Goal: Task Accomplishment & Management: Use online tool/utility

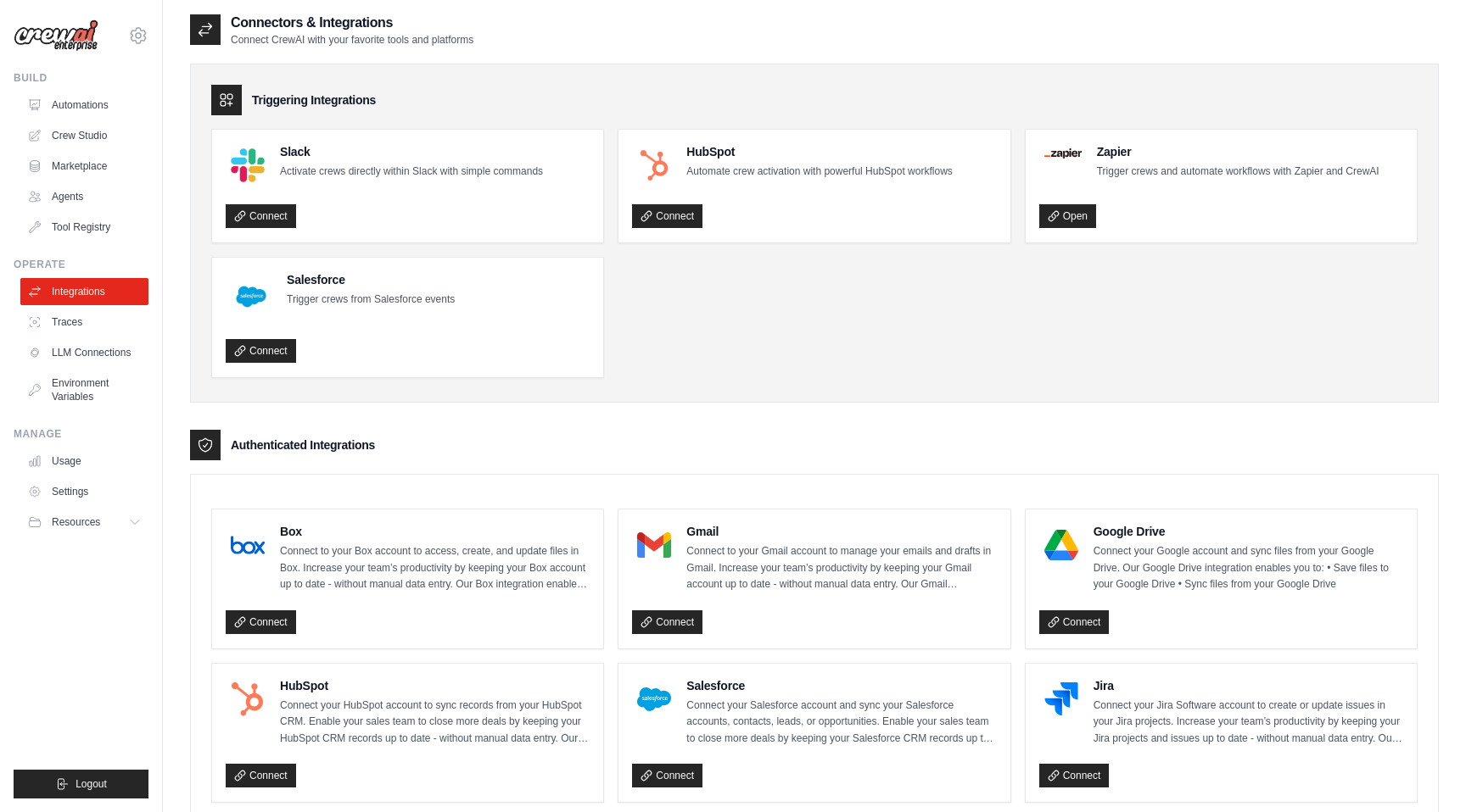
scroll to position [4, 0]
click at [42, 101] on icon at bounding box center [36, 105] width 13 height 13
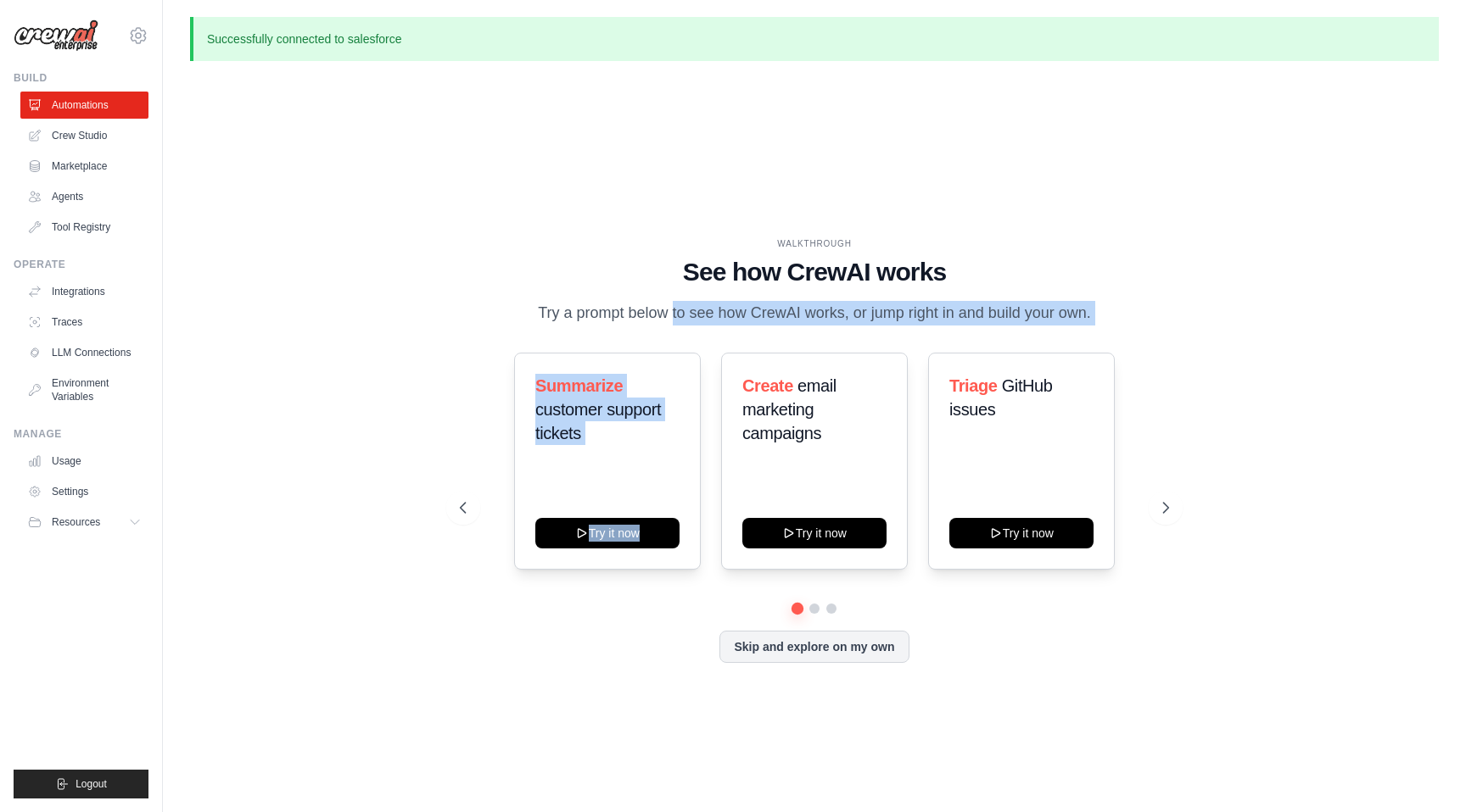
drag, startPoint x: 617, startPoint y: 316, endPoint x: 878, endPoint y: 325, distance: 261.2
click at [878, 325] on p "Try a prompt below to see how CrewAI works, or jump right in and build your own." at bounding box center [814, 314] width 570 height 25
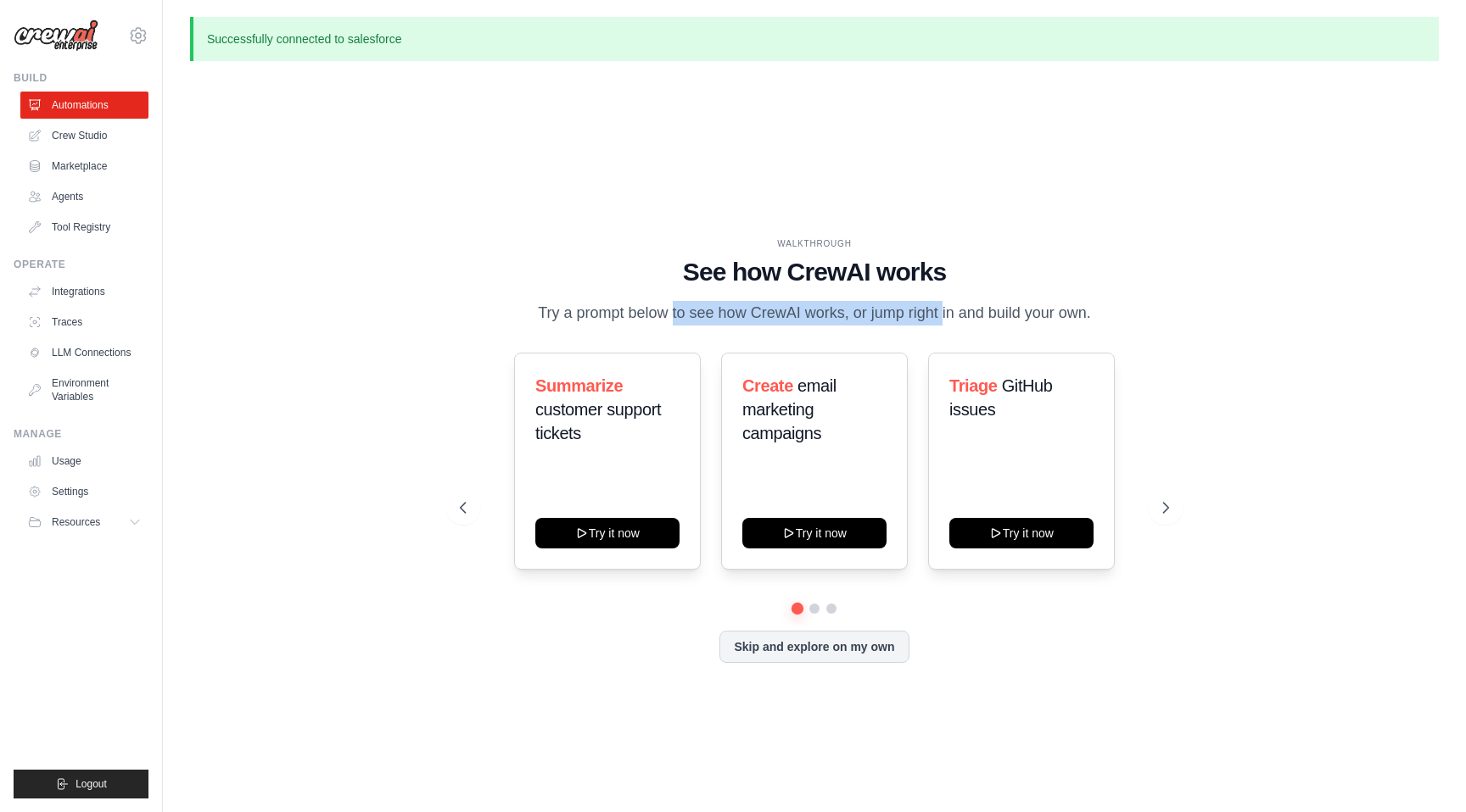
click at [878, 325] on p "Try a prompt below to see how CrewAI works, or jump right in and build your own." at bounding box center [814, 314] width 570 height 25
drag, startPoint x: 803, startPoint y: 325, endPoint x: 840, endPoint y: 324, distance: 37.0
click at [840, 324] on p "Try a prompt below to see how CrewAI works, or jump right in and build your own." at bounding box center [814, 314] width 570 height 25
drag, startPoint x: 868, startPoint y: 311, endPoint x: 962, endPoint y: 322, distance: 94.6
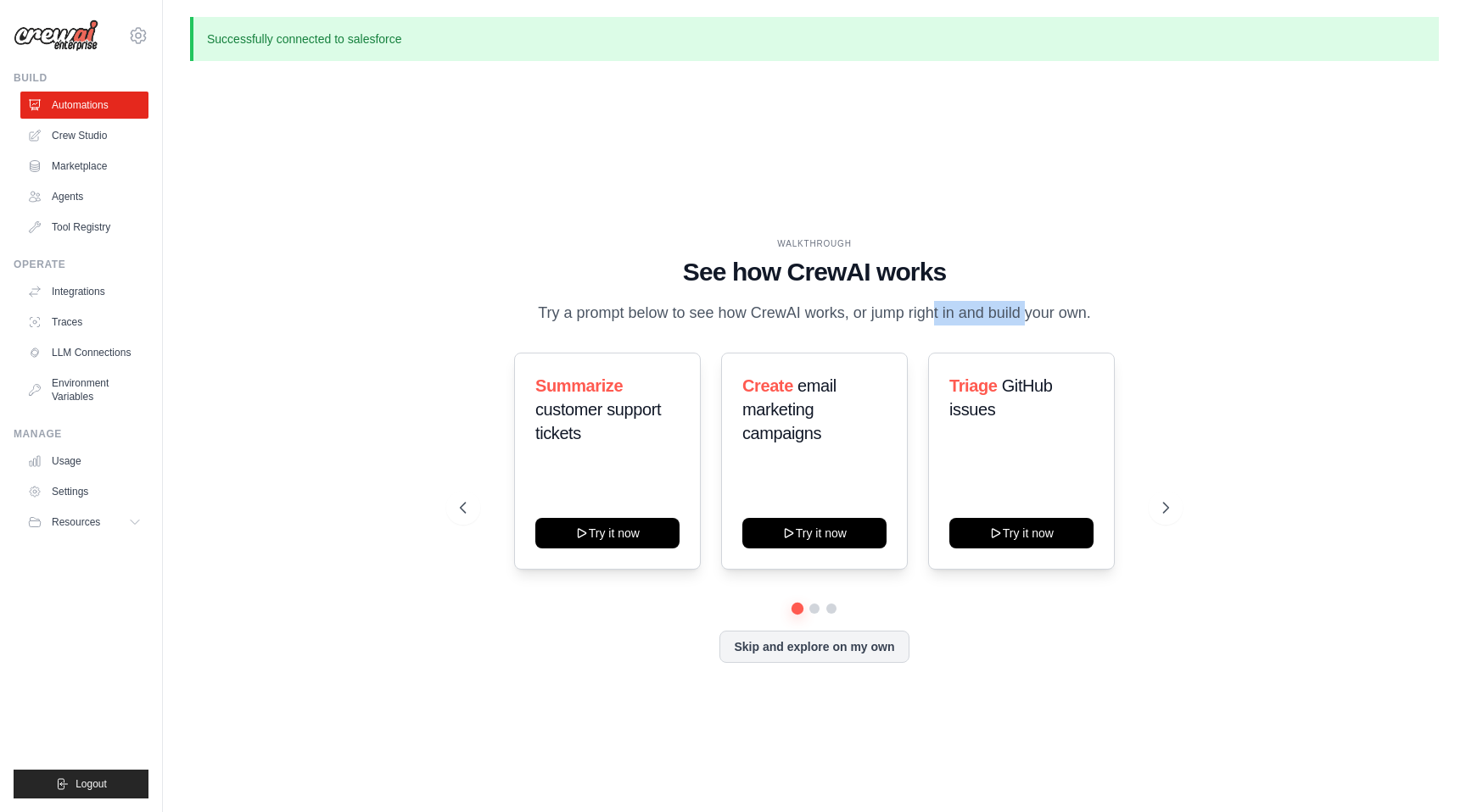
click at [962, 322] on p "Try a prompt below to see how CrewAI works, or jump right in and build your own." at bounding box center [814, 314] width 570 height 25
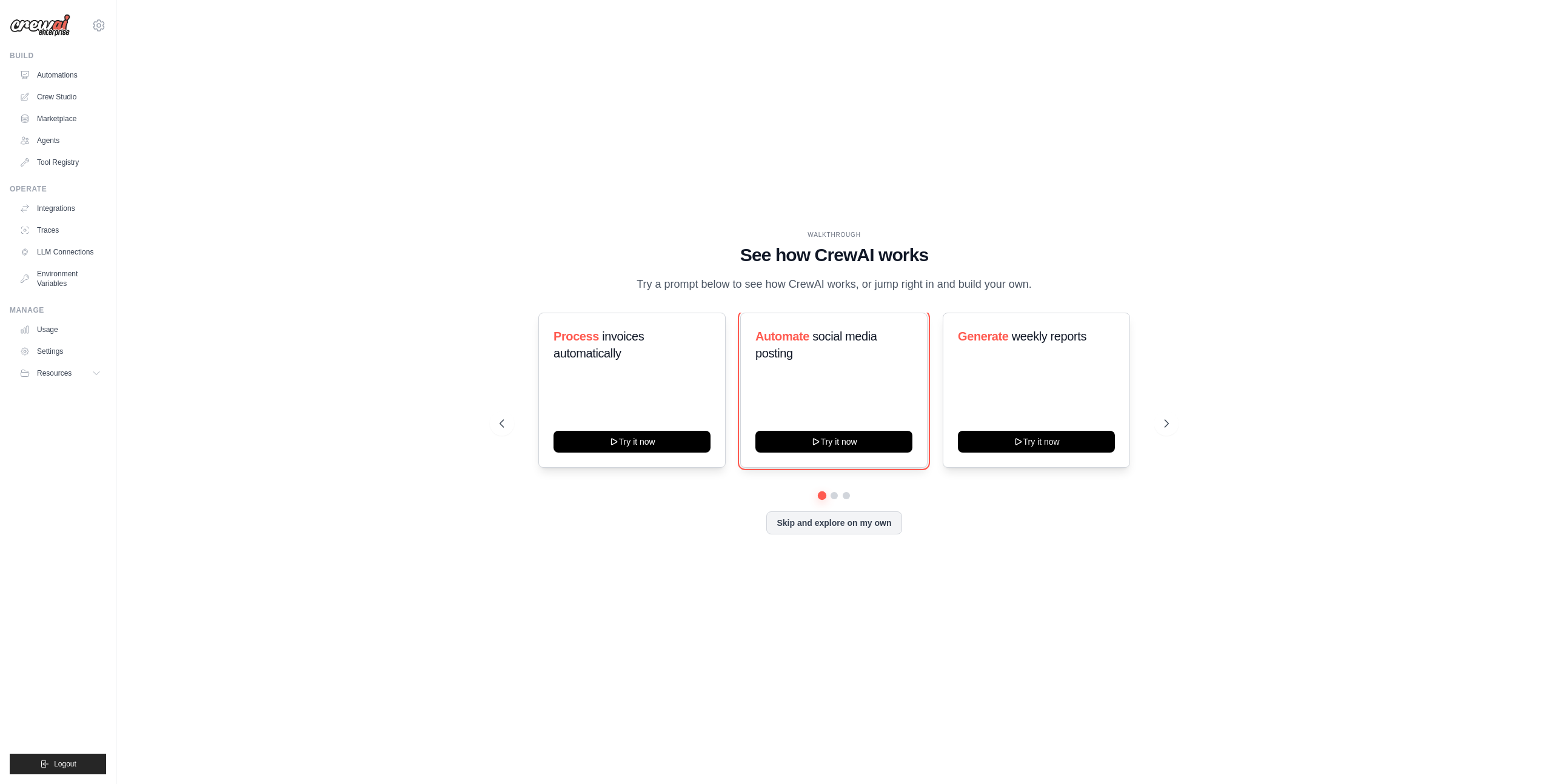
drag, startPoint x: 833, startPoint y: 440, endPoint x: 584, endPoint y: 539, distance: 268.0
click at [584, 539] on div "WALKTHROUGH See how CrewAI works Try a prompt below to see how CrewAI works, or…" at bounding box center [835, 392] width 699 height 323
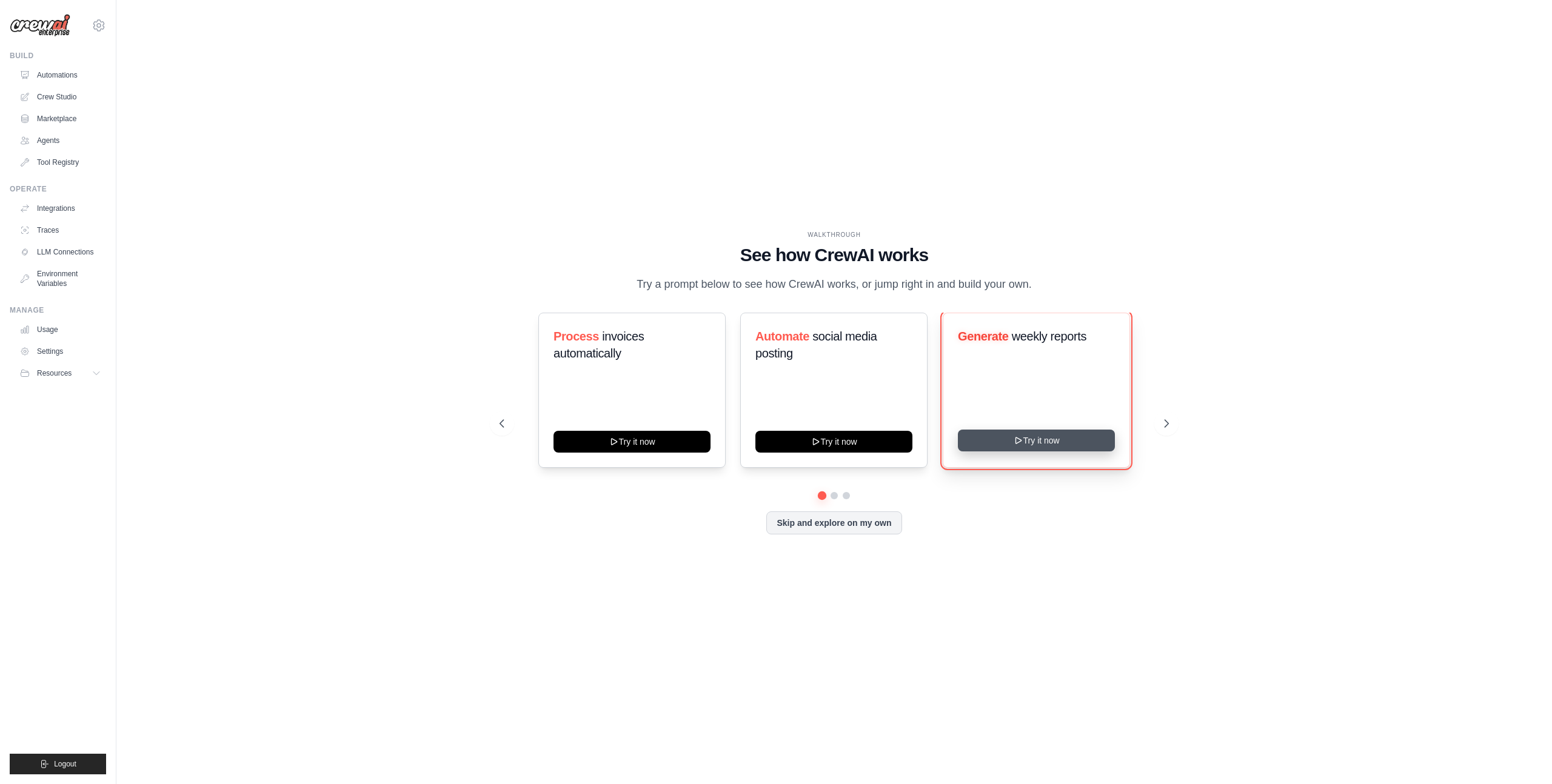
click at [1052, 443] on button "Try it now" at bounding box center [1036, 440] width 157 height 22
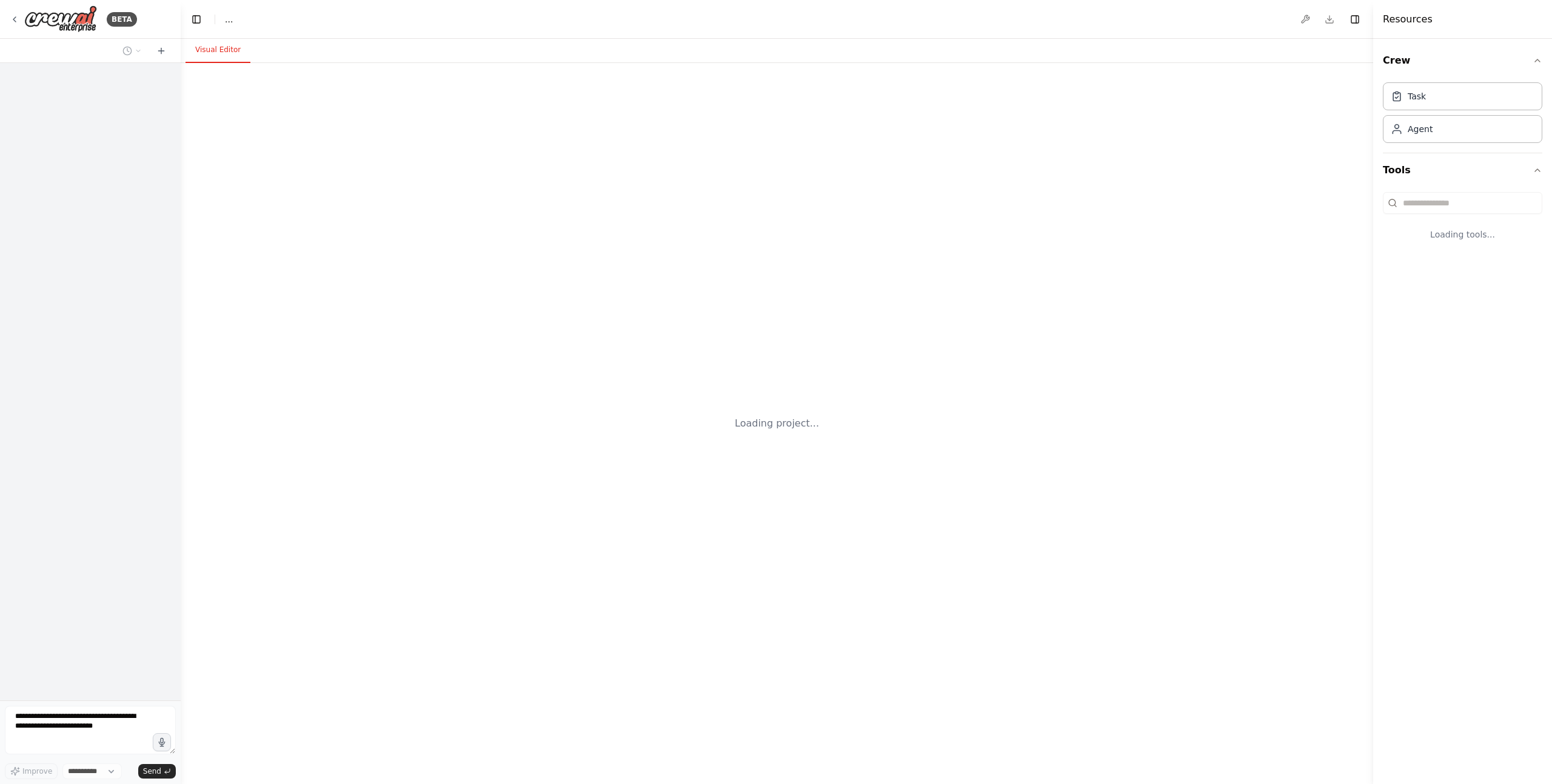
select select "****"
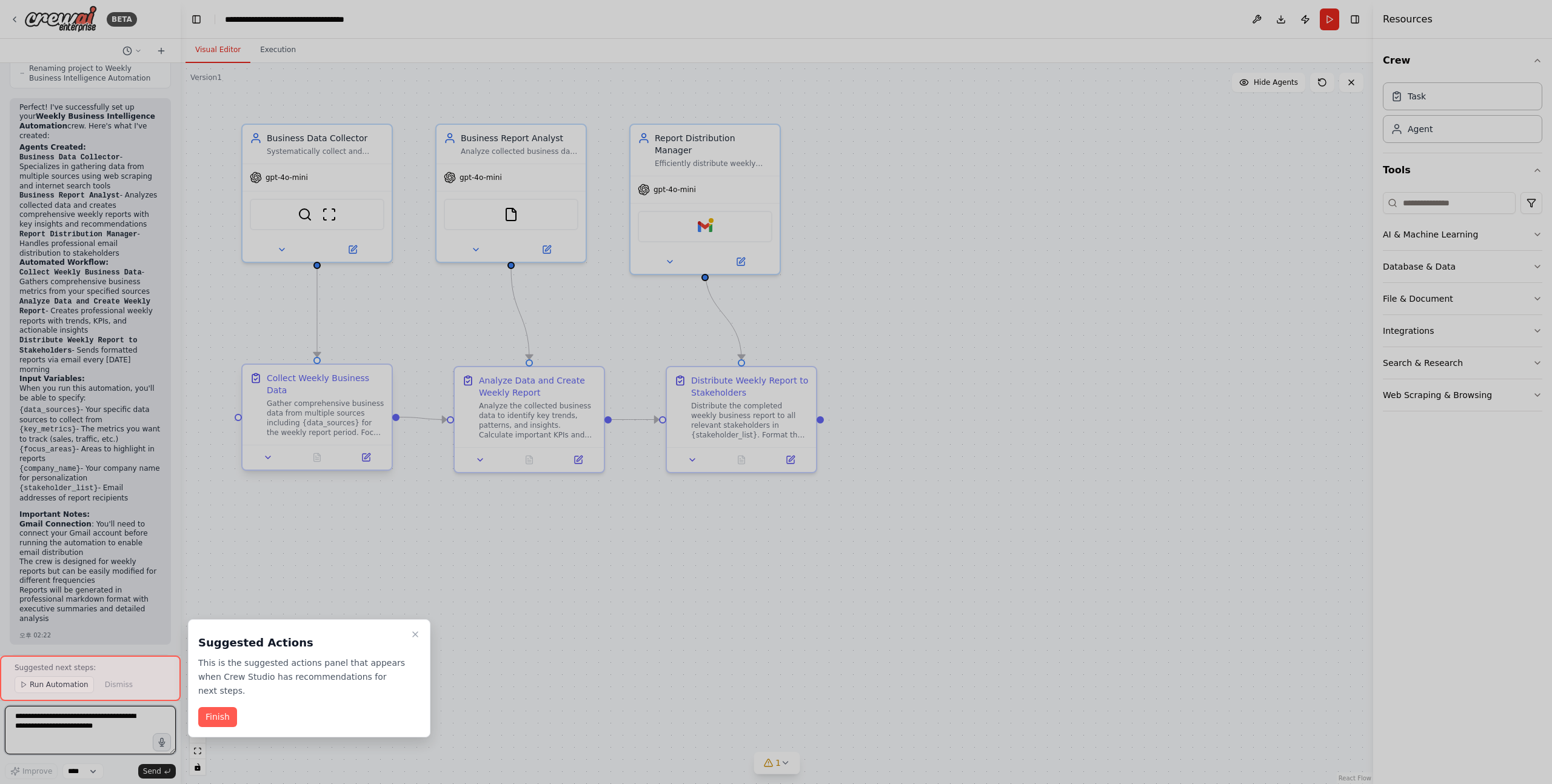
scroll to position [1276, 0]
click at [224, 714] on button "Finish" at bounding box center [218, 717] width 39 height 20
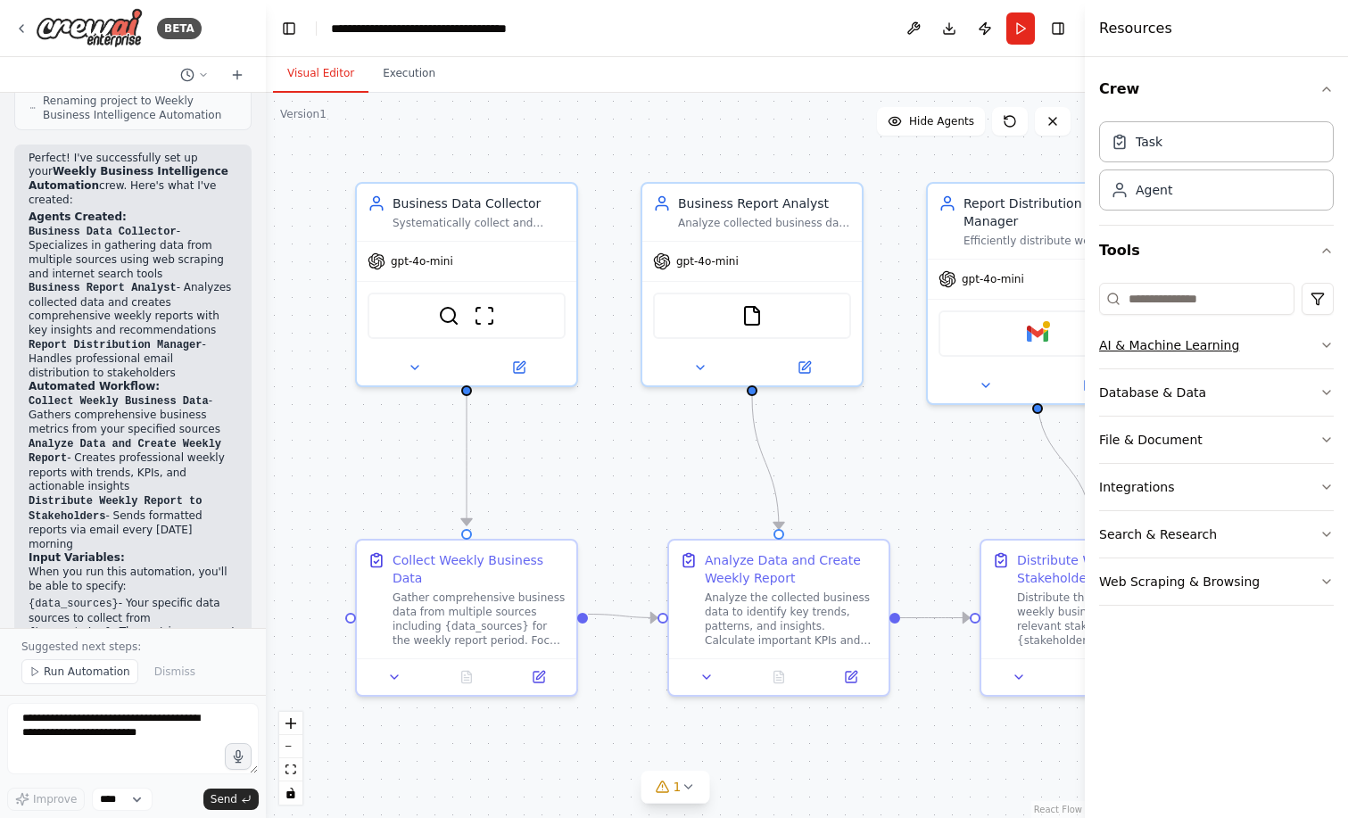
click at [1317, 351] on button "AI & Machine Learning" at bounding box center [1216, 345] width 235 height 46
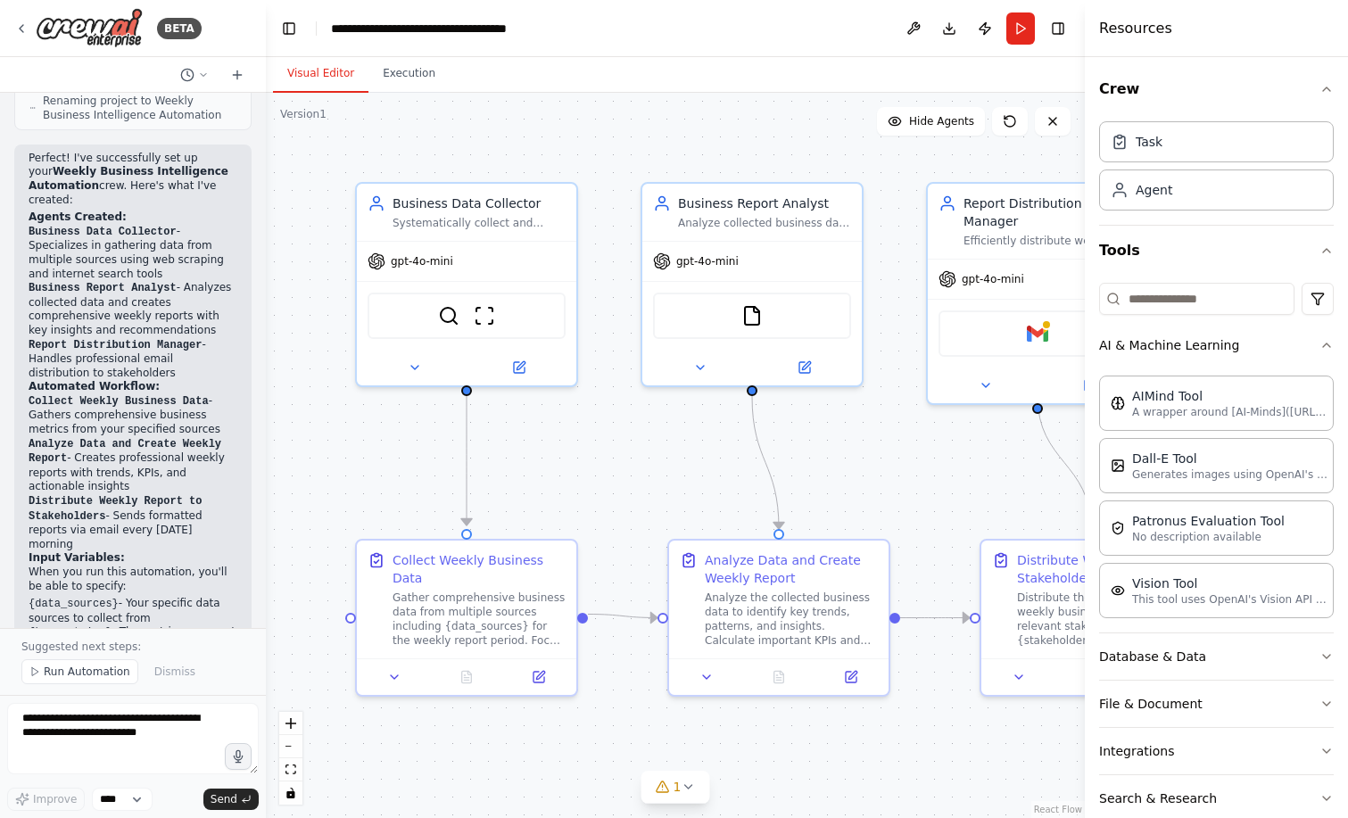
click at [674, 477] on div ".deletable-edge-delete-btn { width: 20px; height: 20px; border: 0px solid #ffff…" at bounding box center [675, 455] width 819 height 725
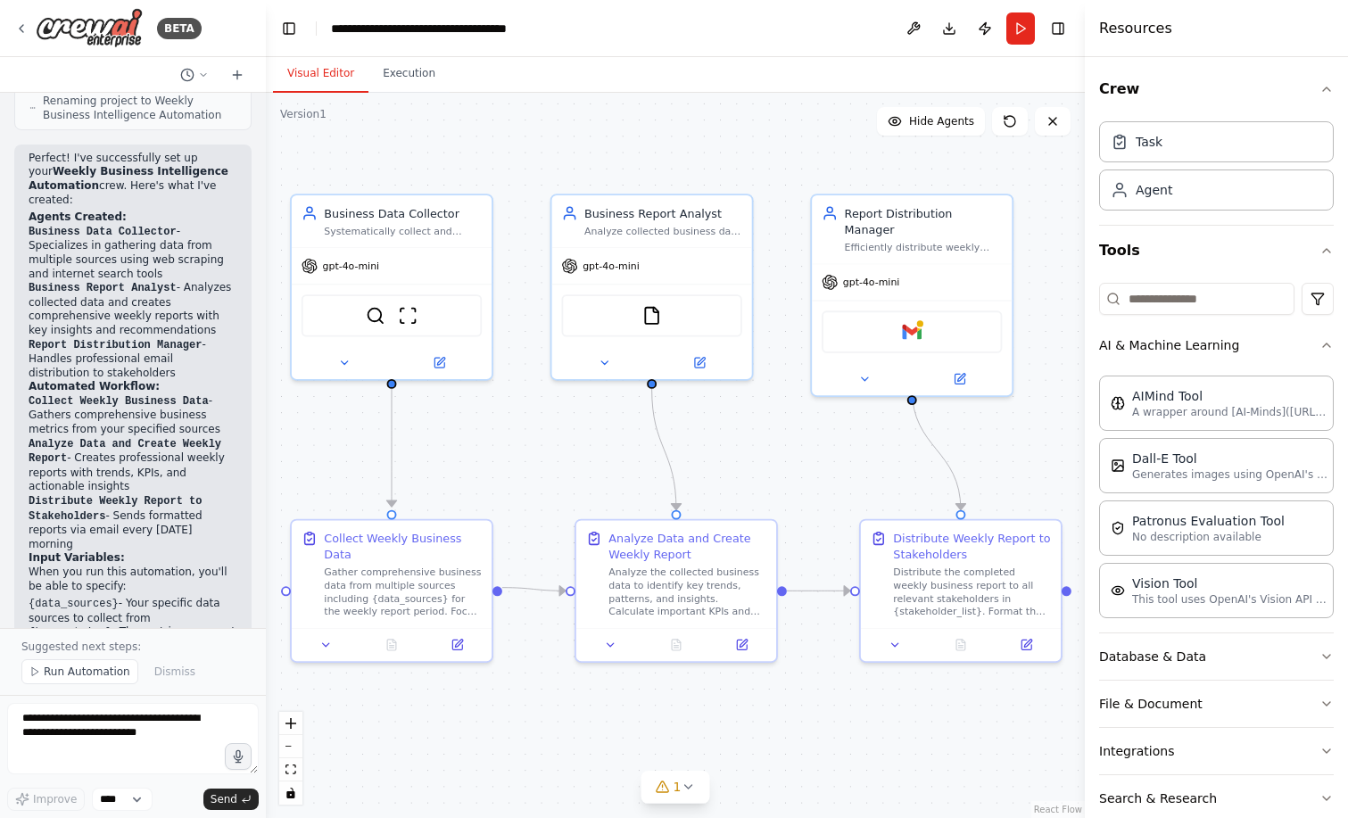
drag, startPoint x: 709, startPoint y: 460, endPoint x: 618, endPoint y: 447, distance: 92.0
click at [618, 448] on div ".deletable-edge-delete-btn { width: 20px; height: 20px; border: 0px solid #ffff…" at bounding box center [675, 455] width 819 height 725
click at [404, 229] on div "Systematically collect and aggregate business data from multiple sources includ…" at bounding box center [403, 227] width 158 height 13
click at [407, 230] on div "Systematically collect and aggregate business data from multiple sources includ…" at bounding box center [403, 227] width 158 height 13
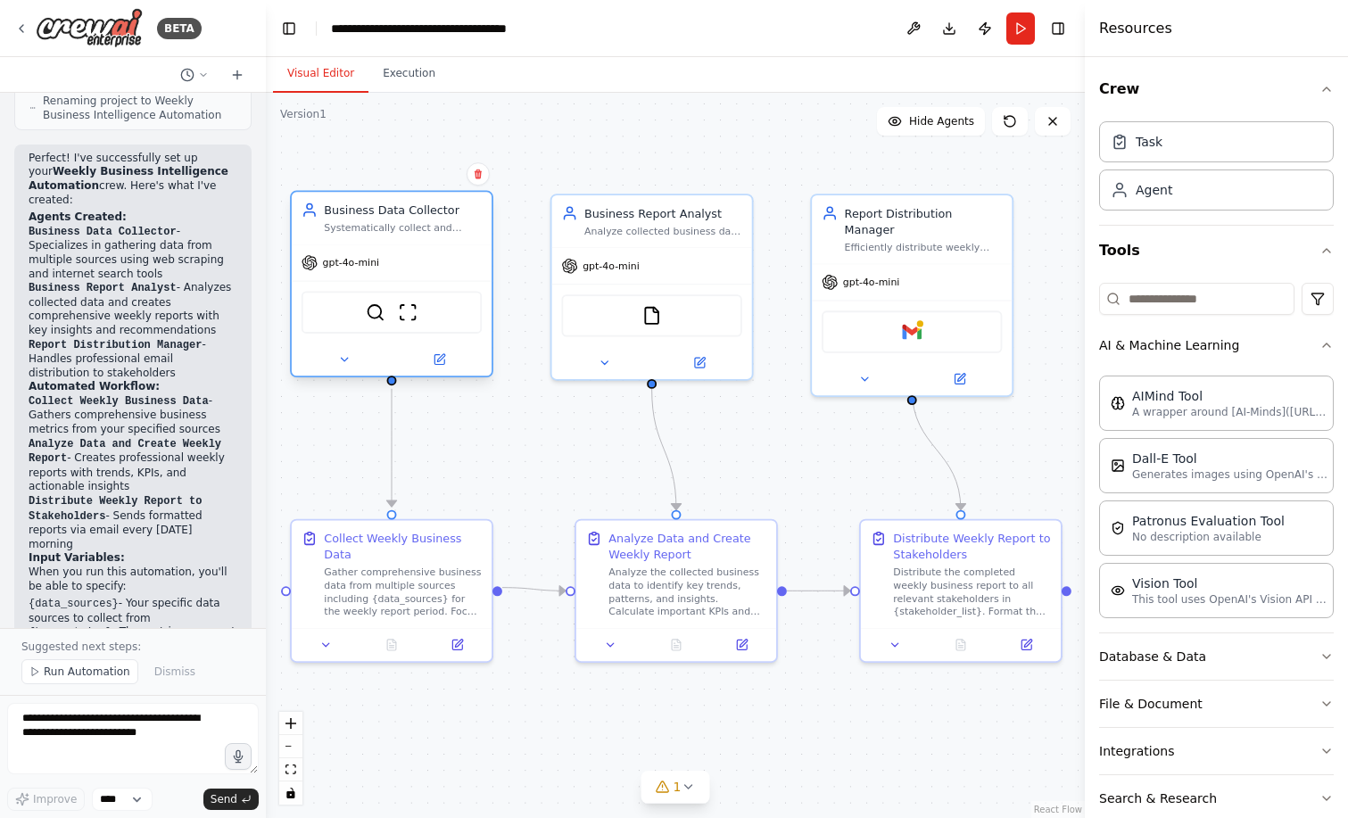
click at [422, 245] on div "gpt-4o-mini" at bounding box center [392, 263] width 200 height 36
click at [413, 321] on img at bounding box center [408, 312] width 20 height 20
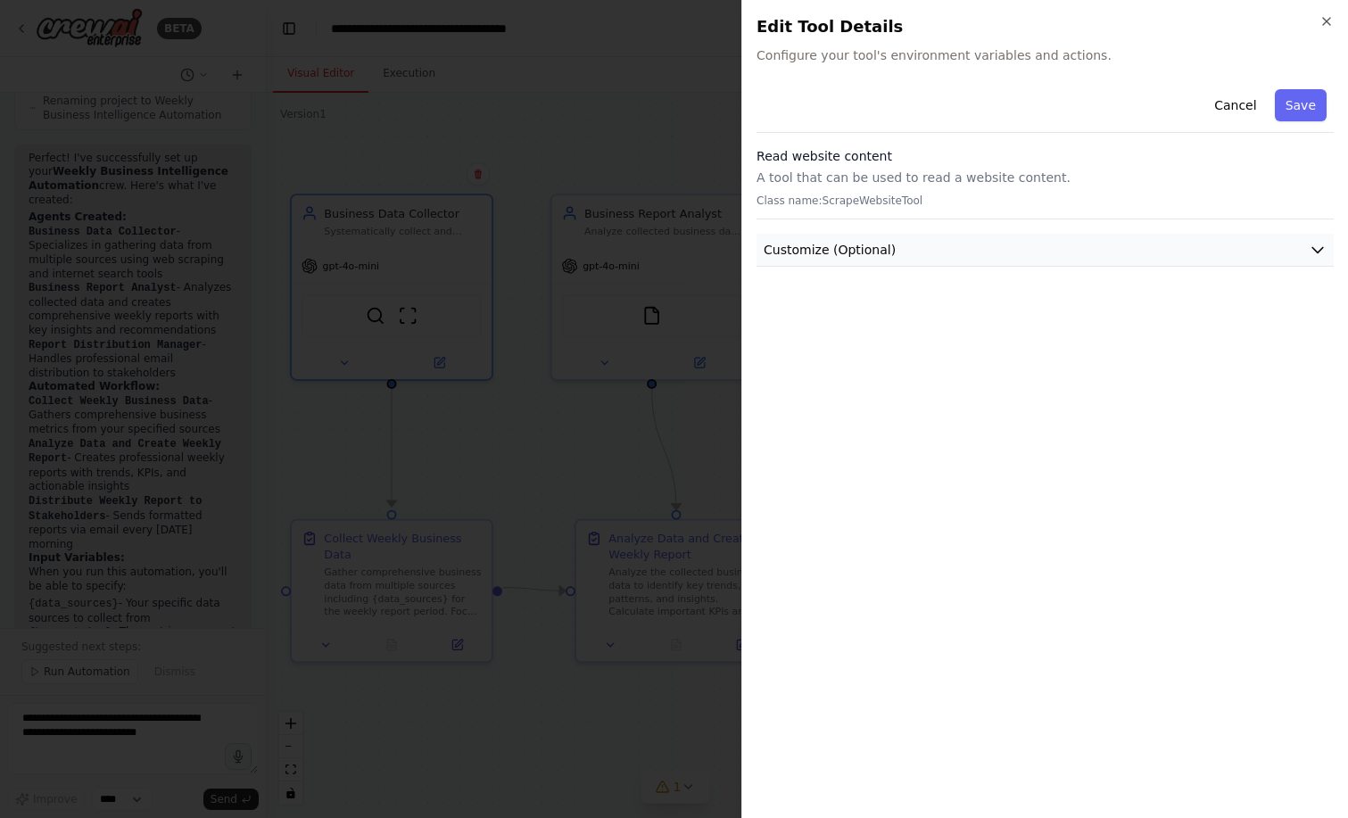
click at [1304, 252] on button "Customize (Optional)" at bounding box center [1044, 250] width 577 height 33
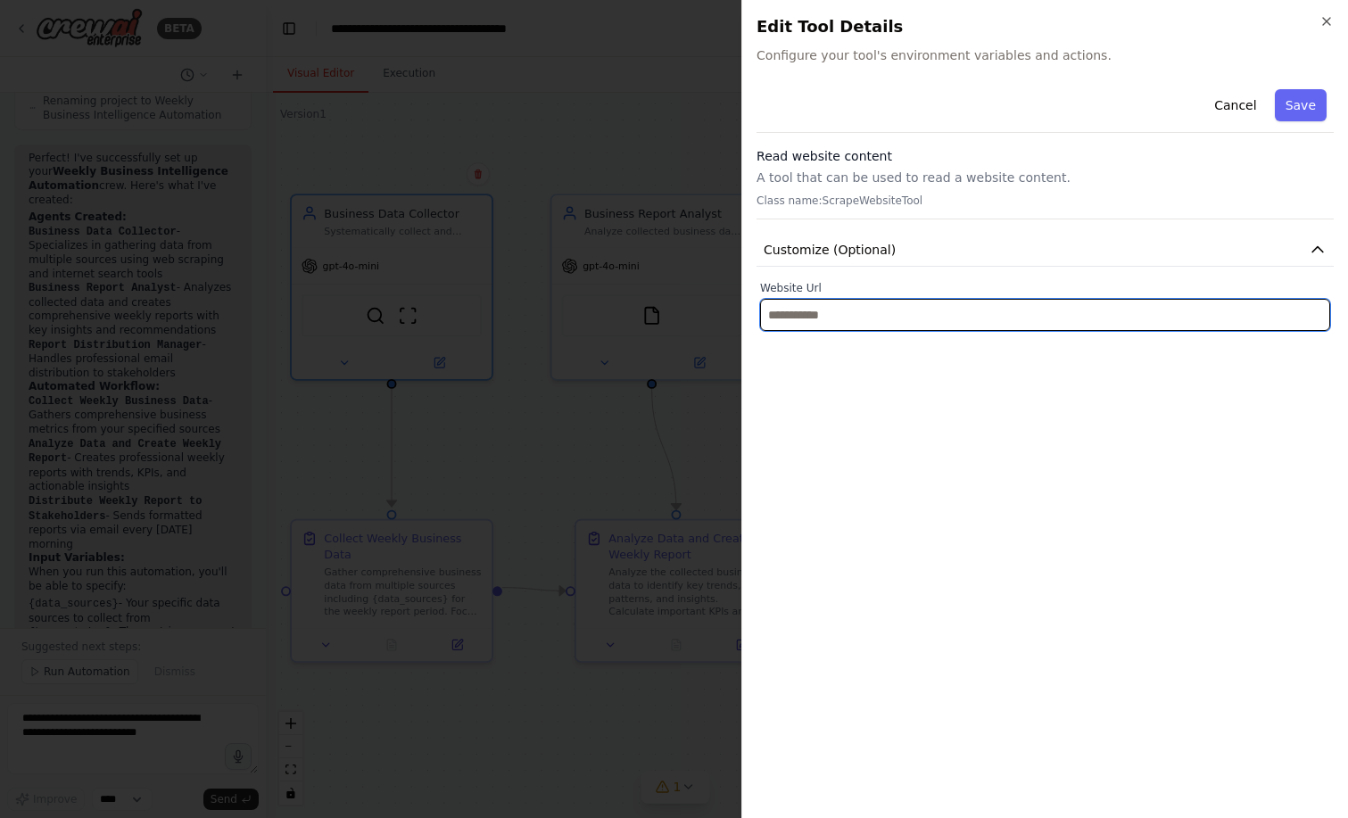
click at [892, 313] on input "text" at bounding box center [1045, 315] width 570 height 32
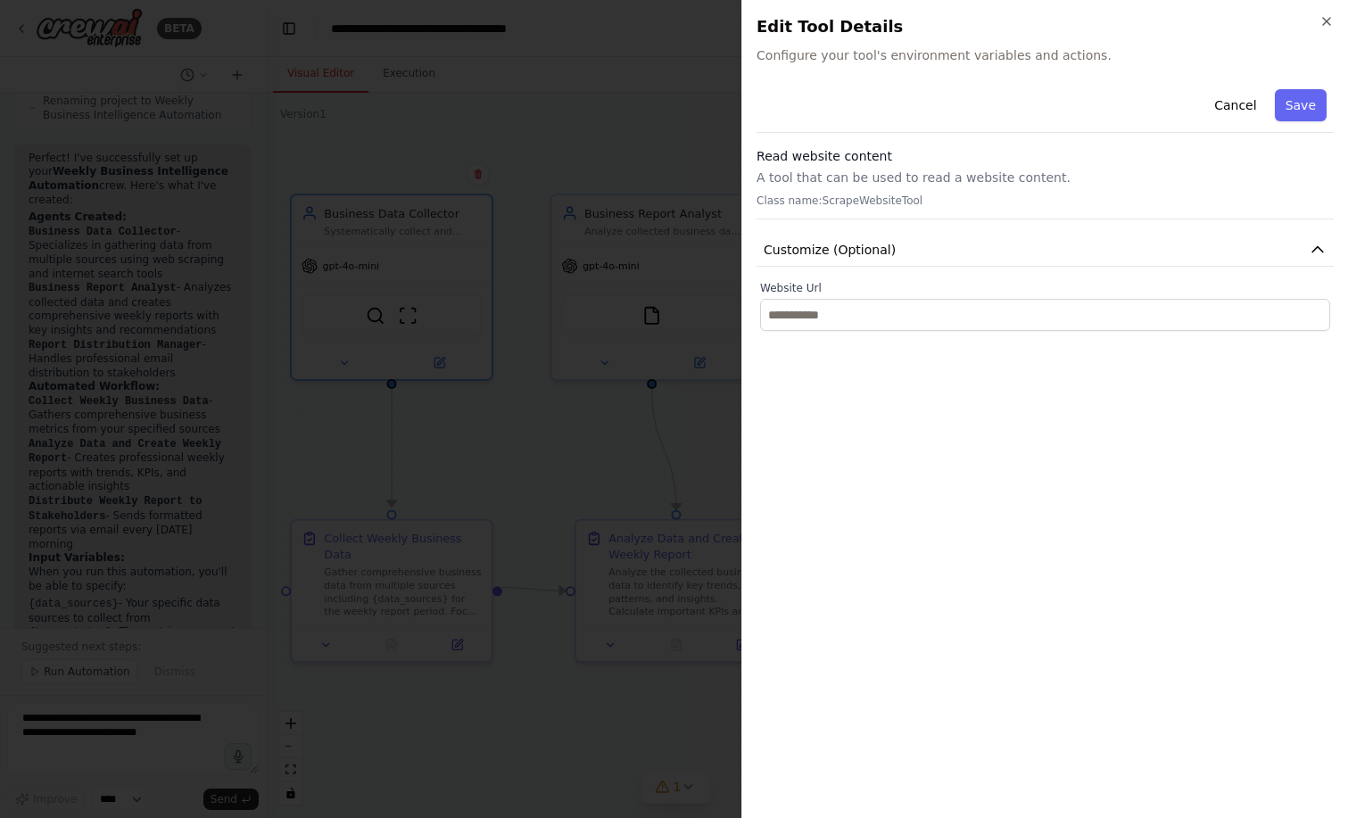
click at [871, 335] on div "Cancel Save Read website content A tool that can be used to read a website cont…" at bounding box center [1044, 443] width 577 height 722
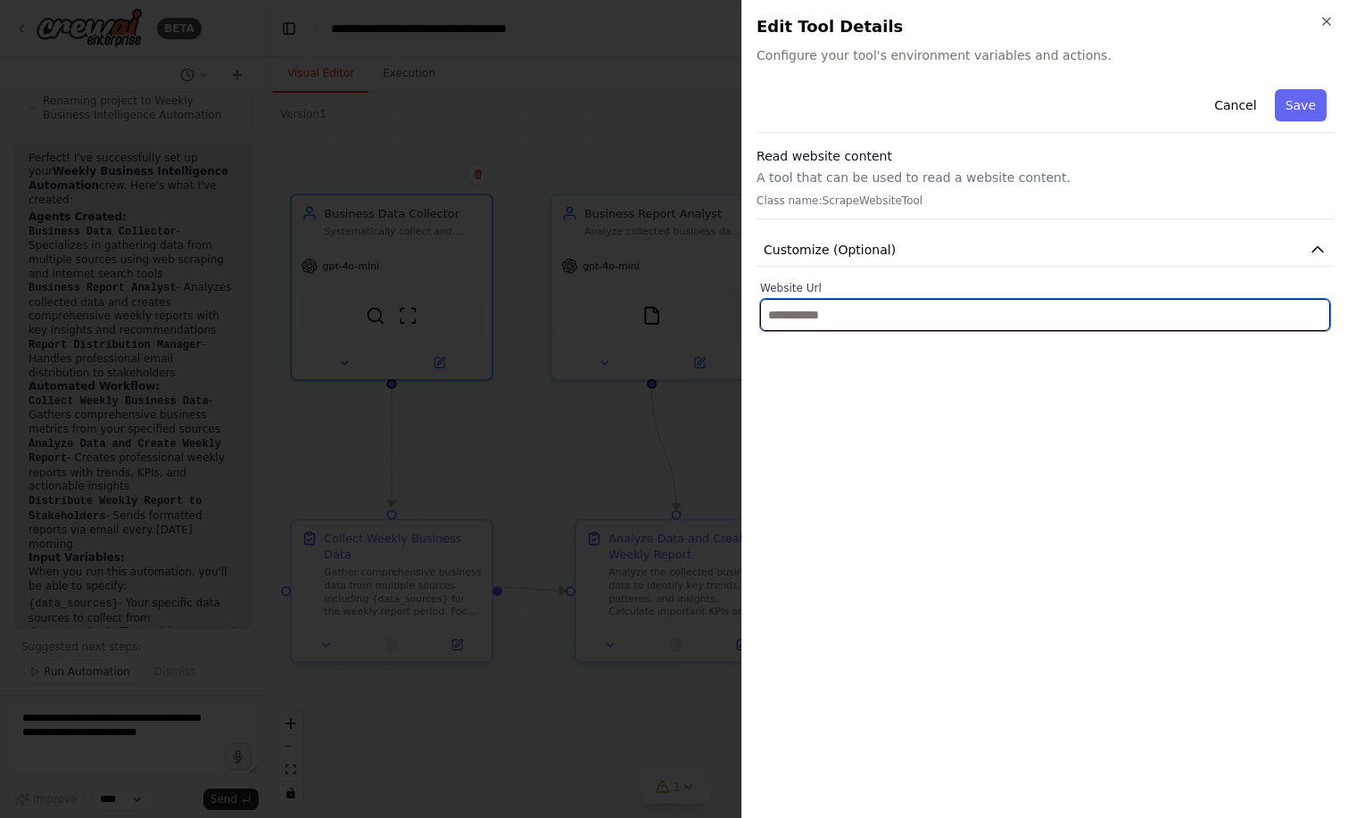
click at [864, 319] on input "text" at bounding box center [1045, 315] width 570 height 32
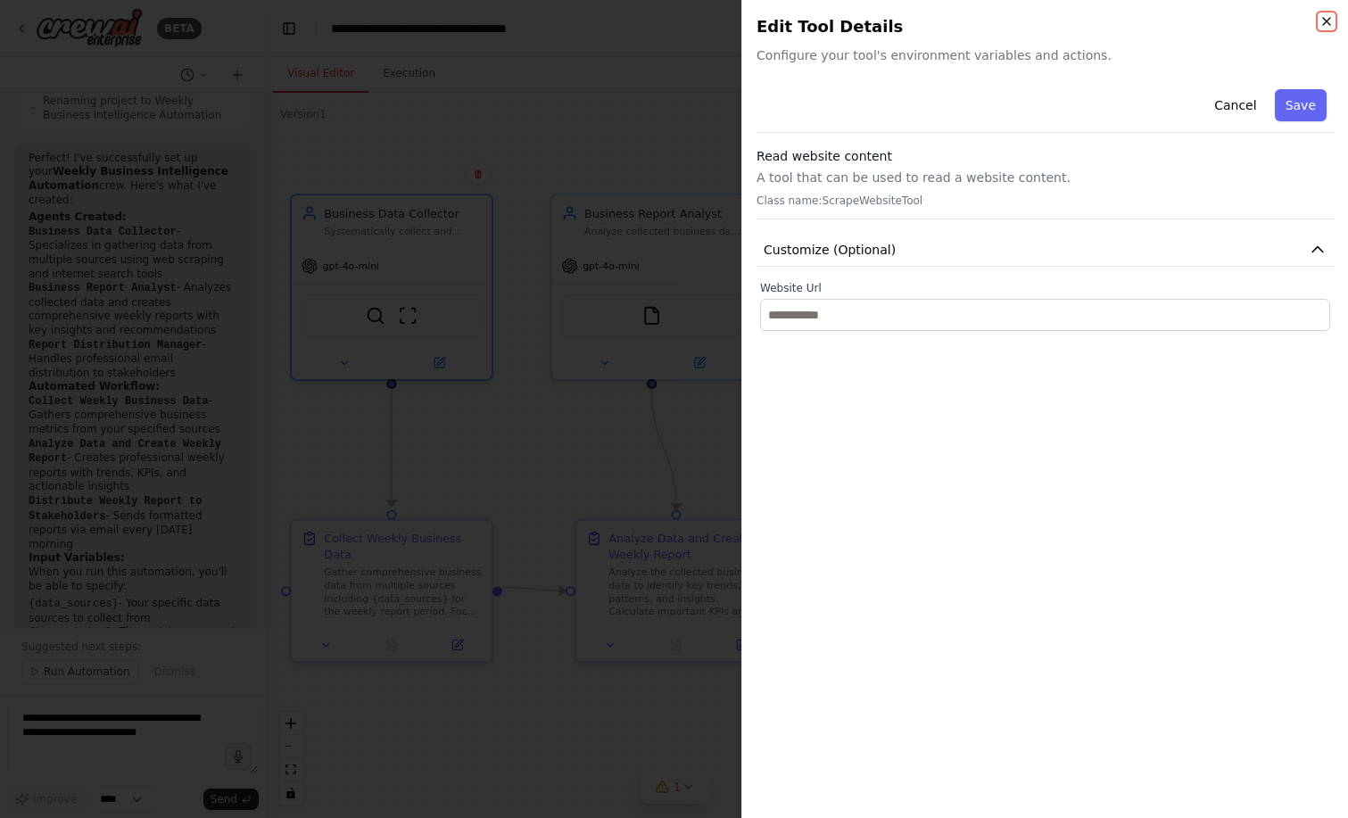
click at [1320, 22] on icon "button" at bounding box center [1326, 21] width 14 height 14
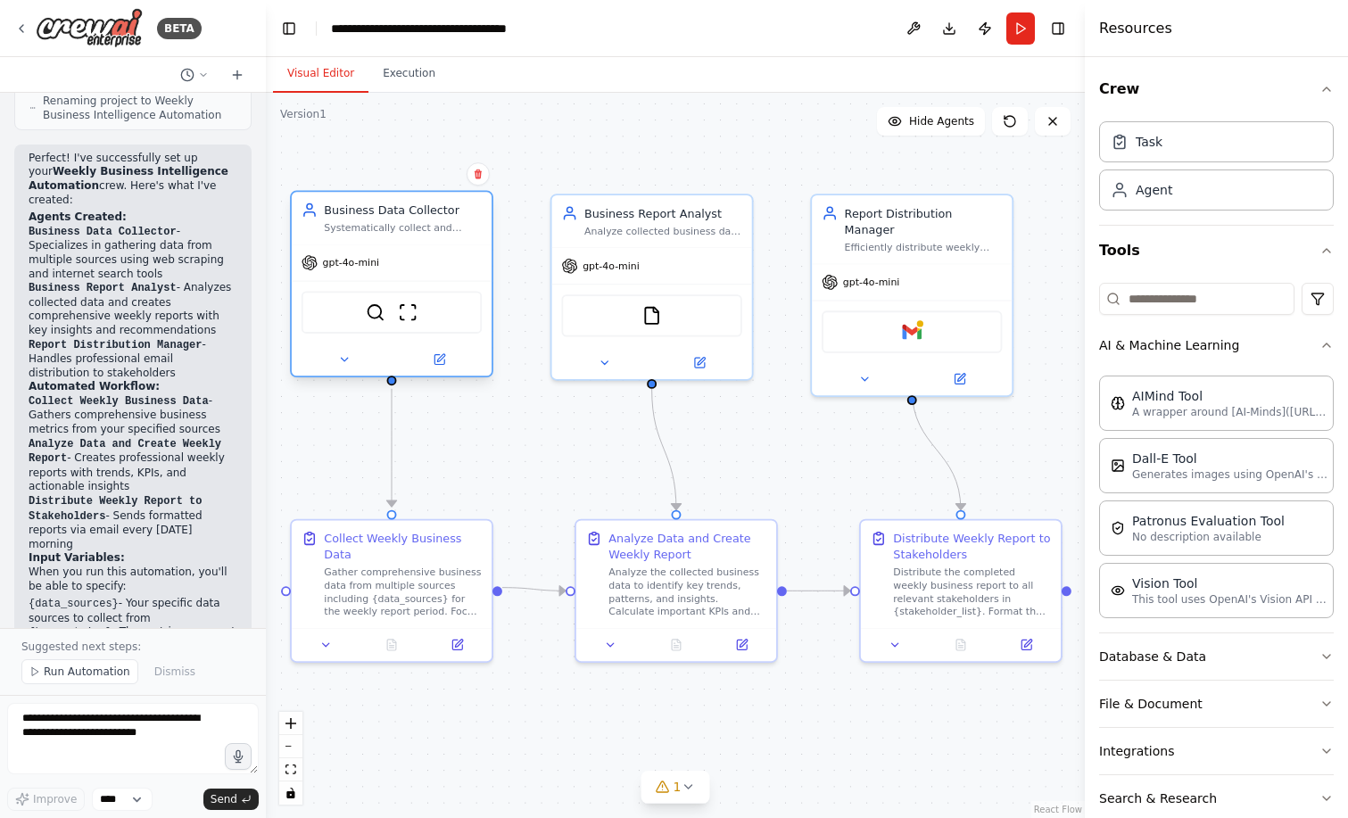
click at [374, 331] on div "SerperDevTool ScrapeWebsiteTool" at bounding box center [391, 312] width 180 height 42
click at [387, 322] on div "SerperDevTool ScrapeWebsiteTool" at bounding box center [391, 312] width 180 height 42
click at [411, 322] on div "SerperDevTool ScrapeWebsiteTool" at bounding box center [391, 312] width 180 height 42
click at [411, 323] on div "SerperDevTool ScrapeWebsiteTool" at bounding box center [391, 312] width 180 height 42
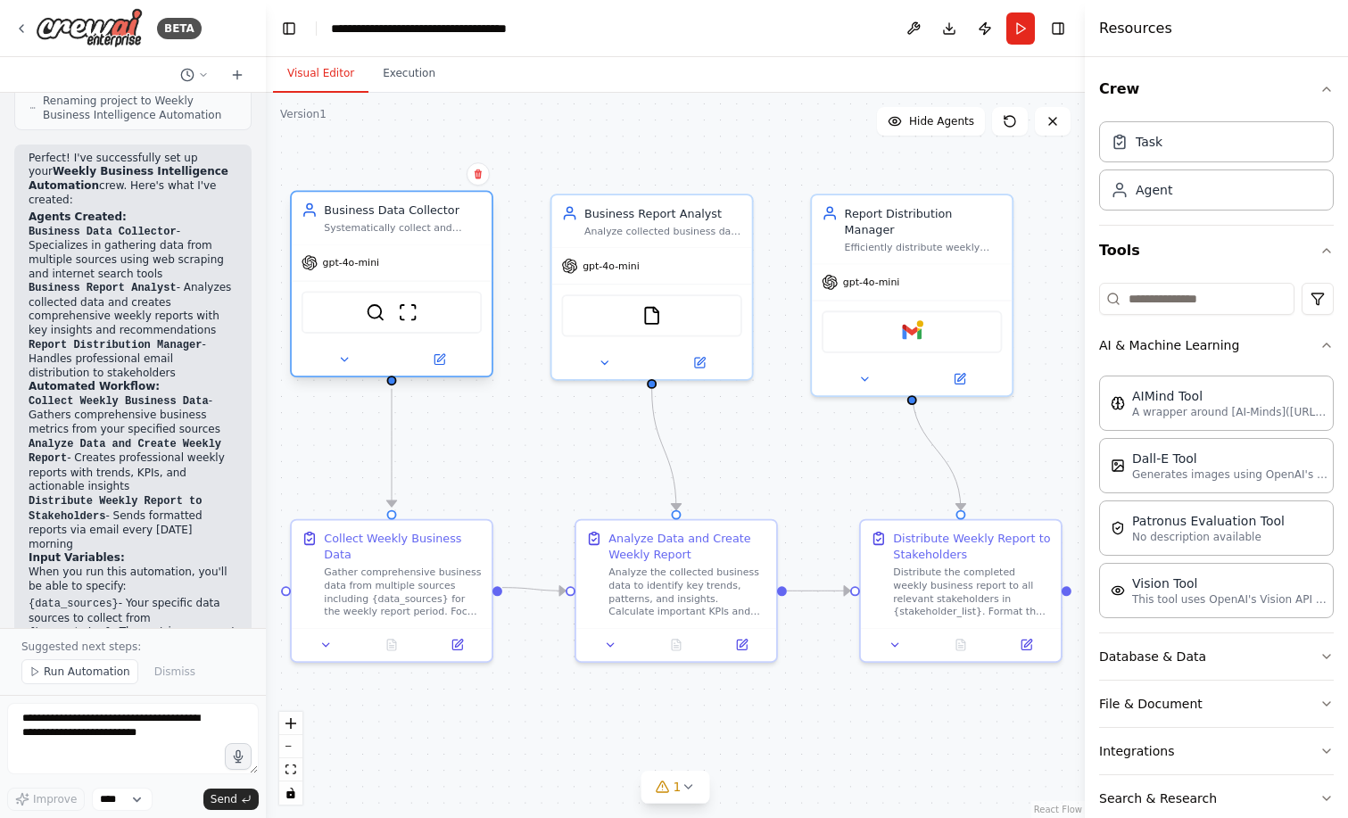
click at [397, 316] on div "SerperDevTool ScrapeWebsiteTool" at bounding box center [391, 312] width 180 height 42
click at [406, 316] on img at bounding box center [408, 312] width 20 height 20
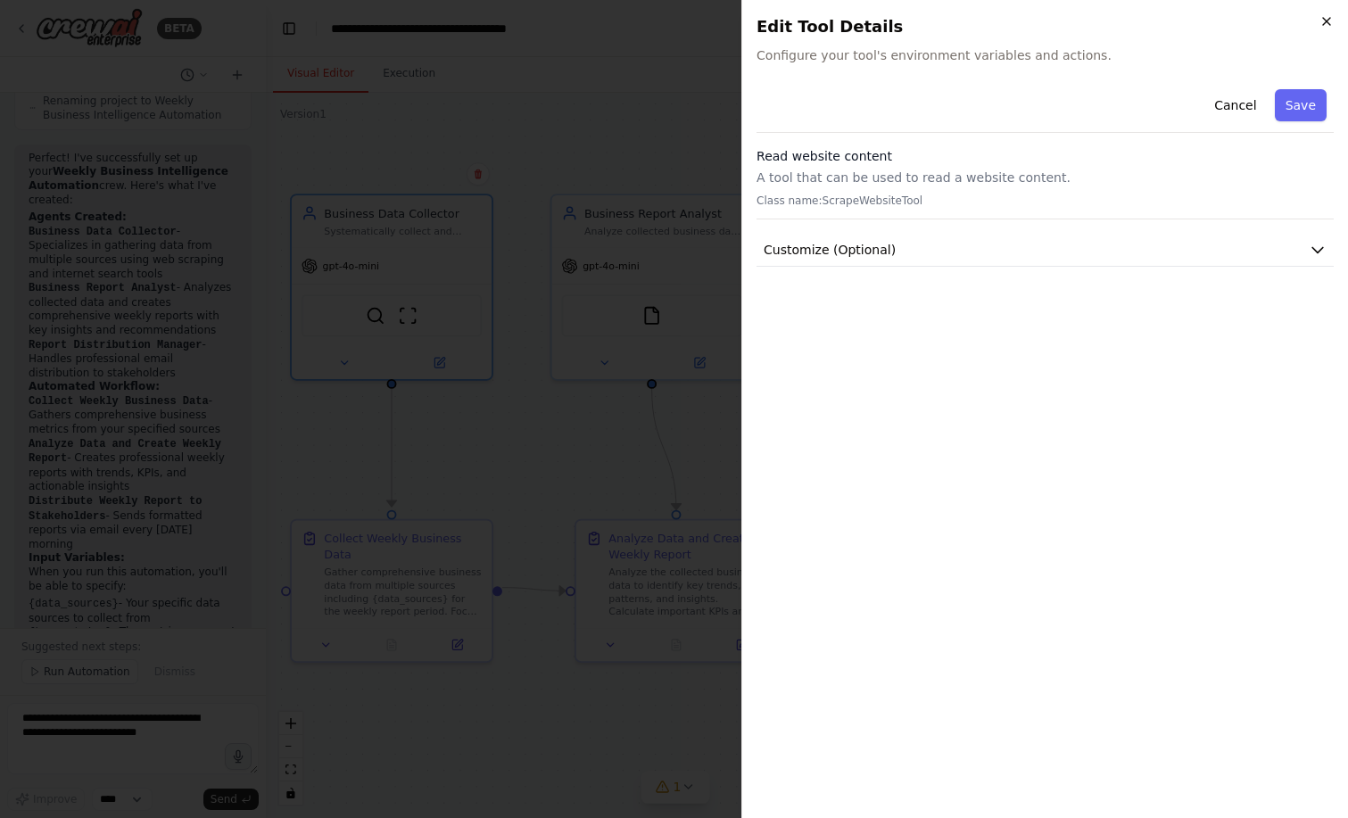
click at [1329, 18] on icon "button" at bounding box center [1326, 21] width 7 height 7
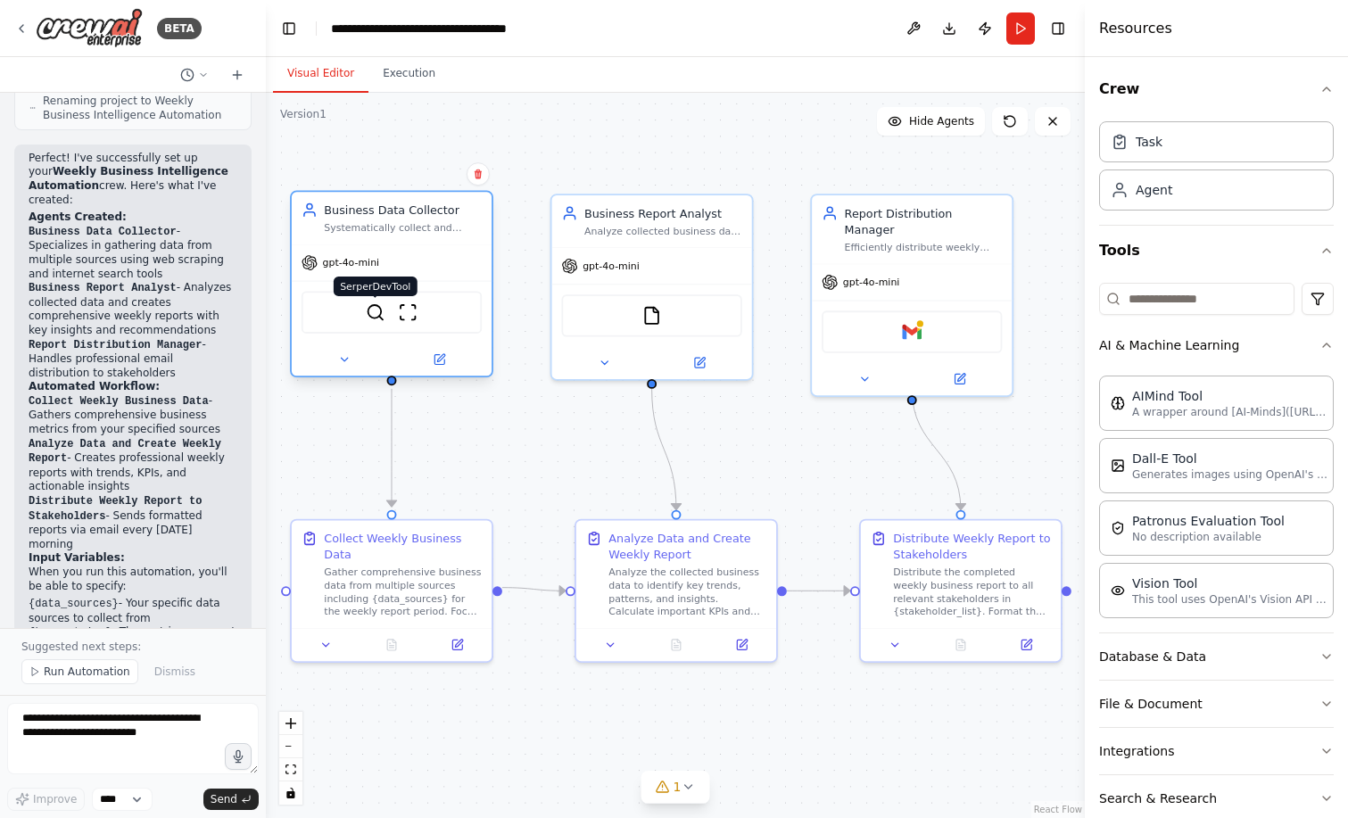
click at [372, 320] on img at bounding box center [376, 312] width 20 height 20
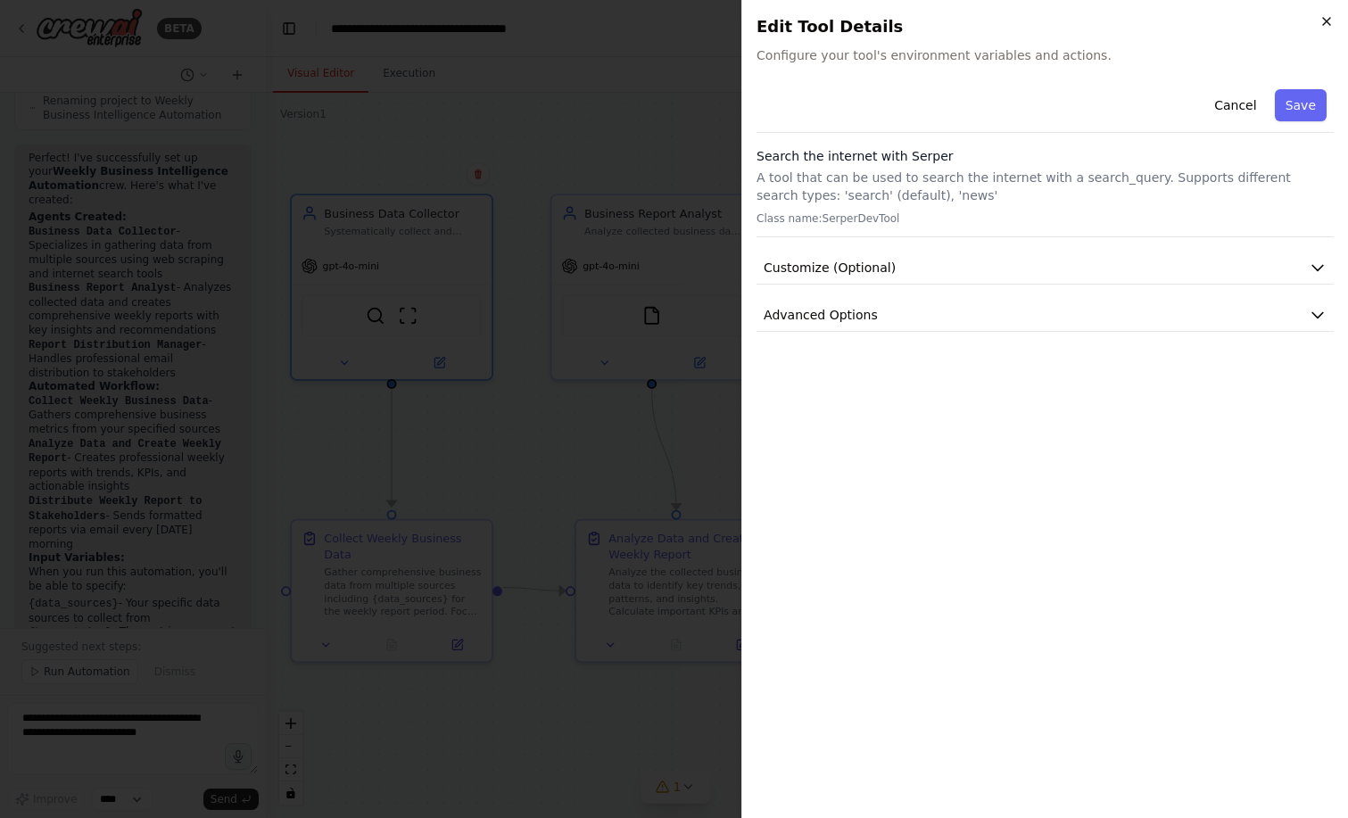
click at [1324, 22] on icon "button" at bounding box center [1326, 21] width 14 height 14
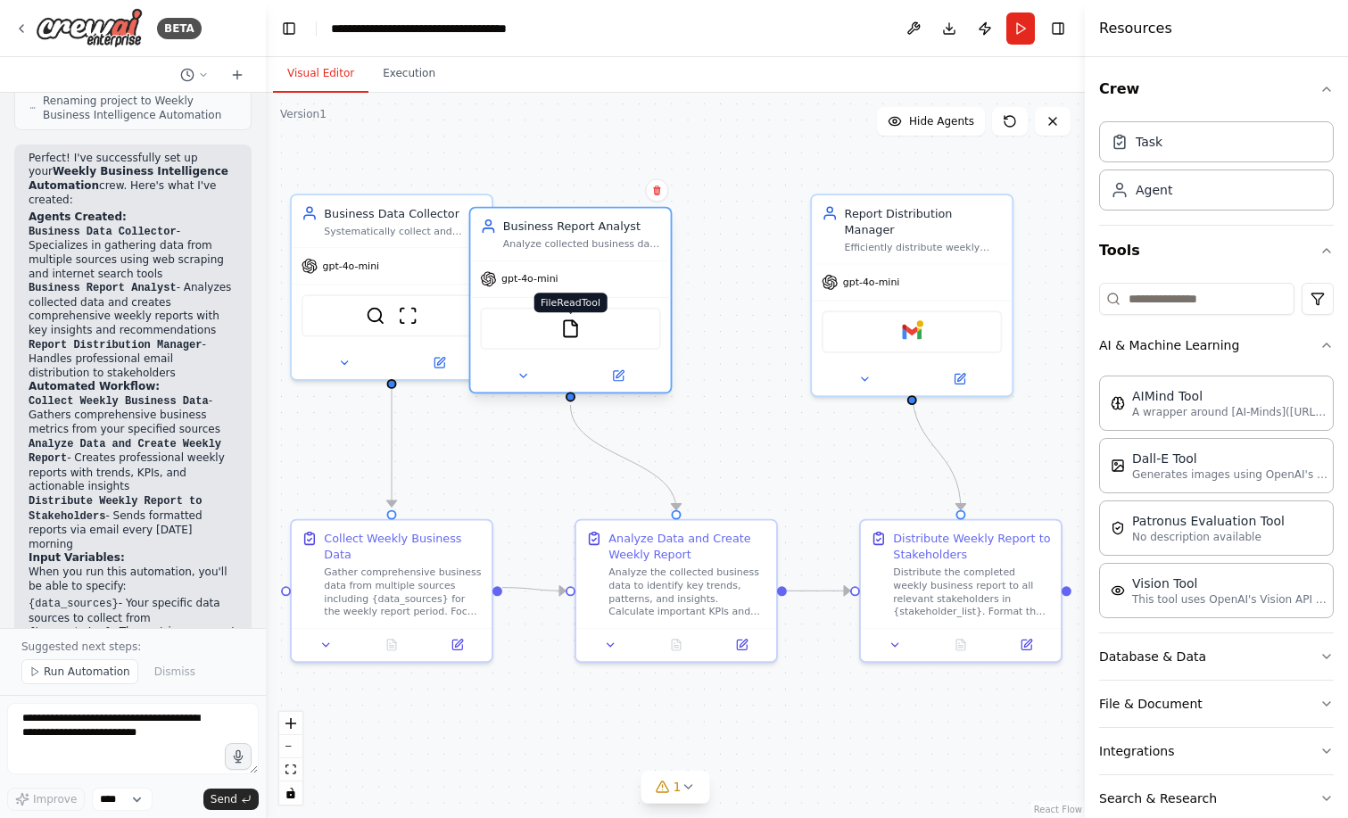
drag, startPoint x: 655, startPoint y: 313, endPoint x: 424, endPoint y: 336, distance: 232.2
click at [561, 336] on img at bounding box center [571, 328] width 20 height 20
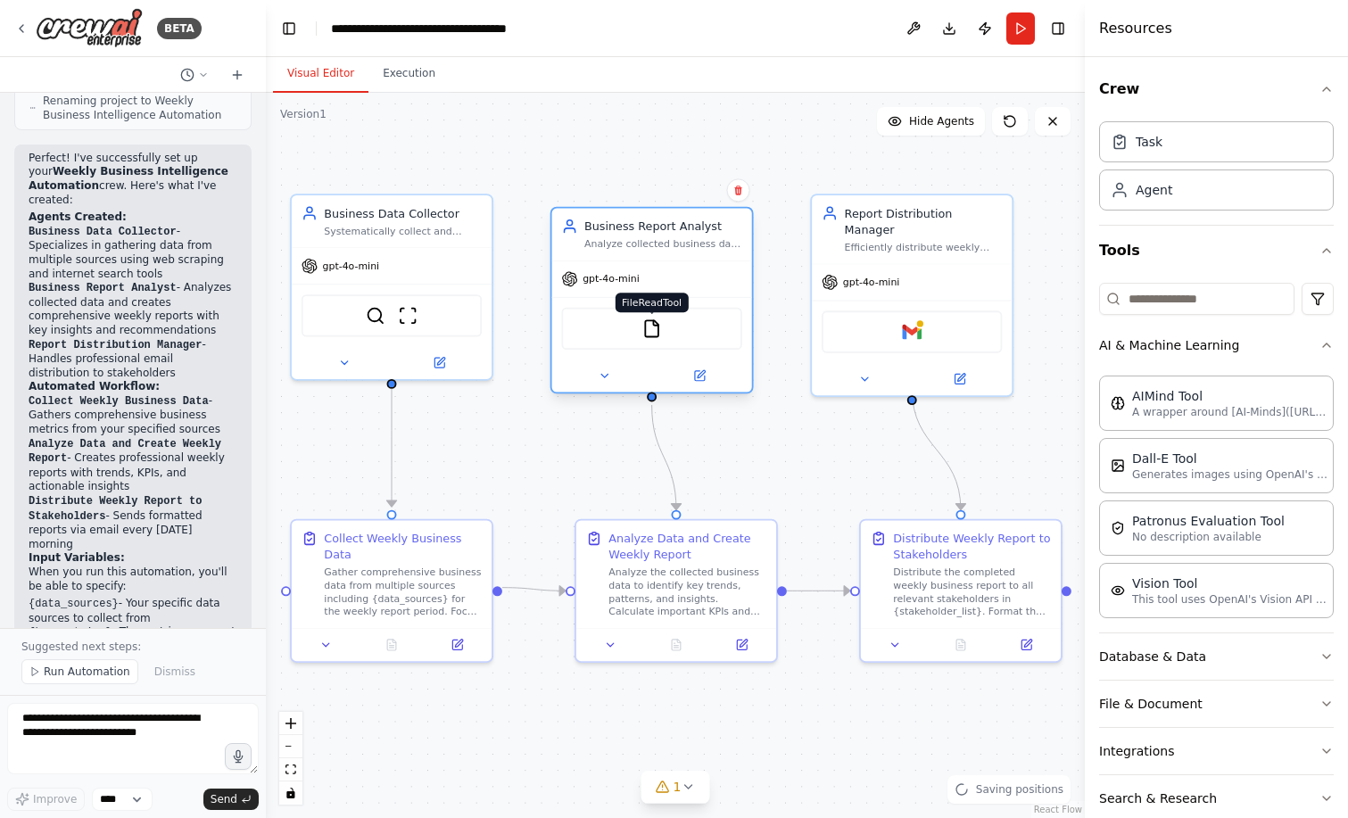
drag, startPoint x: 424, startPoint y: 336, endPoint x: 656, endPoint y: 331, distance: 232.0
click at [656, 331] on img at bounding box center [652, 328] width 20 height 20
click at [387, 318] on div "SerperDevTool ScrapeWebsiteTool" at bounding box center [391, 312] width 180 height 42
click at [672, 327] on div "FileReadTool" at bounding box center [651, 329] width 180 height 42
click at [642, 332] on img at bounding box center [652, 328] width 20 height 20
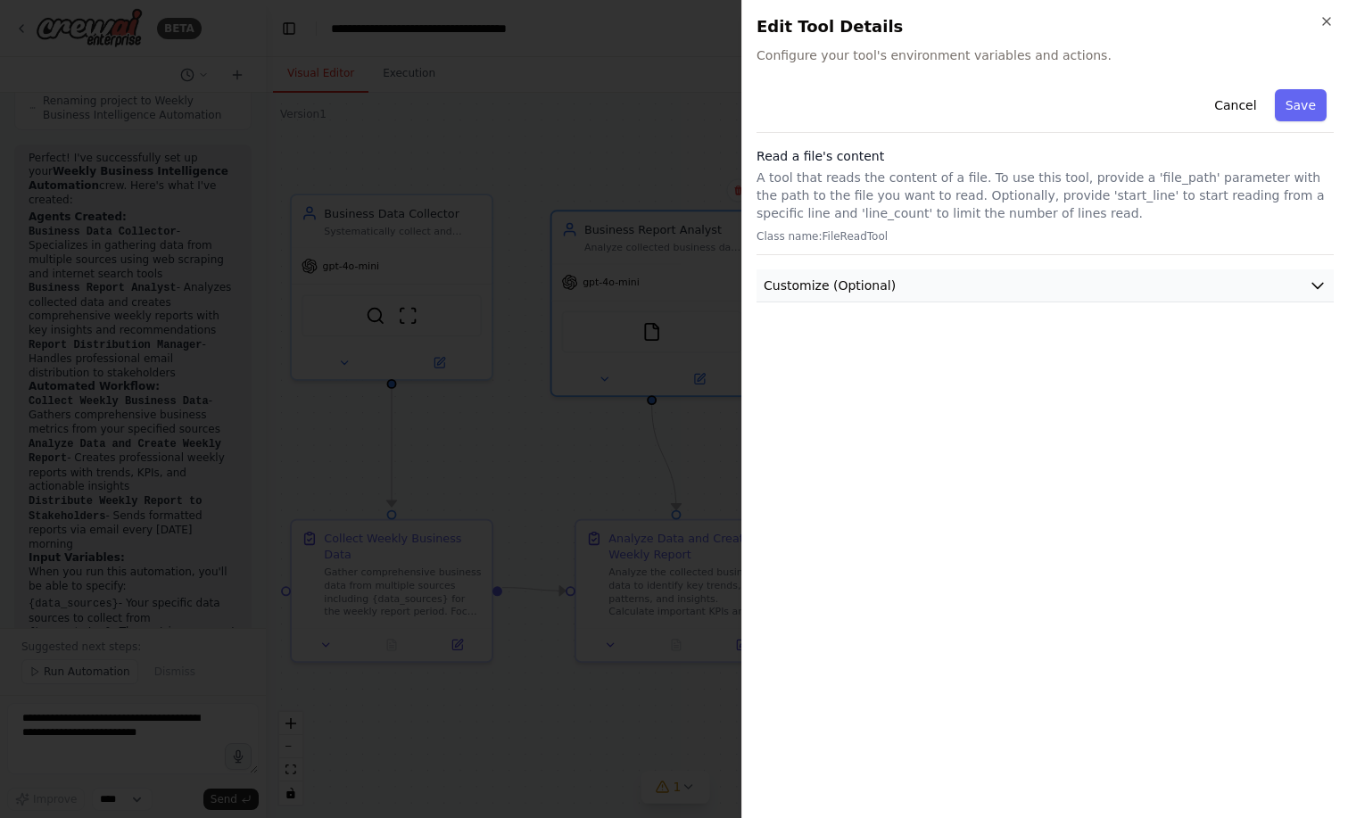
click at [881, 294] on button "Customize (Optional)" at bounding box center [1044, 285] width 577 height 33
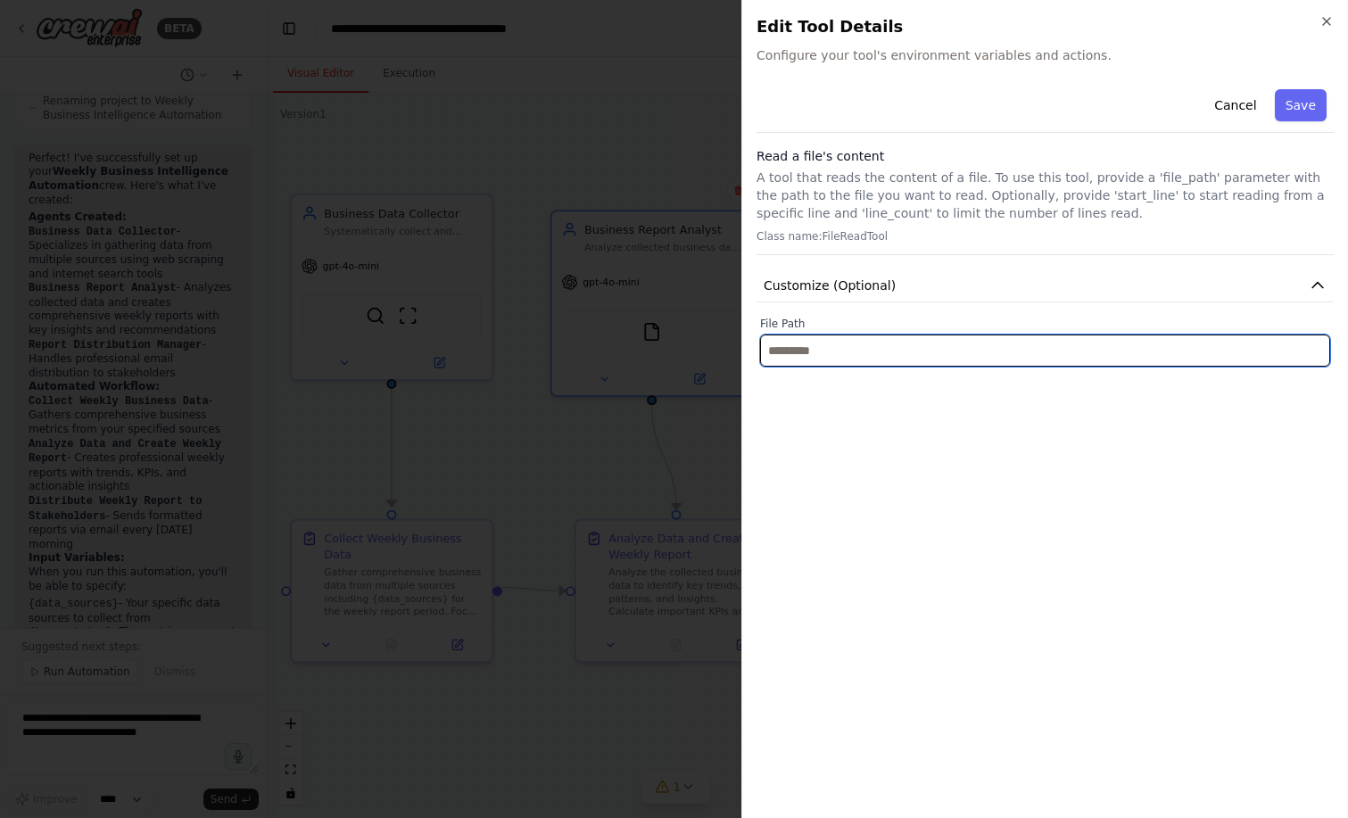
click at [877, 356] on input "text" at bounding box center [1045, 350] width 570 height 32
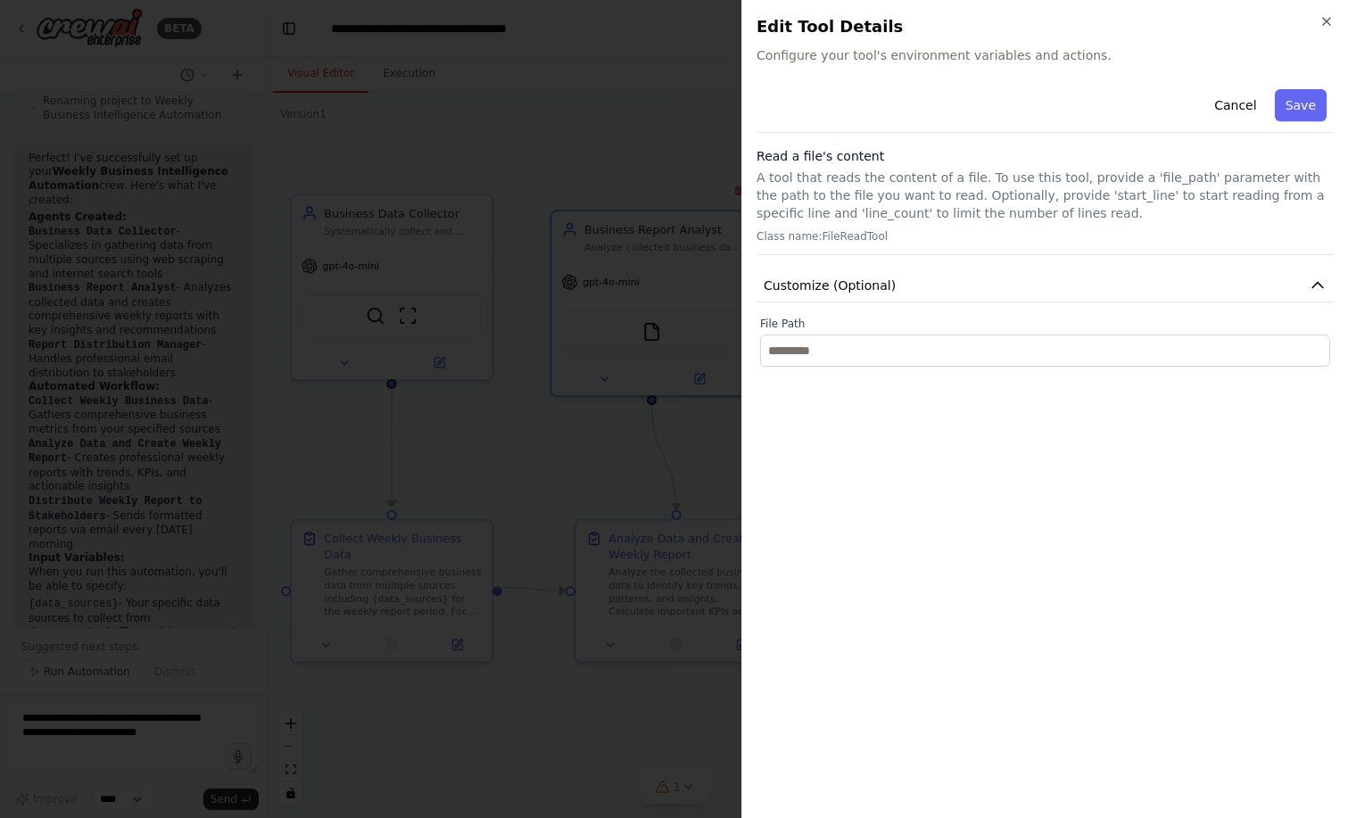
click at [894, 465] on div "Cancel Save Read a file's content A tool that reads the content of a file. To u…" at bounding box center [1044, 443] width 577 height 722
click at [1329, 18] on icon "button" at bounding box center [1326, 21] width 7 height 7
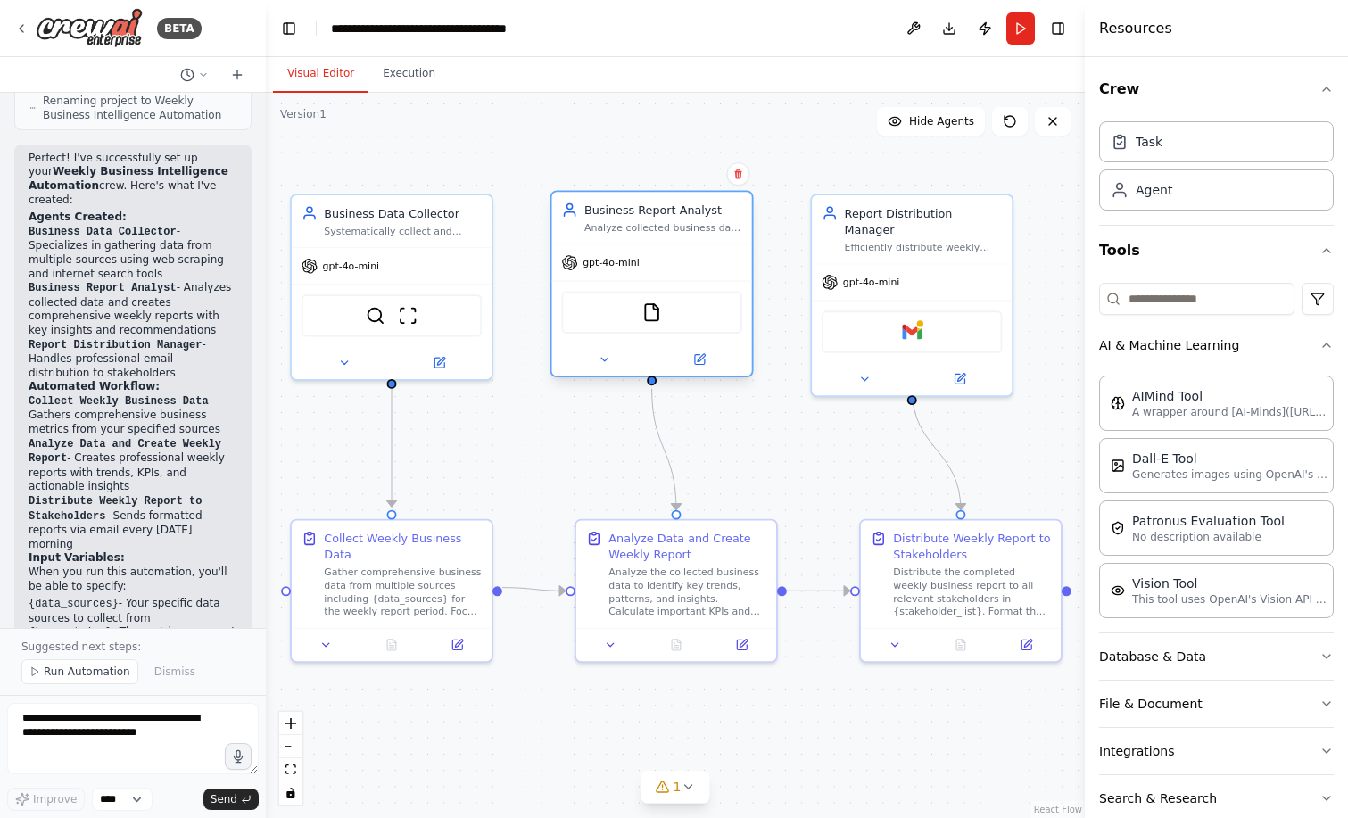
drag, startPoint x: 685, startPoint y: 343, endPoint x: 686, endPoint y: 325, distance: 17.9
click at [686, 325] on div "FileReadTool" at bounding box center [651, 312] width 180 height 42
click at [842, 405] on div ".deletable-edge-delete-btn { width: 20px; height: 20px; border: 0px solid #ffff…" at bounding box center [675, 455] width 819 height 725
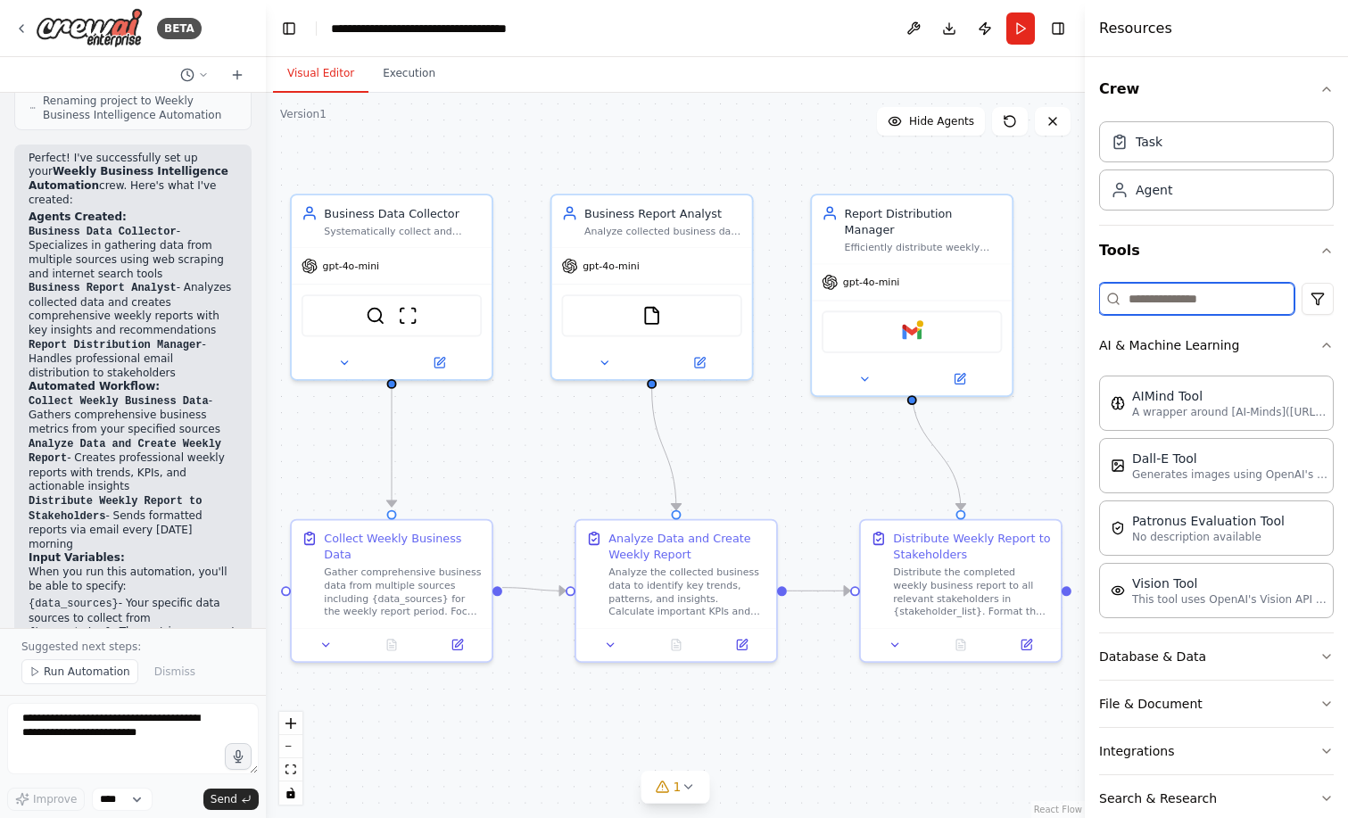
click at [1203, 299] on input at bounding box center [1196, 299] width 195 height 32
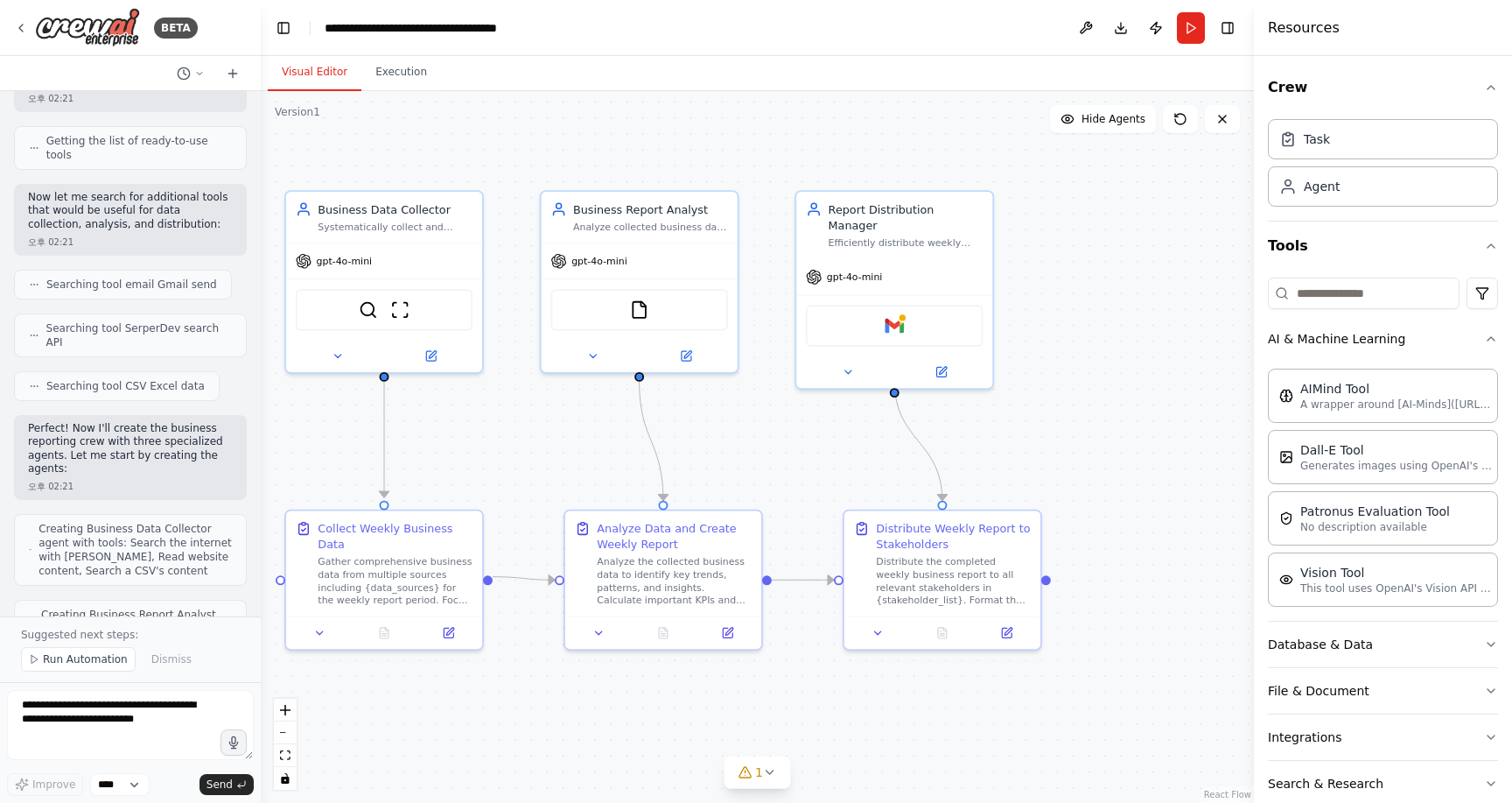
scroll to position [0, 0]
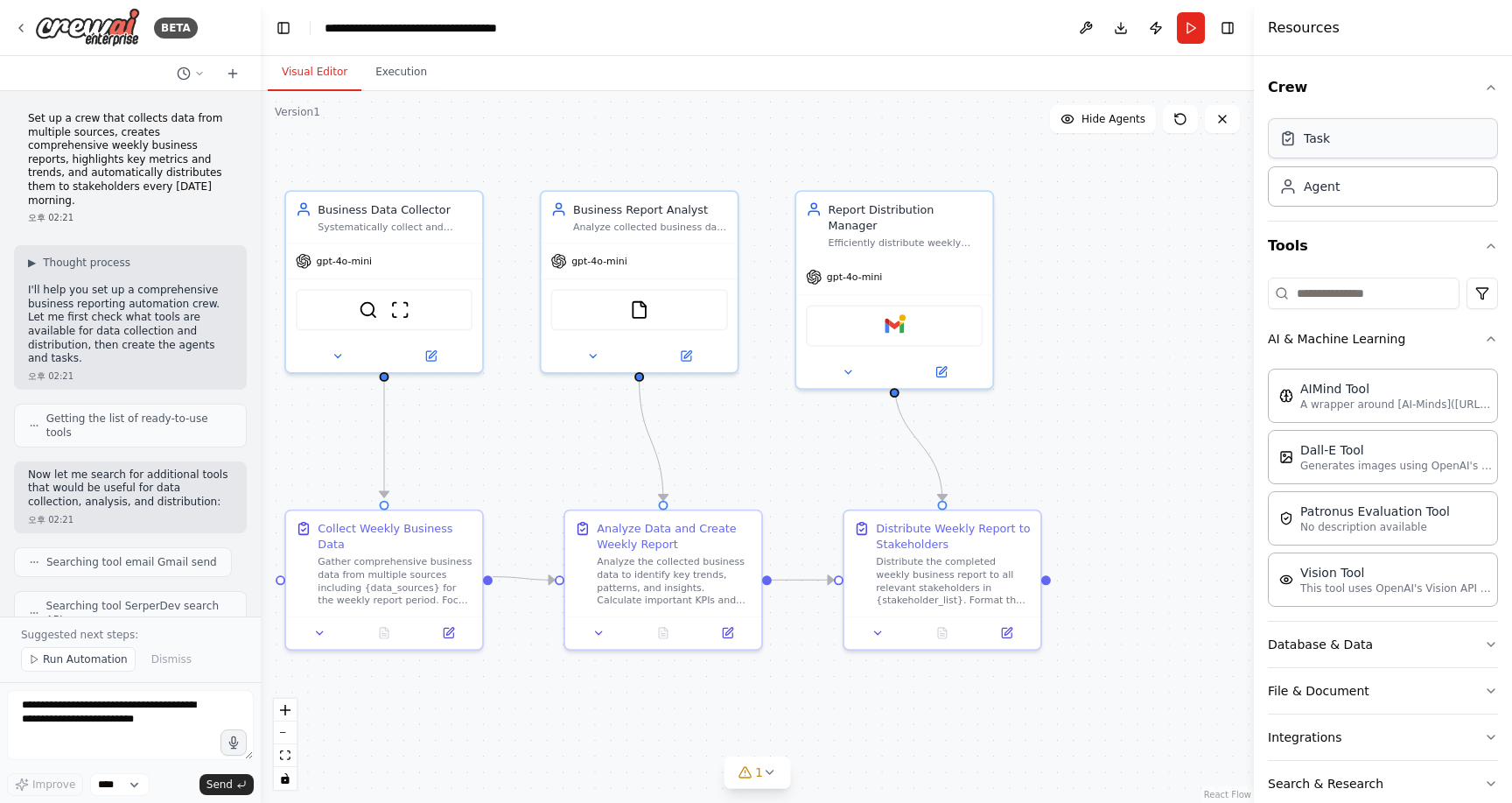
click at [1404, 150] on div "Task" at bounding box center [1382, 137] width 231 height 40
click at [1345, 196] on div "Agent" at bounding box center [1382, 186] width 231 height 40
click at [1407, 144] on div "Task" at bounding box center [1382, 137] width 231 height 40
click at [1366, 187] on div "Agent" at bounding box center [1382, 186] width 231 height 40
click at [1382, 288] on input at bounding box center [1363, 294] width 191 height 31
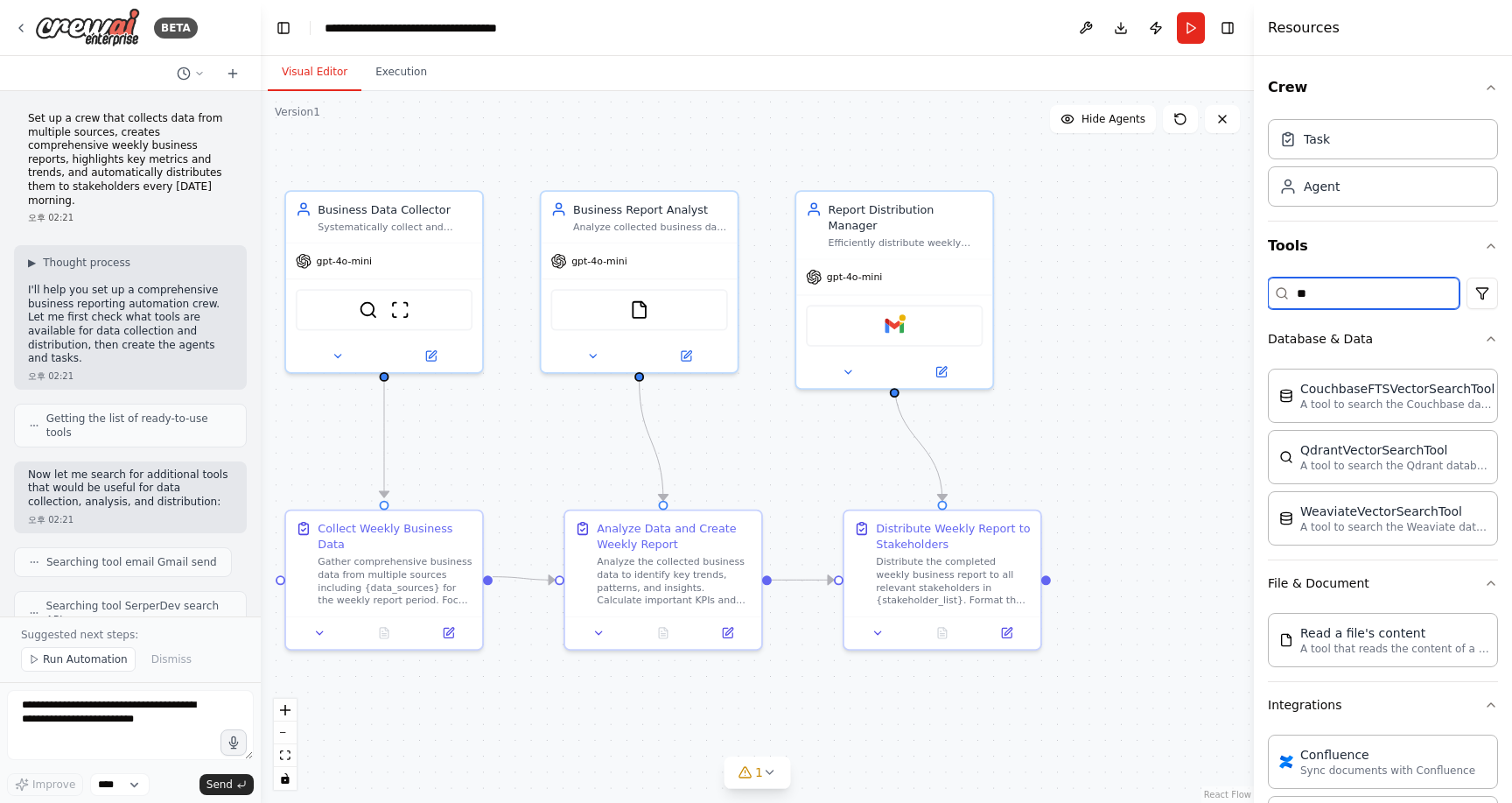
type input "*"
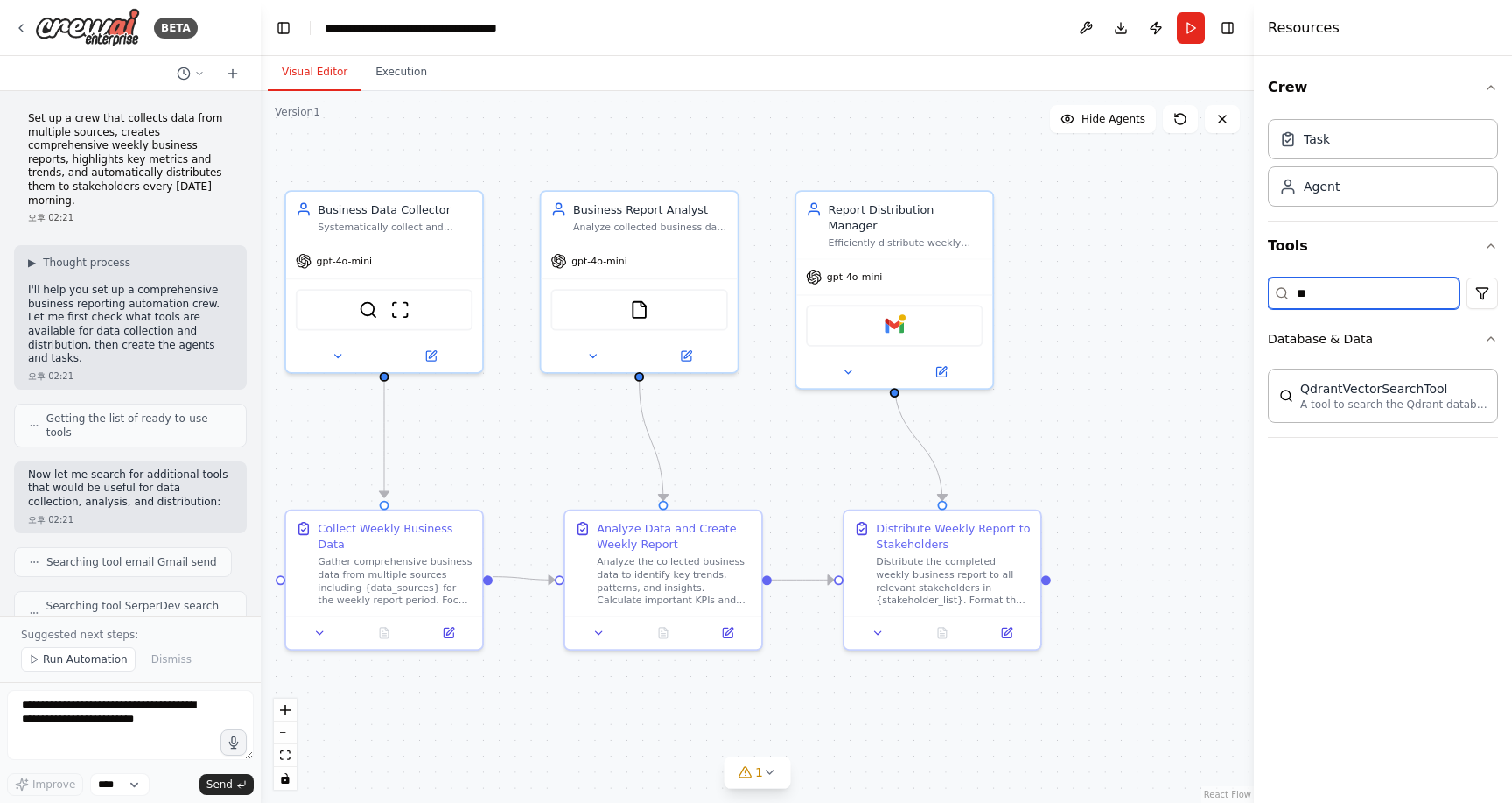
click at [1390, 293] on input "**" at bounding box center [1363, 294] width 191 height 31
type input "*"
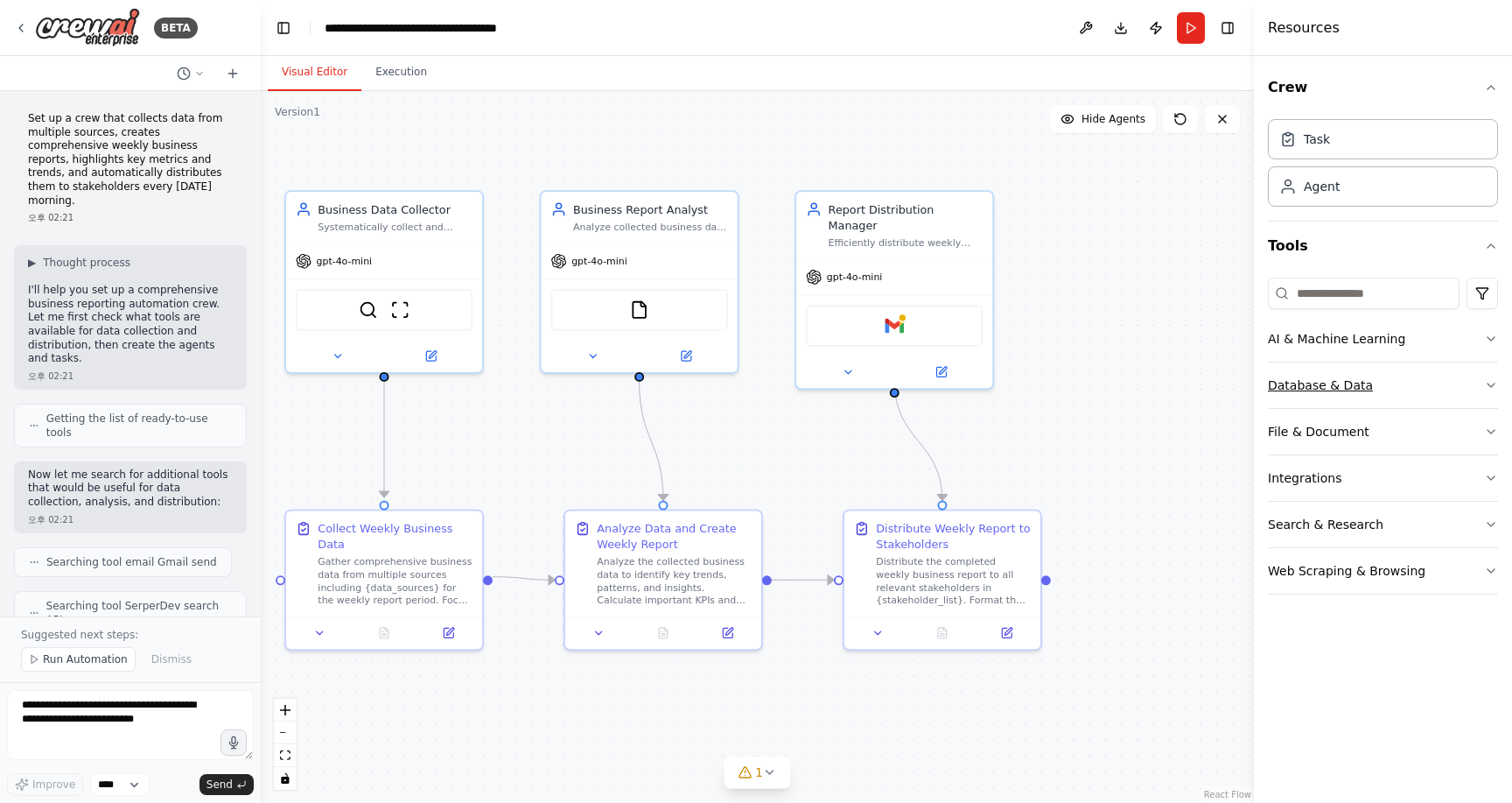
click at [1446, 389] on button "Database & Data" at bounding box center [1382, 385] width 231 height 45
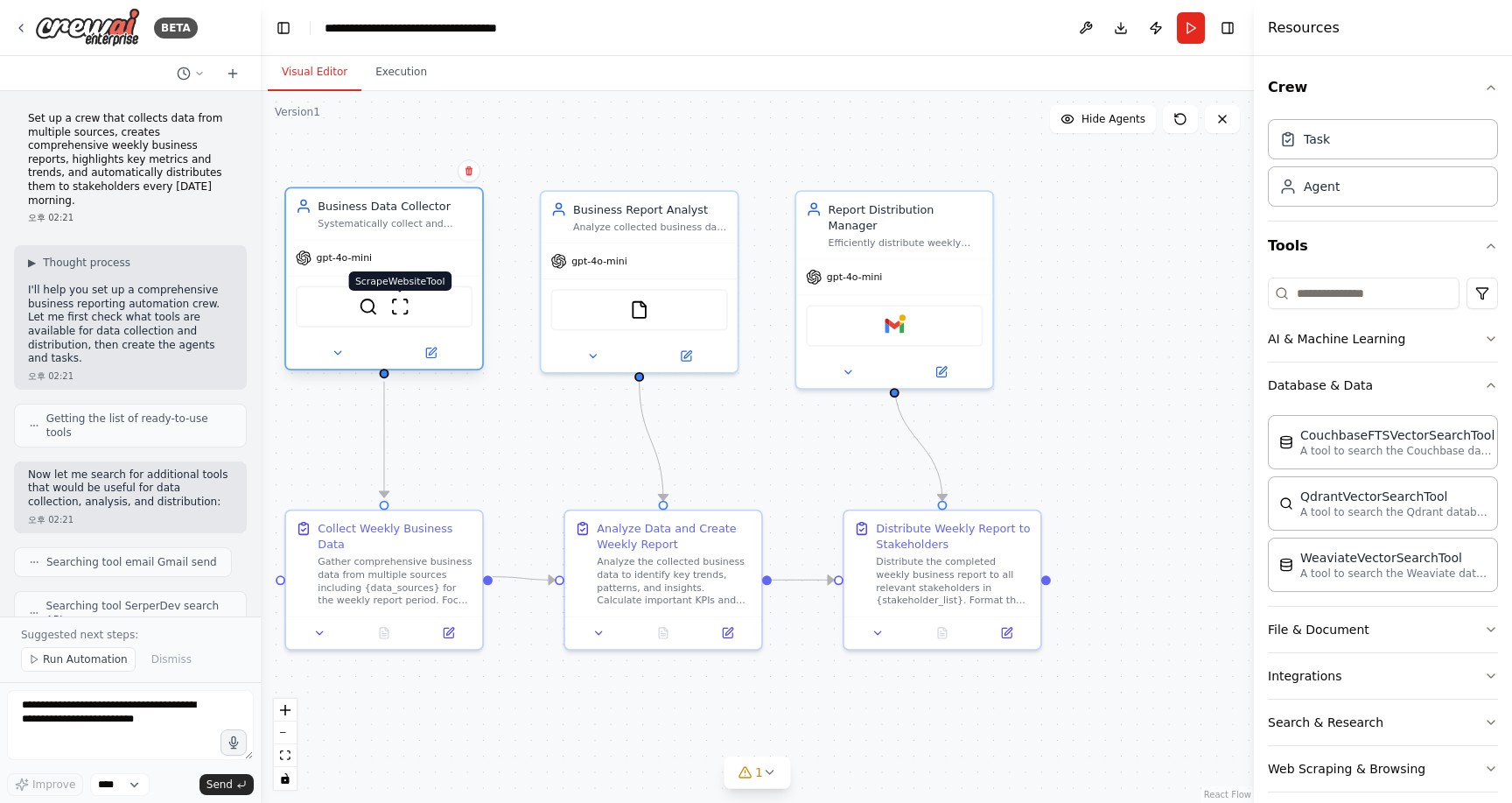
click at [403, 308] on img at bounding box center [400, 306] width 20 height 20
click at [360, 307] on img at bounding box center [369, 306] width 20 height 20
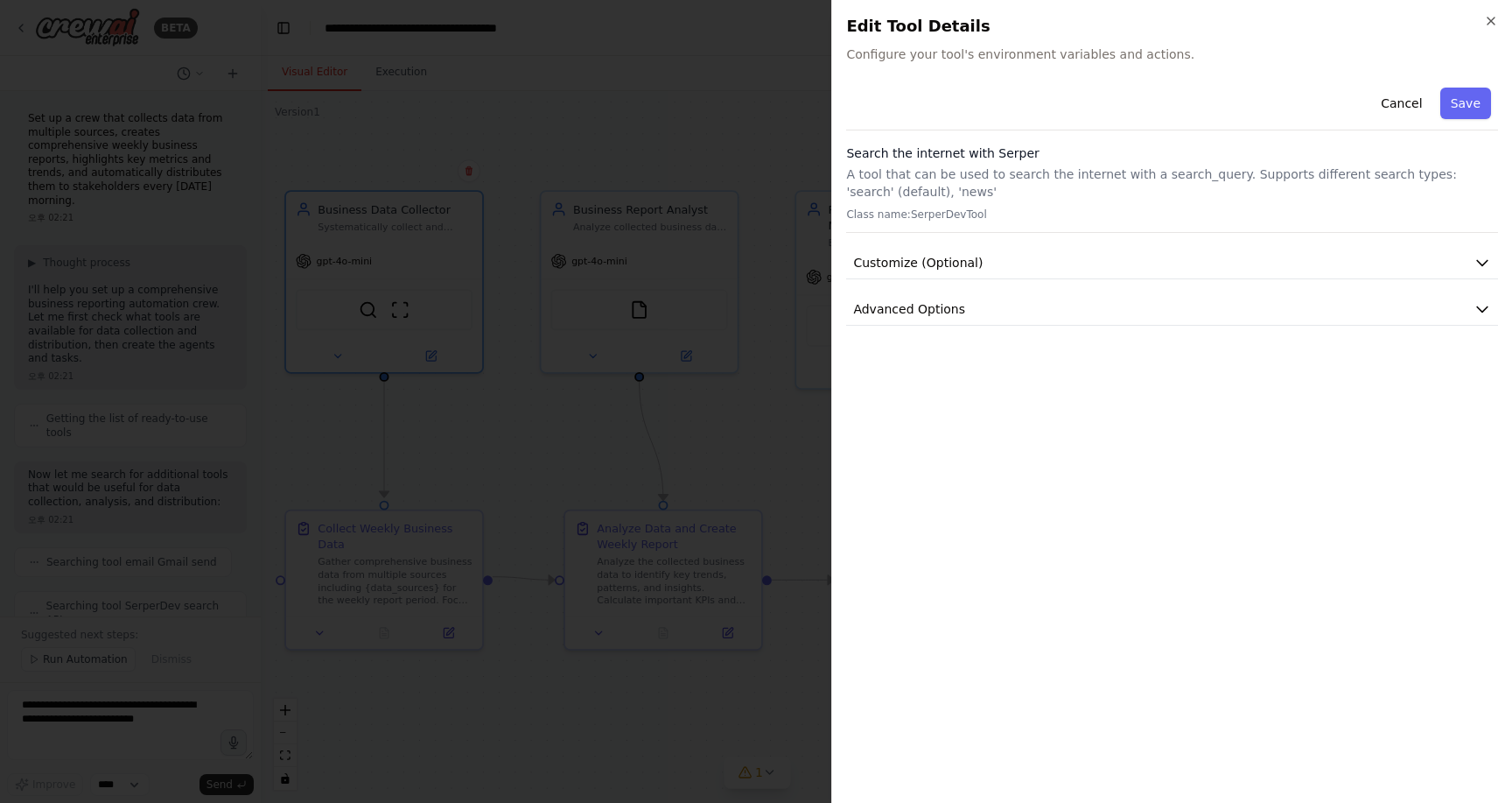
drag, startPoint x: 912, startPoint y: 66, endPoint x: 1138, endPoint y: 67, distance: 226.0
click at [1138, 67] on div "Close Edit Tool Details Configure your tool's environment variables and actions…" at bounding box center [1172, 402] width 681 height 803
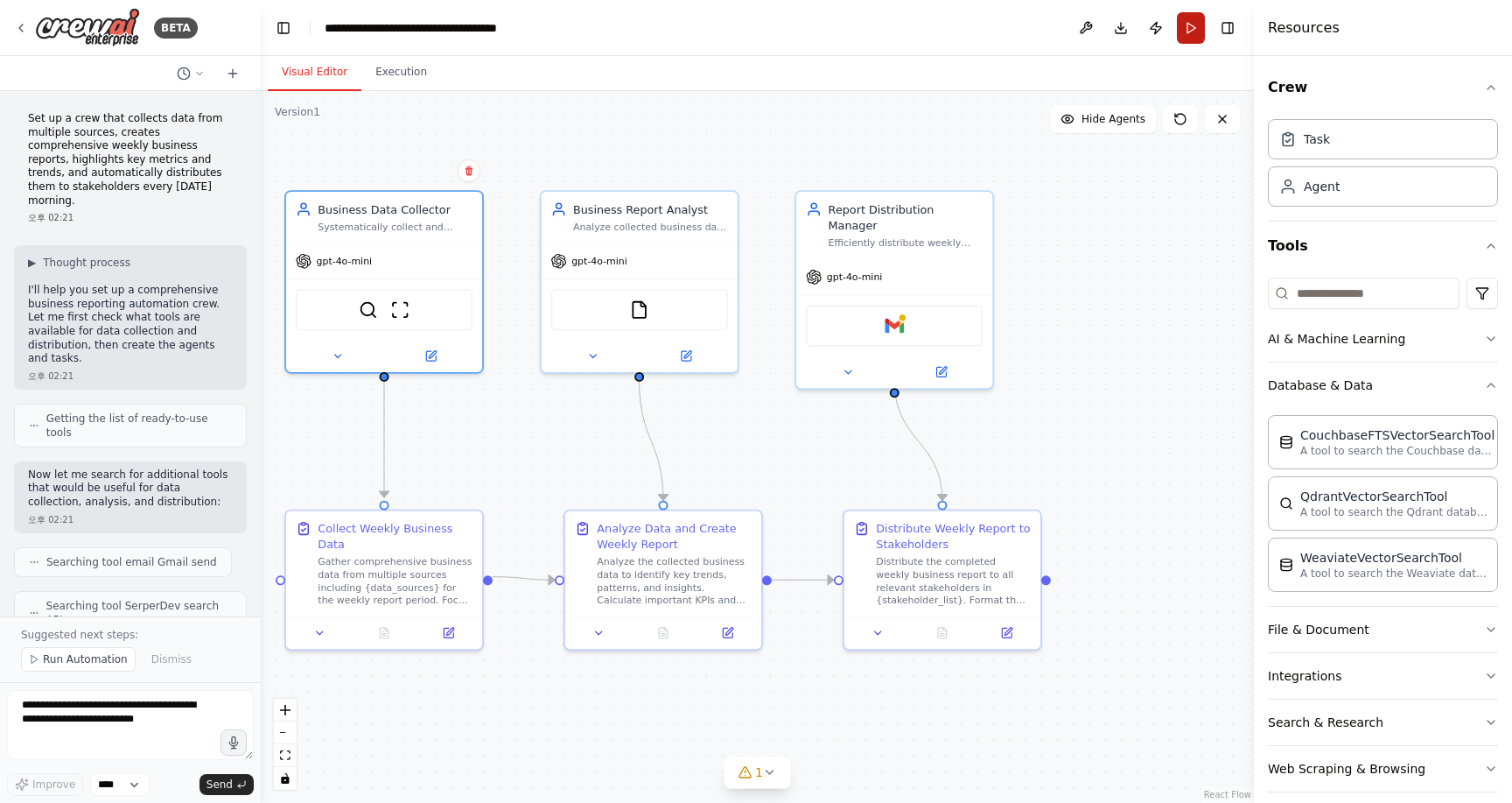
click at [1193, 27] on button "Run" at bounding box center [1191, 27] width 28 height 31
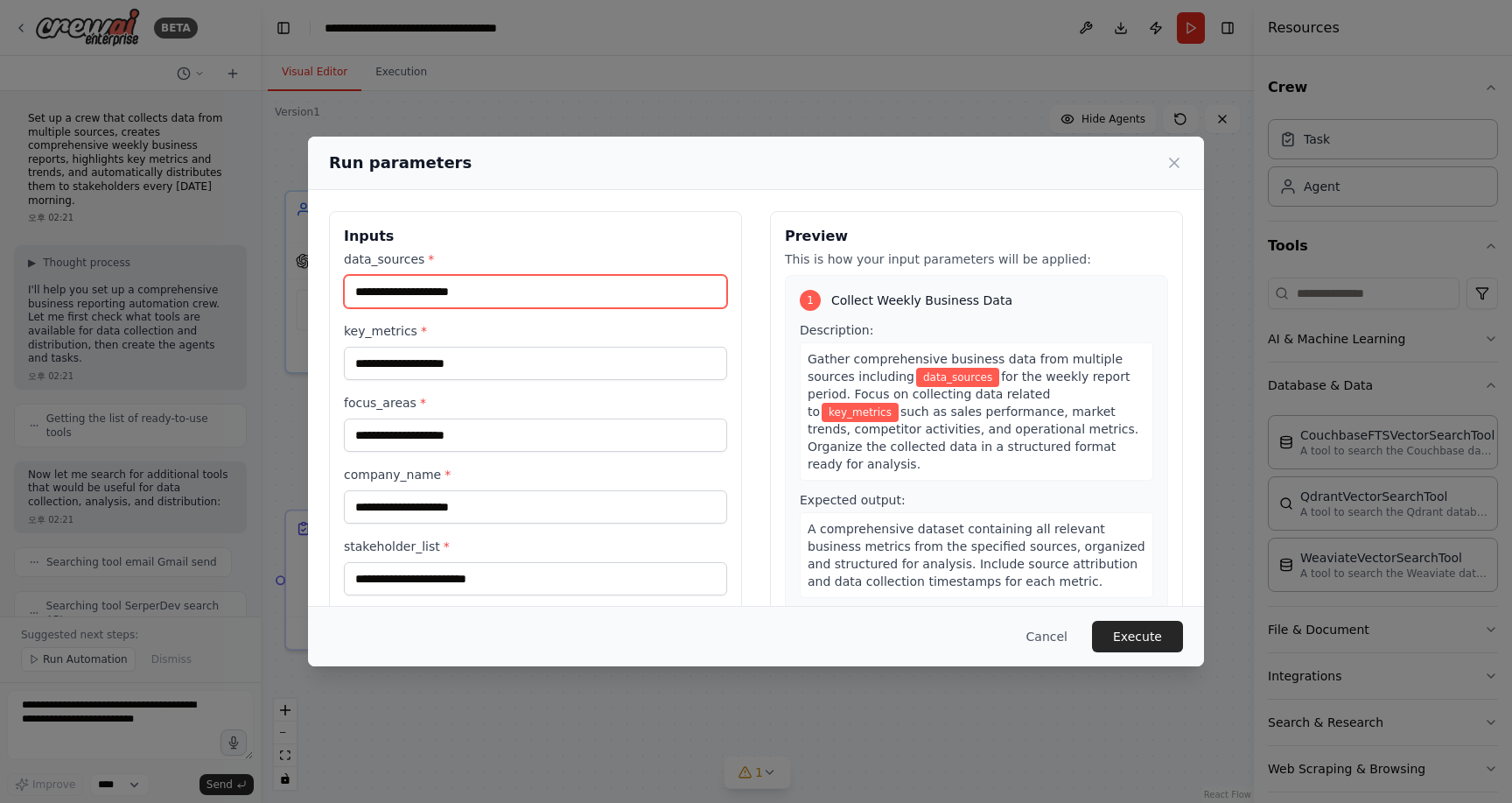
click at [443, 294] on input "data_sources *" at bounding box center [536, 292] width 384 height 33
click at [450, 299] on input "data_sources *" at bounding box center [536, 292] width 384 height 33
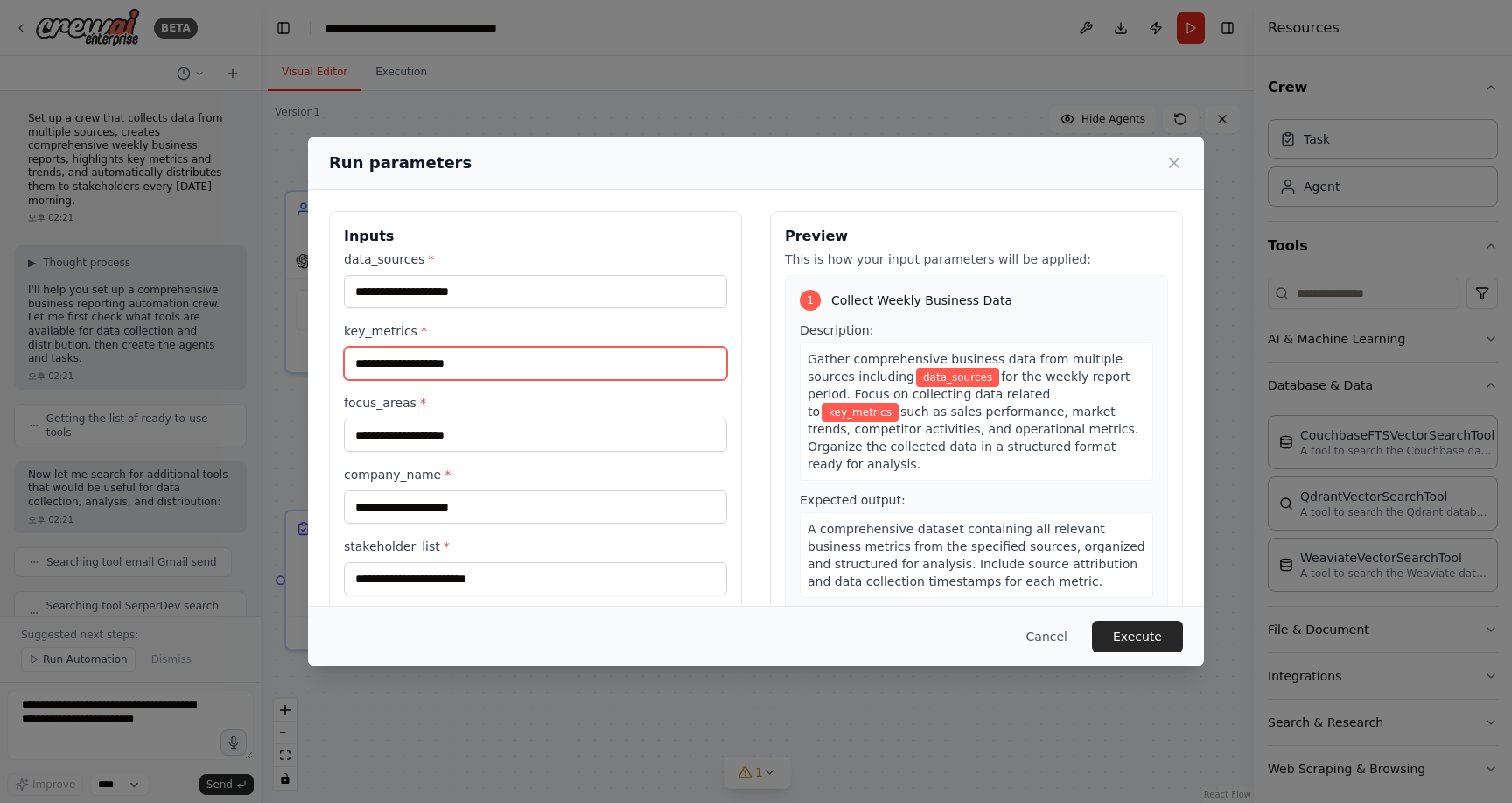
click at [446, 352] on input "key_metrics *" at bounding box center [536, 363] width 384 height 33
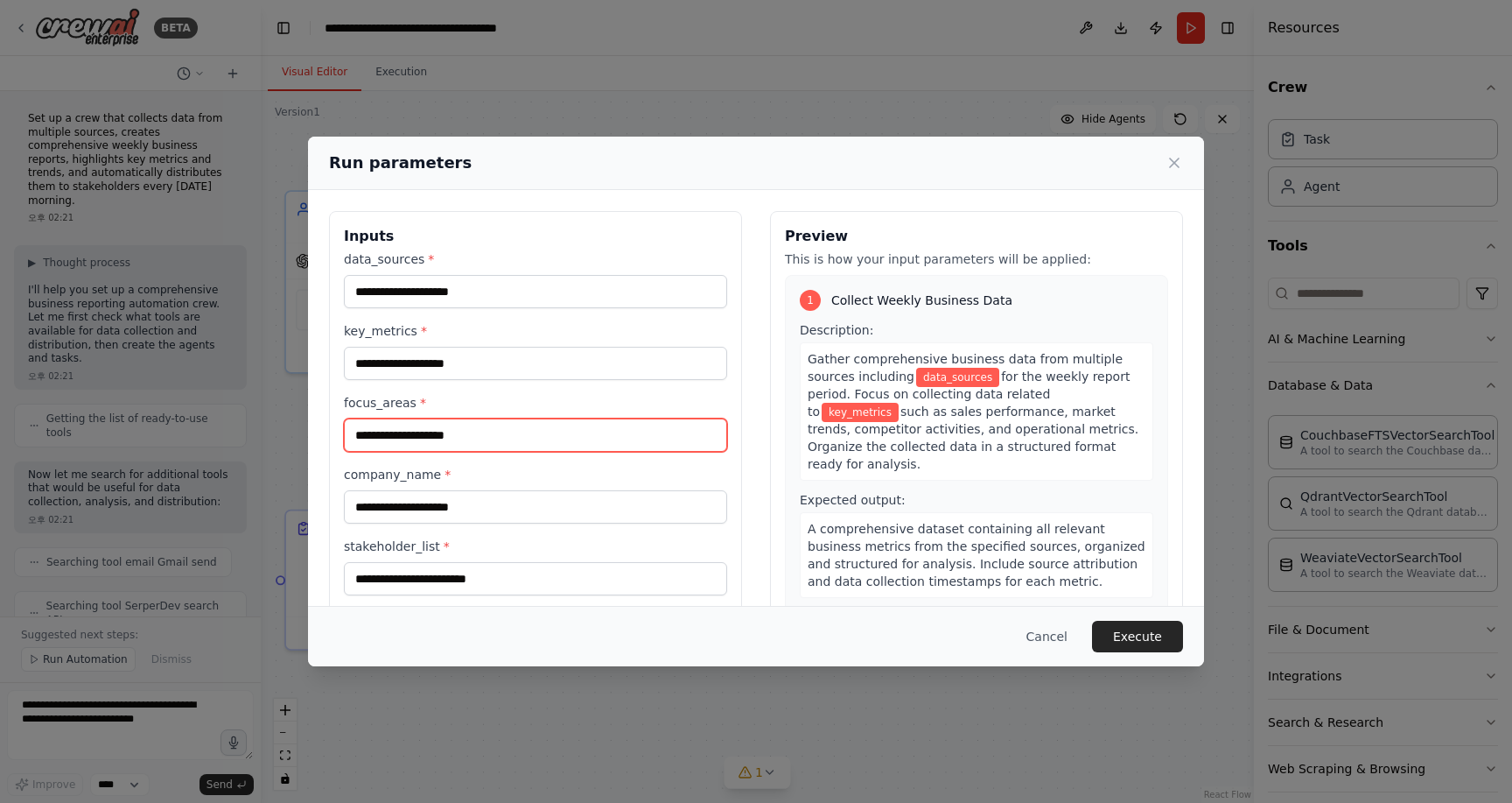
click at [453, 424] on input "focus_areas *" at bounding box center [536, 435] width 384 height 33
click at [1053, 636] on button "Cancel" at bounding box center [1047, 636] width 69 height 31
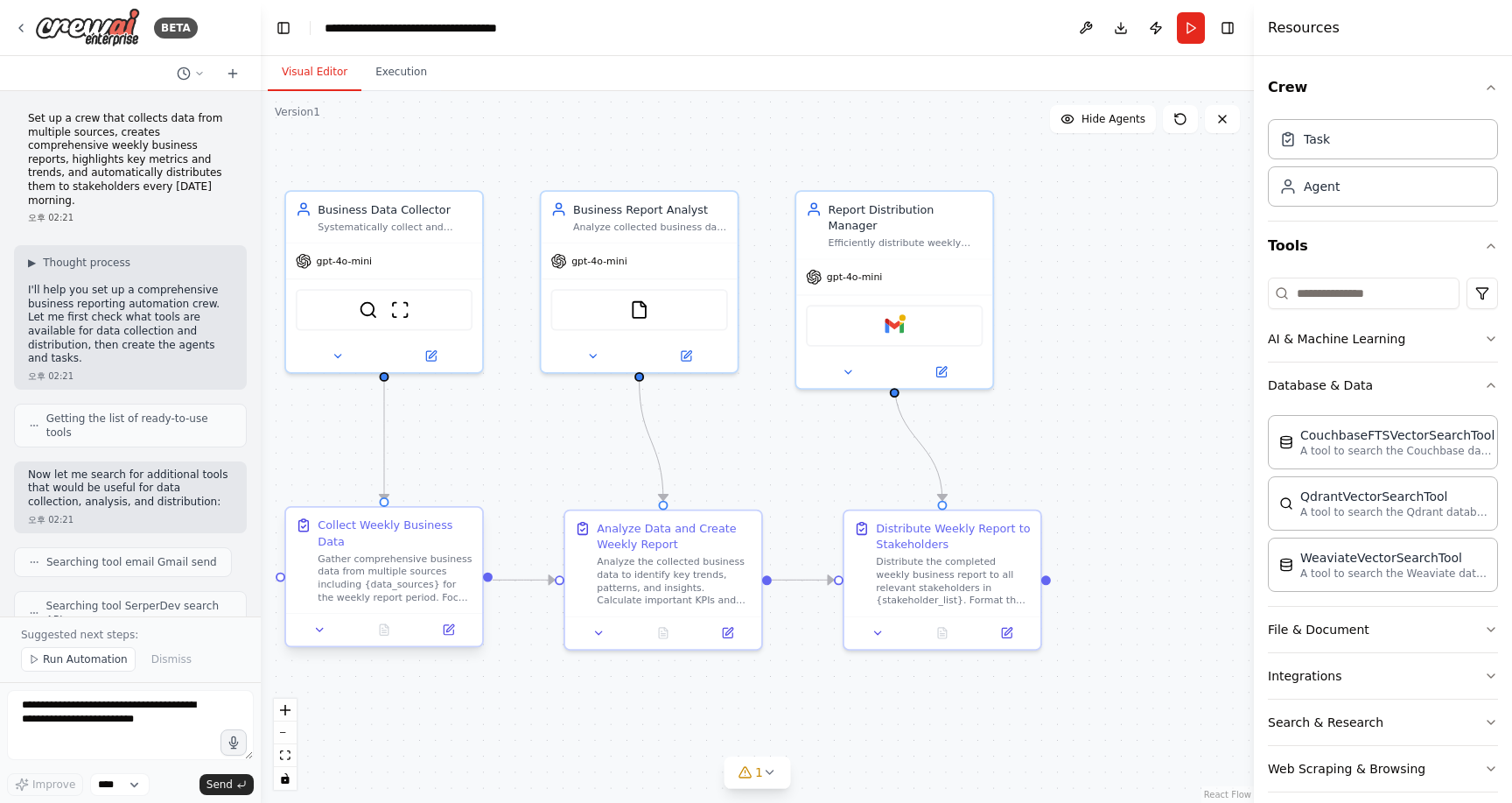
click at [394, 604] on div "Collect Weekly Business Data Gather comprehensive business data from multiple s…" at bounding box center [385, 560] width 196 height 105
click at [405, 583] on div "Gather comprehensive business data from multiple sources including {data_source…" at bounding box center [395, 578] width 155 height 51
click at [452, 633] on icon at bounding box center [448, 630] width 10 height 10
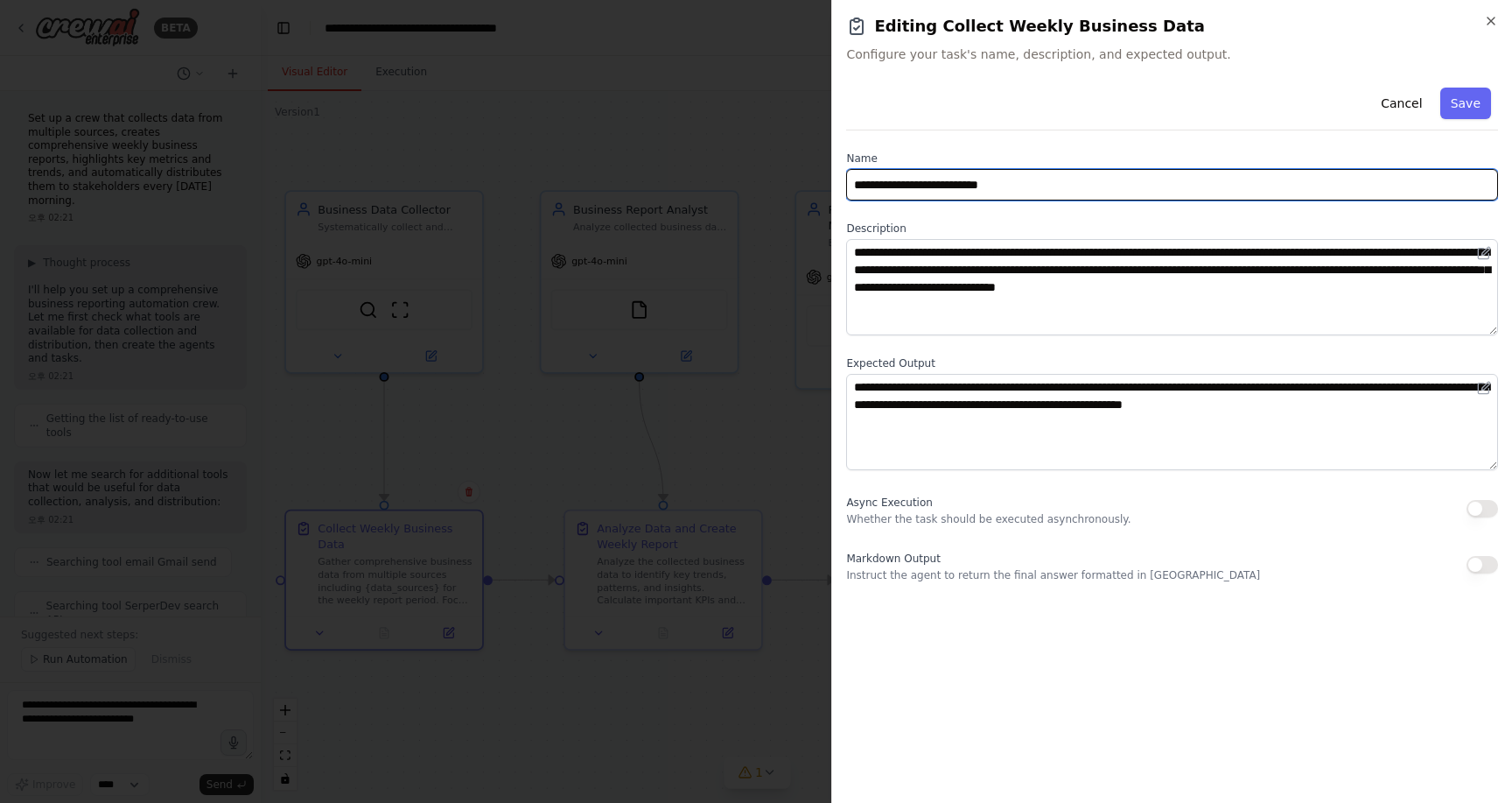
click at [1091, 189] on input "**********" at bounding box center [1173, 185] width 652 height 31
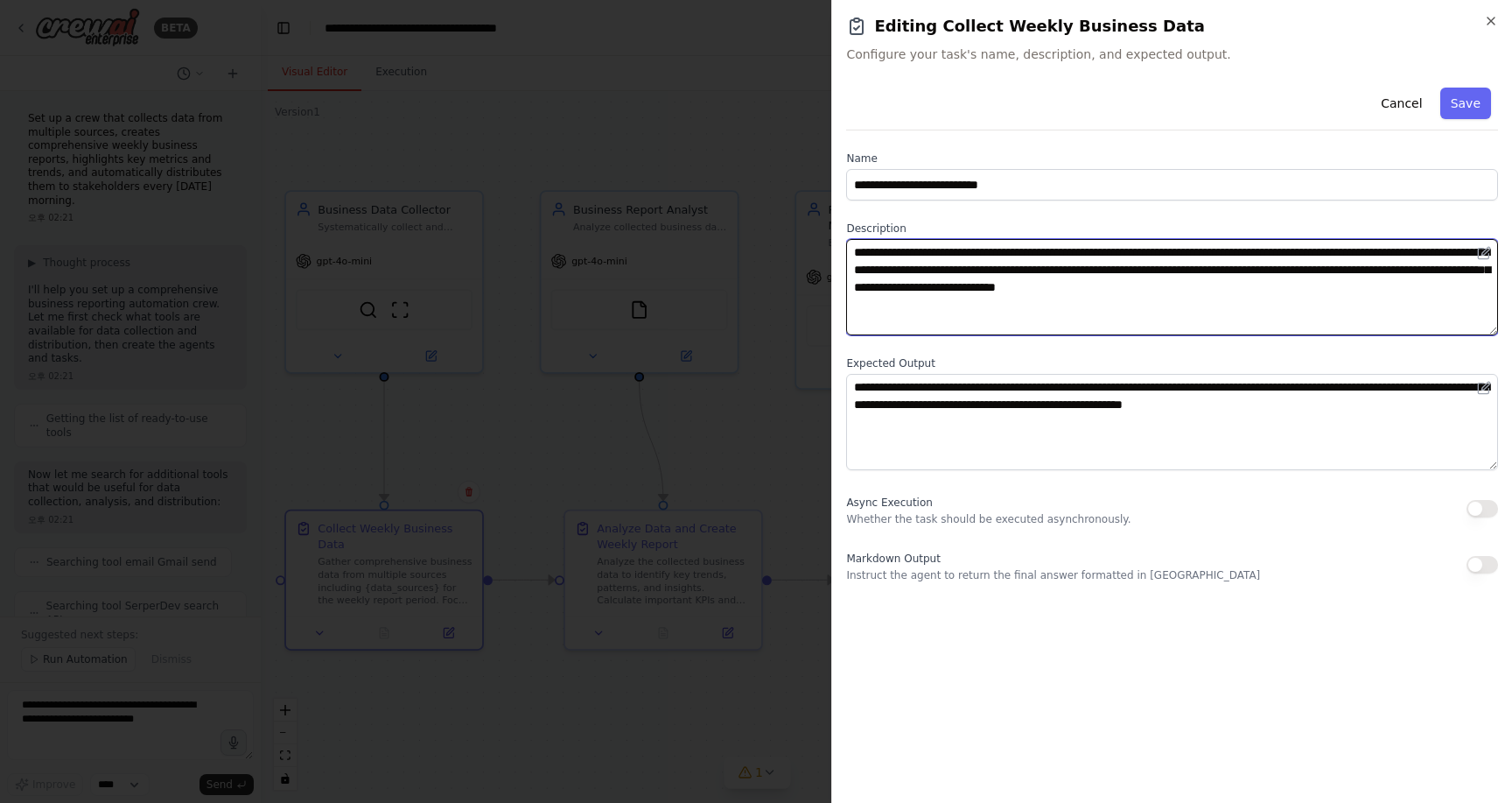
click at [1157, 267] on textarea "**********" at bounding box center [1173, 287] width 652 height 96
click at [1174, 291] on textarea "**********" at bounding box center [1173, 287] width 652 height 96
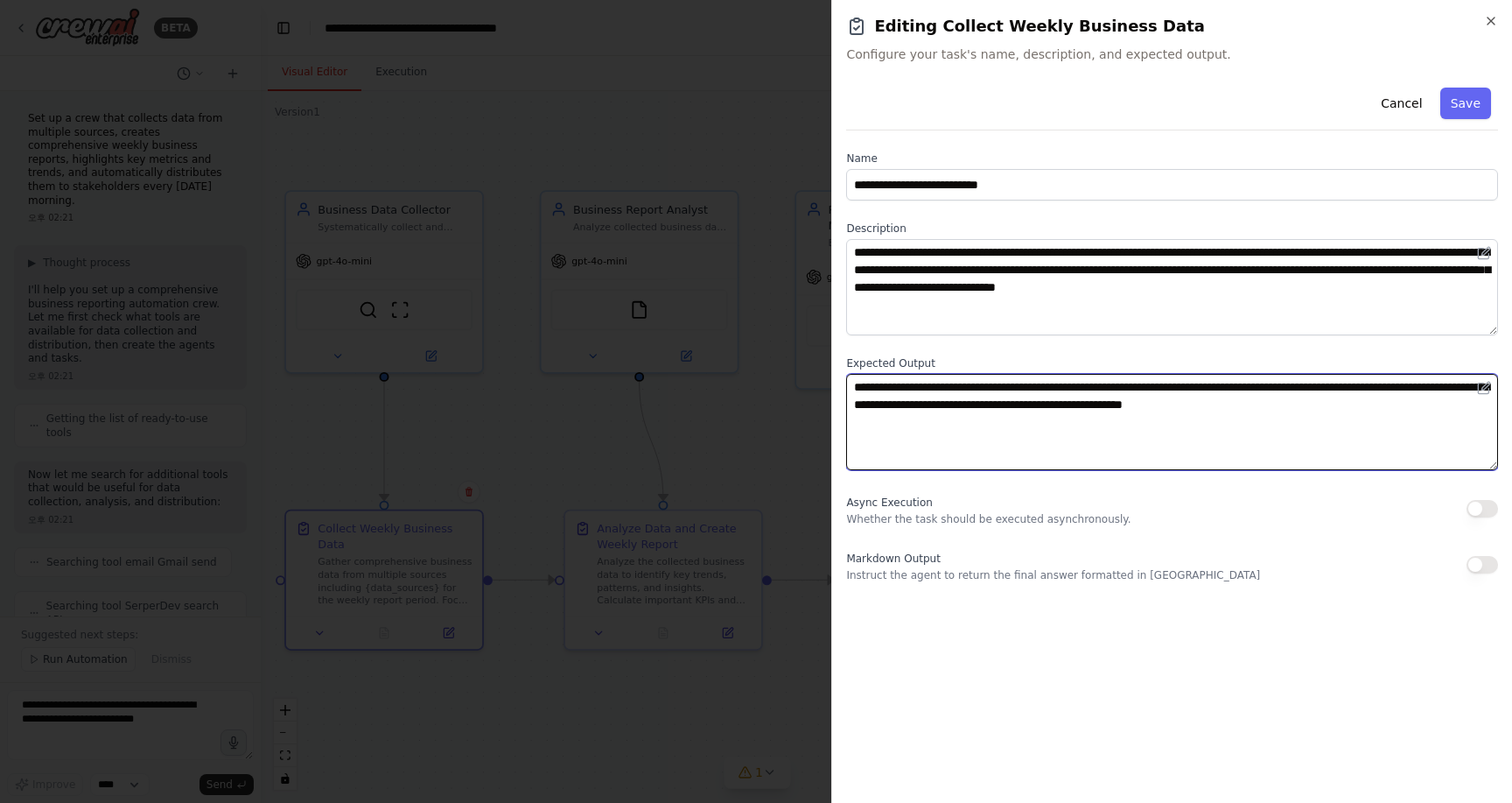
click at [1020, 443] on textarea "**********" at bounding box center [1173, 422] width 652 height 96
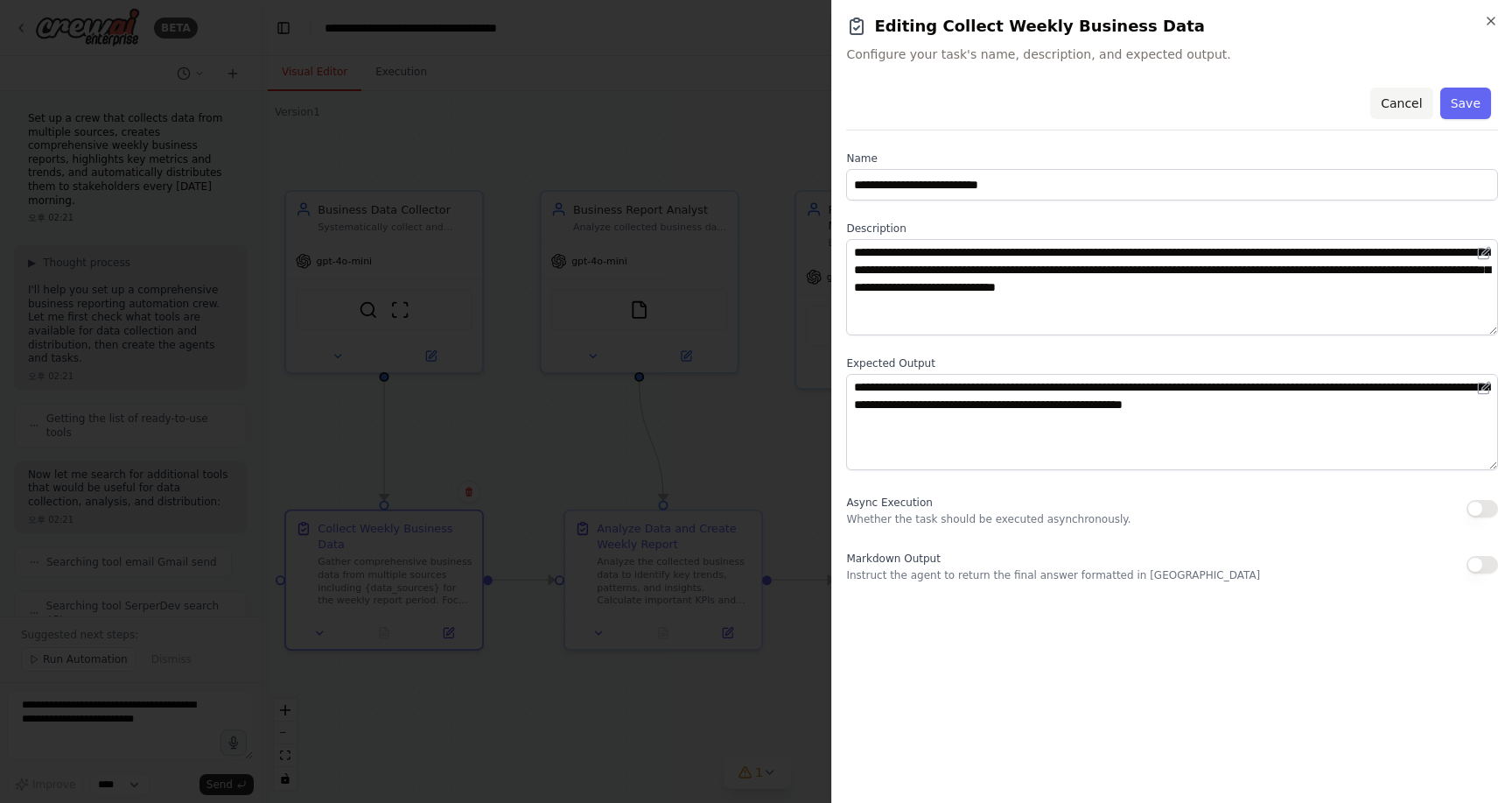
click at [1397, 106] on button "Cancel" at bounding box center [1401, 103] width 62 height 31
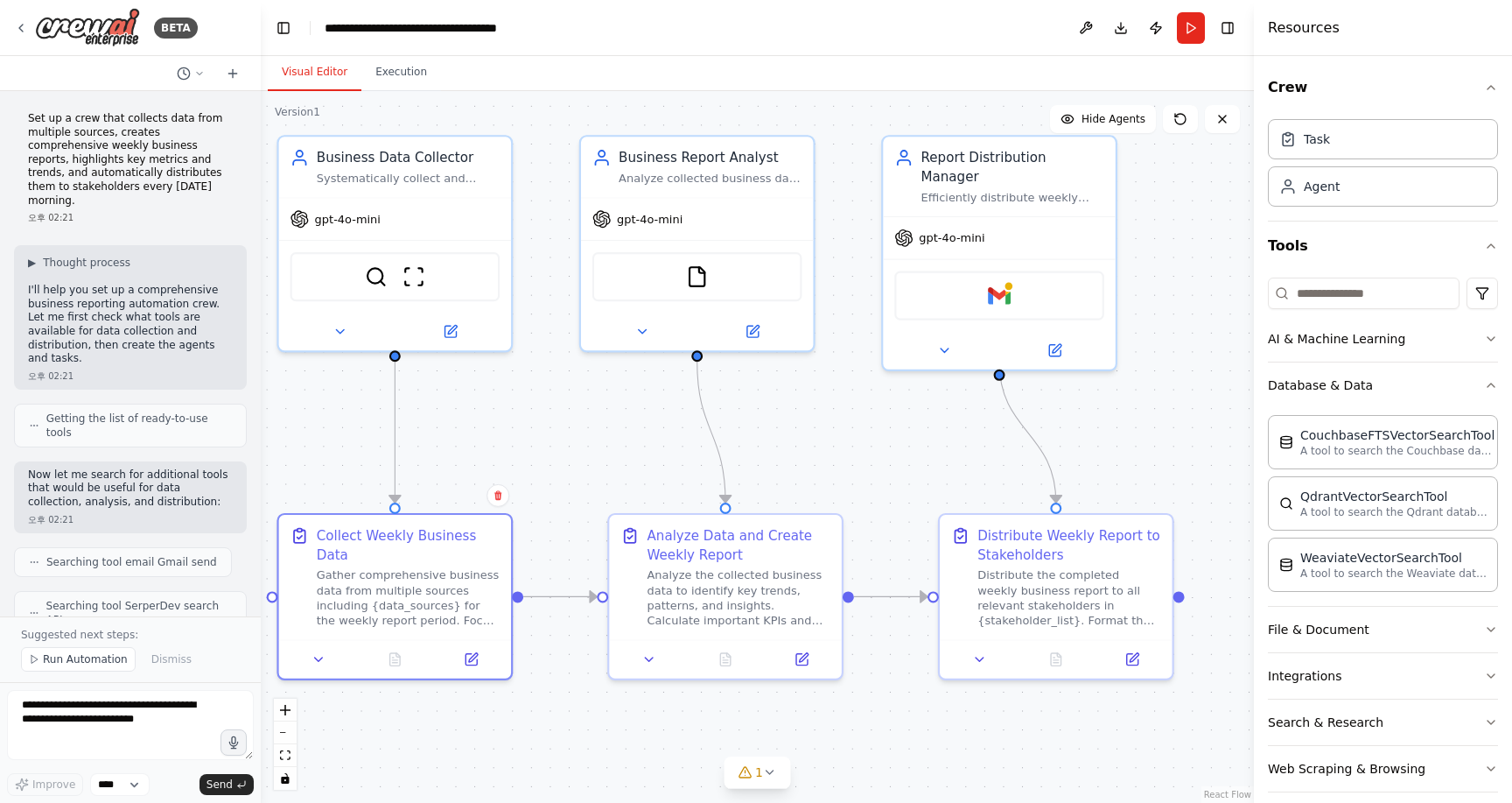
click at [369, 450] on div ".deletable-edge-delete-btn { width: 20px; height: 20px; border: 0px solid #ffff…" at bounding box center [757, 447] width 993 height 712
click at [383, 275] on img at bounding box center [376, 273] width 23 height 23
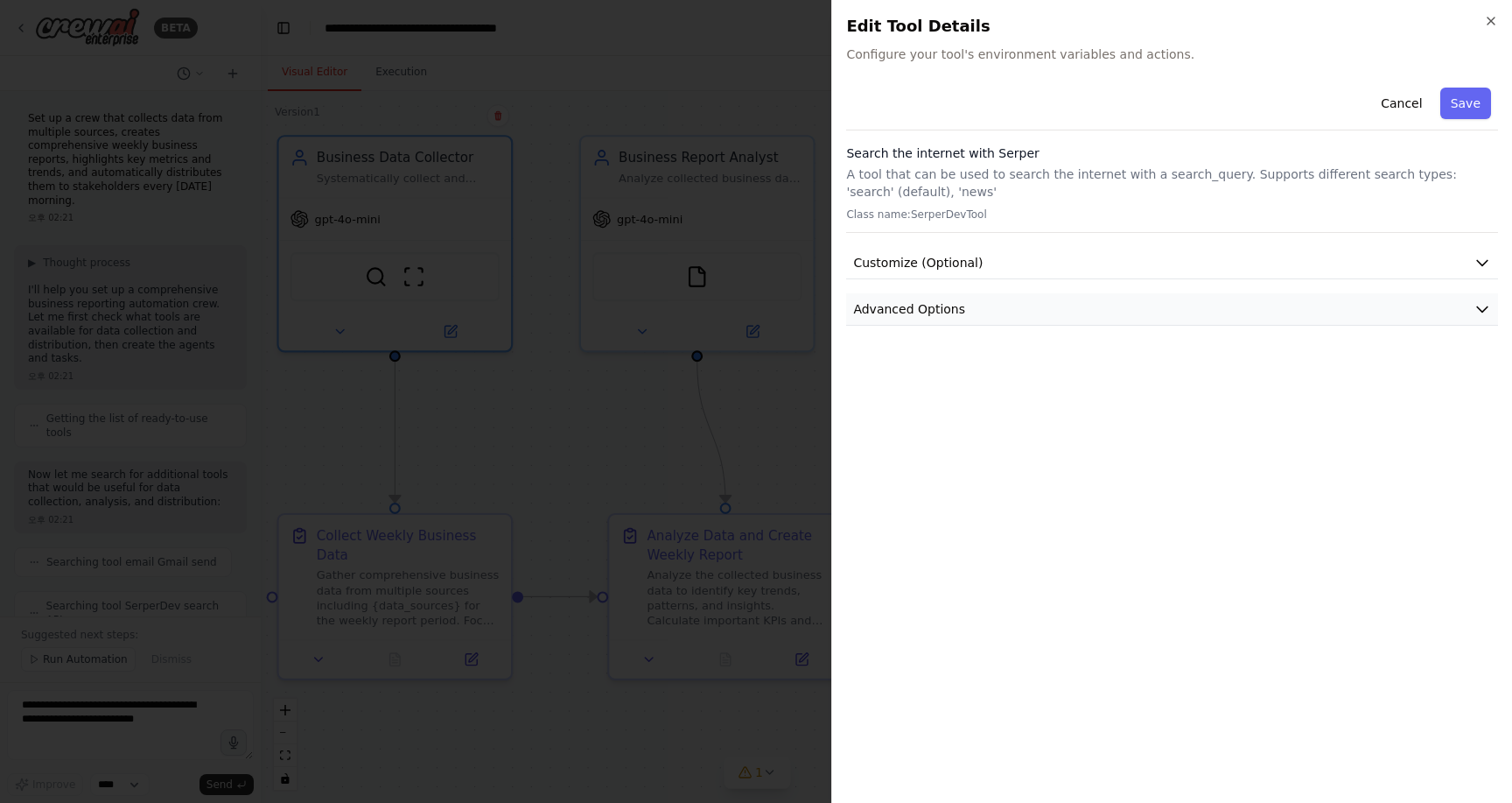
click at [961, 320] on button "Advanced Options" at bounding box center [1173, 309] width 652 height 32
drag, startPoint x: 978, startPoint y: 389, endPoint x: 867, endPoint y: 378, distance: 111.5
click at [867, 378] on div "SERPER_API_KEY Required" at bounding box center [1173, 381] width 622 height 18
click at [867, 378] on div "SERPER_API_KEY" at bounding box center [912, 381] width 102 height 18
drag, startPoint x: 867, startPoint y: 378, endPoint x: 957, endPoint y: 380, distance: 90.0
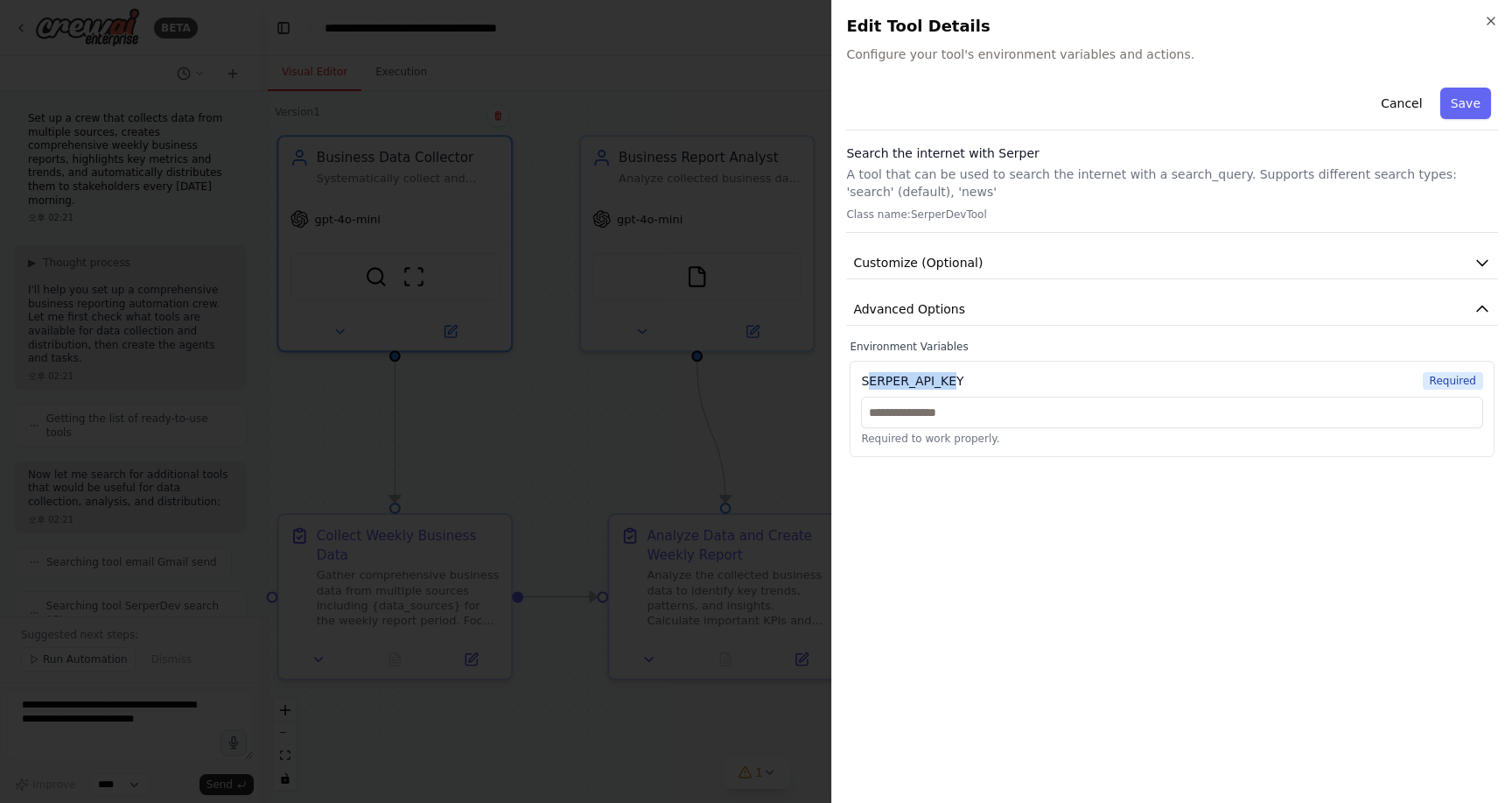
click at [956, 379] on div "SERPER_API_KEY" at bounding box center [912, 381] width 102 height 18
click at [957, 380] on div "SERPER_API_KEY" at bounding box center [912, 381] width 102 height 18
click at [946, 264] on span "Customize (Optional)" at bounding box center [918, 263] width 130 height 18
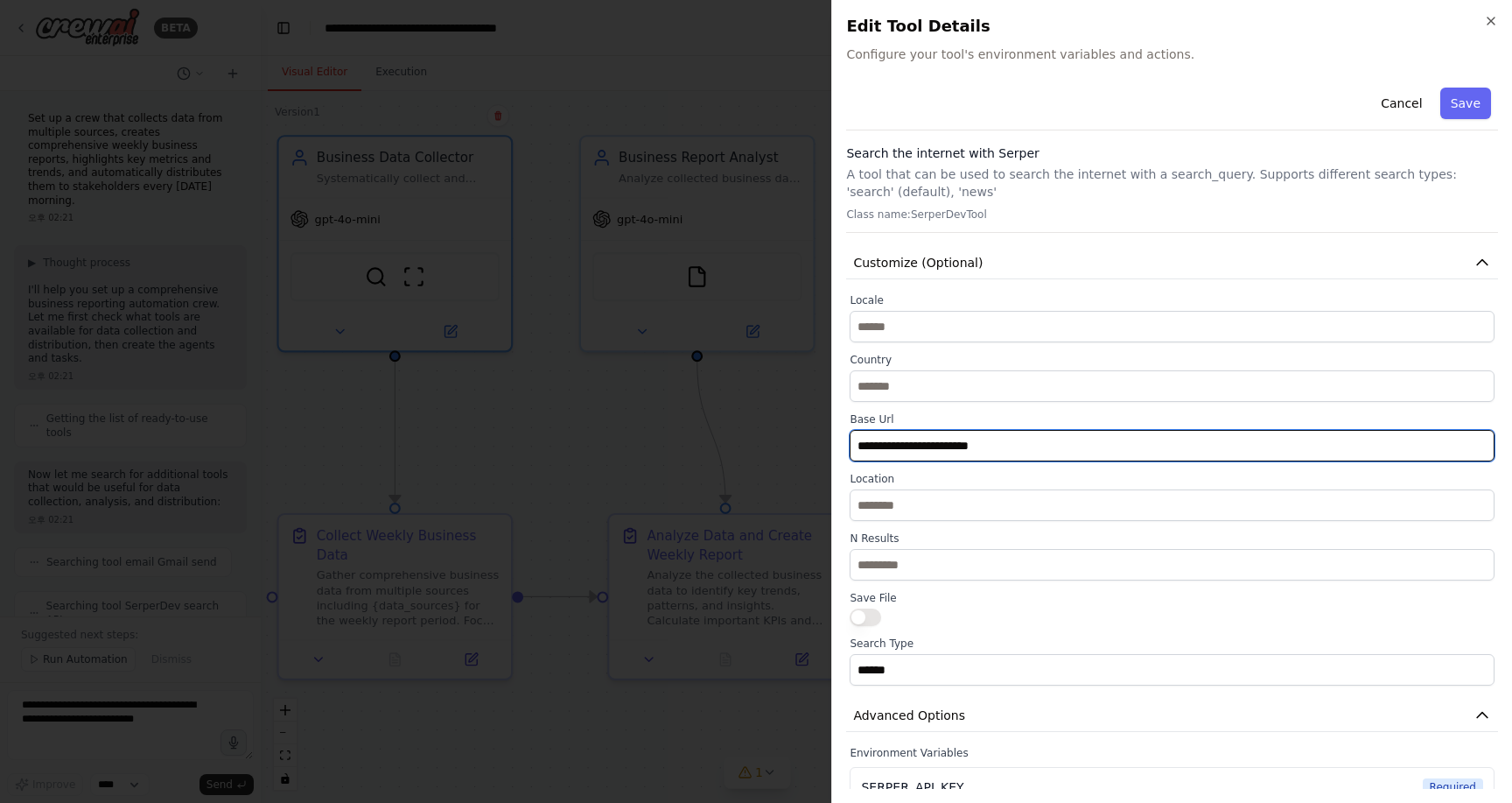
drag, startPoint x: 1009, startPoint y: 452, endPoint x: 707, endPoint y: 434, distance: 302.5
click at [707, 435] on body "BETA Set up a crew that collects data from multiple sources, creates comprehens…" at bounding box center [756, 402] width 1512 height 803
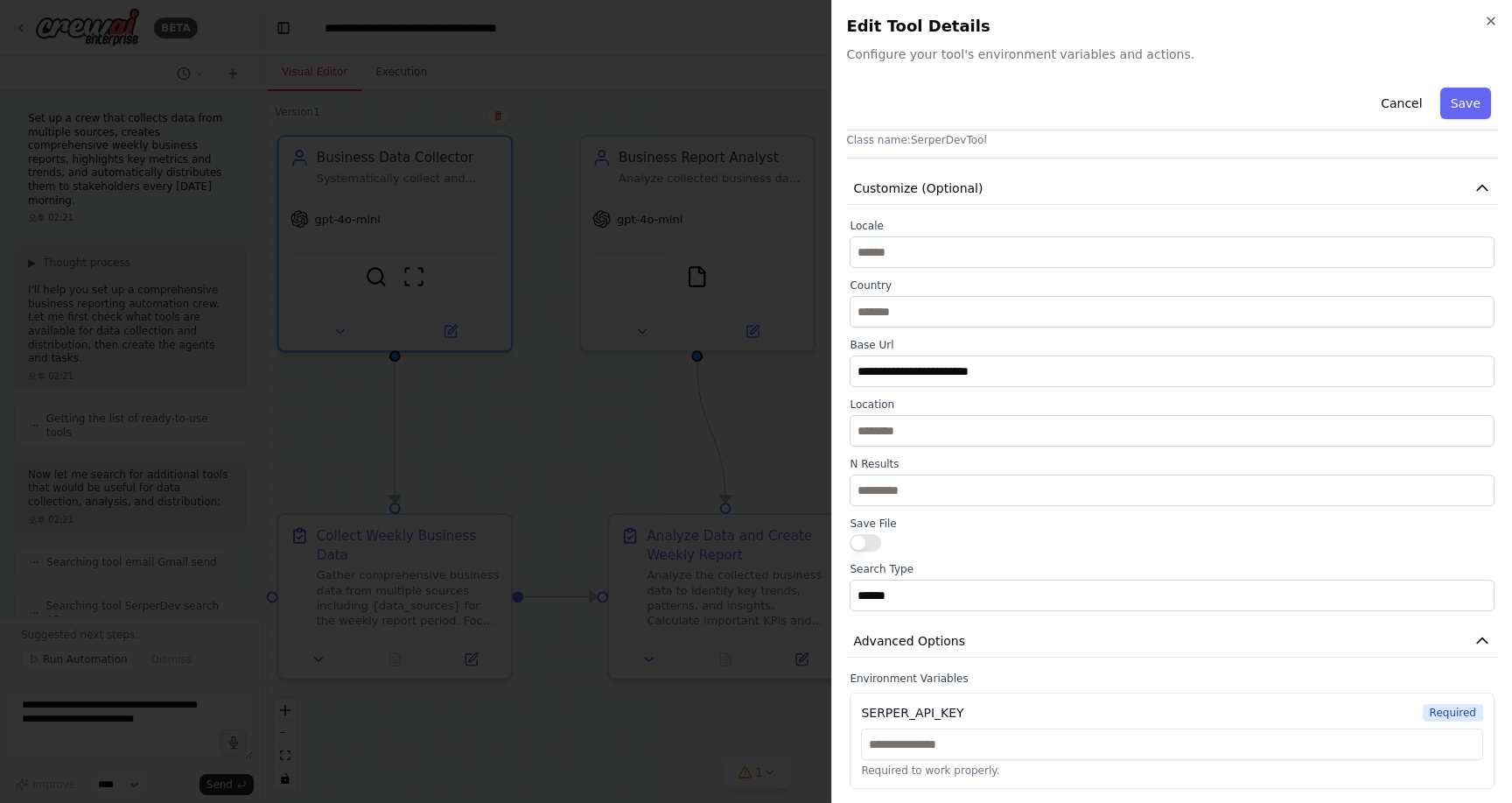
drag, startPoint x: 968, startPoint y: 723, endPoint x: 994, endPoint y: 720, distance: 26.2
click at [995, 721] on div "SERPER_API_KEY Required Required to work properly." at bounding box center [1172, 741] width 645 height 96
drag, startPoint x: 974, startPoint y: 718, endPoint x: 856, endPoint y: 714, distance: 118.1
click at [856, 714] on div "SERPER_API_KEY Required Required to work properly." at bounding box center [1172, 741] width 645 height 96
copy div "SERPER_API_KEY"
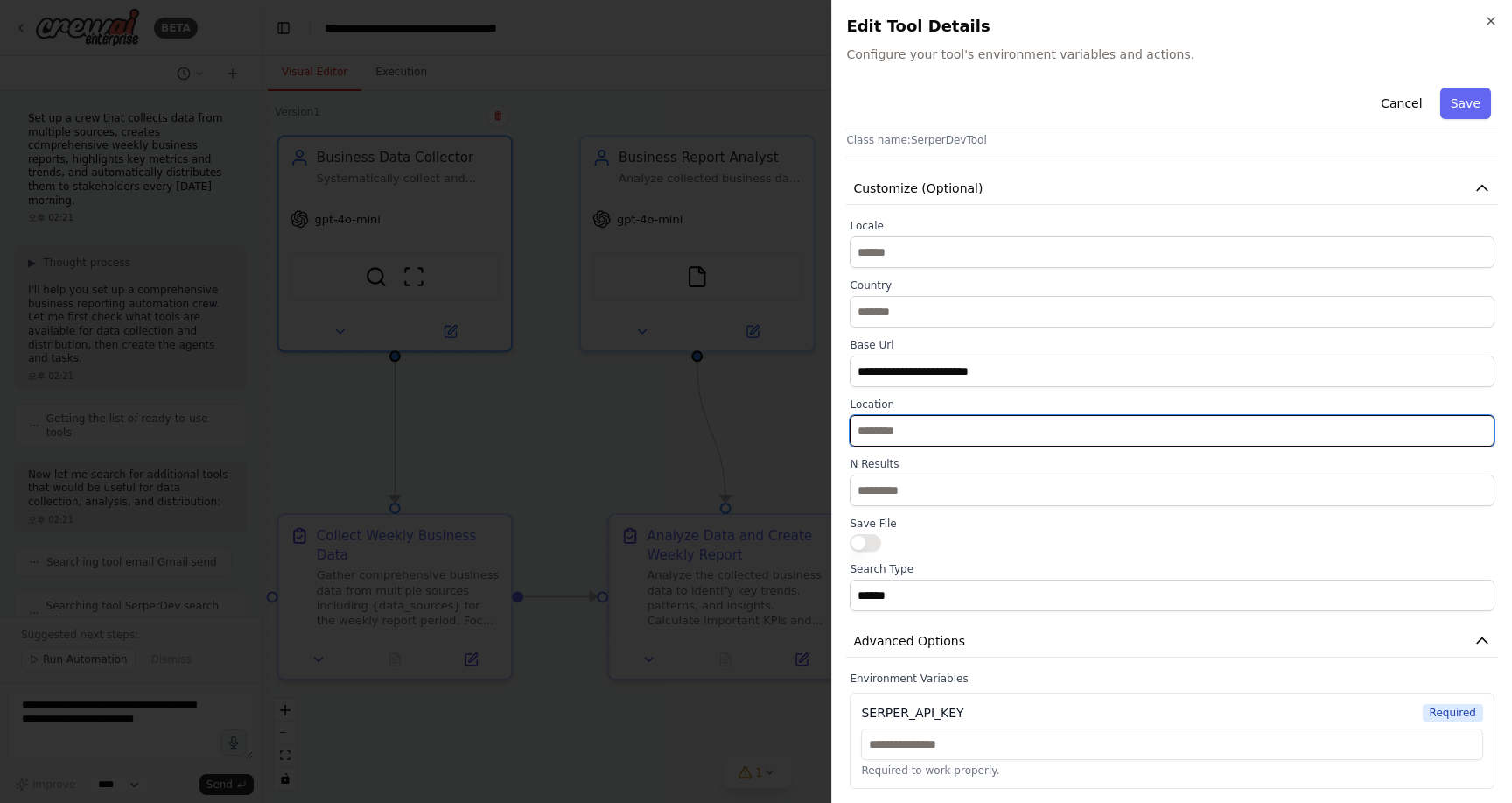
click at [939, 430] on input "text" at bounding box center [1172, 431] width 645 height 31
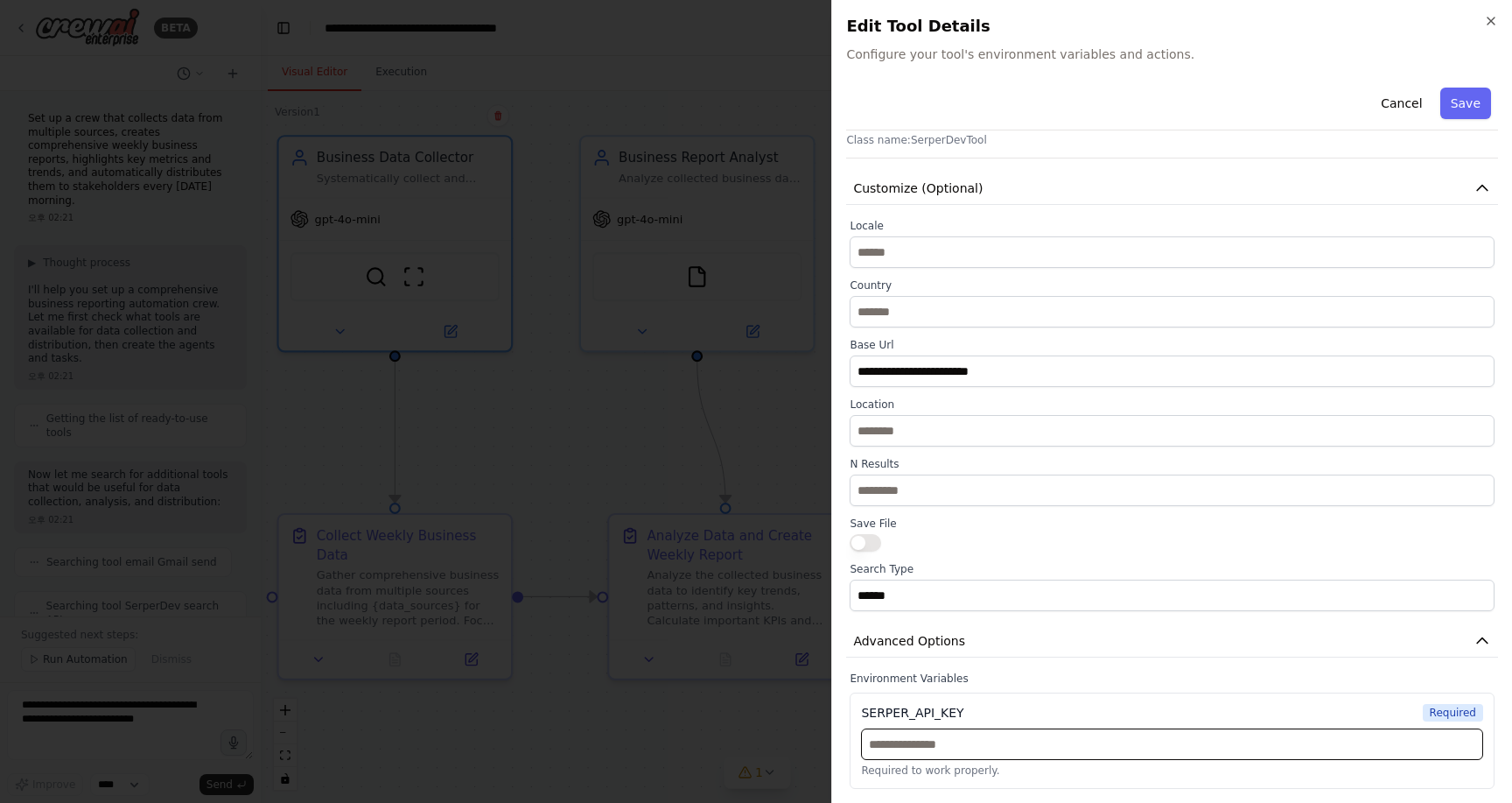
click at [912, 747] on input "text" at bounding box center [1173, 744] width 622 height 31
paste input "**********"
type input "**********"
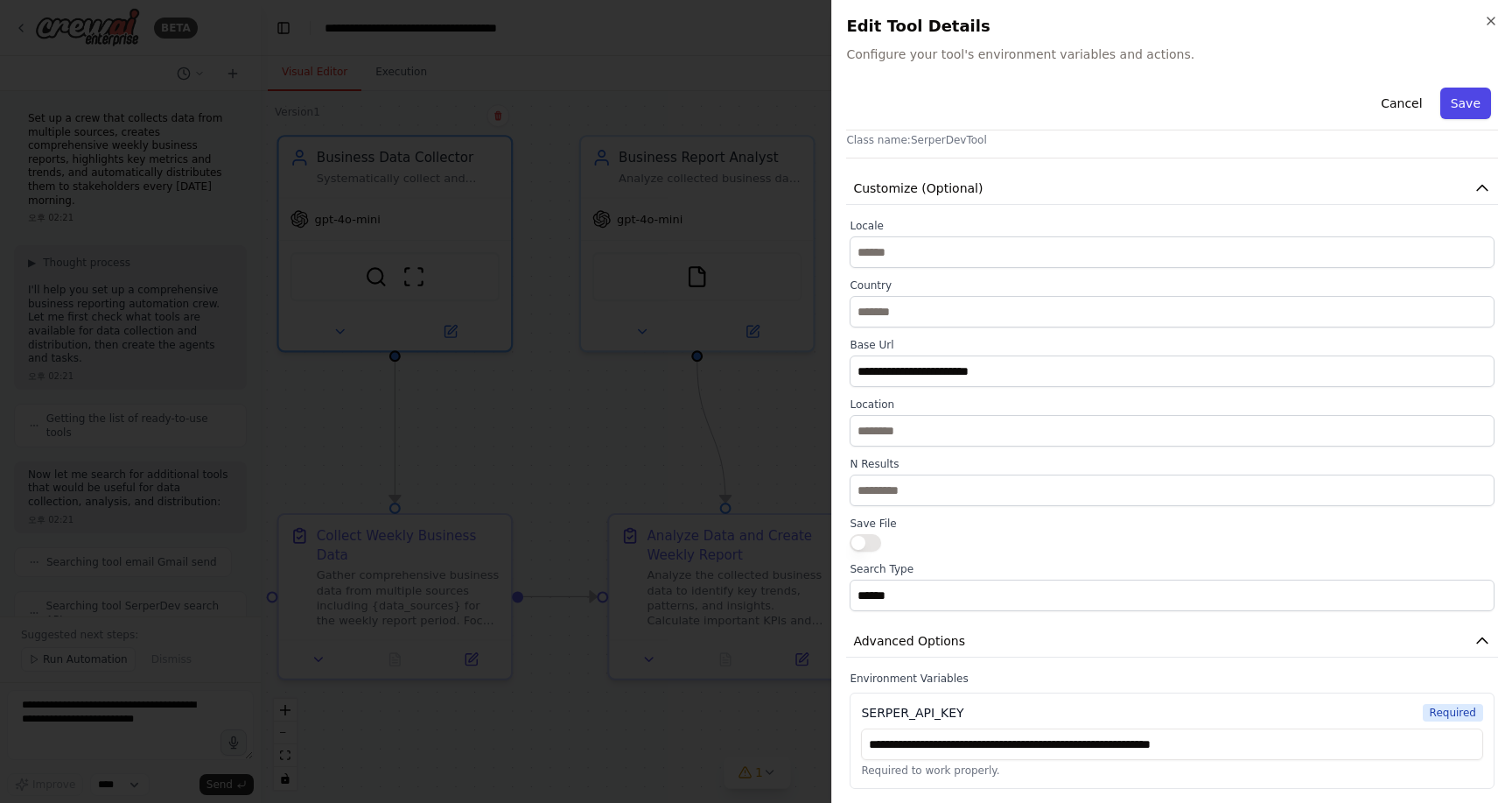
click at [1464, 111] on button "Save" at bounding box center [1466, 103] width 51 height 31
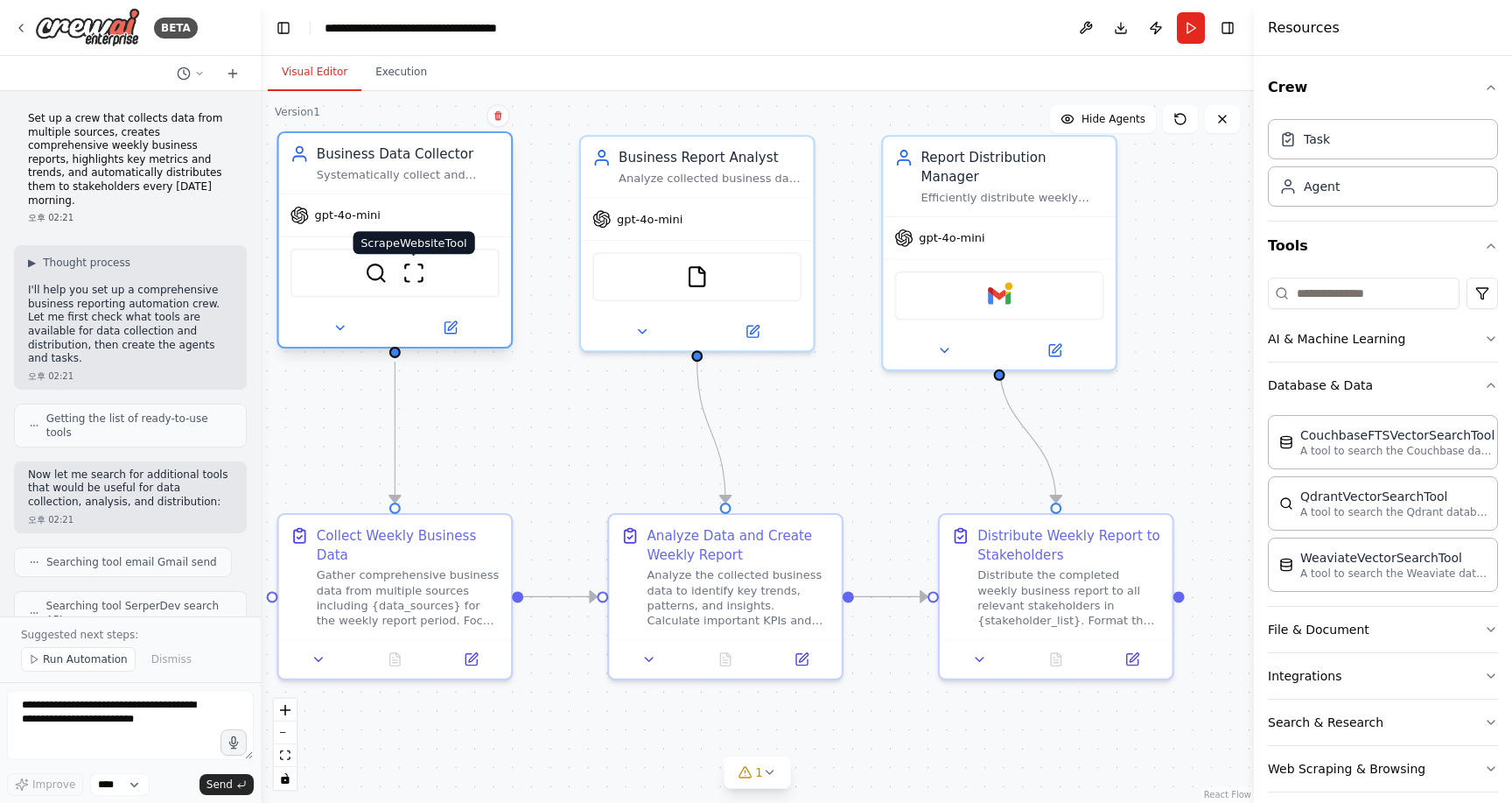
click at [412, 280] on img at bounding box center [413, 273] width 23 height 23
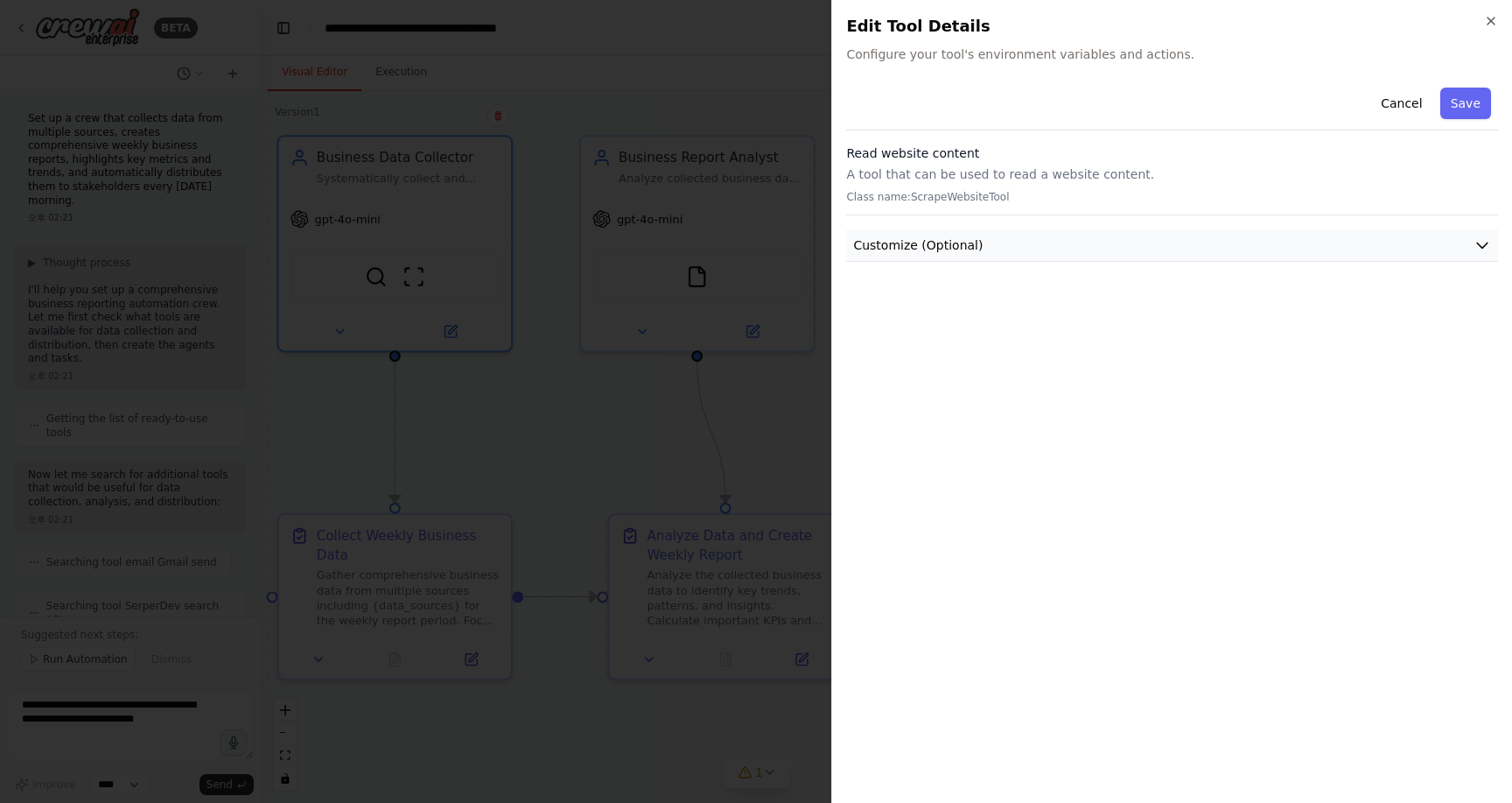
click at [1021, 255] on button "Customize (Optional)" at bounding box center [1173, 245] width 652 height 32
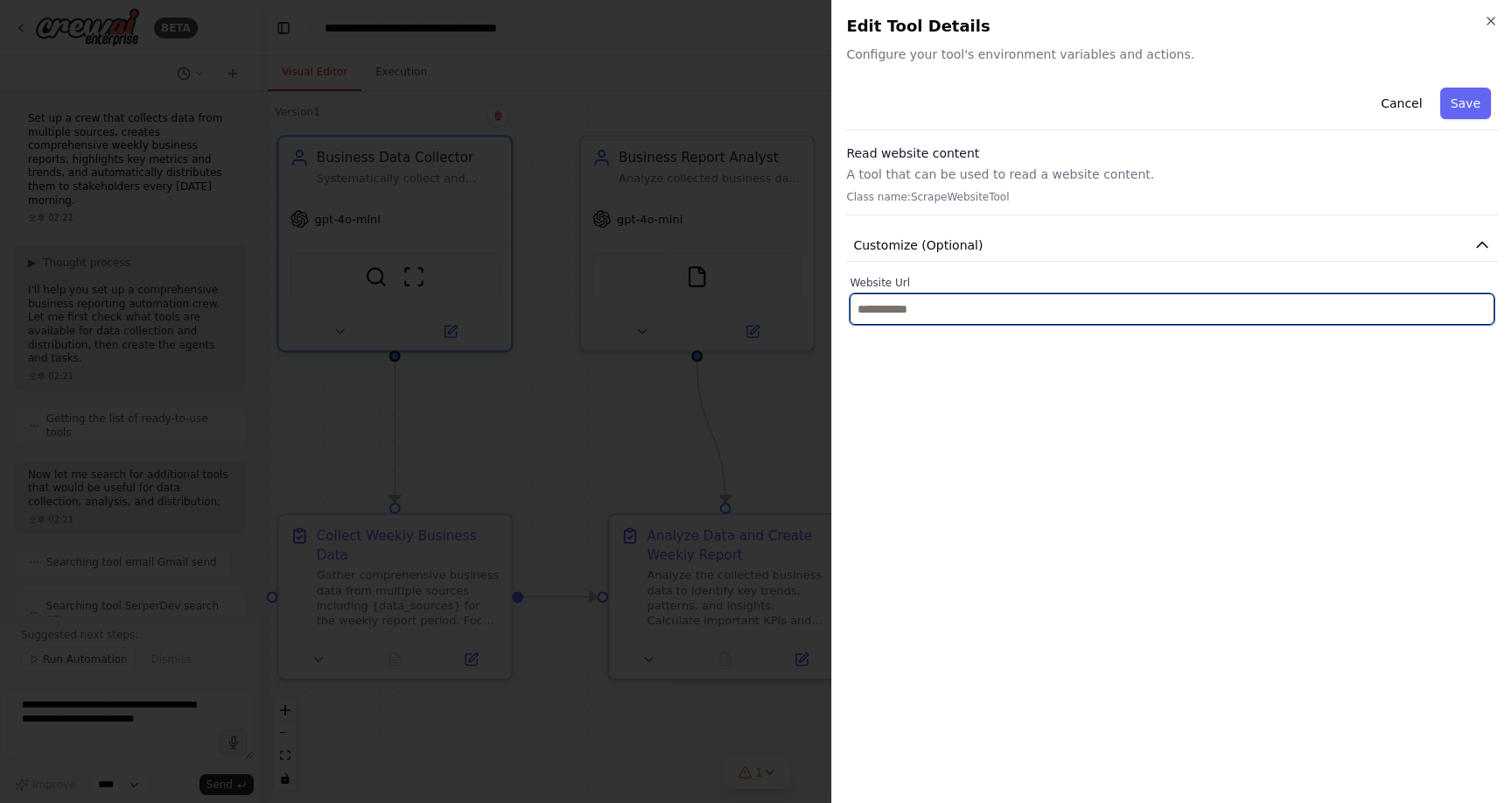
click at [1024, 314] on input "text" at bounding box center [1172, 309] width 645 height 31
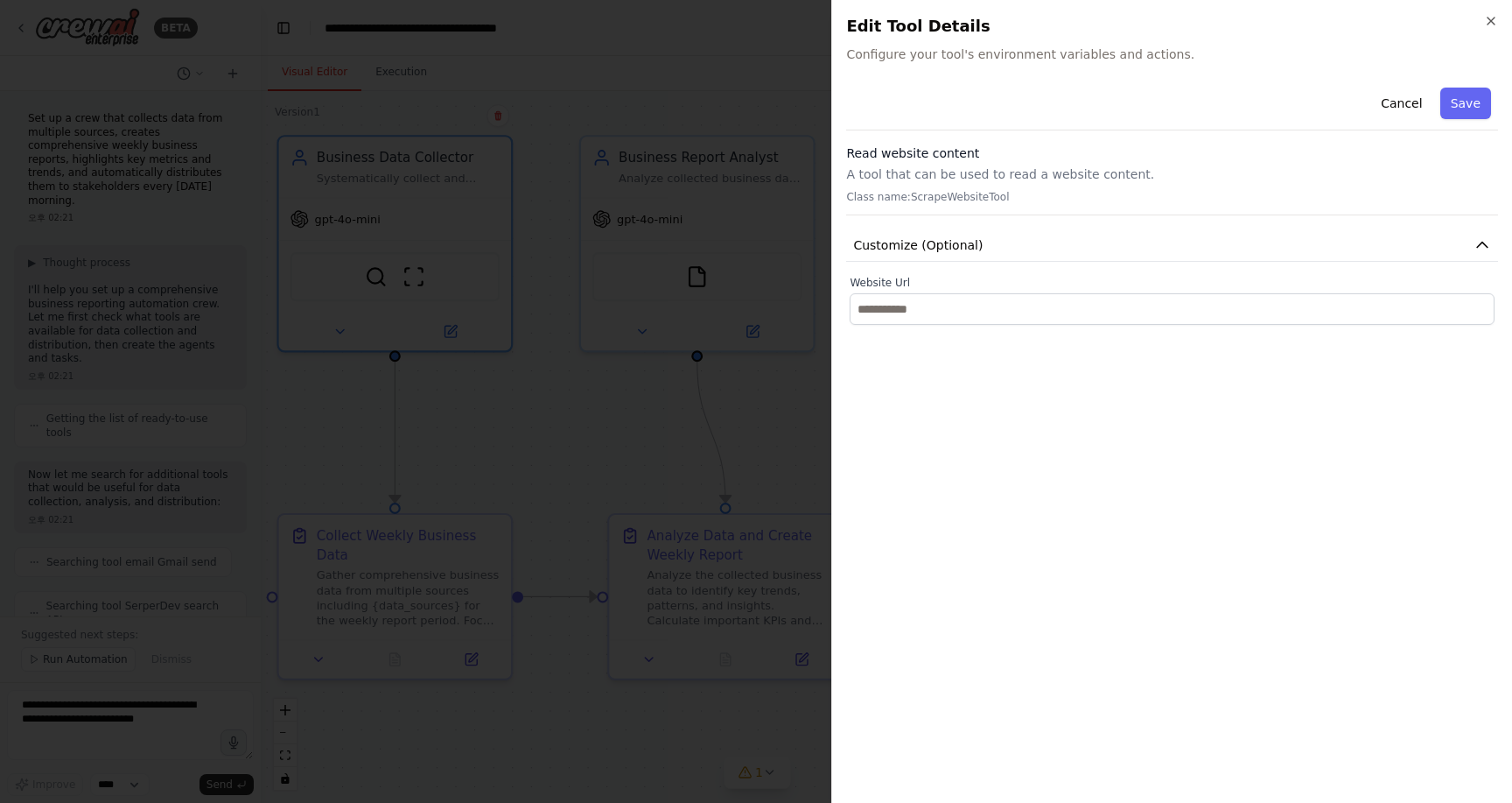
click at [975, 441] on div "Cancel Save Read website content A tool that can be used to read a website cont…" at bounding box center [1173, 435] width 652 height 709
click at [1079, 272] on div "Cancel Save Read website content A tool that can be used to read a website cont…" at bounding box center [1173, 202] width 652 height 244
click at [1170, 235] on button "Customize (Optional)" at bounding box center [1173, 245] width 652 height 32
click at [1484, 246] on icon "button" at bounding box center [1483, 245] width 11 height 5
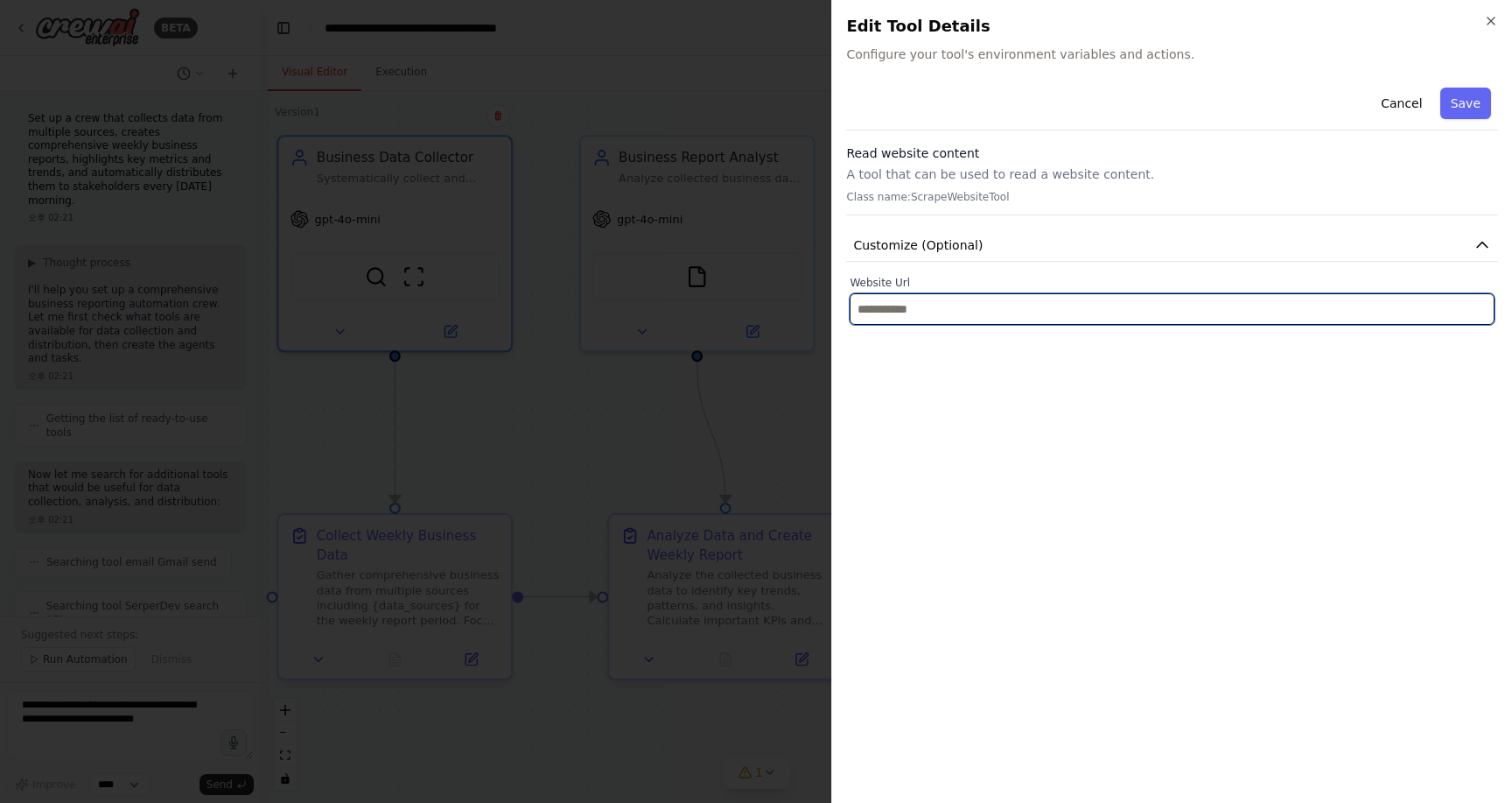
click at [1302, 303] on input "text" at bounding box center [1172, 309] width 645 height 31
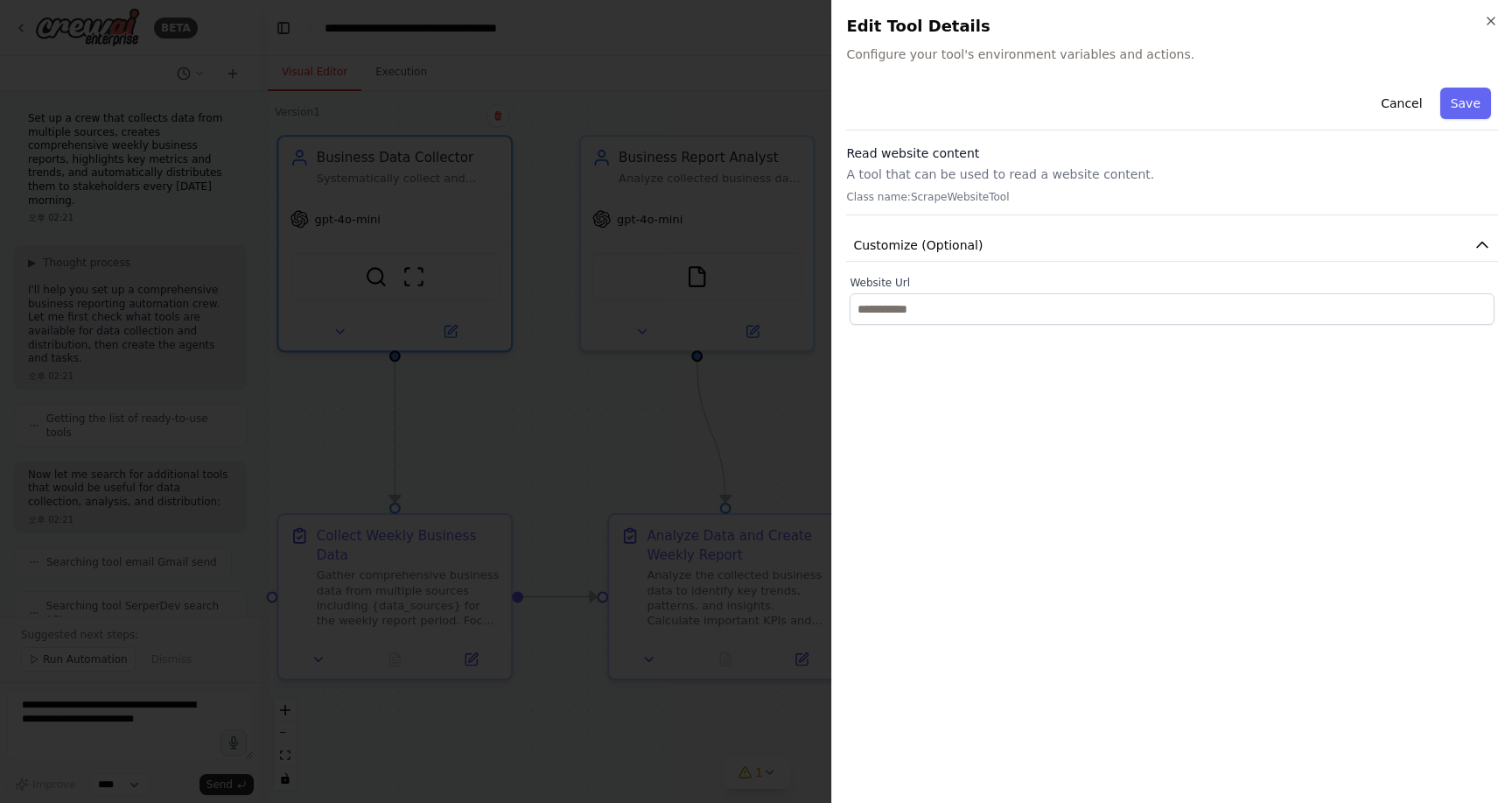
drag, startPoint x: 1240, startPoint y: 397, endPoint x: 1361, endPoint y: 219, distance: 215.2
click at [1240, 397] on div "Cancel Save Read website content A tool that can be used to read a website cont…" at bounding box center [1173, 435] width 652 height 709
click at [1395, 119] on div "Cancel Save" at bounding box center [1173, 105] width 652 height 50
click at [1404, 113] on button "Cancel" at bounding box center [1401, 103] width 62 height 31
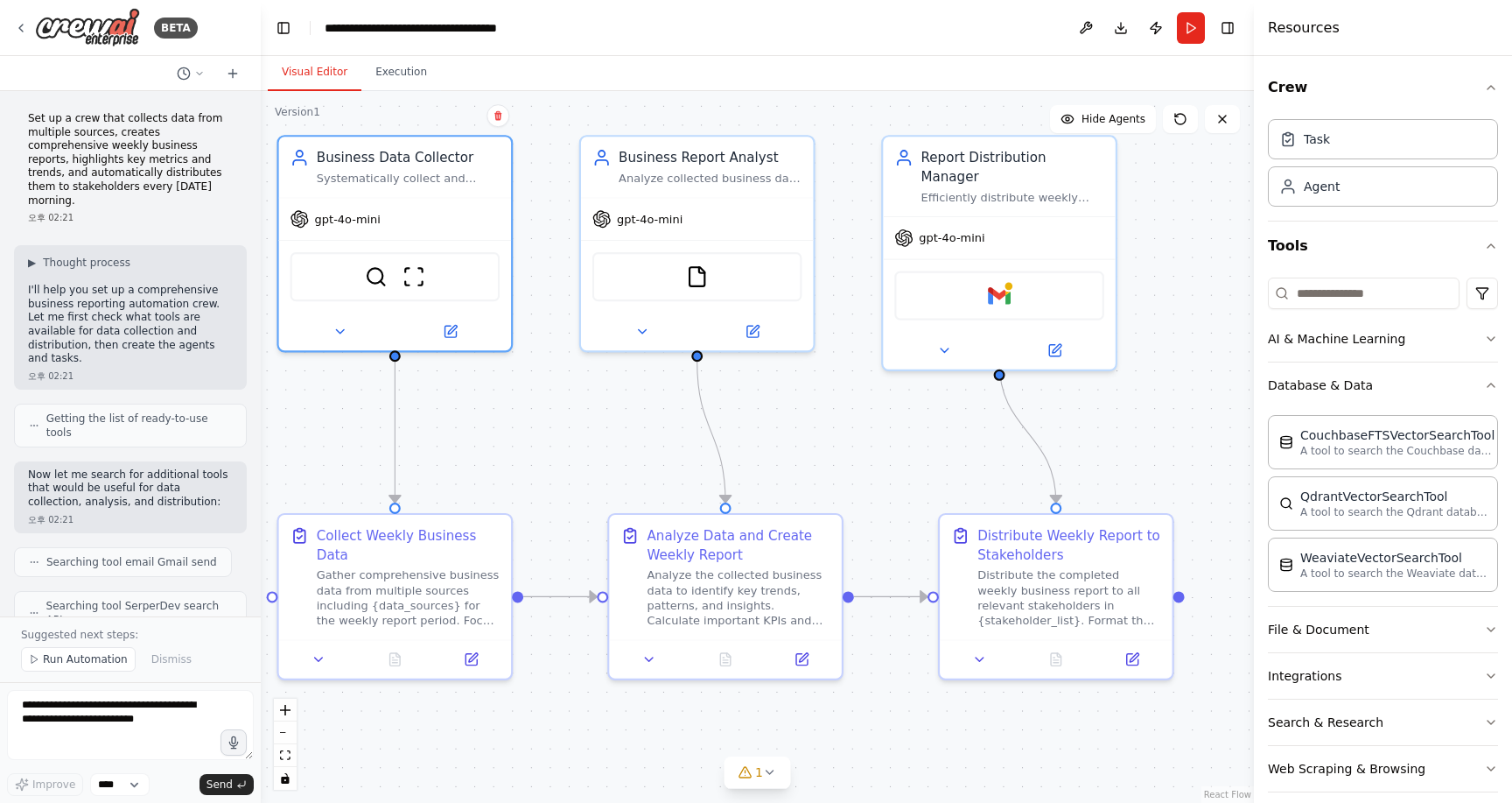
click at [506, 416] on div ".deletable-edge-delete-btn { width: 20px; height: 20px; border: 0px solid #ffff…" at bounding box center [757, 447] width 993 height 712
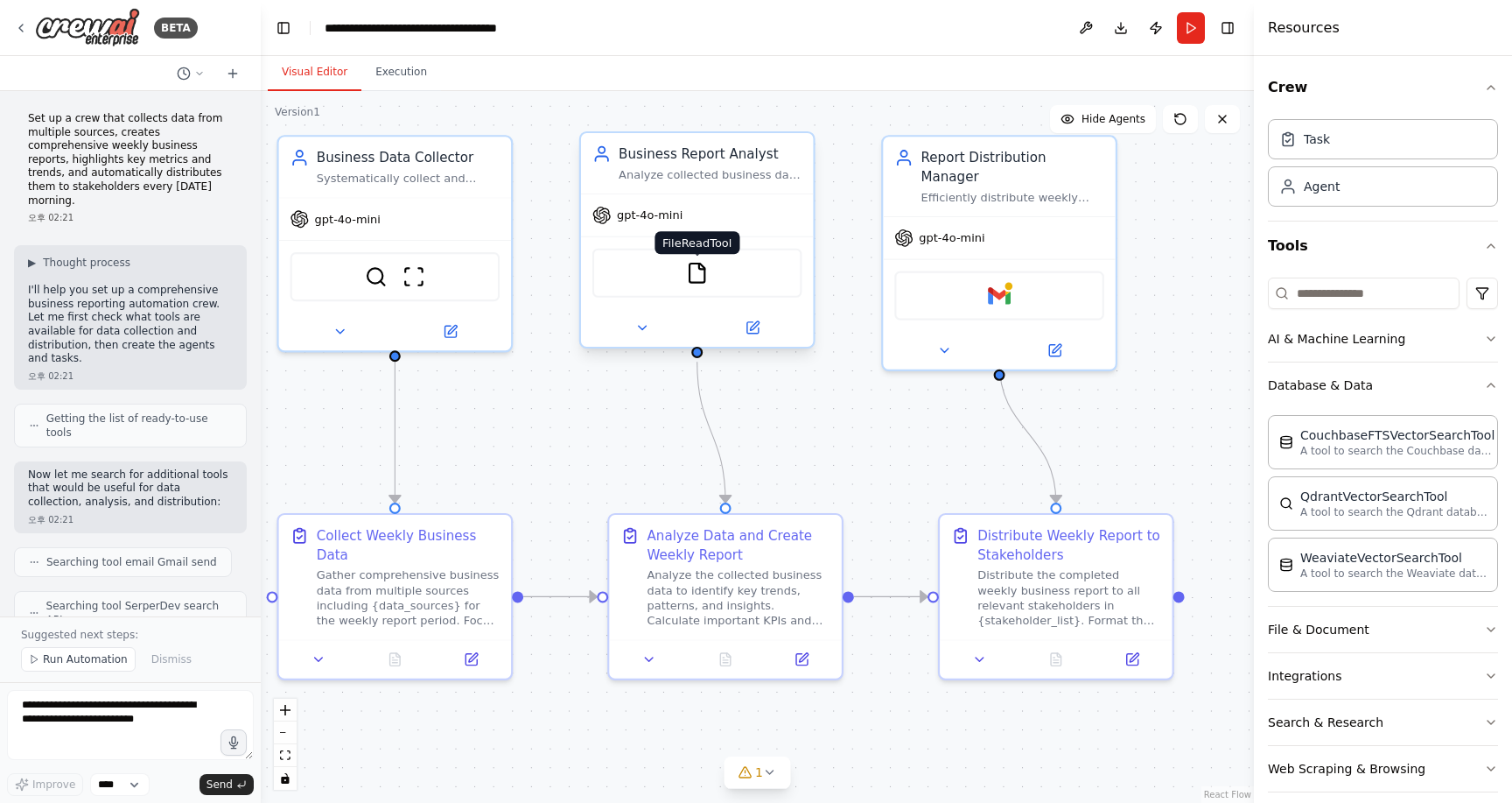
click at [704, 269] on img at bounding box center [697, 273] width 23 height 23
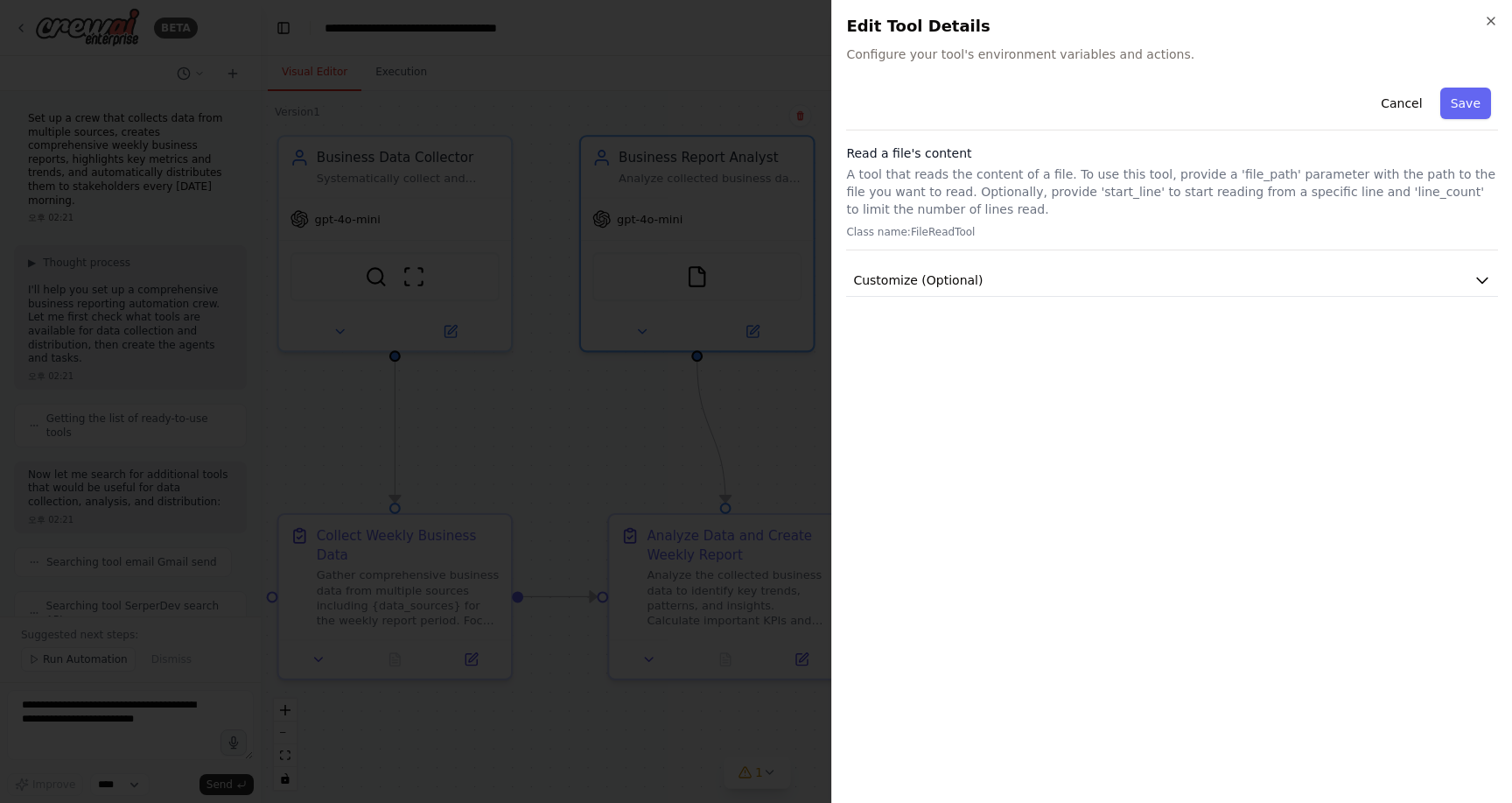
click at [1050, 311] on div "Cancel Save Read a file's content A tool that reads the content of a file. To u…" at bounding box center [1173, 435] width 652 height 709
click at [1049, 289] on button "Customize (Optional)" at bounding box center [1173, 280] width 652 height 32
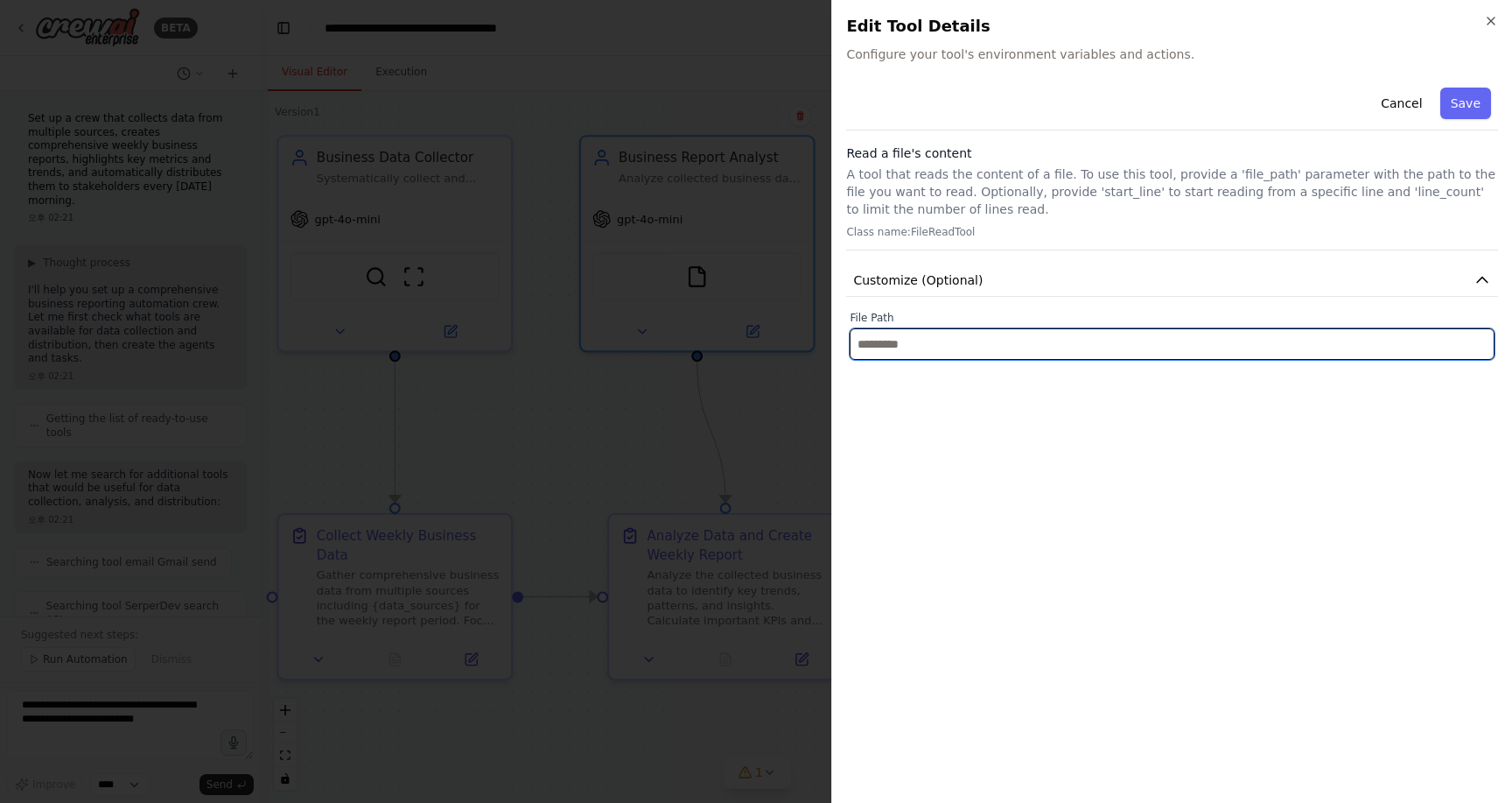
click at [1020, 344] on input "text" at bounding box center [1172, 344] width 645 height 31
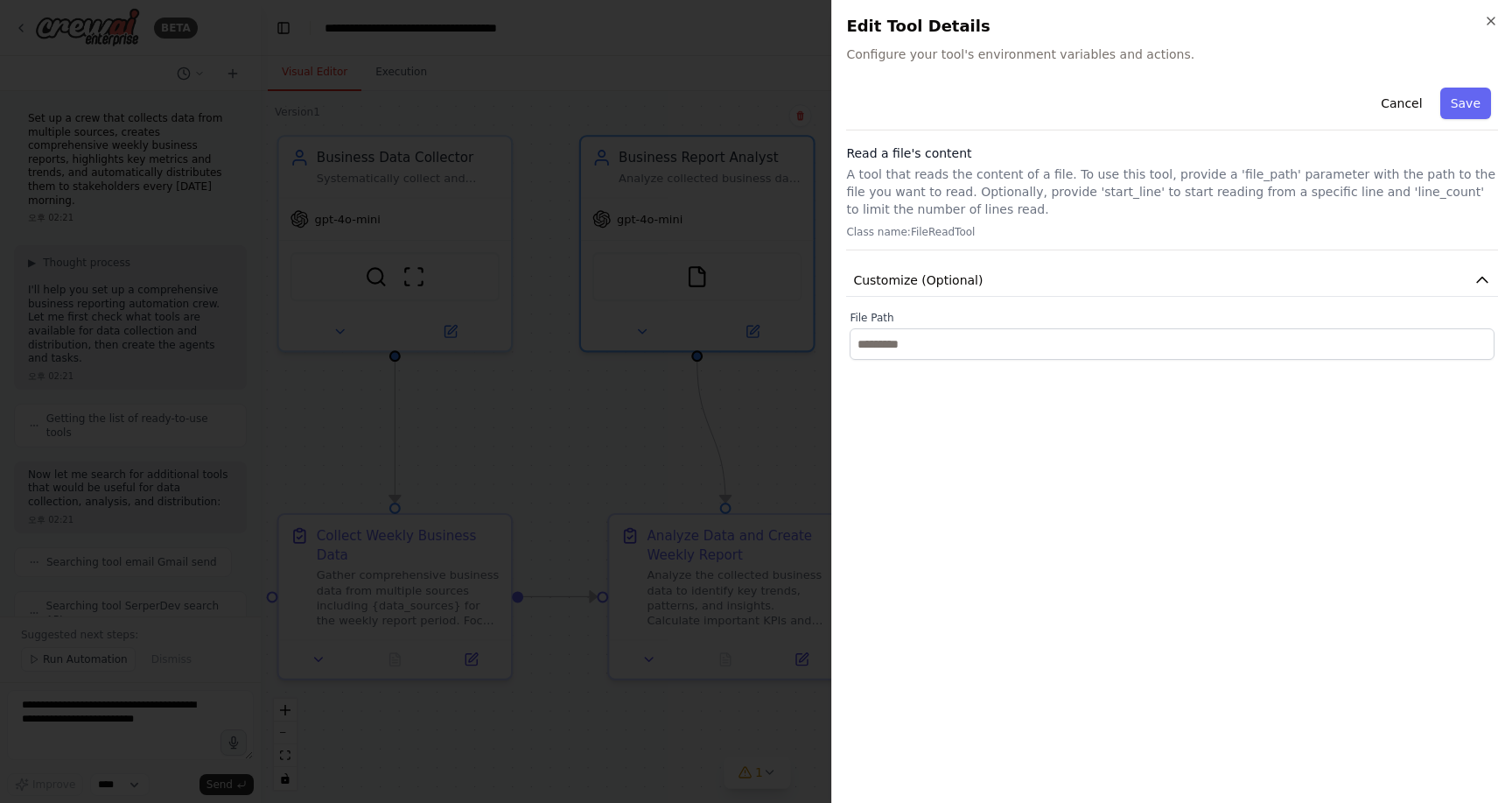
click at [1164, 483] on div "Cancel Save Read a file's content A tool that reads the content of a file. To u…" at bounding box center [1173, 435] width 652 height 709
click at [1399, 97] on button "Cancel" at bounding box center [1401, 103] width 62 height 31
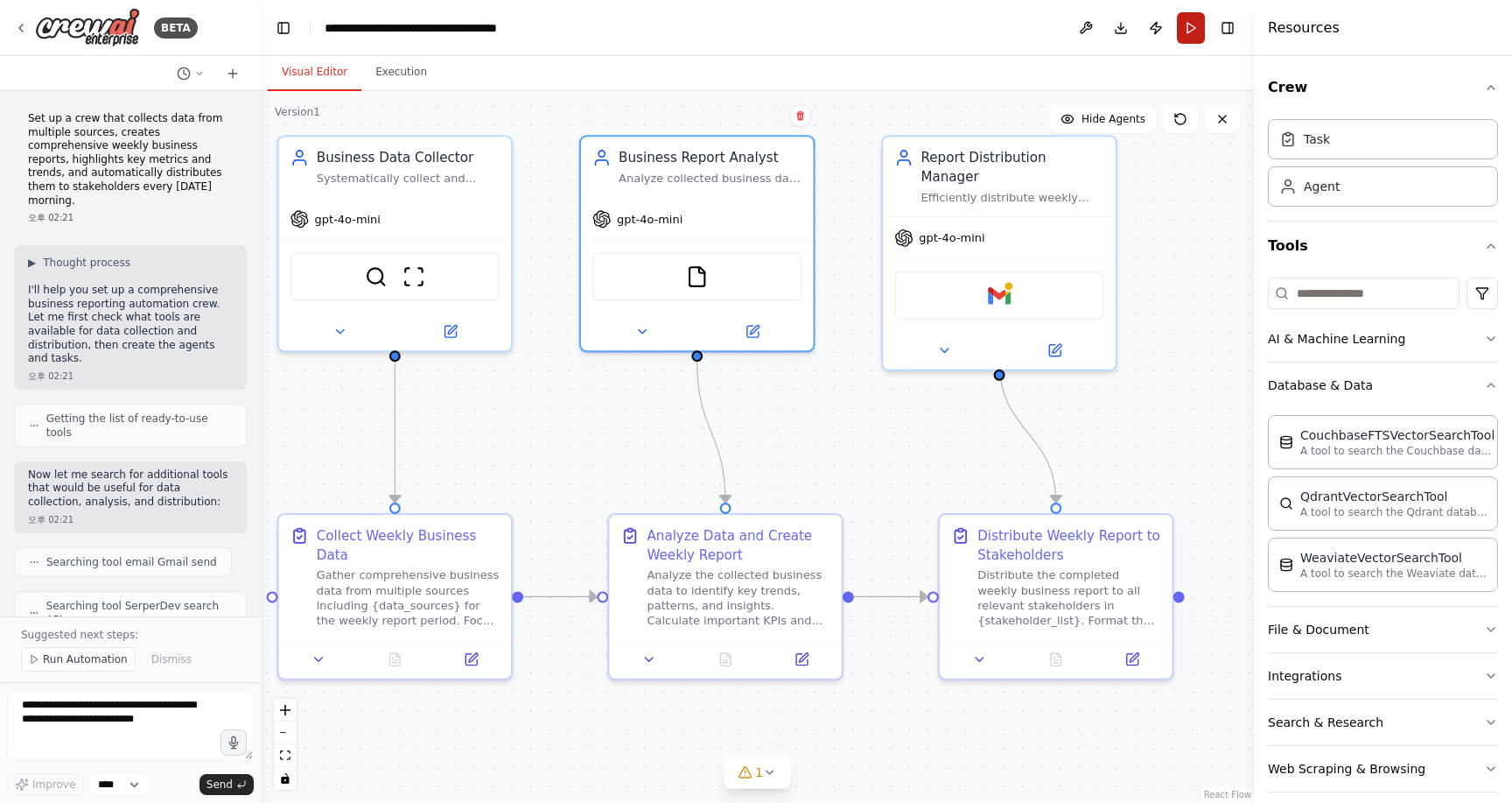
click at [1187, 28] on button "Run" at bounding box center [1191, 27] width 28 height 31
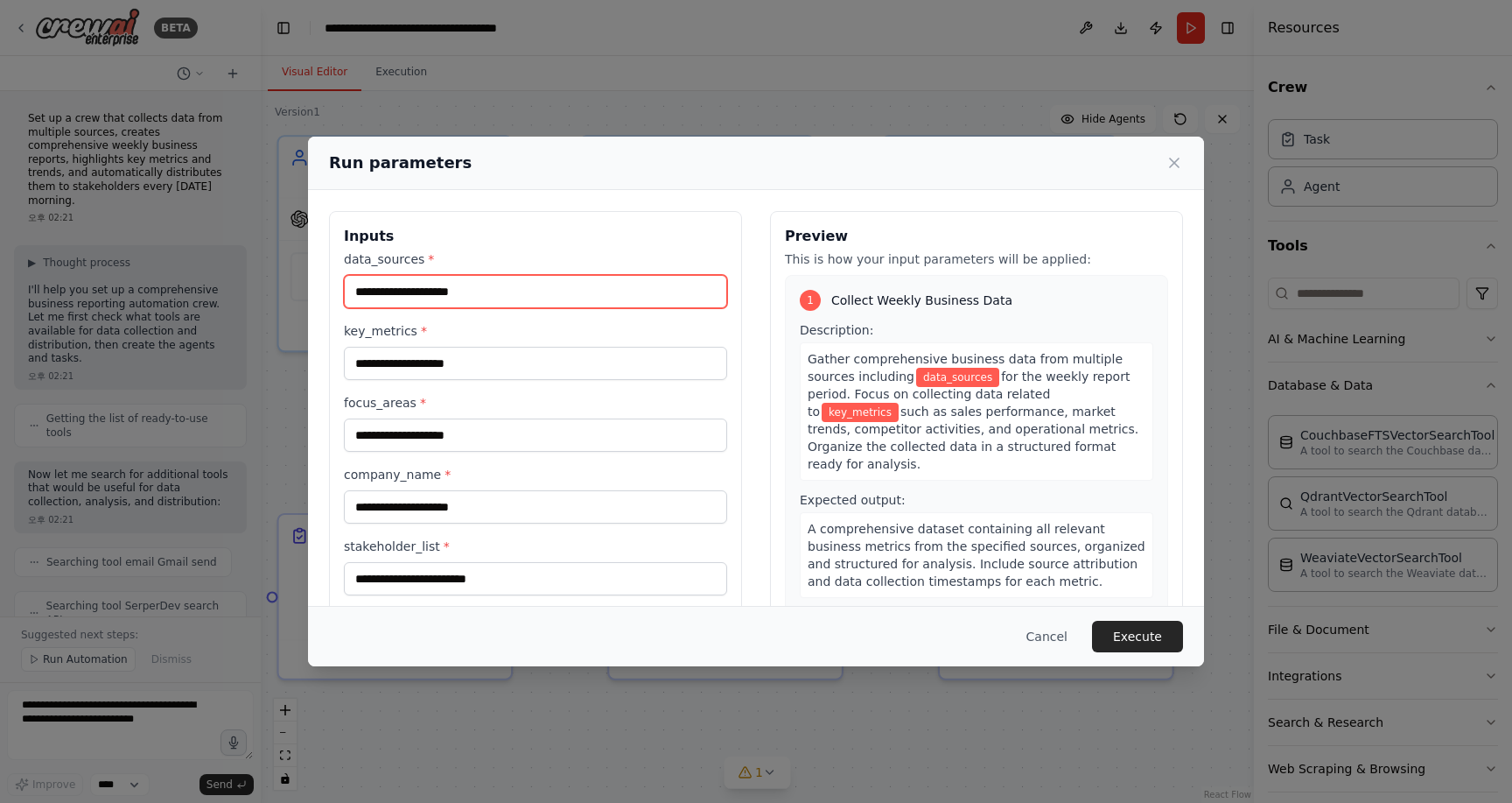
click at [466, 291] on input "data_sources *" at bounding box center [536, 292] width 384 height 33
click at [1057, 635] on button "Cancel" at bounding box center [1047, 636] width 69 height 31
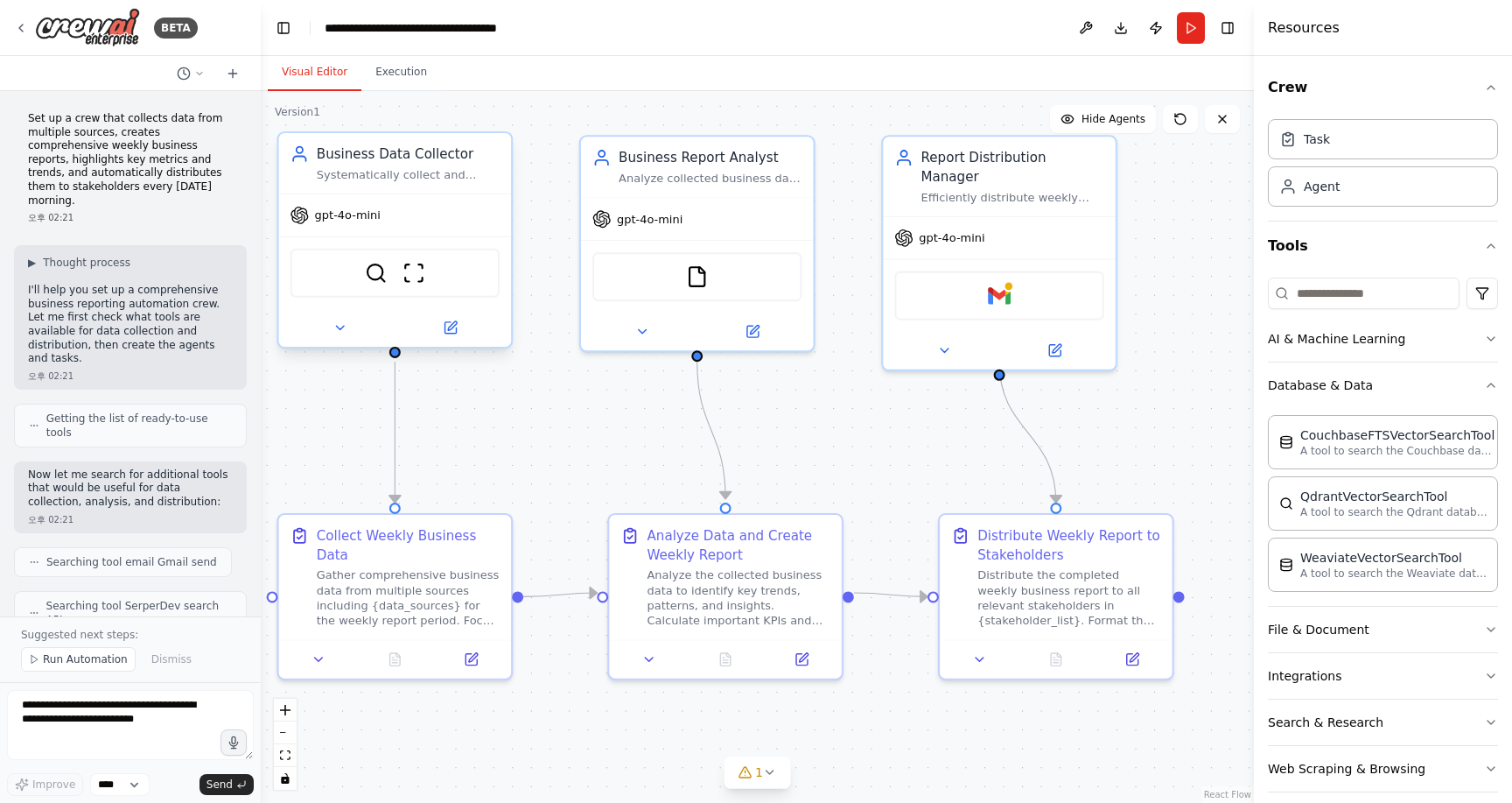
click at [376, 285] on div "SerperDevTool ScrapeWebsiteTool" at bounding box center [395, 273] width 210 height 49
click at [414, 285] on div "SerperDevTool ScrapeWebsiteTool" at bounding box center [395, 273] width 210 height 49
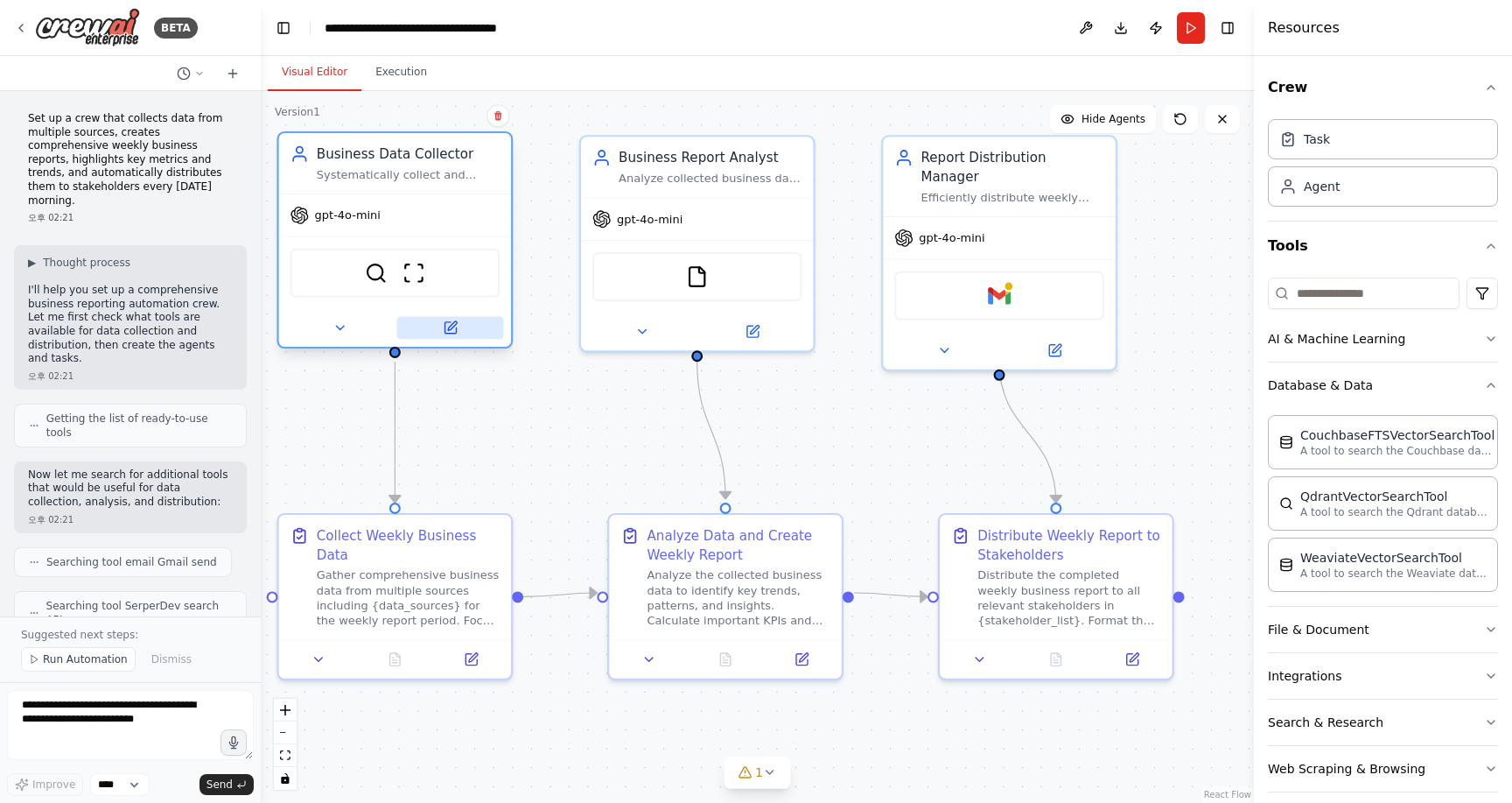
click at [443, 328] on icon at bounding box center [449, 327] width 15 height 15
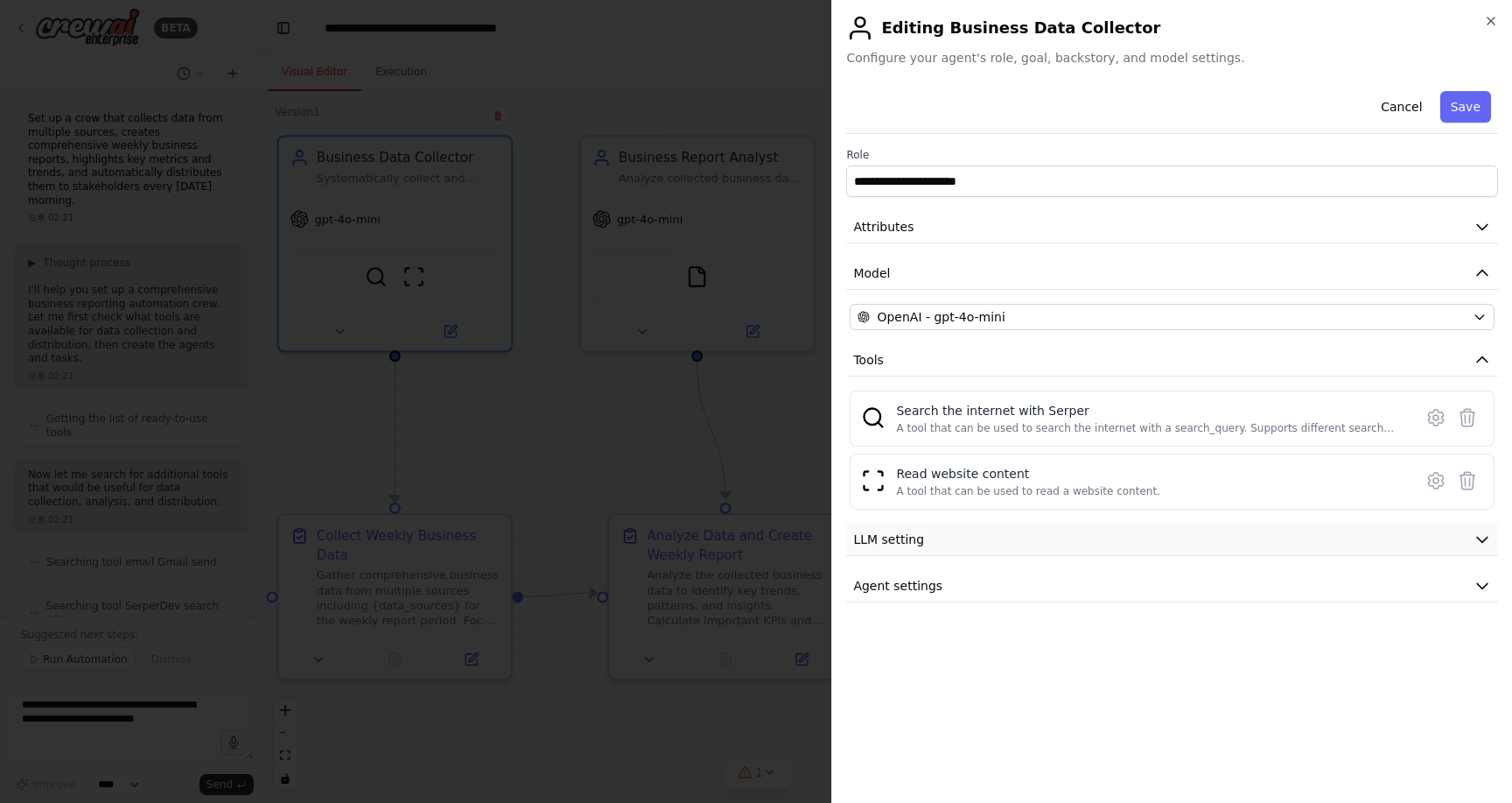
click at [1040, 536] on button "LLM setting" at bounding box center [1173, 539] width 652 height 32
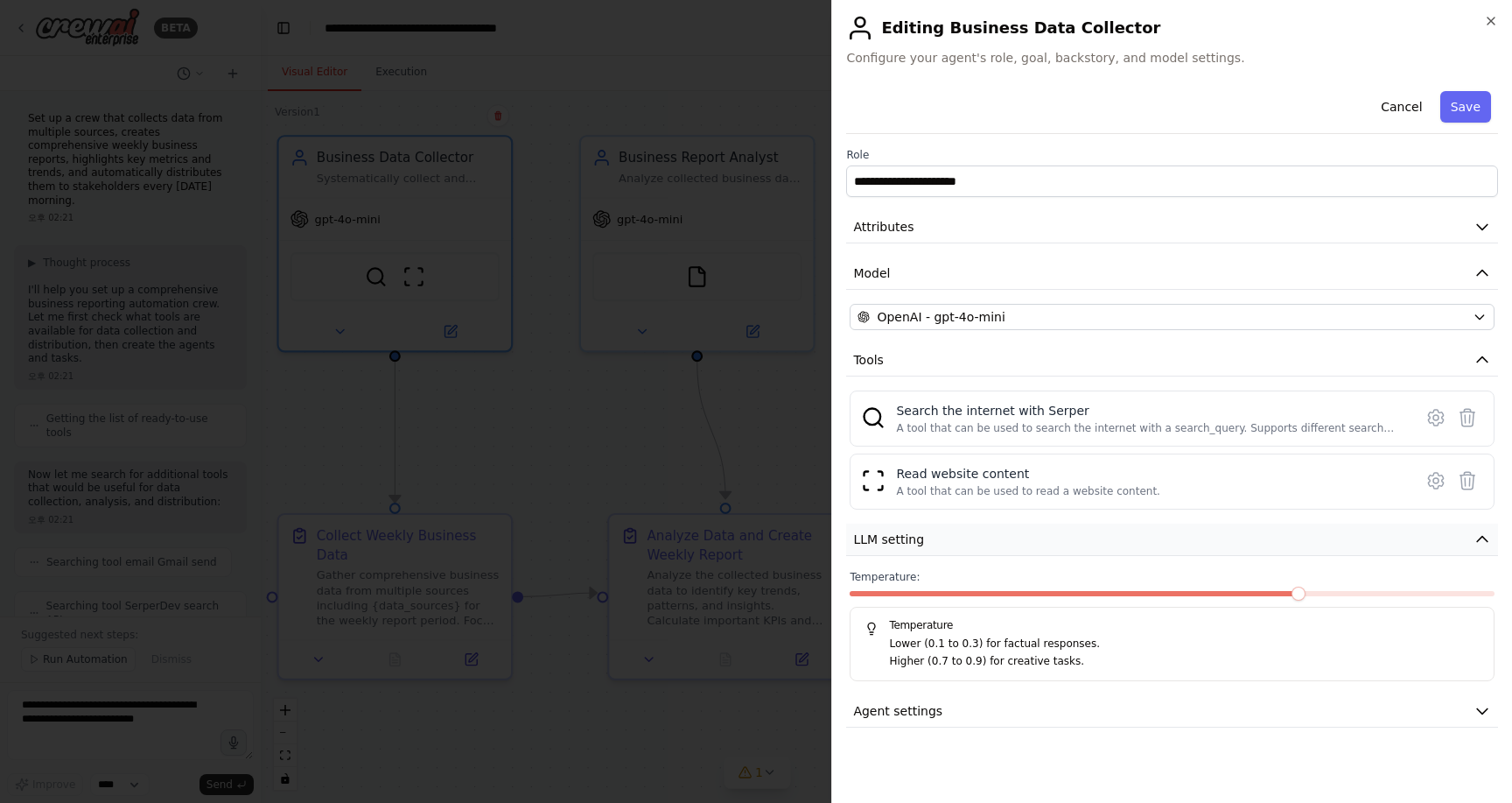
click at [1040, 536] on button "LLM setting" at bounding box center [1173, 539] width 652 height 32
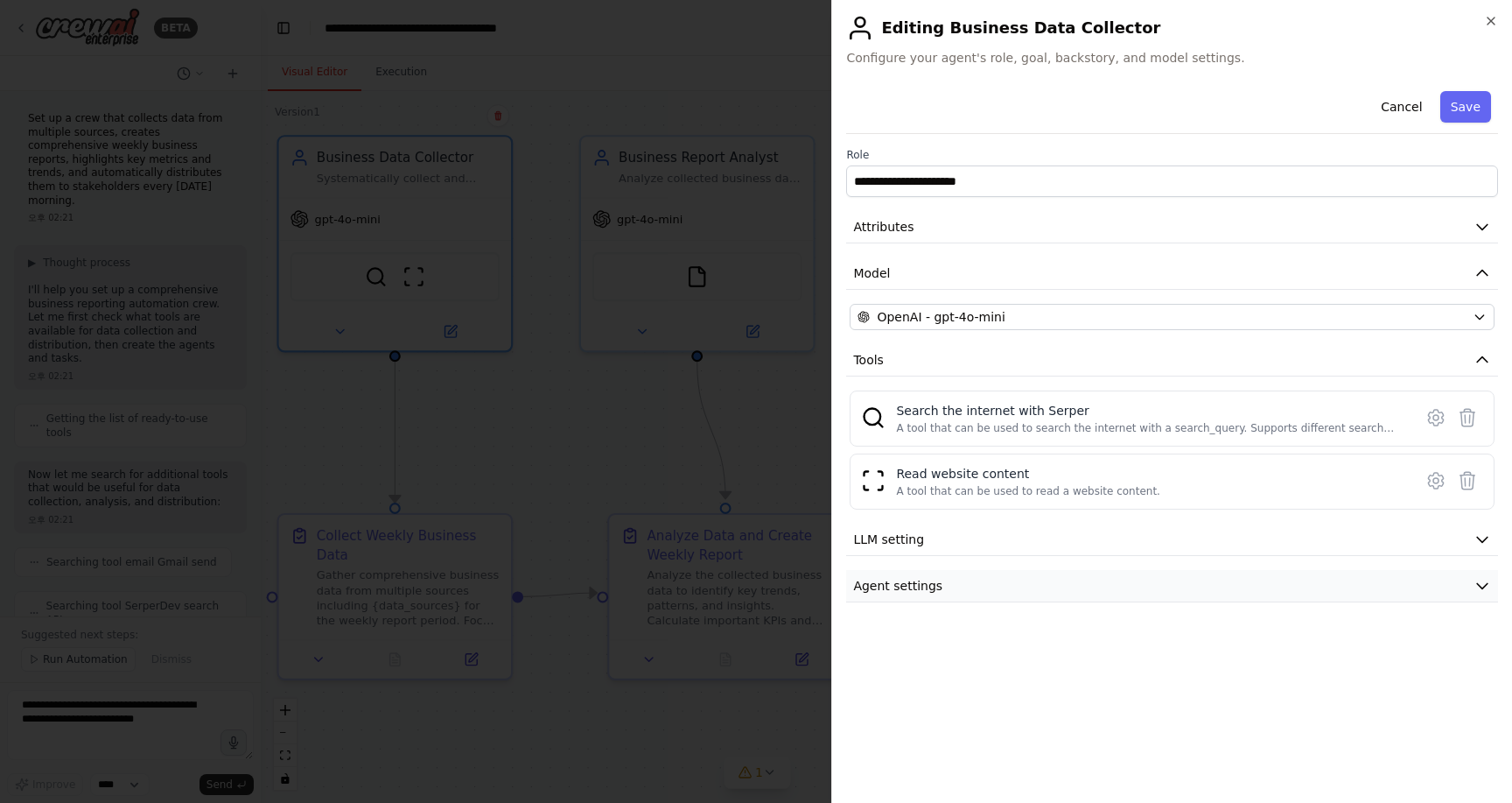
click at [995, 571] on button "Agent settings" at bounding box center [1173, 586] width 652 height 32
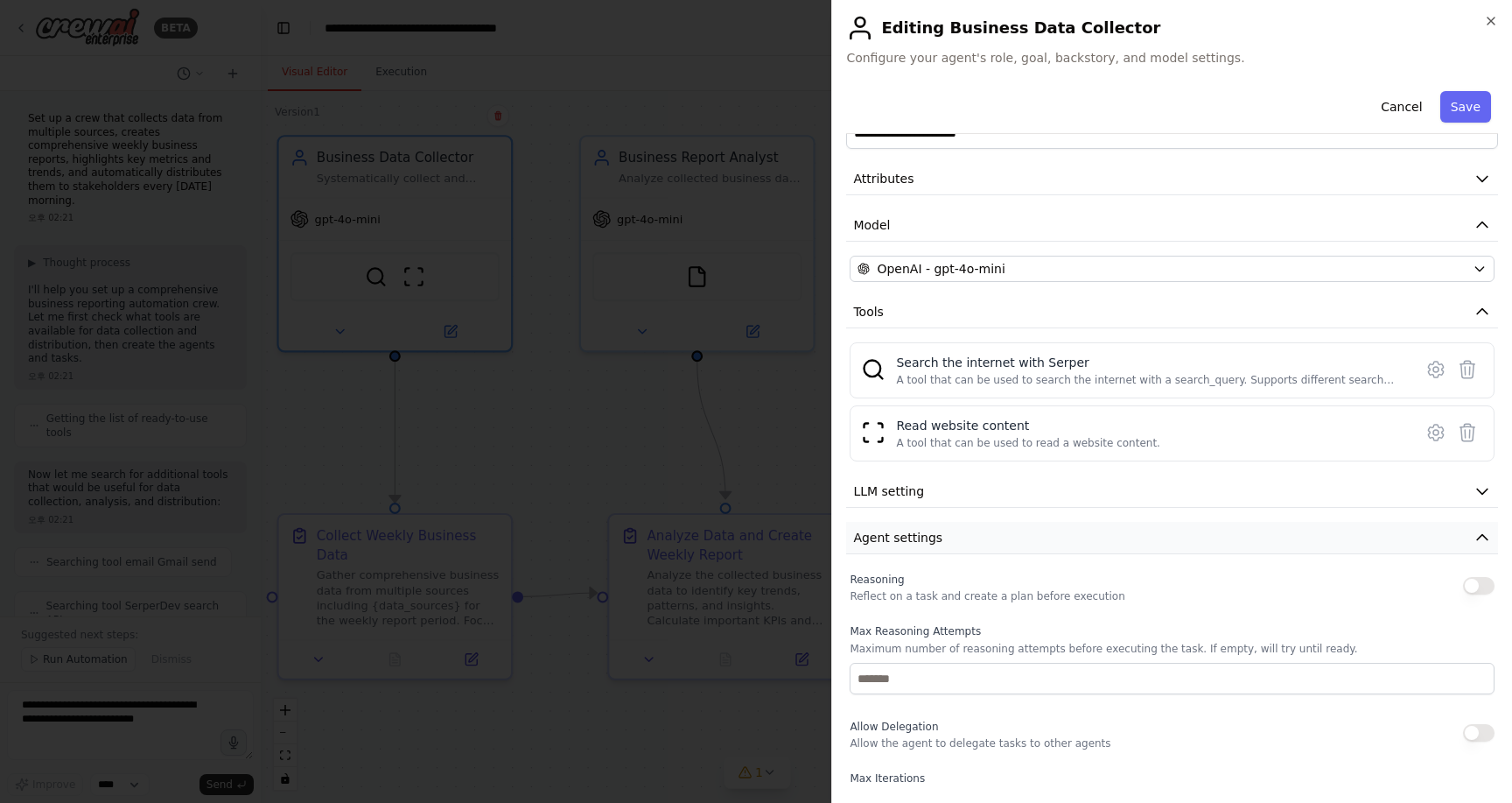
scroll to position [50, 0]
click at [998, 550] on button "Agent settings" at bounding box center [1173, 536] width 652 height 32
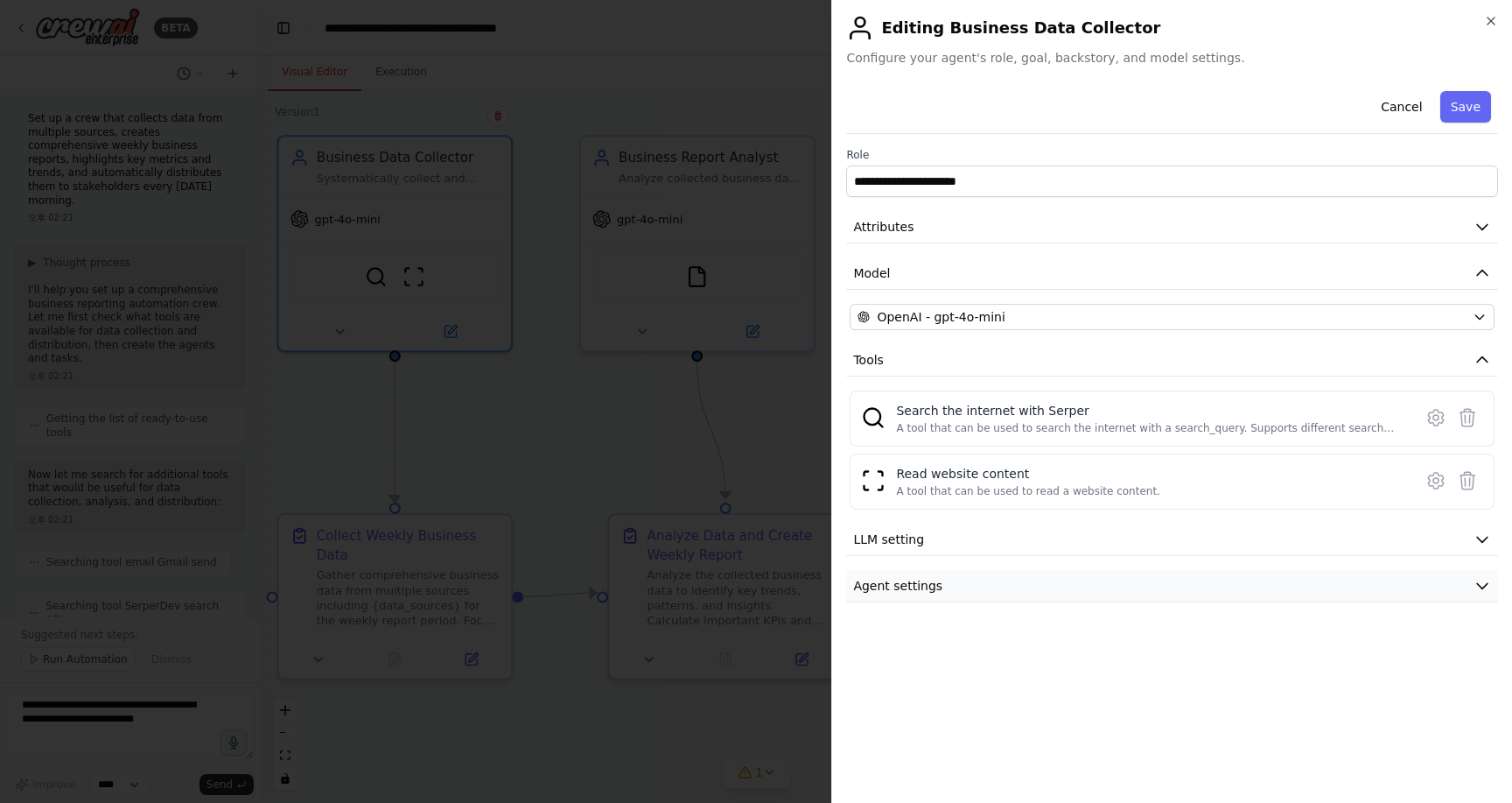
scroll to position [0, 0]
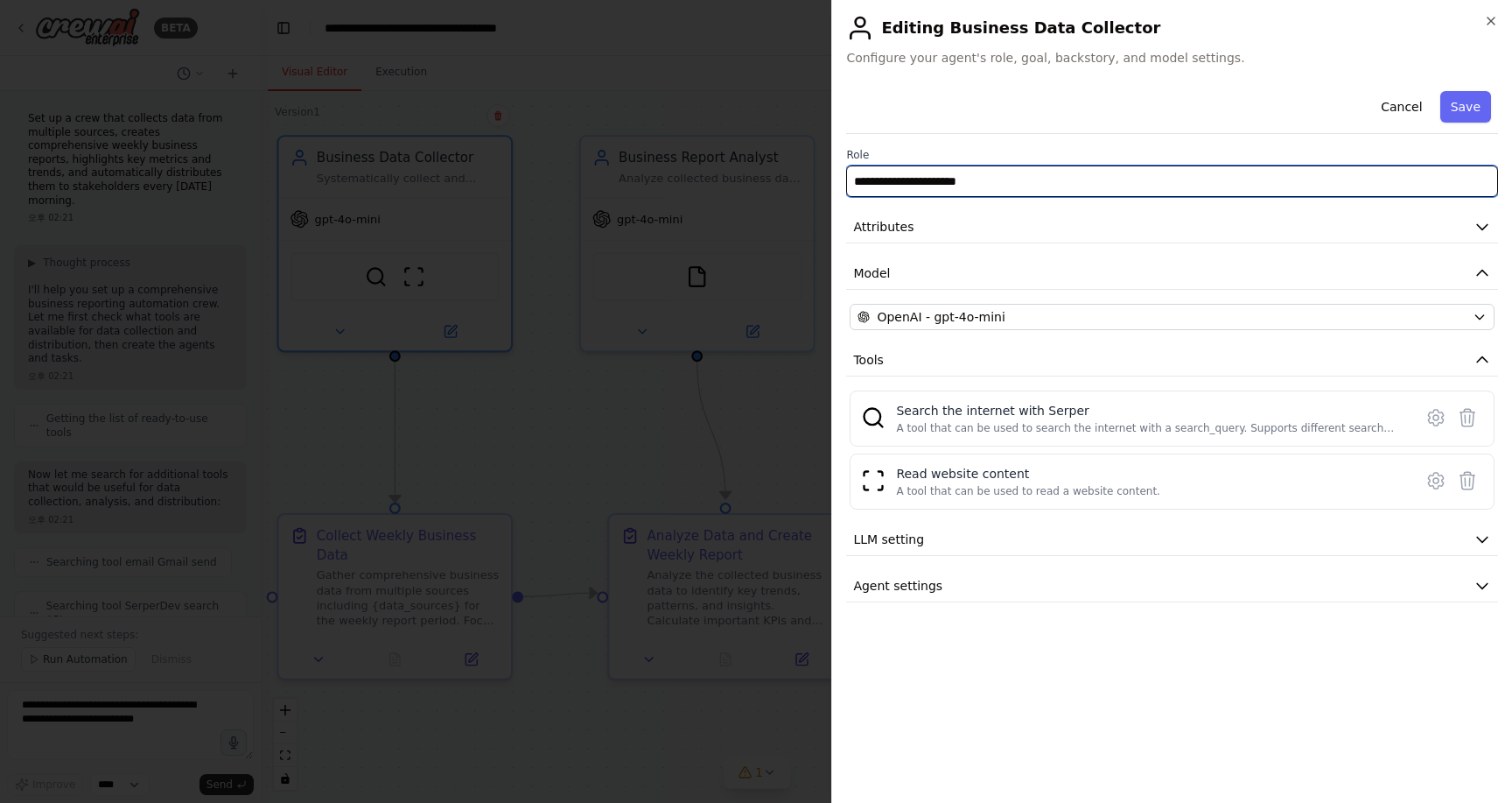
click at [1061, 173] on input "**********" at bounding box center [1173, 182] width 652 height 31
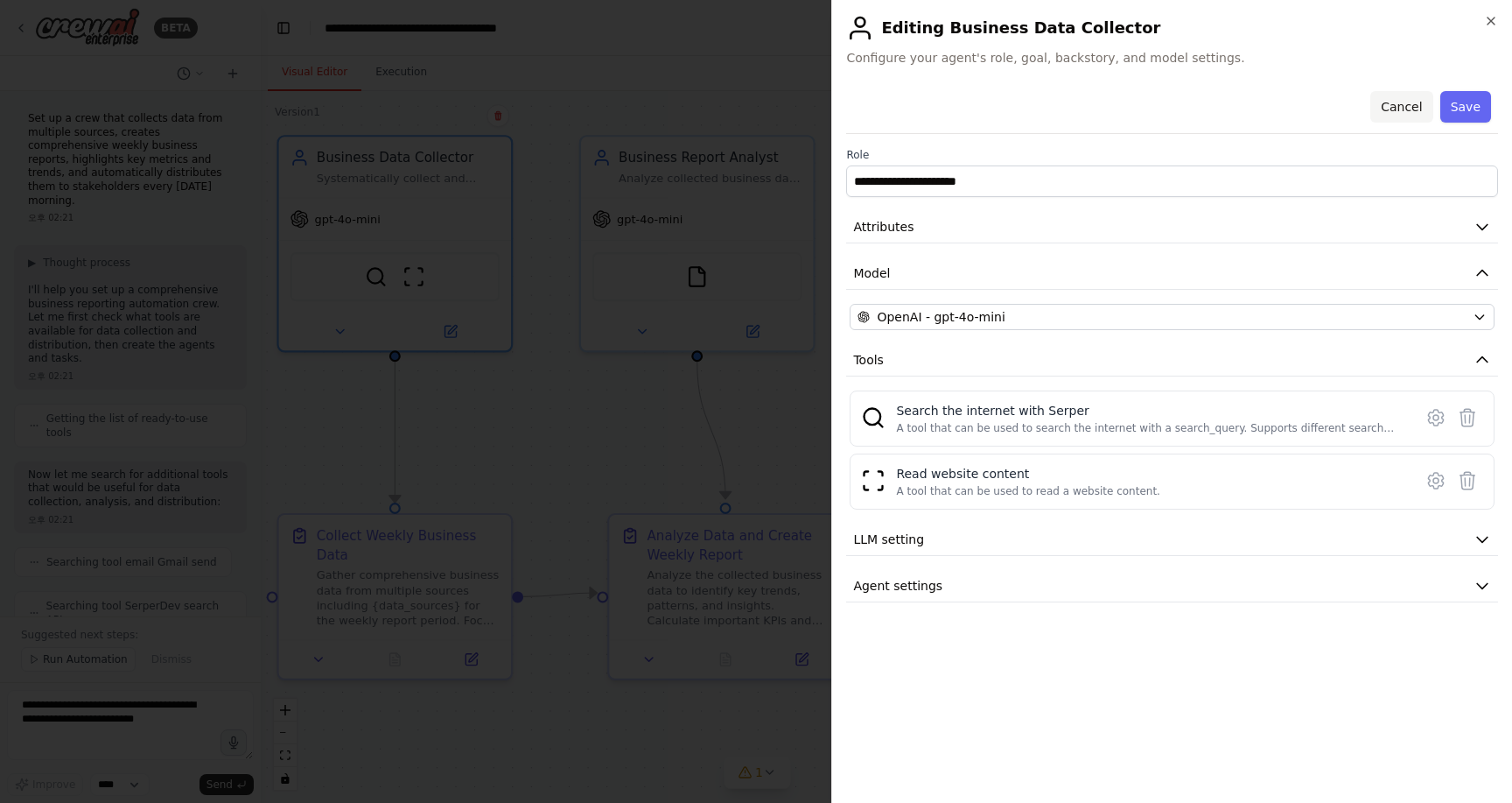
click at [1402, 104] on button "Cancel" at bounding box center [1401, 107] width 62 height 31
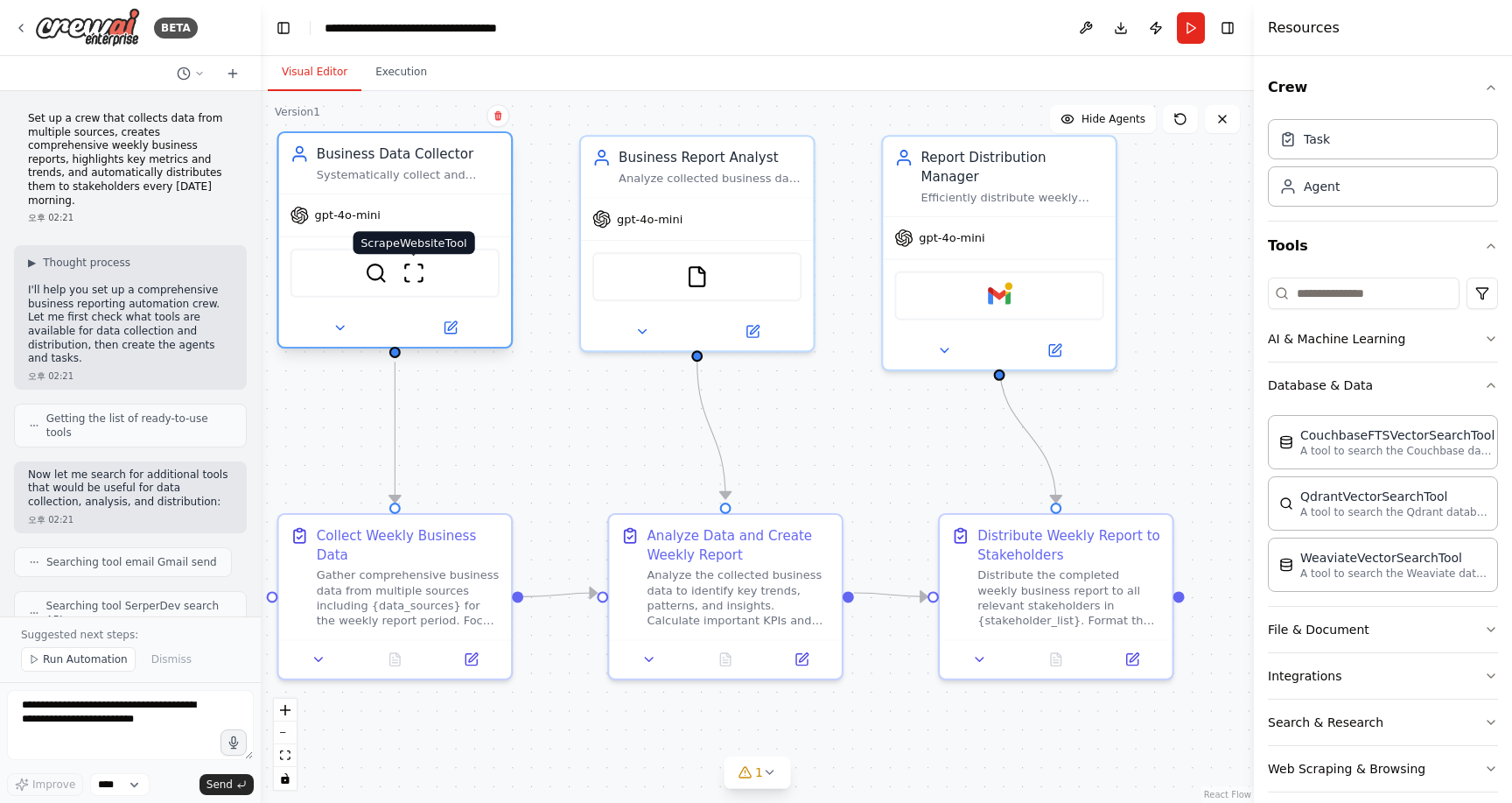
click at [423, 280] on img at bounding box center [413, 273] width 23 height 23
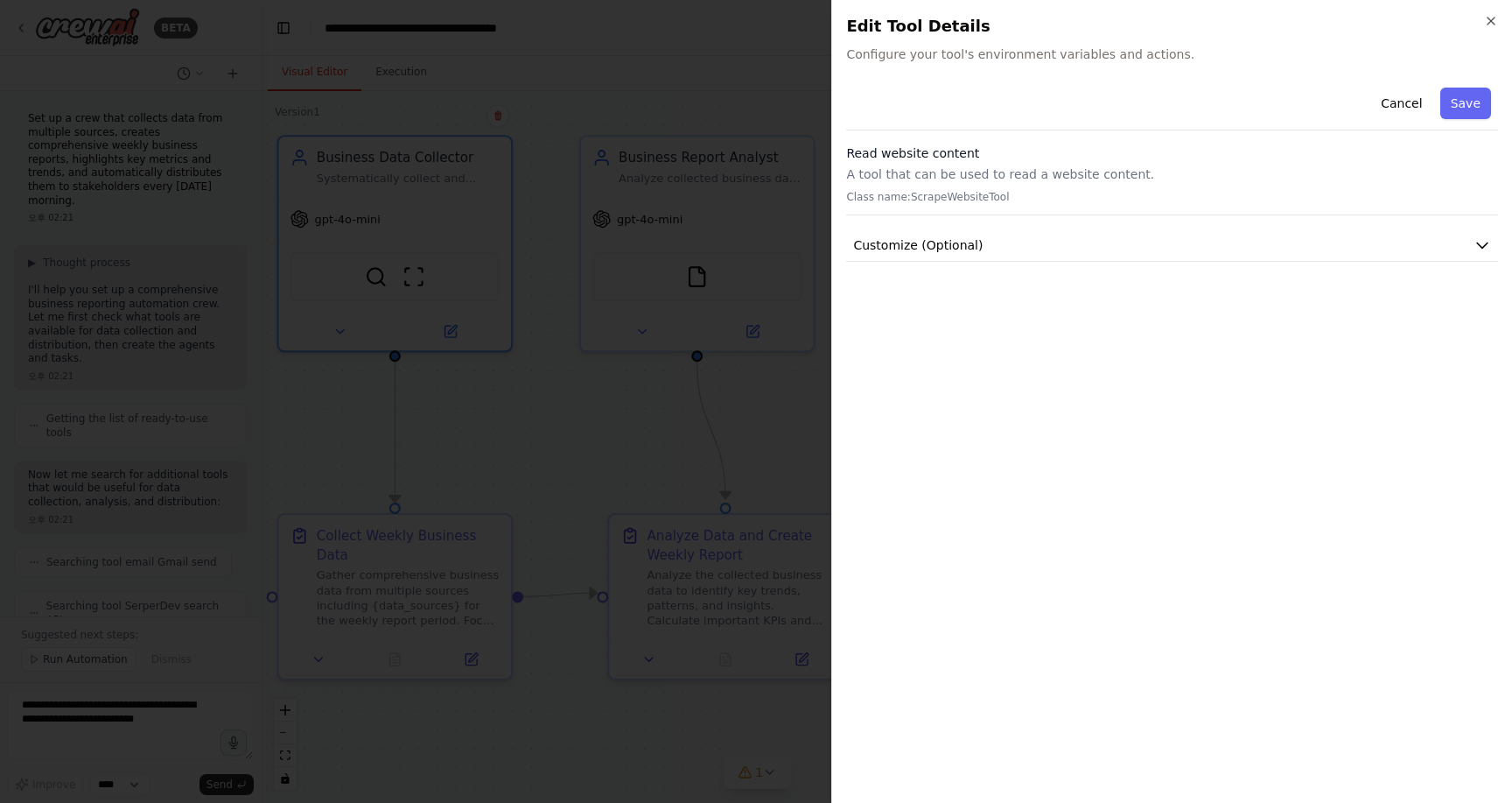
click at [919, 174] on p "A tool that can be used to read a website content." at bounding box center [1173, 175] width 652 height 18
click at [992, 153] on h3 "Read website content" at bounding box center [1173, 153] width 652 height 18
click at [978, 188] on div "Read website content A tool that can be used to read a website content. Class n…" at bounding box center [1173, 180] width 652 height 71
click at [984, 202] on p "Class name: ScrapeWebsiteTool" at bounding box center [1173, 197] width 652 height 14
drag, startPoint x: 1023, startPoint y: 202, endPoint x: 890, endPoint y: 198, distance: 133.1
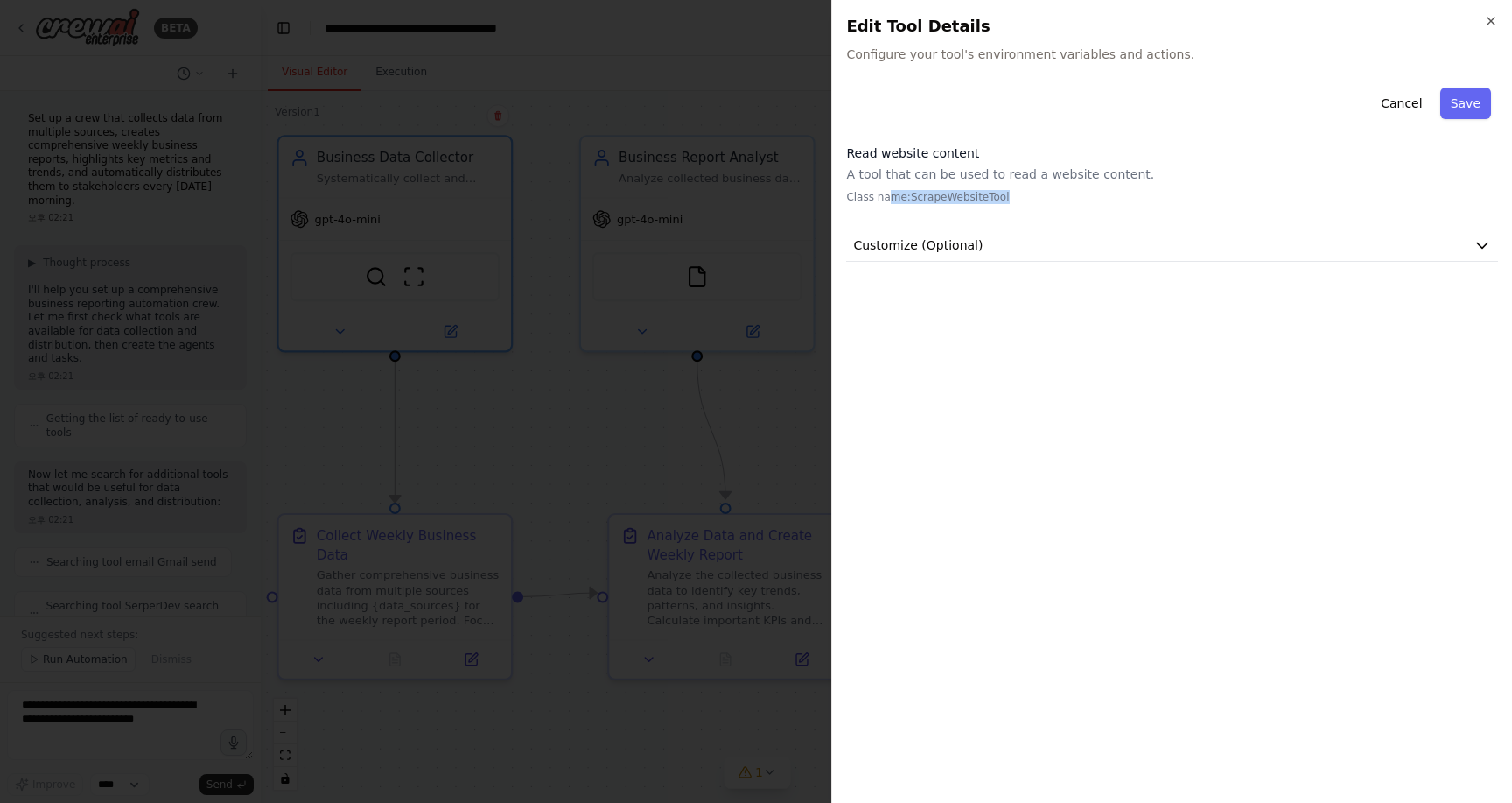
click at [890, 198] on p "Class name: ScrapeWebsiteTool" at bounding box center [1173, 197] width 652 height 14
click at [1483, 247] on icon "button" at bounding box center [1483, 245] width 11 height 5
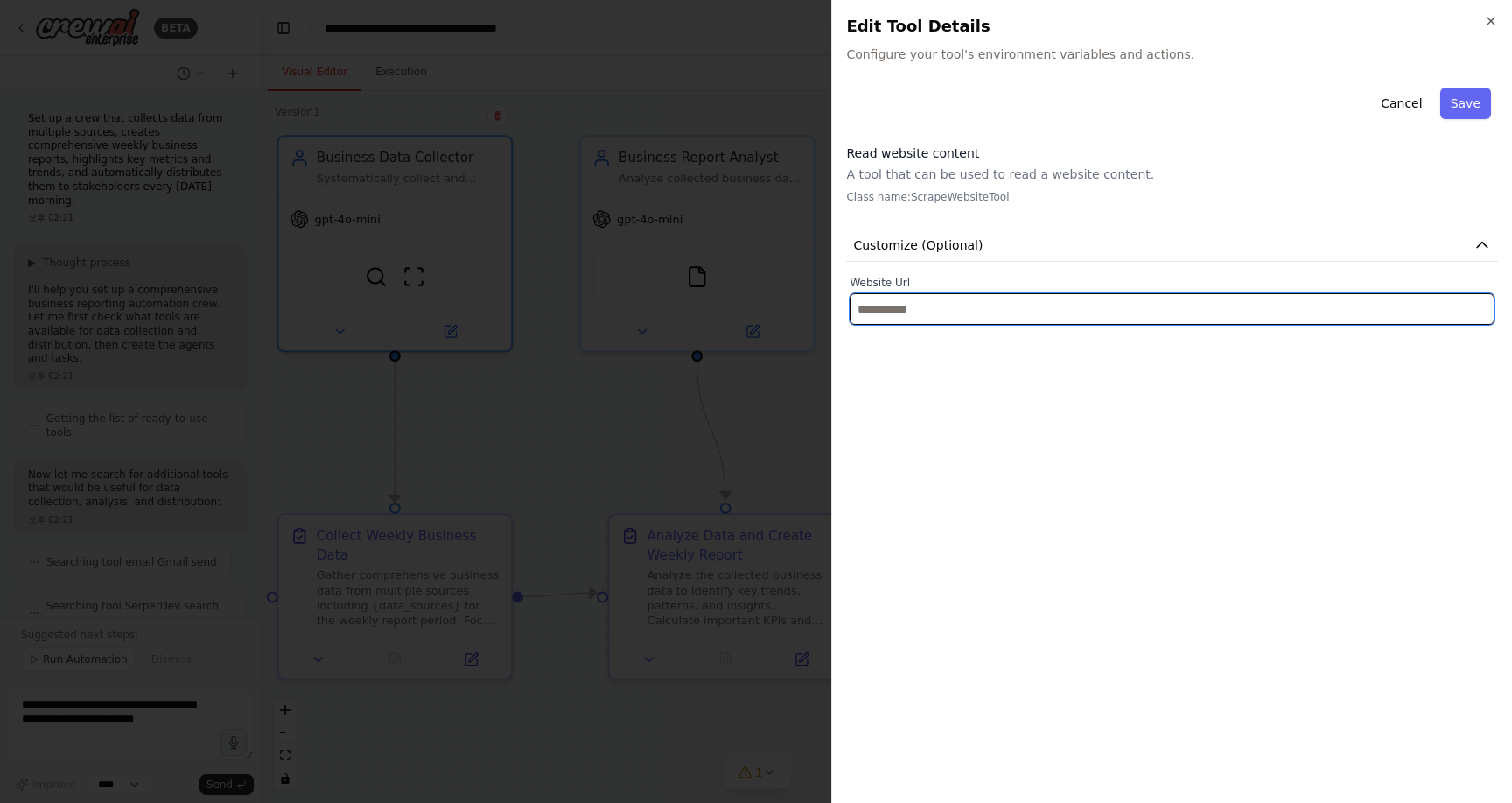
click at [1035, 311] on input "text" at bounding box center [1172, 309] width 645 height 31
click at [925, 301] on input "text" at bounding box center [1172, 309] width 645 height 31
paste input "**********"
type input "**********"
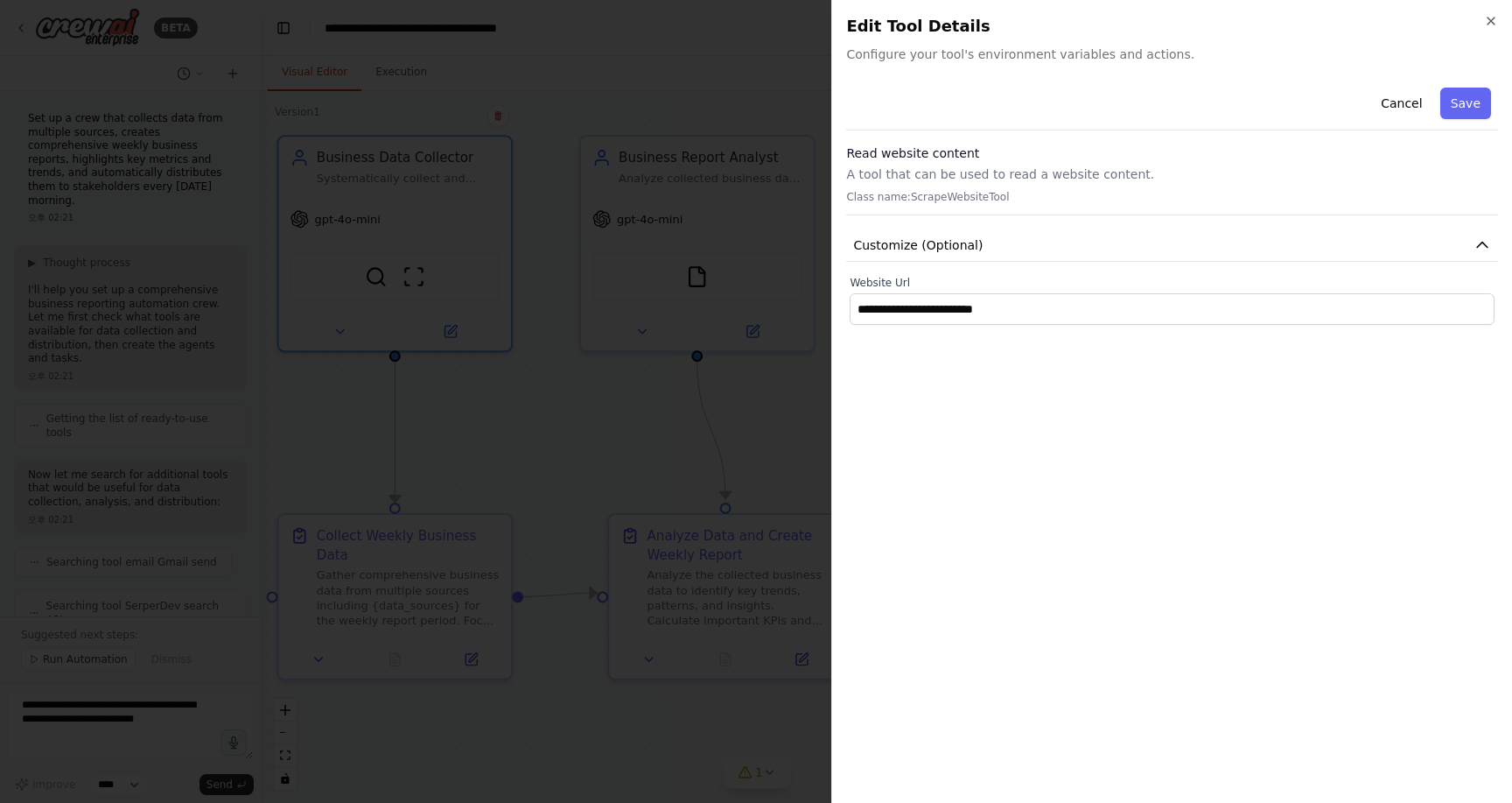
click at [946, 438] on div "**********" at bounding box center [1173, 435] width 652 height 709
click at [1472, 106] on button "Save" at bounding box center [1466, 103] width 51 height 31
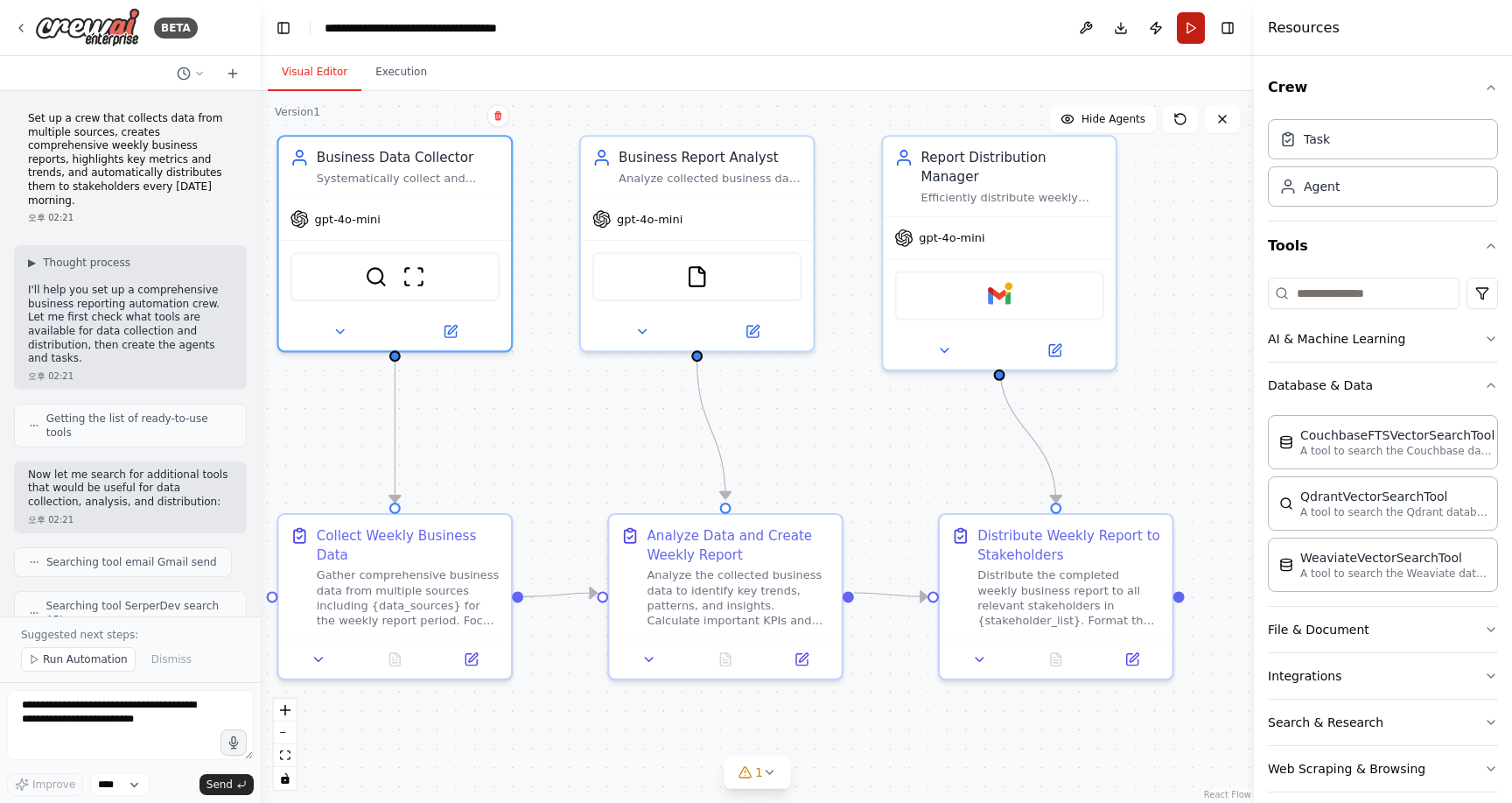
click at [1188, 39] on button "Run" at bounding box center [1191, 27] width 28 height 31
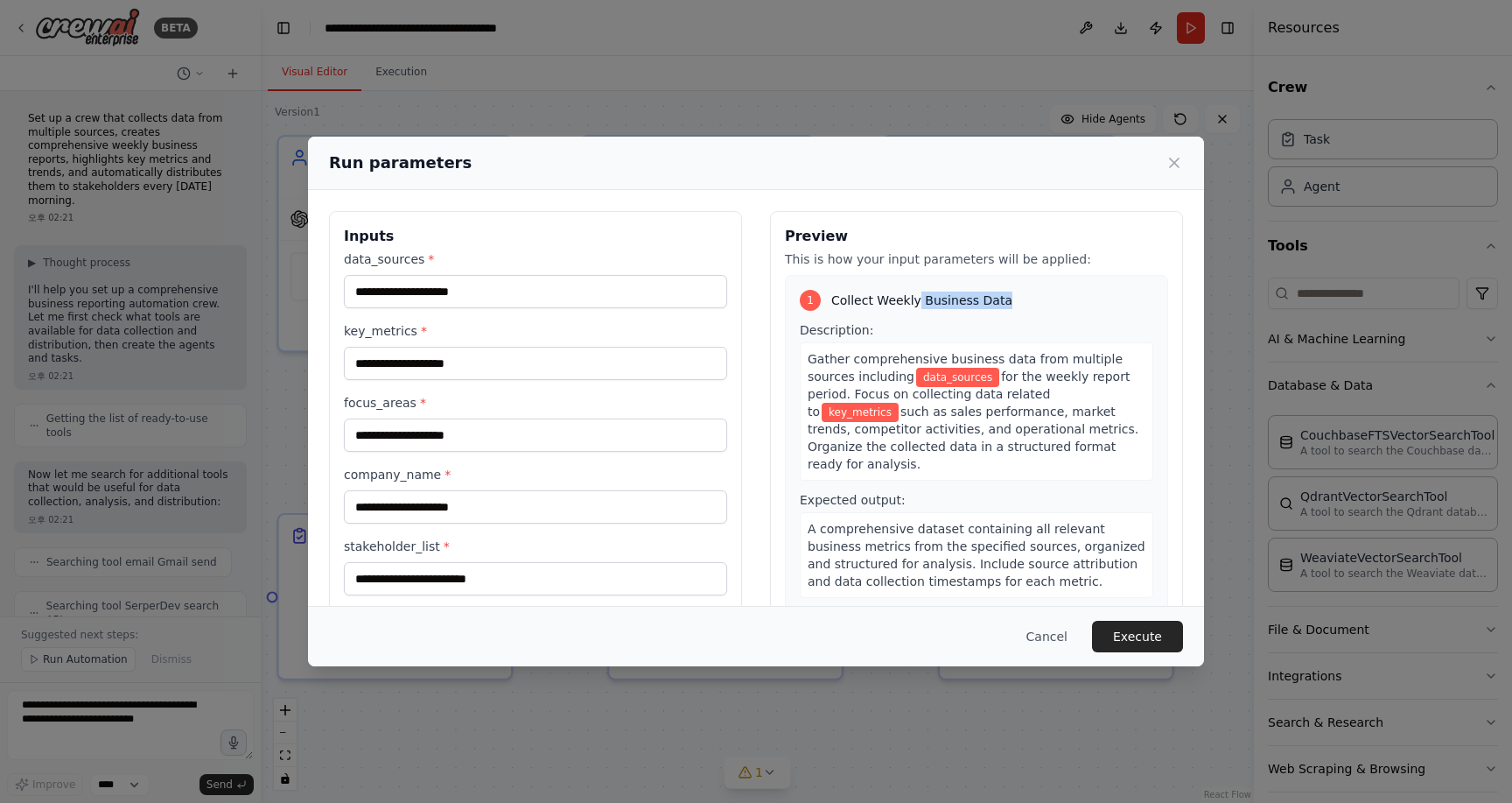
drag, startPoint x: 915, startPoint y: 303, endPoint x: 992, endPoint y: 309, distance: 77.2
click at [992, 309] on div "1 Collect Weekly Business Data" at bounding box center [976, 299] width 353 height 21
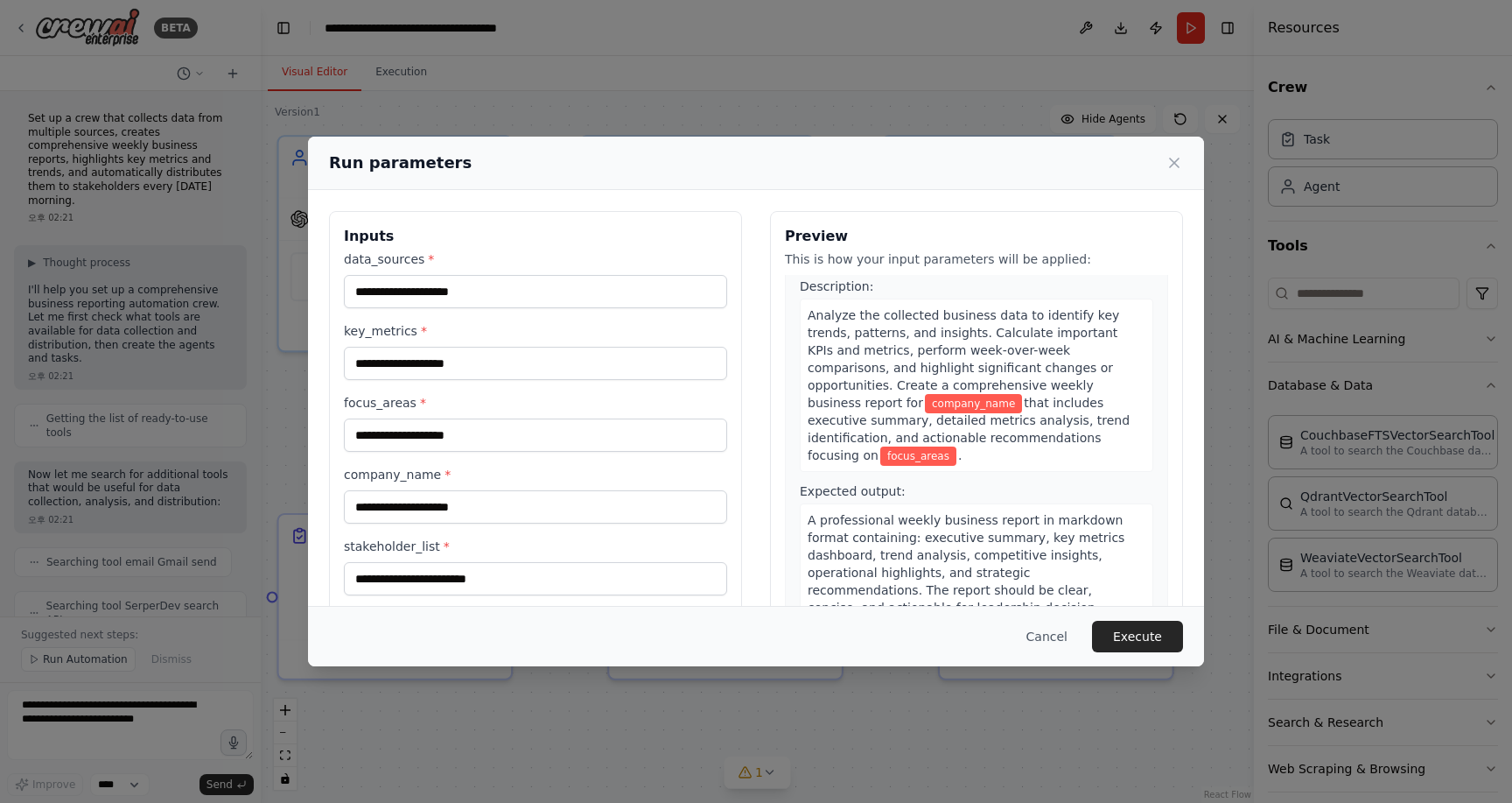
scroll to position [417, 0]
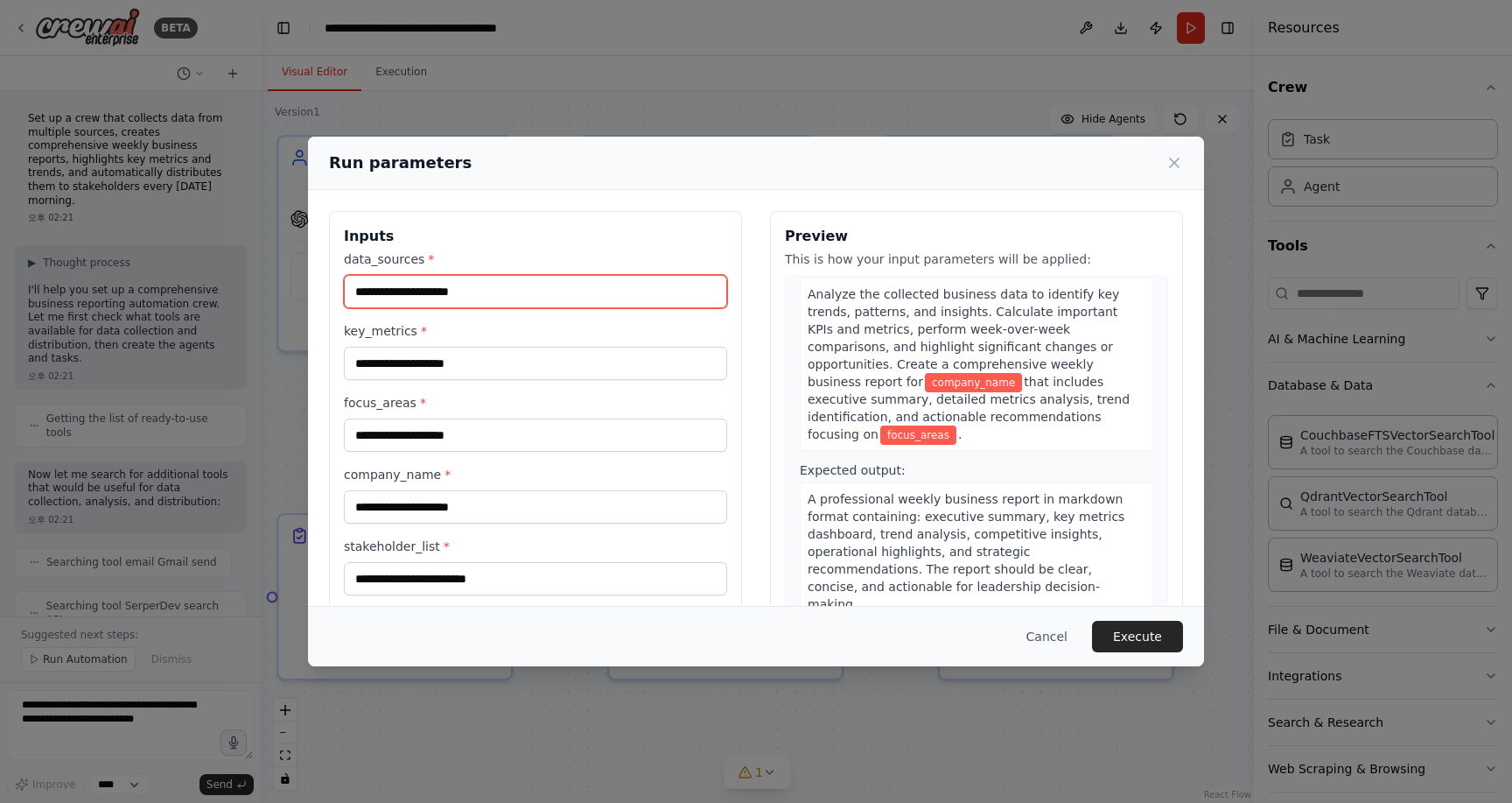
click at [601, 291] on input "data_sources *" at bounding box center [536, 292] width 384 height 33
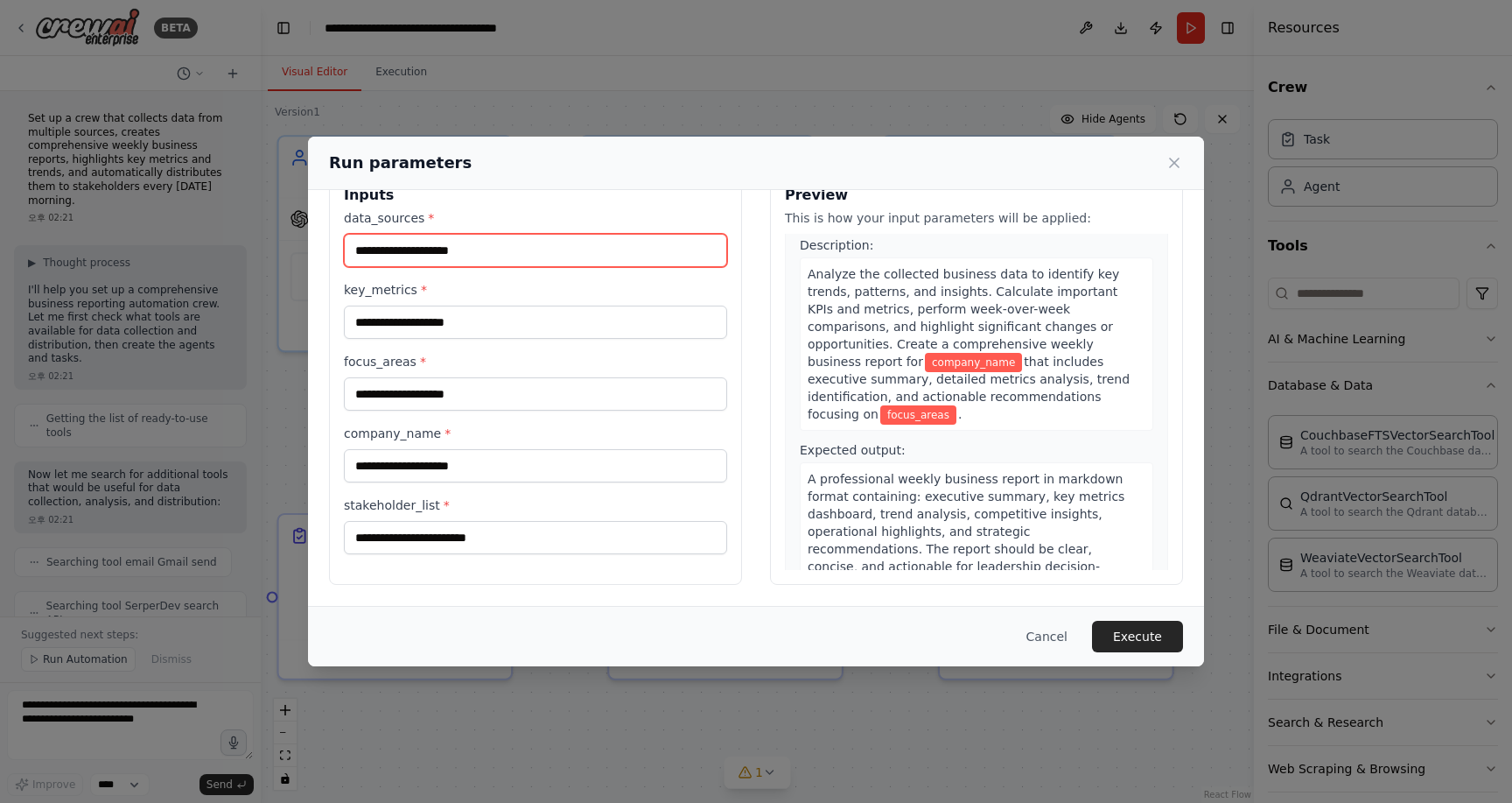
scroll to position [0, 0]
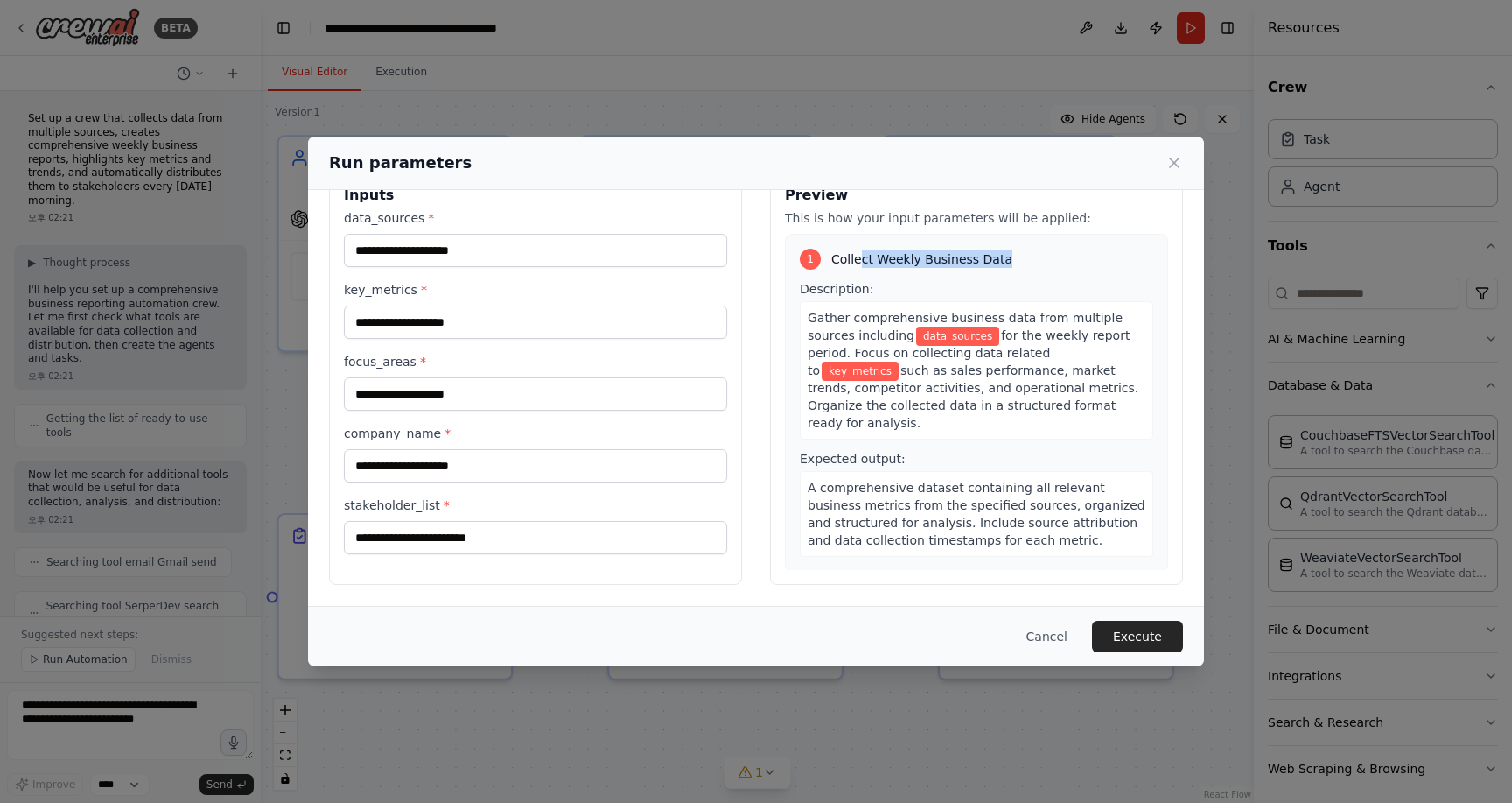
drag, startPoint x: 1000, startPoint y: 263, endPoint x: 860, endPoint y: 261, distance: 140.0
click at [860, 262] on span "Collect Weekly Business Data" at bounding box center [921, 259] width 182 height 18
click at [860, 261] on span "Collect Weekly Business Data" at bounding box center [921, 259] width 182 height 18
click at [853, 312] on span "Gather comprehensive business data from multiple sources including" at bounding box center [965, 327] width 315 height 31
drag, startPoint x: 829, startPoint y: 221, endPoint x: 1004, endPoint y: 225, distance: 175.0
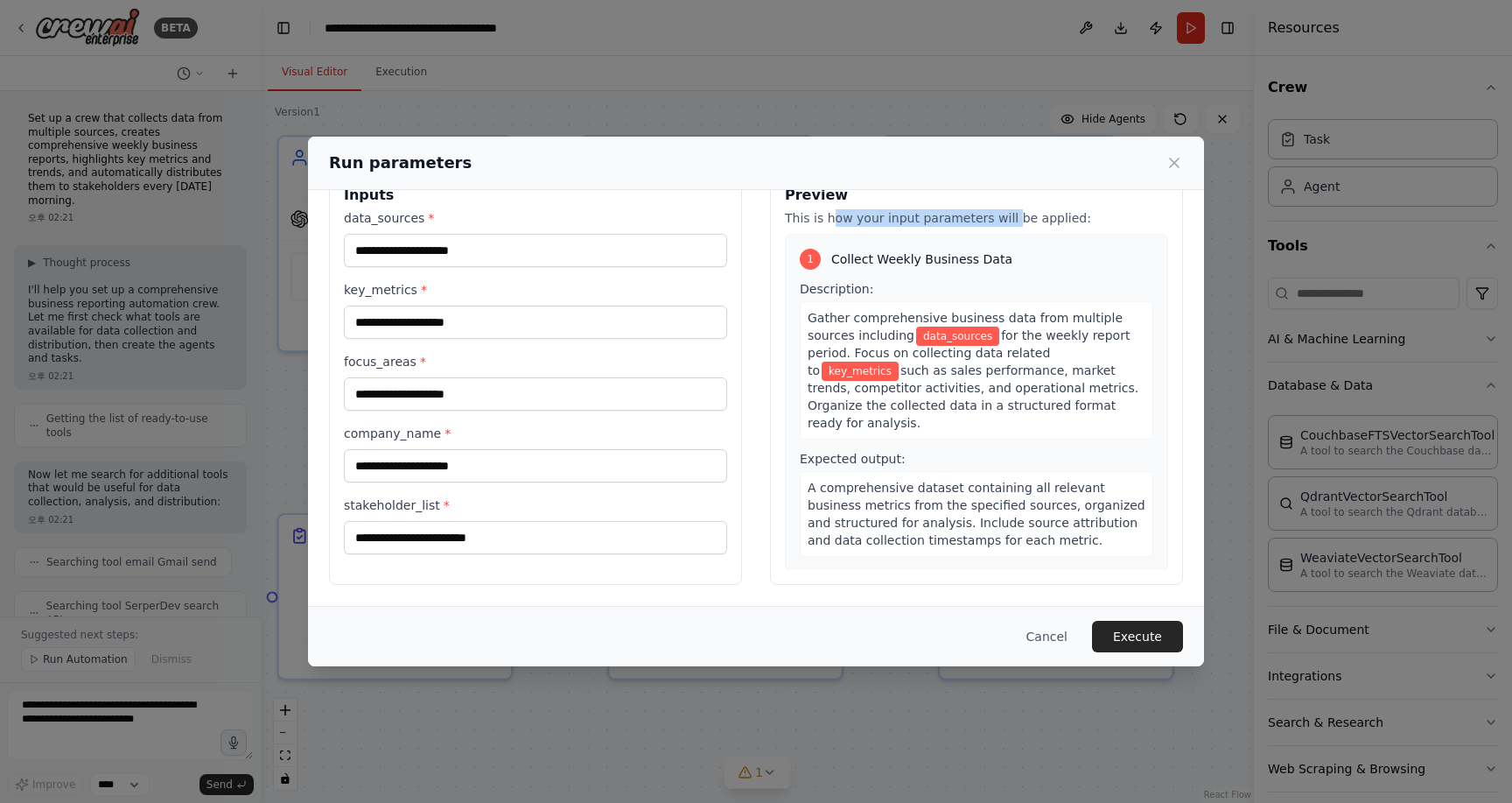
click at [1004, 225] on p "This is how your input parameters will be applied:" at bounding box center [976, 218] width 384 height 18
click at [1003, 225] on p "This is how your input parameters will be applied:" at bounding box center [976, 218] width 384 height 18
drag, startPoint x: 997, startPoint y: 223, endPoint x: 915, endPoint y: 221, distance: 82.0
click at [915, 221] on p "This is how your input parameters will be applied:" at bounding box center [976, 218] width 384 height 18
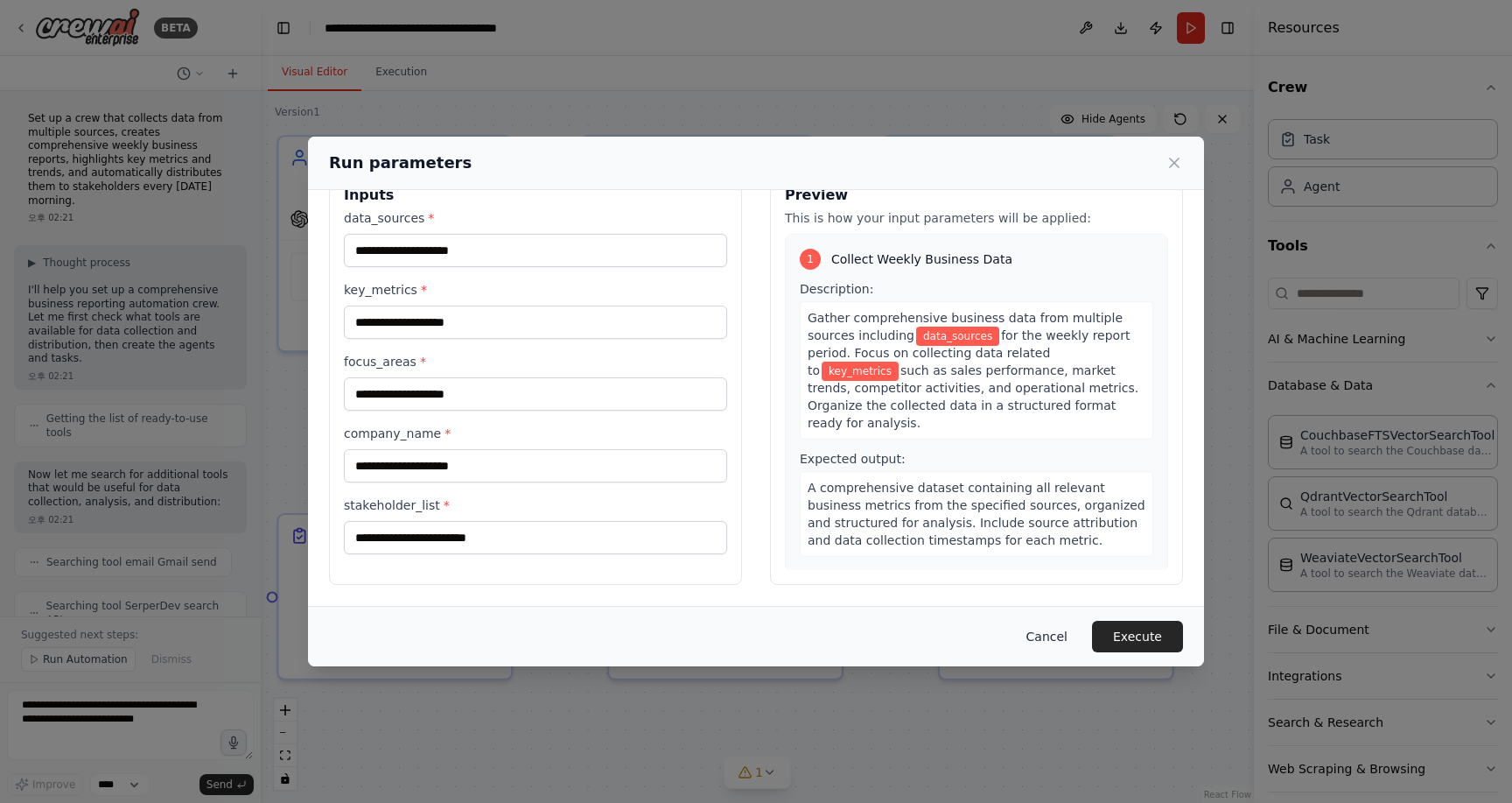
click at [1058, 641] on button "Cancel" at bounding box center [1047, 636] width 69 height 31
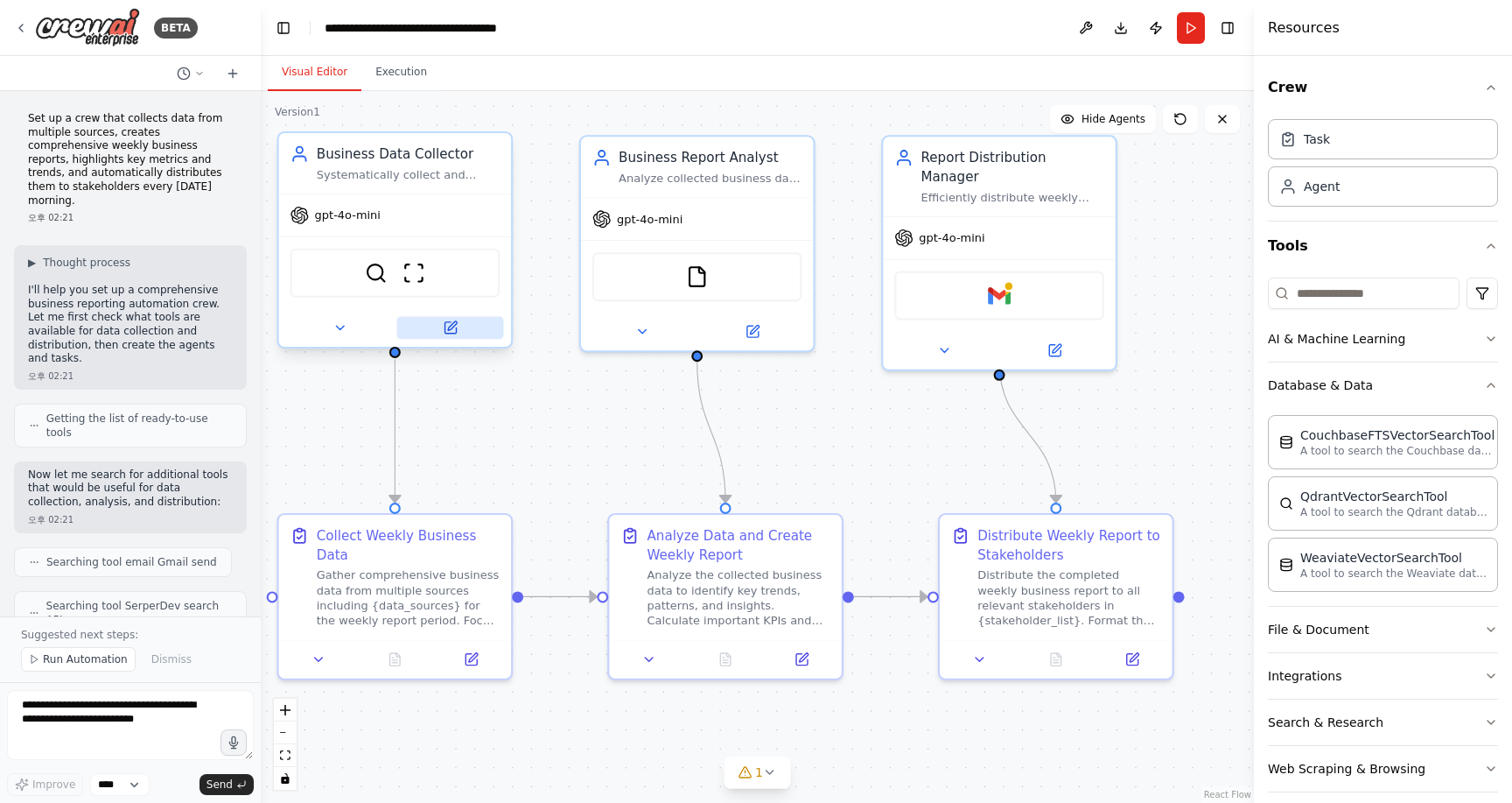
click at [452, 339] on button at bounding box center [450, 327] width 107 height 23
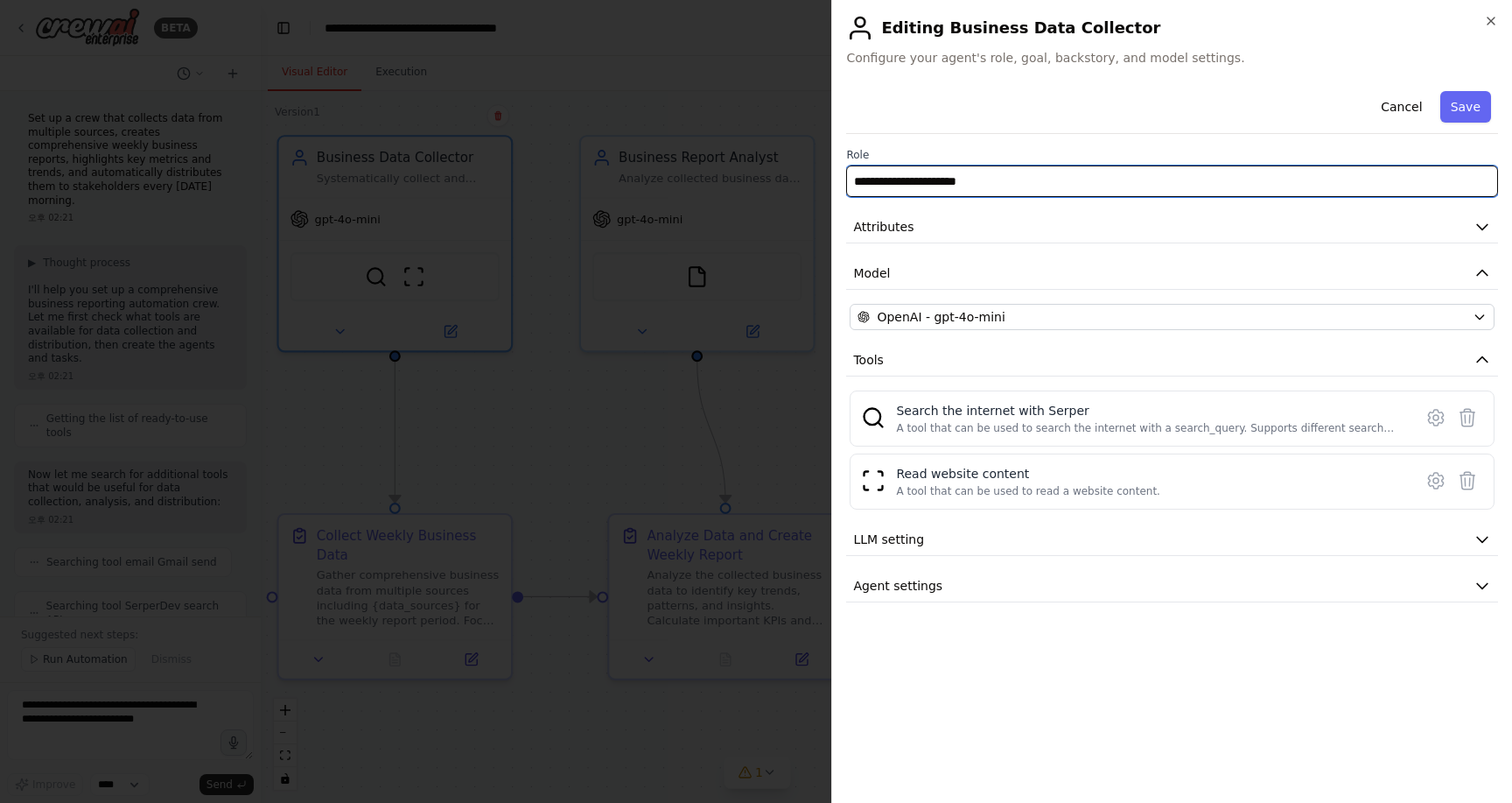
click at [1080, 188] on input "**********" at bounding box center [1173, 182] width 652 height 31
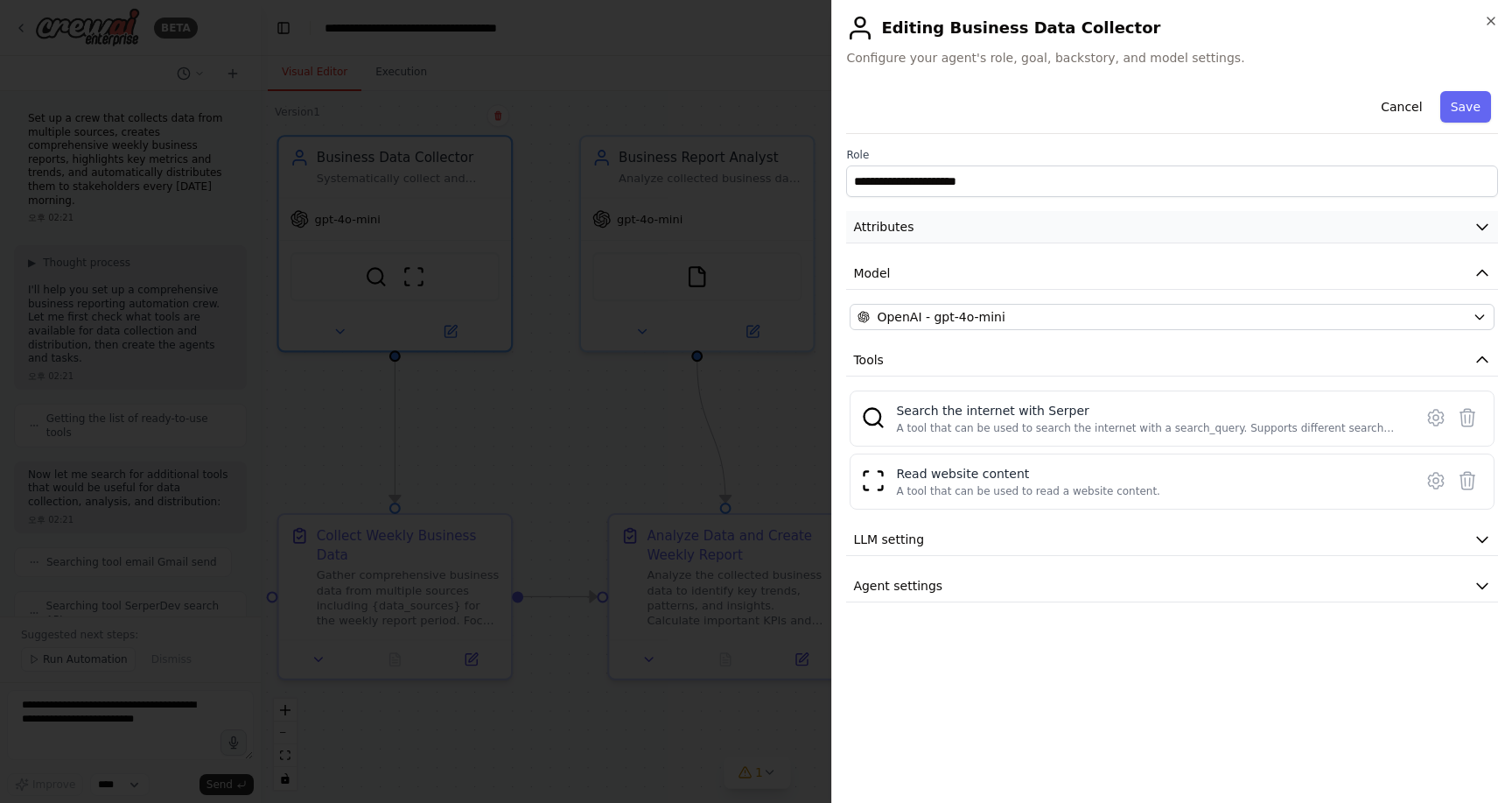
click at [1132, 221] on button "Attributes" at bounding box center [1173, 227] width 652 height 32
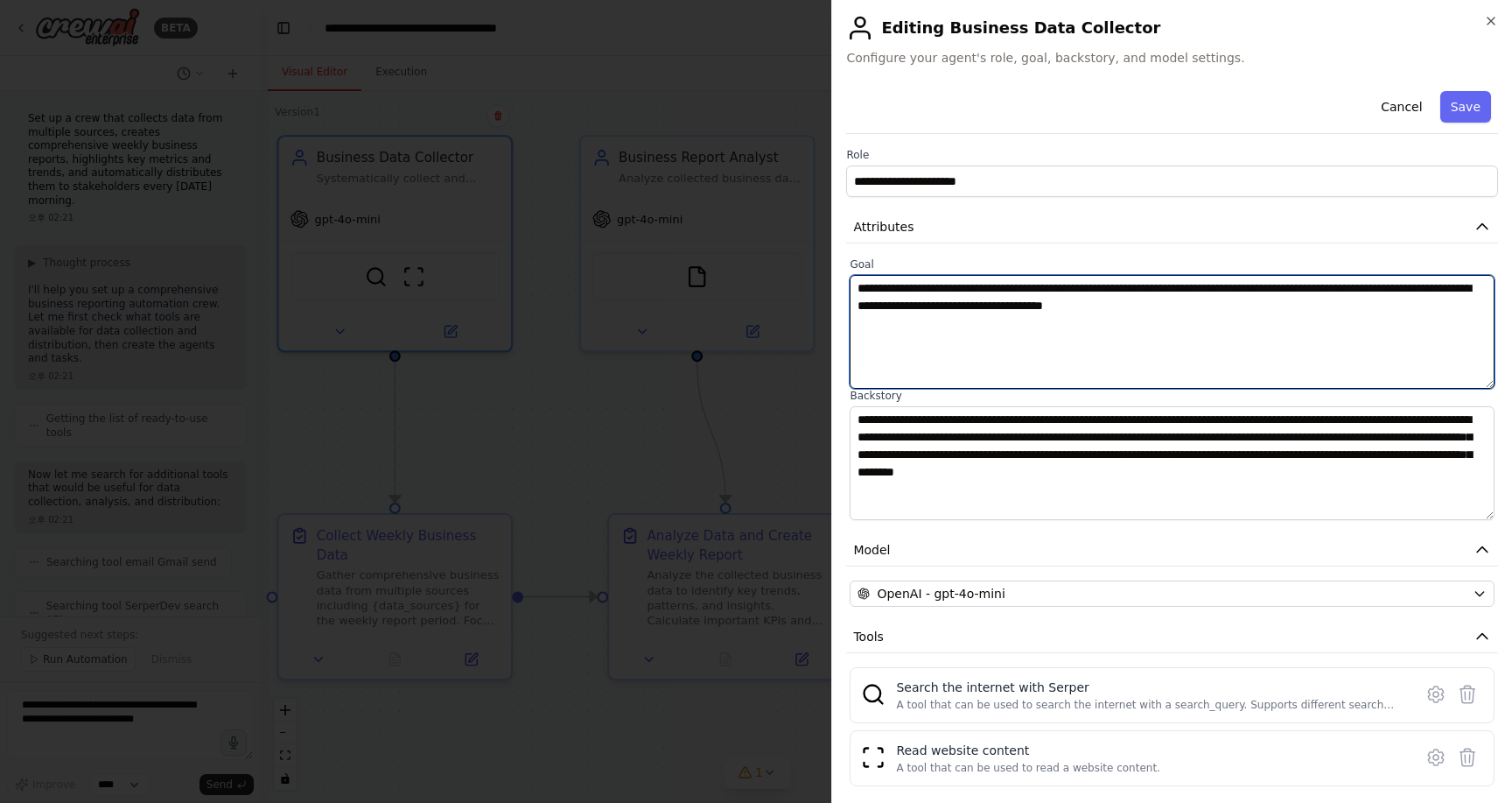
click at [1003, 320] on textarea "**********" at bounding box center [1172, 332] width 645 height 114
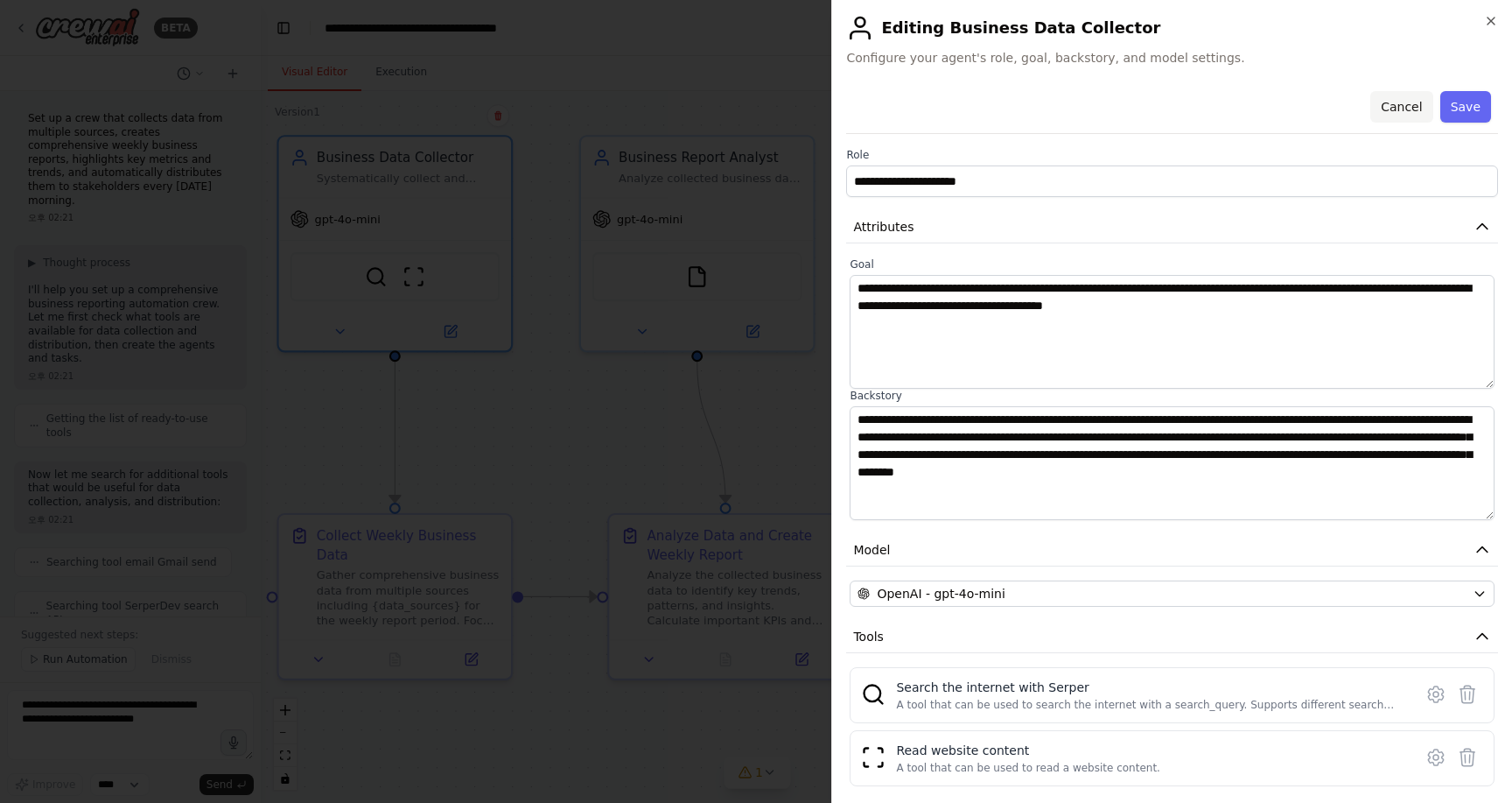
click at [1407, 110] on button "Cancel" at bounding box center [1401, 107] width 62 height 31
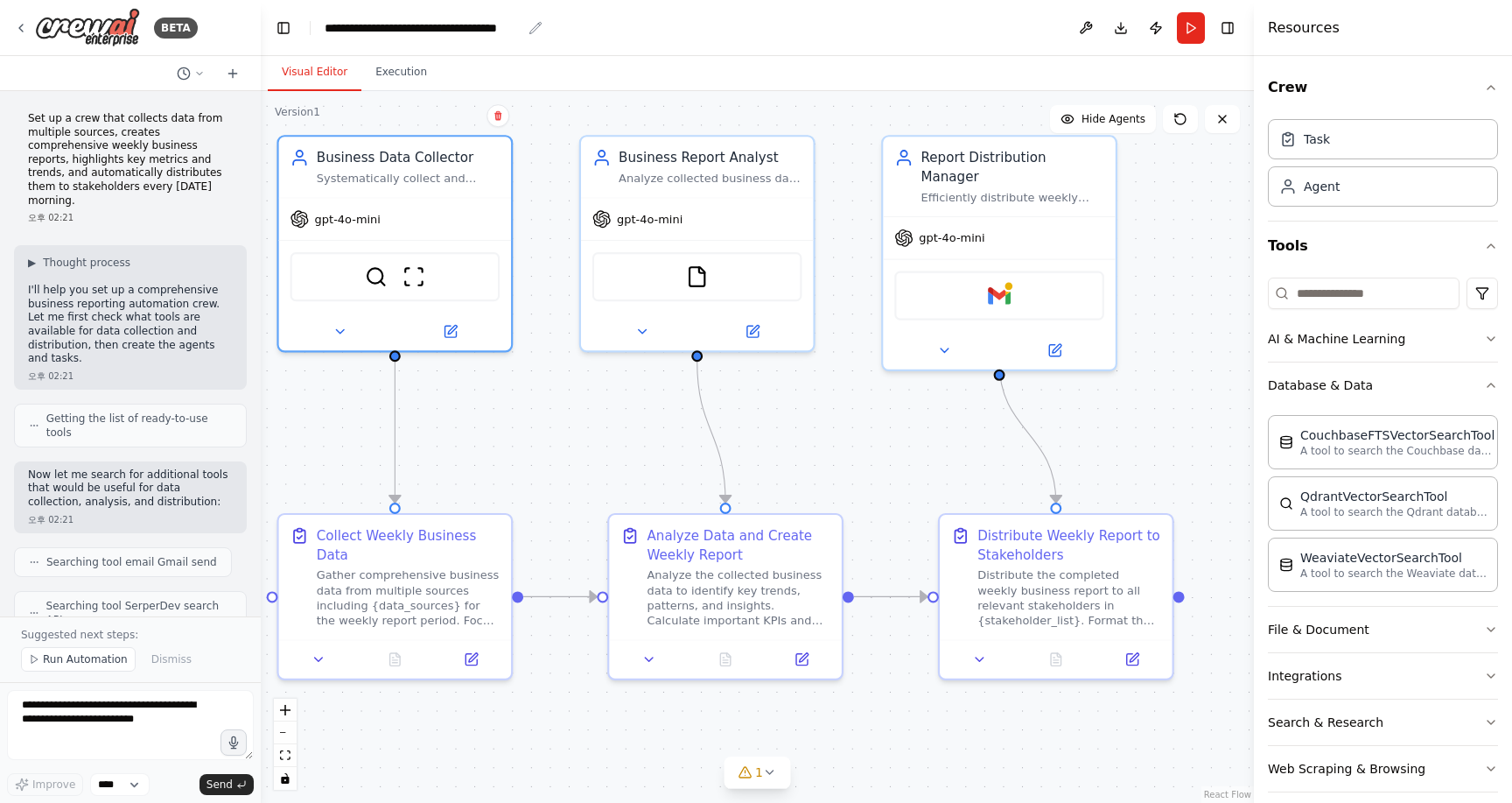
click at [428, 28] on div "**********" at bounding box center [423, 28] width 197 height 18
drag, startPoint x: 574, startPoint y: 30, endPoint x: 326, endPoint y: 26, distance: 248.0
click at [326, 26] on header "**********" at bounding box center [757, 27] width 993 height 56
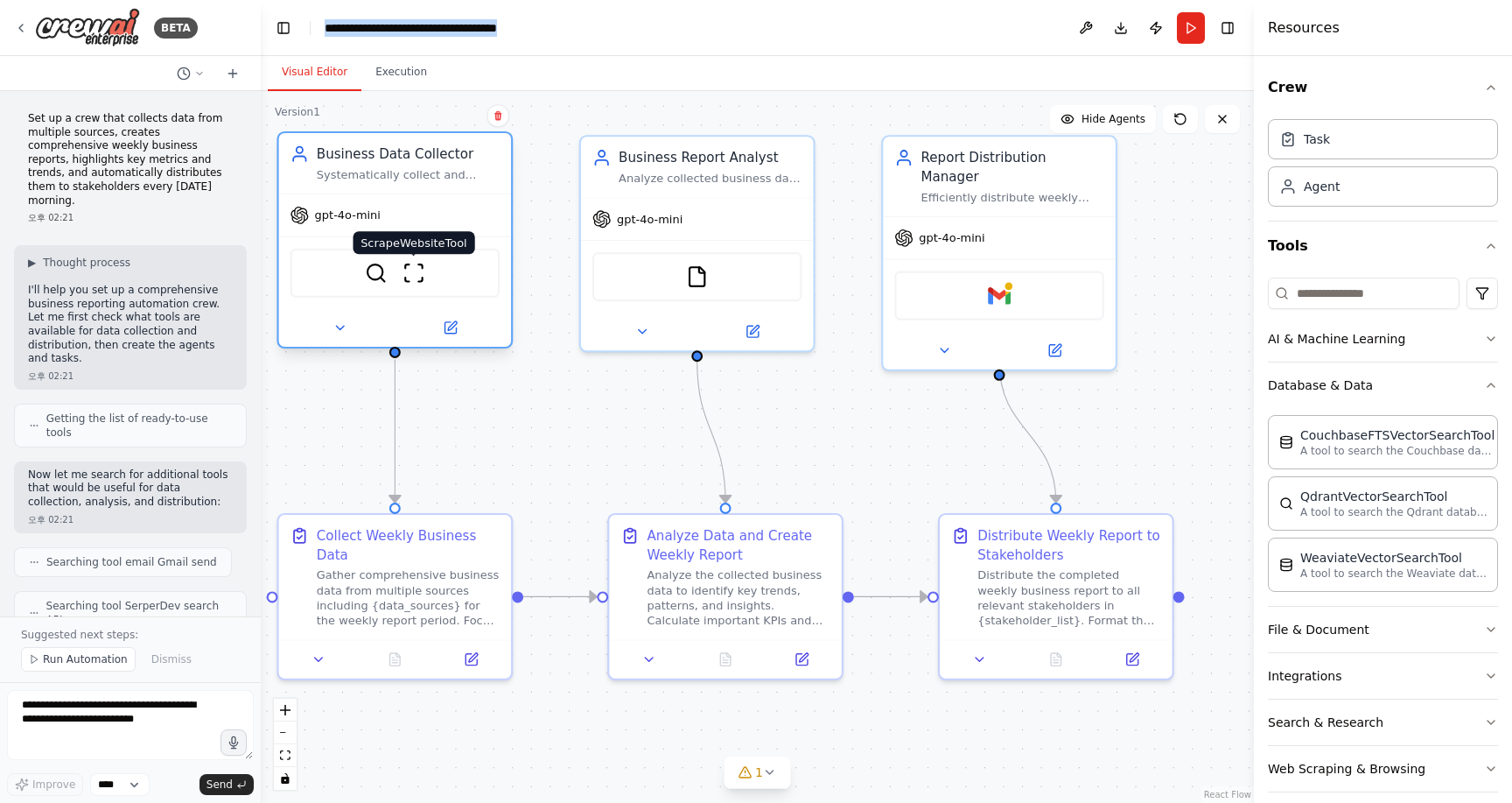
click at [405, 280] on img at bounding box center [413, 273] width 23 height 23
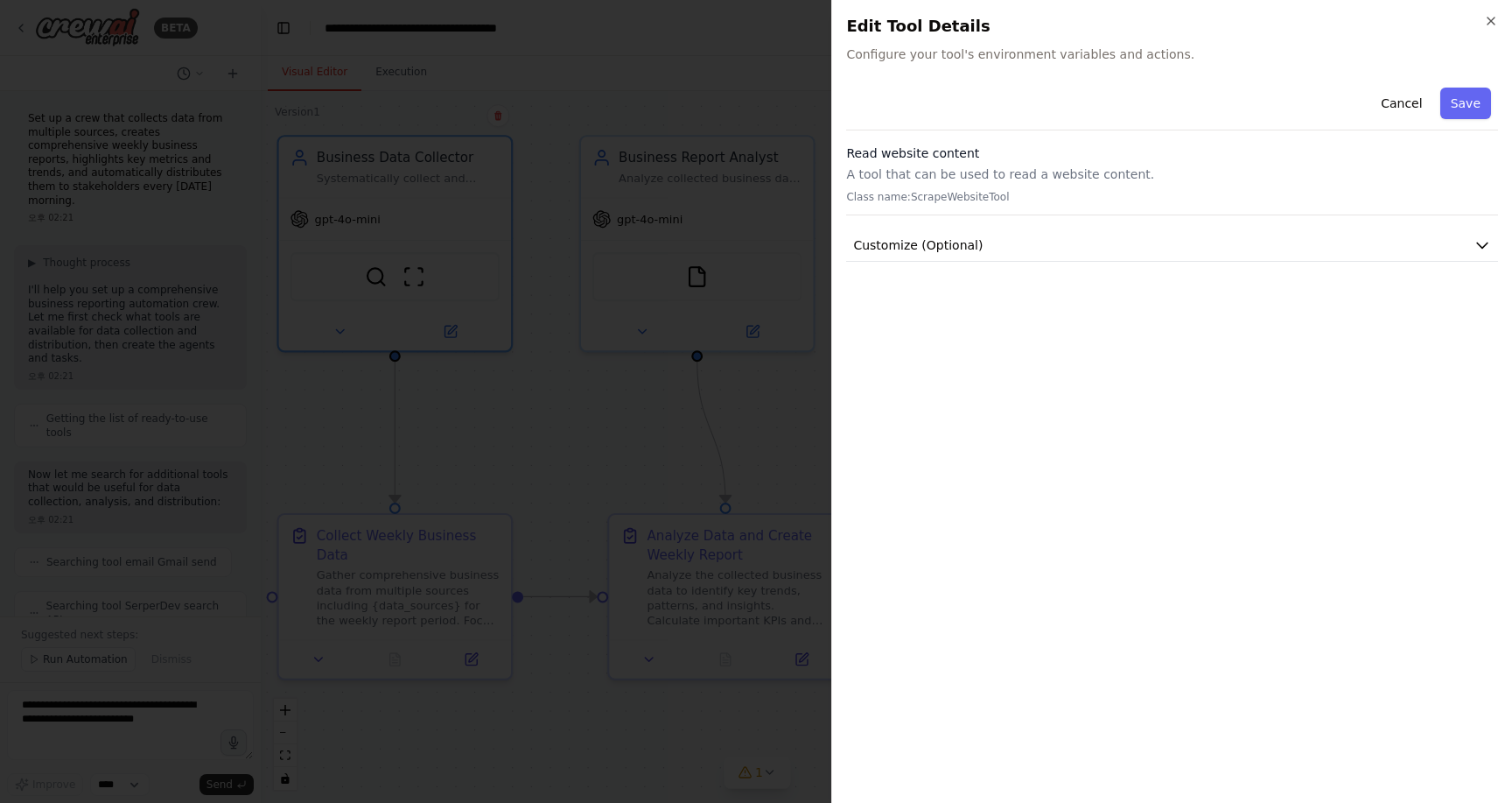
click at [984, 275] on div "Cancel Save Read website content A tool that can be used to read a website cont…" at bounding box center [1173, 435] width 652 height 709
click at [987, 247] on button "Customize (Optional)" at bounding box center [1173, 245] width 652 height 32
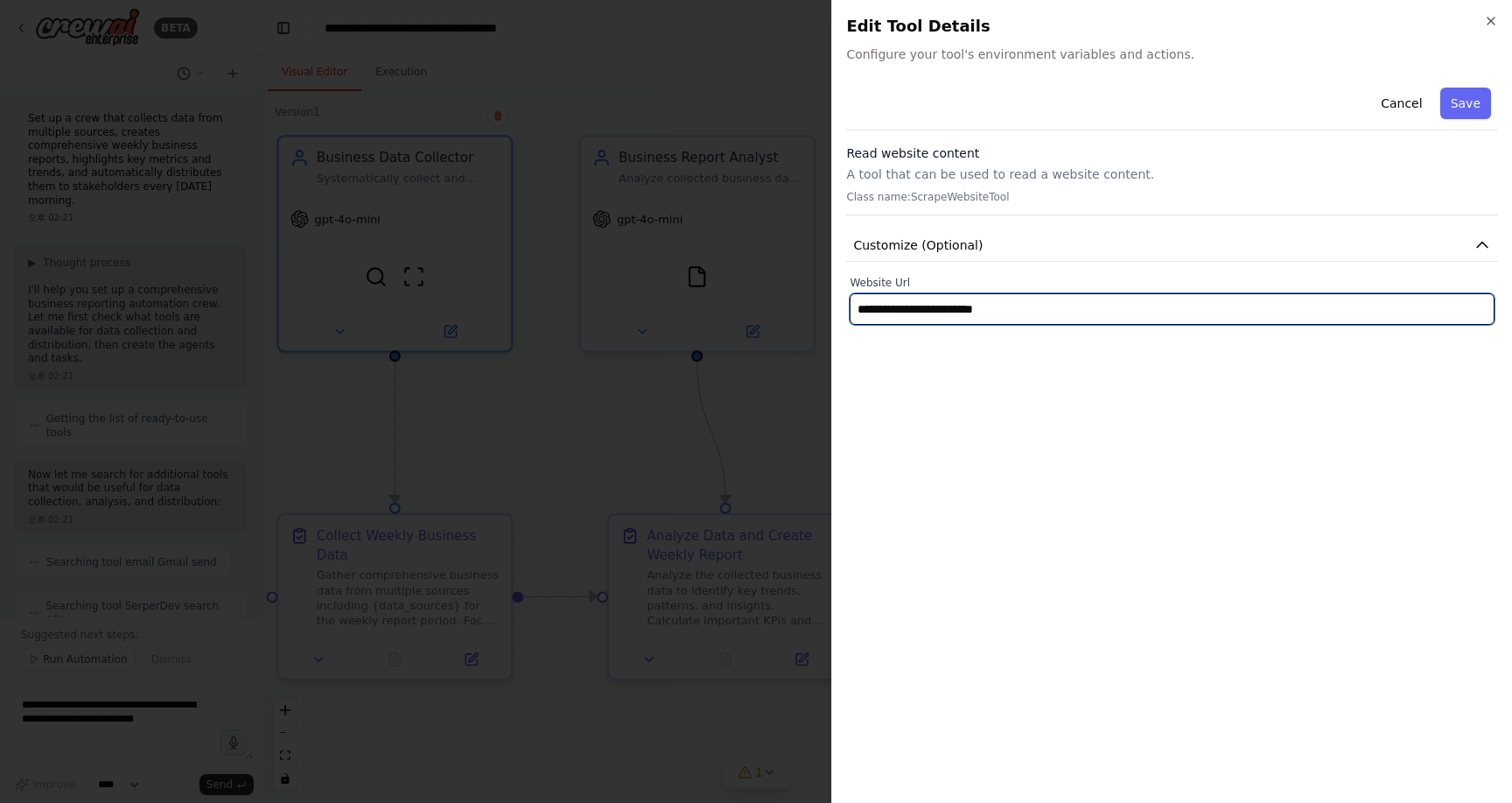
drag, startPoint x: 1040, startPoint y: 311, endPoint x: 554, endPoint y: 281, distance: 486.9
click at [554, 281] on body "BETA Set up a crew that collects data from multiple sources, creates comprehens…" at bounding box center [756, 402] width 1512 height 803
paste input "**"
type input "**********"
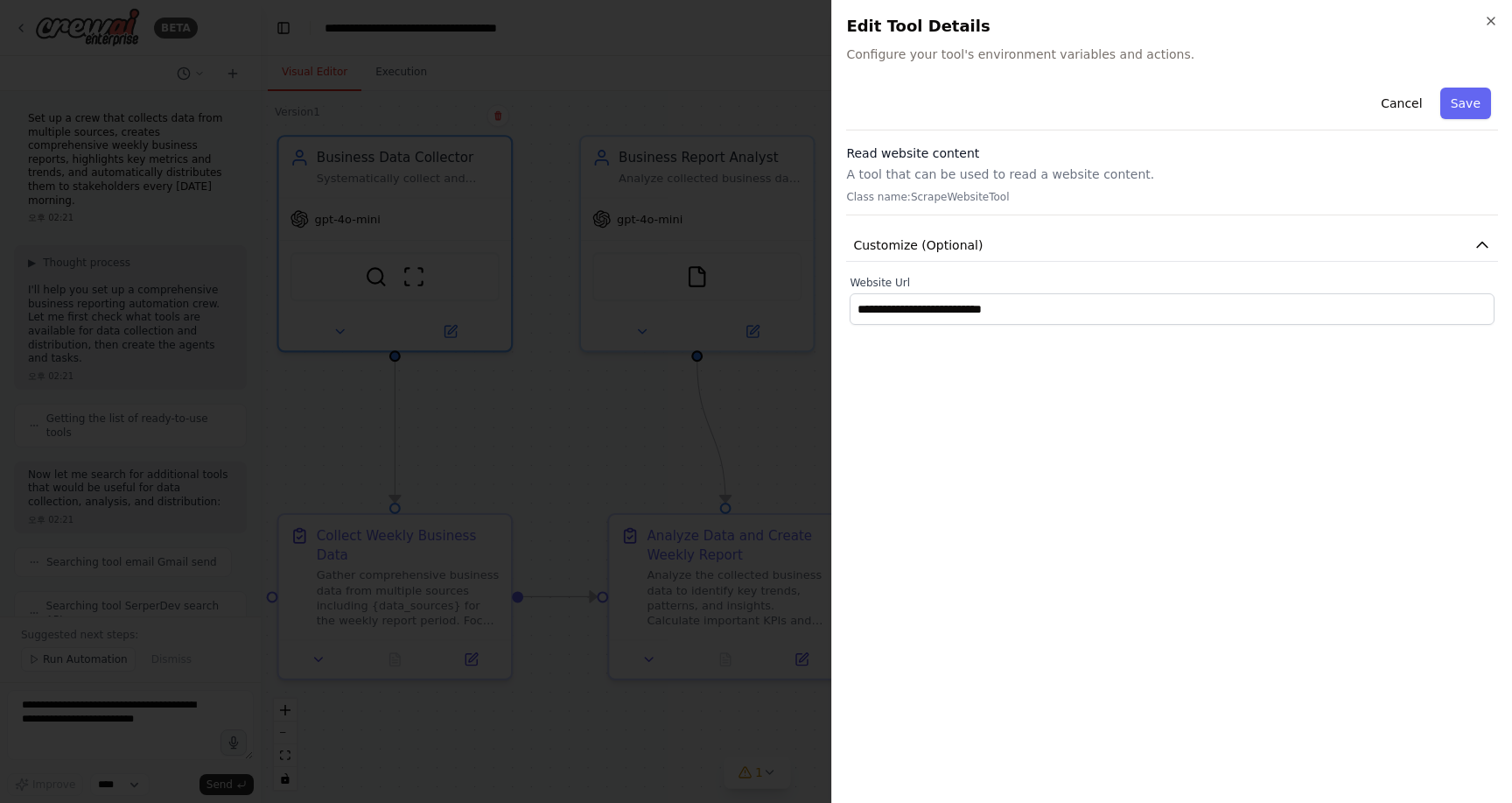
click at [981, 434] on div "**********" at bounding box center [1173, 435] width 652 height 709
click at [1454, 103] on button "Save" at bounding box center [1466, 103] width 51 height 31
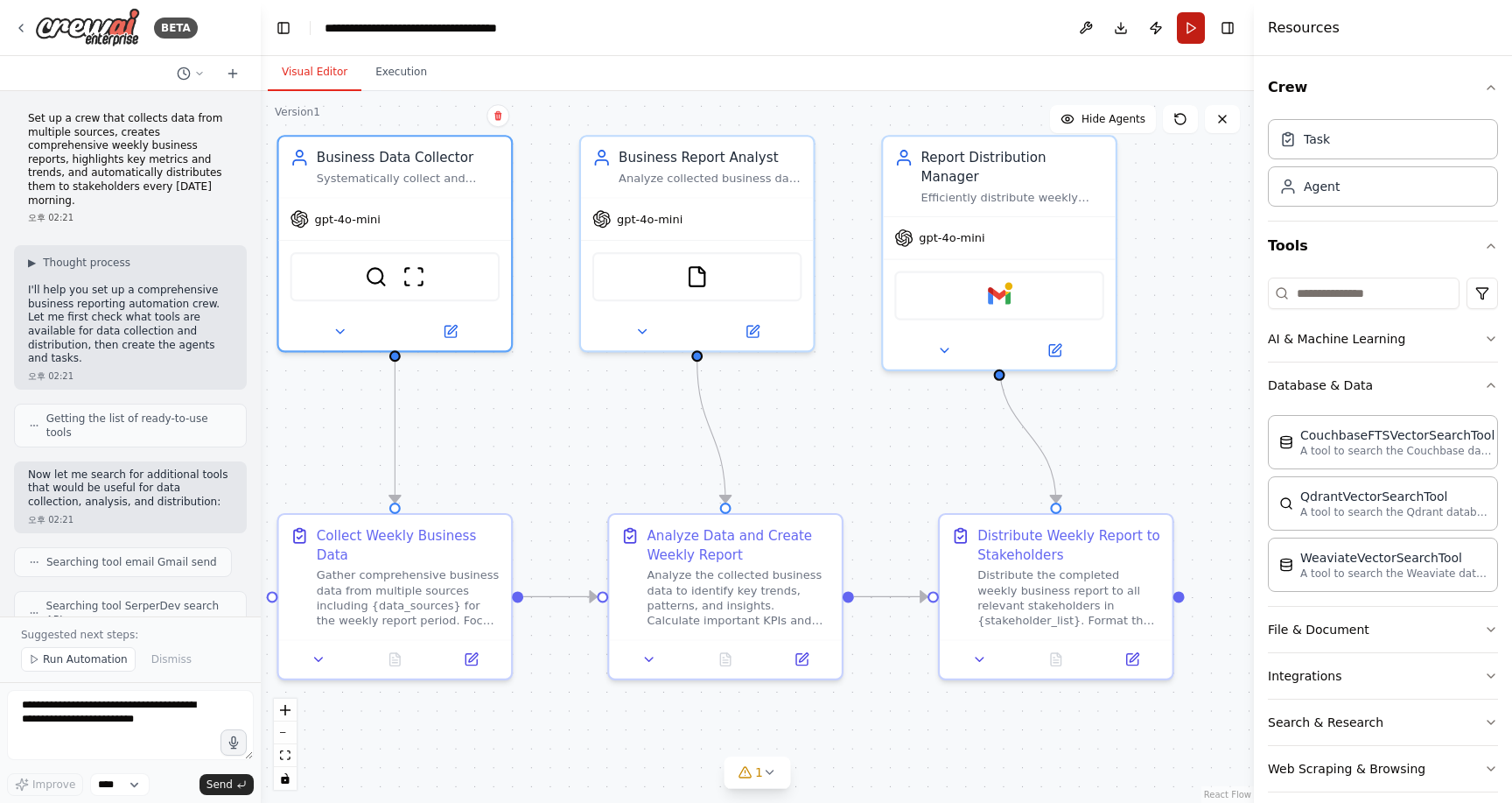
click at [1191, 31] on button "Run" at bounding box center [1191, 27] width 28 height 31
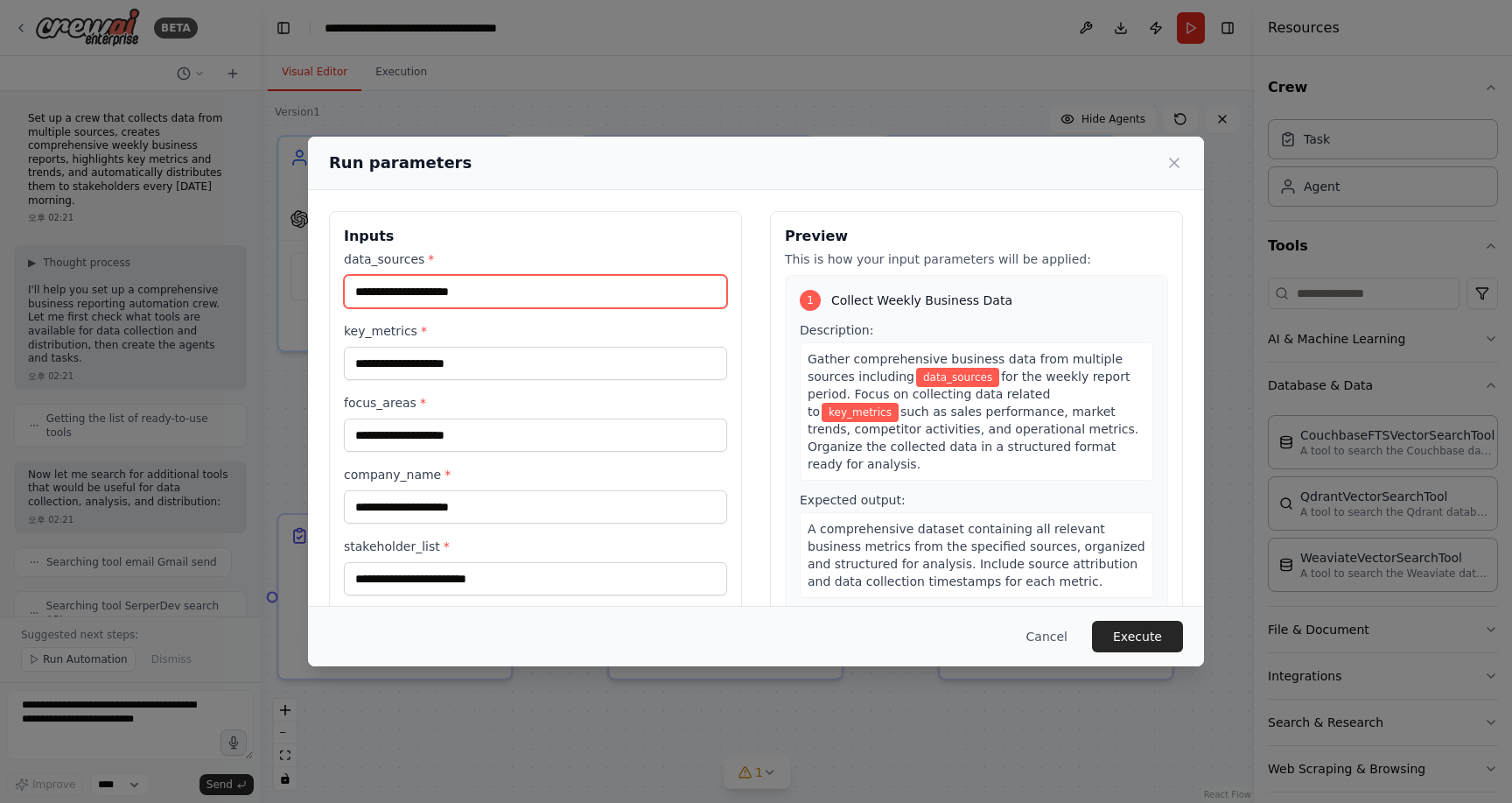
click at [510, 285] on input "data_sources *" at bounding box center [536, 292] width 384 height 33
drag, startPoint x: 873, startPoint y: 299, endPoint x: 990, endPoint y: 308, distance: 117.3
click at [990, 308] on span "Collect Weekly Business Data" at bounding box center [921, 300] width 182 height 18
click at [463, 304] on input "data_sources *" at bounding box center [536, 292] width 384 height 33
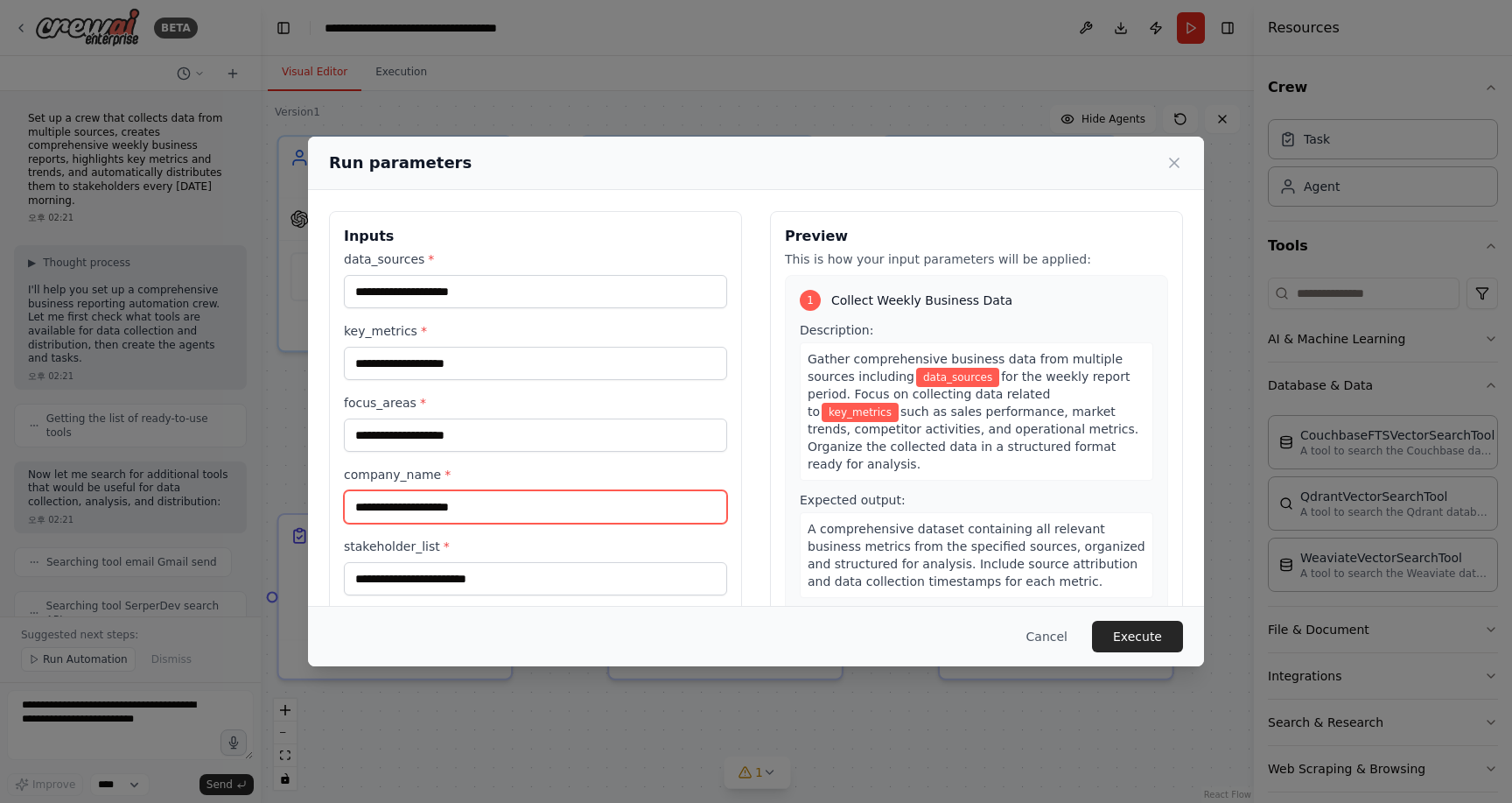
click at [459, 513] on input "company_name *" at bounding box center [536, 507] width 384 height 33
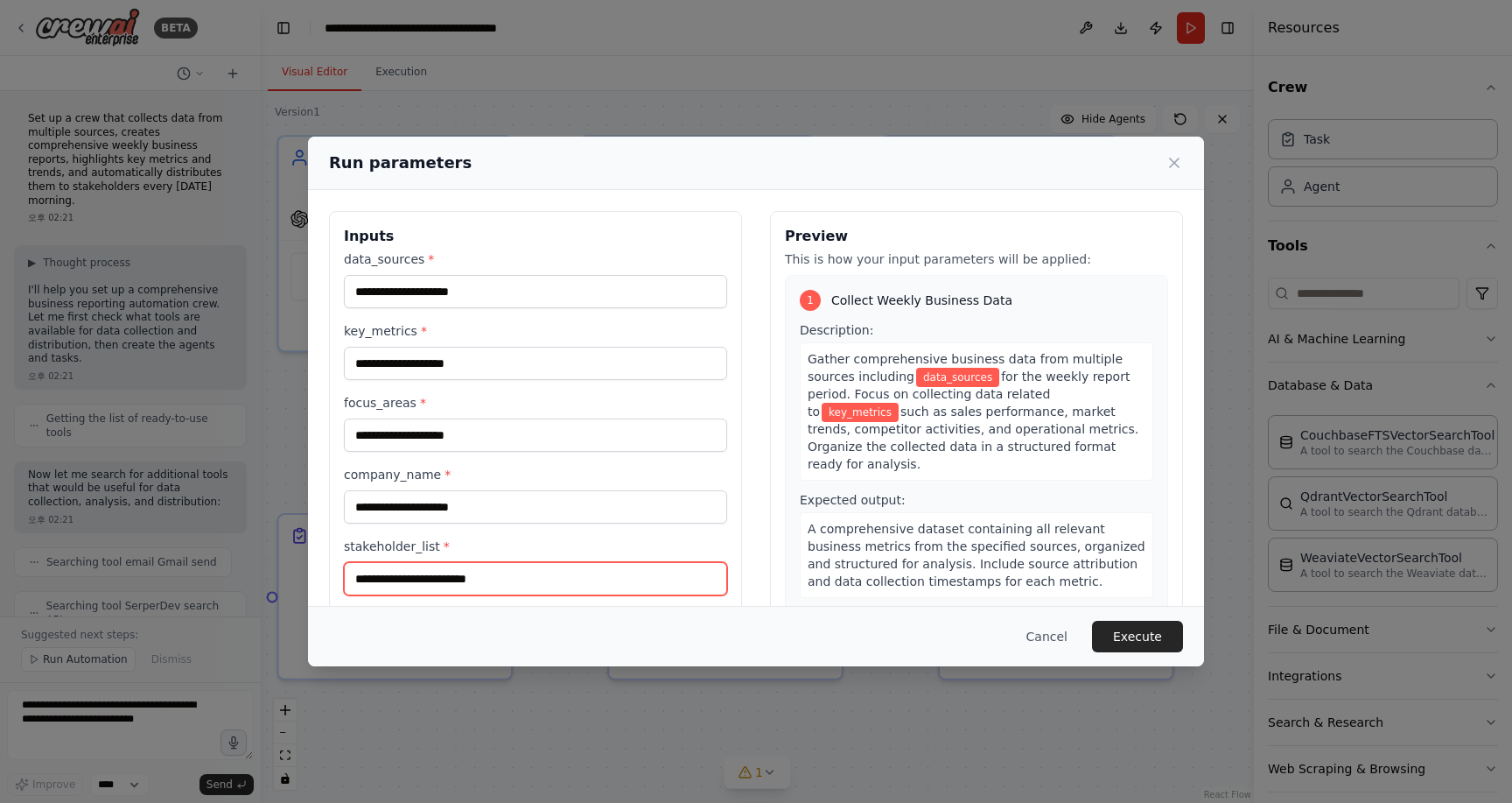
click at [458, 570] on input "stakeholder_list *" at bounding box center [536, 579] width 384 height 33
click at [583, 574] on input "stakeholder_list *" at bounding box center [536, 579] width 384 height 33
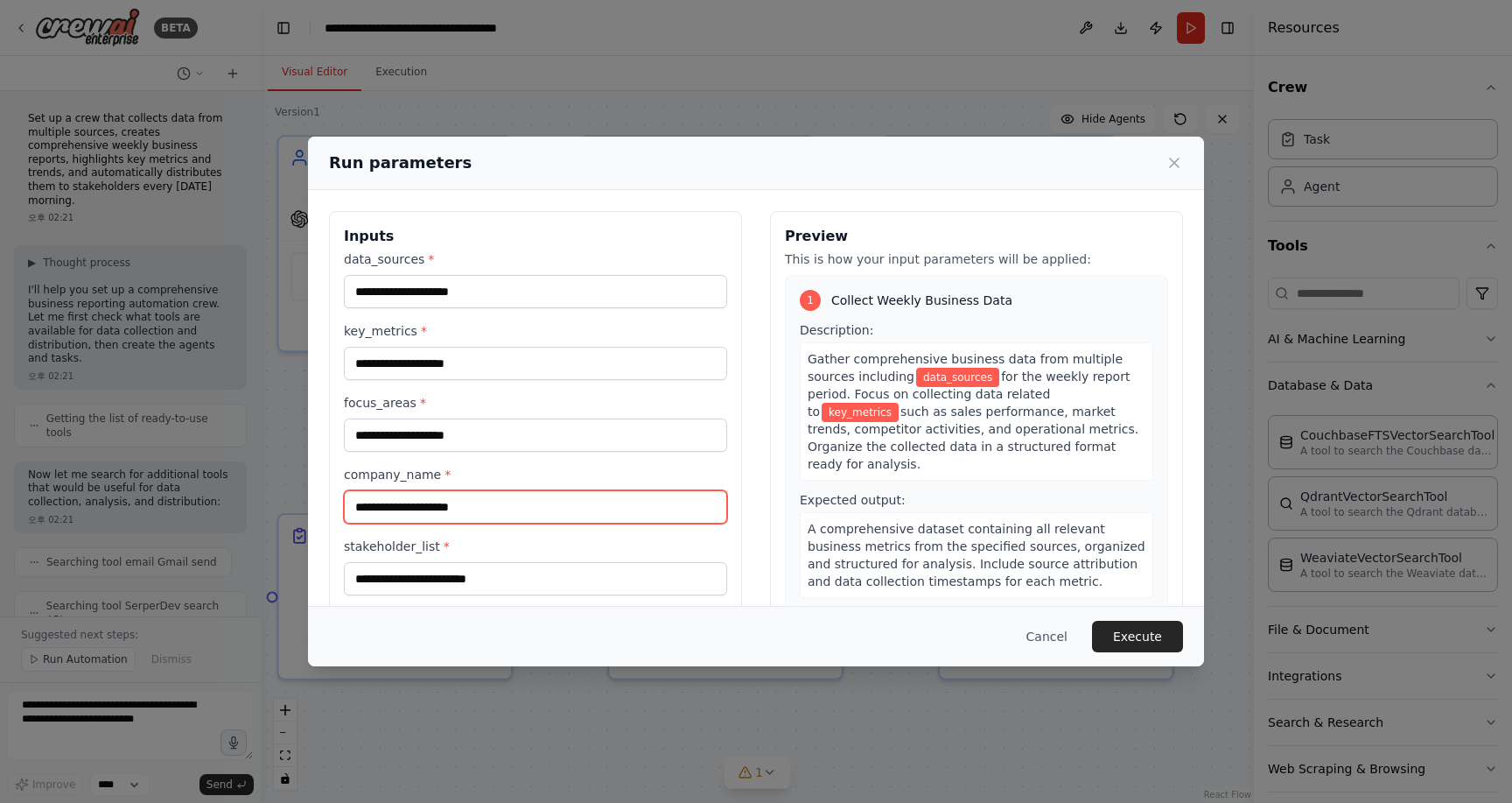
click at [503, 511] on input "company_name *" at bounding box center [536, 507] width 384 height 33
click at [490, 459] on div "data_sources * key_metrics * focus_areas * company_name * stakeholder_list *" at bounding box center [536, 422] width 384 height 345
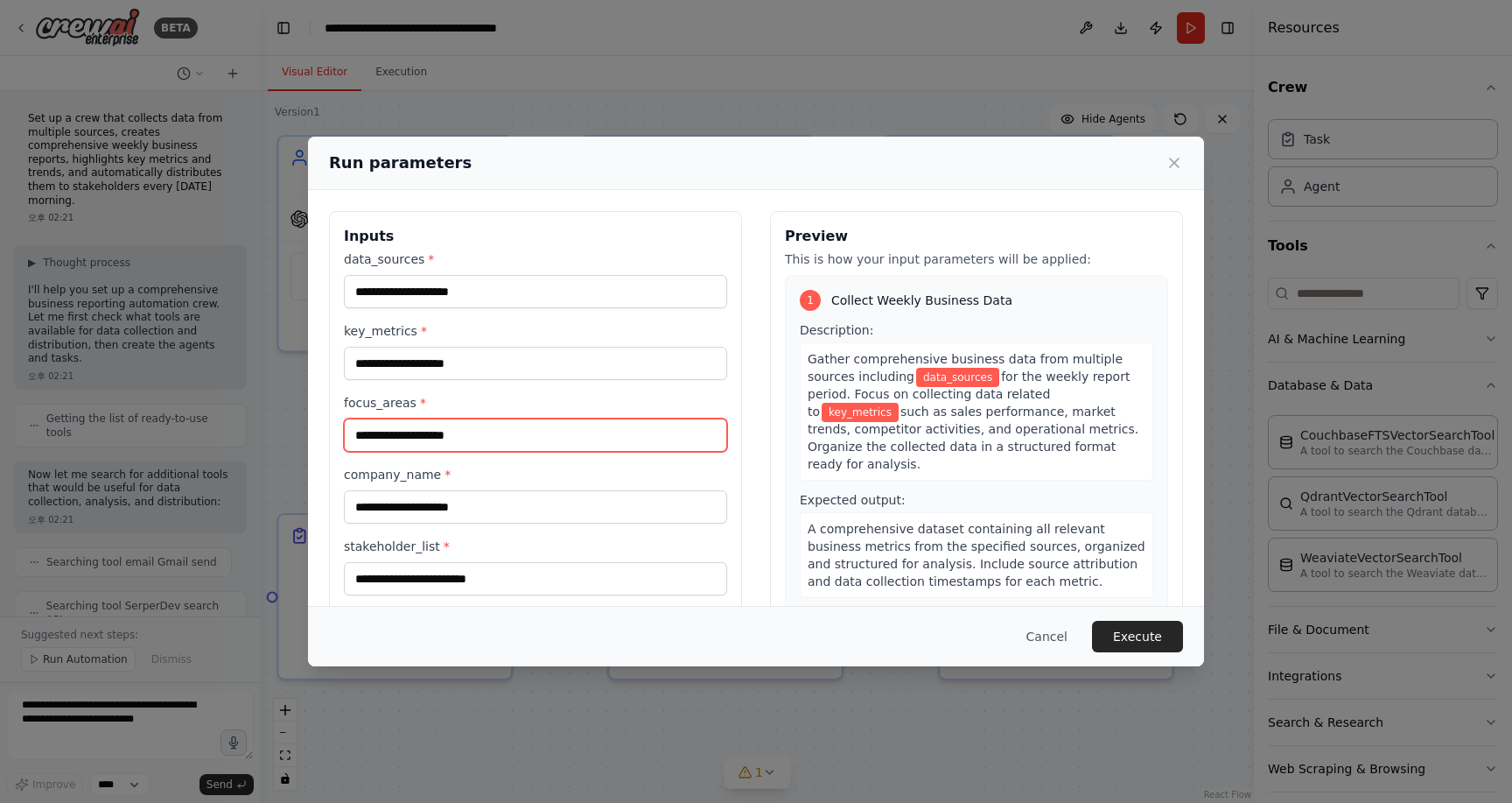
click at [486, 432] on input "focus_areas *" at bounding box center [536, 435] width 384 height 33
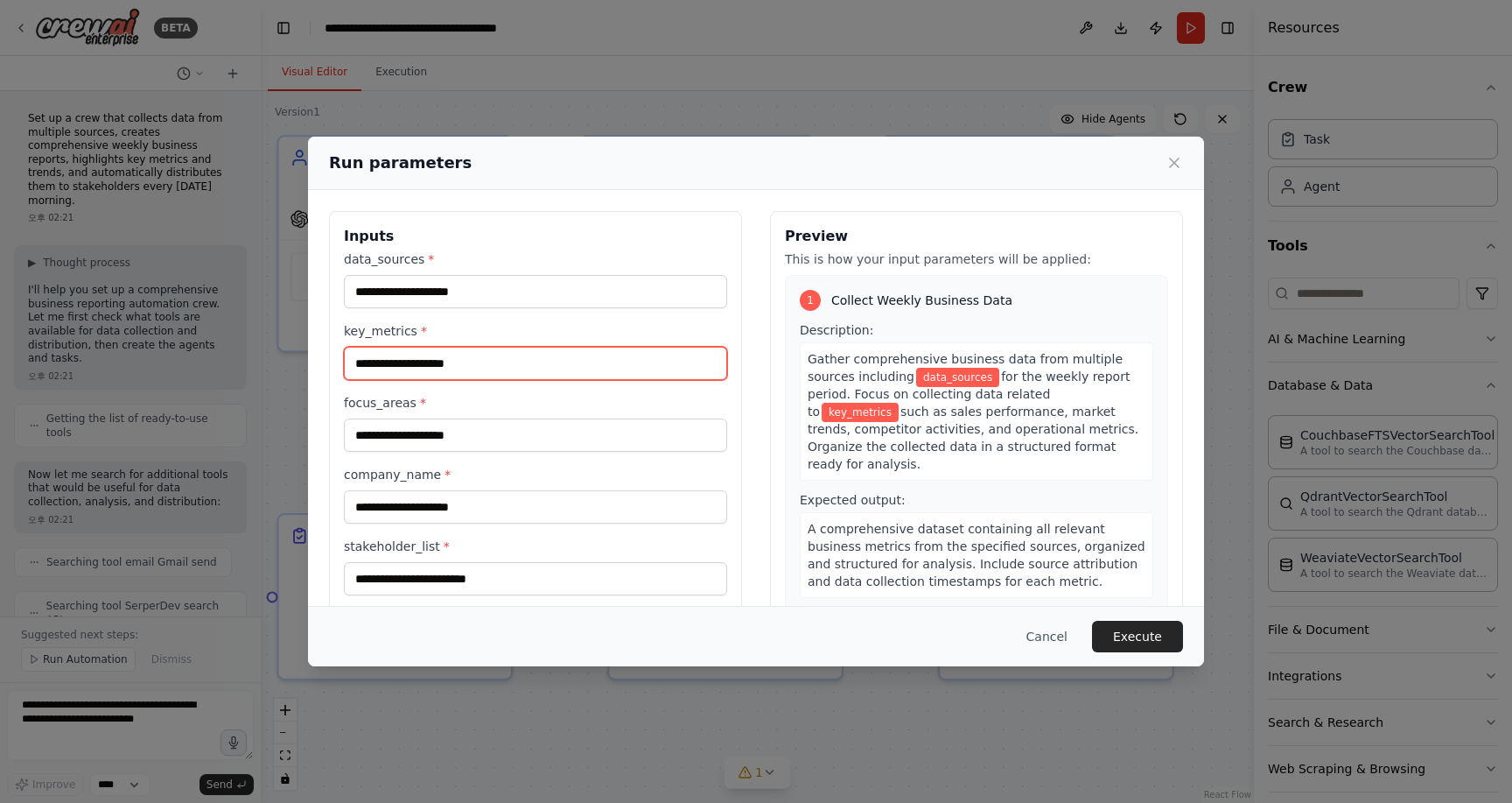
click at [490, 360] on input "key_metrics *" at bounding box center [536, 363] width 384 height 33
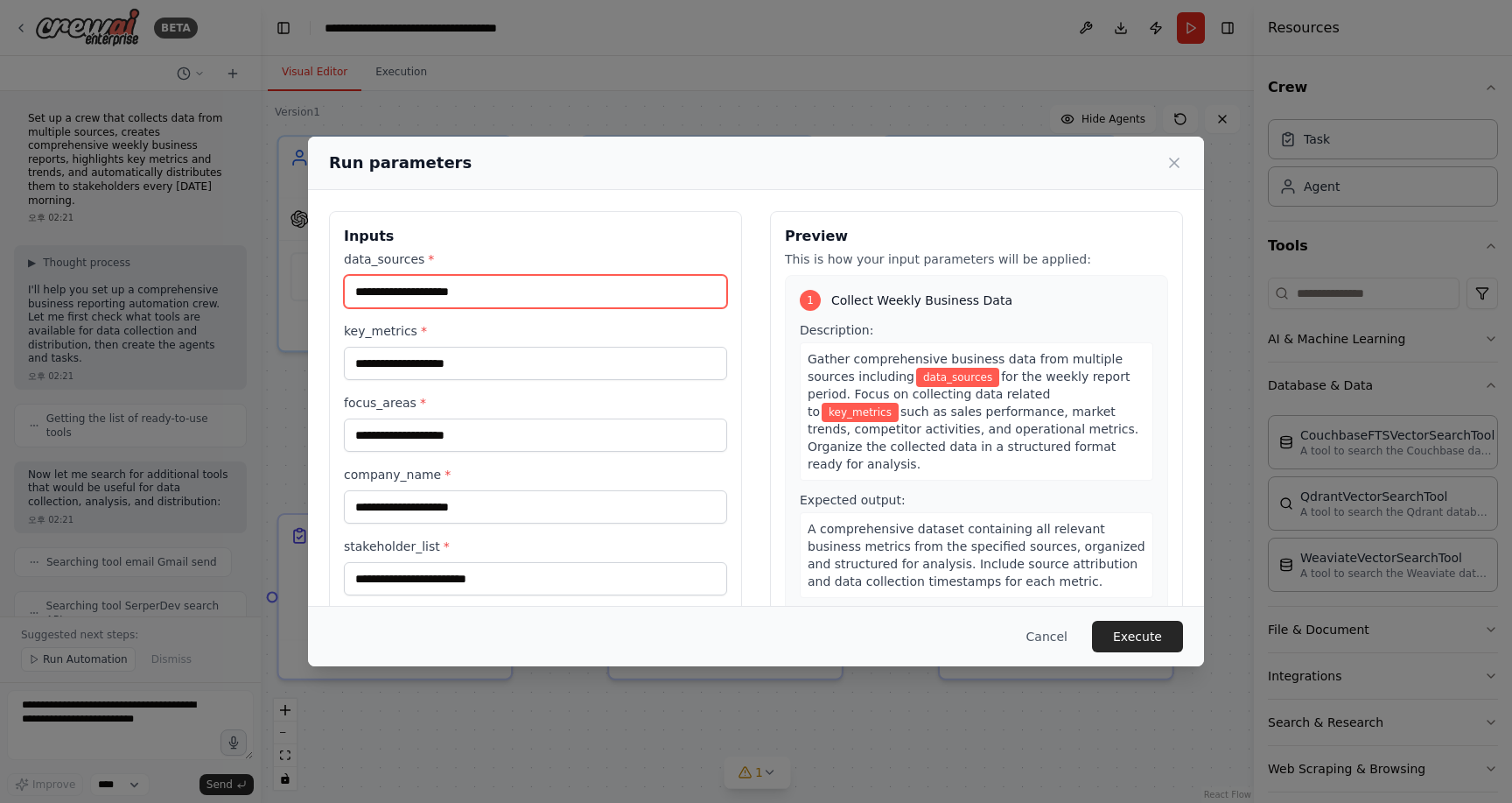
click at [493, 300] on input "data_sources *" at bounding box center [536, 292] width 384 height 33
click at [493, 297] on input "data_sources *" at bounding box center [536, 292] width 384 height 33
type input "*"
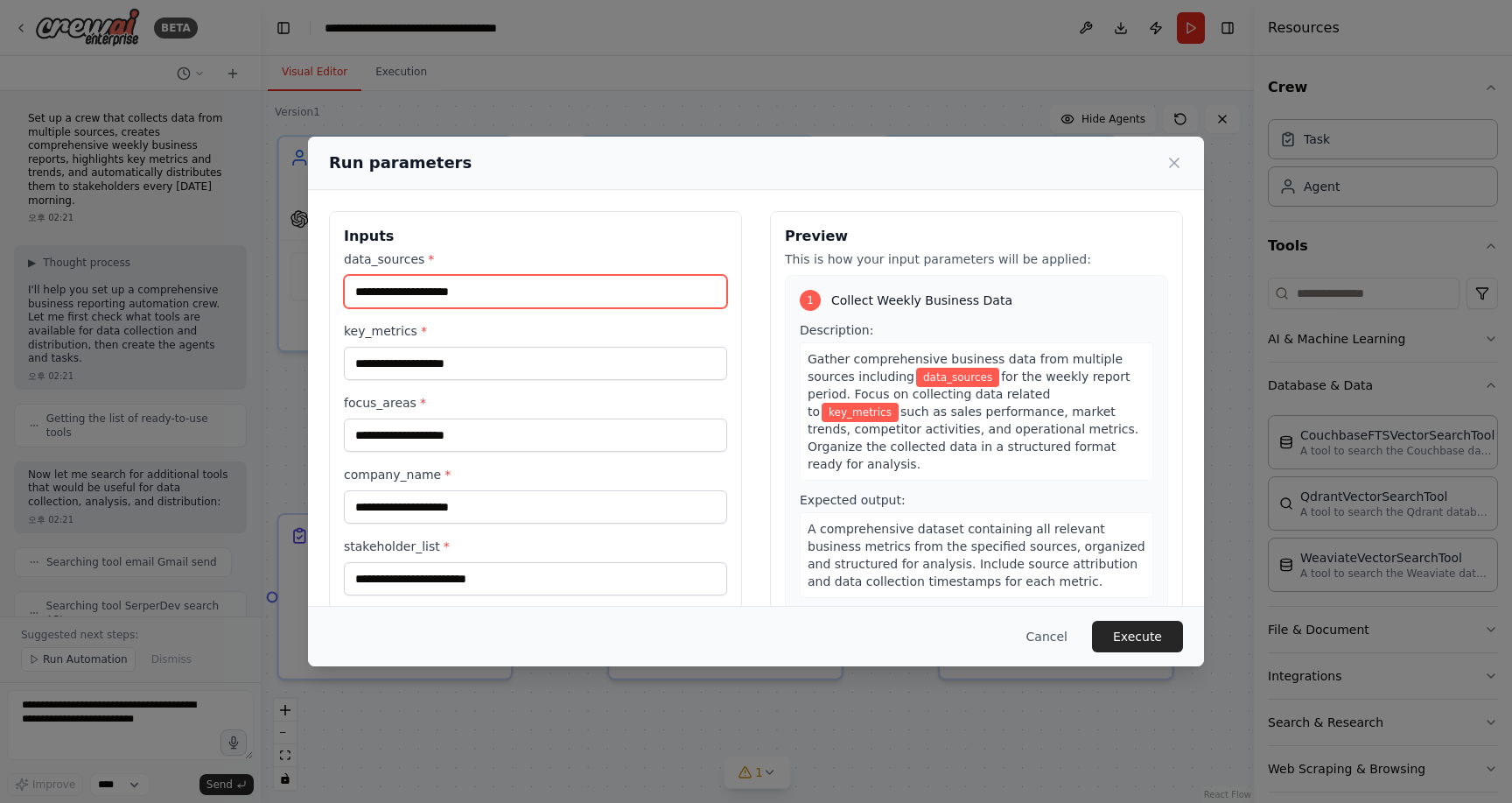
type input "*"
paste input "**********"
type input "**********"
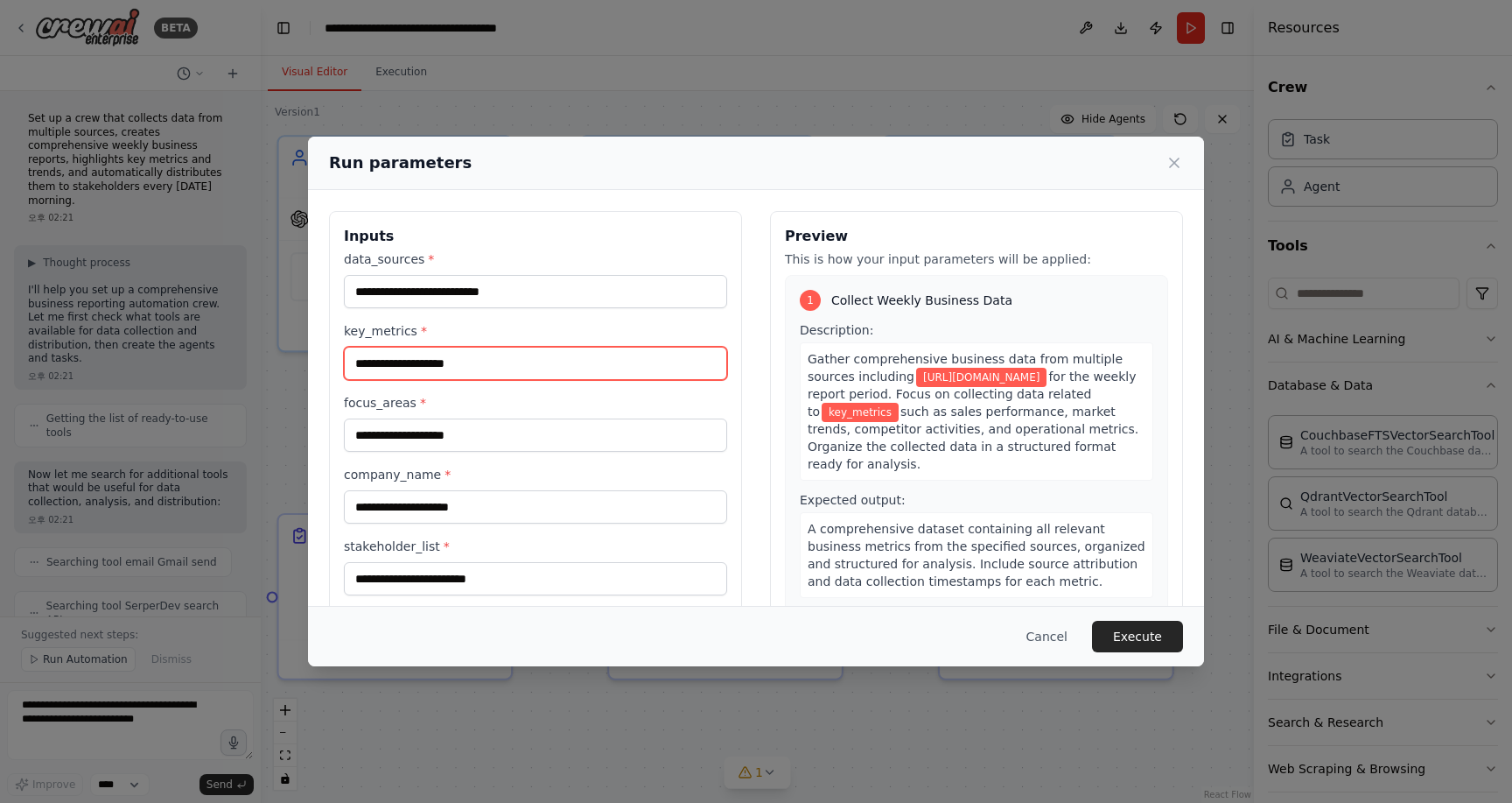
click at [498, 361] on input "key_metrics *" at bounding box center [536, 363] width 384 height 33
type input "*"
click at [498, 363] on input "*****" at bounding box center [536, 363] width 384 height 33
type input "*****"
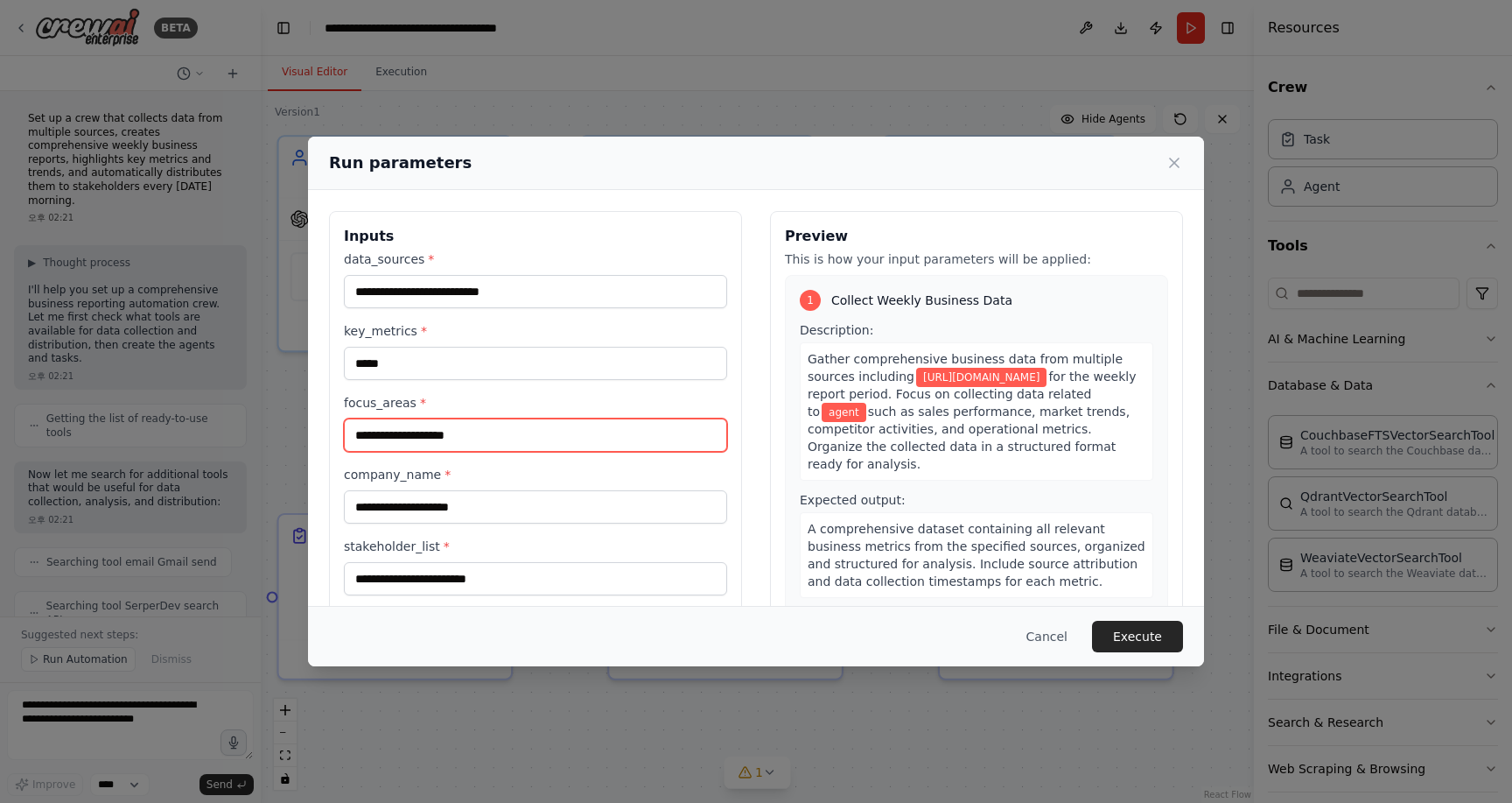
click at [638, 436] on input "focus_areas *" at bounding box center [536, 435] width 384 height 33
click at [791, 545] on div "1 Collect Weekly Business Data Description: Gather comprehensive business data …" at bounding box center [976, 444] width 384 height 338
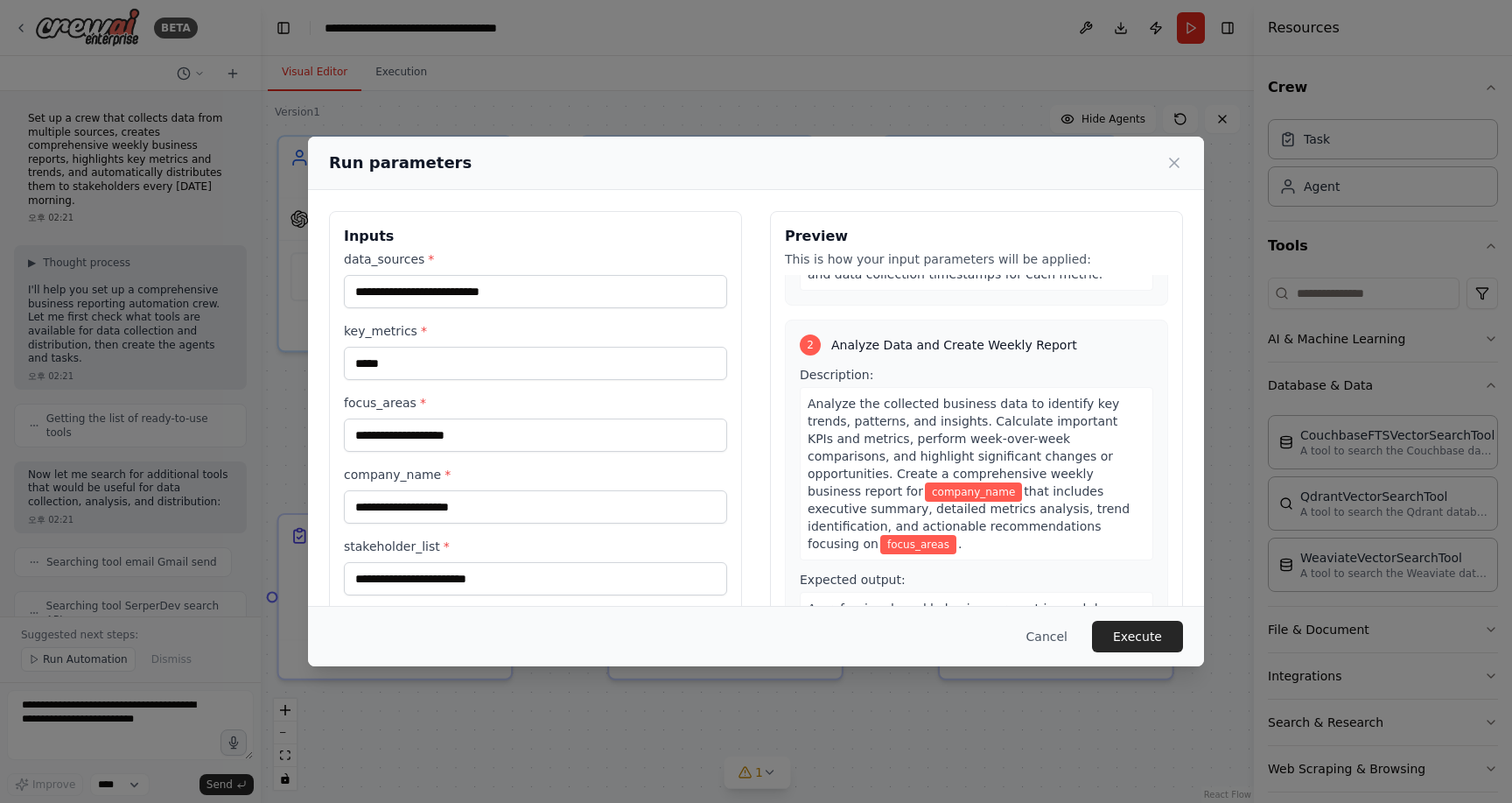
scroll to position [316, 0]
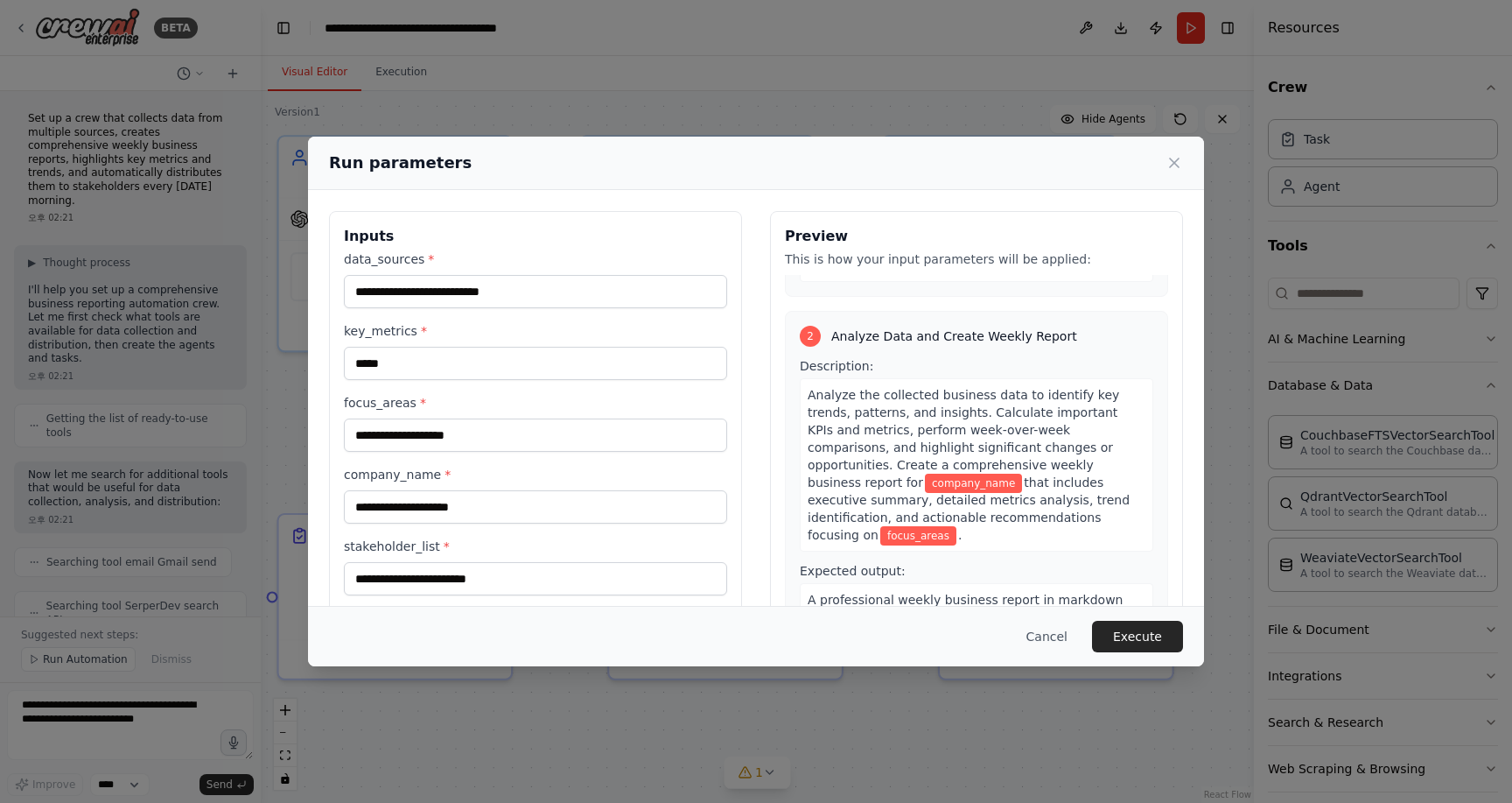
click at [1039, 475] on span "that includes executive summary, detailed metrics analysis, trend identificatio…" at bounding box center [968, 509] width 322 height 67
click at [943, 488] on span "that includes executive summary, detailed metrics analysis, trend identificatio…" at bounding box center [968, 509] width 322 height 67
click at [943, 505] on span "that includes executive summary, detailed metrics analysis, trend identificatio…" at bounding box center [968, 509] width 322 height 67
click at [457, 359] on input "*****" at bounding box center [536, 363] width 384 height 33
click at [495, 442] on input "focus_areas *" at bounding box center [536, 435] width 384 height 33
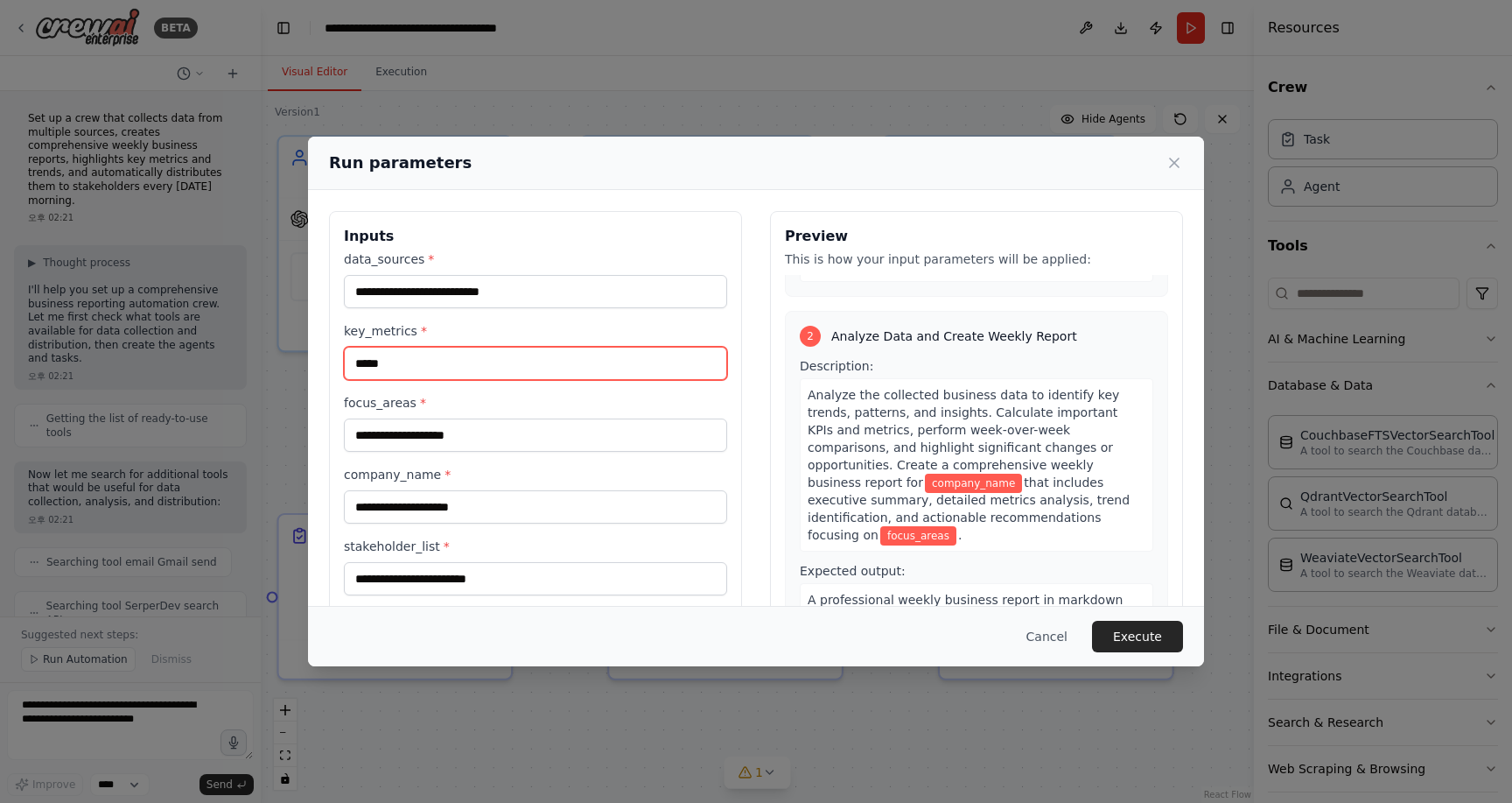
drag, startPoint x: 417, startPoint y: 360, endPoint x: 310, endPoint y: 369, distance: 107.4
click at [310, 369] on div "**********" at bounding box center [756, 419] width 896 height 457
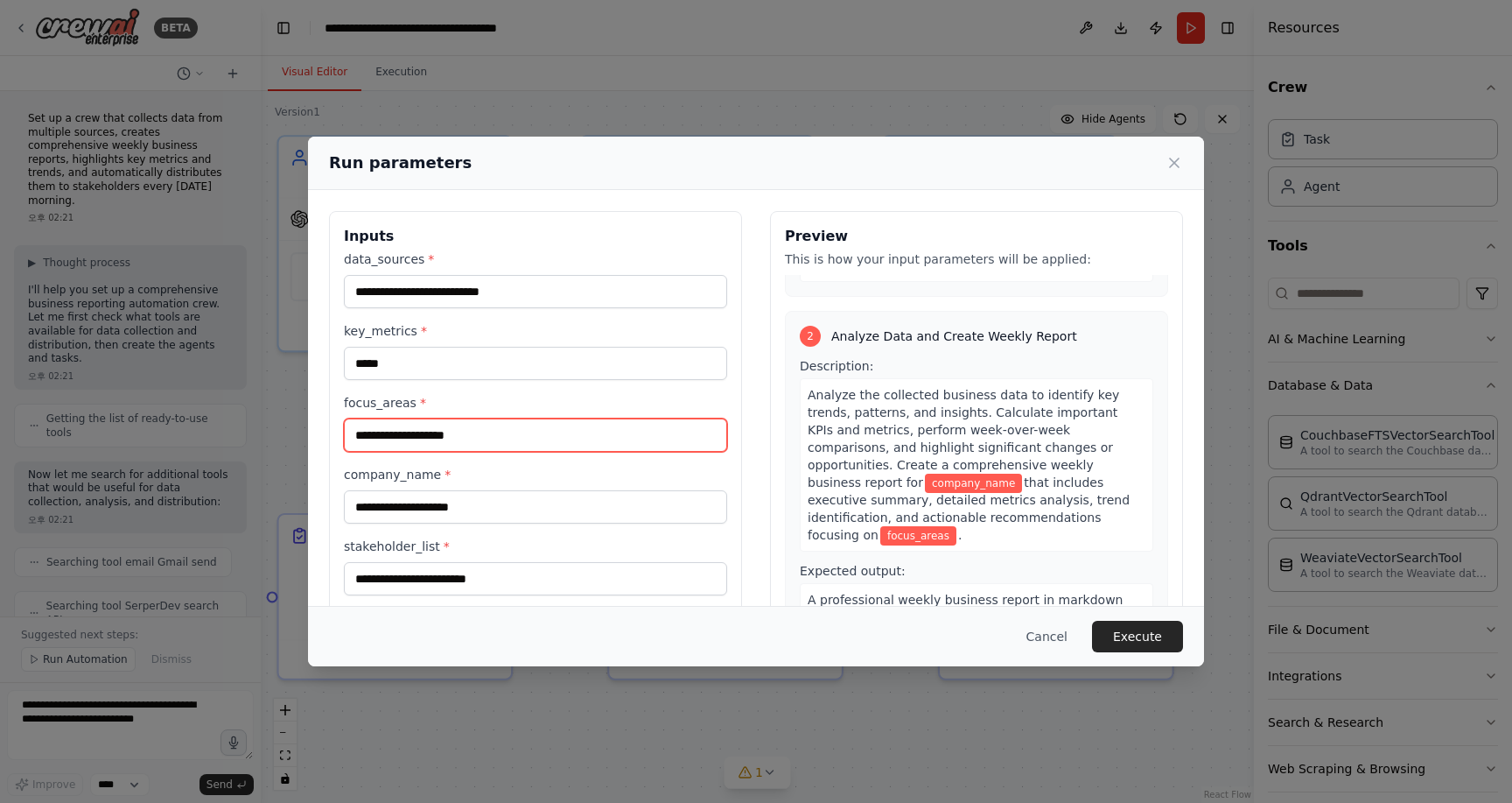
click at [479, 441] on input "focus_areas *" at bounding box center [536, 435] width 384 height 33
type input "*"
type input "**"
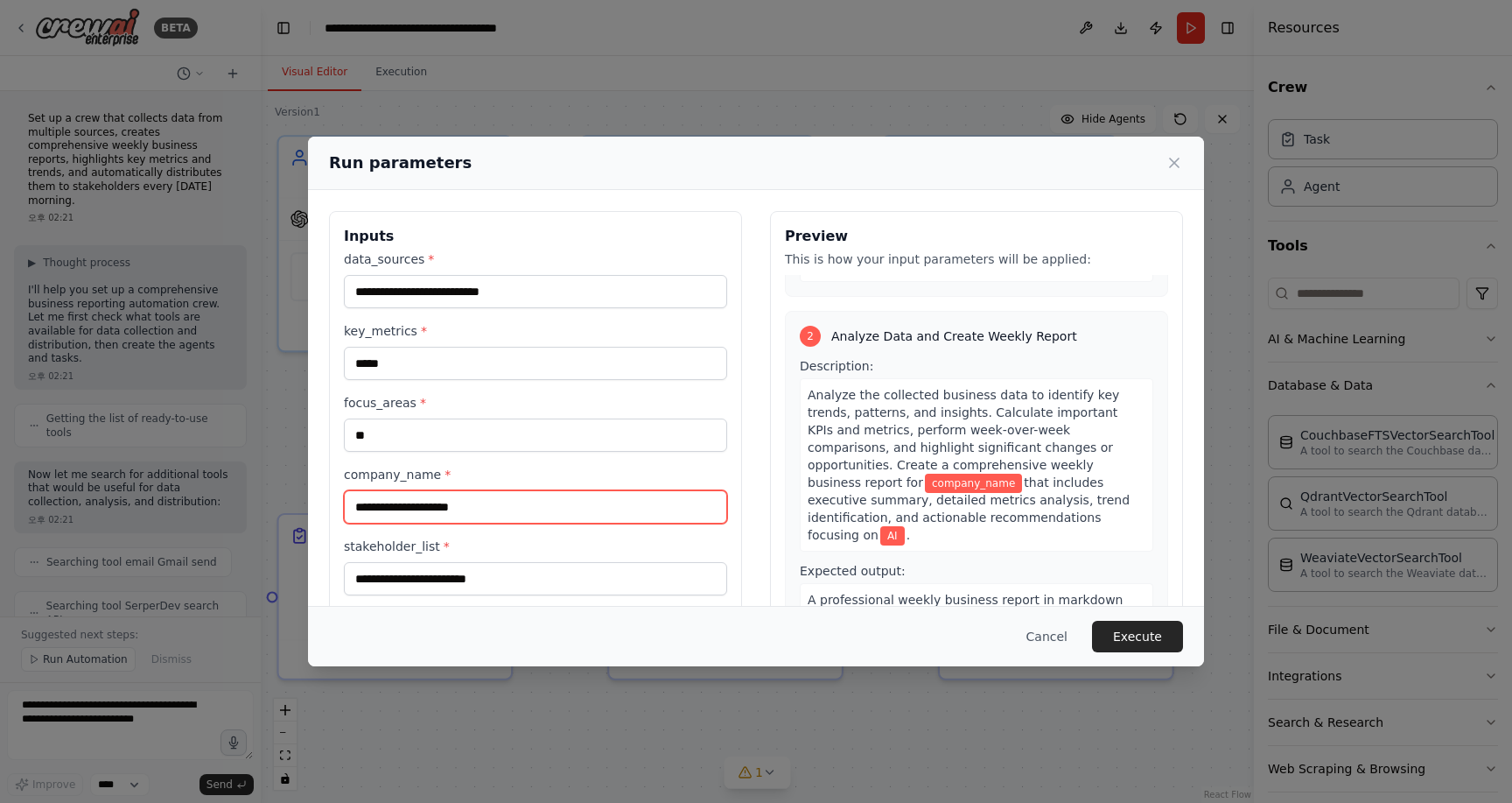
click at [540, 503] on input "company_name *" at bounding box center [536, 507] width 384 height 33
type input "****"
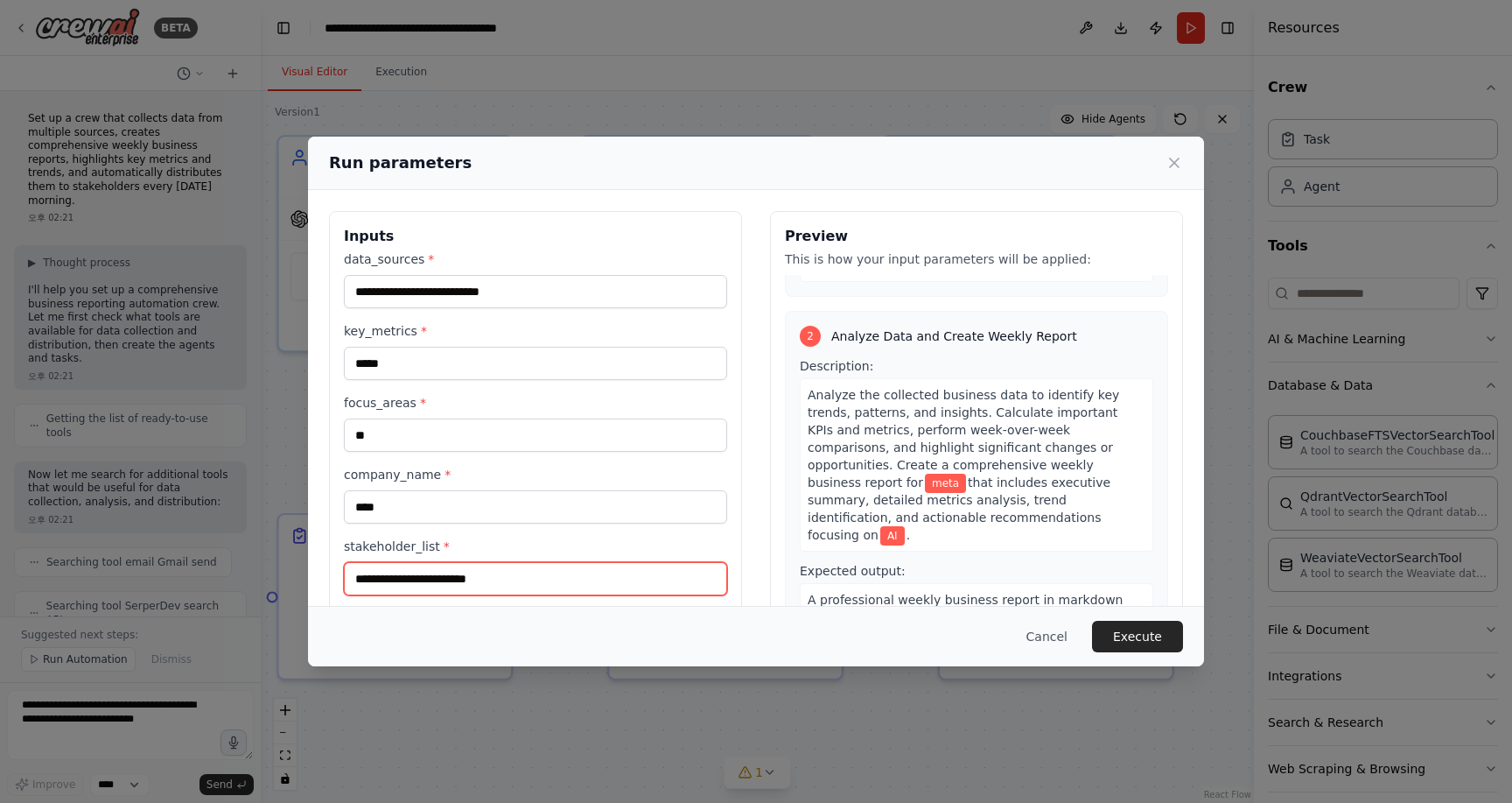
click at [471, 578] on input "stakeholder_list *" at bounding box center [536, 579] width 384 height 33
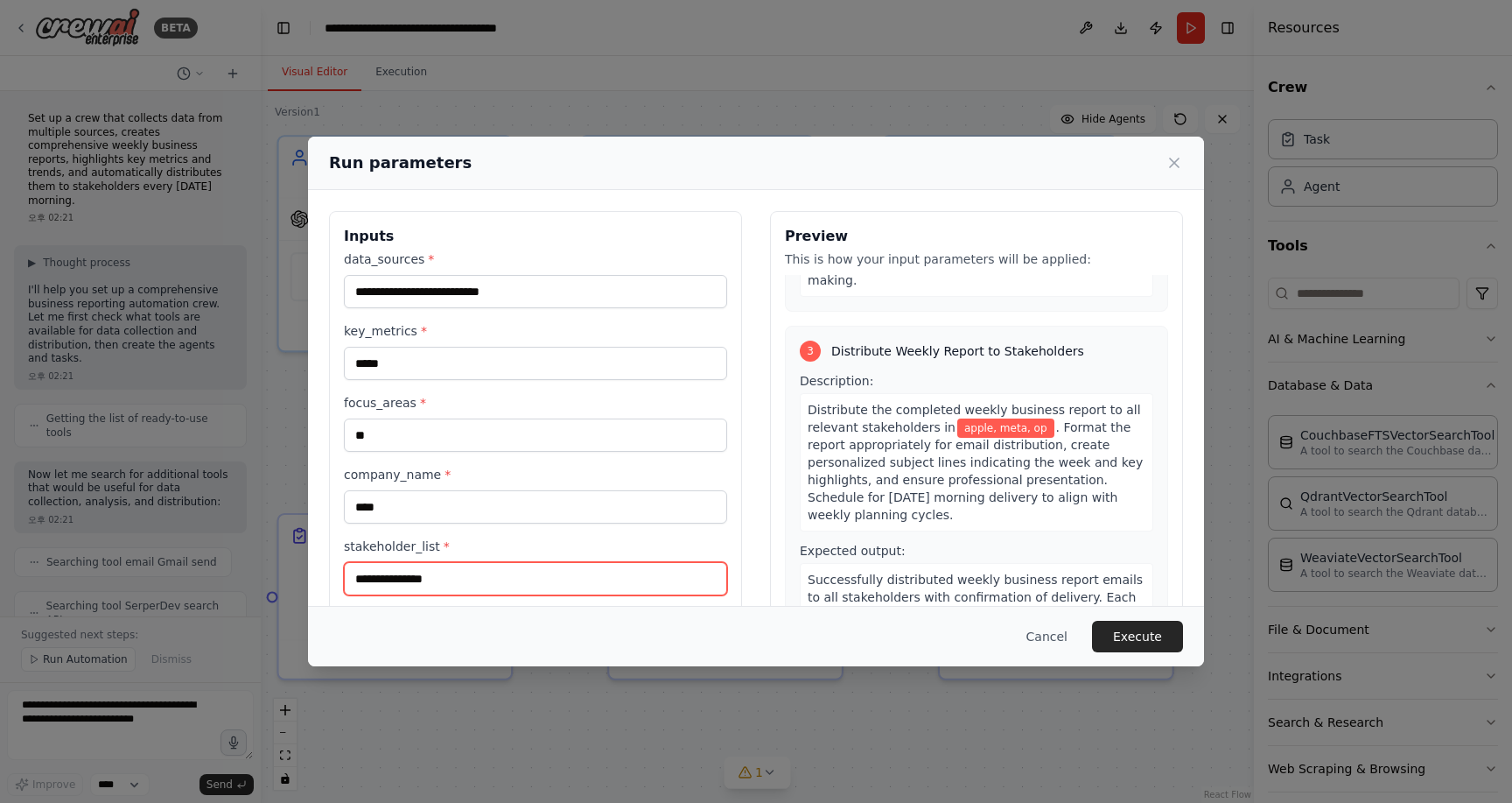
scroll to position [758, 0]
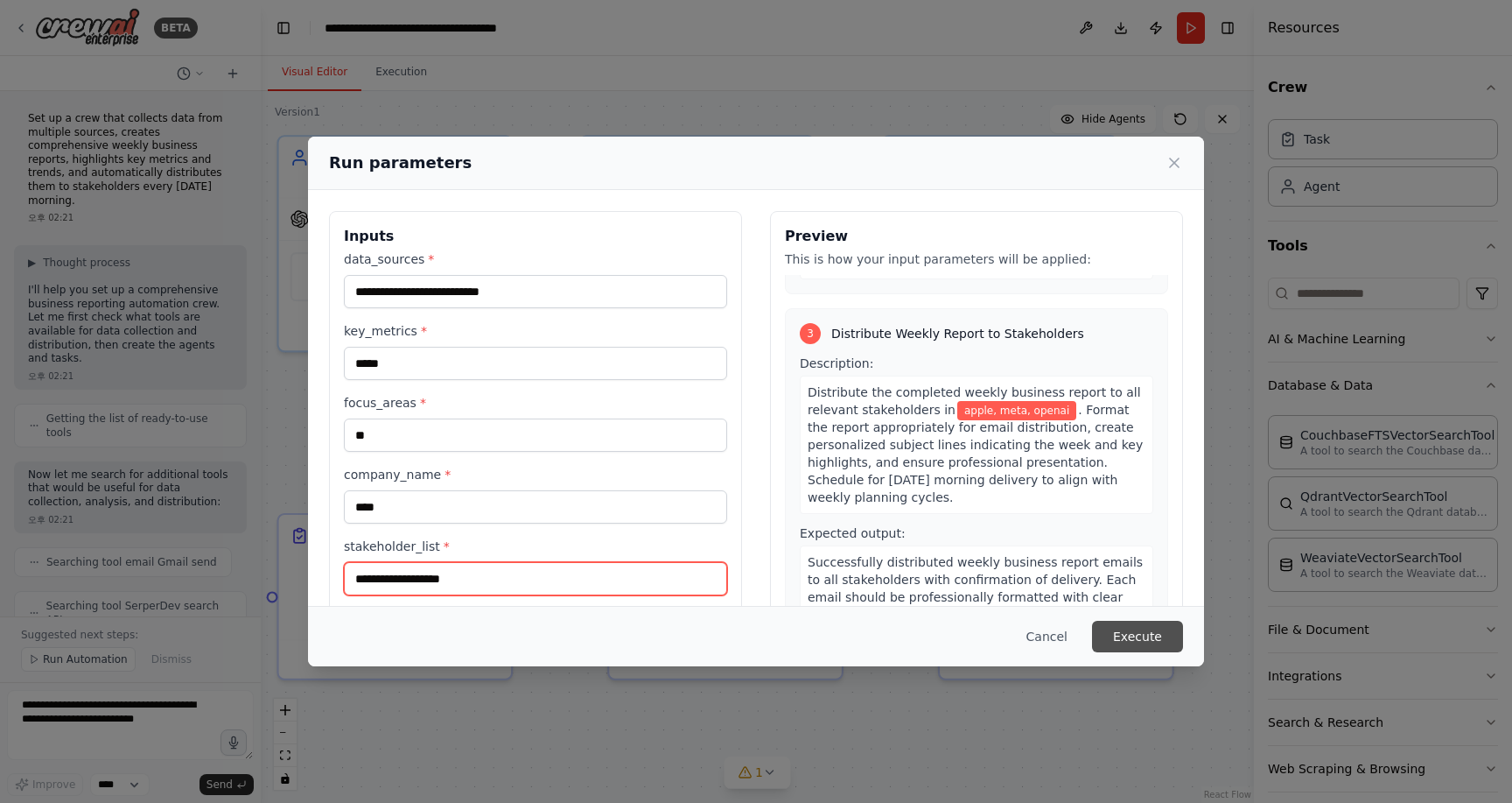
type input "**********"
click at [1135, 639] on button "Execute" at bounding box center [1137, 636] width 91 height 31
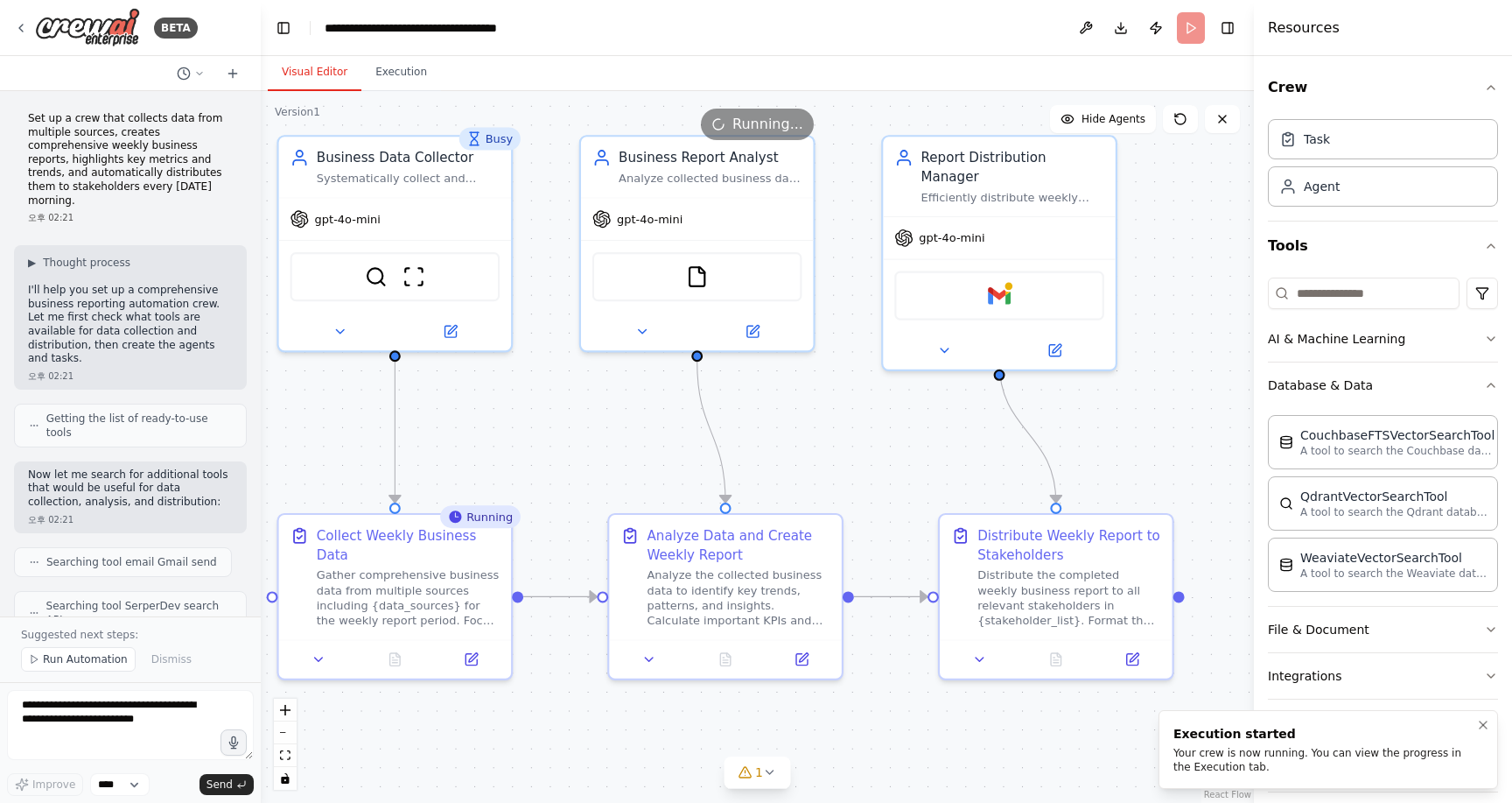
click at [1222, 756] on div "Your crew is now running. You can view the progress in the Execution tab." at bounding box center [1325, 760] width 303 height 28
click at [1250, 739] on div "Execution started" at bounding box center [1325, 734] width 303 height 18
click at [1222, 764] on div "Your crew is now running. You can view the progress in the Execution tab." at bounding box center [1325, 760] width 303 height 28
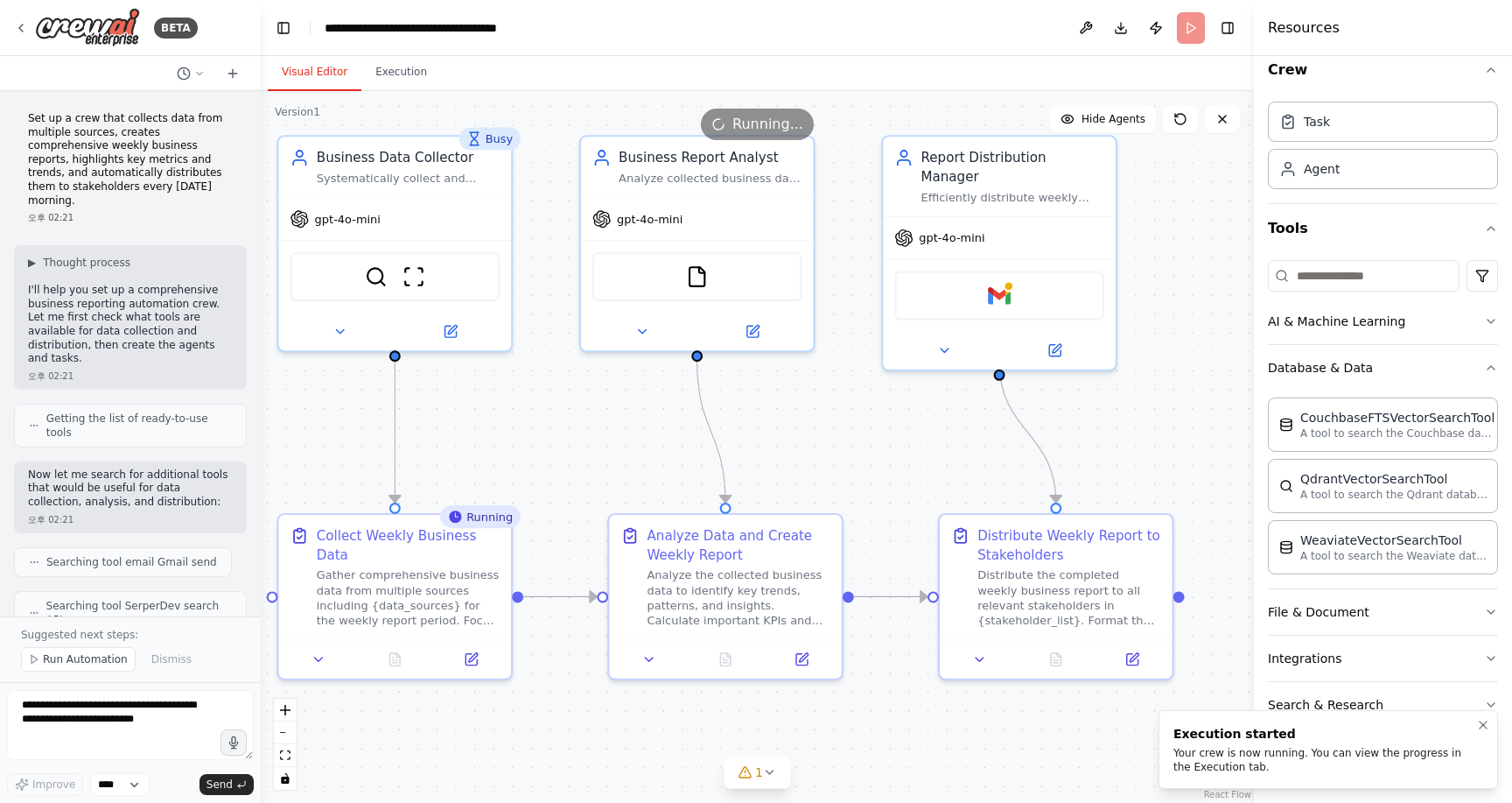
click at [1350, 755] on div "Your crew is now running. You can view the progress in the Execution tab." at bounding box center [1325, 760] width 303 height 28
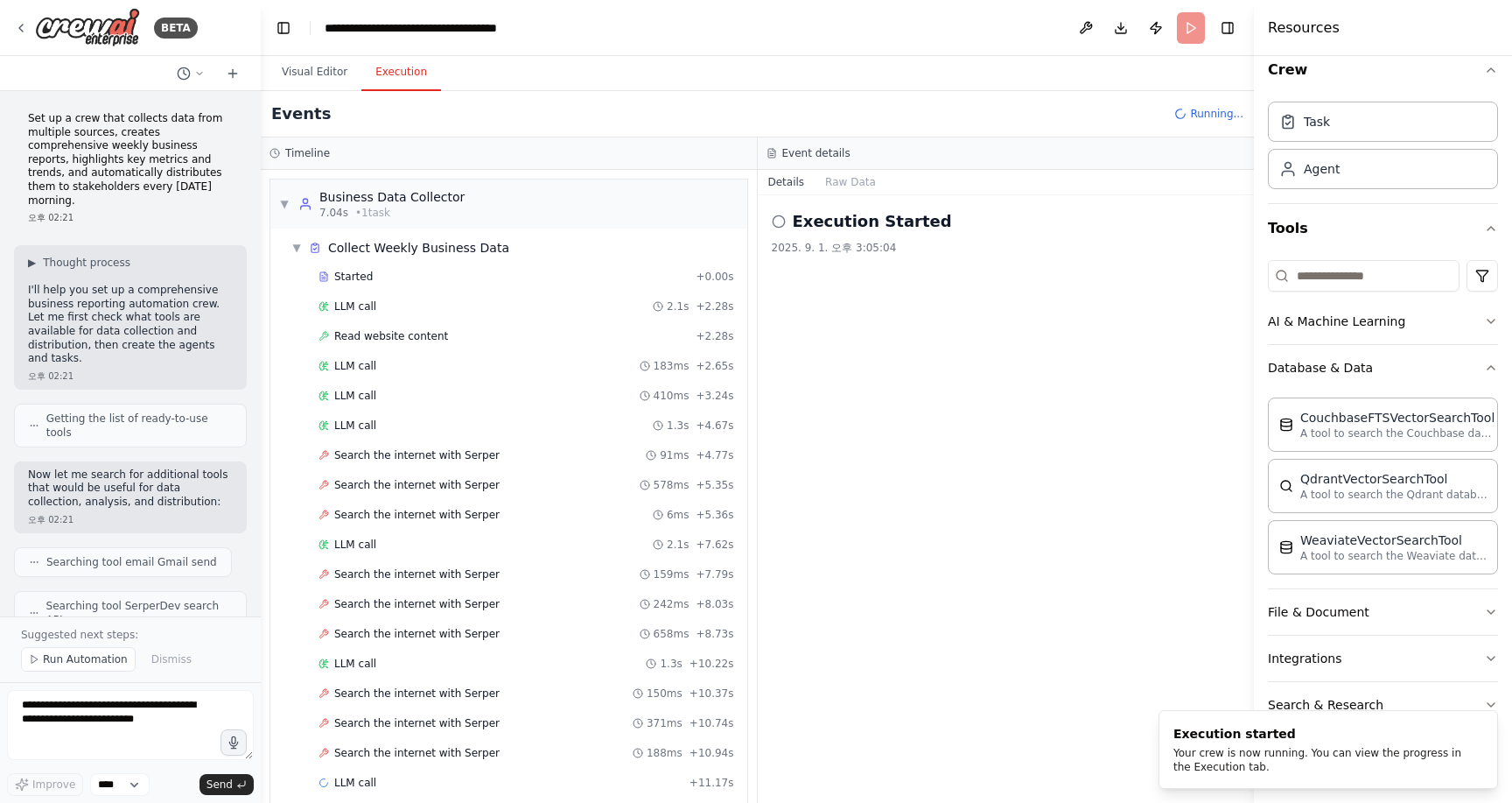
click at [399, 77] on button "Execution" at bounding box center [400, 72] width 79 height 36
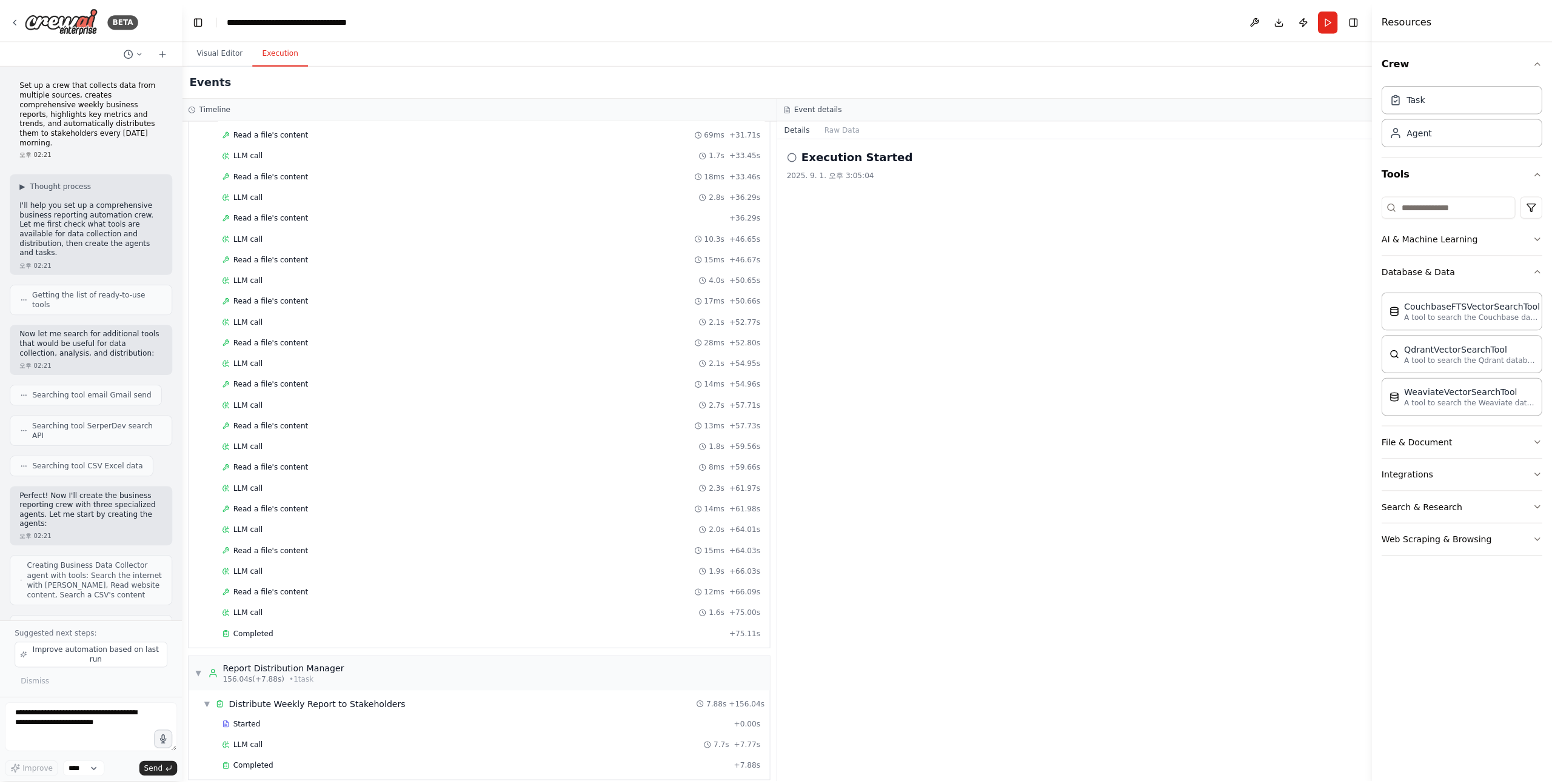
scroll to position [2231, 0]
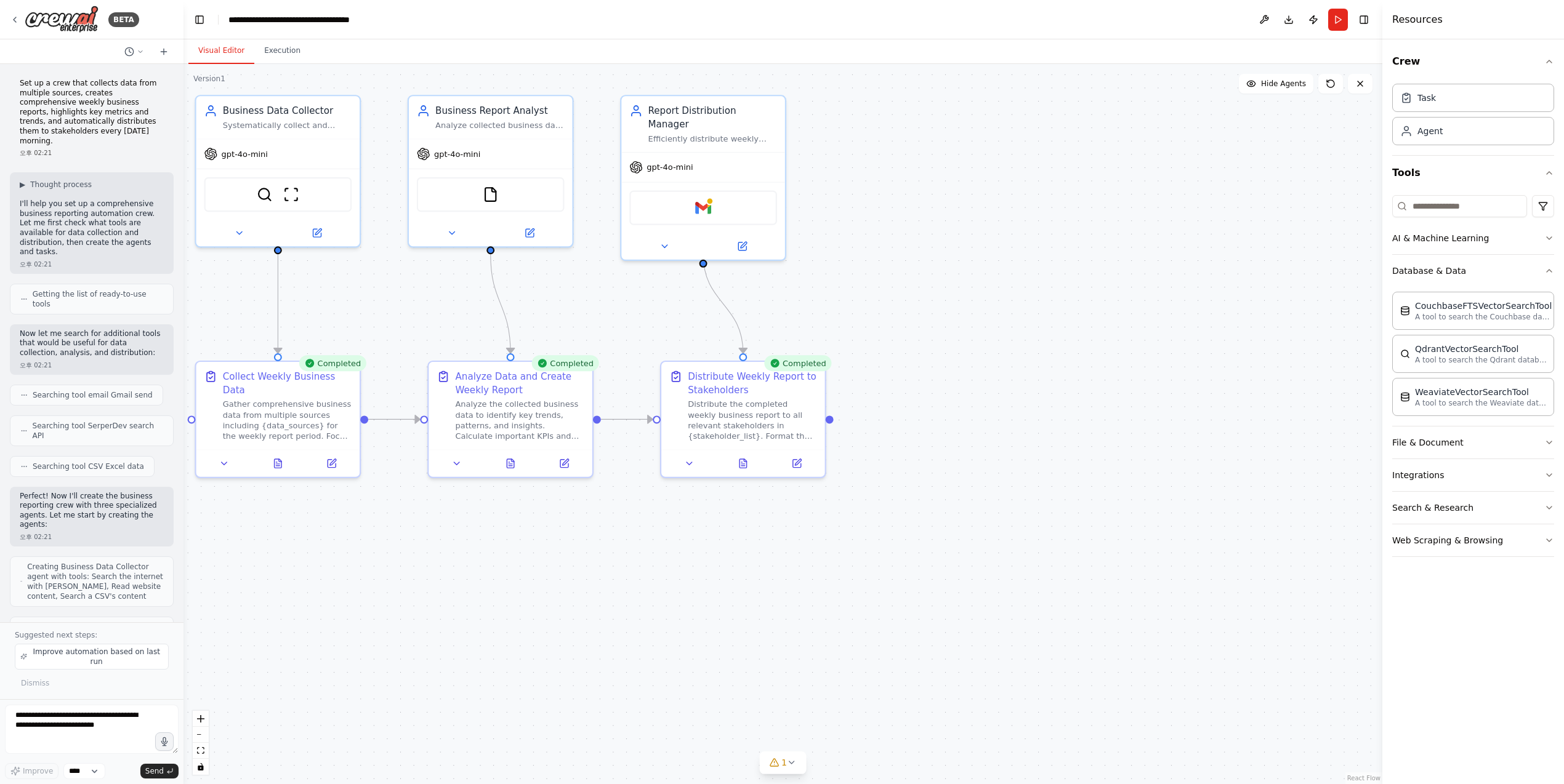
click at [219, 48] on button "Visual Editor" at bounding box center [221, 50] width 66 height 26
click at [536, 577] on div ".deletable-edge-delete-btn { width: 20px; height: 20px; border: 0px solid #ffff…" at bounding box center [783, 424] width 1199 height 721
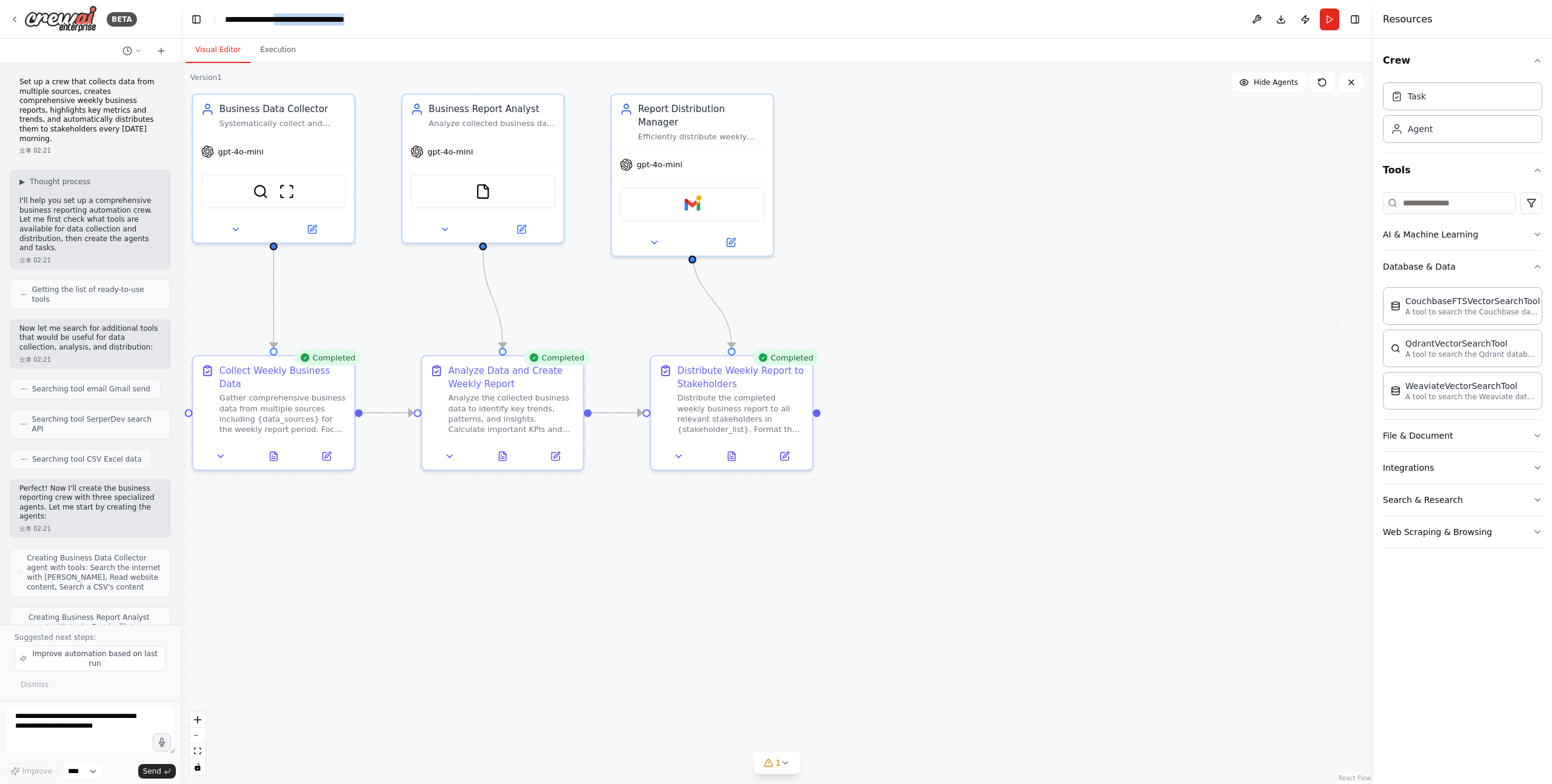
drag, startPoint x: 294, startPoint y: 23, endPoint x: 362, endPoint y: 35, distance: 69.1
click at [362, 35] on header "**********" at bounding box center [777, 19] width 1192 height 39
click at [349, 20] on div "**********" at bounding box center [293, 20] width 137 height 12
click at [269, 188] on div "SerperDevTool ScrapeWebsiteTool" at bounding box center [274, 189] width 145 height 34
click at [266, 190] on img at bounding box center [260, 189] width 16 height 16
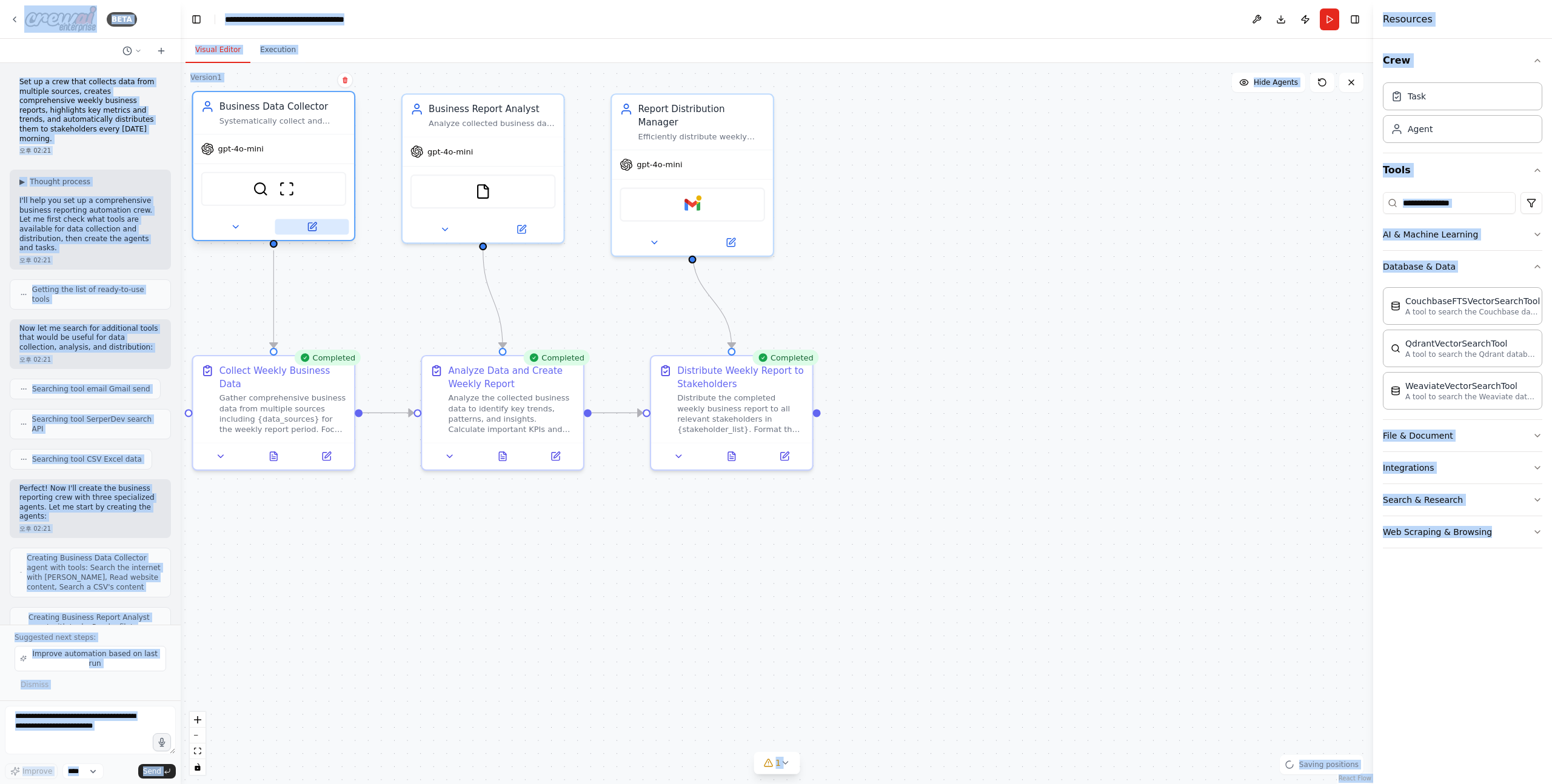
click at [311, 232] on button at bounding box center [312, 226] width 74 height 16
click at [317, 225] on button at bounding box center [312, 226] width 74 height 16
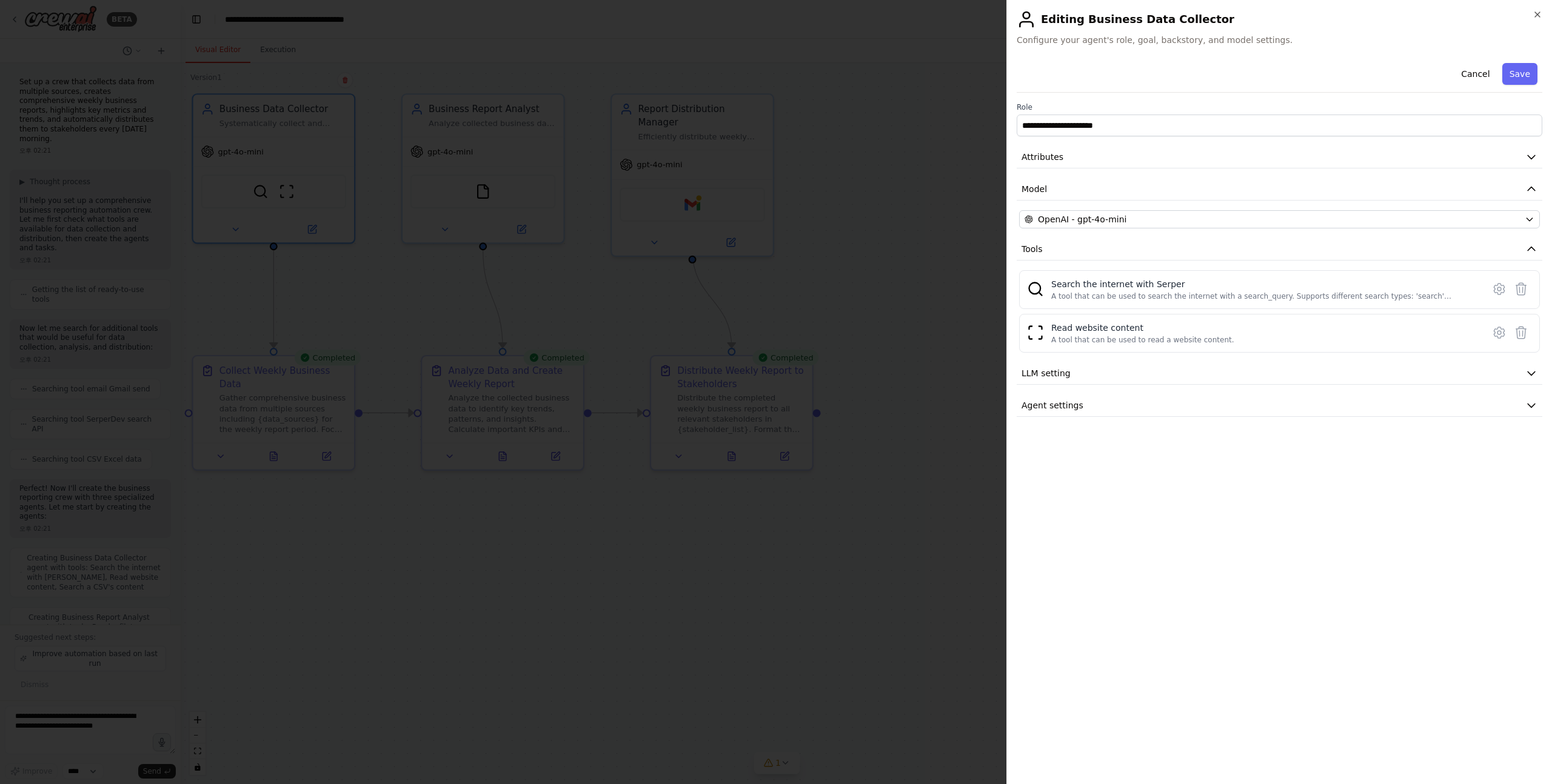
click at [905, 516] on div at bounding box center [776, 392] width 1552 height 784
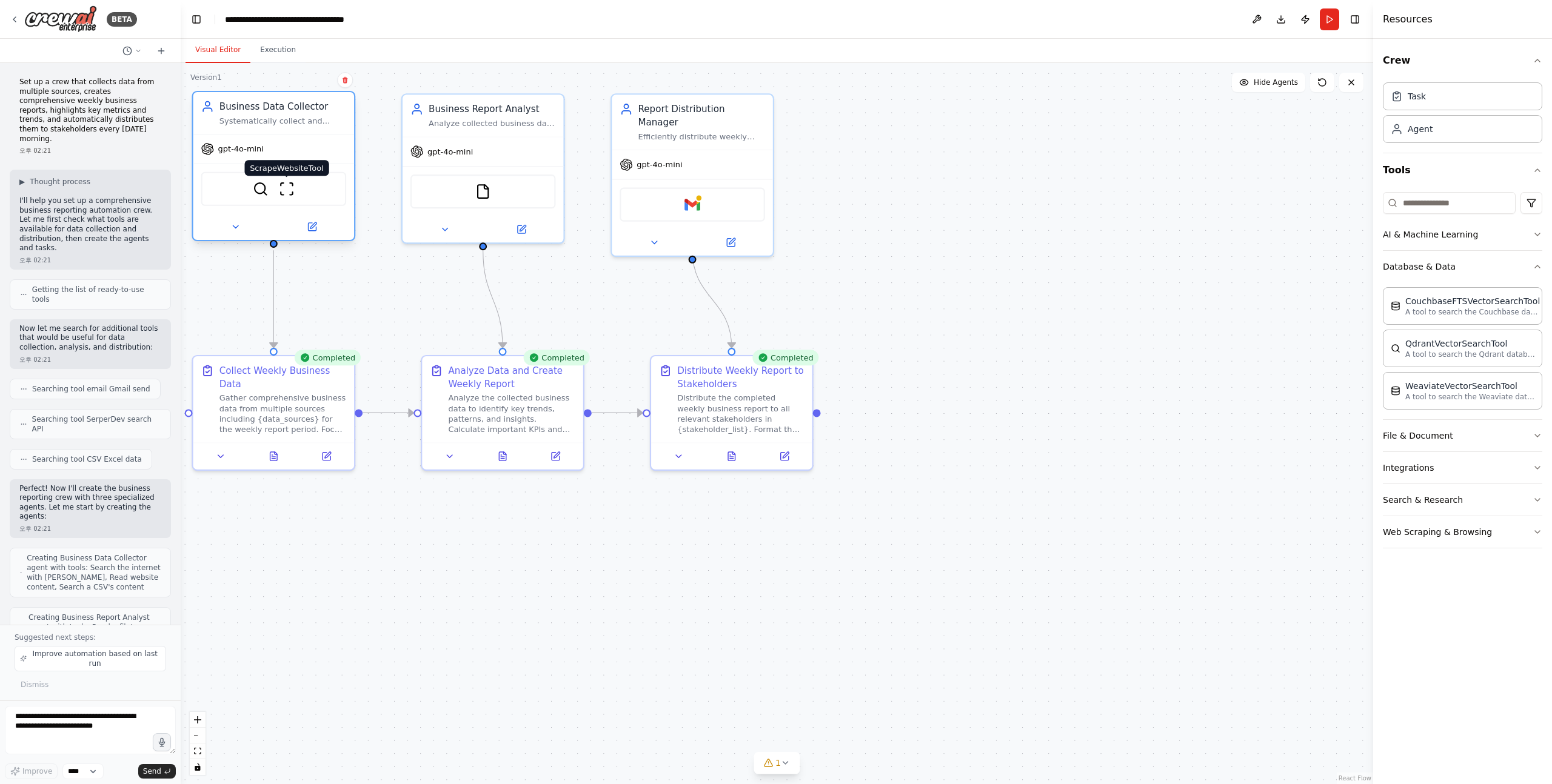
click at [287, 188] on img at bounding box center [286, 189] width 16 height 16
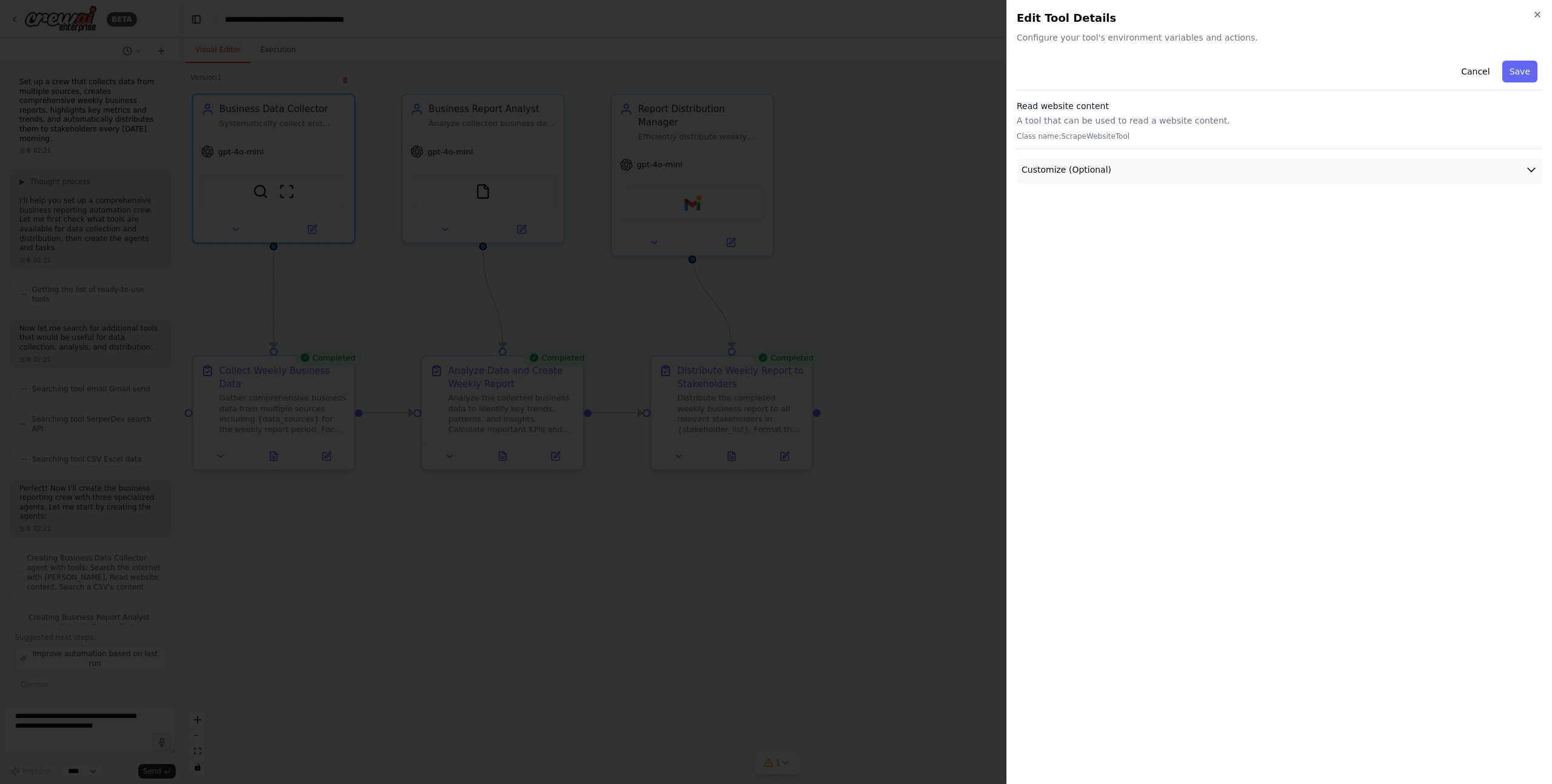
click at [1091, 172] on span "Customize (Optional)" at bounding box center [1067, 170] width 90 height 12
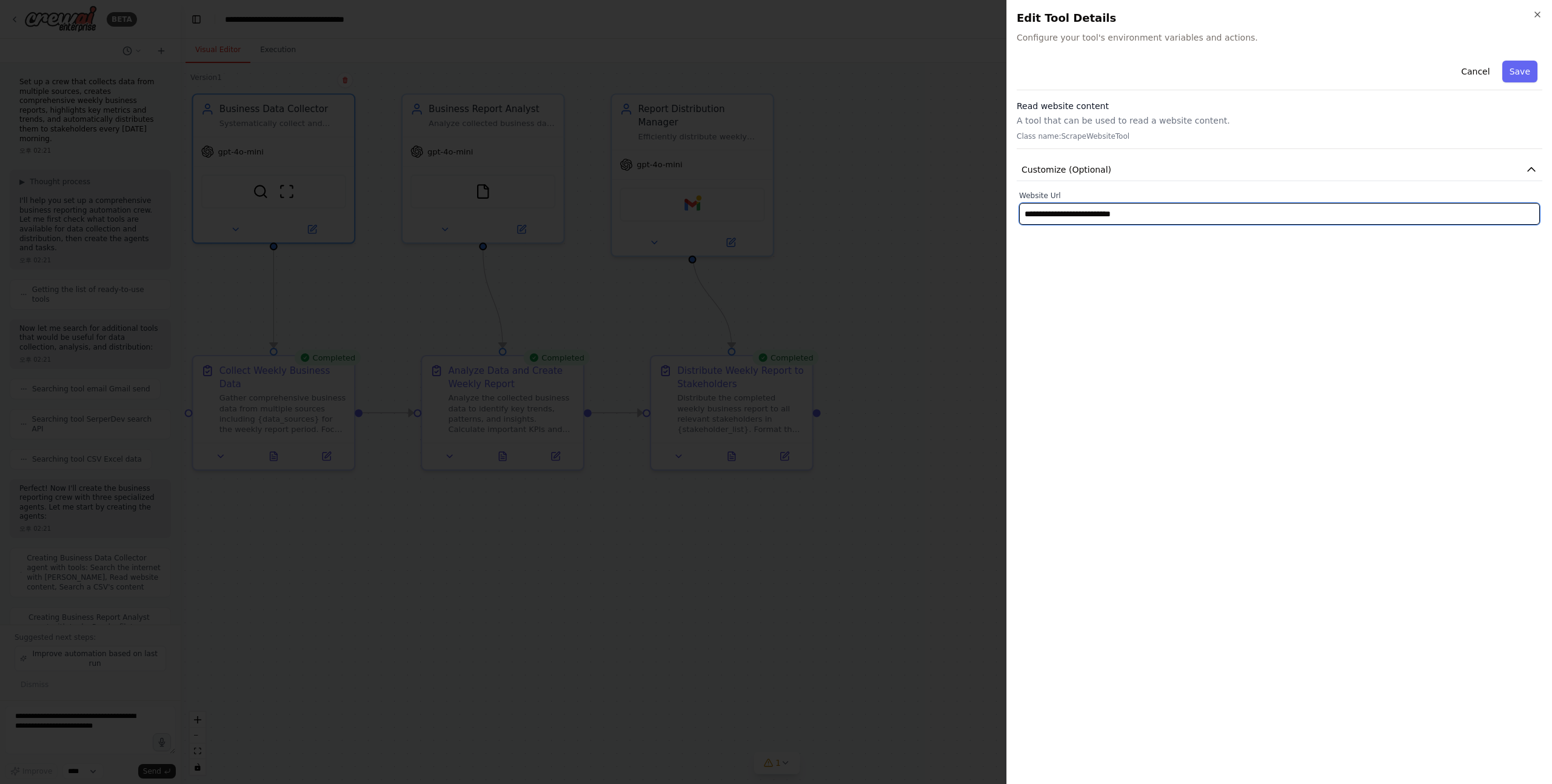
drag, startPoint x: 1162, startPoint y: 219, endPoint x: 1022, endPoint y: 207, distance: 140.5
click at [1022, 207] on input "**********" at bounding box center [1279, 214] width 521 height 22
click at [1140, 221] on input "**********" at bounding box center [1279, 214] width 521 height 22
drag, startPoint x: 1158, startPoint y: 220, endPoint x: 1019, endPoint y: 200, distance: 140.4
click at [1019, 200] on div "**********" at bounding box center [1279, 208] width 521 height 34
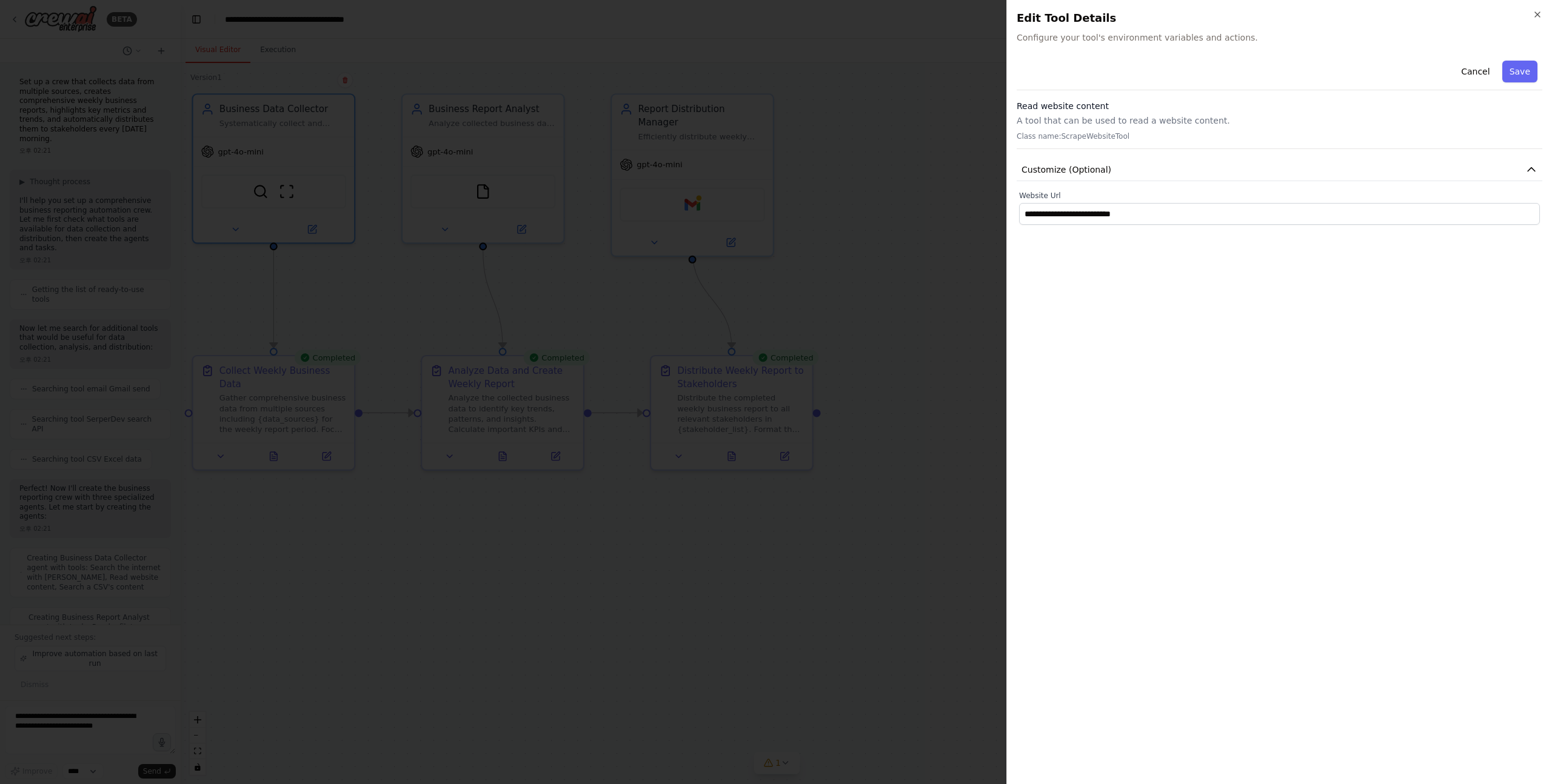
click at [1095, 259] on div "**********" at bounding box center [1279, 415] width 525 height 719
drag, startPoint x: 1175, startPoint y: 226, endPoint x: 1183, endPoint y: 219, distance: 10.6
click at [1183, 219] on div "**********" at bounding box center [1279, 415] width 525 height 719
drag, startPoint x: 1165, startPoint y: 215, endPoint x: 968, endPoint y: 211, distance: 197.0
click at [968, 211] on body "BETA Set up a crew that collects data from multiple sources, creates comprehens…" at bounding box center [776, 392] width 1552 height 784
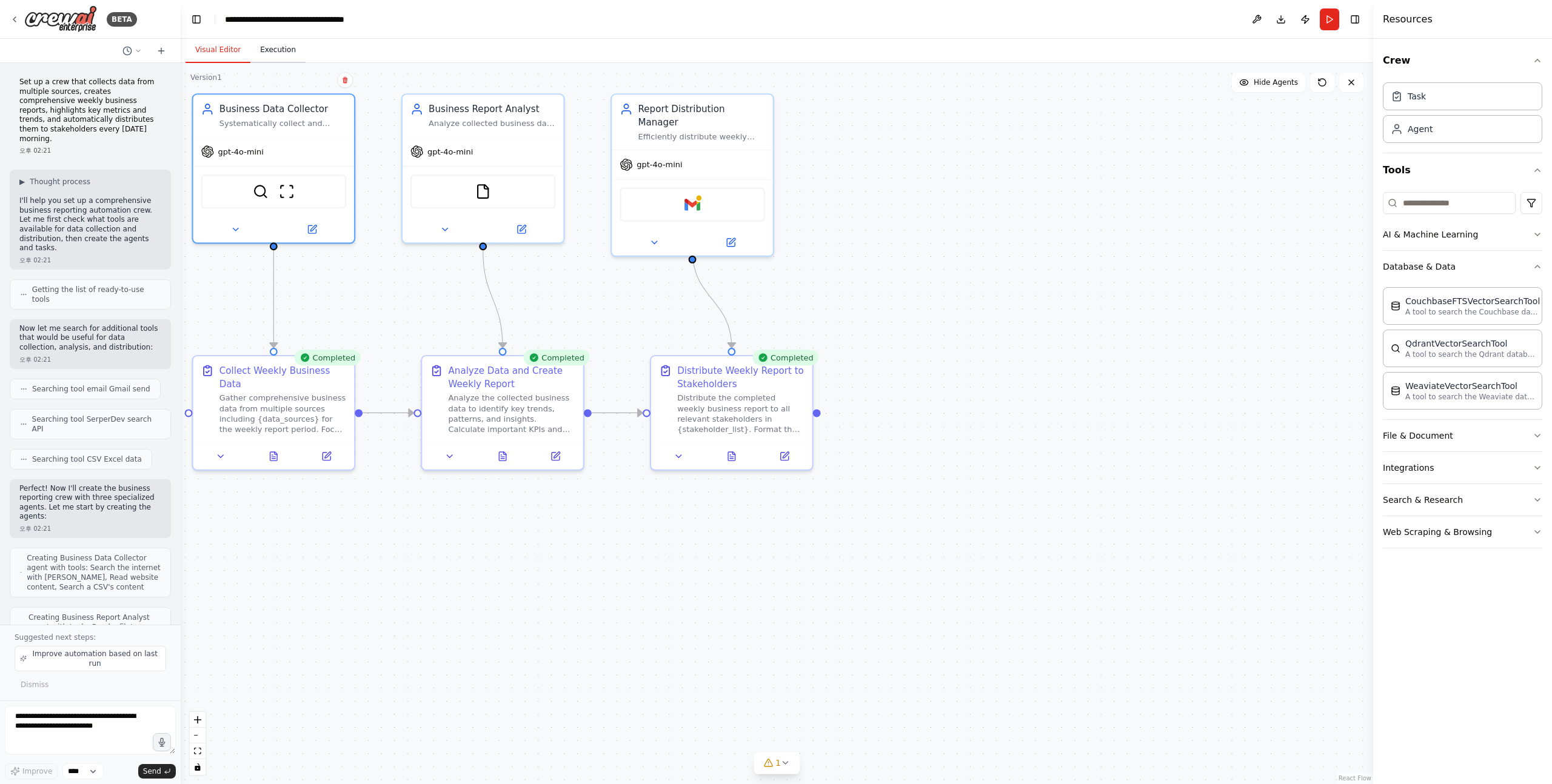
click at [274, 46] on button "Execution" at bounding box center [277, 50] width 55 height 25
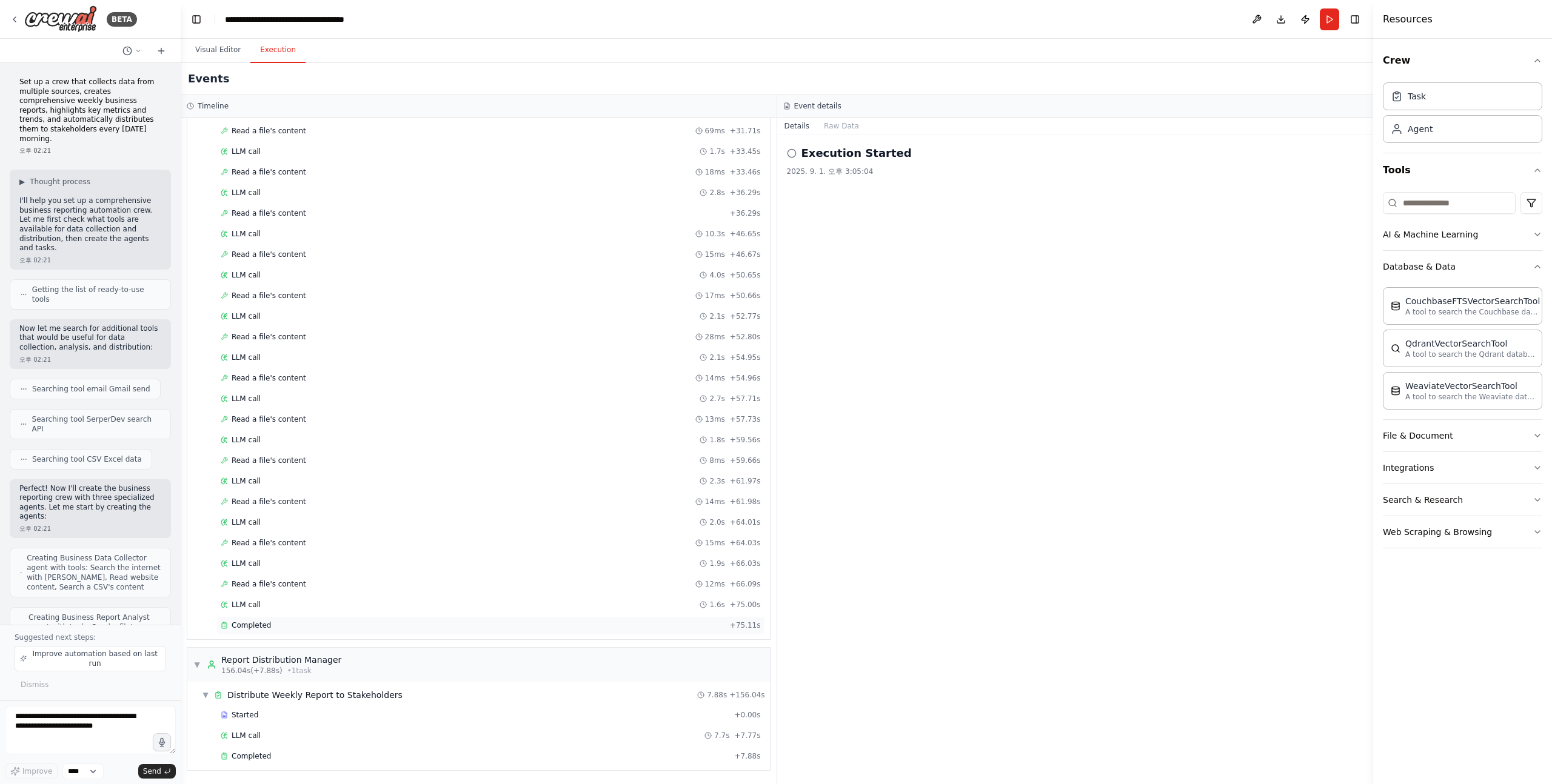
click at [264, 620] on div "Completed + 75.11s" at bounding box center [490, 625] width 549 height 18
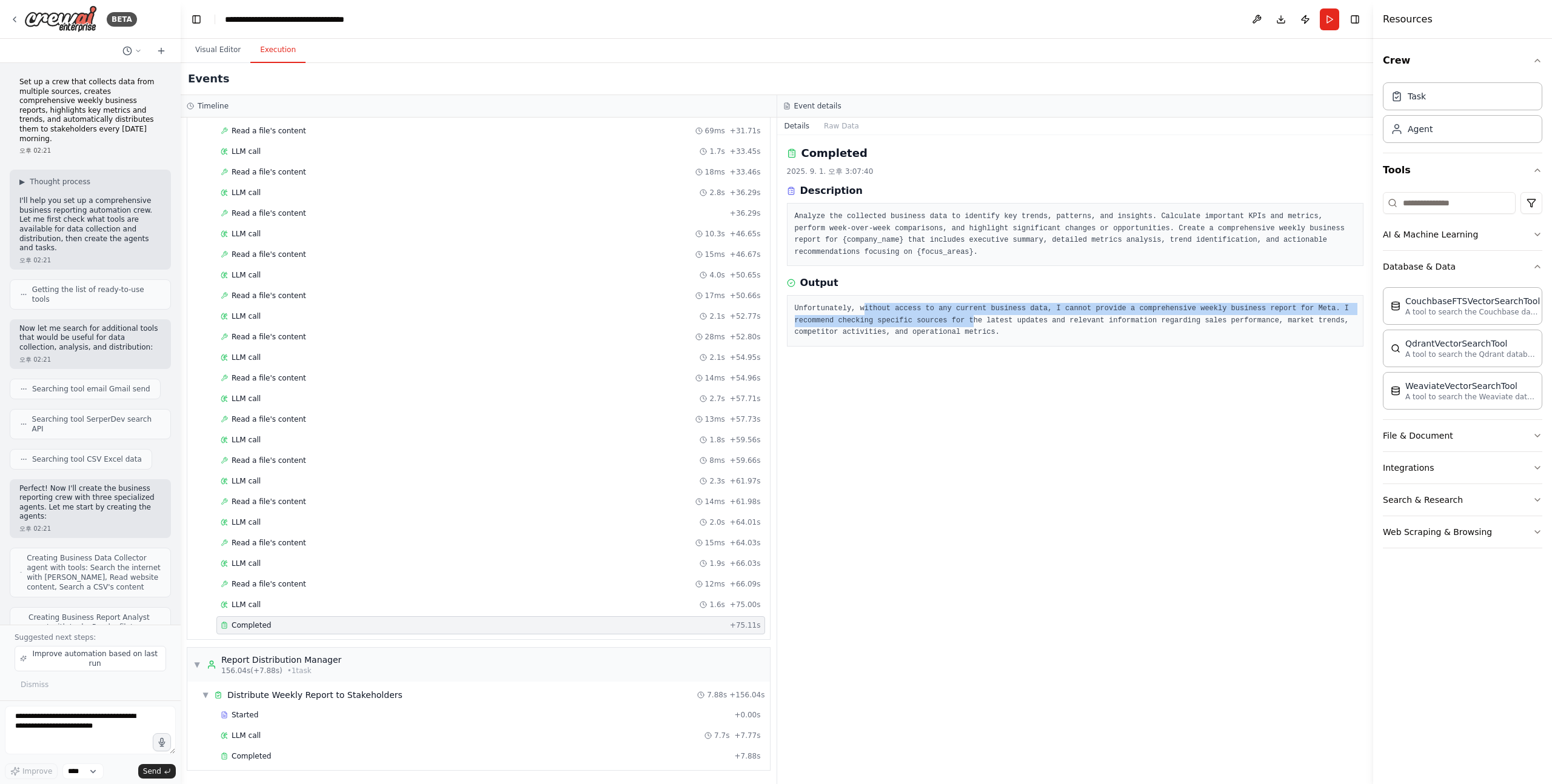
drag, startPoint x: 863, startPoint y: 310, endPoint x: 973, endPoint y: 325, distance: 111.0
click at [973, 325] on pre "Unfortunately, without access to any current business data, I cannot provide a …" at bounding box center [1075, 321] width 562 height 36
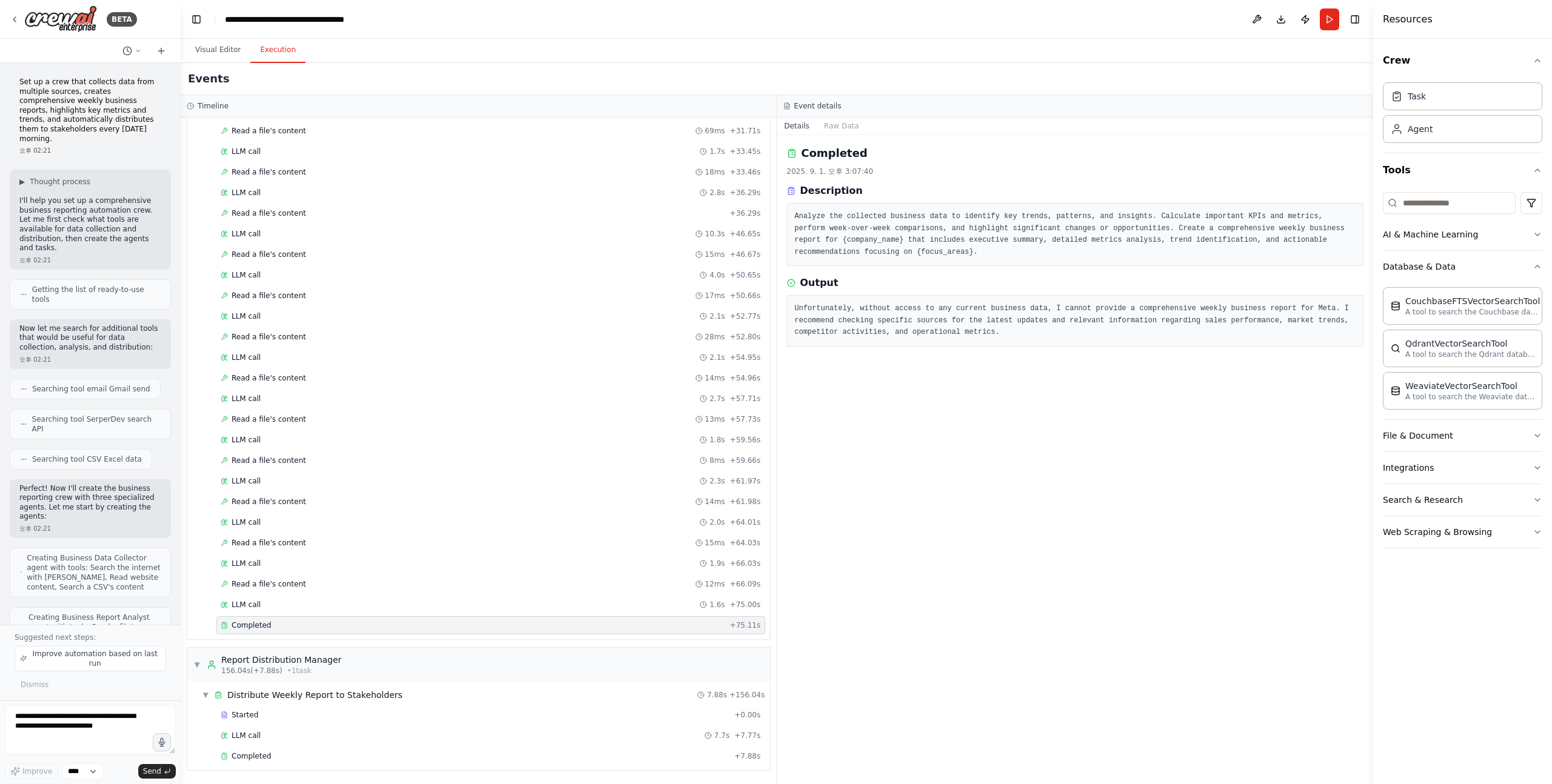
click at [1037, 329] on pre "Unfortunately, without access to any current business data, I cannot provide a …" at bounding box center [1075, 321] width 562 height 36
drag, startPoint x: 1054, startPoint y: 312, endPoint x: 803, endPoint y: 311, distance: 251.0
click at [803, 311] on pre "Unfortunately, without access to any current business data, I cannot provide a …" at bounding box center [1075, 321] width 562 height 36
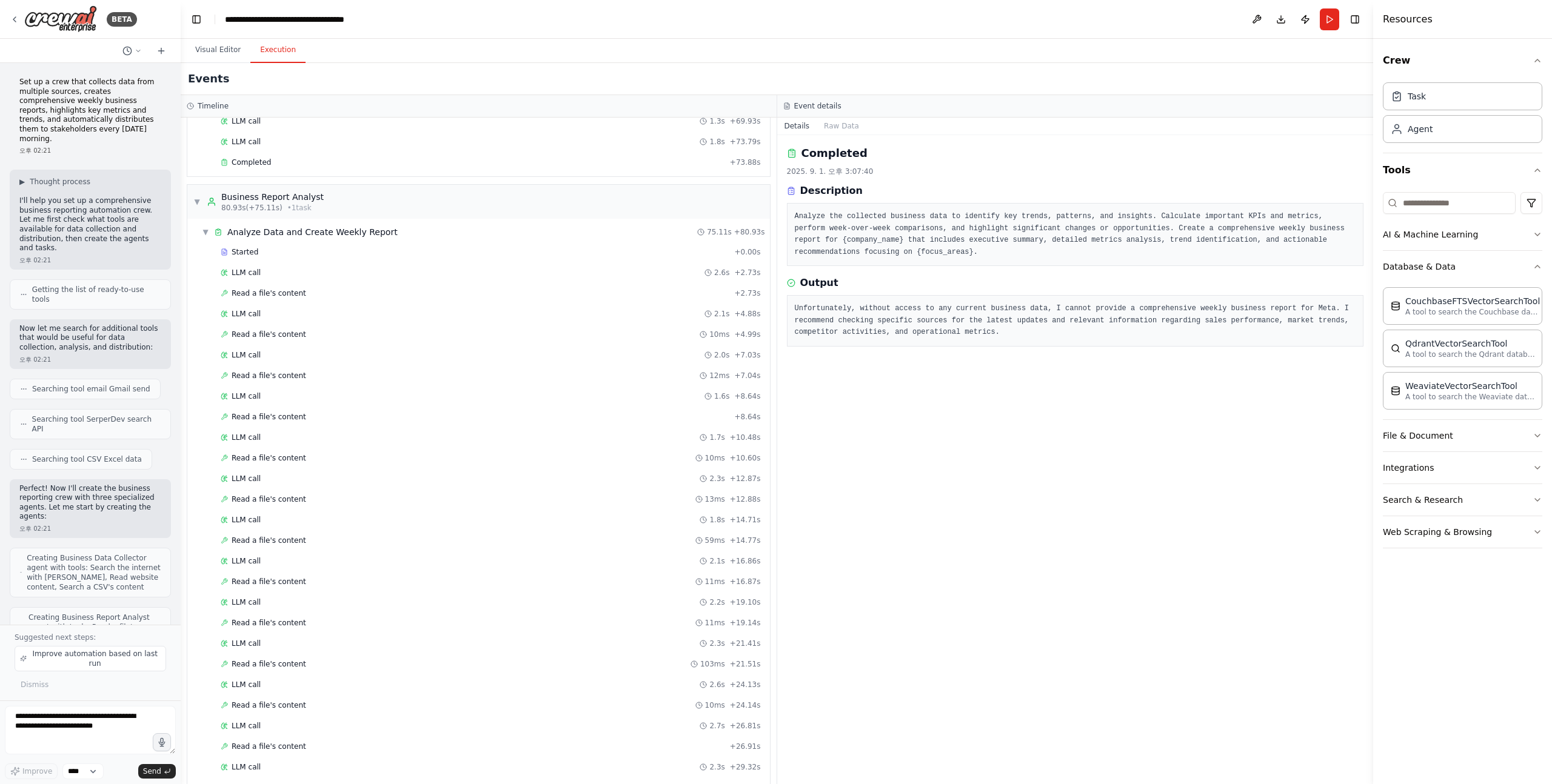
scroll to position [1421, 0]
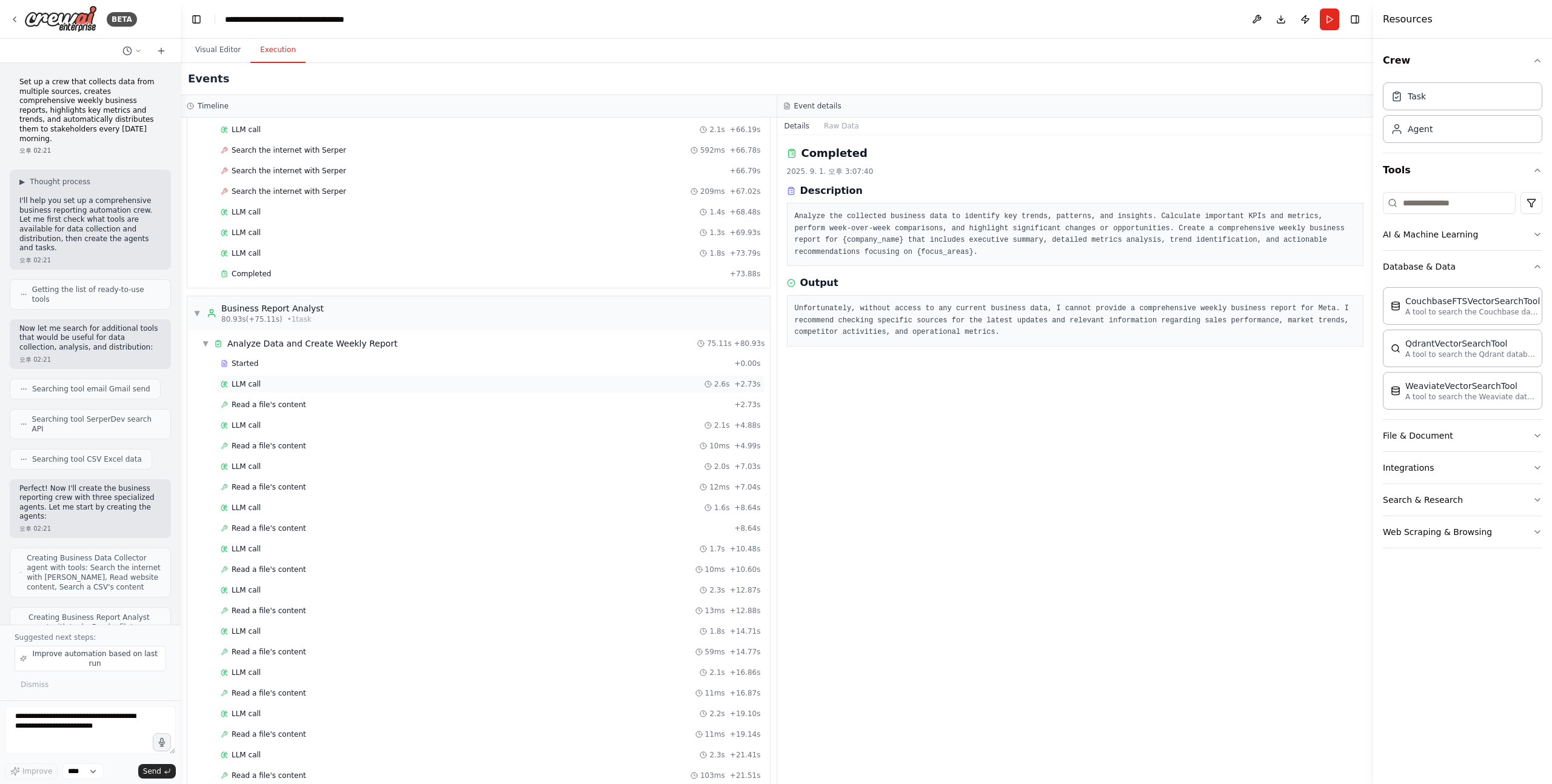
click at [265, 383] on div "LLM call 2.6s + 2.73s" at bounding box center [491, 384] width 540 height 10
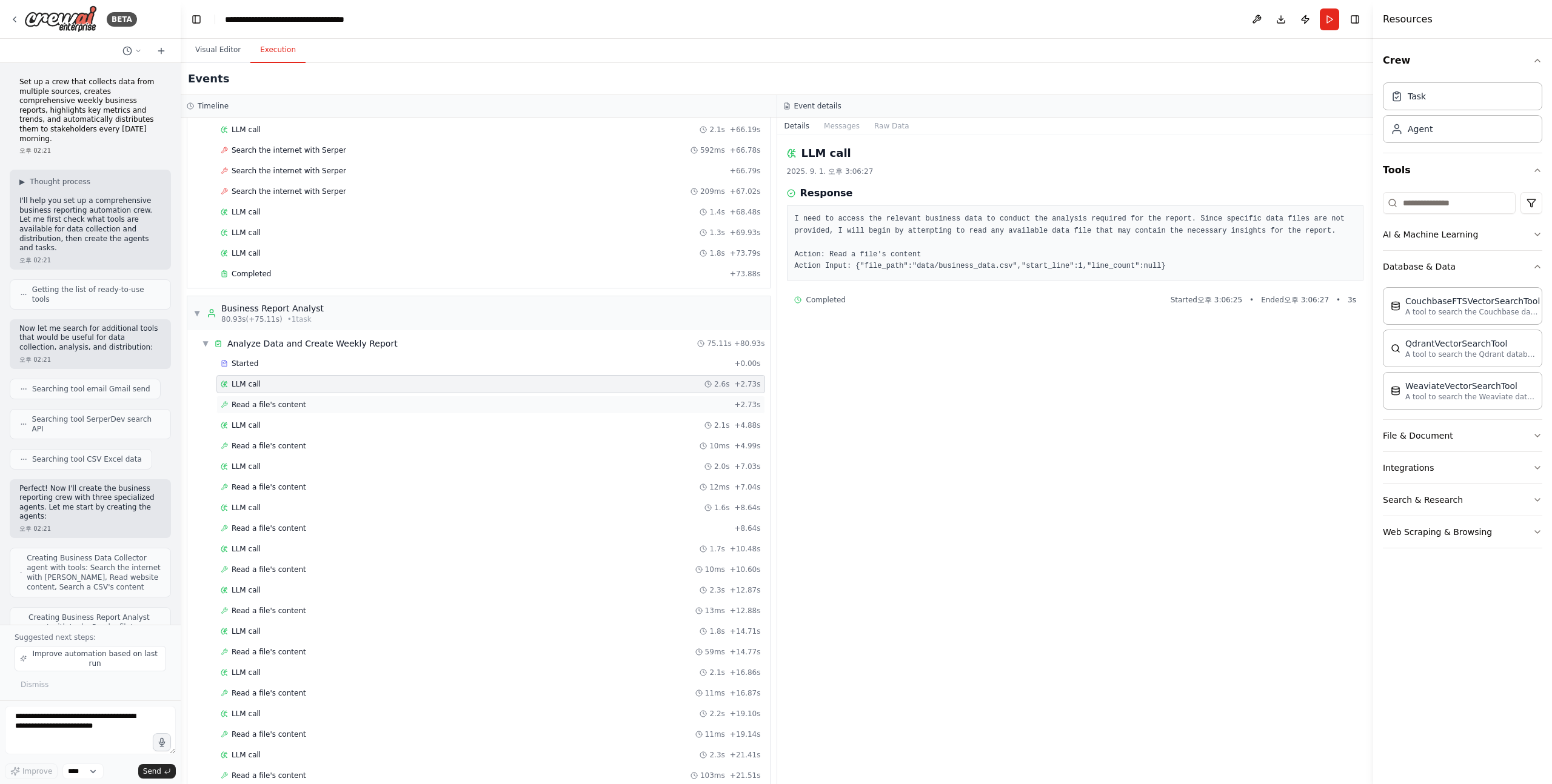
click at [278, 404] on span "Read a file's content" at bounding box center [269, 405] width 75 height 10
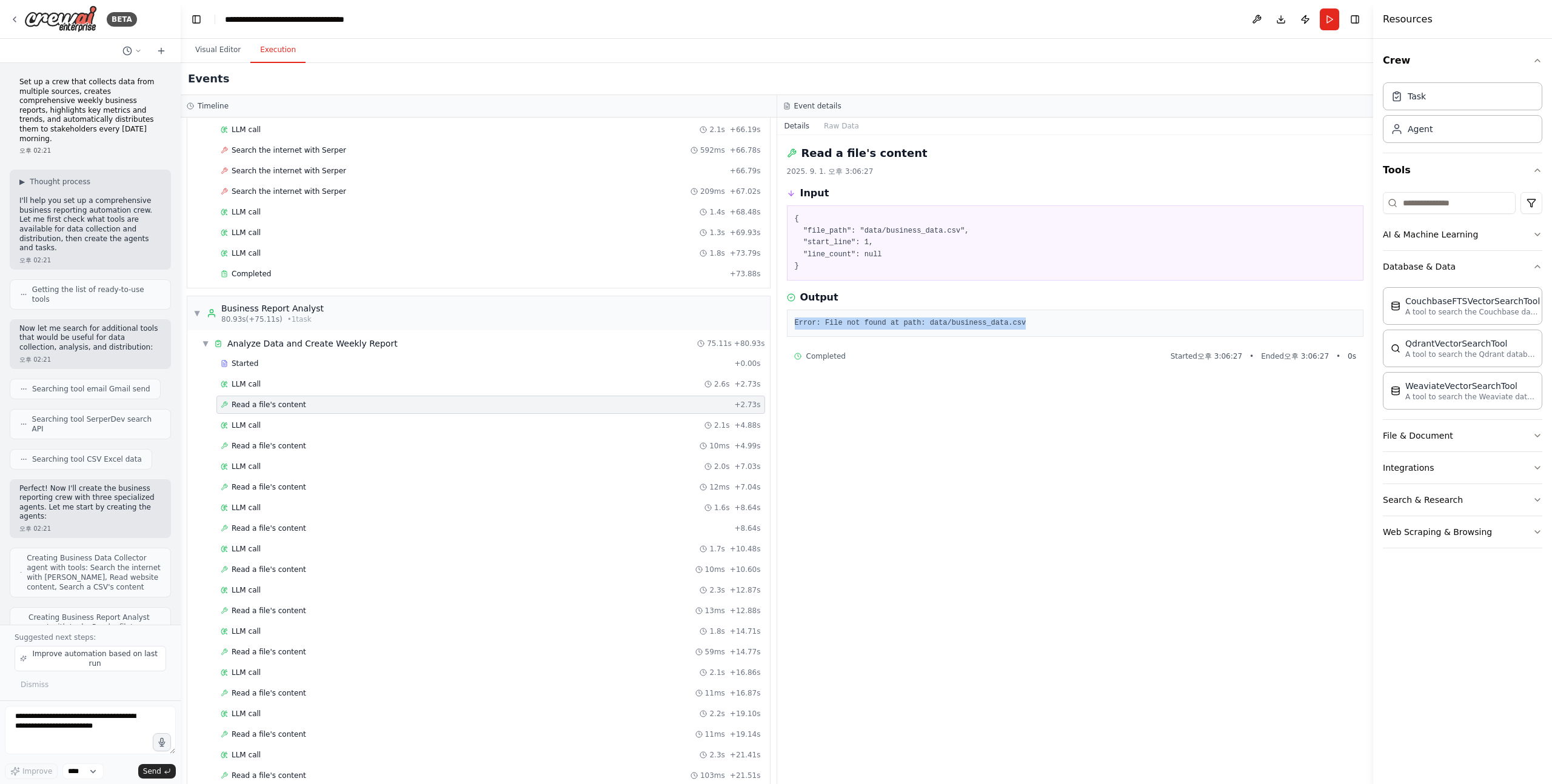
drag, startPoint x: 1033, startPoint y: 325, endPoint x: 851, endPoint y: 316, distance: 182.2
click at [851, 316] on div "Error: File not found at path: data/business_data.csv" at bounding box center [1075, 323] width 577 height 28
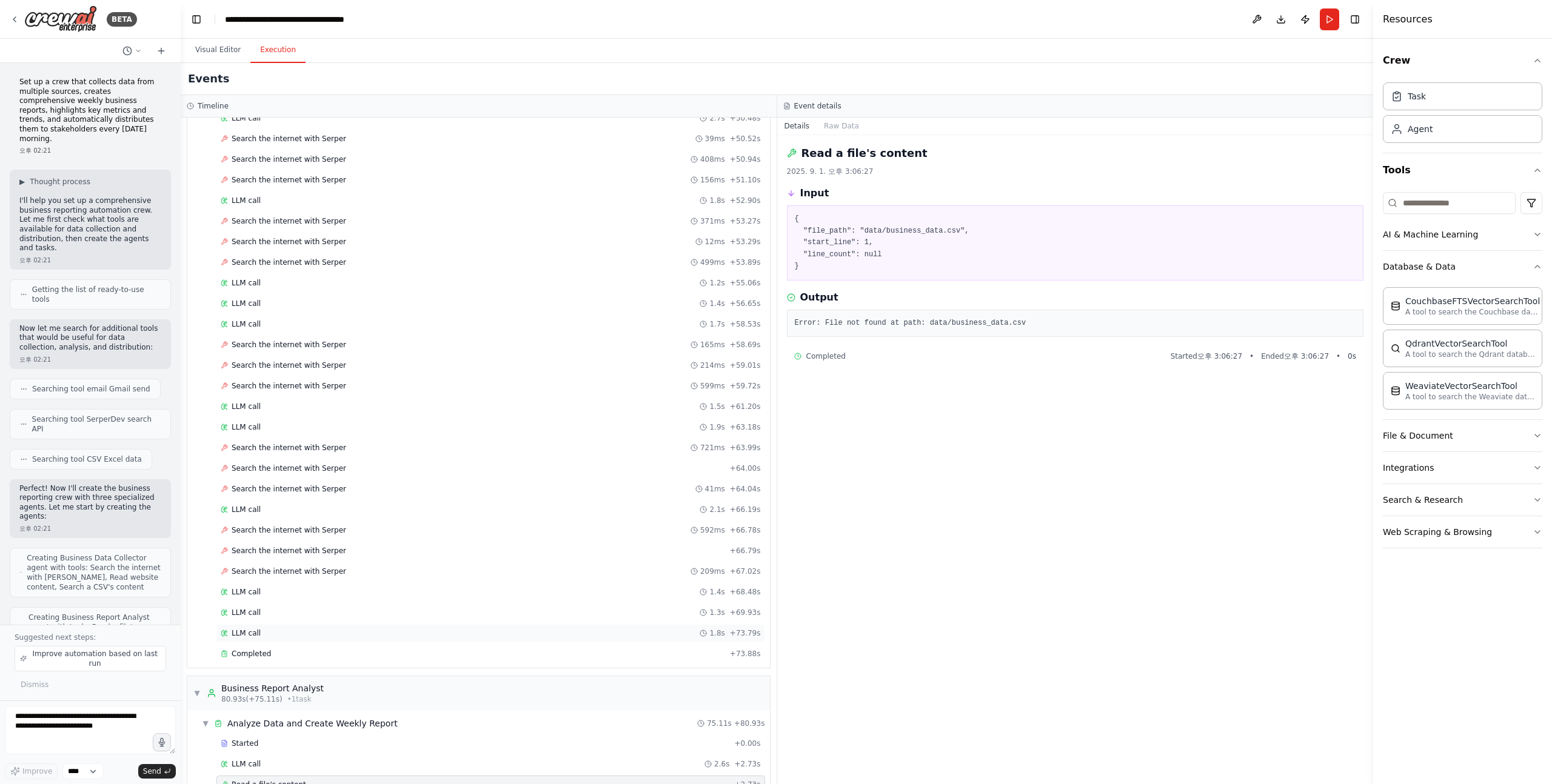
scroll to position [1038, 0]
click at [324, 351] on span "Search the internet with Serper" at bounding box center [289, 349] width 115 height 10
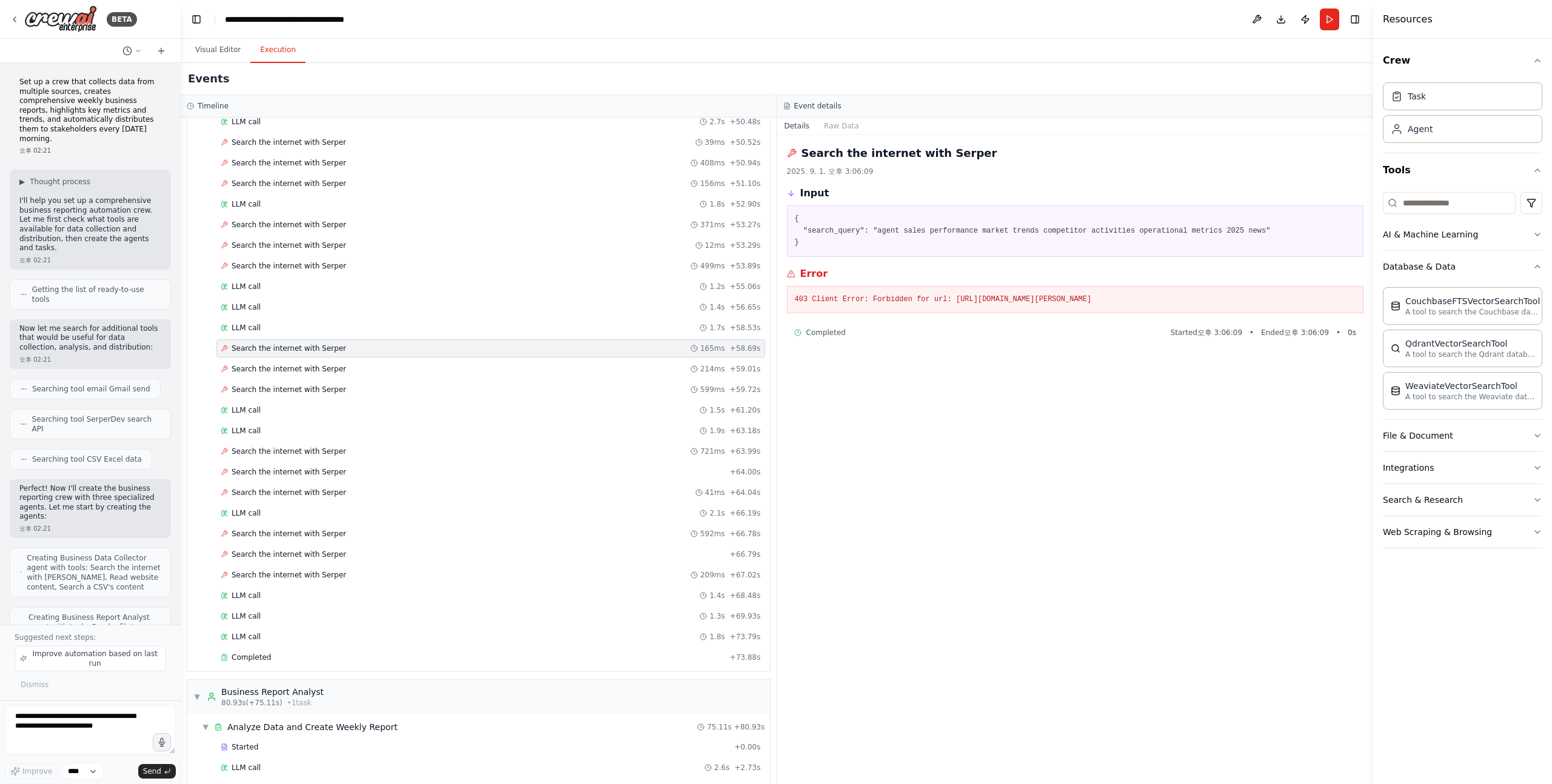
drag, startPoint x: 1101, startPoint y: 303, endPoint x: 879, endPoint y: 285, distance: 222.7
click at [879, 286] on div "403 Client Error: Forbidden for url: https://google.serper.dev/search" at bounding box center [1075, 300] width 577 height 28
click at [857, 294] on pre "403 Client Error: Forbidden for url: https://google.serper.dev/search" at bounding box center [1075, 300] width 562 height 12
drag, startPoint x: 843, startPoint y: 298, endPoint x: 860, endPoint y: 298, distance: 17.0
click at [860, 298] on pre "403 Client Error: Forbidden for url: https://google.serper.dev/search" at bounding box center [1075, 300] width 562 height 12
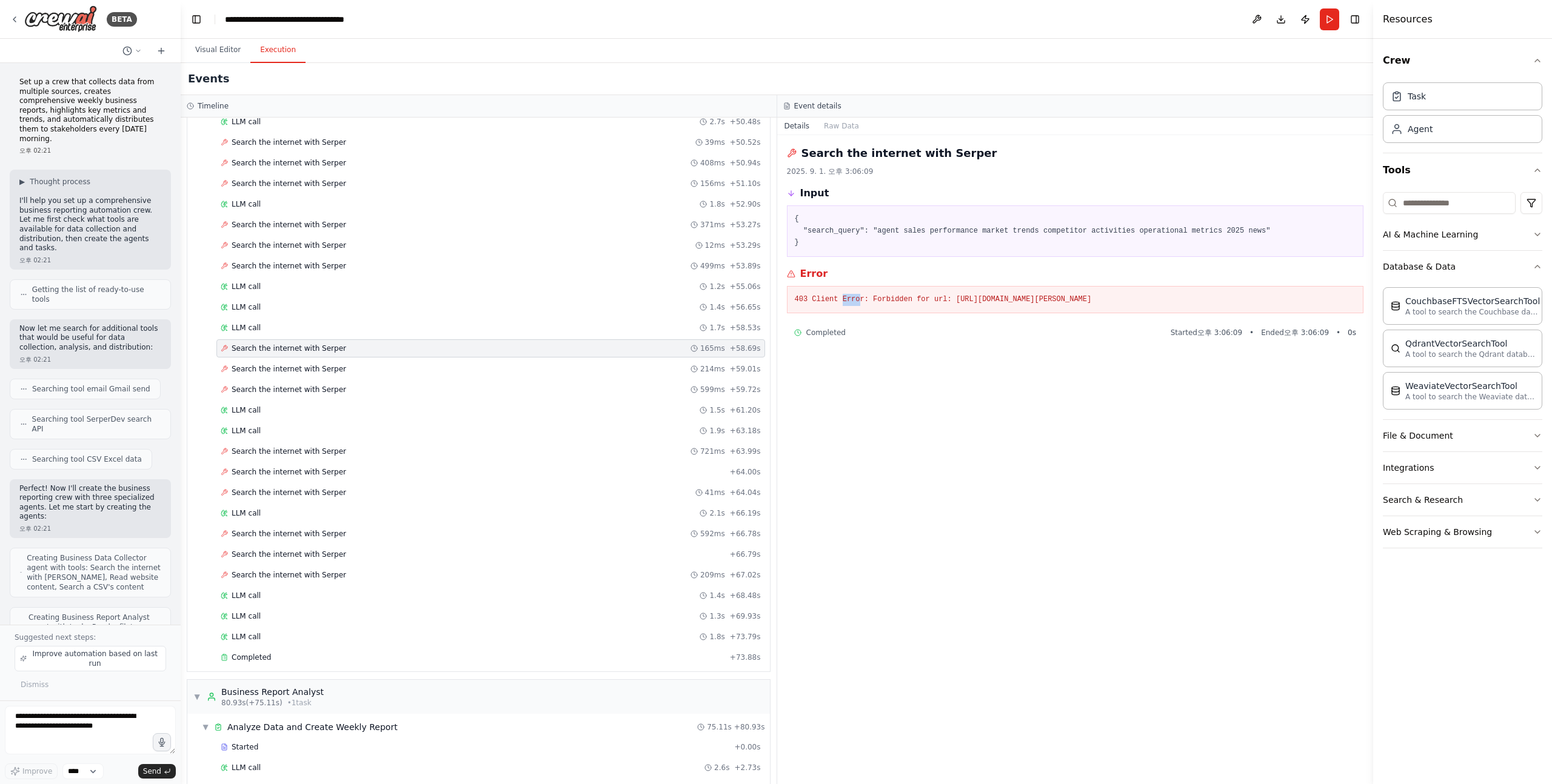
click at [860, 298] on pre "403 Client Error: Forbidden for url: https://google.serper.dev/search" at bounding box center [1075, 300] width 562 height 12
drag, startPoint x: 892, startPoint y: 301, endPoint x: 939, endPoint y: 301, distance: 47.0
click at [939, 301] on pre "403 Client Error: Forbidden for url: https://google.serper.dev/search" at bounding box center [1075, 300] width 562 height 12
drag, startPoint x: 884, startPoint y: 228, endPoint x: 965, endPoint y: 228, distance: 81.0
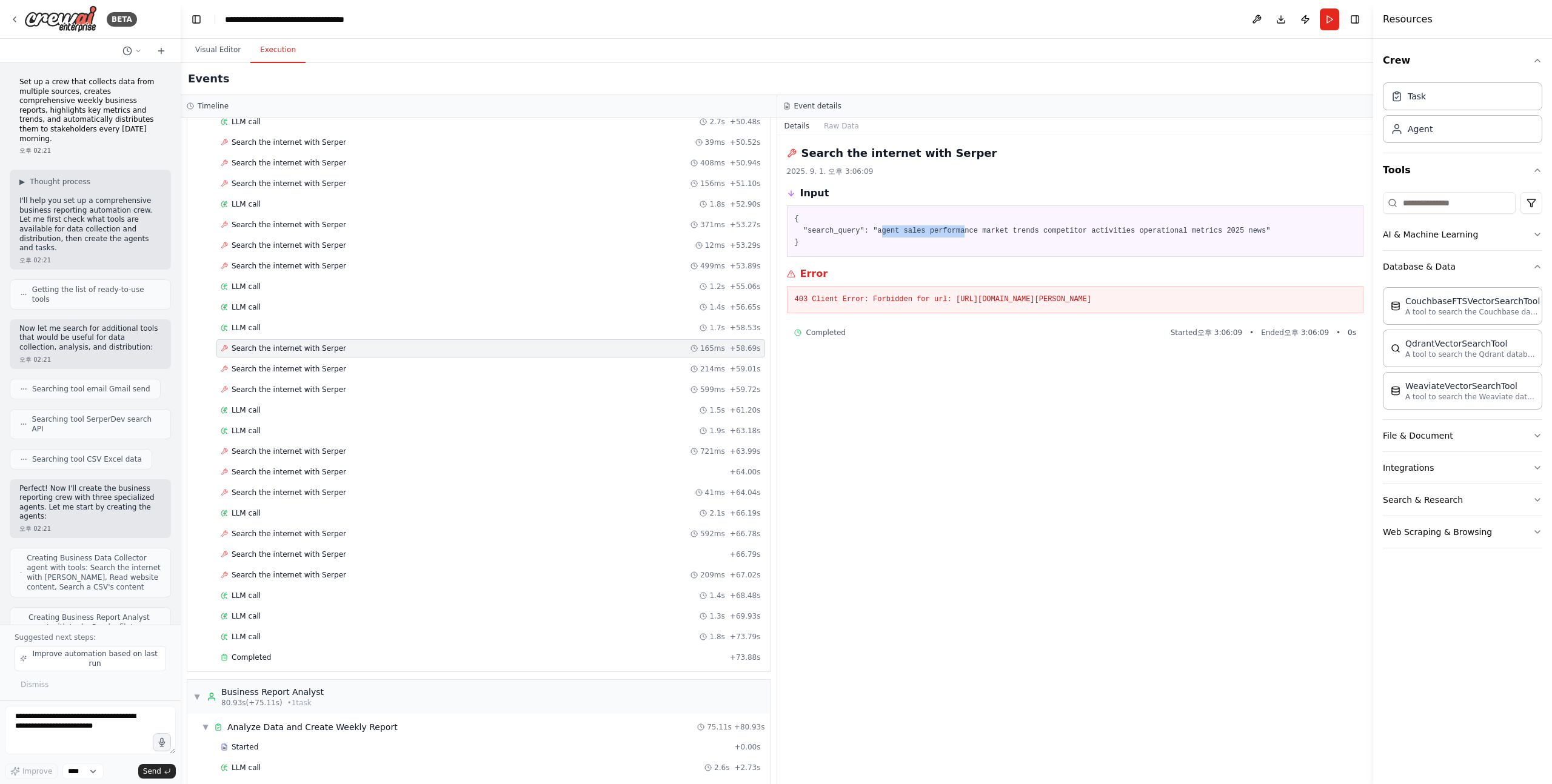
click at [965, 228] on pre "{ "search_query": "agent sales performance market trends competitor activities …" at bounding box center [1075, 231] width 562 height 36
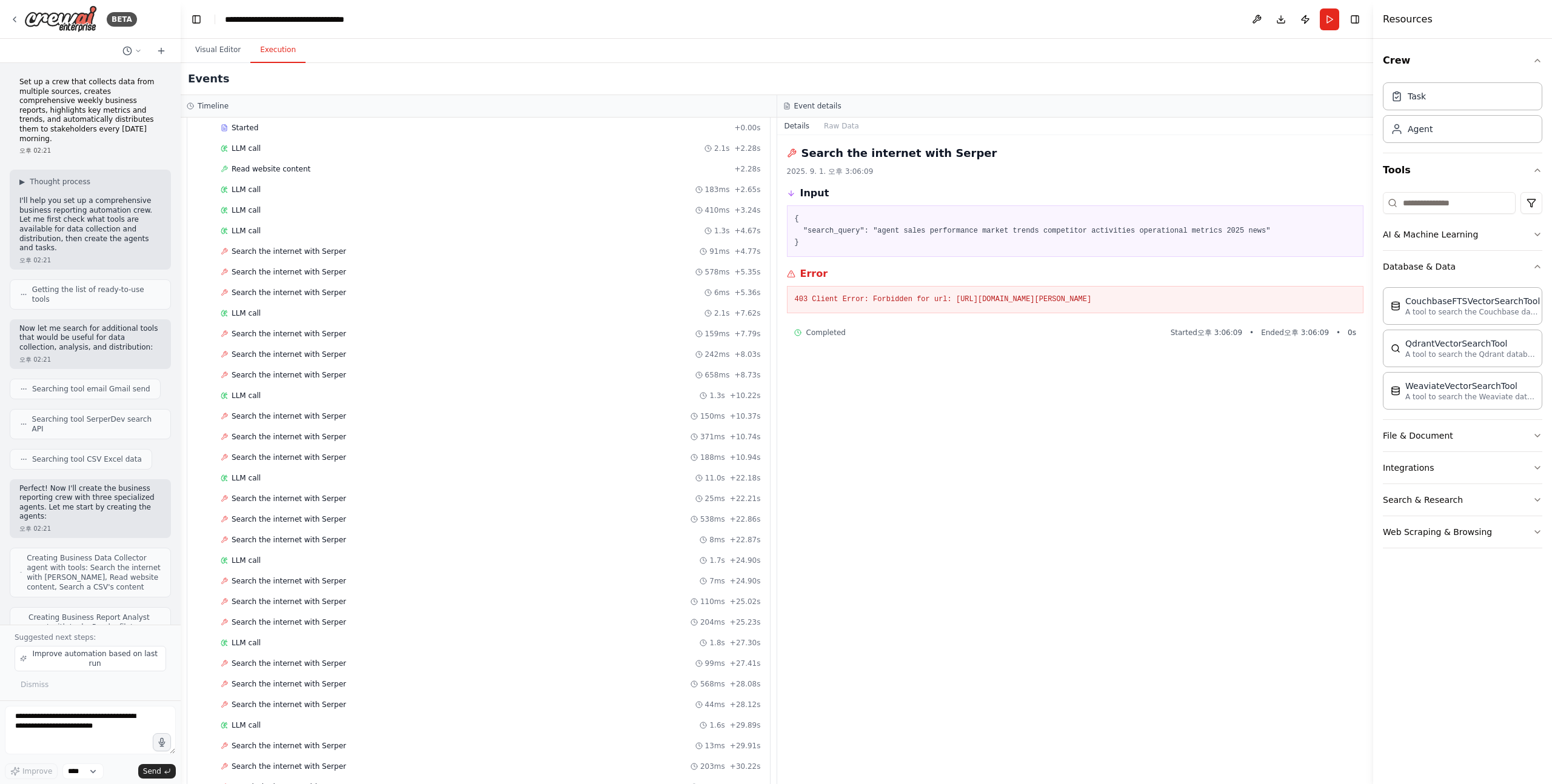
scroll to position [0, 0]
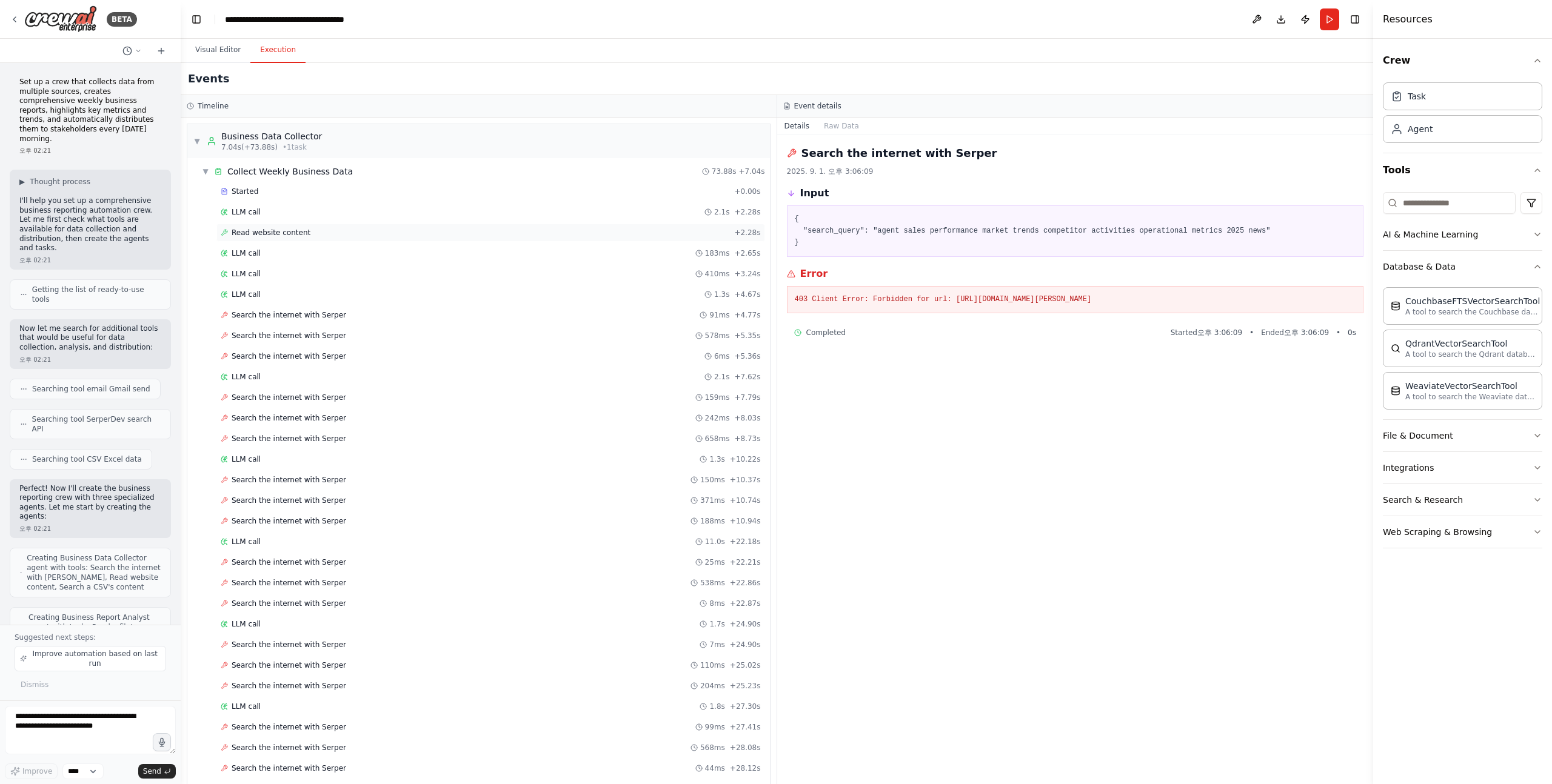
click at [292, 235] on span "Read website content" at bounding box center [271, 232] width 79 height 10
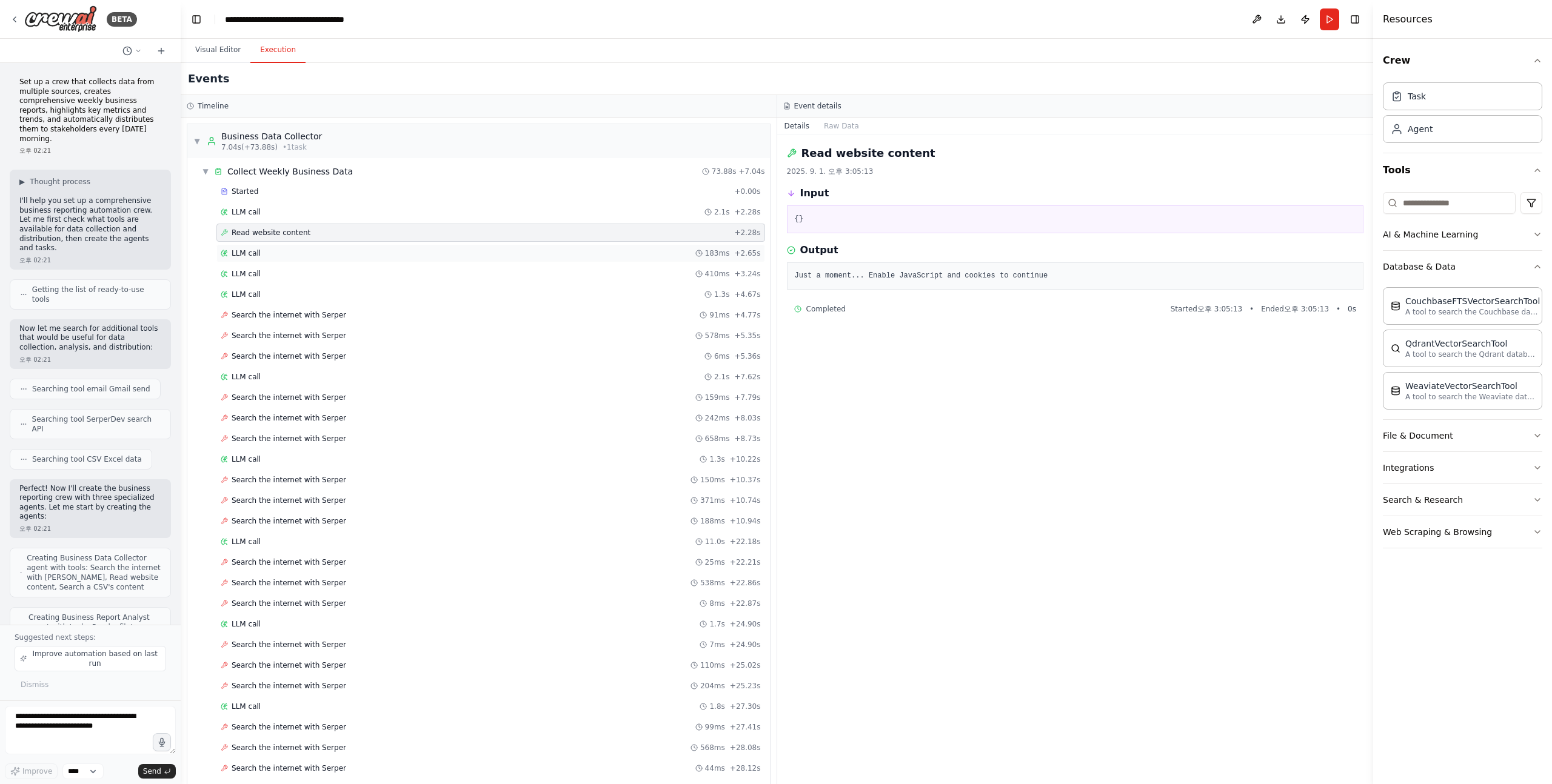
click at [356, 251] on div "LLM call 183ms + 2.65s" at bounding box center [491, 253] width 540 height 10
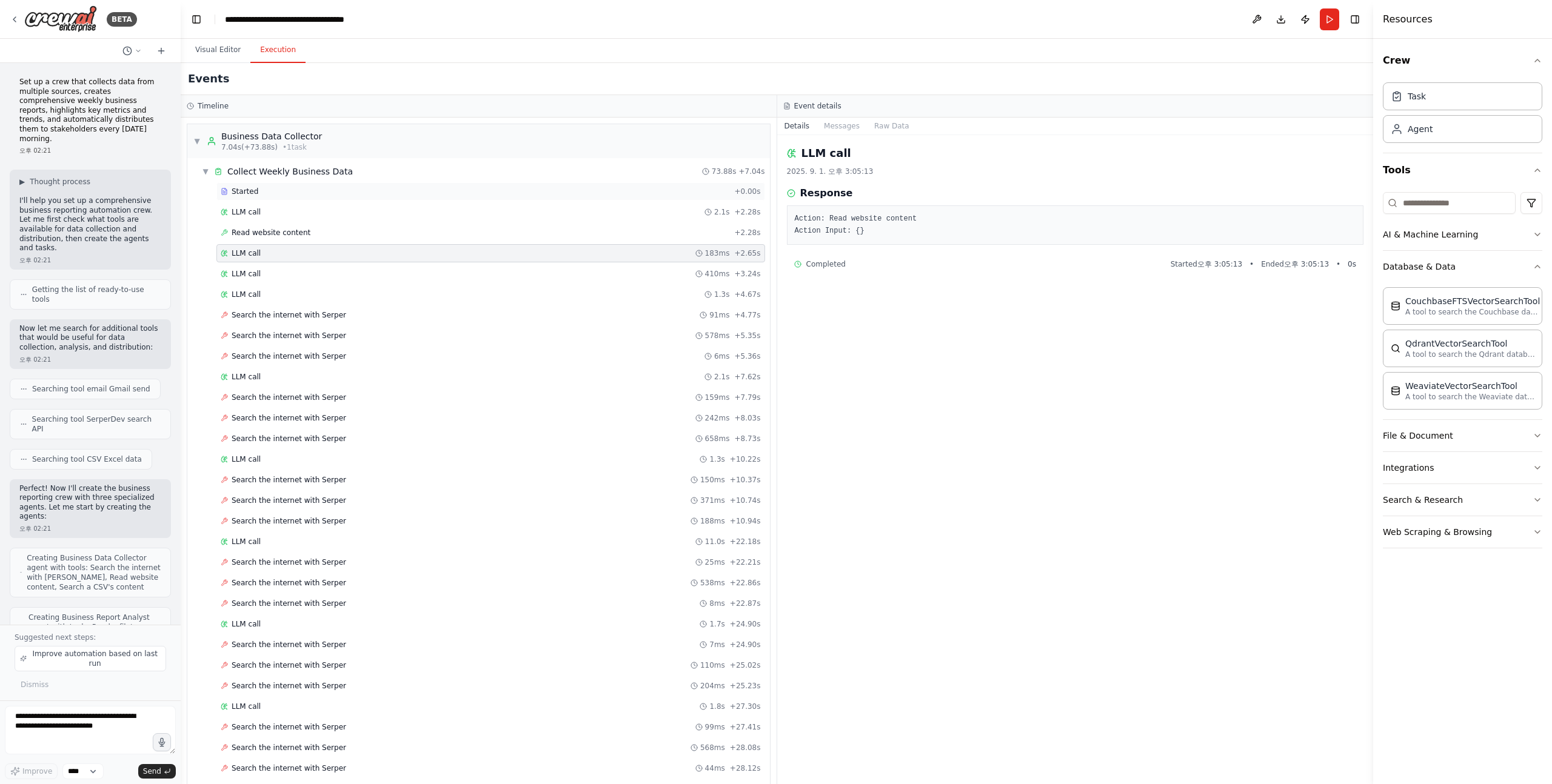
click at [332, 187] on div "Started" at bounding box center [475, 192] width 508 height 10
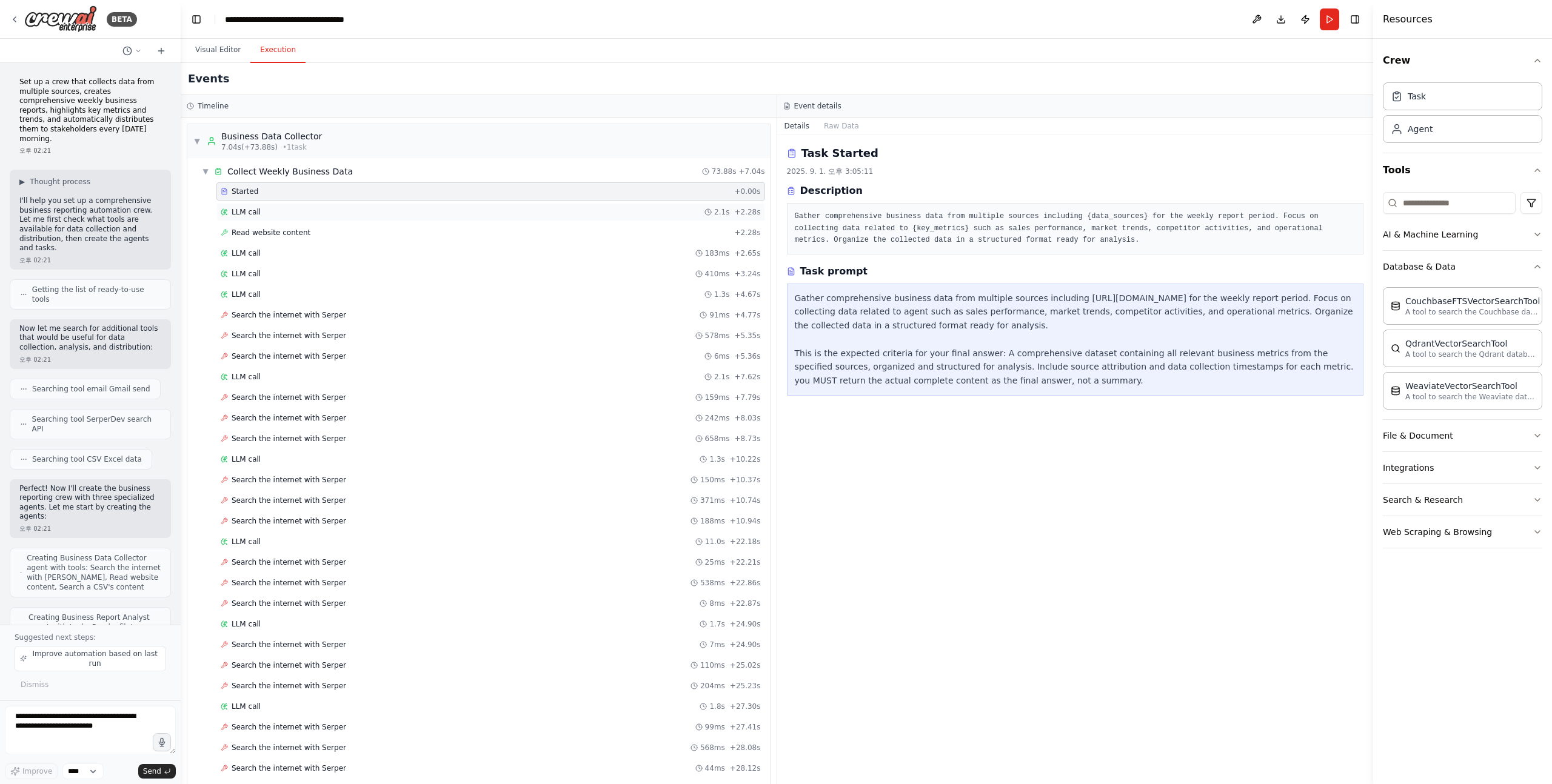
click at [366, 206] on div "LLM call 2.1s + 2.28s" at bounding box center [490, 212] width 549 height 18
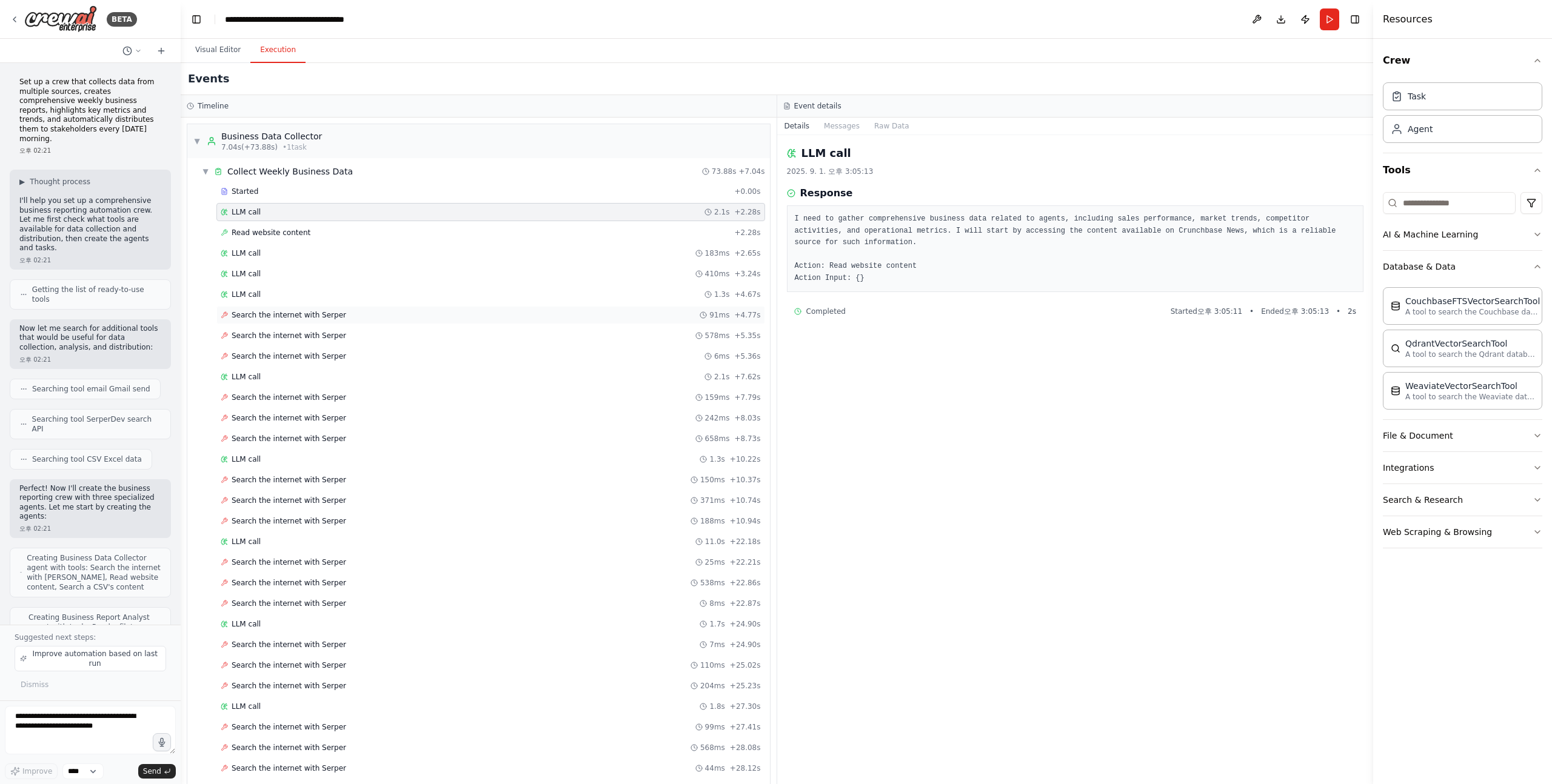
click at [333, 323] on div "Search the internet with Serper 91ms + 4.77s" at bounding box center [490, 315] width 549 height 18
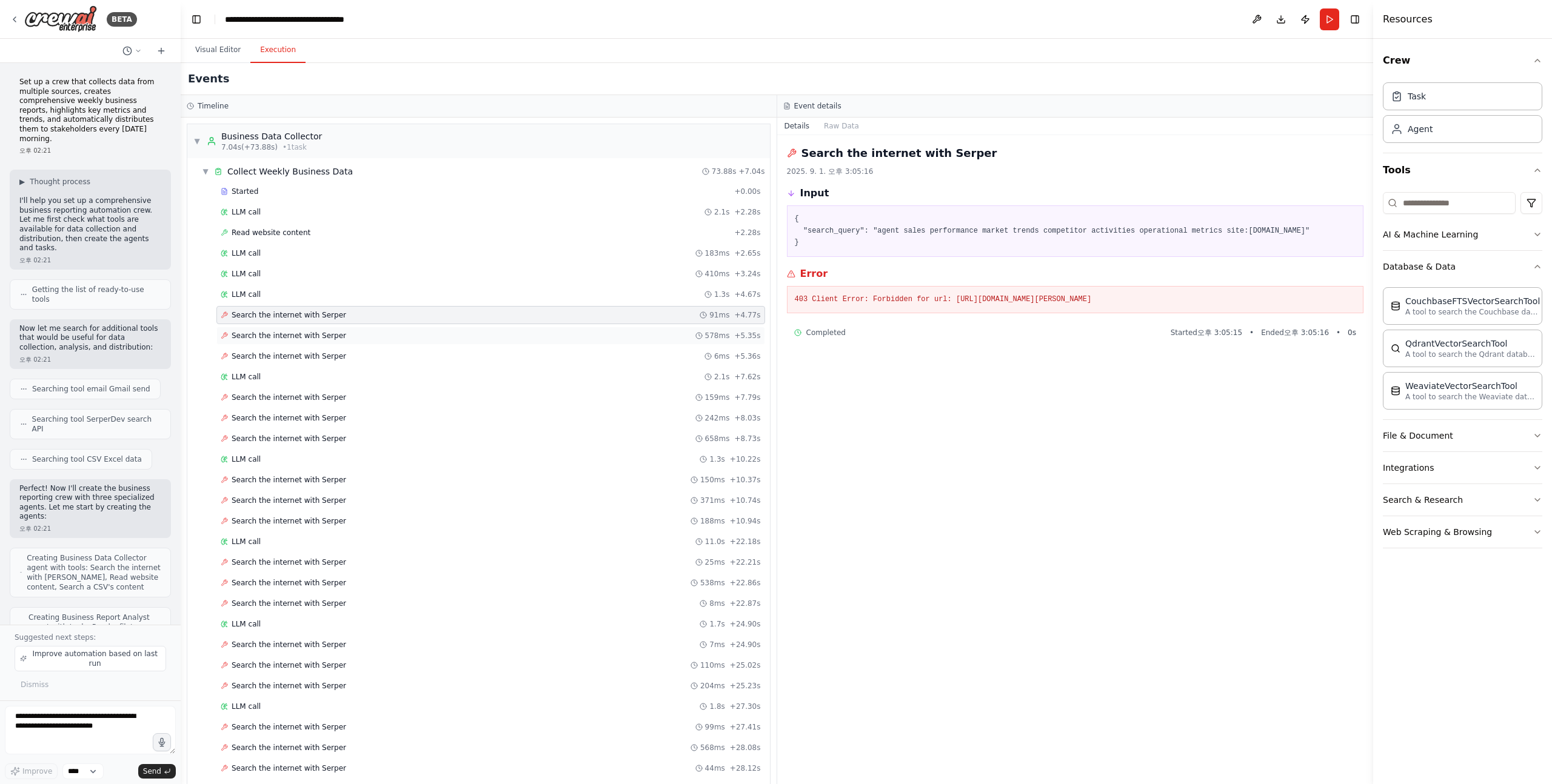
click at [333, 342] on div "Search the internet with Serper 578ms + 5.35s" at bounding box center [490, 336] width 549 height 18
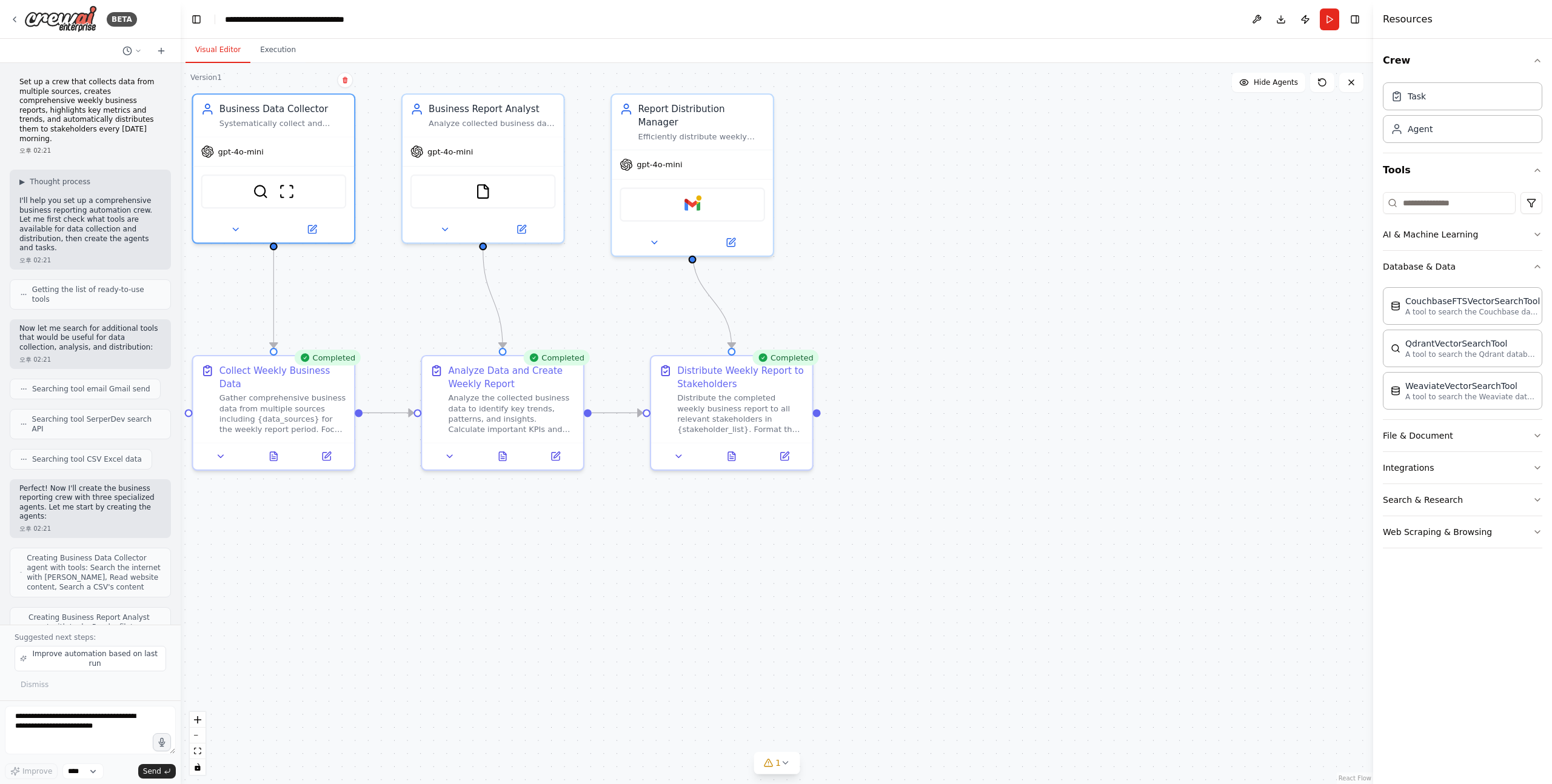
click at [220, 52] on button "Visual Editor" at bounding box center [218, 50] width 65 height 25
click at [283, 190] on img at bounding box center [286, 189] width 16 height 16
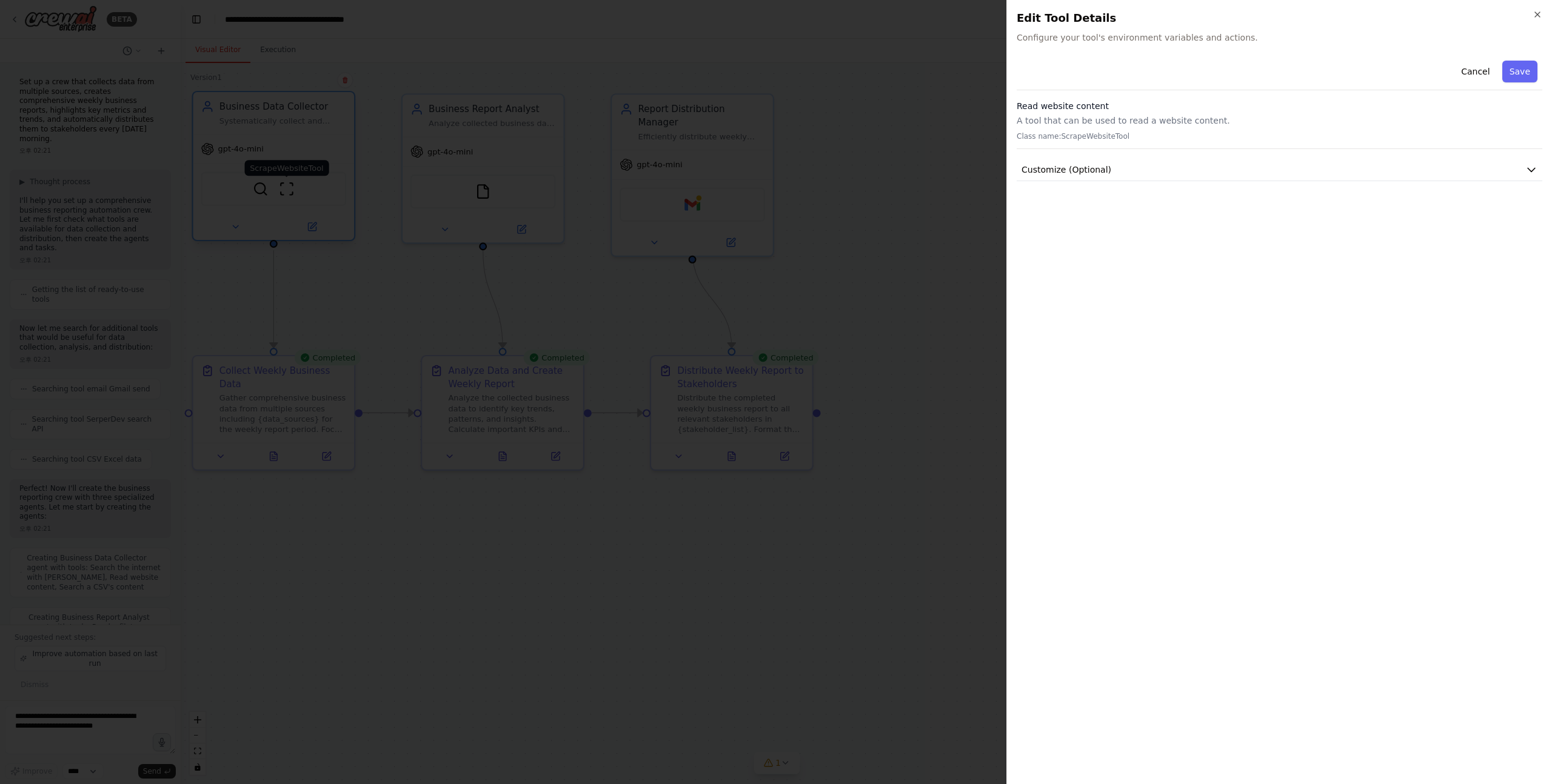
click at [283, 190] on div at bounding box center [776, 392] width 1552 height 784
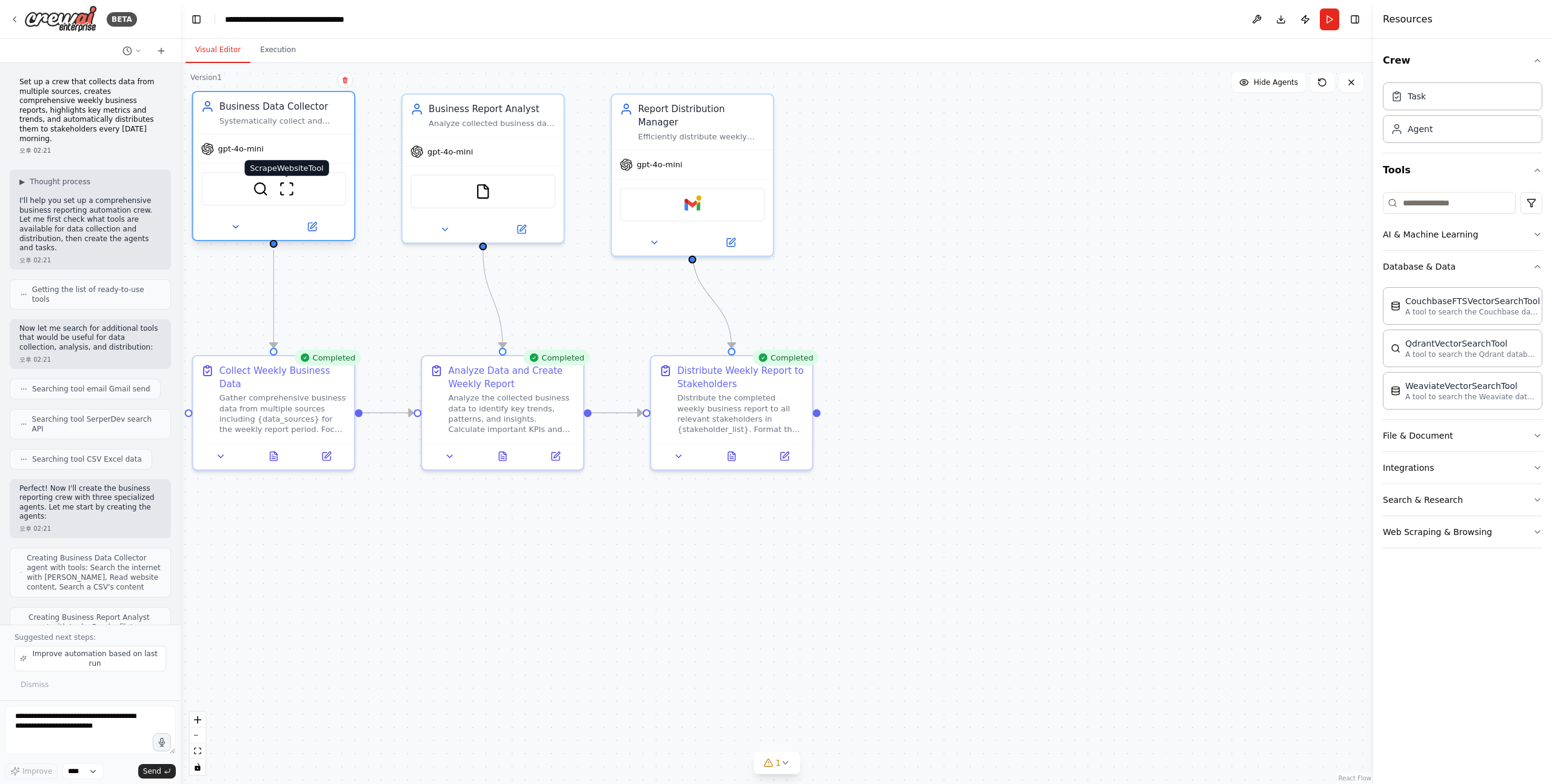
click at [283, 190] on img at bounding box center [286, 189] width 16 height 16
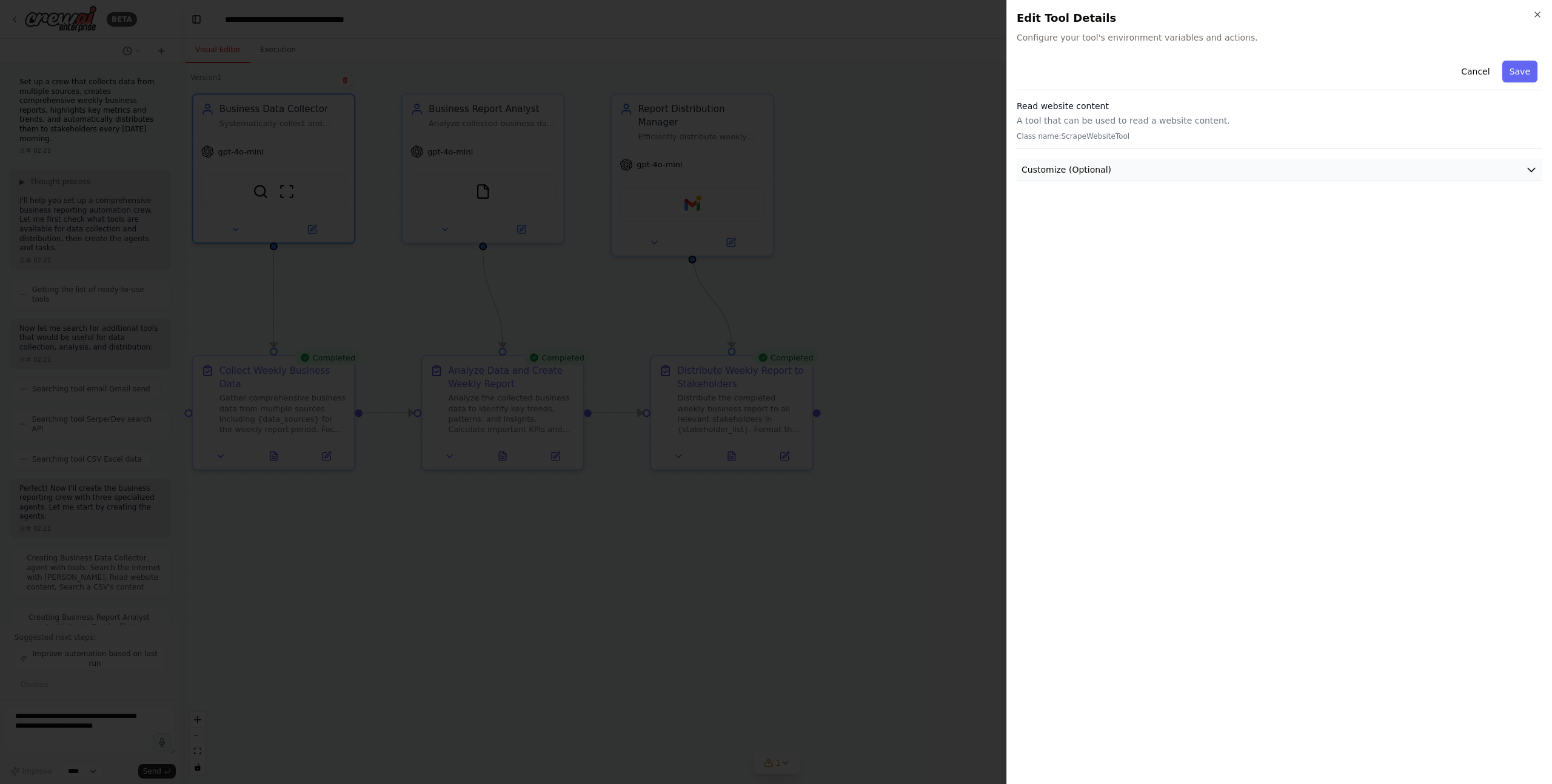
click at [1104, 166] on span "Customize (Optional)" at bounding box center [1067, 170] width 90 height 12
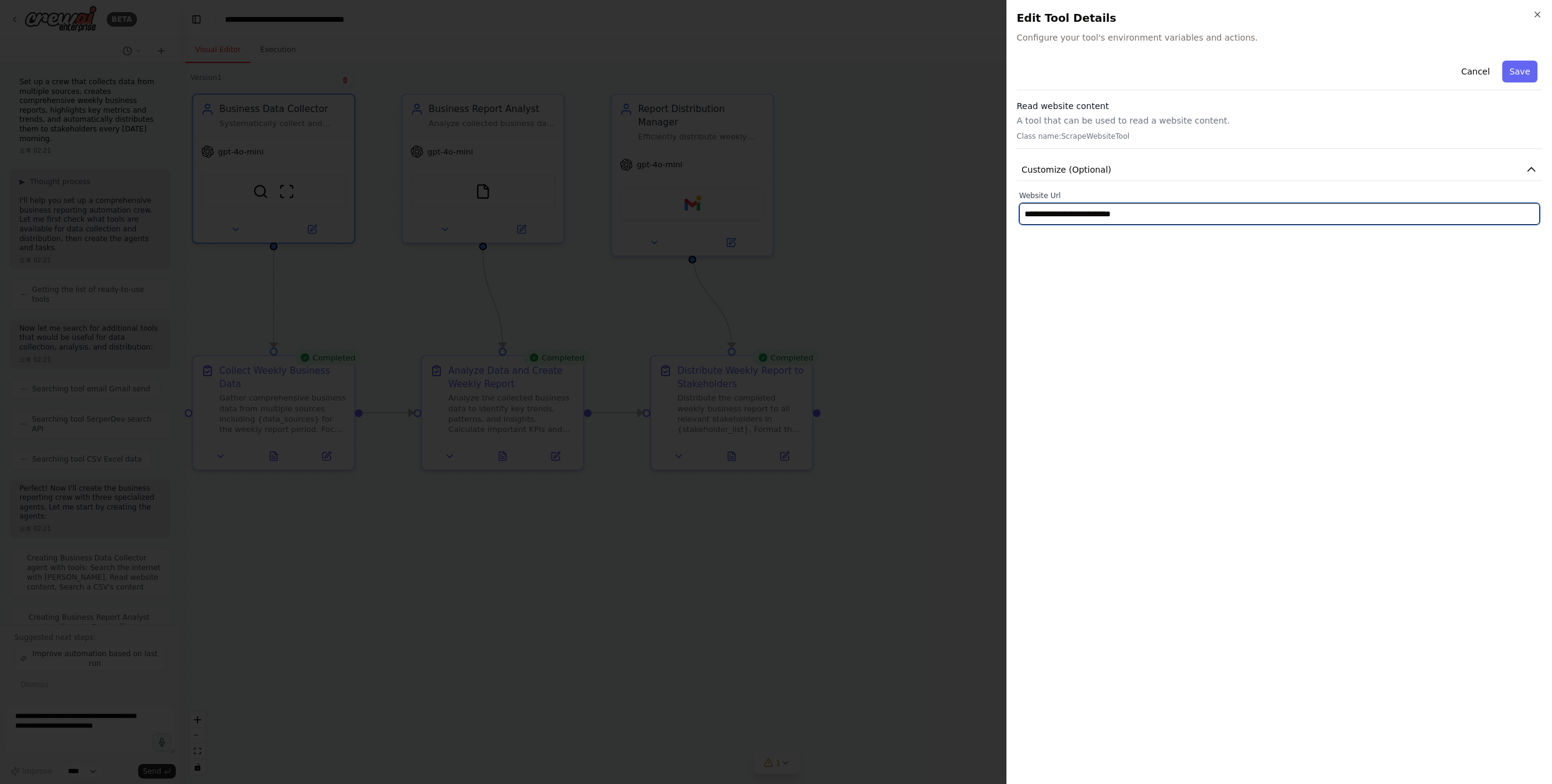
drag, startPoint x: 1167, startPoint y: 217, endPoint x: 952, endPoint y: 198, distance: 215.8
click at [952, 198] on body "BETA Set up a crew that collects data from multiple sources, creates comprehens…" at bounding box center [776, 392] width 1552 height 784
click at [460, 238] on div at bounding box center [776, 392] width 1552 height 784
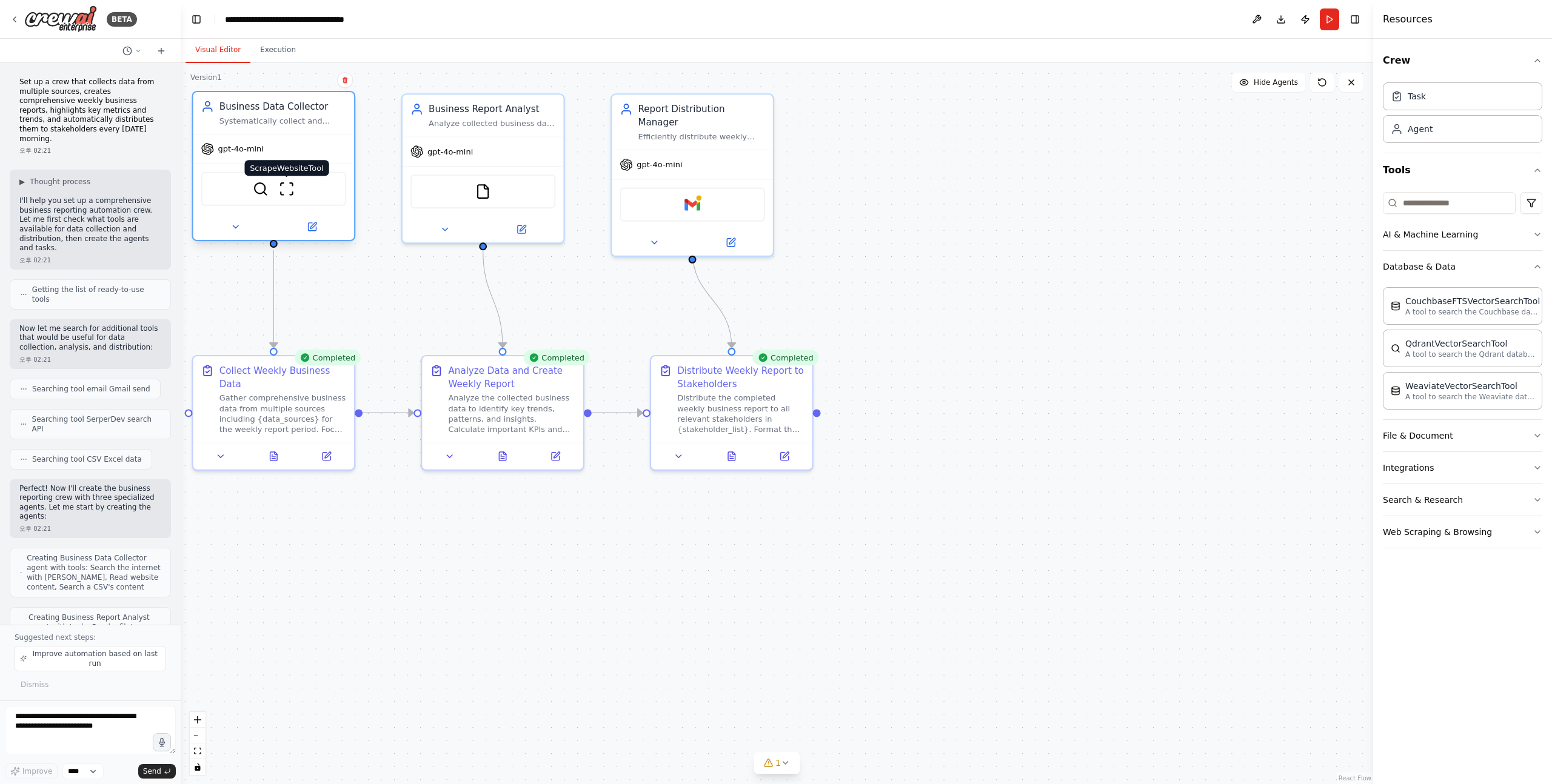
click at [284, 194] on img at bounding box center [286, 189] width 16 height 16
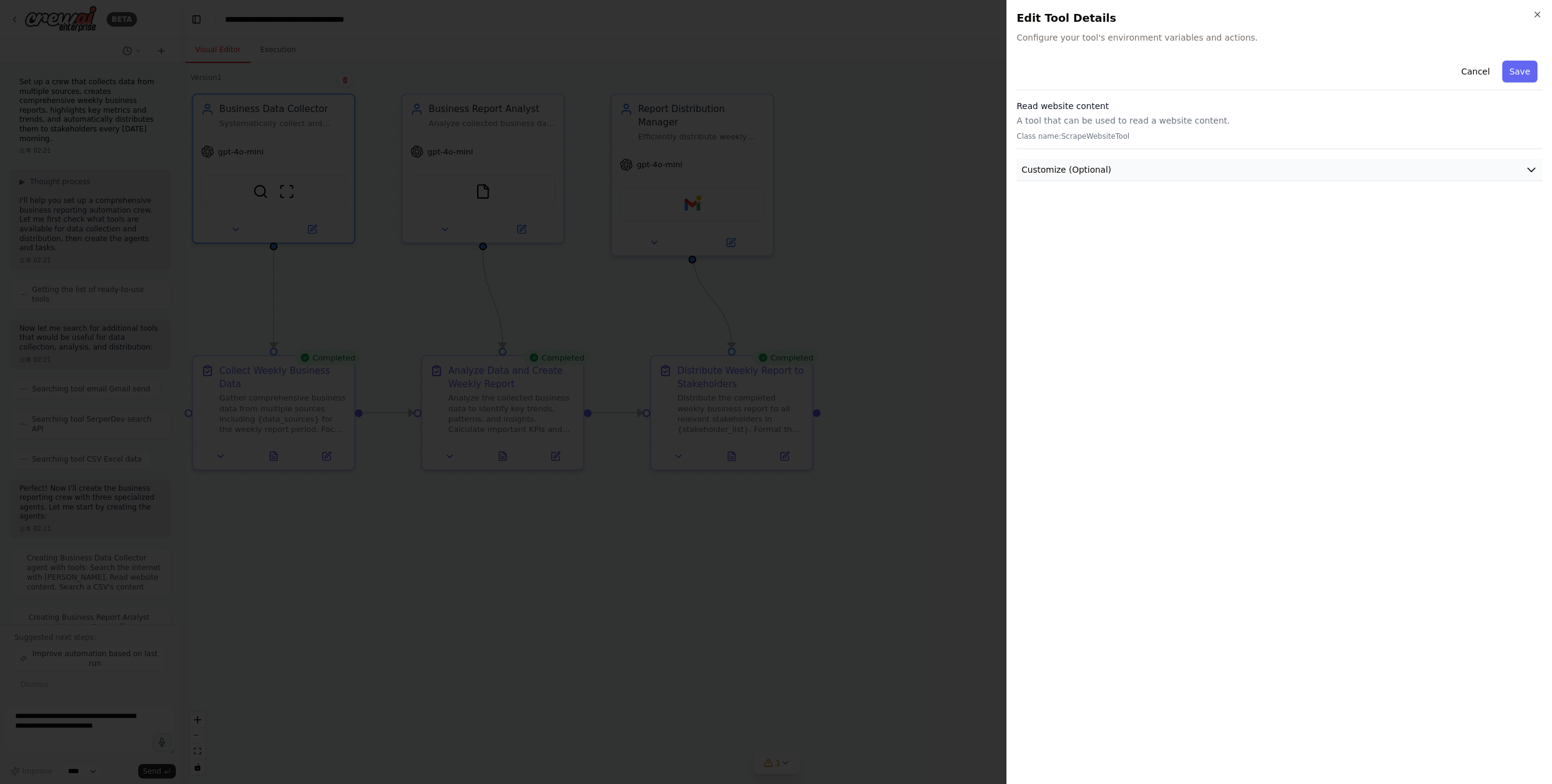
click at [1131, 175] on button "Customize (Optional)" at bounding box center [1279, 170] width 525 height 22
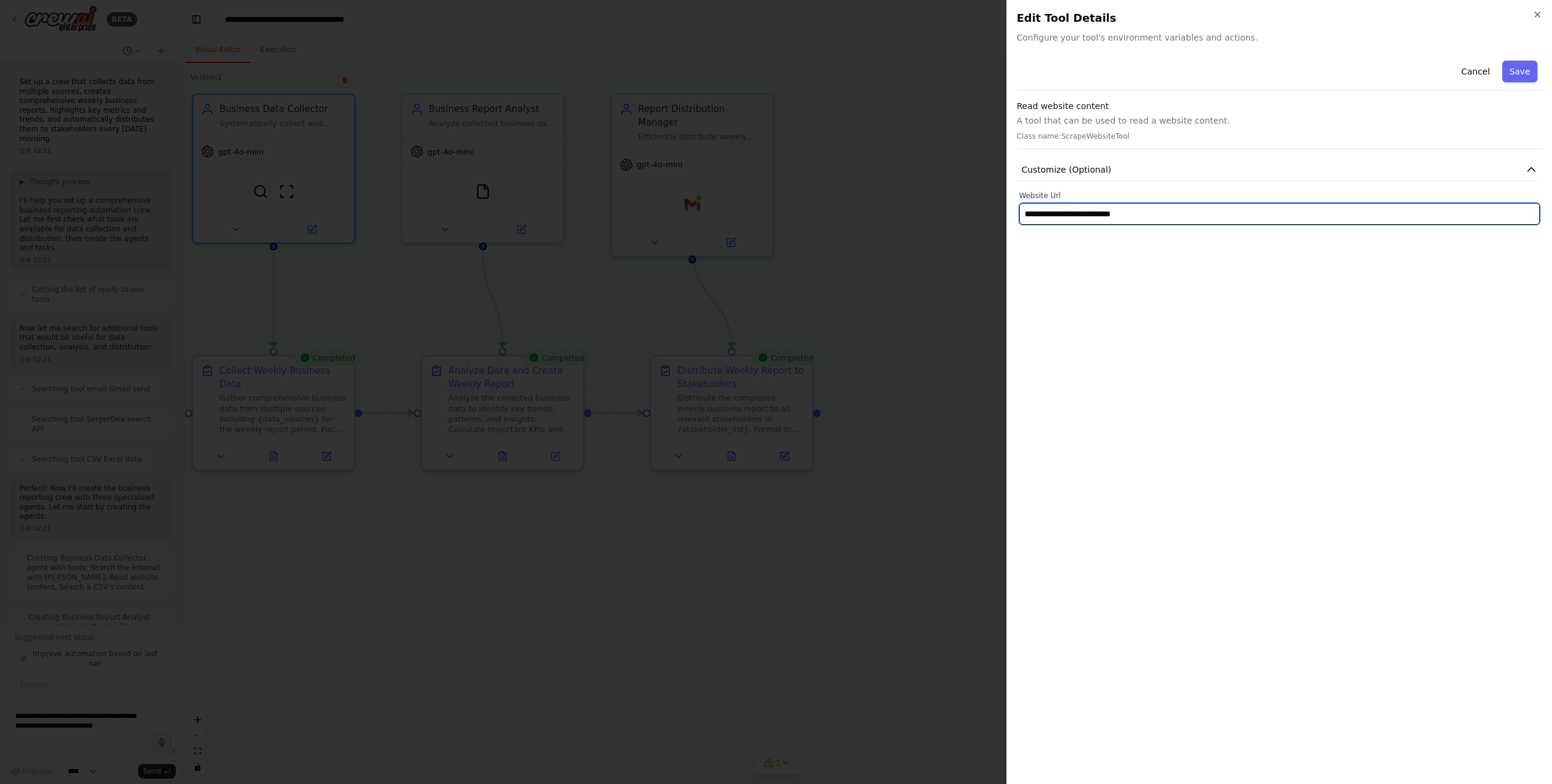
drag, startPoint x: 1186, startPoint y: 221, endPoint x: 995, endPoint y: 204, distance: 191.8
click at [994, 204] on body "BETA Set up a crew that collects data from multiple sources, creates comprehens…" at bounding box center [776, 392] width 1552 height 784
click at [1282, 207] on input "**********" at bounding box center [1279, 214] width 521 height 22
click at [1170, 216] on input "**********" at bounding box center [1279, 214] width 521 height 22
click at [1173, 213] on input "**********" at bounding box center [1279, 214] width 521 height 22
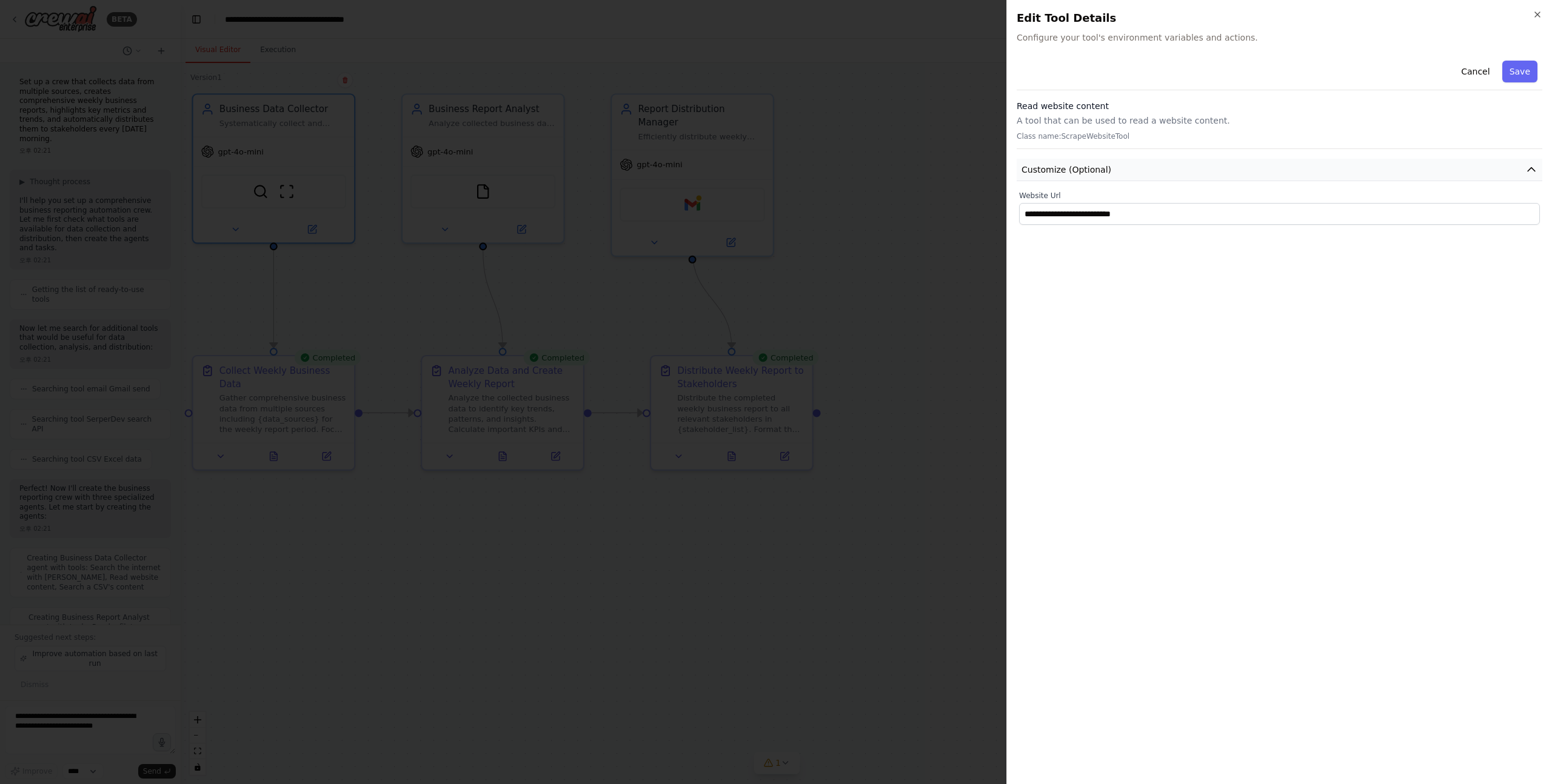
click at [1531, 171] on icon "button" at bounding box center [1532, 170] width 12 height 12
click at [1531, 171] on icon "button" at bounding box center [1532, 170] width 7 height 3
click at [1171, 223] on input "**********" at bounding box center [1279, 214] width 521 height 22
click at [1120, 304] on div "**********" at bounding box center [1279, 415] width 525 height 719
click at [1096, 300] on div "**********" at bounding box center [1279, 415] width 525 height 719
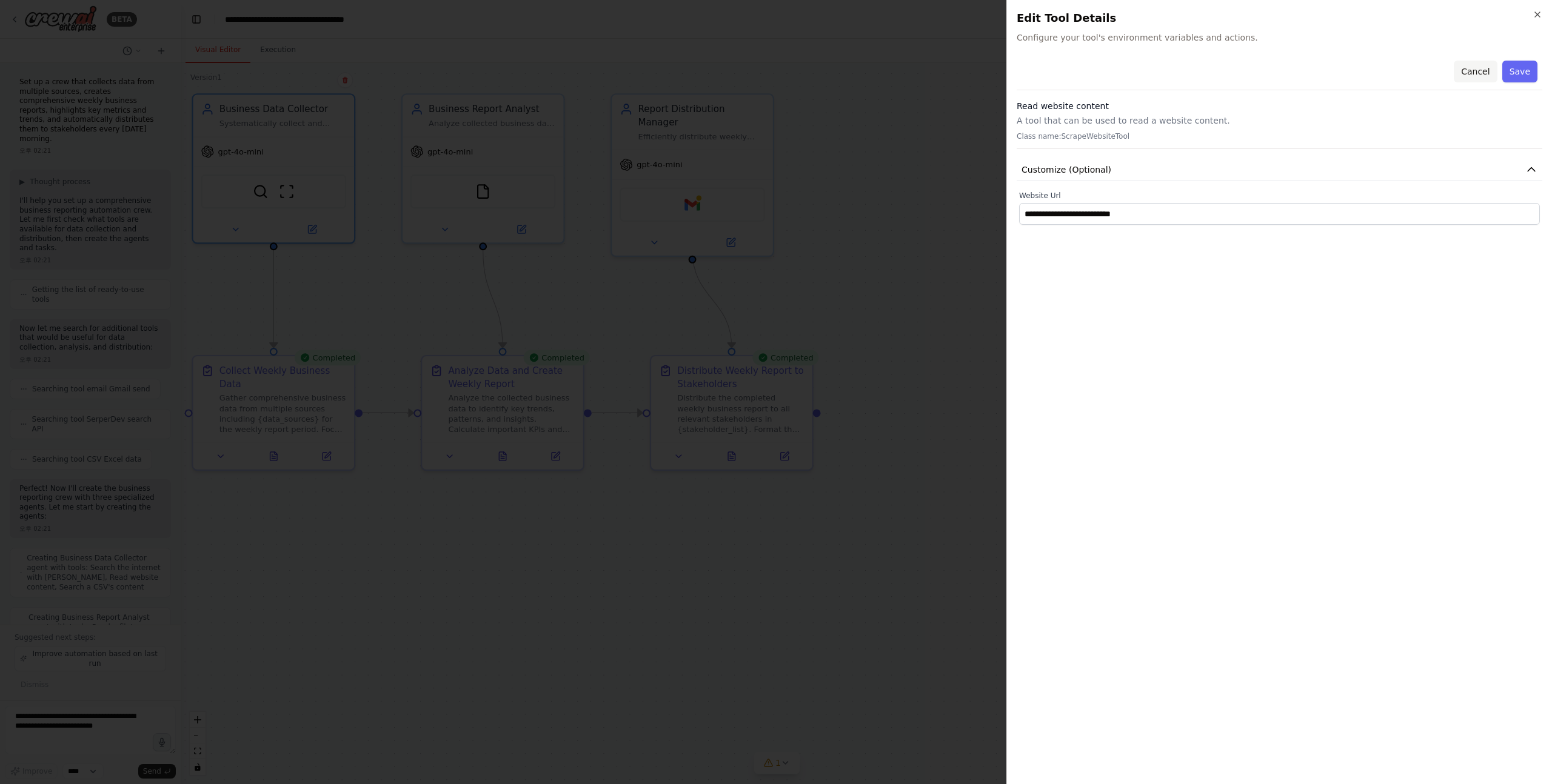
click at [1477, 73] on button "Cancel" at bounding box center [1475, 71] width 43 height 22
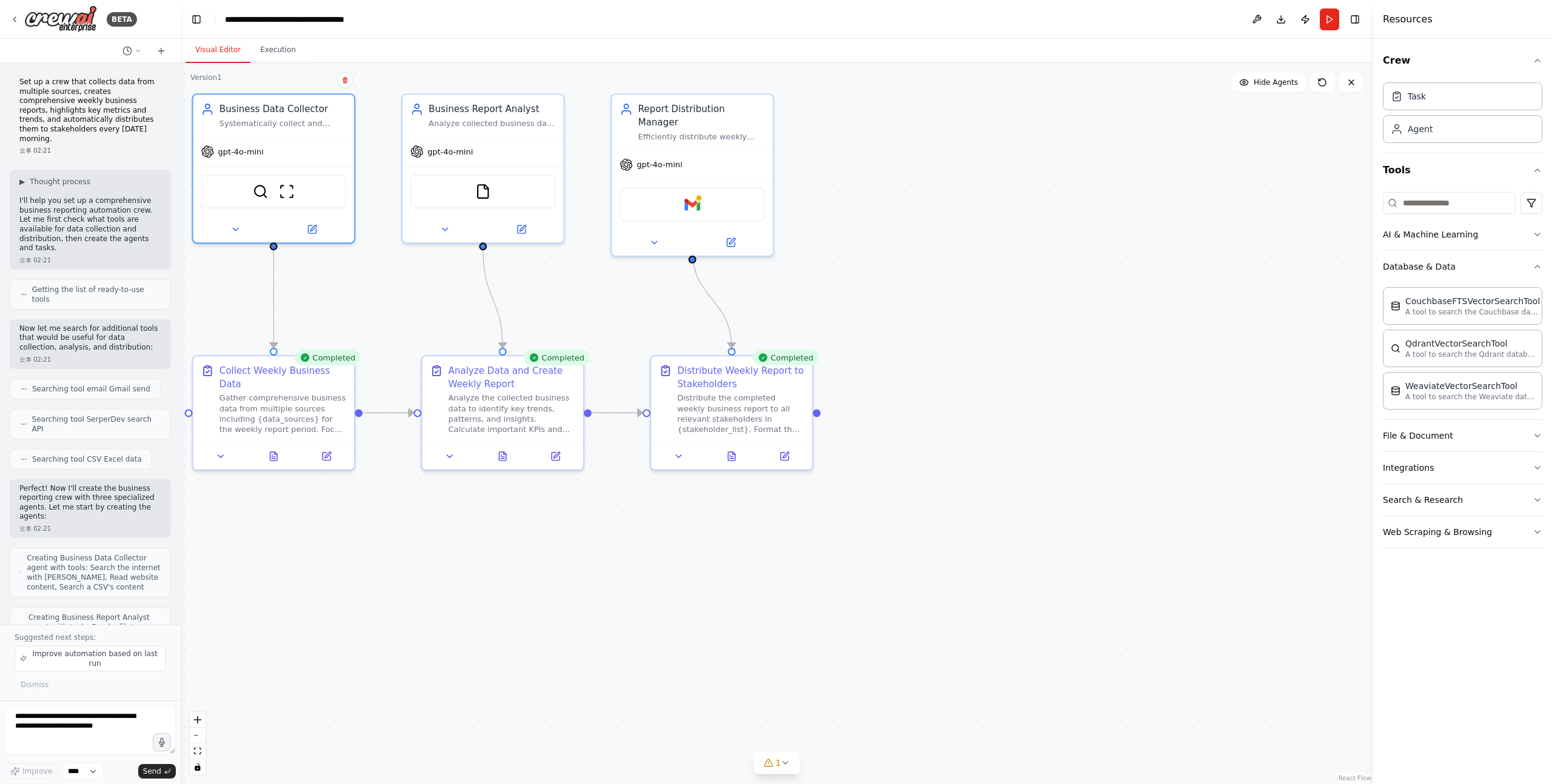
click at [925, 207] on div ".deletable-edge-delete-btn { width: 20px; height: 20px; border: 0px solid #ffff…" at bounding box center [777, 423] width 1192 height 721
click at [1331, 20] on button "Run" at bounding box center [1330, 19] width 20 height 22
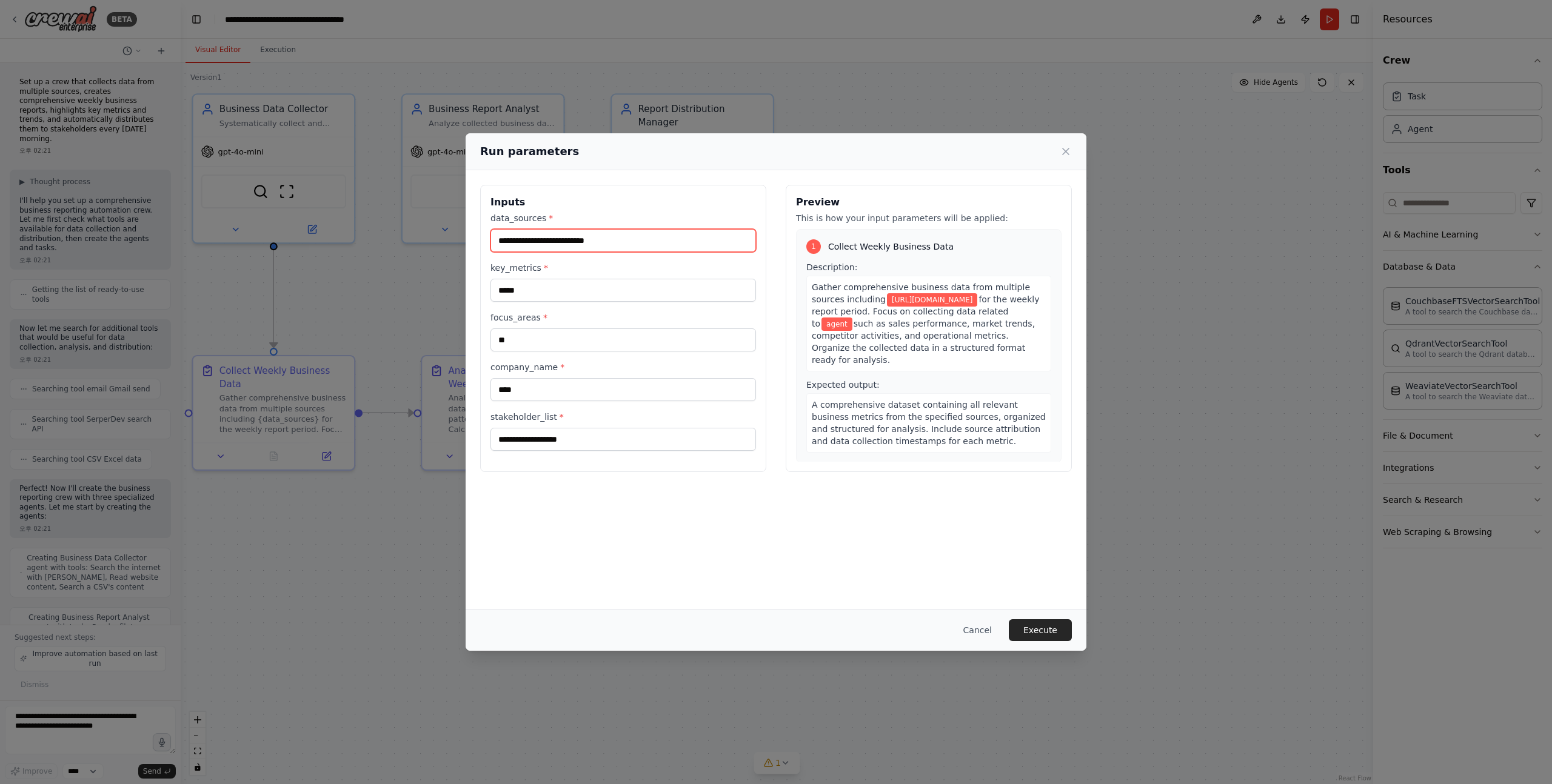
drag, startPoint x: 648, startPoint y: 242, endPoint x: 465, endPoint y: 230, distance: 183.4
click at [466, 230] on div "**********" at bounding box center [776, 329] width 621 height 317
click at [537, 295] on input "*****" at bounding box center [623, 290] width 266 height 23
click at [547, 289] on input "*****" at bounding box center [623, 290] width 266 height 23
click at [891, 305] on div "Gather comprehensive business data from multiple sources including https://news…" at bounding box center [929, 323] width 245 height 96
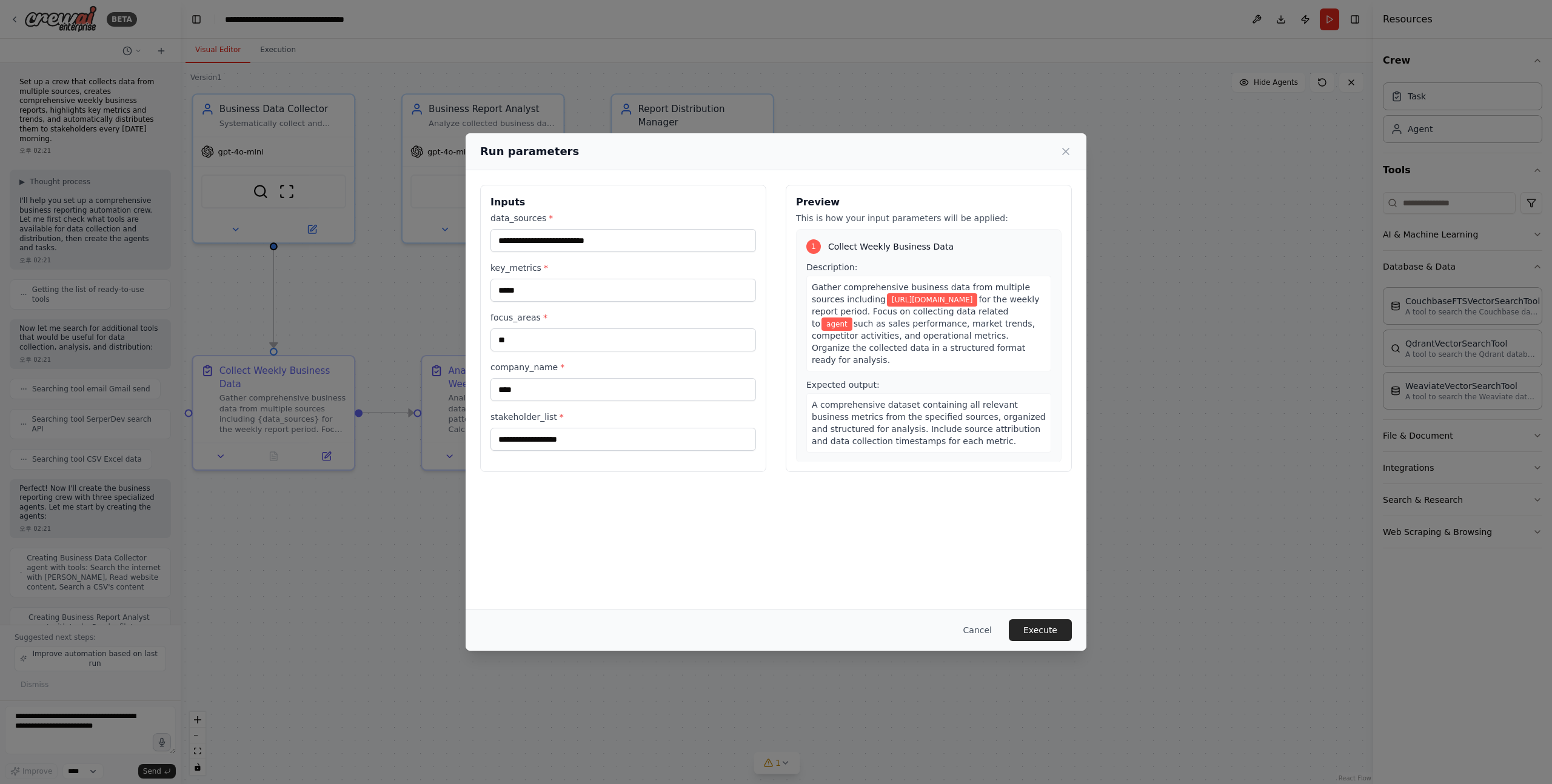
click at [909, 304] on span "https://news.crunchbase.com/" at bounding box center [932, 300] width 90 height 14
drag, startPoint x: 963, startPoint y: 304, endPoint x: 861, endPoint y: 301, distance: 102.0
click at [887, 301] on span "https://news.crunchbase.com/" at bounding box center [932, 300] width 90 height 14
drag, startPoint x: 647, startPoint y: 244, endPoint x: 415, endPoint y: 234, distance: 232.2
click at [415, 234] on div "**********" at bounding box center [776, 392] width 1552 height 784
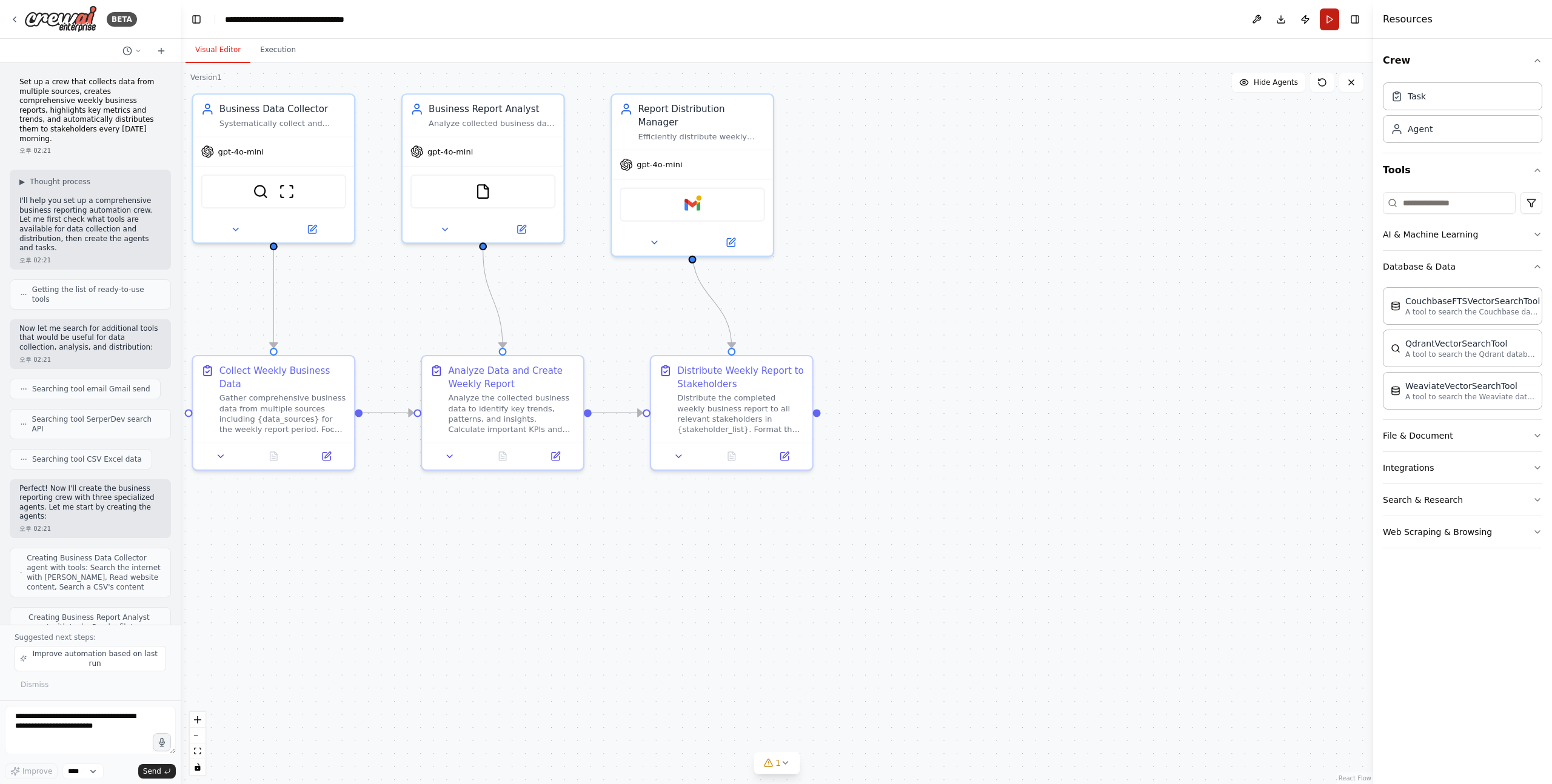
click at [1329, 22] on button "Run" at bounding box center [1330, 19] width 20 height 22
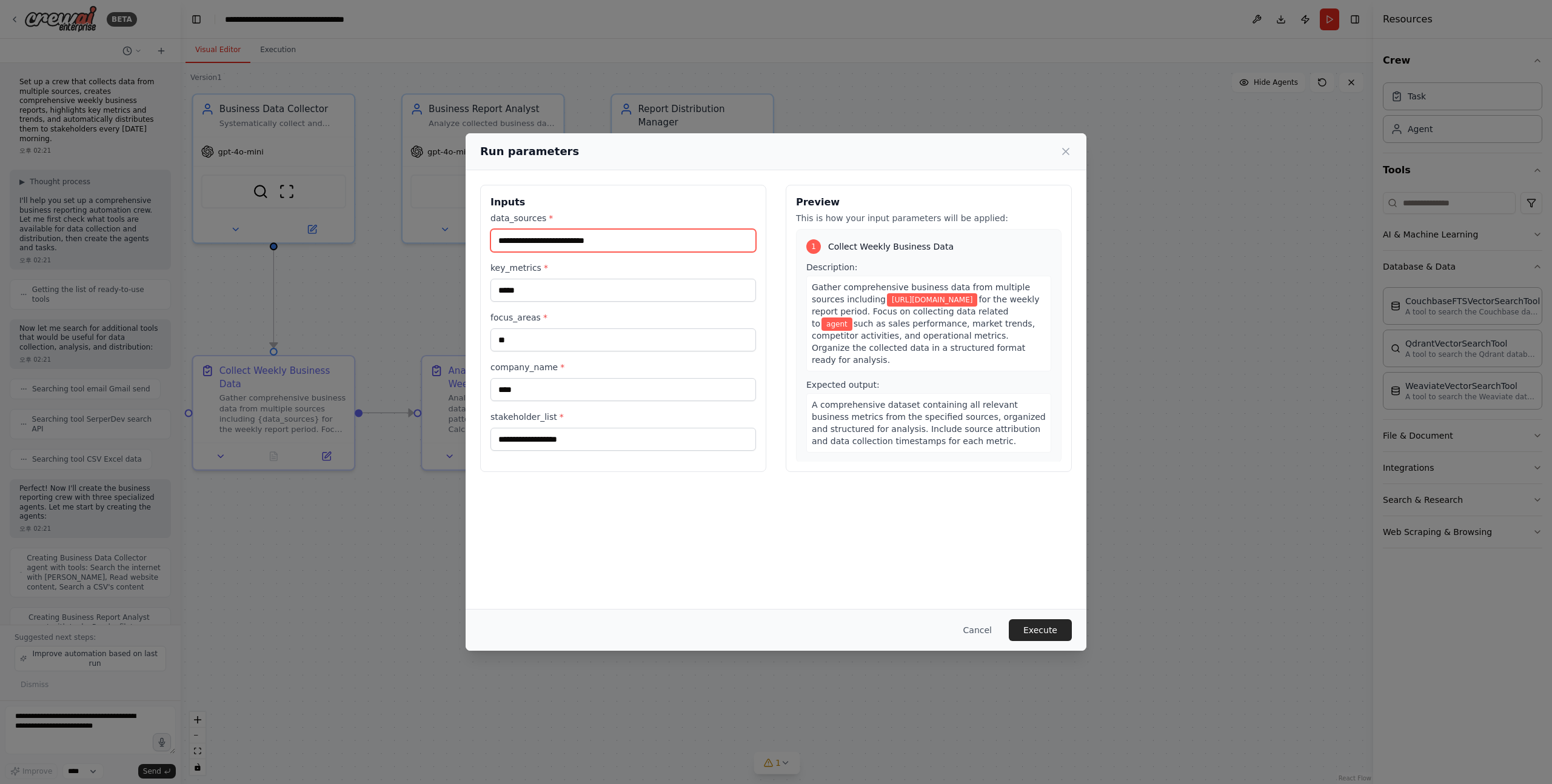
drag, startPoint x: 642, startPoint y: 240, endPoint x: 454, endPoint y: 242, distance: 188.0
click at [453, 242] on div "**********" at bounding box center [776, 392] width 1552 height 784
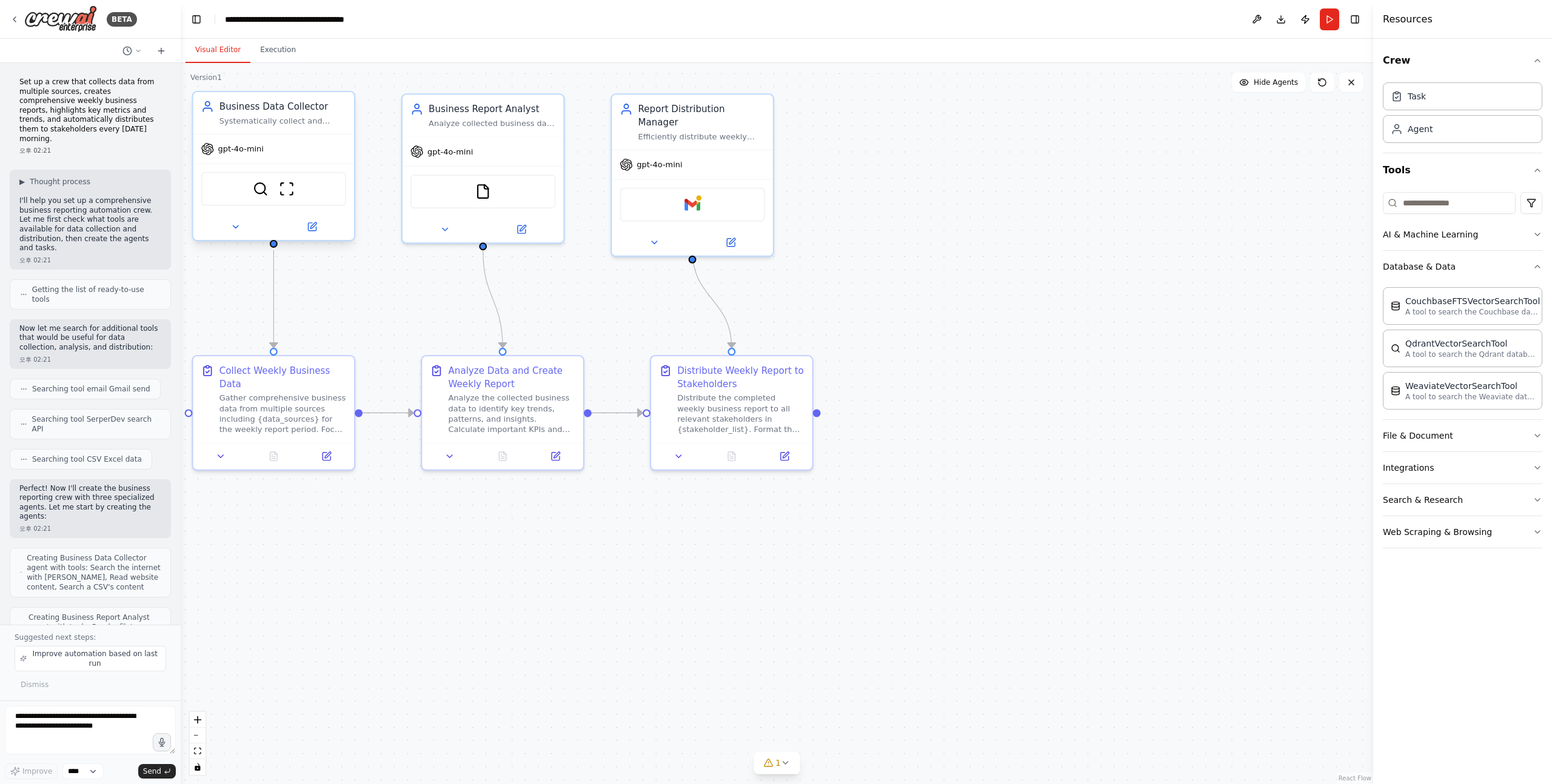
click at [312, 191] on div "SerperDevTool ScrapeWebsiteTool" at bounding box center [274, 189] width 145 height 34
click at [317, 232] on icon at bounding box center [311, 226] width 10 height 10
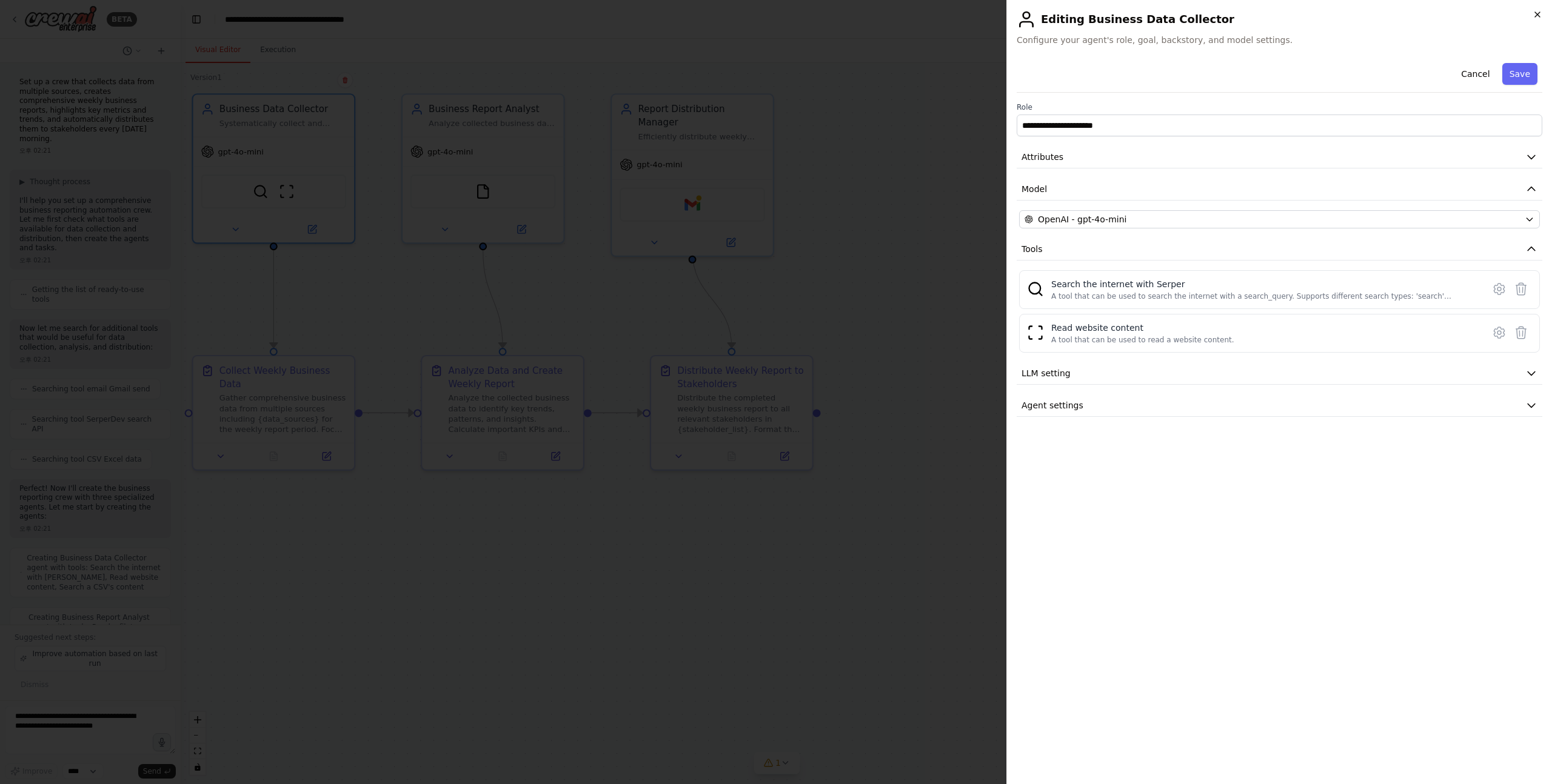
click at [1536, 18] on icon "button" at bounding box center [1538, 14] width 10 height 10
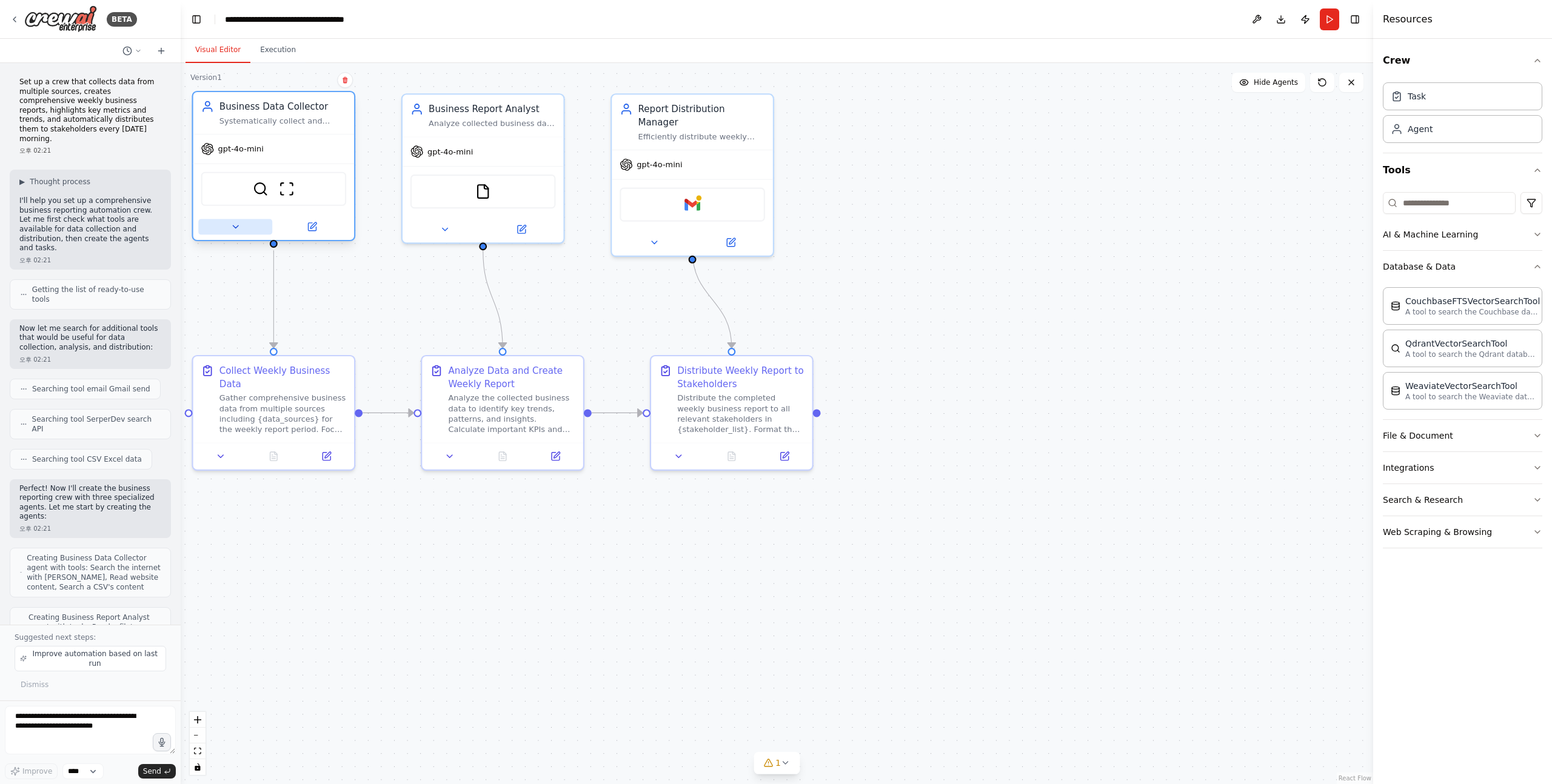
click at [235, 227] on icon at bounding box center [236, 227] width 5 height 3
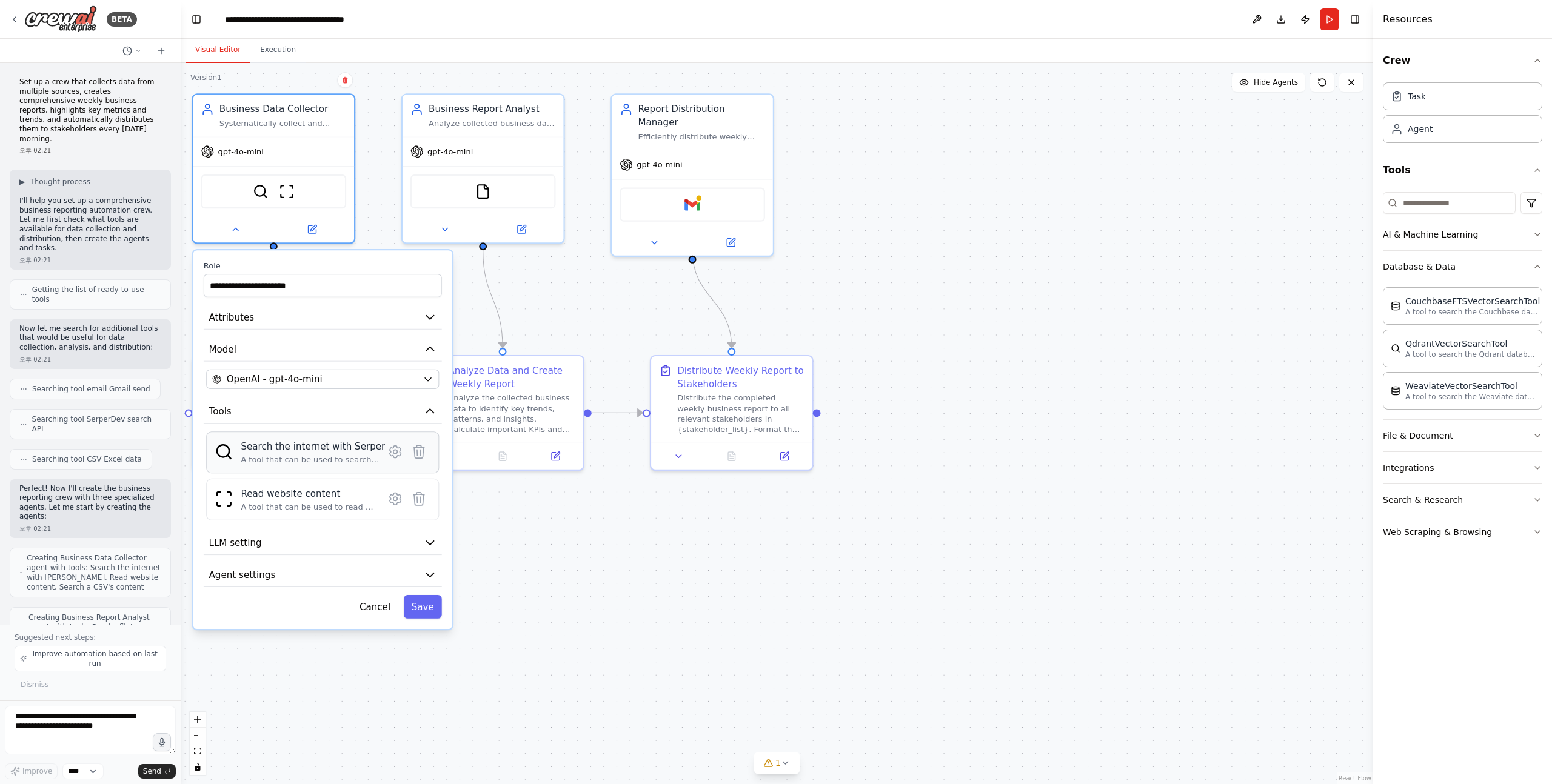
click at [320, 457] on div "A tool that can be used to search the internet with a search_query. Supports di…" at bounding box center [313, 459] width 144 height 10
click at [312, 510] on div "A tool that can be used to read a website content." at bounding box center [308, 507] width 135 height 10
click at [334, 544] on button "LLM setting" at bounding box center [323, 543] width 239 height 24
click at [383, 579] on button "Agent settings" at bounding box center [323, 575] width 239 height 24
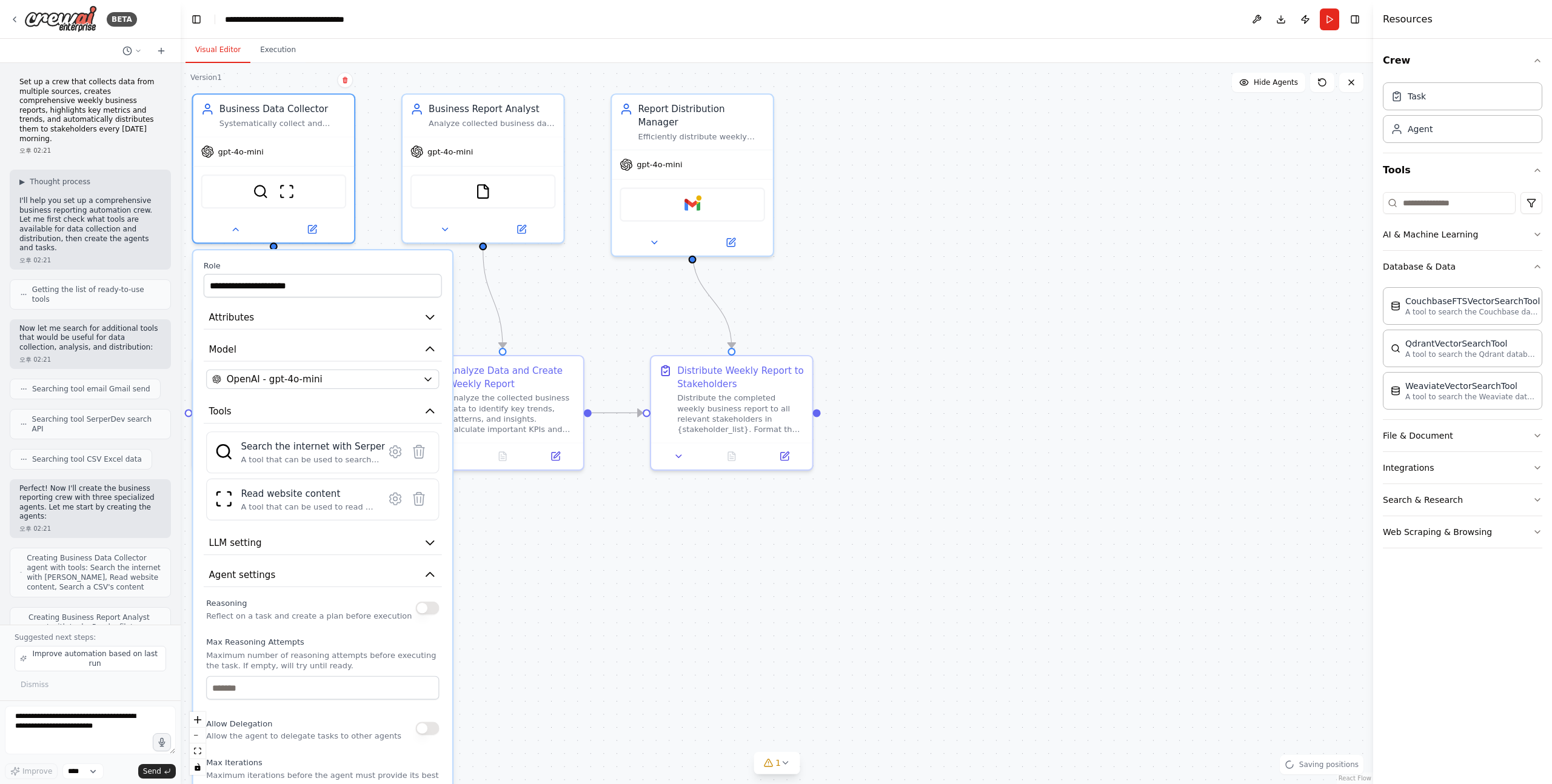
click at [629, 607] on div ".deletable-edge-delete-btn { width: 20px; height: 20px; border: 0px solid #ffff…" at bounding box center [777, 423] width 1192 height 721
click at [1089, 268] on div ".deletable-edge-delete-btn { width: 20px; height: 20px; border: 0px solid #ffff…" at bounding box center [777, 423] width 1192 height 721
click at [1047, 265] on div ".deletable-edge-delete-btn { width: 20px; height: 20px; border: 0px solid #ffff…" at bounding box center [777, 423] width 1192 height 721
click at [430, 531] on button "LLM setting" at bounding box center [323, 543] width 239 height 24
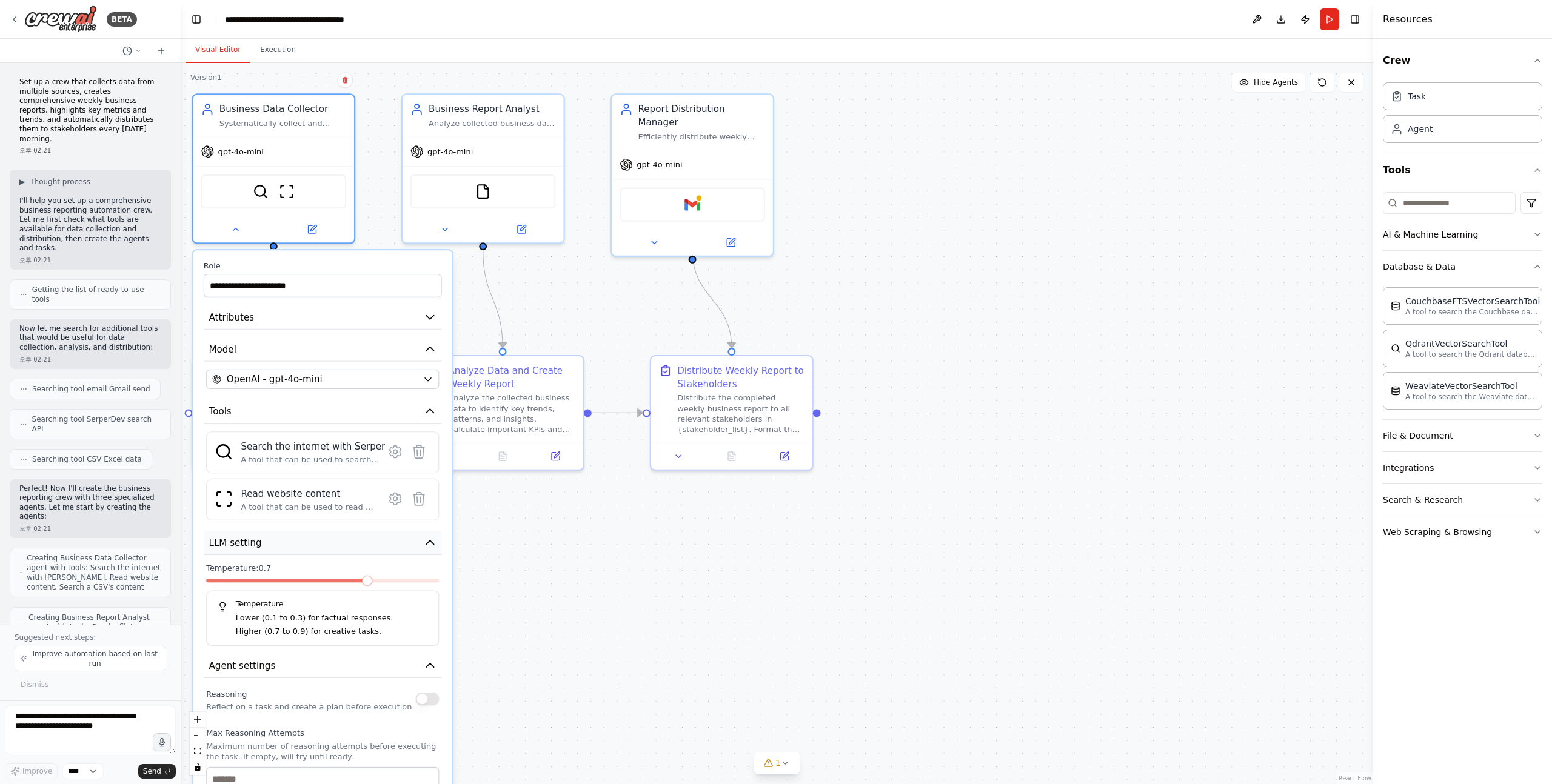
click at [424, 541] on icon "button" at bounding box center [430, 543] width 14 height 14
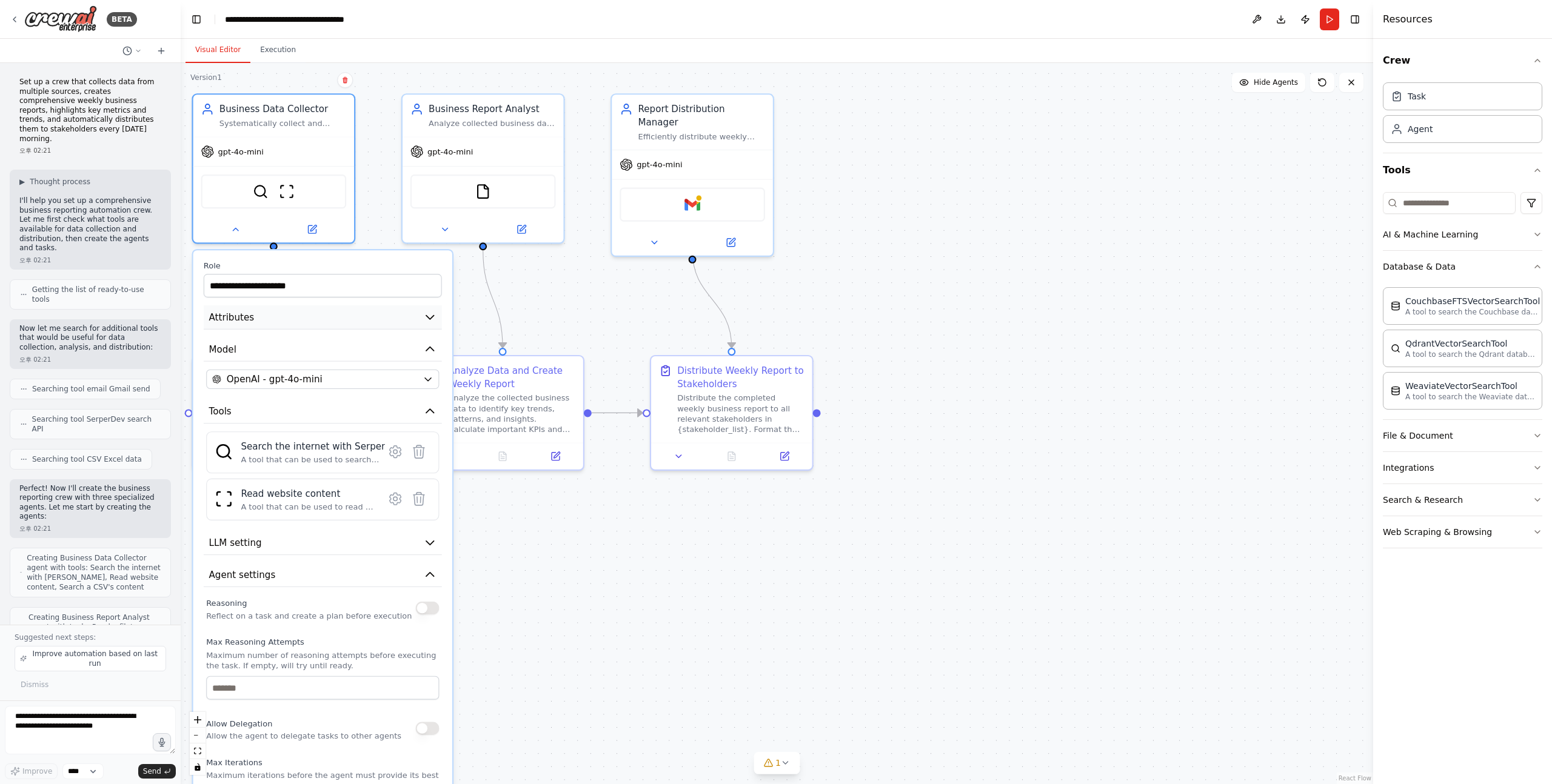
click at [435, 308] on button "Attributes" at bounding box center [323, 318] width 239 height 24
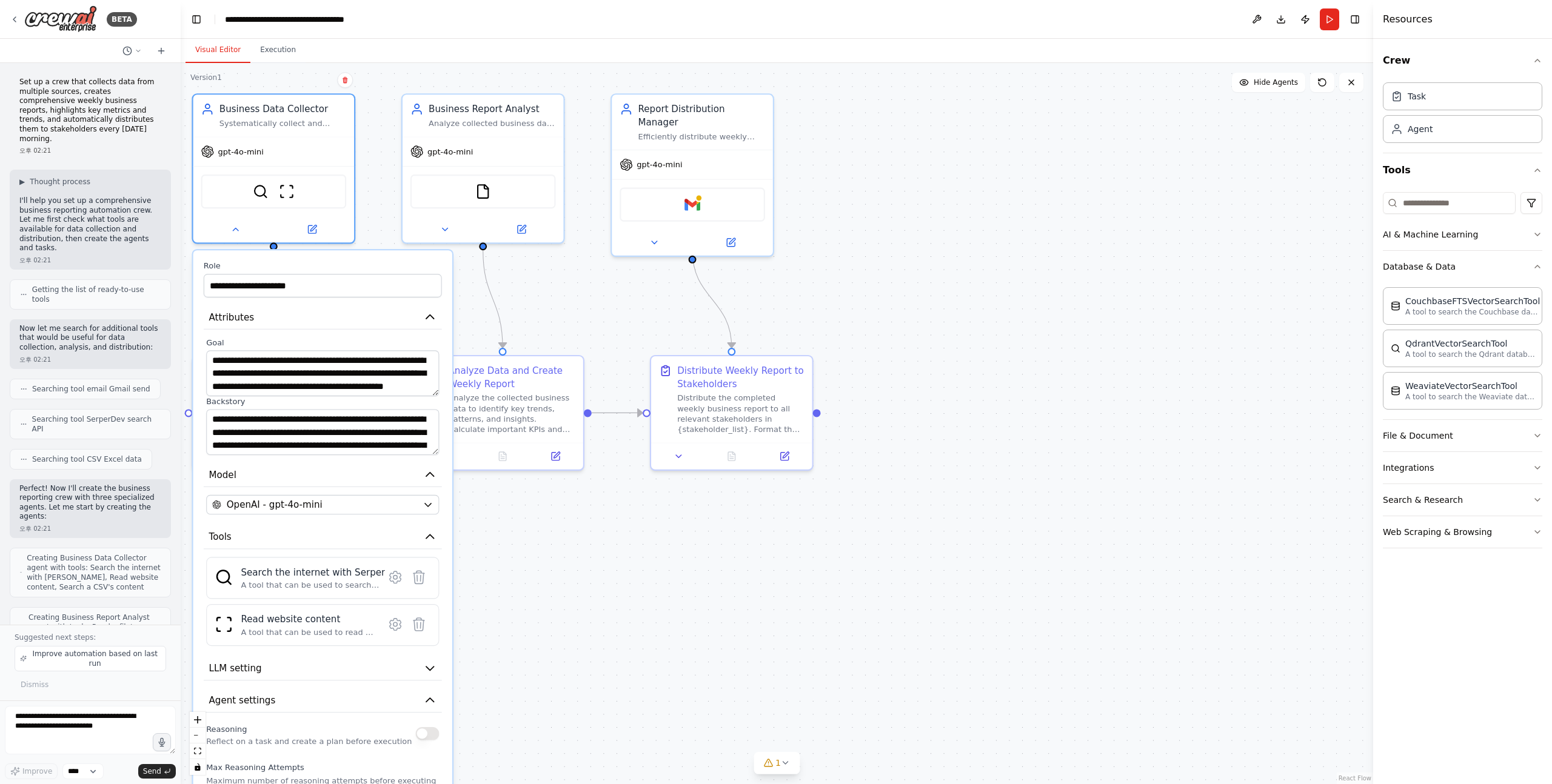
click at [368, 167] on div ".deletable-edge-delete-btn { width: 20px; height: 20px; border: 0px solid #ffff…" at bounding box center [777, 423] width 1192 height 721
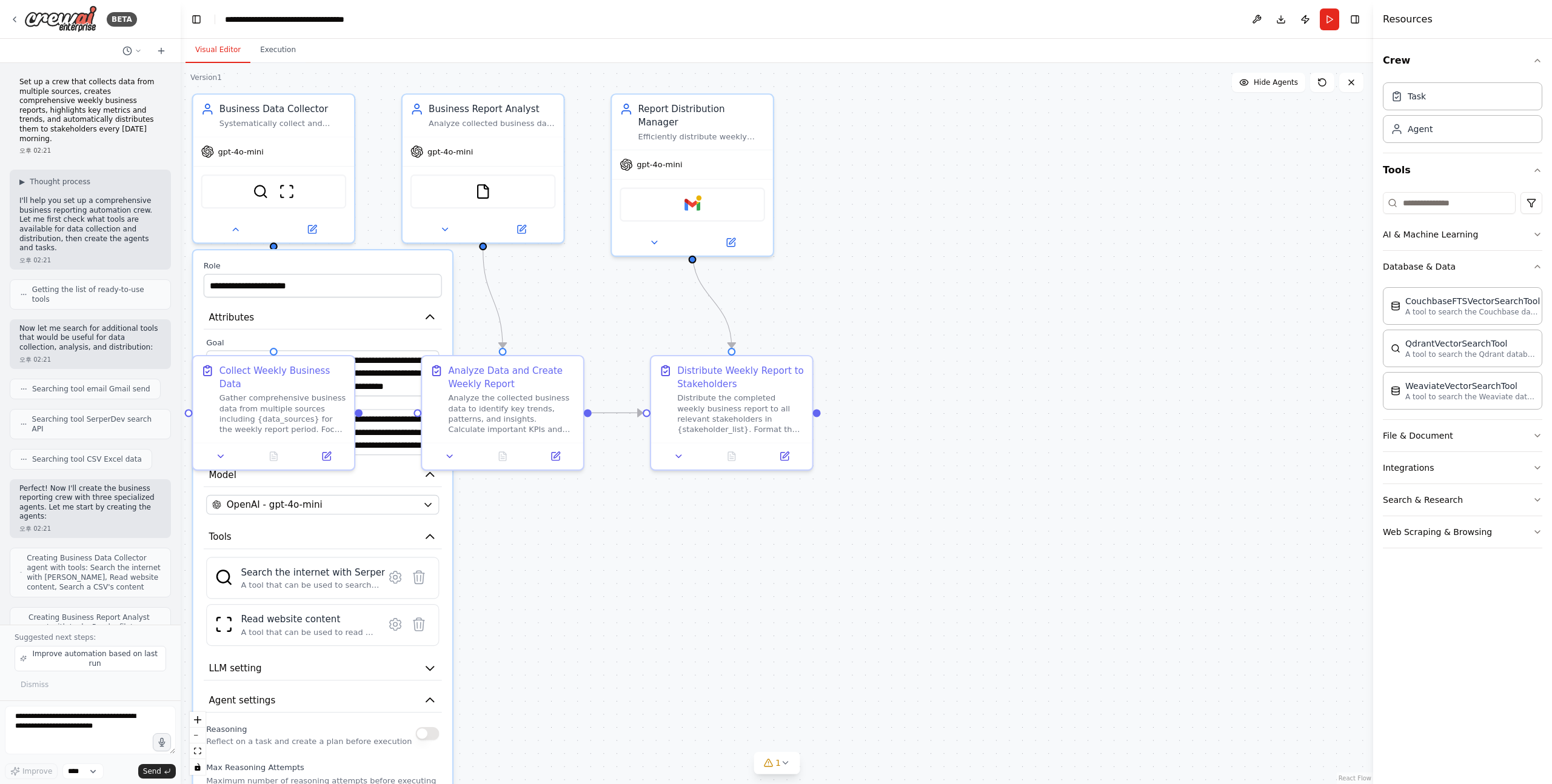
click at [463, 625] on div ".deletable-edge-delete-btn { width: 20px; height: 20px; border: 0px solid #ffff…" at bounding box center [777, 423] width 1192 height 721
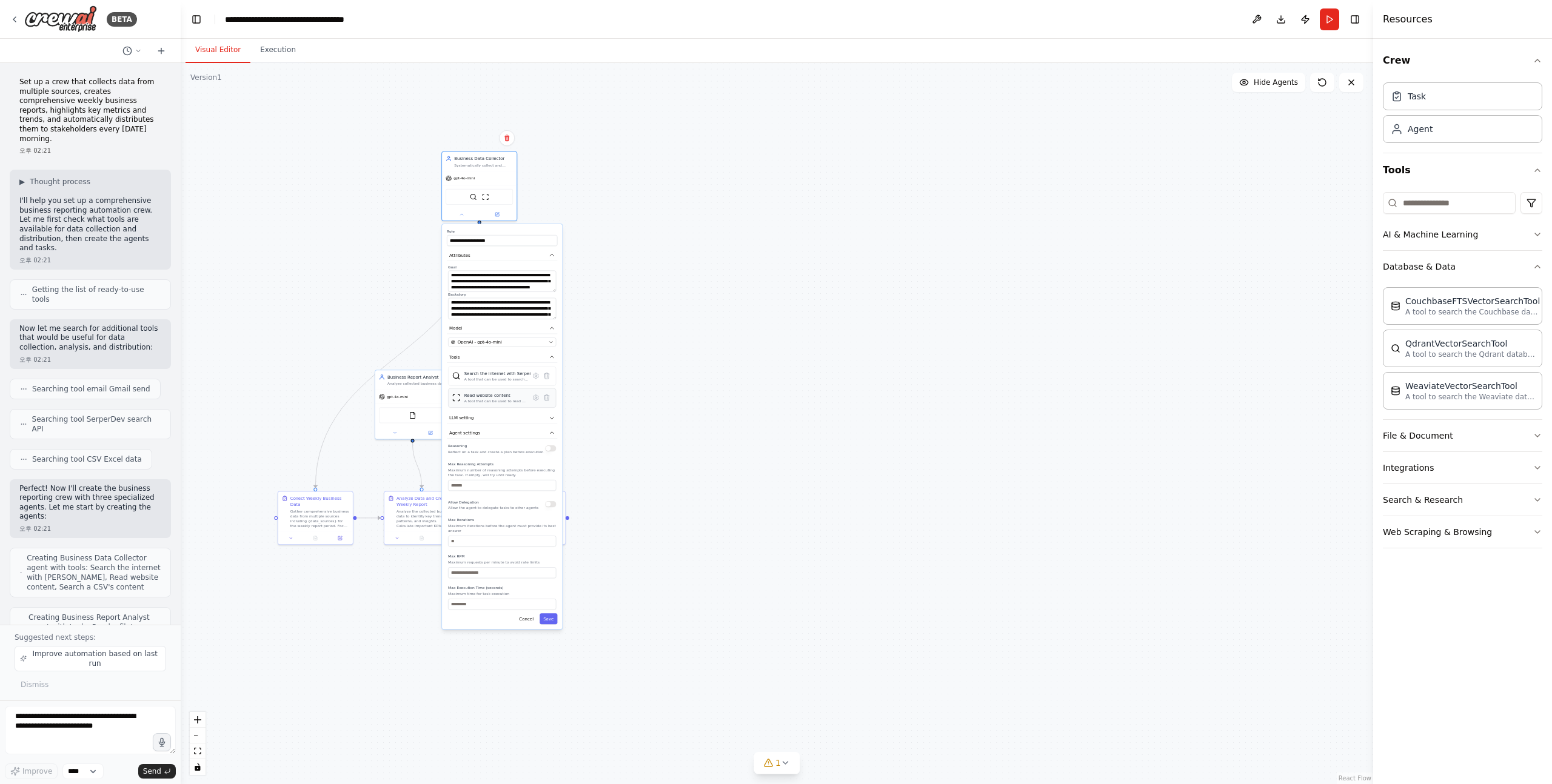
drag, startPoint x: 320, startPoint y: 616, endPoint x: 503, endPoint y: 361, distance: 313.9
click at [503, 392] on div "Read website content" at bounding box center [496, 395] width 63 height 6
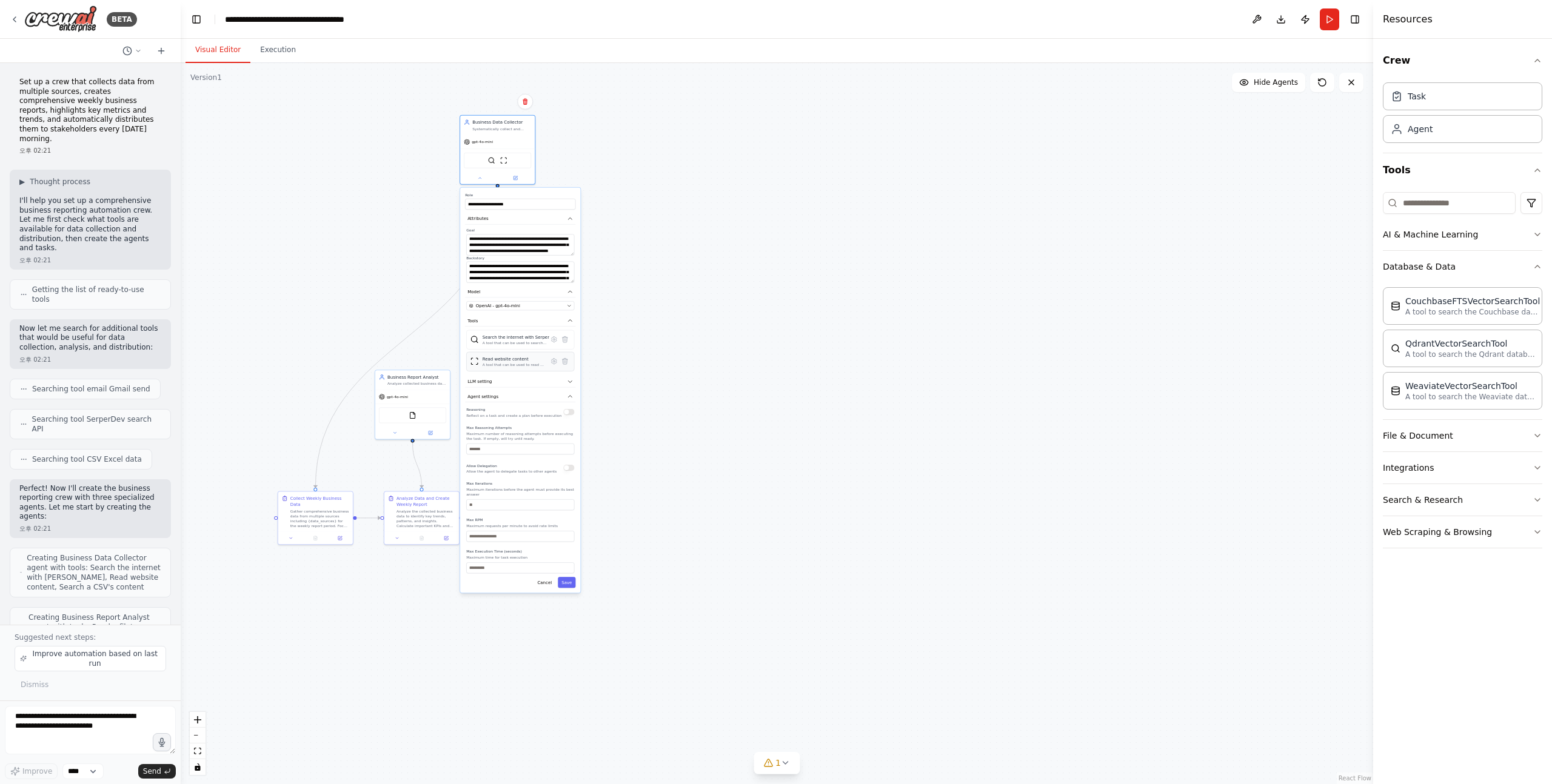
click at [503, 361] on div "Read website content" at bounding box center [514, 359] width 63 height 6
drag, startPoint x: 572, startPoint y: 306, endPoint x: 565, endPoint y: 306, distance: 7.0
click at [565, 306] on button "OpenAI - gpt-4o-mini" at bounding box center [520, 305] width 108 height 9
drag, startPoint x: 549, startPoint y: 267, endPoint x: 280, endPoint y: 293, distance: 270.3
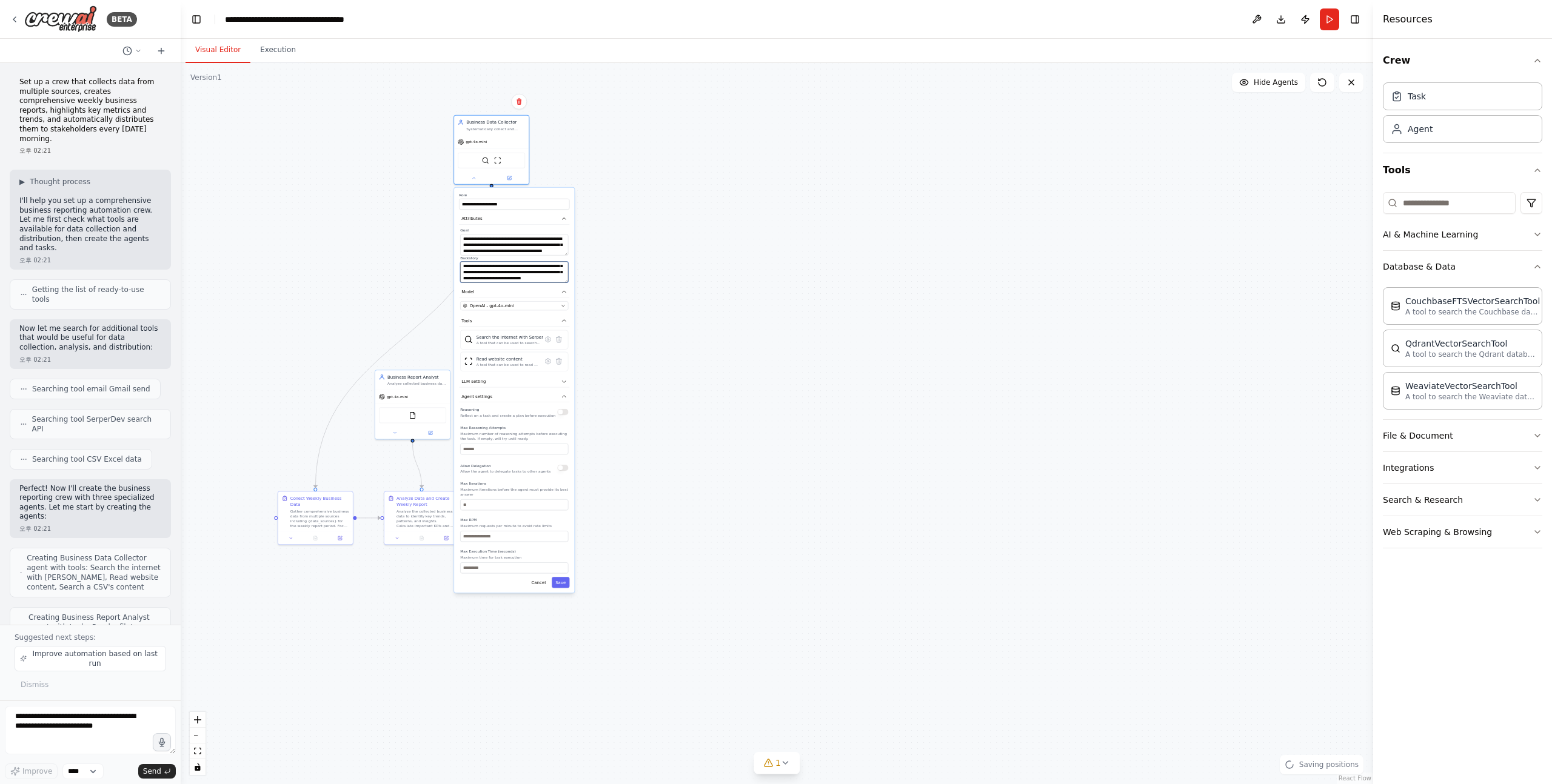
click at [260, 287] on div ".deletable-edge-delete-btn { width: 20px; height: 20px; border: 0px solid #ffff…" at bounding box center [777, 423] width 1192 height 721
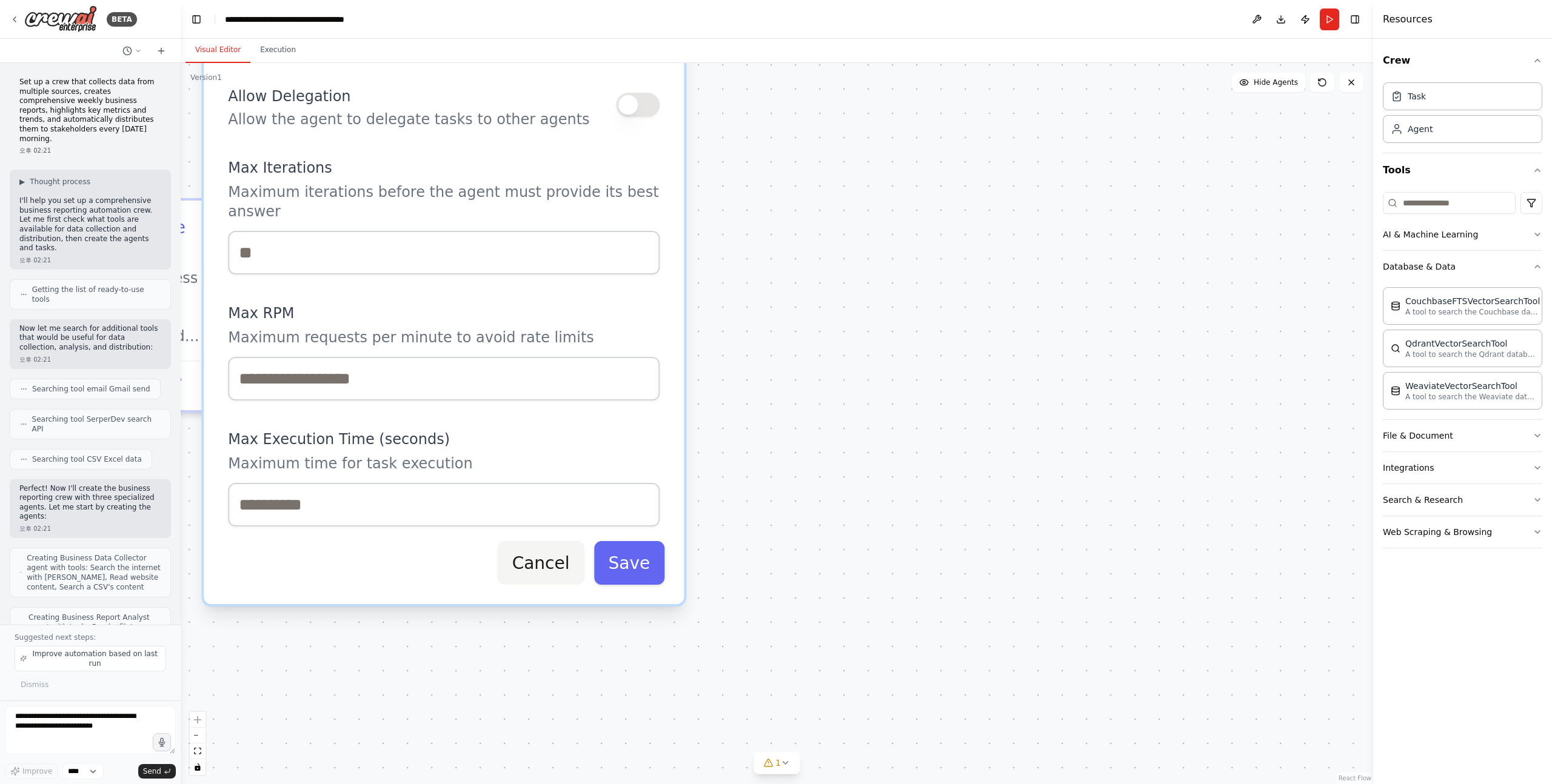
click at [547, 567] on button "Cancel" at bounding box center [541, 563] width 87 height 43
click at [542, 562] on button "Cancel" at bounding box center [541, 563] width 87 height 43
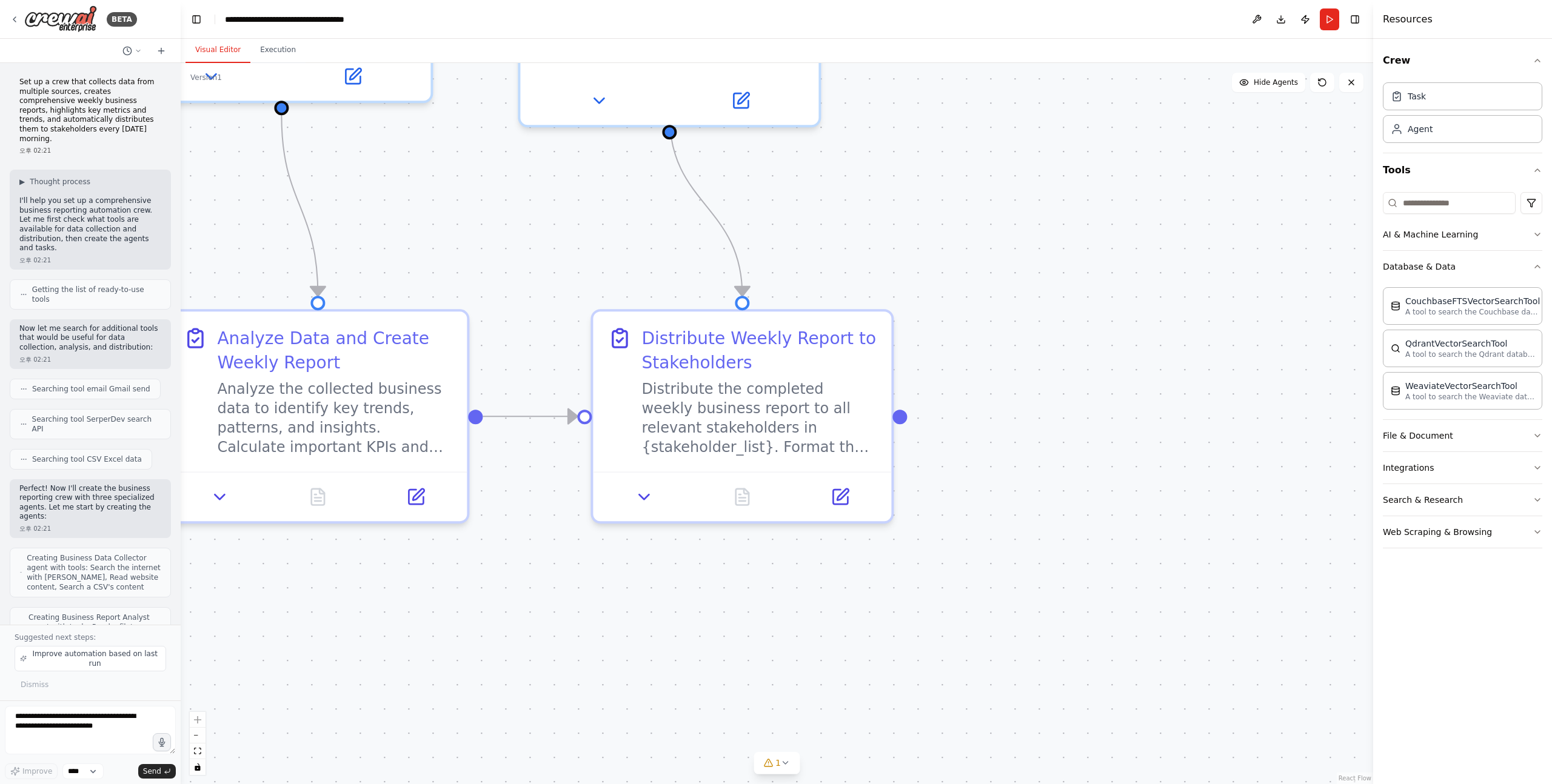
drag, startPoint x: 326, startPoint y: 463, endPoint x: 570, endPoint y: 573, distance: 267.6
click at [570, 574] on div ".deletable-edge-delete-btn { width: 20px; height: 20px; border: 0px solid #ffff…" at bounding box center [777, 423] width 1192 height 721
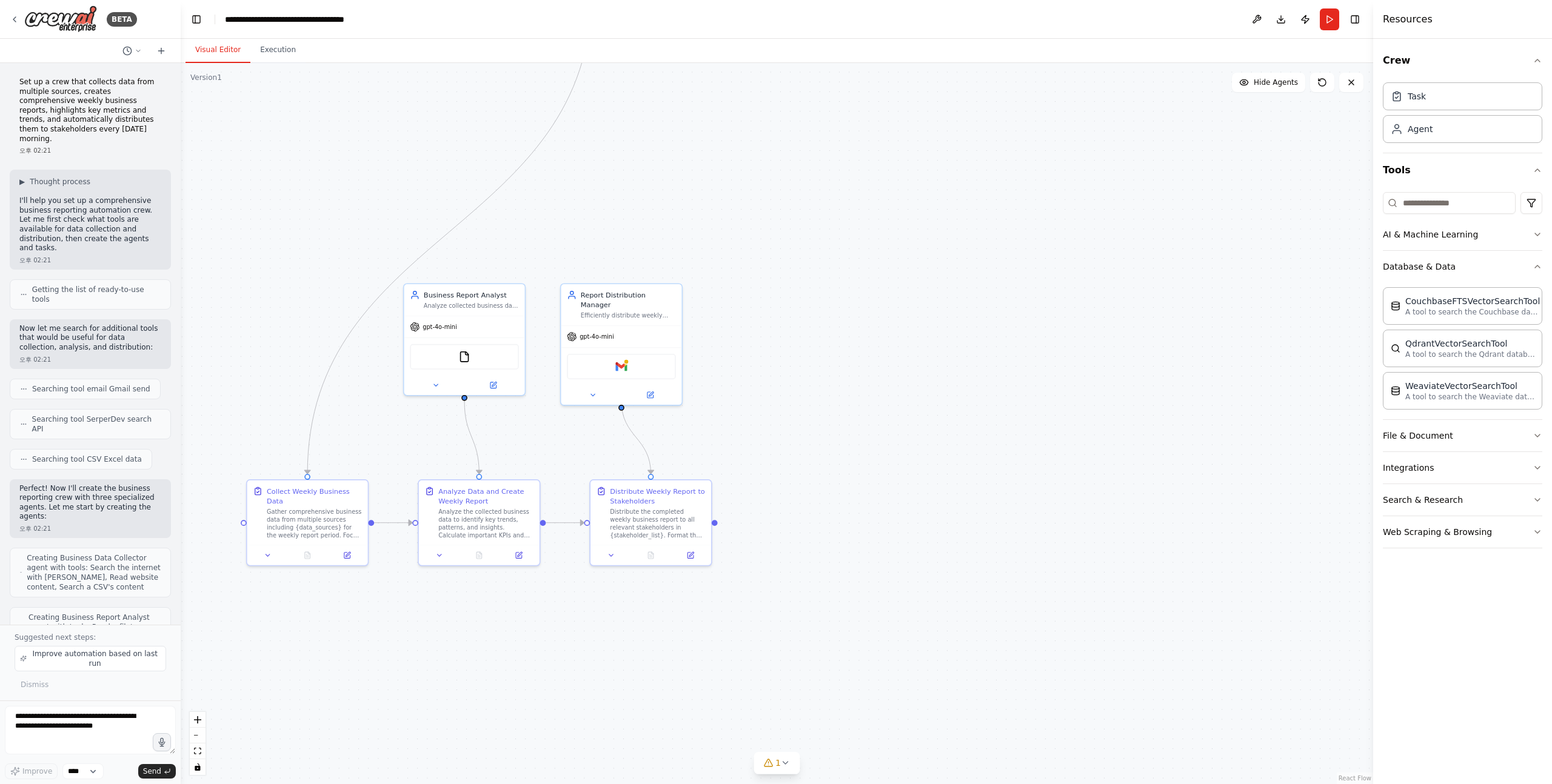
click at [589, 595] on div ".deletable-edge-delete-btn { width: 20px; height: 20px; border: 0px solid #ffff…" at bounding box center [777, 423] width 1192 height 721
click at [774, 613] on div ".deletable-edge-delete-btn { width: 20px; height: 20px; border: 0px solid #ffff…" at bounding box center [777, 423] width 1192 height 721
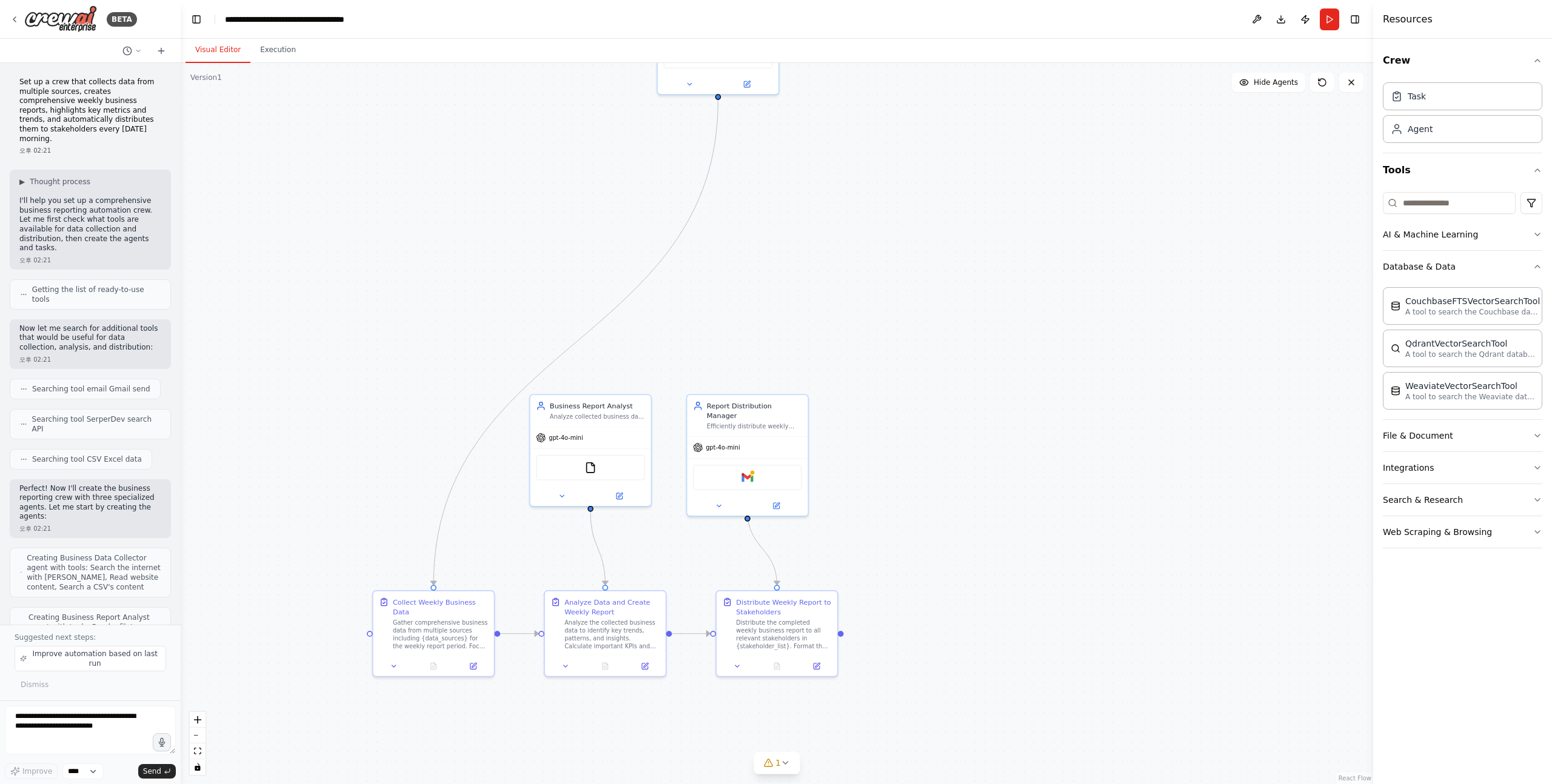
drag, startPoint x: 543, startPoint y: 203, endPoint x: 693, endPoint y: 329, distance: 195.9
click at [693, 328] on div ".deletable-edge-delete-btn { width: 20px; height: 20px; border: 0px solid #ffff…" at bounding box center [777, 423] width 1192 height 721
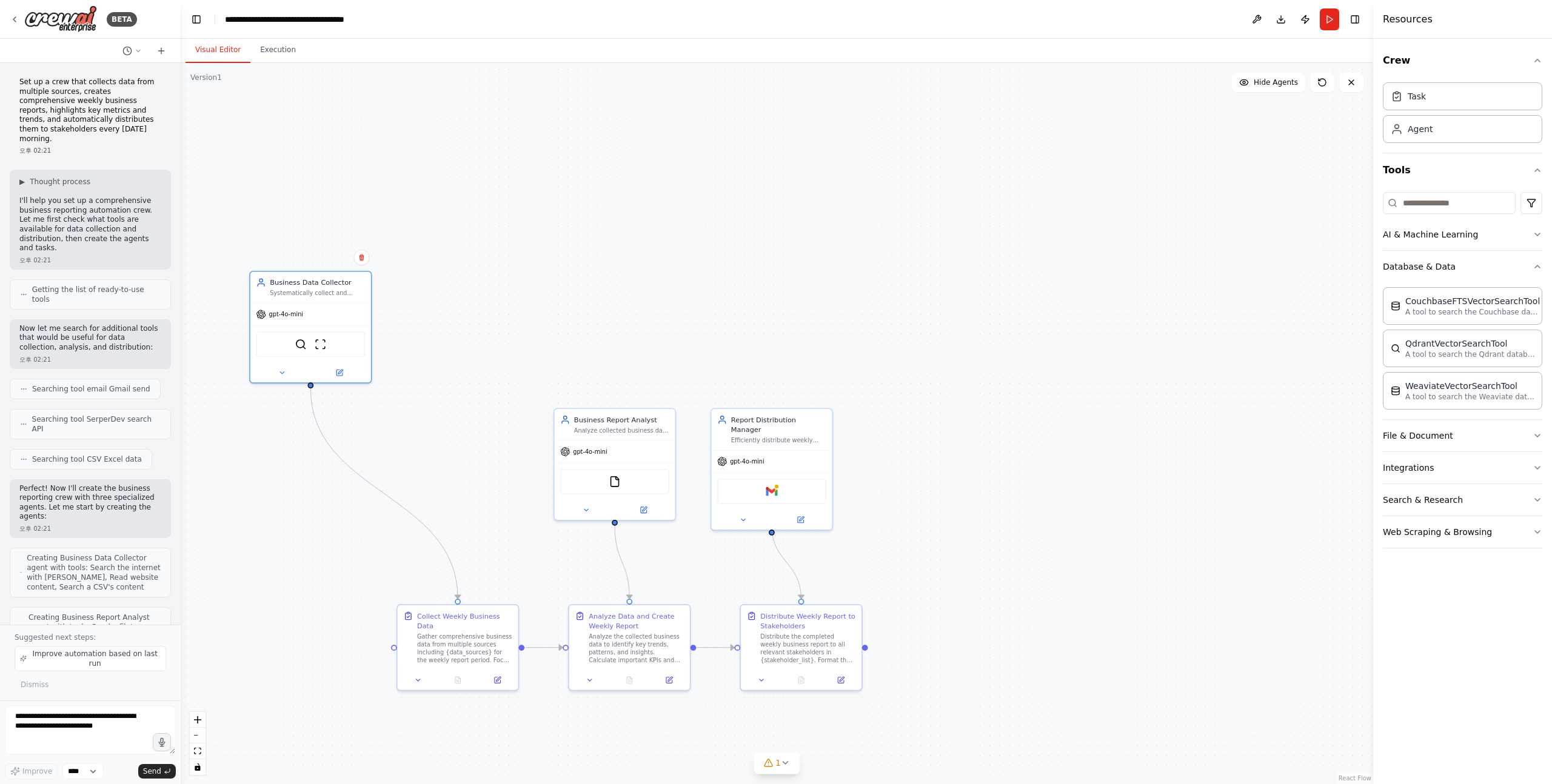
drag, startPoint x: 691, startPoint y: 104, endPoint x: 253, endPoint y: 387, distance: 521.5
click at [252, 387] on div ".deletable-edge-delete-btn { width: 20px; height: 20px; border: 0px solid #ffff…" at bounding box center [777, 423] width 1192 height 721
click at [262, 387] on div ".deletable-edge-delete-btn { width: 20px; height: 20px; border: 0px solid #ffff…" at bounding box center [777, 423] width 1192 height 721
drag, startPoint x: 262, startPoint y: 380, endPoint x: 389, endPoint y: 511, distance: 182.5
click at [389, 512] on div at bounding box center [438, 510] width 120 height 20
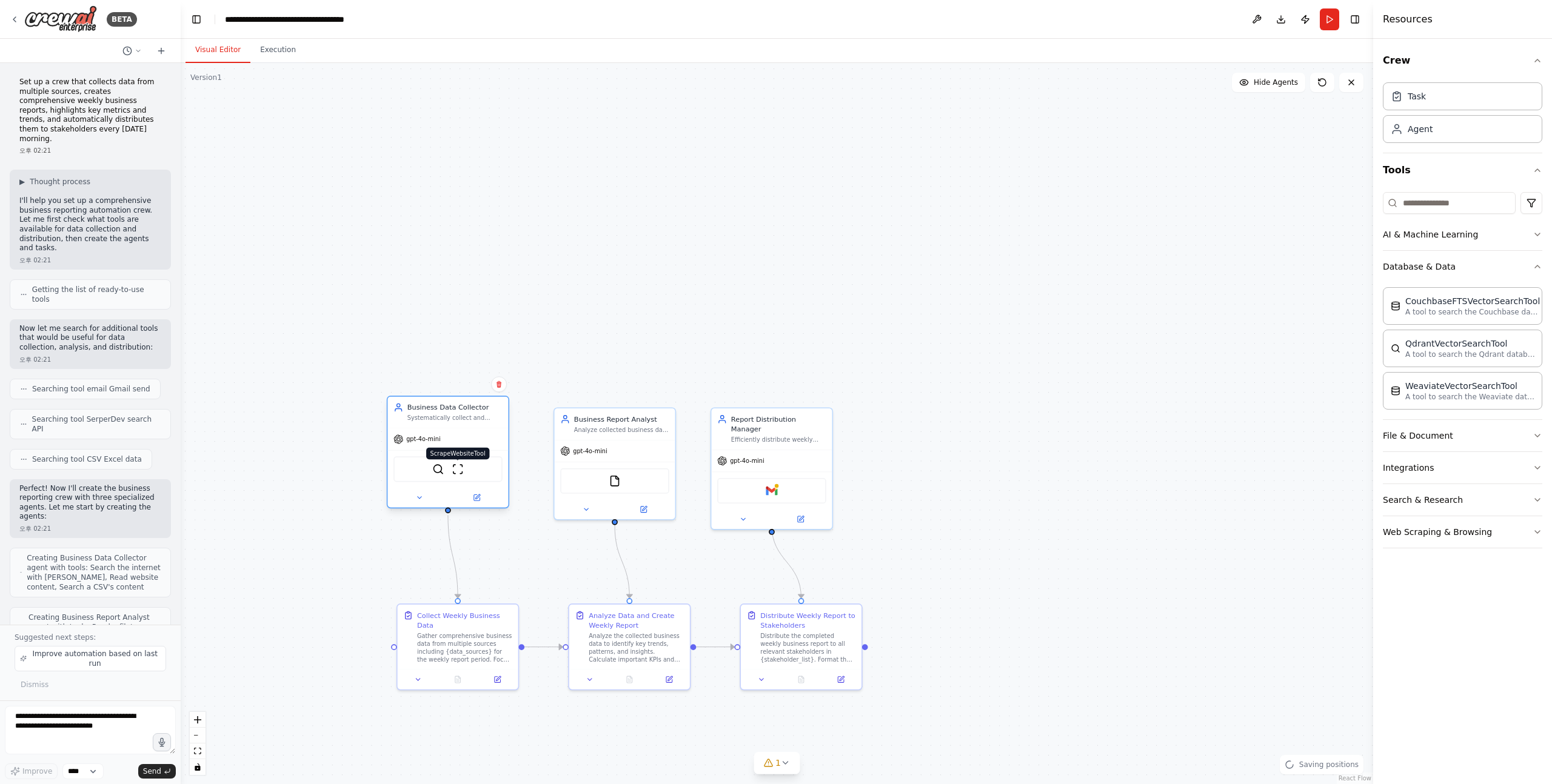
click at [455, 472] on img at bounding box center [457, 469] width 12 height 12
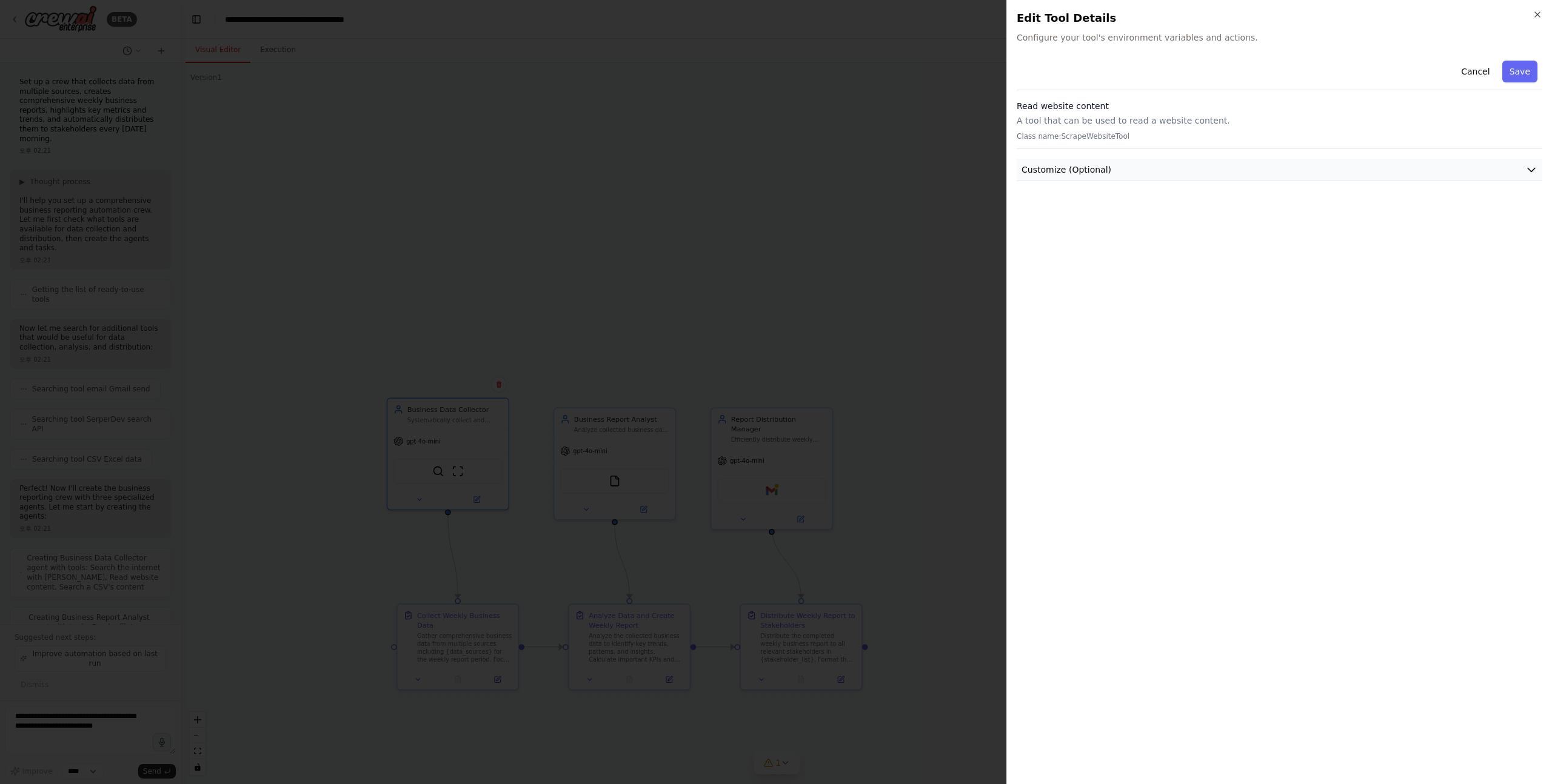
click at [1170, 169] on button "Customize (Optional)" at bounding box center [1279, 170] width 525 height 22
click at [1540, 18] on icon "button" at bounding box center [1538, 14] width 10 height 10
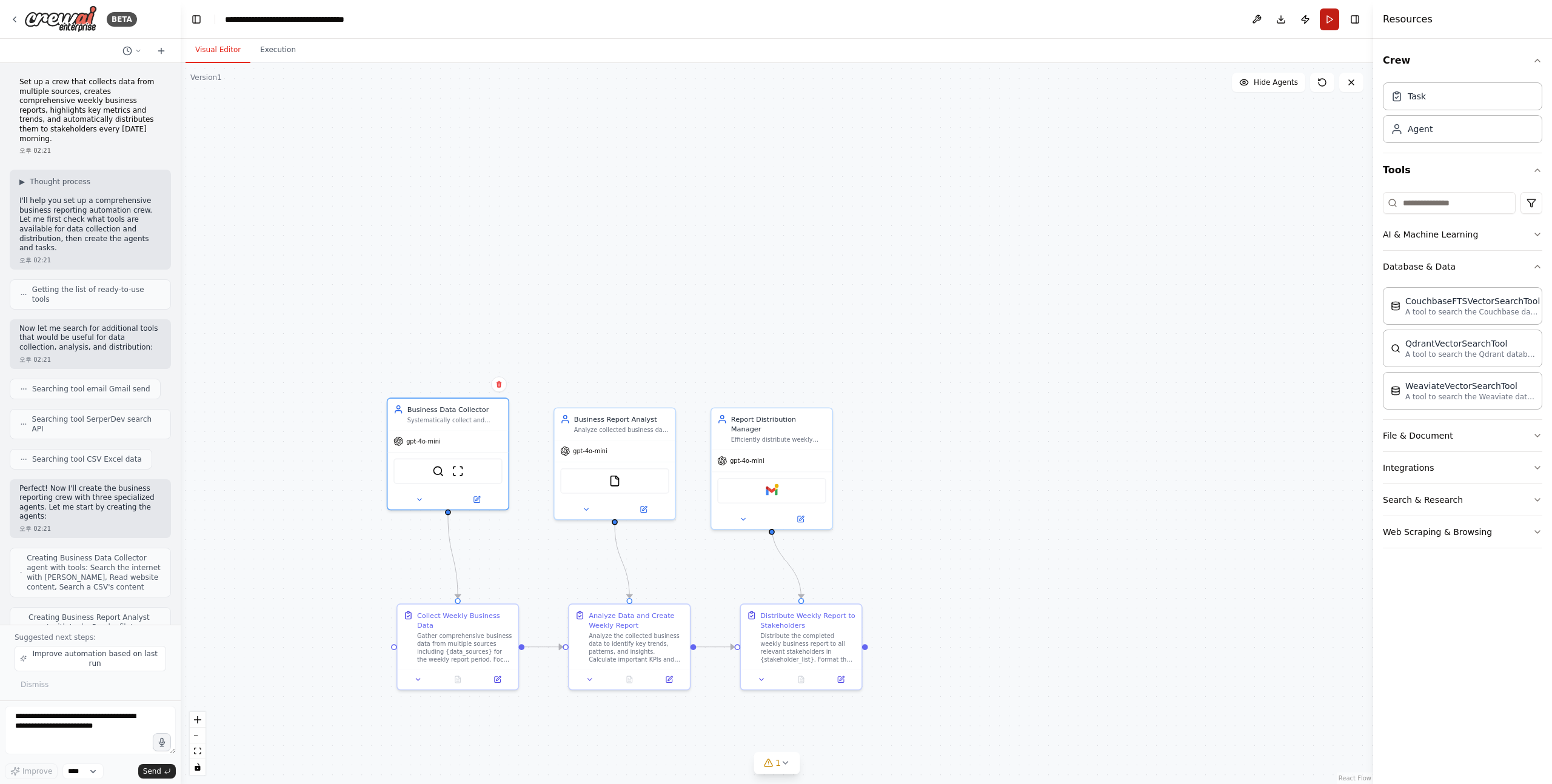
click at [1330, 20] on button "Run" at bounding box center [1330, 19] width 20 height 22
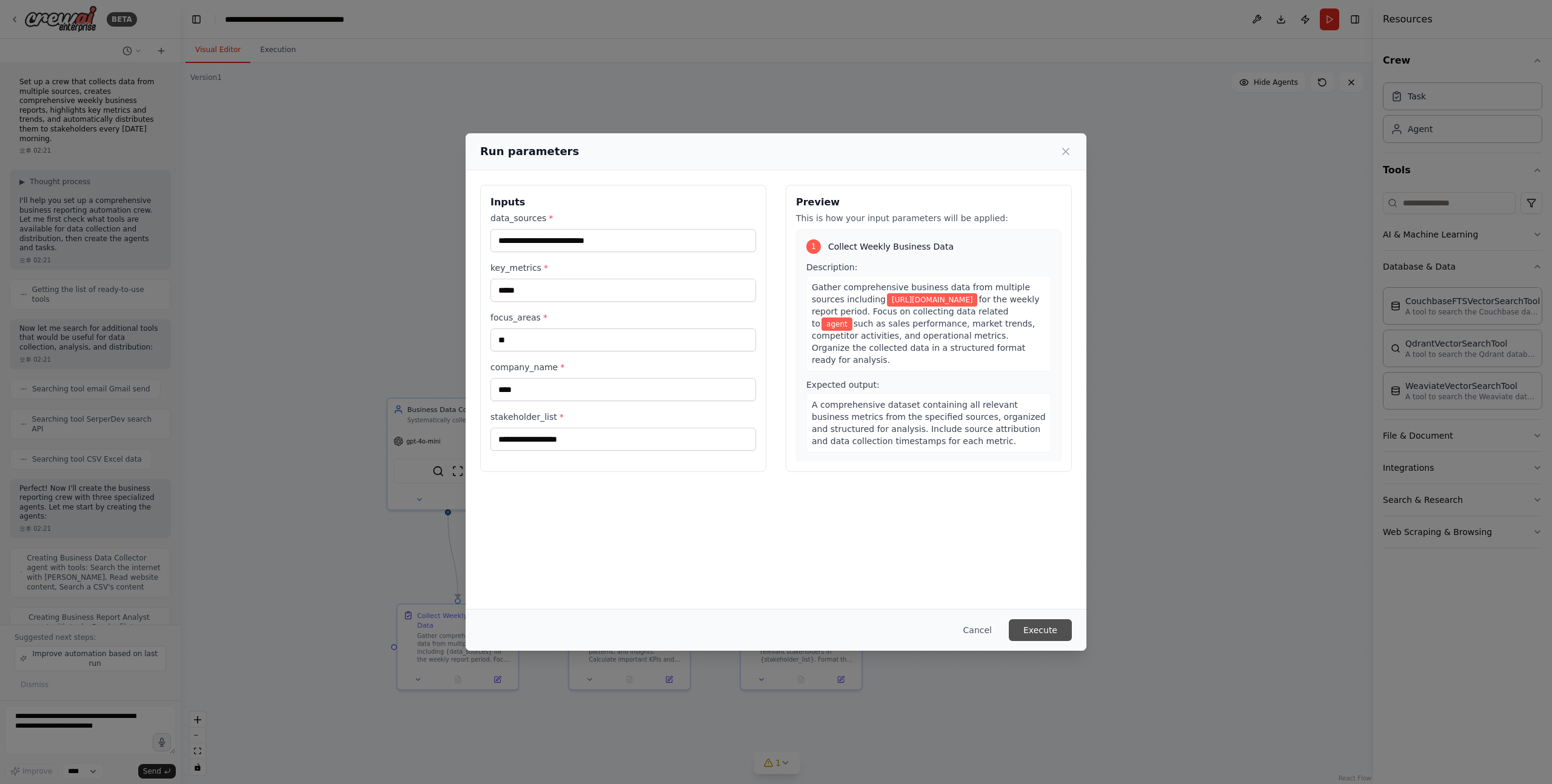
click at [1035, 630] on button "Execute" at bounding box center [1040, 630] width 63 height 22
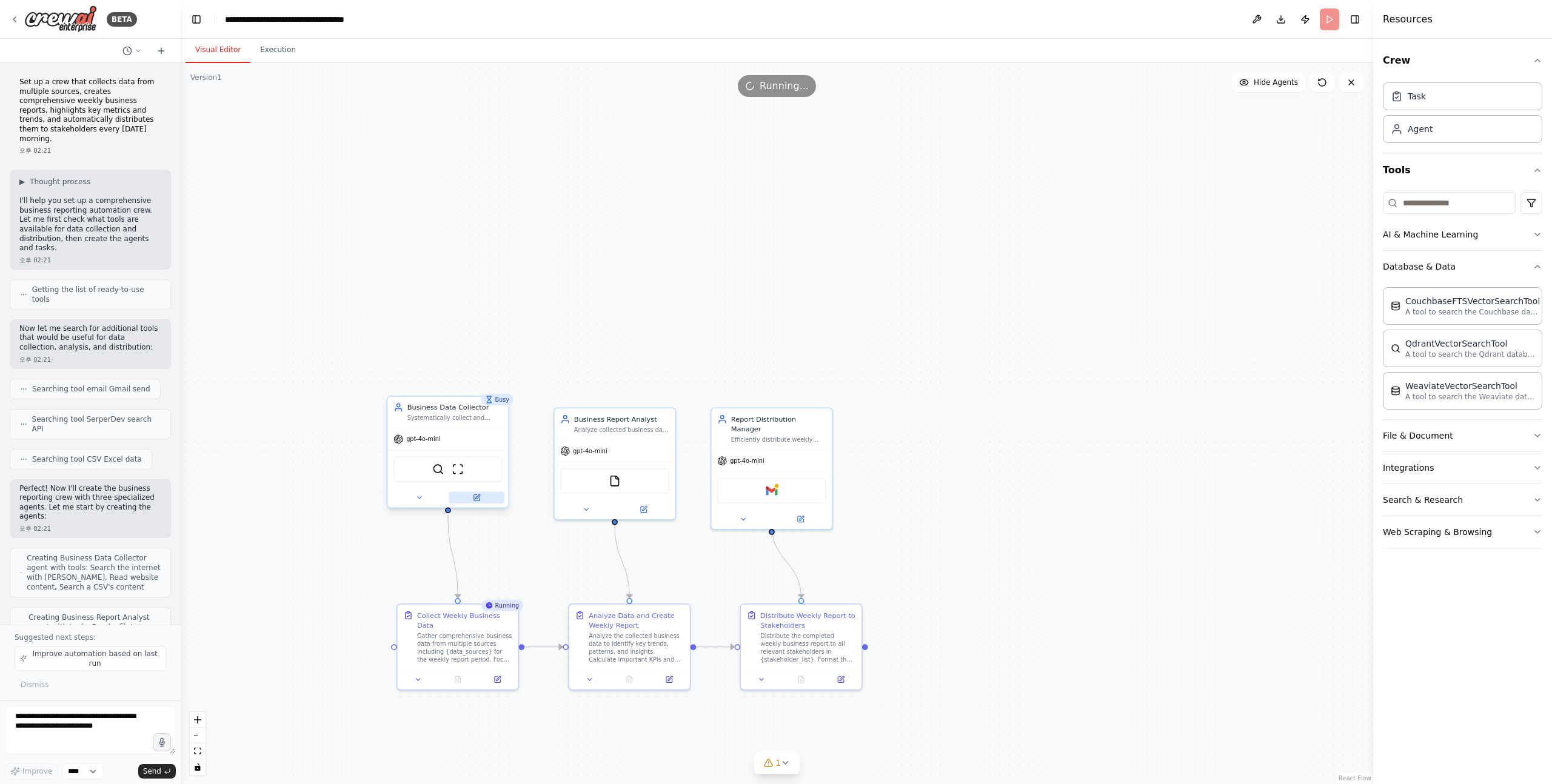
click at [476, 499] on icon at bounding box center [477, 497] width 6 height 6
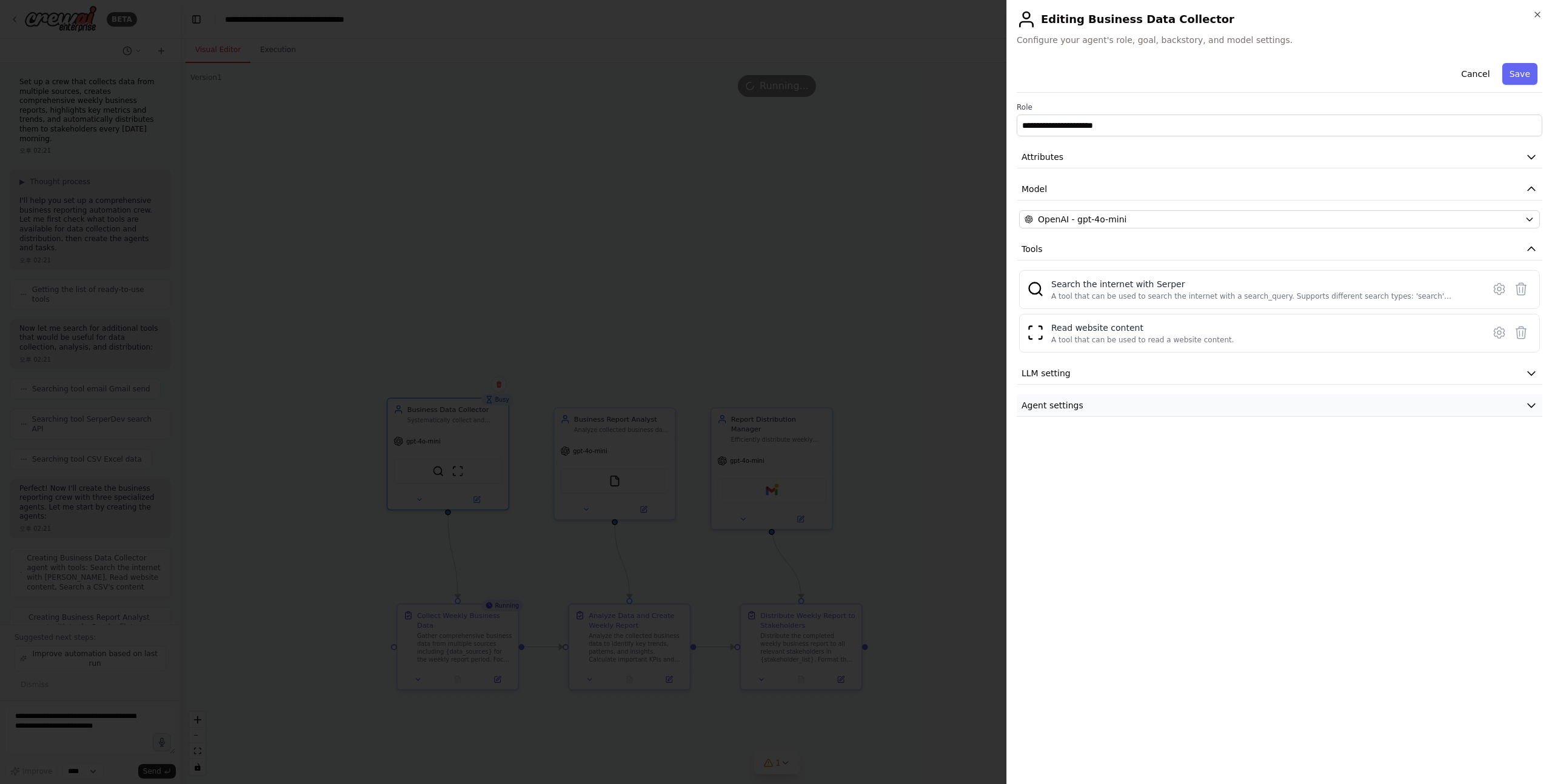
click at [1078, 400] on span "Agent settings" at bounding box center [1052, 406] width 62 height 12
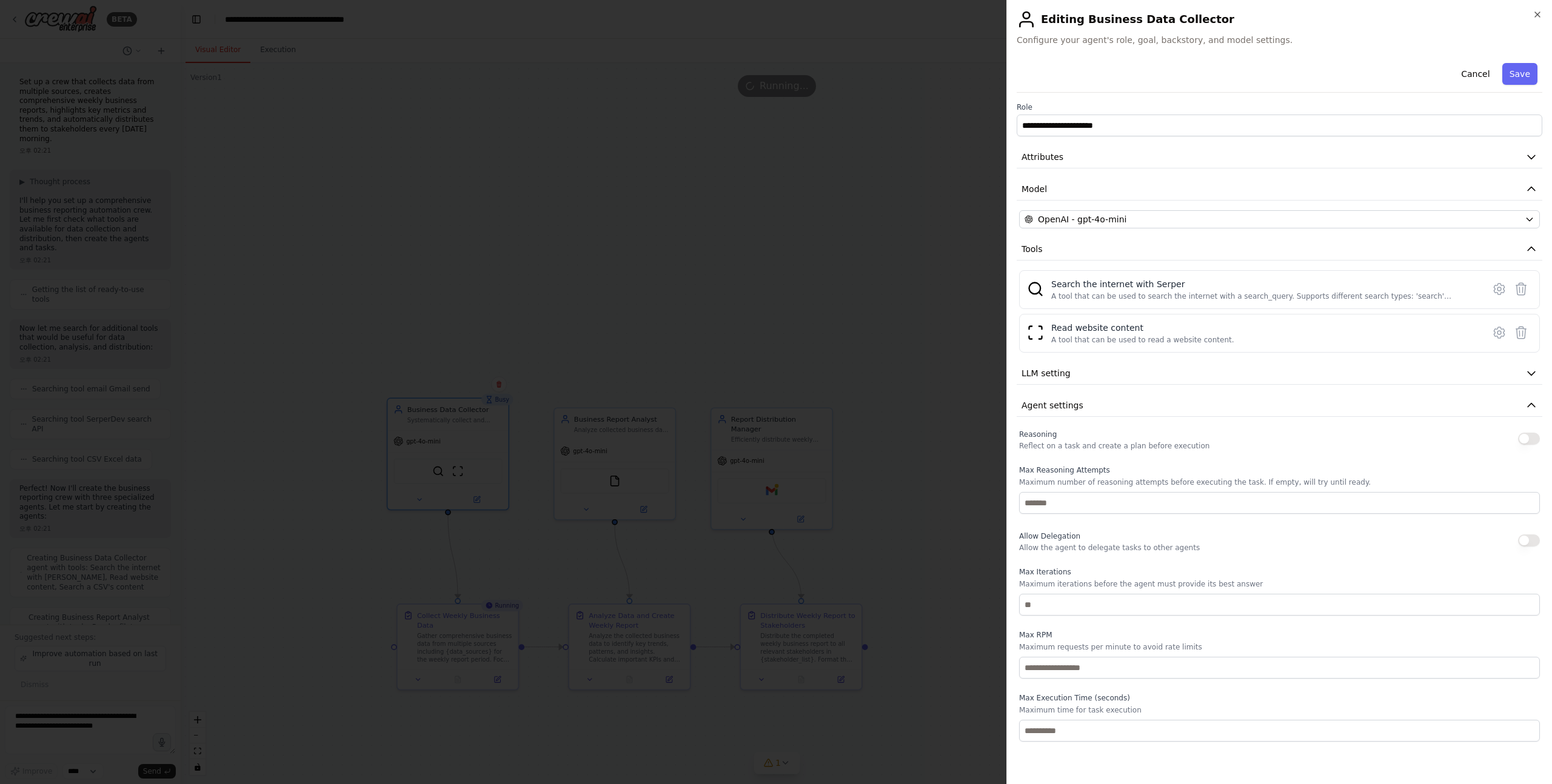
click at [935, 139] on div at bounding box center [776, 392] width 1552 height 784
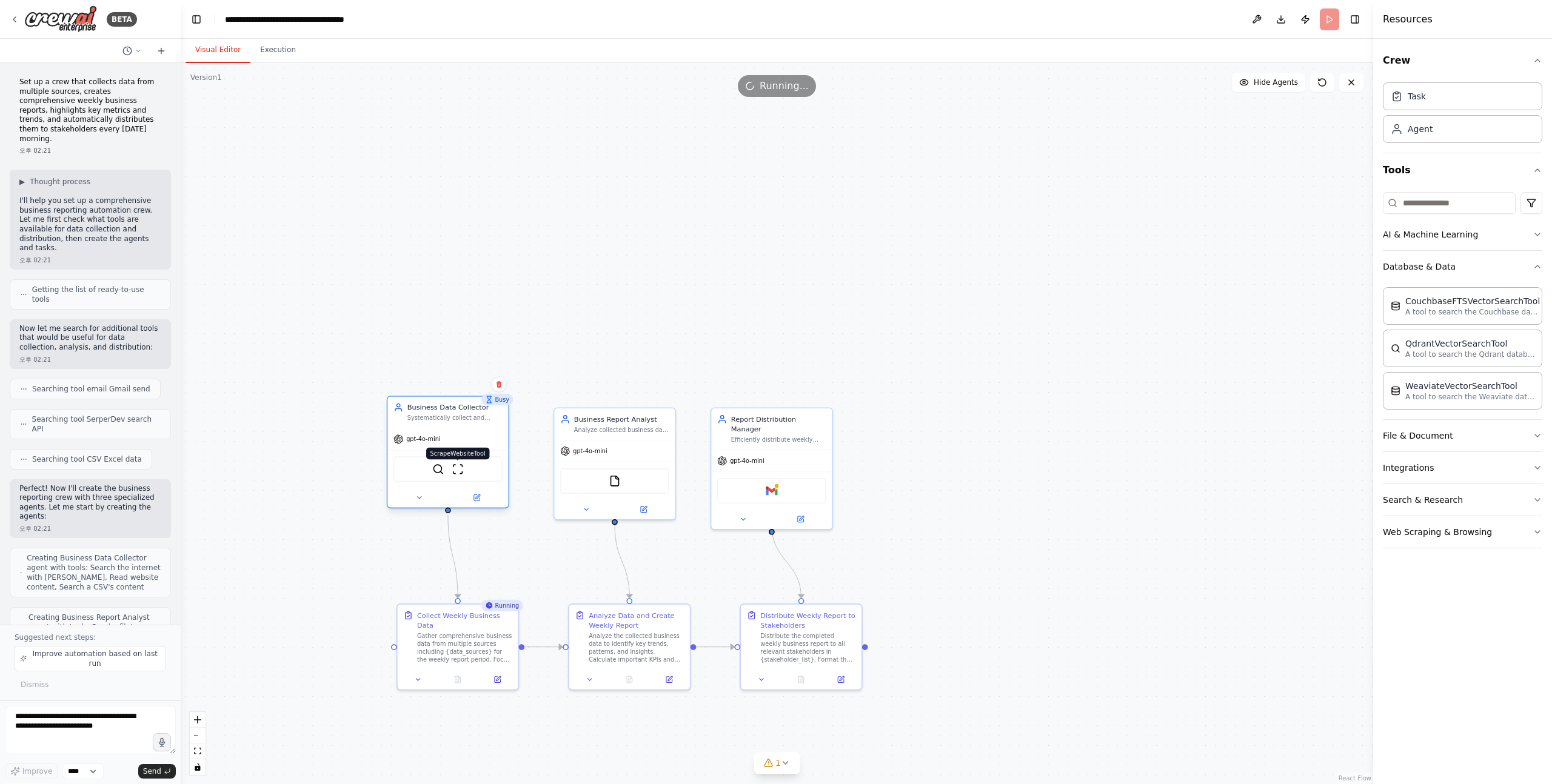
click at [458, 473] on img at bounding box center [457, 469] width 12 height 12
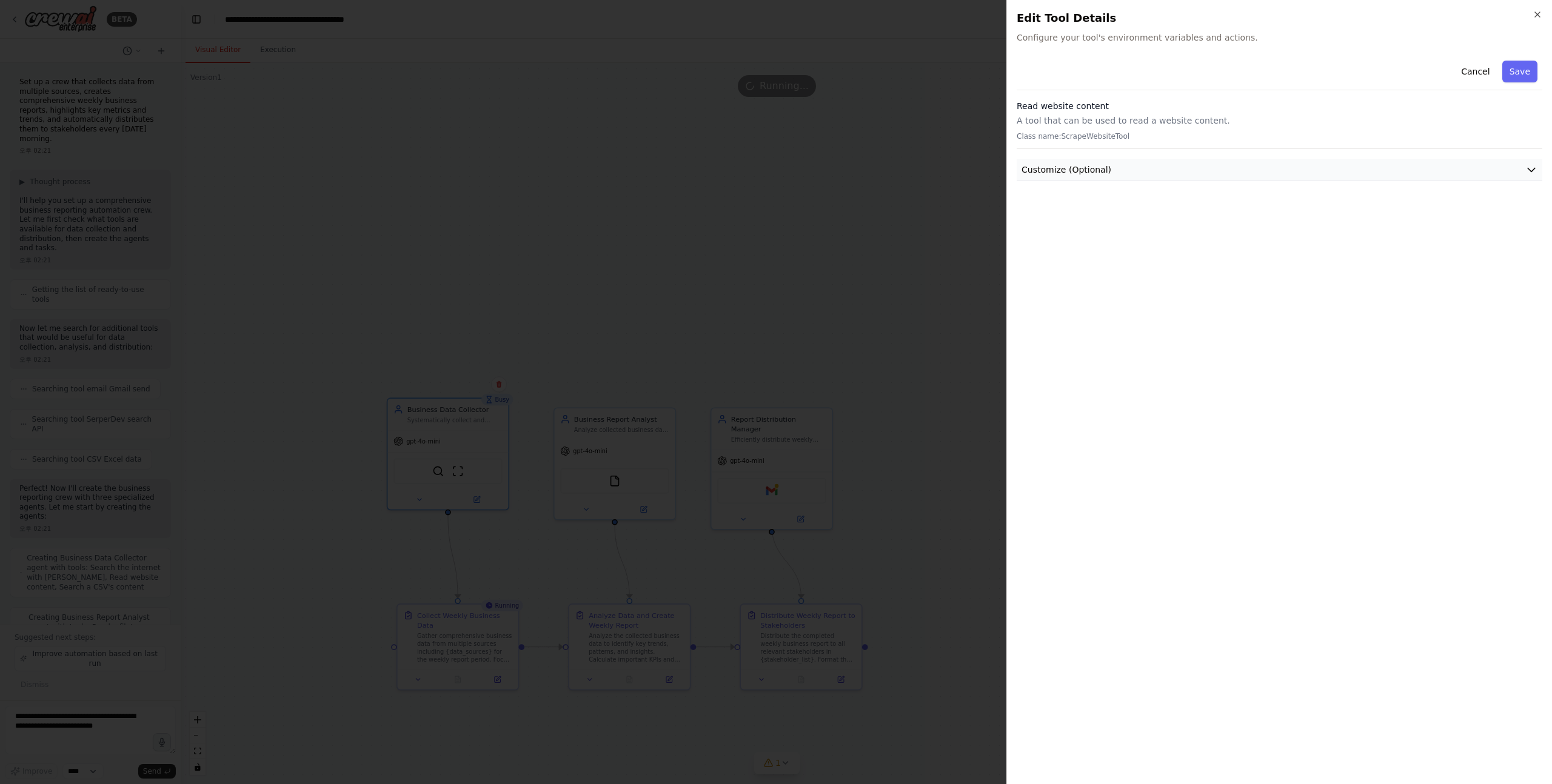
click at [1153, 166] on button "Customize (Optional)" at bounding box center [1279, 170] width 525 height 22
click at [1116, 120] on p "A tool that can be used to read a website content." at bounding box center [1279, 121] width 525 height 12
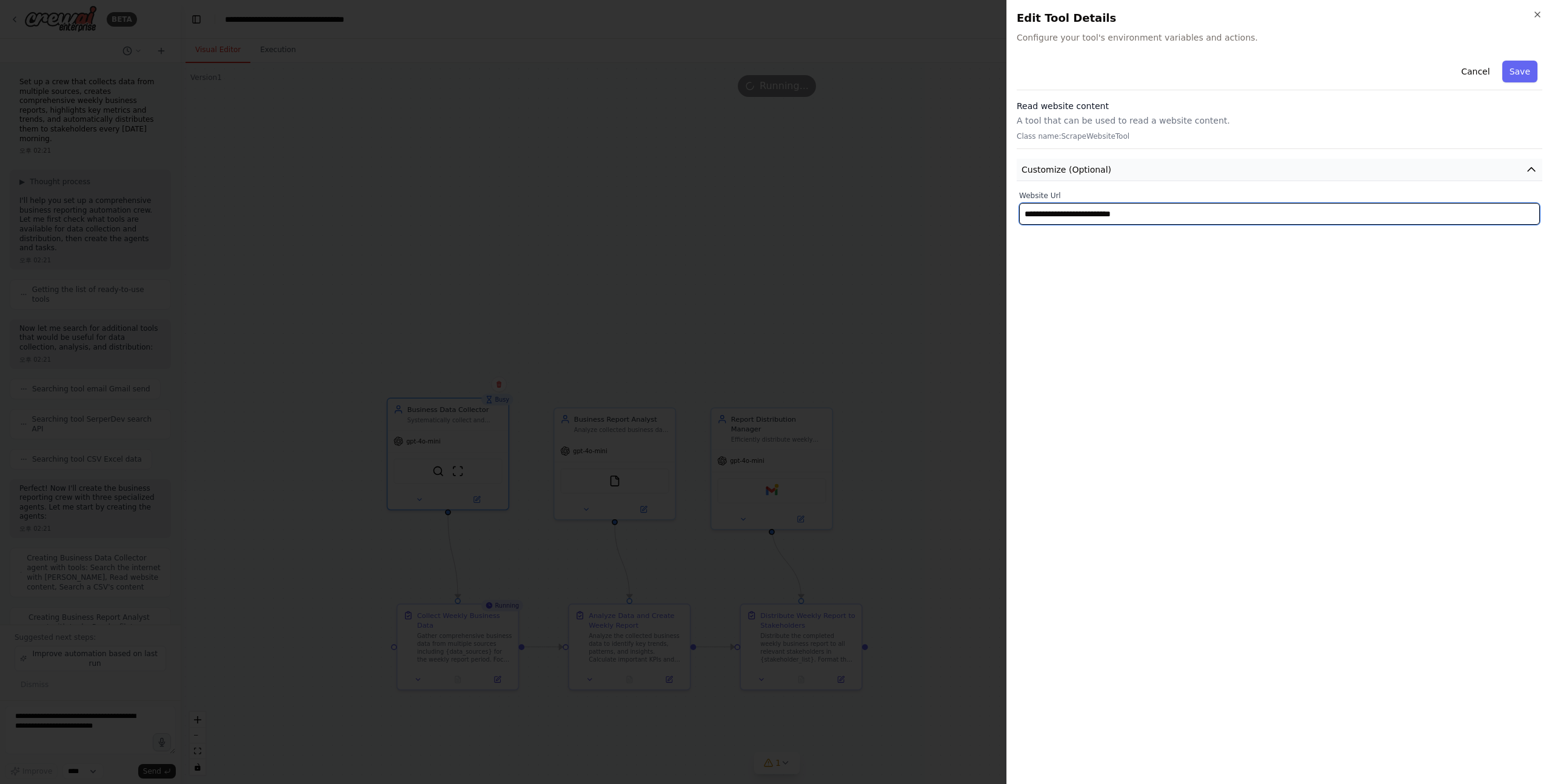
drag, startPoint x: 1158, startPoint y: 216, endPoint x: 1018, endPoint y: 180, distance: 144.6
click at [1018, 180] on div "**********" at bounding box center [1279, 140] width 525 height 169
type input "**********"
click at [1113, 221] on input "**********" at bounding box center [1279, 214] width 521 height 22
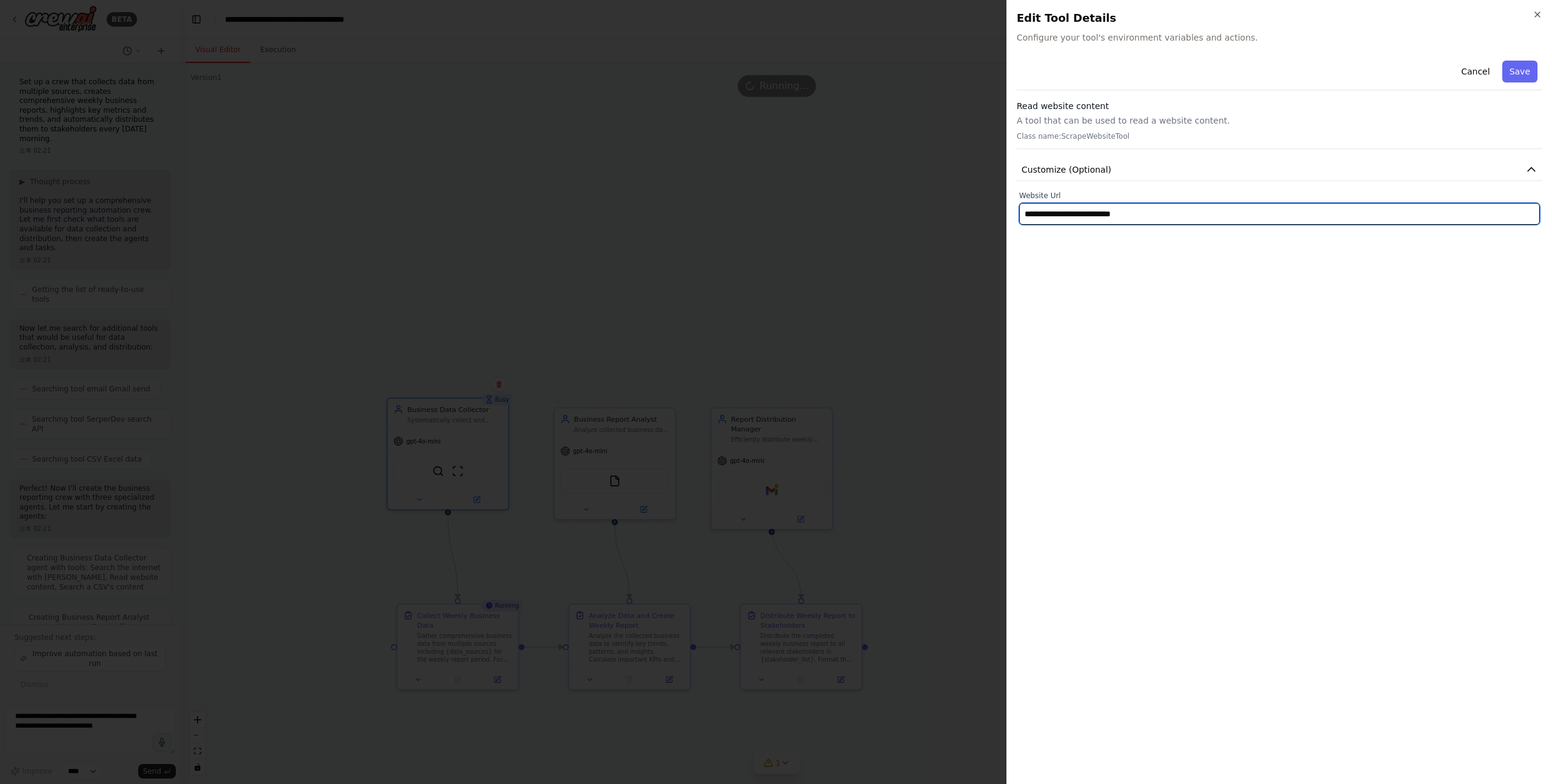
click at [1120, 216] on input "**********" at bounding box center [1279, 214] width 521 height 22
type input "**********"
click at [1520, 76] on button "Save" at bounding box center [1520, 71] width 35 height 22
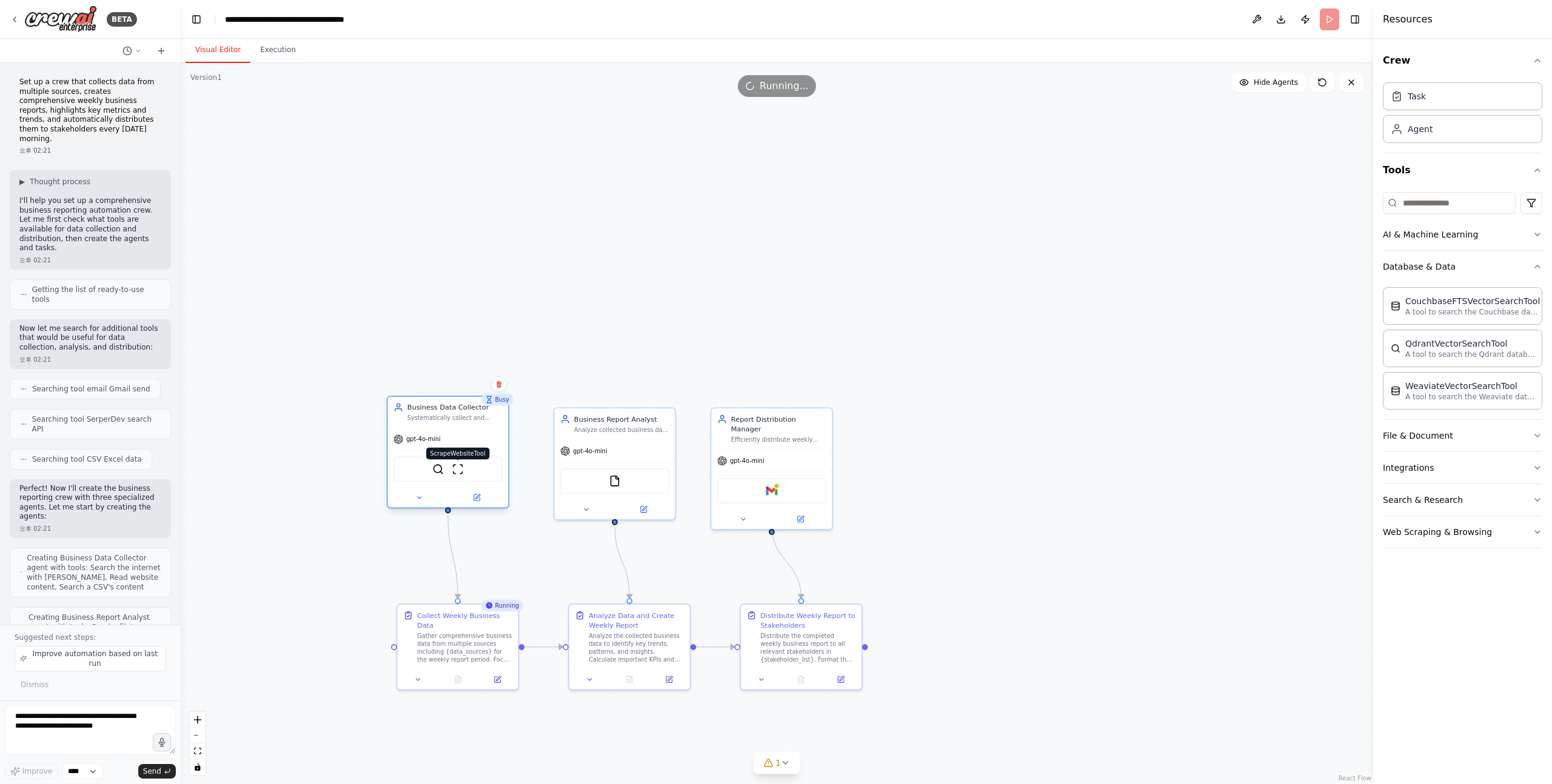
click at [458, 474] on img at bounding box center [457, 469] width 12 height 12
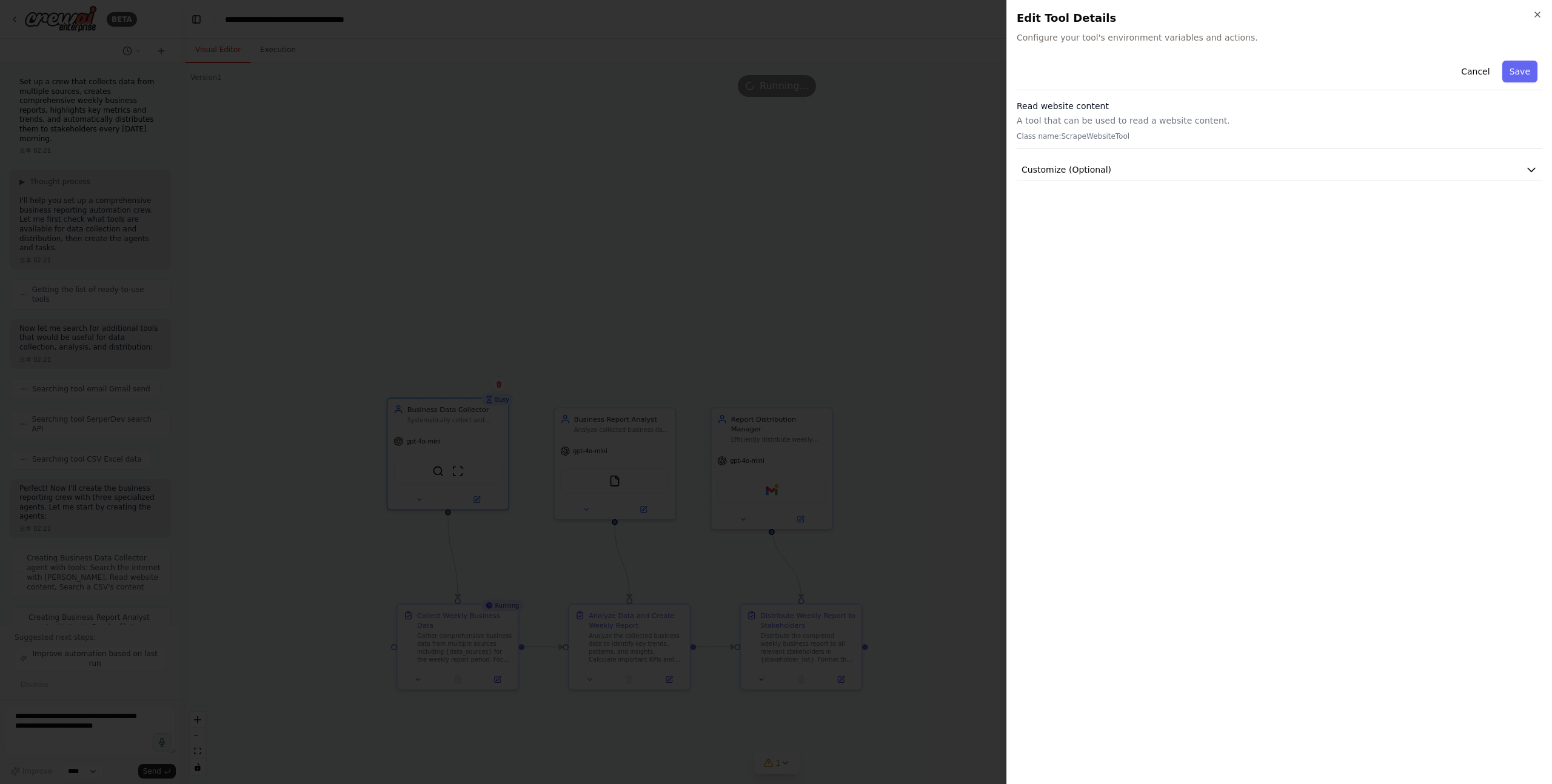
click at [1099, 185] on div "Cancel Save Read website content A tool that can be used to read a website cont…" at bounding box center [1279, 415] width 525 height 719
click at [1117, 167] on button "Customize (Optional)" at bounding box center [1279, 170] width 525 height 22
click at [1539, 14] on icon "button" at bounding box center [1538, 14] width 10 height 10
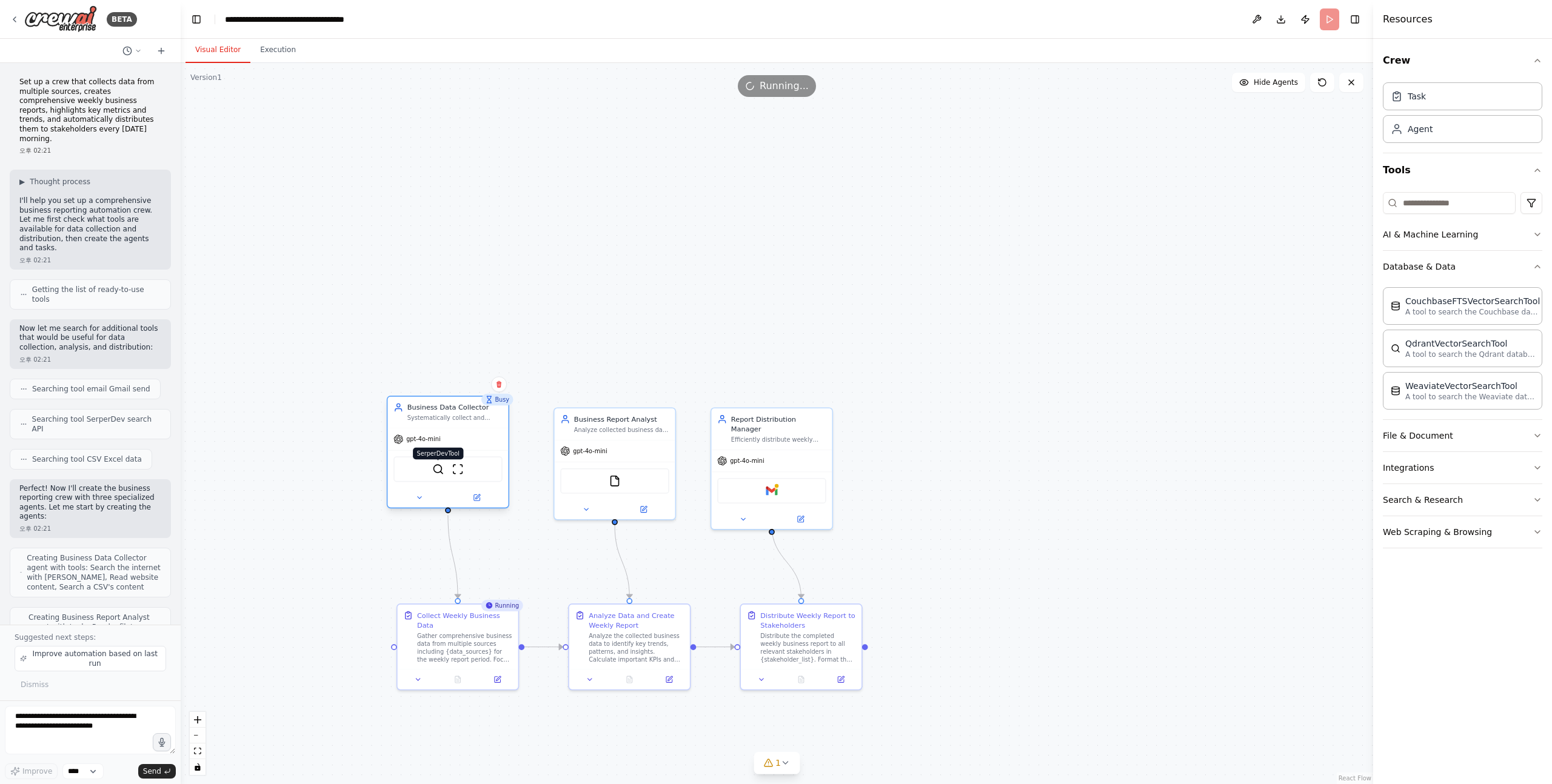
click at [438, 467] on img at bounding box center [438, 469] width 12 height 12
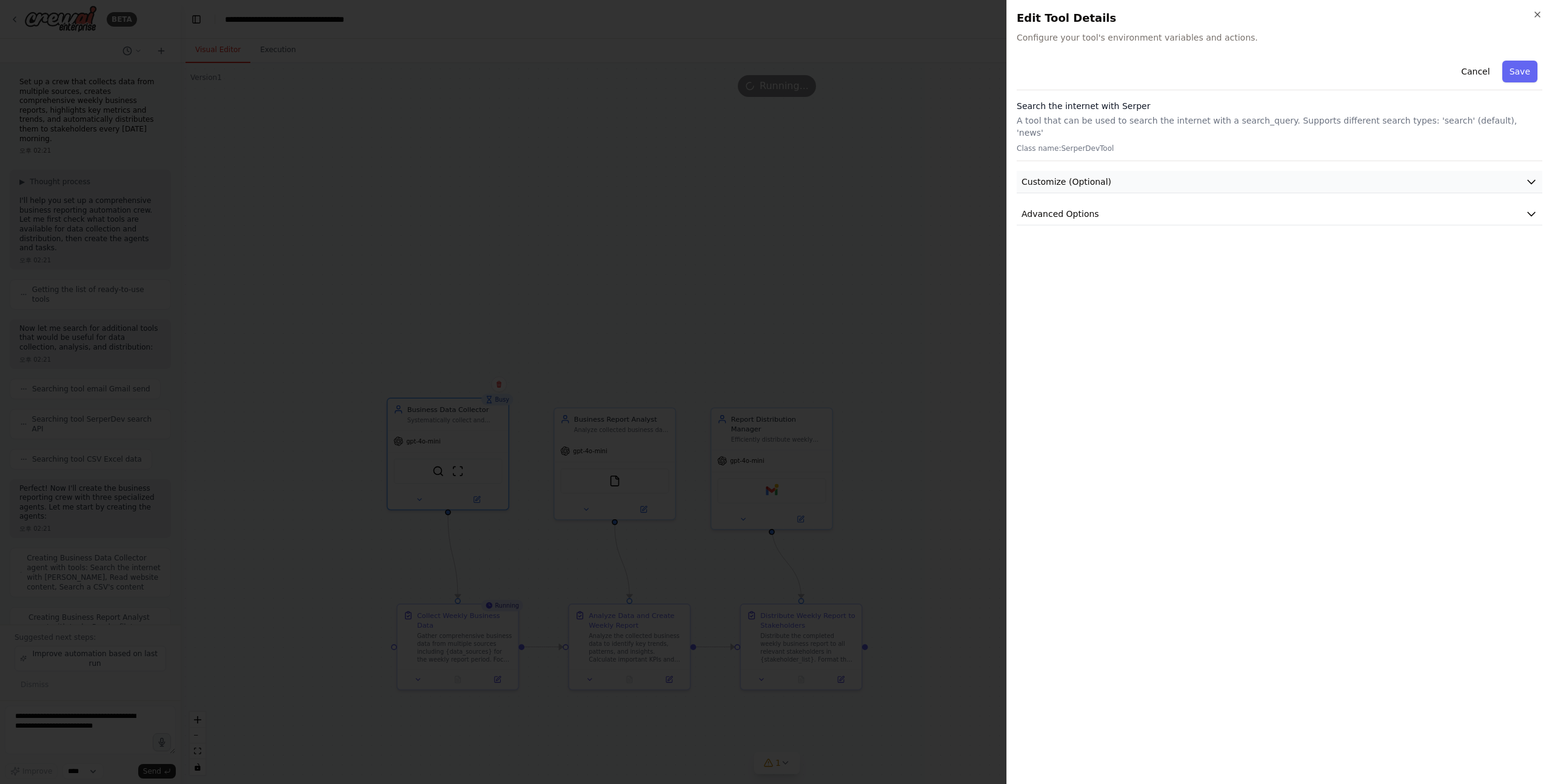
click at [1142, 177] on button "Customize (Optional)" at bounding box center [1279, 182] width 525 height 22
click at [1131, 173] on button "Customize (Optional)" at bounding box center [1279, 182] width 525 height 22
click at [1089, 208] on span "Advanced Options" at bounding box center [1060, 214] width 77 height 12
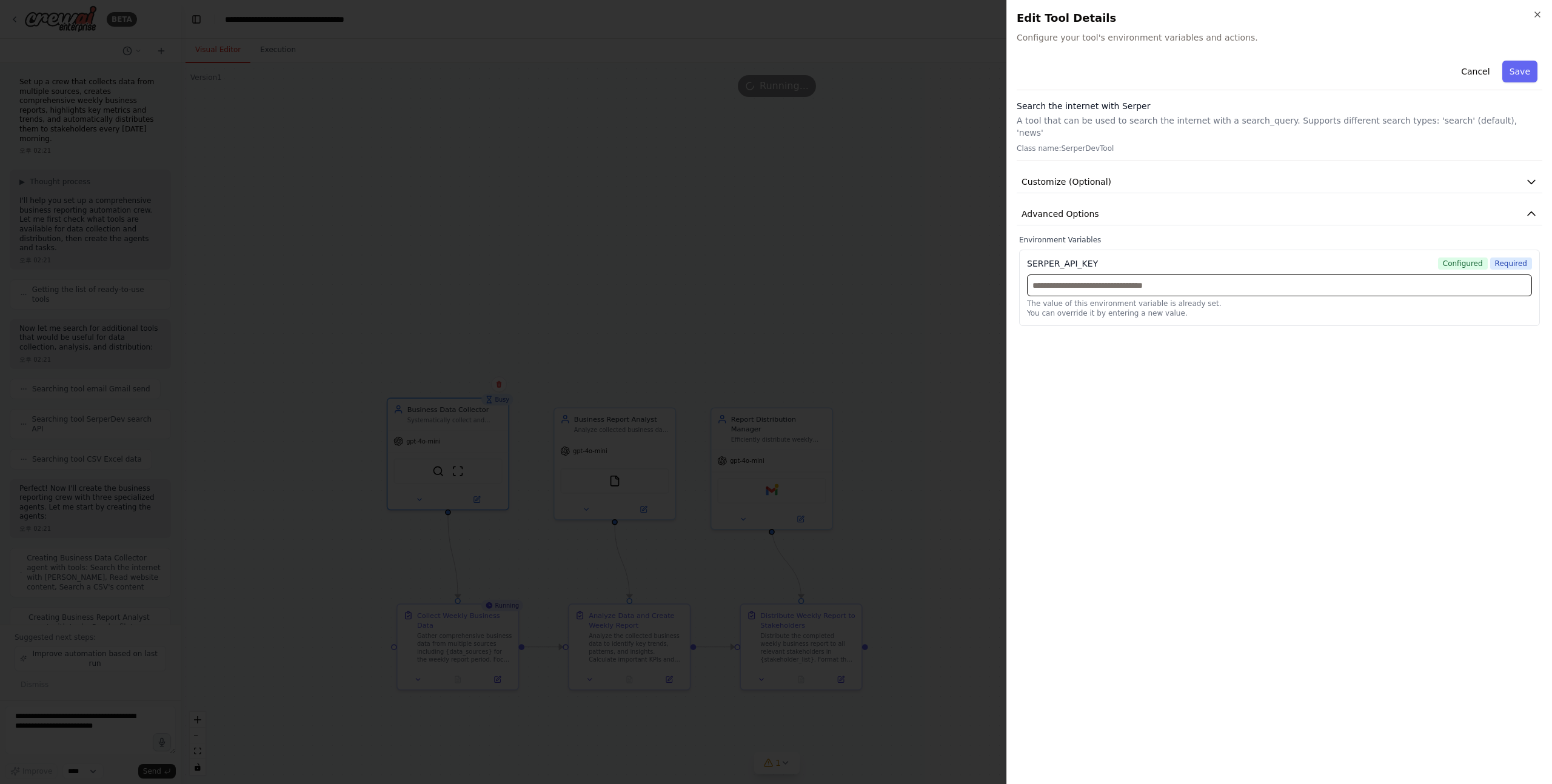
click at [1106, 278] on input "text" at bounding box center [1279, 285] width 505 height 22
paste input "**********"
type input "**********"
click at [1524, 70] on button "Save" at bounding box center [1520, 71] width 35 height 22
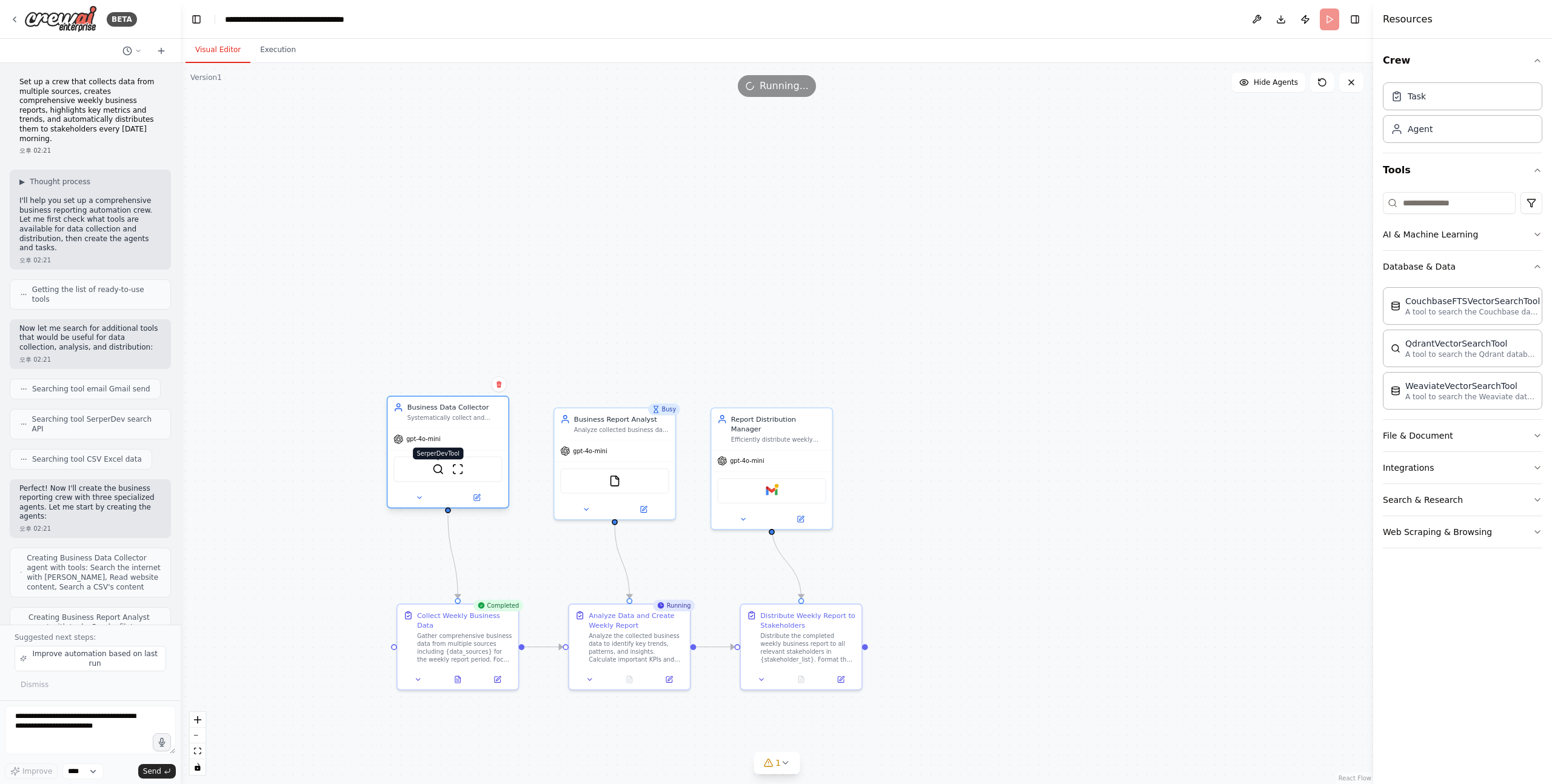
click at [439, 470] on img at bounding box center [438, 469] width 12 height 12
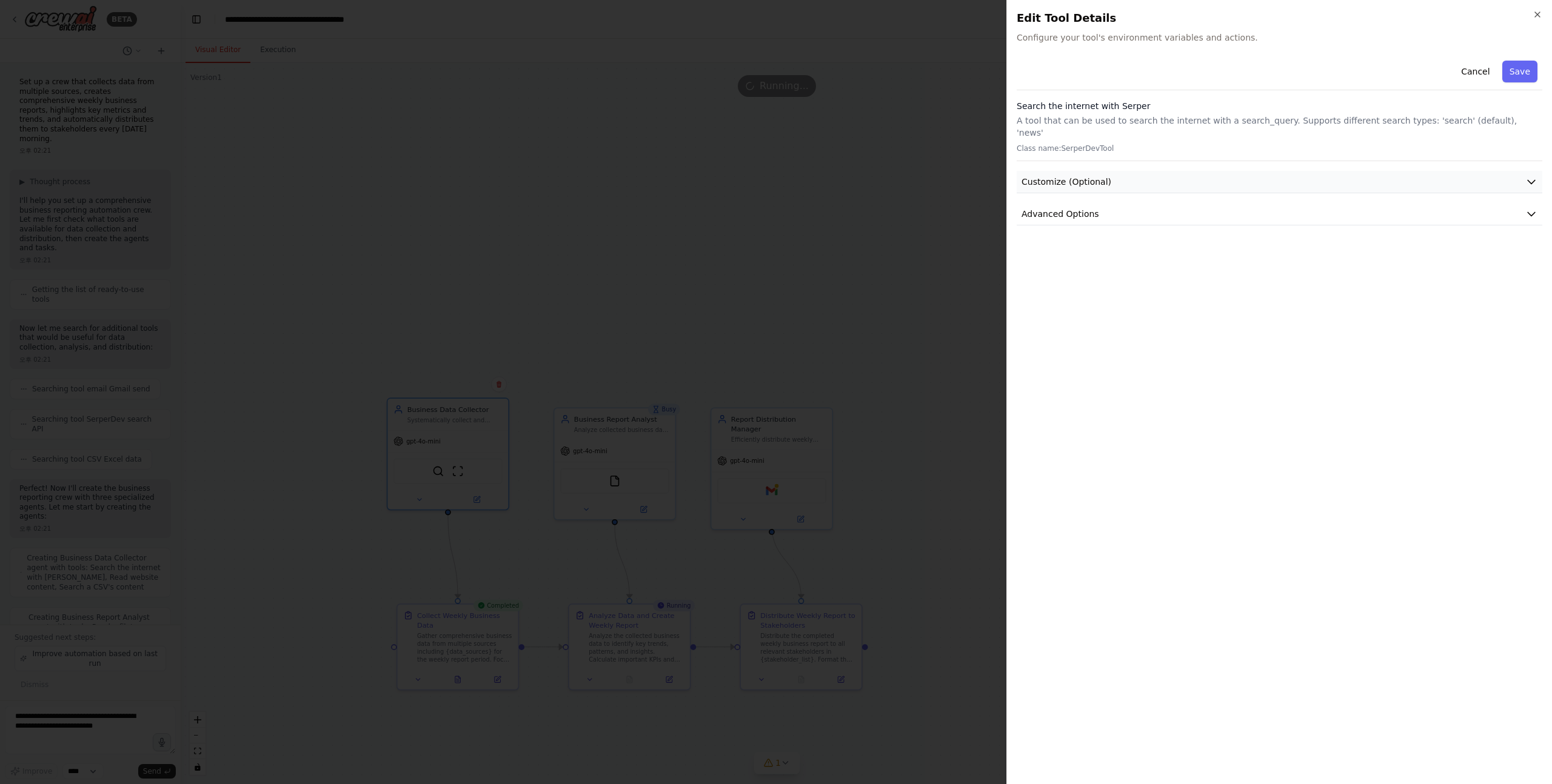
click at [1152, 173] on button "Customize (Optional)" at bounding box center [1279, 182] width 525 height 22
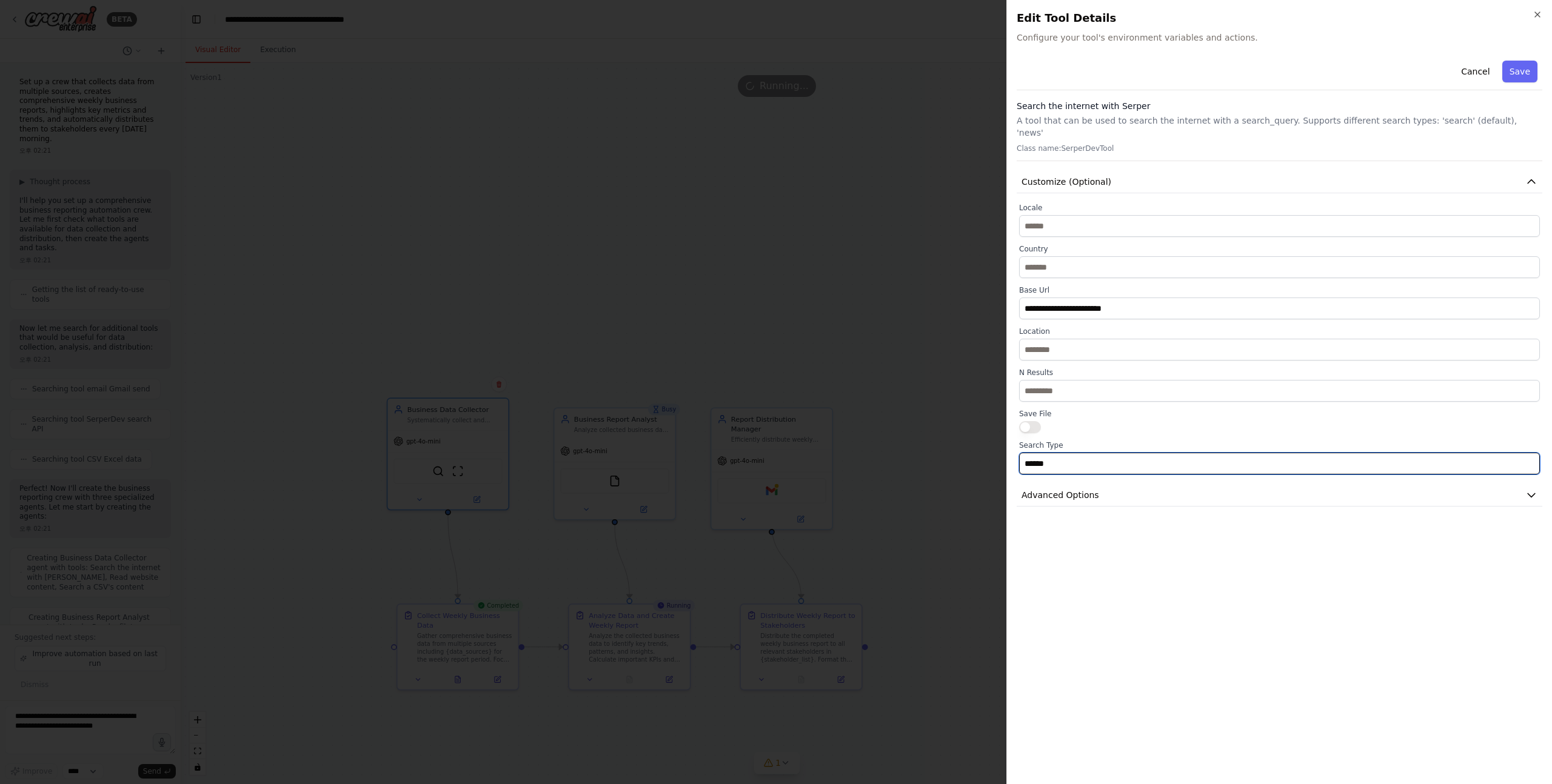
click at [1091, 454] on input "******" at bounding box center [1279, 463] width 521 height 22
click at [1080, 489] on span "Advanced Options" at bounding box center [1060, 495] width 77 height 12
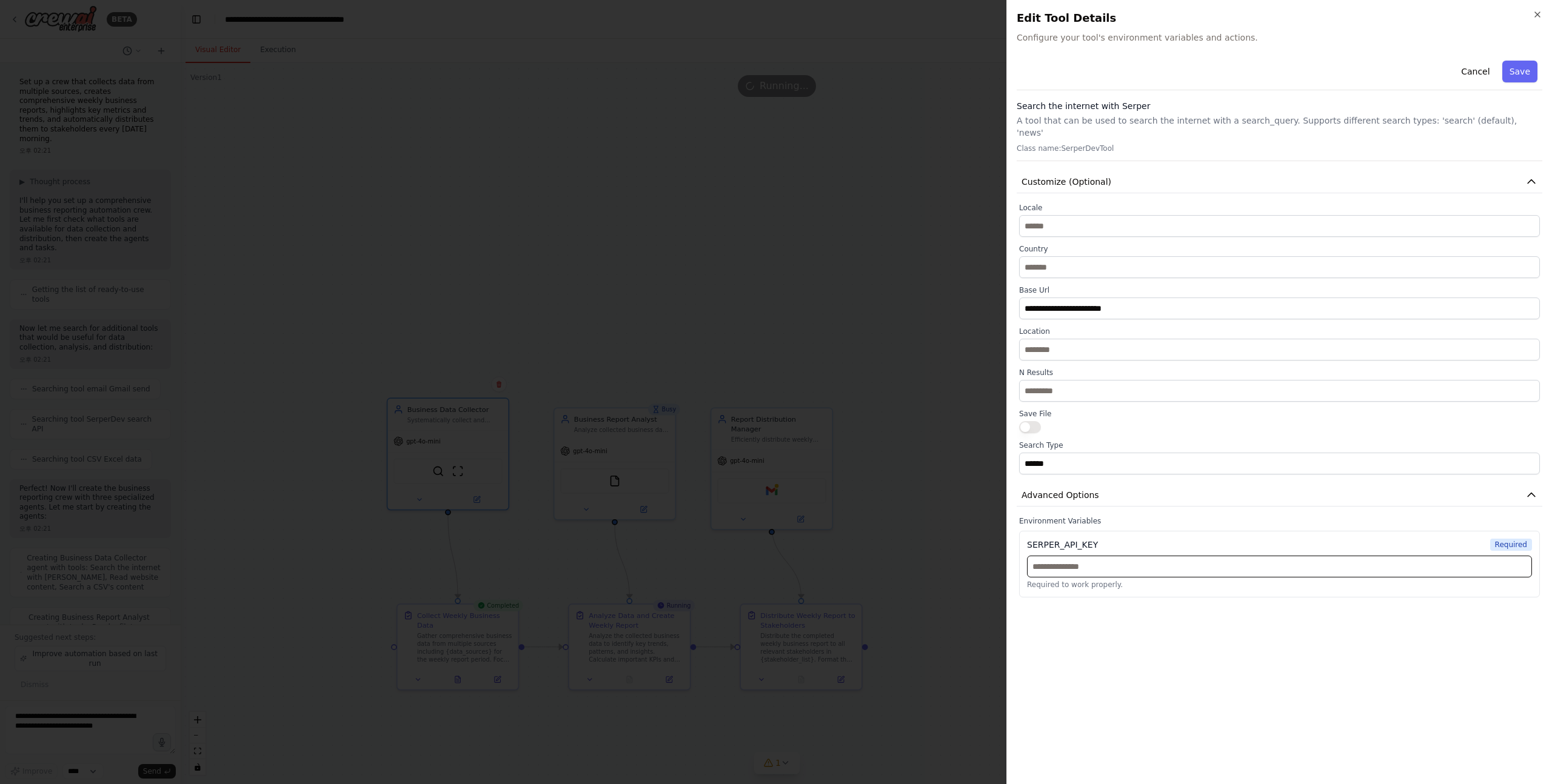
click at [1078, 556] on input "text" at bounding box center [1279, 567] width 505 height 22
paste input "**********"
type input "**********"
click at [1115, 628] on div "**********" at bounding box center [1279, 415] width 525 height 719
click at [1297, 556] on input "text" at bounding box center [1279, 567] width 505 height 22
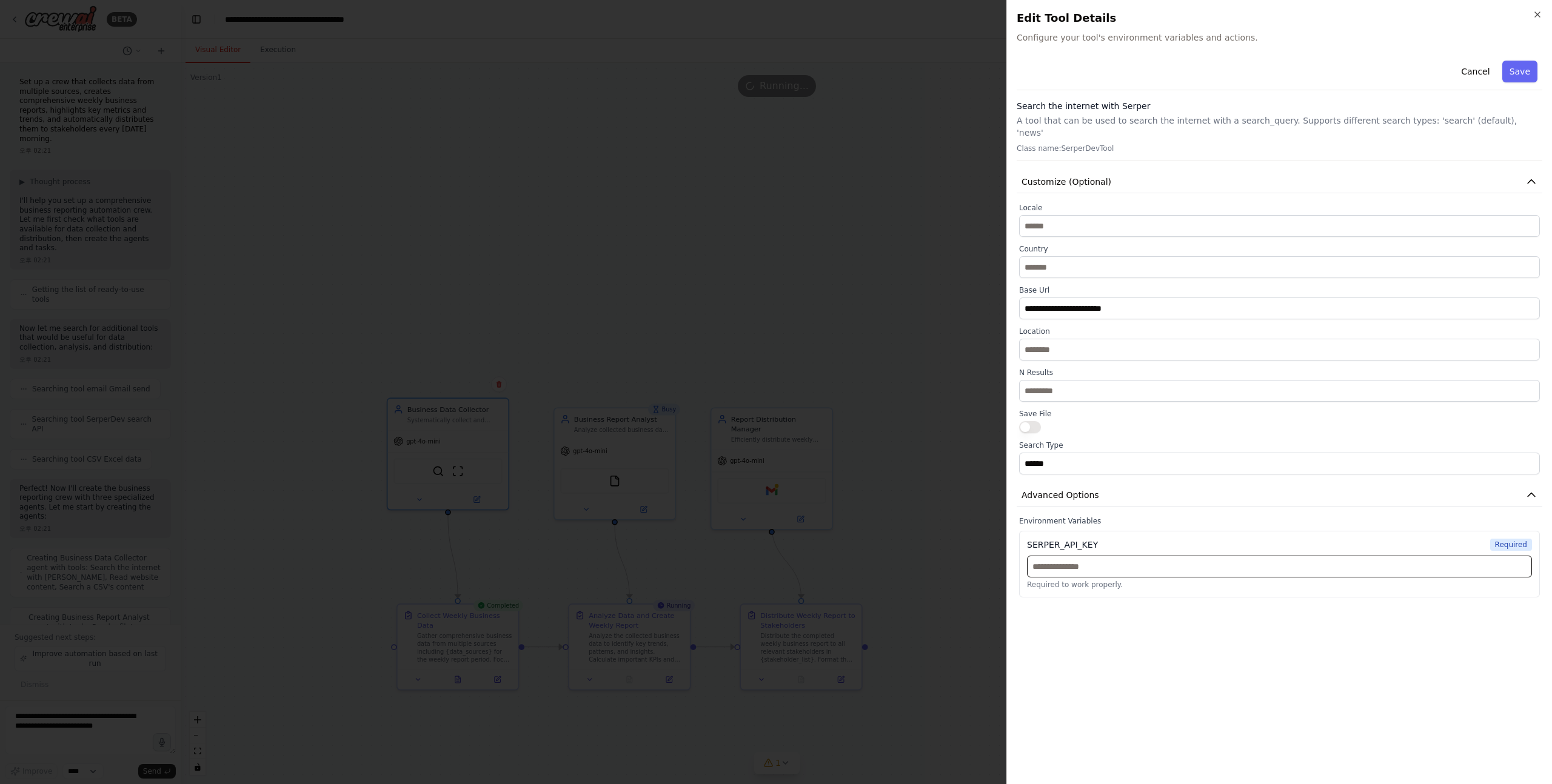
paste input "**********"
type input "**********"
click at [1500, 539] on span "Required" at bounding box center [1511, 545] width 42 height 12
click at [1157, 556] on input "text" at bounding box center [1279, 567] width 505 height 22
click at [1479, 75] on button "Cancel" at bounding box center [1475, 71] width 43 height 22
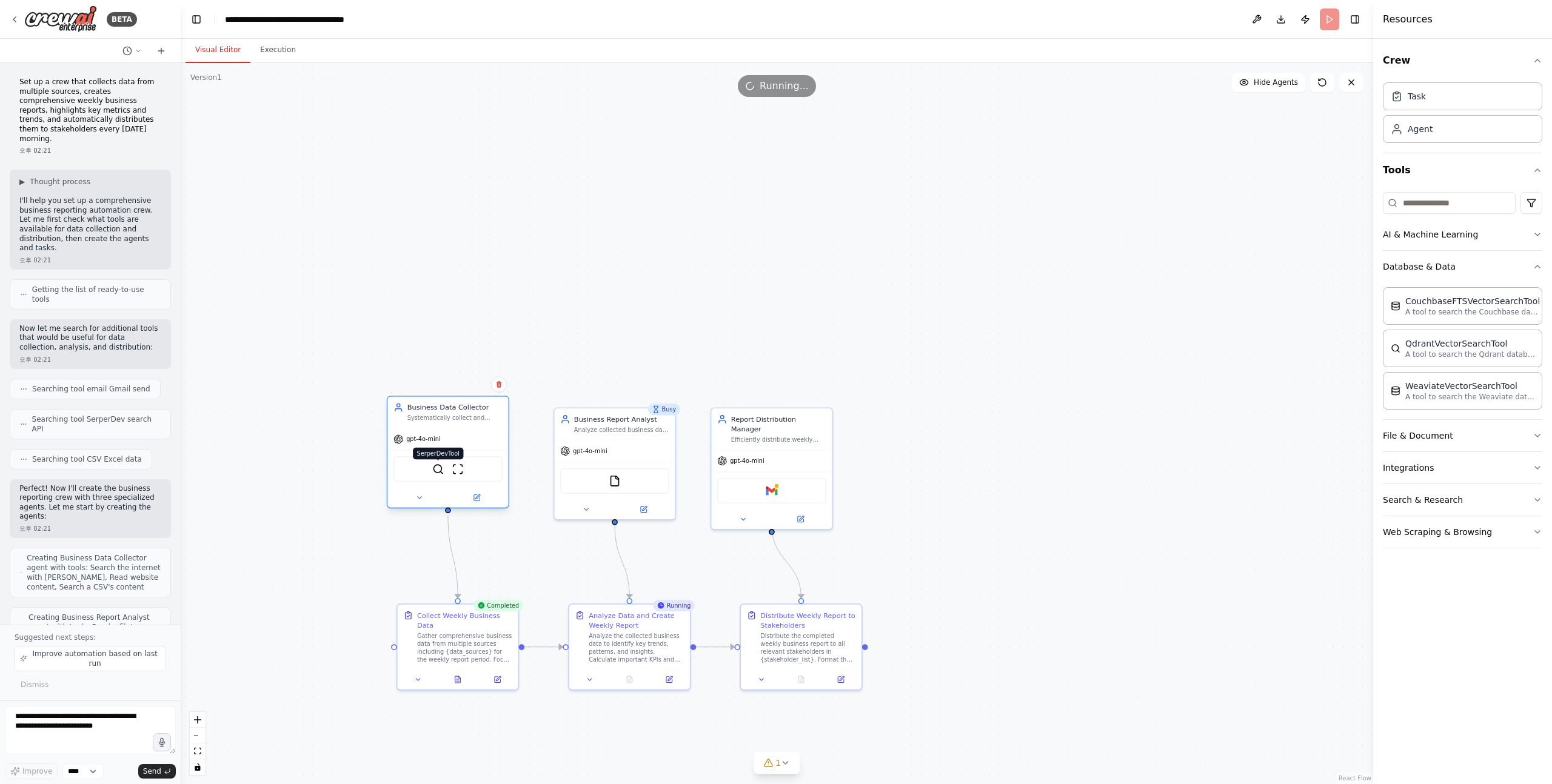
click at [434, 469] on img at bounding box center [438, 469] width 12 height 12
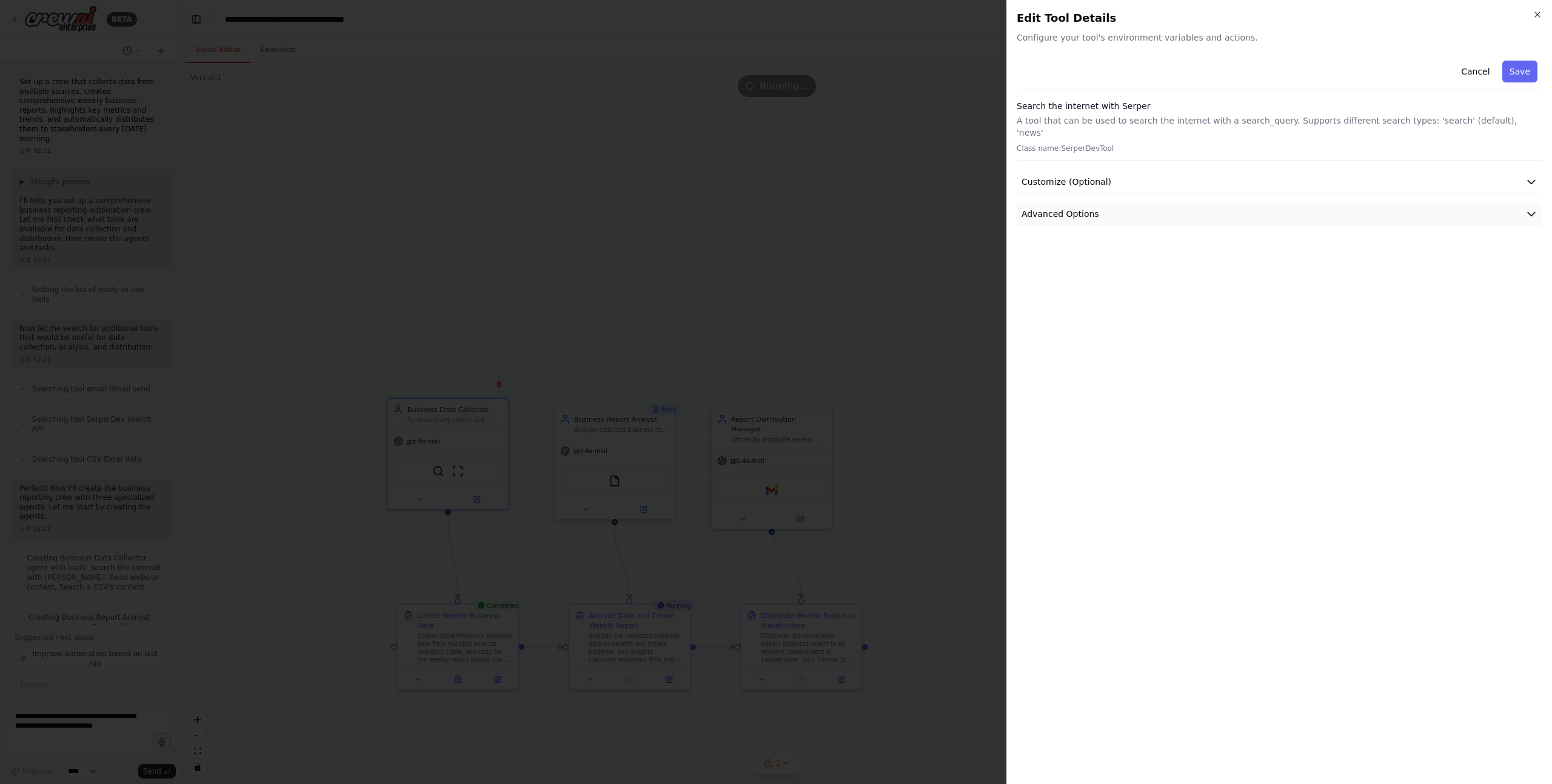
click at [1084, 208] on span "Advanced Options" at bounding box center [1060, 214] width 77 height 12
click at [1099, 257] on div "SERPER_API_KEY Required" at bounding box center [1279, 264] width 505 height 12
click at [1096, 257] on div "SERPER_API_KEY" at bounding box center [1063, 264] width 71 height 12
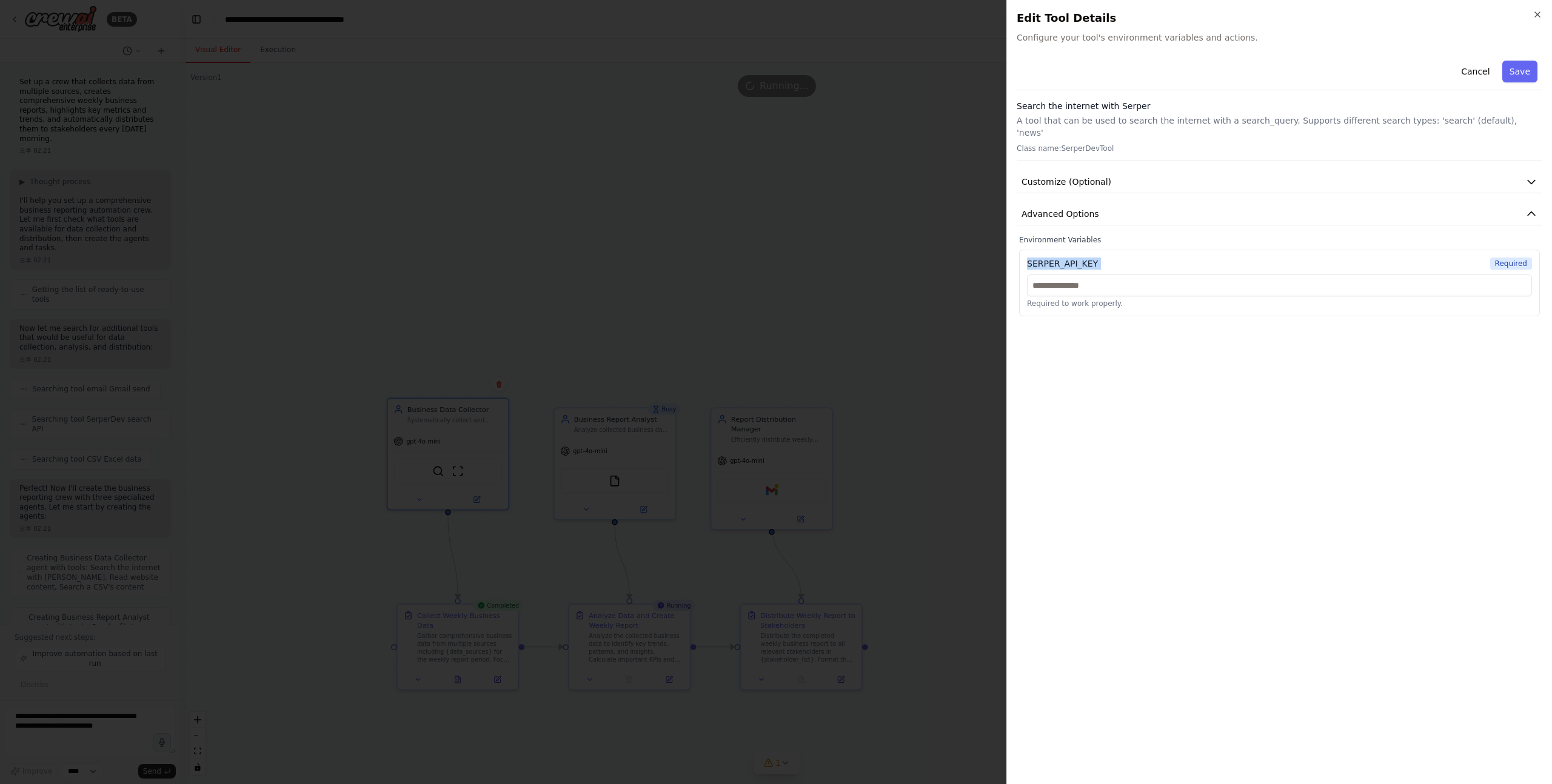
copy div "SERPER_API_KEY"
click at [933, 248] on div at bounding box center [776, 392] width 1552 height 784
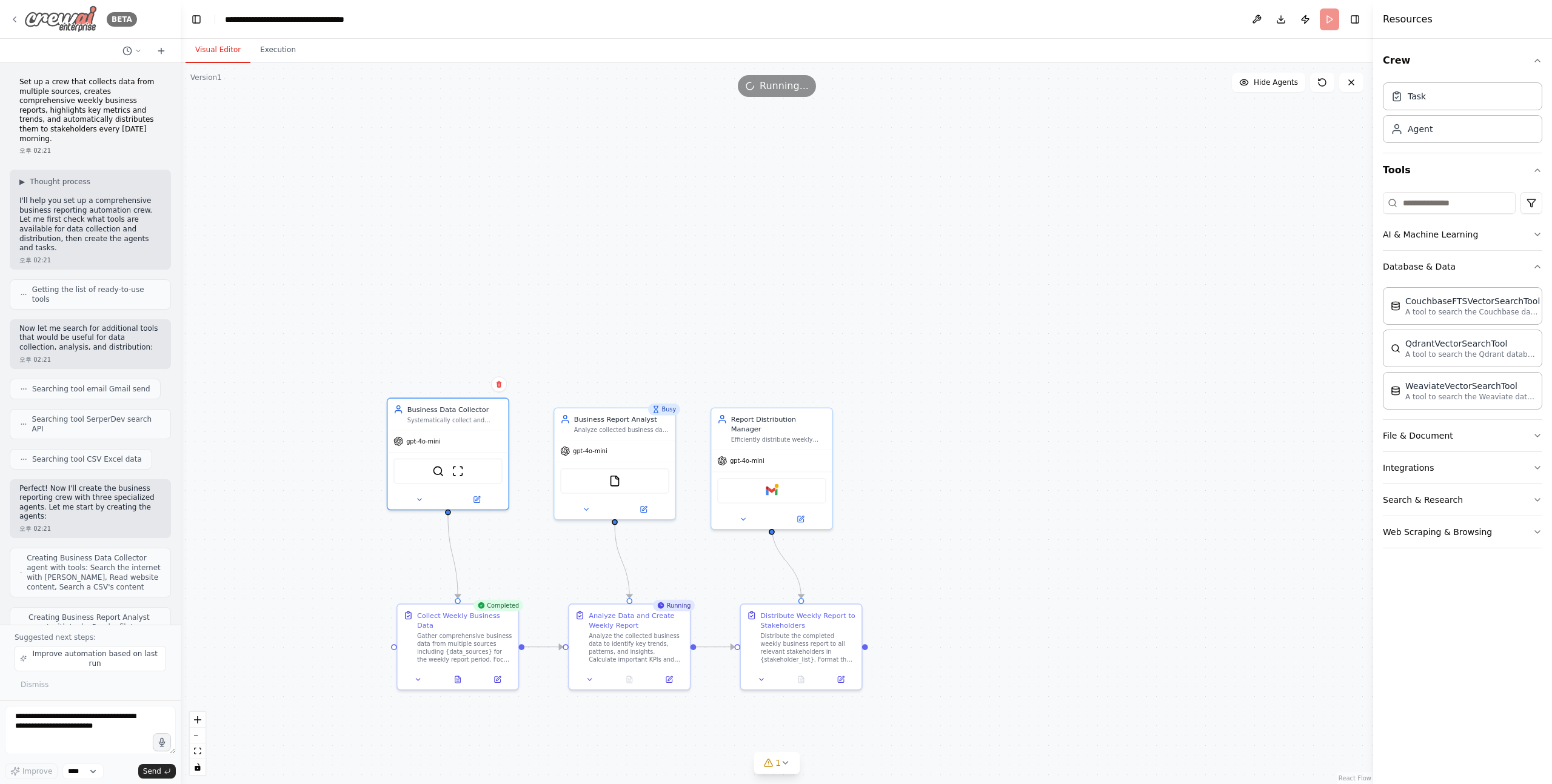
click at [90, 24] on img at bounding box center [61, 19] width 73 height 27
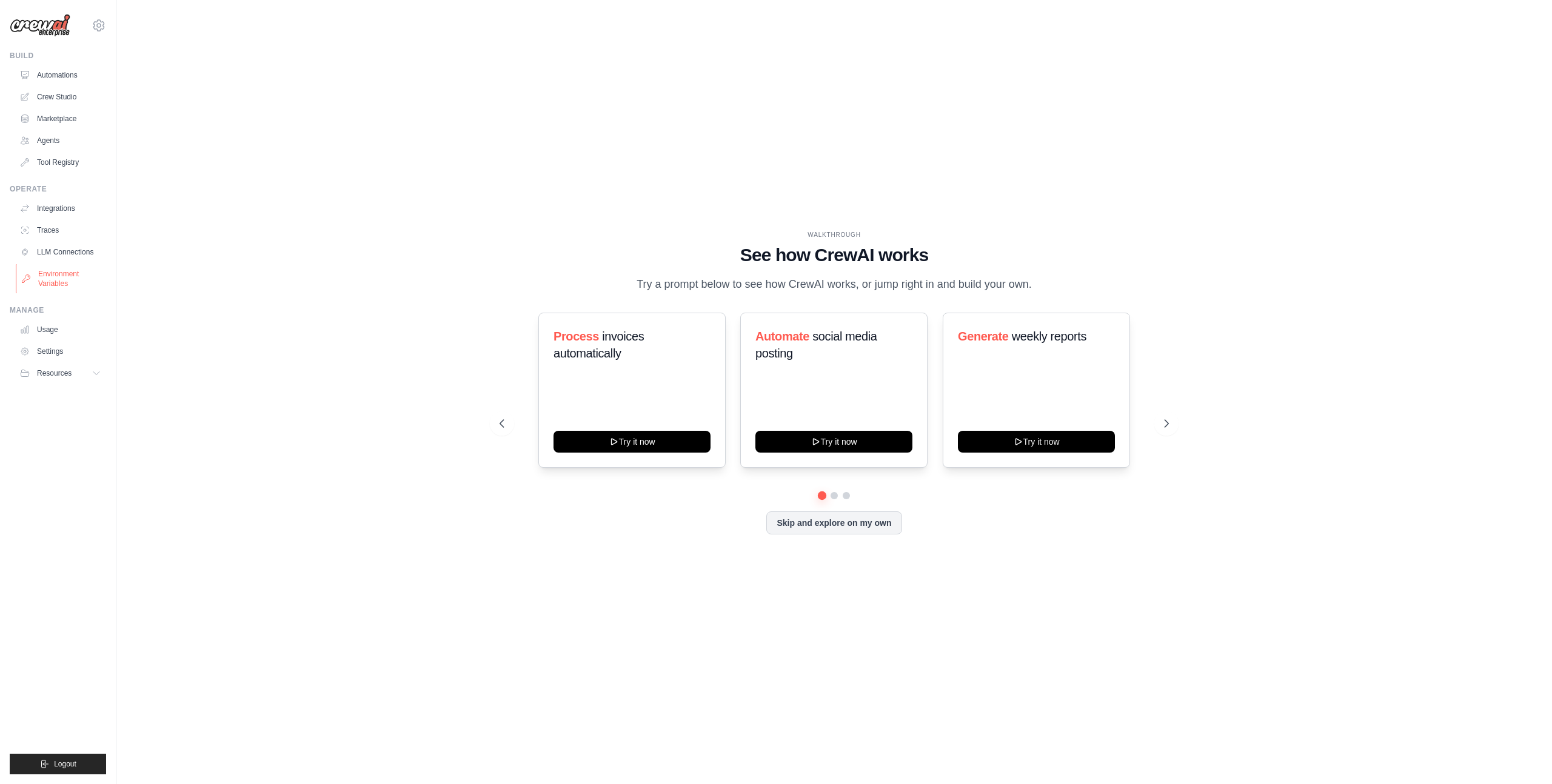
click at [65, 277] on link "Environment Variables" at bounding box center [61, 279] width 92 height 29
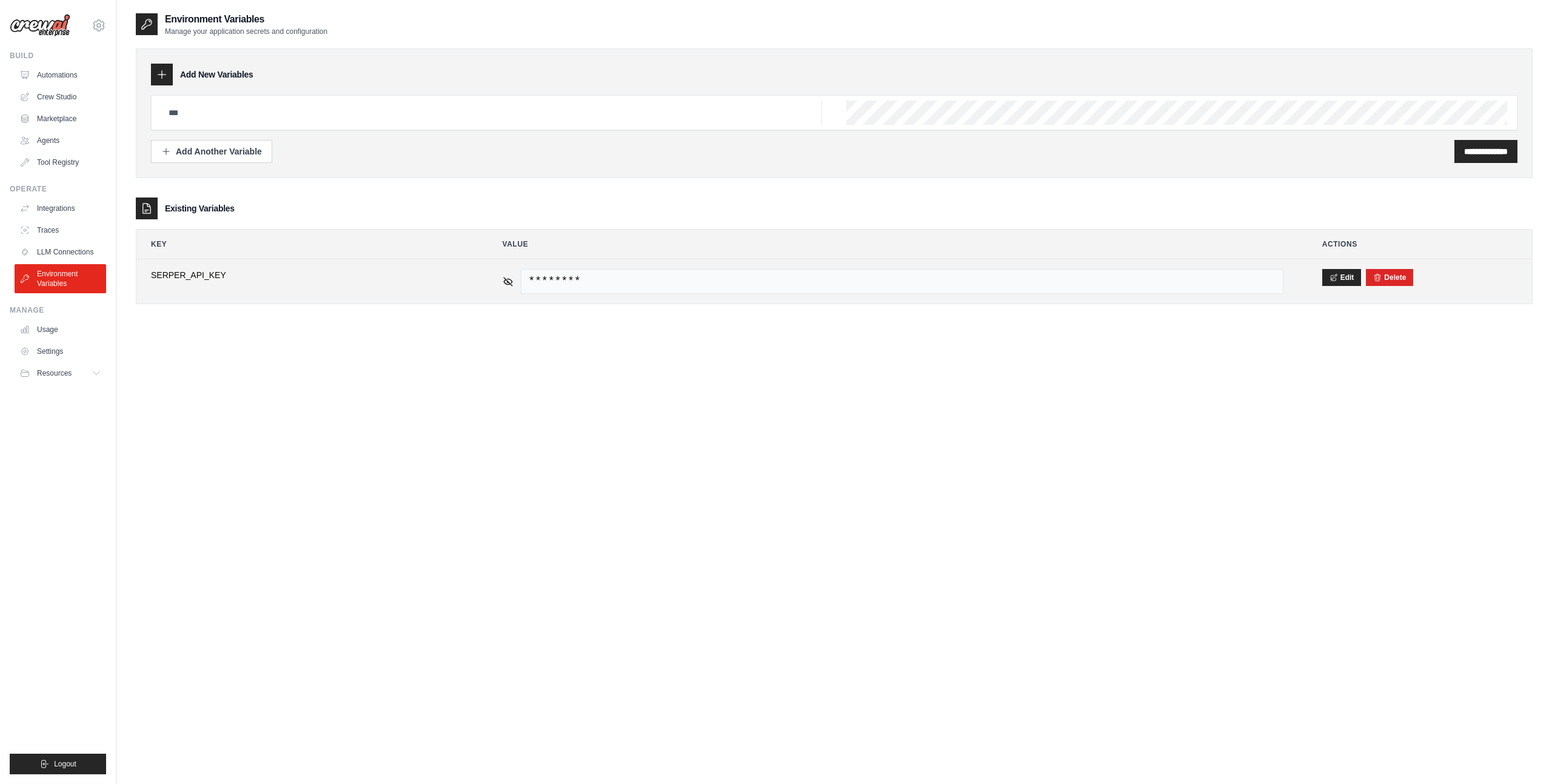
click at [558, 287] on span "********" at bounding box center [902, 281] width 763 height 25
click at [1340, 272] on button "Edit" at bounding box center [1342, 277] width 39 height 17
click at [1332, 280] on button "Save" at bounding box center [1338, 277] width 31 height 17
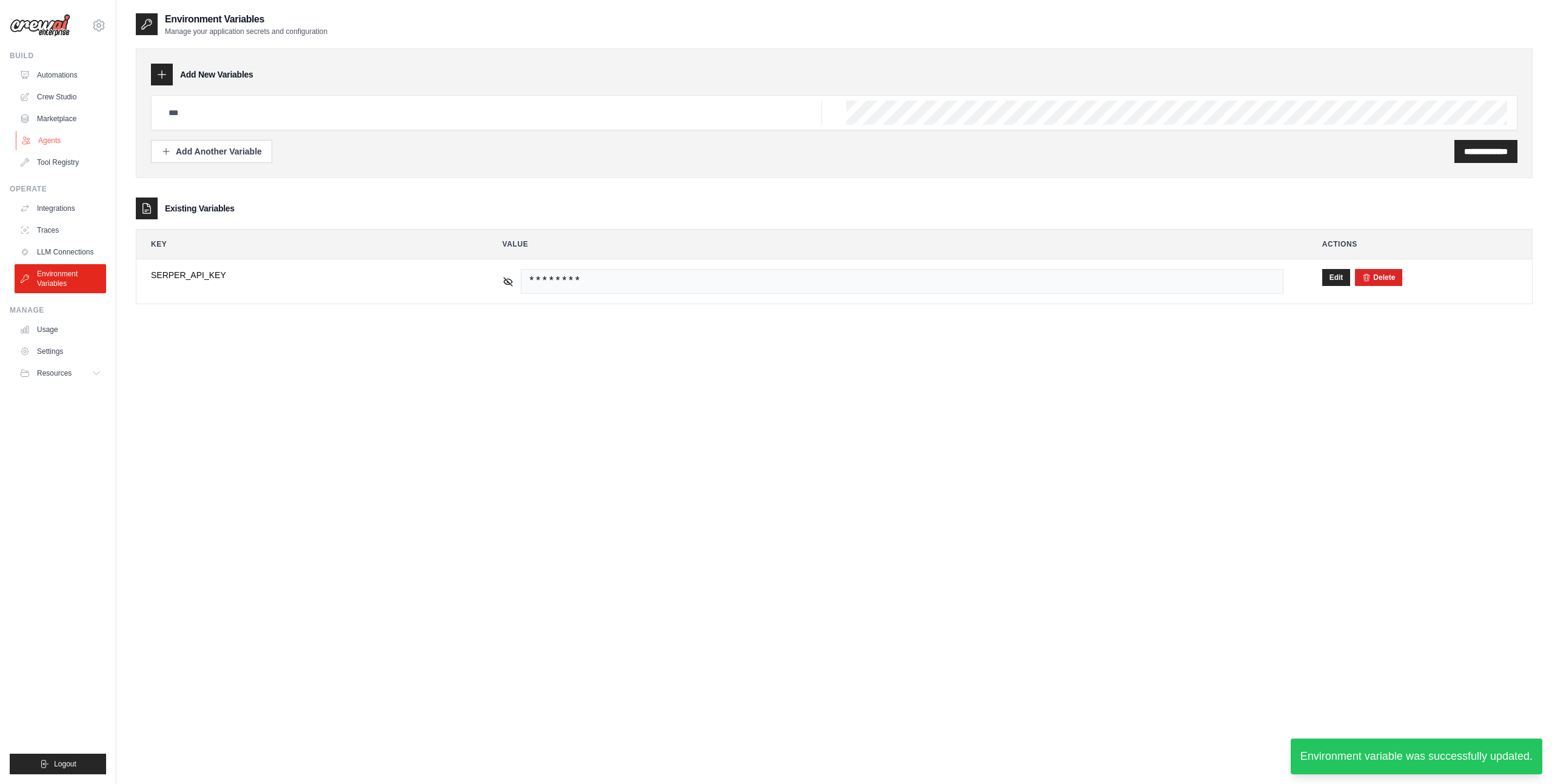
click at [46, 143] on link "Agents" at bounding box center [61, 141] width 92 height 20
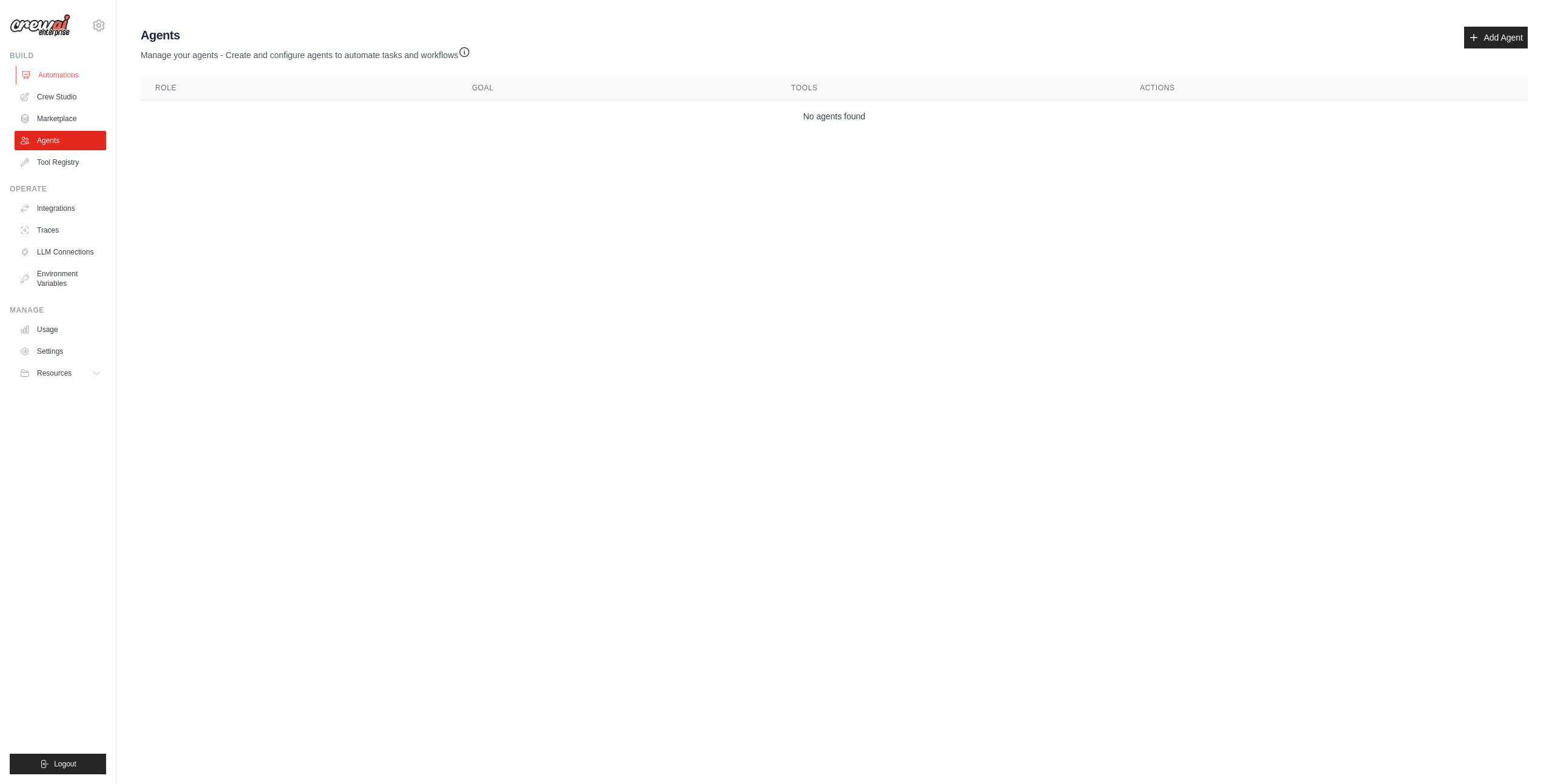
click at [70, 75] on link "Automations" at bounding box center [61, 75] width 92 height 20
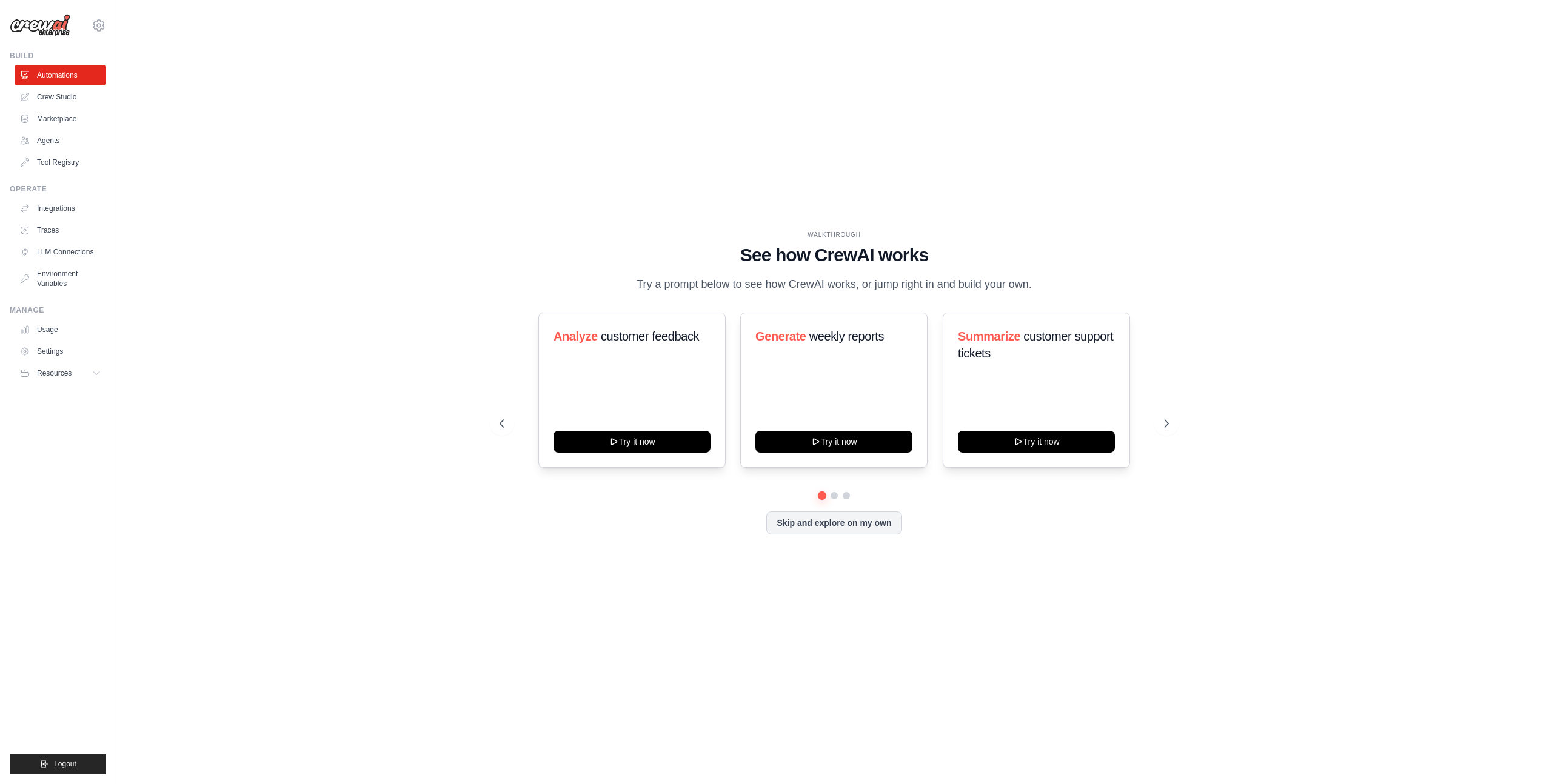
click at [65, 94] on link "Crew Studio" at bounding box center [60, 96] width 92 height 20
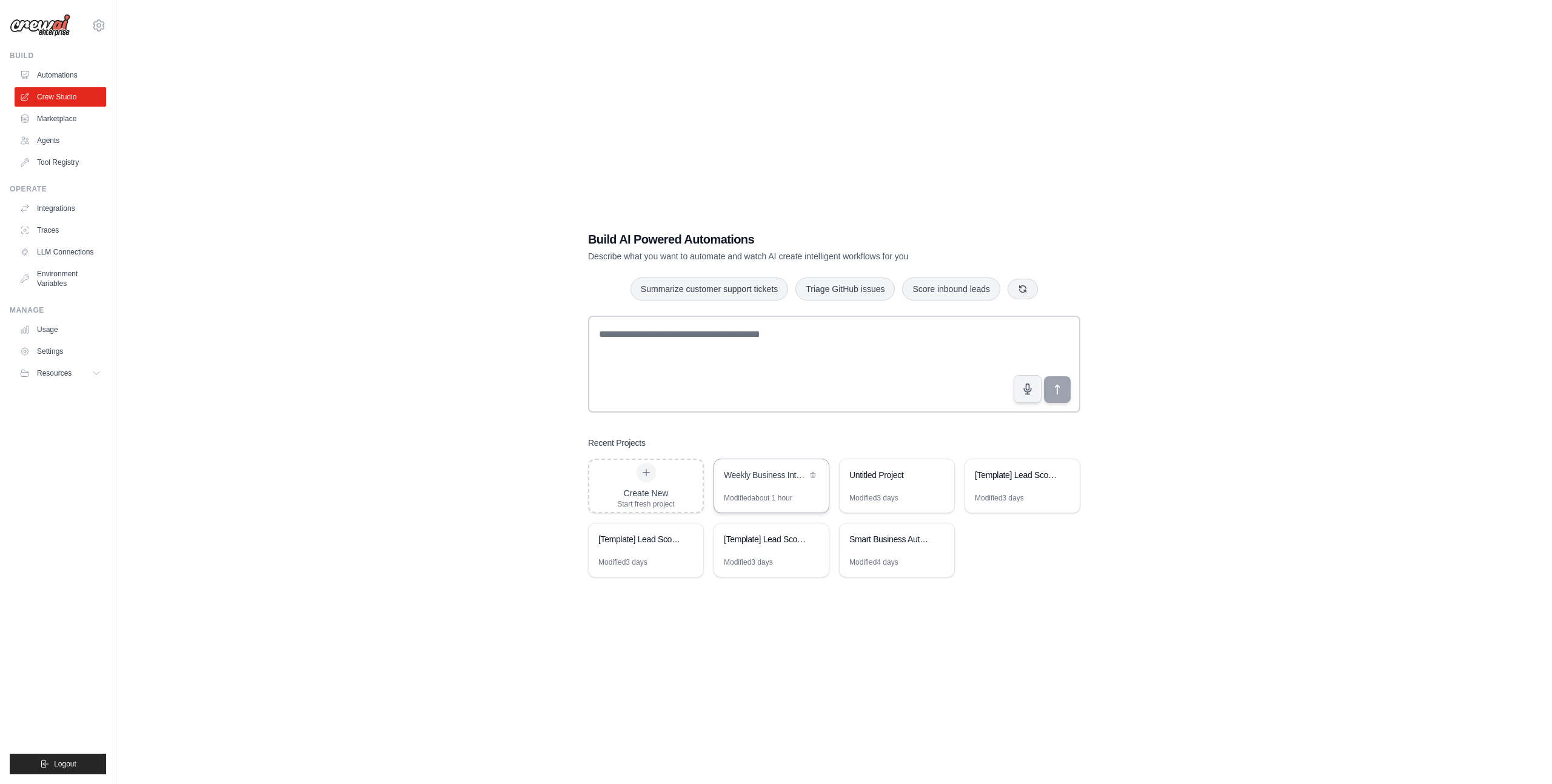
click at [778, 486] on div "Weekly Business Intelligence Automation" at bounding box center [772, 476] width 115 height 34
click at [52, 275] on link "Environment Variables" at bounding box center [61, 279] width 92 height 29
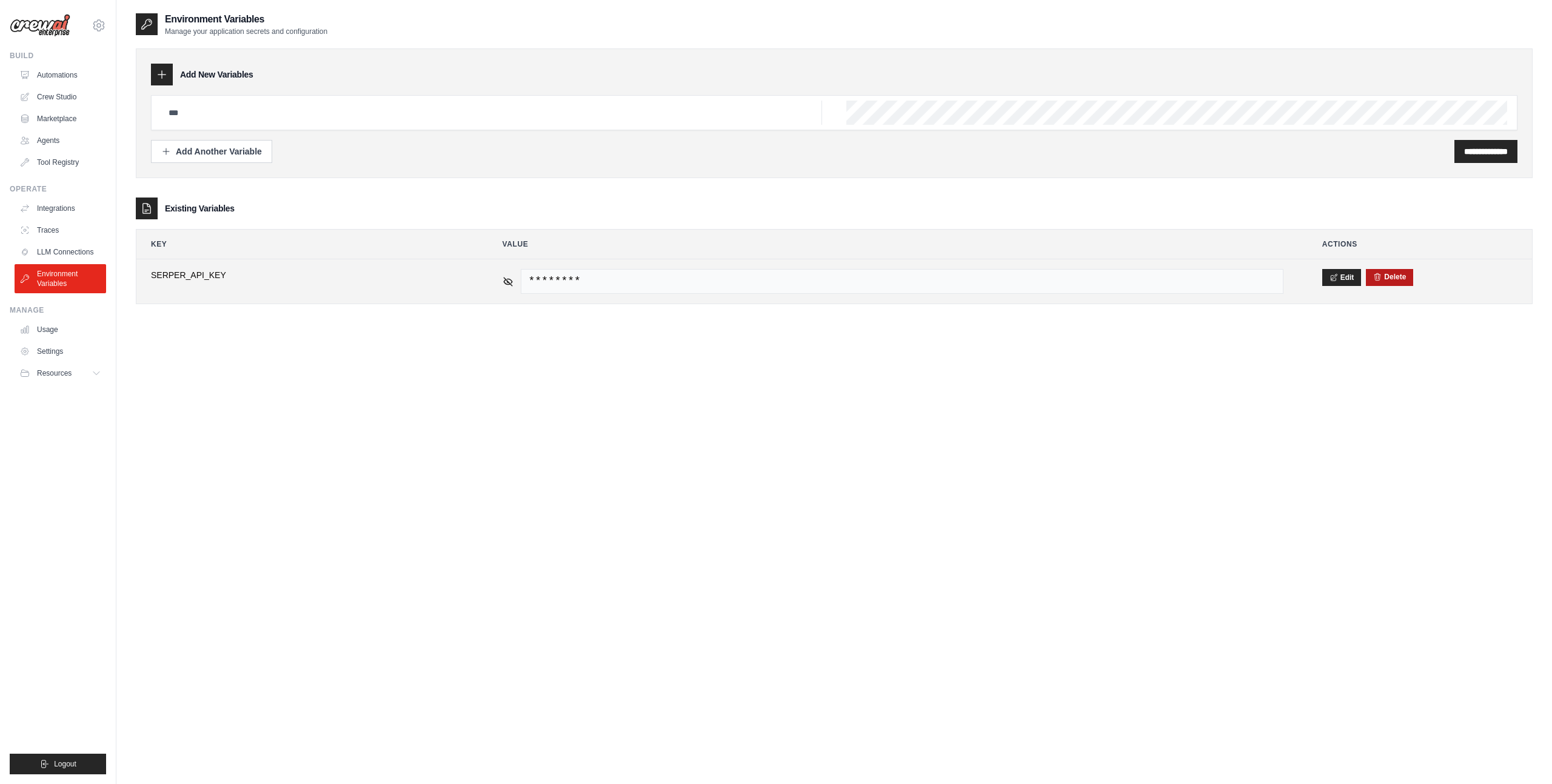
click at [1391, 279] on button "Delete" at bounding box center [1390, 277] width 33 height 10
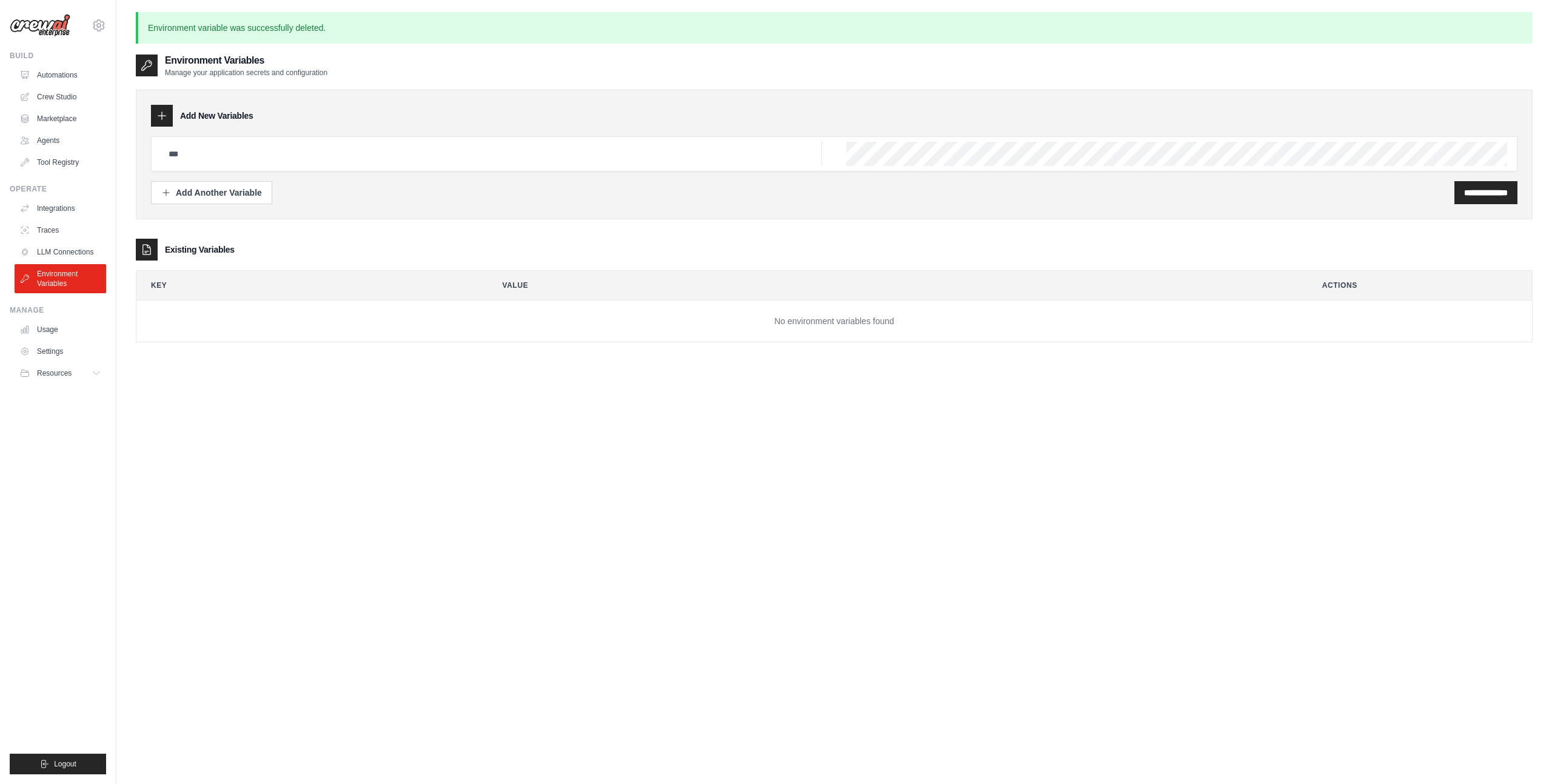
click at [44, 33] on img at bounding box center [39, 26] width 61 height 23
click at [46, 29] on img at bounding box center [39, 26] width 61 height 23
click at [59, 94] on link "Crew Studio" at bounding box center [61, 96] width 92 height 20
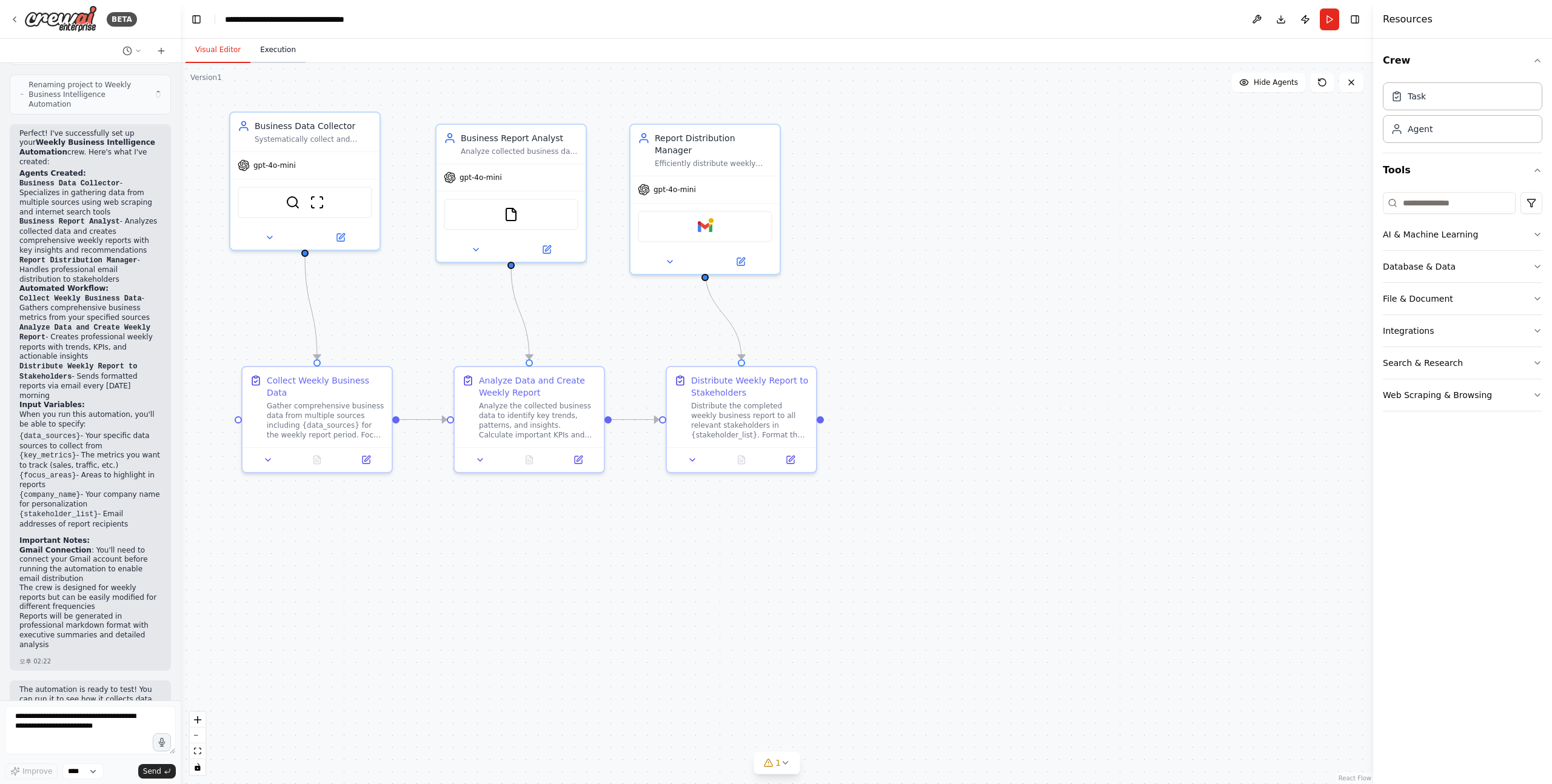
scroll to position [1231, 0]
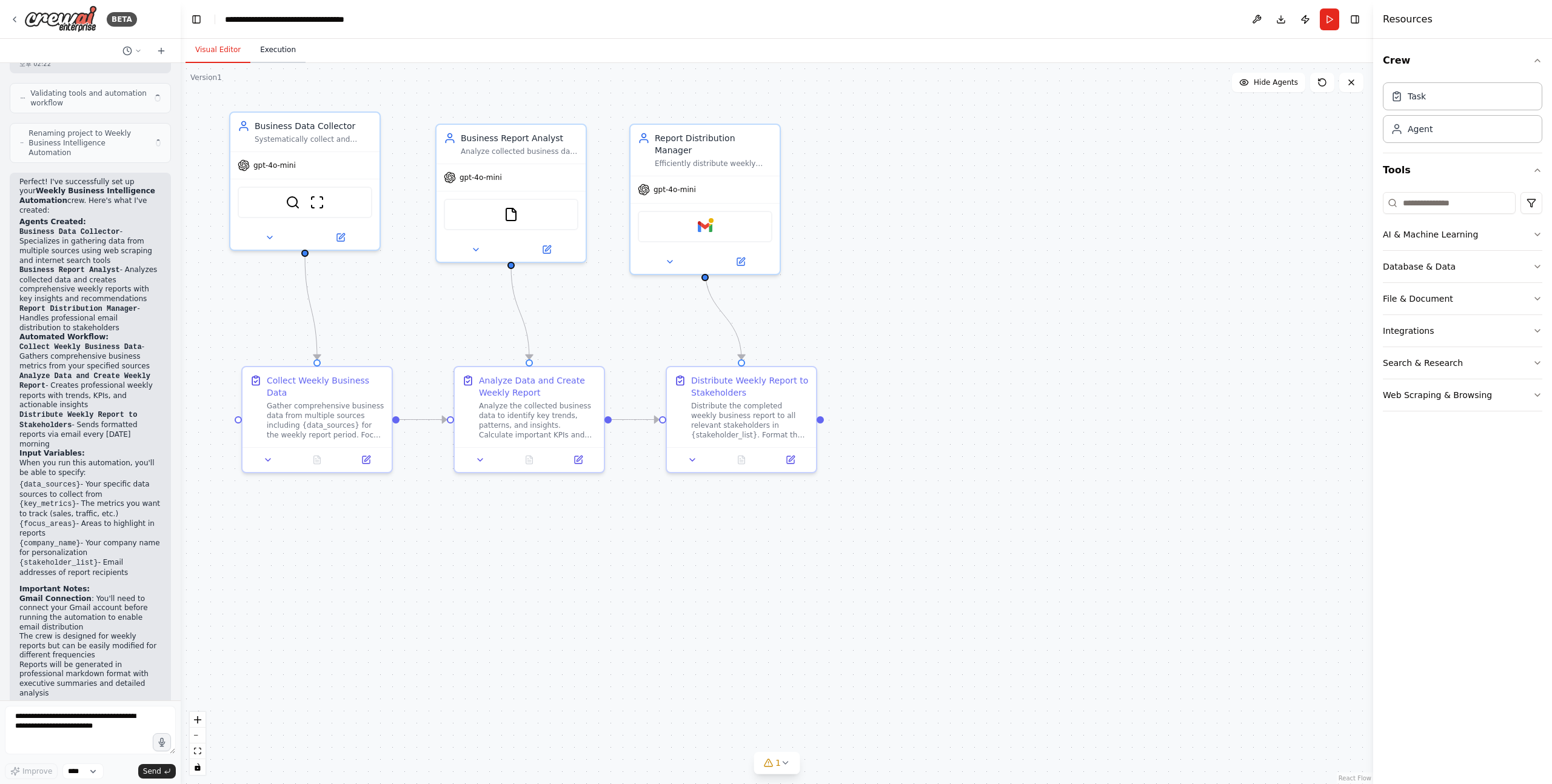
click at [274, 48] on button "Execution" at bounding box center [277, 50] width 55 height 25
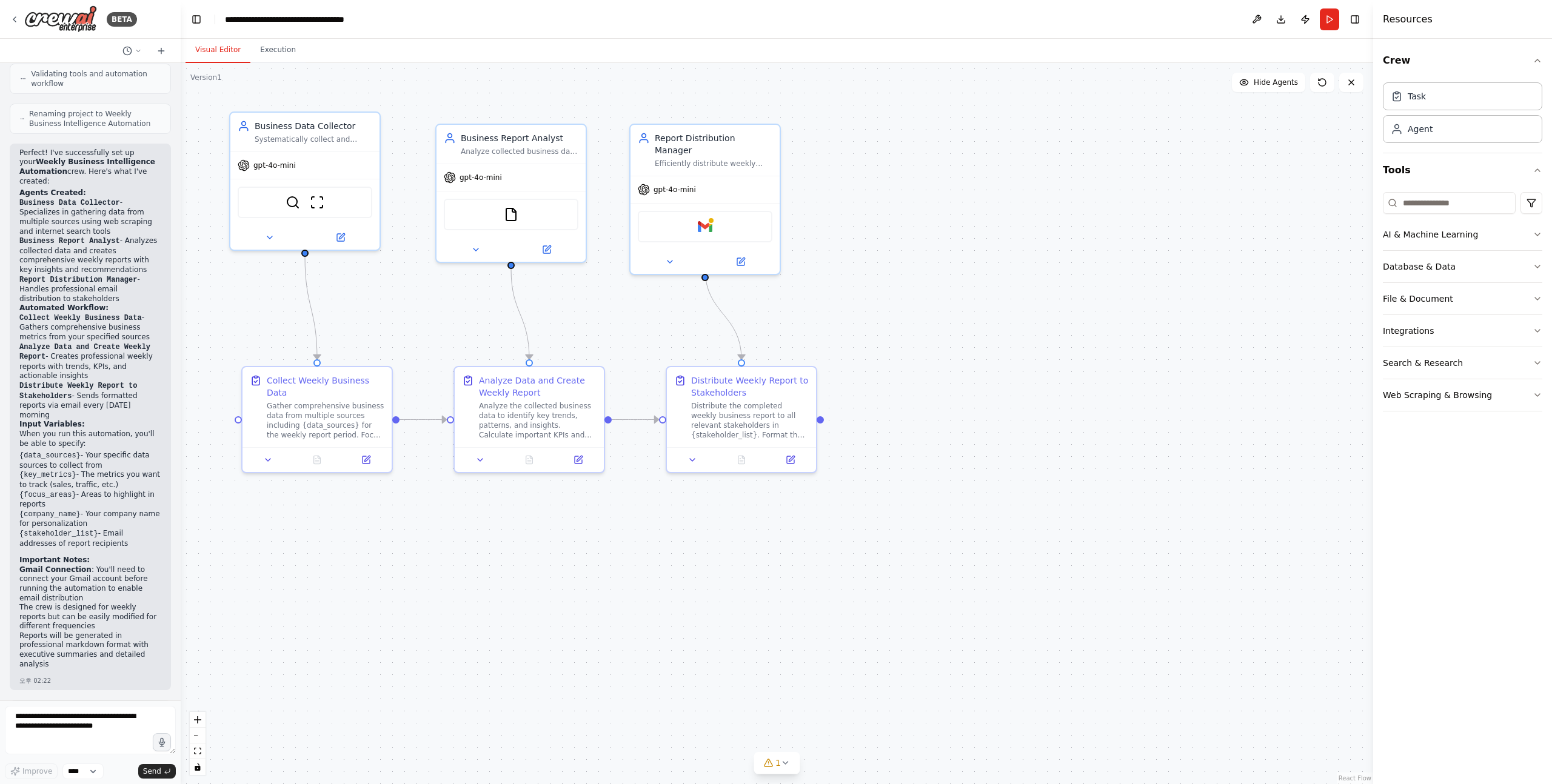
click at [213, 42] on button "Visual Editor" at bounding box center [218, 50] width 65 height 25
click at [1327, 27] on button "Run" at bounding box center [1330, 19] width 20 height 22
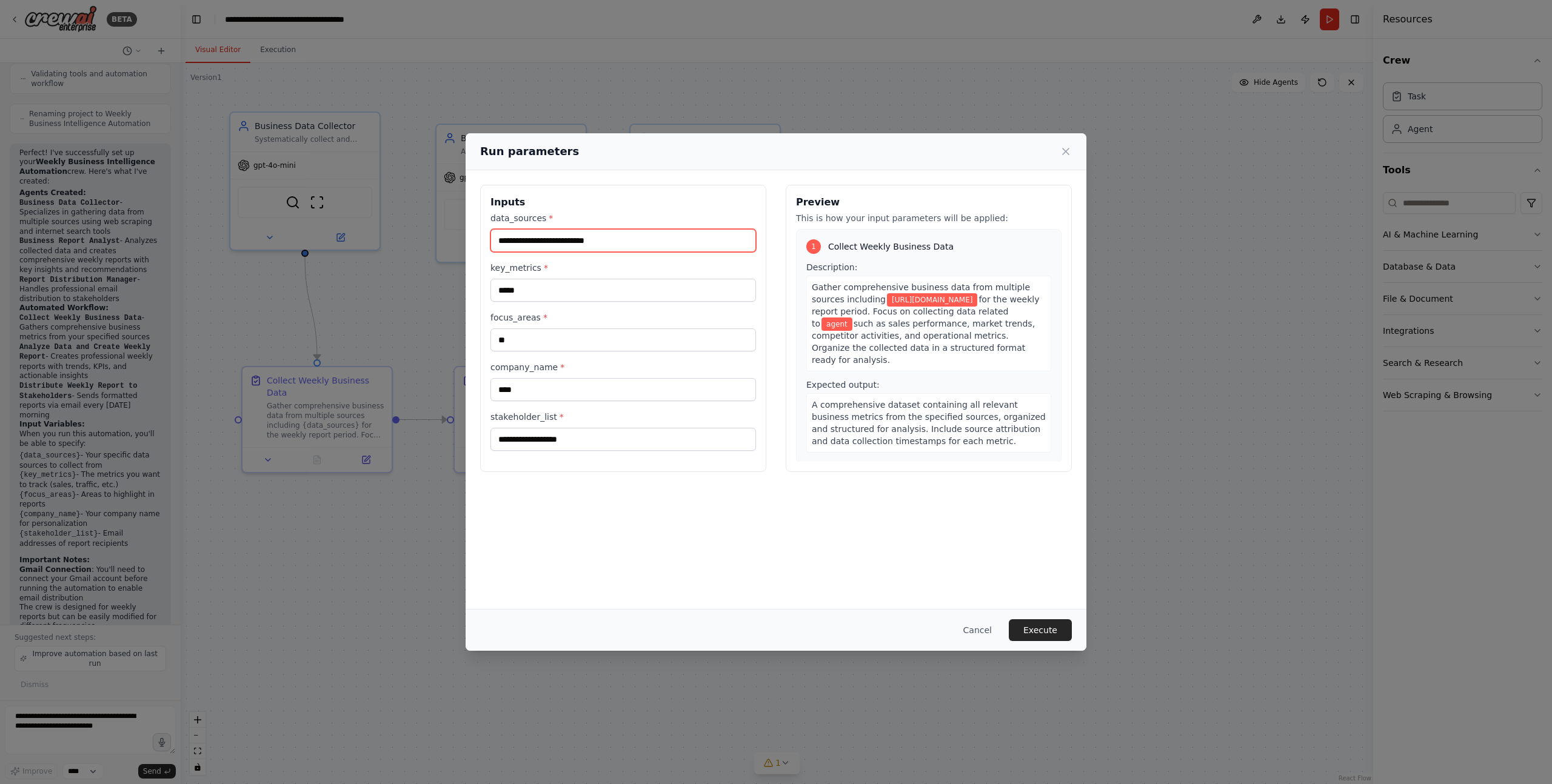
drag, startPoint x: 643, startPoint y: 237, endPoint x: 532, endPoint y: 240, distance: 111.0
click at [532, 240] on input "**********" at bounding box center [623, 240] width 266 height 23
type input "**********"
click at [1035, 620] on button "Execute" at bounding box center [1040, 630] width 63 height 22
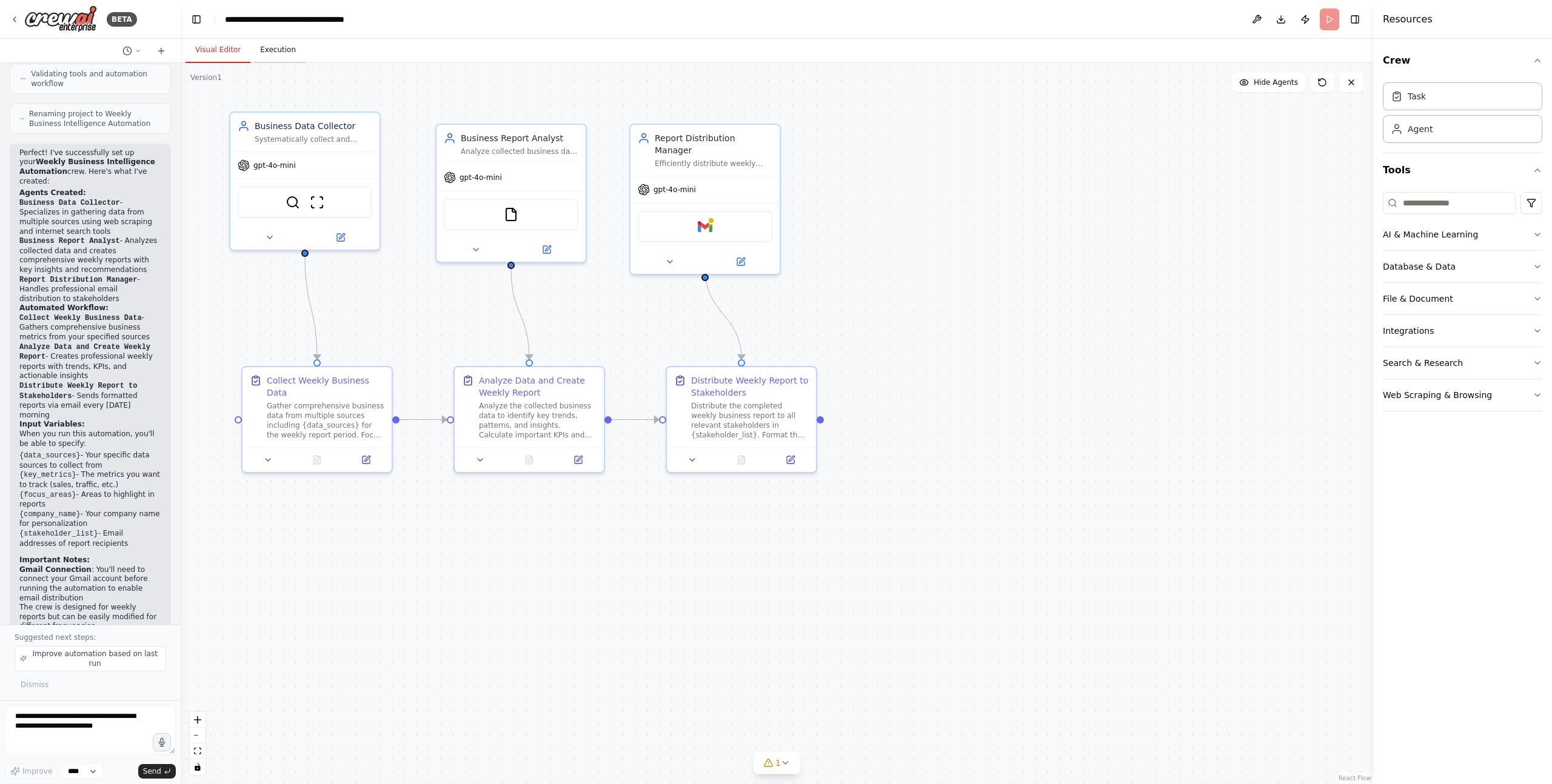
click at [273, 48] on button "Execution" at bounding box center [277, 50] width 55 height 25
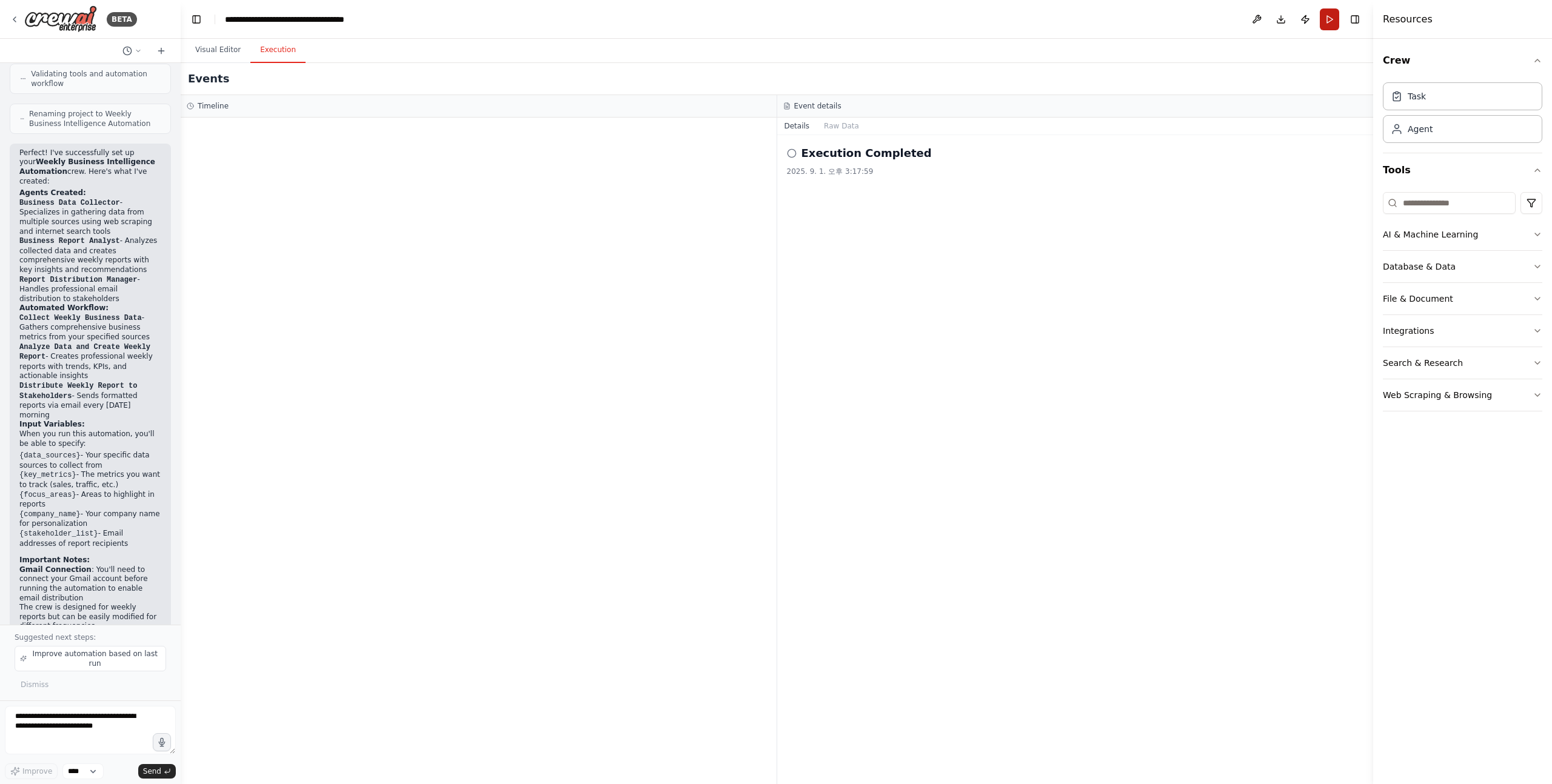
click at [1328, 23] on button "Run" at bounding box center [1330, 19] width 20 height 22
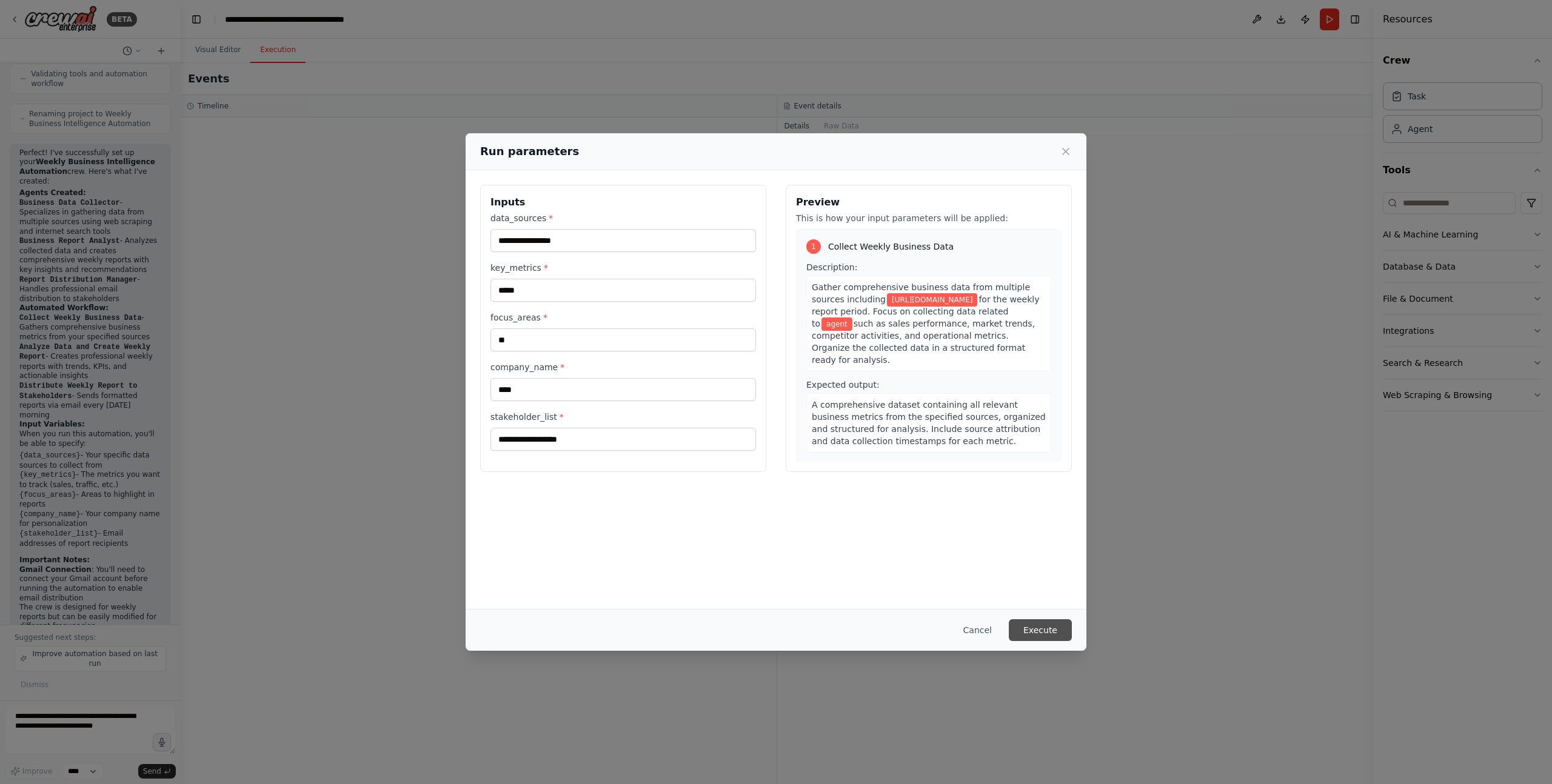
click at [1054, 623] on button "Execute" at bounding box center [1040, 630] width 63 height 22
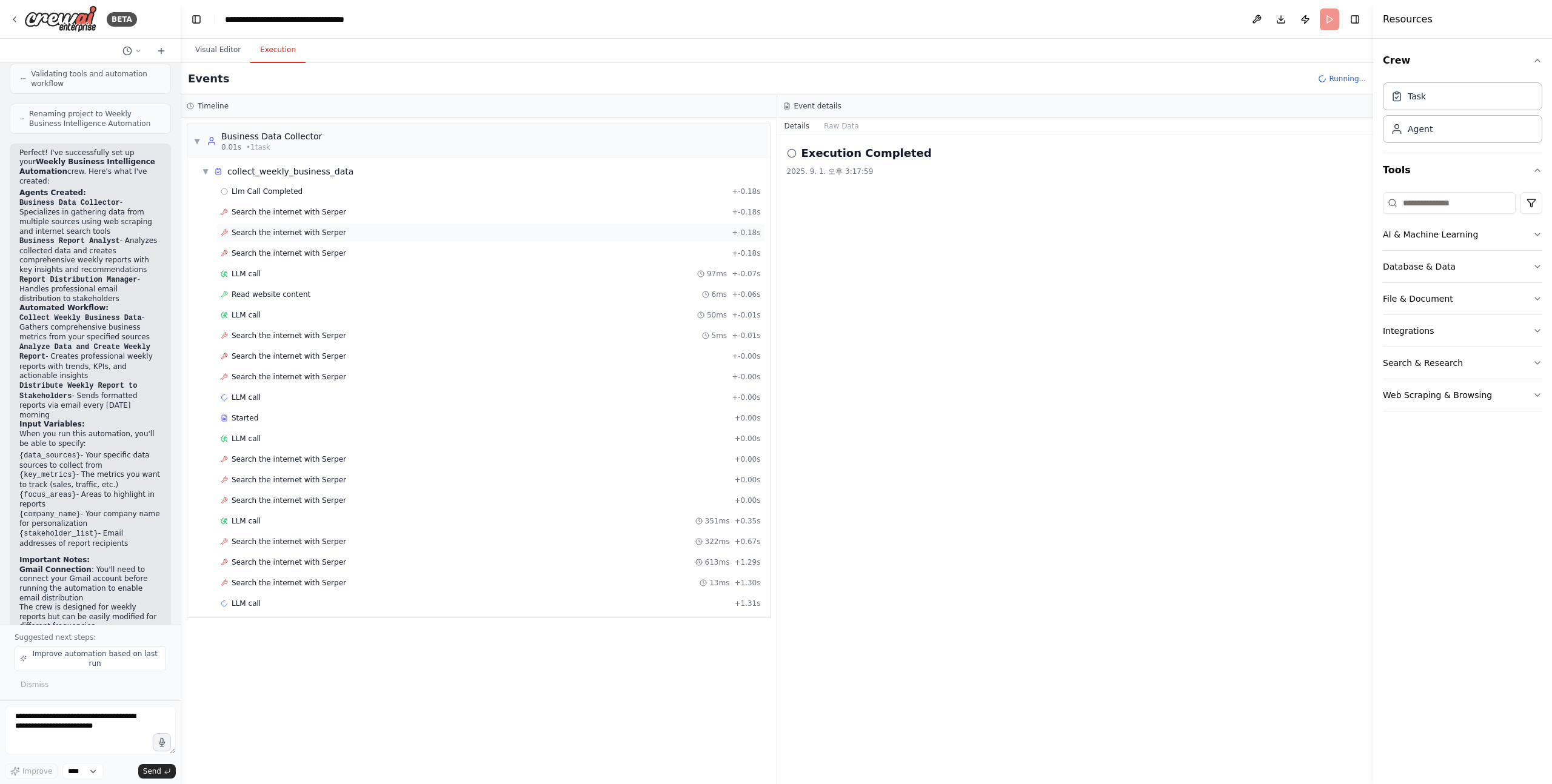
click at [298, 236] on span "Search the internet with Serper" at bounding box center [289, 232] width 115 height 10
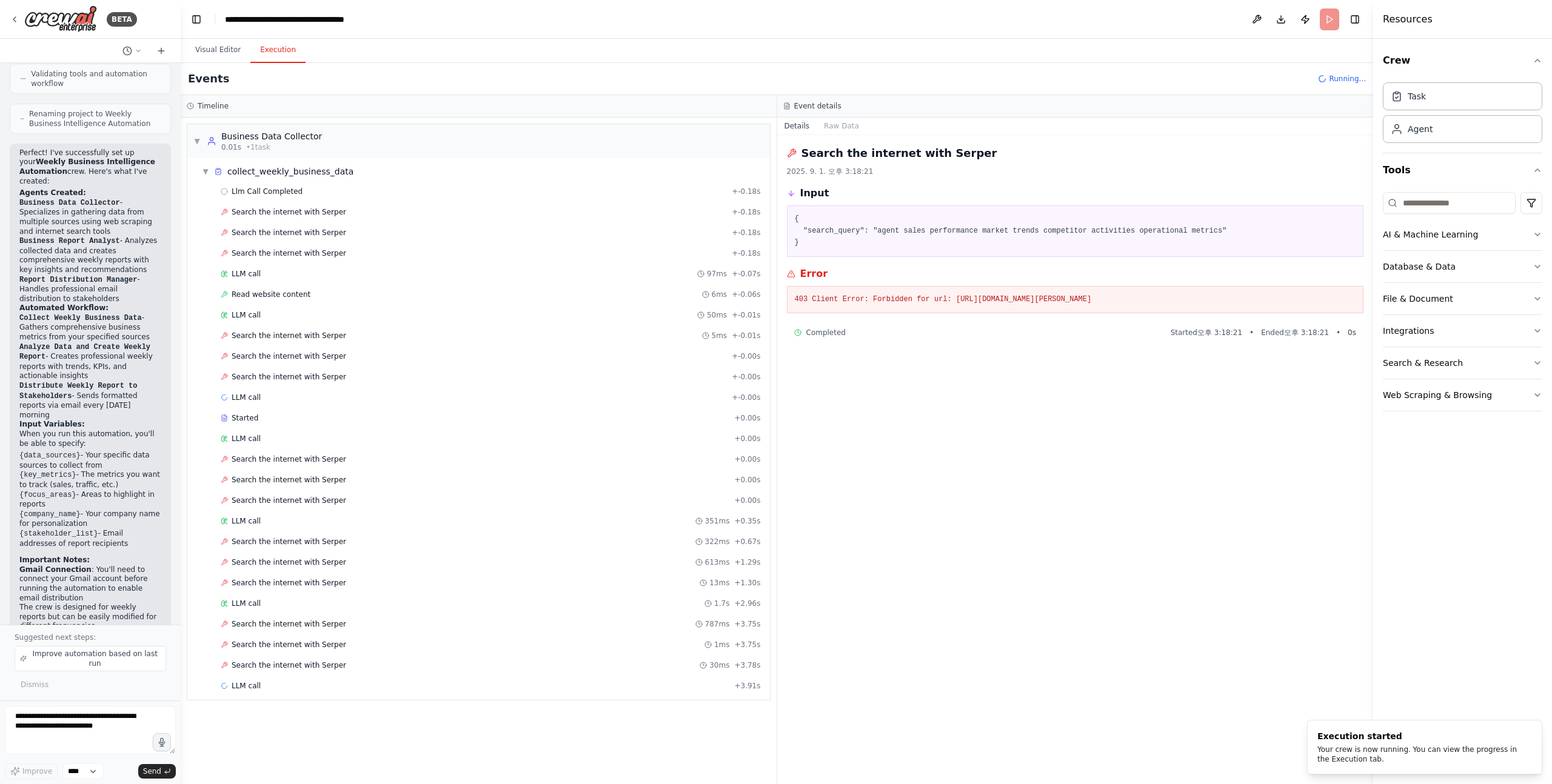
click at [927, 303] on pre "403 Client Error: Forbidden for url: https://google.serper.dev/search" at bounding box center [1075, 300] width 562 height 12
click at [304, 168] on div "collect_weekly_business_data" at bounding box center [290, 171] width 126 height 12
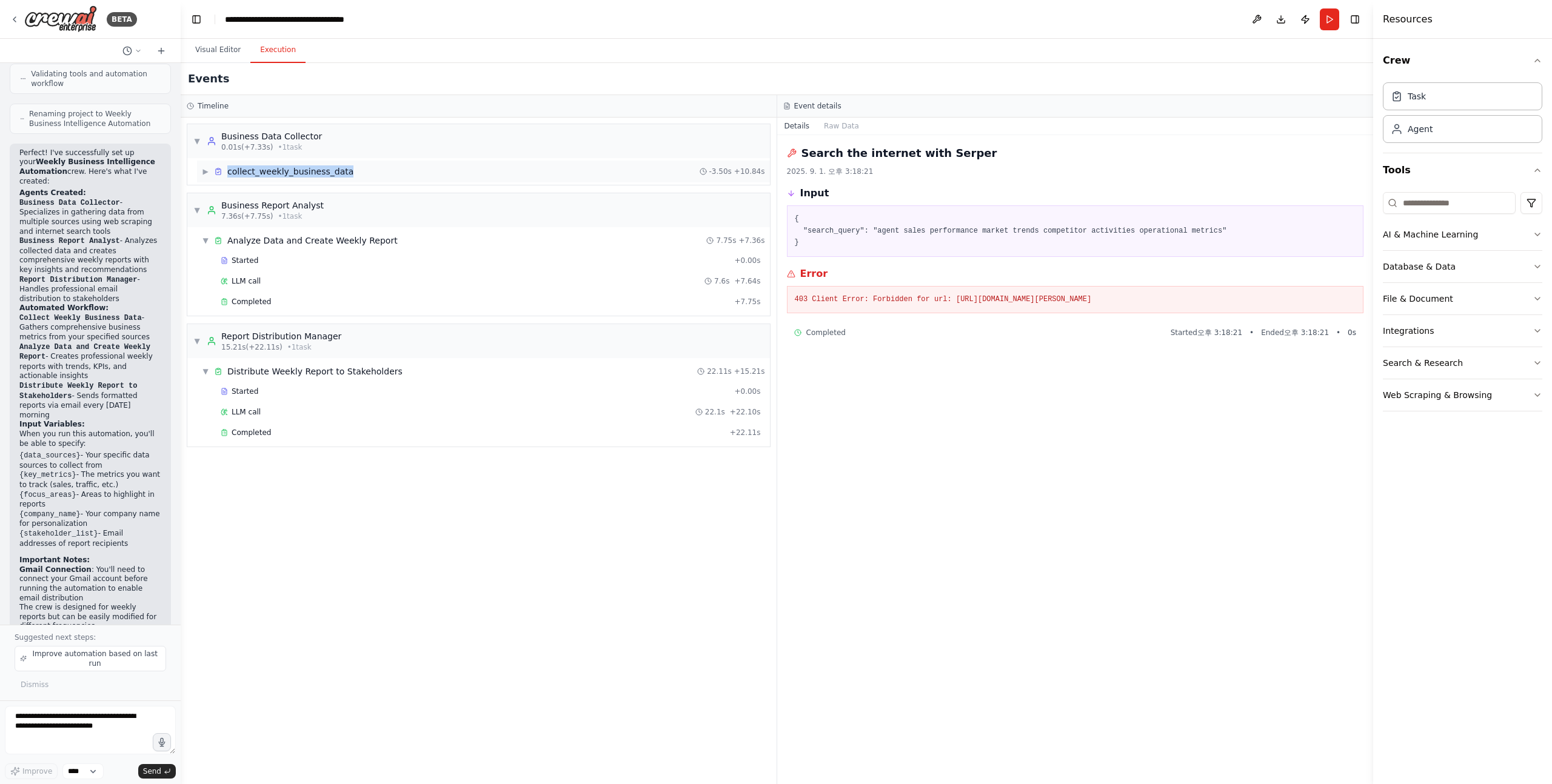
click at [304, 168] on div "collect_weekly_business_data" at bounding box center [290, 171] width 126 height 12
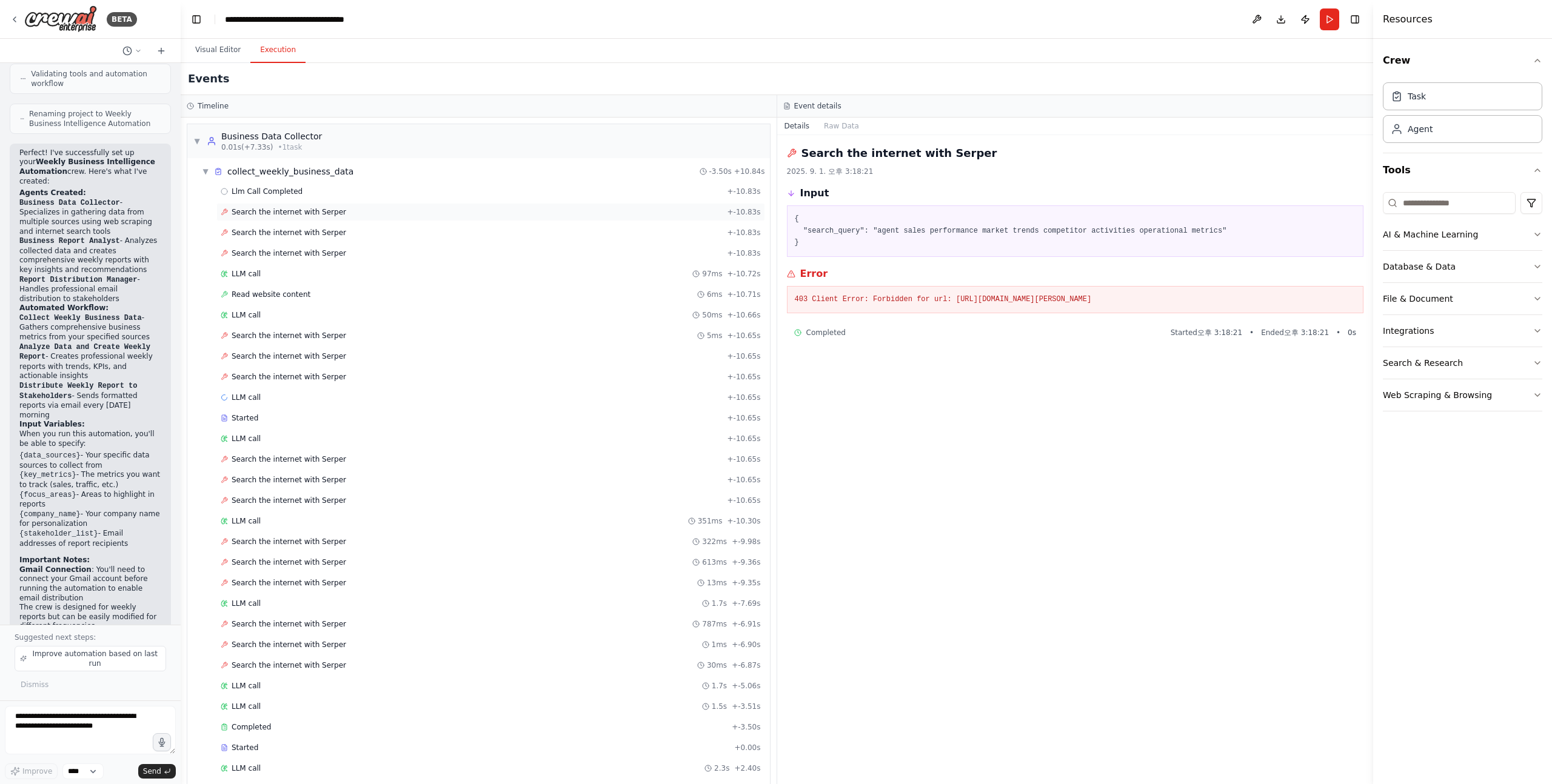
click at [306, 216] on span "Search the internet with Serper" at bounding box center [289, 212] width 115 height 10
click at [322, 232] on span "Search the internet with Serper" at bounding box center [289, 232] width 115 height 10
click at [322, 249] on span "Search the internet with Serper" at bounding box center [289, 253] width 115 height 10
drag, startPoint x: 957, startPoint y: 298, endPoint x: 1095, endPoint y: 303, distance: 138.1
click at [1095, 303] on pre "403 Client Error: Forbidden for url: https://google.serper.dev/search" at bounding box center [1075, 300] width 562 height 12
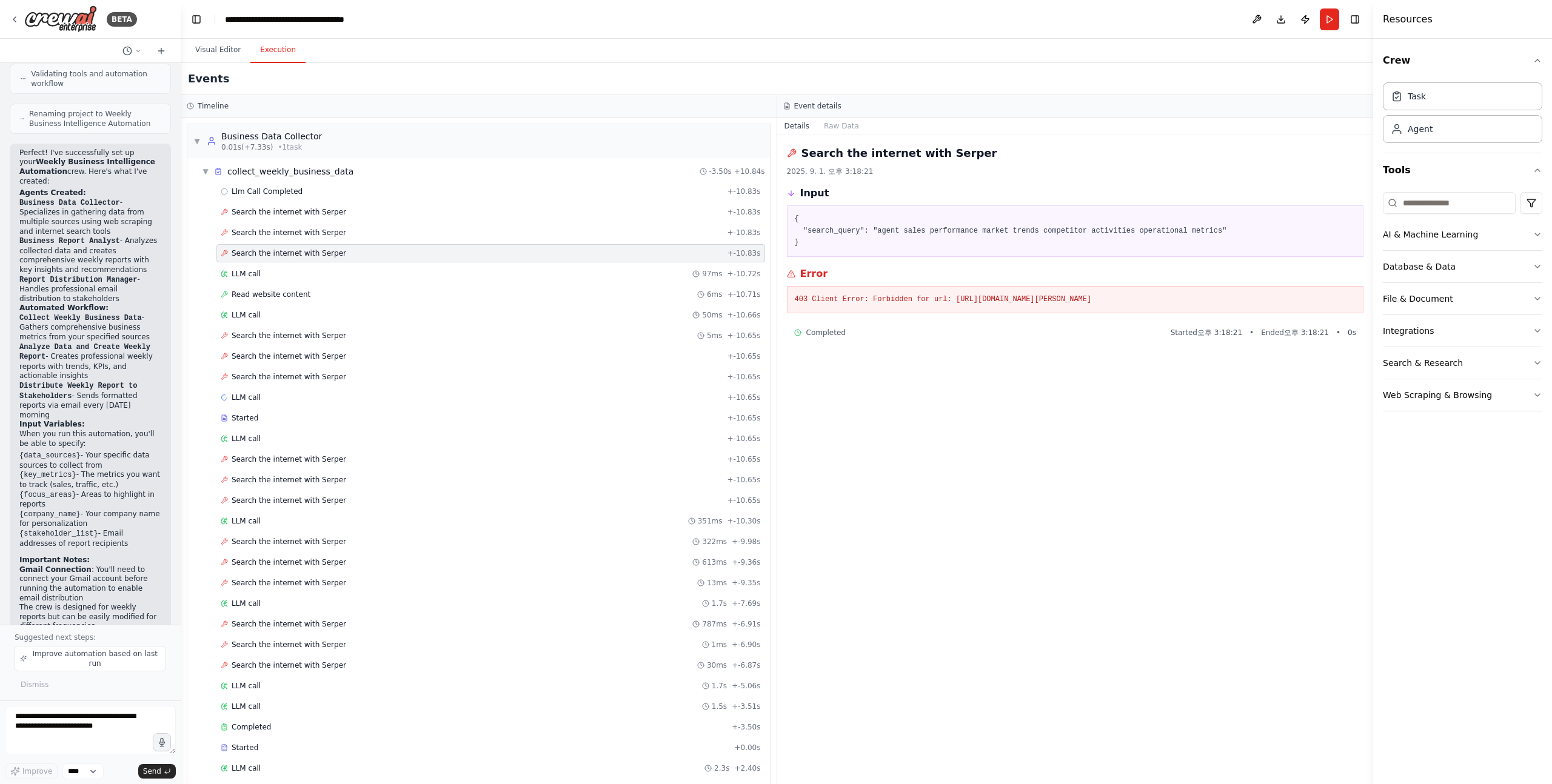
copy pre "https://google.serper.dev/search"
click at [375, 208] on div "Search the internet with Serper + -10.83s" at bounding box center [491, 212] width 540 height 10
click at [335, 227] on div "Search the internet with Serper + -10.83s" at bounding box center [490, 232] width 549 height 18
click at [307, 192] on div "Llm Call Completed + -10.83s" at bounding box center [491, 192] width 540 height 10
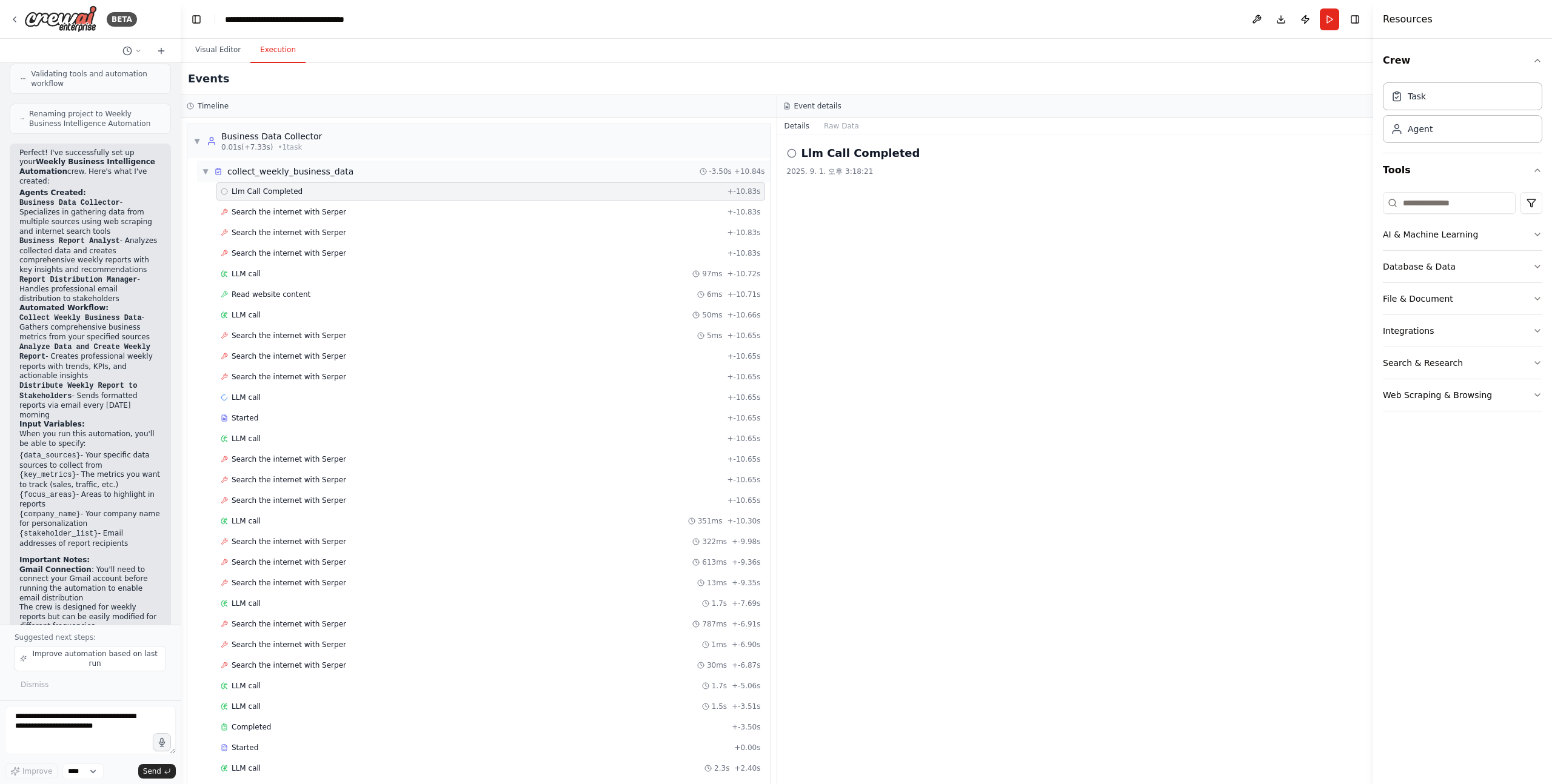
click at [328, 171] on div "collect_weekly_business_data" at bounding box center [290, 171] width 126 height 12
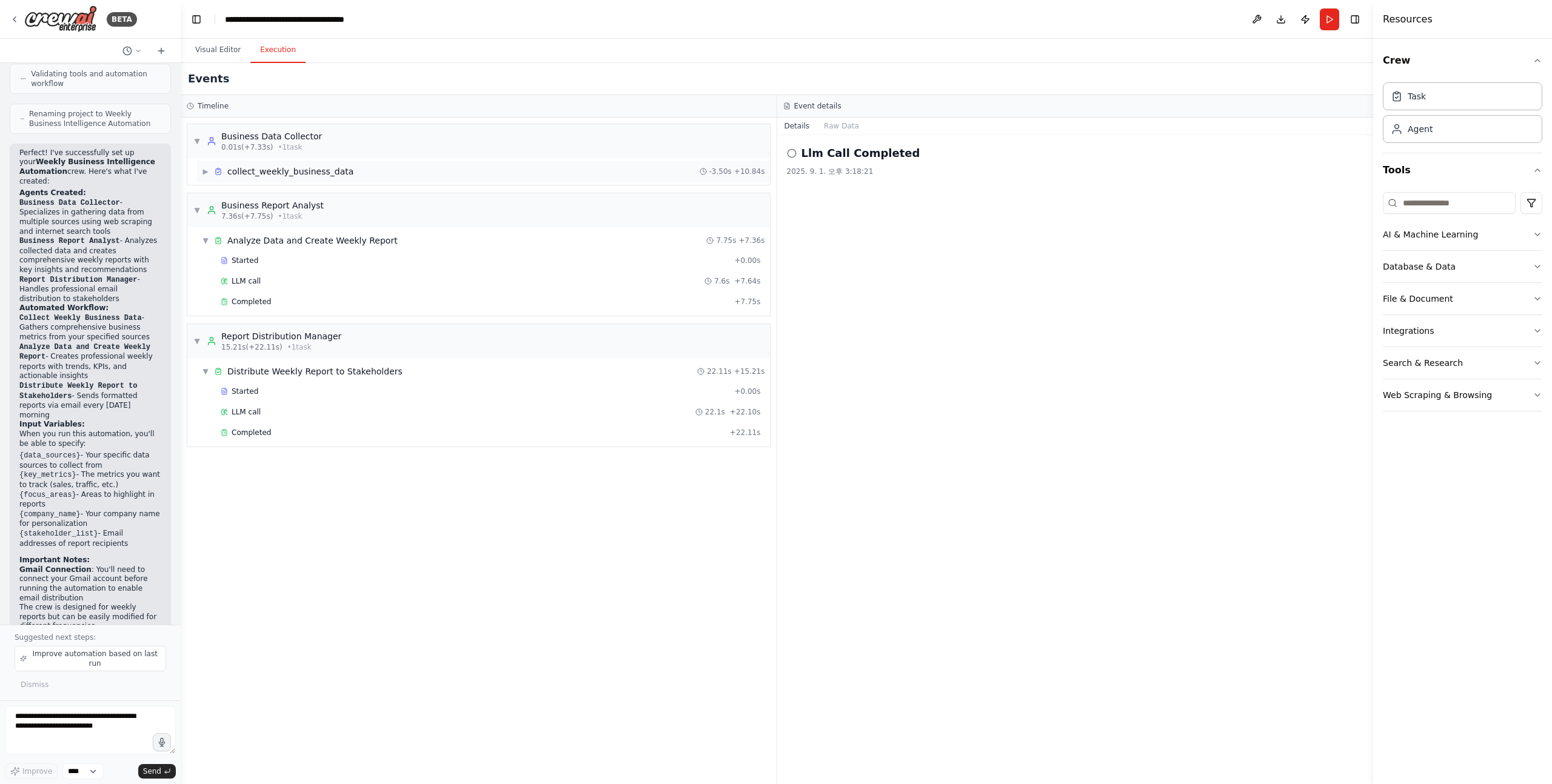
click at [328, 171] on div "collect_weekly_business_data" at bounding box center [290, 171] width 126 height 12
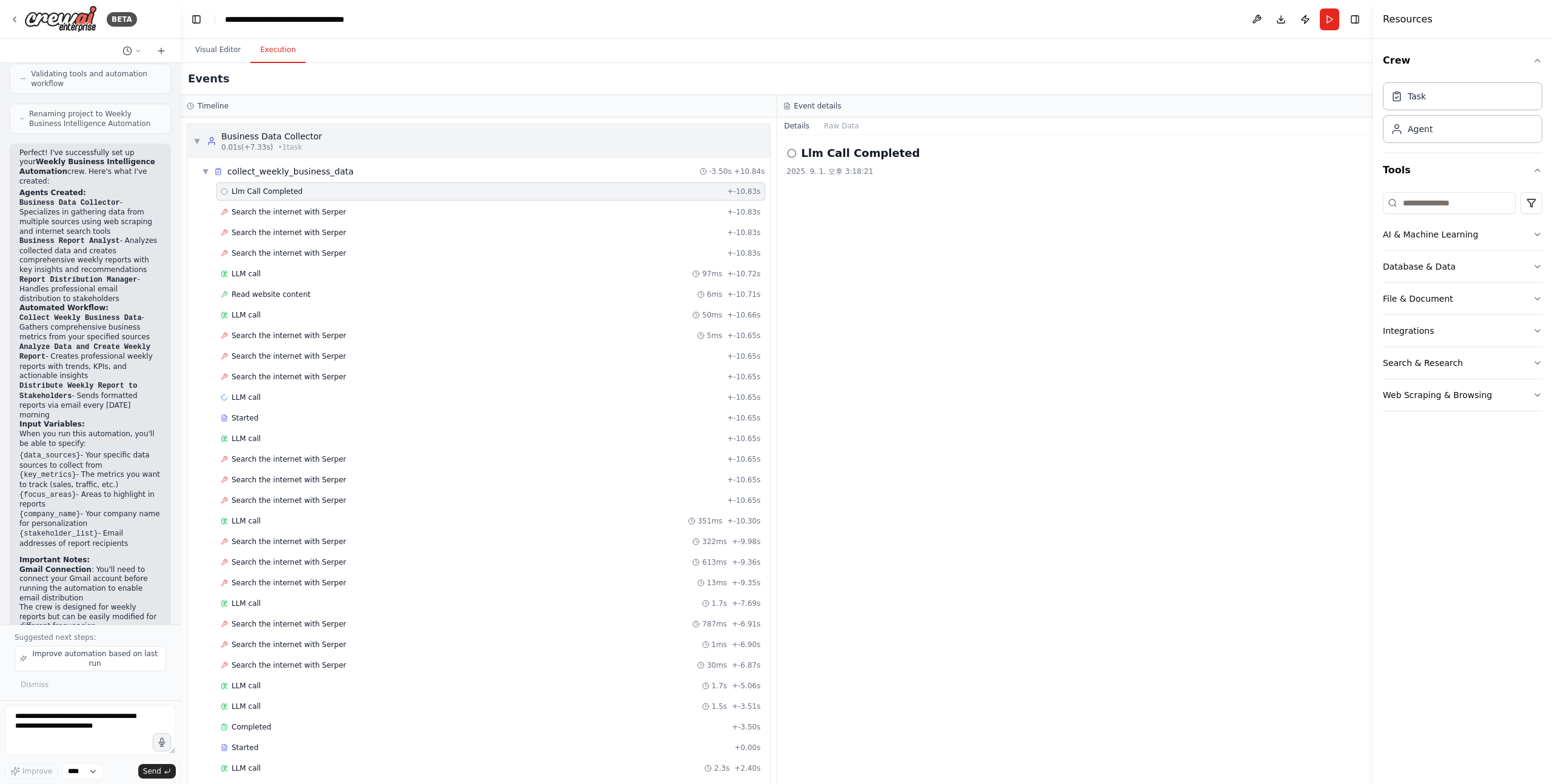
click at [320, 135] on div "▼ Business Data Collector 0.01s (+7.33s) • 1 task" at bounding box center [479, 141] width 583 height 34
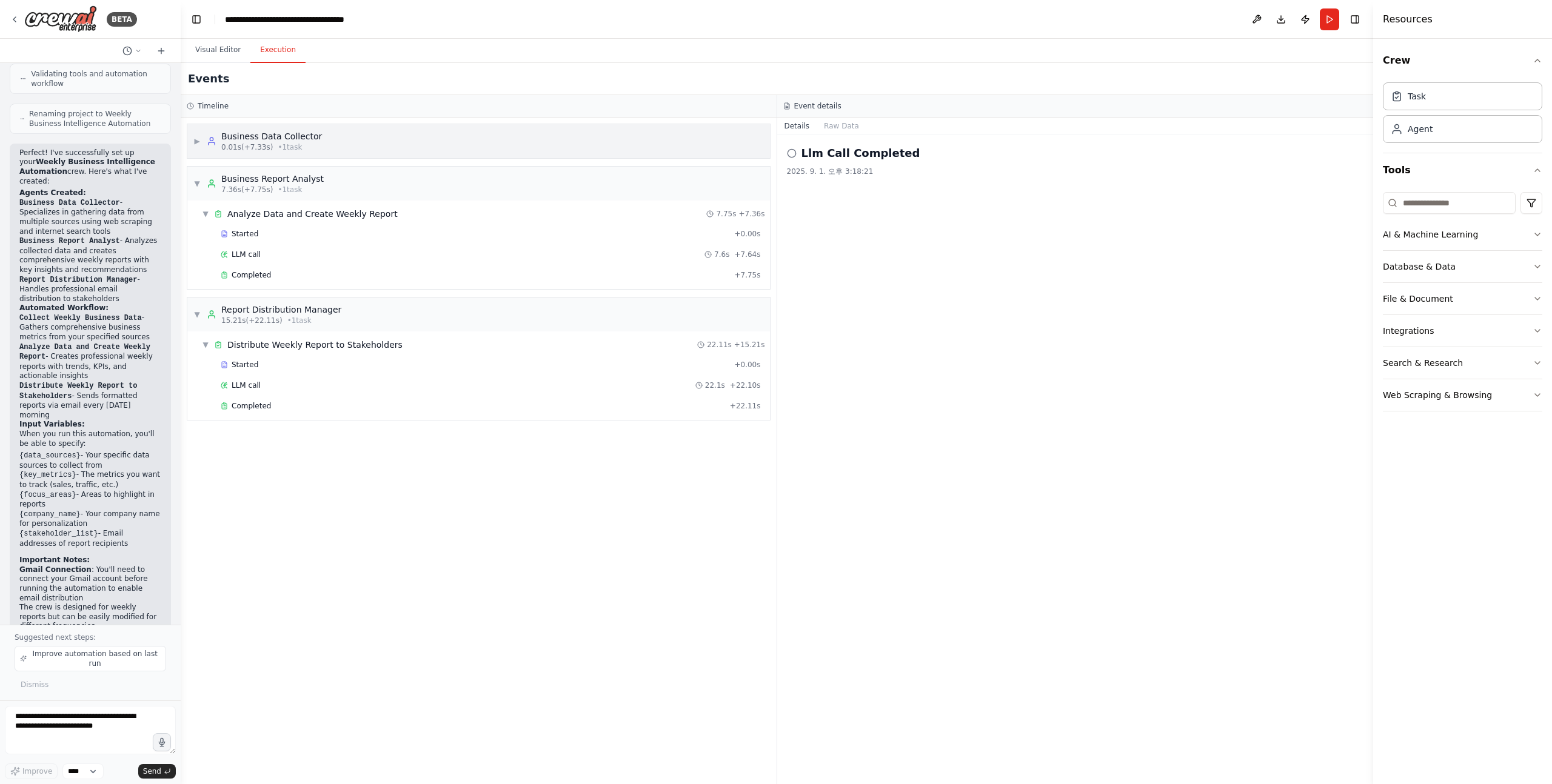
click at [320, 135] on div "▶ Business Data Collector 0.01s (+7.33s) • 1 task" at bounding box center [479, 141] width 583 height 34
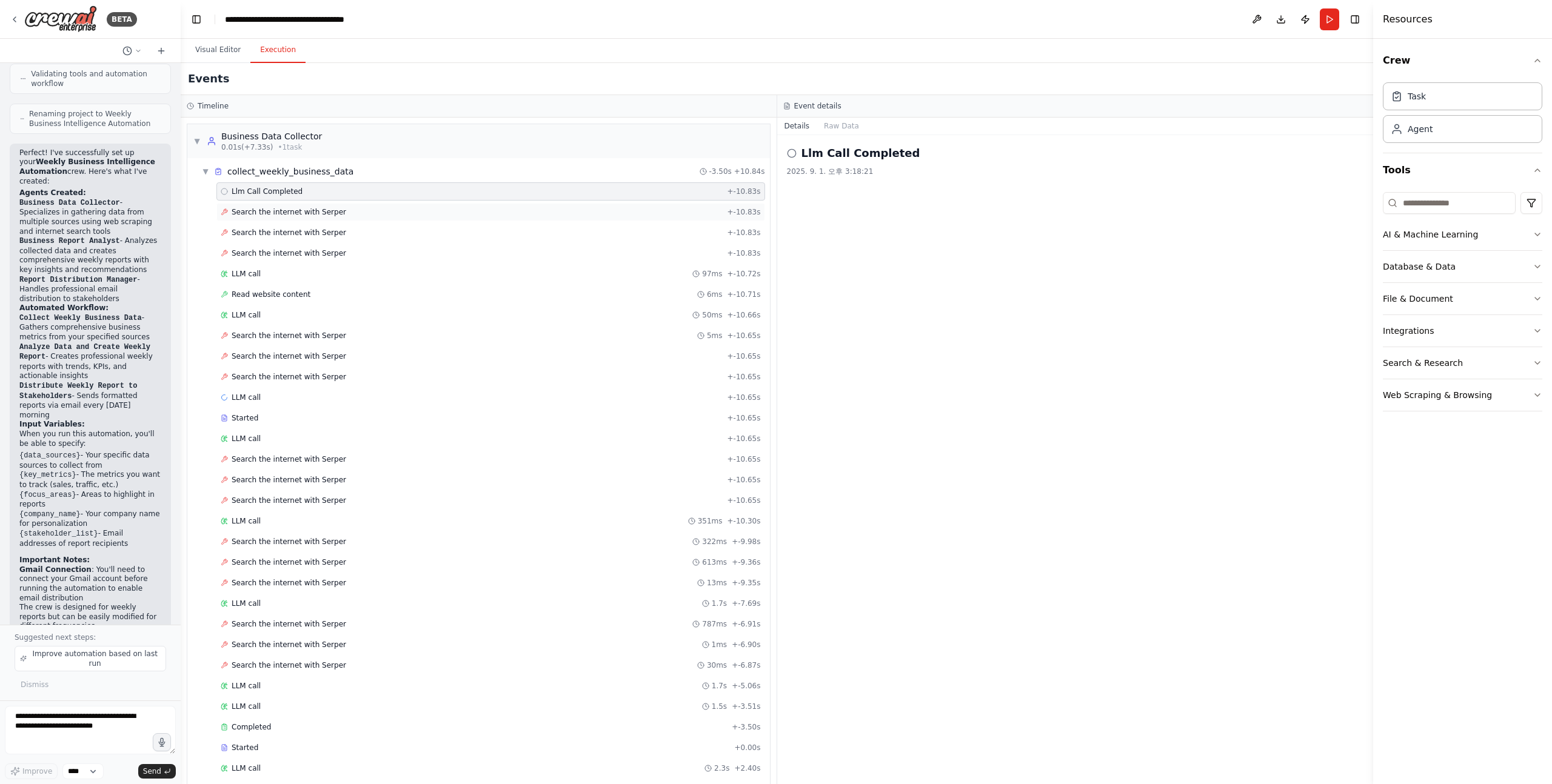
click at [300, 211] on span "Search the internet with Serper" at bounding box center [289, 212] width 115 height 10
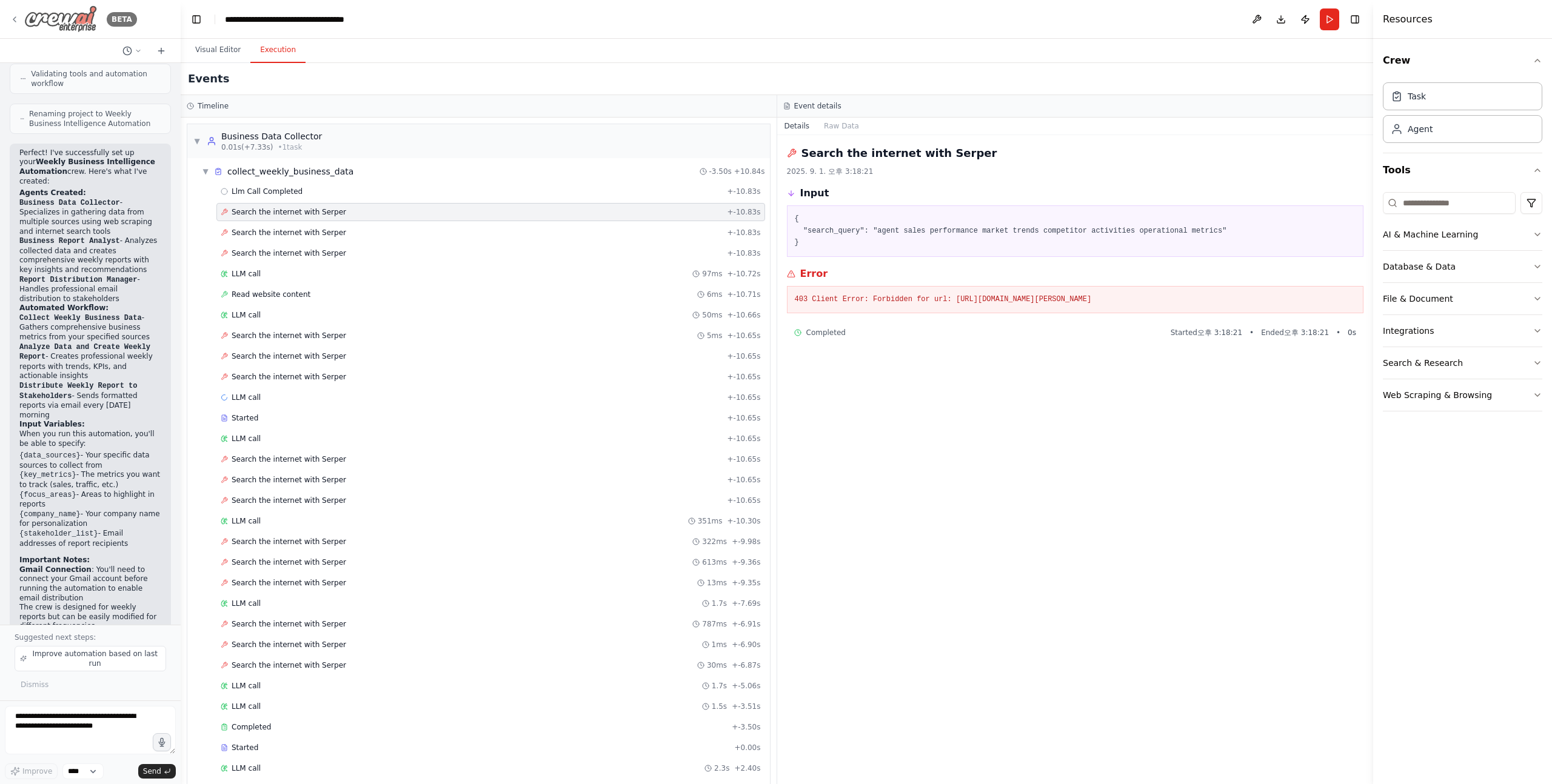
click at [57, 20] on img at bounding box center [61, 19] width 73 height 27
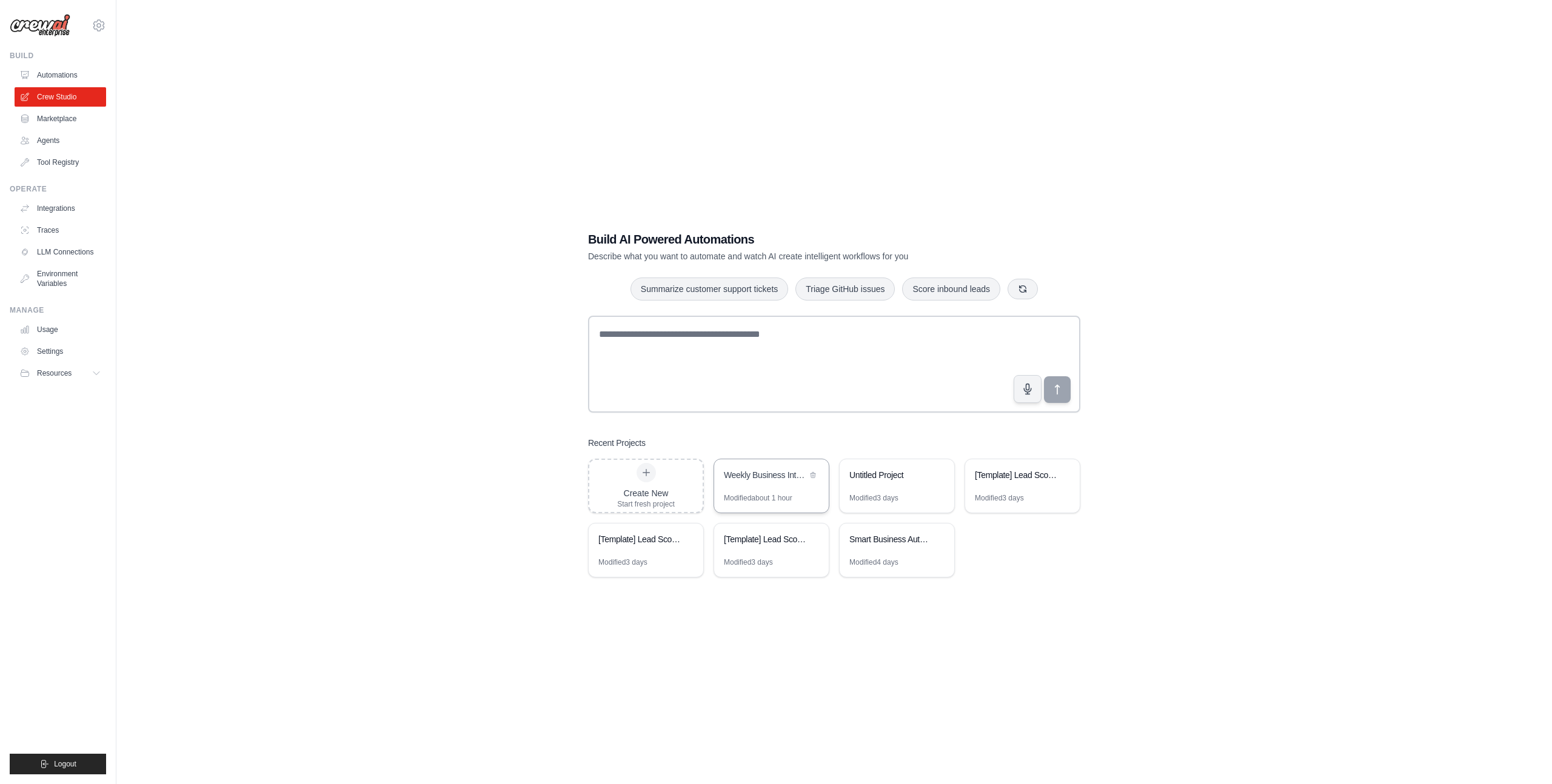
click at [787, 480] on div "Weekly Business Intelligence Automation" at bounding box center [765, 475] width 83 height 12
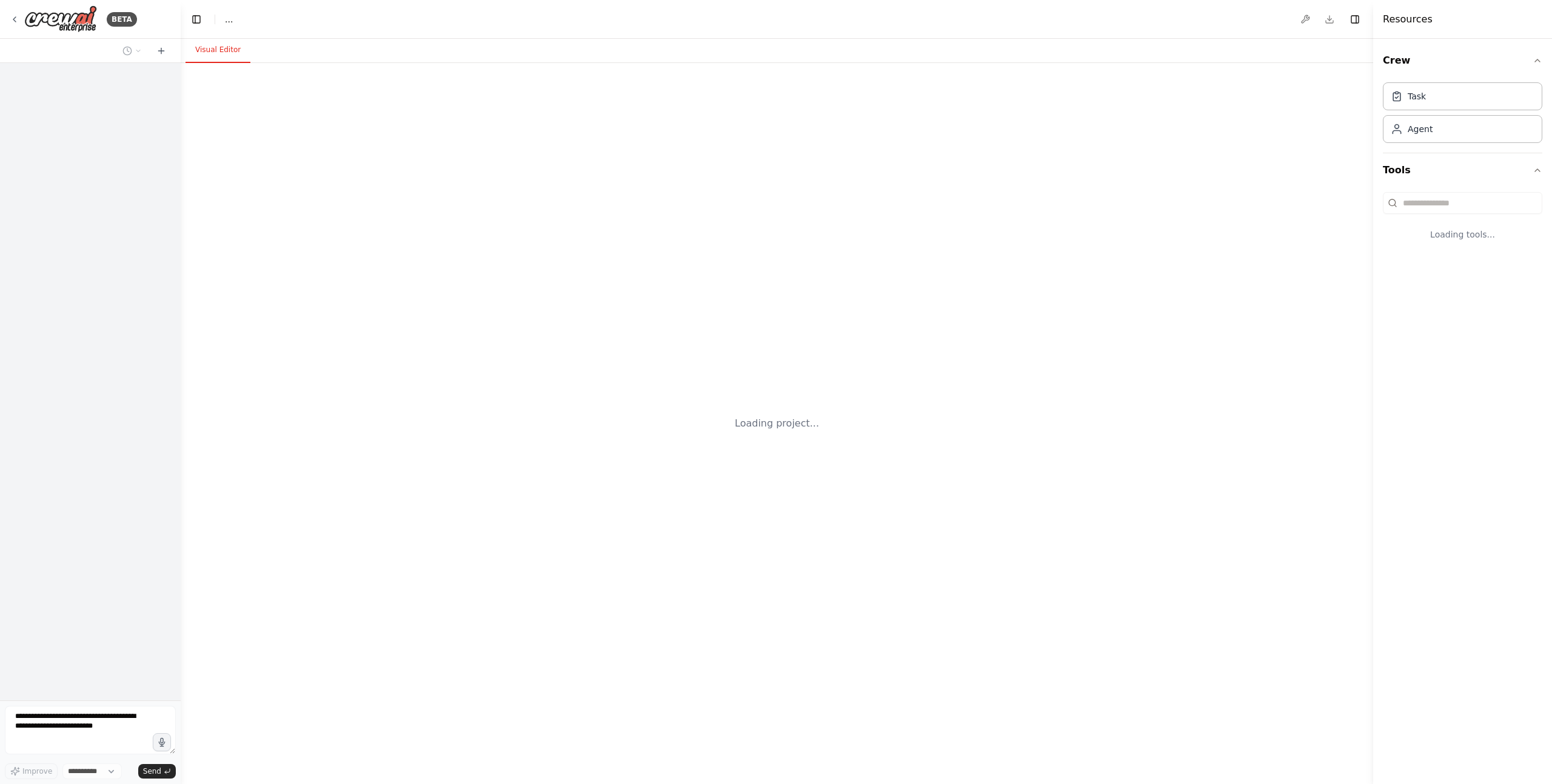
select select "****"
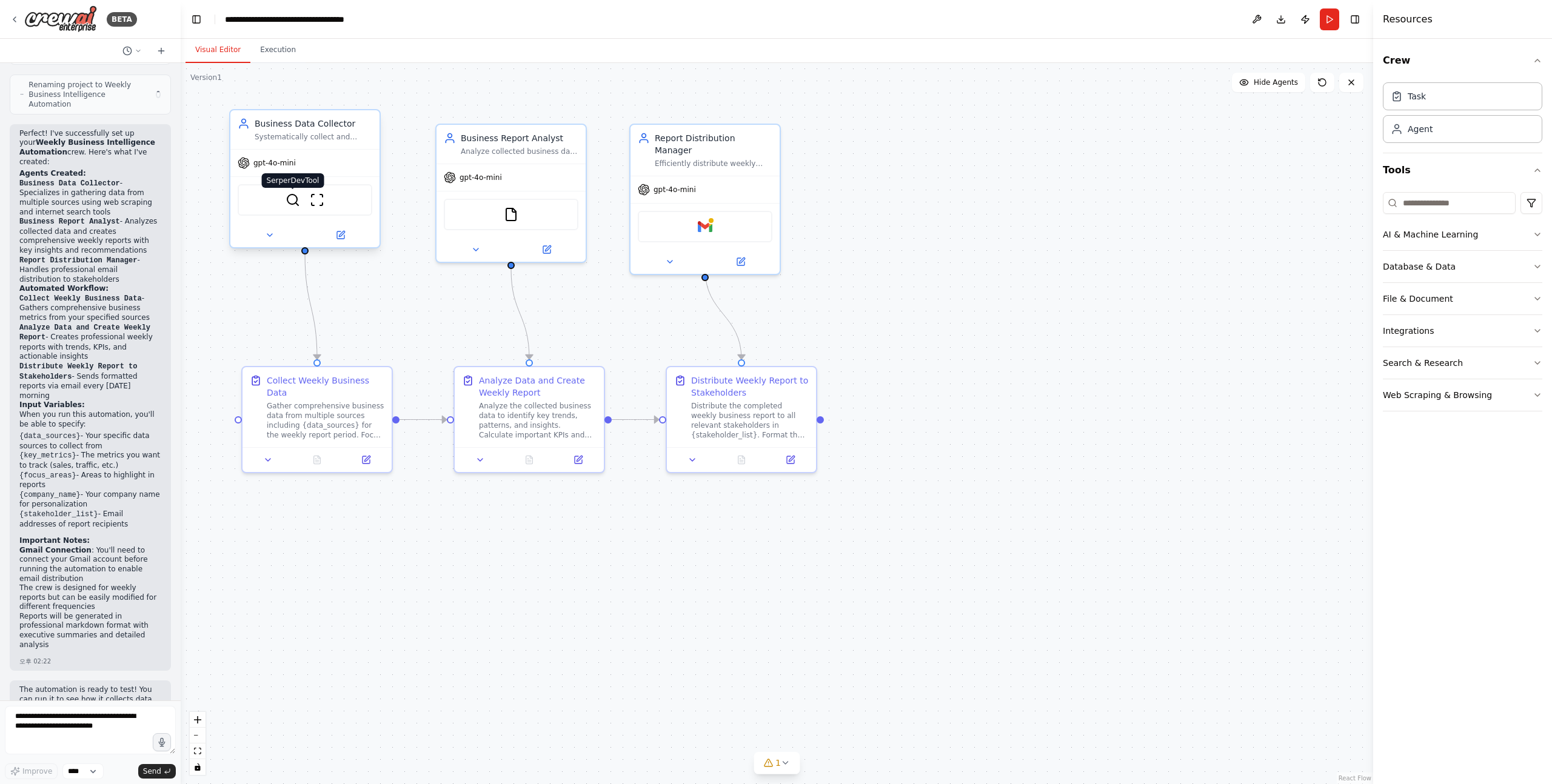
scroll to position [1231, 0]
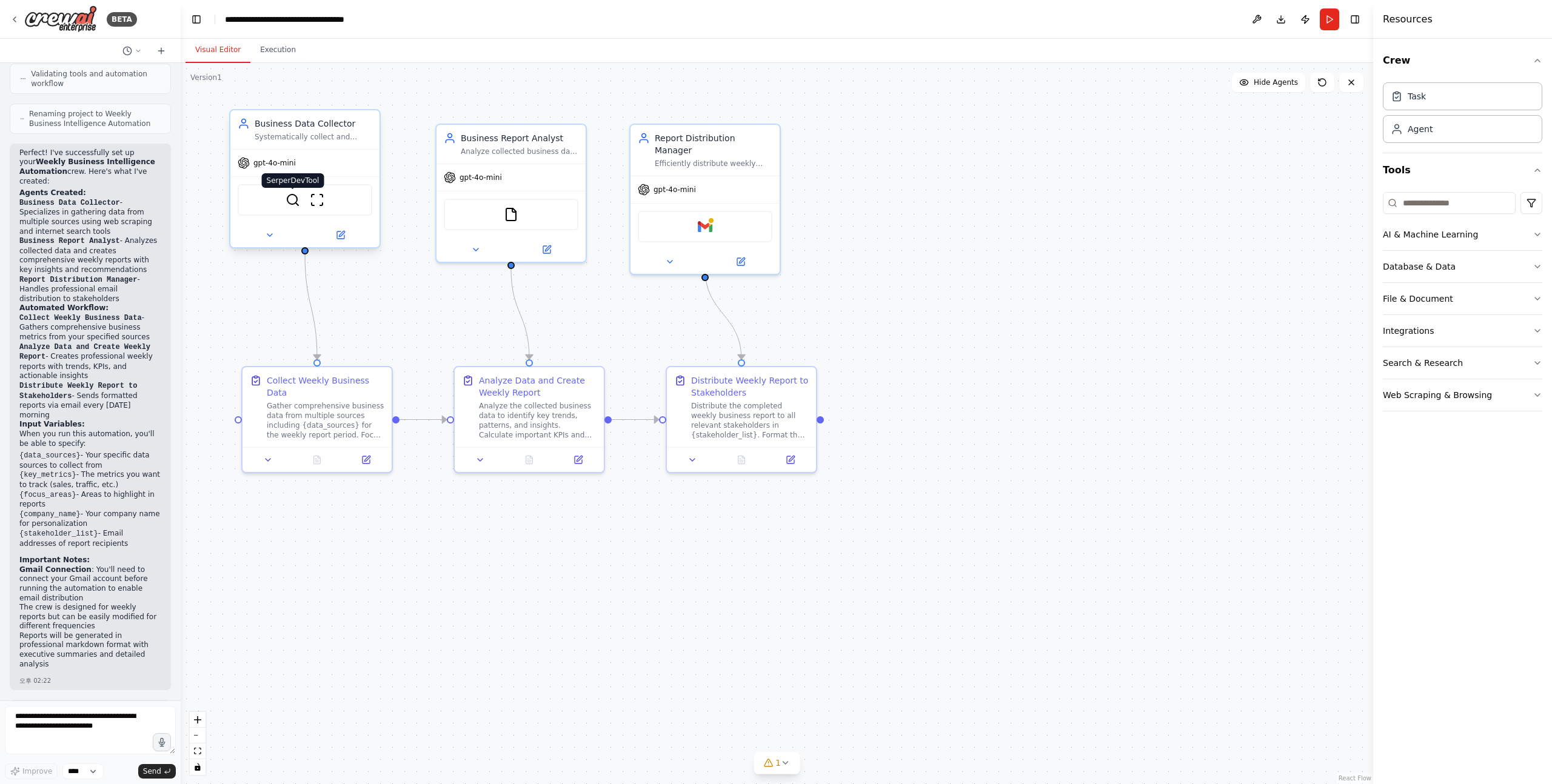
click at [293, 196] on img at bounding box center [292, 200] width 14 height 14
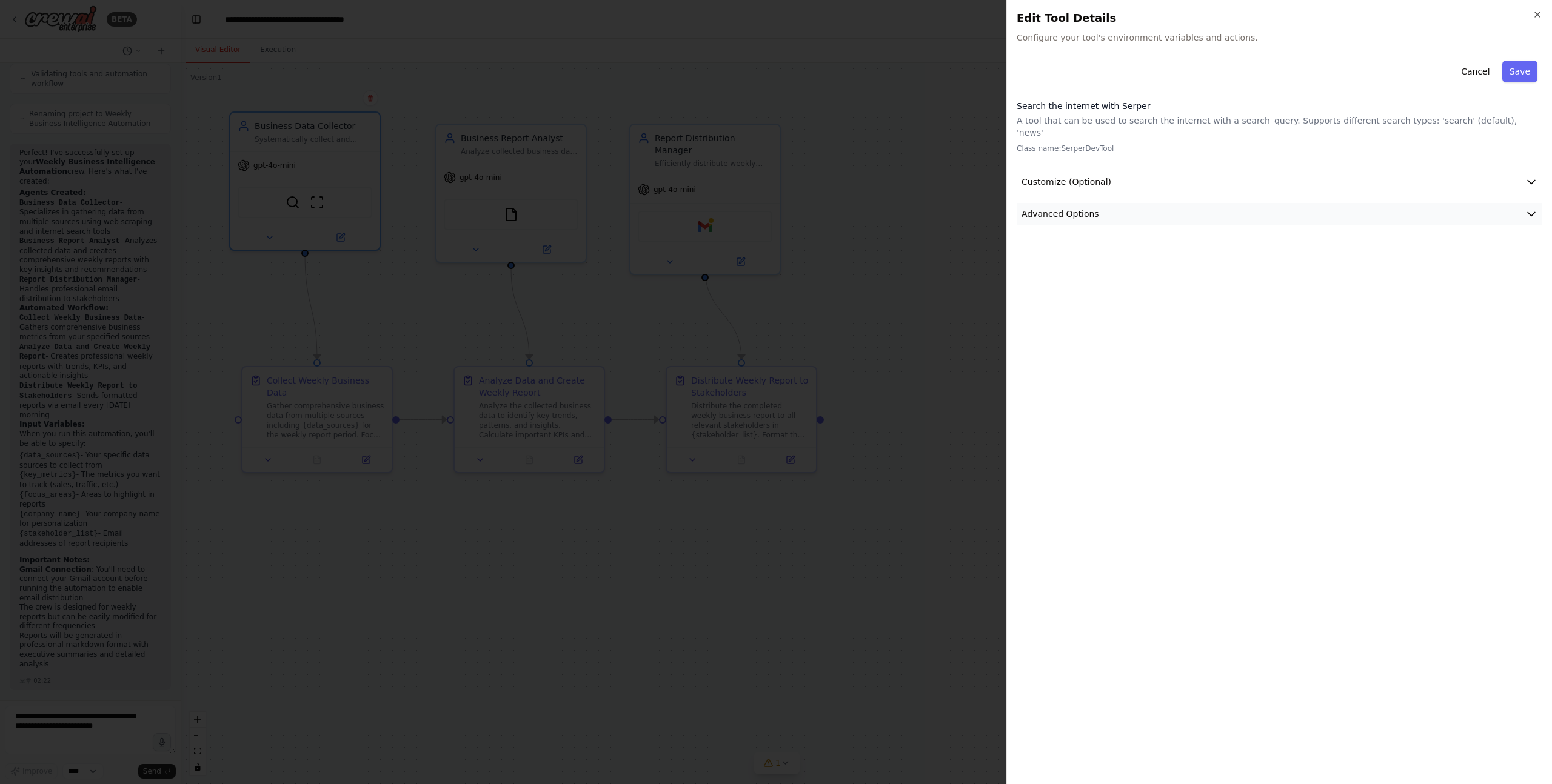
click at [1054, 208] on span "Advanced Options" at bounding box center [1060, 214] width 77 height 12
click at [1075, 277] on input "text" at bounding box center [1279, 285] width 505 height 22
paste input "**********"
type input "**********"
click at [1515, 68] on button "Save" at bounding box center [1520, 71] width 35 height 22
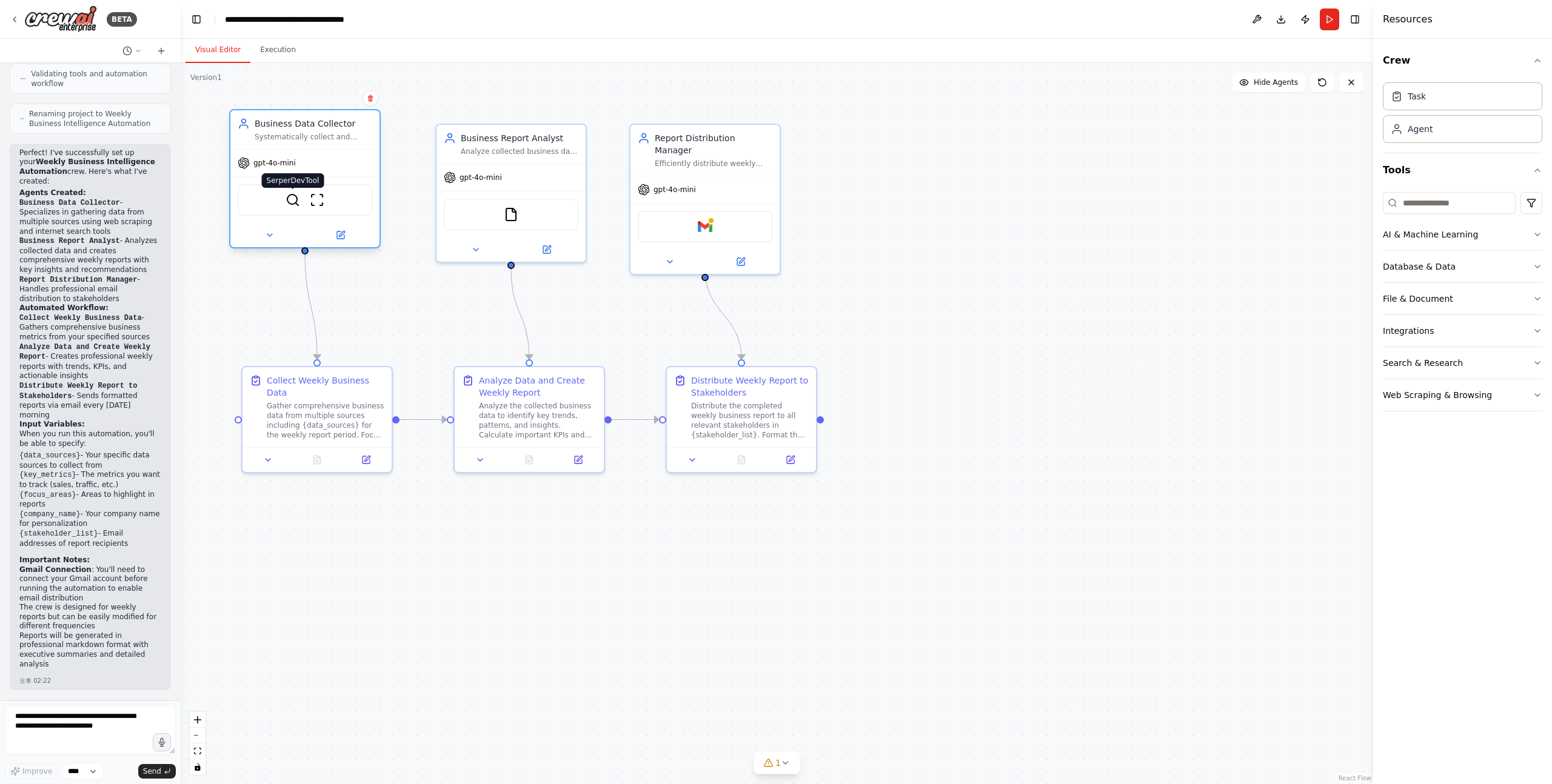
click at [295, 198] on img at bounding box center [292, 200] width 14 height 14
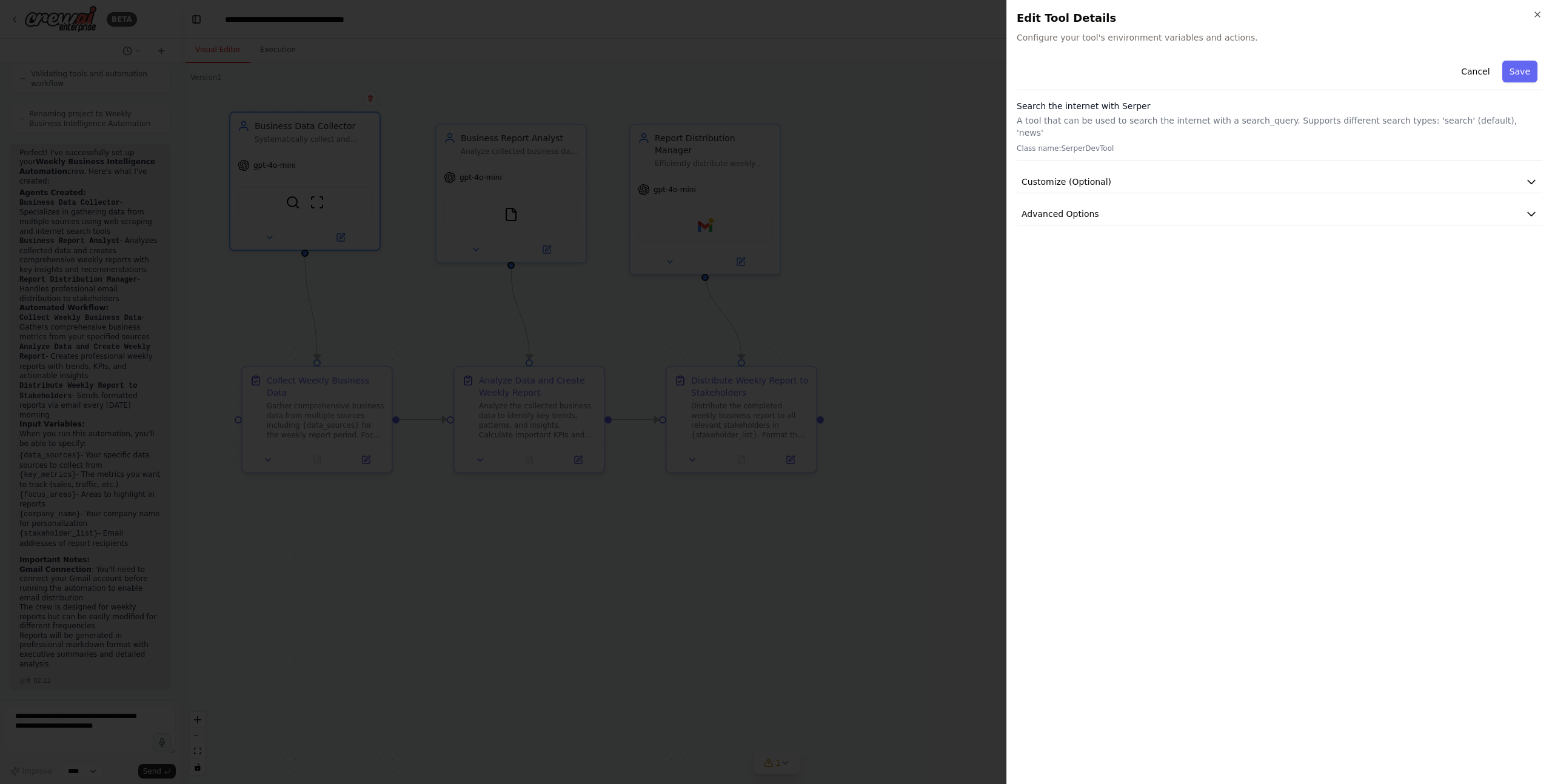
click at [1072, 219] on div "Cancel Save Search the internet with Serper A tool that can be used to search t…" at bounding box center [1279, 415] width 525 height 719
click at [1081, 208] on span "Advanced Options" at bounding box center [1060, 214] width 77 height 12
click at [942, 272] on div at bounding box center [776, 392] width 1552 height 784
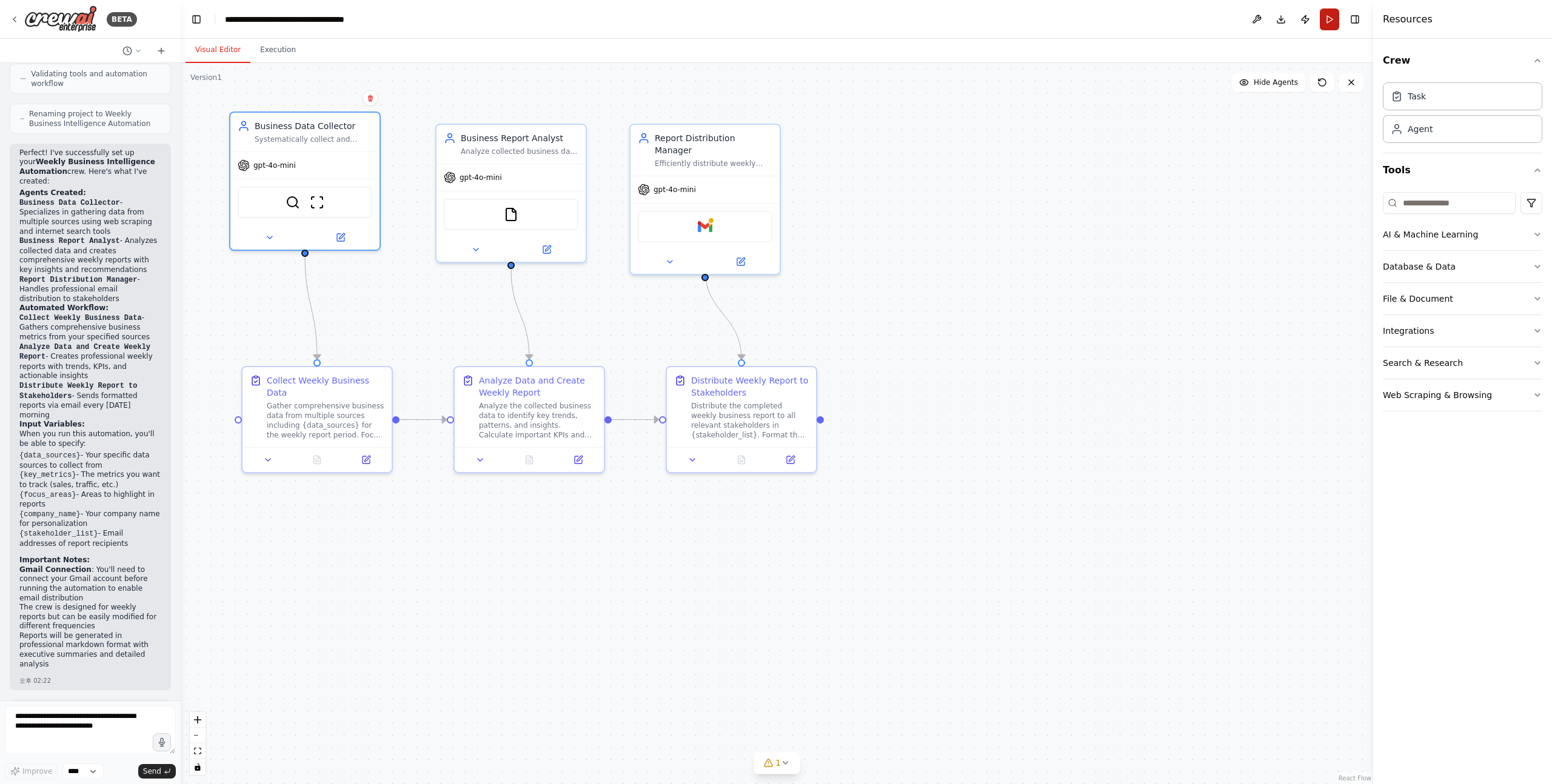
click at [1332, 29] on button "Run" at bounding box center [1330, 19] width 20 height 22
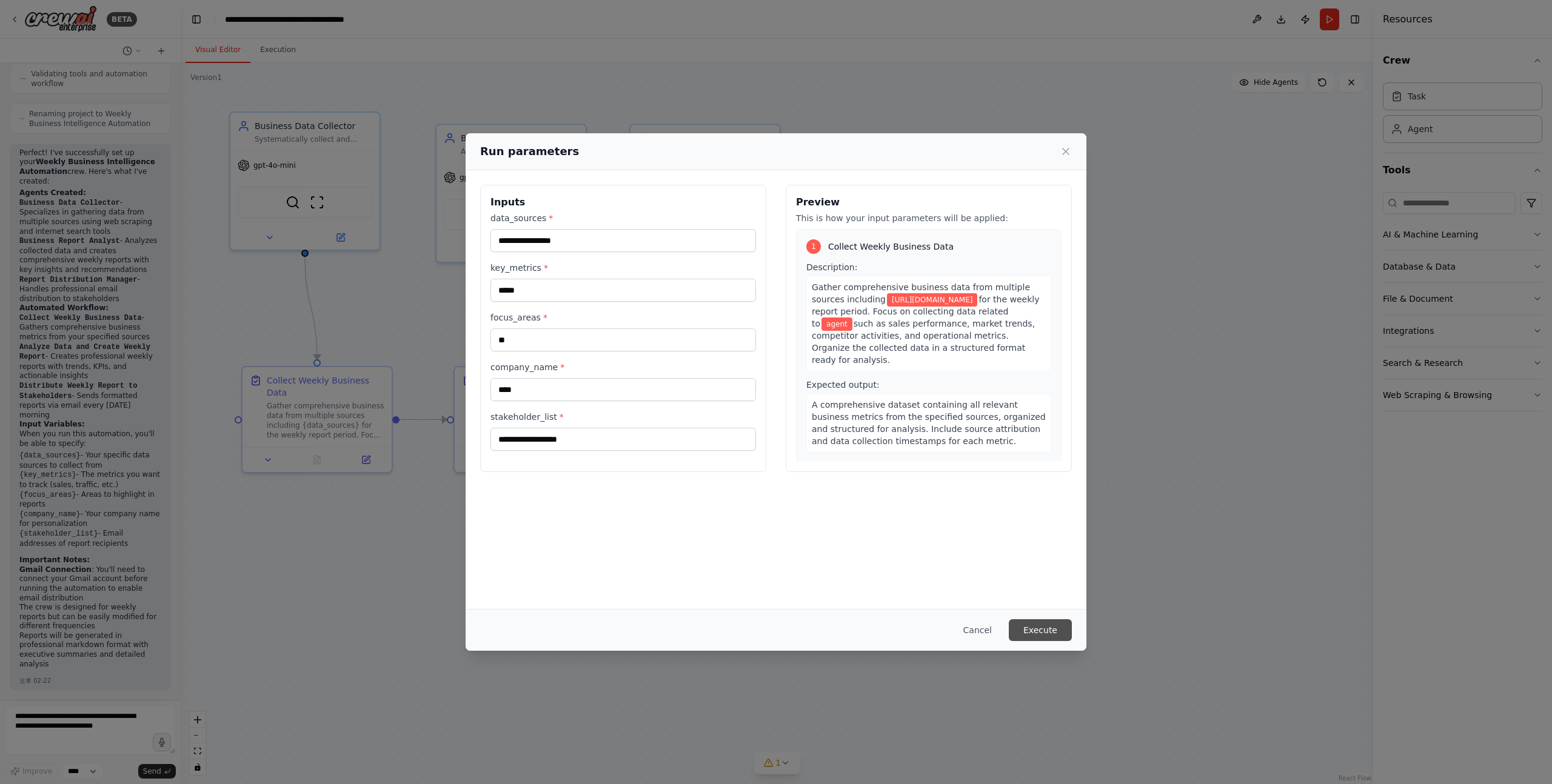
click at [1029, 622] on button "Execute" at bounding box center [1040, 630] width 63 height 22
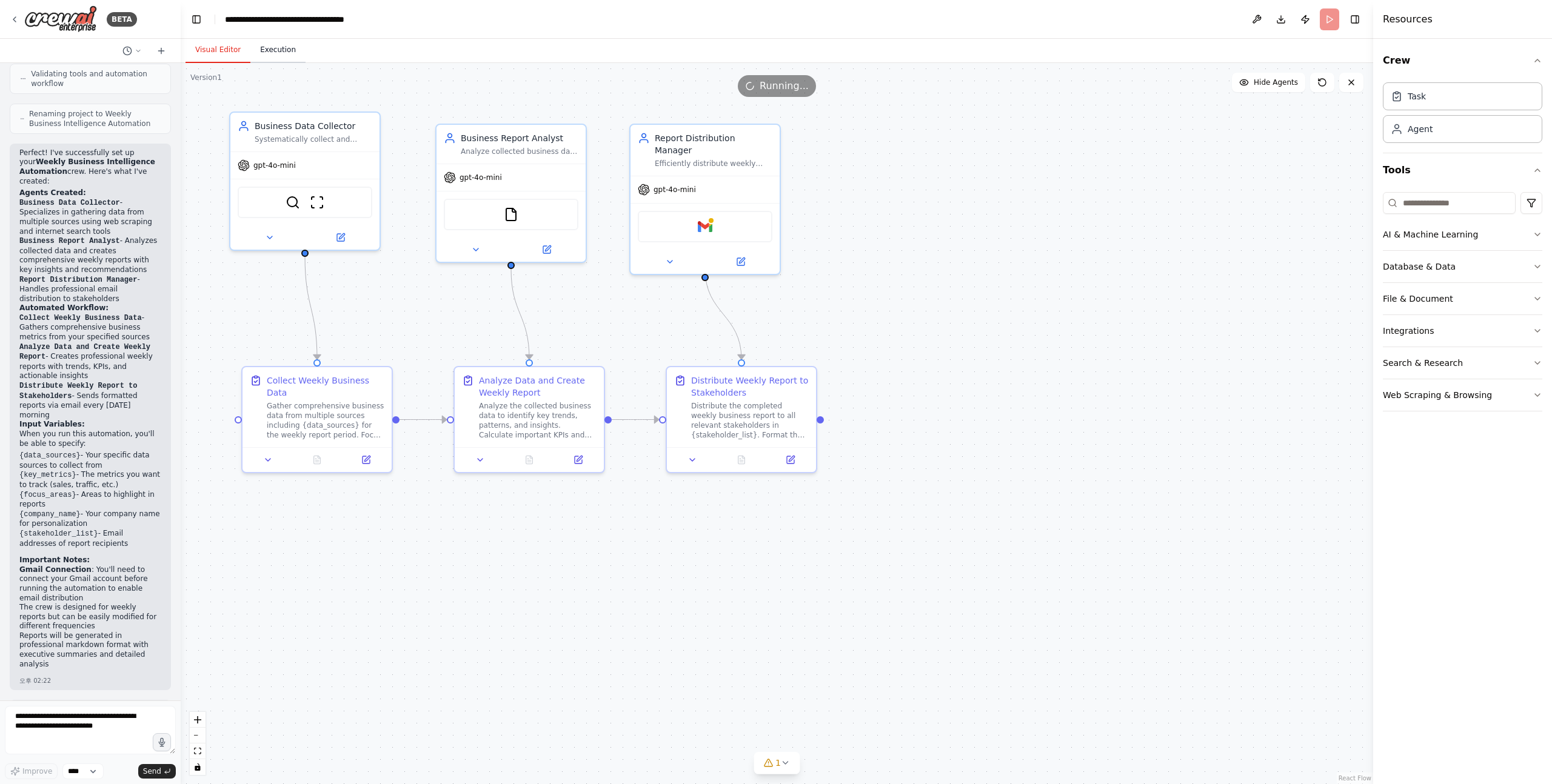
click at [267, 50] on button "Execution" at bounding box center [277, 50] width 55 height 25
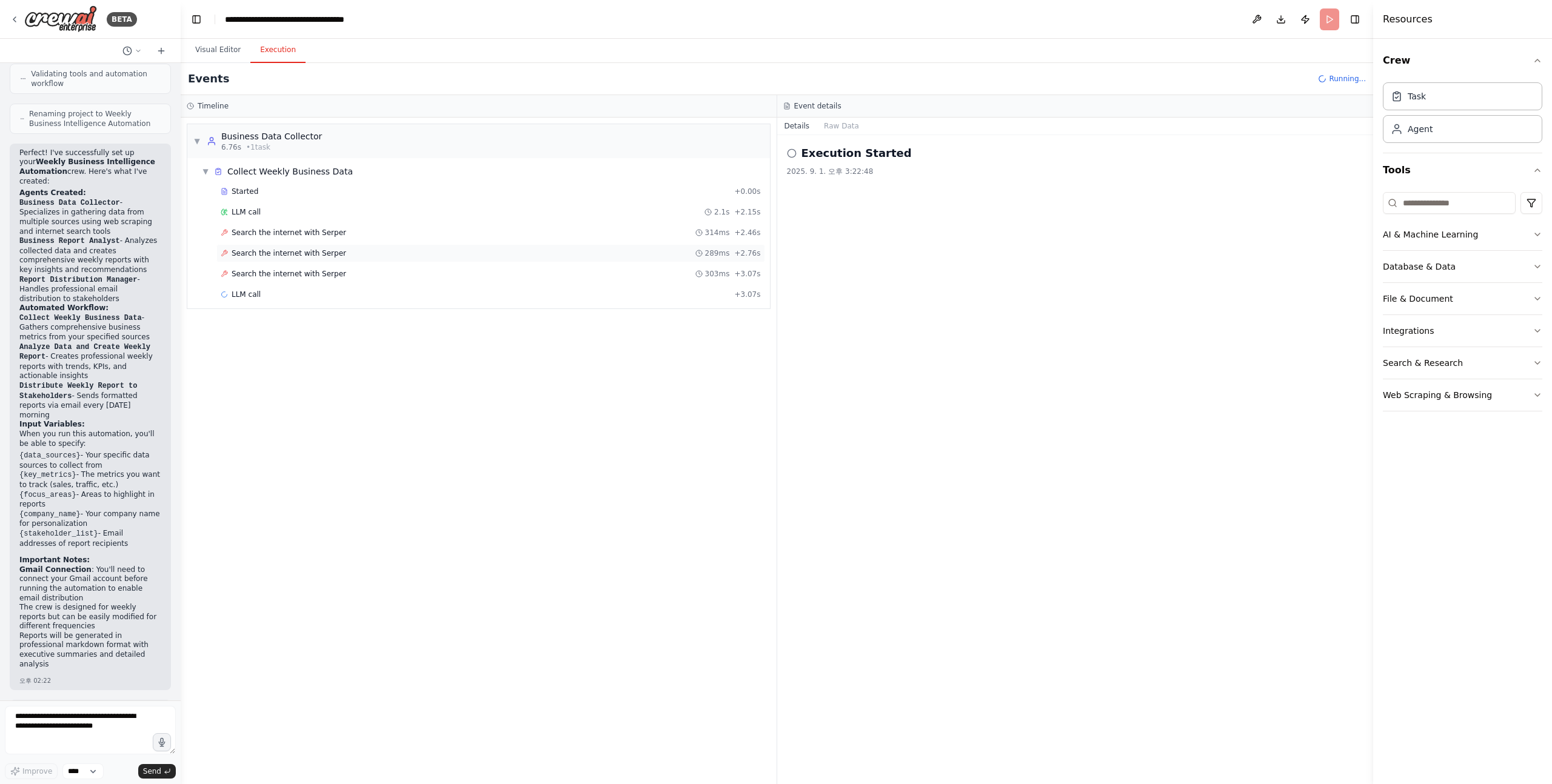
click at [255, 244] on div "Search the internet with Serper 289ms + 2.76s" at bounding box center [490, 253] width 549 height 18
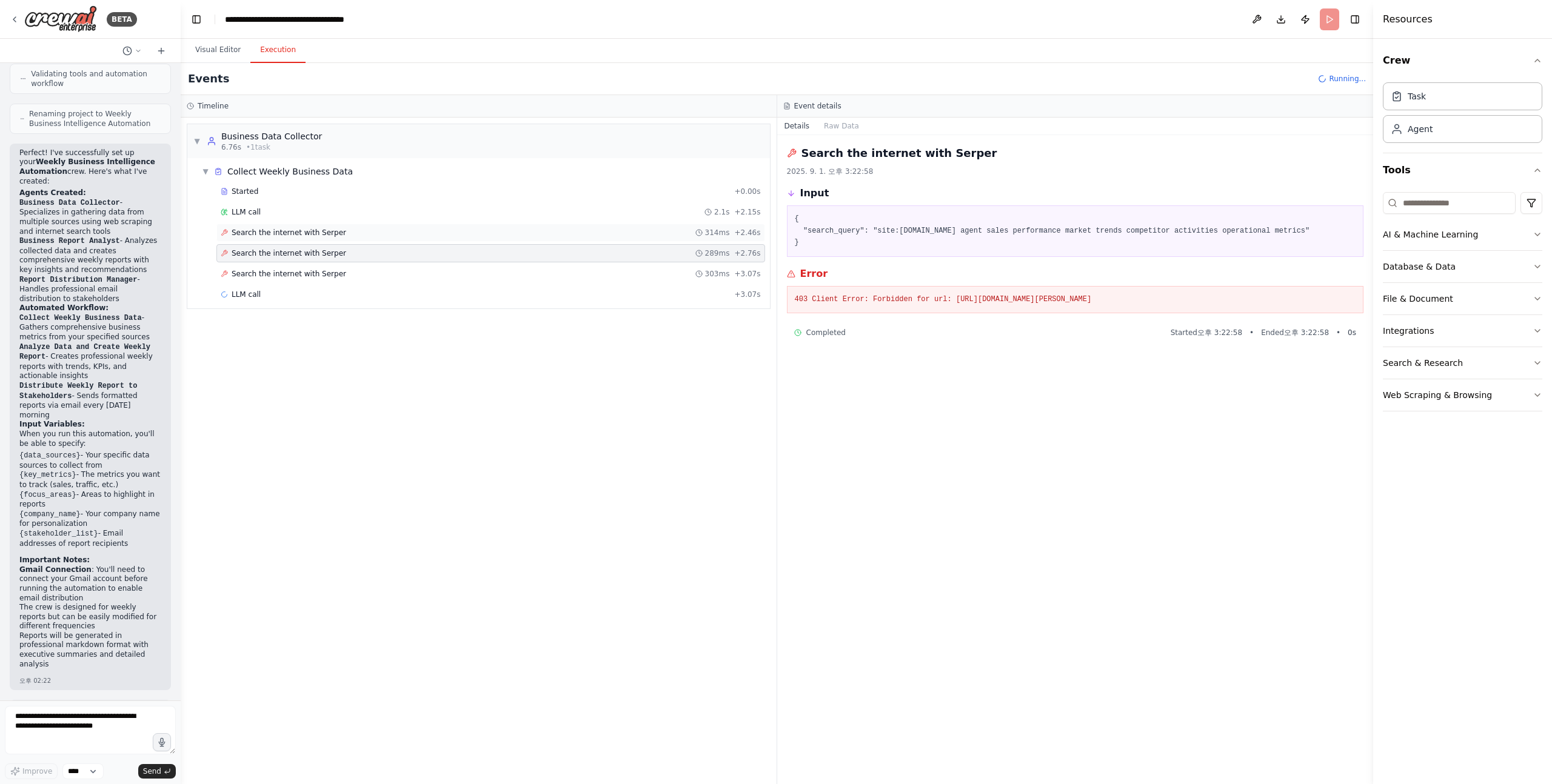
click at [278, 240] on div "Search the internet with Serper 314ms + 2.46s" at bounding box center [490, 232] width 549 height 18
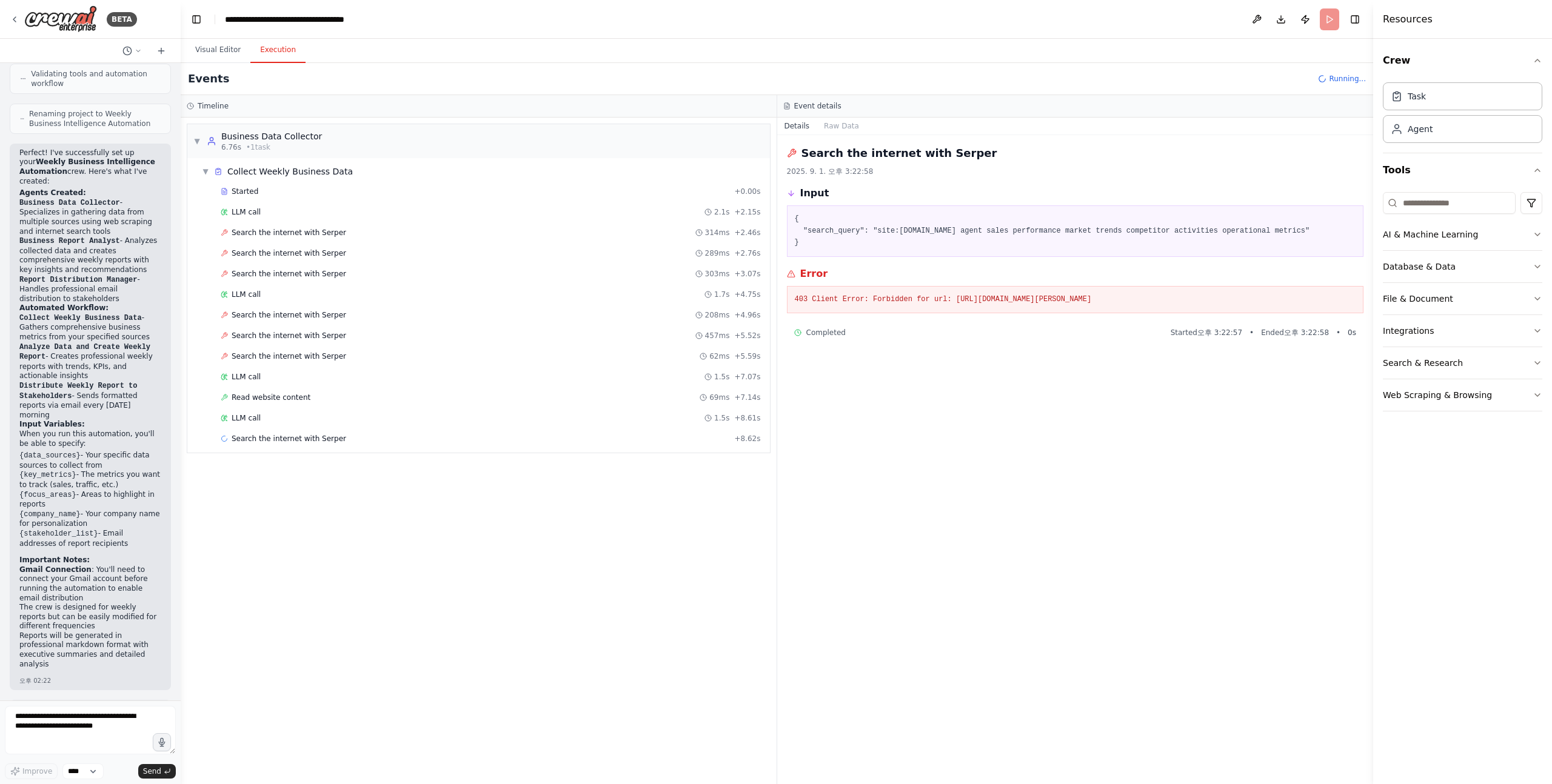
click at [1063, 302] on pre "403 Client Error: Forbidden for url: https://google.serper.dev/search" at bounding box center [1075, 300] width 562 height 12
click at [1068, 302] on pre "403 Client Error: Forbidden for url: https://google.serper.dev/search" at bounding box center [1075, 300] width 562 height 12
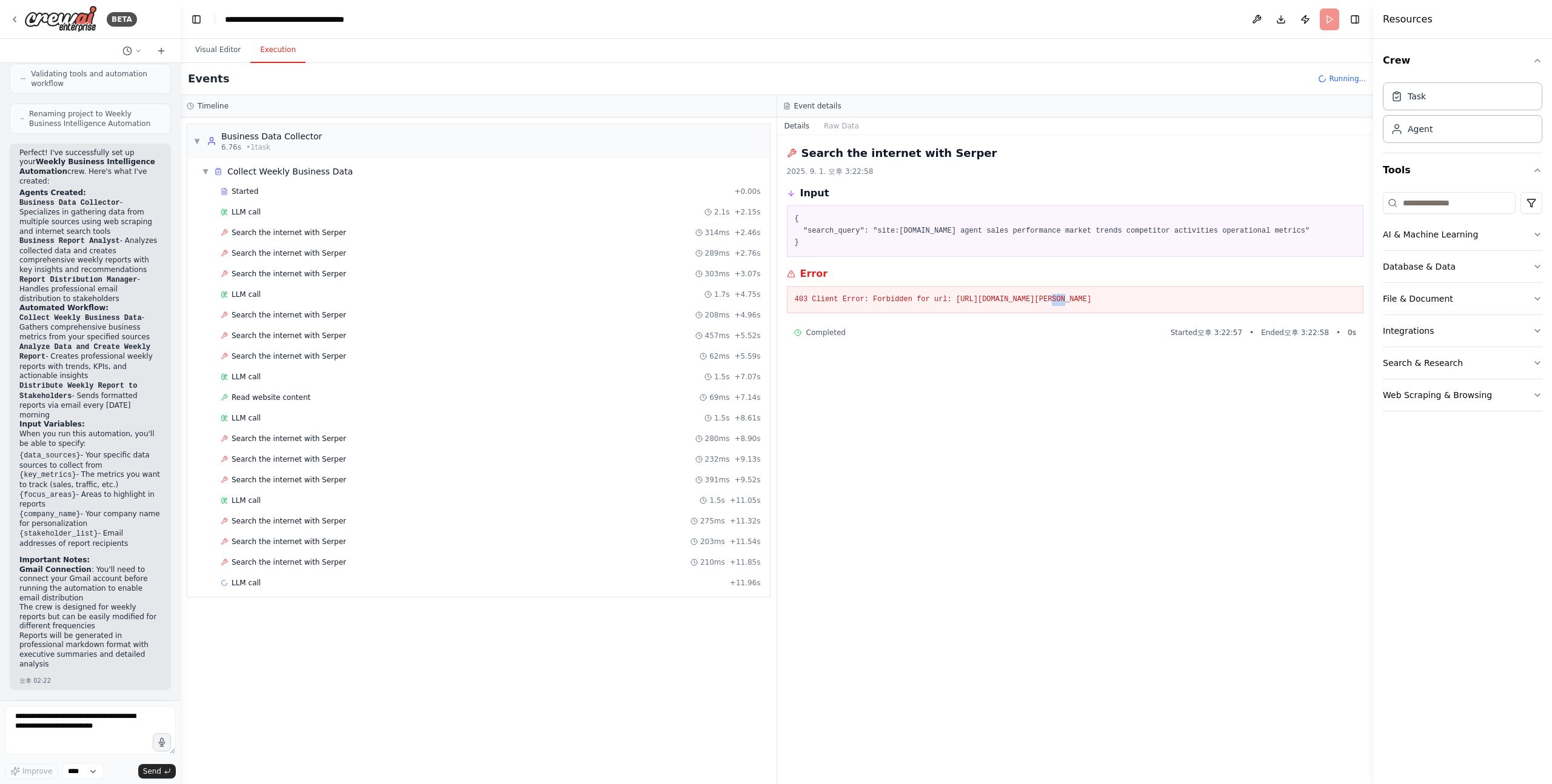
drag, startPoint x: 1103, startPoint y: 302, endPoint x: 956, endPoint y: 297, distance: 147.1
click at [956, 297] on pre "403 Client Error: Forbidden for url: https://google.serper.dev/search" at bounding box center [1075, 300] width 562 height 12
copy pre "https://google.serper.dev/search"
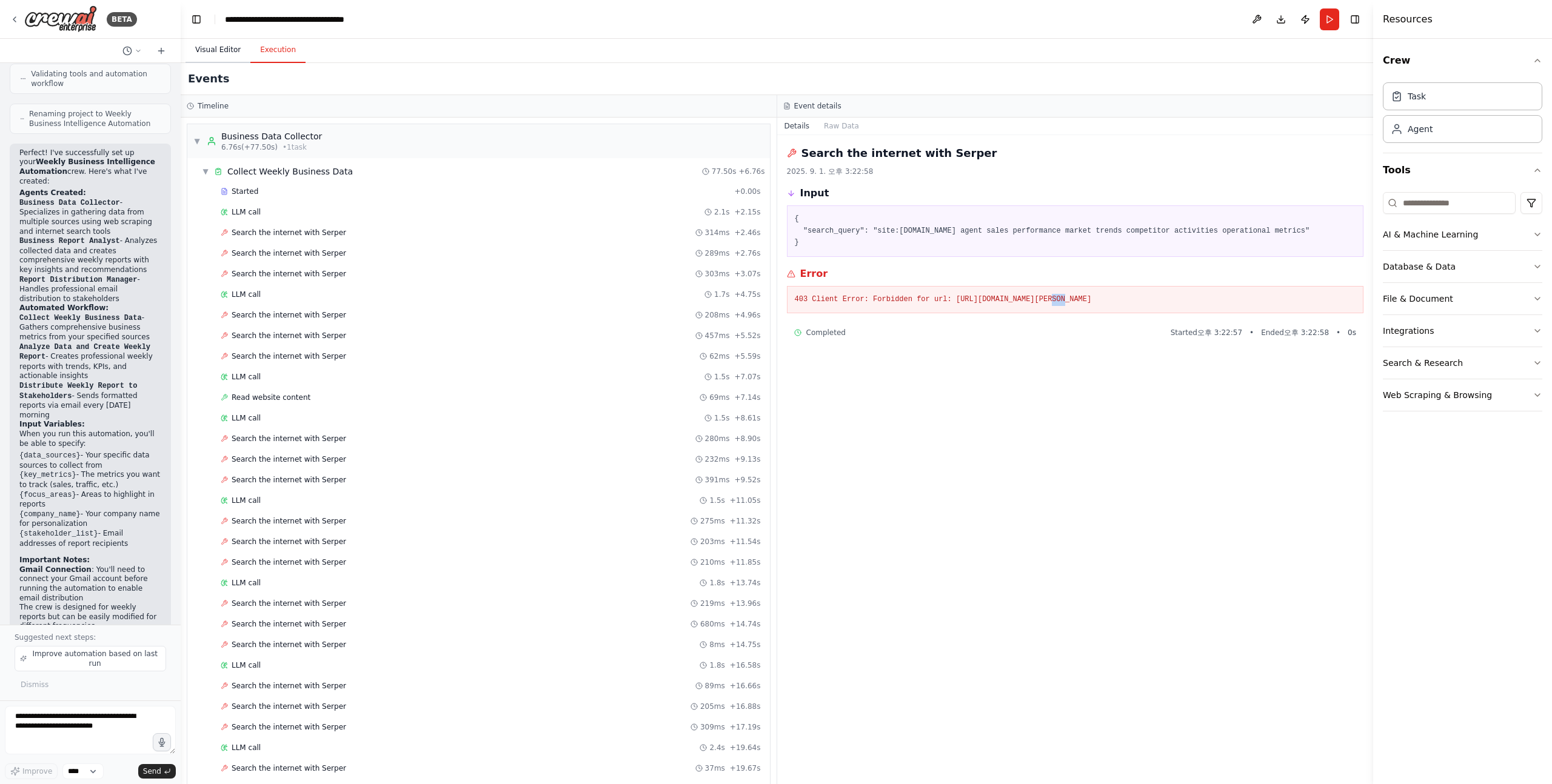
click at [207, 50] on button "Visual Editor" at bounding box center [218, 50] width 65 height 25
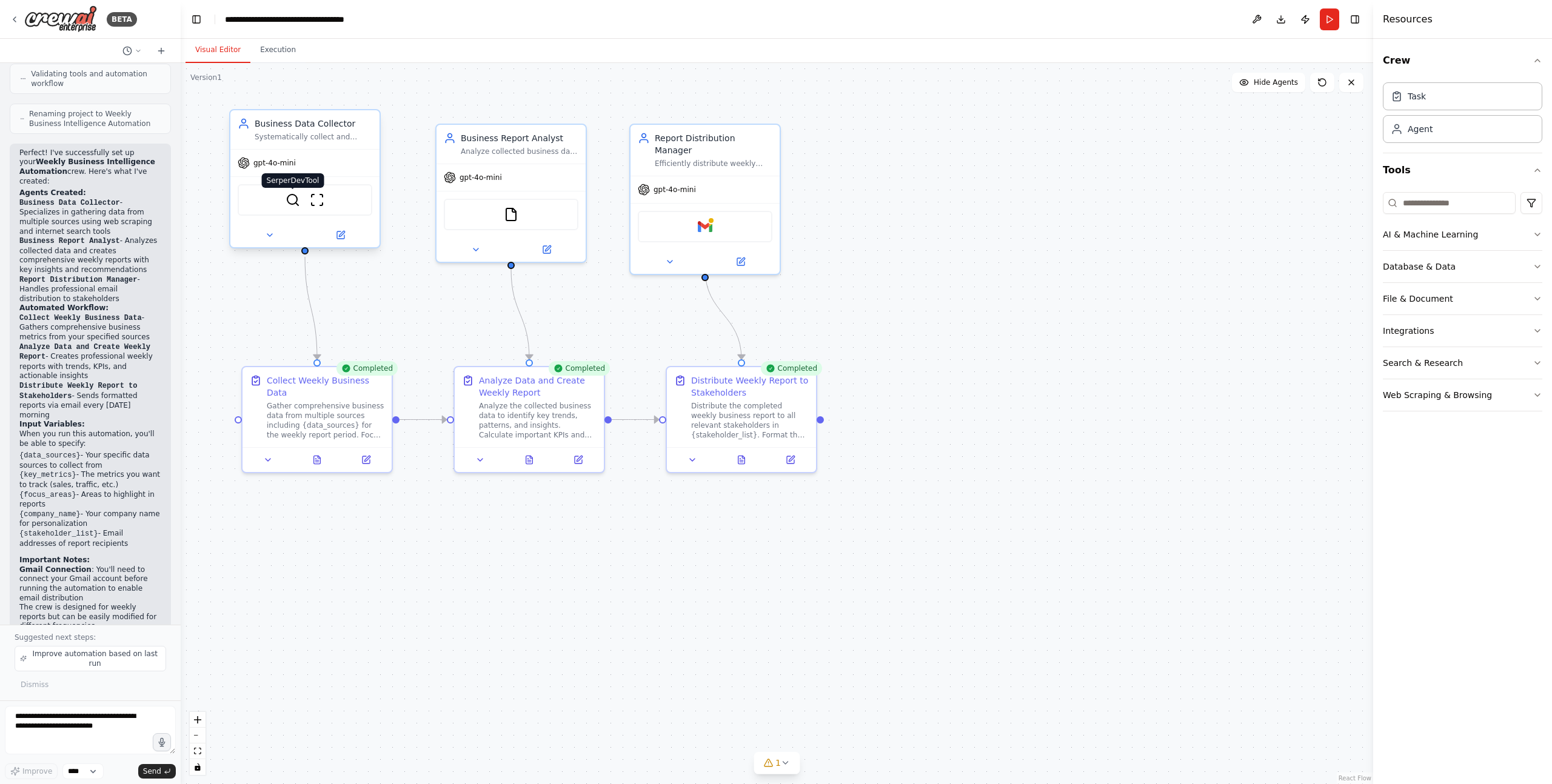
click at [294, 202] on img at bounding box center [292, 200] width 14 height 14
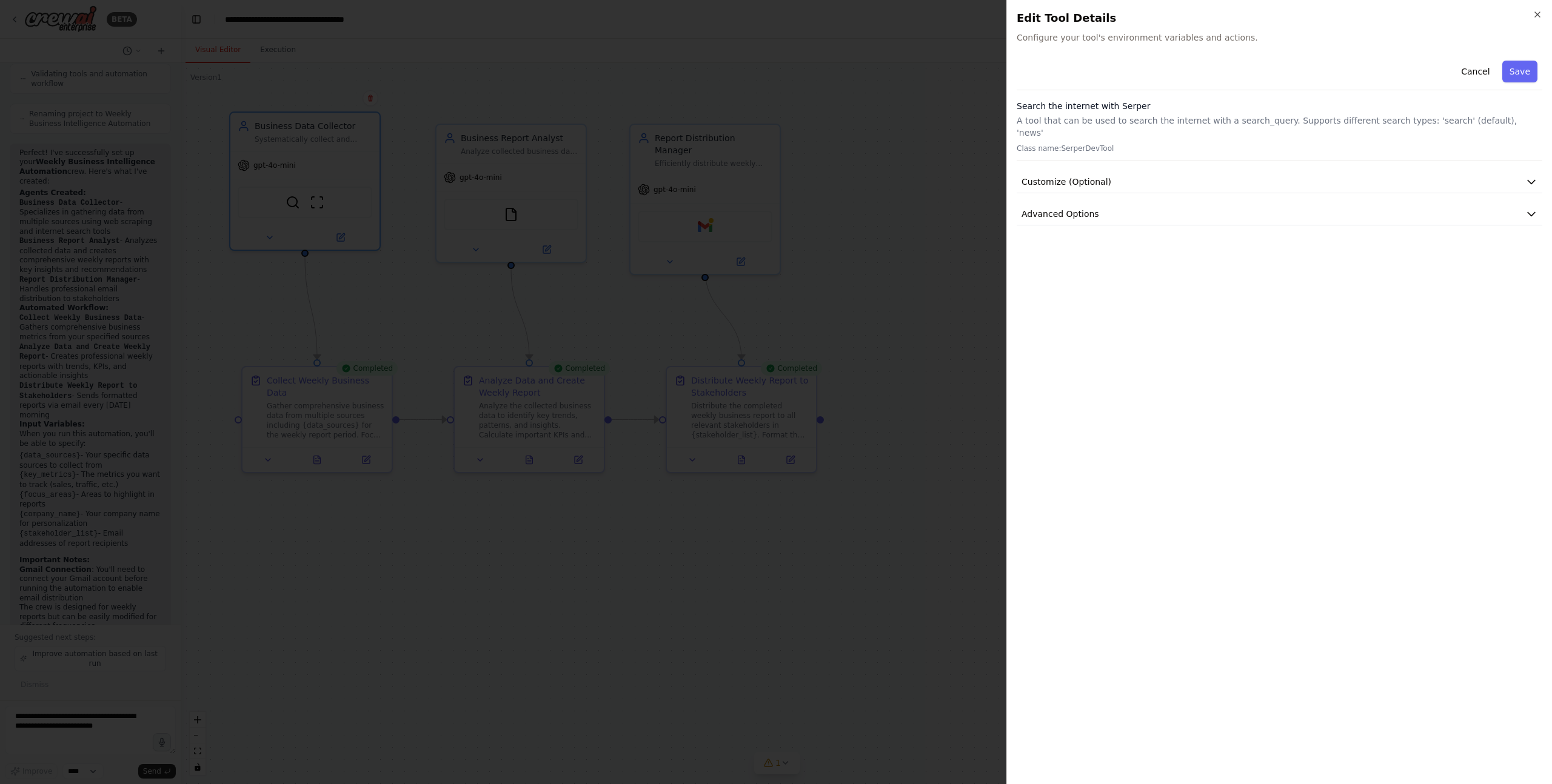
click at [1230, 214] on div "Cancel Save Search the internet with Serper A tool that can be used to search t…" at bounding box center [1279, 415] width 525 height 719
click at [1221, 205] on button "Advanced Options" at bounding box center [1279, 214] width 525 height 22
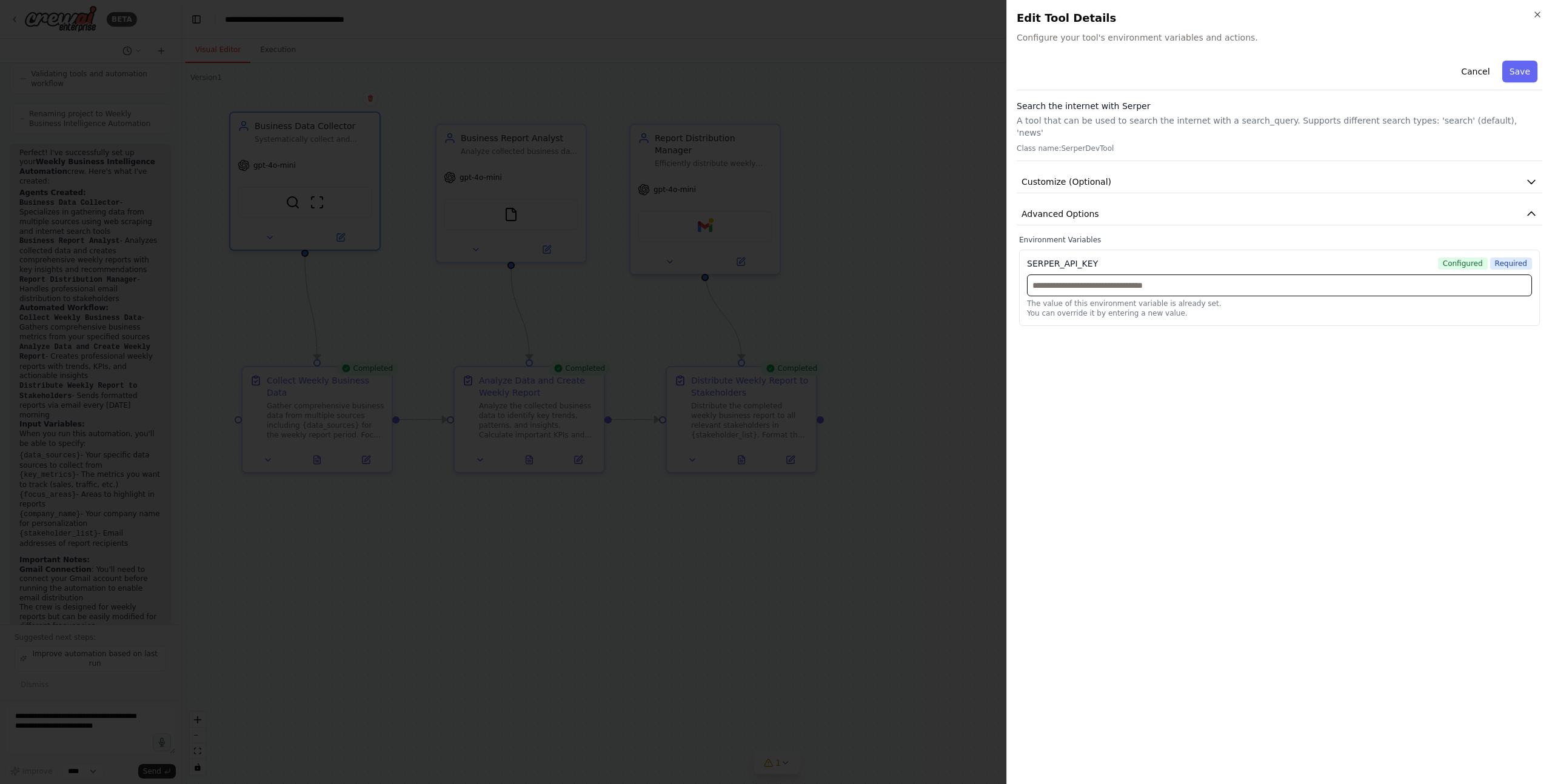
click at [1186, 275] on input "text" at bounding box center [1279, 285] width 505 height 22
paste input "**********"
type input "**********"
click at [1526, 70] on button "Save" at bounding box center [1520, 71] width 35 height 22
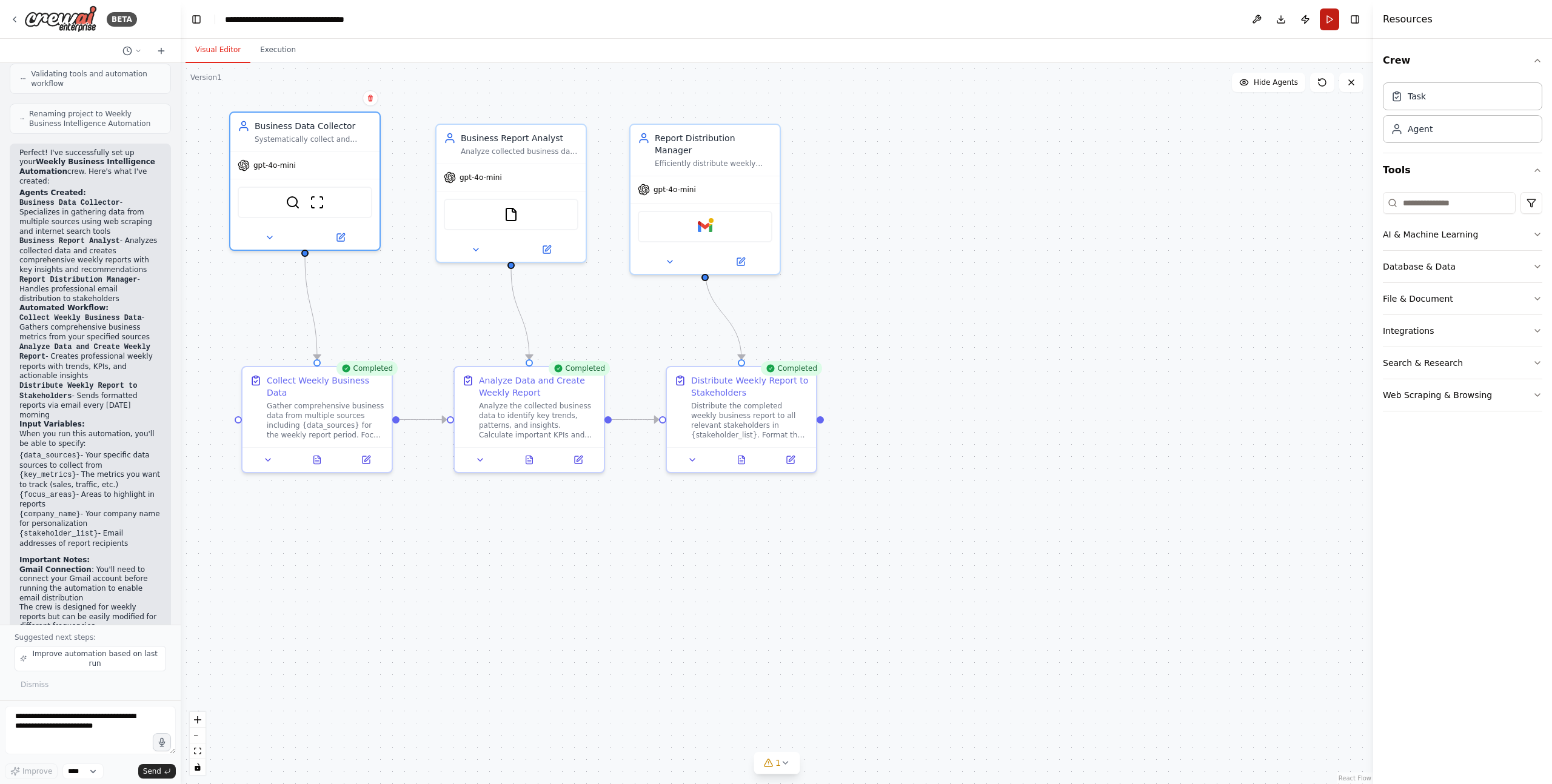
click at [1327, 22] on button "Run" at bounding box center [1330, 19] width 20 height 22
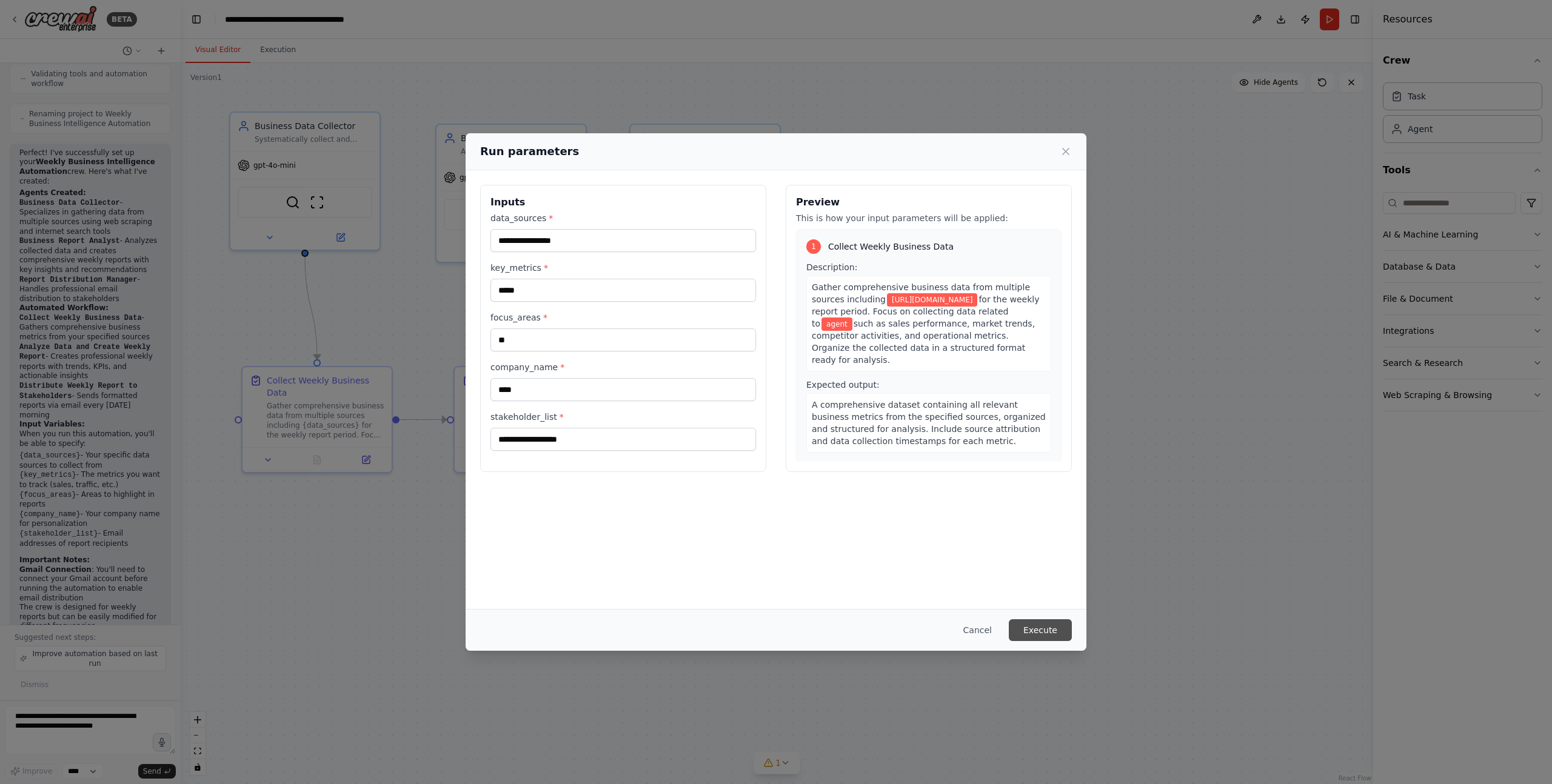
click at [1053, 623] on button "Execute" at bounding box center [1040, 630] width 63 height 22
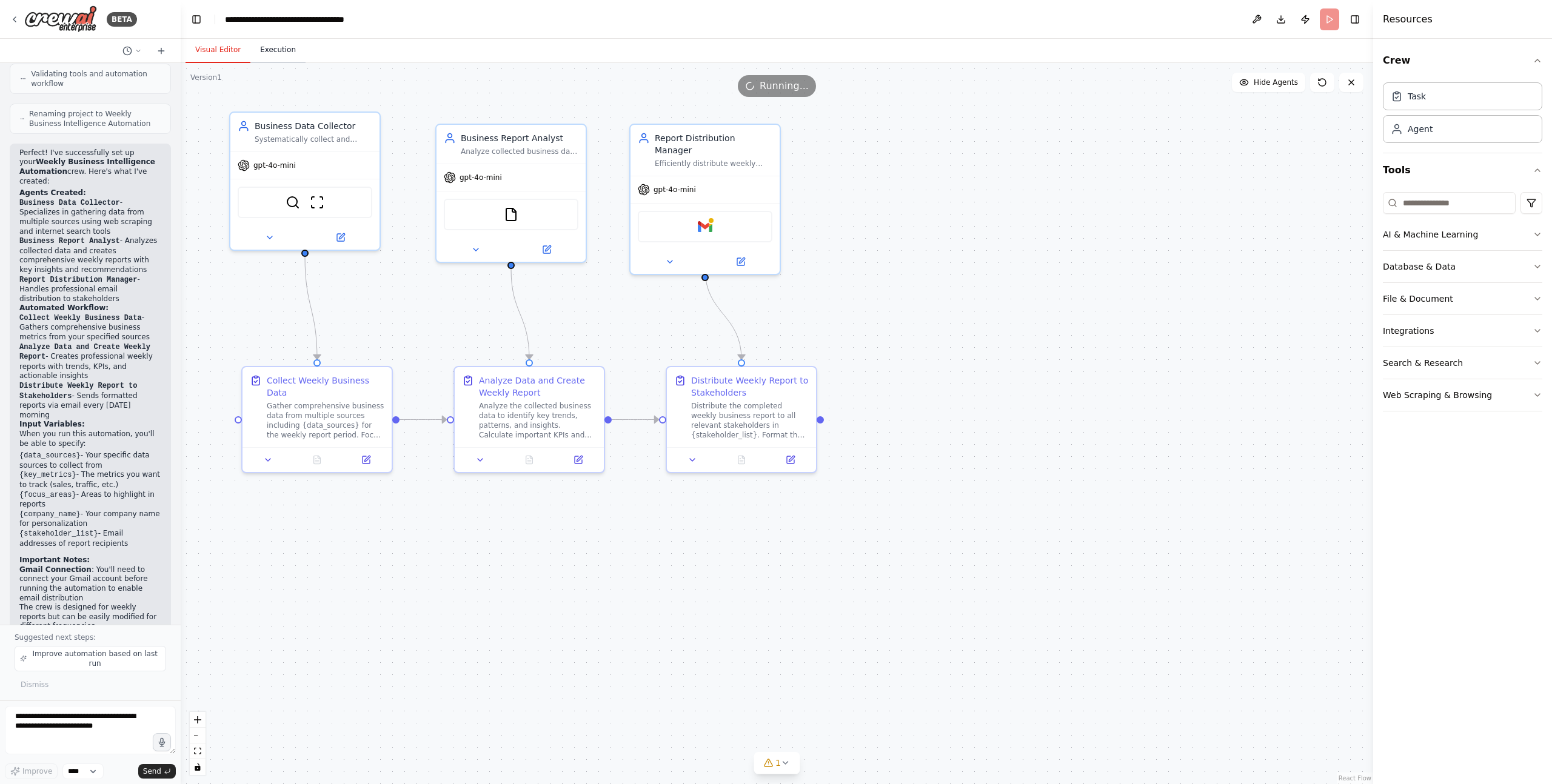
click at [285, 47] on button "Execution" at bounding box center [277, 50] width 55 height 25
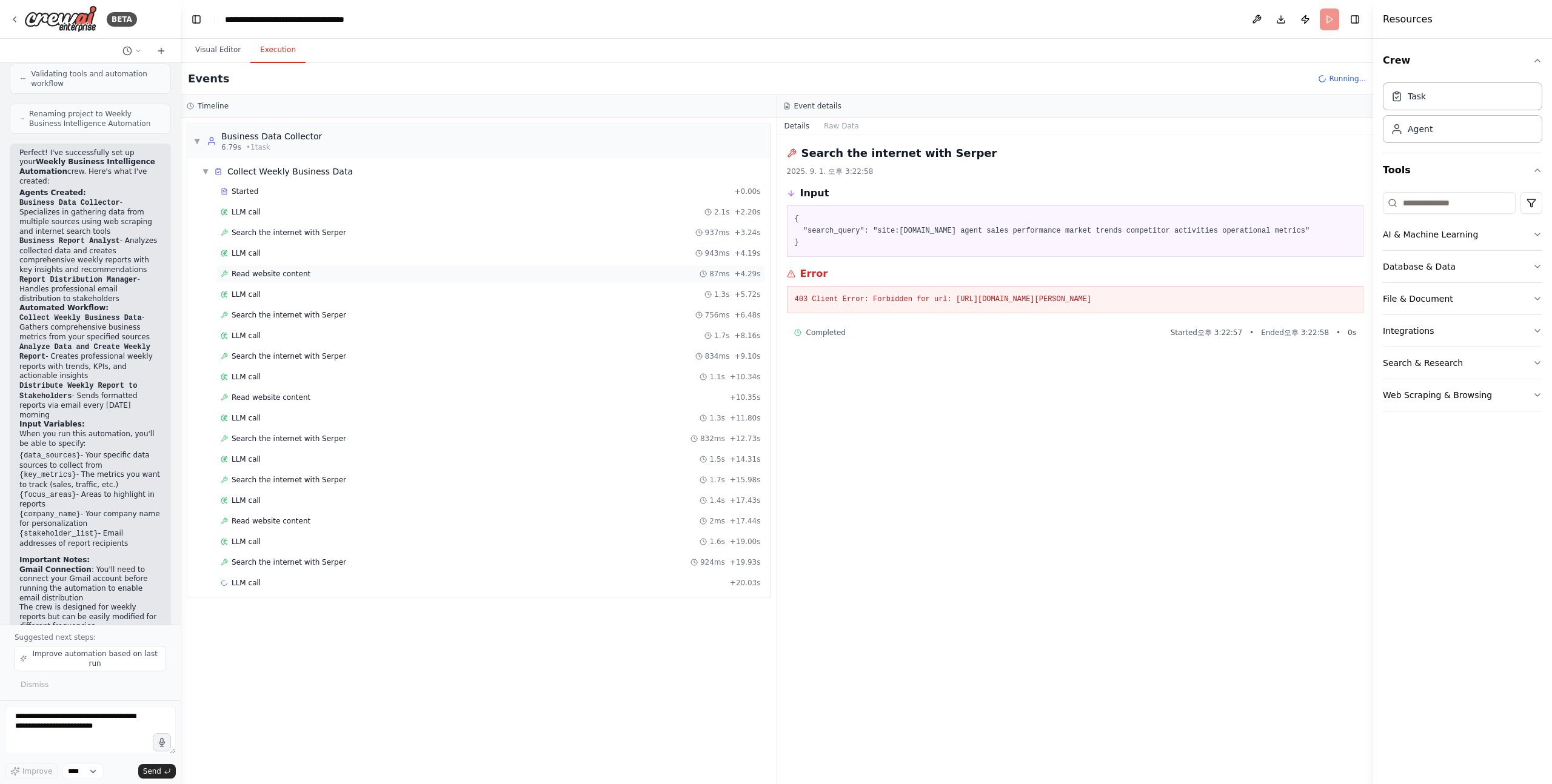
click at [254, 281] on div "Read website content 87ms + 4.29s" at bounding box center [490, 274] width 549 height 18
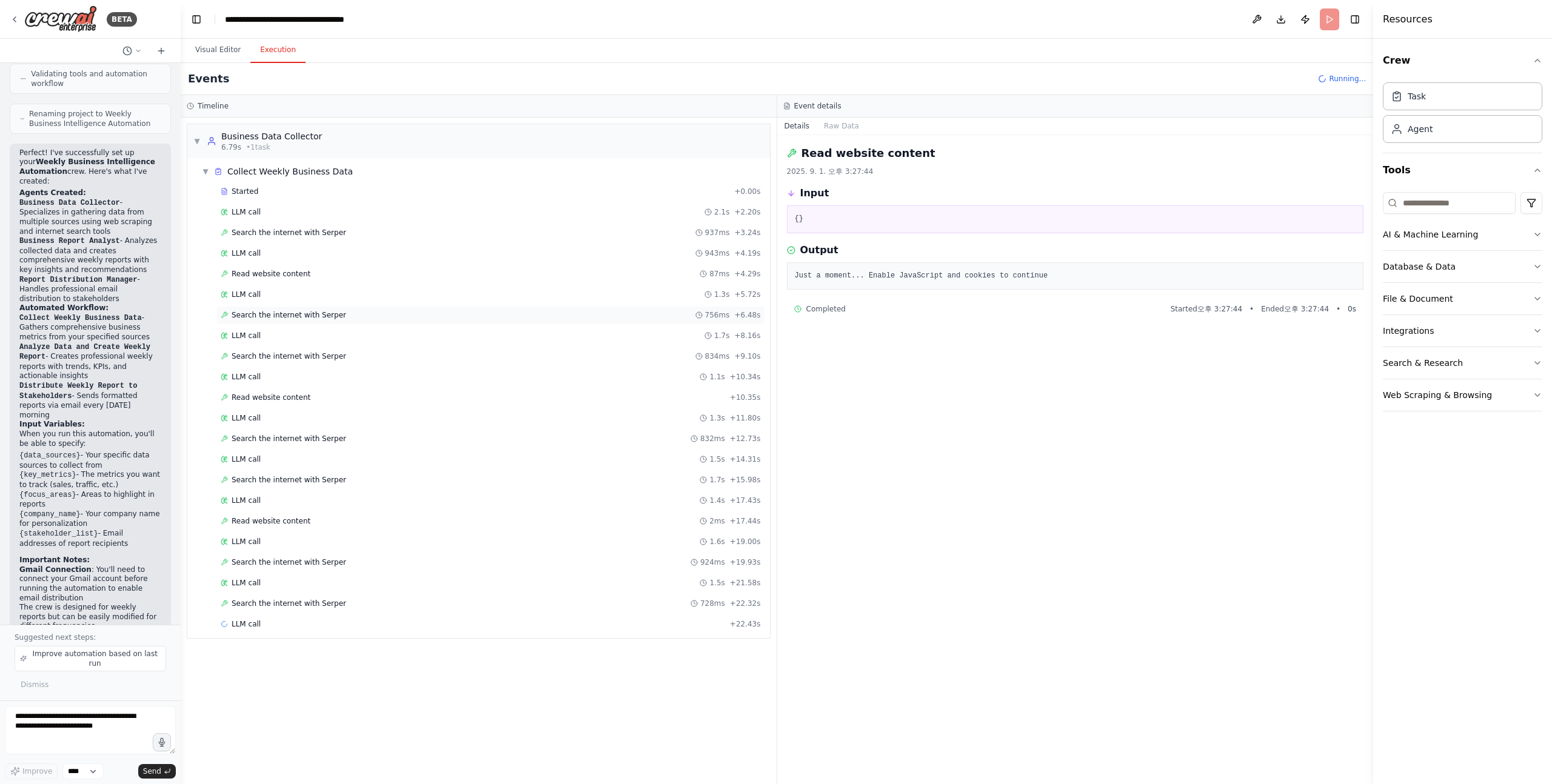
click at [251, 317] on span "Search the internet with Serper" at bounding box center [289, 315] width 115 height 10
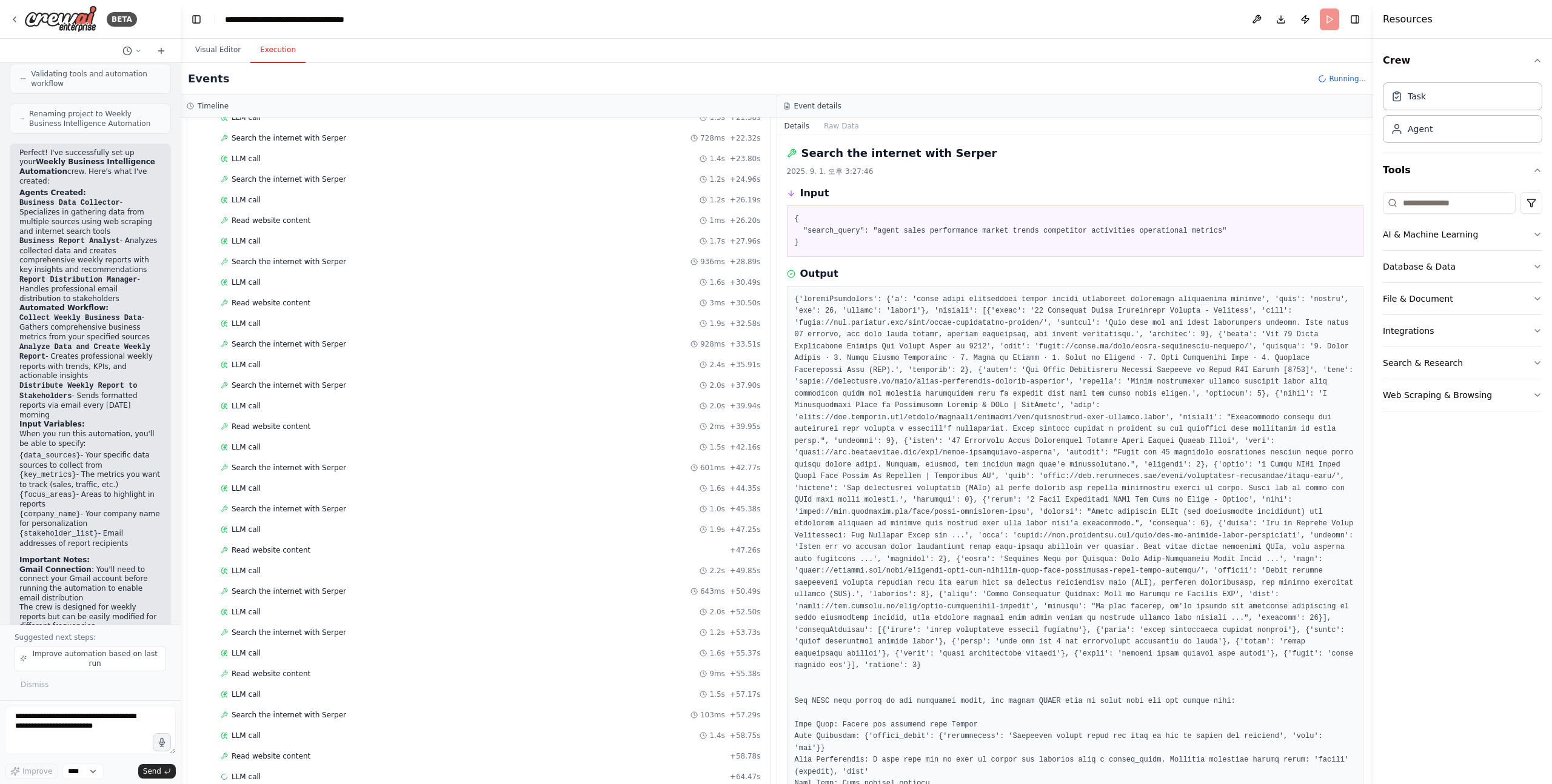
scroll to position [486, 0]
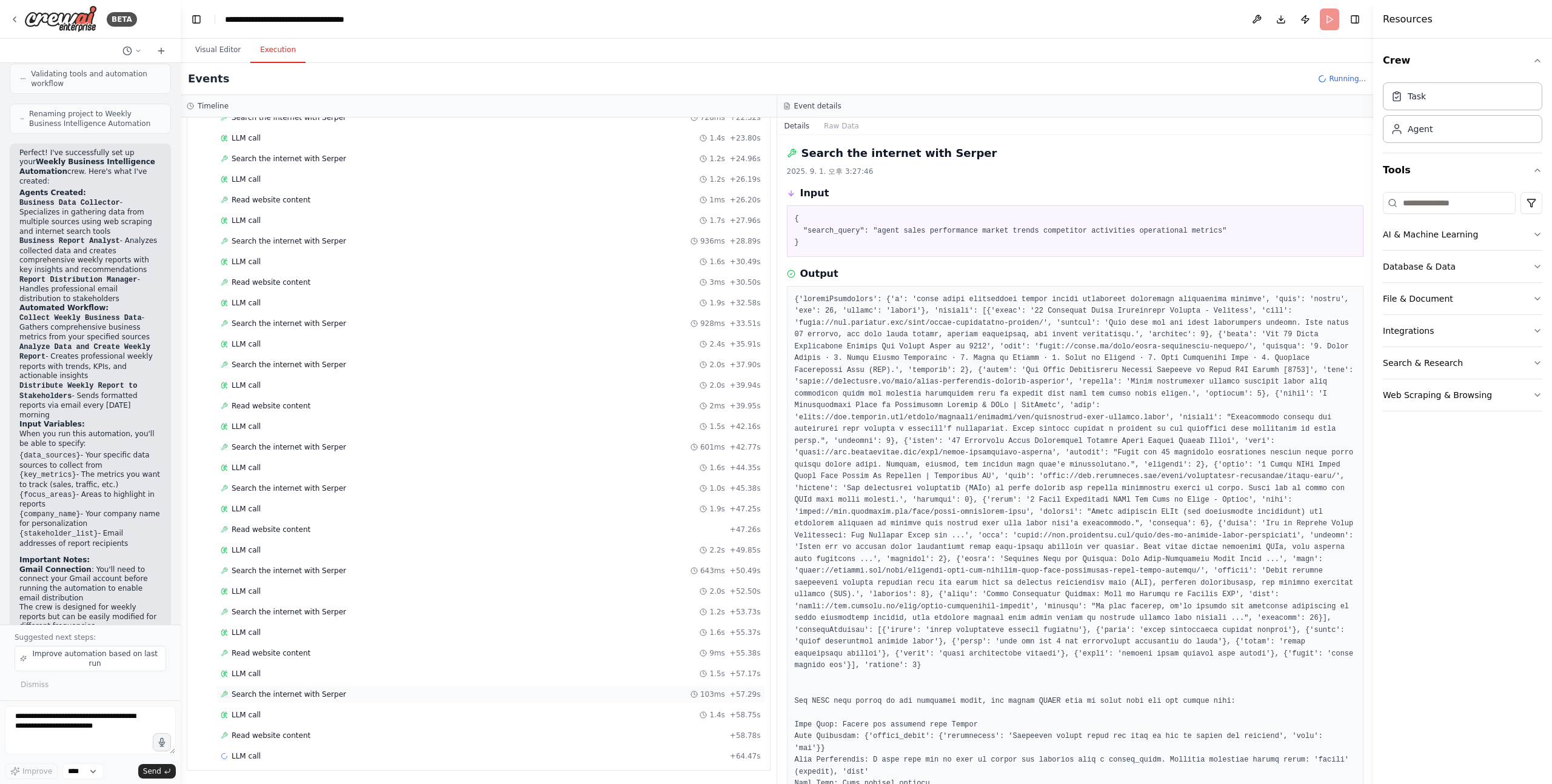
click at [251, 698] on span "Search the internet with Serper" at bounding box center [289, 694] width 115 height 10
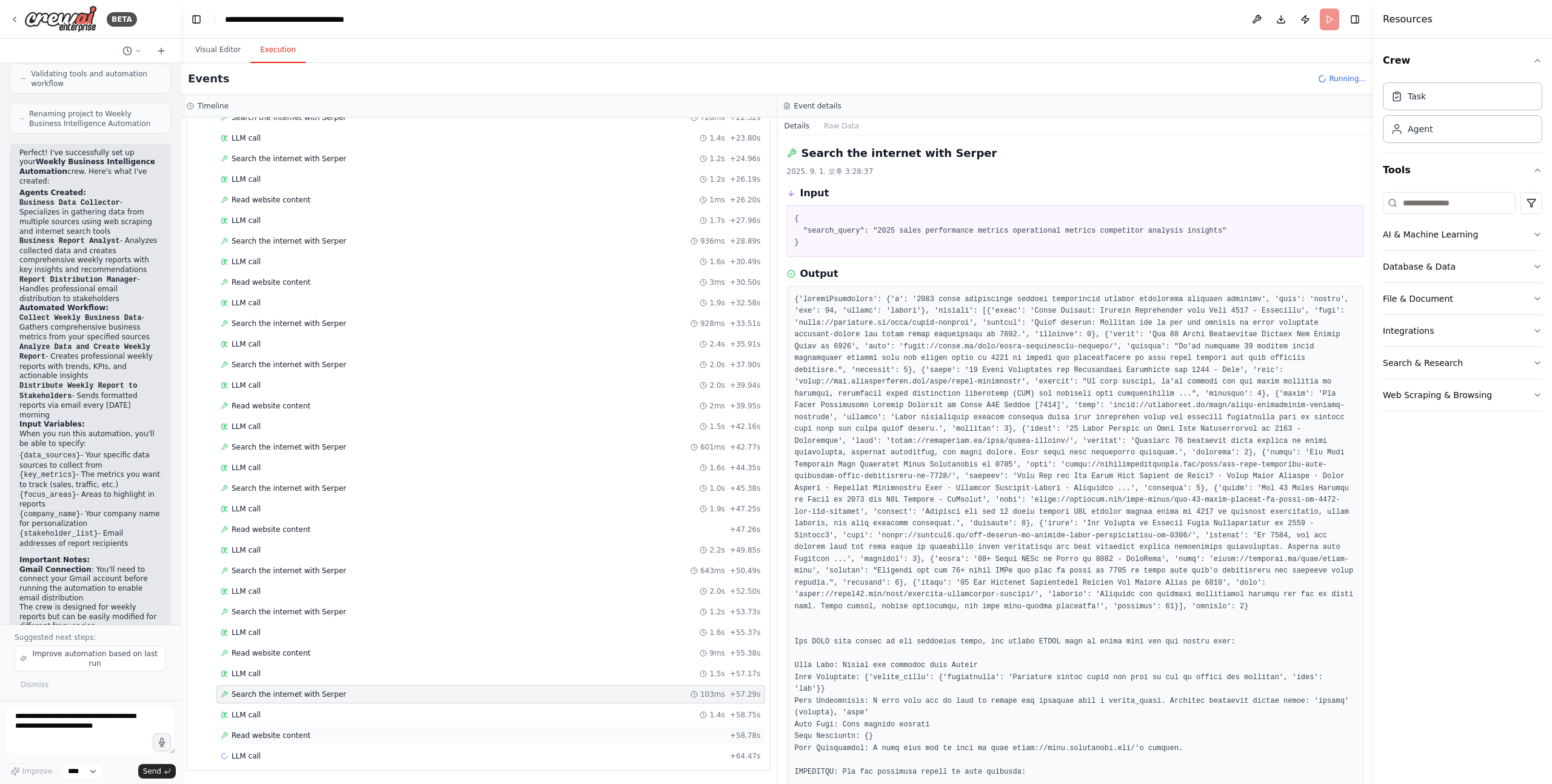
click at [262, 734] on span "Read website content" at bounding box center [271, 736] width 79 height 10
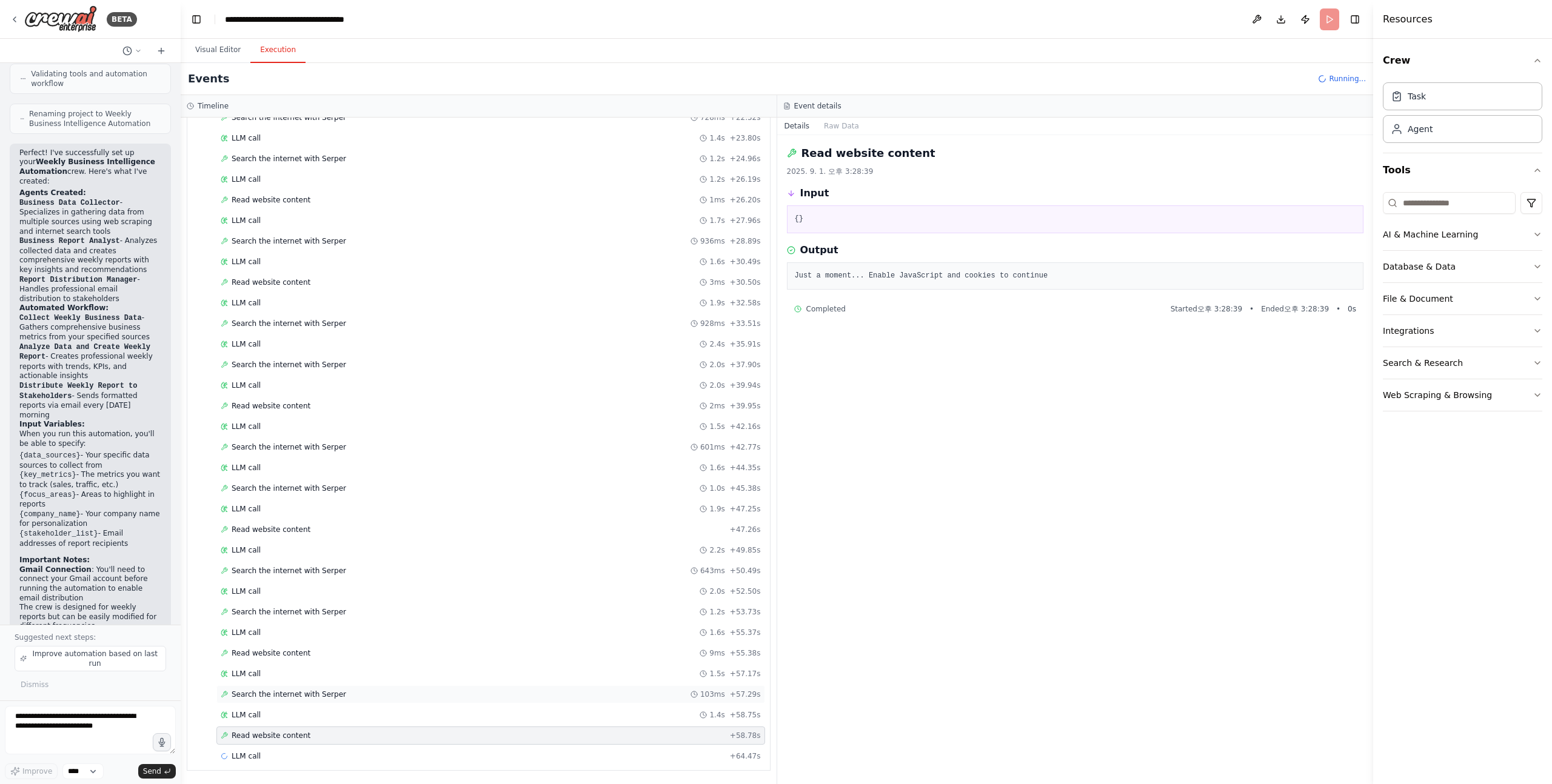
click at [312, 692] on span "Search the internet with Serper" at bounding box center [289, 694] width 115 height 10
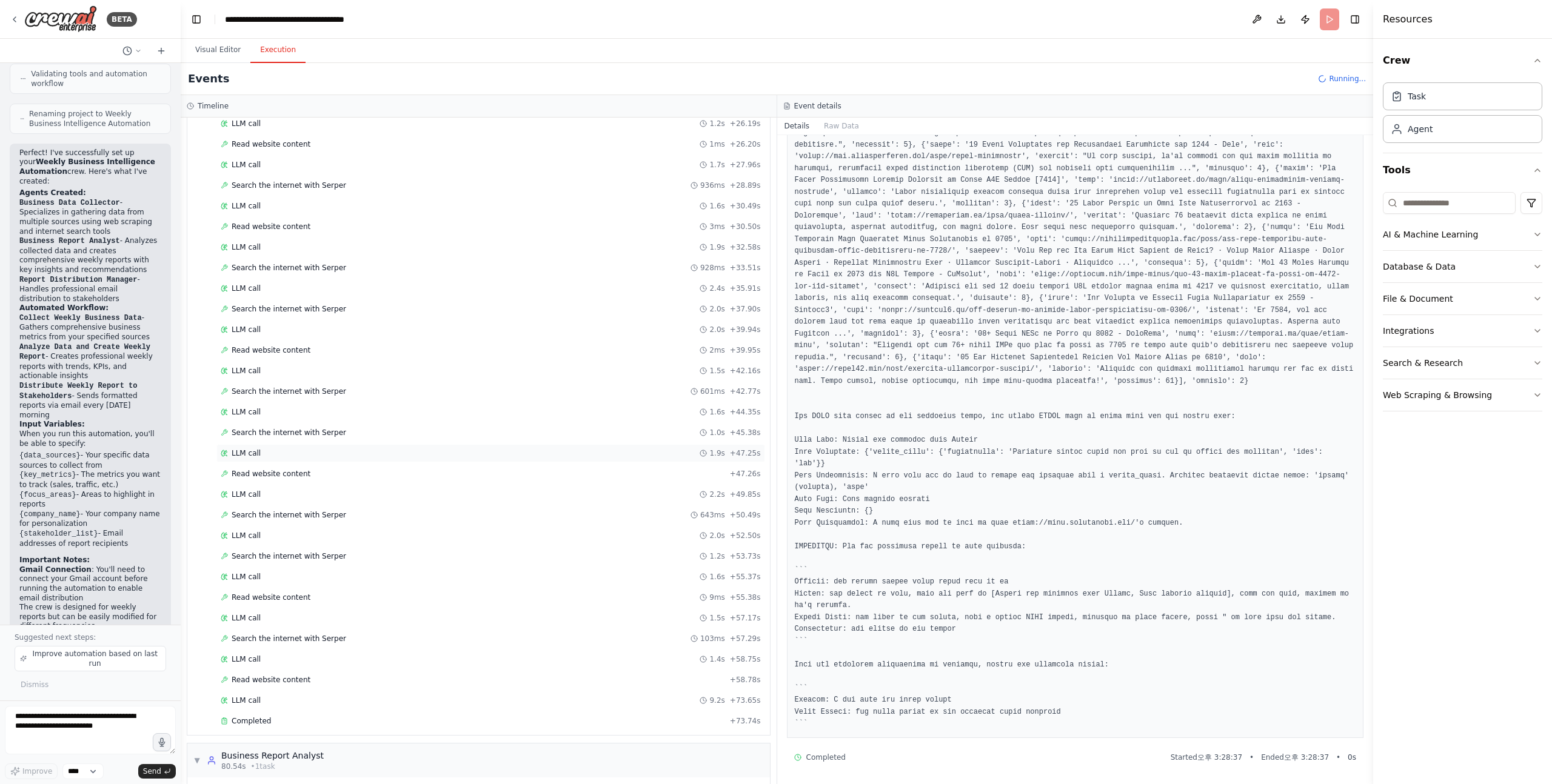
scroll to position [658, 0]
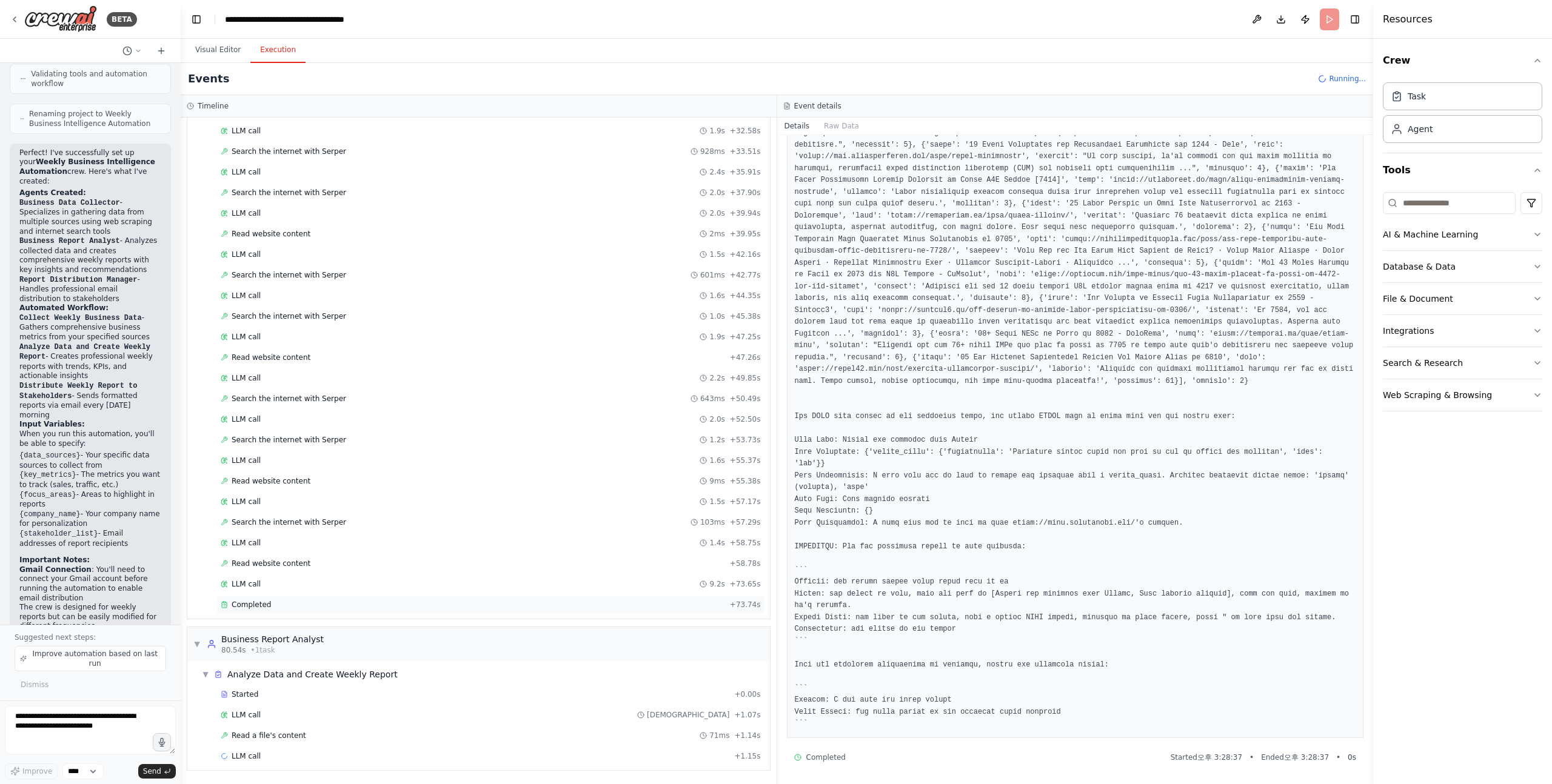
click at [300, 605] on div "Completed" at bounding box center [473, 605] width 504 height 10
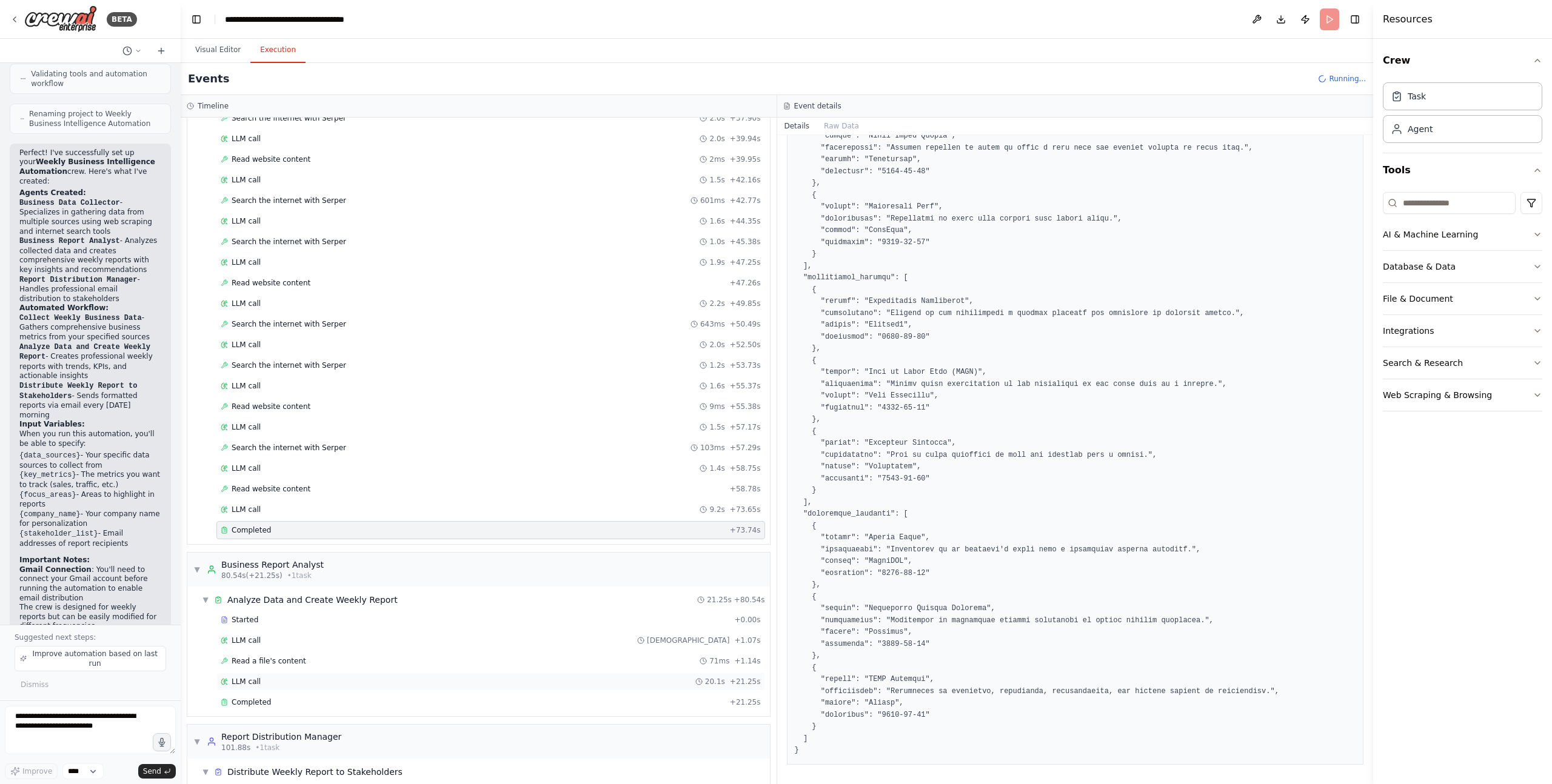
scroll to position [789, 0]
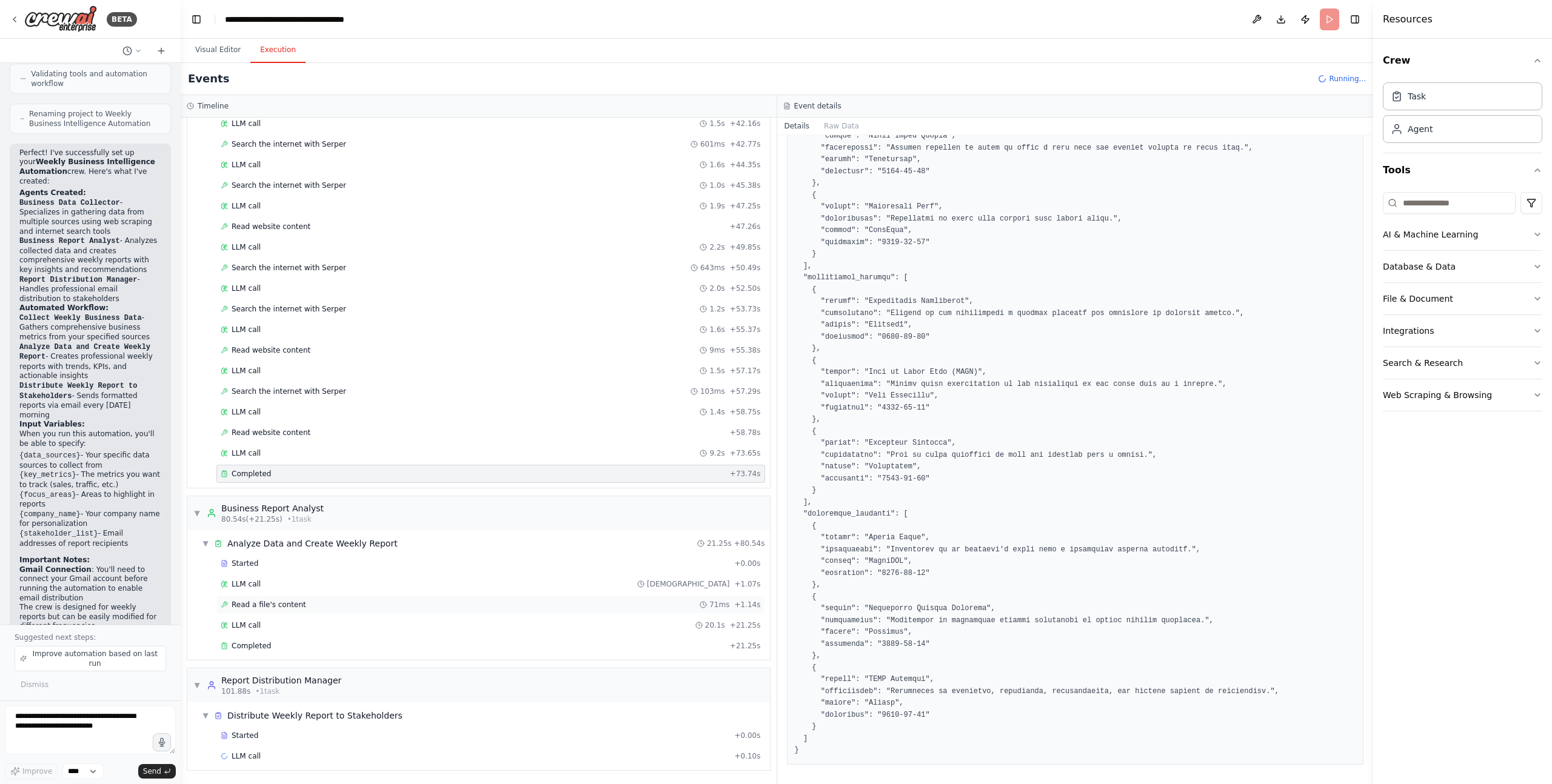
click at [262, 607] on span "Read a file's content" at bounding box center [269, 605] width 75 height 10
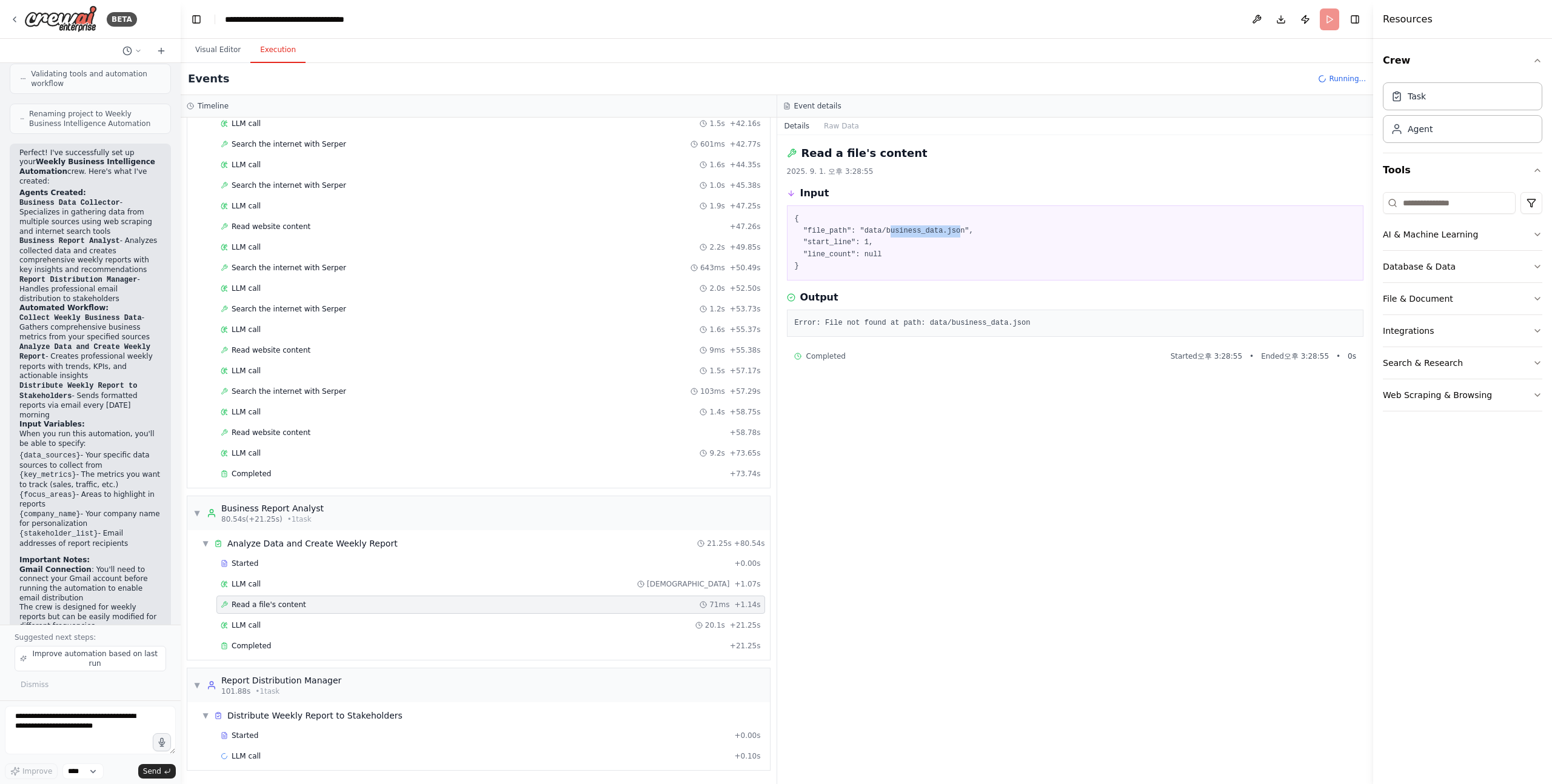
drag, startPoint x: 889, startPoint y: 231, endPoint x: 962, endPoint y: 232, distance: 73.0
click at [962, 232] on pre "{ "file_path": "data/business_data.json", "start_line": 1, "line_count": null }" at bounding box center [1075, 243] width 562 height 59
click at [249, 623] on span "LLM call" at bounding box center [246, 625] width 29 height 10
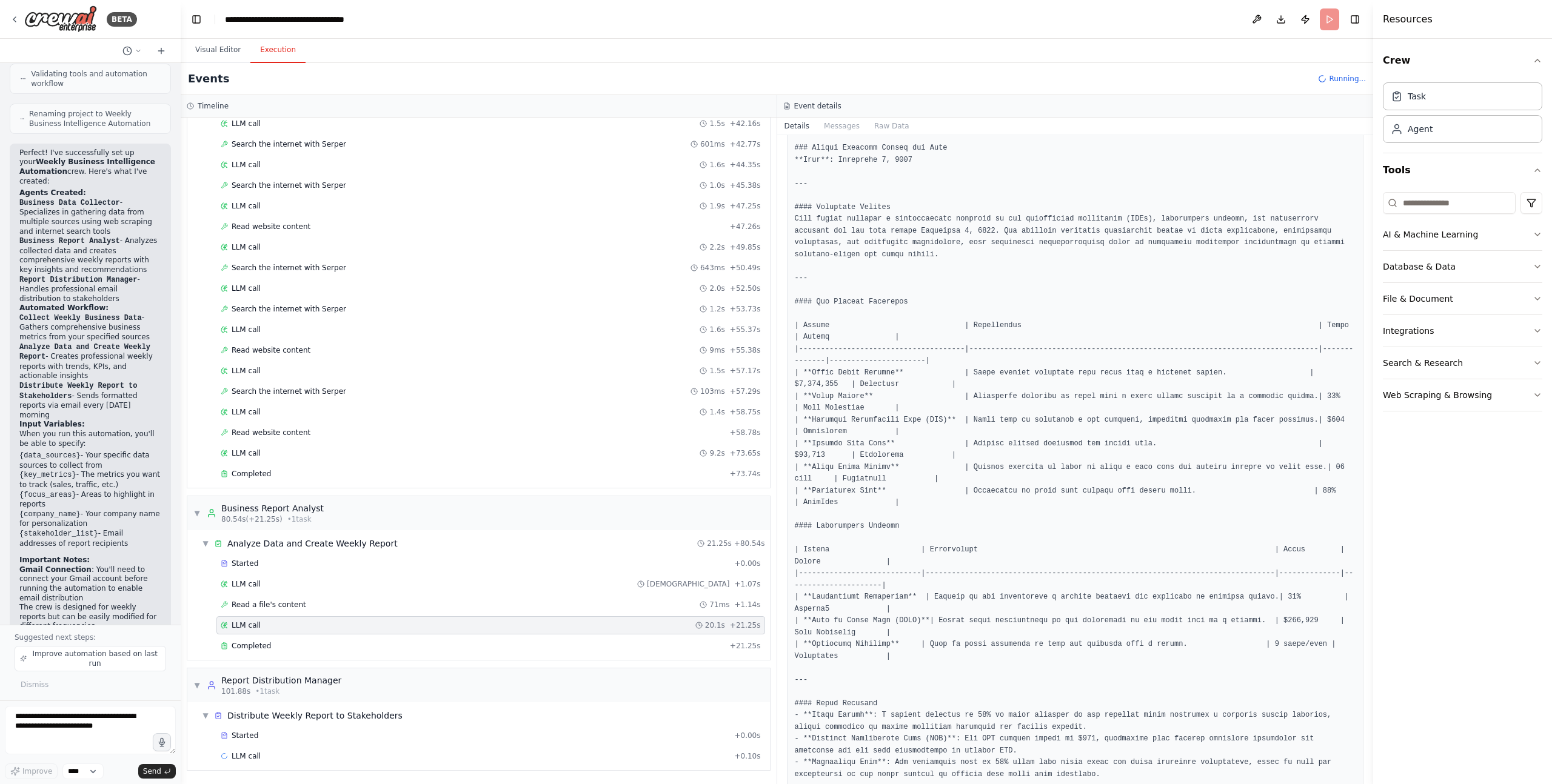
scroll to position [123, 0]
click at [240, 586] on span "LLM call" at bounding box center [246, 584] width 29 height 10
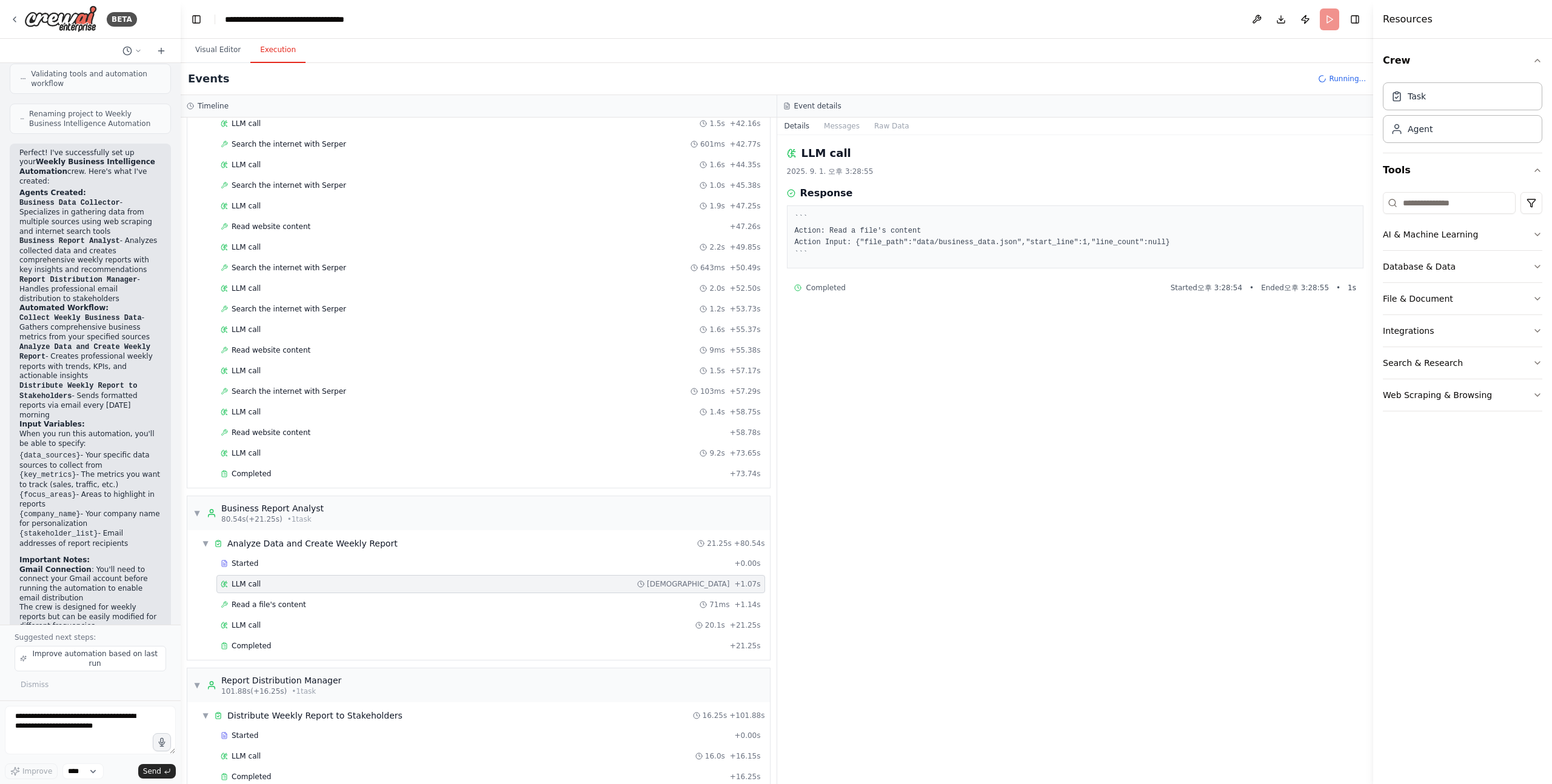
scroll to position [0, 0]
click at [276, 609] on span "Read a file's content" at bounding box center [269, 605] width 75 height 10
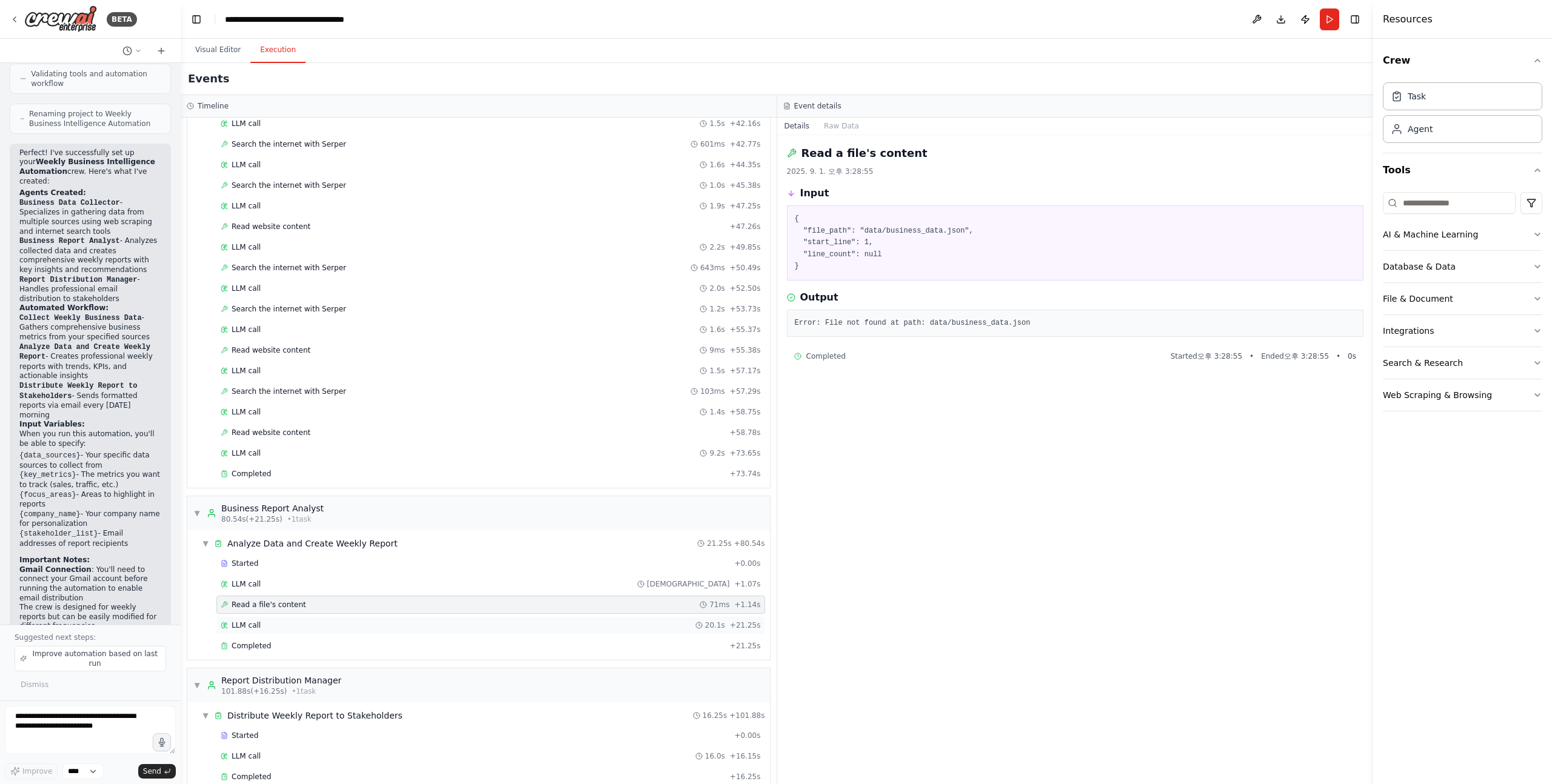
click at [245, 629] on span "LLM call" at bounding box center [246, 625] width 29 height 10
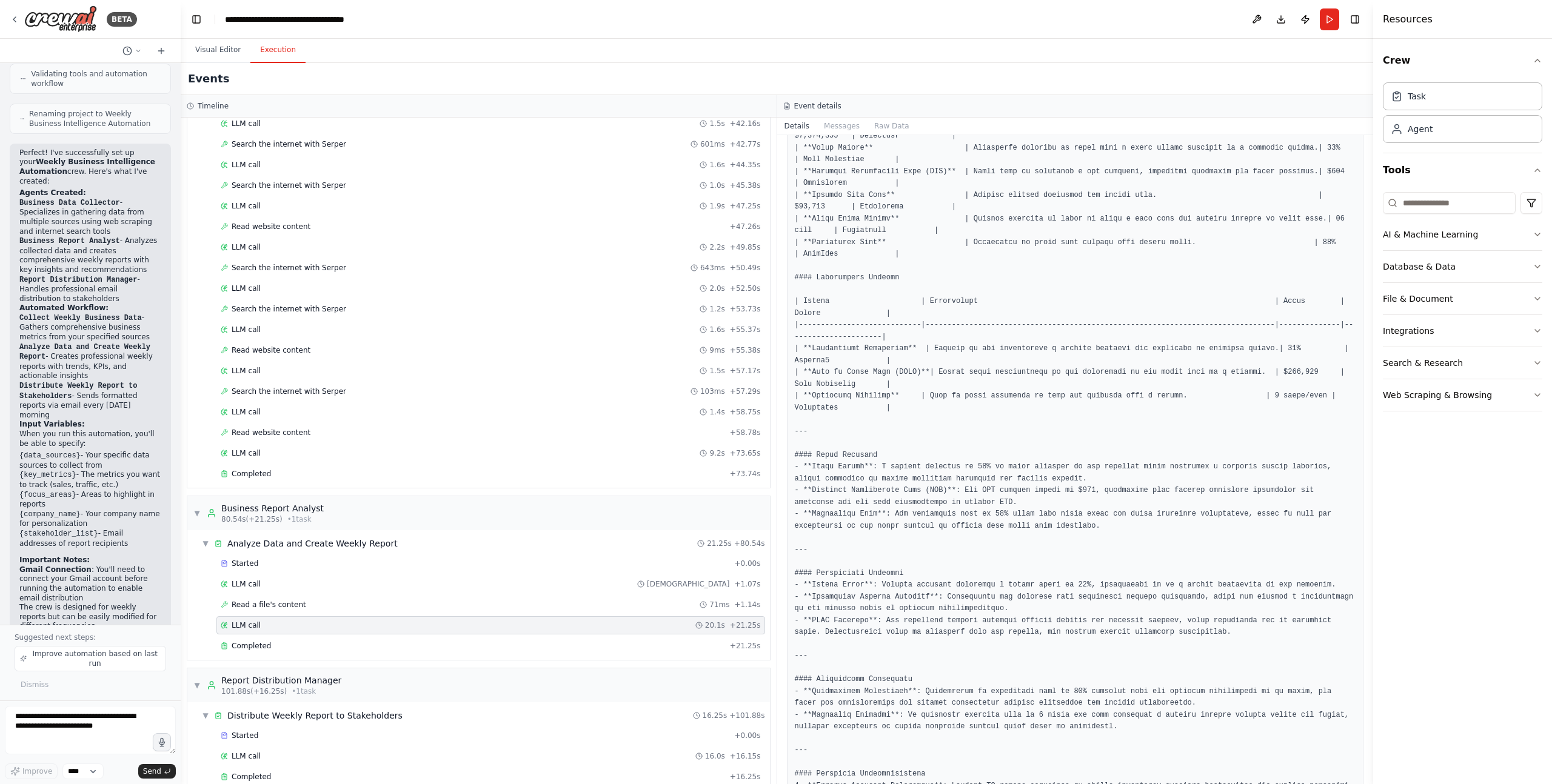
scroll to position [218, 0]
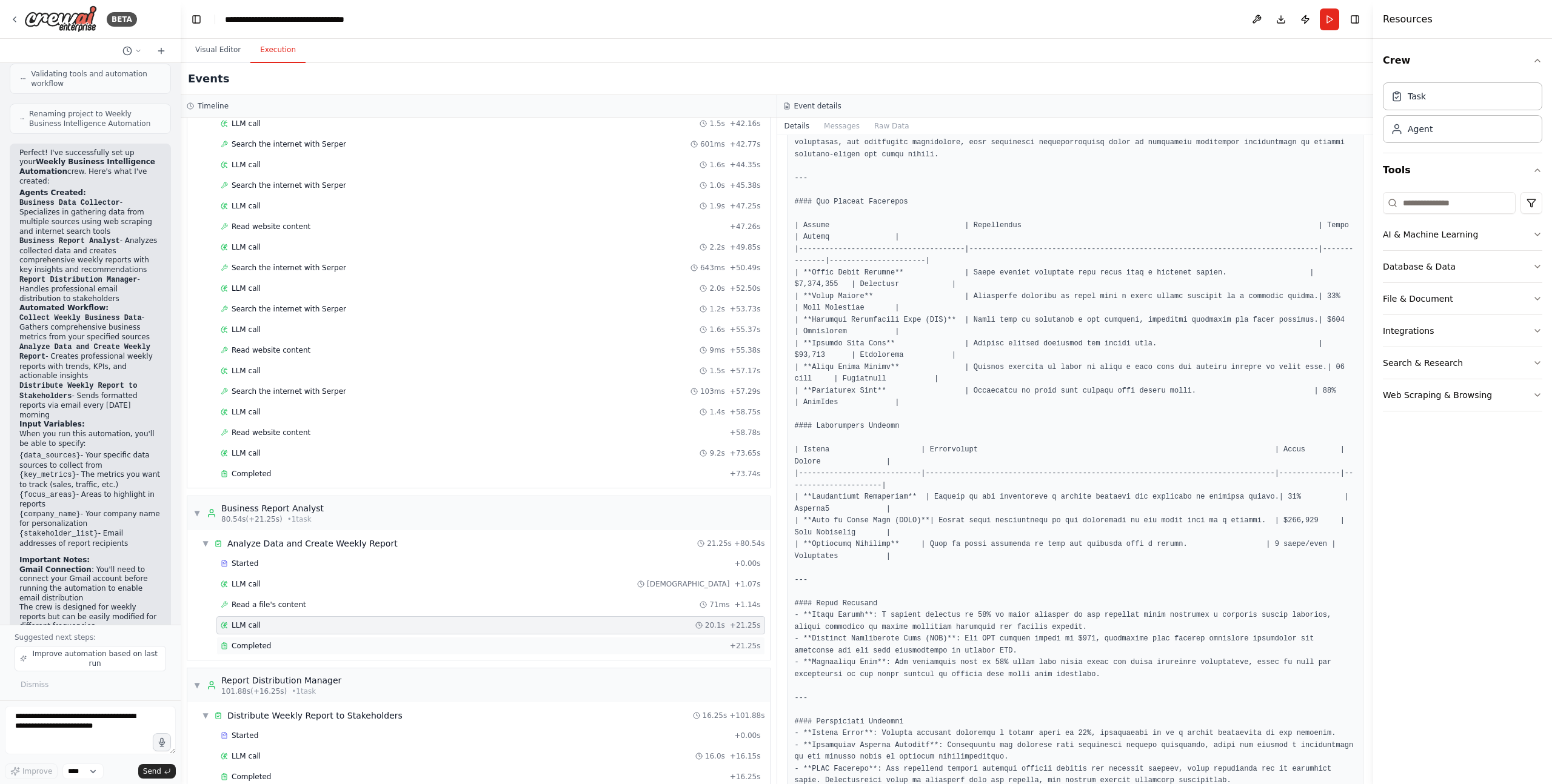
click at [239, 647] on span "Completed" at bounding box center [252, 646] width 39 height 10
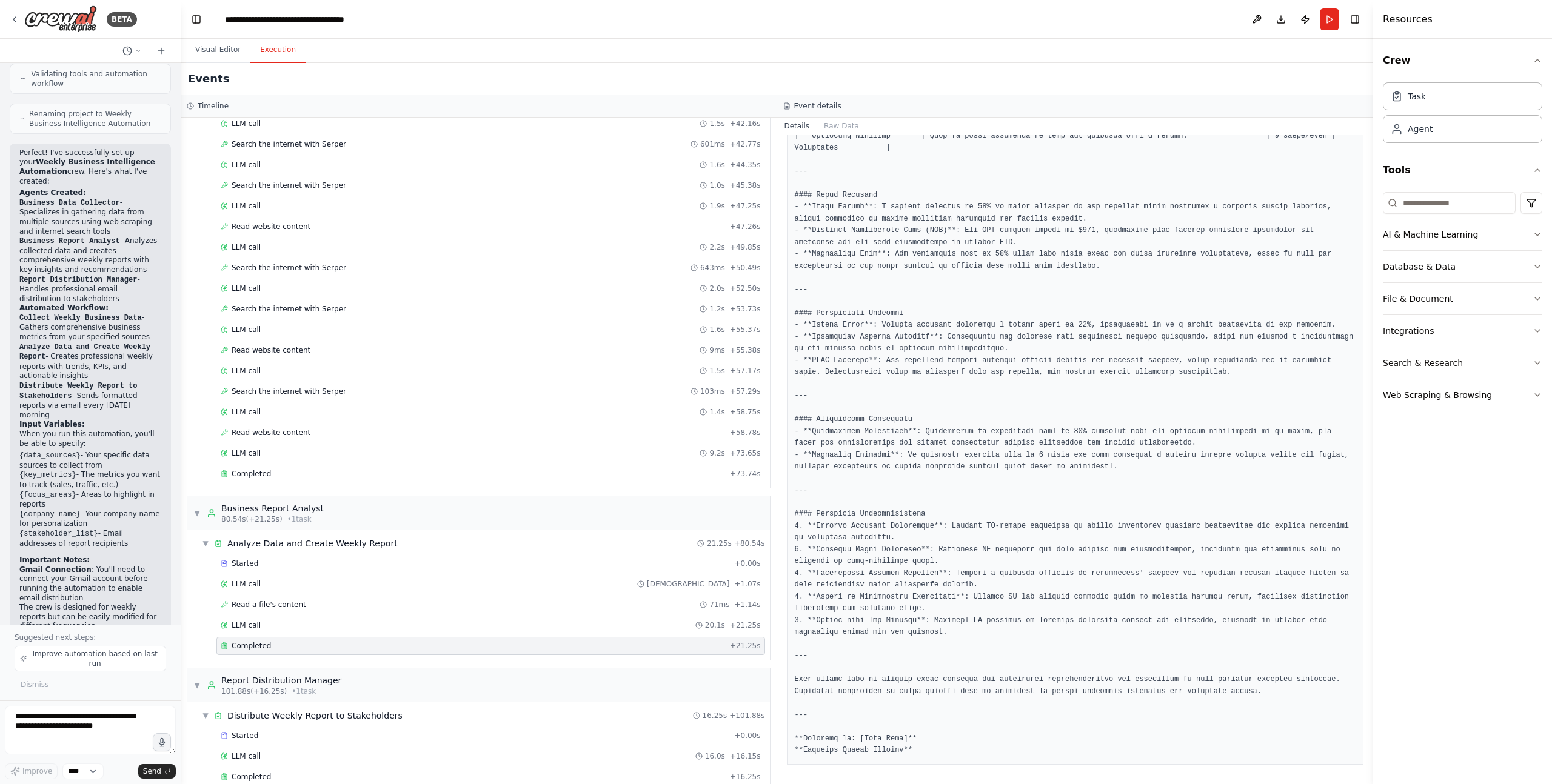
scroll to position [810, 0]
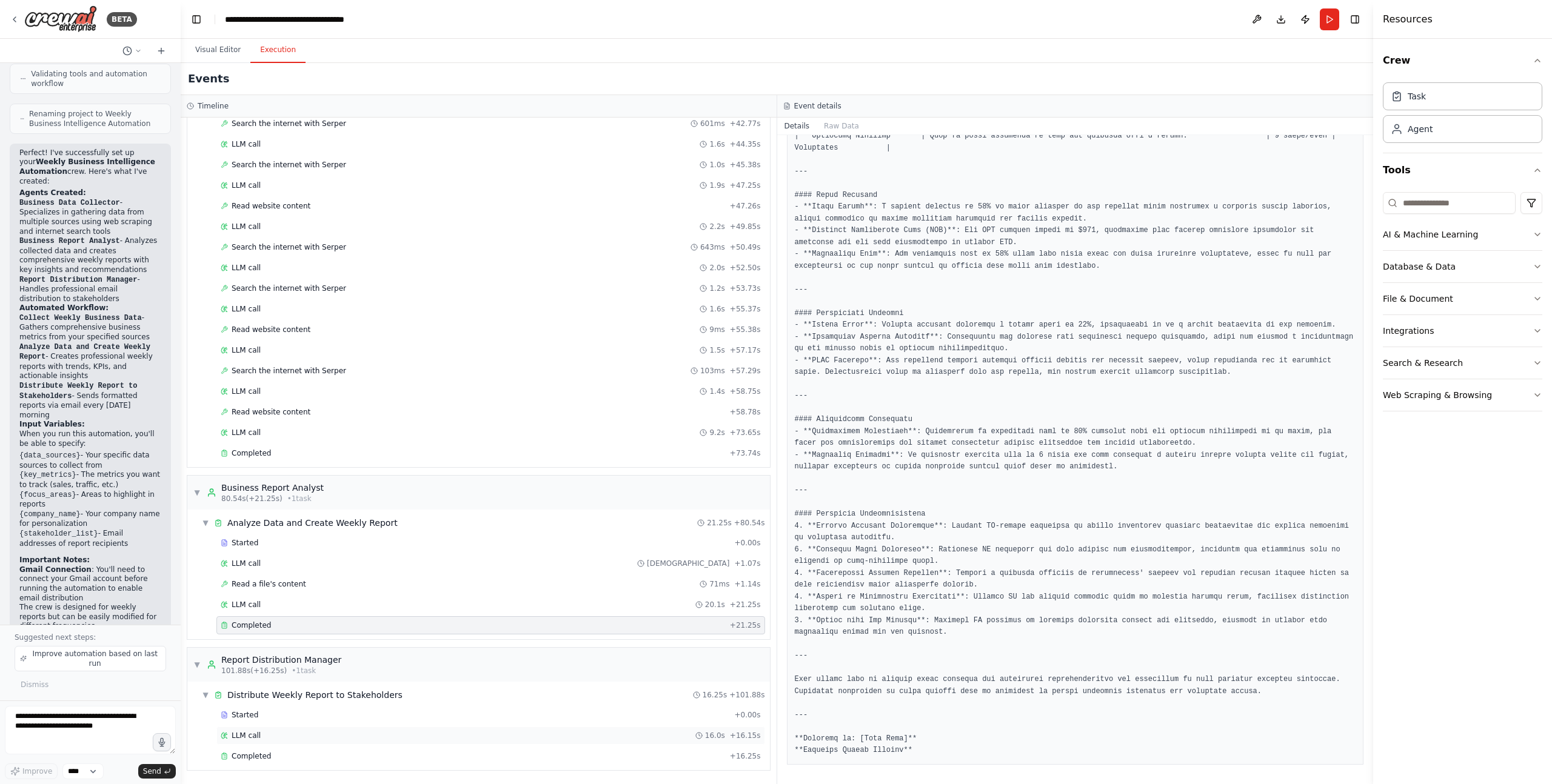
click at [261, 734] on div "LLM call 16.0s + 16.15s" at bounding box center [491, 736] width 540 height 10
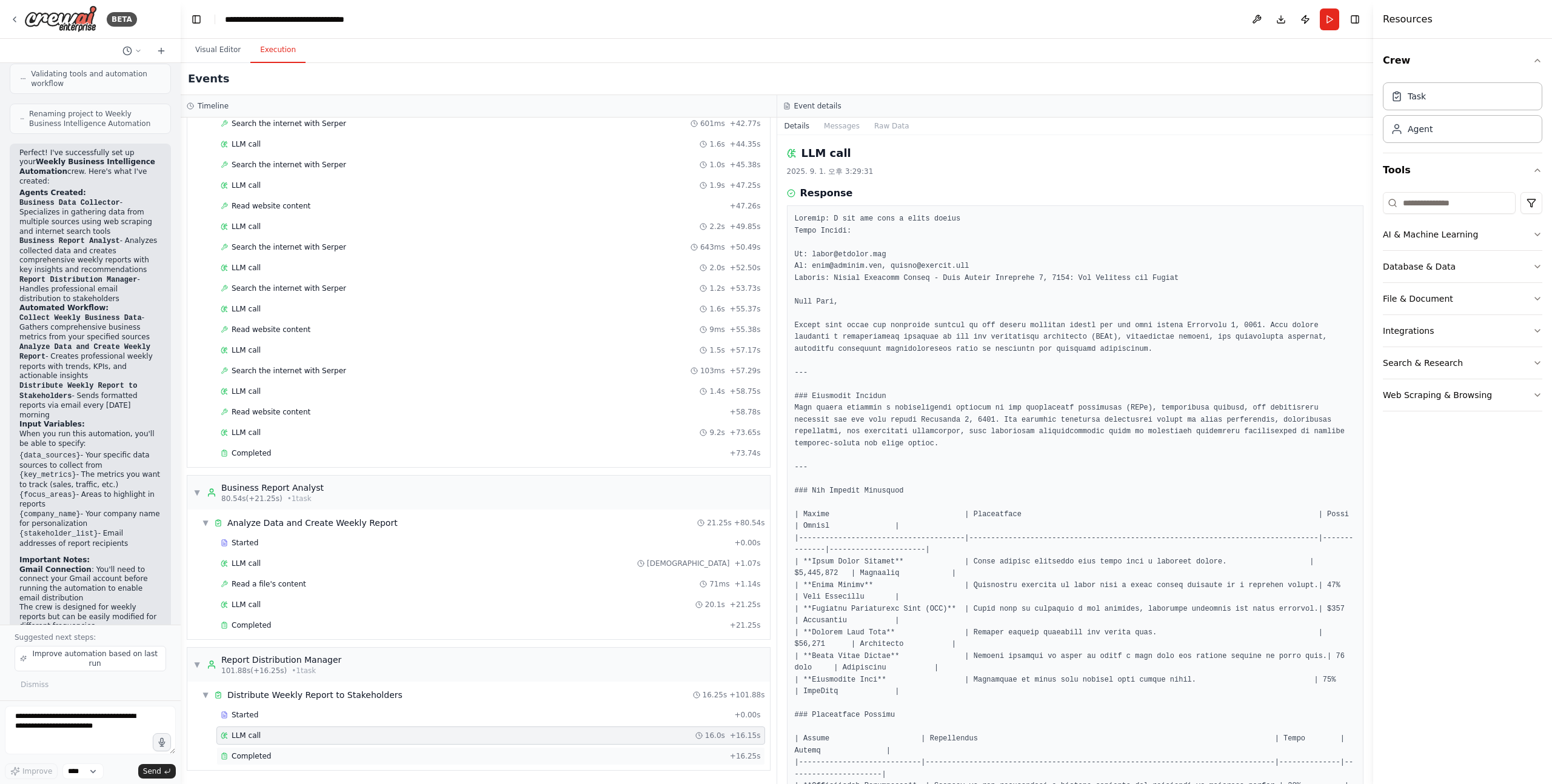
click at [249, 754] on span "Completed" at bounding box center [252, 756] width 39 height 10
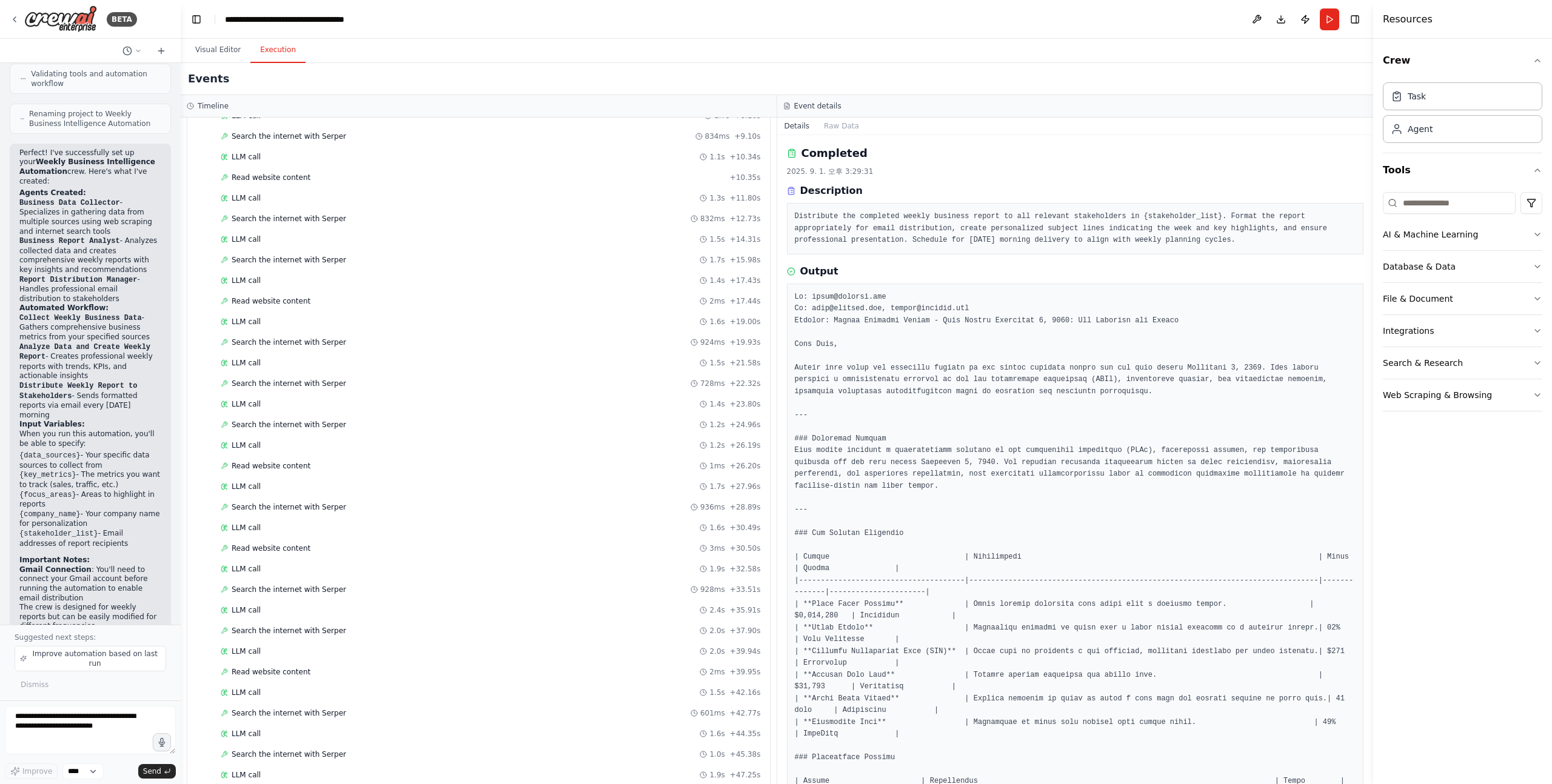
scroll to position [0, 0]
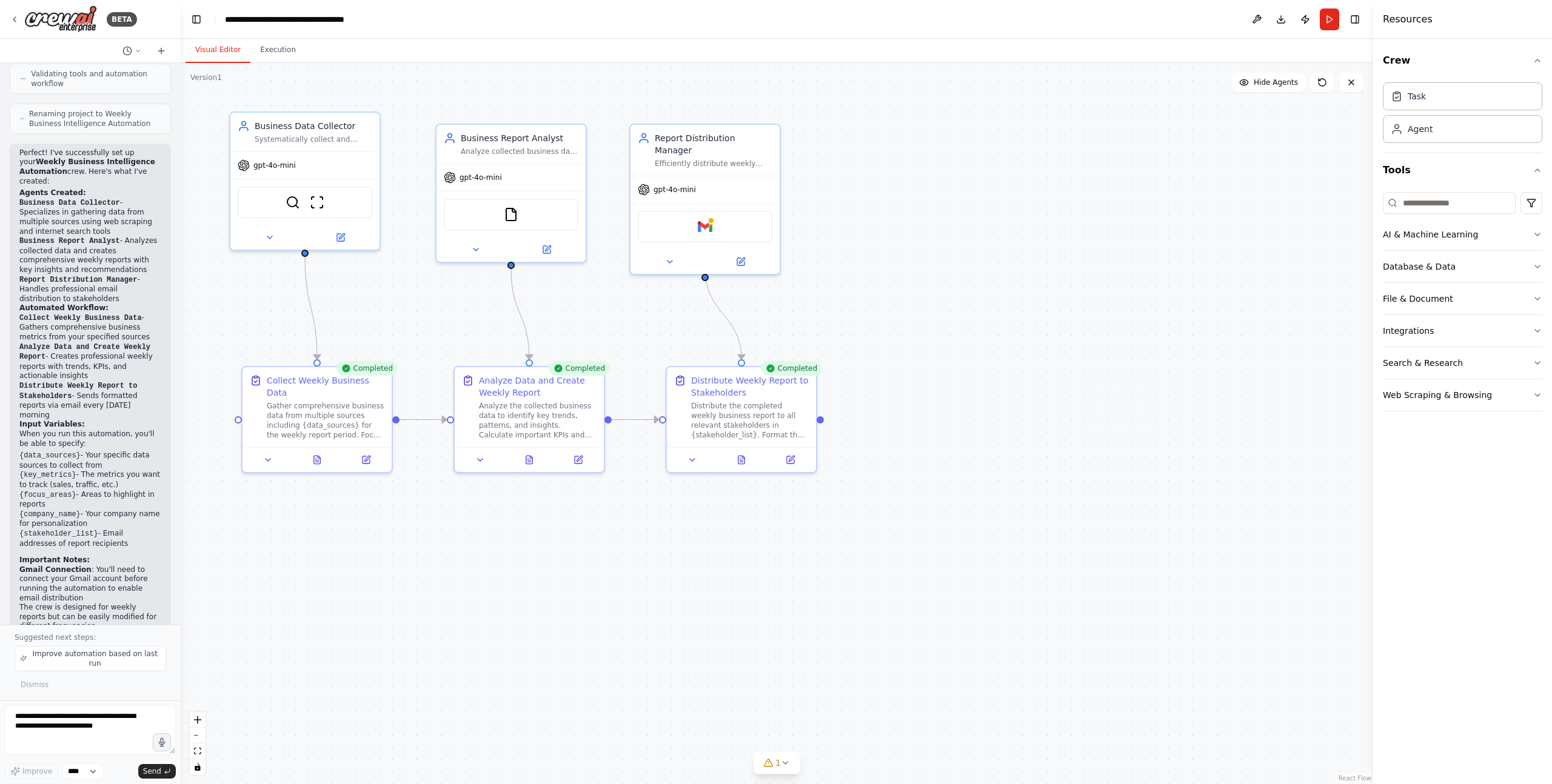
click at [218, 48] on button "Visual Editor" at bounding box center [218, 50] width 65 height 25
click at [280, 46] on button "Execution" at bounding box center [277, 50] width 55 height 25
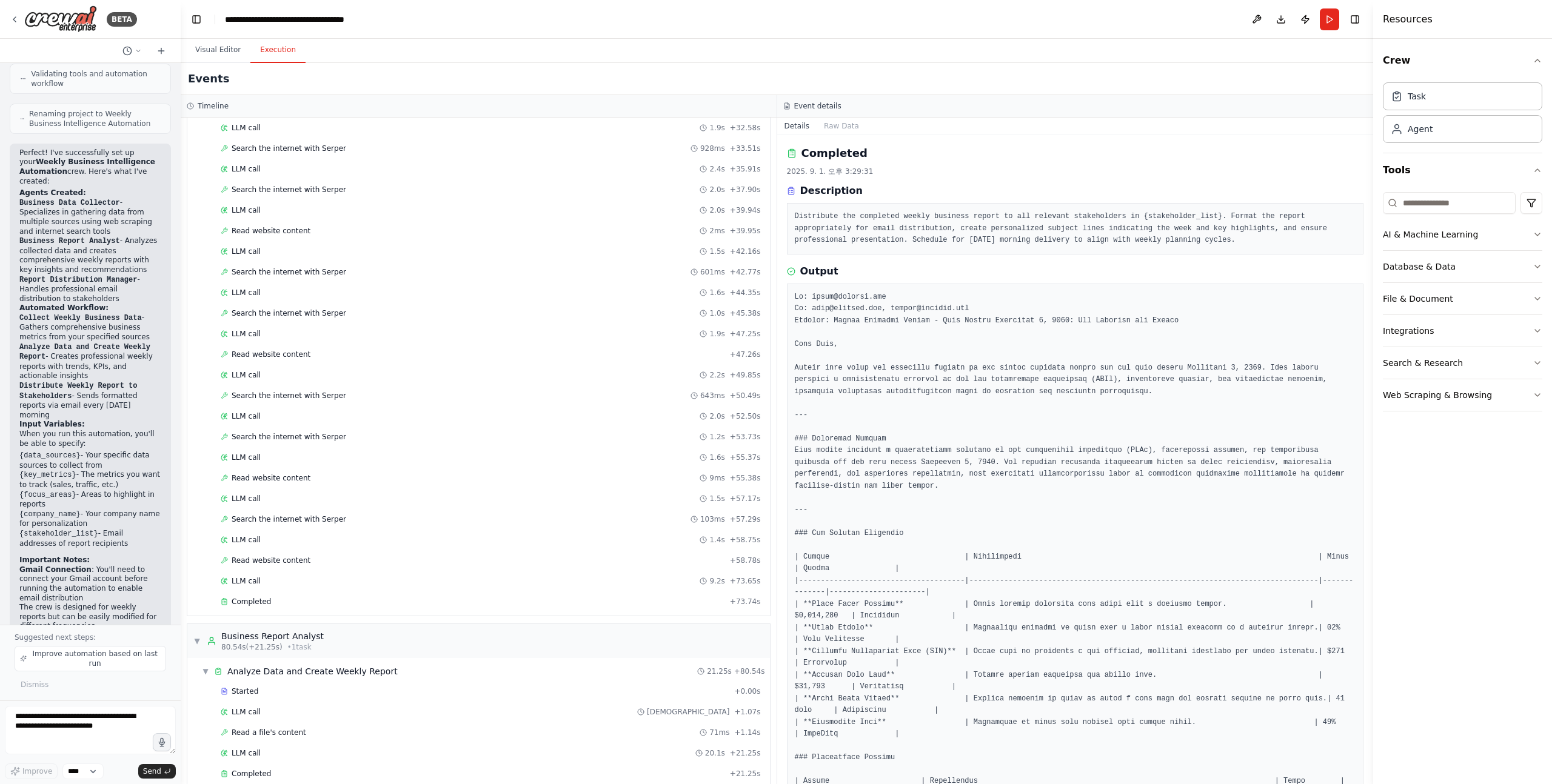
scroll to position [810, 0]
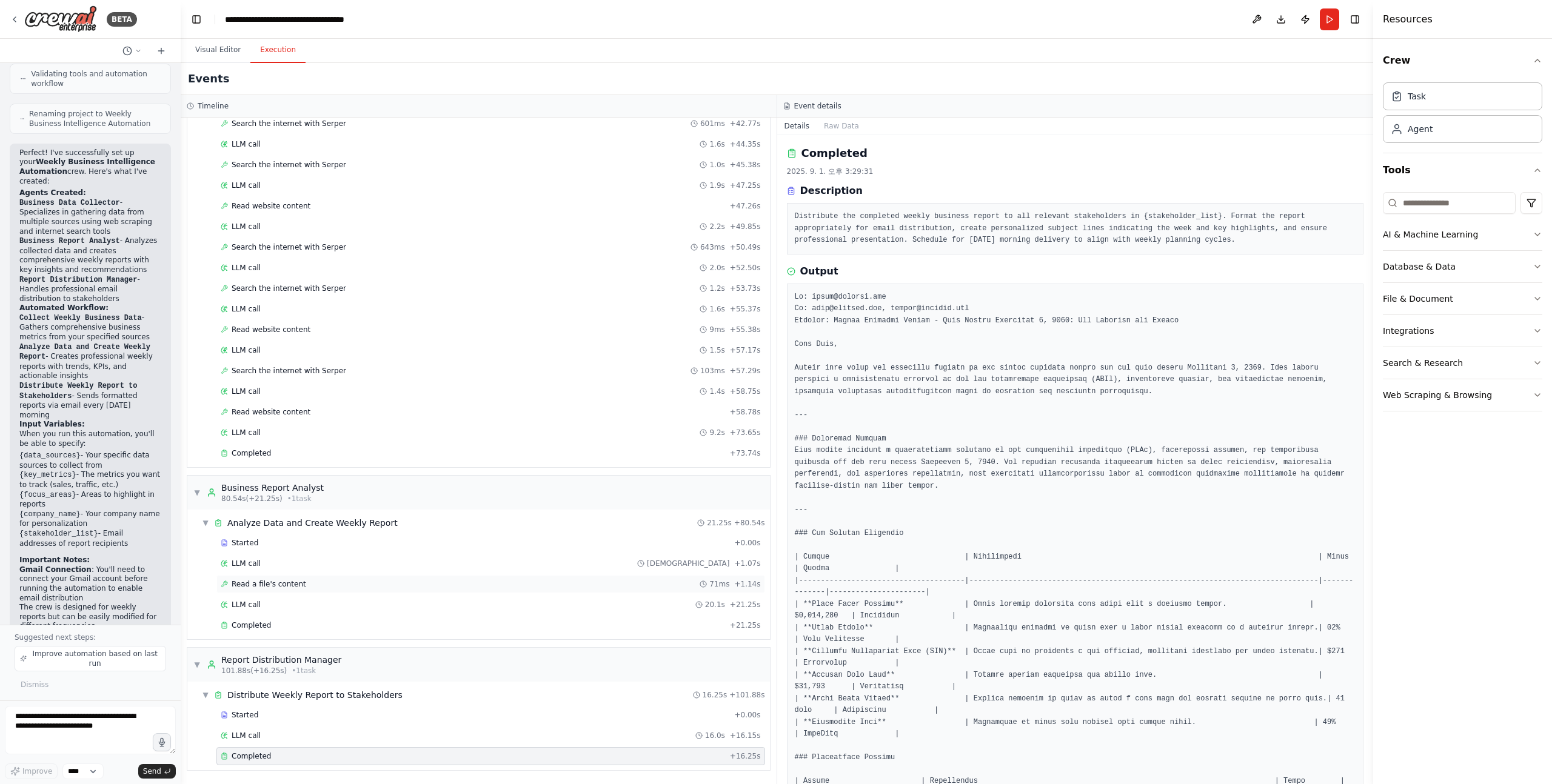
click at [260, 588] on span "Read a file's content" at bounding box center [269, 584] width 75 height 10
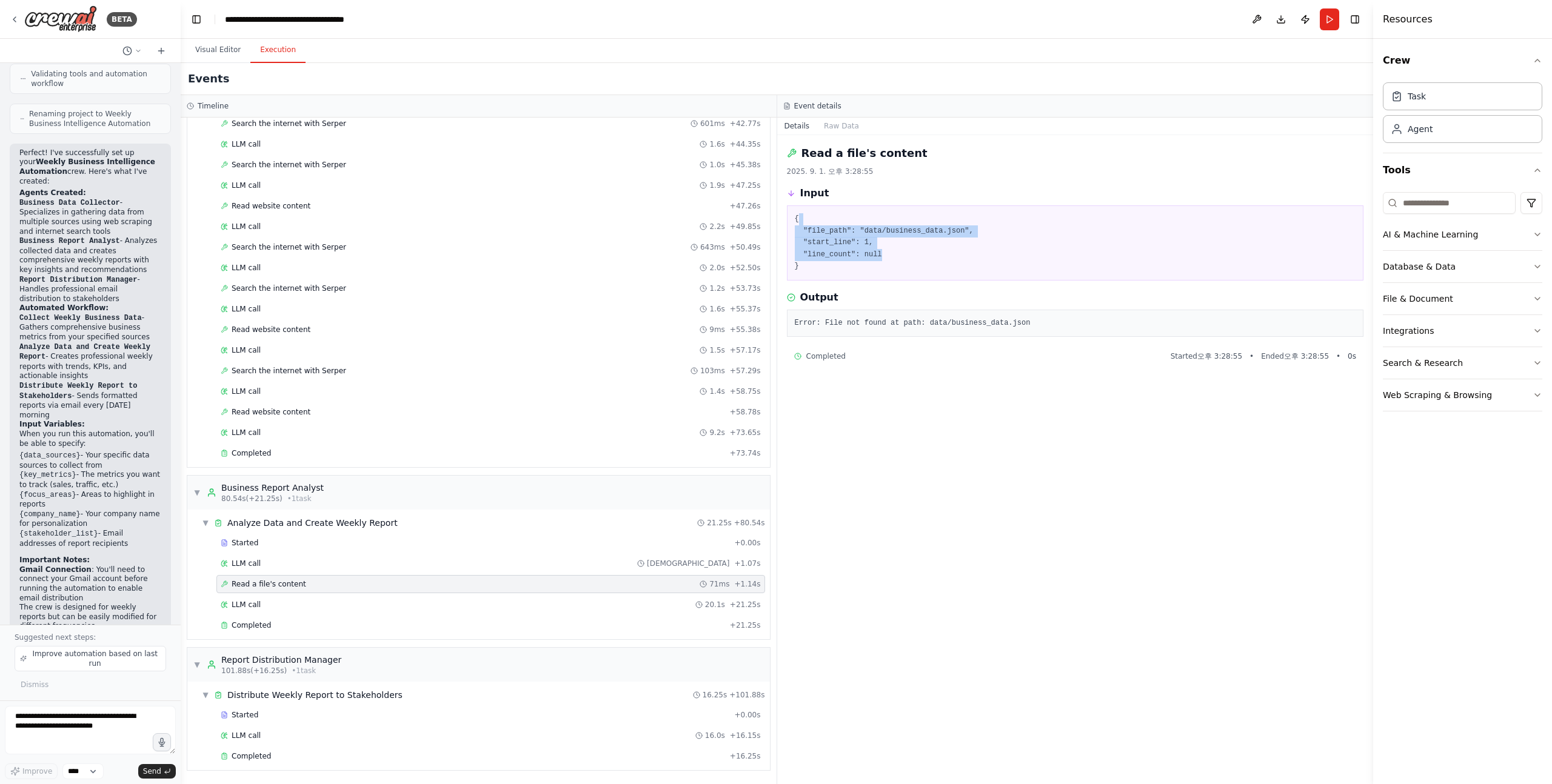
drag, startPoint x: 875, startPoint y: 221, endPoint x: 912, endPoint y: 251, distance: 47.6
click at [912, 251] on pre "{ "file_path": "data/business_data.json", "start_line": 1, "line_count": null }" at bounding box center [1075, 243] width 562 height 59
click at [255, 624] on span "Completed" at bounding box center [252, 625] width 39 height 10
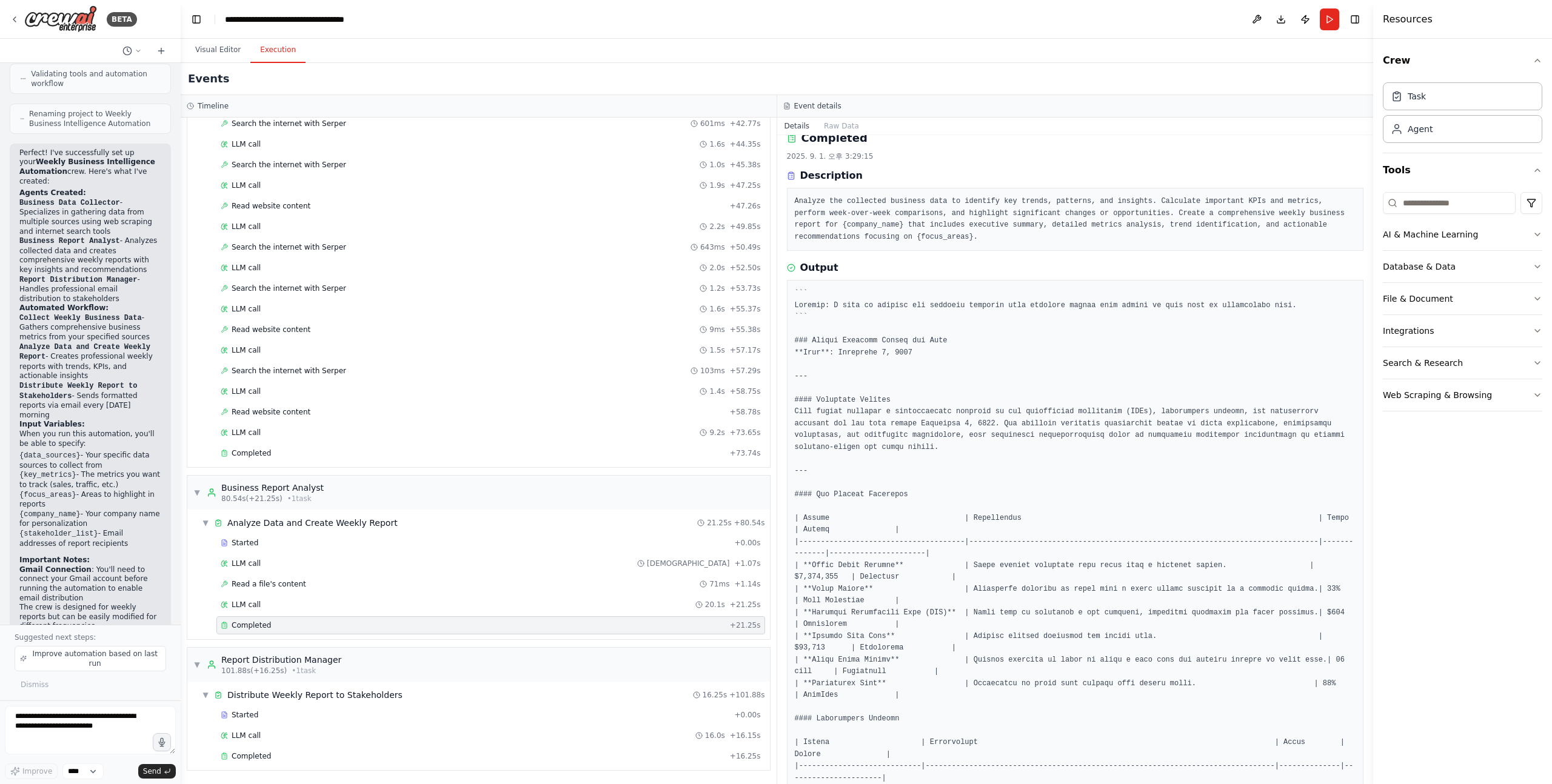
scroll to position [17, 0]
click at [247, 753] on span "Completed" at bounding box center [252, 756] width 39 height 10
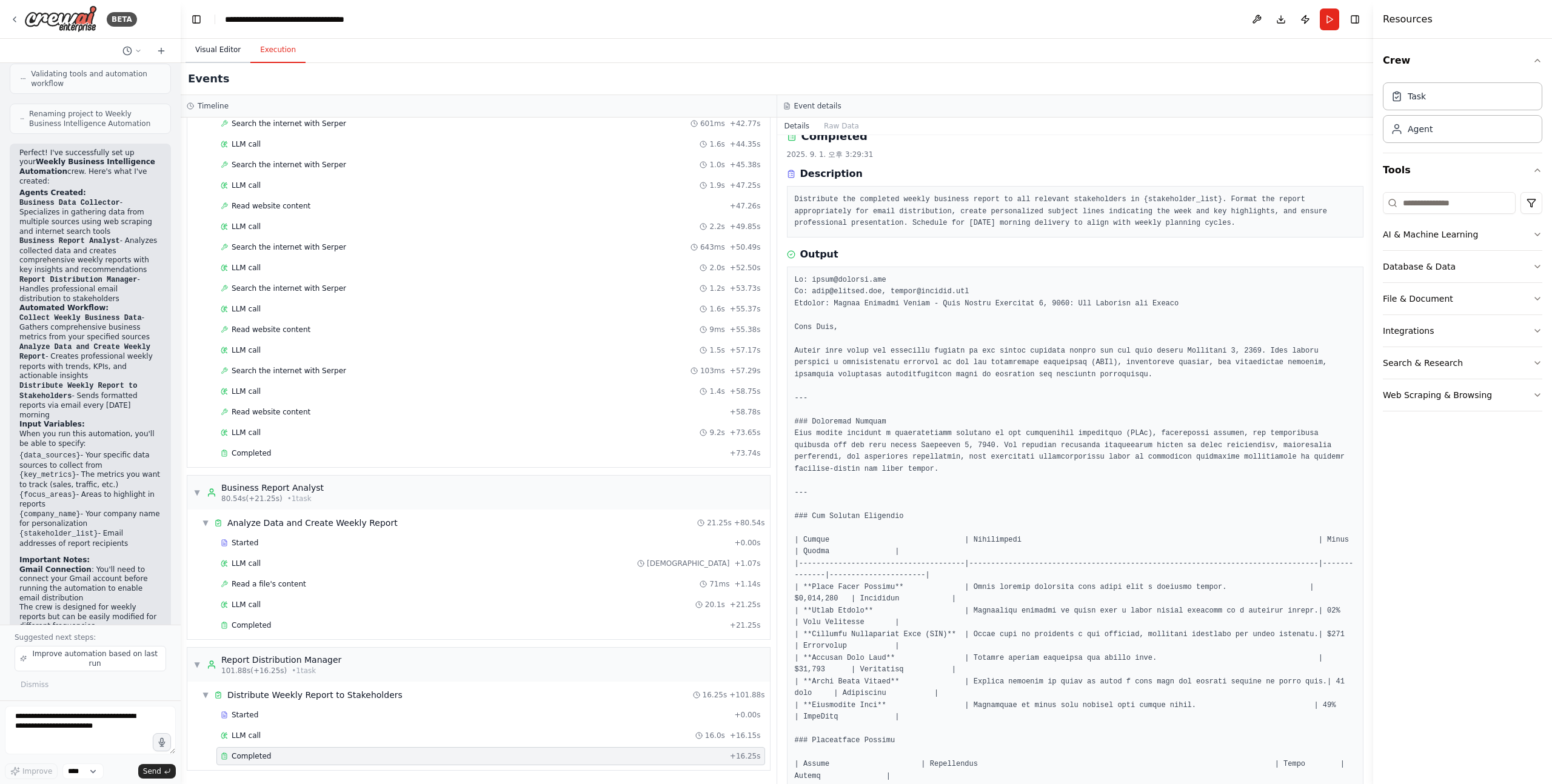
click at [224, 51] on button "Visual Editor" at bounding box center [218, 50] width 65 height 25
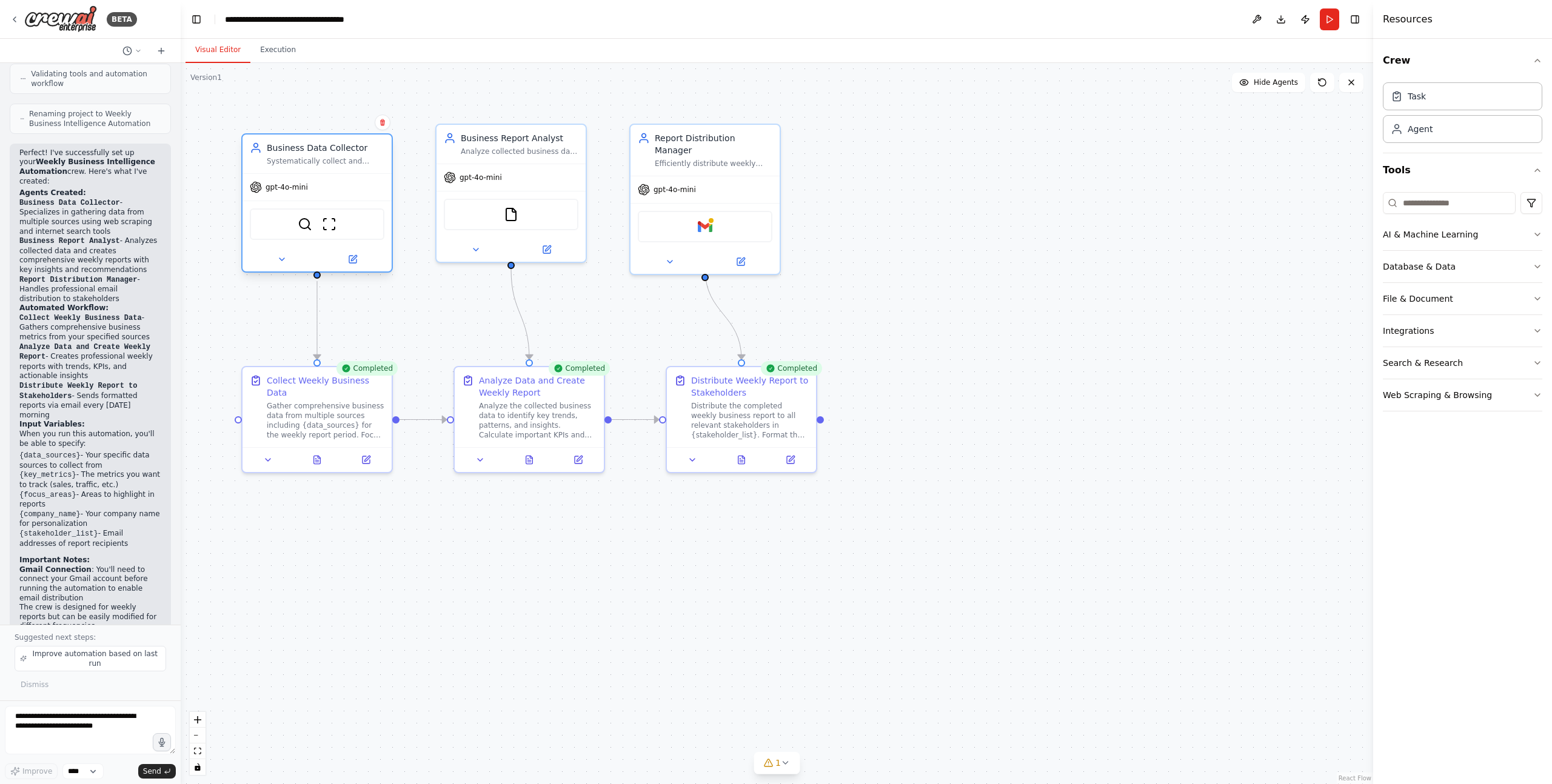
drag, startPoint x: 353, startPoint y: 126, endPoint x: 362, endPoint y: 145, distance: 21.0
click at [362, 146] on div "Business Data Collector" at bounding box center [325, 148] width 118 height 12
click at [281, 260] on icon at bounding box center [281, 260] width 5 height 3
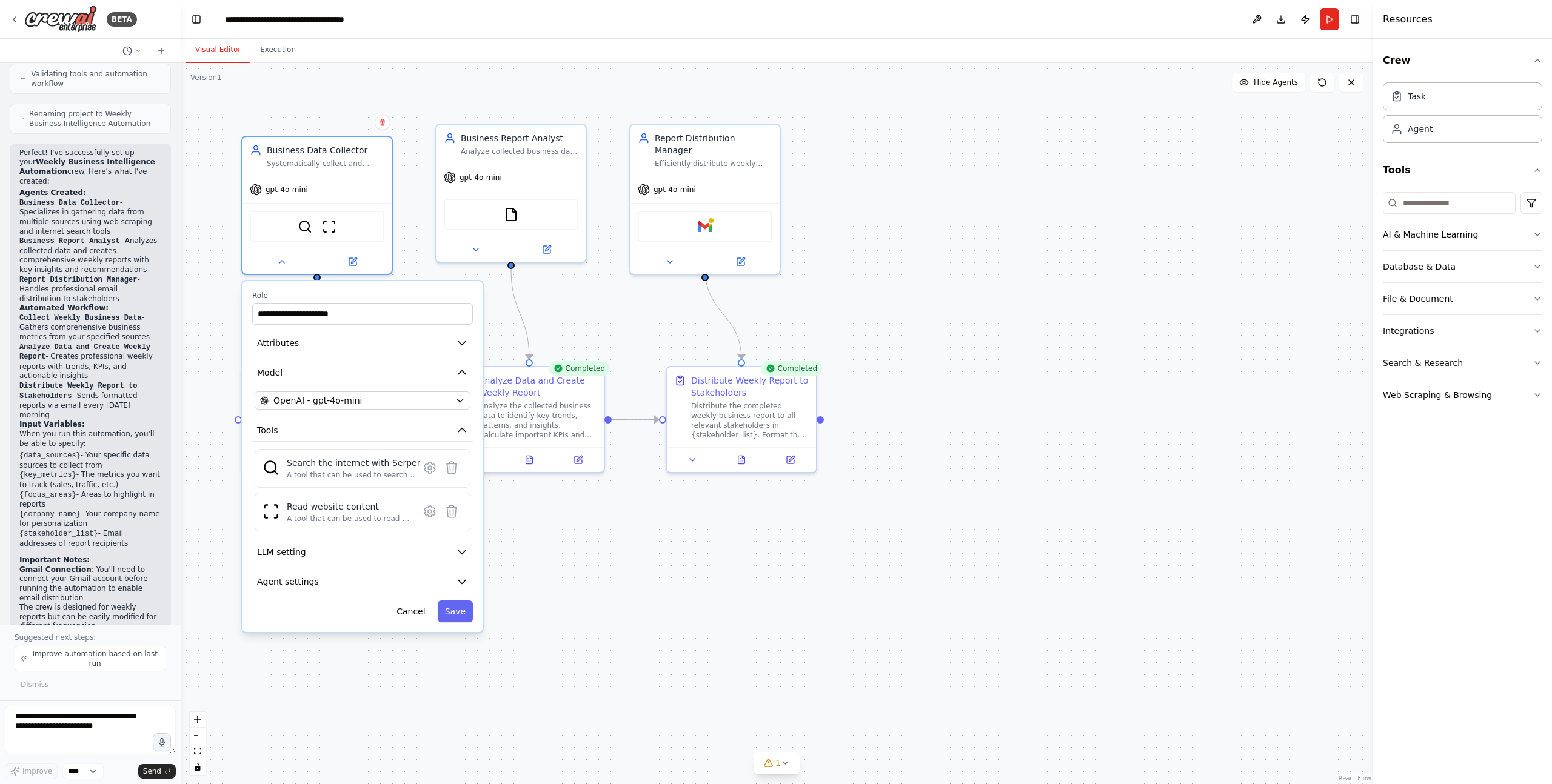
click at [409, 261] on div ".deletable-edge-delete-btn { width: 20px; height: 20px; border: 0px solid #ffff…" at bounding box center [777, 423] width 1192 height 721
click at [351, 257] on icon at bounding box center [353, 259] width 7 height 7
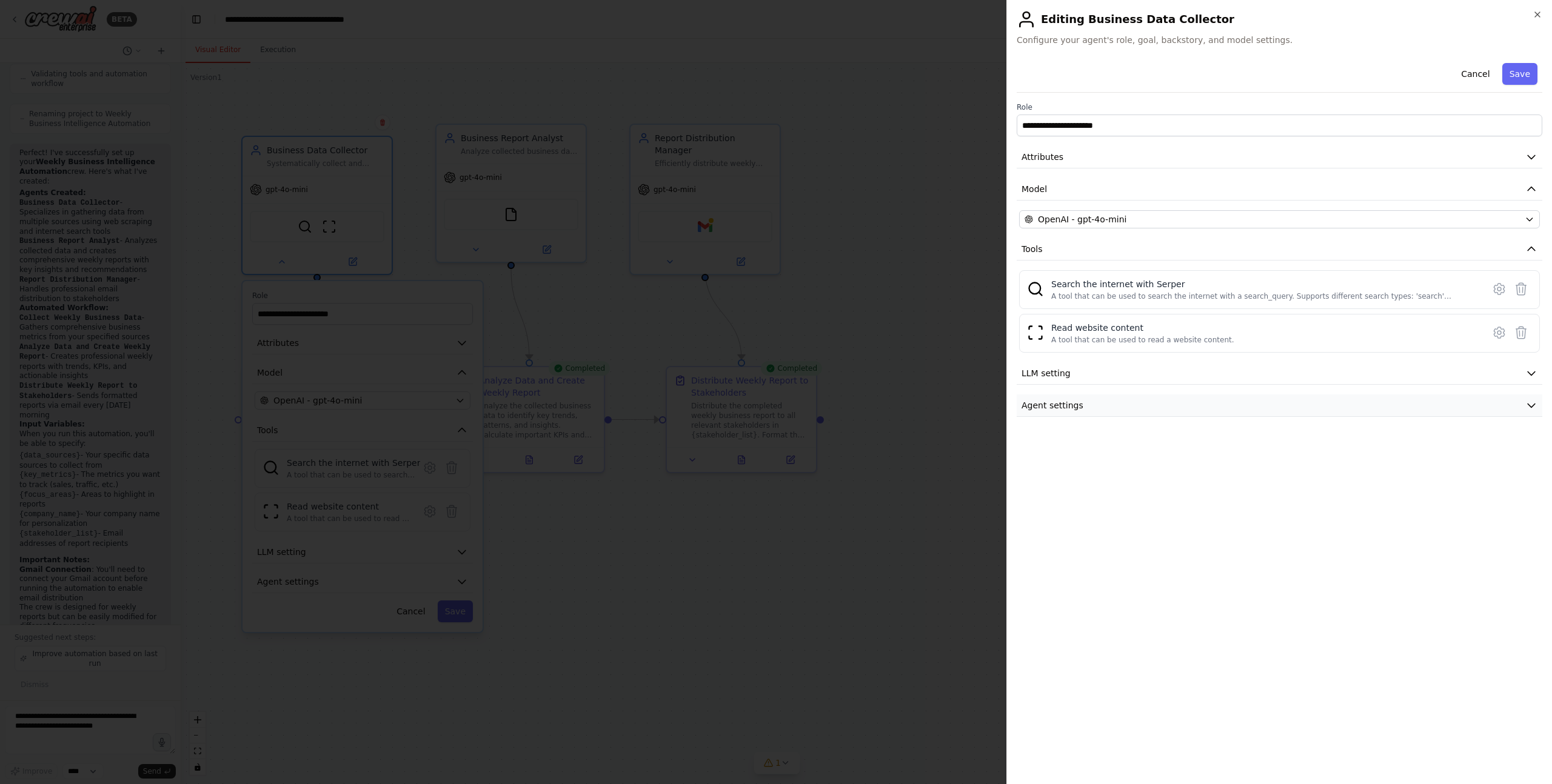
click at [1082, 409] on button "Agent settings" at bounding box center [1279, 406] width 525 height 22
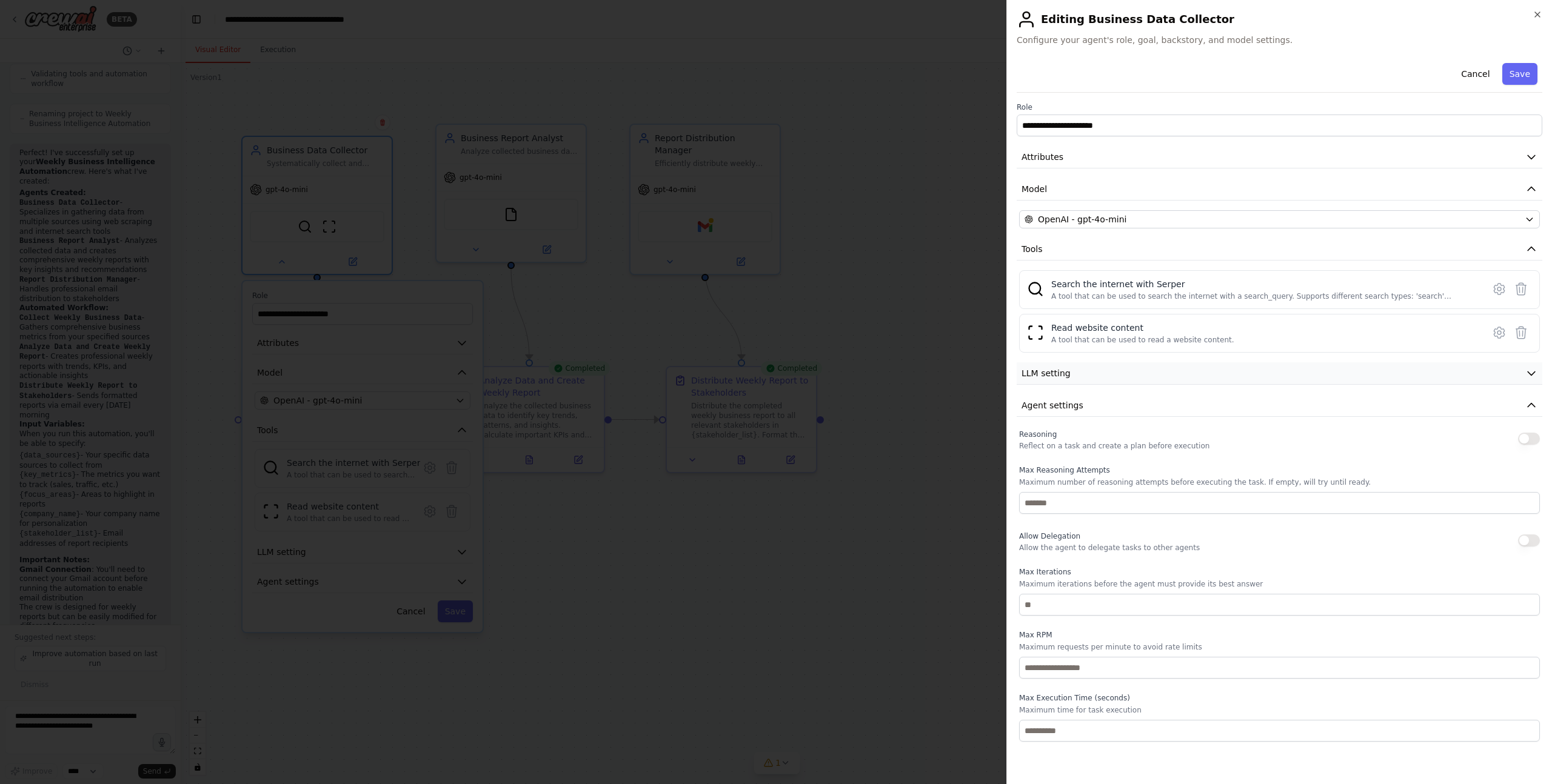
click at [1125, 368] on button "LLM setting" at bounding box center [1279, 373] width 525 height 22
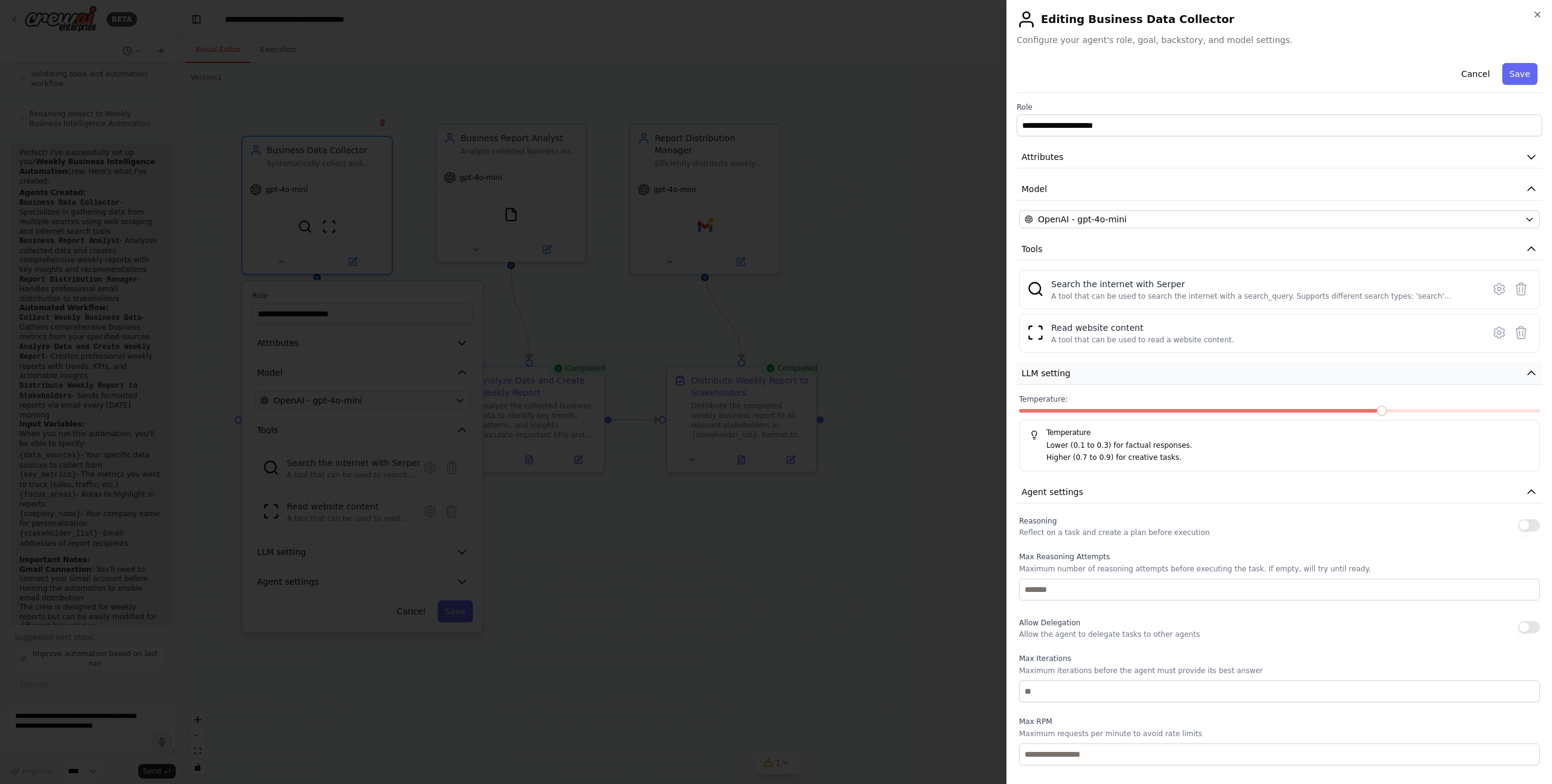
click at [1523, 374] on button "LLM setting" at bounding box center [1279, 373] width 525 height 22
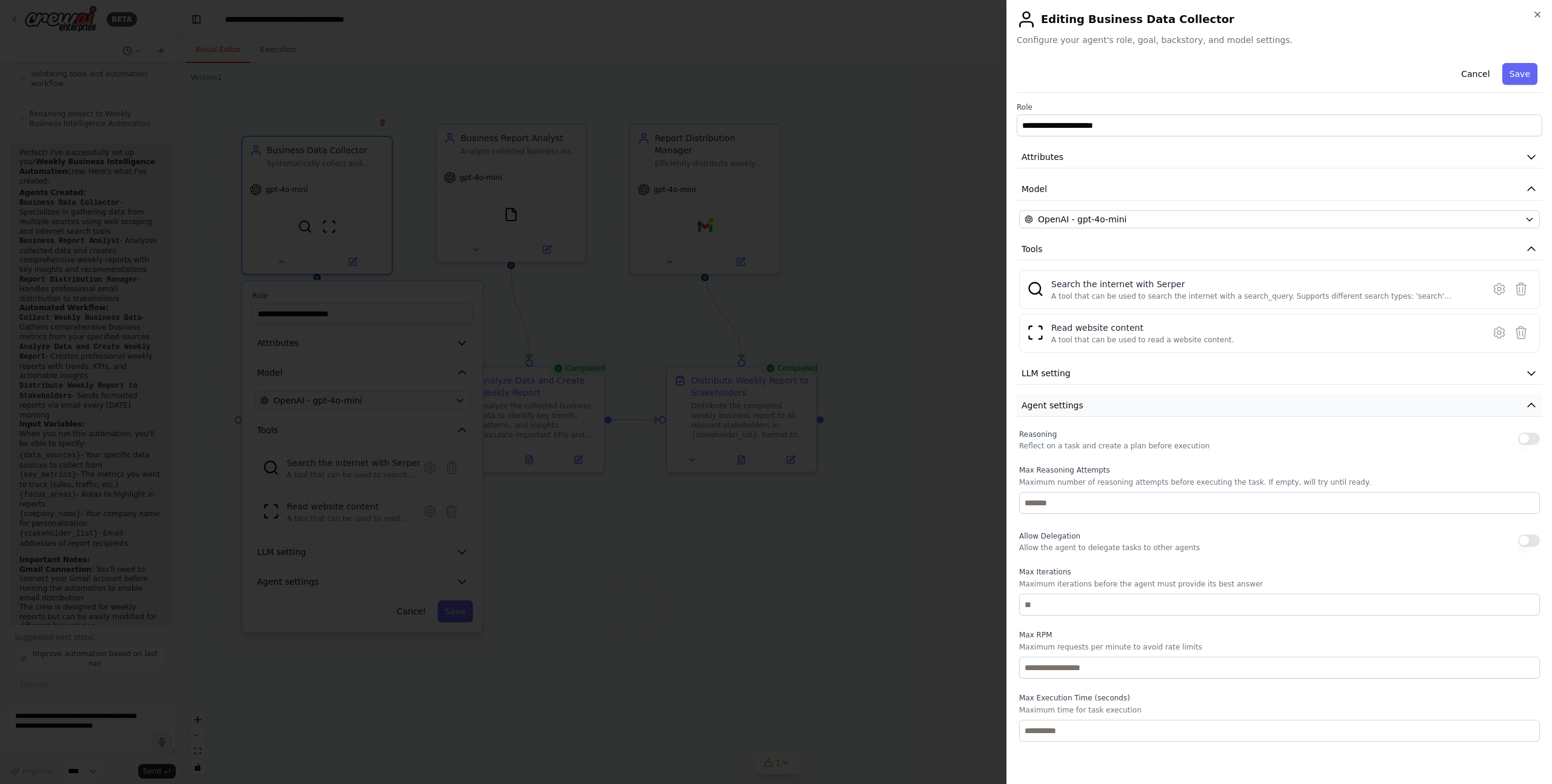
click at [1535, 406] on icon "button" at bounding box center [1532, 405] width 7 height 3
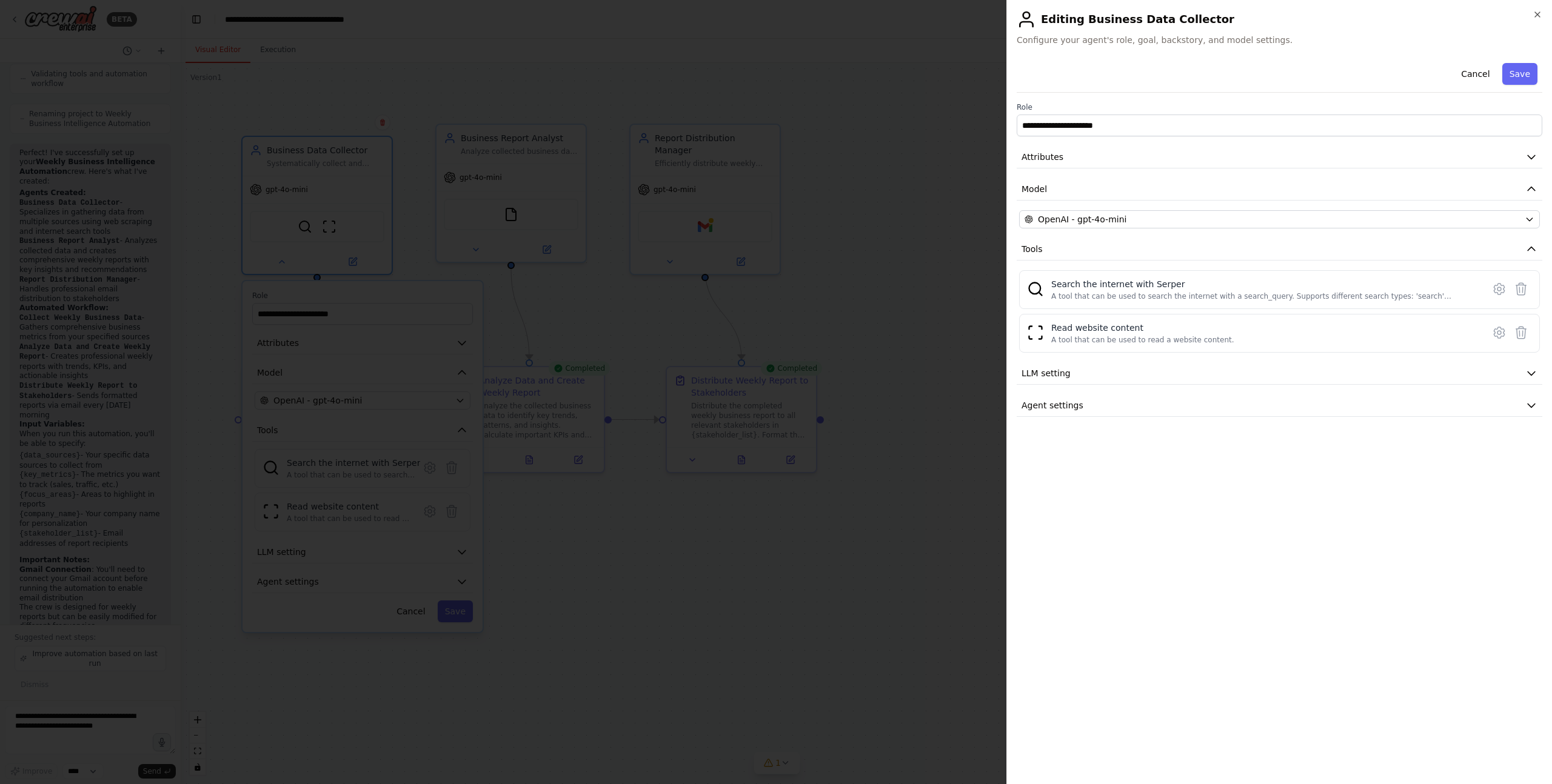
click at [950, 306] on div at bounding box center [776, 392] width 1552 height 784
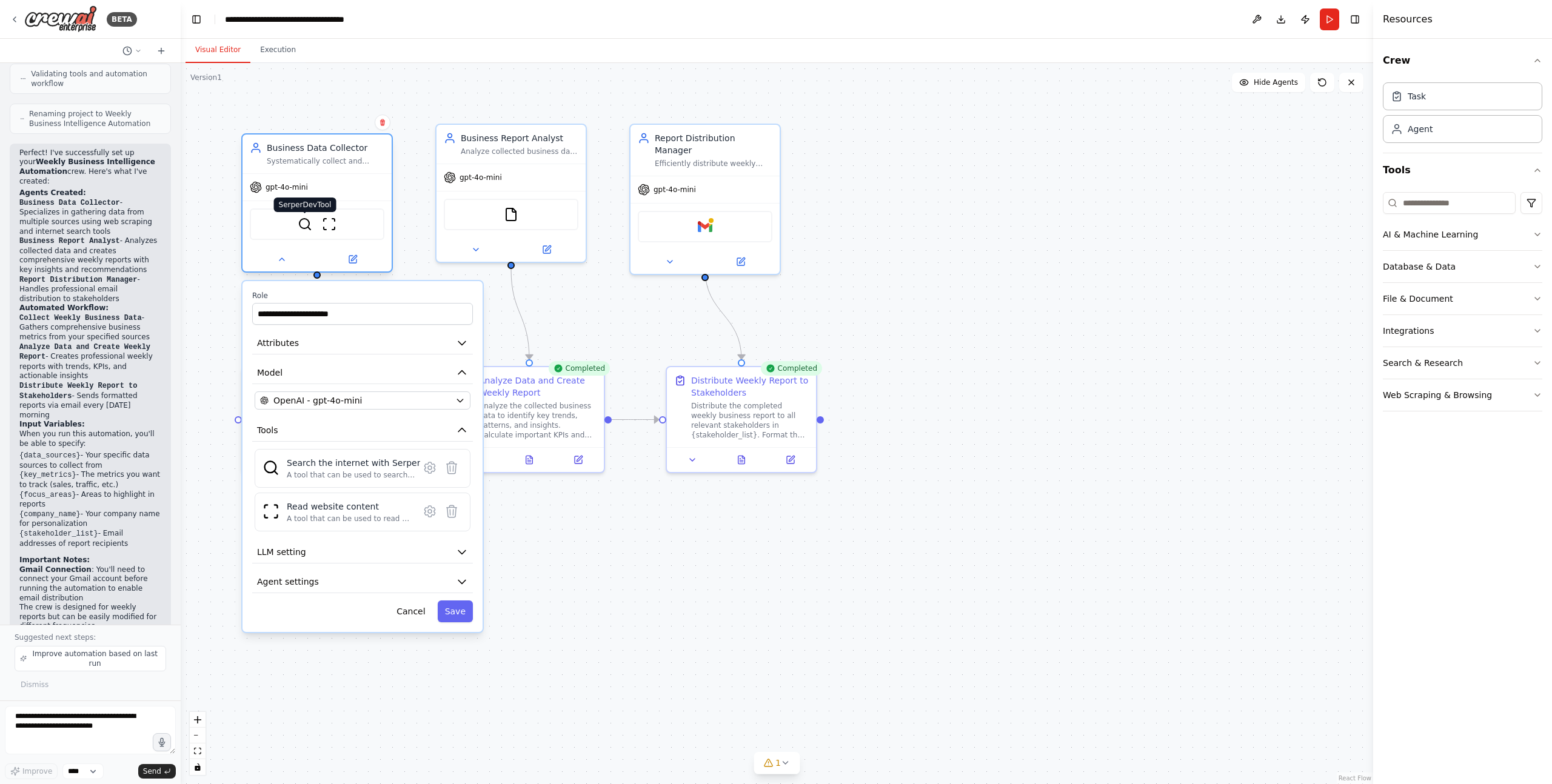
click at [304, 228] on img at bounding box center [305, 224] width 14 height 14
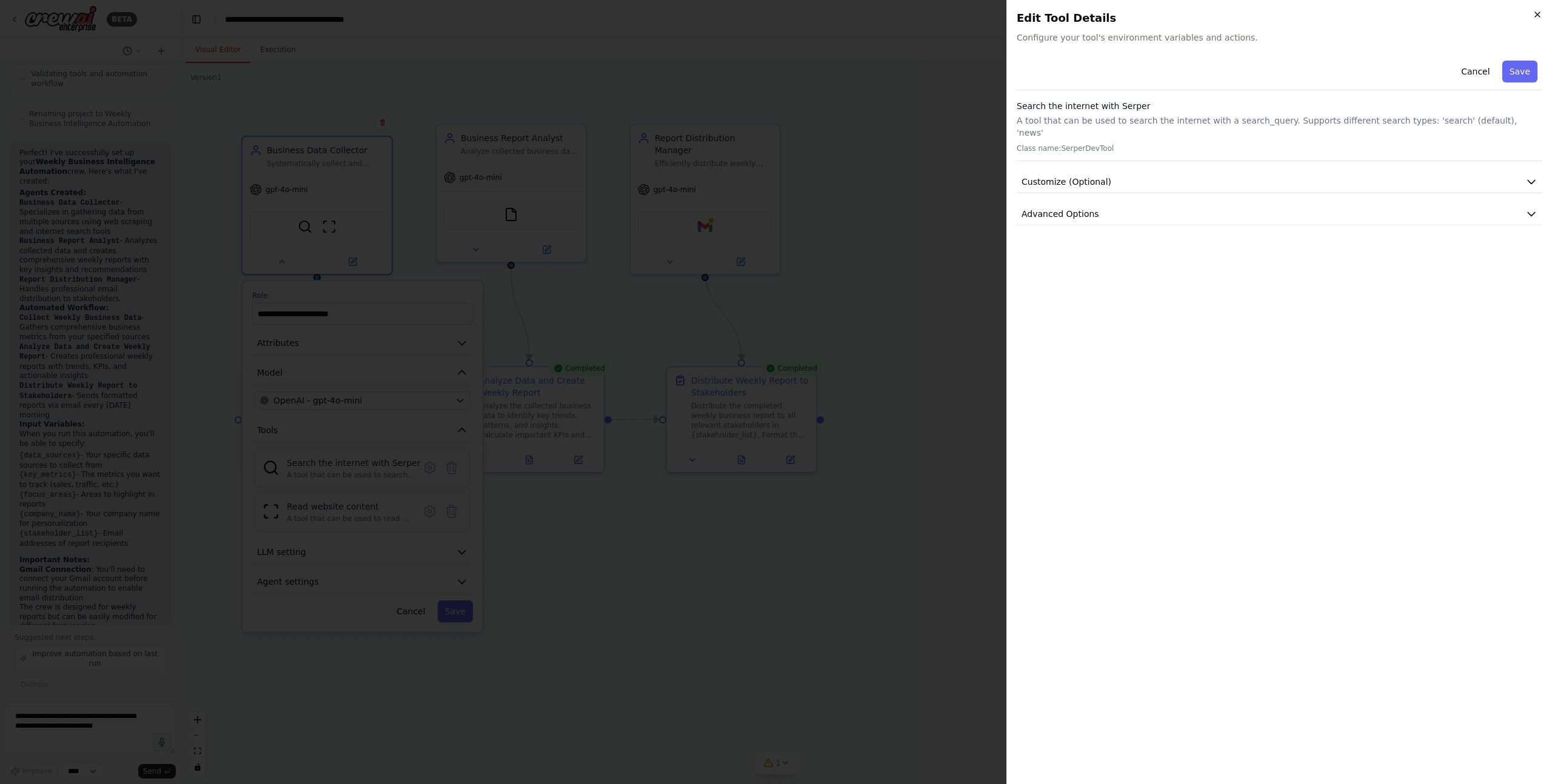
click at [1535, 15] on icon "button" at bounding box center [1538, 14] width 10 height 10
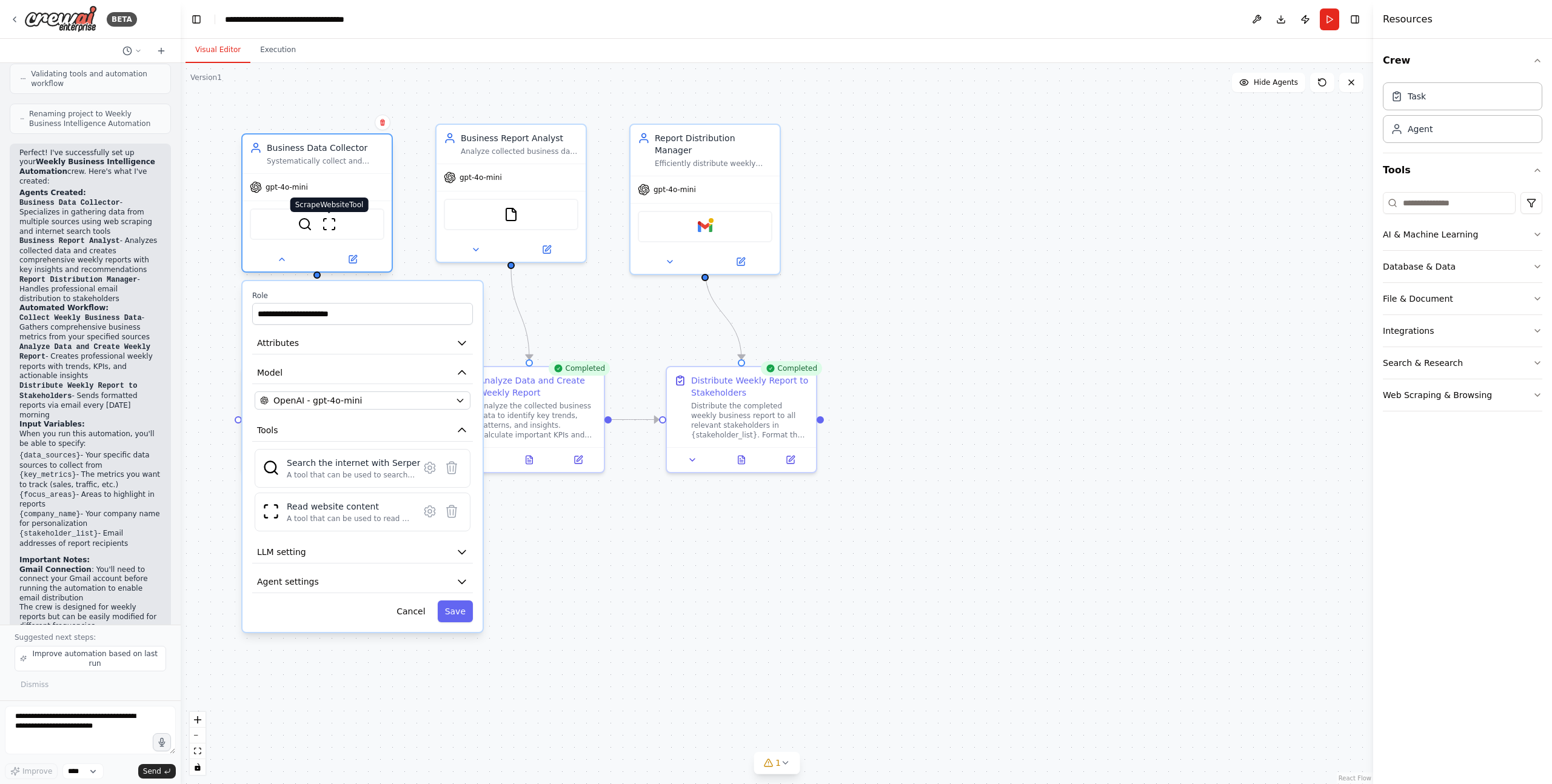
click at [329, 227] on img at bounding box center [329, 224] width 14 height 14
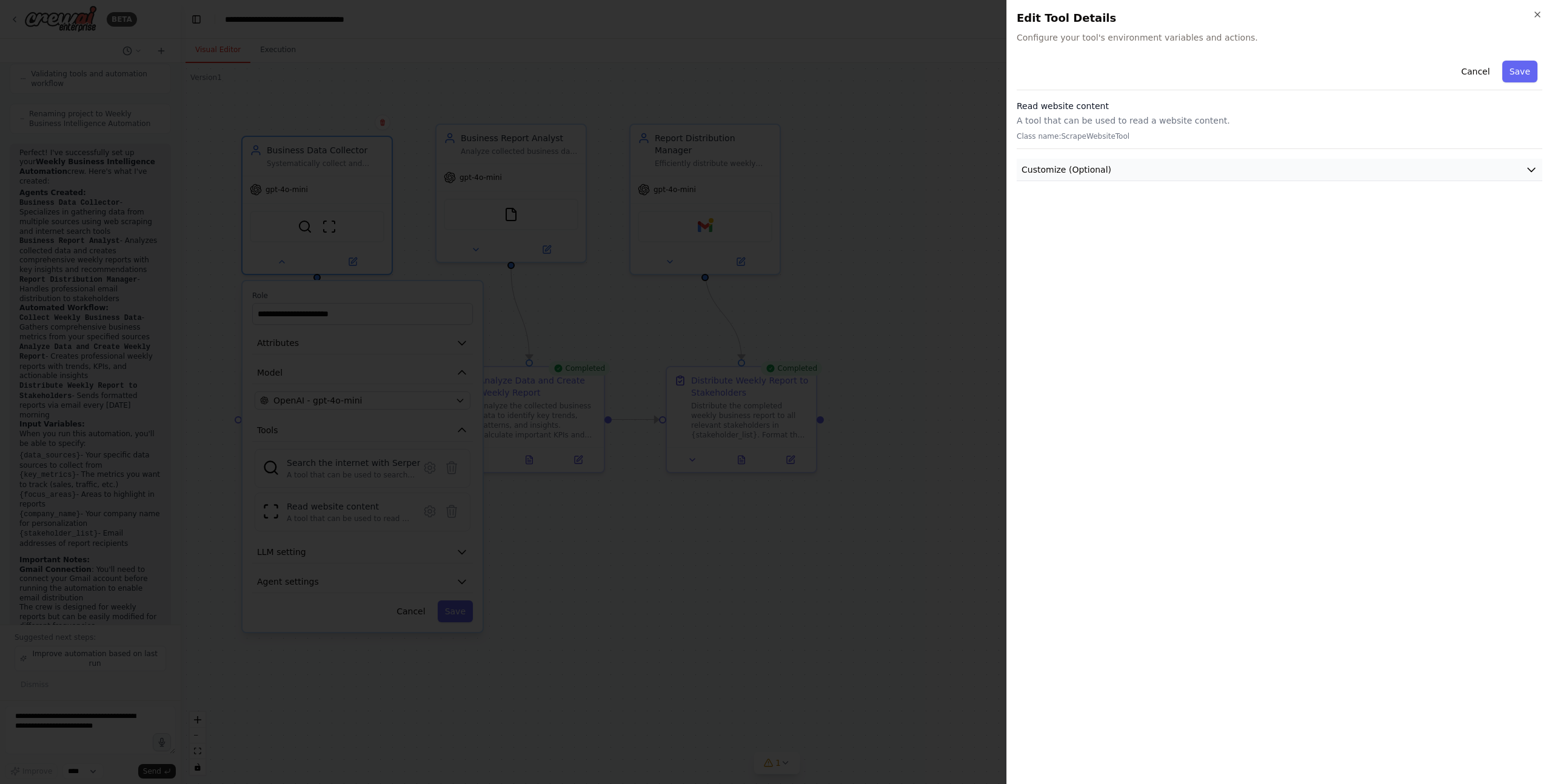
click at [1085, 177] on button "Customize (Optional)" at bounding box center [1279, 170] width 525 height 22
click at [1125, 171] on button "Customize (Optional)" at bounding box center [1279, 170] width 525 height 22
click at [1540, 14] on icon "button" at bounding box center [1538, 14] width 10 height 10
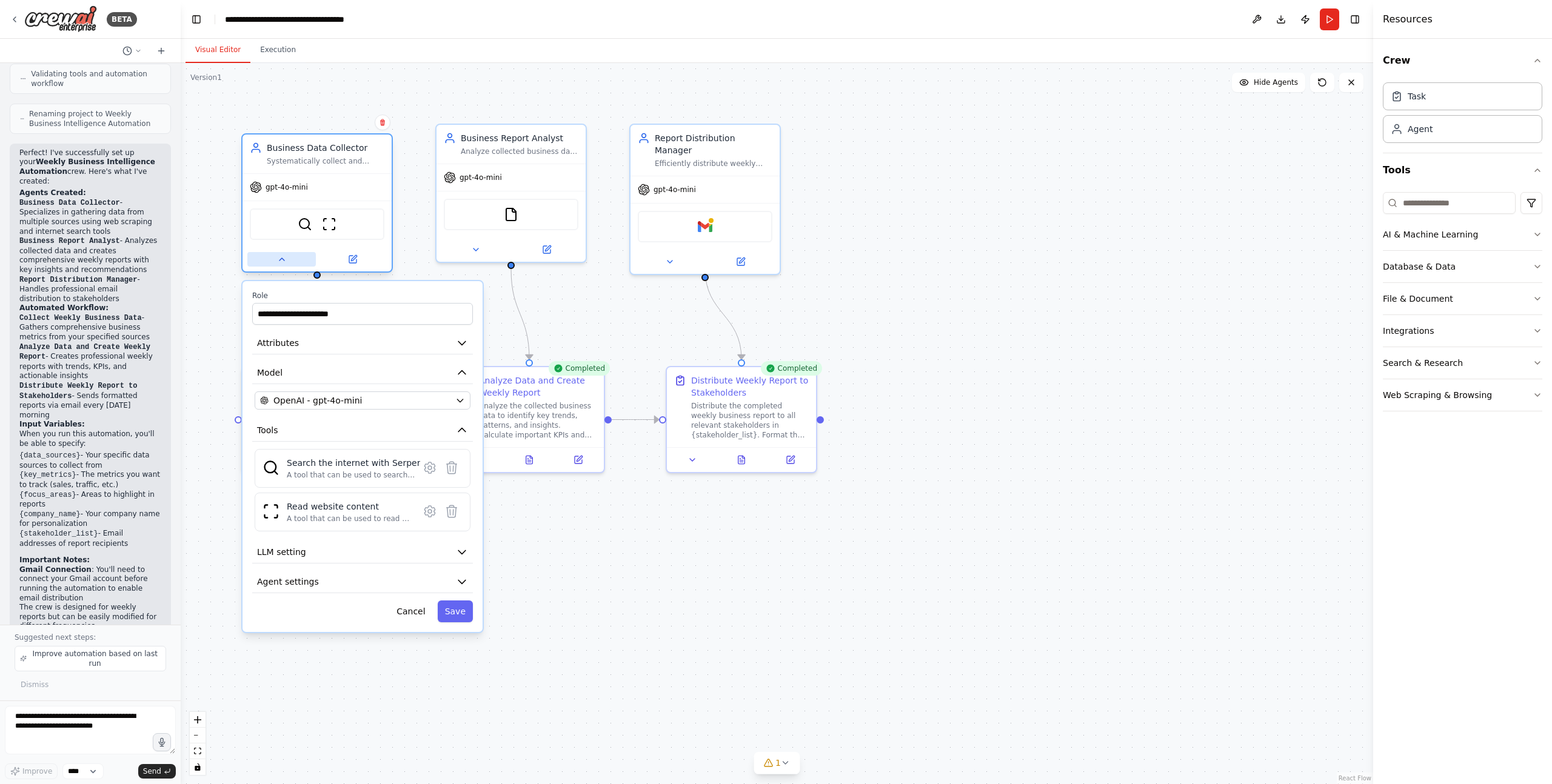
click at [279, 260] on icon at bounding box center [282, 260] width 10 height 10
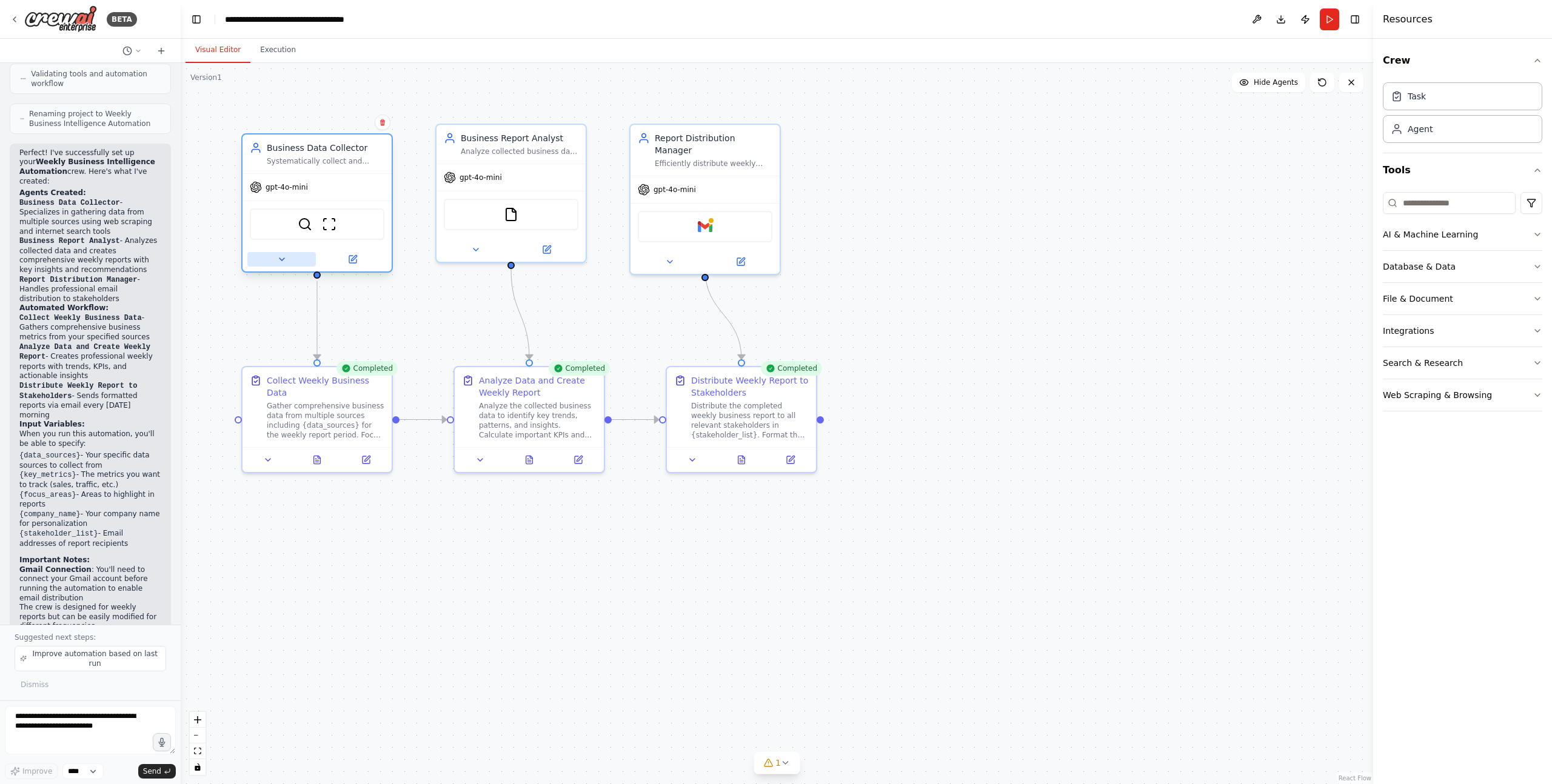
click at [279, 260] on icon at bounding box center [282, 260] width 10 height 10
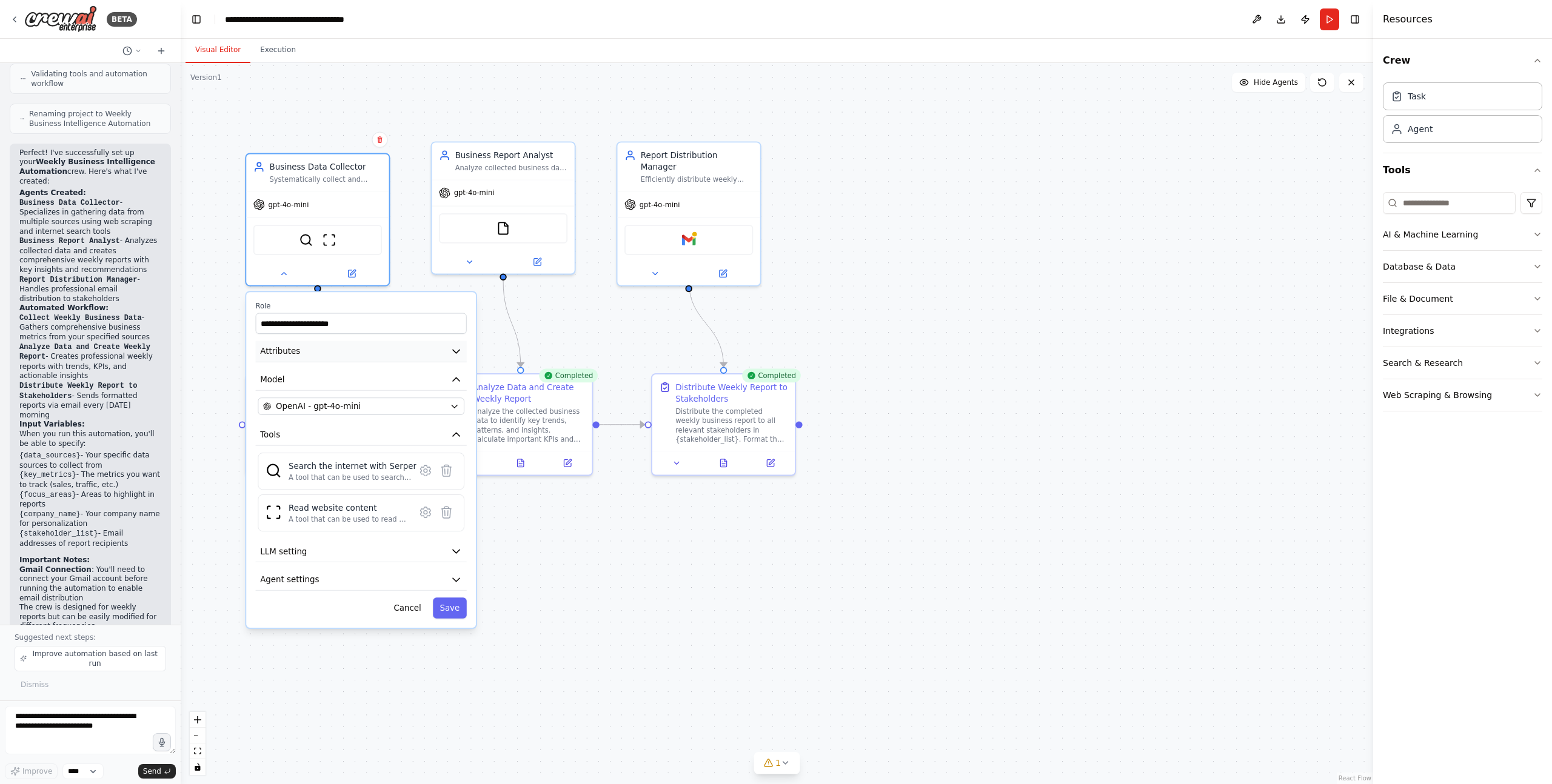
click at [455, 353] on icon "button" at bounding box center [456, 351] width 12 height 12
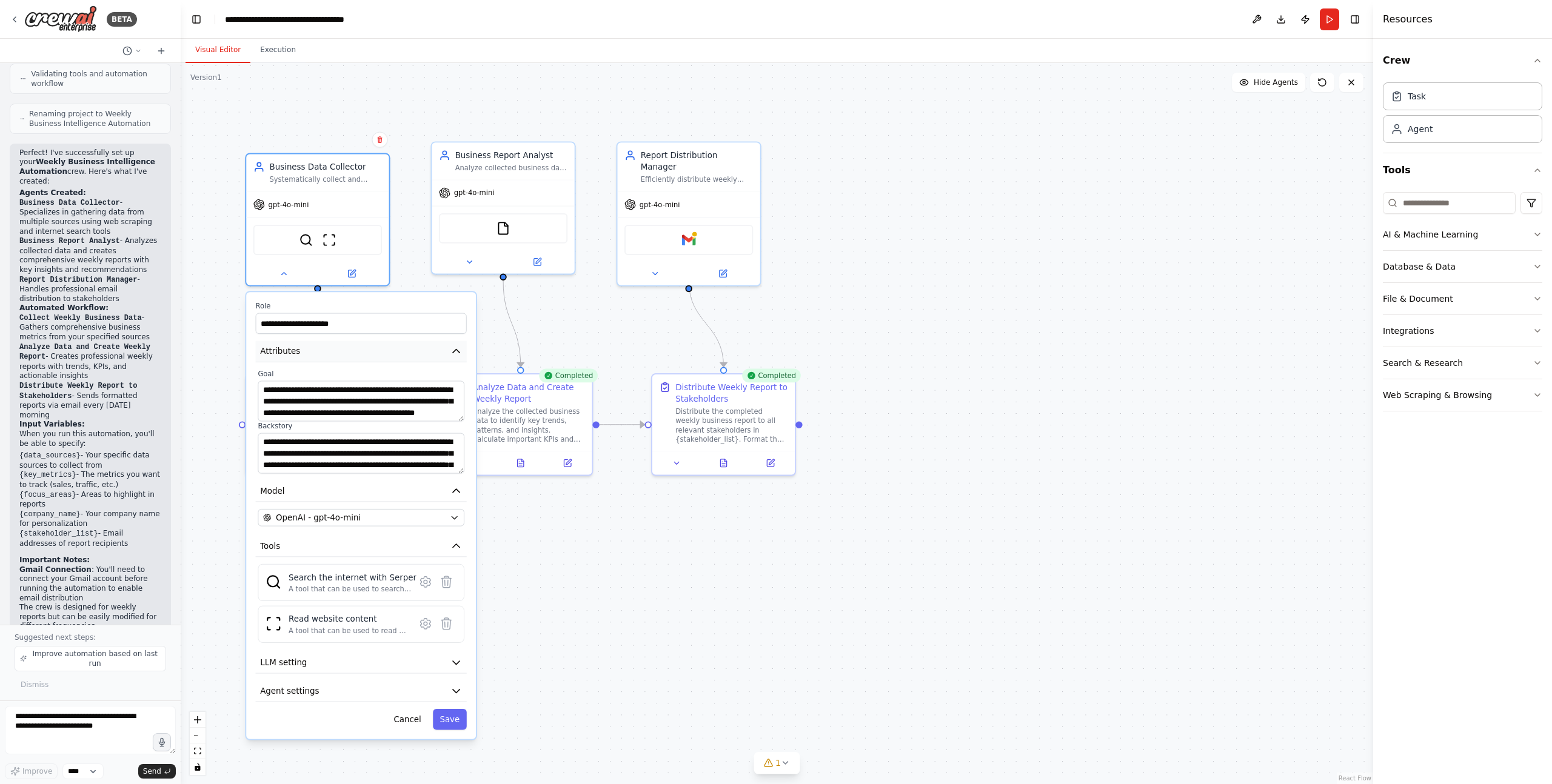
click at [455, 353] on icon "button" at bounding box center [456, 351] width 12 height 12
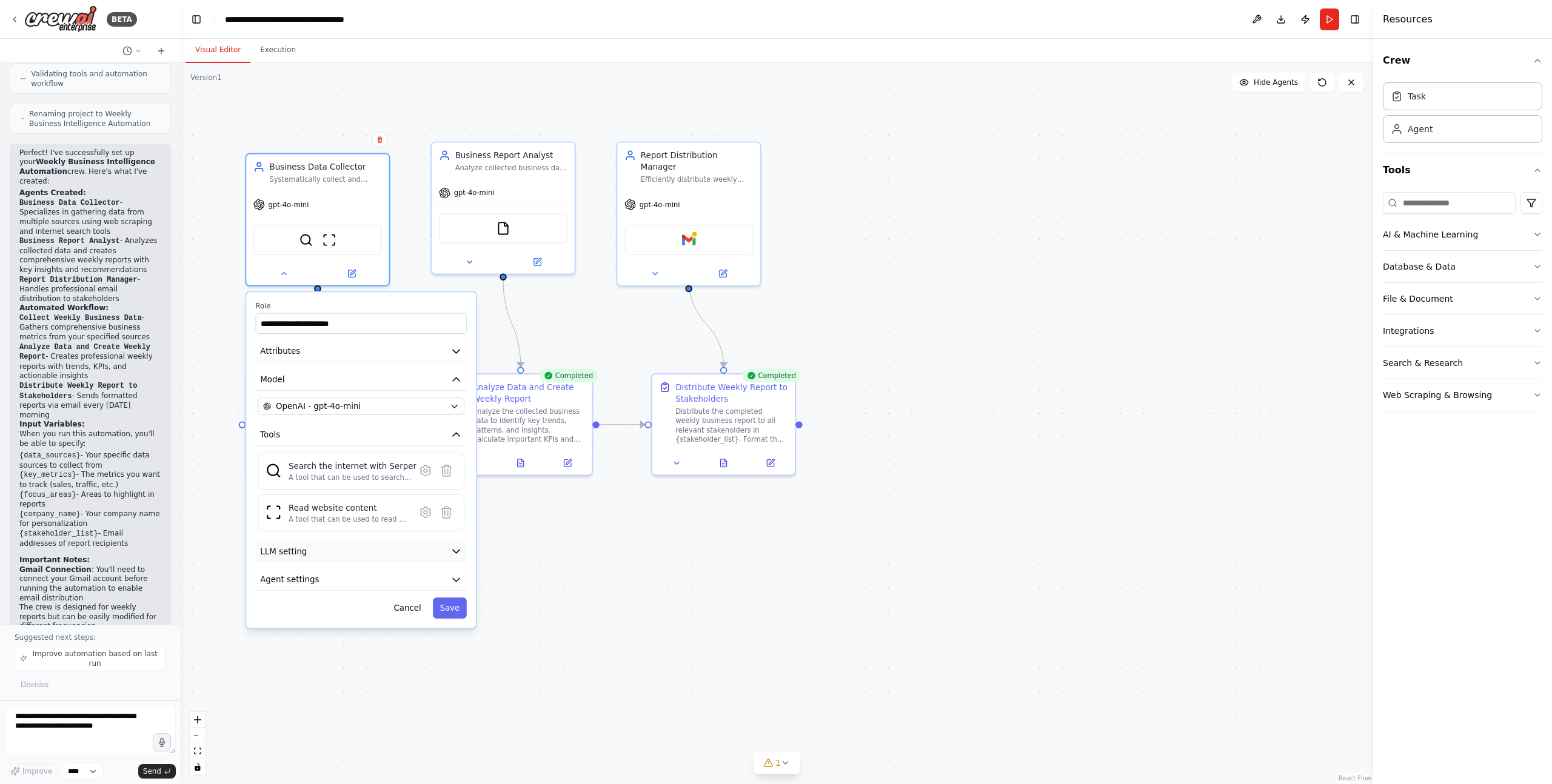
click at [457, 556] on icon "button" at bounding box center [456, 551] width 12 height 12
click at [456, 582] on icon "button" at bounding box center [456, 580] width 12 height 12
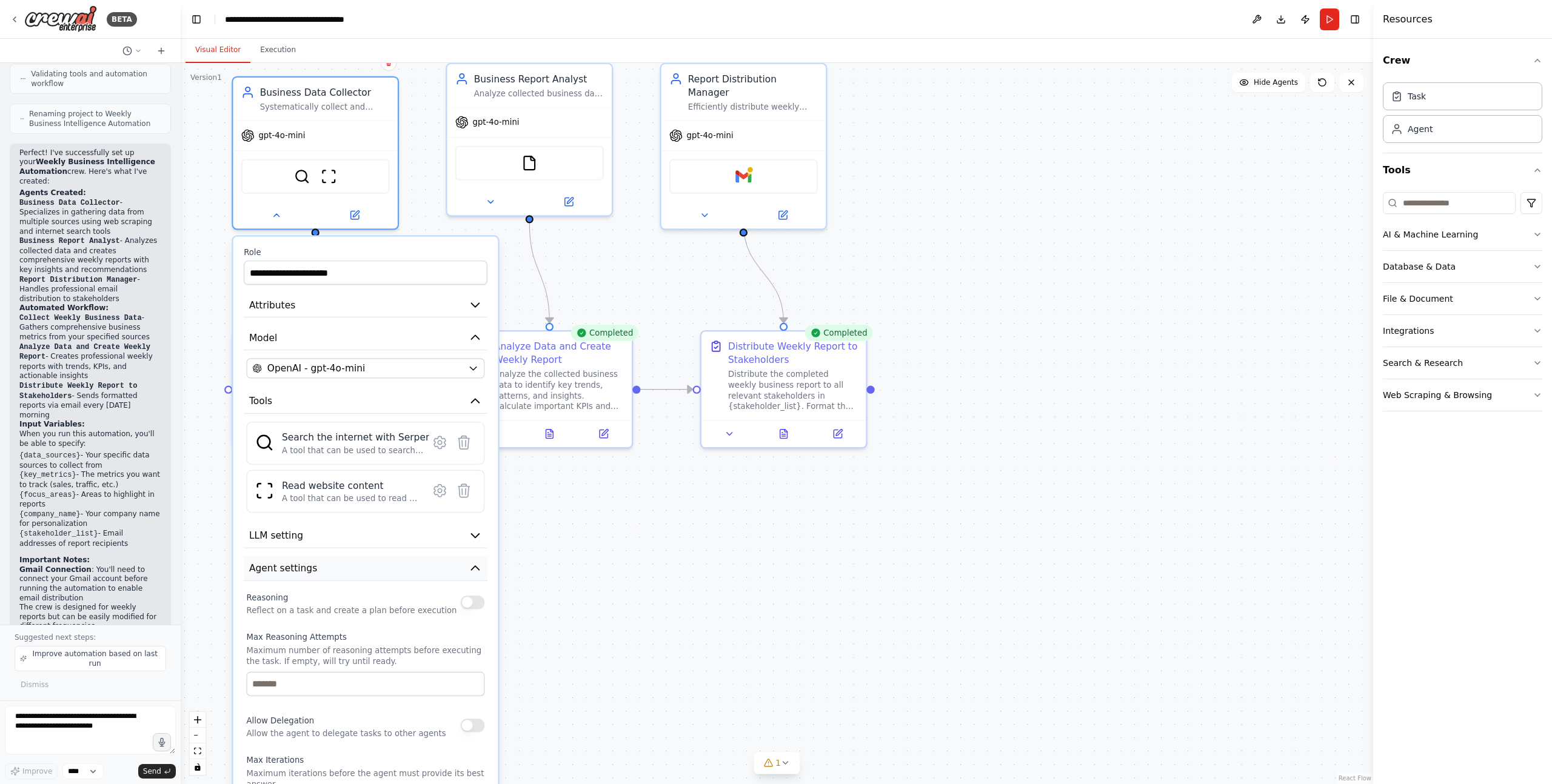
click at [477, 565] on icon "button" at bounding box center [475, 569] width 14 height 14
click at [580, 579] on div ".deletable-edge-delete-btn { width: 20px; height: 20px; border: 0px solid #ffff…" at bounding box center [777, 423] width 1192 height 721
click at [273, 206] on button at bounding box center [276, 212] width 75 height 16
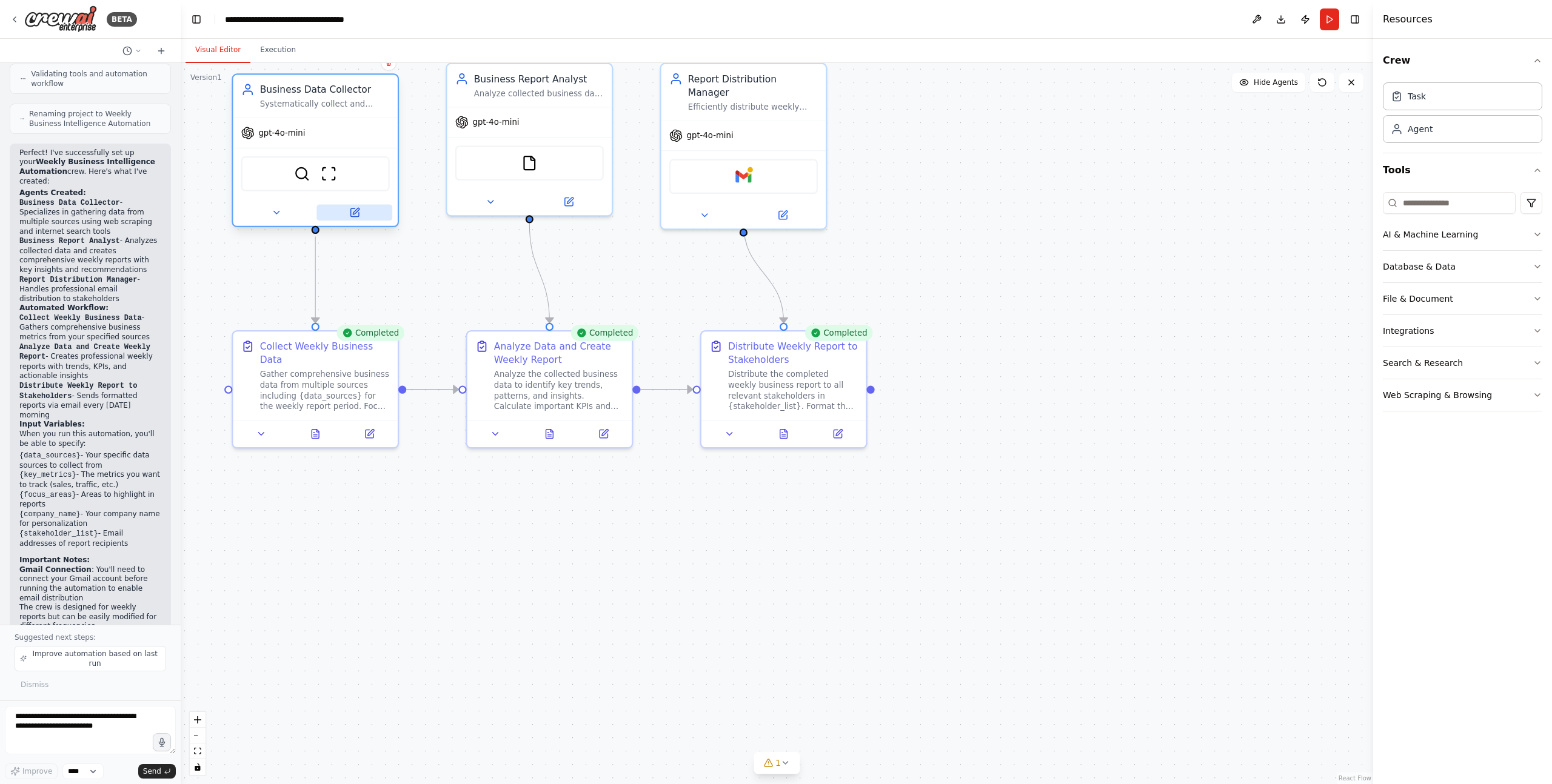
click at [356, 218] on button at bounding box center [354, 212] width 75 height 16
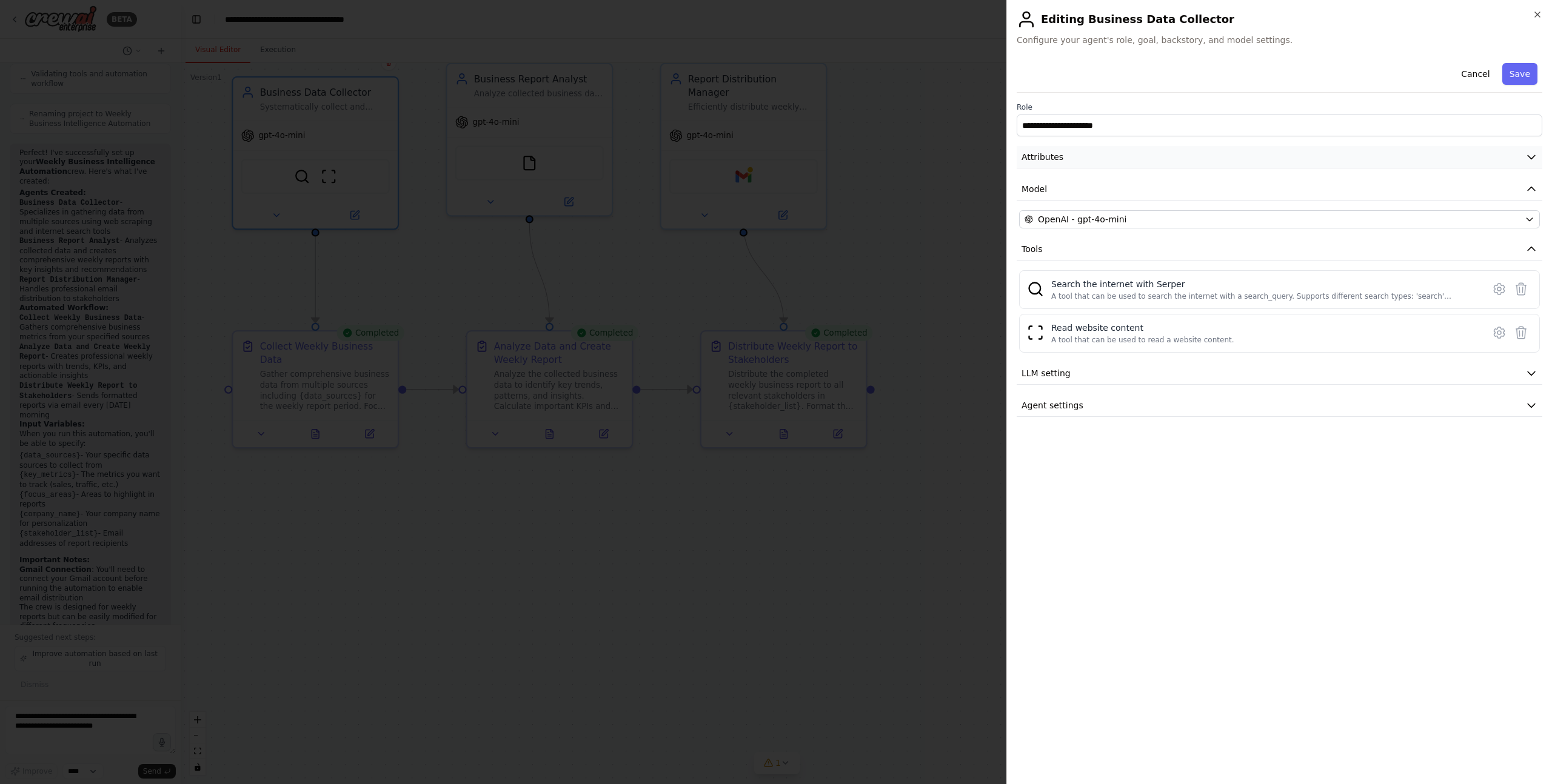
click at [1239, 154] on button "Attributes" at bounding box center [1279, 157] width 525 height 22
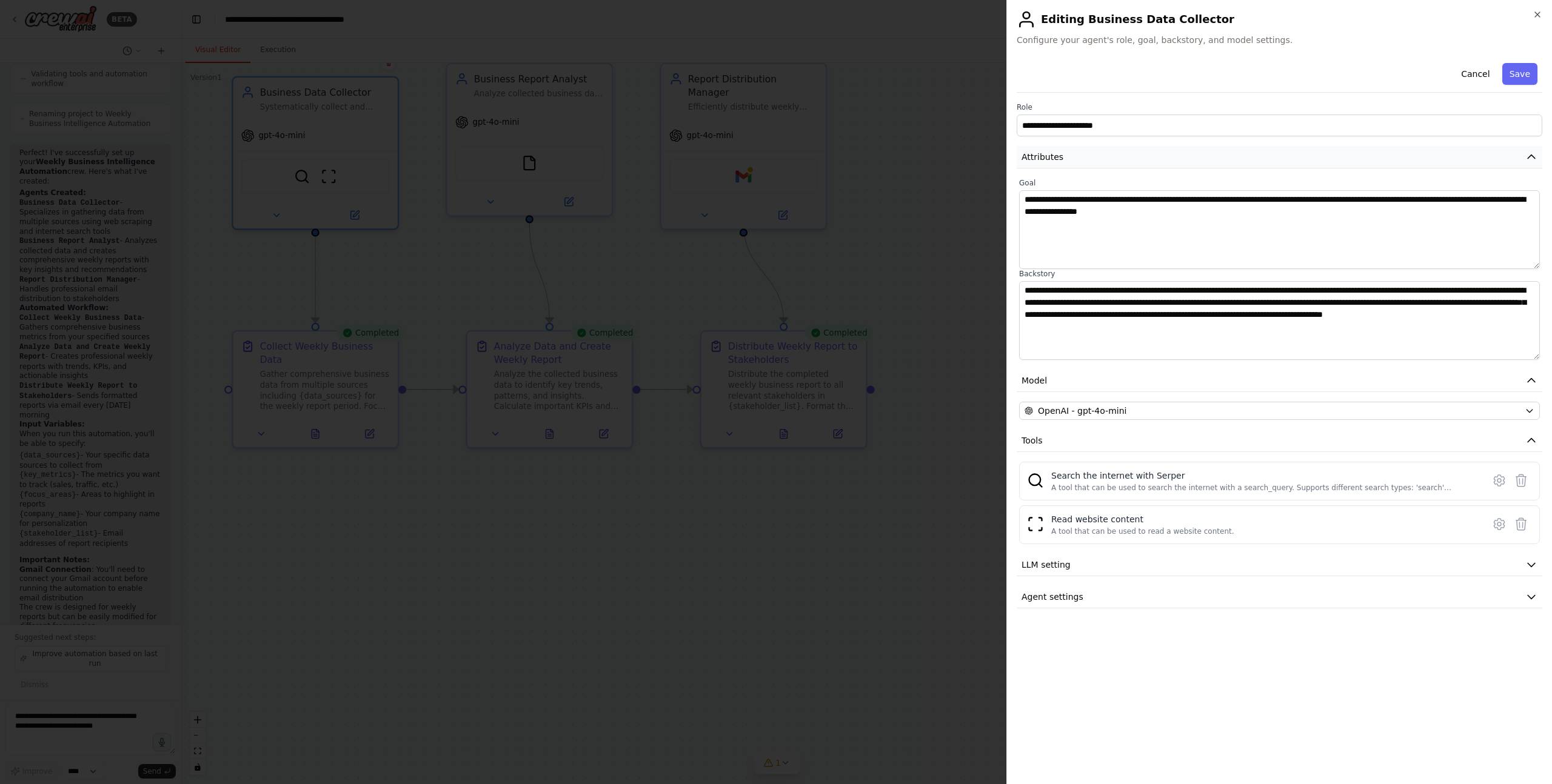
click at [1239, 154] on button "Attributes" at bounding box center [1279, 157] width 525 height 22
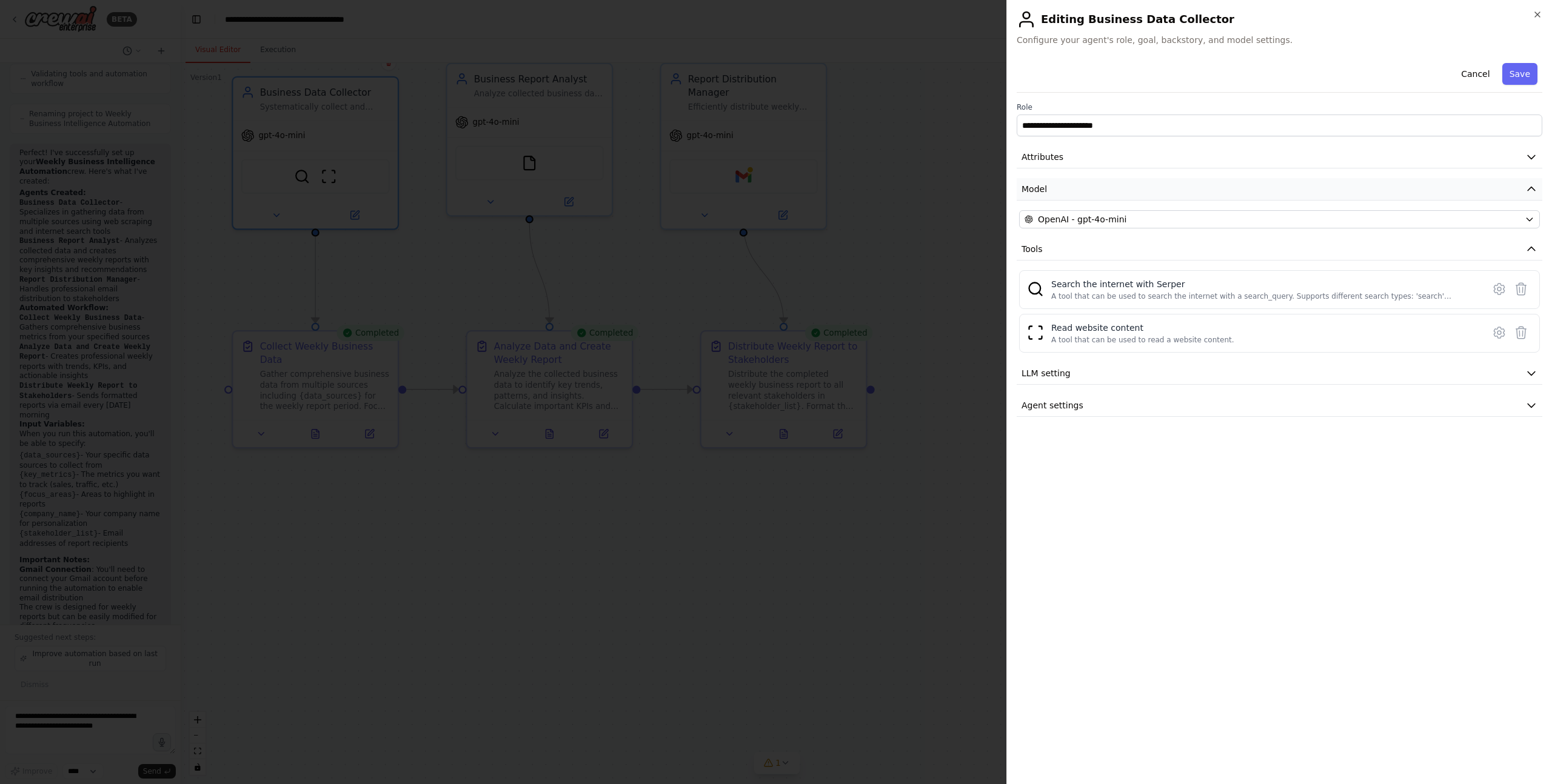
click at [1159, 193] on button "Model" at bounding box center [1279, 189] width 525 height 22
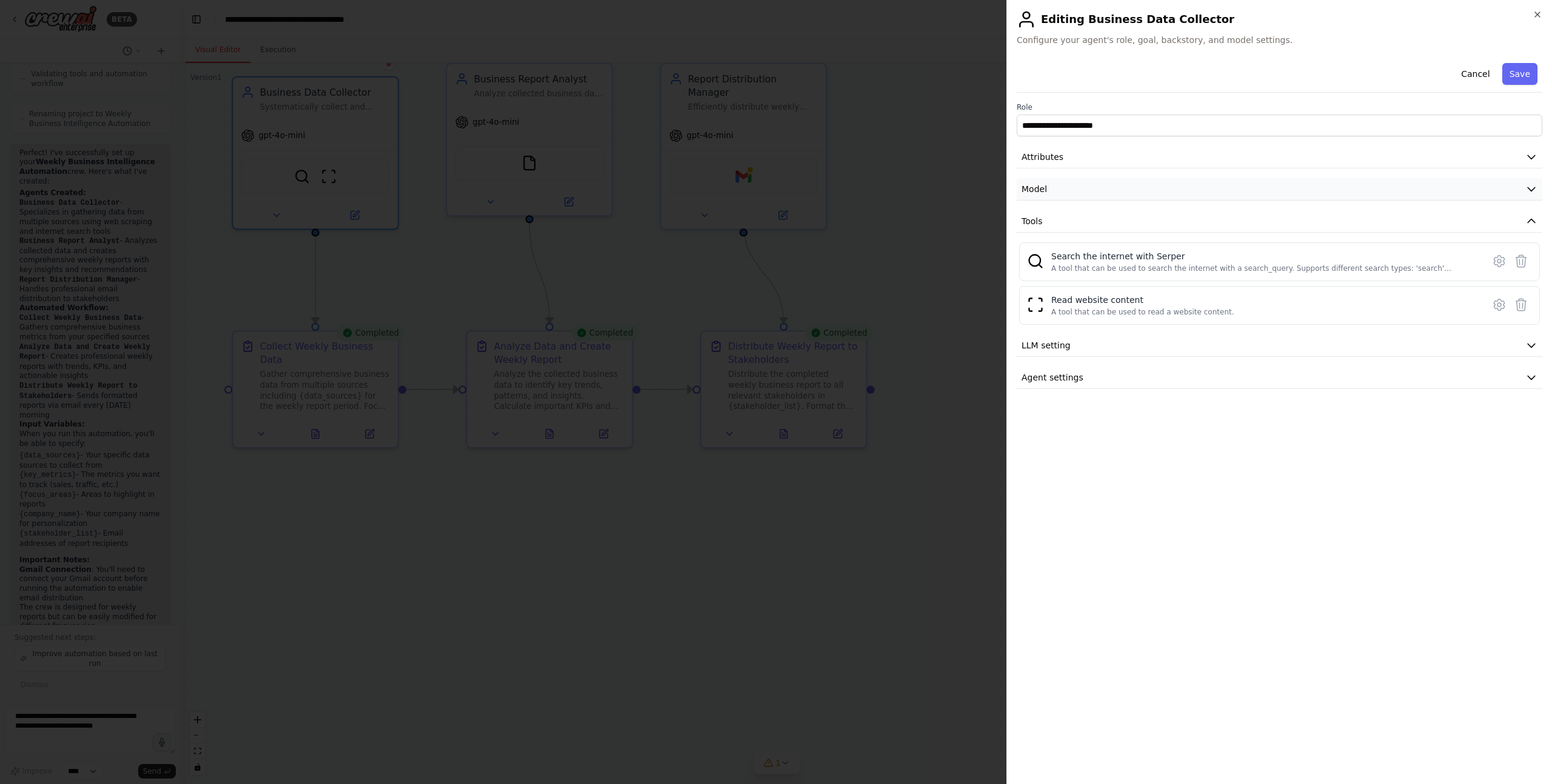
click at [1159, 192] on button "Model" at bounding box center [1279, 189] width 525 height 22
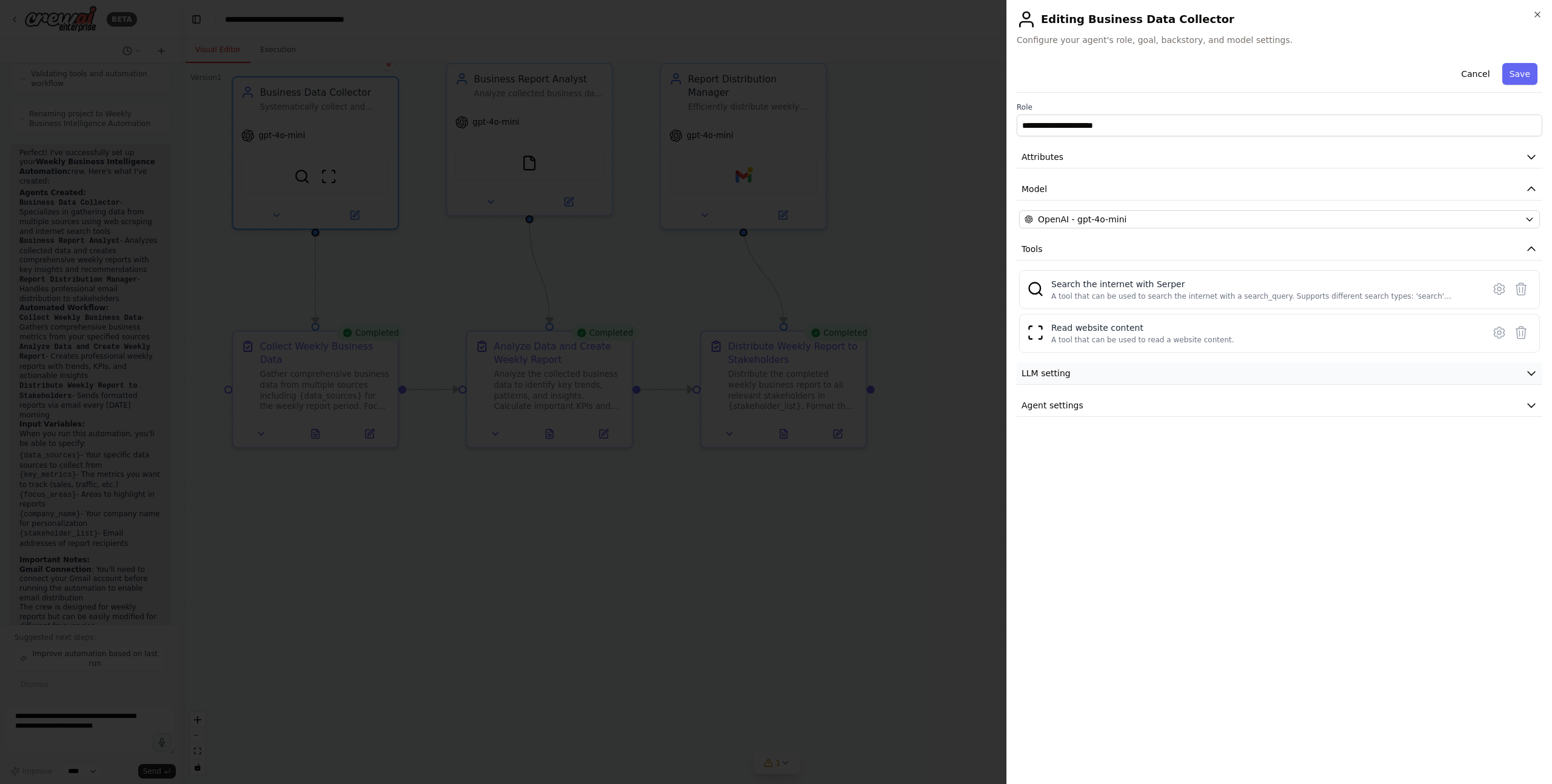
click at [1058, 370] on span "LLM setting" at bounding box center [1046, 374] width 49 height 12
click at [1054, 412] on button "Agent settings" at bounding box center [1279, 406] width 525 height 22
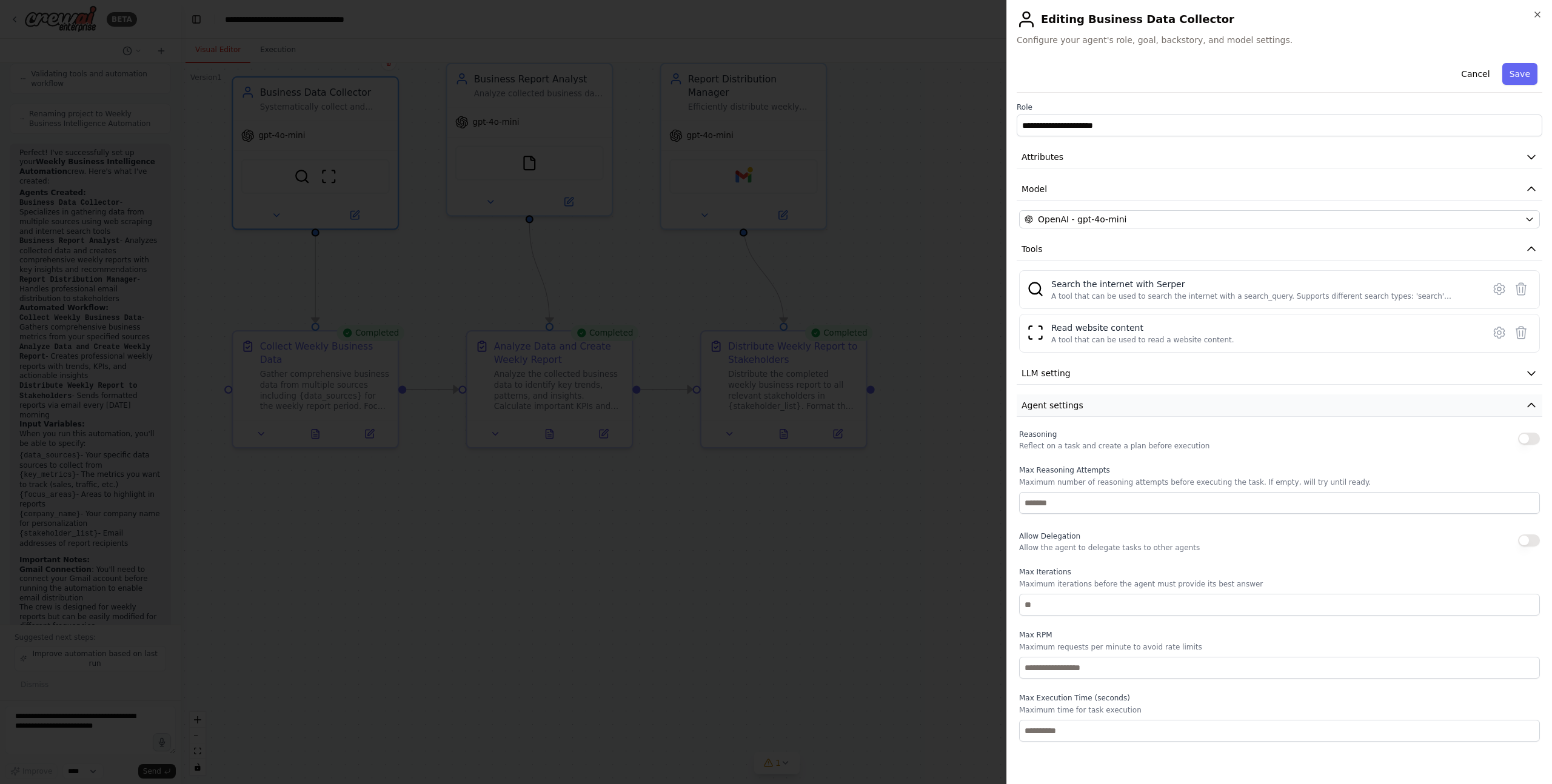
click at [1123, 410] on button "Agent settings" at bounding box center [1279, 406] width 525 height 22
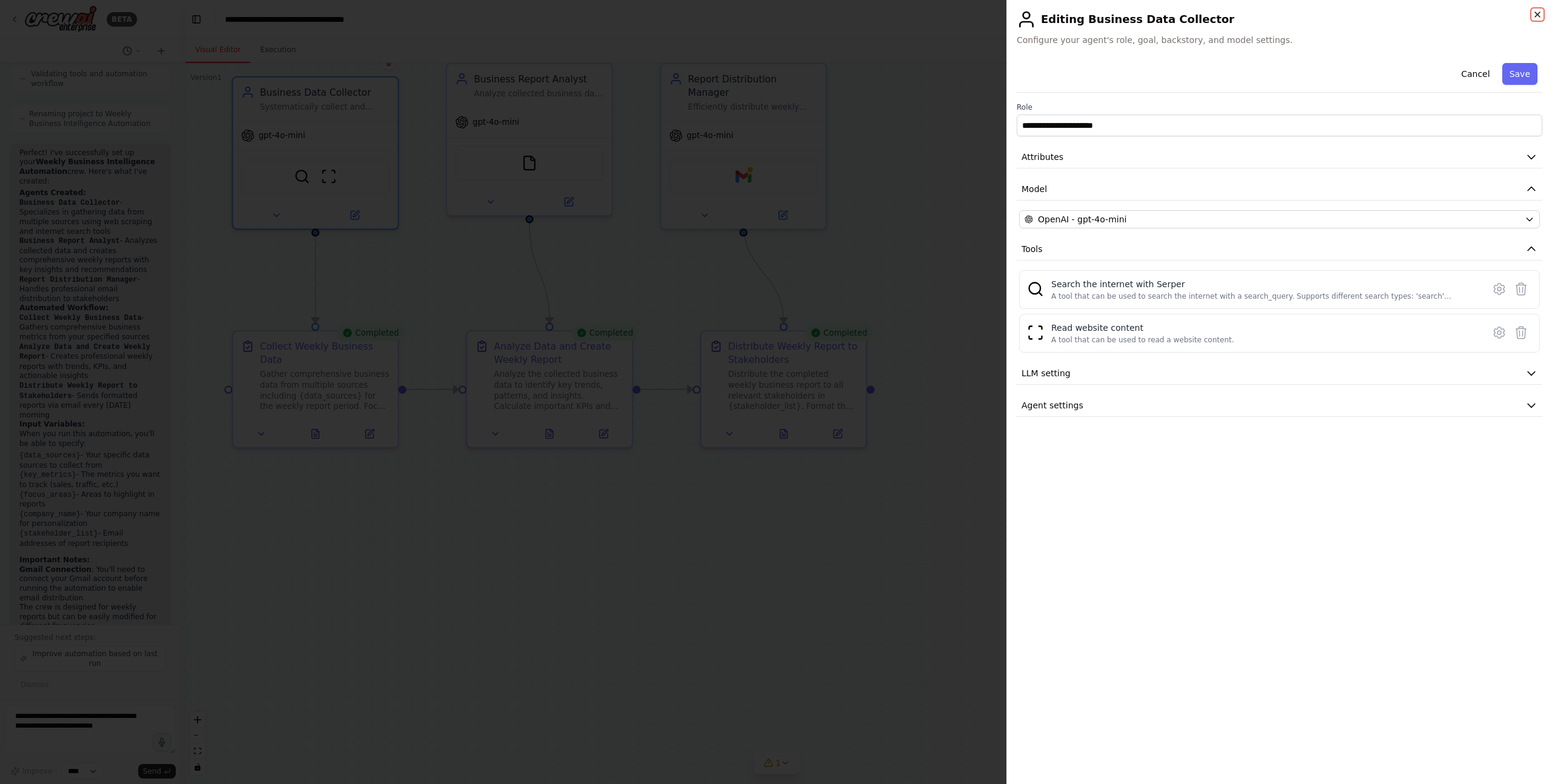
click at [1540, 14] on icon "button" at bounding box center [1538, 14] width 10 height 10
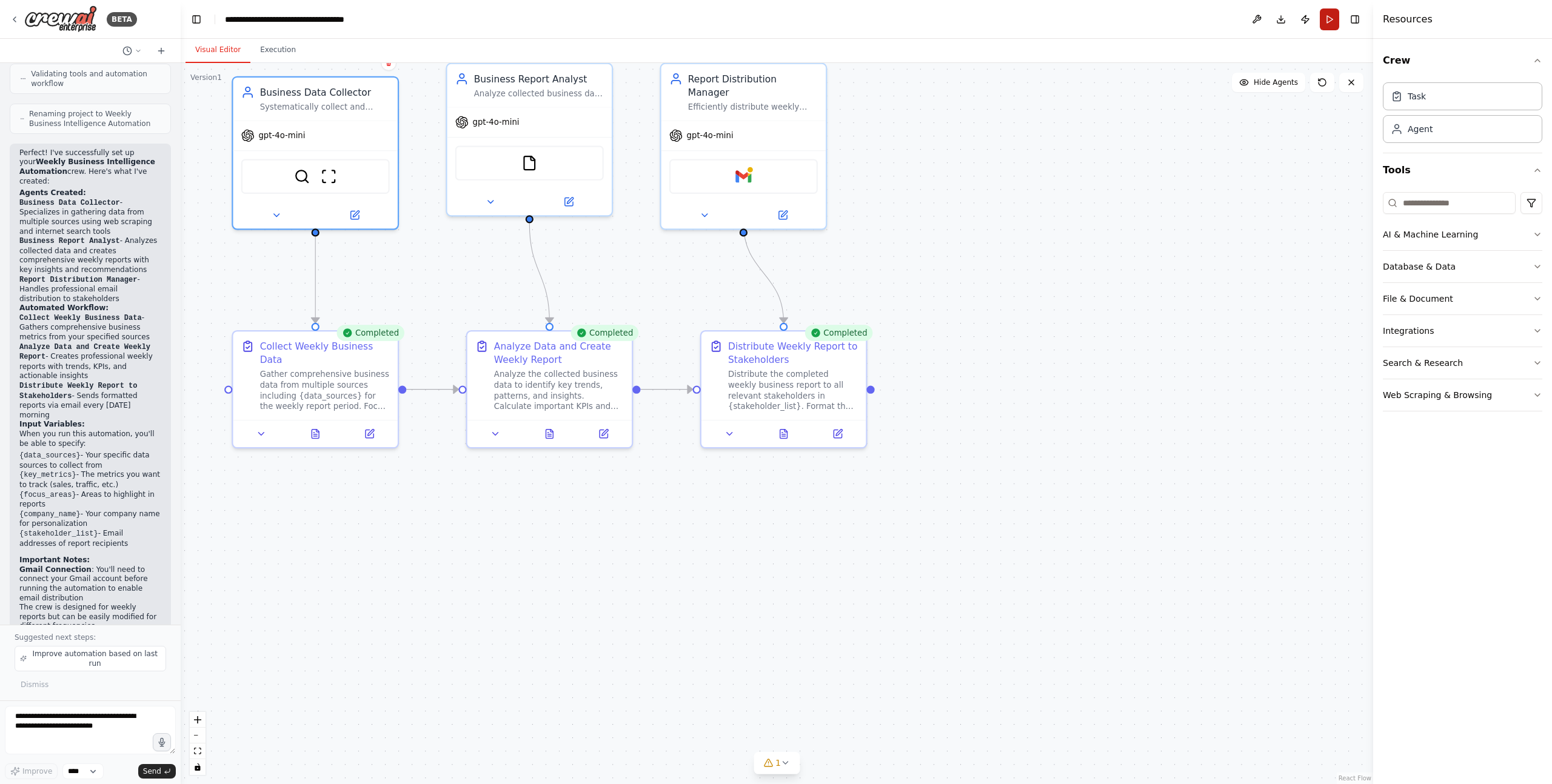
click at [1325, 20] on button "Run" at bounding box center [1330, 19] width 20 height 22
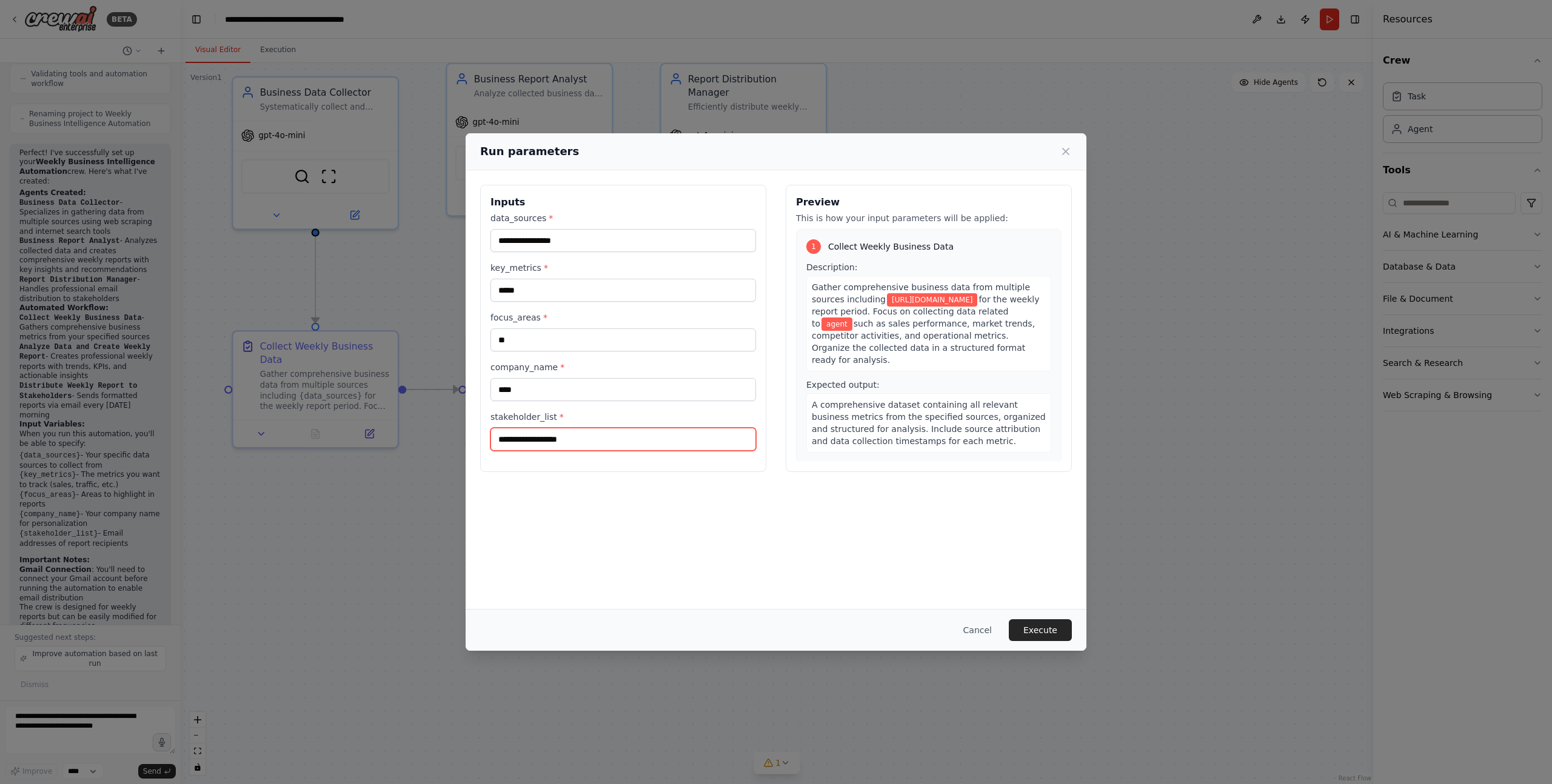
drag, startPoint x: 593, startPoint y: 446, endPoint x: 464, endPoint y: 414, distance: 132.9
click at [464, 414] on div "**********" at bounding box center [776, 392] width 1552 height 784
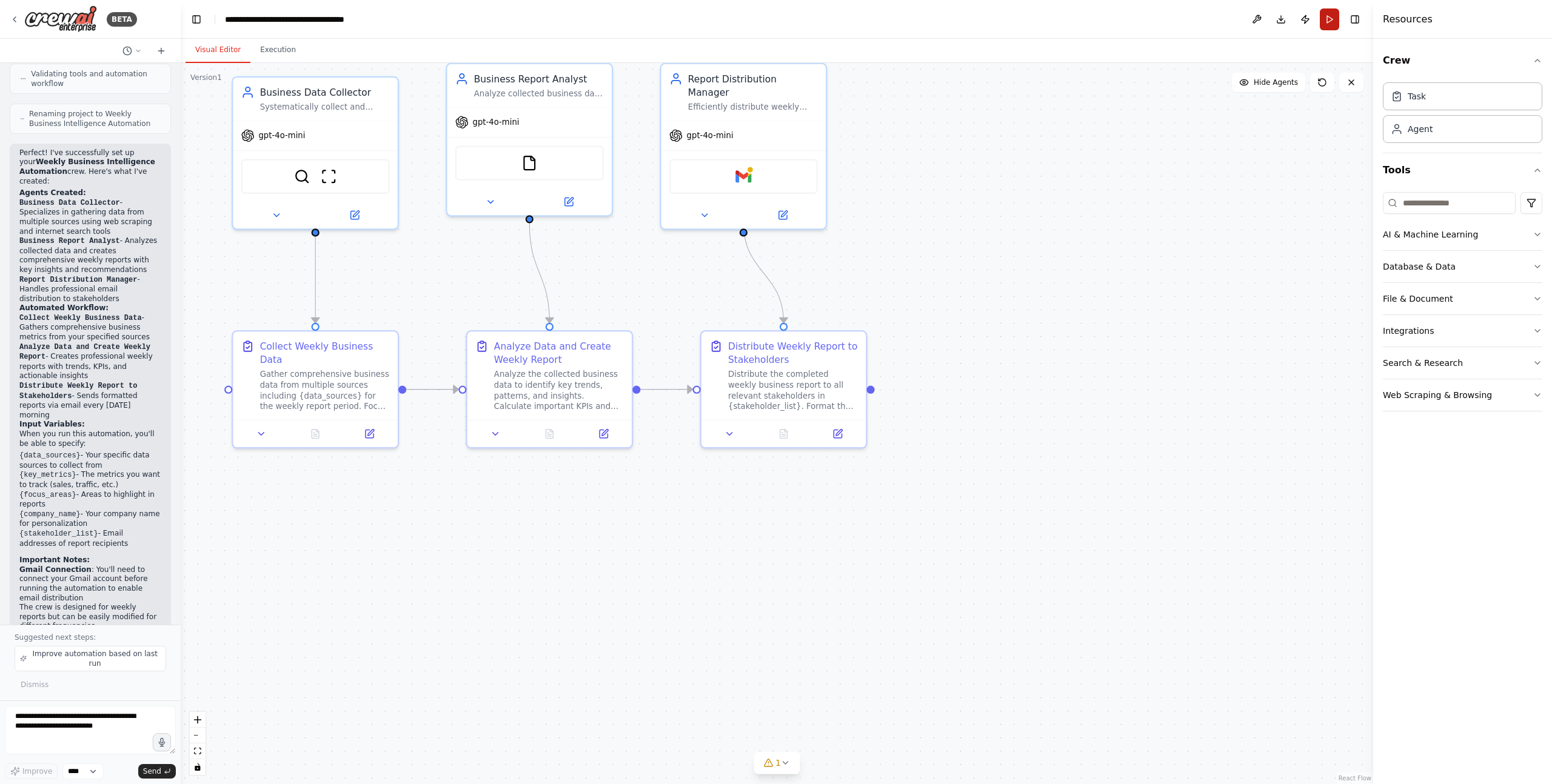
click at [1330, 20] on button "Run" at bounding box center [1330, 19] width 20 height 22
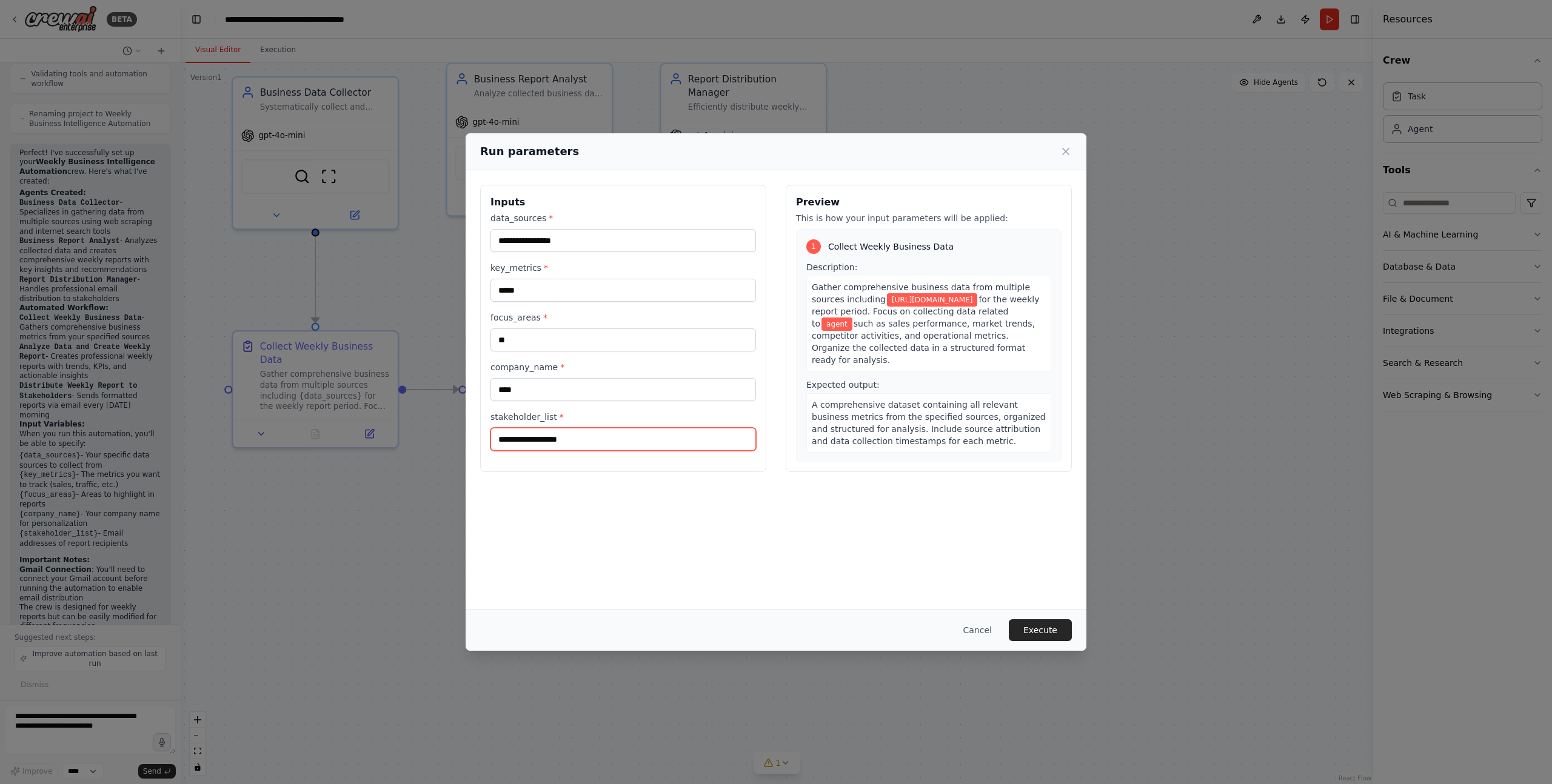
click at [602, 443] on input "**********" at bounding box center [623, 440] width 266 height 23
type input "*"
click at [675, 438] on input "**********" at bounding box center [623, 440] width 266 height 23
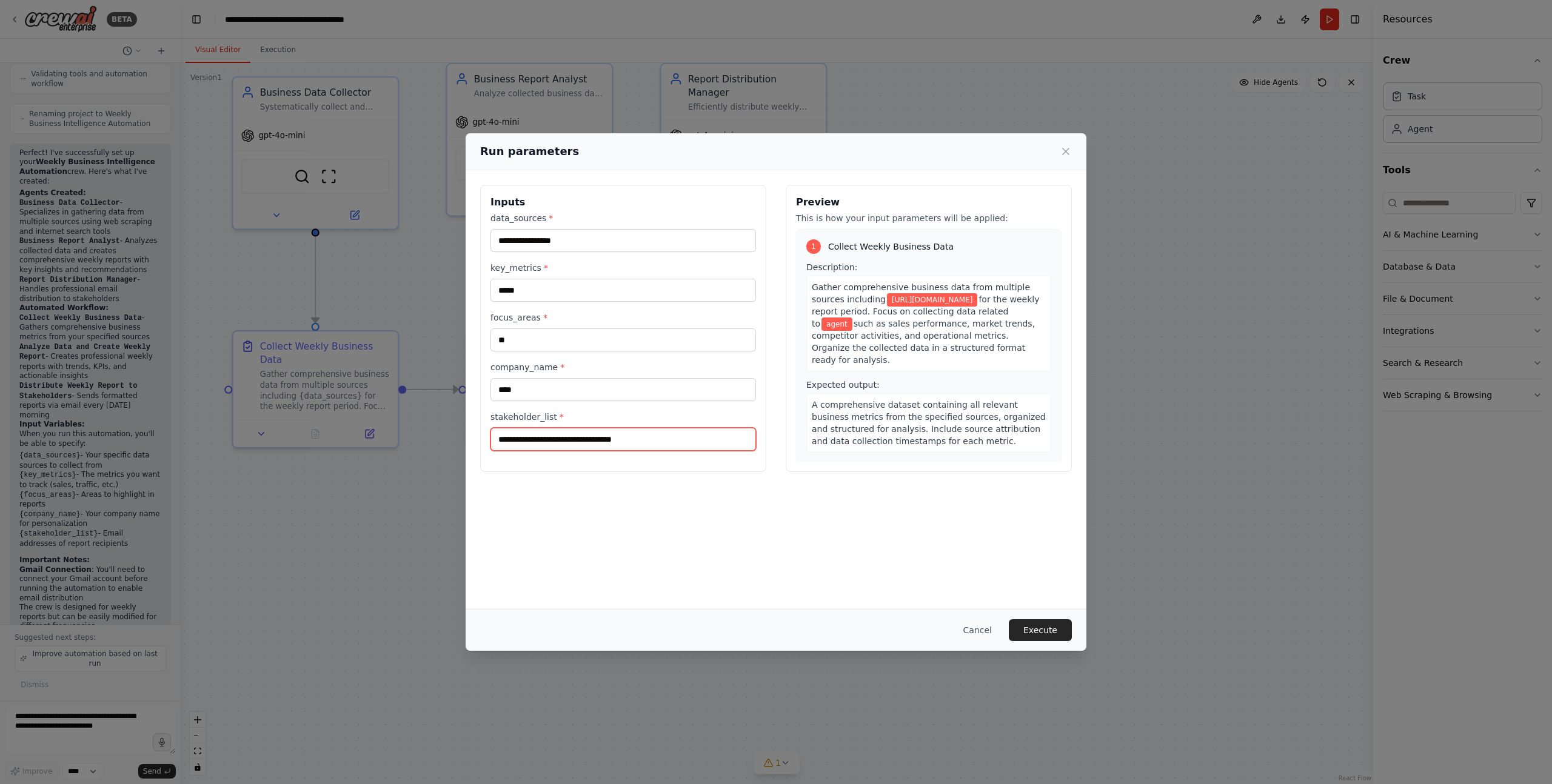
type input "**********"
drag, startPoint x: 578, startPoint y: 241, endPoint x: 479, endPoint y: 238, distance: 99.0
click at [478, 238] on div "**********" at bounding box center [776, 329] width 621 height 317
click at [591, 245] on input "**********" at bounding box center [623, 240] width 266 height 23
click at [540, 236] on input "********" at bounding box center [623, 240] width 266 height 23
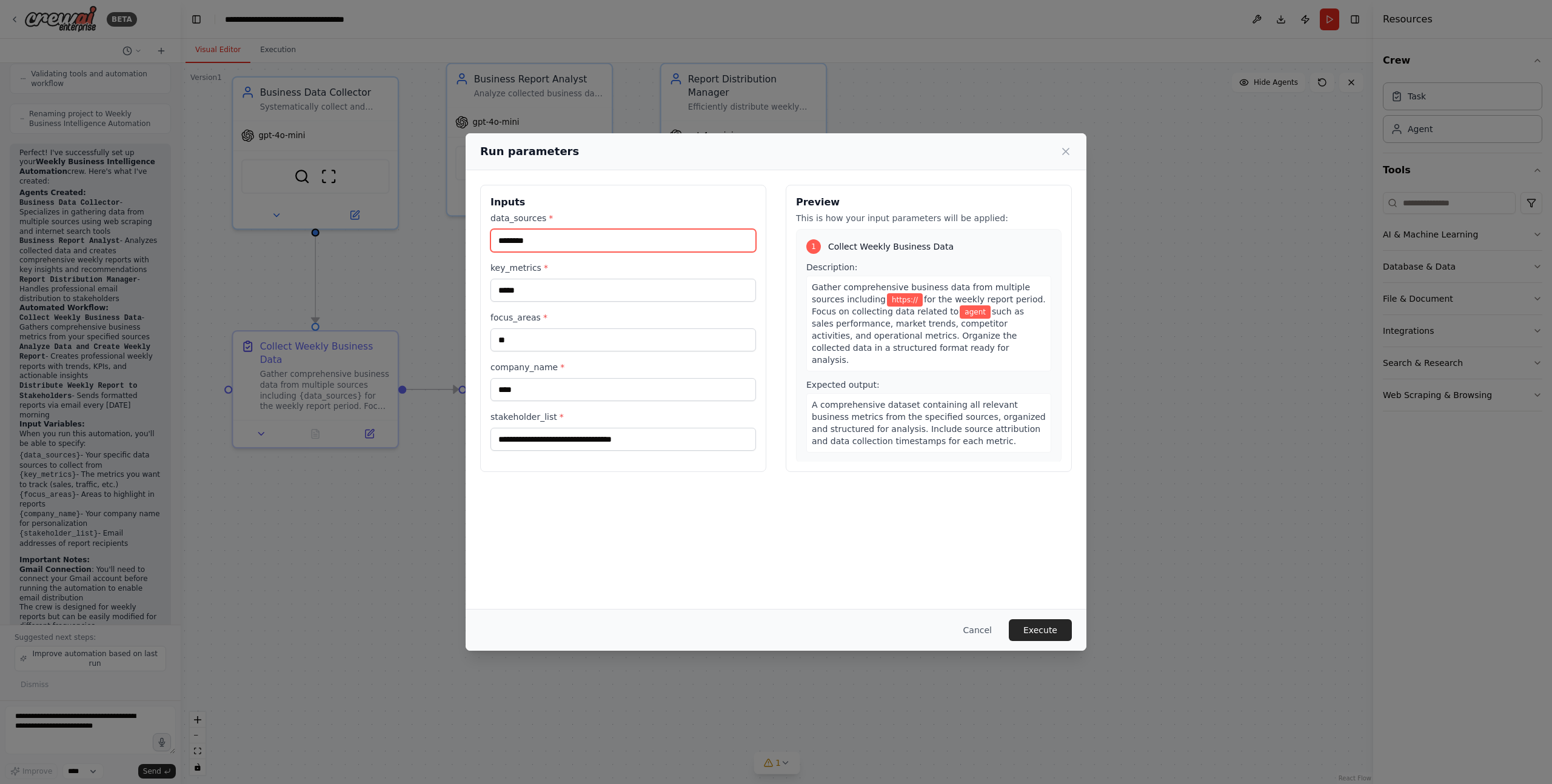
paste input "**********"
click at [526, 240] on input "**********" at bounding box center [623, 240] width 266 height 23
type input "**********"
click at [532, 291] on input "*****" at bounding box center [623, 290] width 266 height 23
click at [519, 345] on input "**" at bounding box center [623, 340] width 266 height 23
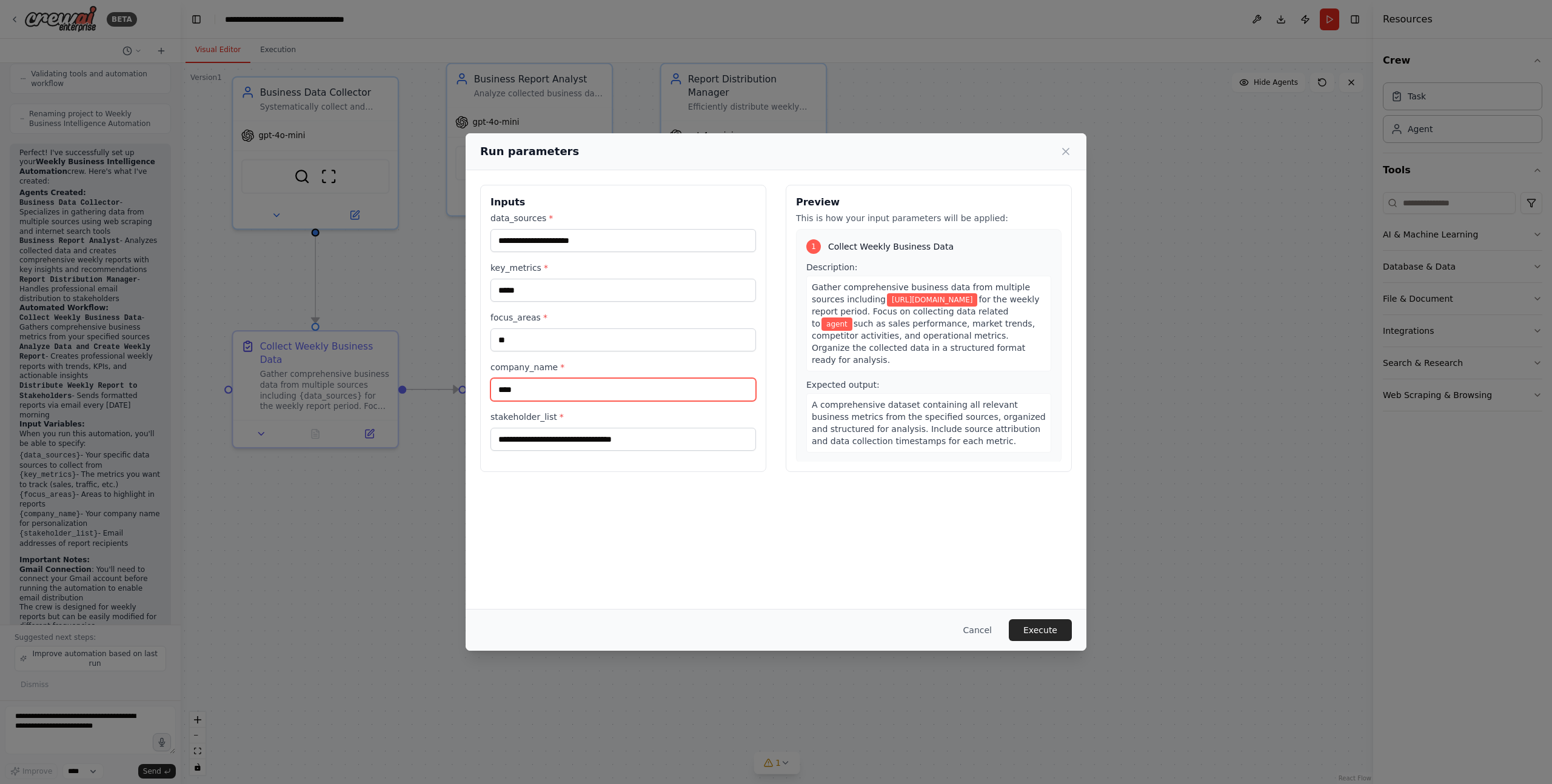
click at [531, 390] on input "****" at bounding box center [623, 390] width 266 height 23
click at [1037, 624] on button "Execute" at bounding box center [1040, 630] width 63 height 22
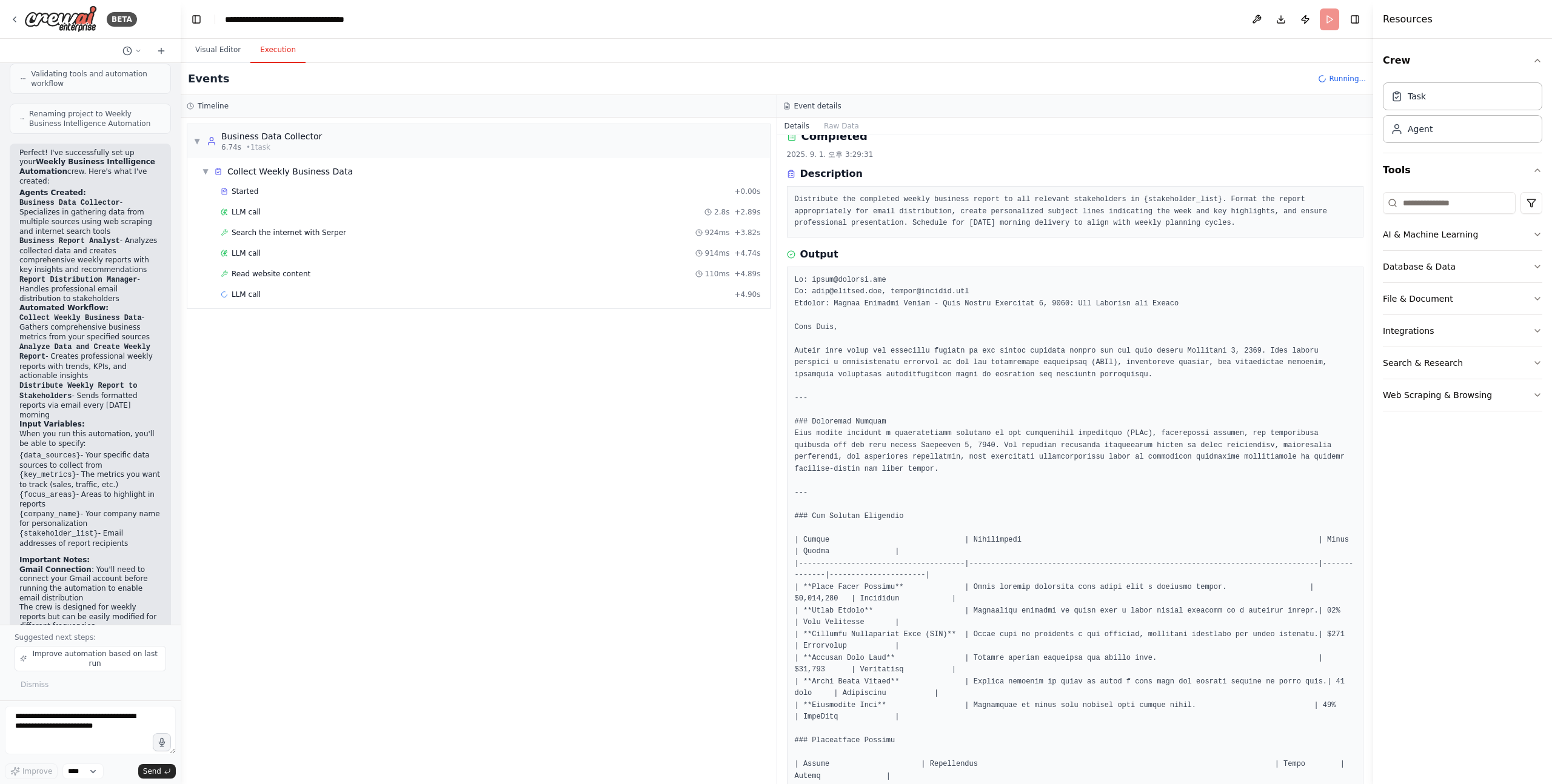
click at [284, 48] on button "Execution" at bounding box center [277, 50] width 55 height 25
click at [276, 280] on div "Read website content 110ms + 4.89s" at bounding box center [490, 274] width 549 height 18
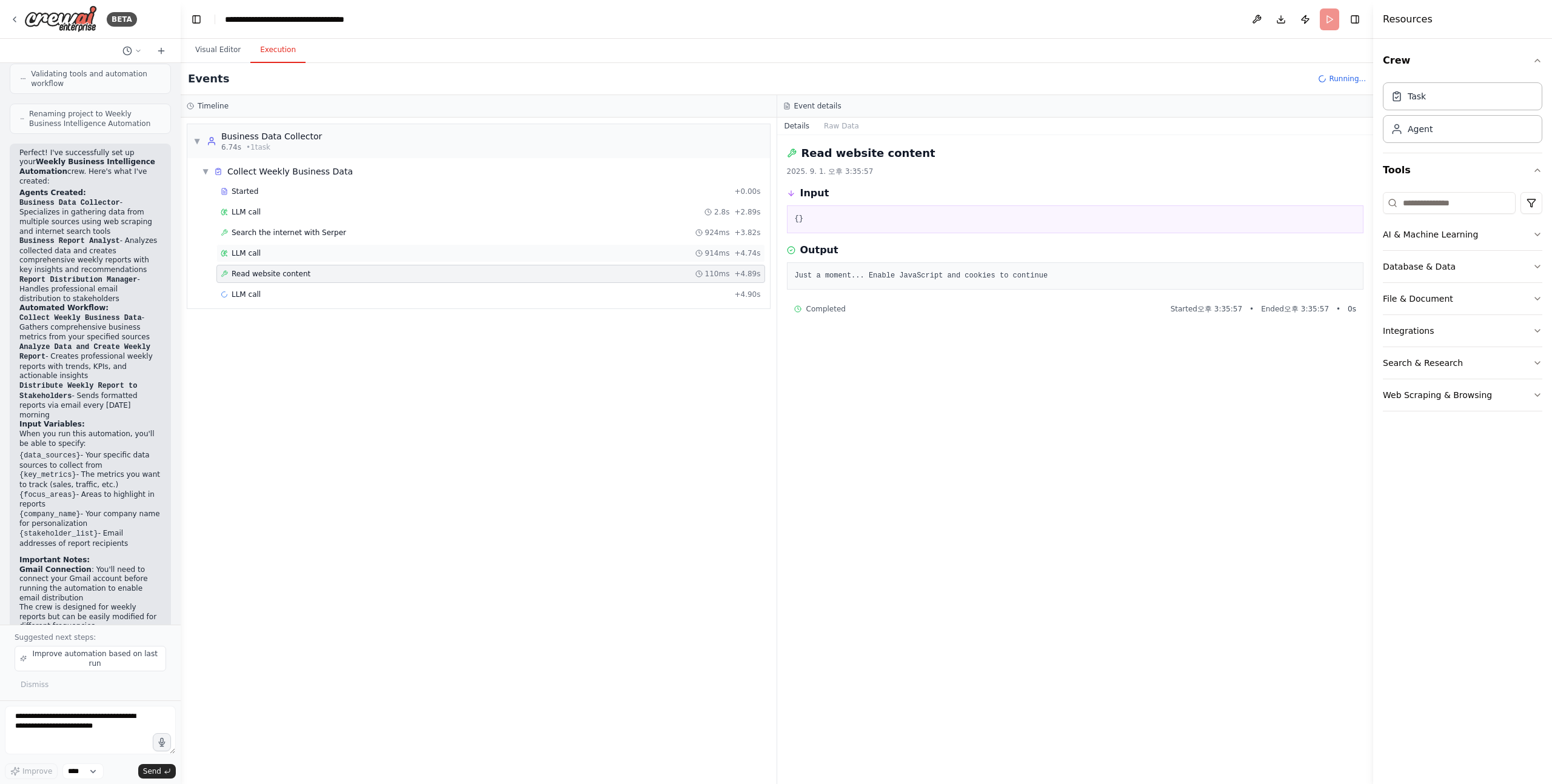
click at [246, 254] on span "LLM call" at bounding box center [246, 253] width 29 height 10
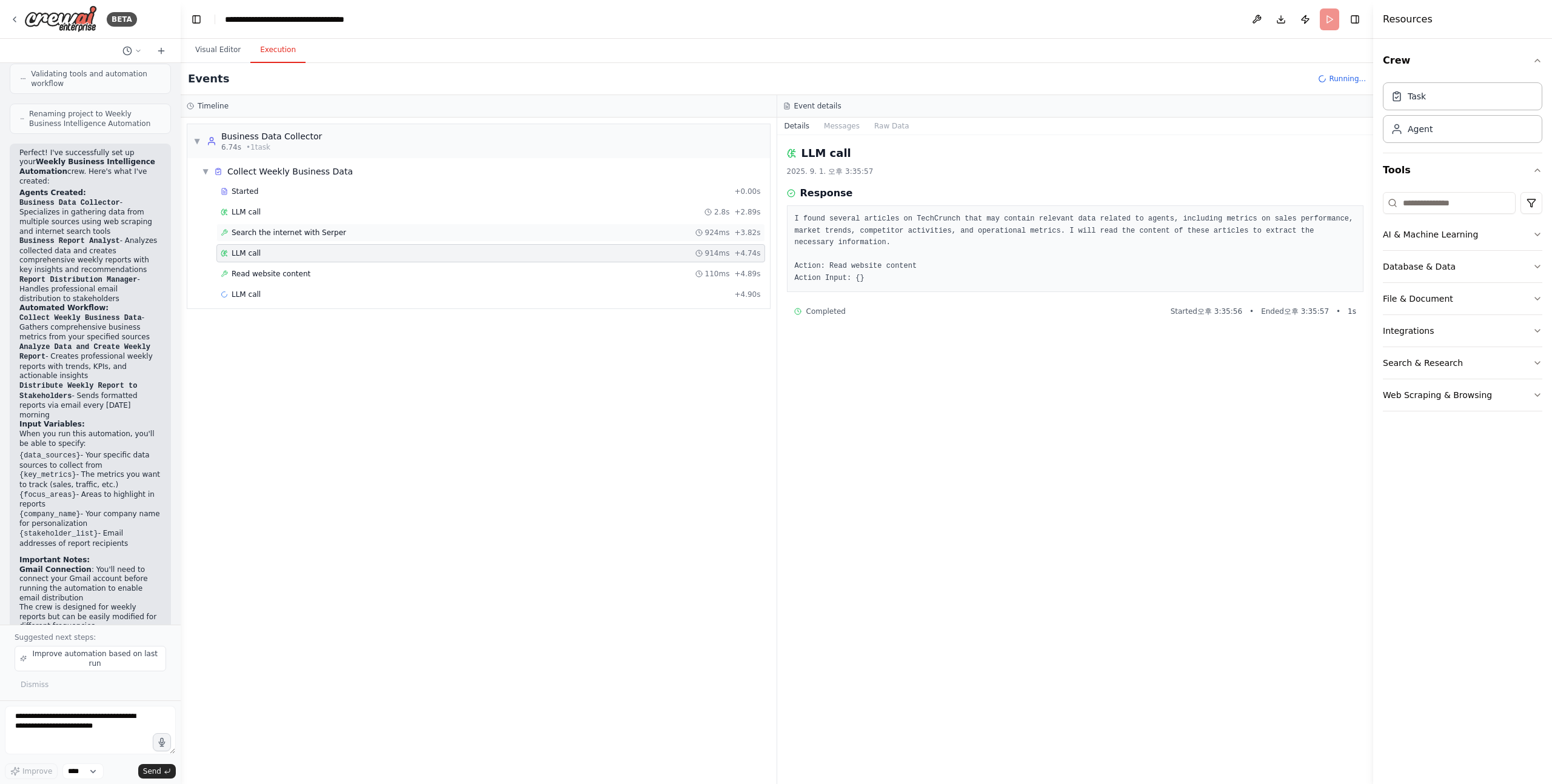
click at [272, 230] on span "Search the internet with Serper" at bounding box center [289, 232] width 115 height 10
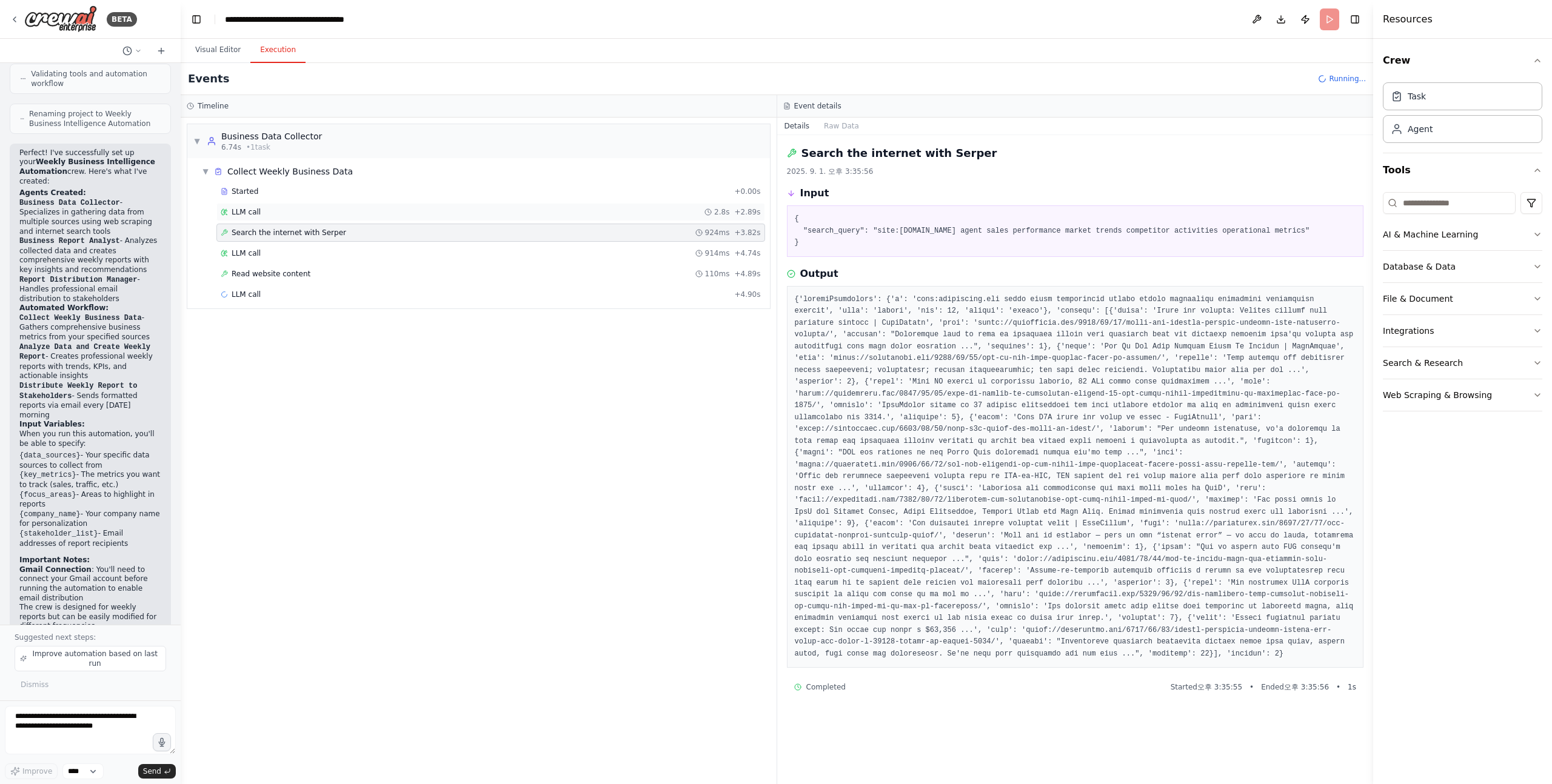
click at [247, 209] on span "LLM call" at bounding box center [246, 212] width 29 height 10
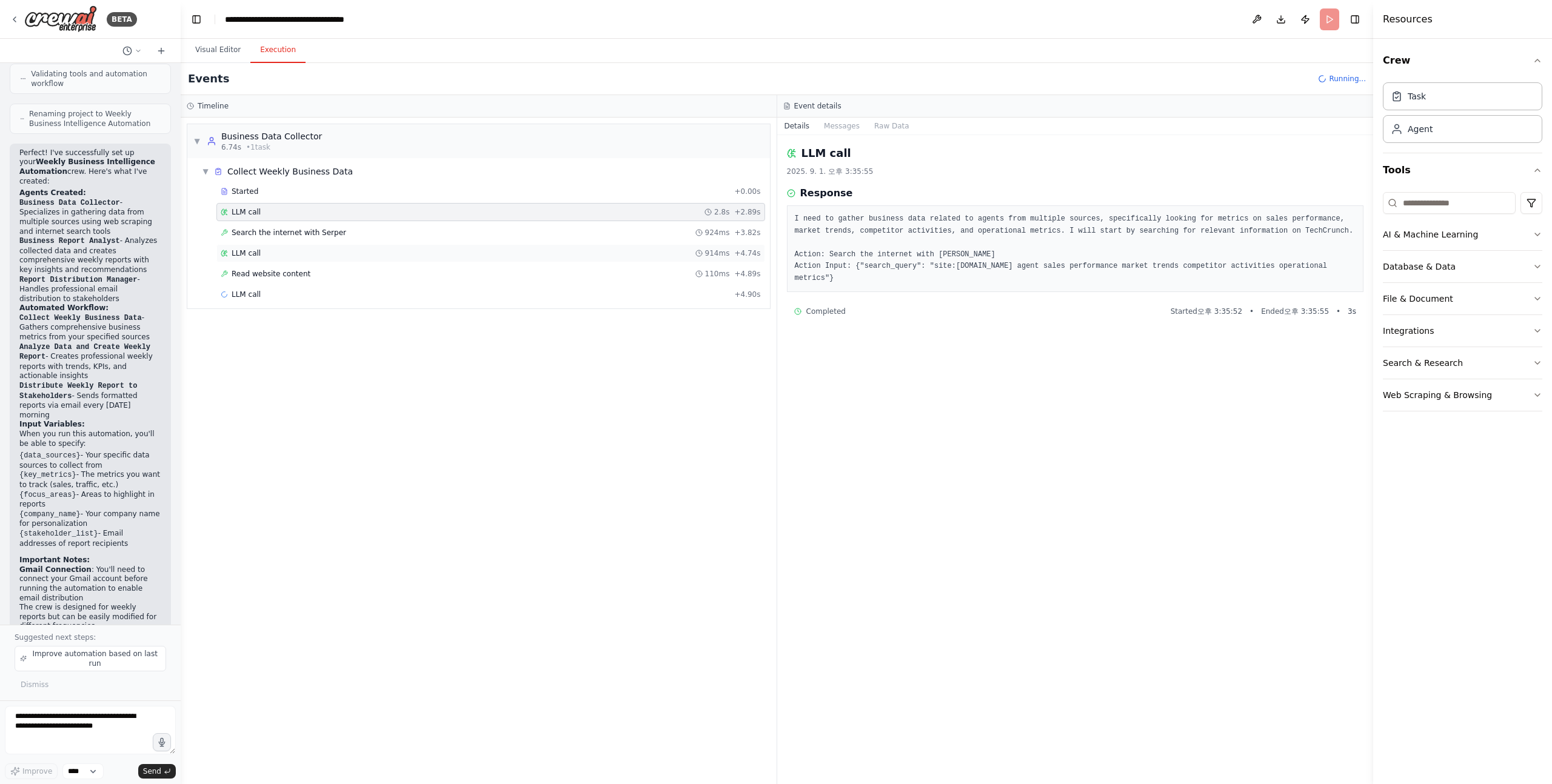
click at [242, 251] on span "LLM call" at bounding box center [246, 253] width 29 height 10
click at [246, 270] on span "Read website content" at bounding box center [271, 274] width 79 height 10
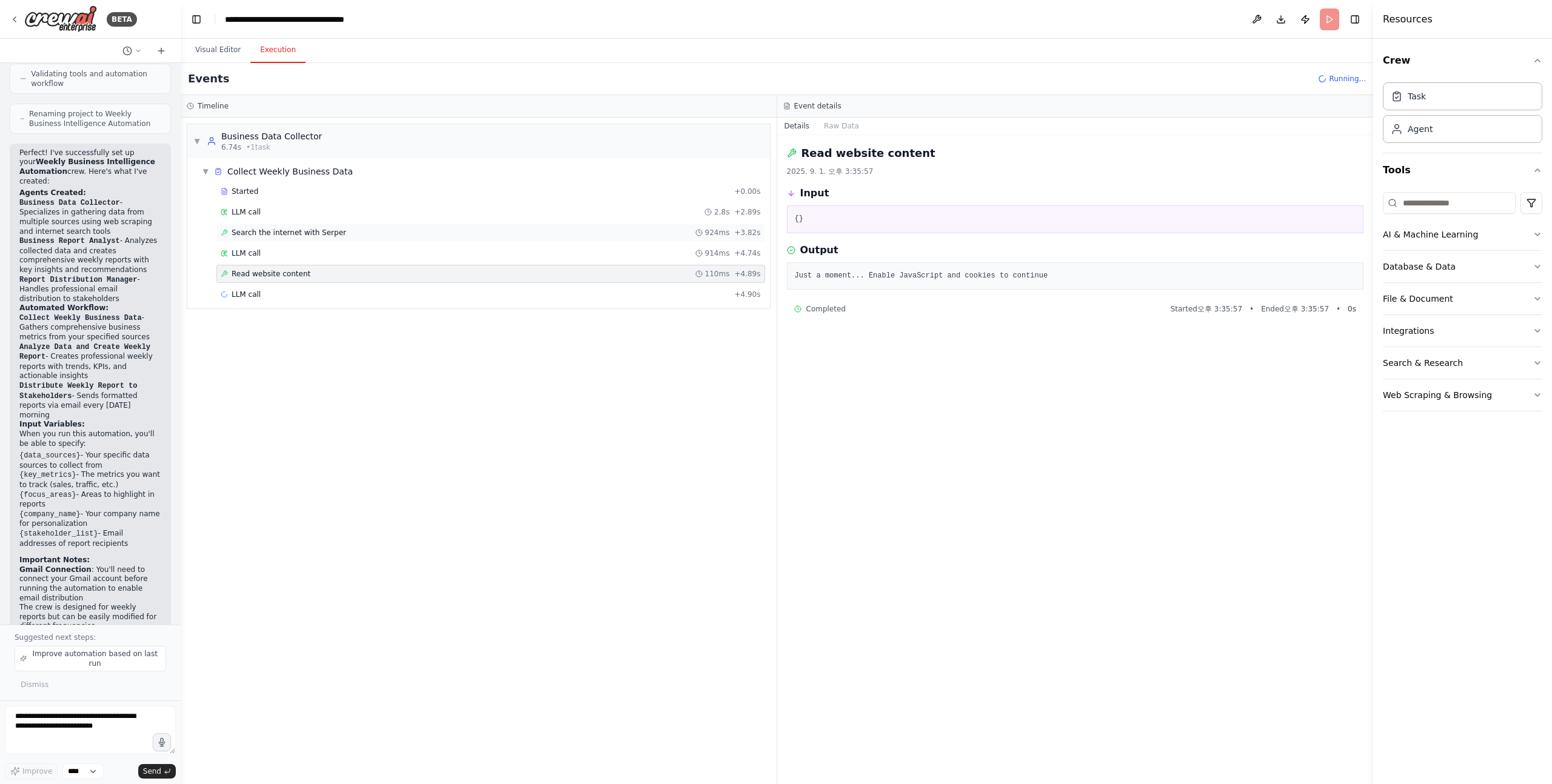
click at [256, 230] on span "Search the internet with Serper" at bounding box center [289, 232] width 115 height 10
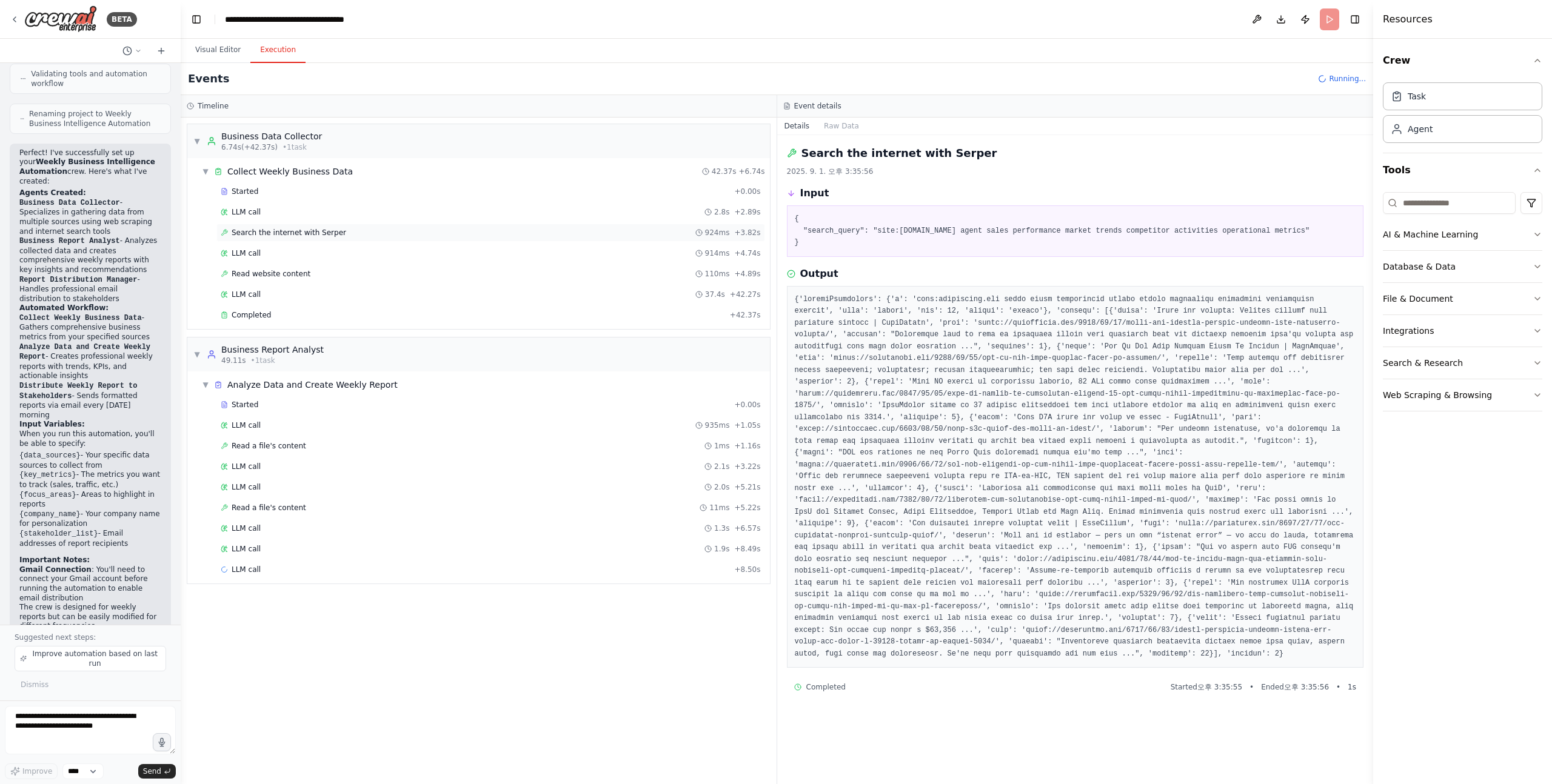
click at [283, 236] on span "Search the internet with Serper" at bounding box center [289, 232] width 115 height 10
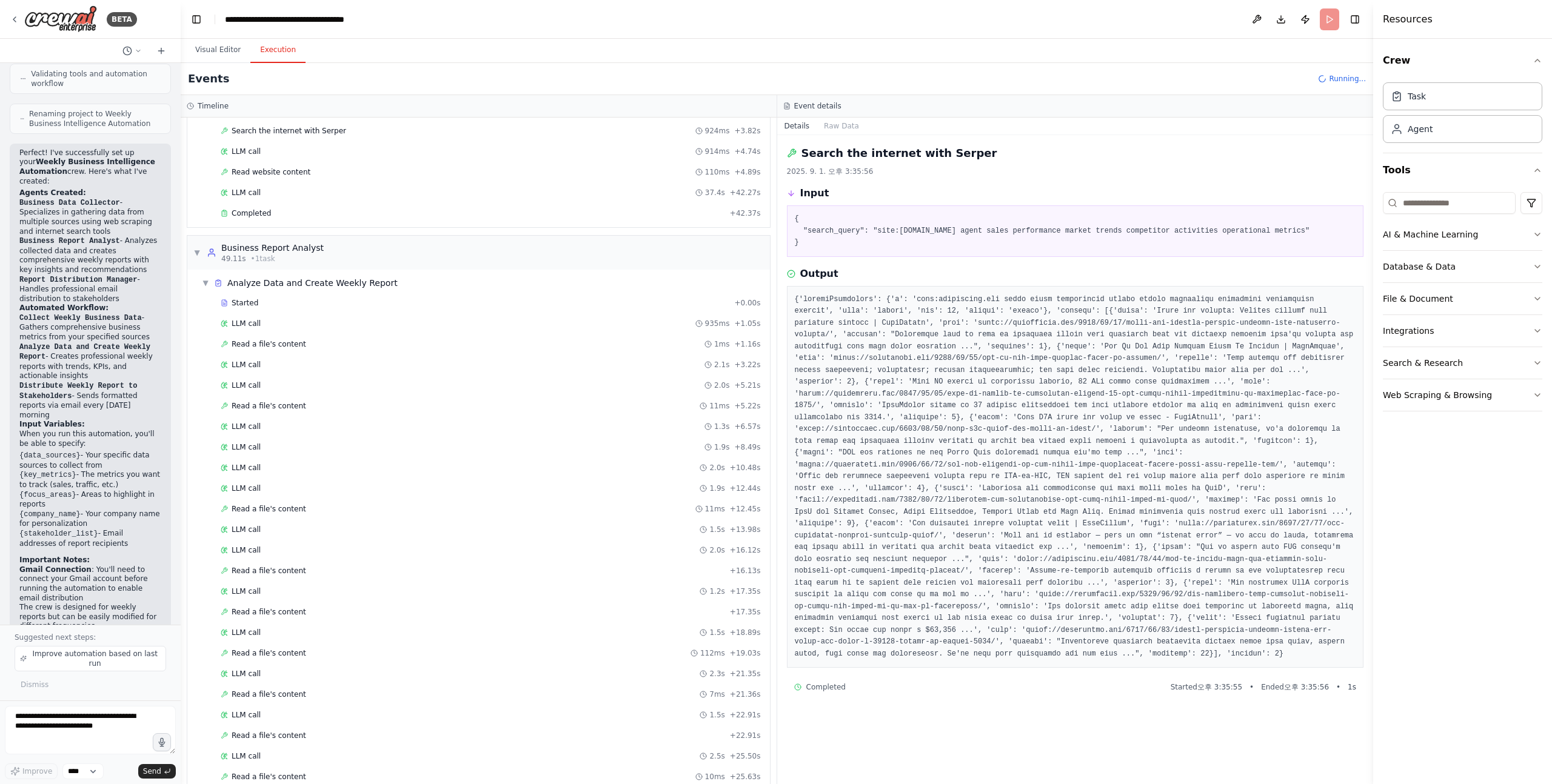
scroll to position [143, 0]
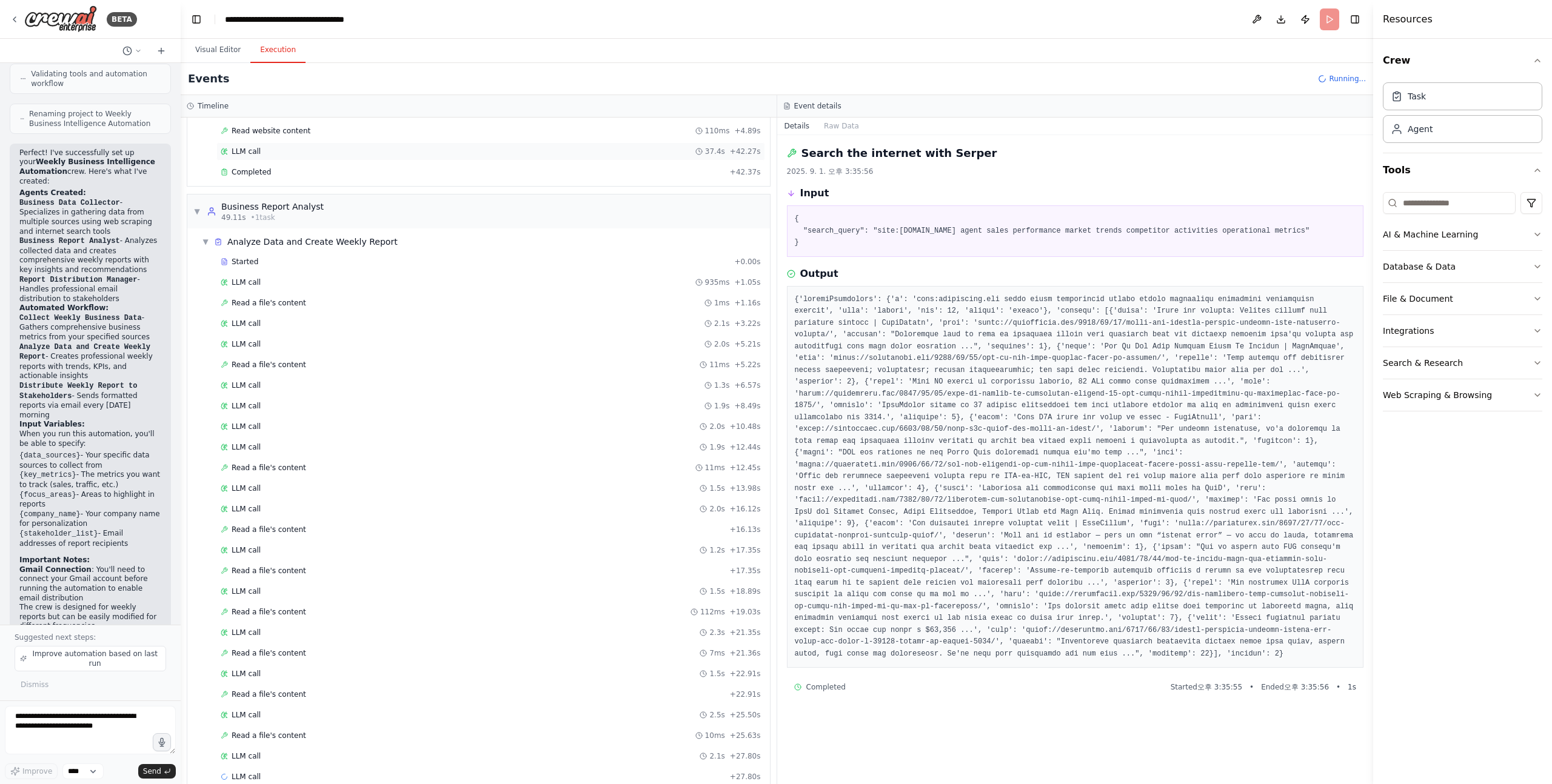
click at [266, 151] on div "LLM call 37.4s + 42.27s" at bounding box center [491, 152] width 540 height 10
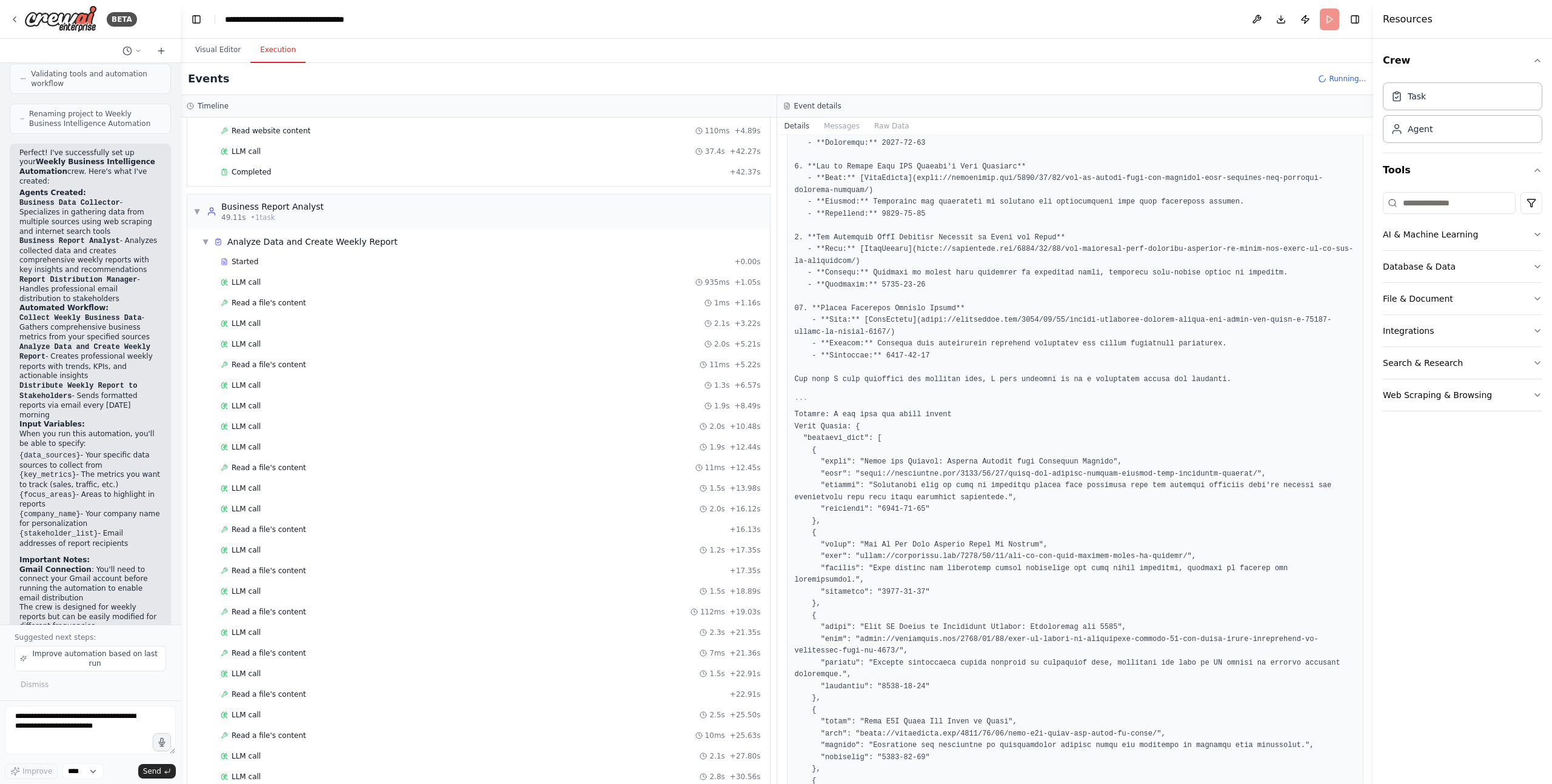
scroll to position [592, 0]
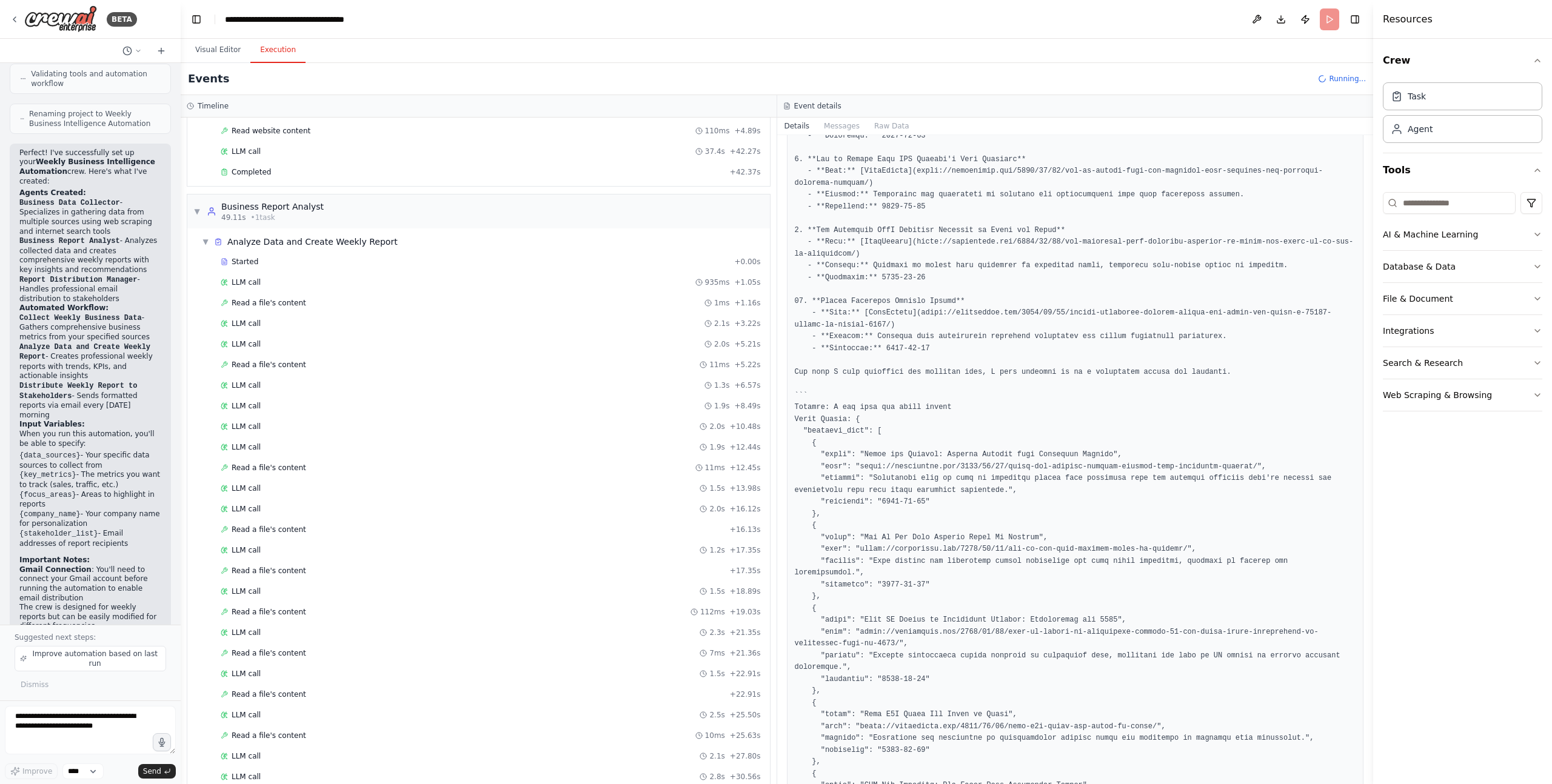
click at [916, 466] on pre at bounding box center [1075, 443] width 562 height 1643
click at [994, 467] on pre at bounding box center [1075, 443] width 562 height 1643
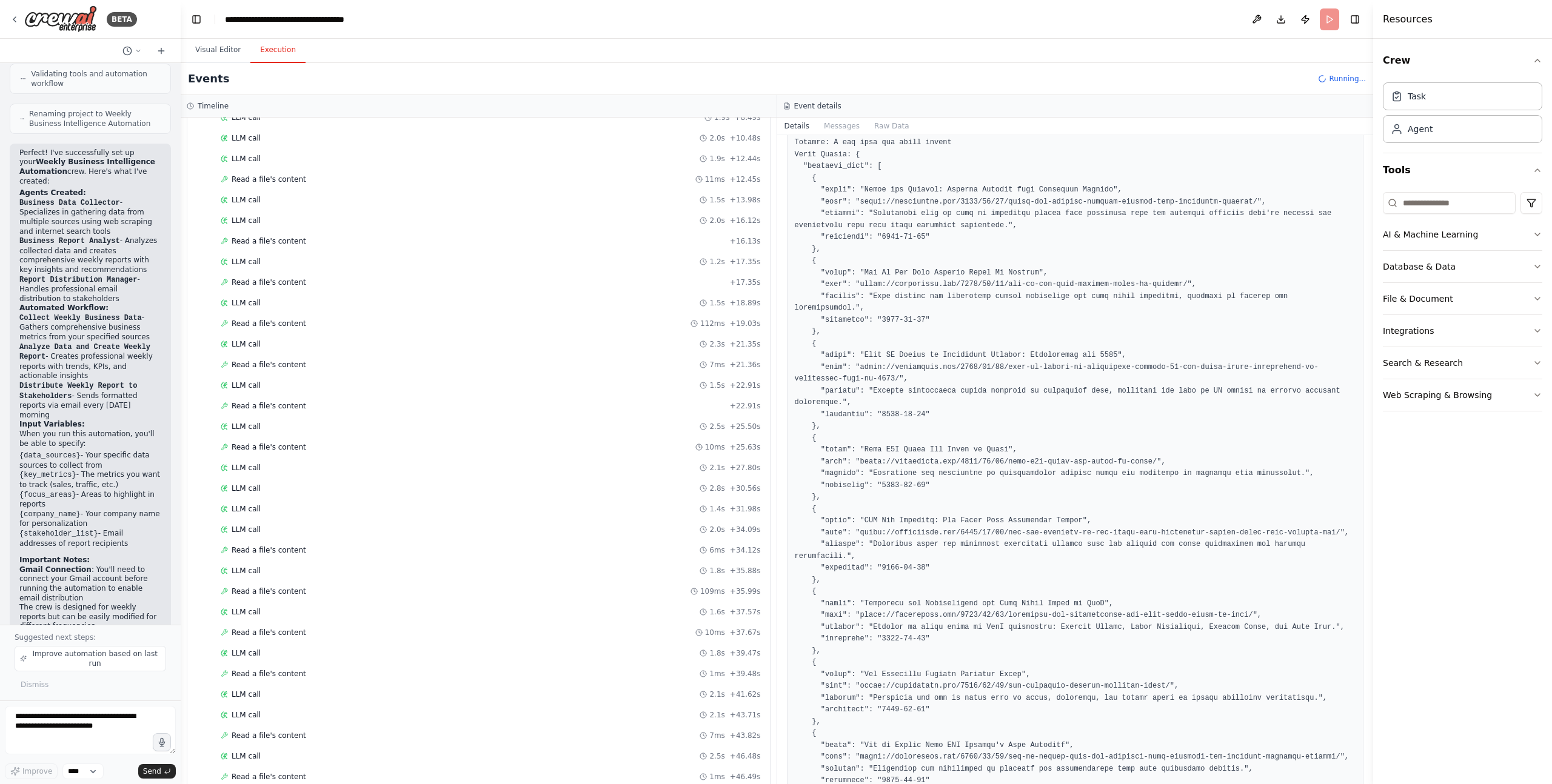
scroll to position [861, 0]
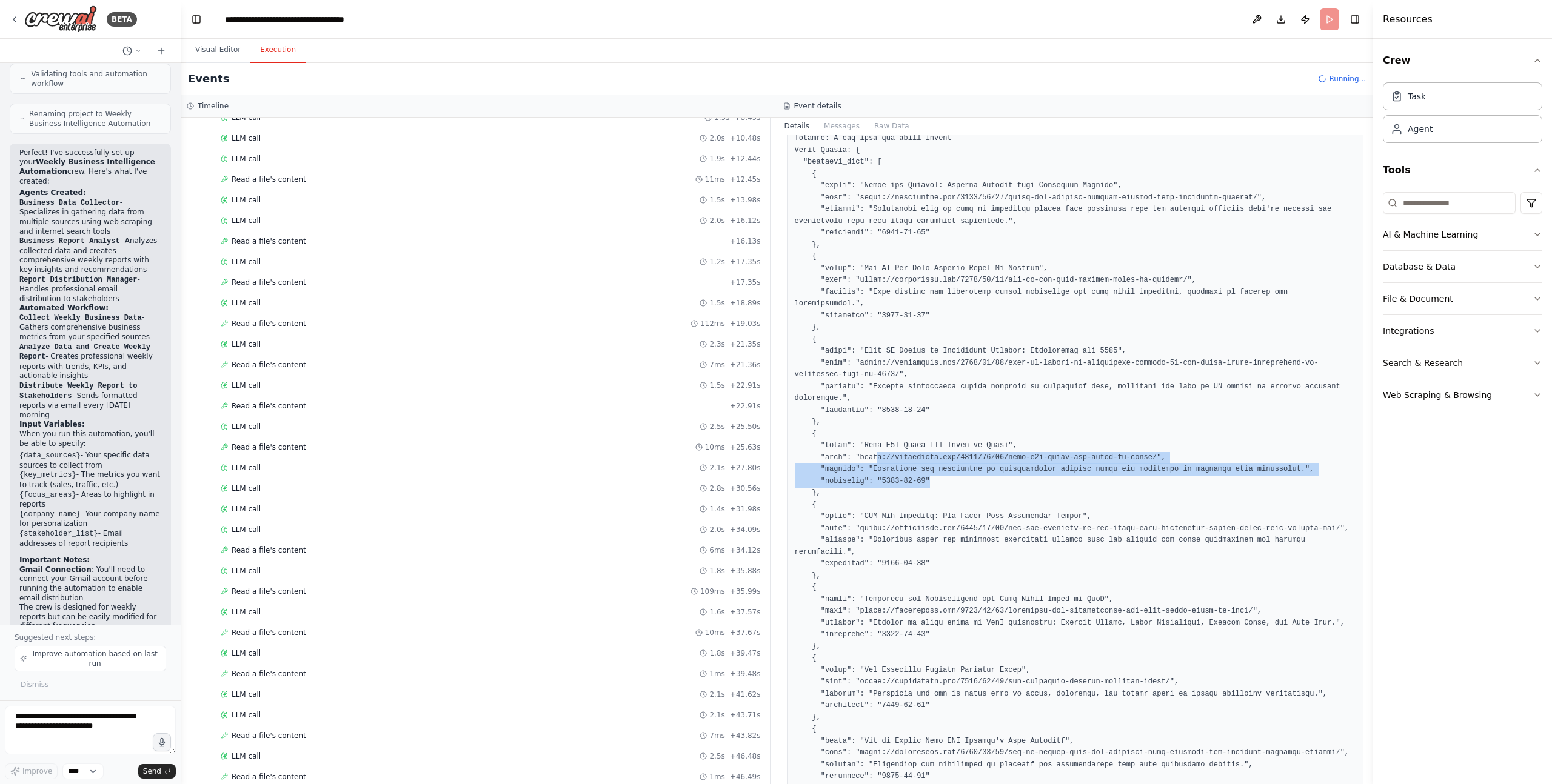
drag, startPoint x: 878, startPoint y: 459, endPoint x: 964, endPoint y: 481, distance: 88.8
click at [964, 481] on pre at bounding box center [1075, 174] width 562 height 1643
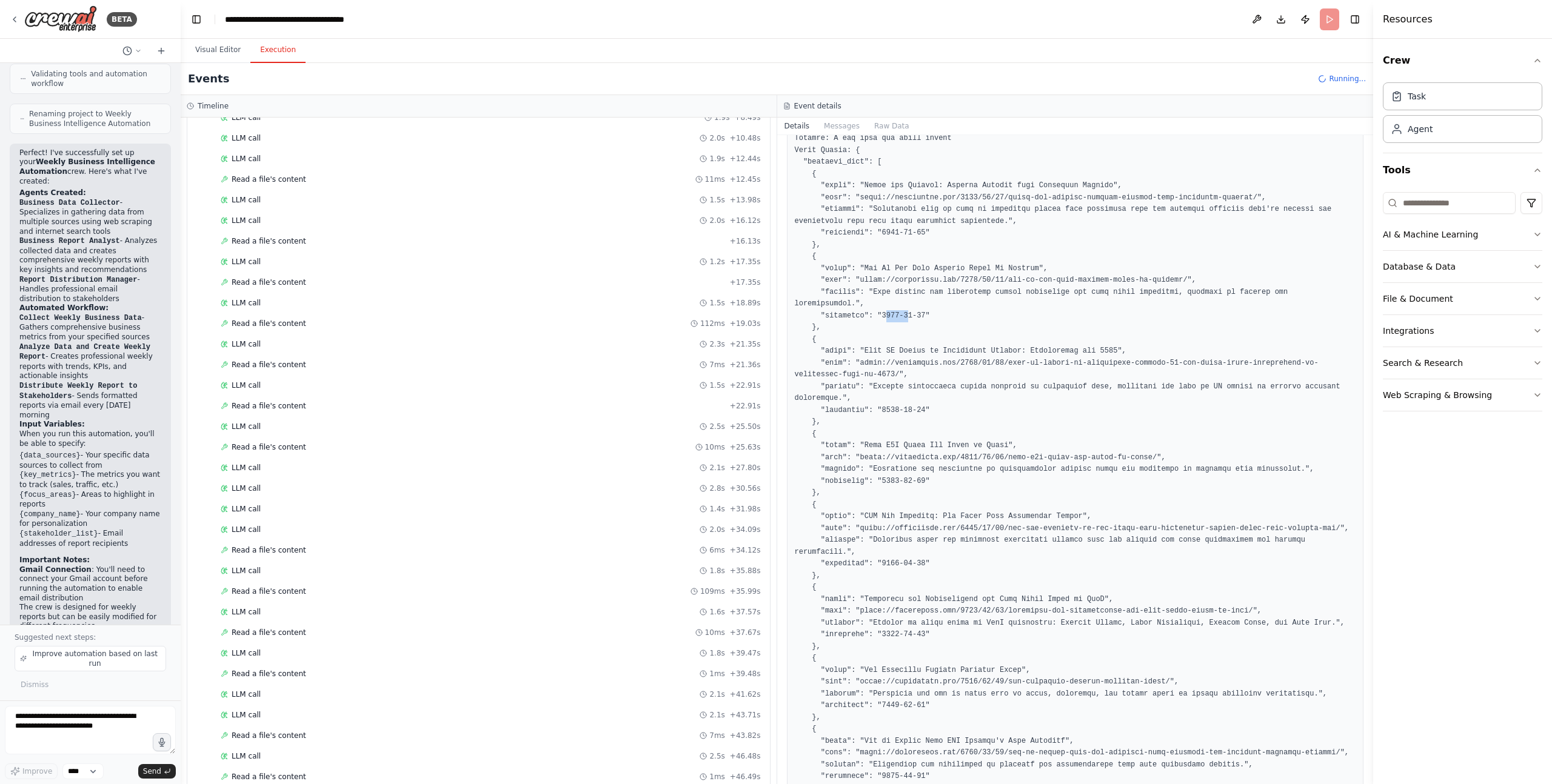
drag, startPoint x: 886, startPoint y: 314, endPoint x: 908, endPoint y: 316, distance: 22.1
click at [908, 316] on pre at bounding box center [1075, 174] width 562 height 1643
click at [927, 500] on pre at bounding box center [1075, 174] width 562 height 1643
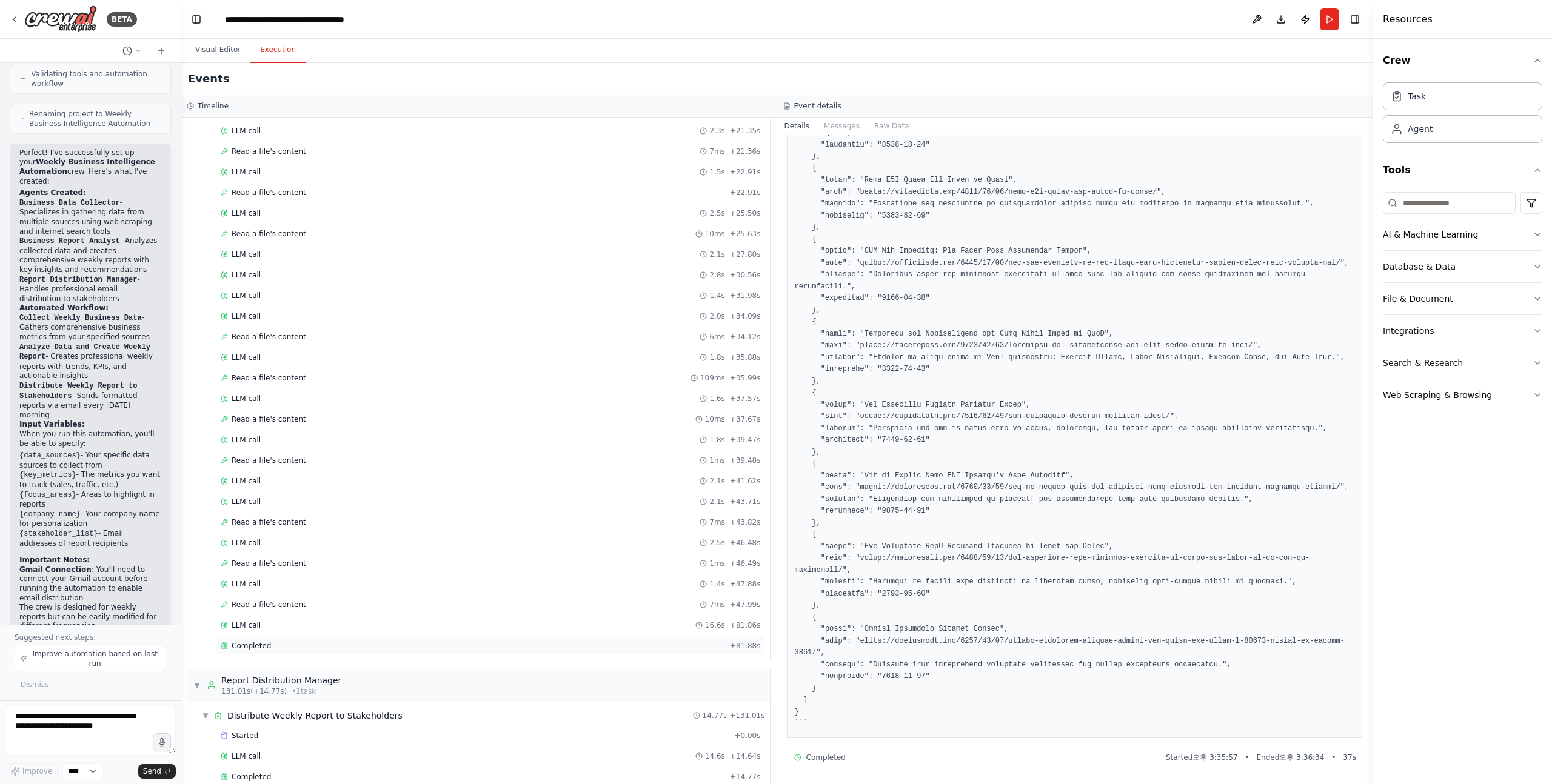
scroll to position [665, 0]
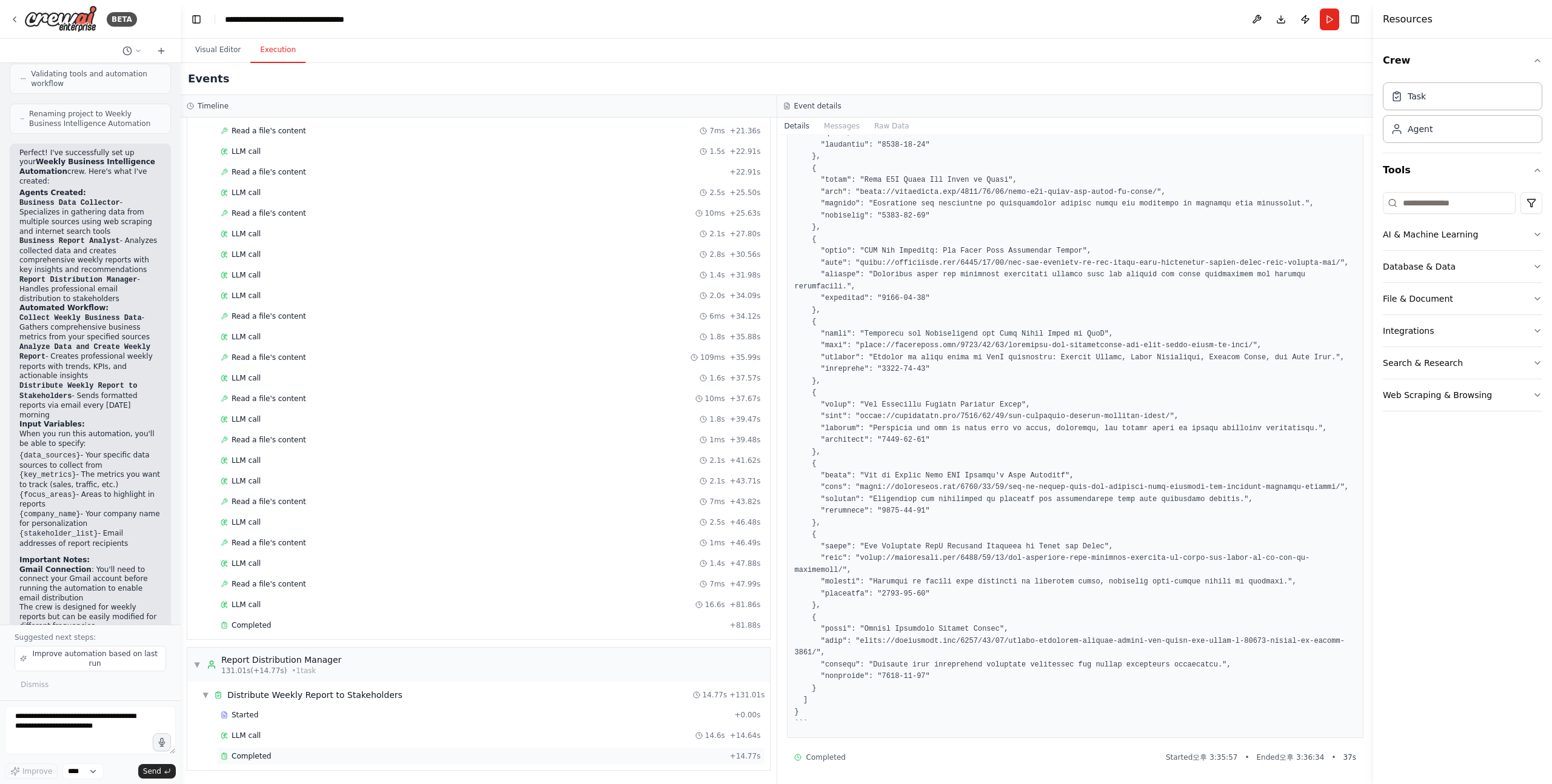
click at [246, 758] on span "Completed" at bounding box center [252, 756] width 39 height 10
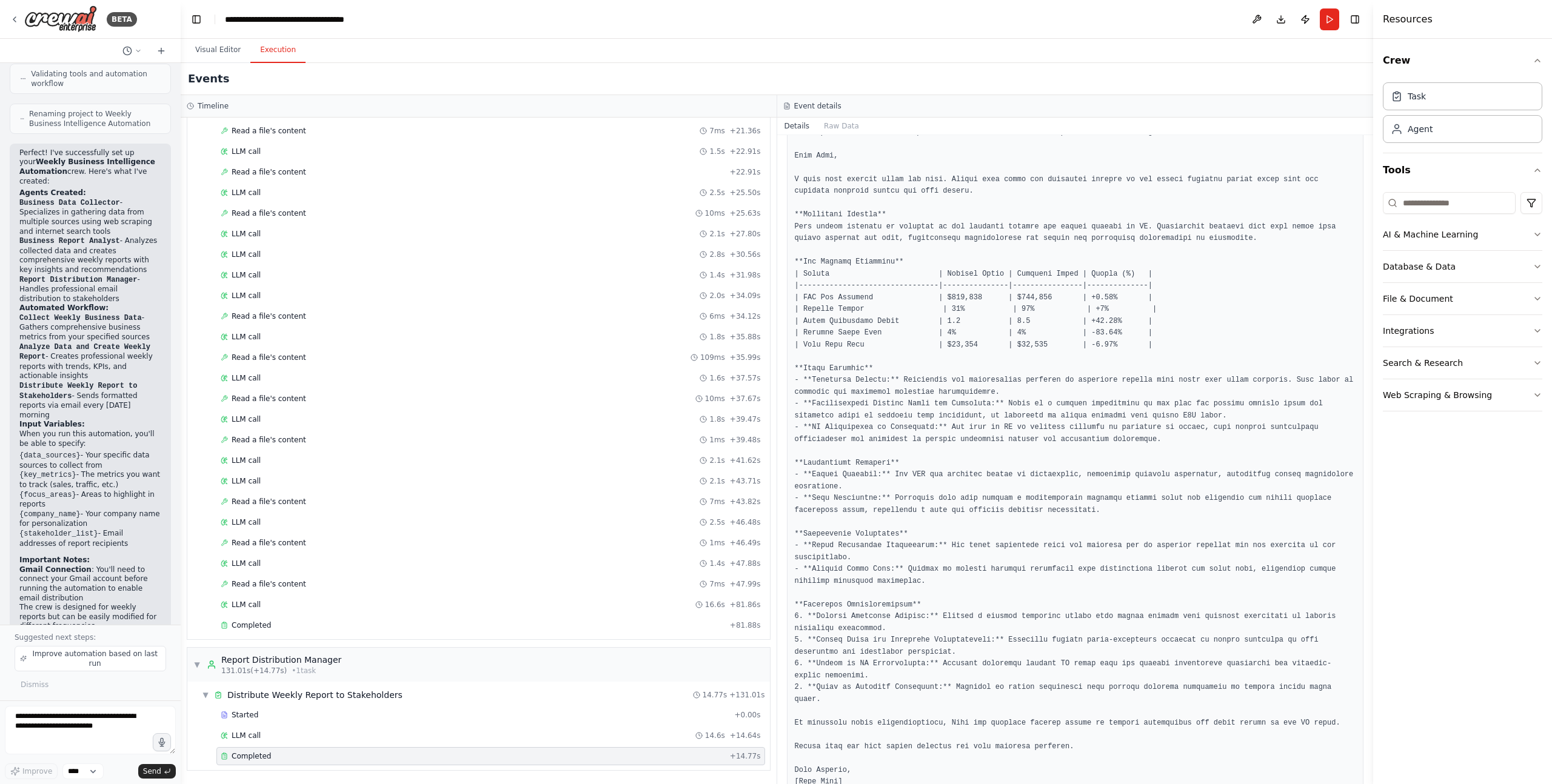
scroll to position [291, 0]
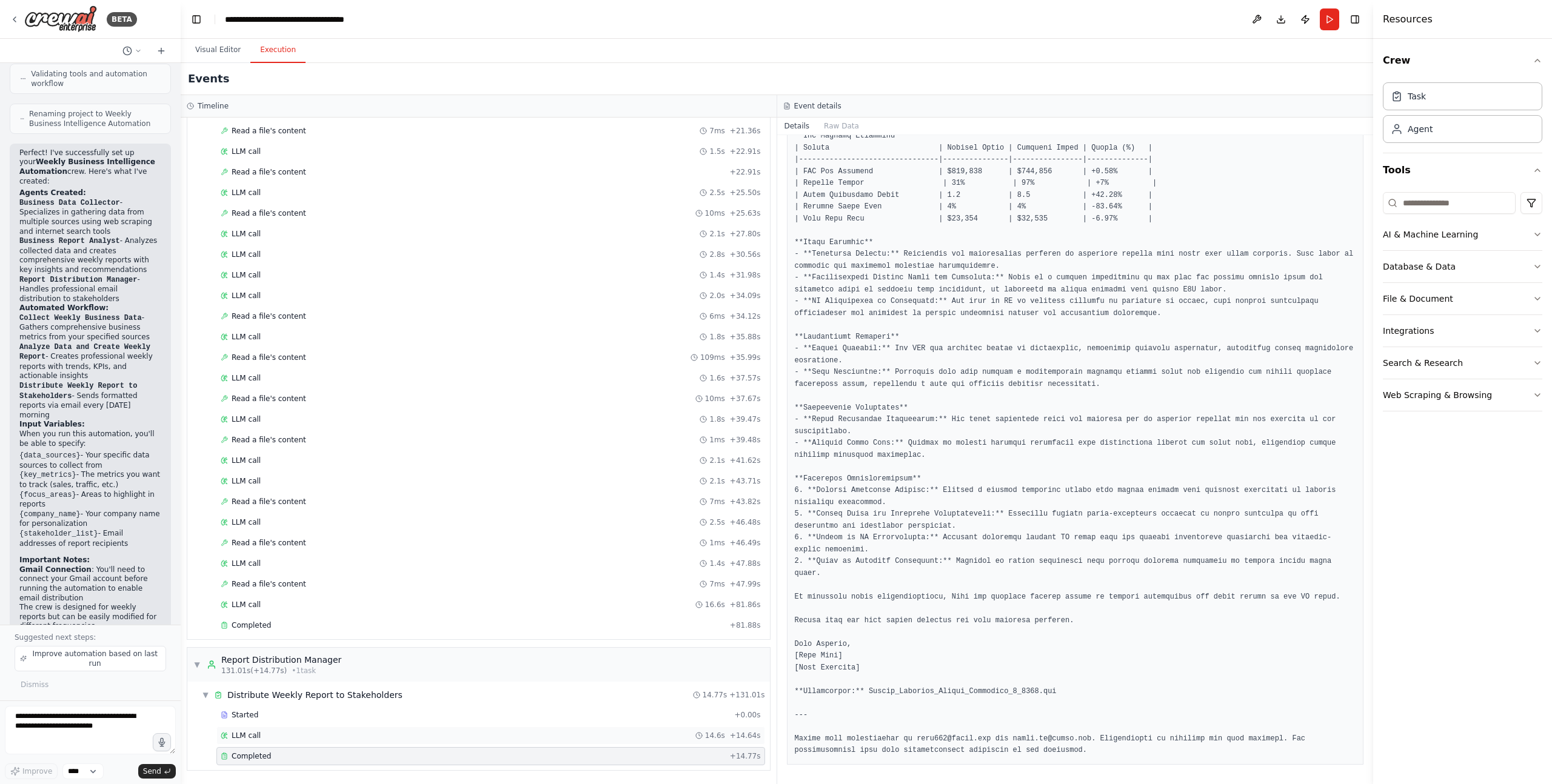
click at [604, 735] on div "LLM call 14.6s + 14.64s" at bounding box center [491, 736] width 540 height 10
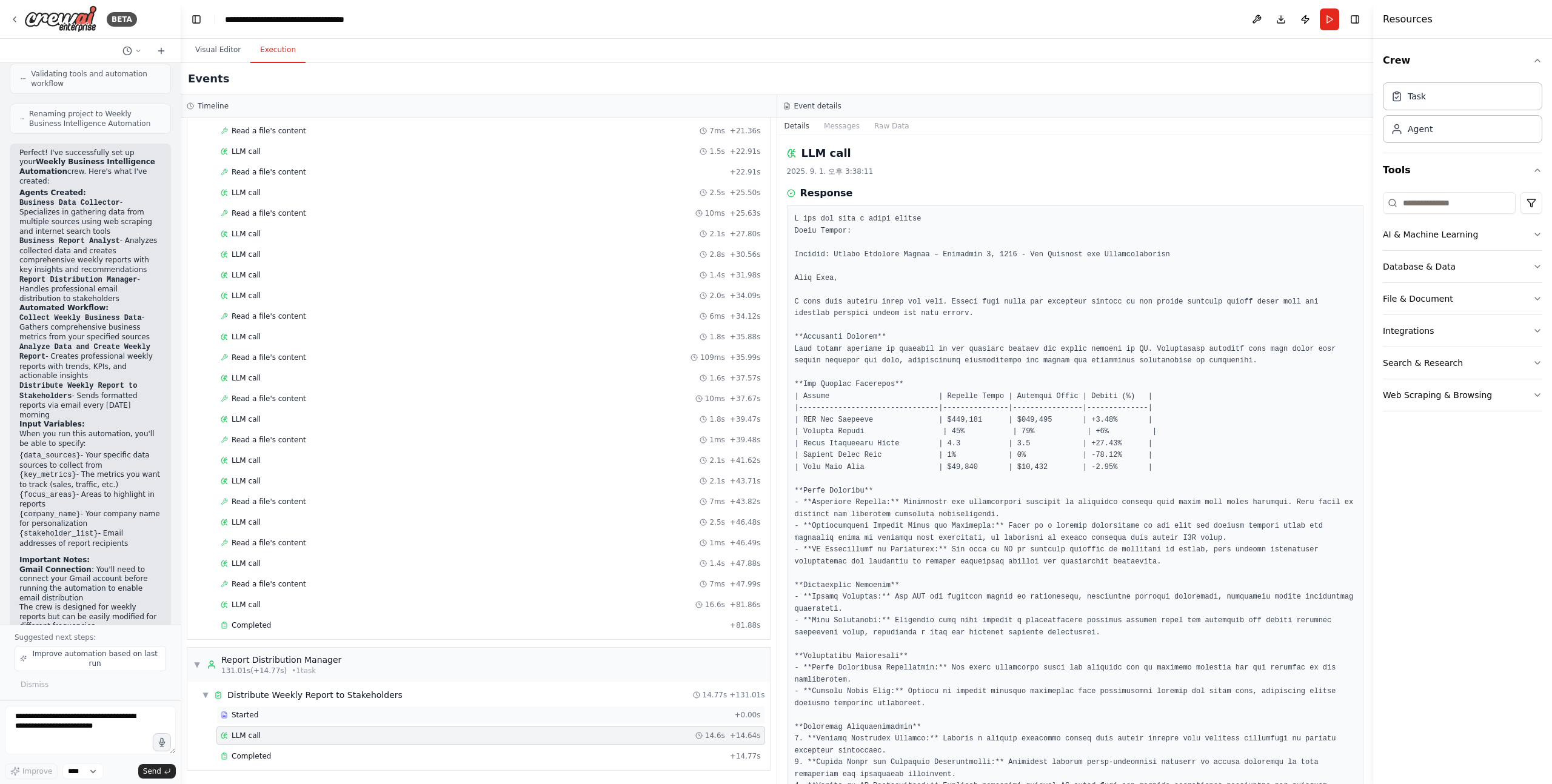
click at [600, 717] on div "Started" at bounding box center [475, 715] width 508 height 10
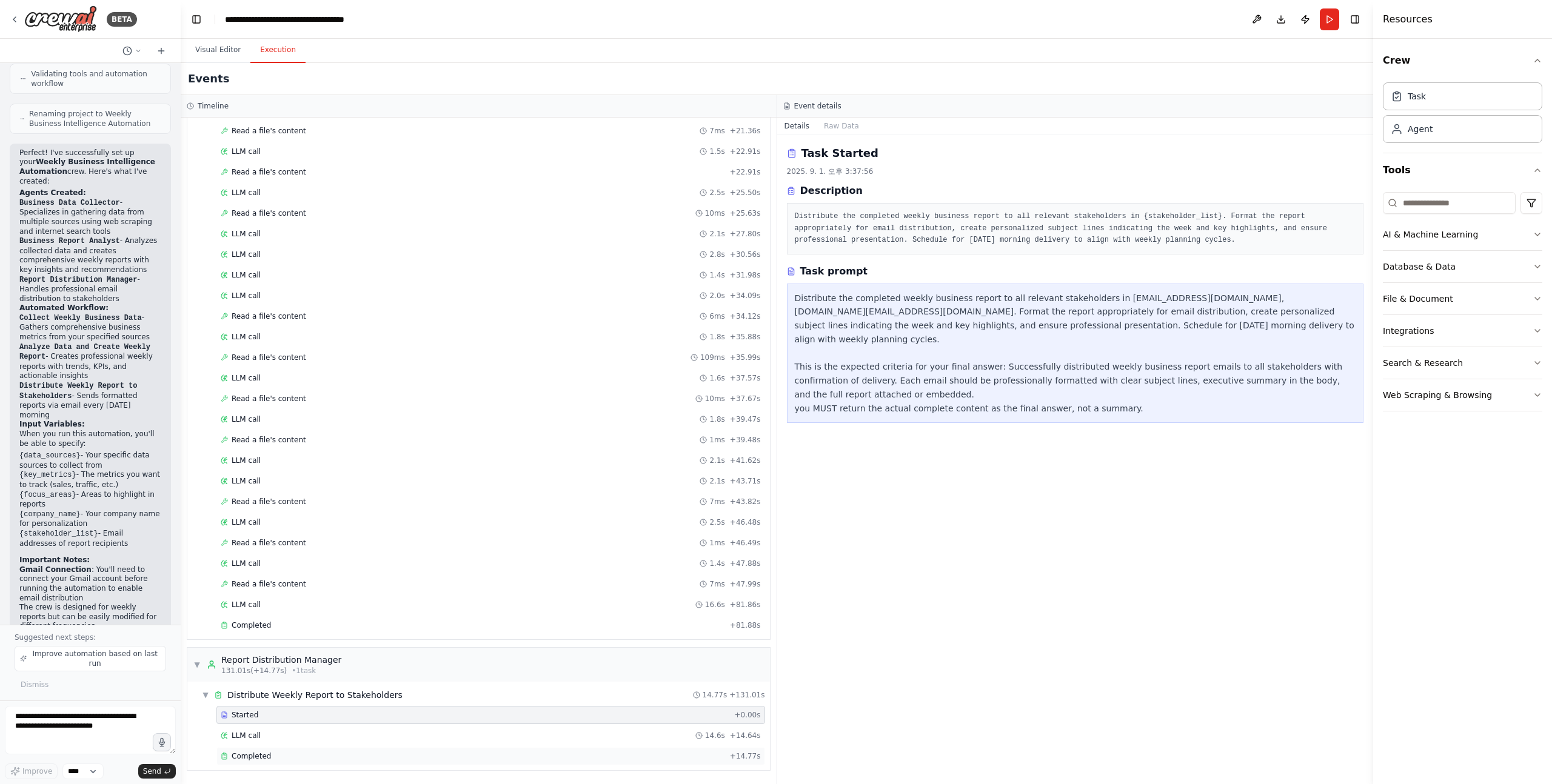
click at [297, 755] on div "Completed" at bounding box center [473, 756] width 504 height 10
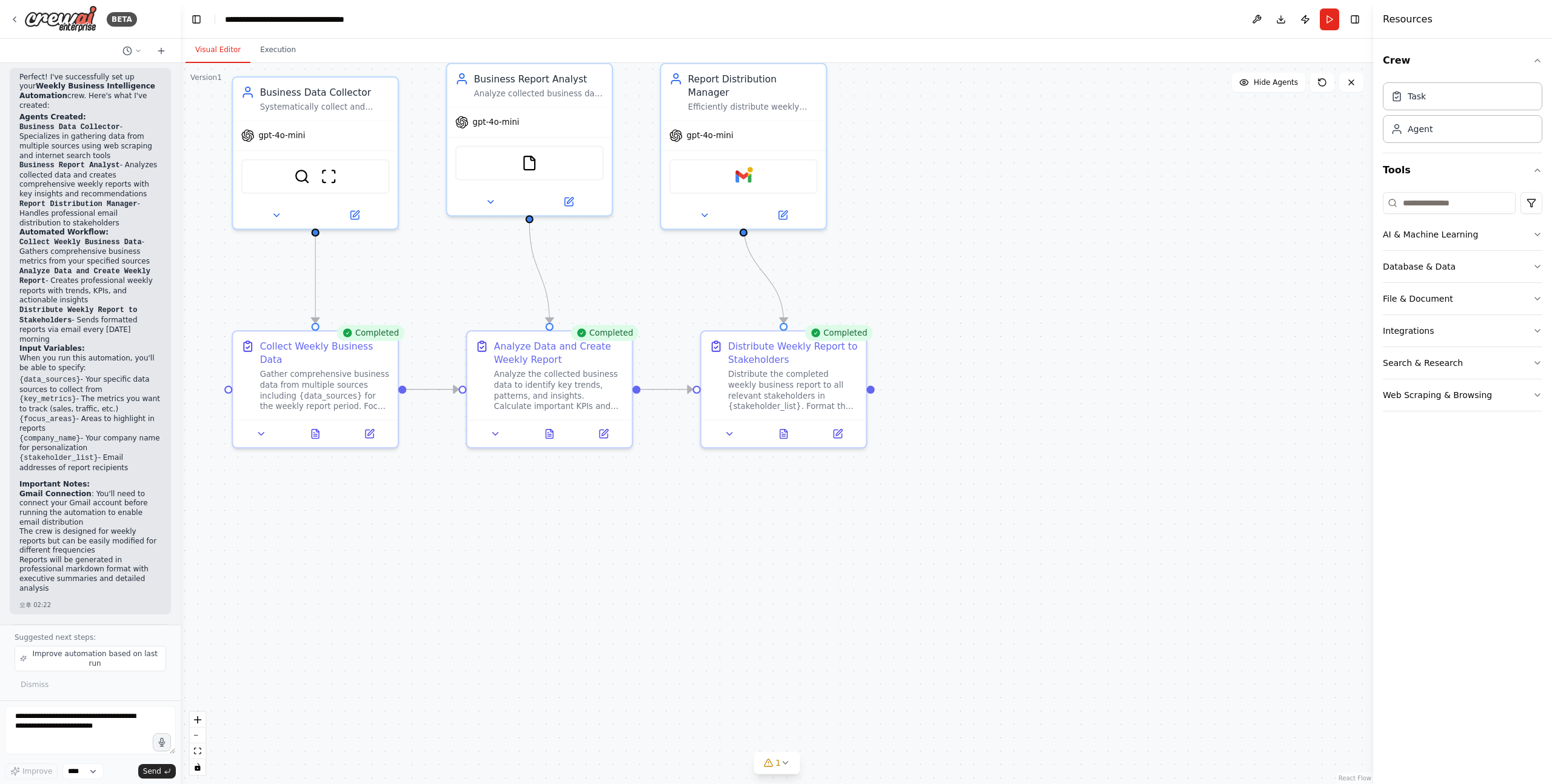
click at [209, 53] on button "Visual Editor" at bounding box center [218, 50] width 65 height 25
click at [740, 166] on img at bounding box center [743, 173] width 16 height 16
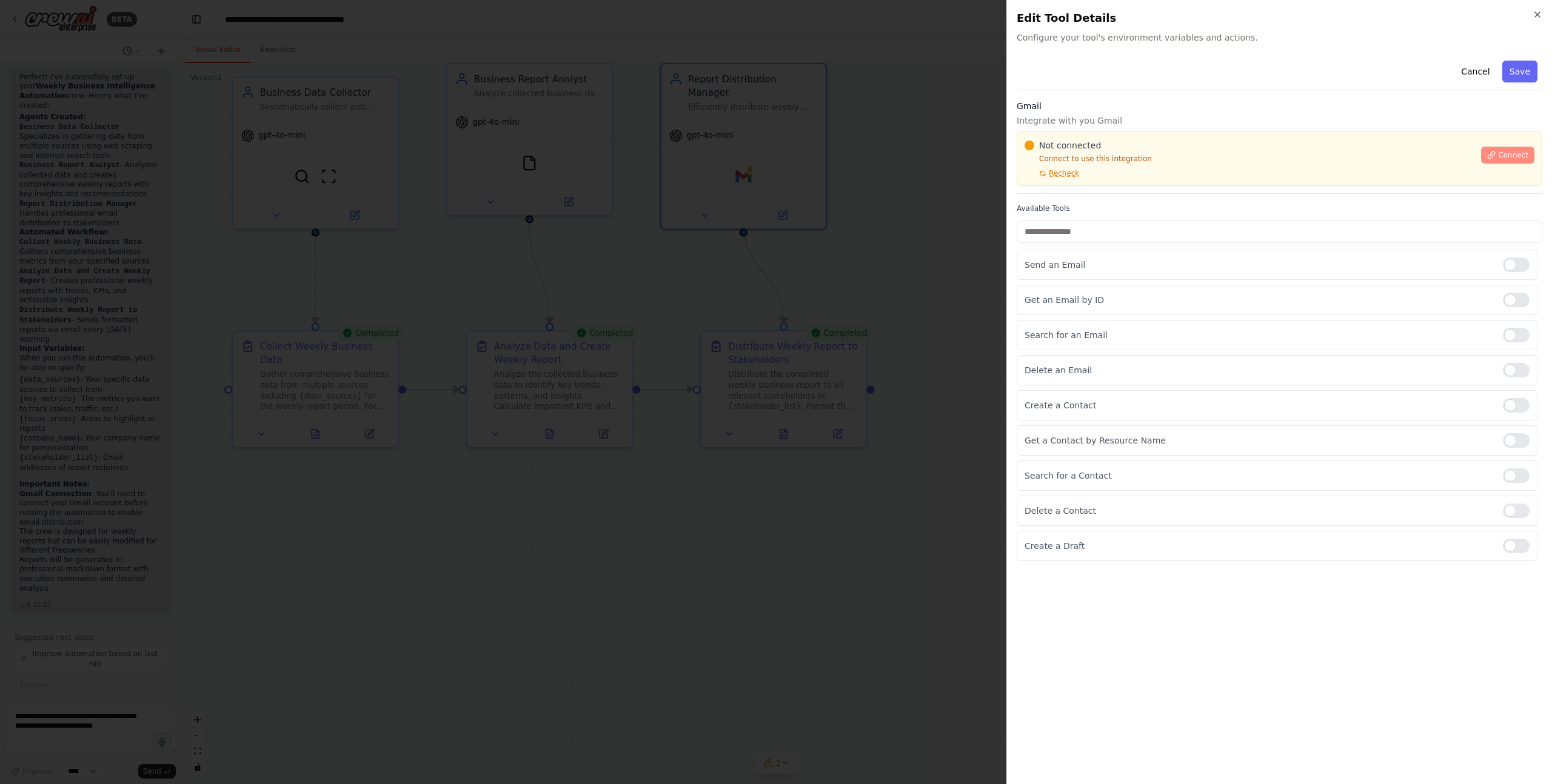
click at [1507, 154] on span "Connect" at bounding box center [1513, 155] width 31 height 10
click at [676, 347] on div at bounding box center [776, 392] width 1552 height 784
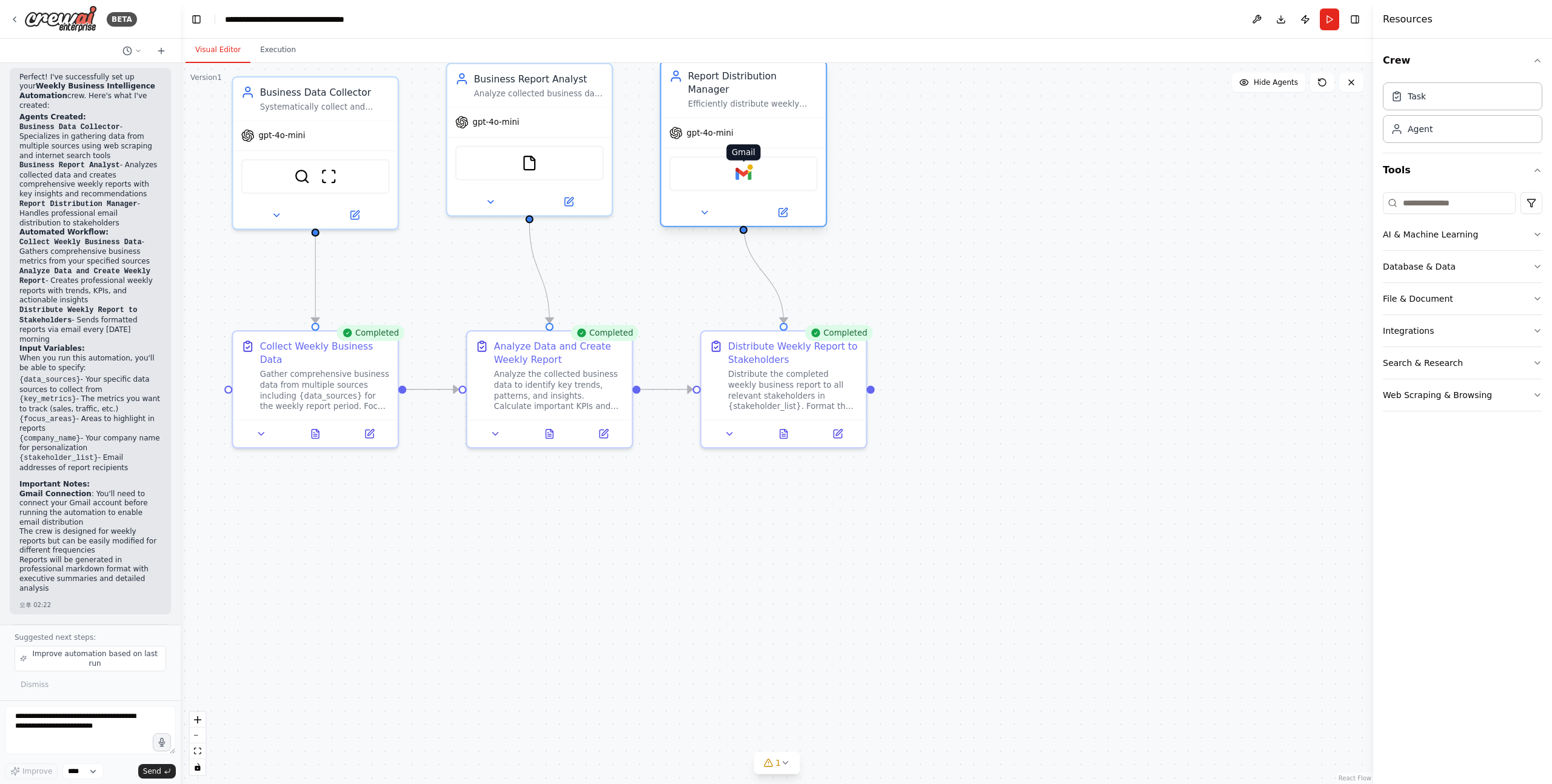
click at [750, 168] on img at bounding box center [743, 173] width 16 height 16
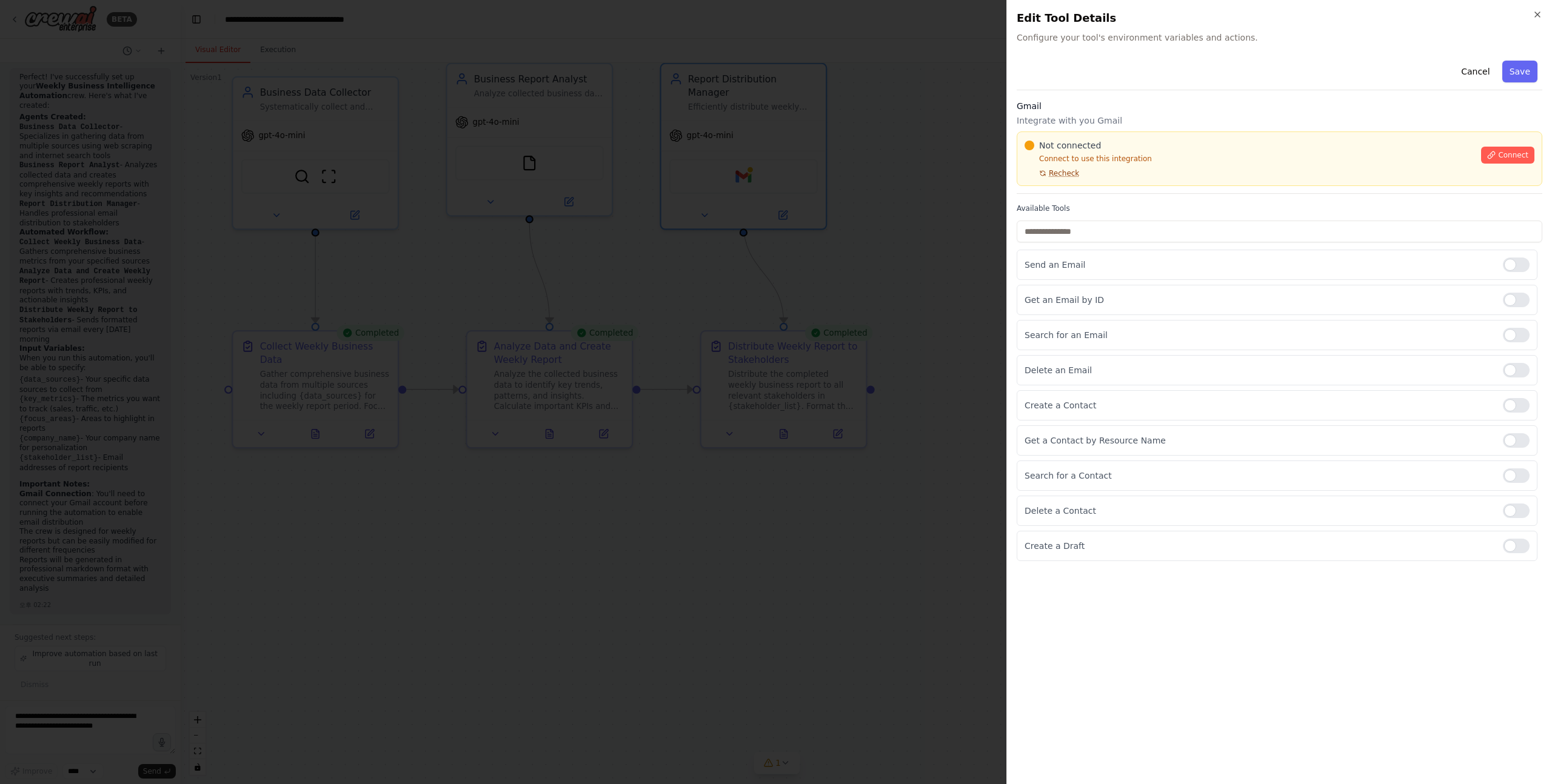
click at [1067, 174] on span "Recheck" at bounding box center [1064, 173] width 31 height 10
click at [1491, 159] on icon at bounding box center [1491, 155] width 8 height 8
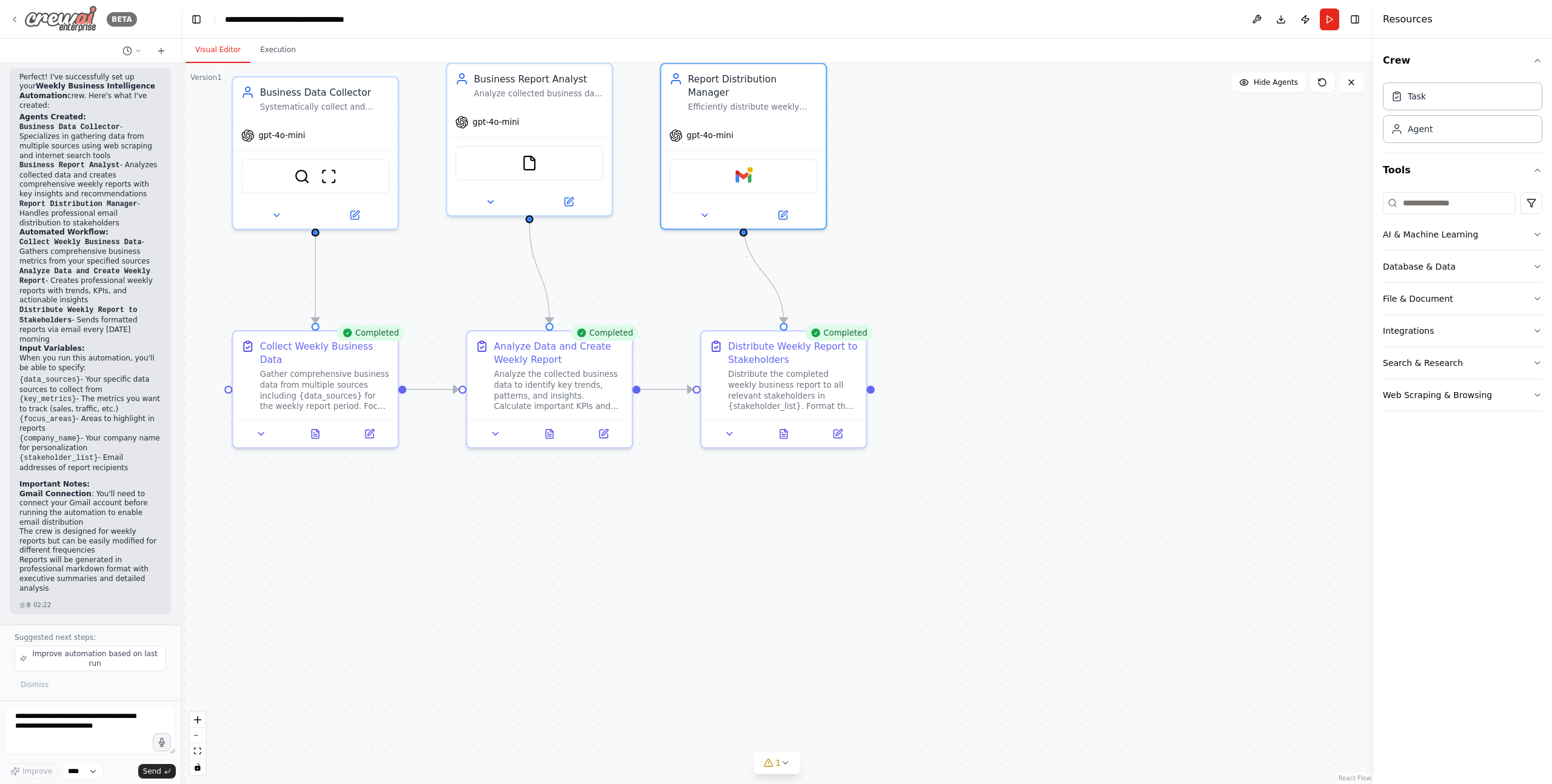
click at [48, 19] on img at bounding box center [61, 19] width 73 height 27
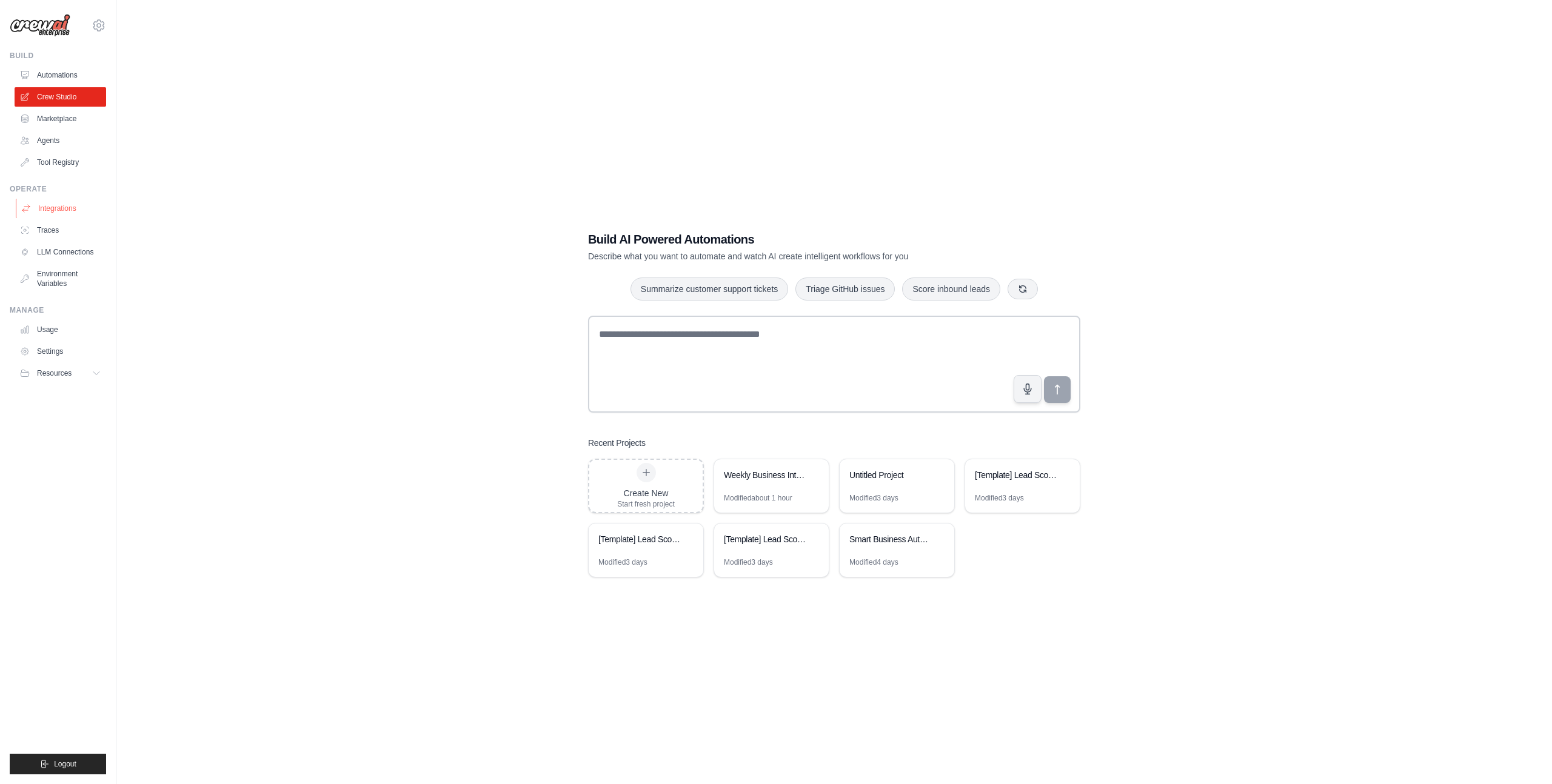
click at [58, 206] on link "Integrations" at bounding box center [61, 209] width 92 height 20
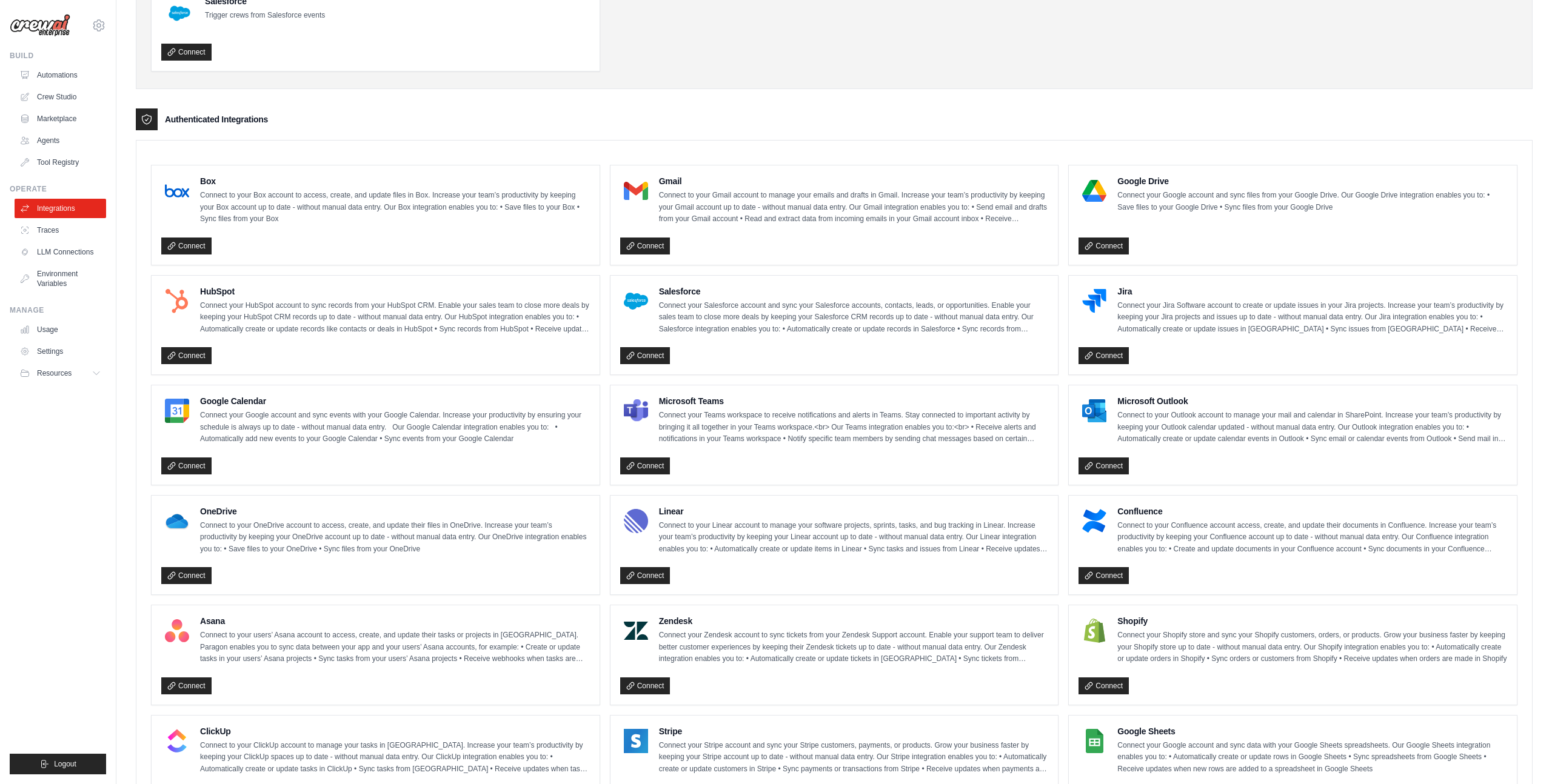
scroll to position [203, 0]
click at [651, 239] on link "Connect" at bounding box center [645, 245] width 50 height 17
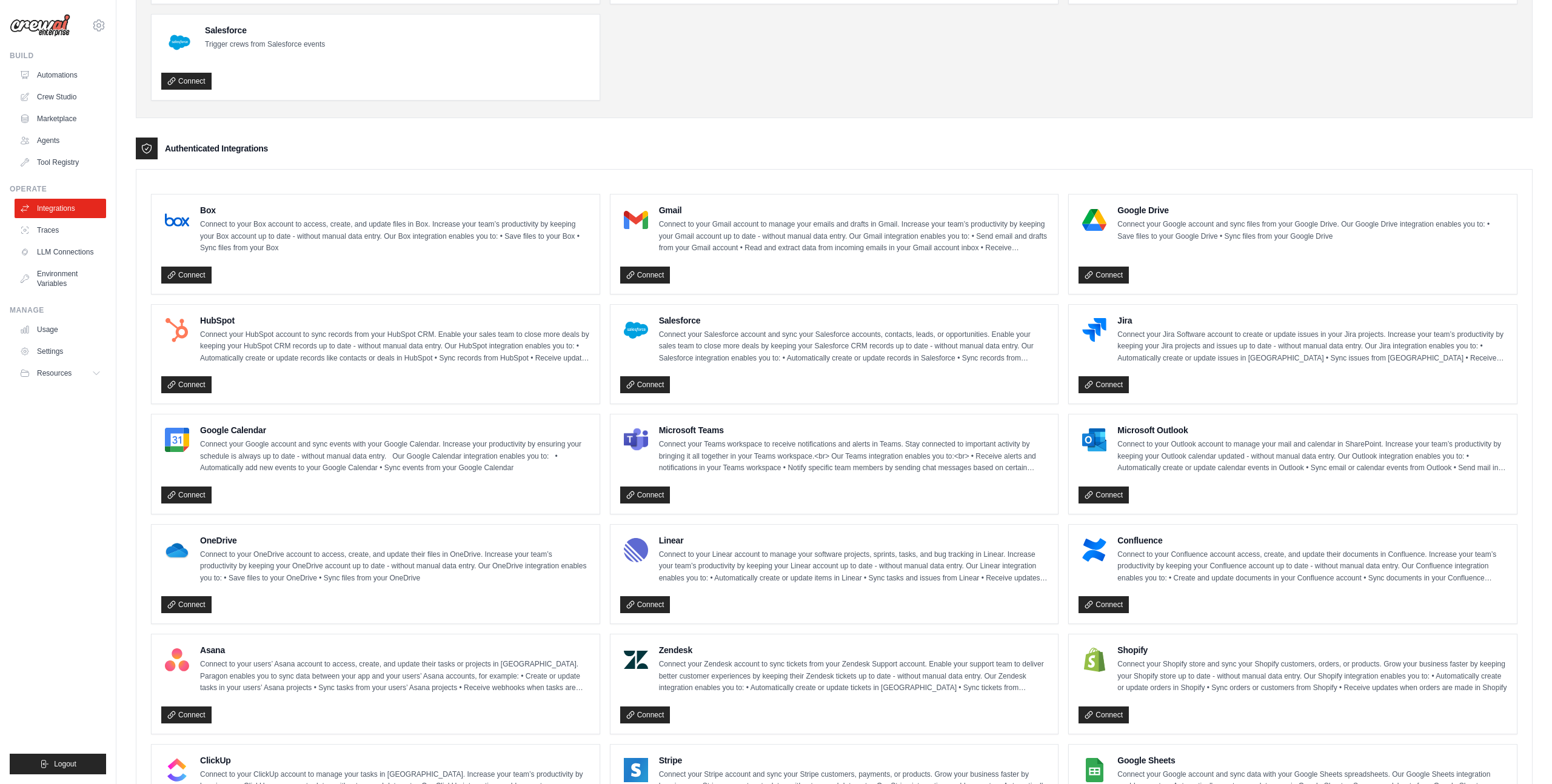
scroll to position [171, 0]
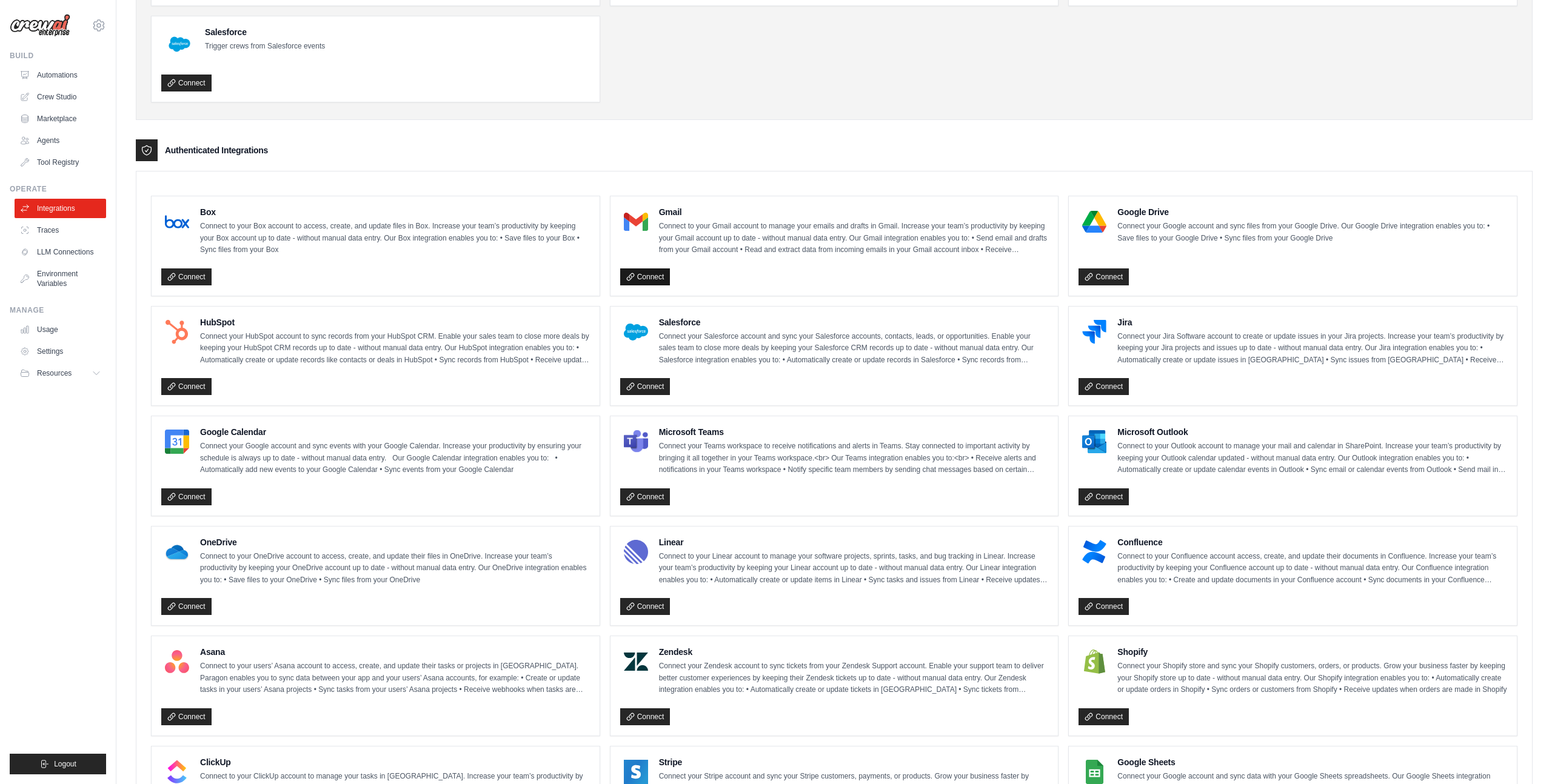
click at [644, 271] on link "Connect" at bounding box center [645, 277] width 50 height 17
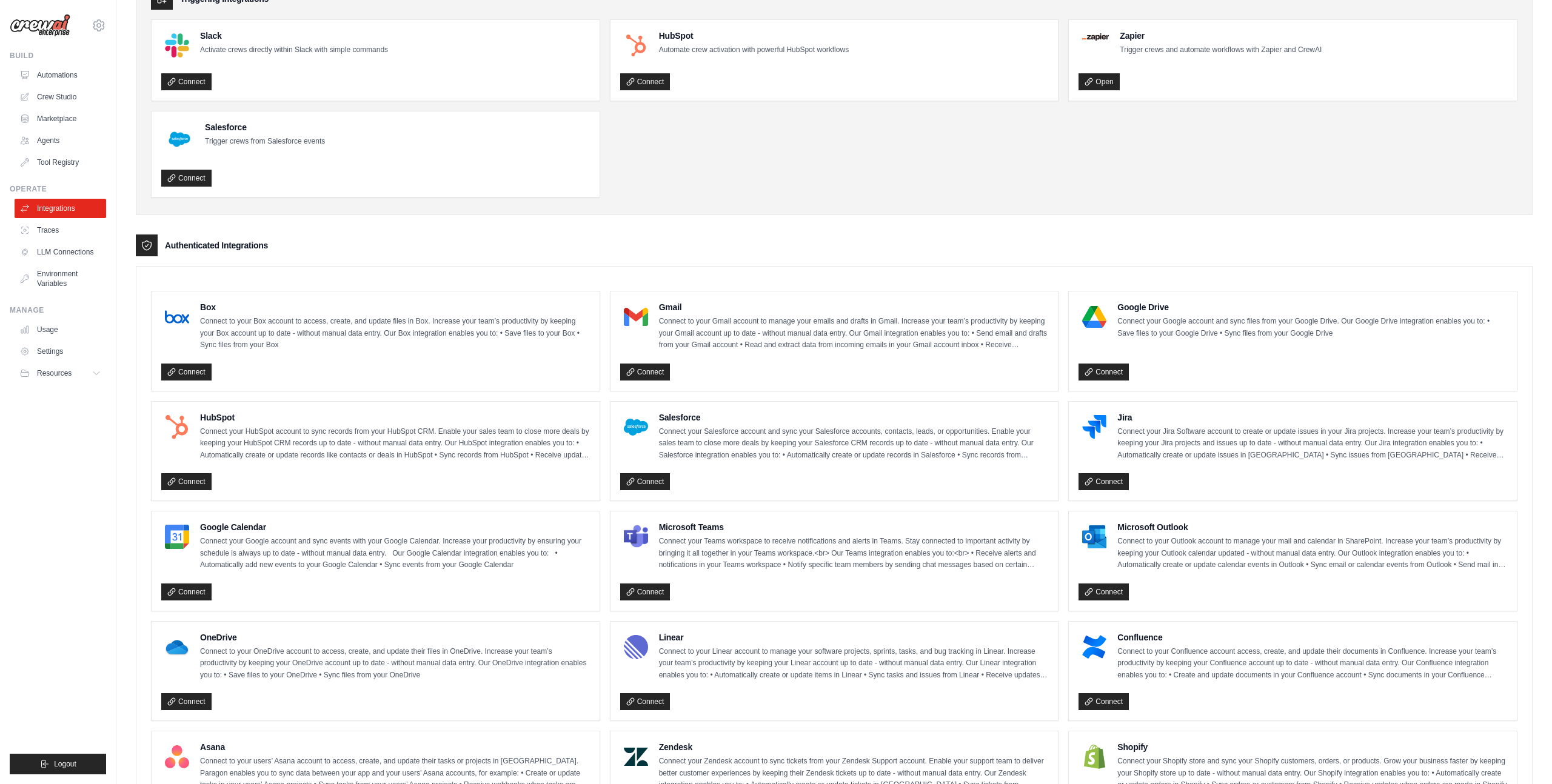
scroll to position [0, 0]
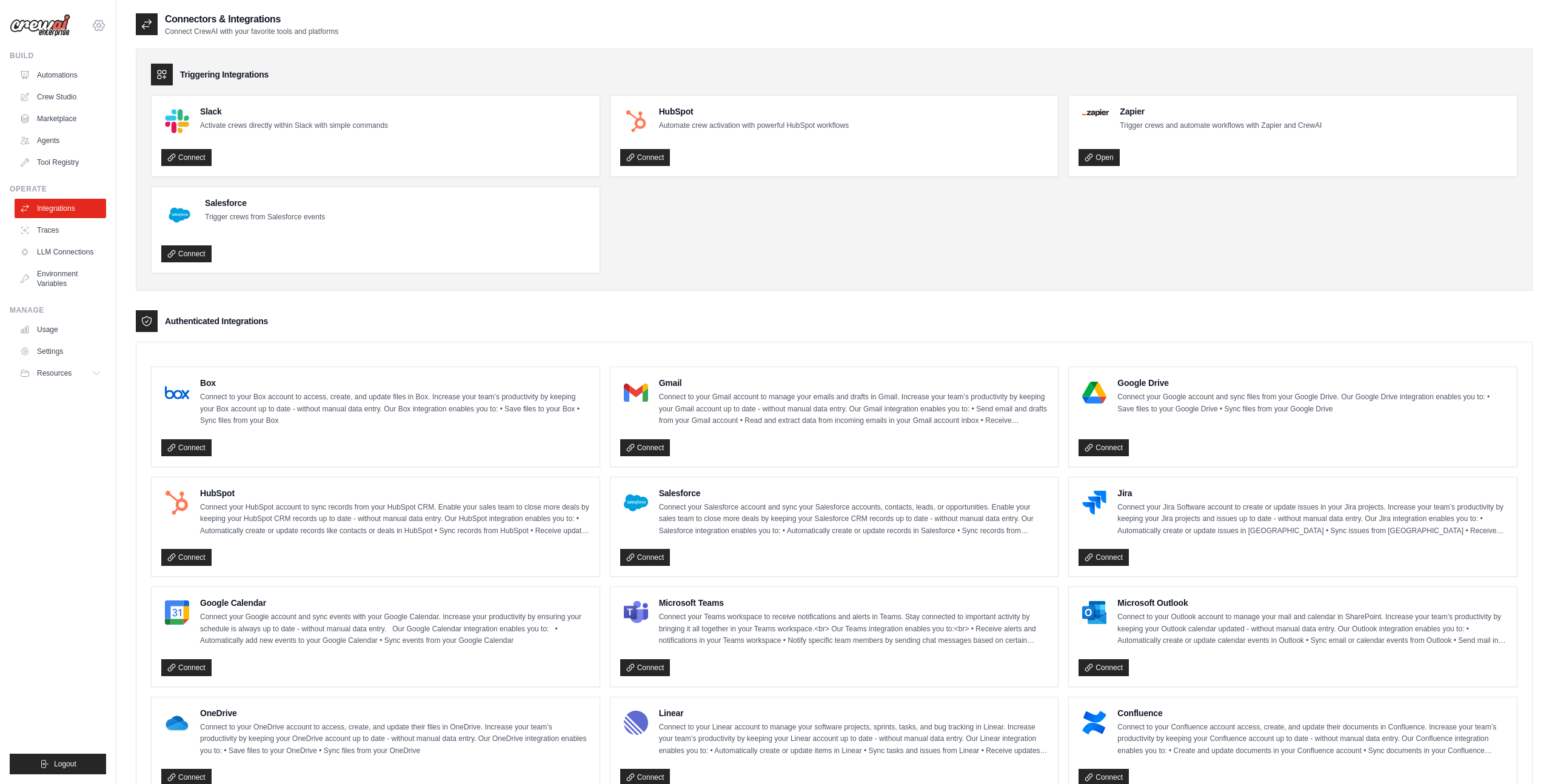
click at [99, 24] on icon at bounding box center [99, 25] width 3 height 3
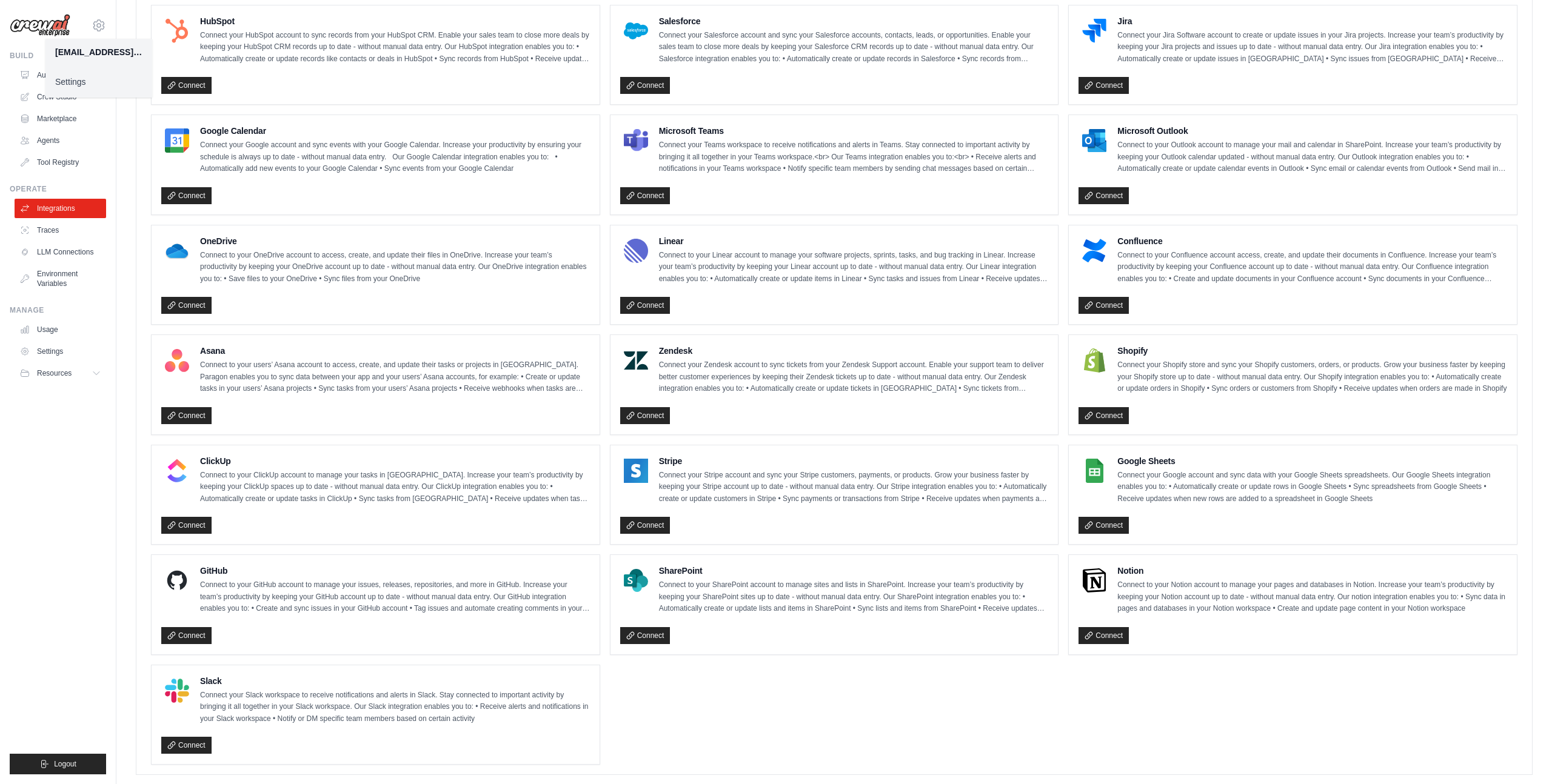
scroll to position [495, 0]
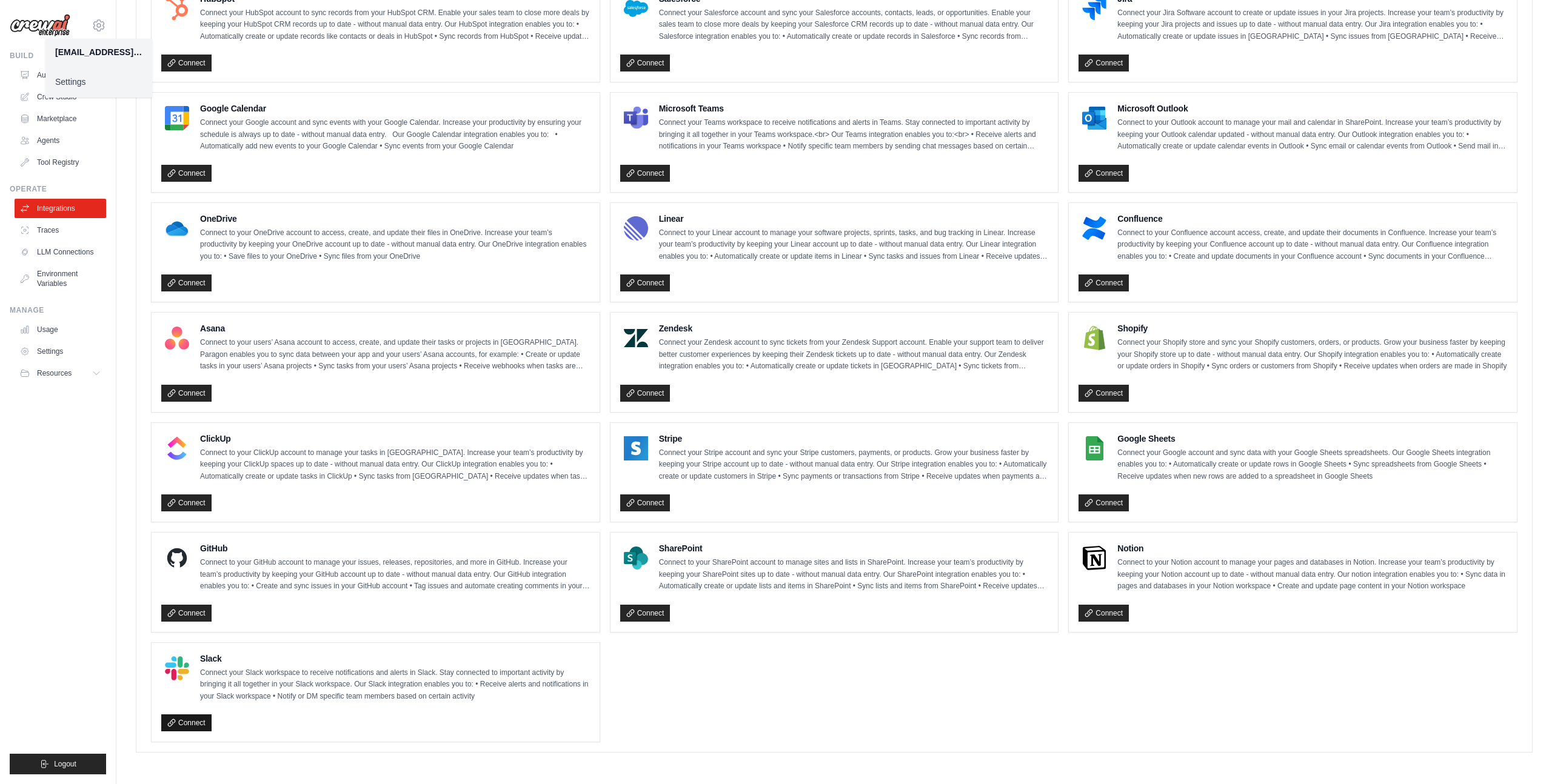
click at [190, 722] on link "Connect" at bounding box center [186, 723] width 50 height 17
click at [65, 97] on link "Crew Studio" at bounding box center [61, 96] width 92 height 20
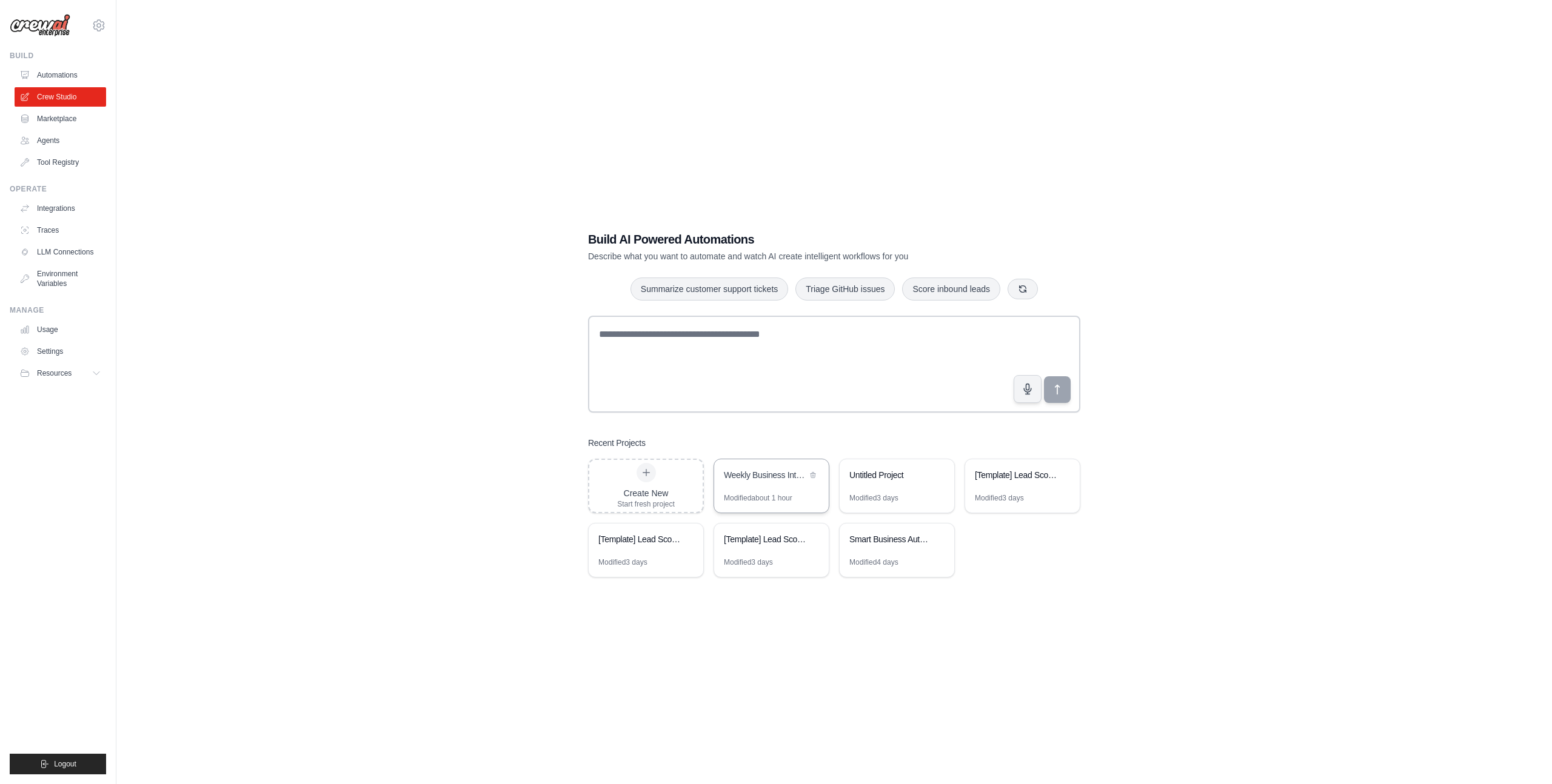
click at [749, 487] on div "Weekly Business Intelligence Automation" at bounding box center [772, 476] width 115 height 34
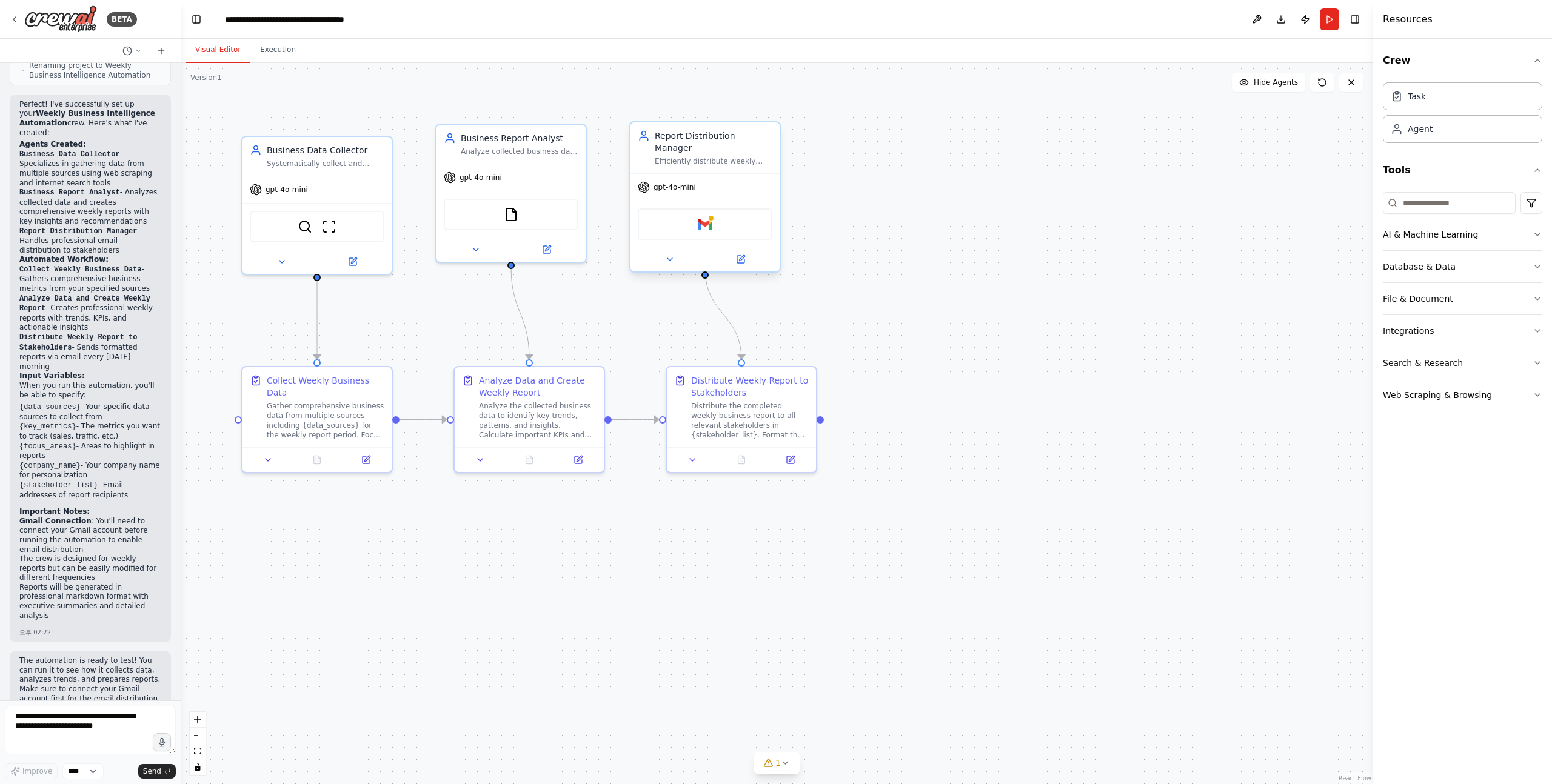
scroll to position [1231, 0]
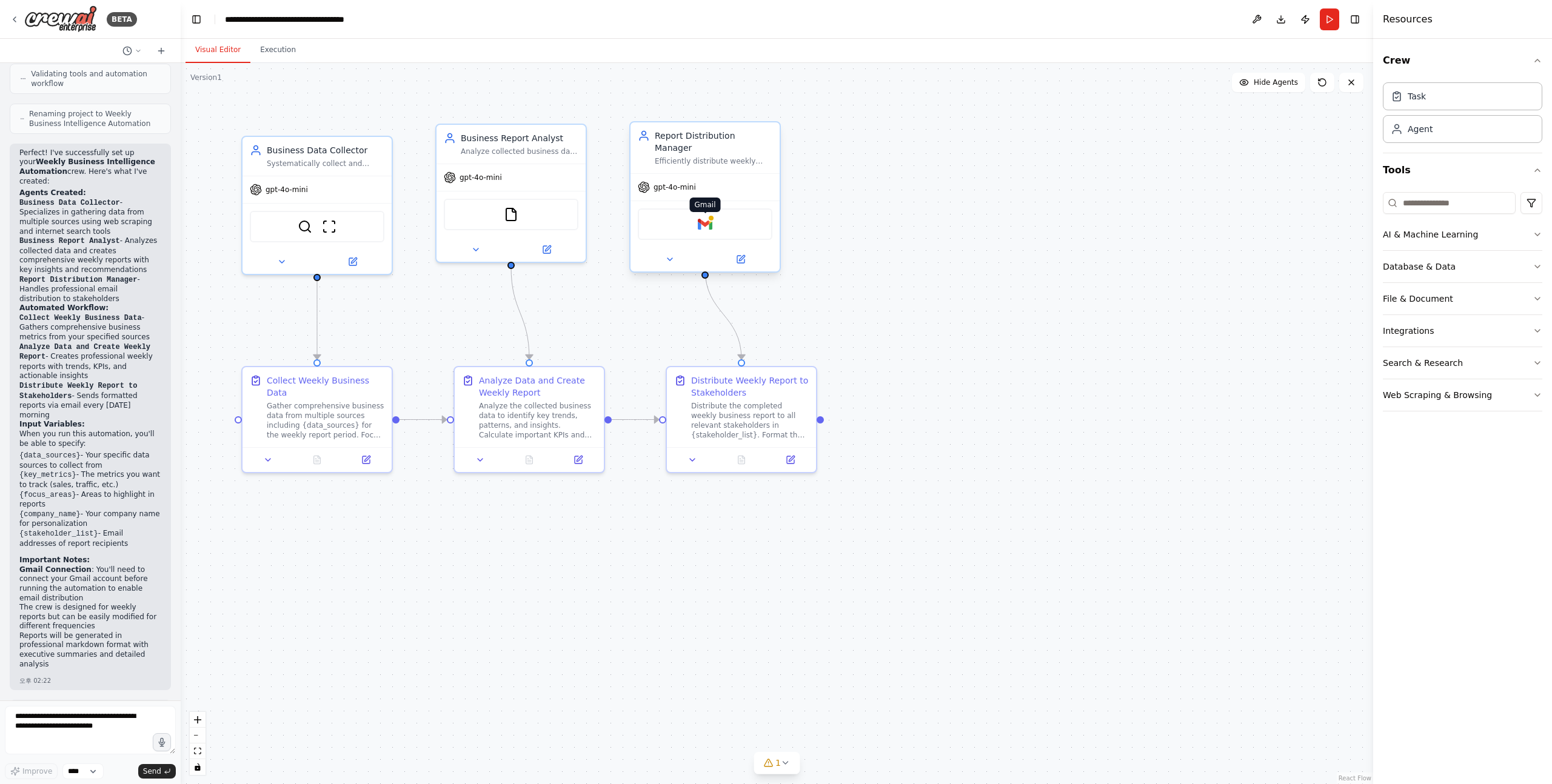
click at [708, 218] on img at bounding box center [705, 224] width 14 height 14
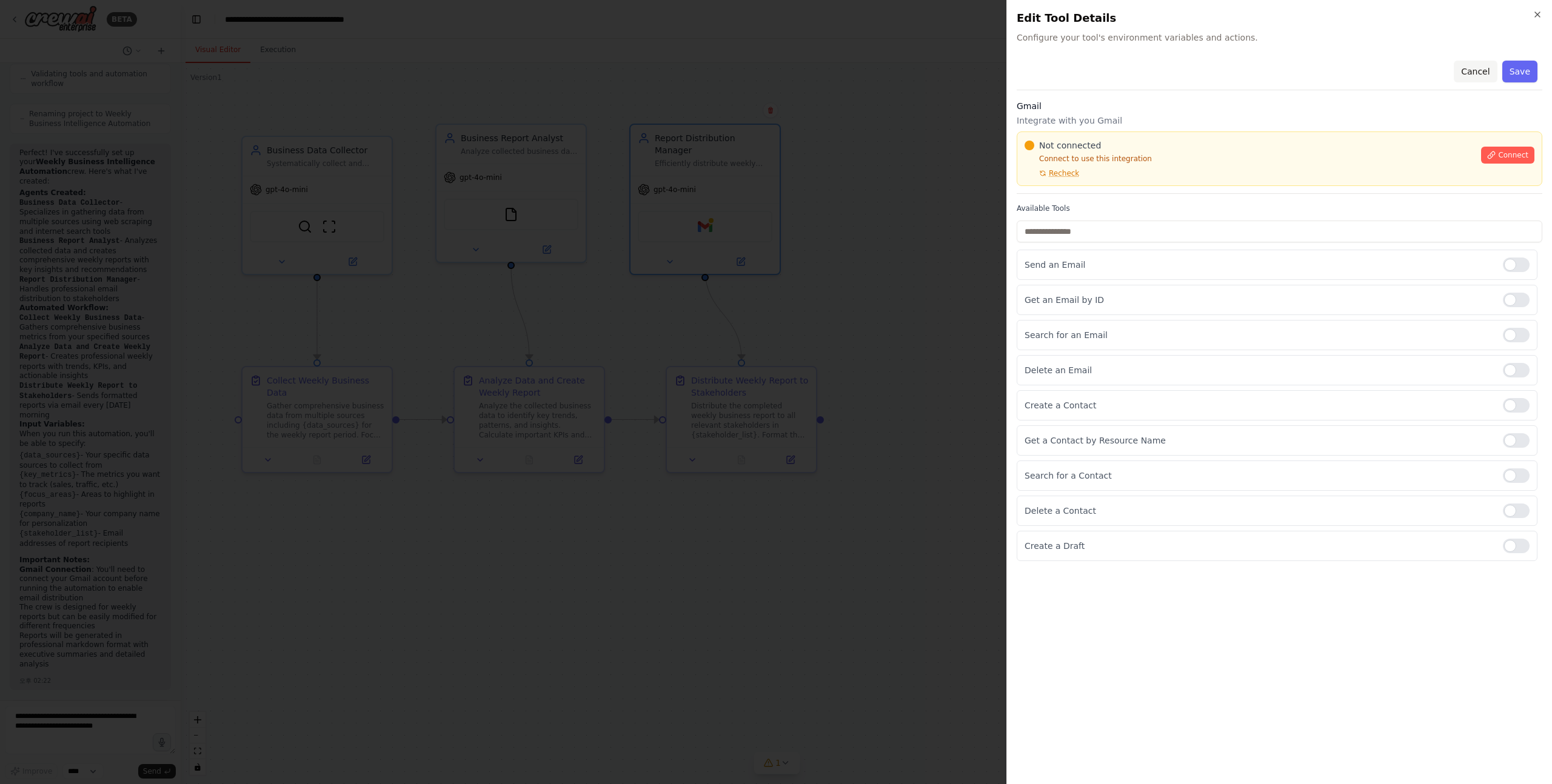
click at [1462, 71] on button "Cancel" at bounding box center [1475, 71] width 43 height 22
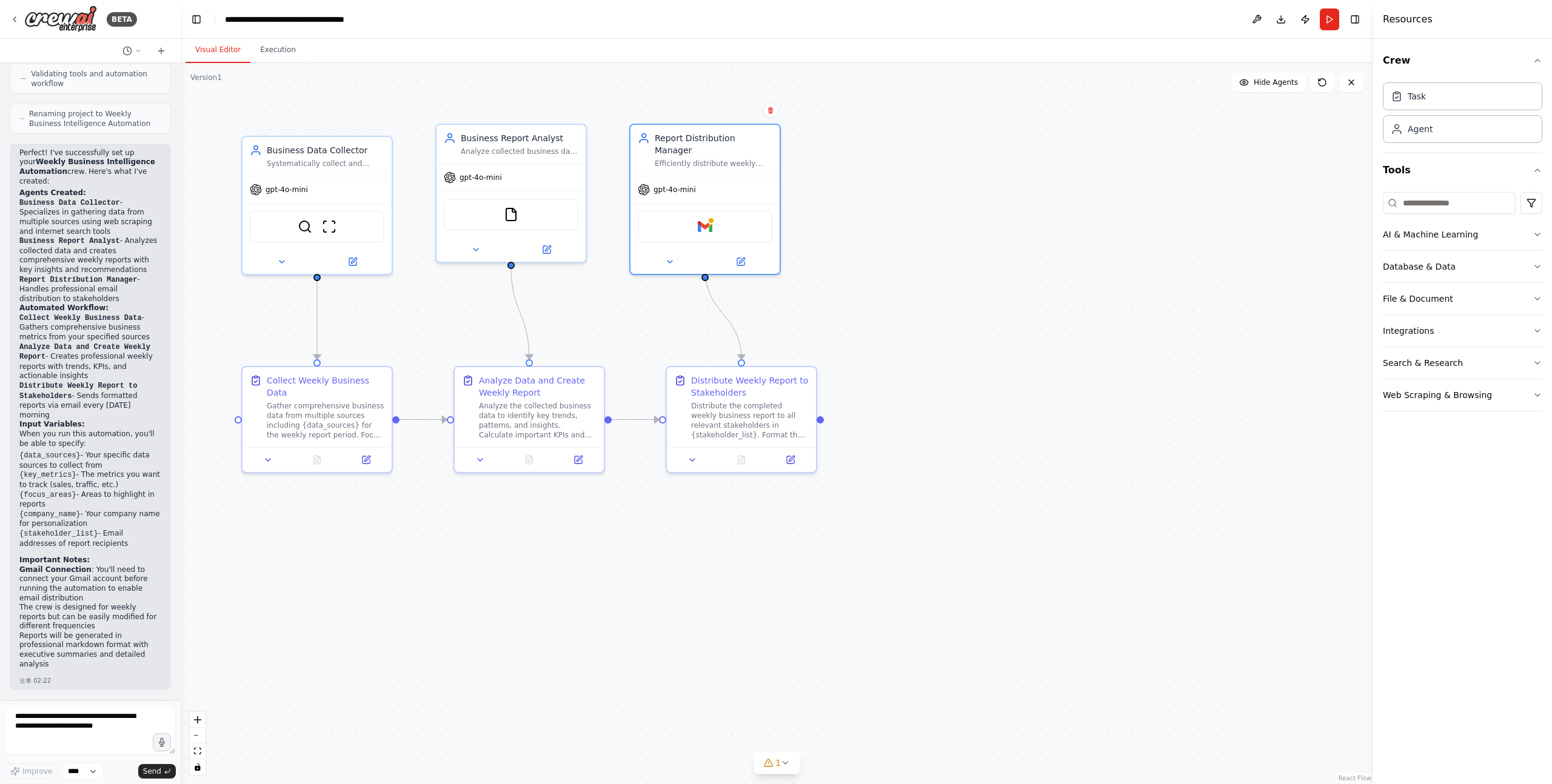
click at [856, 217] on div ".deletable-edge-delete-btn { width: 20px; height: 20px; border: 0px solid #ffff…" at bounding box center [777, 423] width 1192 height 721
click at [727, 252] on button at bounding box center [740, 259] width 69 height 14
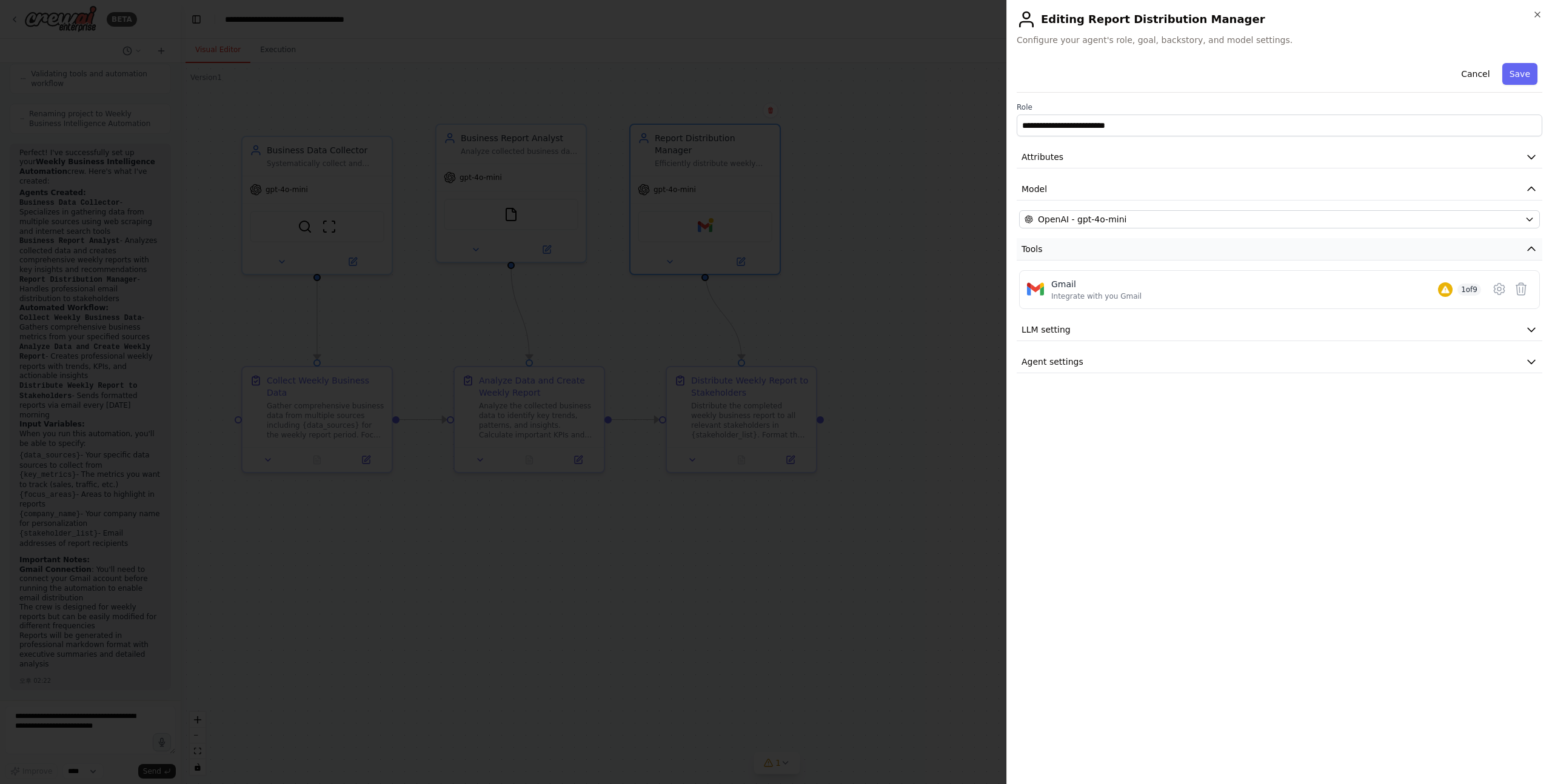
click at [1532, 251] on icon "button" at bounding box center [1532, 249] width 12 height 12
click at [1529, 316] on icon "button" at bounding box center [1532, 313] width 12 height 12
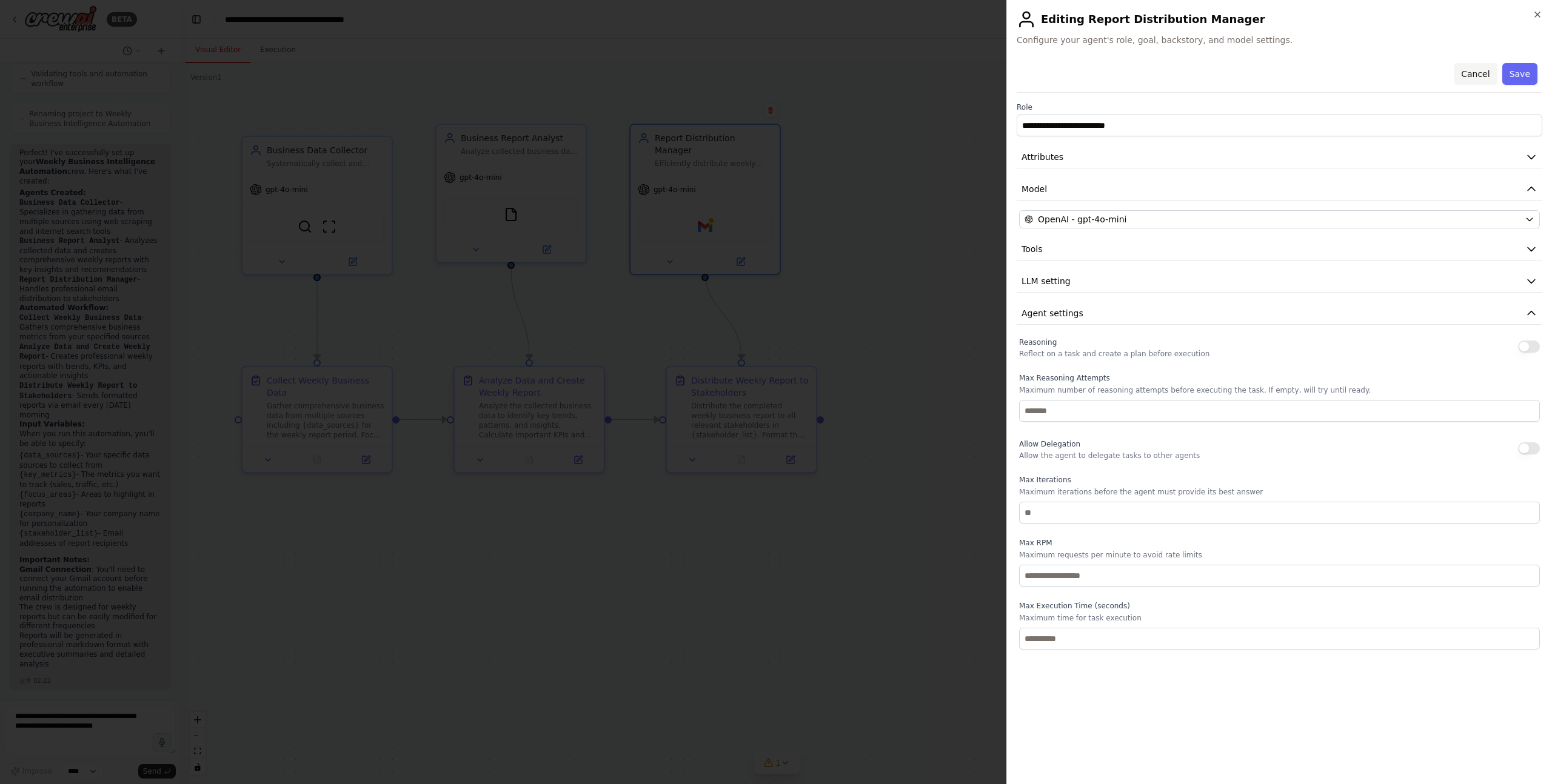
click at [1484, 70] on button "Cancel" at bounding box center [1475, 74] width 43 height 22
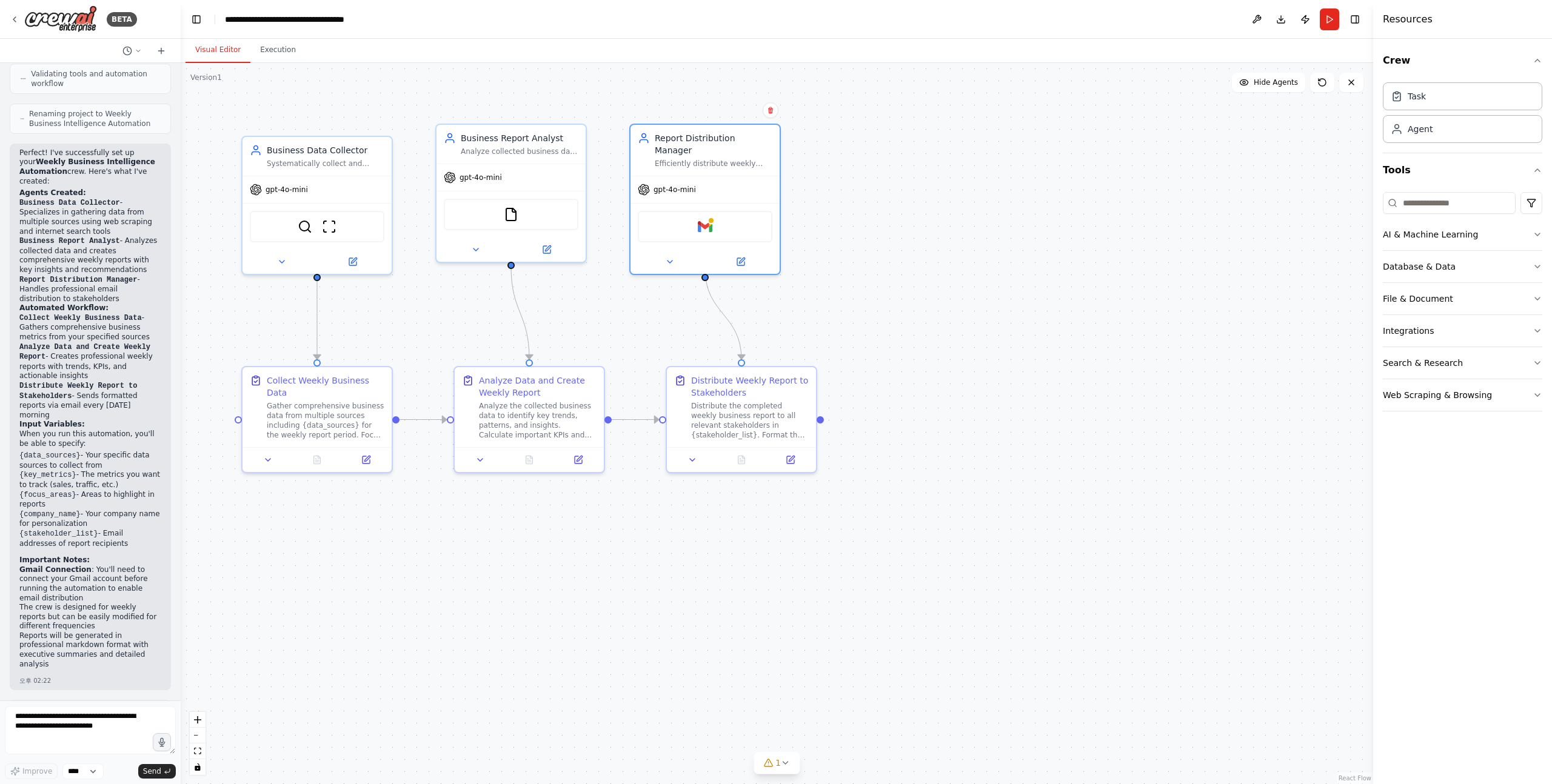
click at [966, 167] on div ".deletable-edge-delete-btn { width: 20px; height: 20px; border: 0px solid #ffff…" at bounding box center [777, 423] width 1192 height 721
click at [1432, 332] on button "Integrations" at bounding box center [1463, 331] width 160 height 31
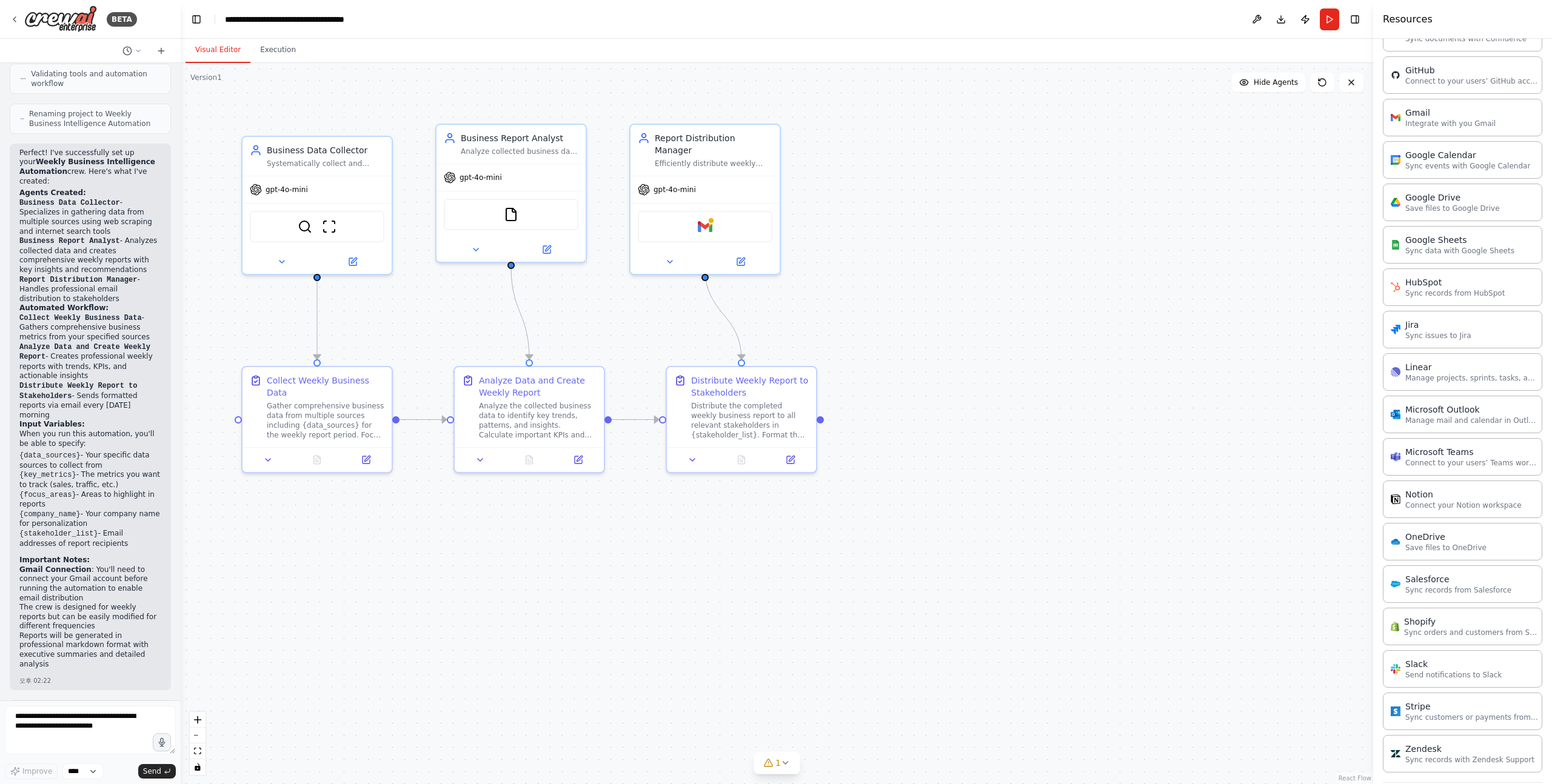
scroll to position [547, 0]
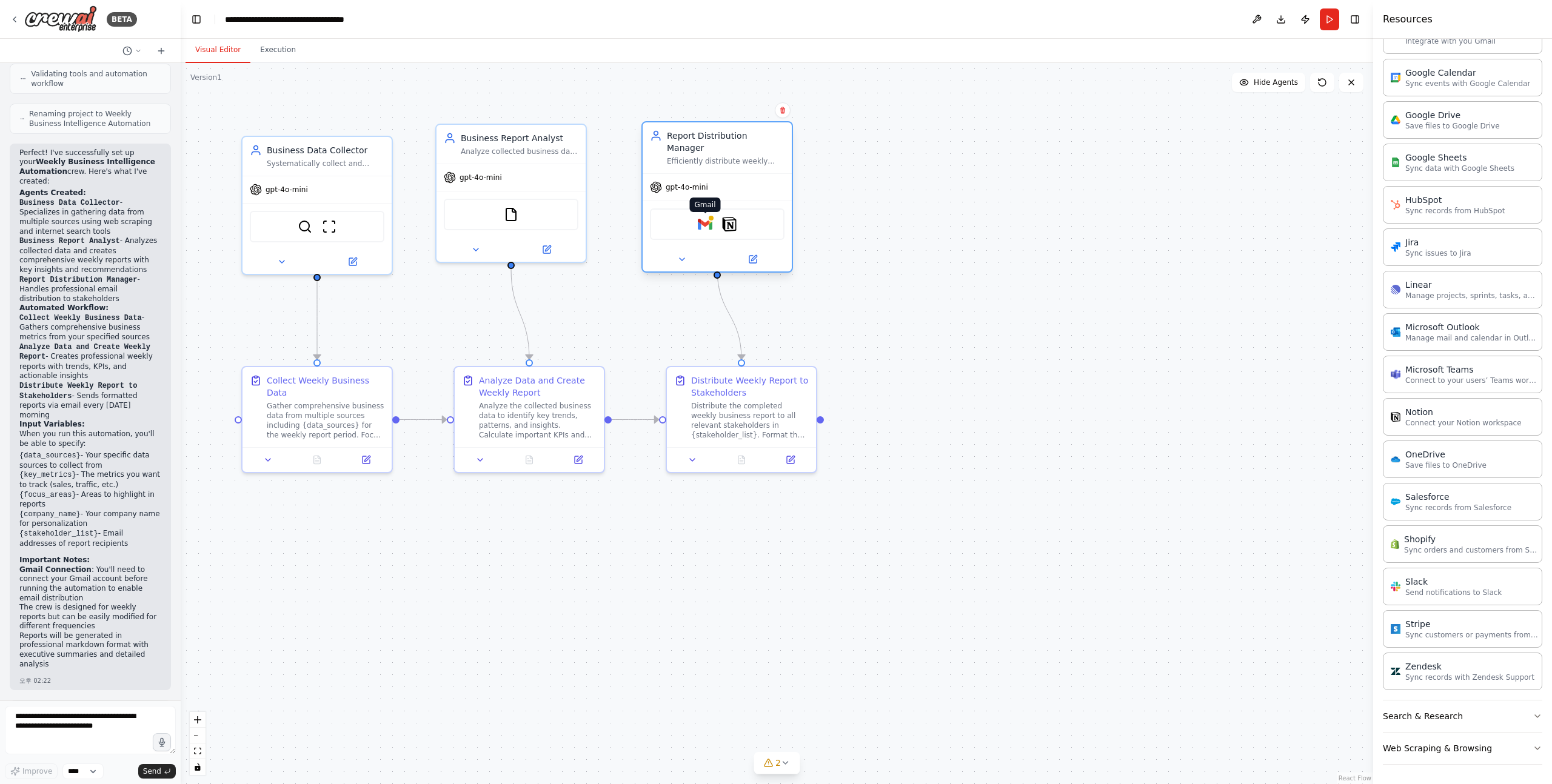
drag, startPoint x: 695, startPoint y: 212, endPoint x: 705, endPoint y: 213, distance: 10.0
click at [705, 217] on img at bounding box center [705, 224] width 14 height 14
click at [704, 217] on img at bounding box center [705, 224] width 14 height 14
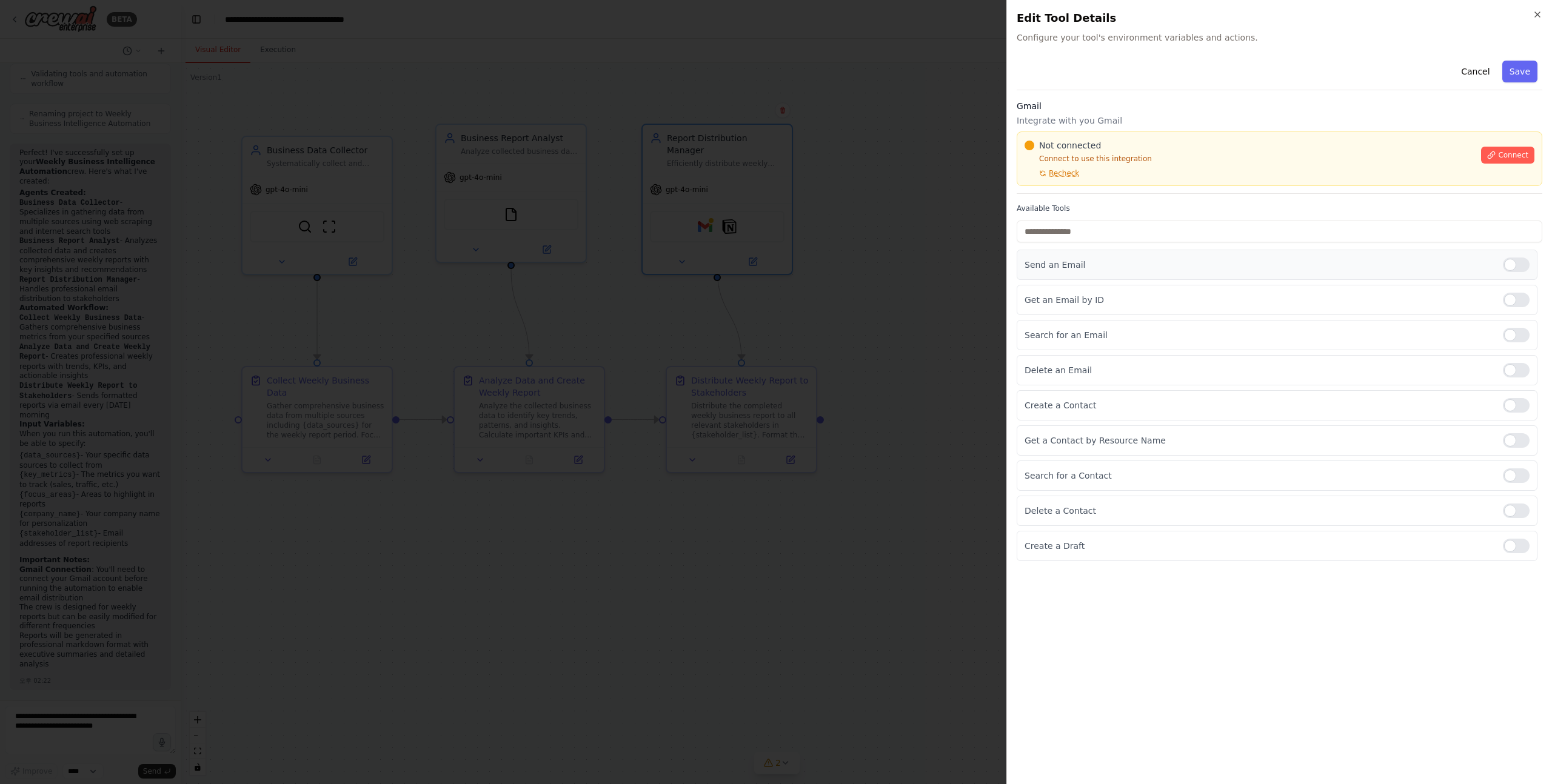
click at [1510, 266] on div at bounding box center [1516, 264] width 27 height 14
click at [1524, 70] on button "Save" at bounding box center [1520, 71] width 35 height 22
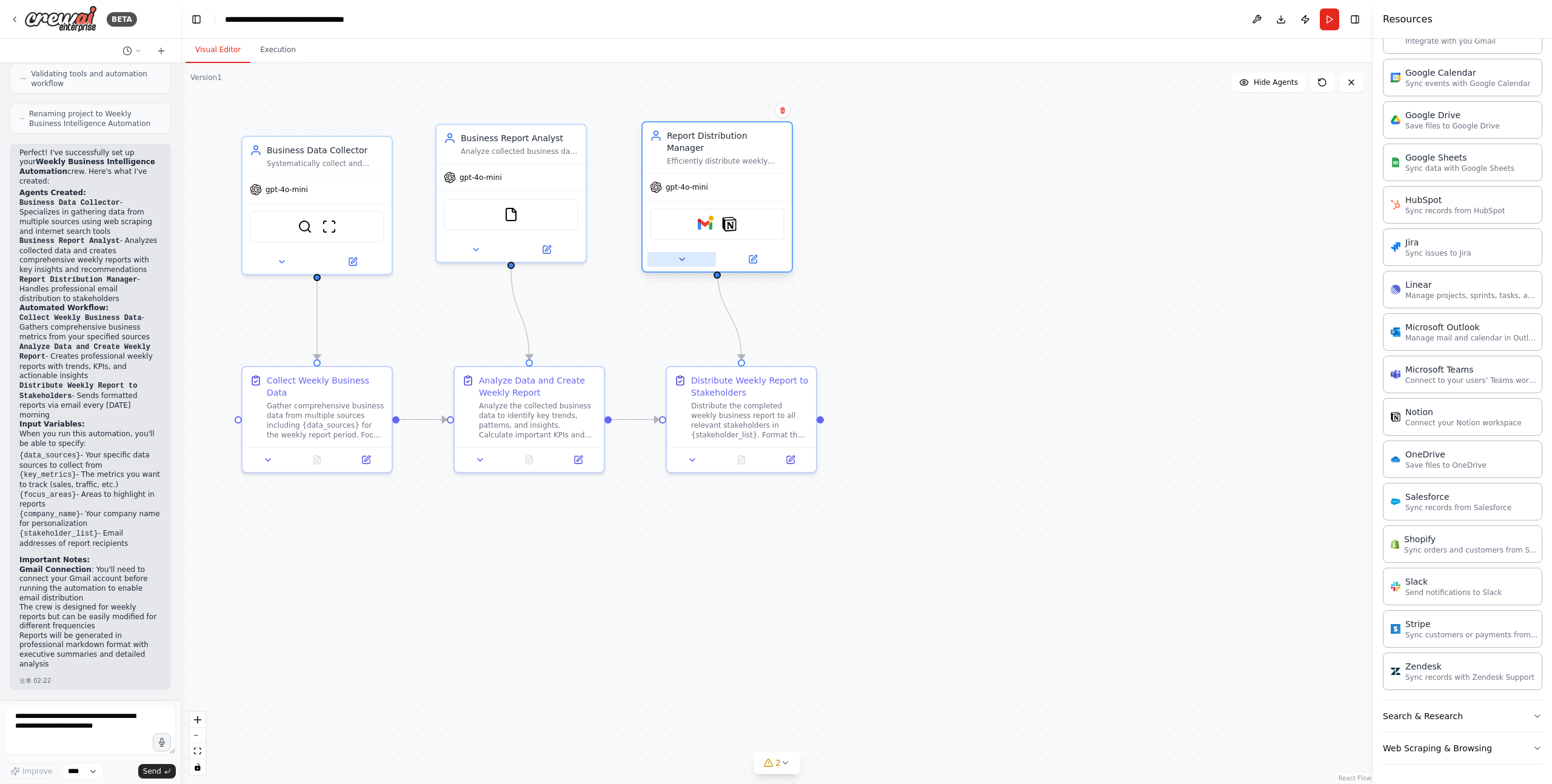
click at [680, 255] on icon at bounding box center [682, 260] width 10 height 10
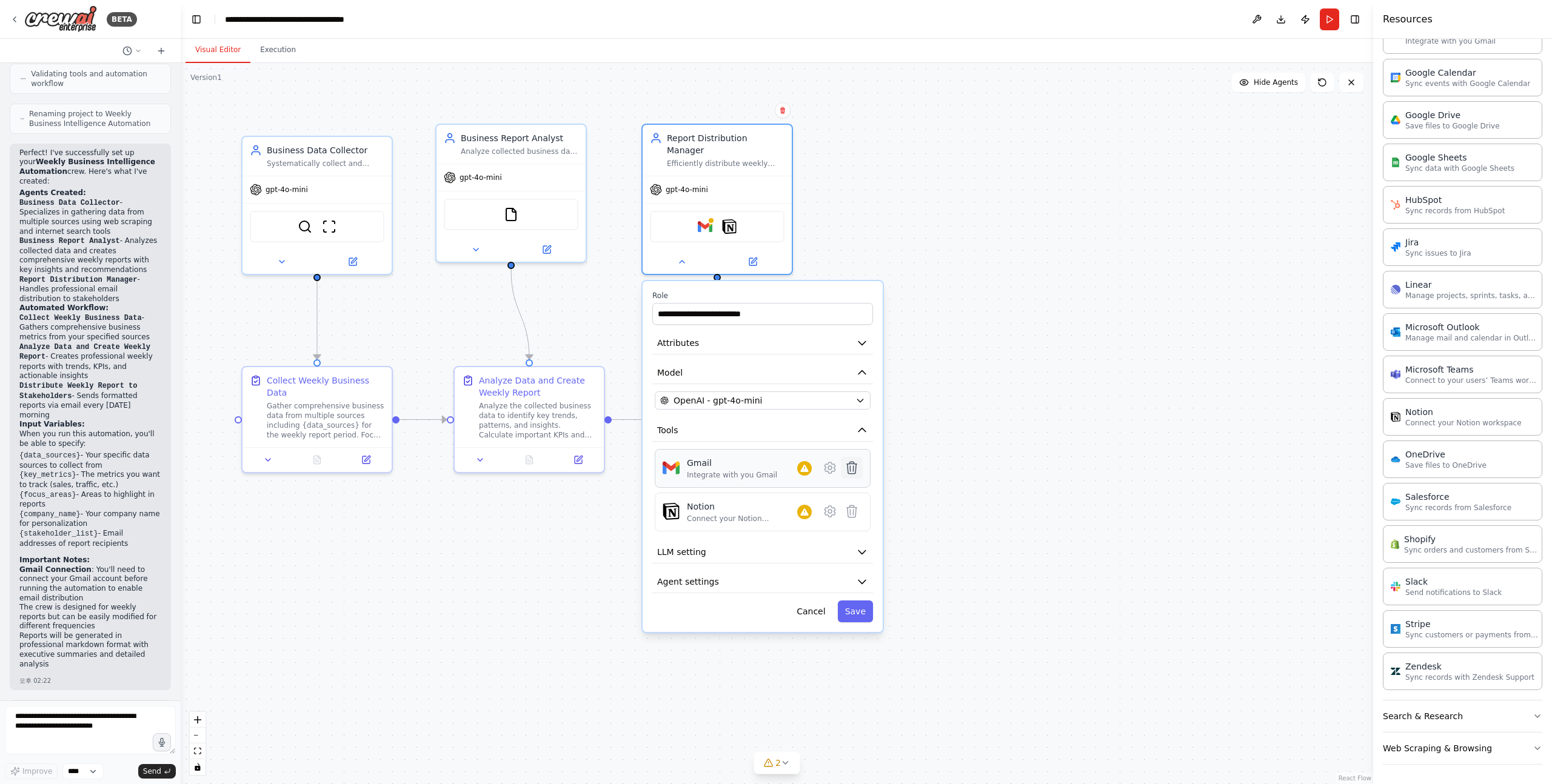
click at [854, 462] on icon at bounding box center [852, 468] width 10 height 12
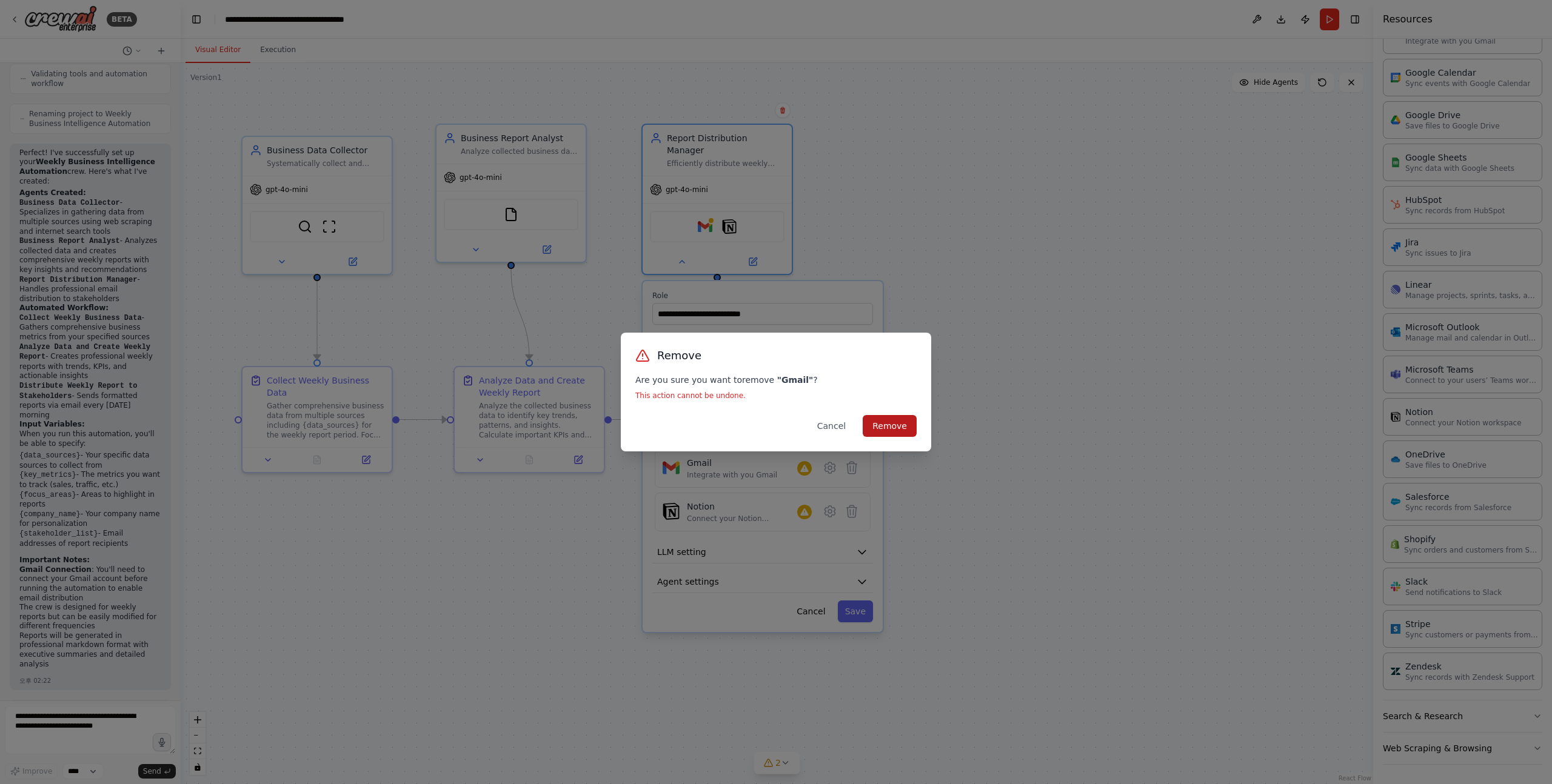
click at [897, 429] on button "Remove" at bounding box center [889, 426] width 54 height 22
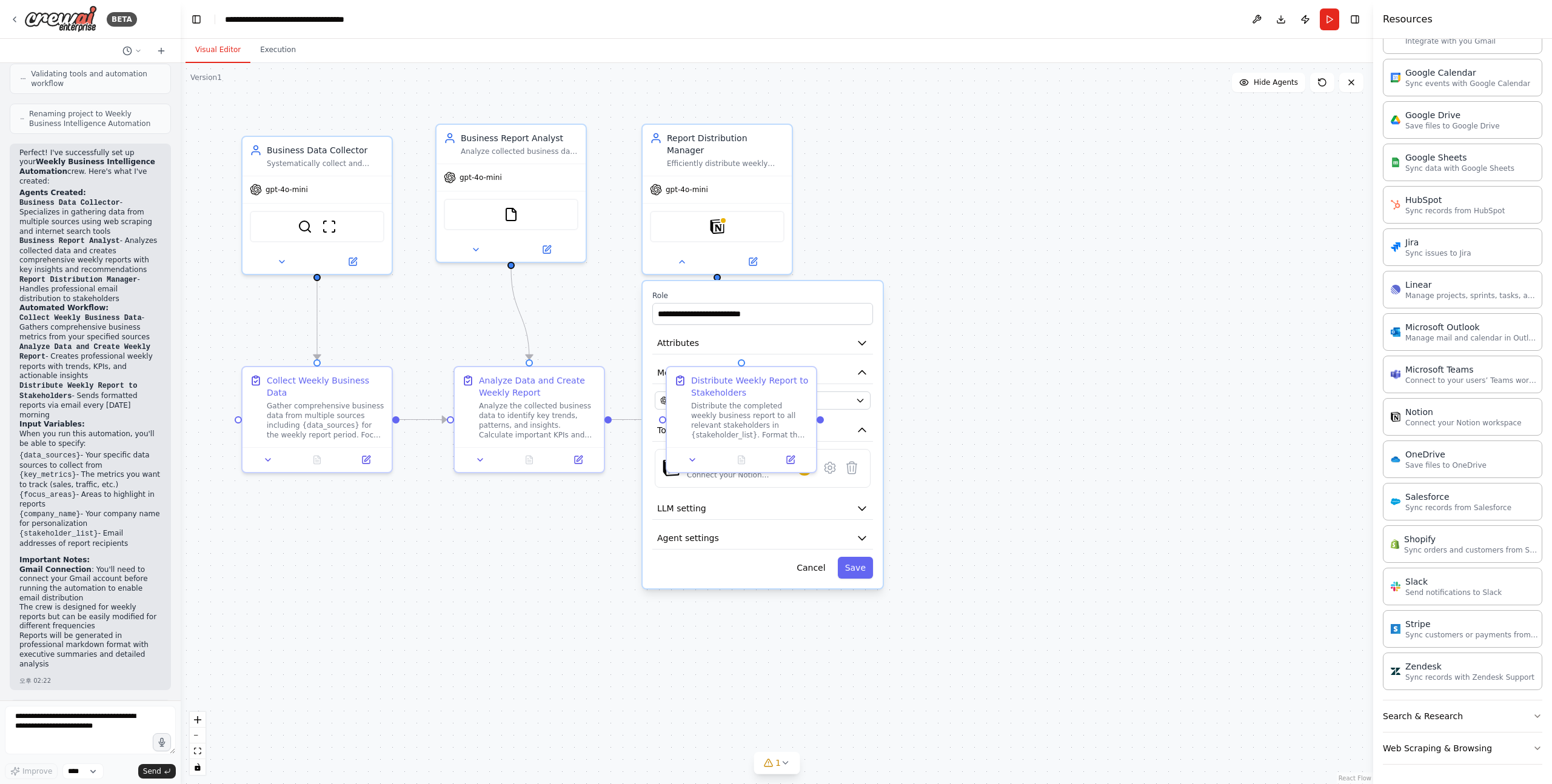
click at [979, 278] on div ".deletable-edge-delete-btn { width: 20px; height: 20px; border: 0px solid #ffff…" at bounding box center [777, 423] width 1192 height 721
click at [716, 217] on img at bounding box center [717, 224] width 14 height 14
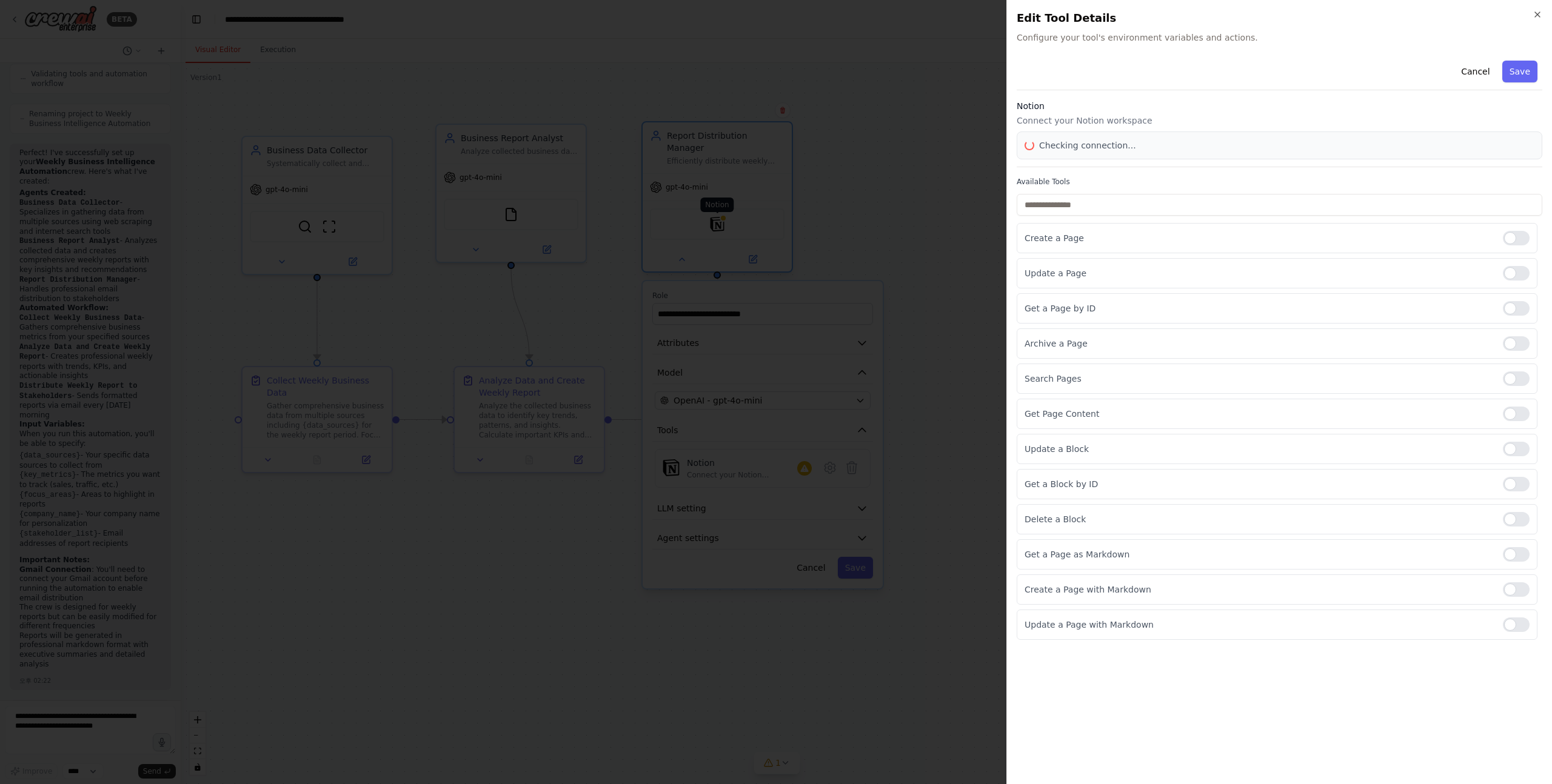
click at [716, 211] on div at bounding box center [776, 392] width 1552 height 784
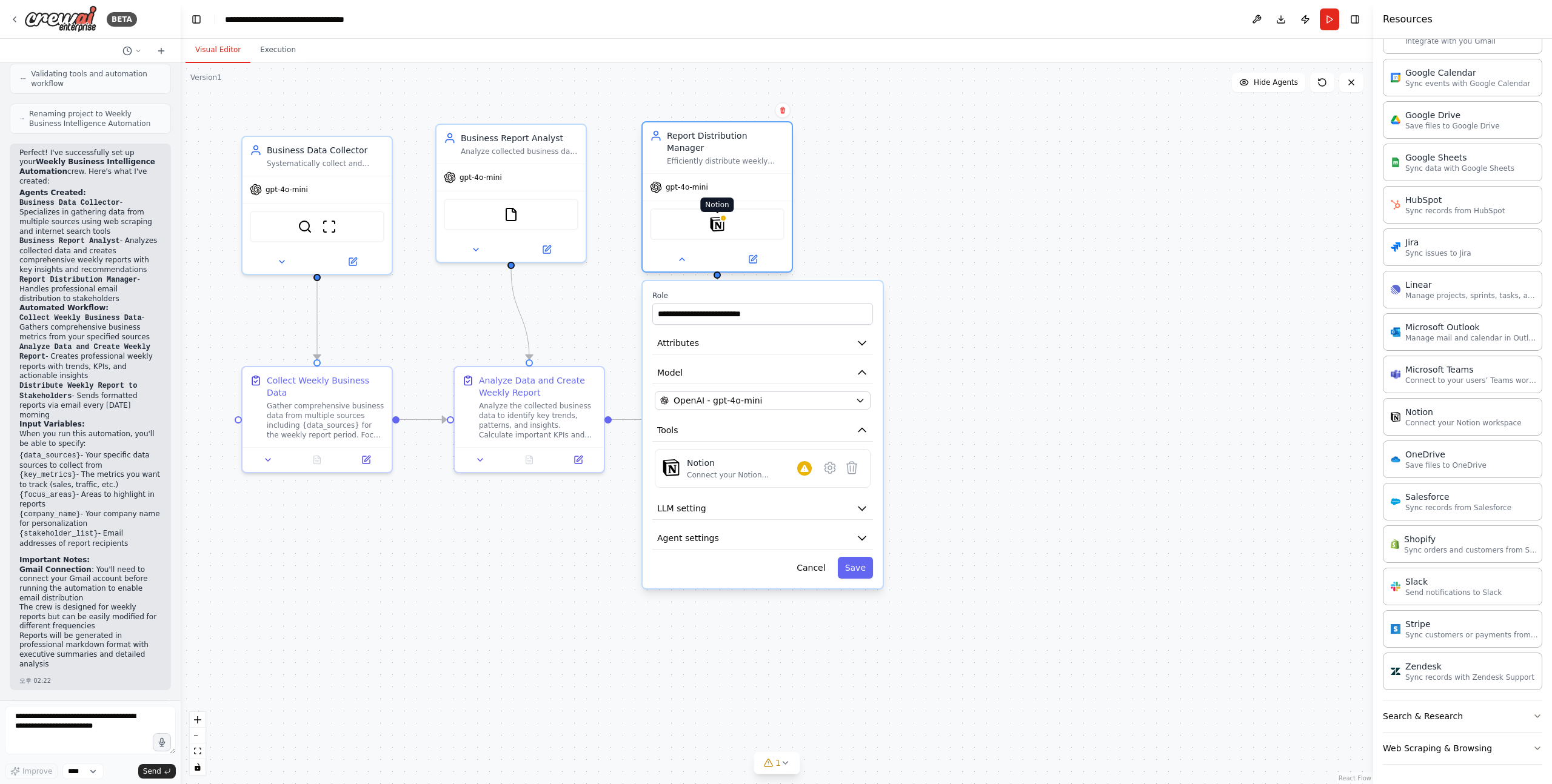
click at [716, 217] on img at bounding box center [717, 224] width 14 height 14
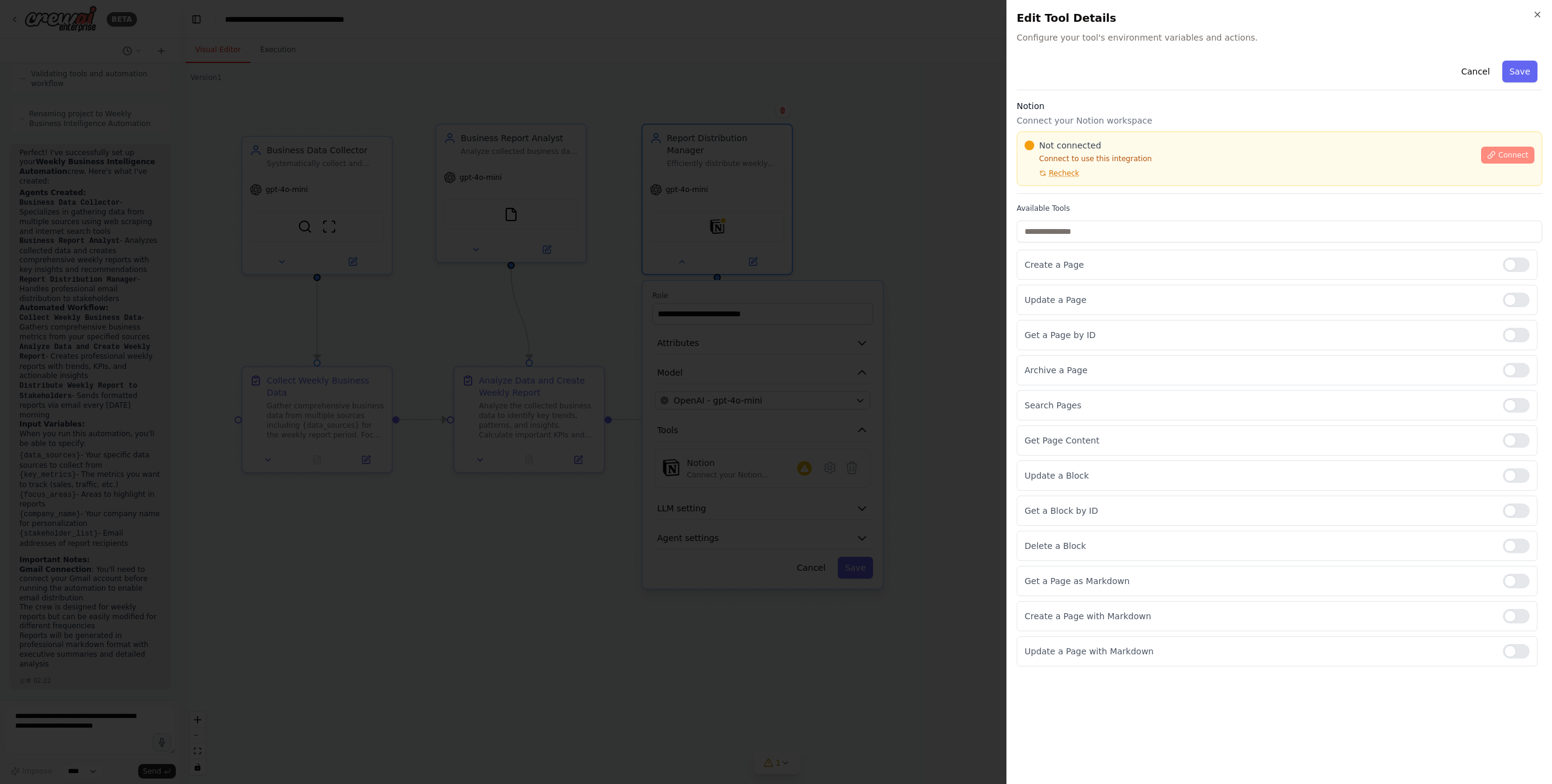
click at [1503, 160] on span "Connect" at bounding box center [1513, 155] width 31 height 10
click at [1510, 156] on span "Connect" at bounding box center [1513, 155] width 31 height 10
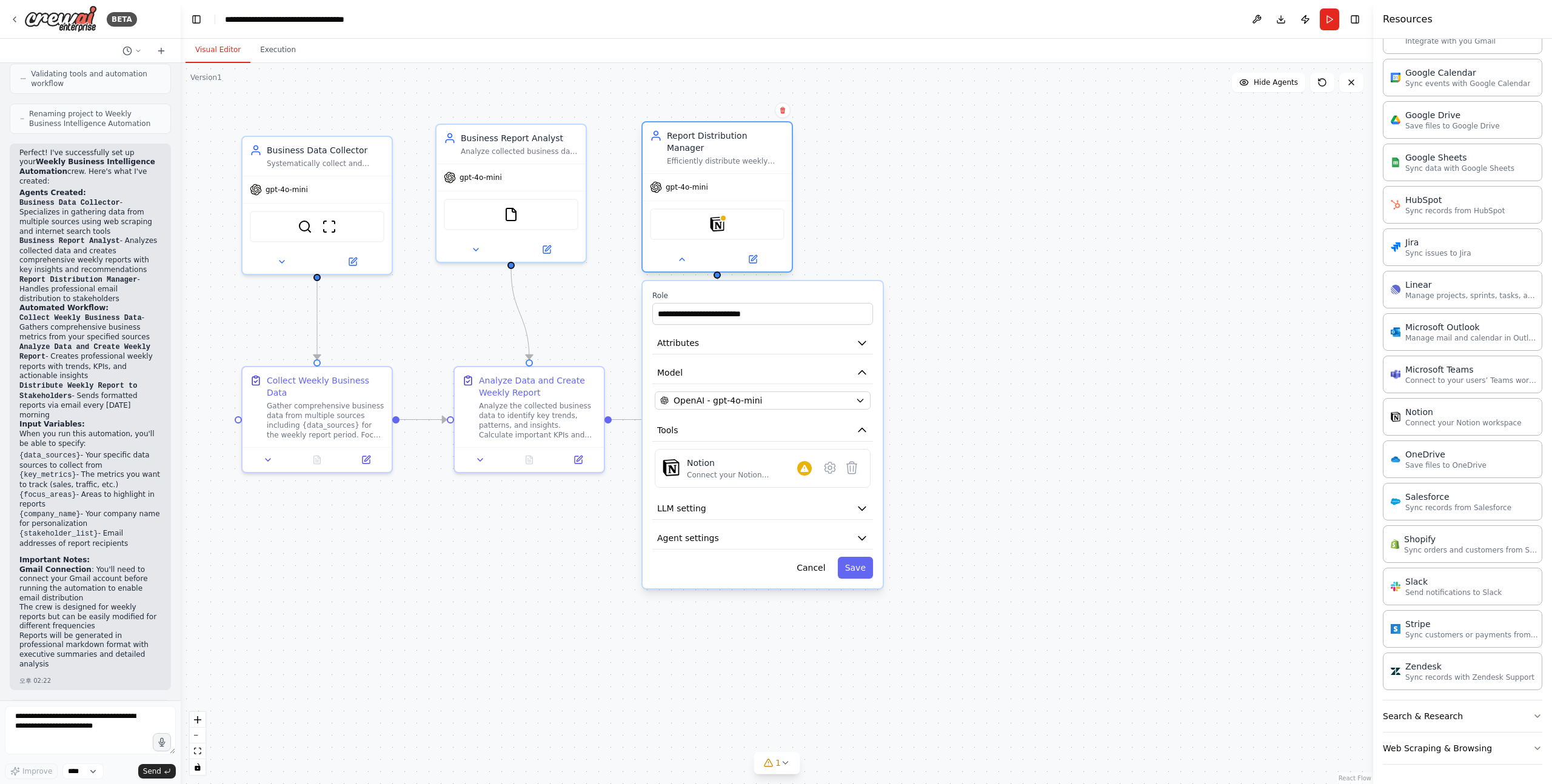
click at [744, 211] on div "Notion" at bounding box center [717, 224] width 135 height 31
click at [698, 209] on div "Notion" at bounding box center [717, 224] width 135 height 31
click at [865, 558] on button "Save" at bounding box center [856, 568] width 35 height 22
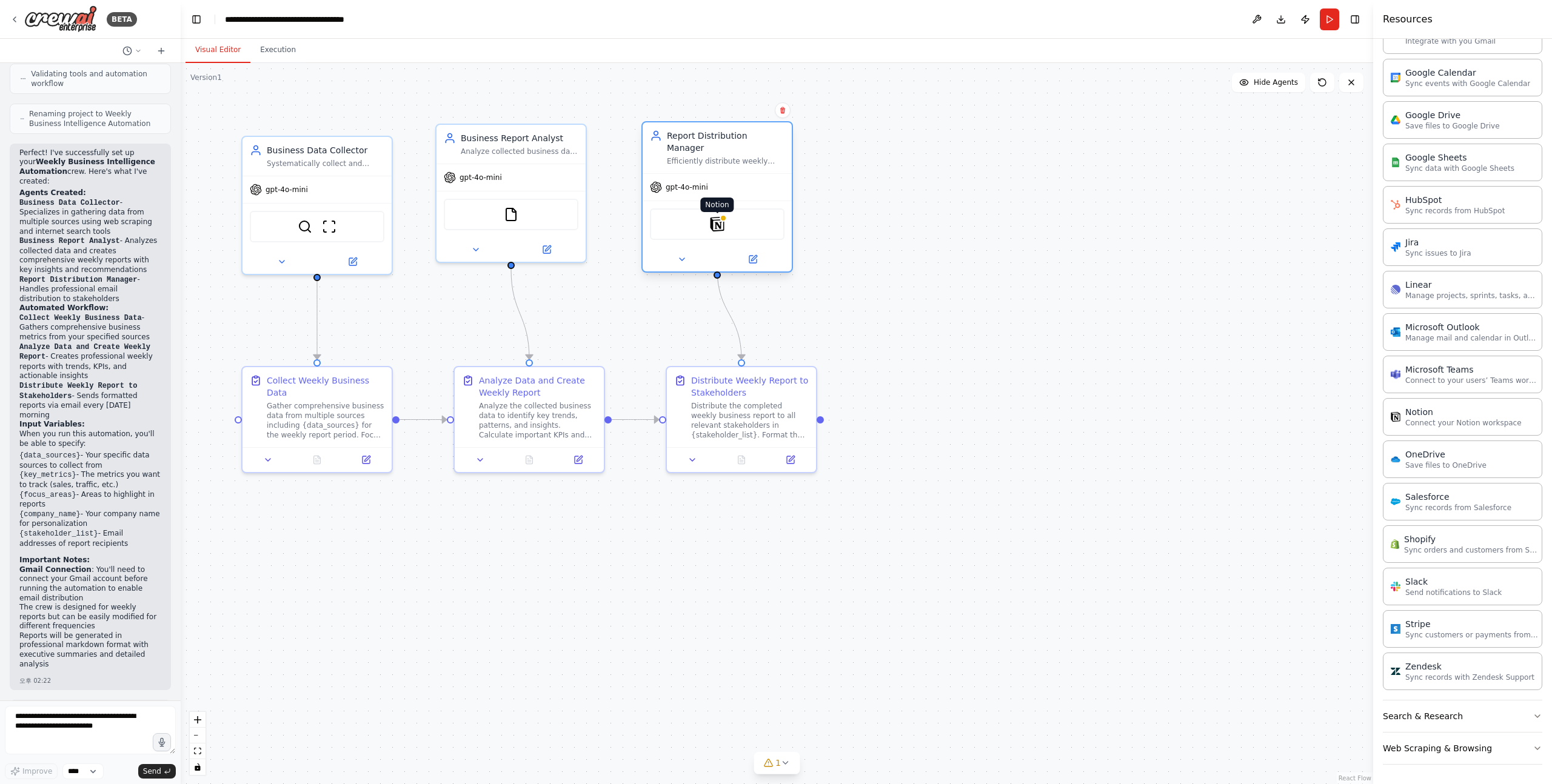
click at [713, 217] on img at bounding box center [717, 224] width 14 height 14
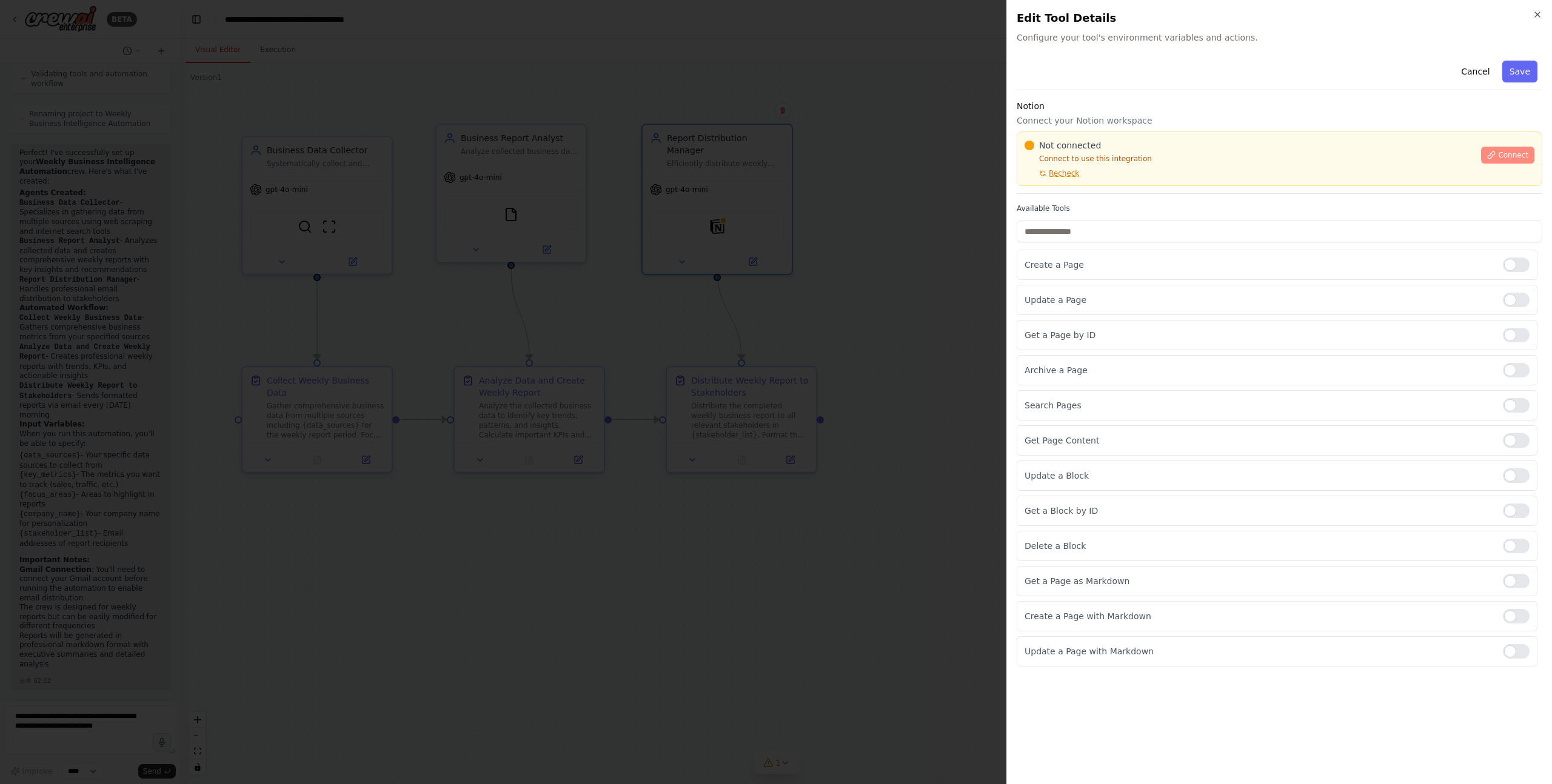
click at [1510, 154] on span "Connect" at bounding box center [1513, 155] width 31 height 10
click at [1525, 152] on span "Connect" at bounding box center [1513, 155] width 31 height 10
click at [921, 289] on div at bounding box center [776, 392] width 1552 height 784
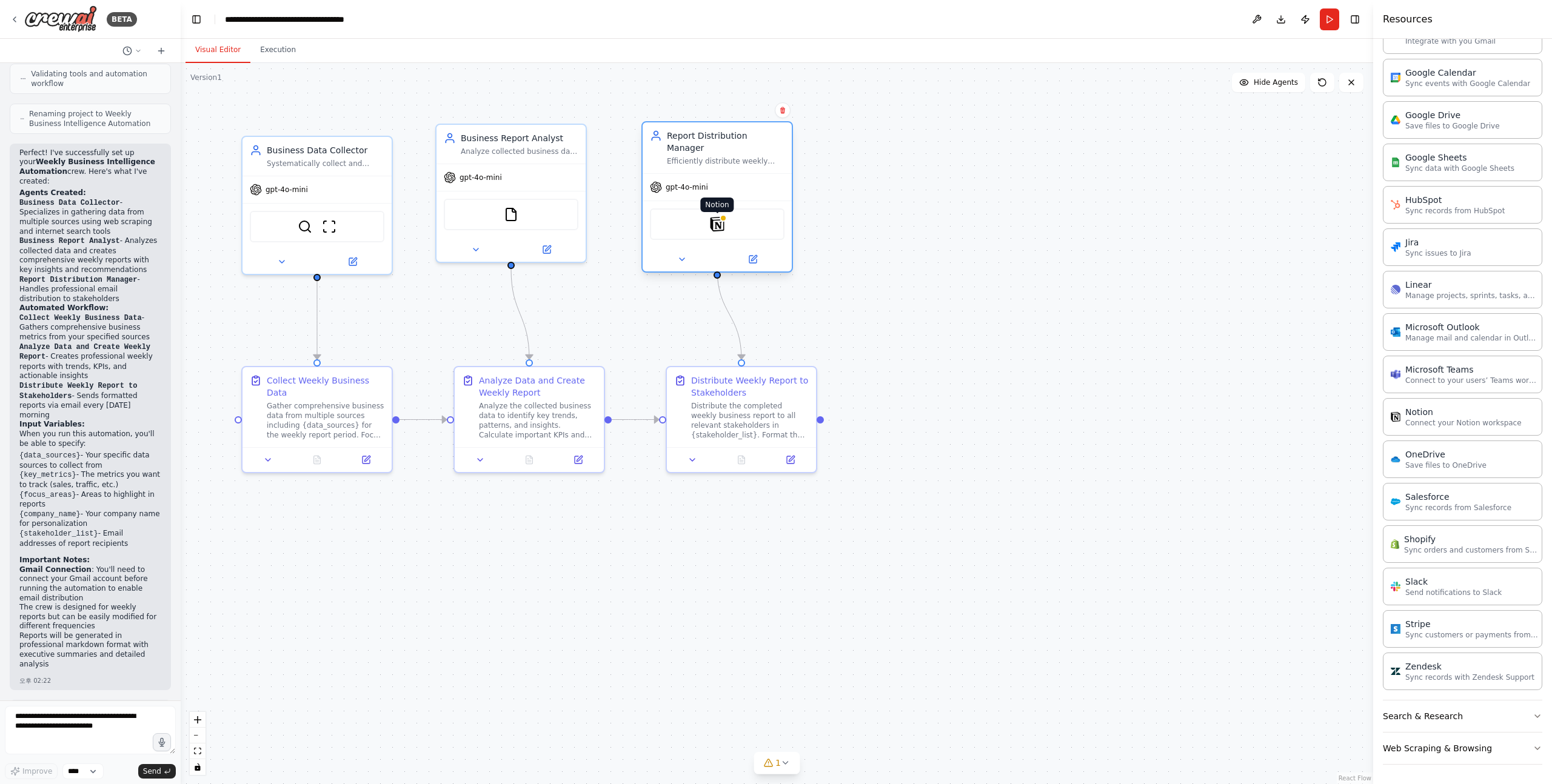
click at [724, 218] on img at bounding box center [717, 224] width 14 height 14
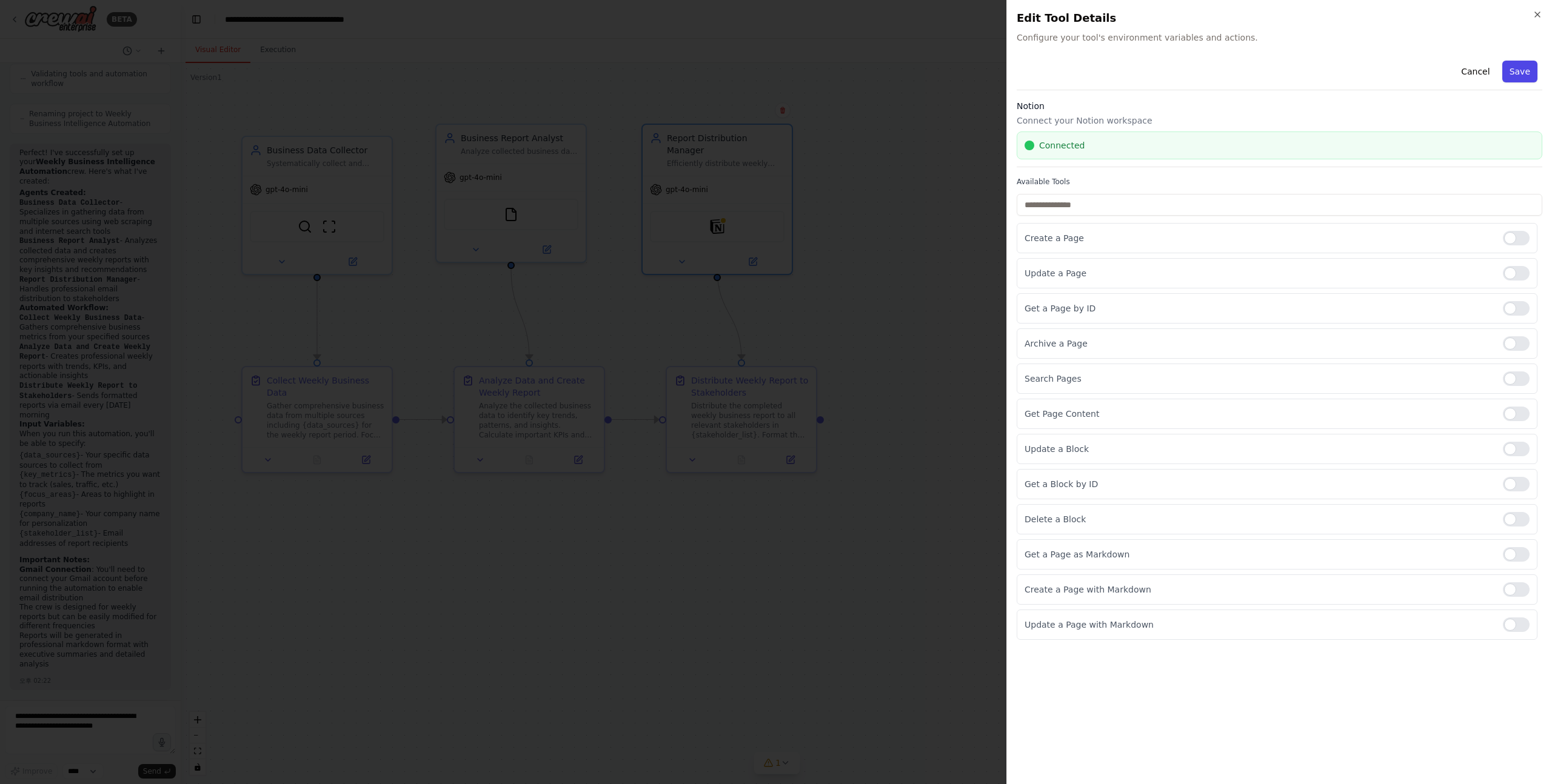
click at [1513, 69] on button "Save" at bounding box center [1520, 71] width 35 height 22
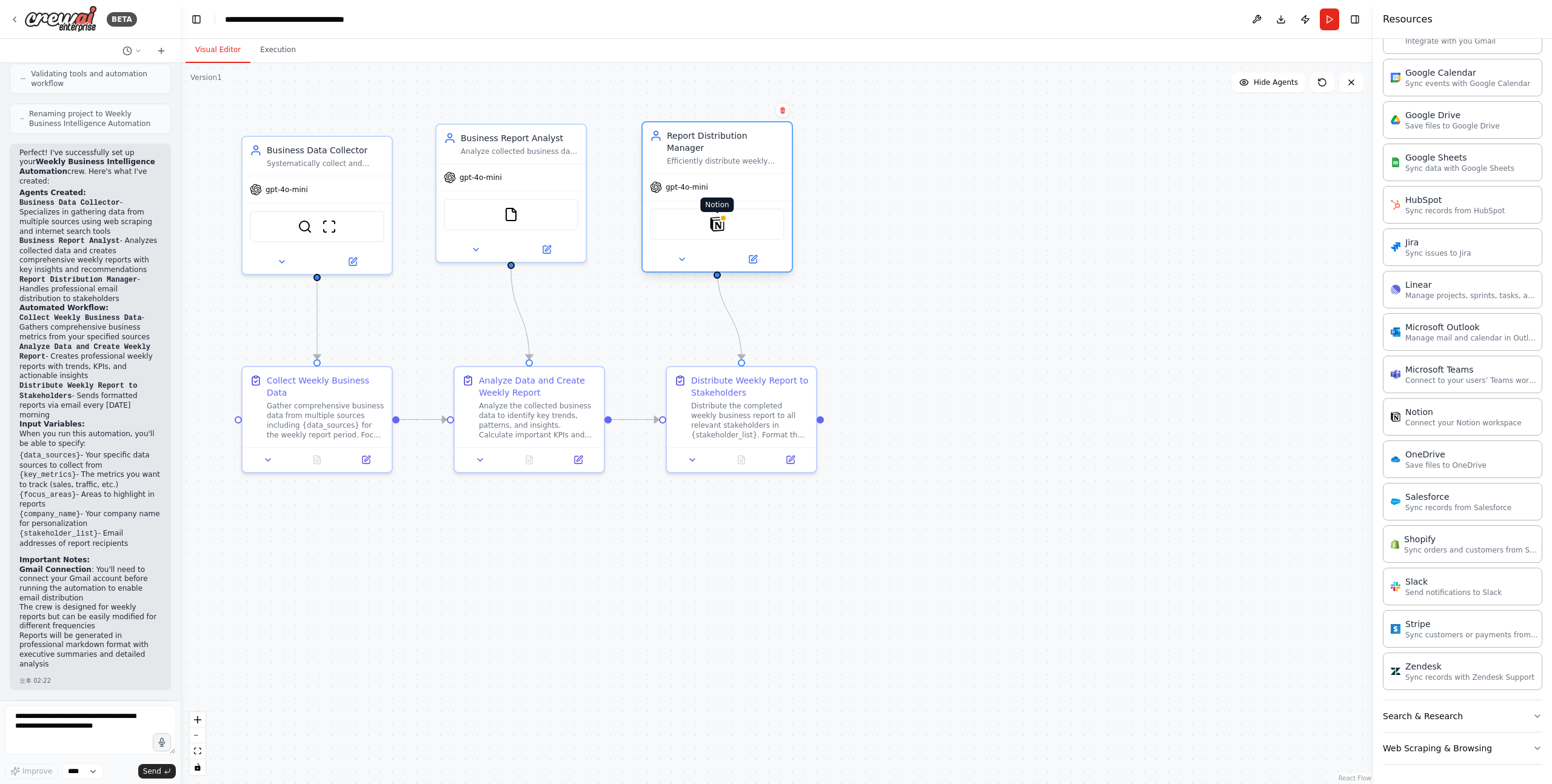
click at [718, 217] on img at bounding box center [717, 224] width 14 height 14
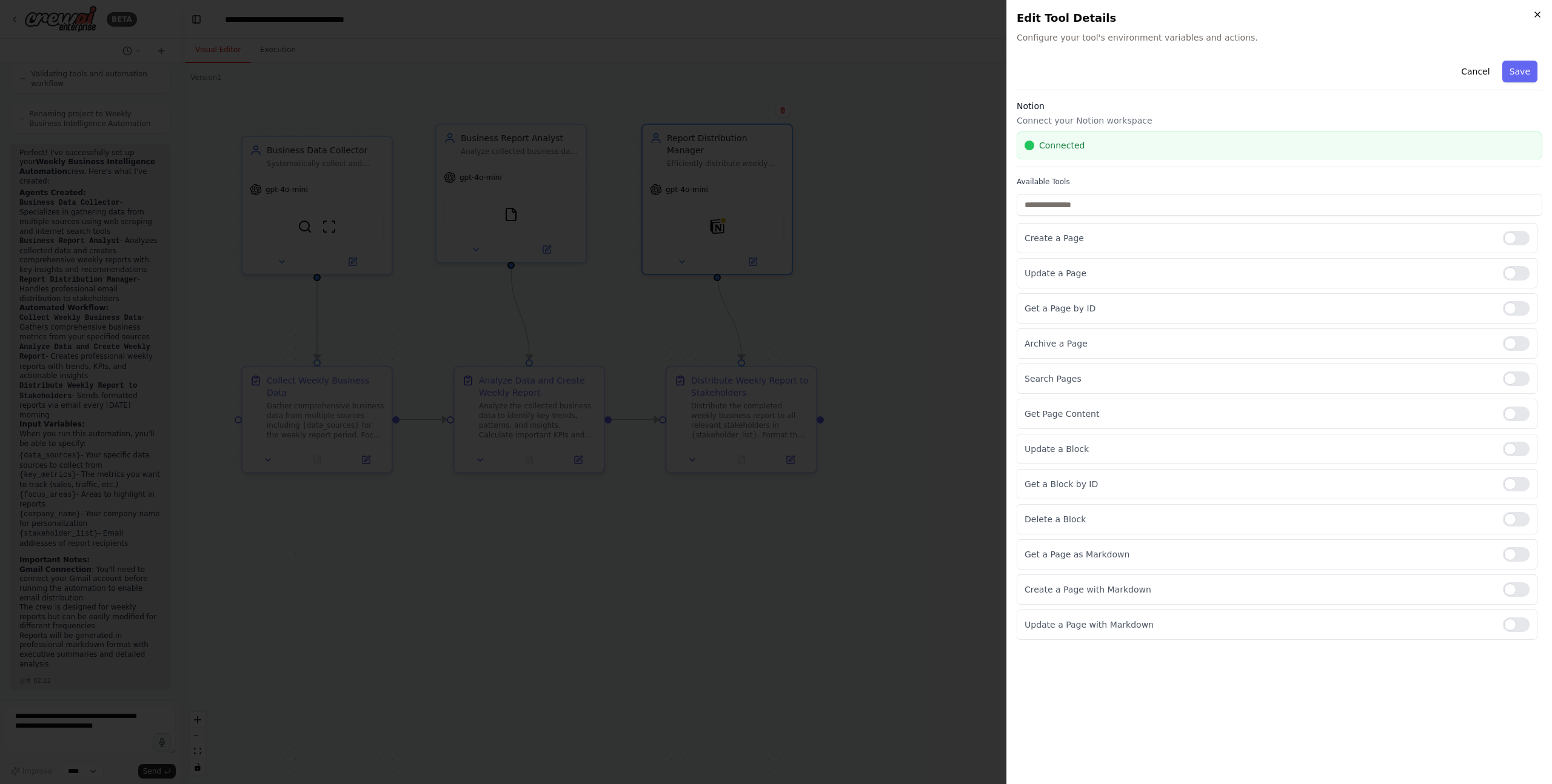
click at [1535, 18] on icon "button" at bounding box center [1538, 14] width 10 height 10
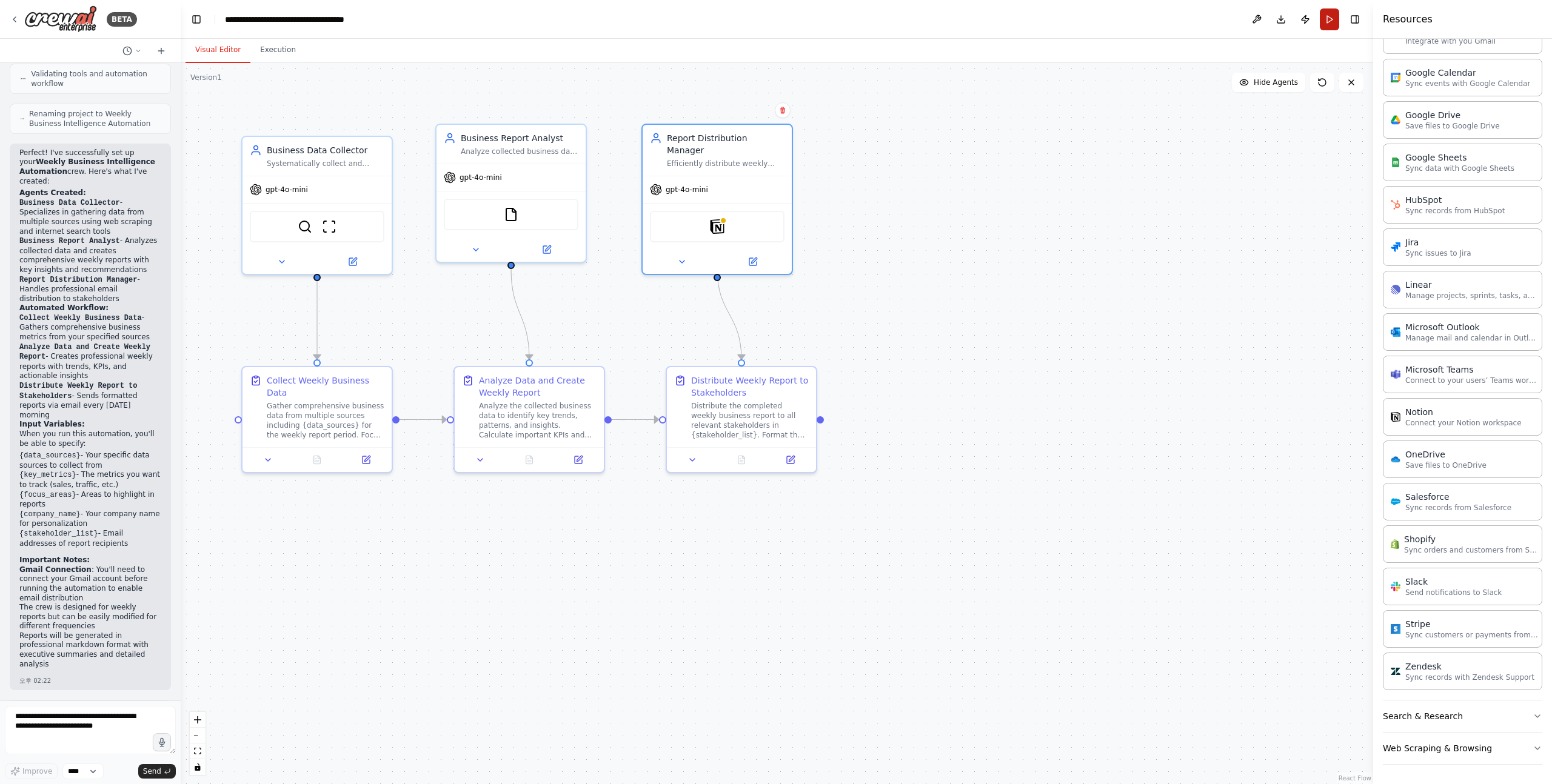
click at [1327, 20] on button "Run" at bounding box center [1330, 19] width 20 height 22
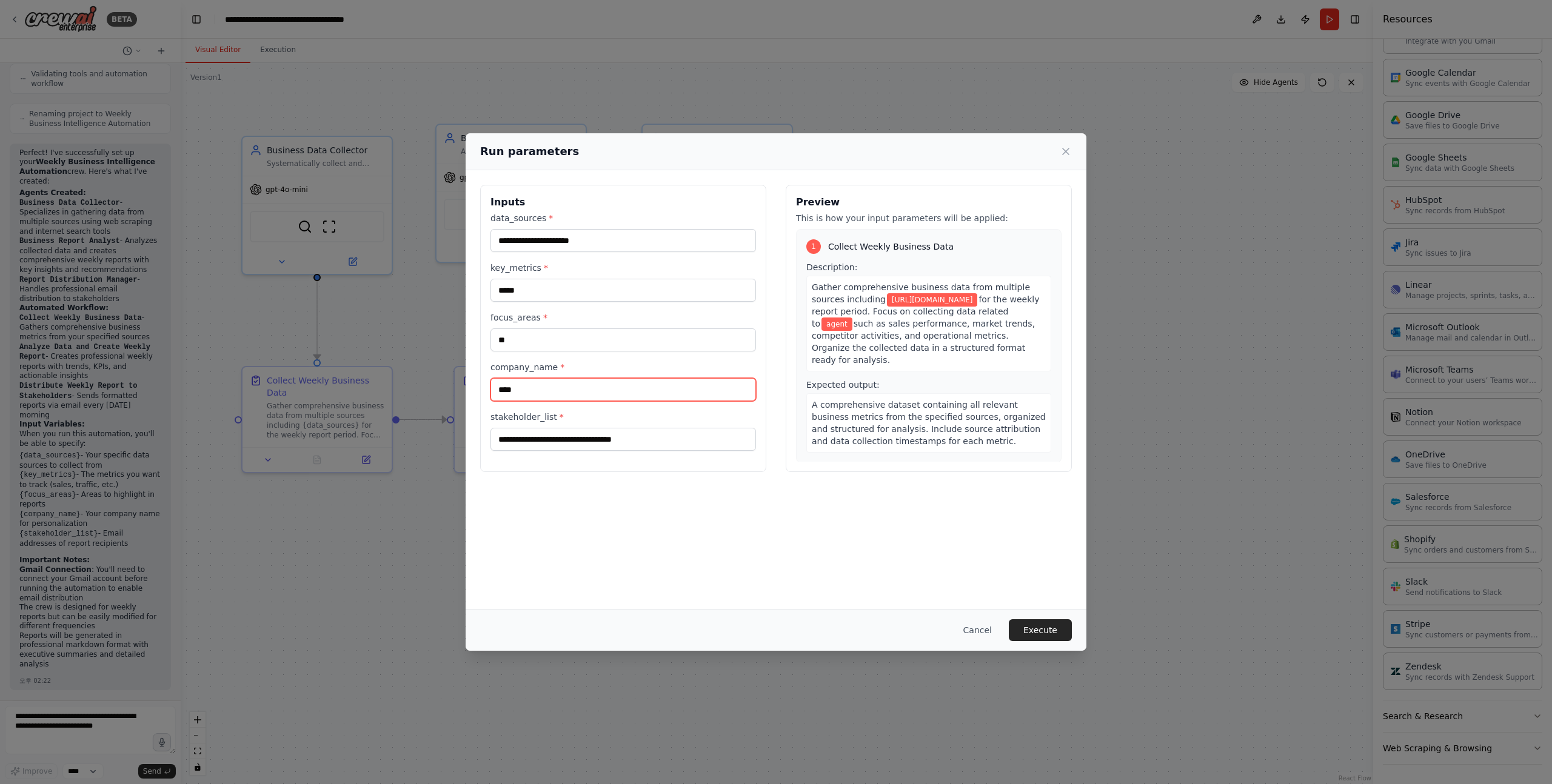
drag, startPoint x: 545, startPoint y: 393, endPoint x: 451, endPoint y: 374, distance: 95.9
click at [451, 374] on div "**********" at bounding box center [776, 392] width 1552 height 784
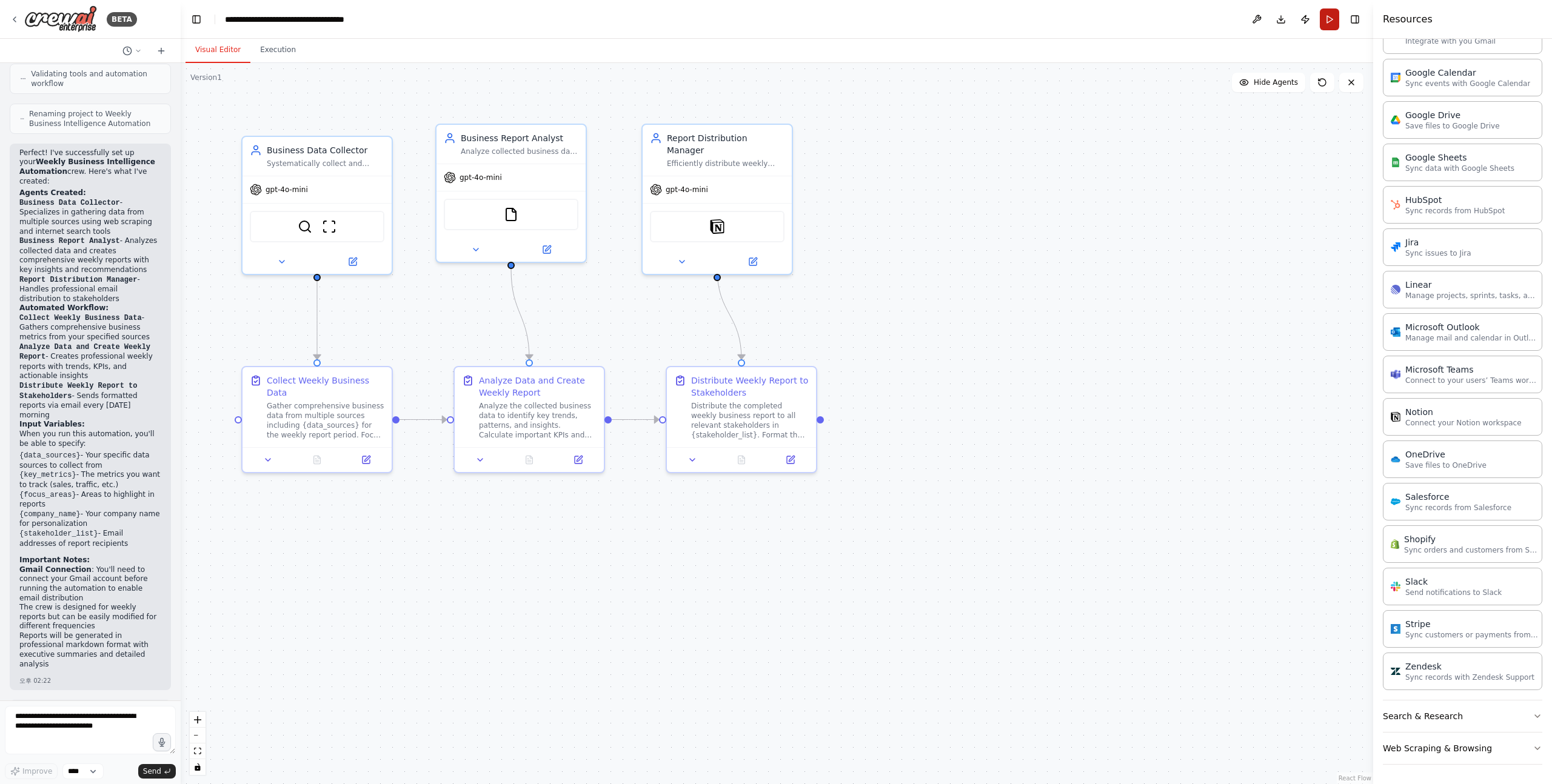
click at [1331, 22] on button "Run" at bounding box center [1330, 19] width 20 height 22
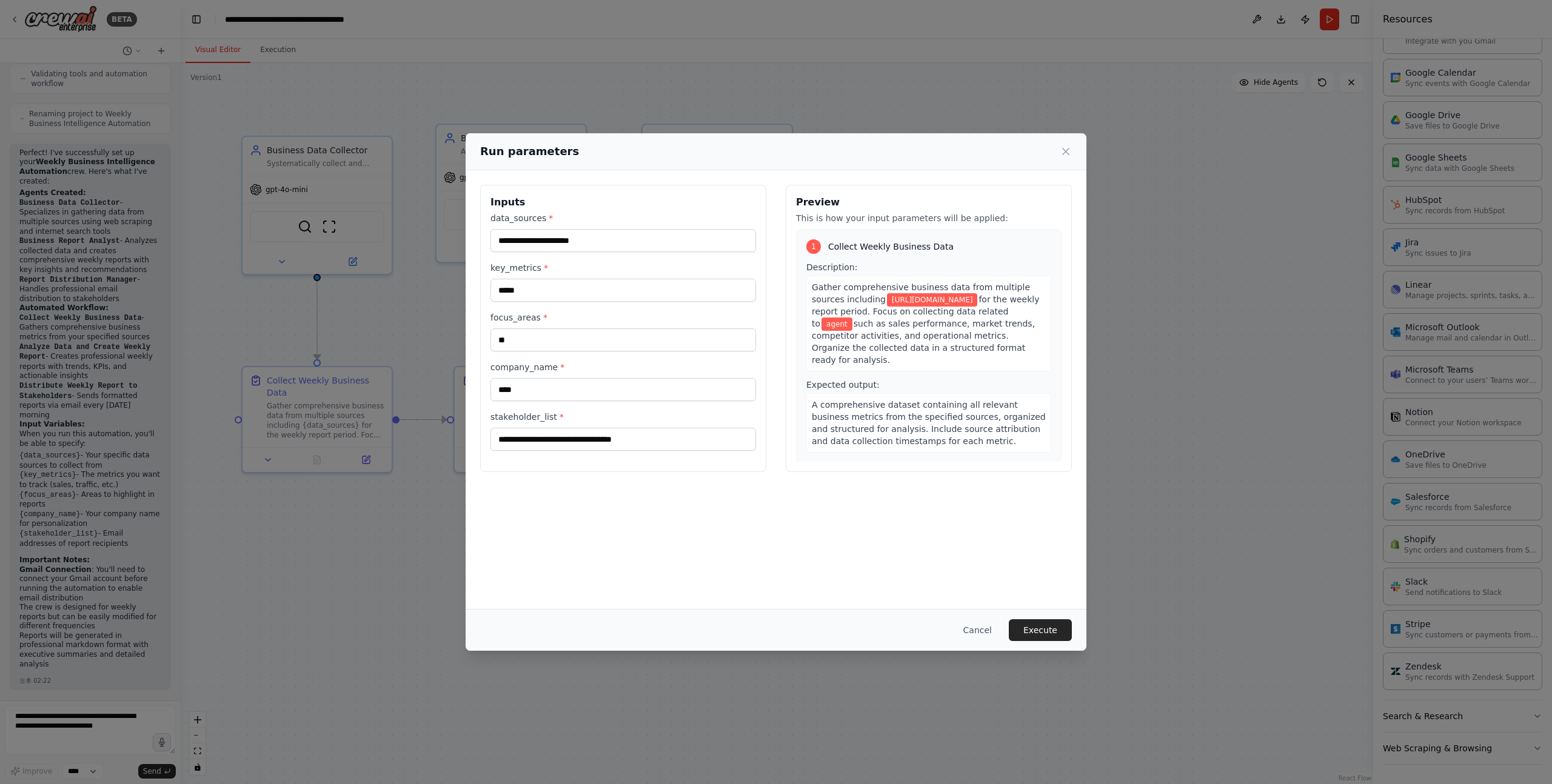
click at [556, 402] on div "**********" at bounding box center [623, 331] width 266 height 238
click at [556, 393] on input "****" at bounding box center [623, 390] width 266 height 23
type input "*"
type input "******"
click at [1042, 632] on button "Execute" at bounding box center [1040, 630] width 63 height 22
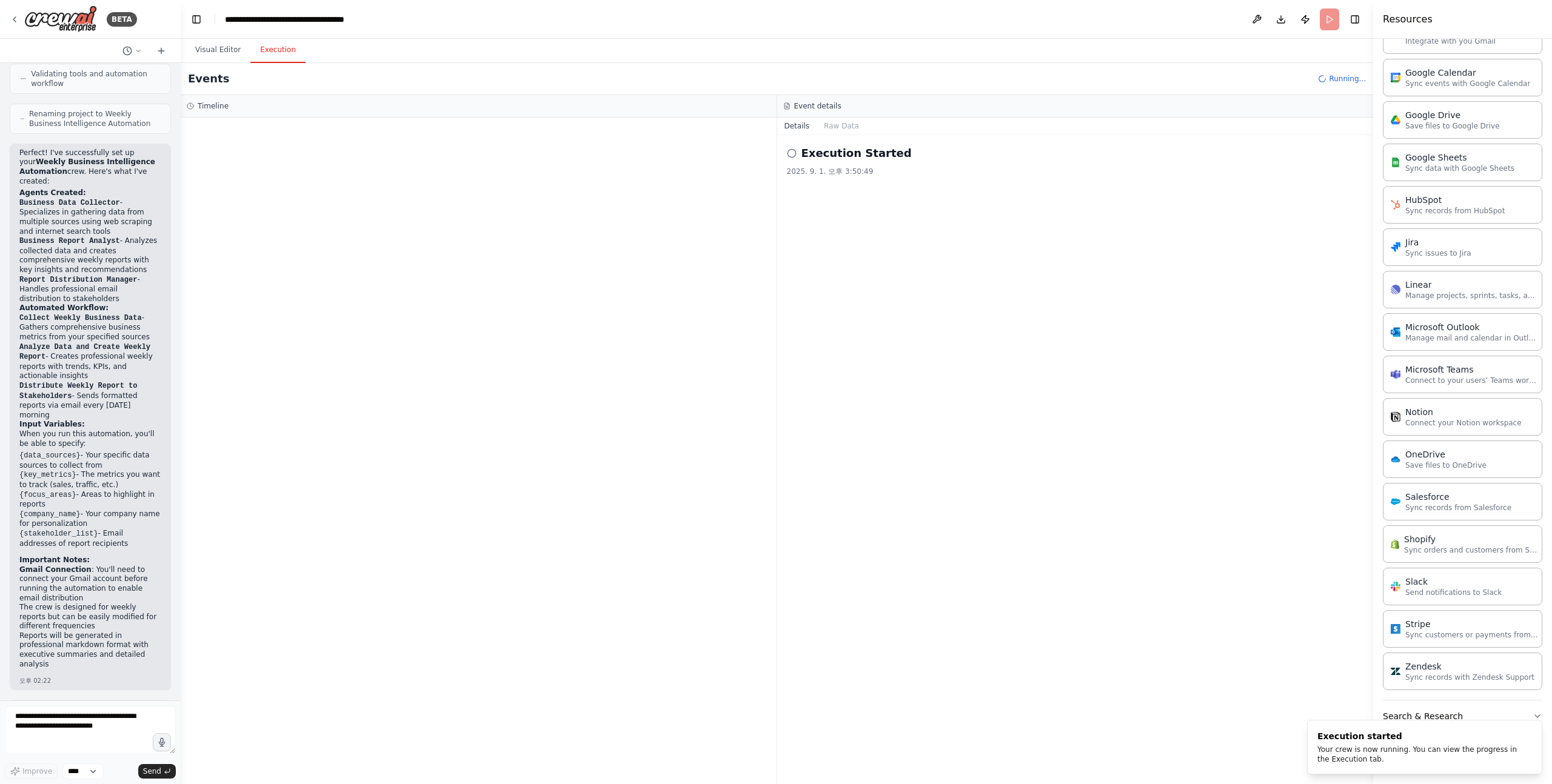
click at [277, 50] on button "Execution" at bounding box center [277, 50] width 55 height 25
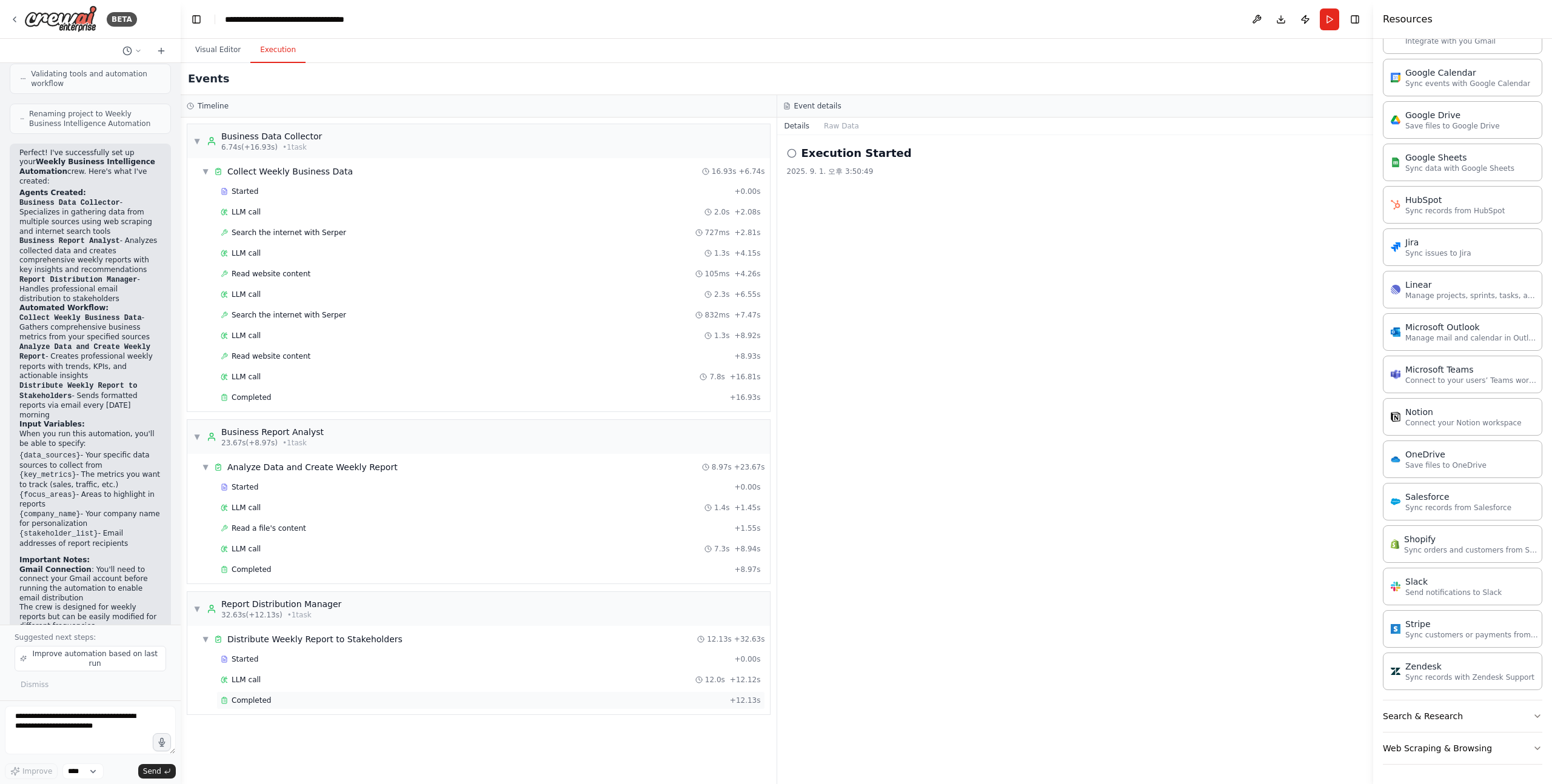
click at [271, 698] on div "Completed" at bounding box center [473, 700] width 504 height 10
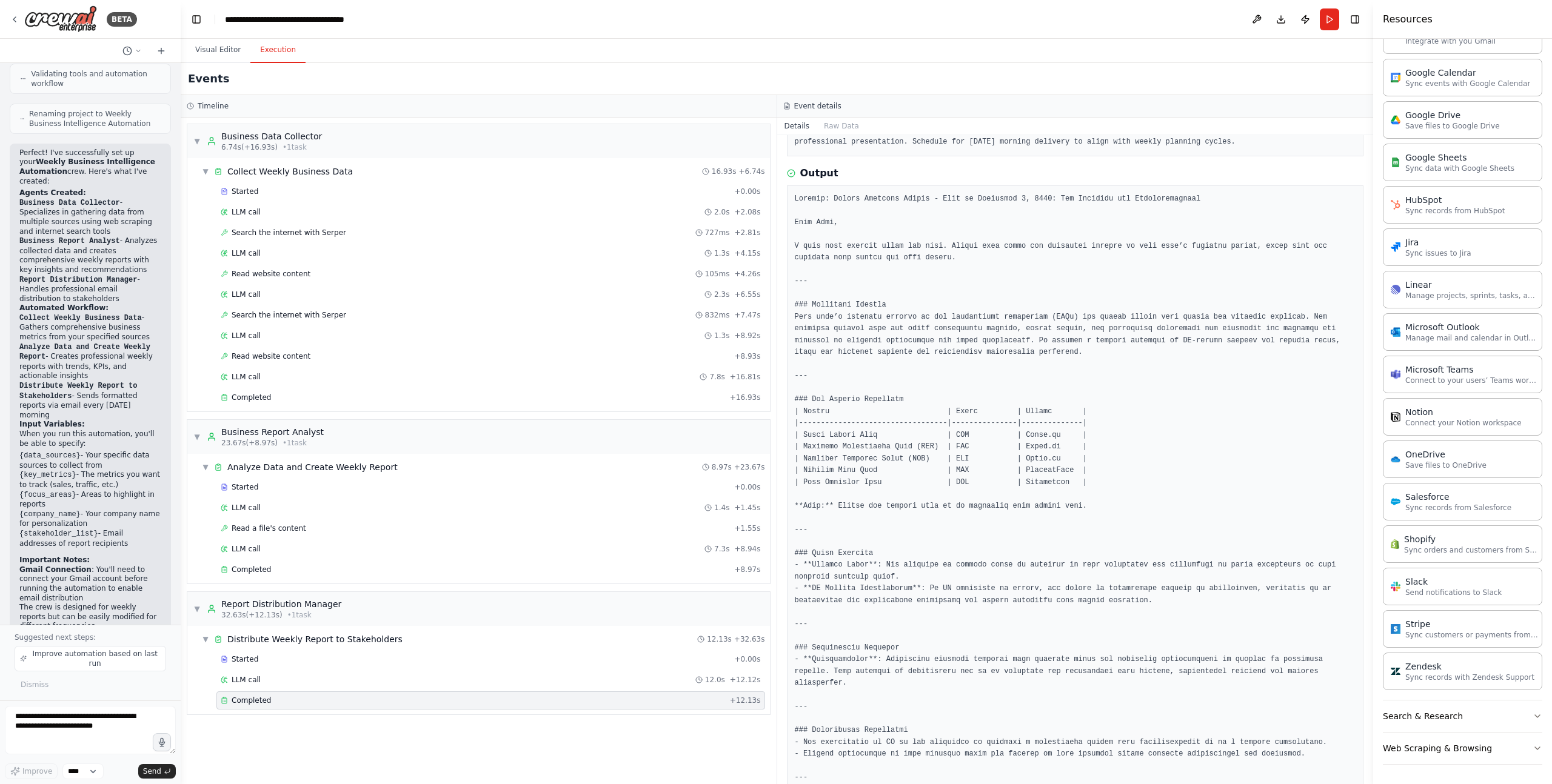
scroll to position [444, 0]
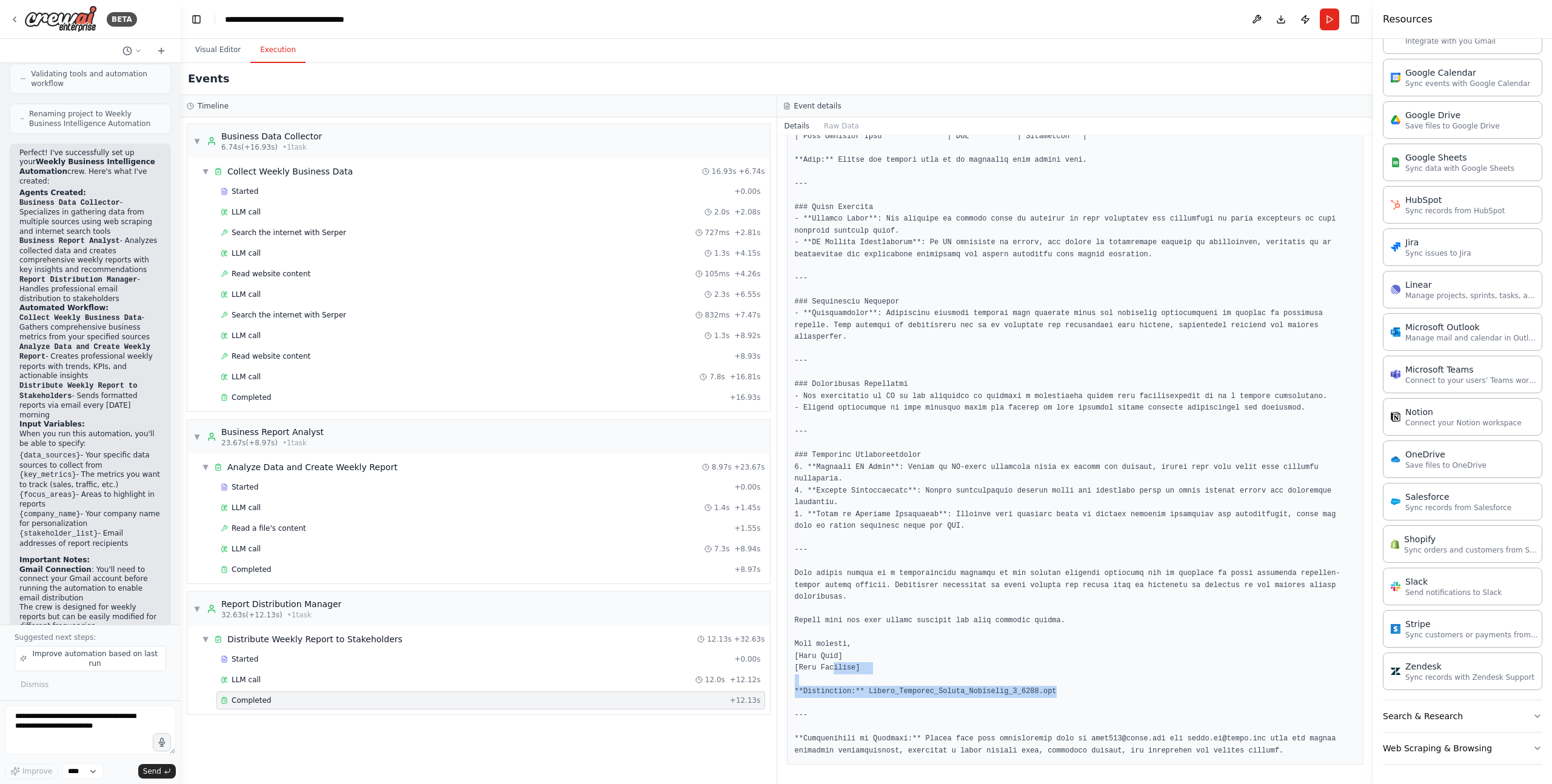
drag, startPoint x: 1065, startPoint y: 696, endPoint x: 833, endPoint y: 668, distance: 233.7
click at [833, 668] on pre at bounding box center [1075, 302] width 562 height 910
click at [973, 640] on pre at bounding box center [1075, 302] width 562 height 910
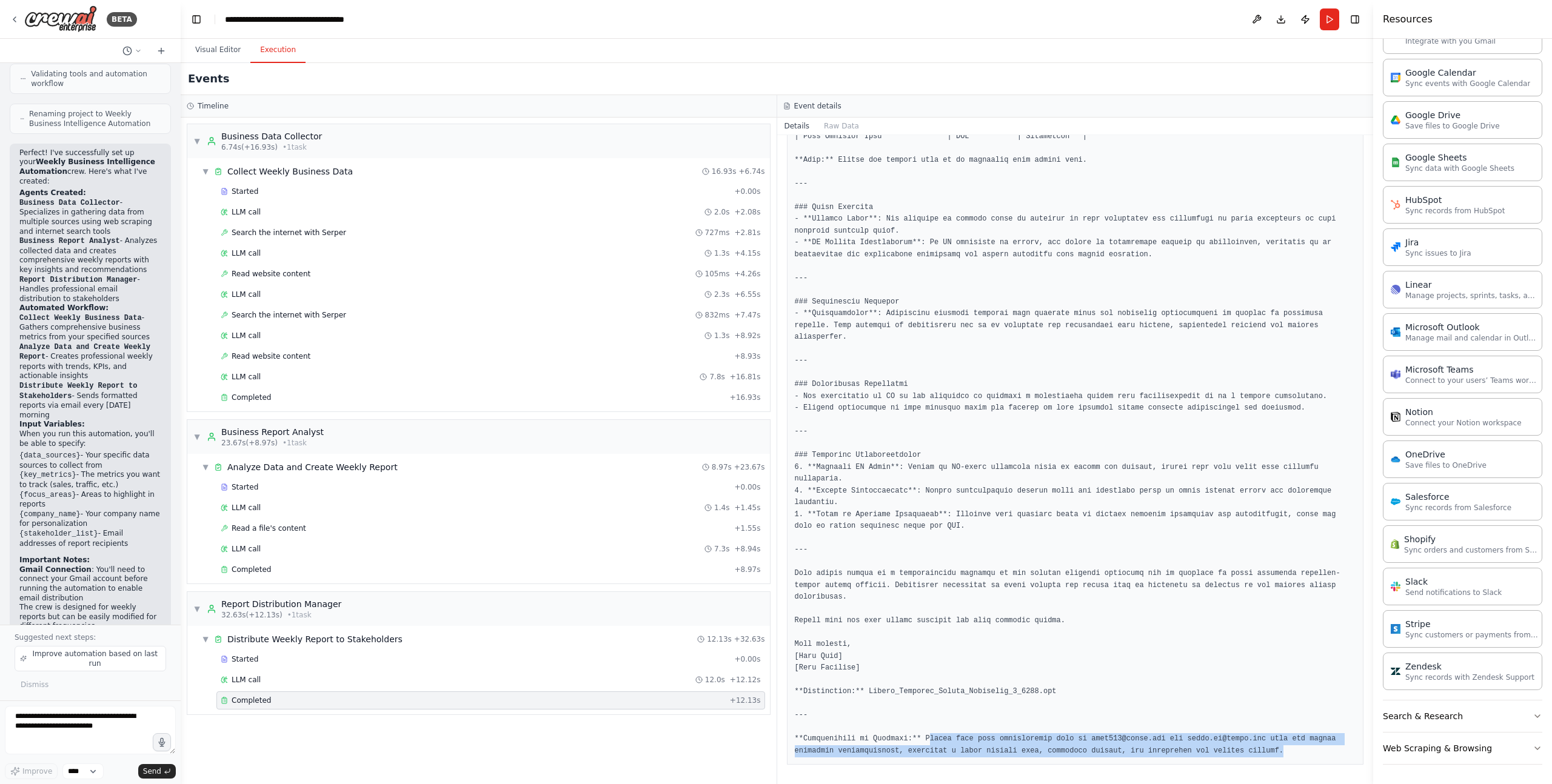
drag, startPoint x: 929, startPoint y: 736, endPoint x: 1051, endPoint y: 760, distance: 124.3
click at [1051, 760] on div at bounding box center [1075, 302] width 577 height 926
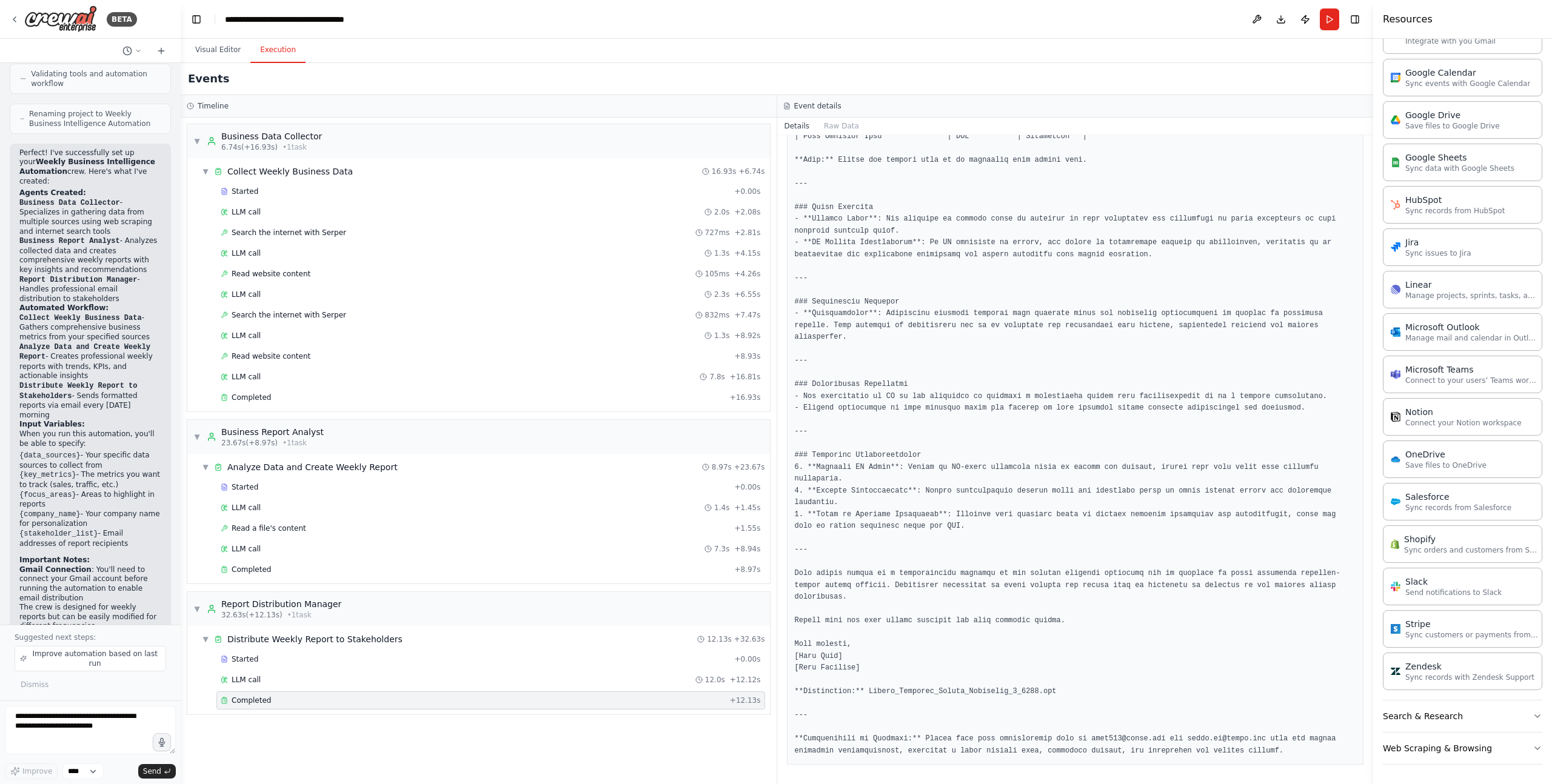
click at [1118, 702] on pre at bounding box center [1075, 302] width 562 height 910
click at [205, 48] on button "Visual Editor" at bounding box center [218, 50] width 65 height 25
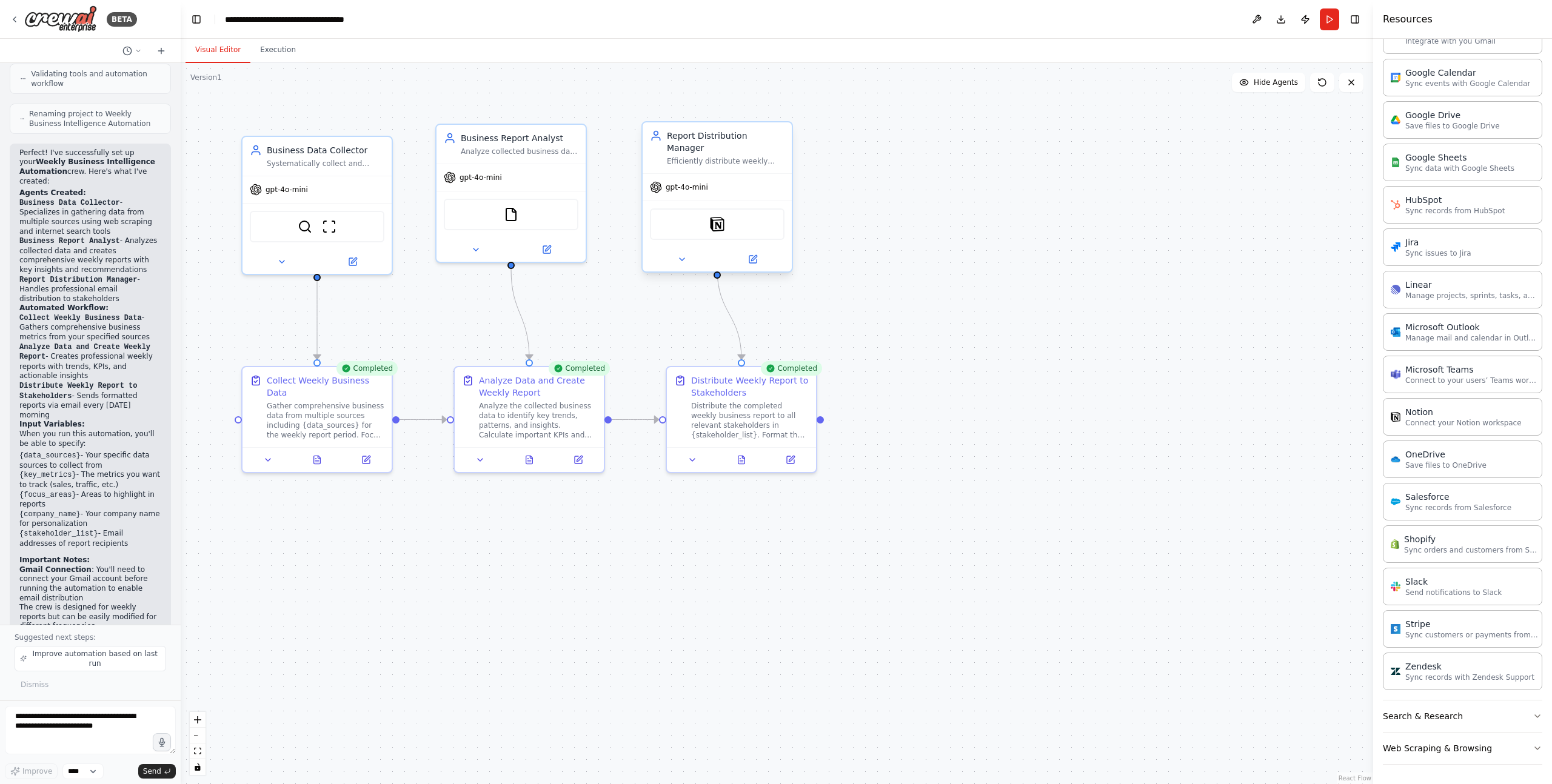
click at [725, 174] on div "gpt-4o-mini" at bounding box center [717, 187] width 149 height 26
click at [710, 222] on div "Notion" at bounding box center [717, 224] width 135 height 31
click at [715, 209] on div "Notion" at bounding box center [717, 224] width 135 height 31
click at [717, 217] on img at bounding box center [717, 224] width 14 height 14
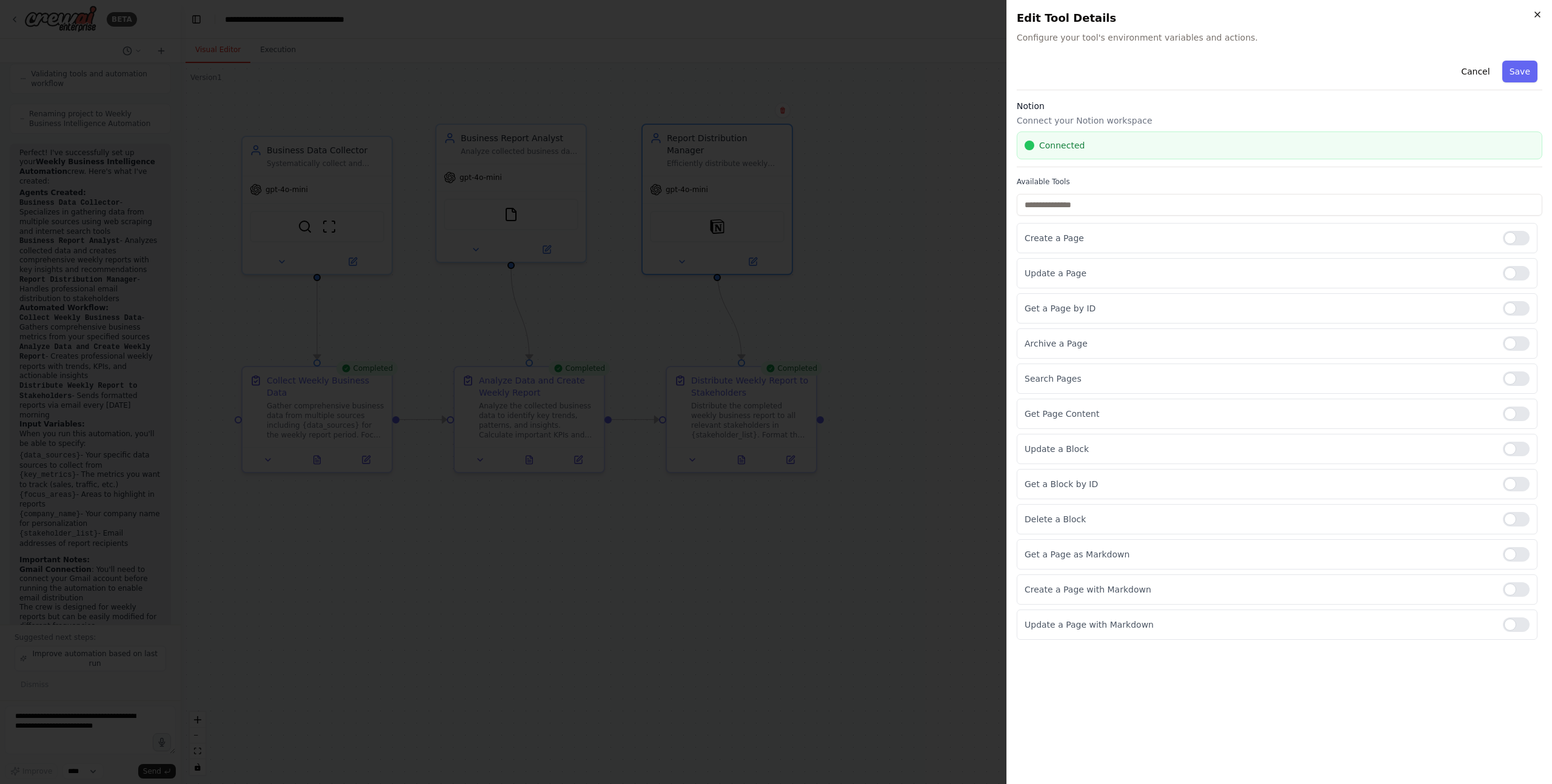
click at [1537, 15] on icon "button" at bounding box center [1538, 14] width 10 height 10
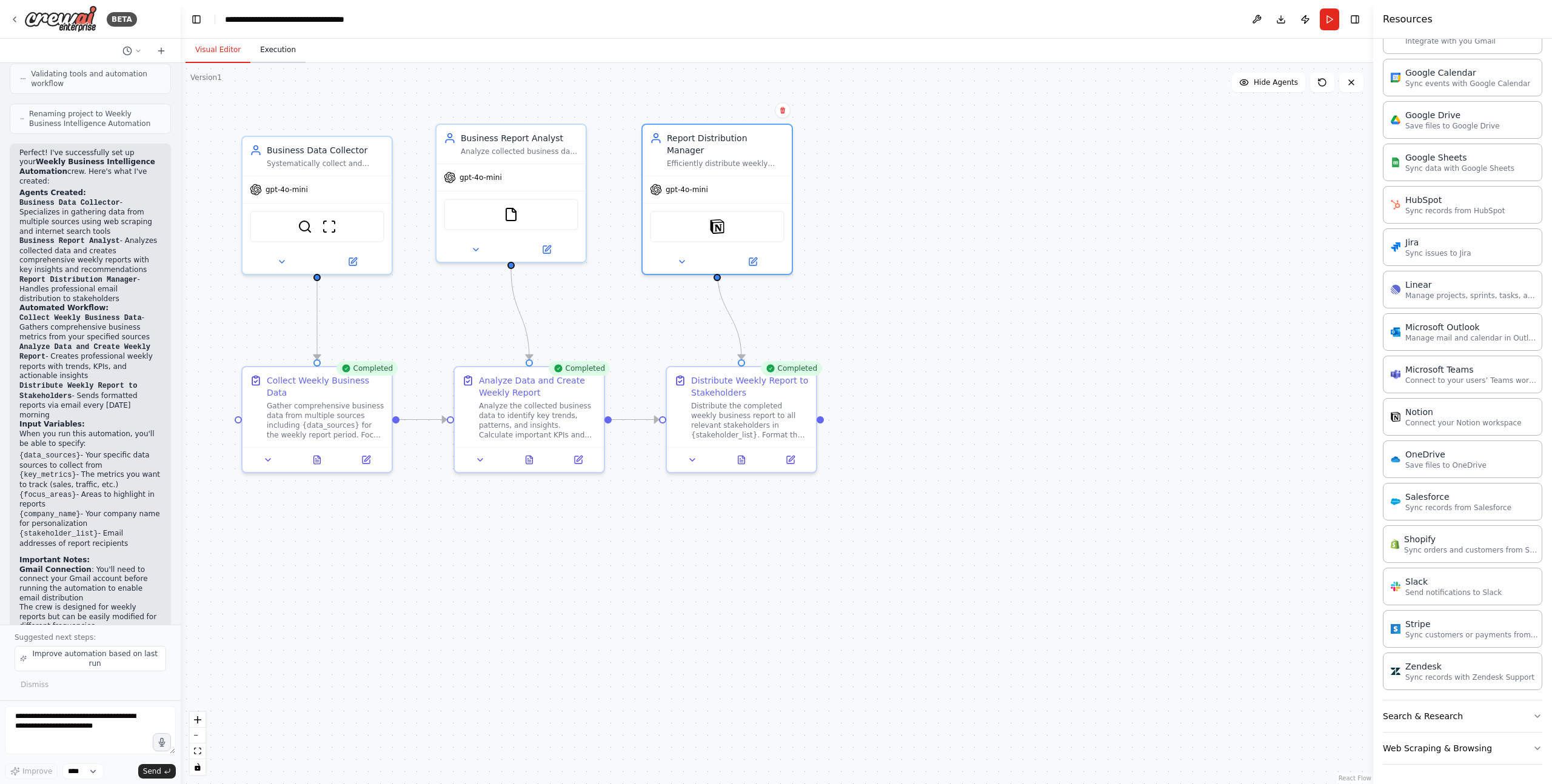
click at [271, 54] on button "Execution" at bounding box center [277, 50] width 55 height 25
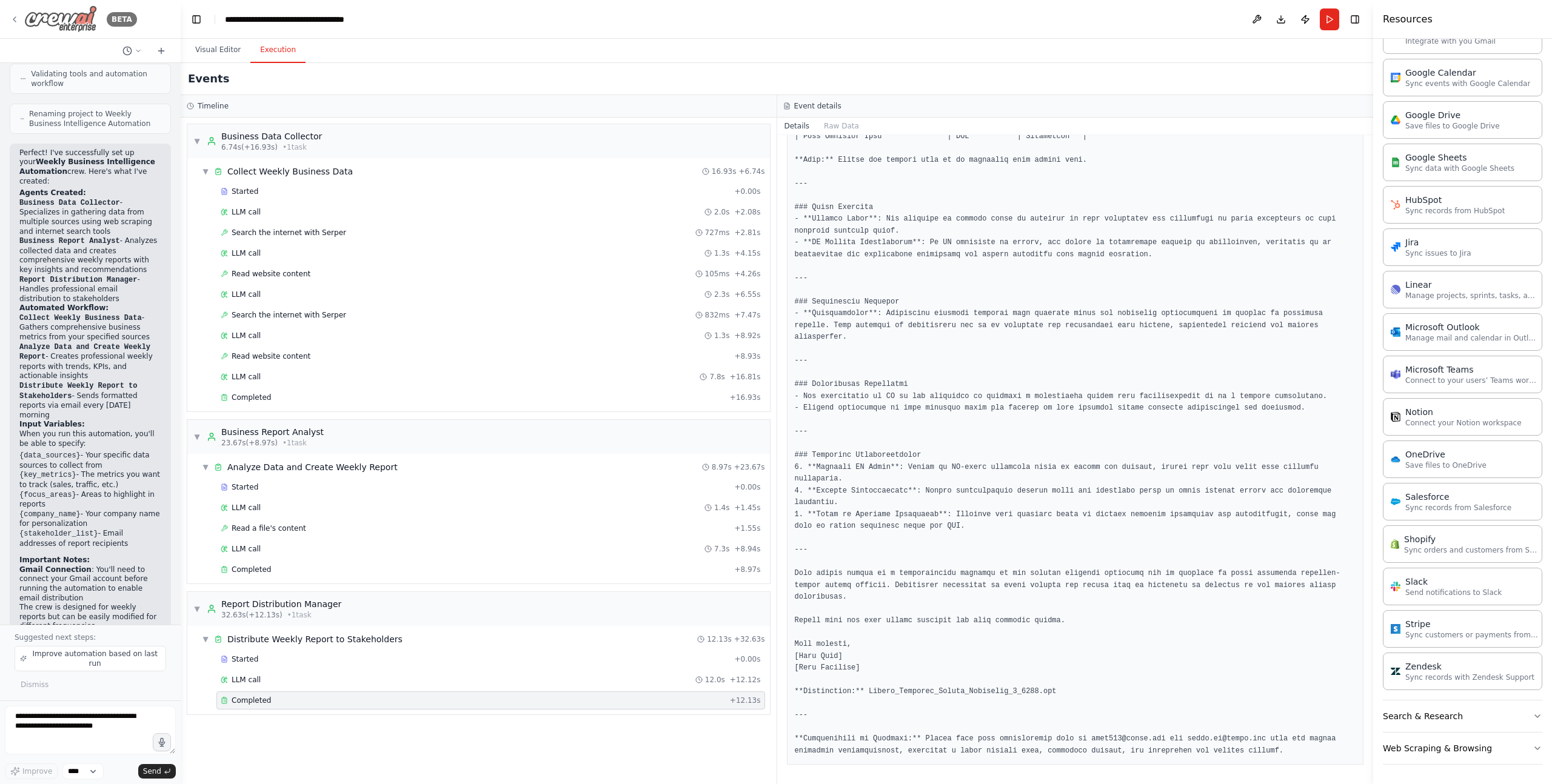
click at [74, 25] on img at bounding box center [61, 19] width 73 height 27
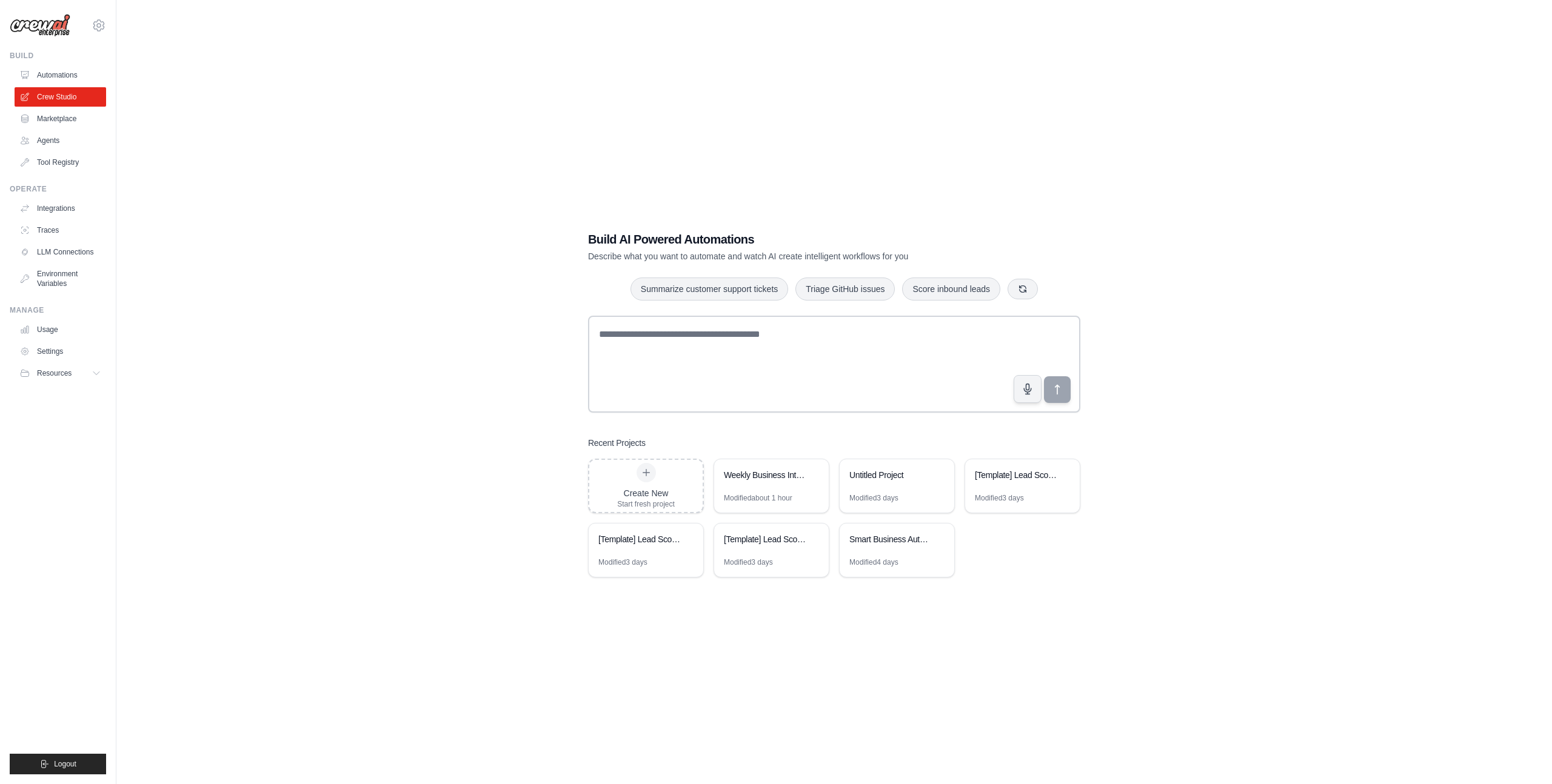
click at [44, 24] on img at bounding box center [39, 26] width 61 height 23
click at [59, 209] on link "Integrations" at bounding box center [61, 209] width 92 height 20
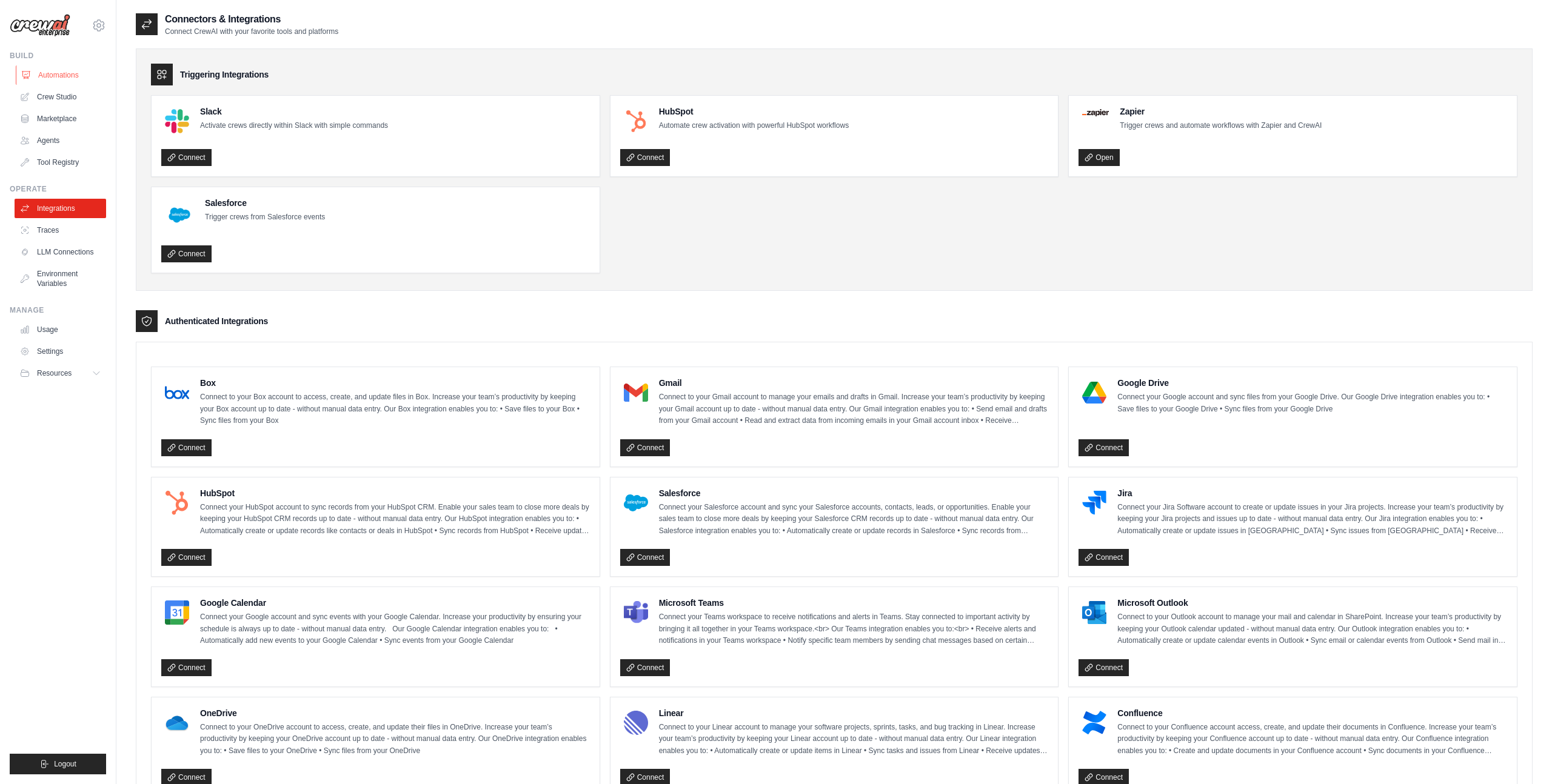
click at [46, 76] on link "Automations" at bounding box center [61, 75] width 92 height 20
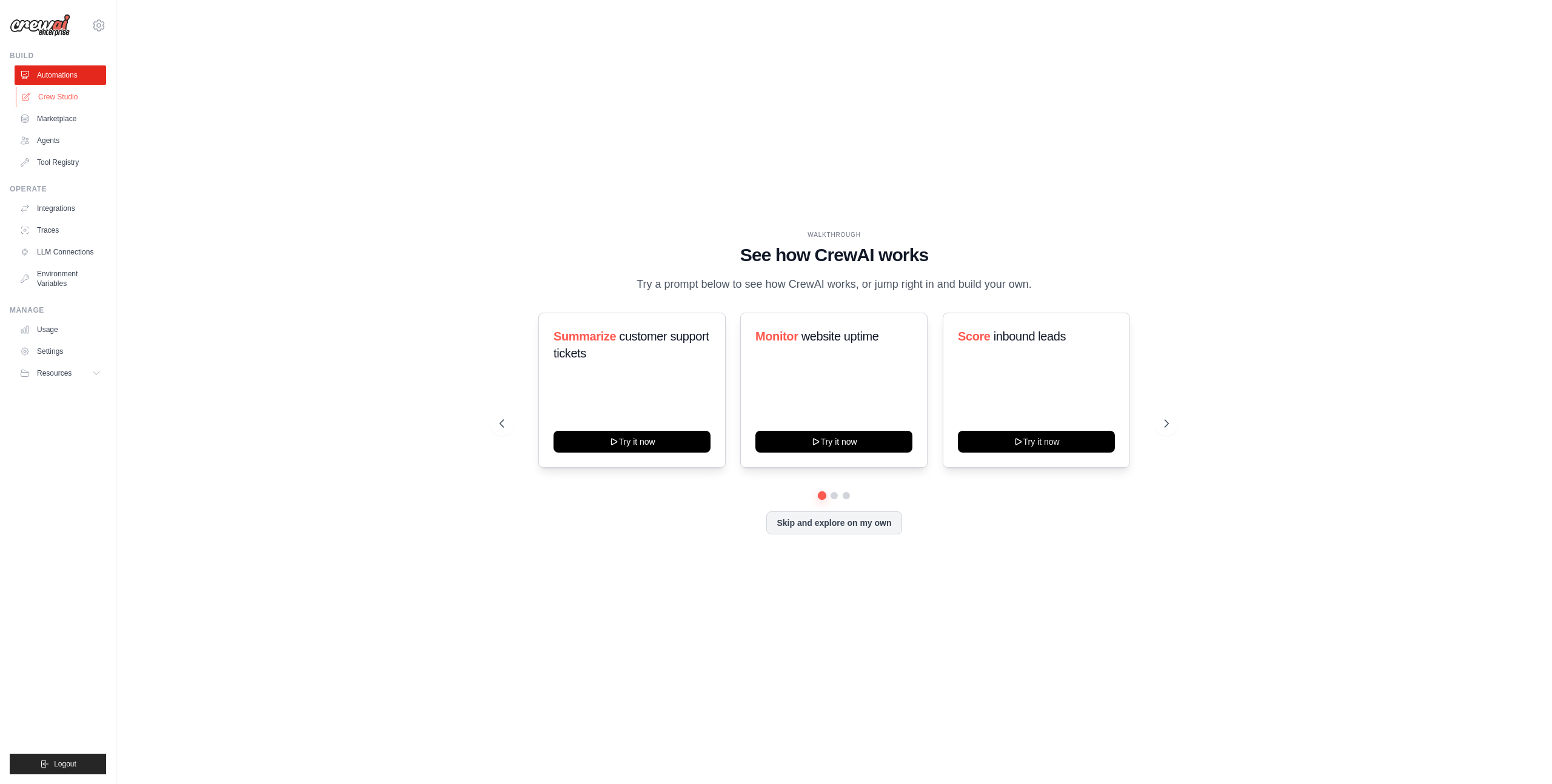
click at [59, 101] on link "Crew Studio" at bounding box center [61, 96] width 92 height 20
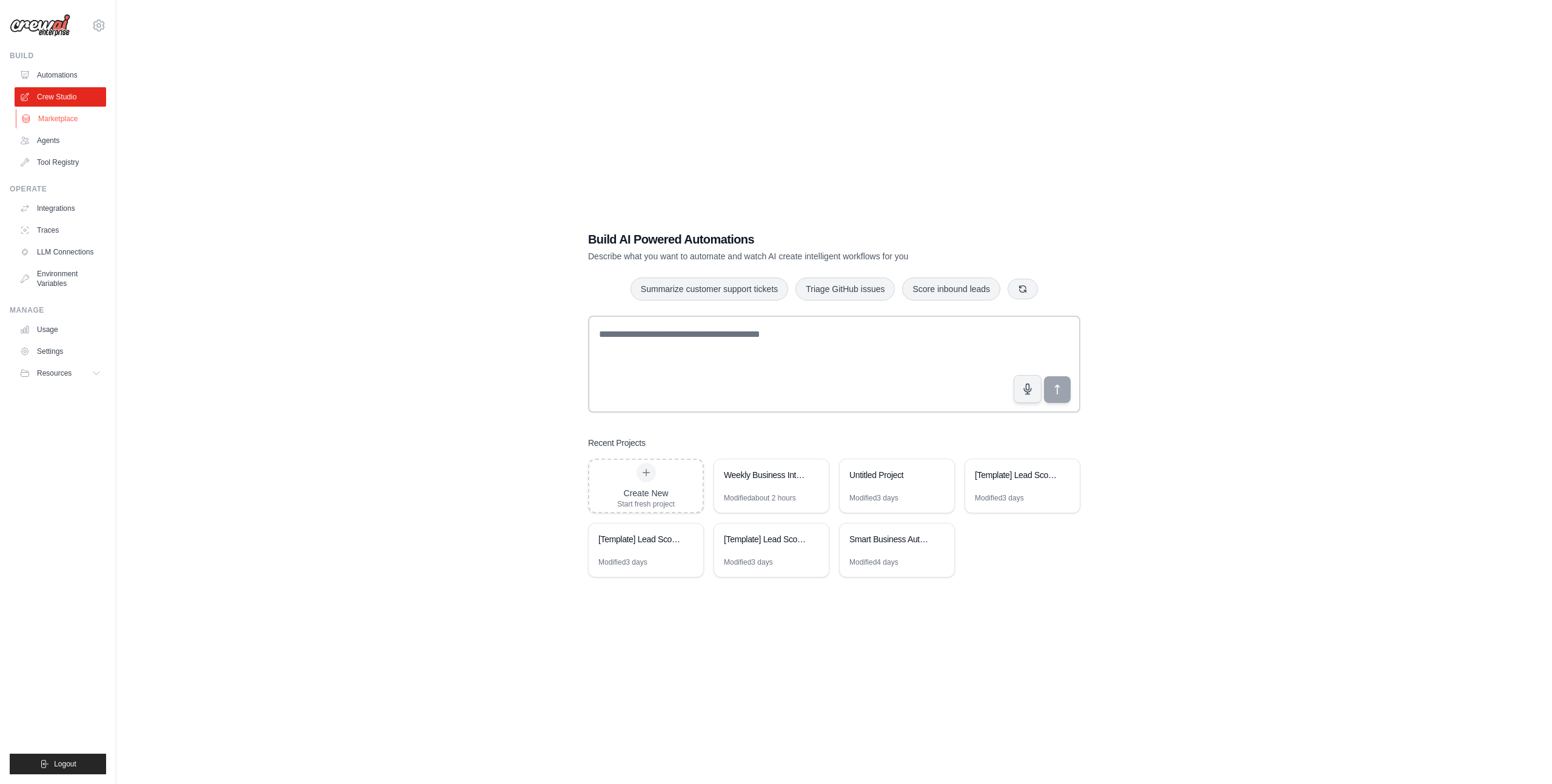
click at [56, 117] on link "Marketplace" at bounding box center [61, 119] width 92 height 20
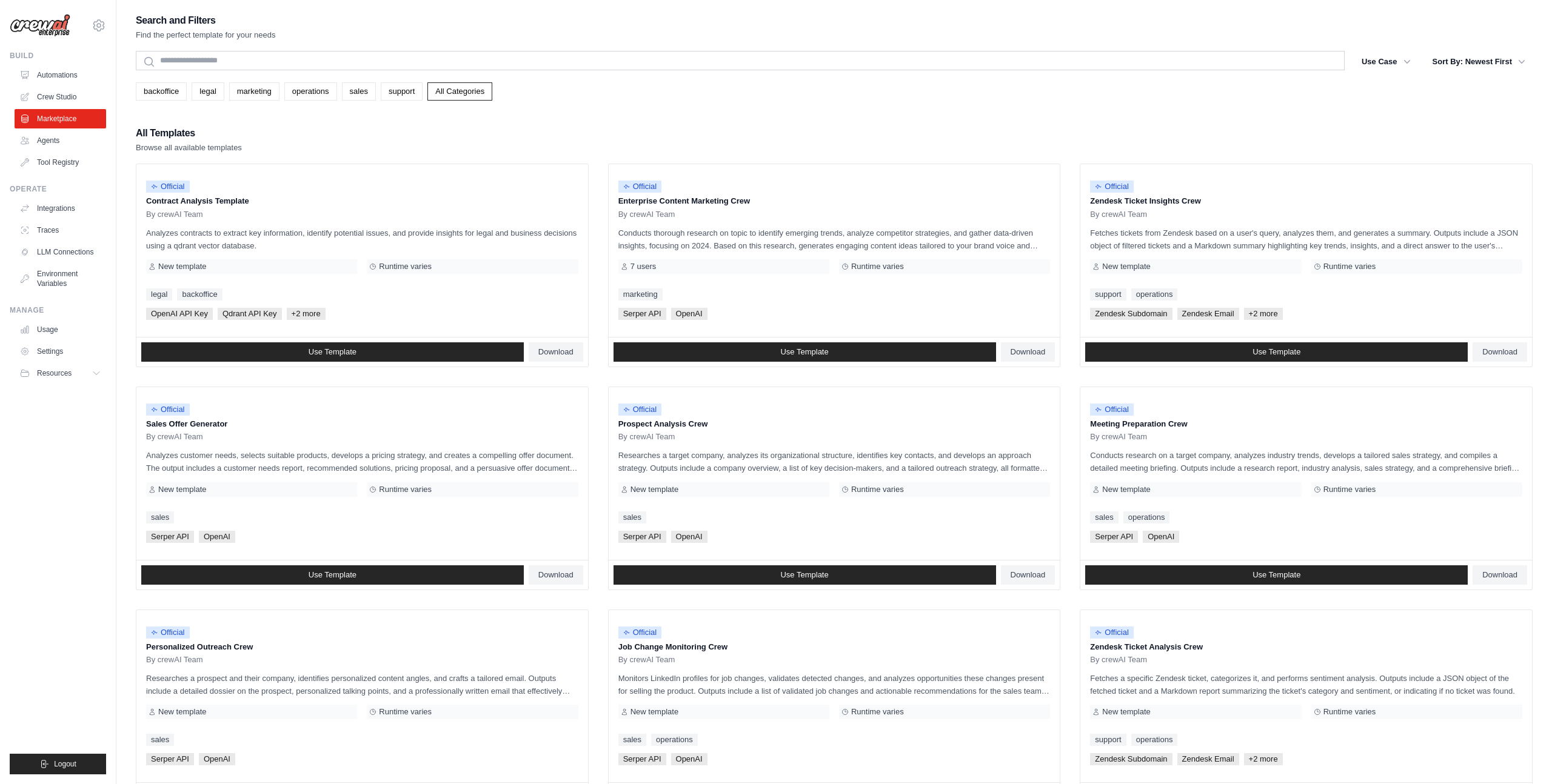
click at [52, 151] on ul "Automations Crew Studio Marketplace Agents Tool Registry" at bounding box center [60, 118] width 92 height 107
click at [48, 143] on link "Agents" at bounding box center [61, 141] width 92 height 20
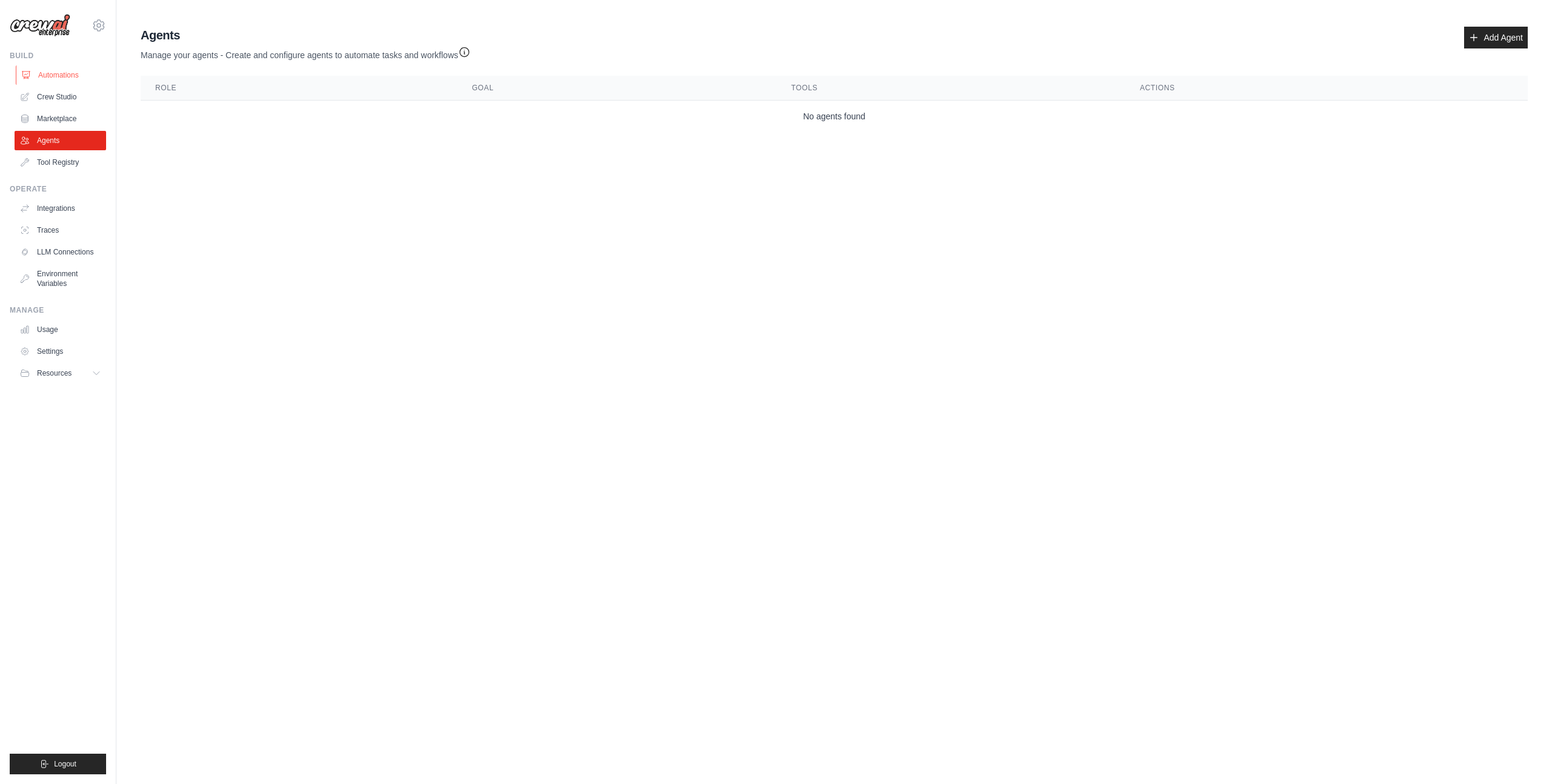
click at [46, 66] on link "Automations" at bounding box center [61, 75] width 92 height 20
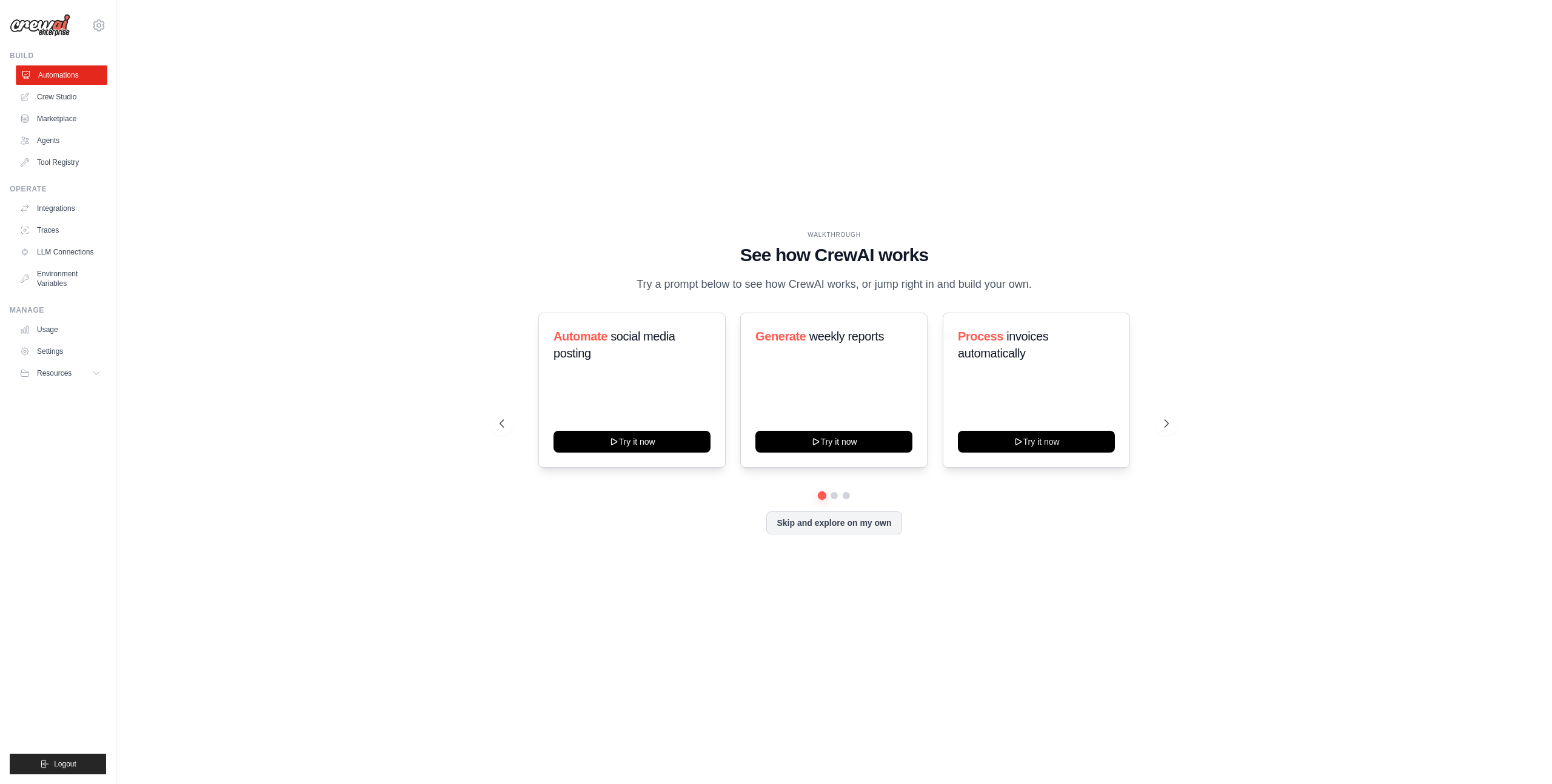
click at [55, 76] on link "Automations" at bounding box center [61, 75] width 92 height 20
click at [59, 202] on link "Integrations" at bounding box center [61, 209] width 92 height 20
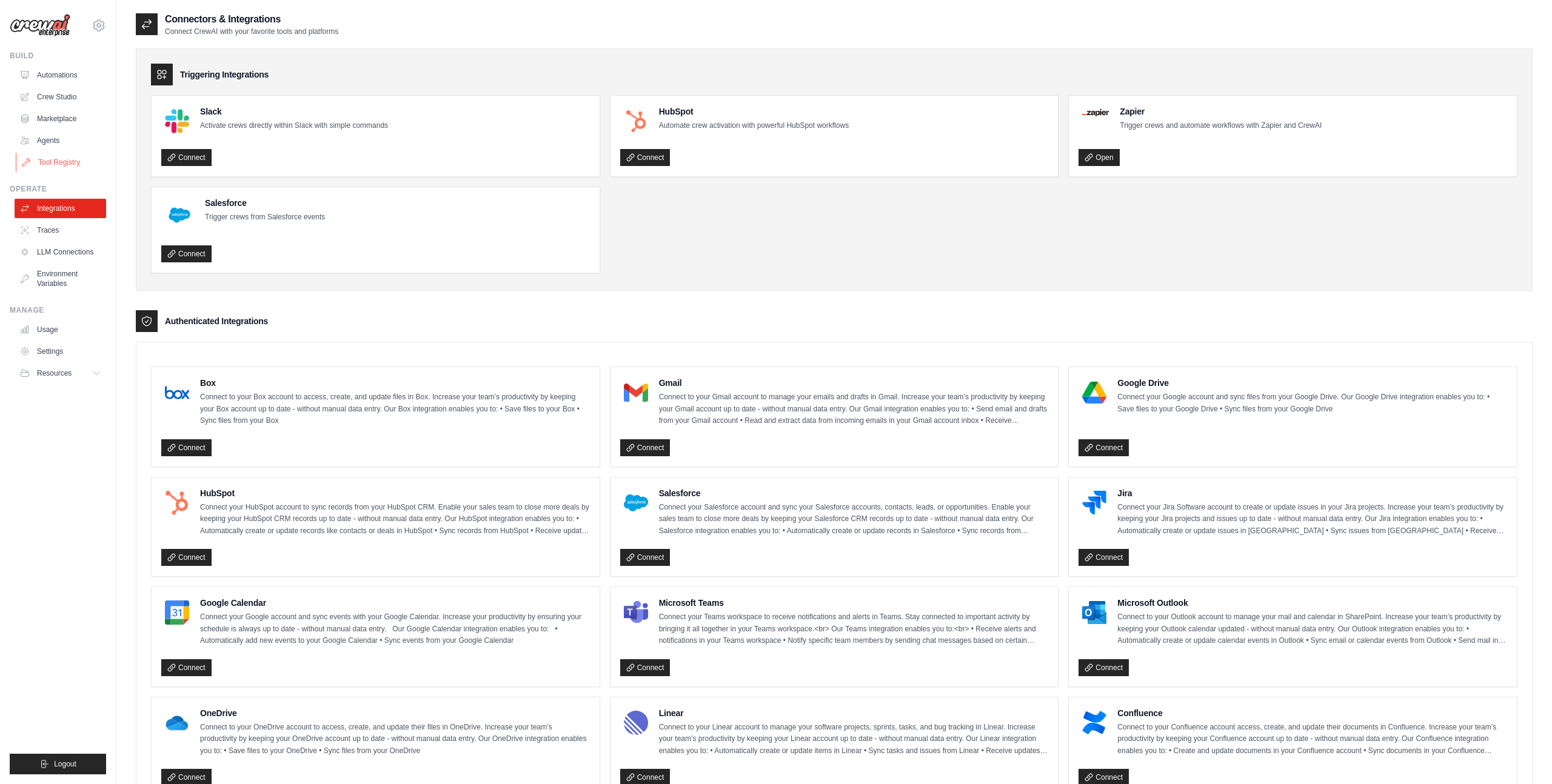
click at [70, 157] on link "Tool Registry" at bounding box center [61, 162] width 92 height 20
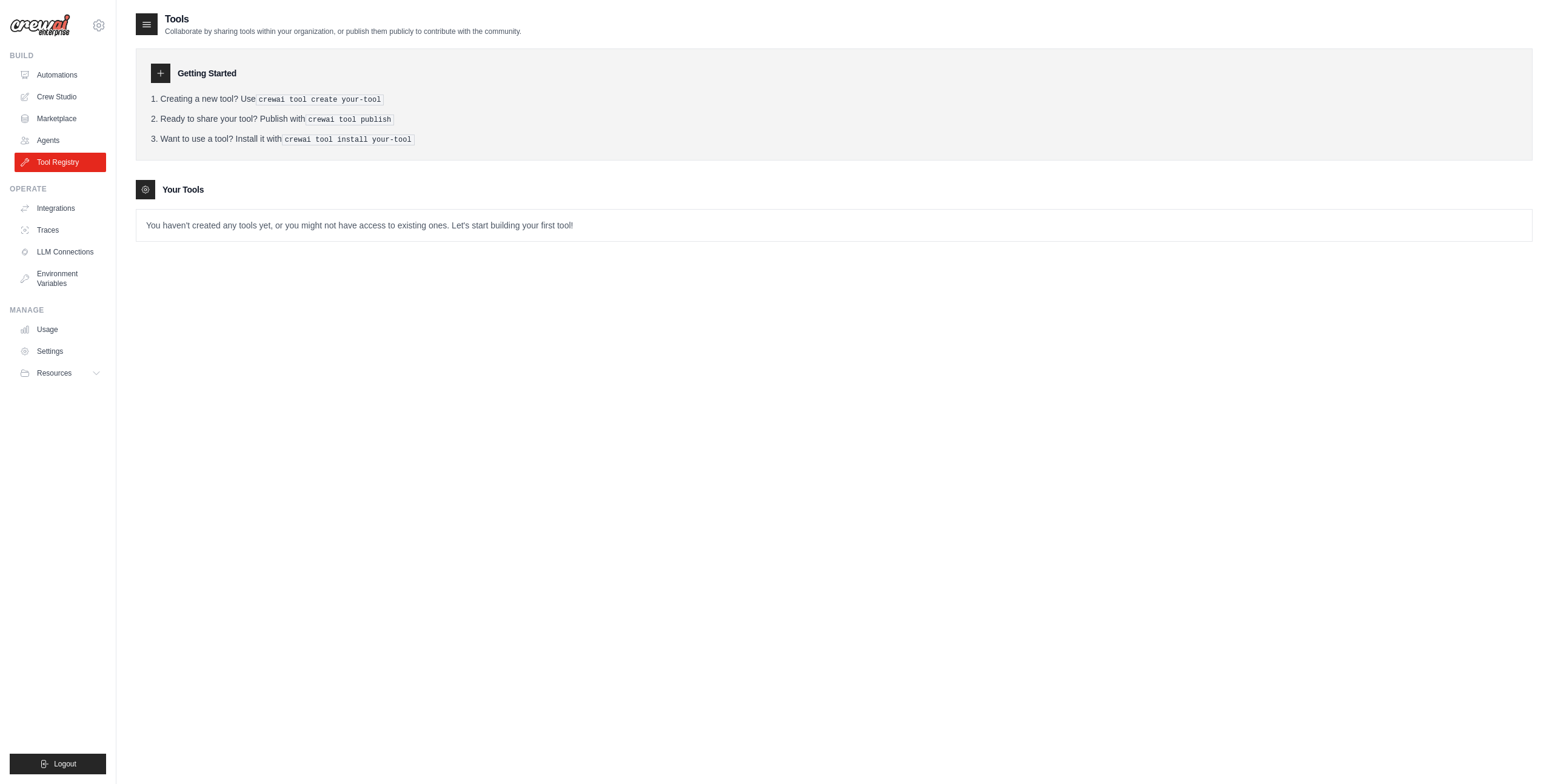
drag, startPoint x: 218, startPoint y: 31, endPoint x: 323, endPoint y: 69, distance: 111.7
click at [323, 69] on div "Tools Collaborate by sharing tools within your organization, or publish them pu…" at bounding box center [834, 137] width 1397 height 249
click at [323, 69] on div "Getting Started" at bounding box center [834, 73] width 1366 height 20
drag, startPoint x: 368, startPoint y: 99, endPoint x: 265, endPoint y: 101, distance: 103.0
click at [264, 101] on pre "crewai tool create your-tool" at bounding box center [320, 100] width 128 height 11
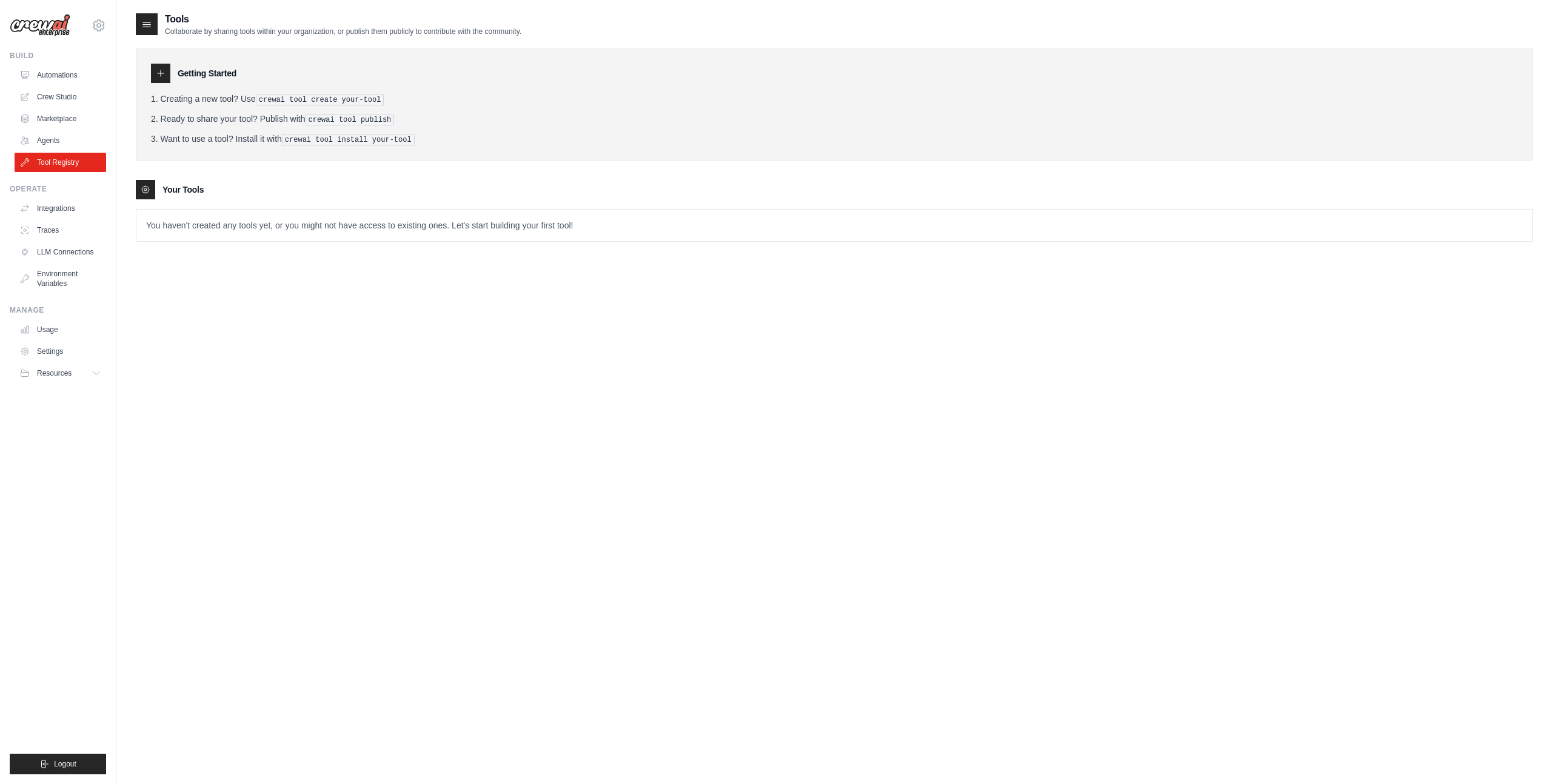
drag, startPoint x: 326, startPoint y: 126, endPoint x: 341, endPoint y: 126, distance: 15.0
click at [341, 126] on ol "Creating a new tool? Use crewai tool create your-tool Ready to share your tool?…" at bounding box center [834, 119] width 1366 height 53
drag, startPoint x: 326, startPoint y: 140, endPoint x: 342, endPoint y: 141, distance: 16.0
click at [342, 141] on pre "crewai tool install your-tool" at bounding box center [348, 140] width 133 height 11
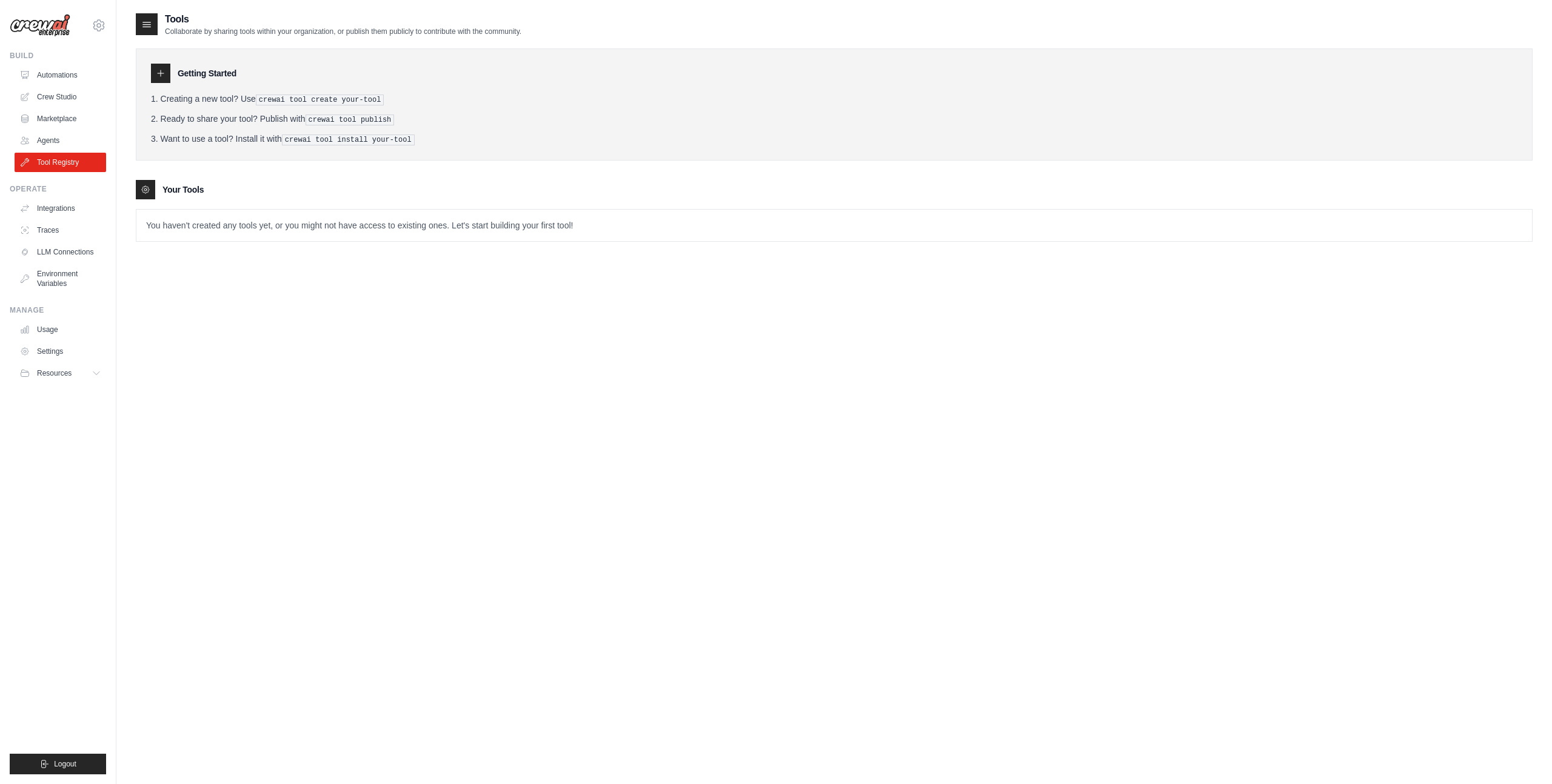
drag, startPoint x: 184, startPoint y: 232, endPoint x: 428, endPoint y: 290, distance: 250.8
click at [428, 290] on div "Tools Collaborate by sharing tools within your organization, or publish them pu…" at bounding box center [834, 404] width 1397 height 784
drag, startPoint x: 196, startPoint y: 28, endPoint x: 361, endPoint y: 88, distance: 175.6
click at [360, 89] on div "Tools Collaborate by sharing tools within your organization, or publish them pu…" at bounding box center [834, 137] width 1397 height 249
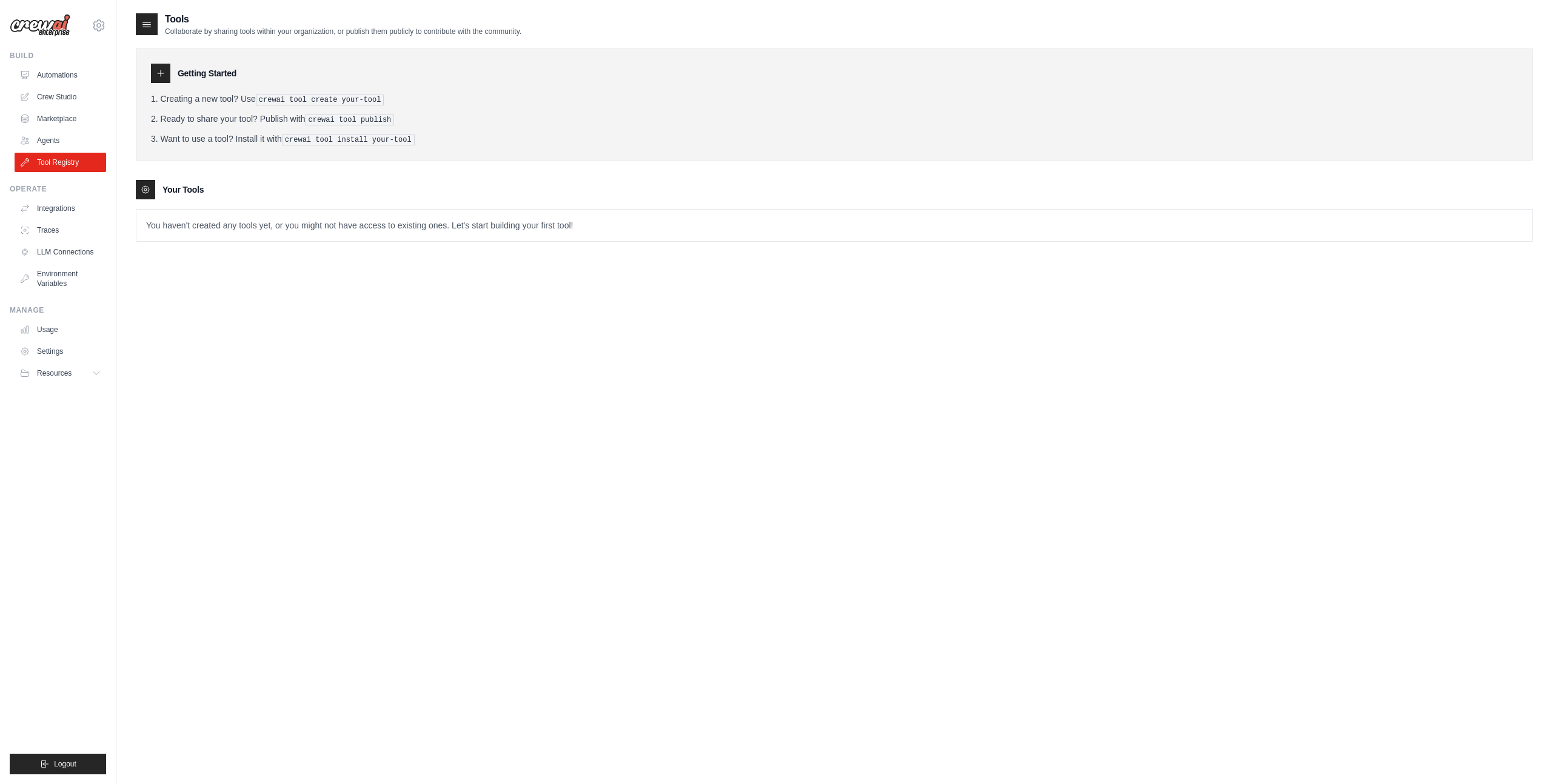
click at [211, 104] on li "Creating a new tool? Use crewai tool create your-tool" at bounding box center [834, 99] width 1366 height 13
drag, startPoint x: 211, startPoint y: 104, endPoint x: 266, endPoint y: 202, distance: 112.4
click at [266, 203] on div "Getting Started Creating a new tool? Use crewai tool create your-tool Ready to …" at bounding box center [834, 139] width 1397 height 205
click at [266, 202] on tools-list\a "Your Tools You haven't created any tools yet, or you might not have access to e…" at bounding box center [834, 211] width 1397 height 62
click at [87, 336] on link "Usage" at bounding box center [61, 329] width 92 height 20
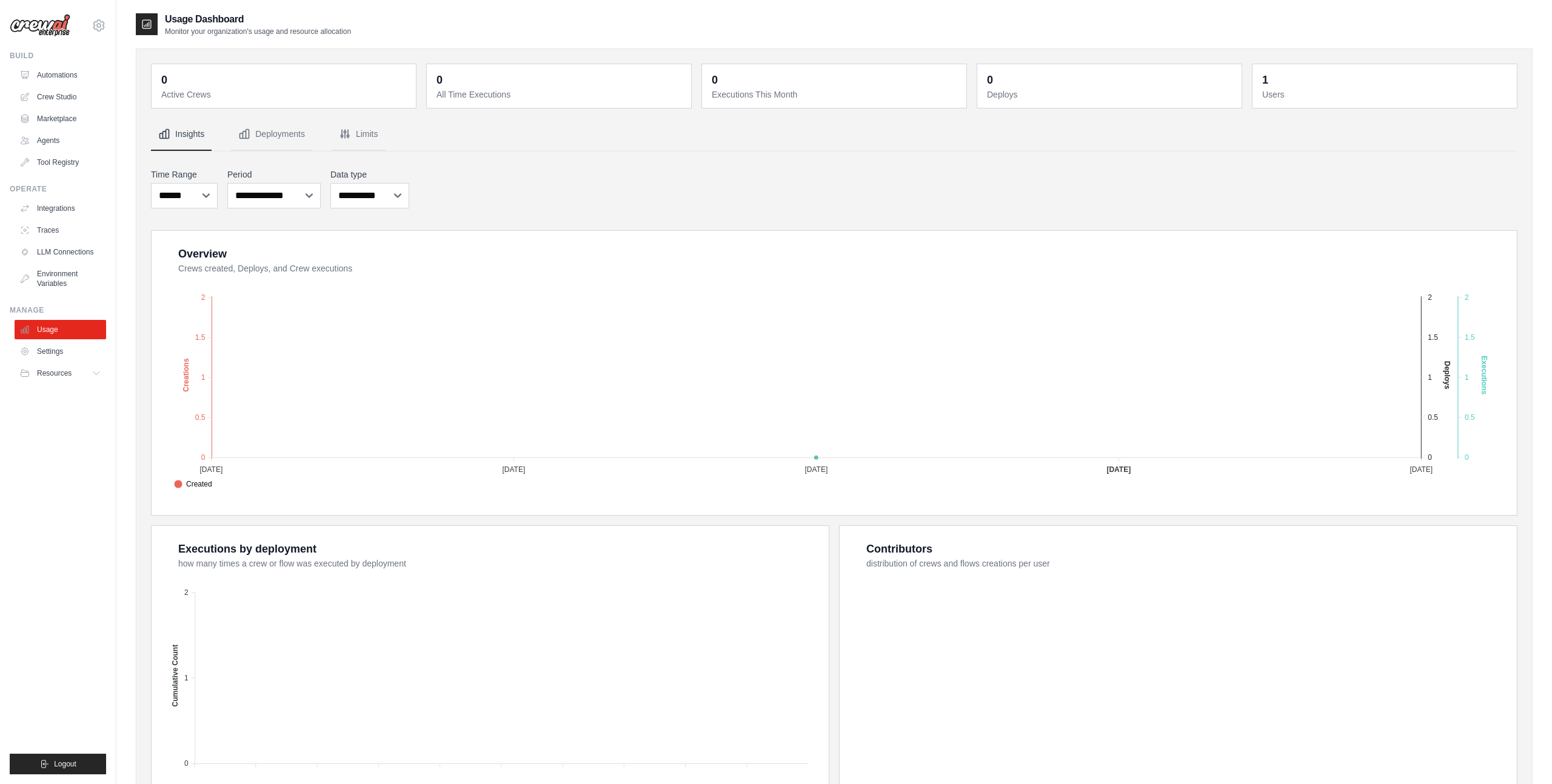
click at [253, 89] on dt "Active Crews" at bounding box center [285, 94] width 247 height 12
drag, startPoint x: 210, startPoint y: 272, endPoint x: 326, endPoint y: 272, distance: 116.0
click at [326, 272] on dt "Crews created, Deploys, and Crew executions" at bounding box center [840, 268] width 1324 height 12
drag, startPoint x: 343, startPoint y: 272, endPoint x: 271, endPoint y: 283, distance: 72.8
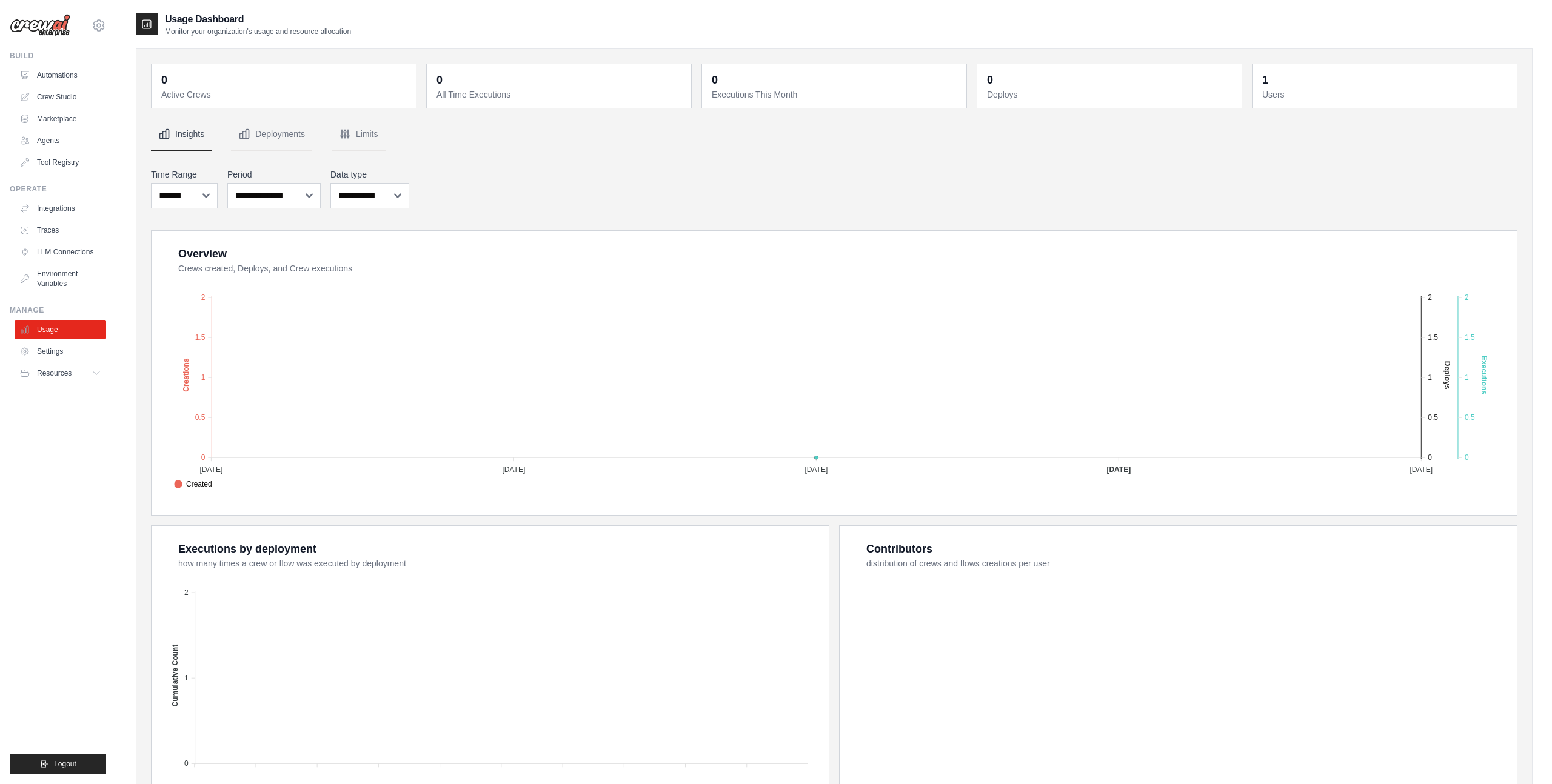
click at [271, 283] on div "Overview Crews created, Deploys, and Crew executions Created Deploys Executions…" at bounding box center [840, 373] width 1324 height 255
click at [53, 356] on link "Settings" at bounding box center [61, 351] width 92 height 20
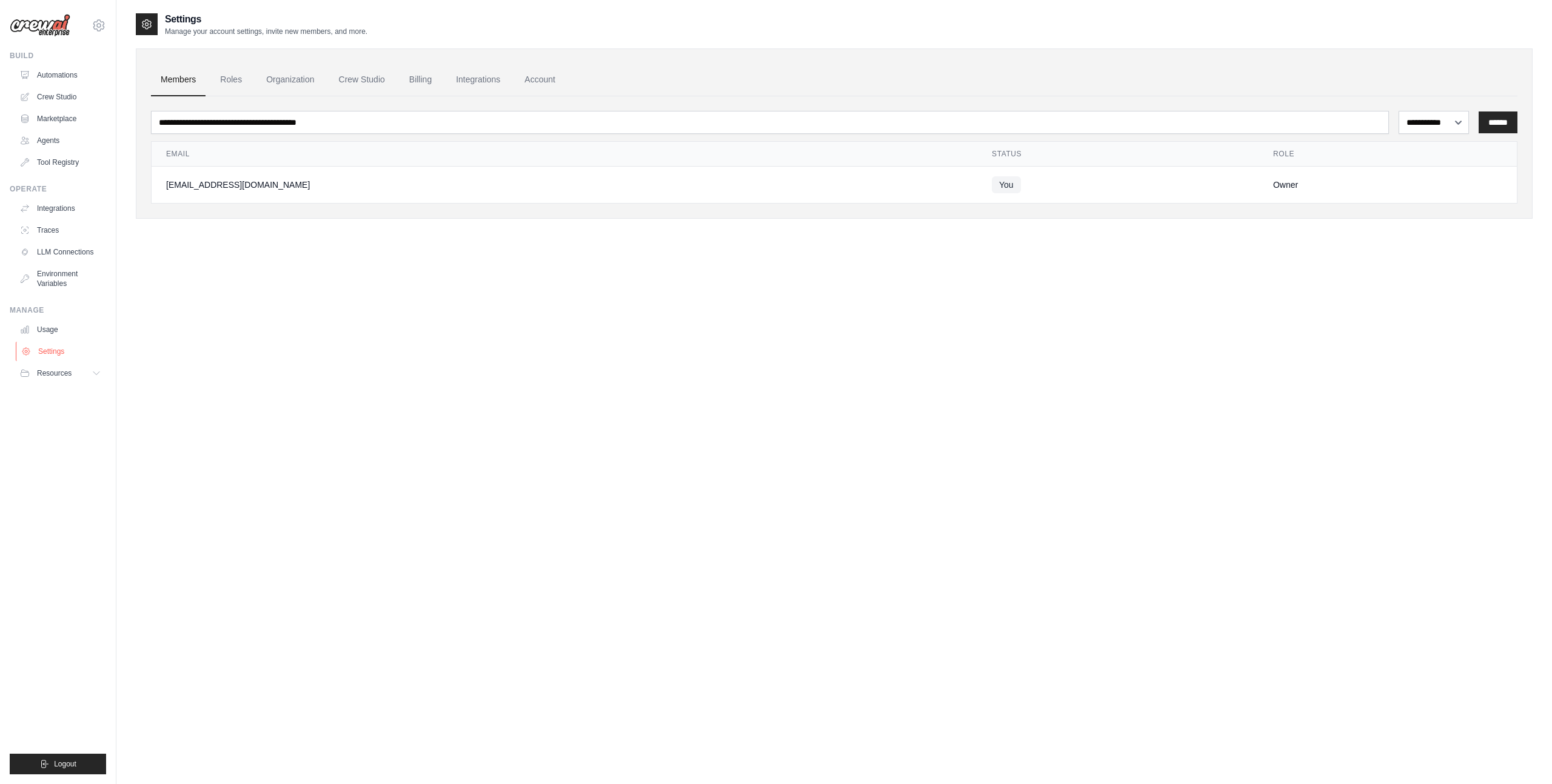
click at [70, 344] on link "Settings" at bounding box center [61, 351] width 92 height 20
click at [70, 326] on link "Usage" at bounding box center [61, 329] width 92 height 20
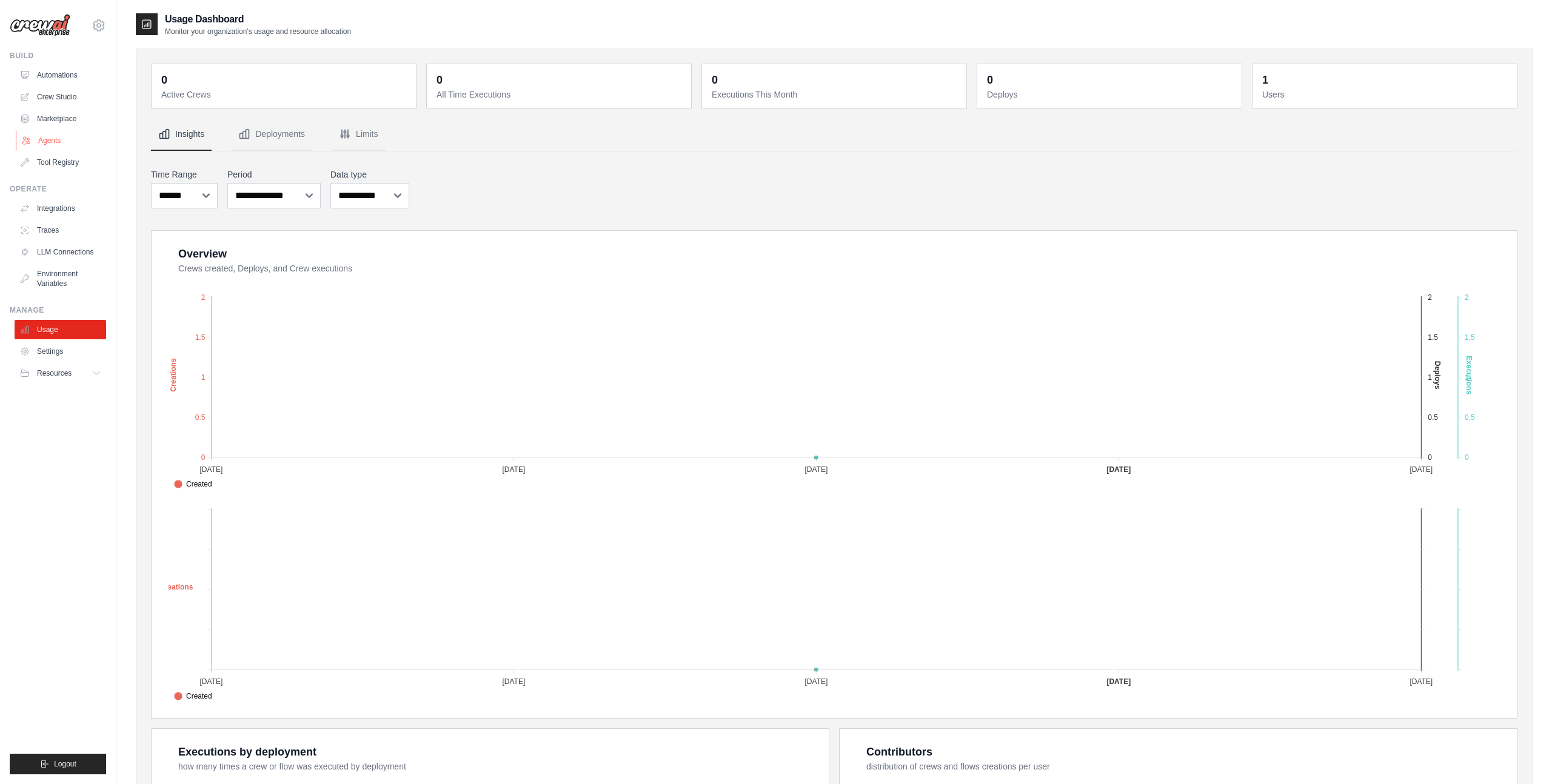
click at [58, 135] on link "Agents" at bounding box center [61, 141] width 92 height 20
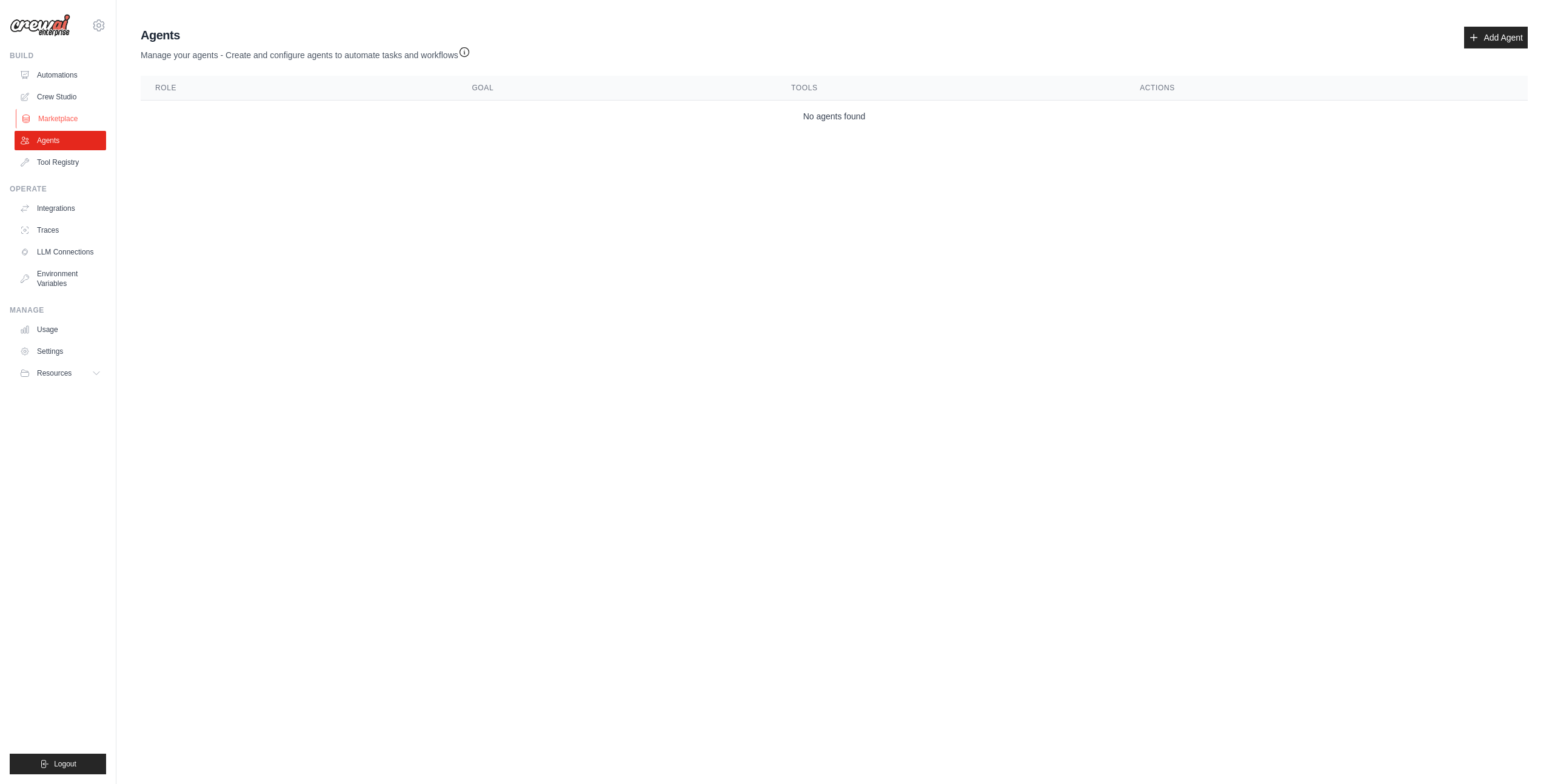
click at [66, 120] on link "Marketplace" at bounding box center [61, 119] width 92 height 20
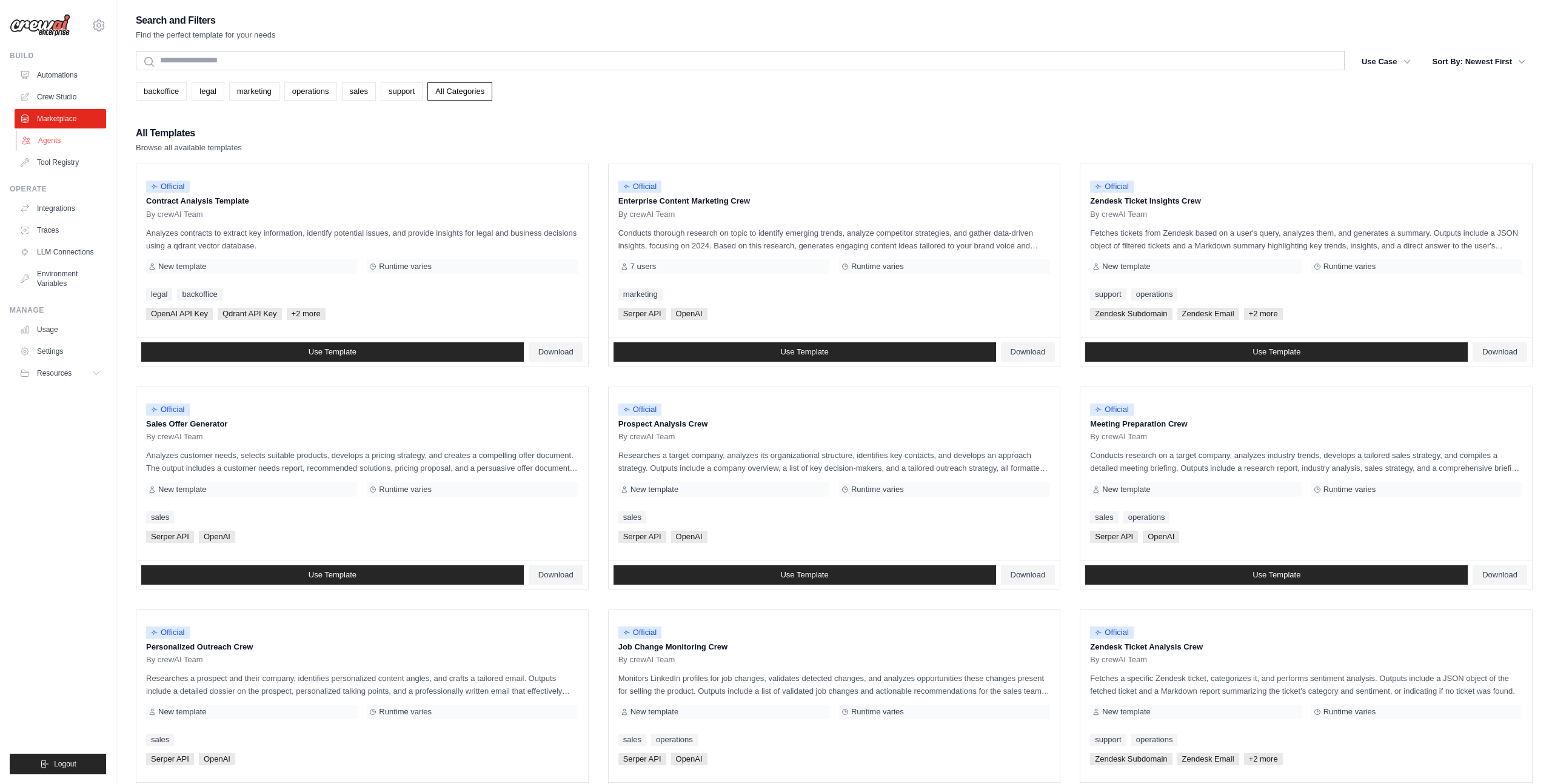
click at [60, 144] on link "Agents" at bounding box center [61, 141] width 92 height 20
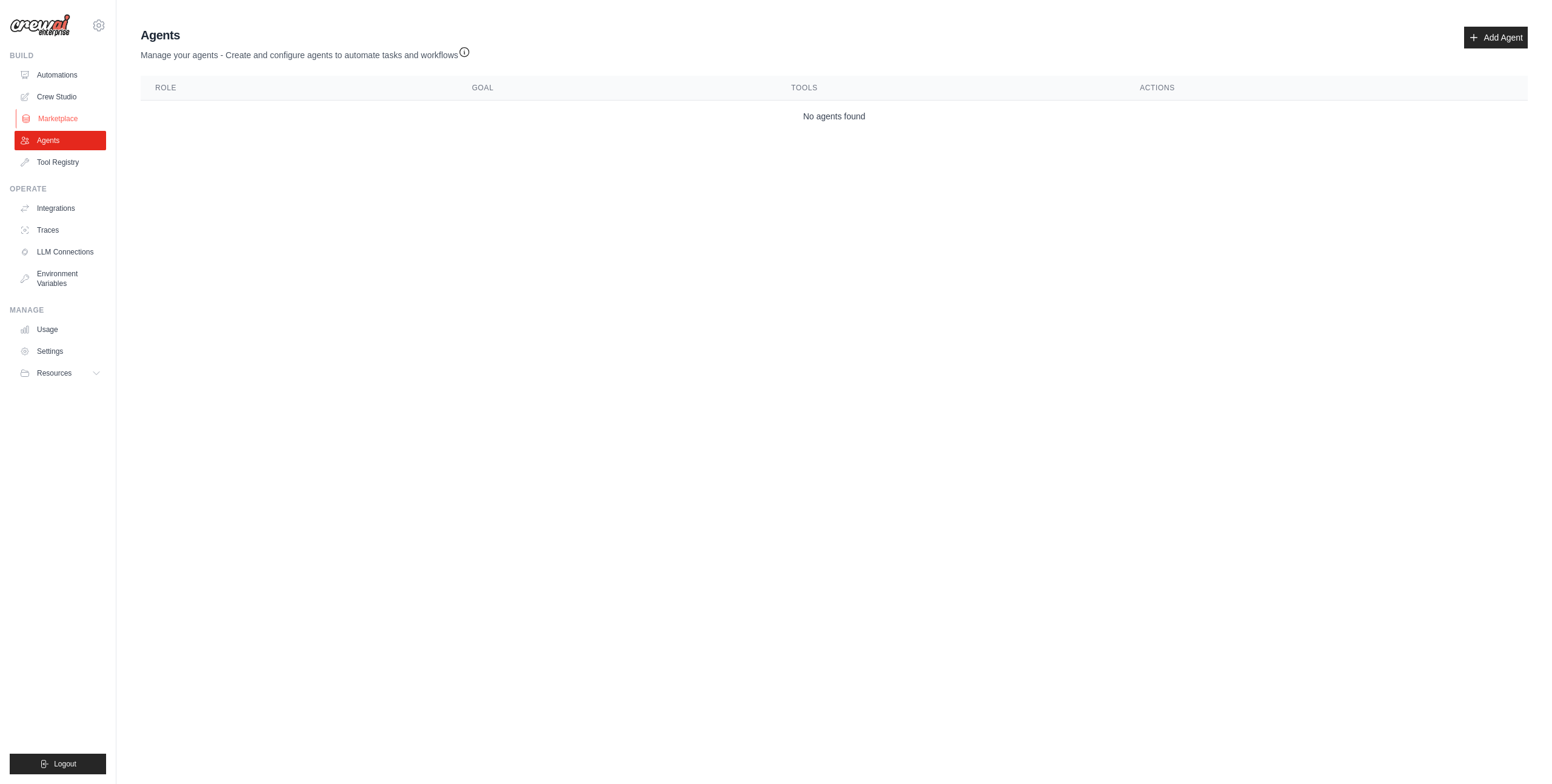
click at [69, 126] on link "Marketplace" at bounding box center [61, 119] width 92 height 20
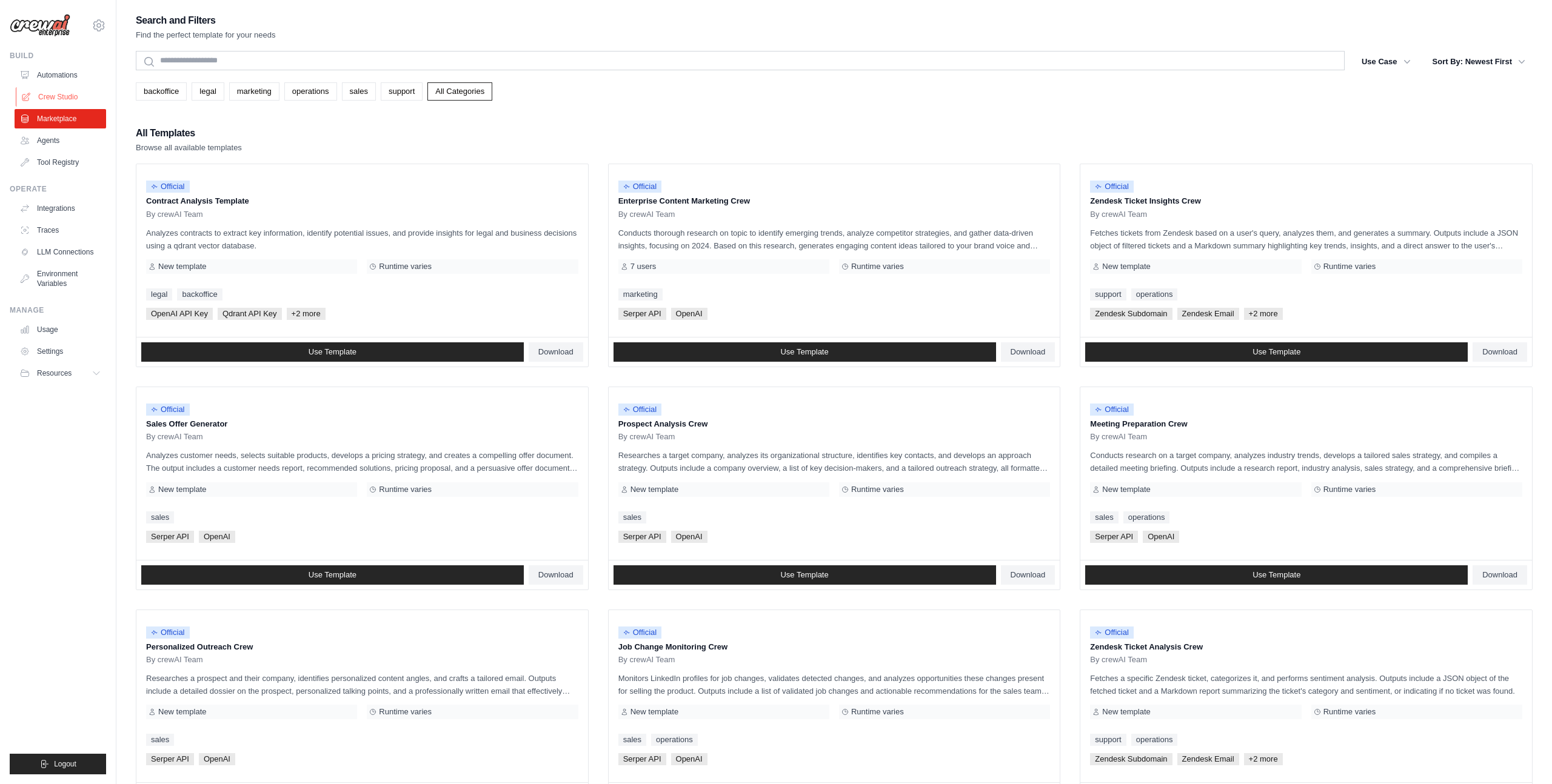
click at [78, 103] on link "Crew Studio" at bounding box center [61, 96] width 92 height 20
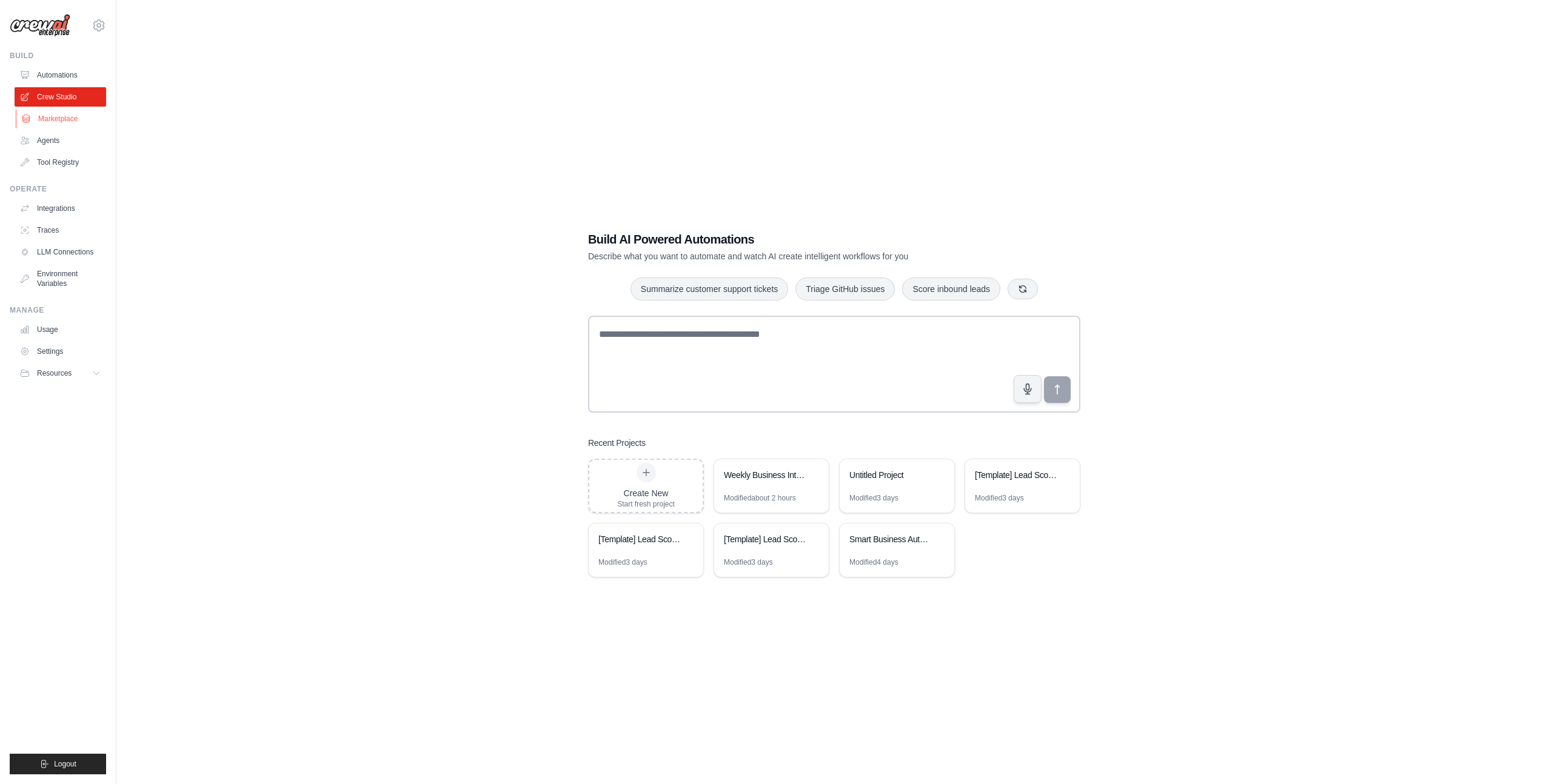
click at [85, 120] on link "Marketplace" at bounding box center [61, 119] width 92 height 20
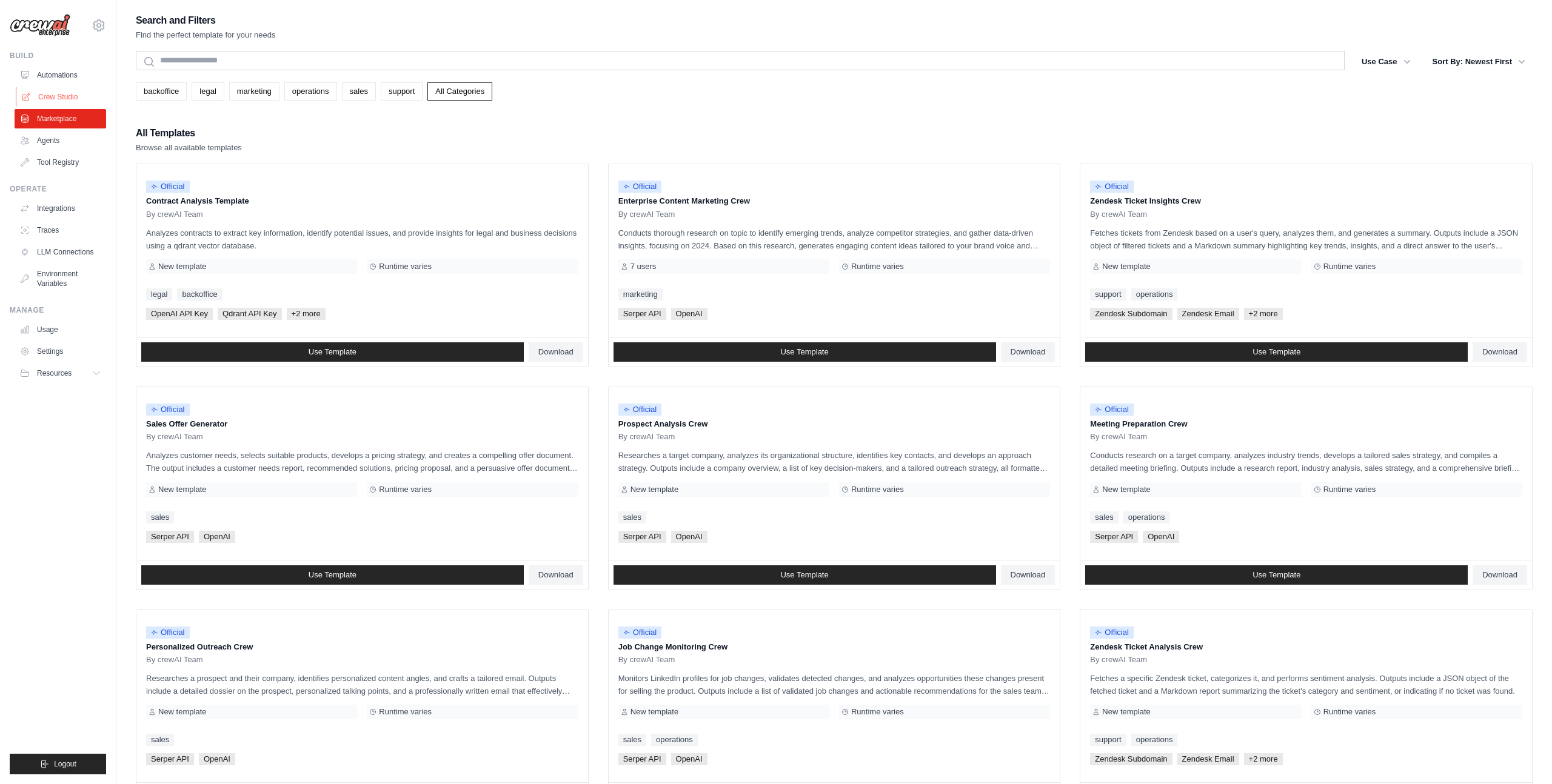
click at [82, 99] on link "Crew Studio" at bounding box center [61, 96] width 92 height 20
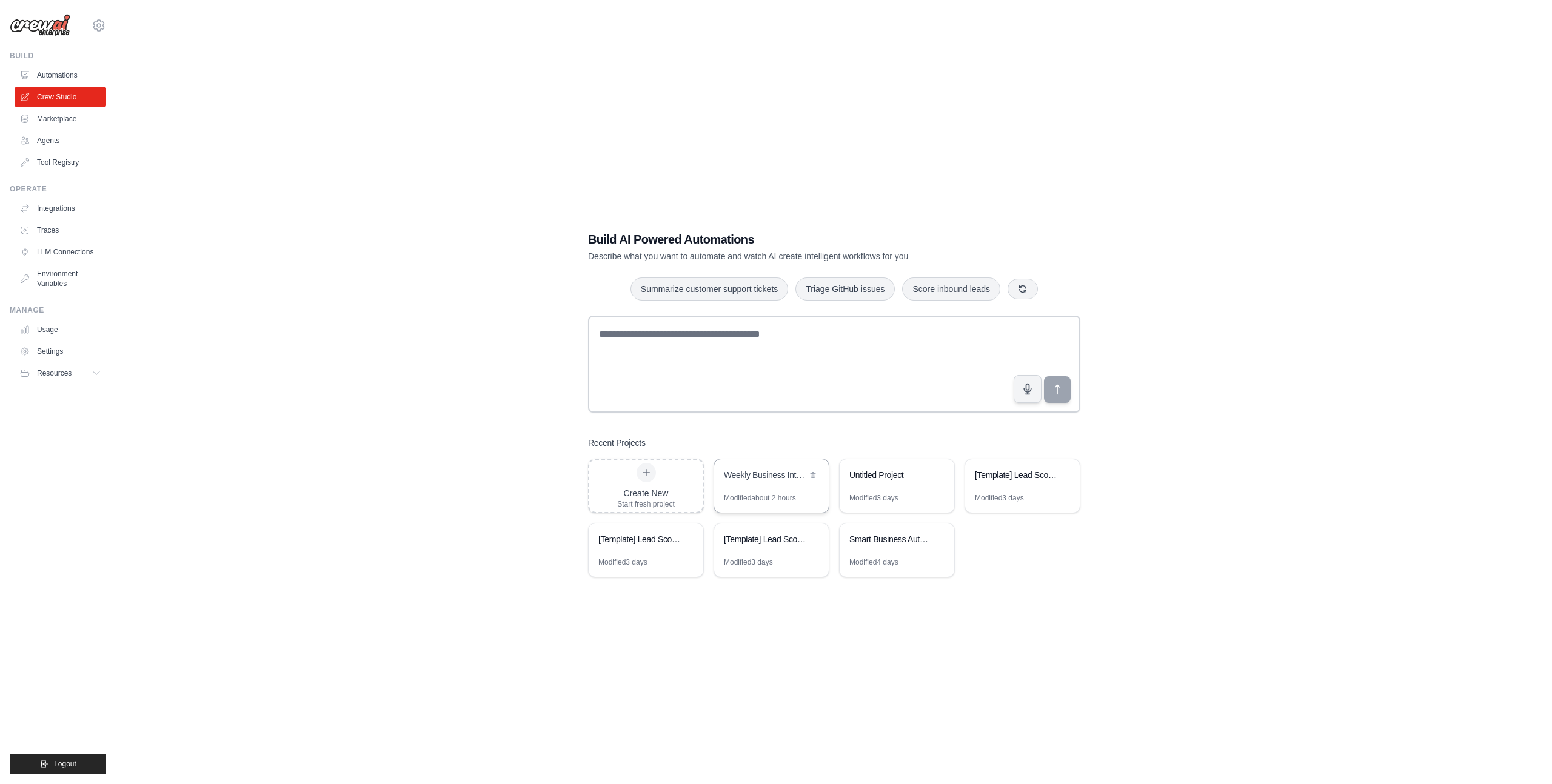
click at [733, 493] on div "Weekly Business Intelligence Automation Modified about 2 hours" at bounding box center [772, 486] width 116 height 54
click at [56, 139] on link "Agents" at bounding box center [61, 141] width 92 height 20
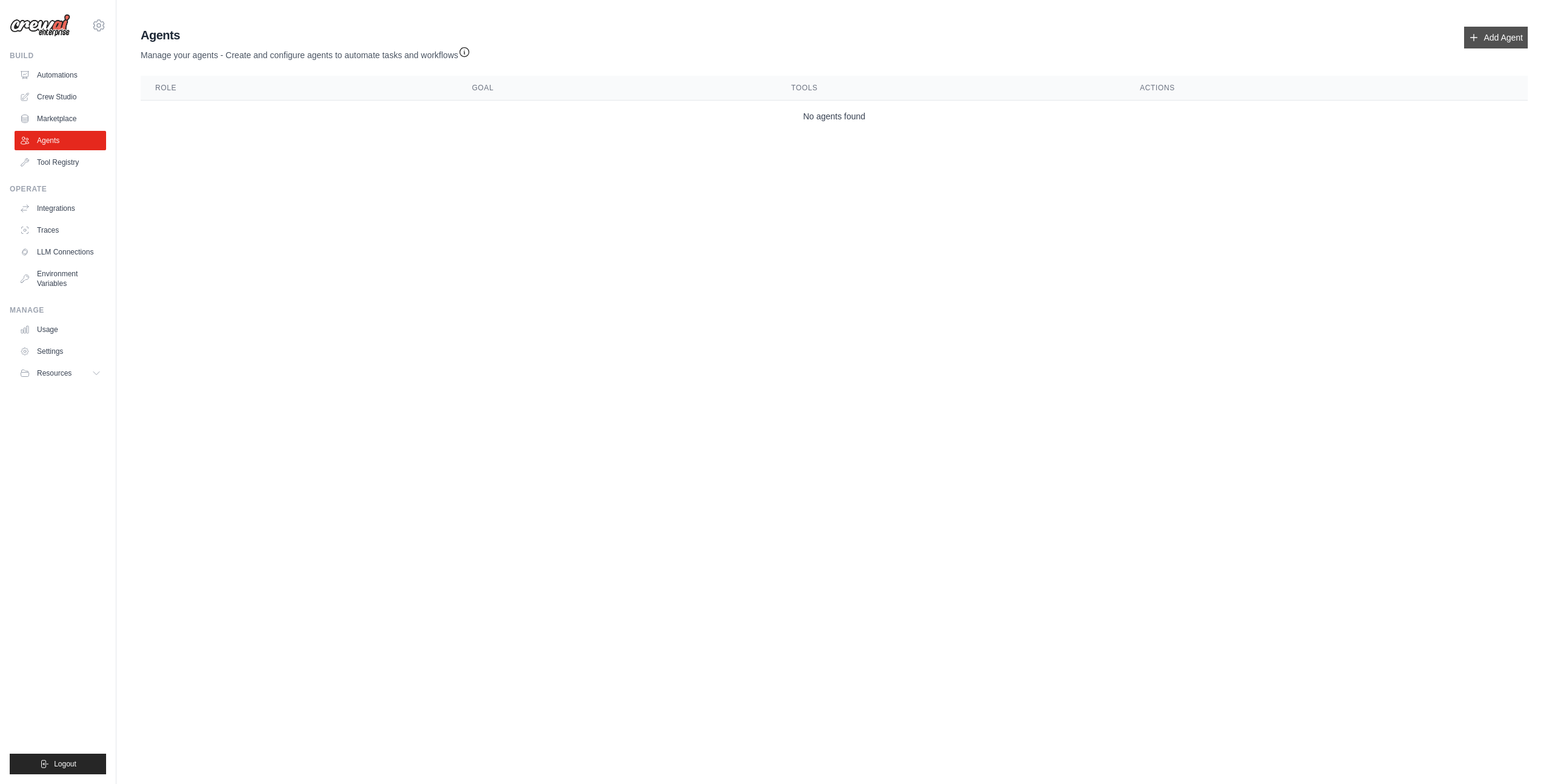
click at [1497, 35] on link "Add Agent" at bounding box center [1496, 37] width 64 height 22
click at [1498, 41] on link "Add Agent" at bounding box center [1496, 37] width 64 height 22
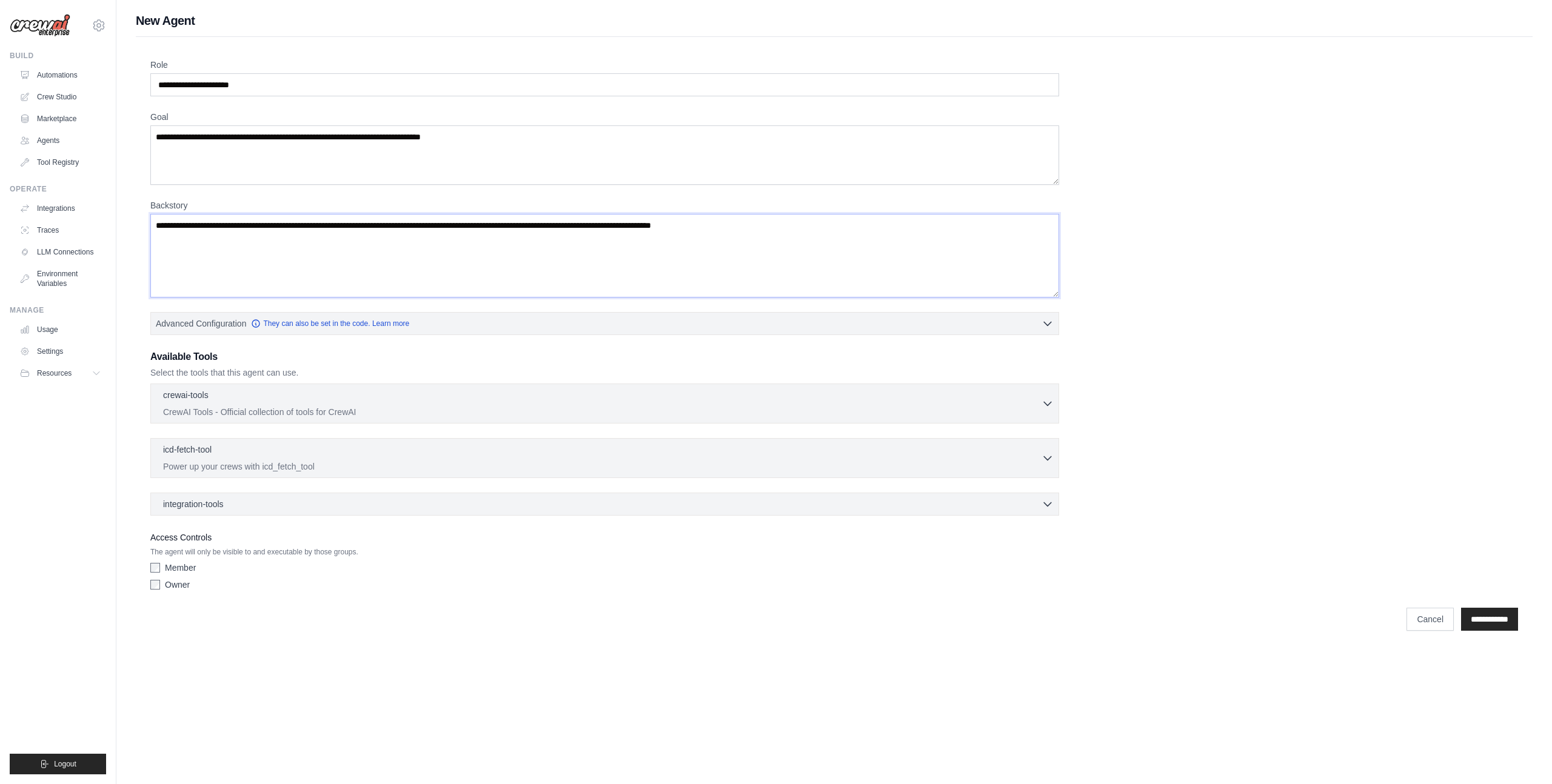
click at [317, 221] on textarea "Backstory" at bounding box center [604, 255] width 909 height 84
click at [1472, 624] on input "**********" at bounding box center [1490, 620] width 57 height 23
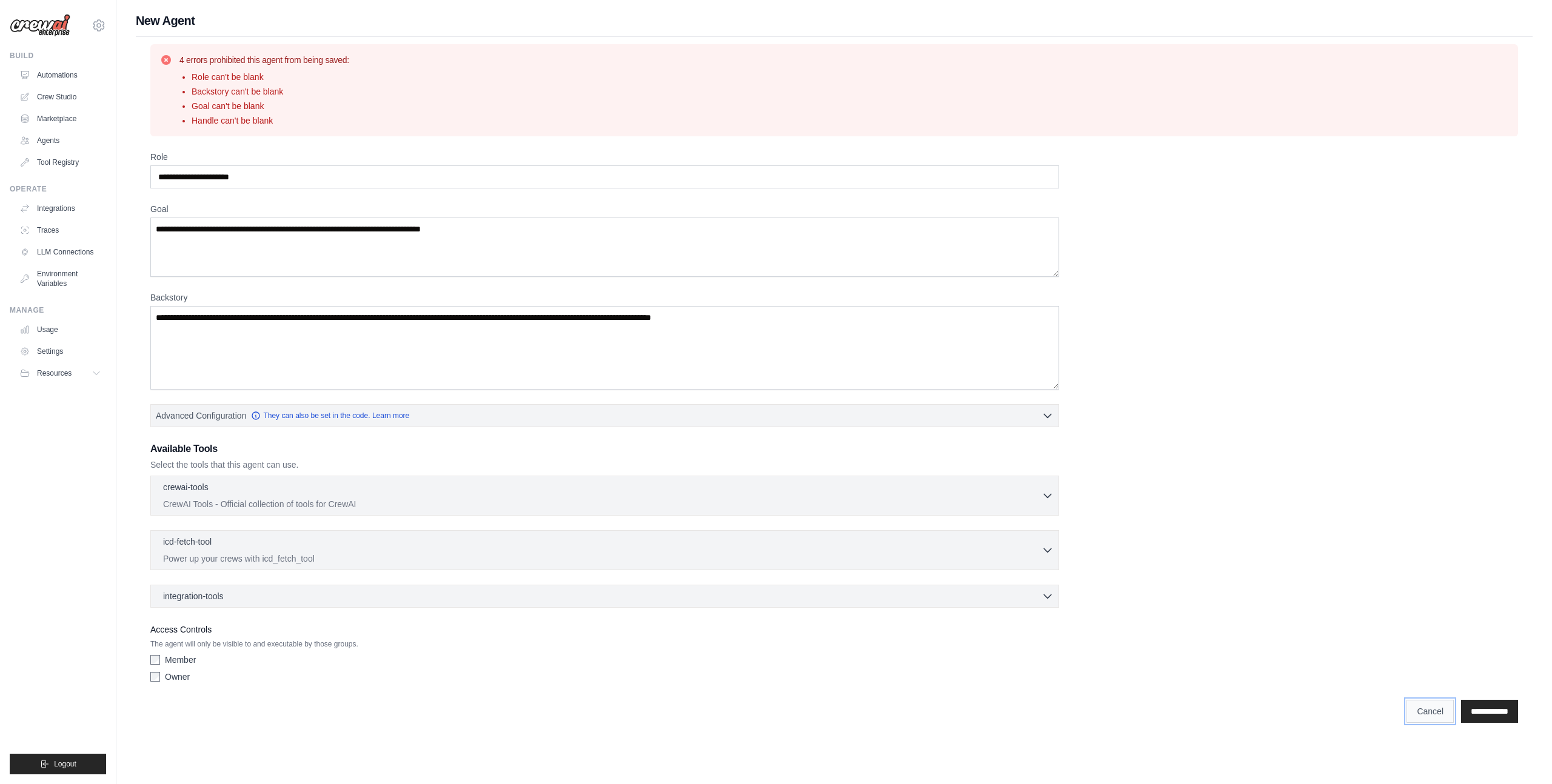
click at [1417, 712] on link "Cancel" at bounding box center [1430, 711] width 48 height 23
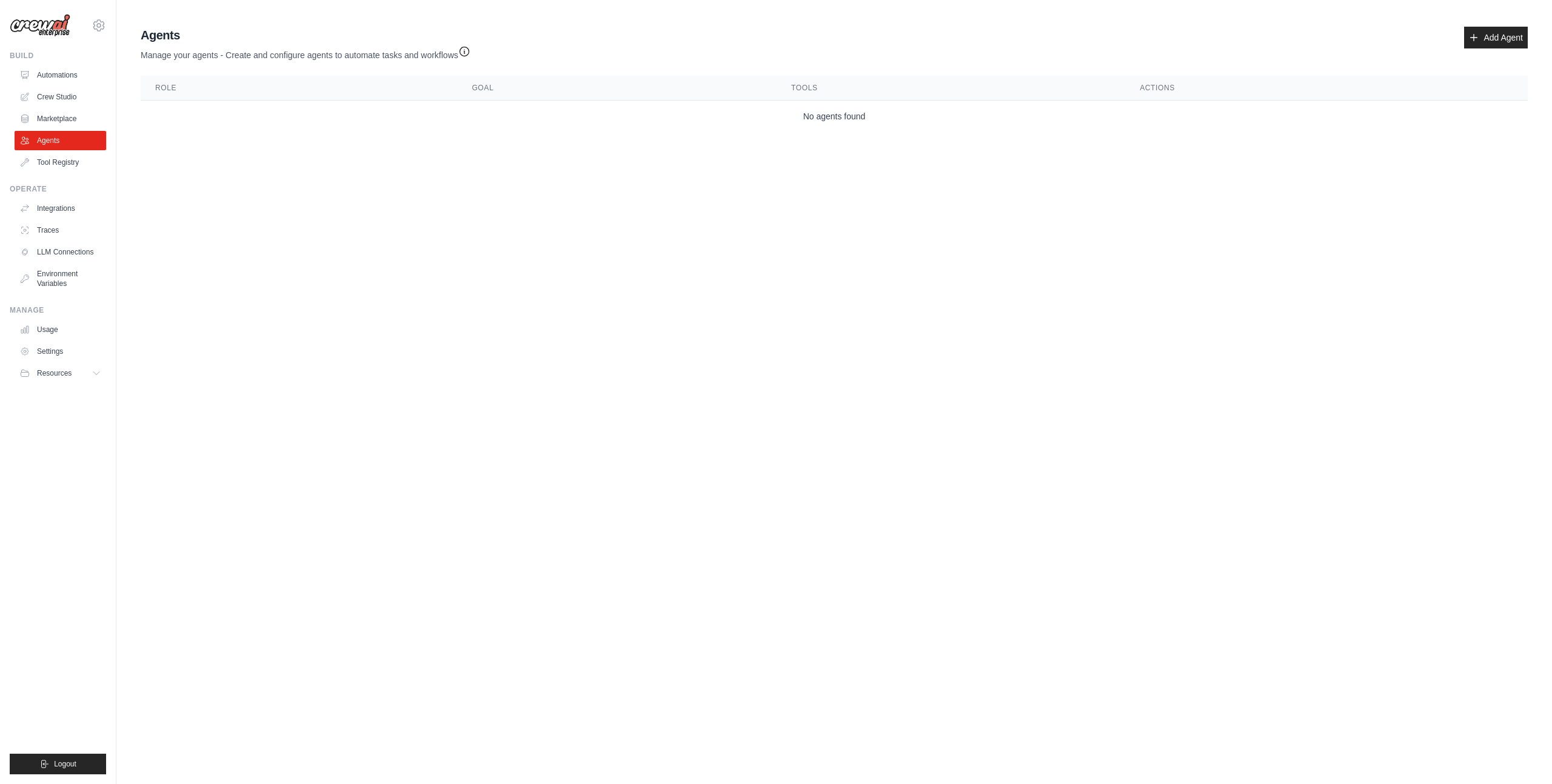
click at [458, 50] on icon "button" at bounding box center [464, 52] width 12 height 12
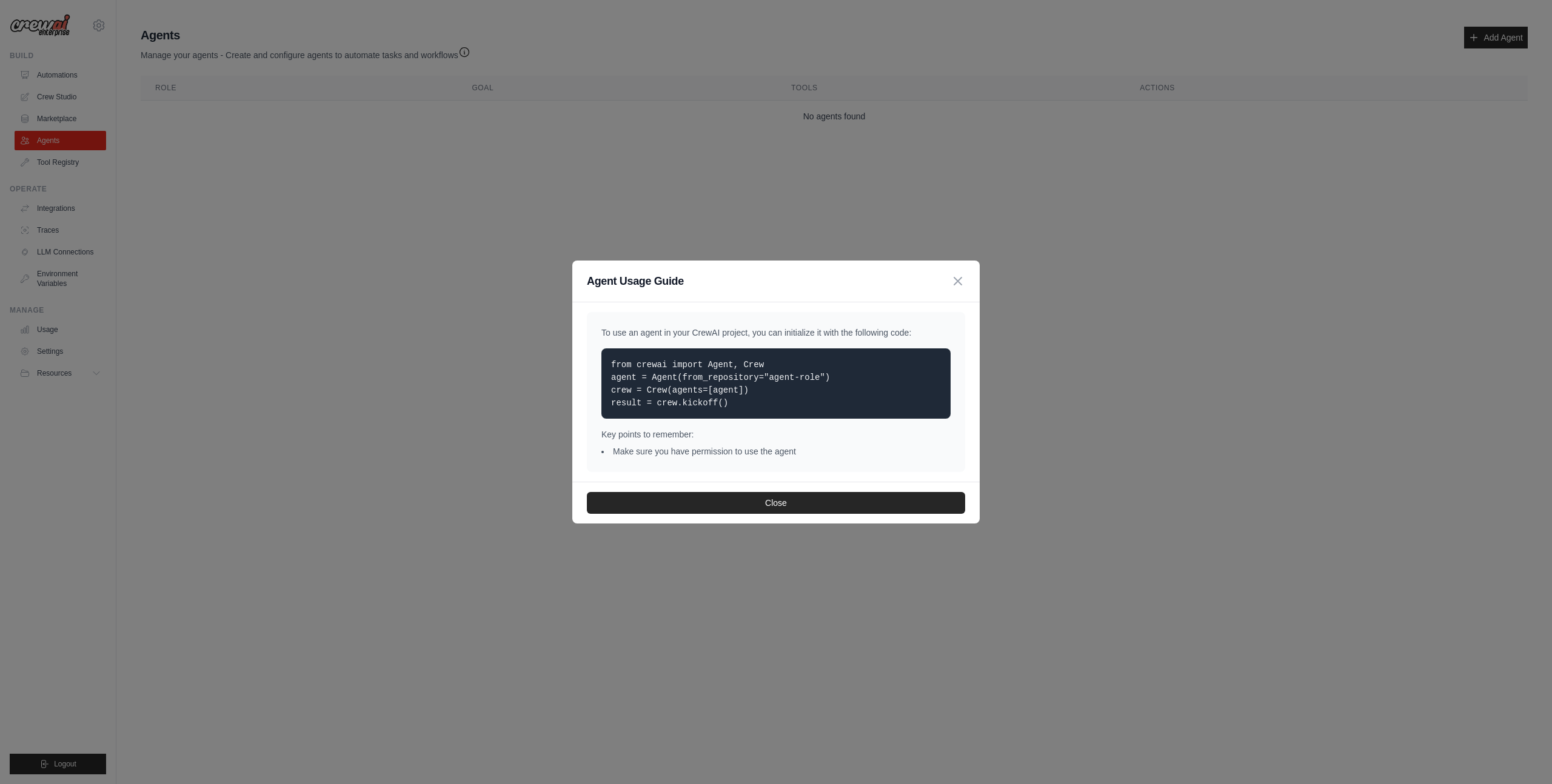
drag, startPoint x: 734, startPoint y: 403, endPoint x: 581, endPoint y: 363, distance: 158.1
click at [581, 363] on div "To use an agent in your CrewAI project, you can initialize it with the followin…" at bounding box center [776, 392] width 407 height 179
click at [784, 392] on p "from crewai import Agent, Crew agent = Agent(from_repository="agent-role") crew…" at bounding box center [776, 383] width 330 height 51
drag, startPoint x: 742, startPoint y: 410, endPoint x: 578, endPoint y: 345, distance: 176.4
click at [578, 345] on div "To use an agent in your CrewAI project, you can initialize it with the followin…" at bounding box center [776, 392] width 407 height 179
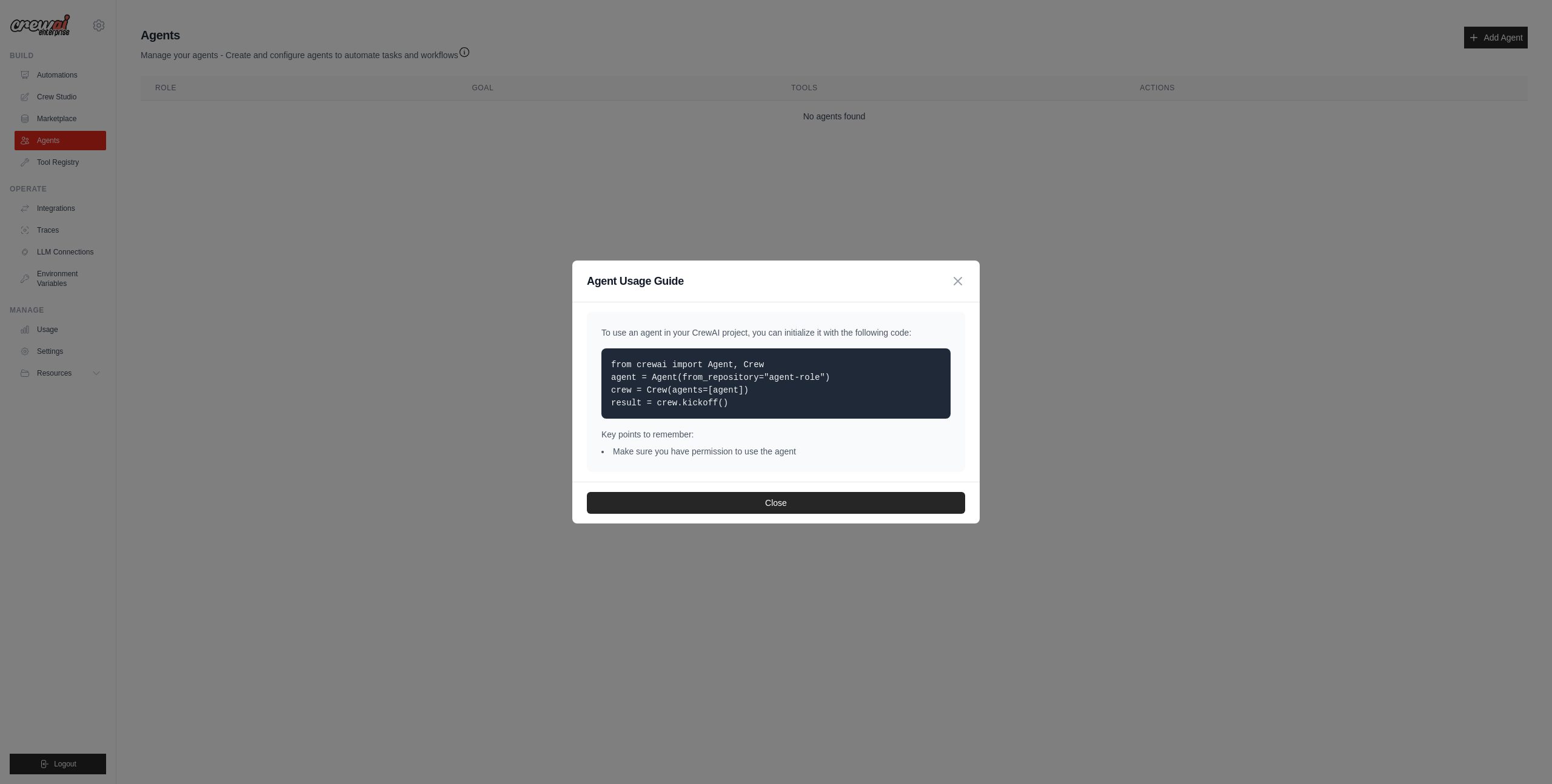
click at [722, 380] on code "from crewai import Agent, Crew agent = Agent(from_repository="agent-role") crew…" at bounding box center [721, 384] width 219 height 48
drag, startPoint x: 772, startPoint y: 364, endPoint x: 605, endPoint y: 353, distance: 167.4
click at [605, 353] on div "from crewai import Agent, Crew agent = Agent(from_repository="agent-role") crew…" at bounding box center [776, 383] width 349 height 70
click at [958, 289] on div "Agent Usage Guide" at bounding box center [776, 281] width 379 height 17
click at [956, 283] on icon "button" at bounding box center [958, 280] width 14 height 14
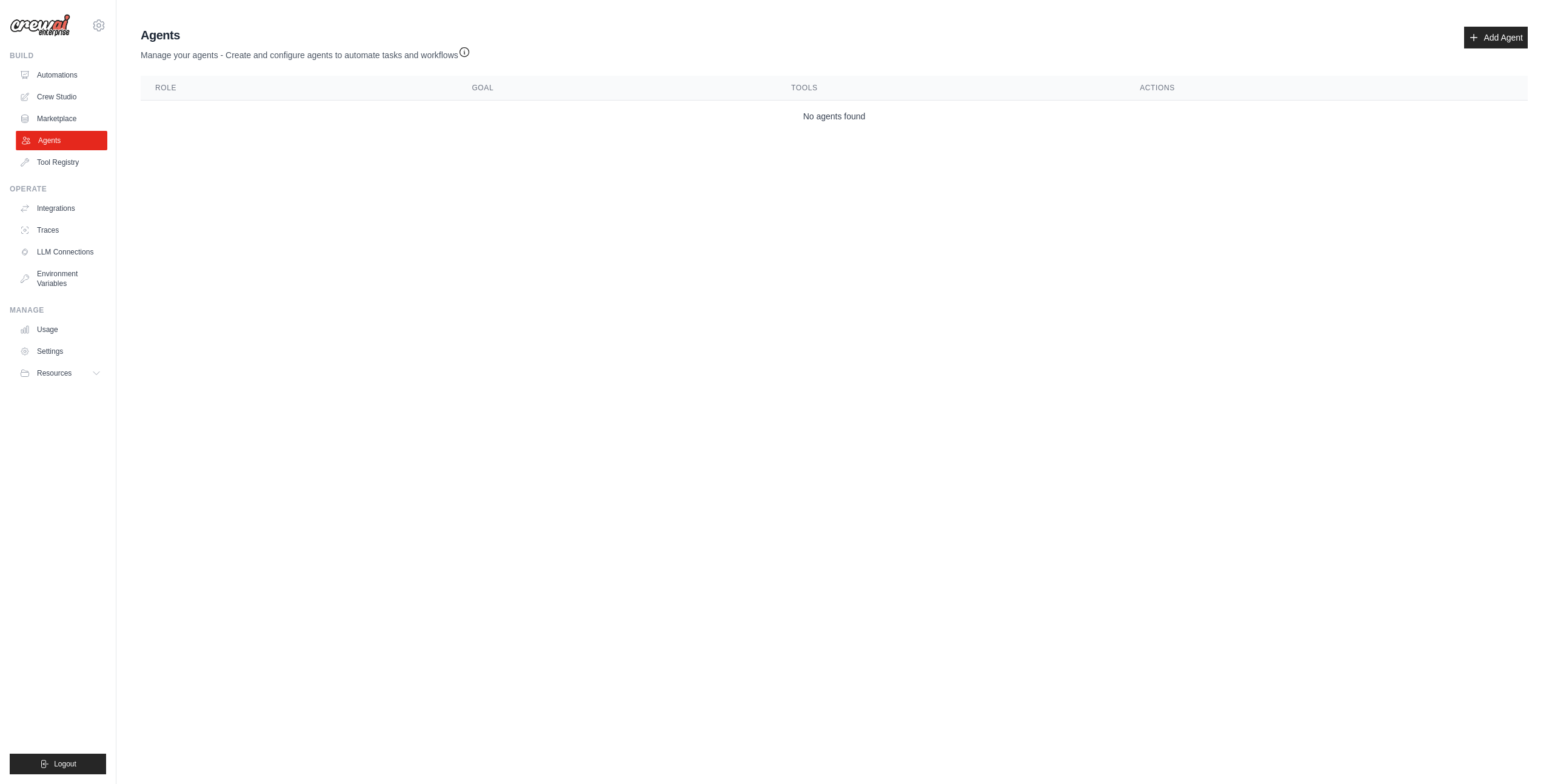
click at [82, 149] on link "Agents" at bounding box center [61, 141] width 92 height 20
click at [458, 53] on icon "button" at bounding box center [464, 52] width 12 height 12
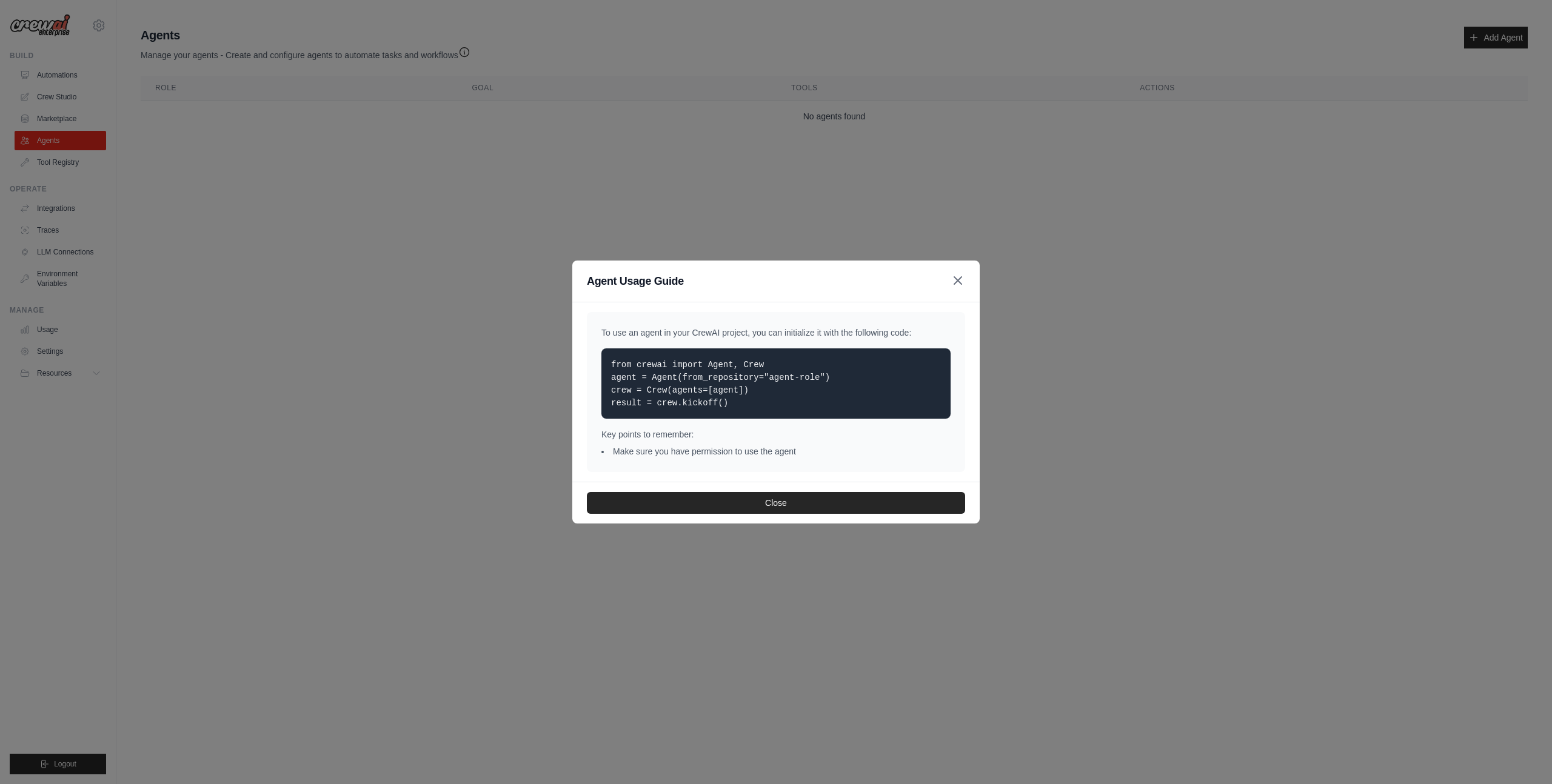
click at [961, 283] on icon "button" at bounding box center [958, 281] width 7 height 7
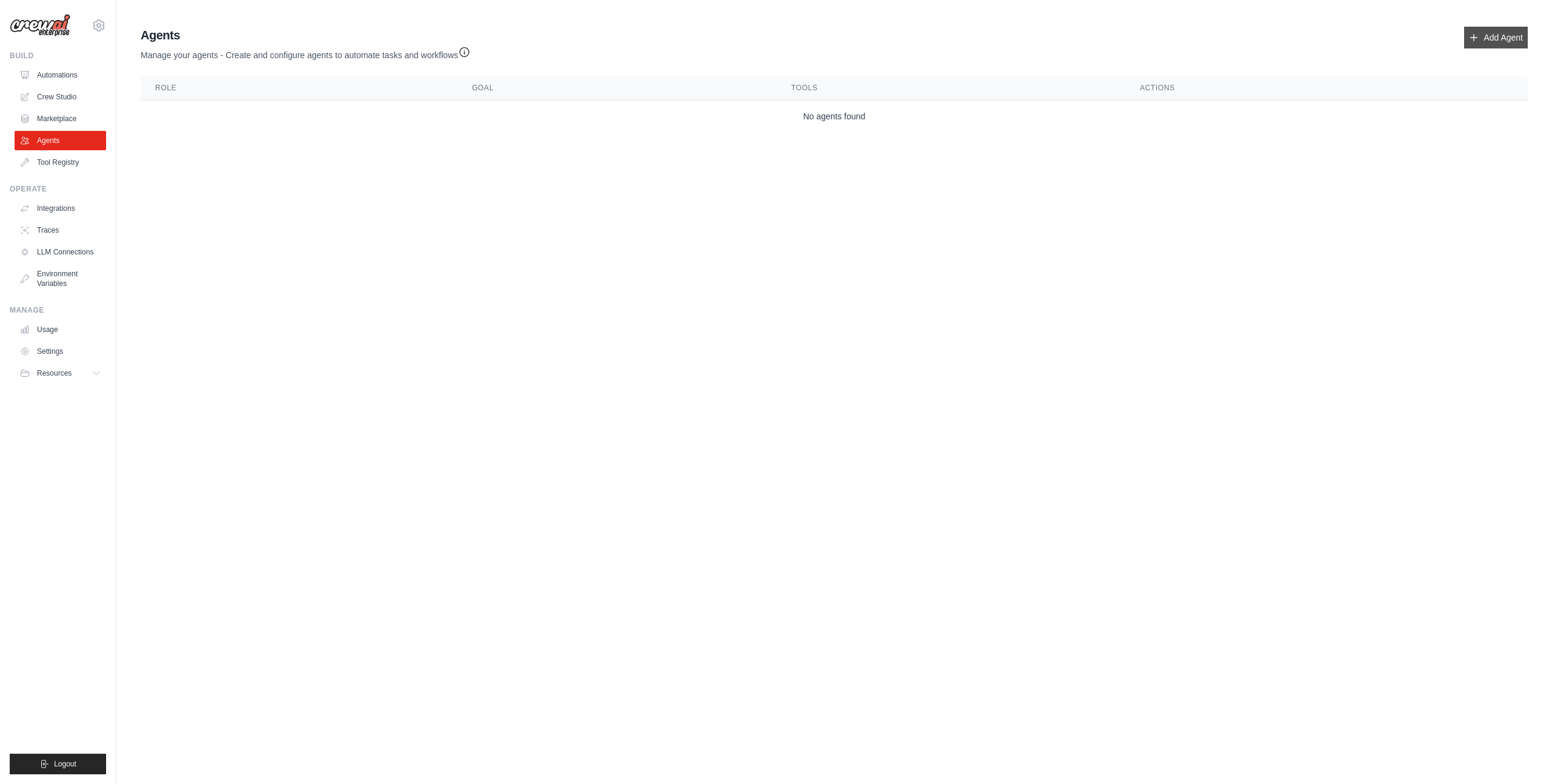
click at [1501, 37] on link "Add Agent" at bounding box center [1496, 37] width 64 height 22
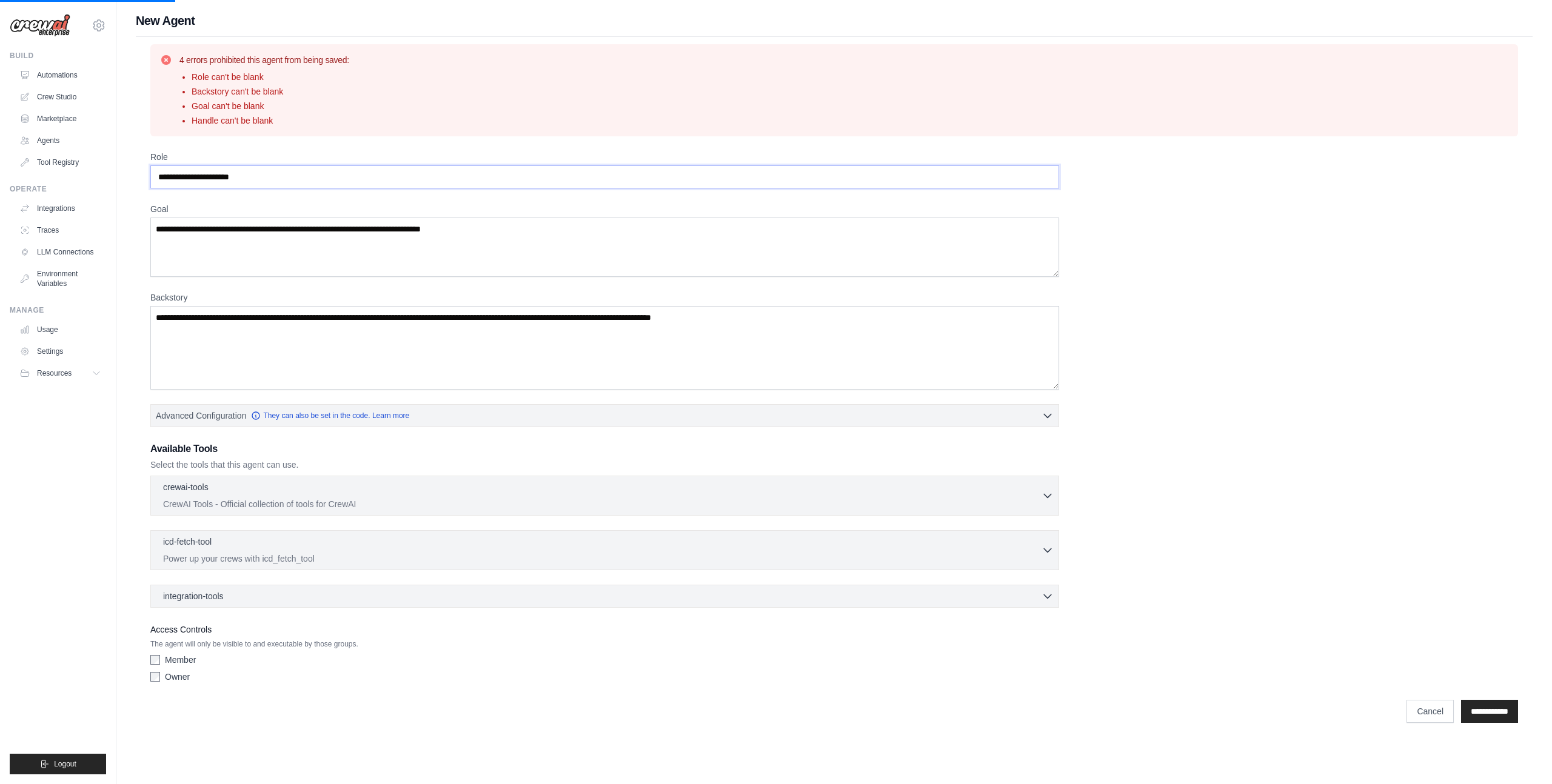
click at [200, 178] on input "Role" at bounding box center [604, 177] width 909 height 23
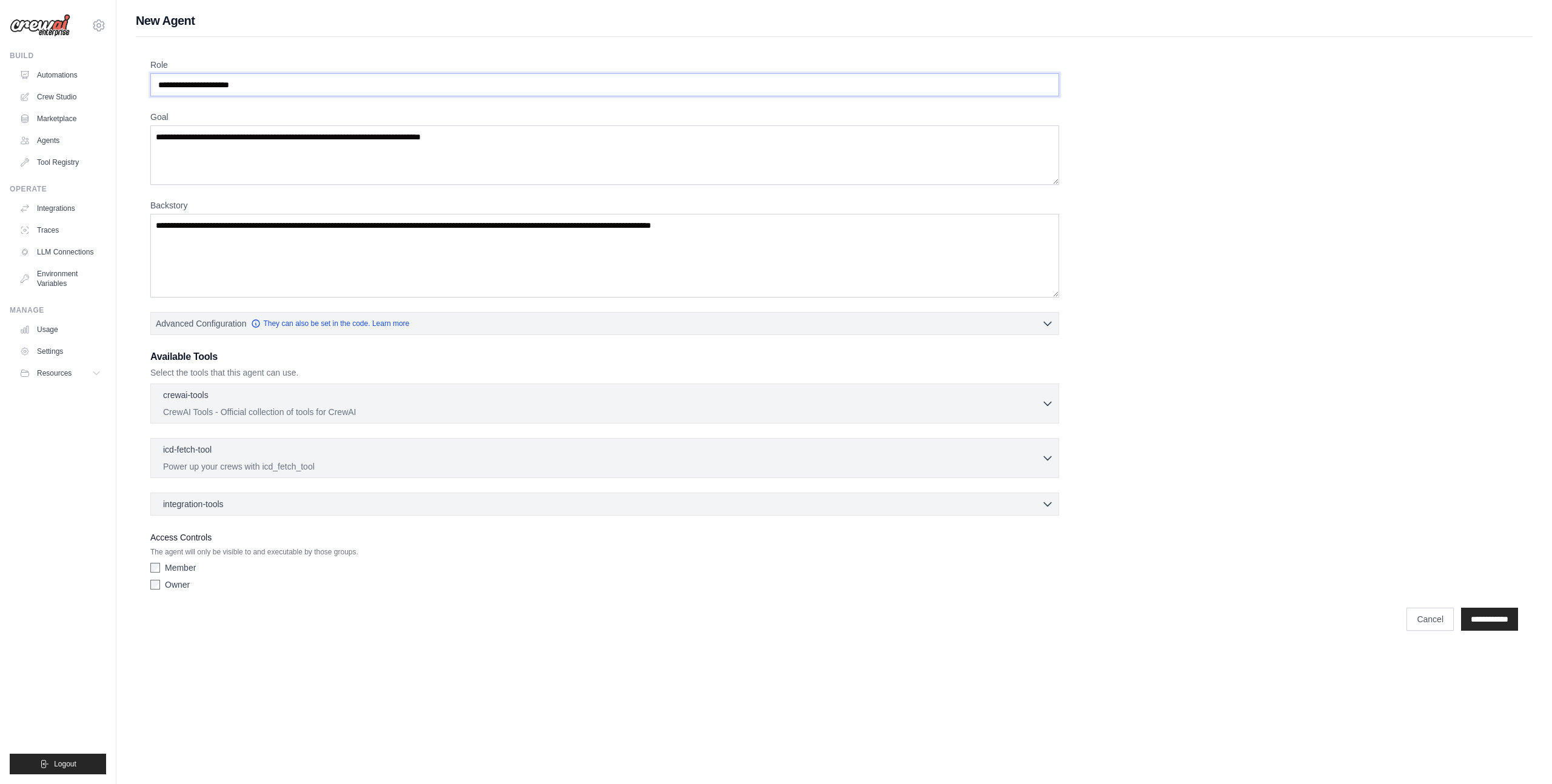
click at [178, 82] on input "Role" at bounding box center [604, 85] width 909 height 23
click at [323, 402] on div "crewai-tools 0 selected" at bounding box center [602, 395] width 878 height 14
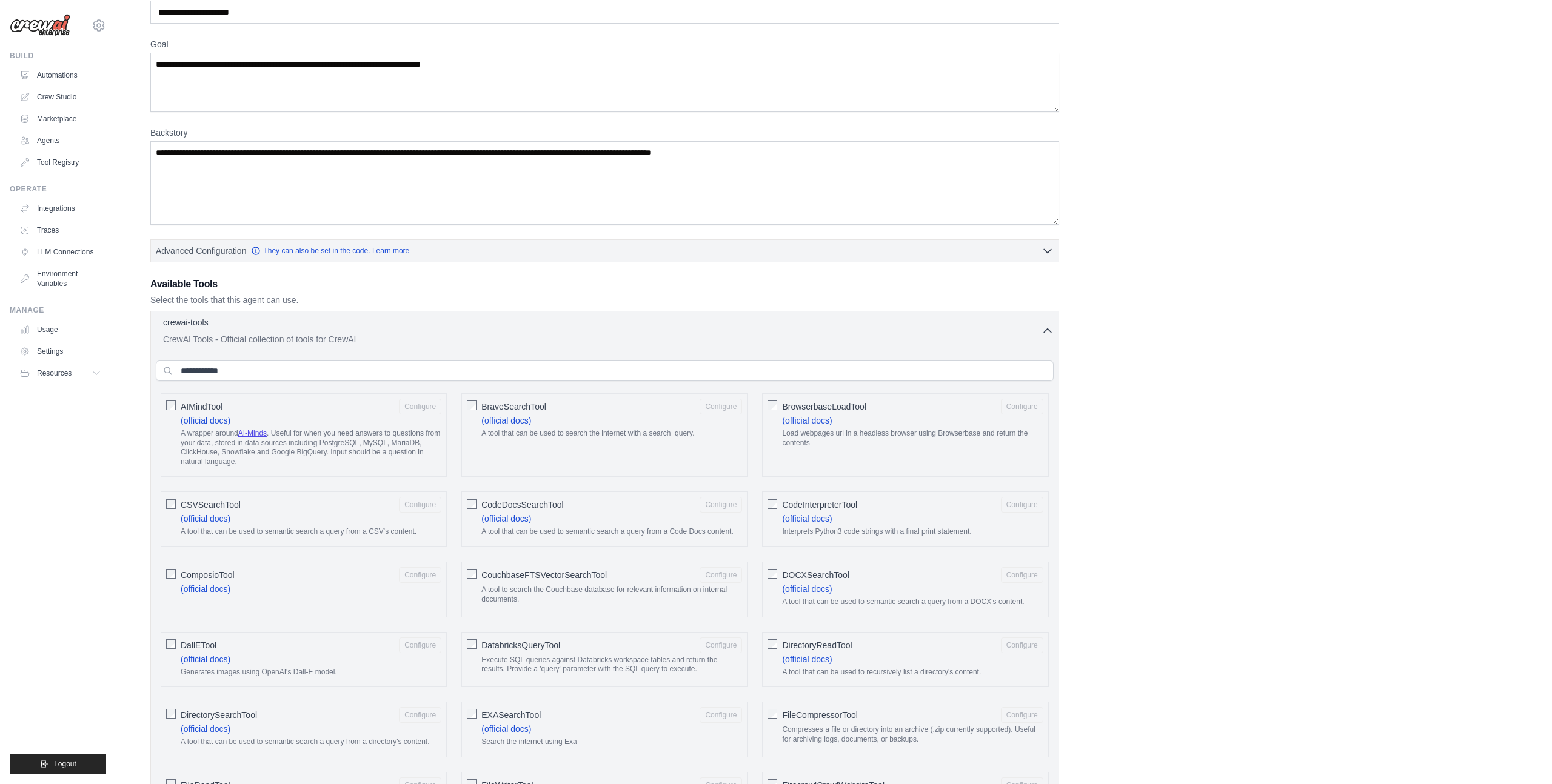
scroll to position [70, 0]
click at [1050, 334] on icon "button" at bounding box center [1048, 333] width 7 height 3
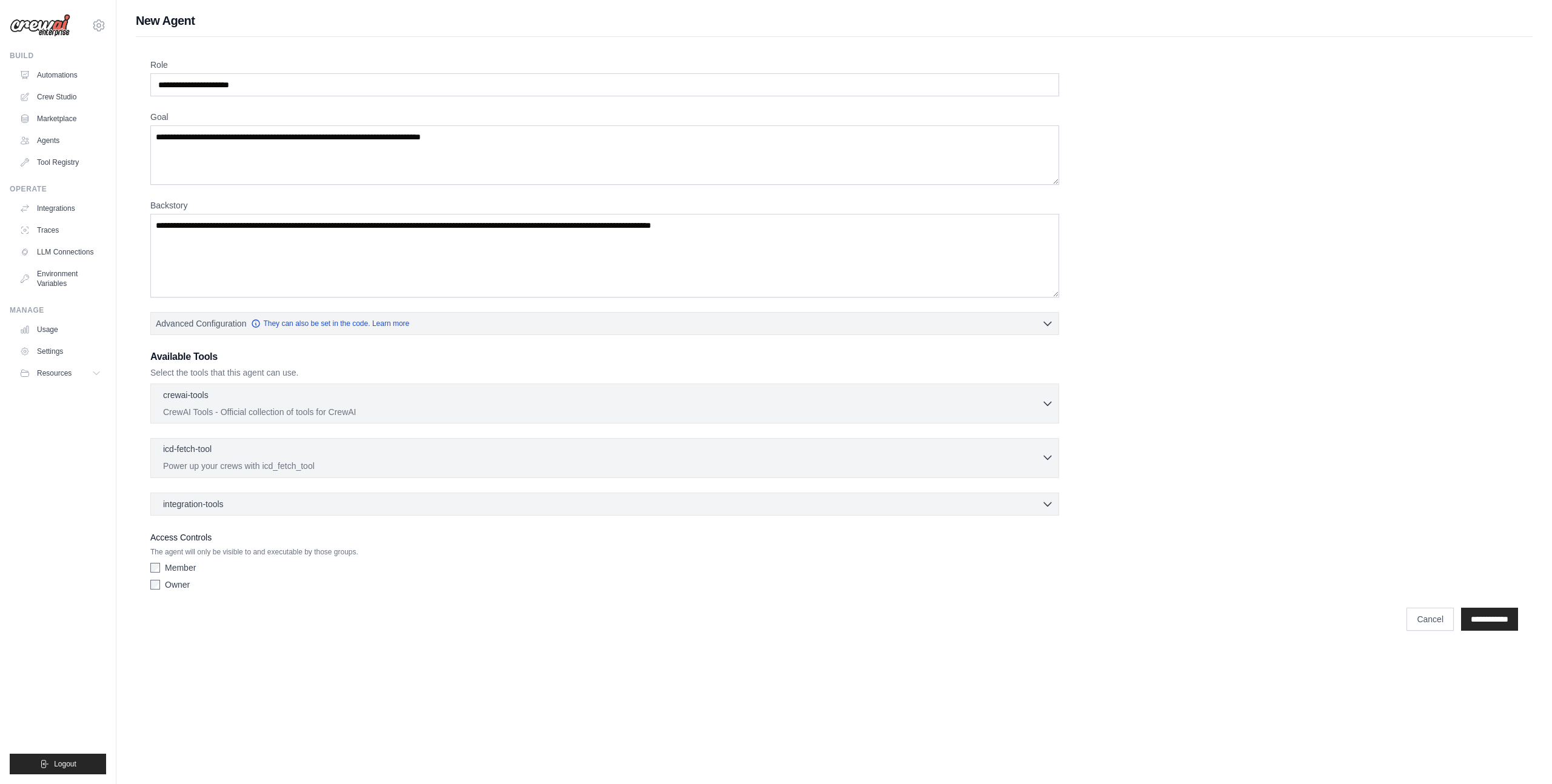
click at [1040, 460] on p "Power up your crews with icd_fetch_tool" at bounding box center [602, 466] width 878 height 12
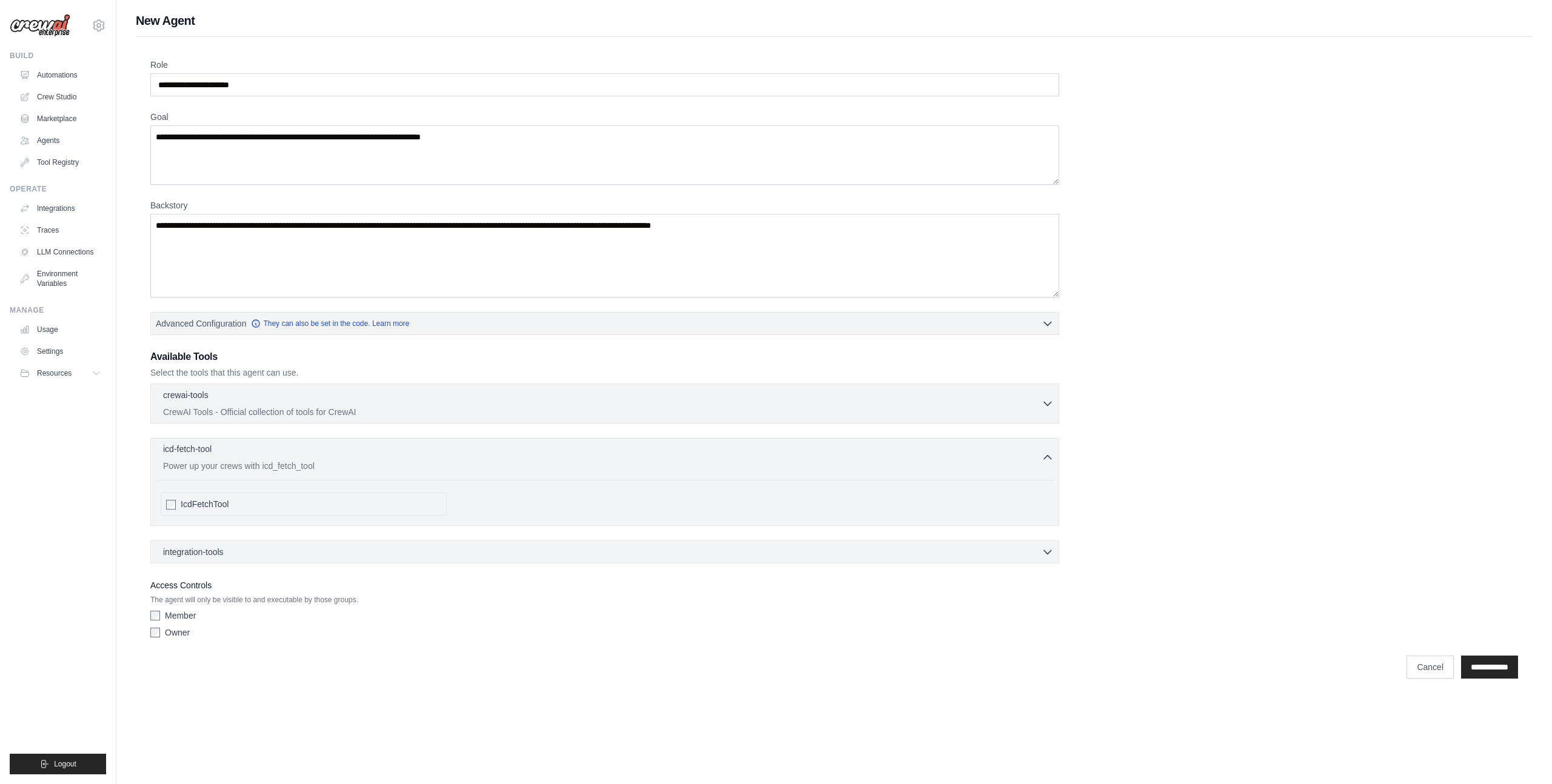
click at [1040, 460] on p "Power up your crews with icd_fetch_tool" at bounding box center [602, 466] width 878 height 12
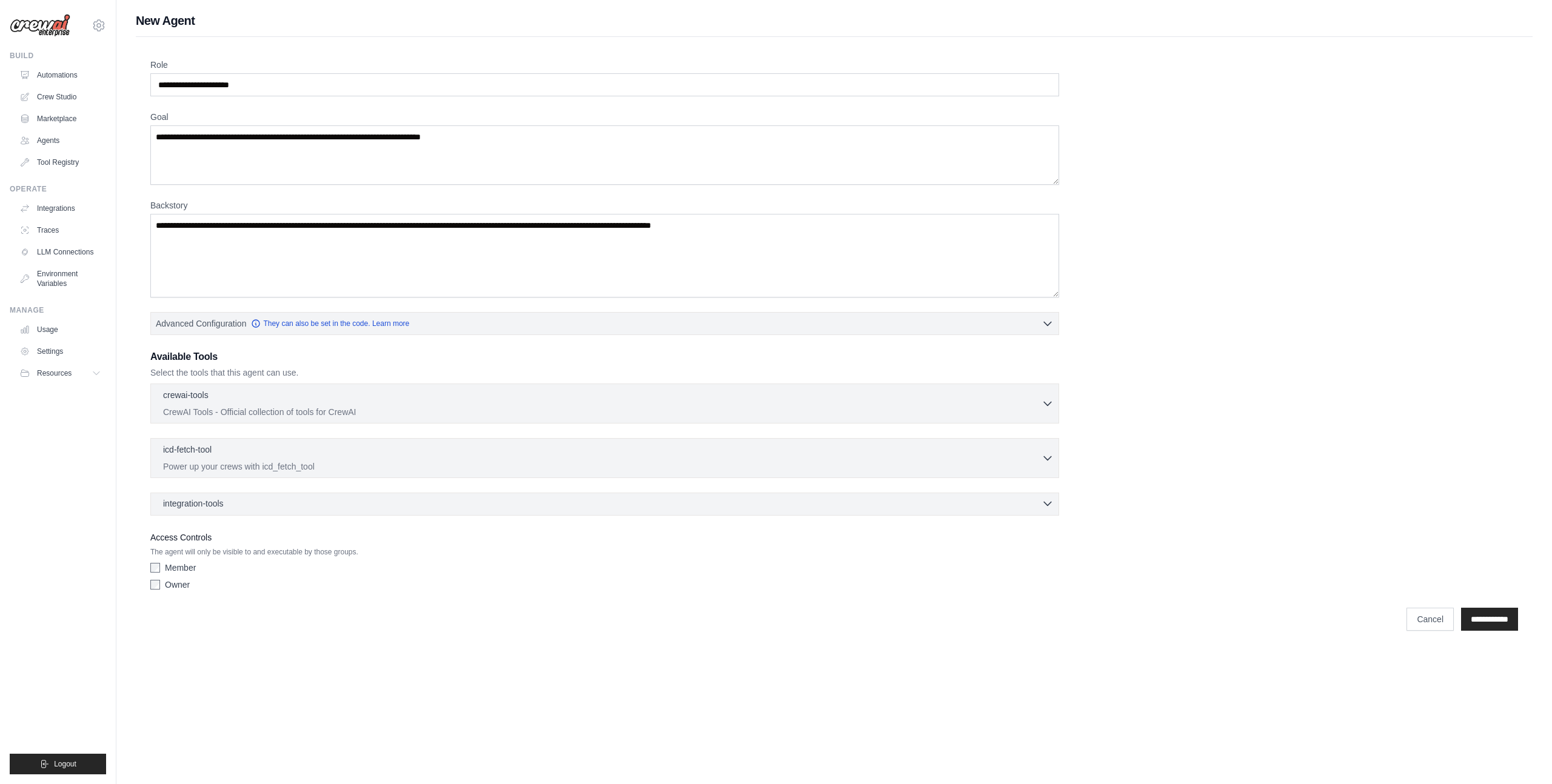
click at [1039, 502] on div "integration-tools 0 selected" at bounding box center [608, 503] width 891 height 12
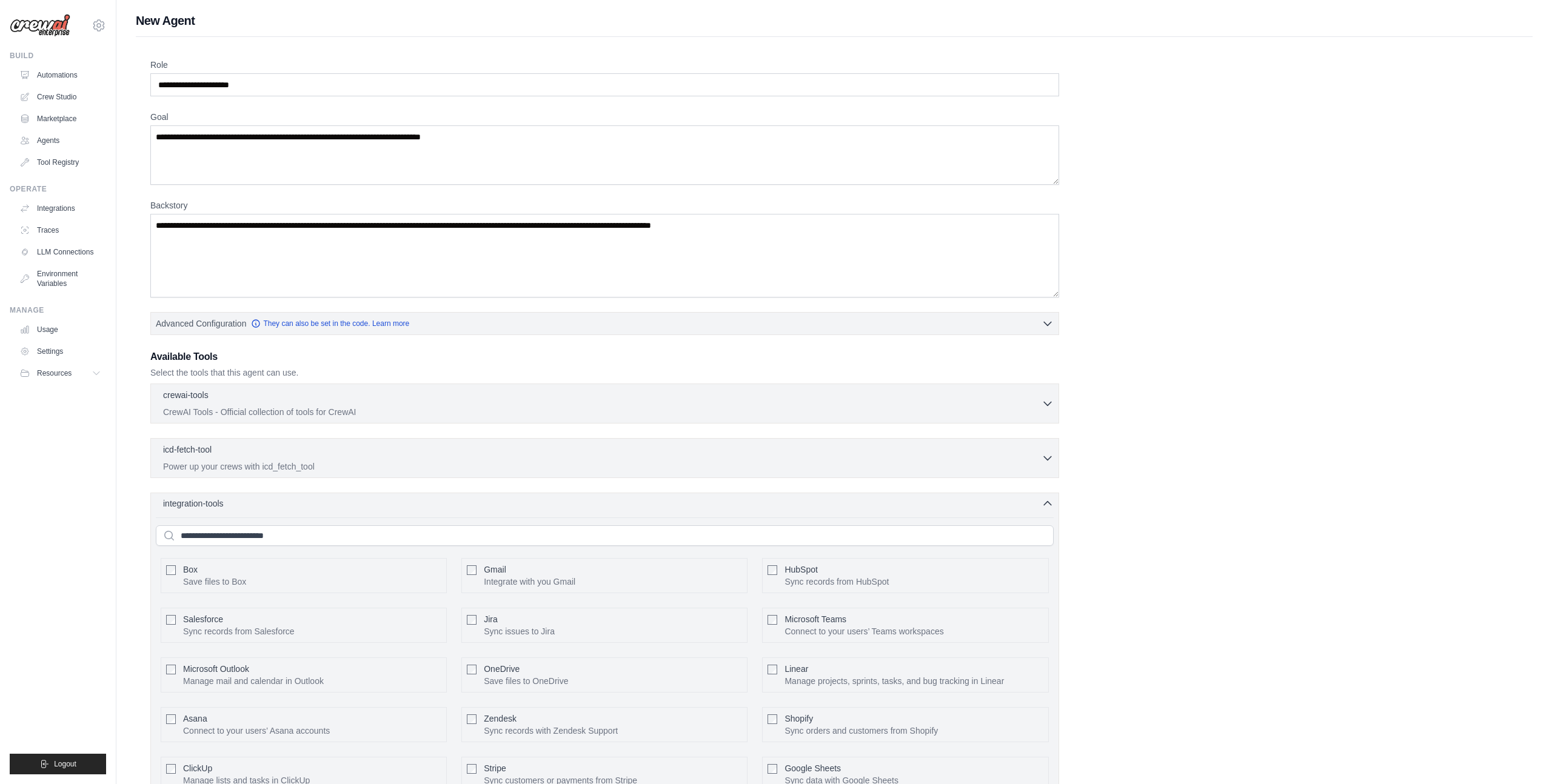
click at [1039, 502] on div "integration-tools 0 selected" at bounding box center [608, 503] width 891 height 12
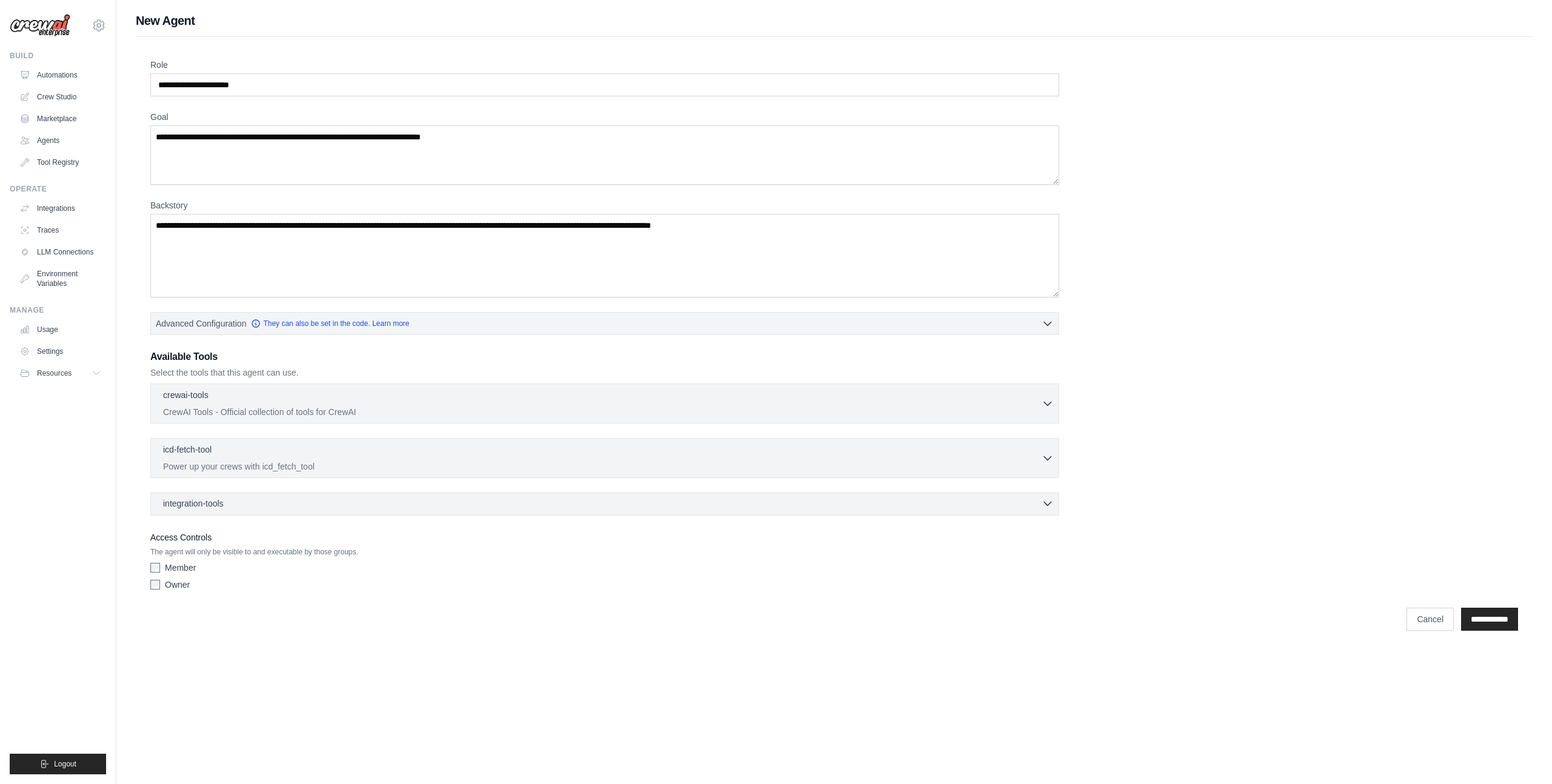
click at [1039, 502] on div "integration-tools 0 selected" at bounding box center [608, 503] width 891 height 12
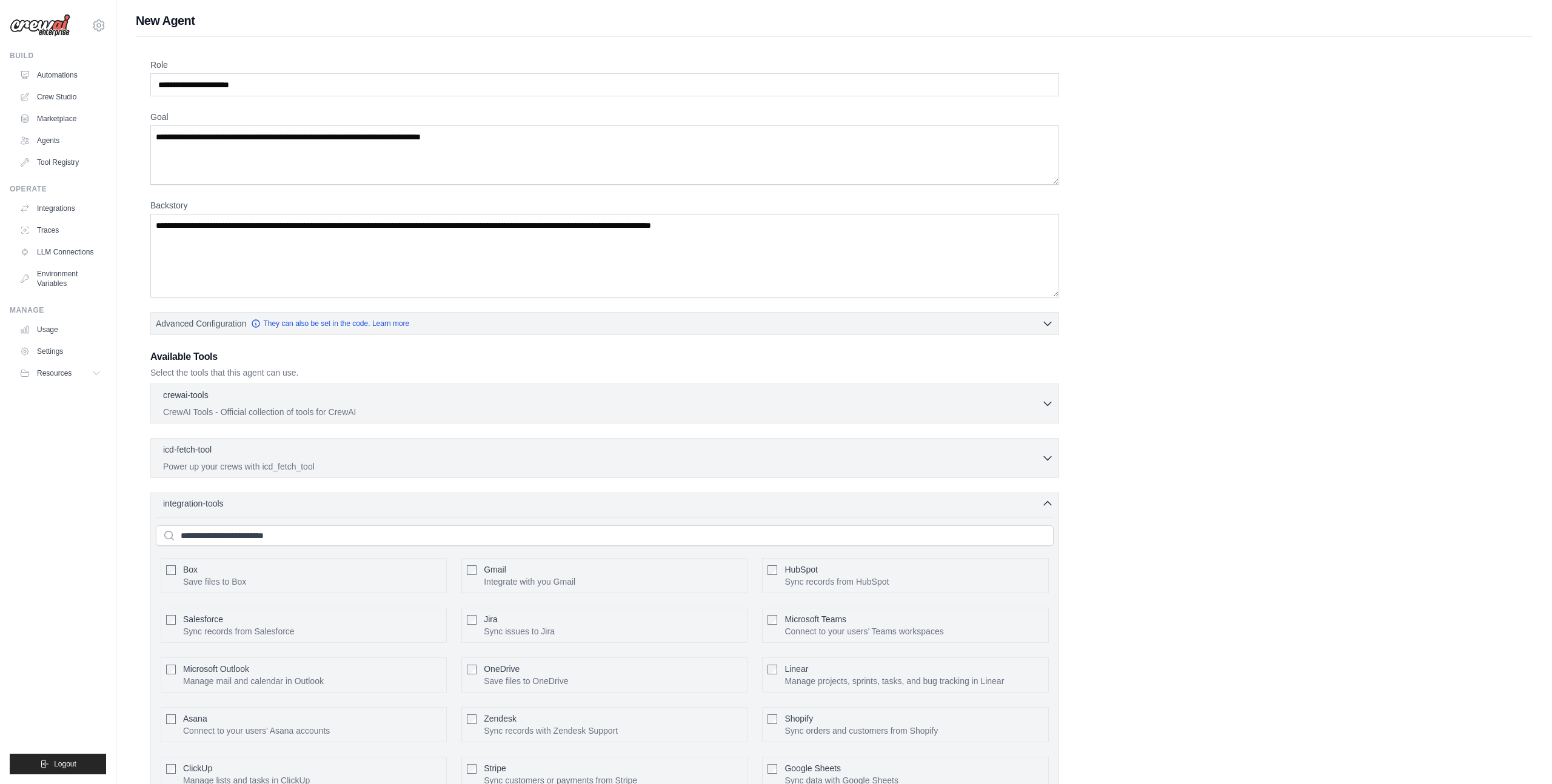
click at [1039, 502] on div "integration-tools 0 selected" at bounding box center [608, 503] width 891 height 12
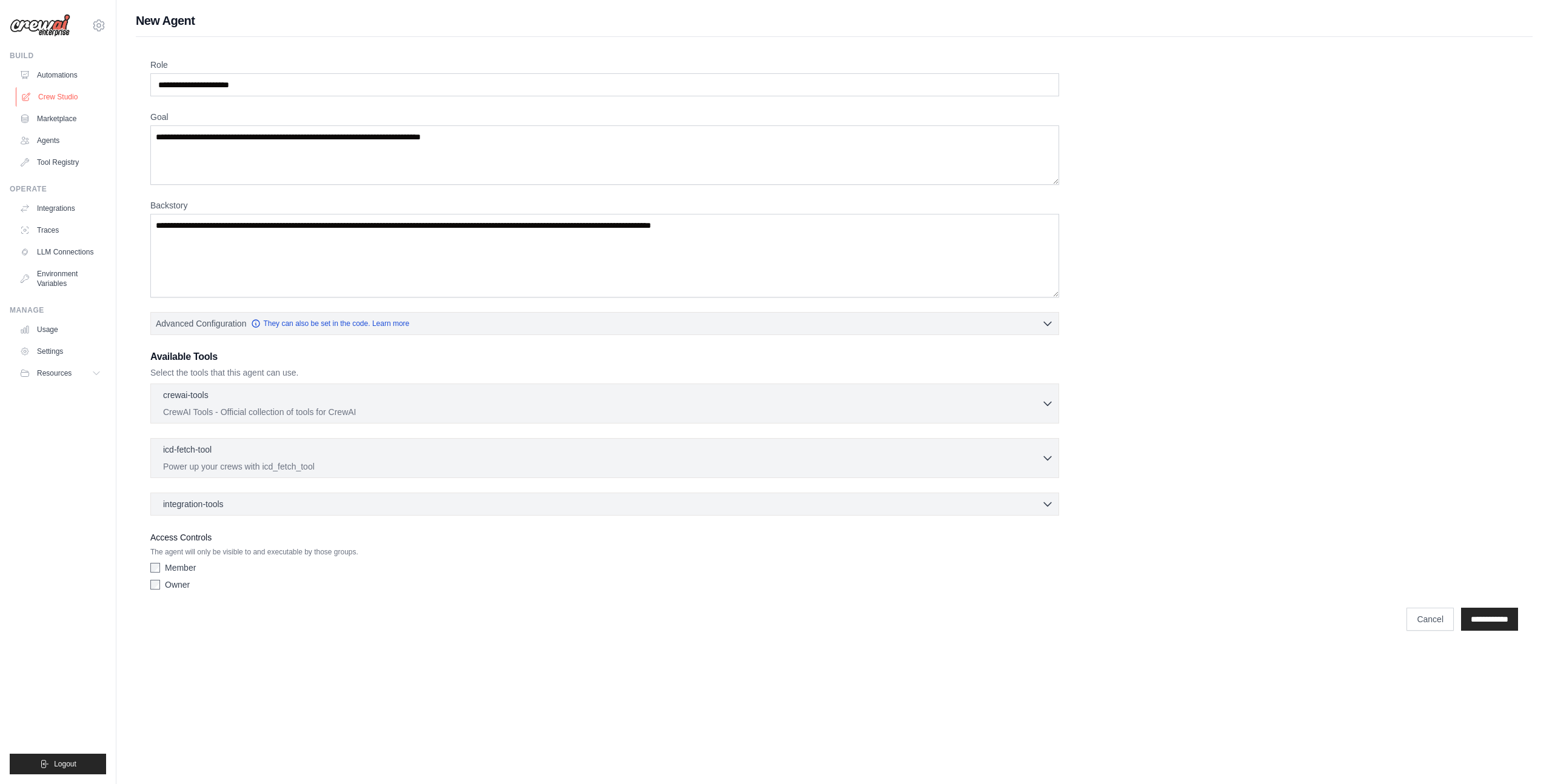
click at [56, 94] on link "Crew Studio" at bounding box center [61, 96] width 92 height 20
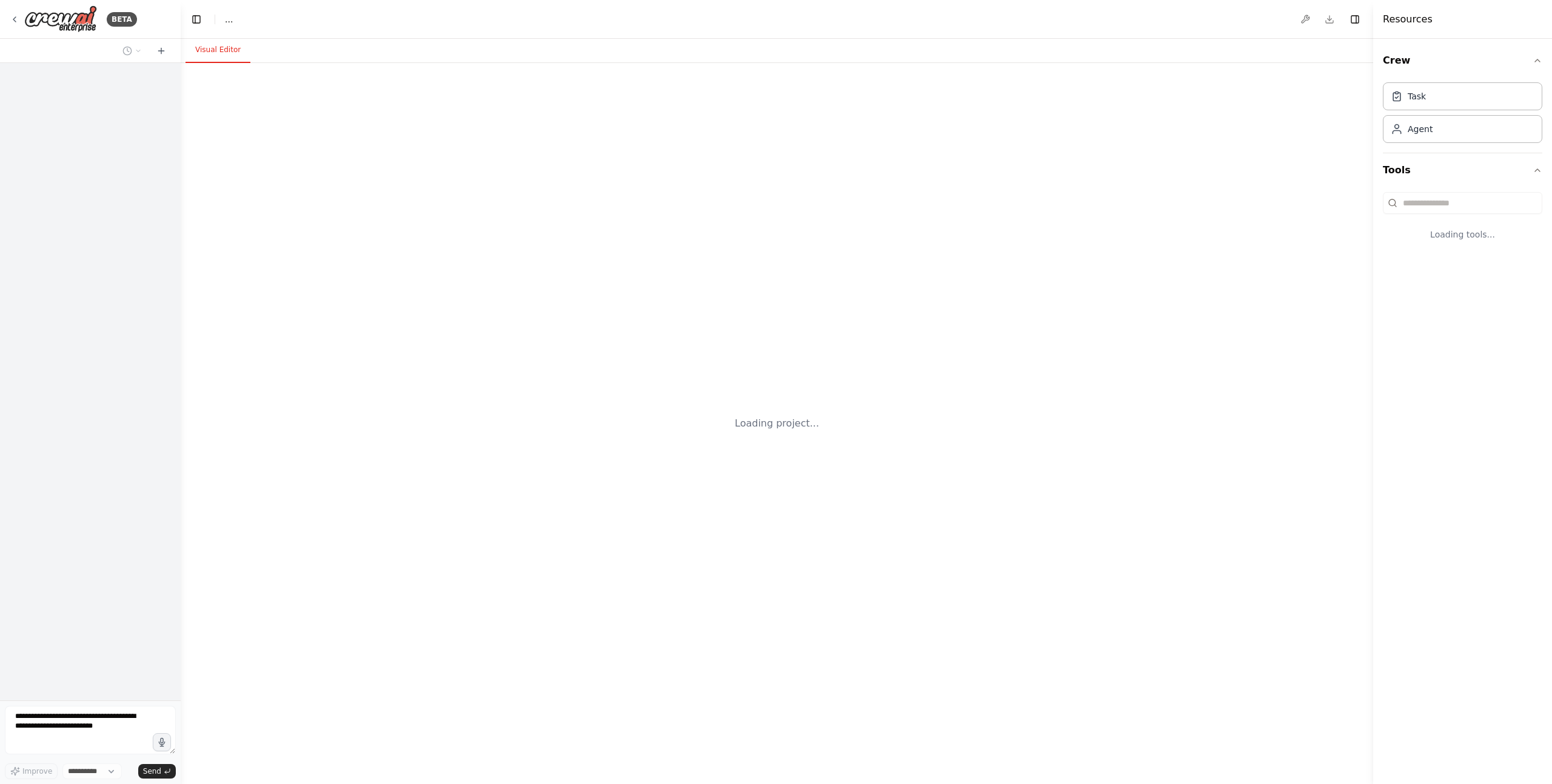
select select "****"
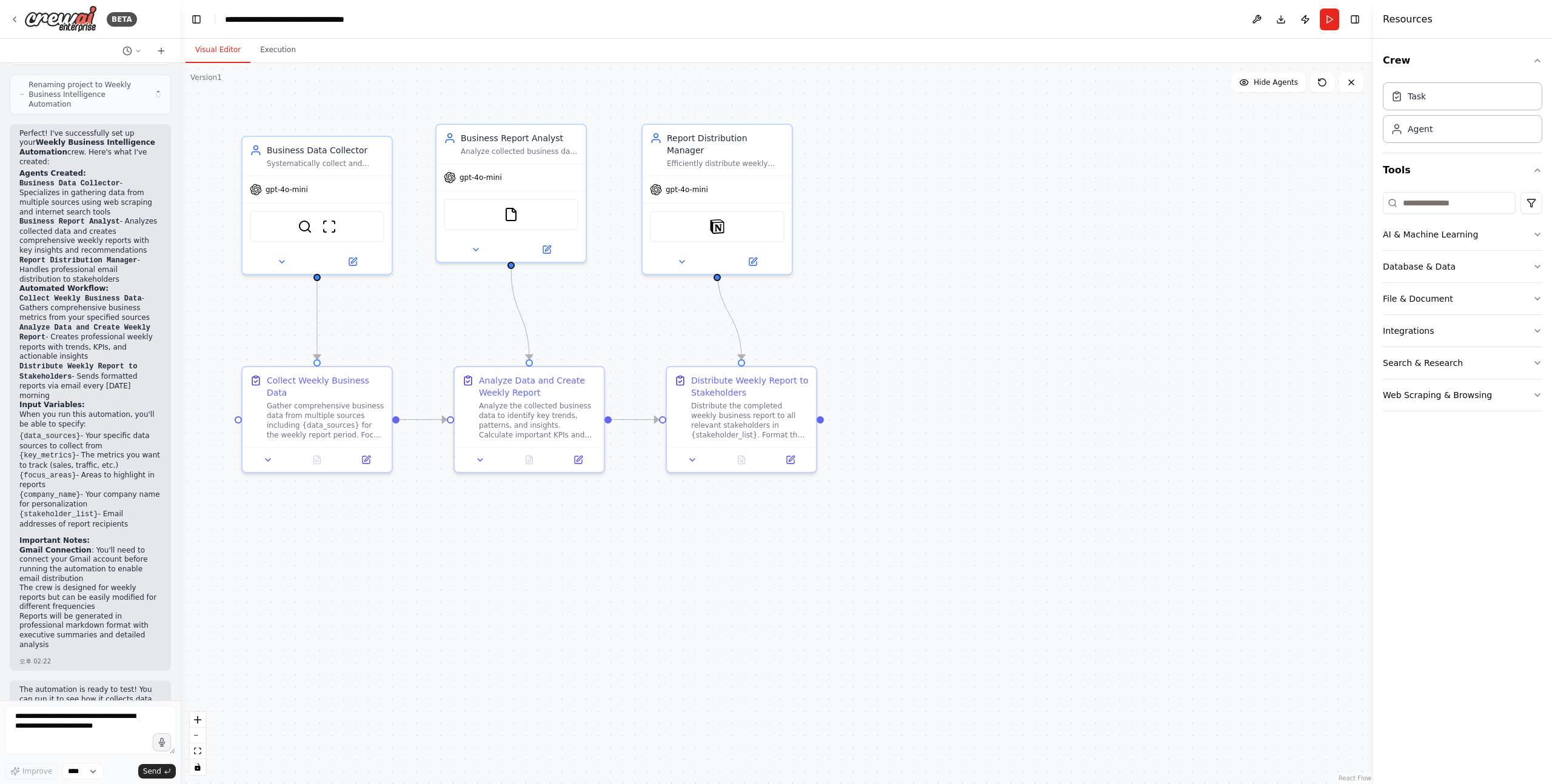
scroll to position [1231, 0]
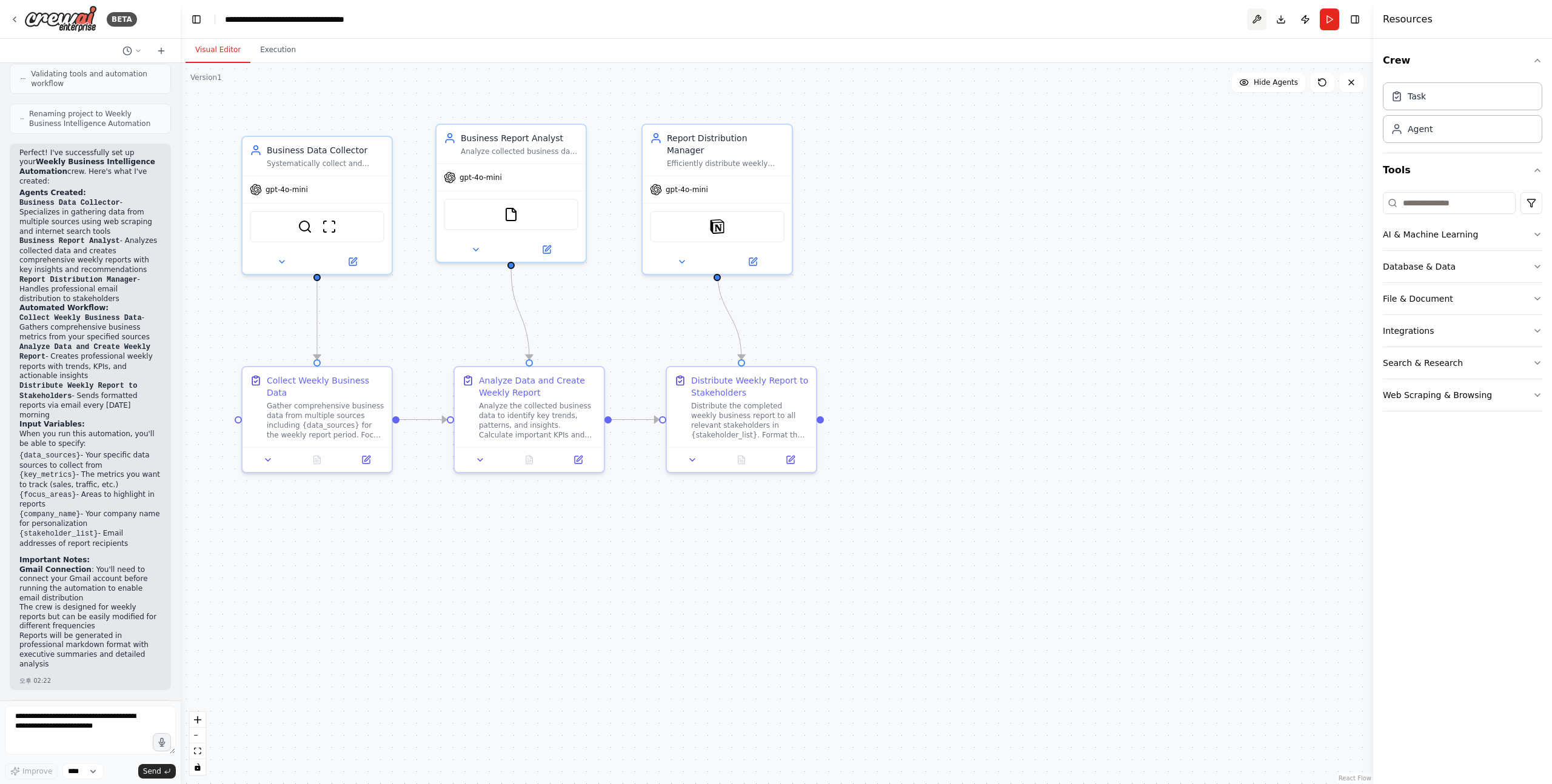
click at [1256, 18] on button at bounding box center [1257, 19] width 20 height 22
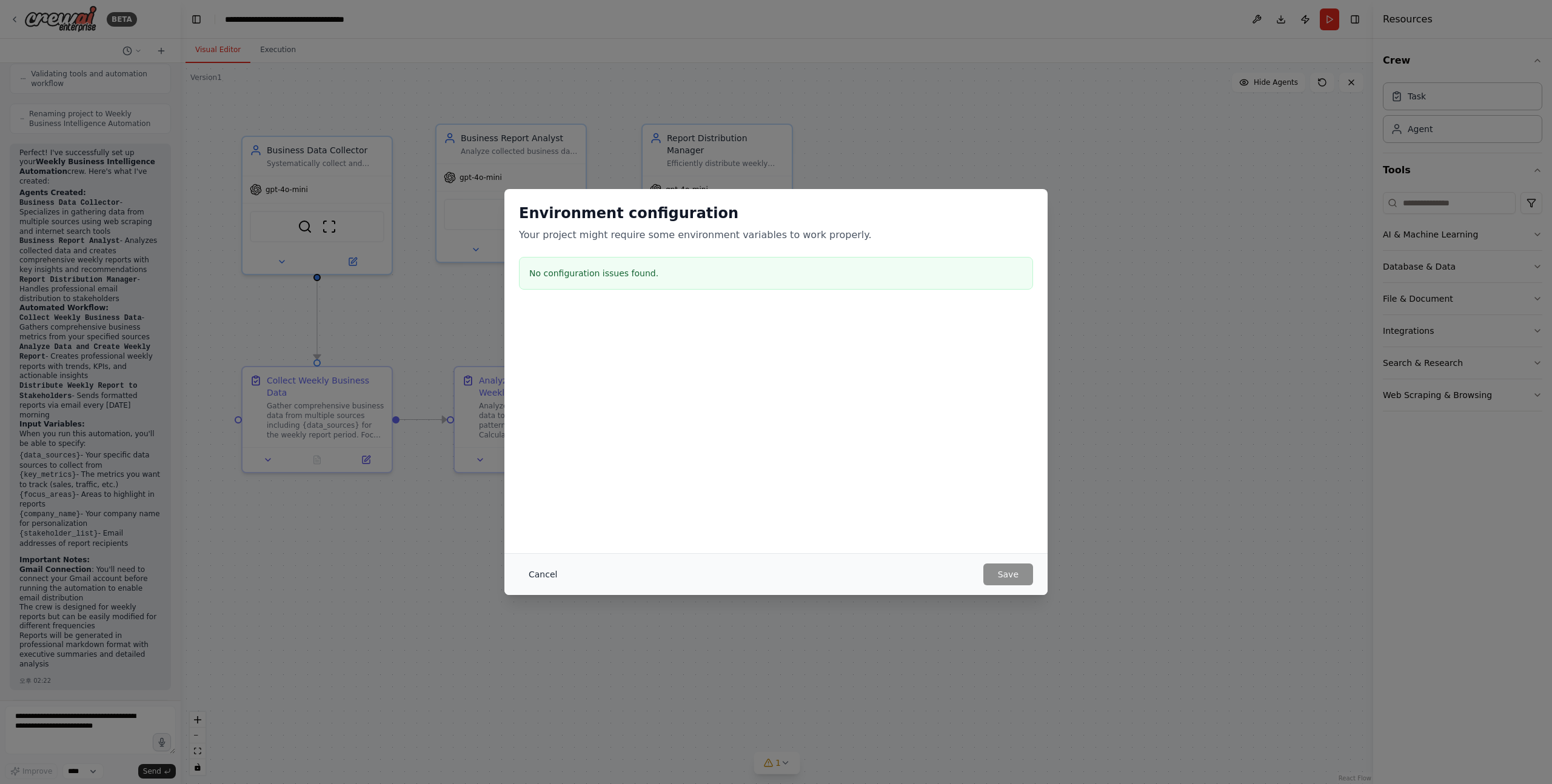
click at [541, 581] on button "Cancel" at bounding box center [543, 575] width 48 height 22
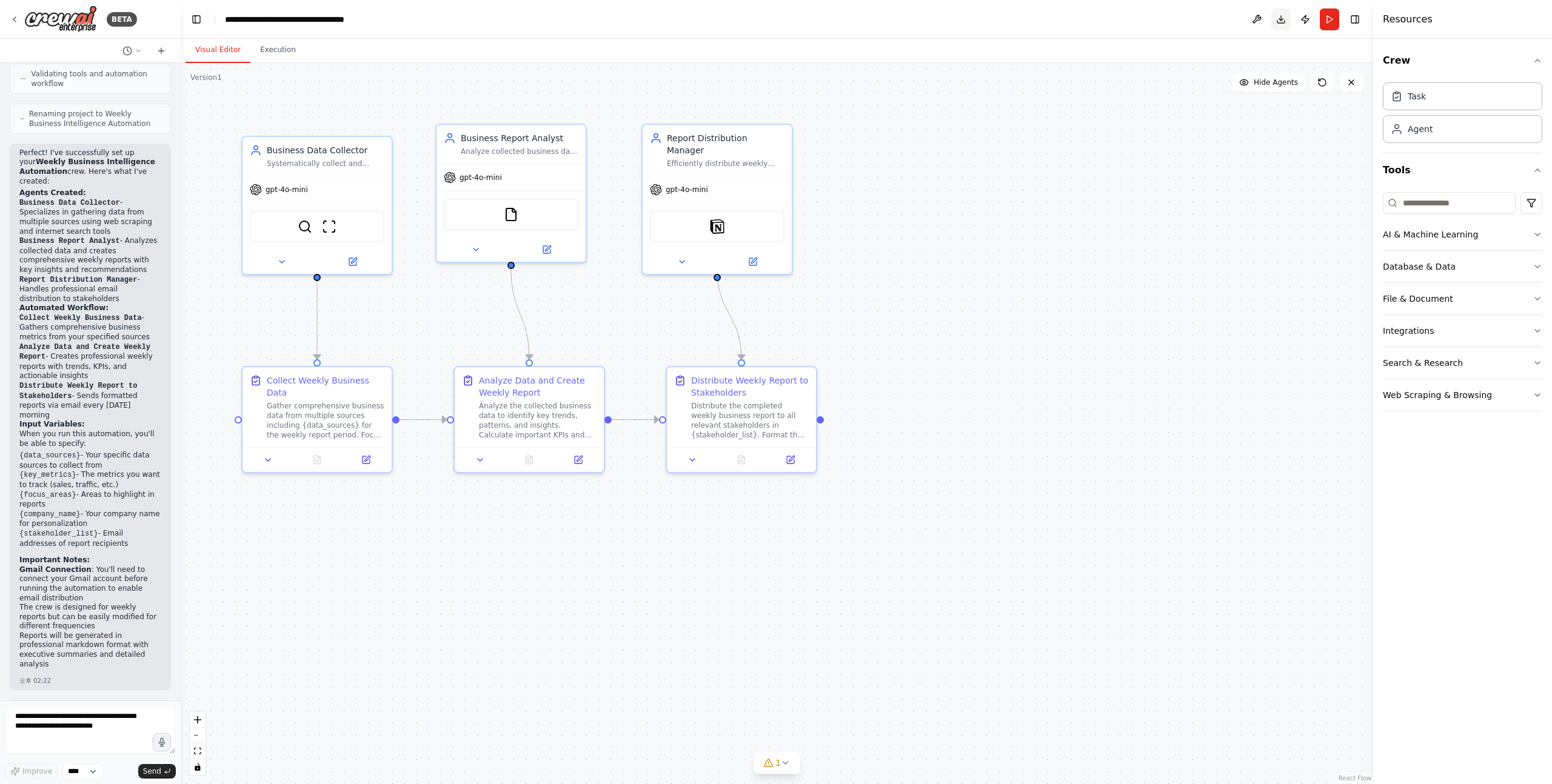
click at [1283, 24] on button "Download" at bounding box center [1281, 19] width 20 height 22
click at [77, 23] on img at bounding box center [61, 19] width 73 height 27
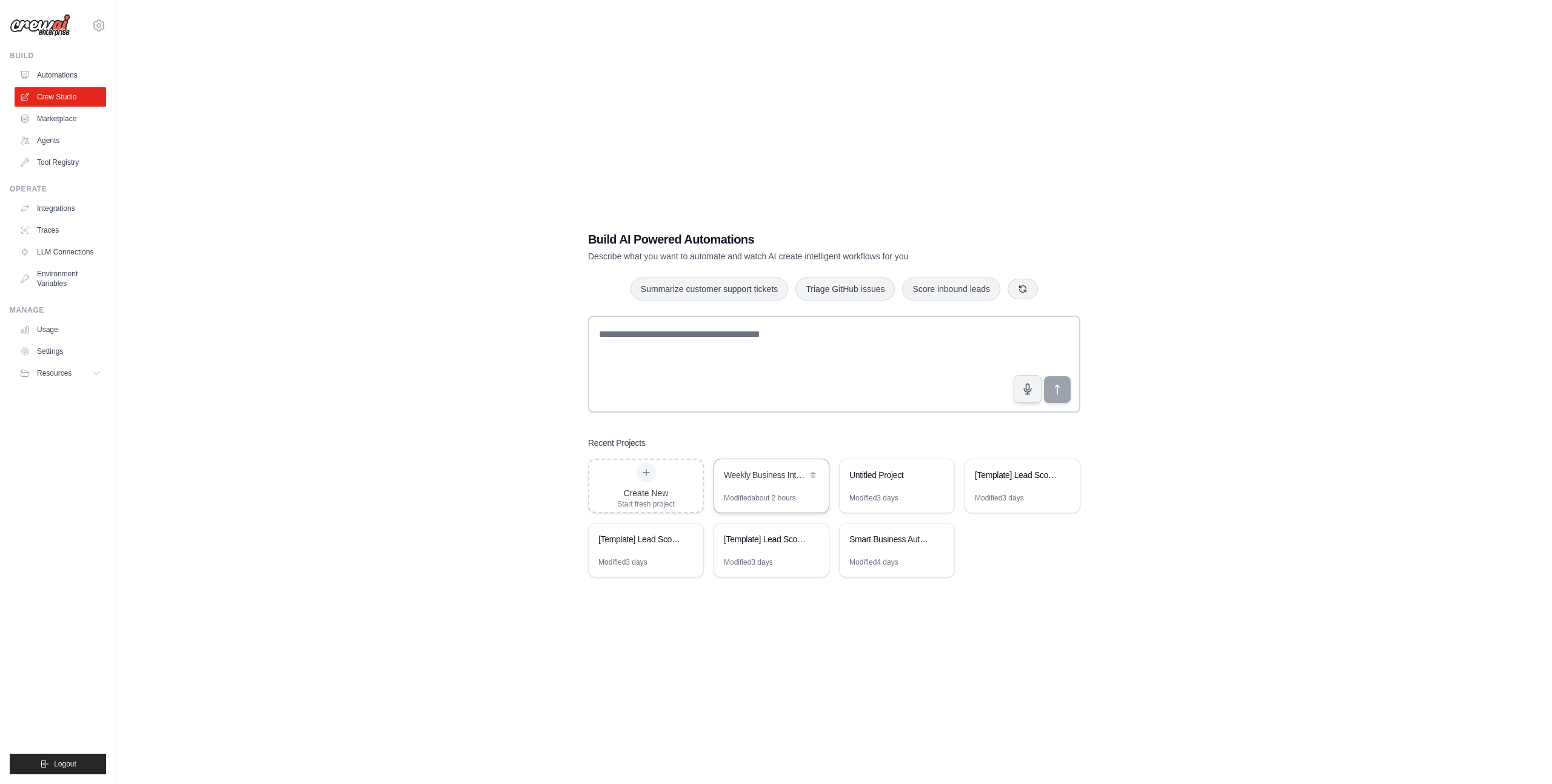
click at [776, 480] on div "Weekly Business Intelligence Automation" at bounding box center [765, 475] width 83 height 12
click at [68, 123] on link "Marketplace" at bounding box center [61, 119] width 92 height 20
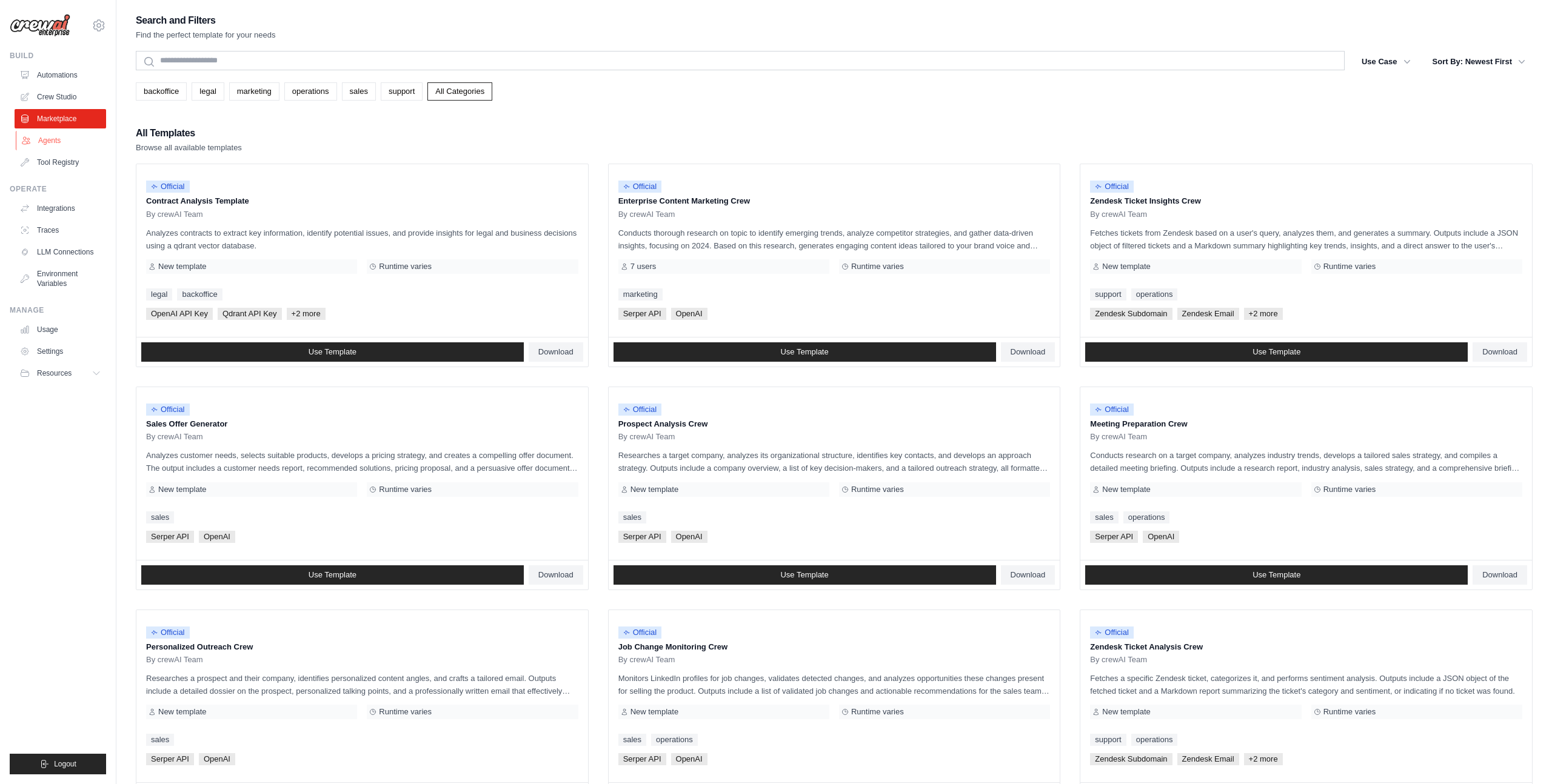
click at [56, 137] on link "Agents" at bounding box center [61, 141] width 92 height 20
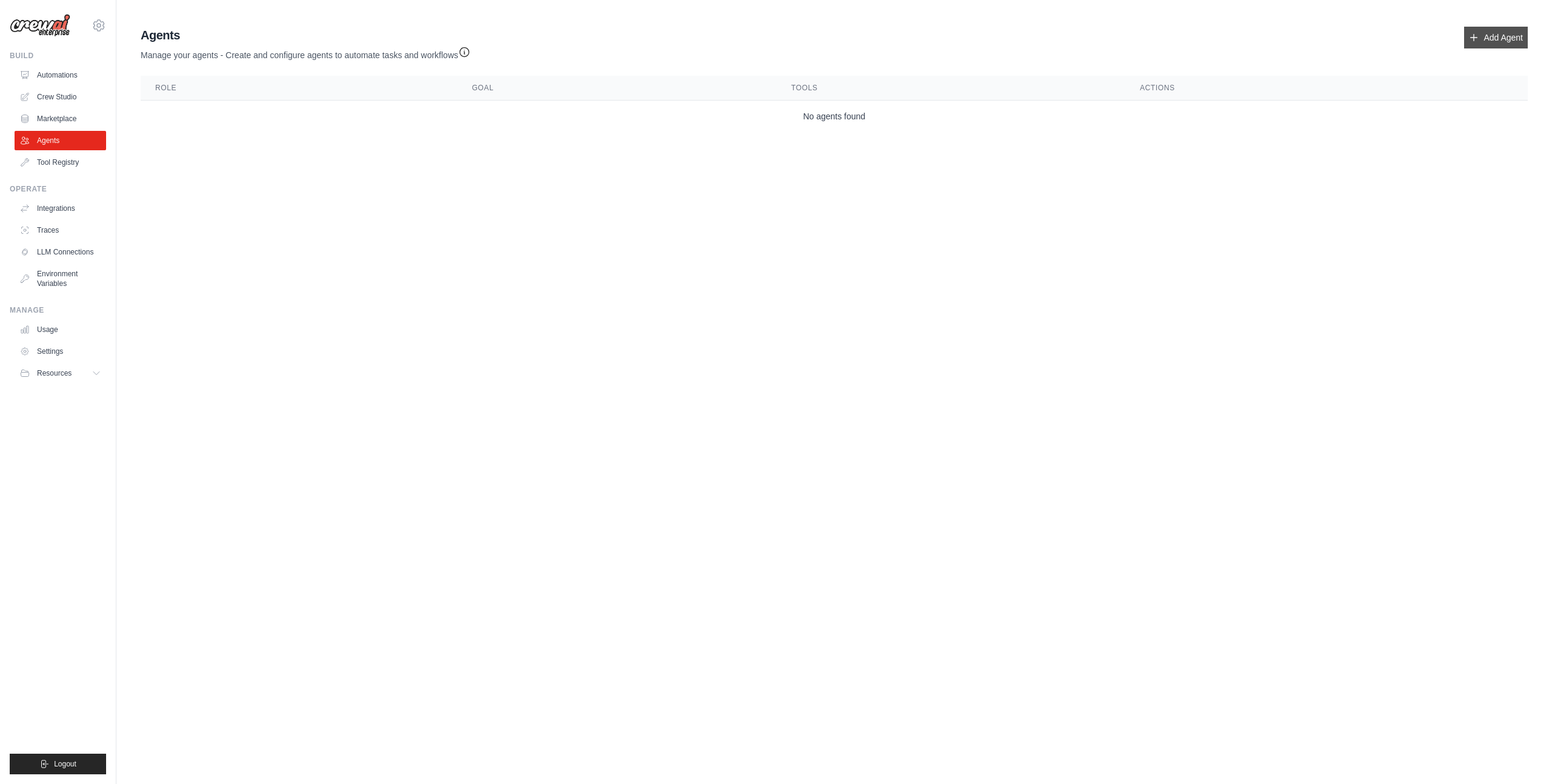
click at [1496, 42] on link "Add Agent" at bounding box center [1496, 37] width 64 height 22
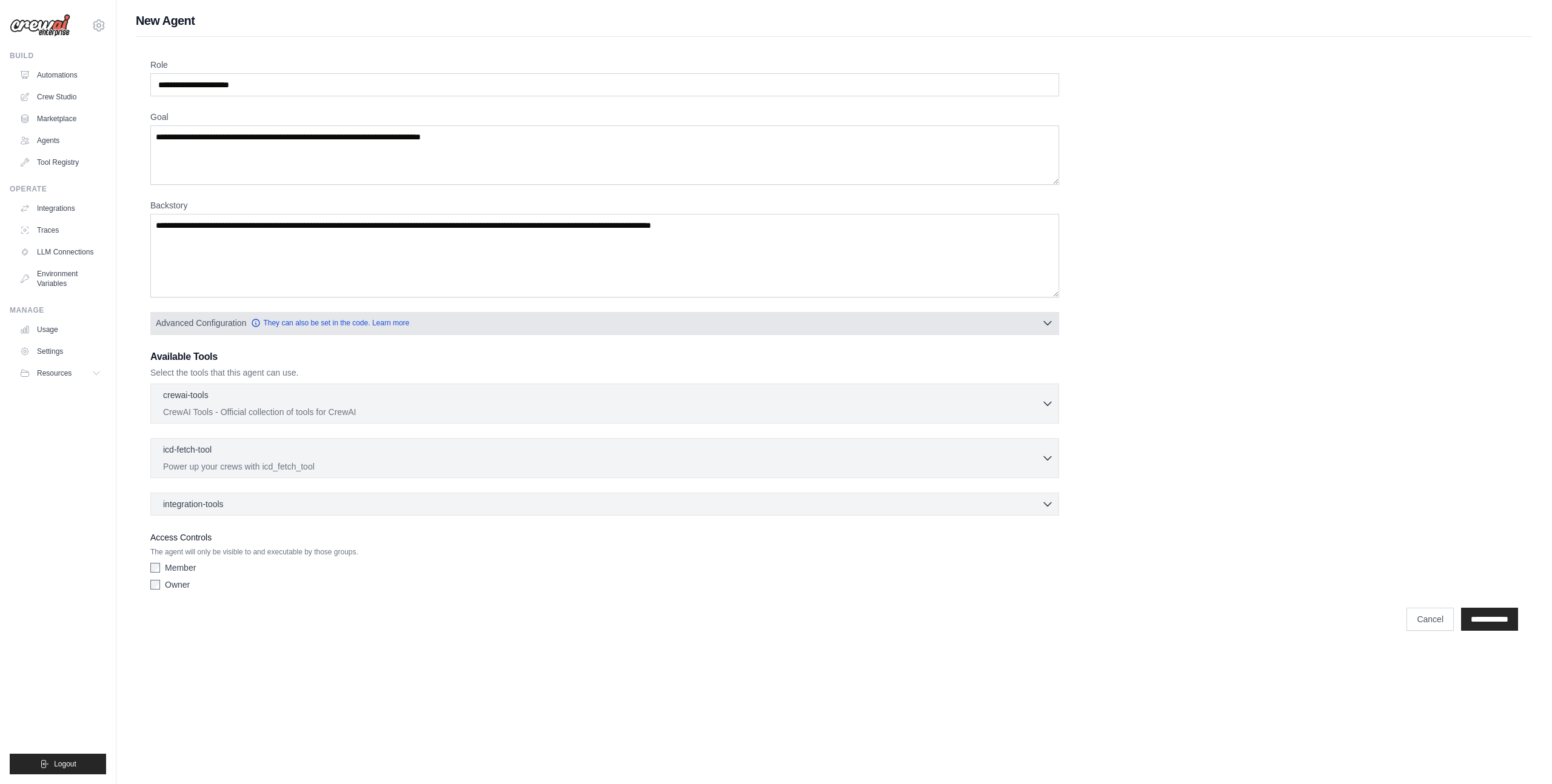
click at [916, 321] on button "Advanced Configuration They can also be set in the code. Learn more" at bounding box center [604, 323] width 908 height 22
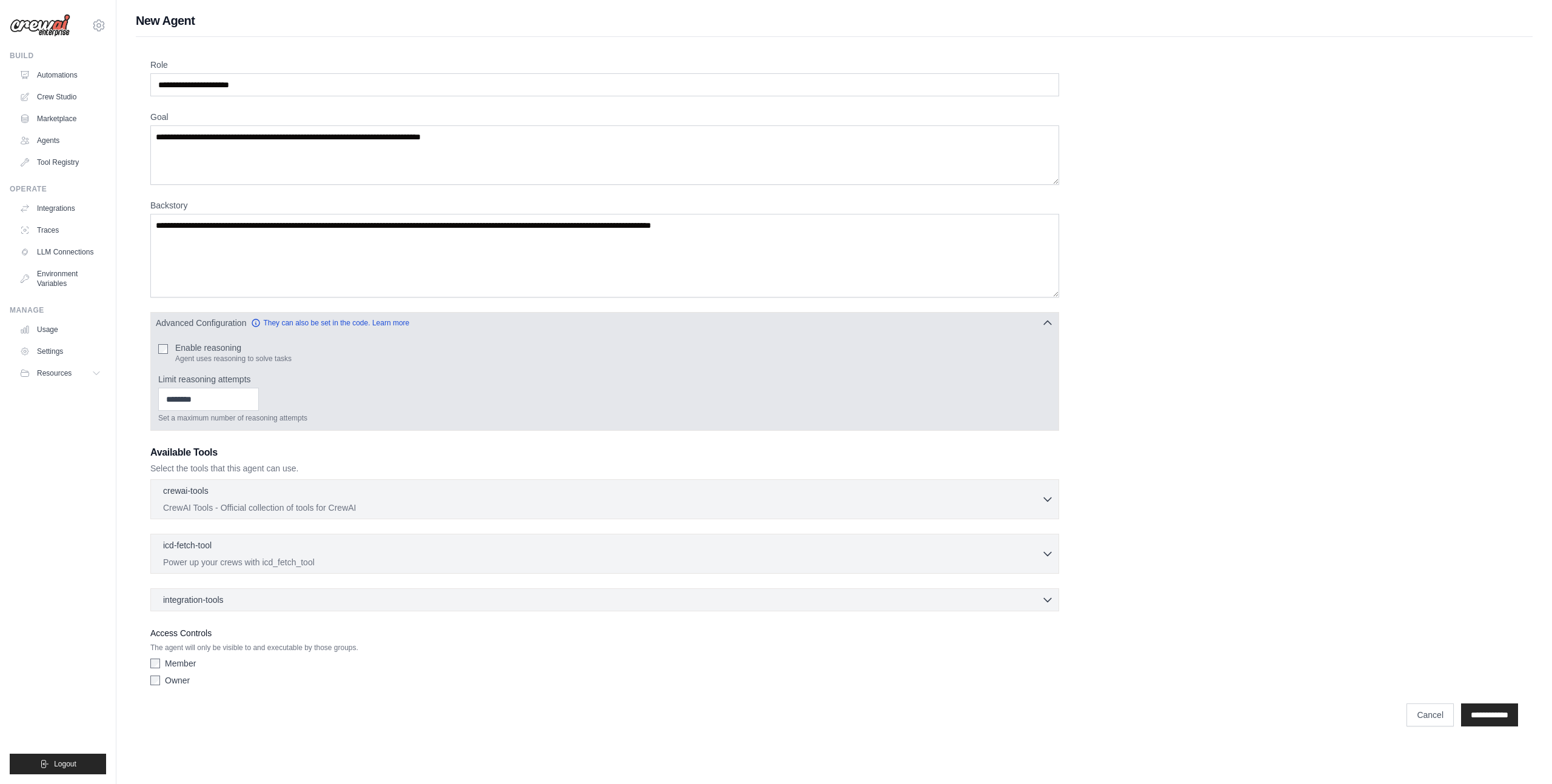
click at [915, 323] on button "Advanced Configuration They can also be set in the code. Learn more" at bounding box center [604, 323] width 908 height 22
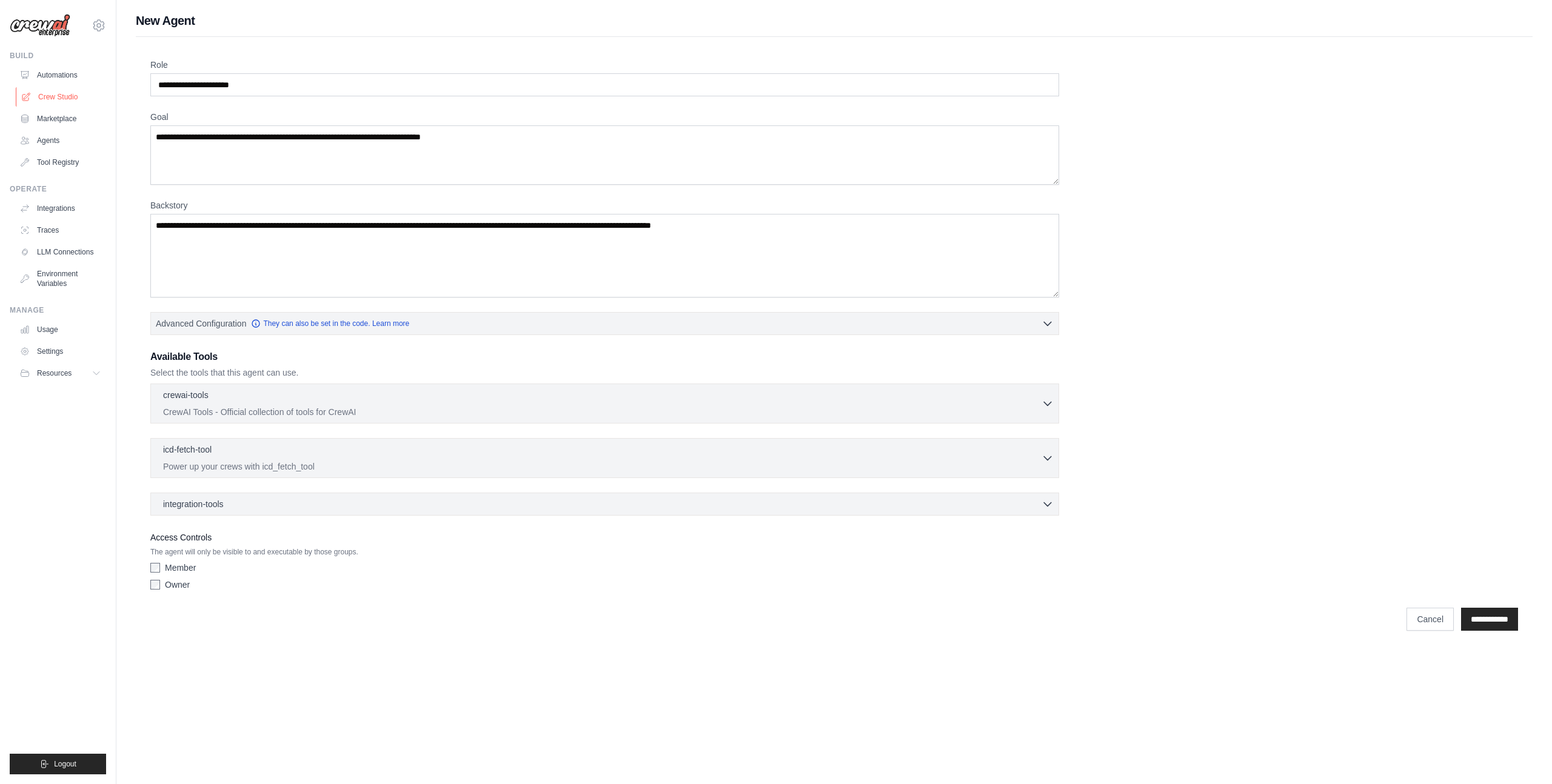
click at [87, 102] on link "Crew Studio" at bounding box center [61, 96] width 92 height 20
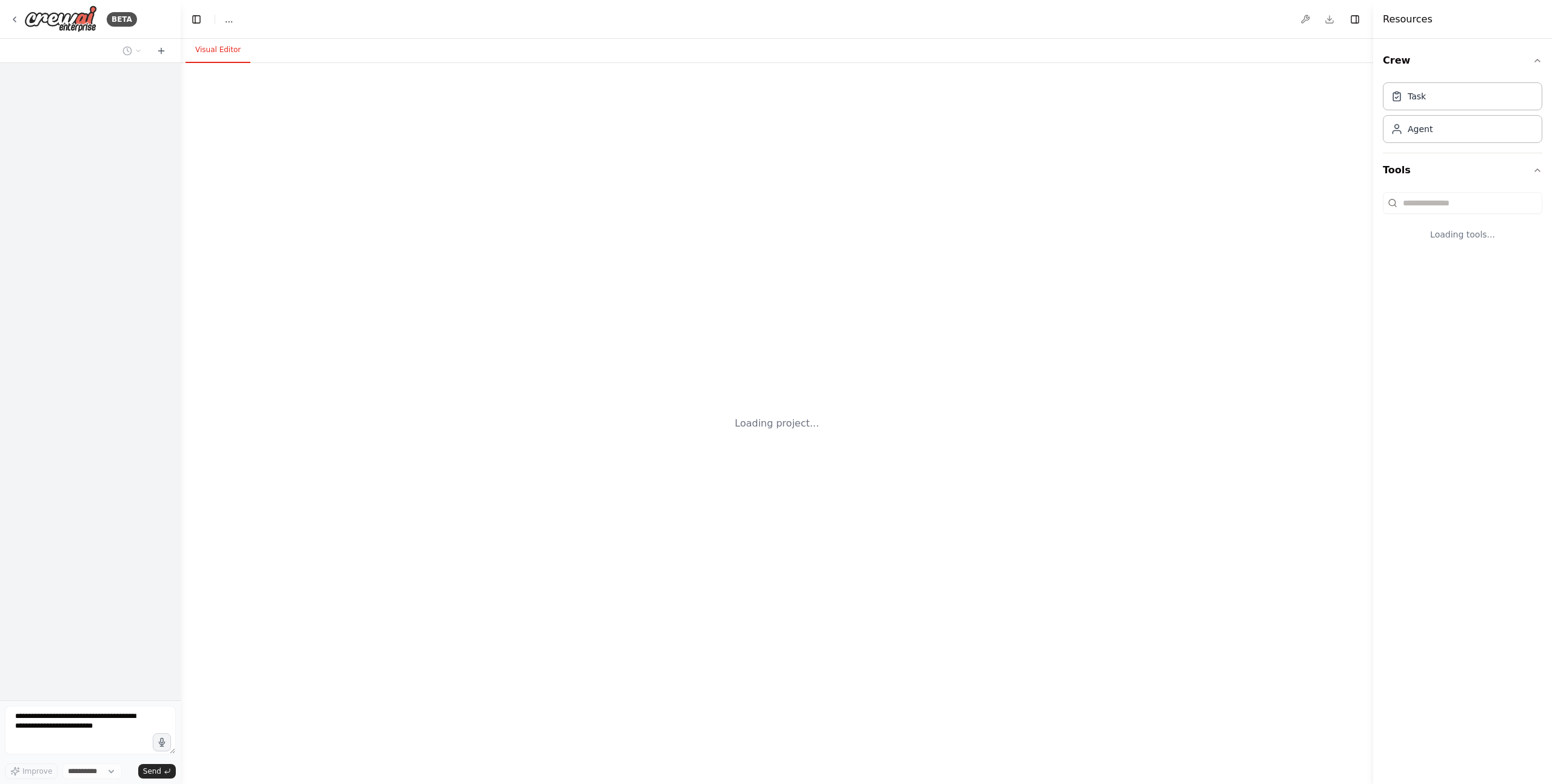
select select "****"
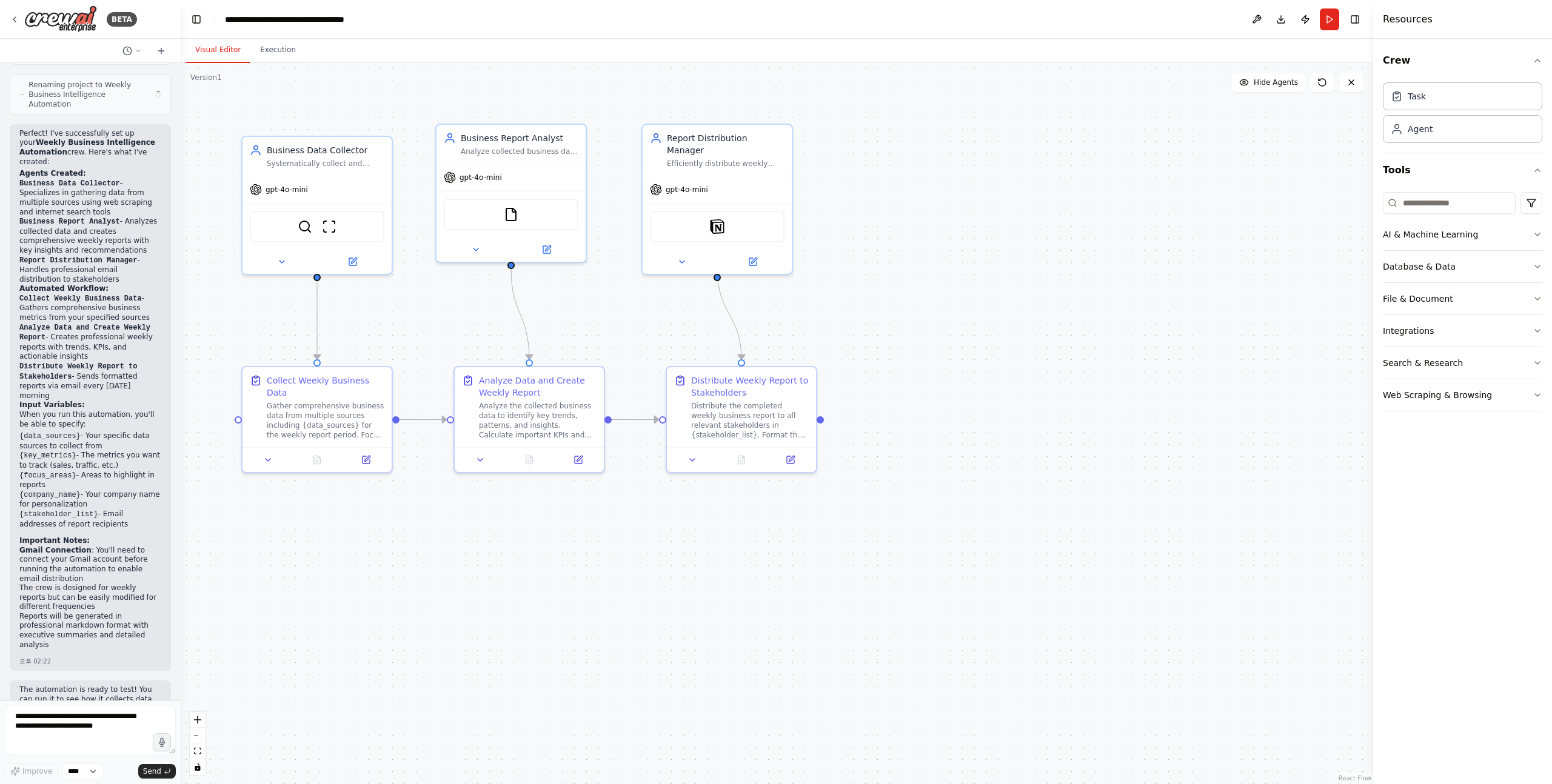
scroll to position [1231, 0]
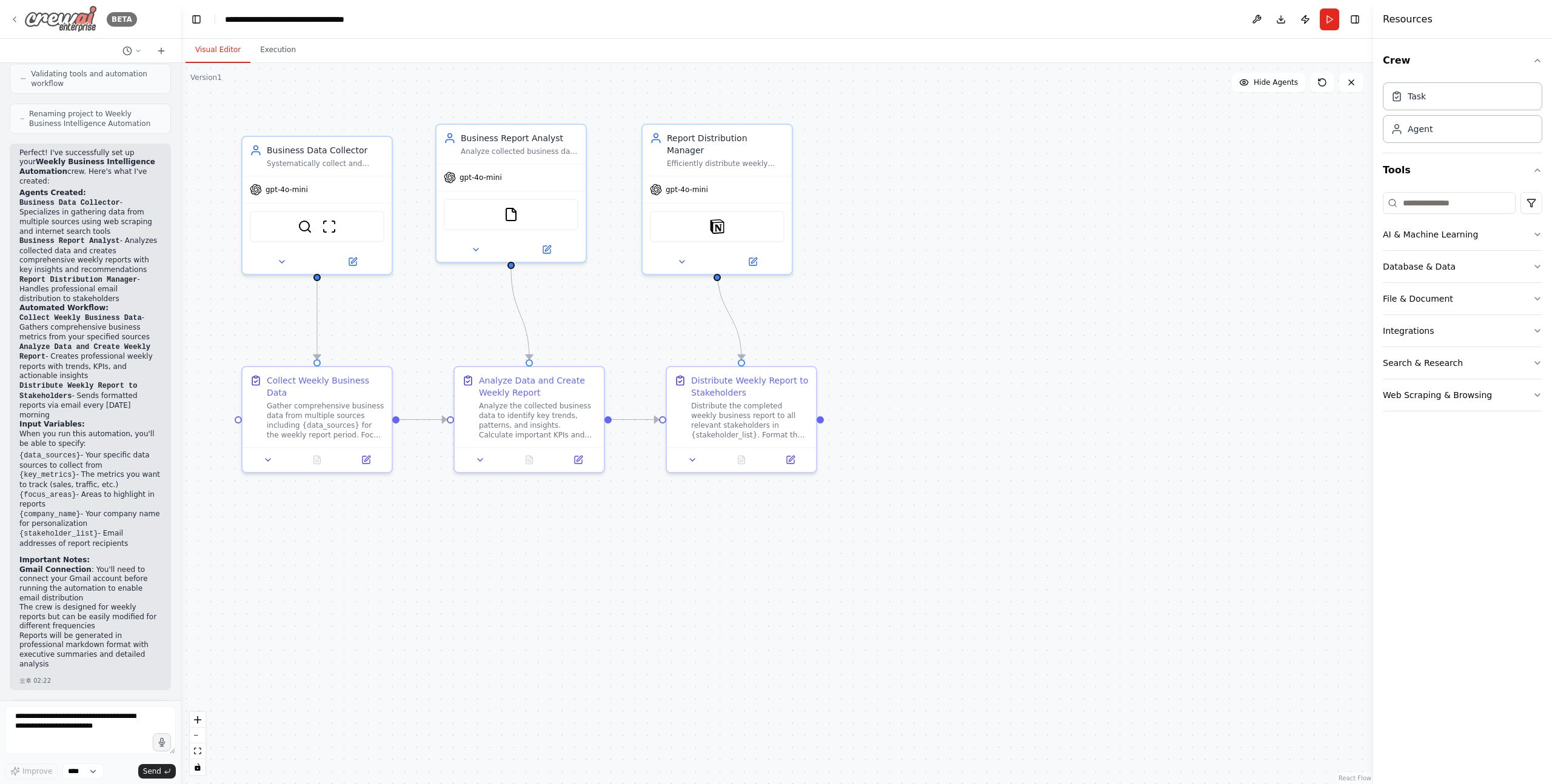
click at [59, 22] on img at bounding box center [61, 19] width 73 height 27
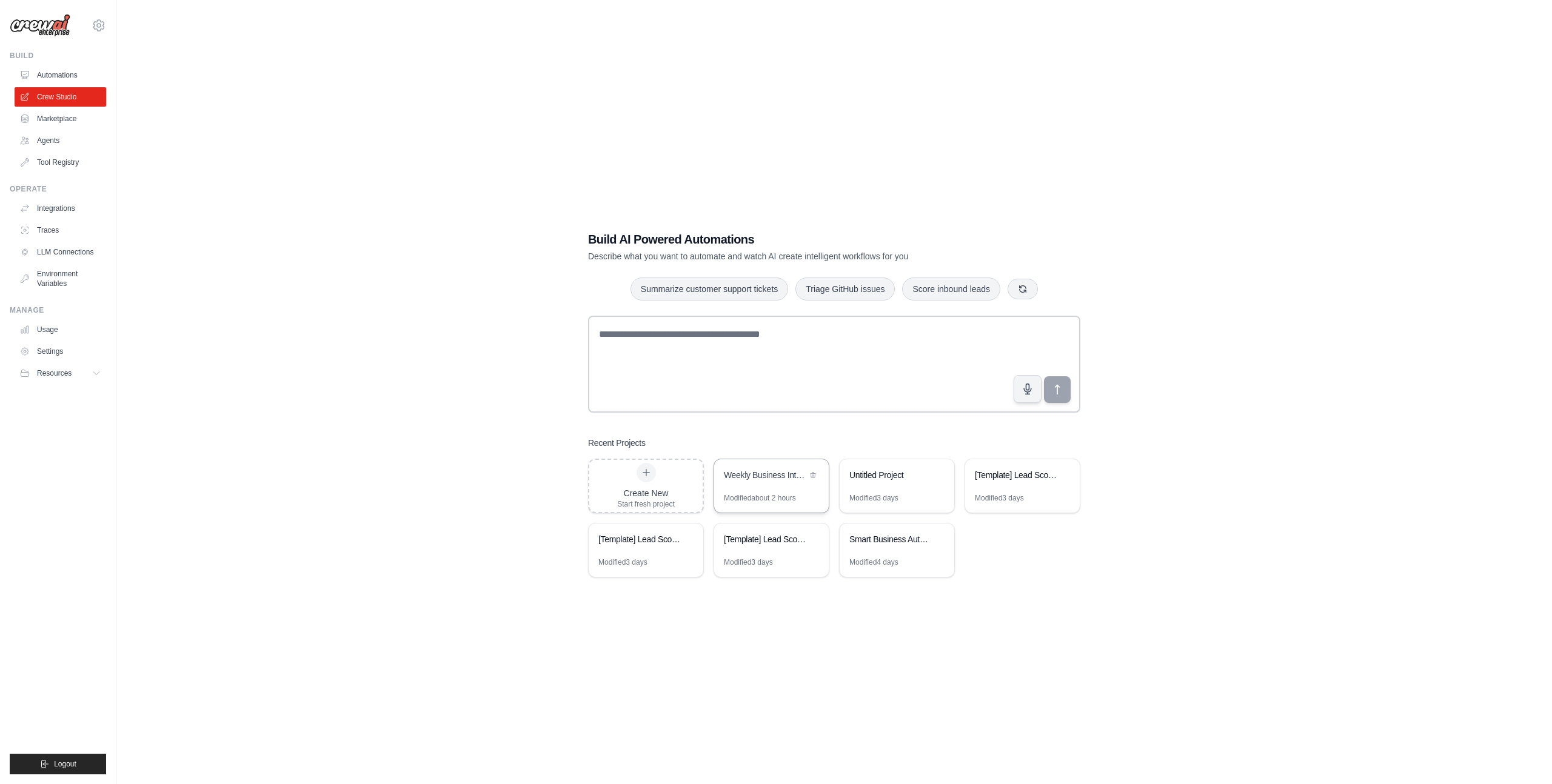
click at [748, 483] on div "Weekly Business Intelligence Automation" at bounding box center [765, 476] width 83 height 14
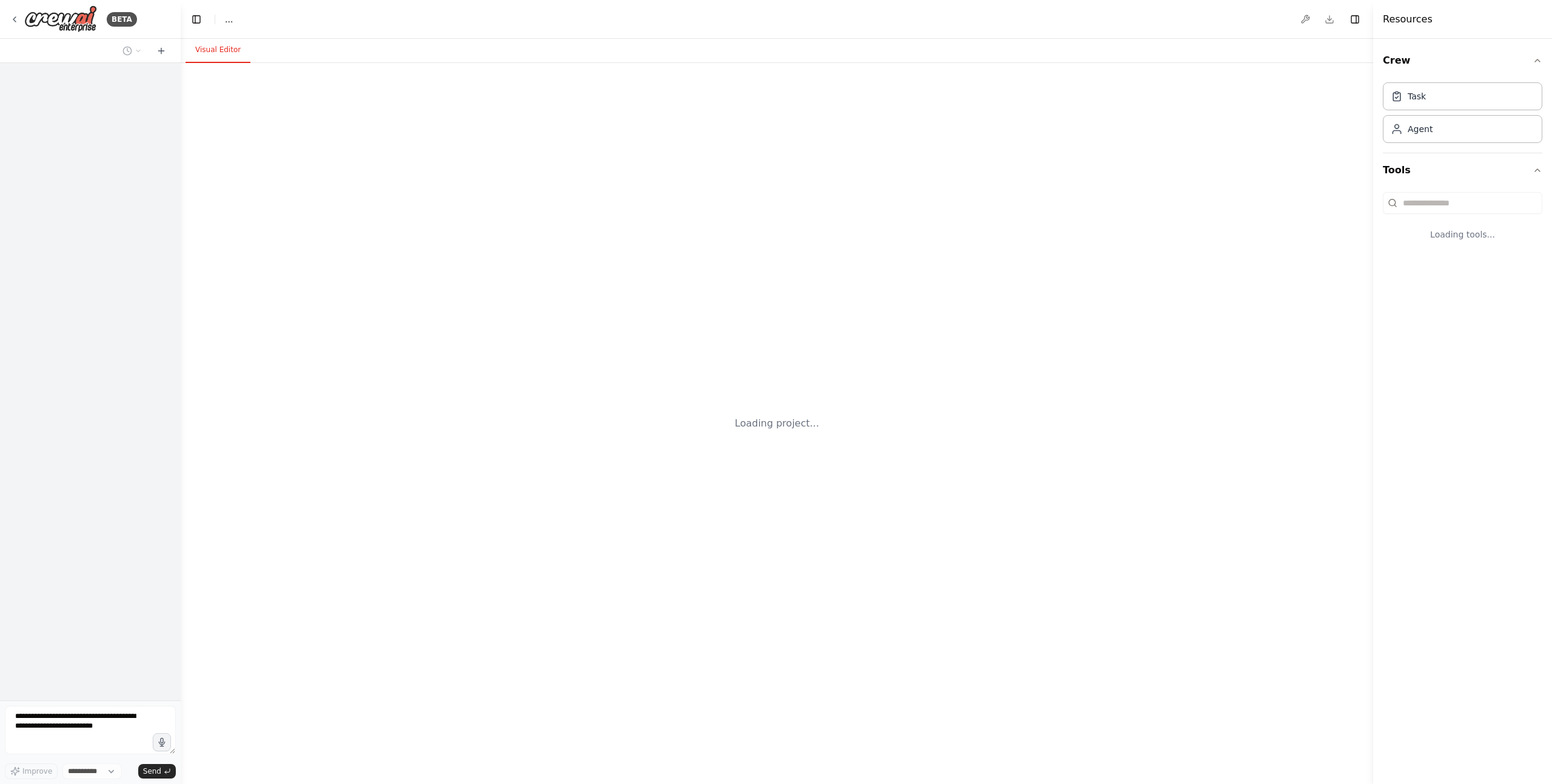
select select "****"
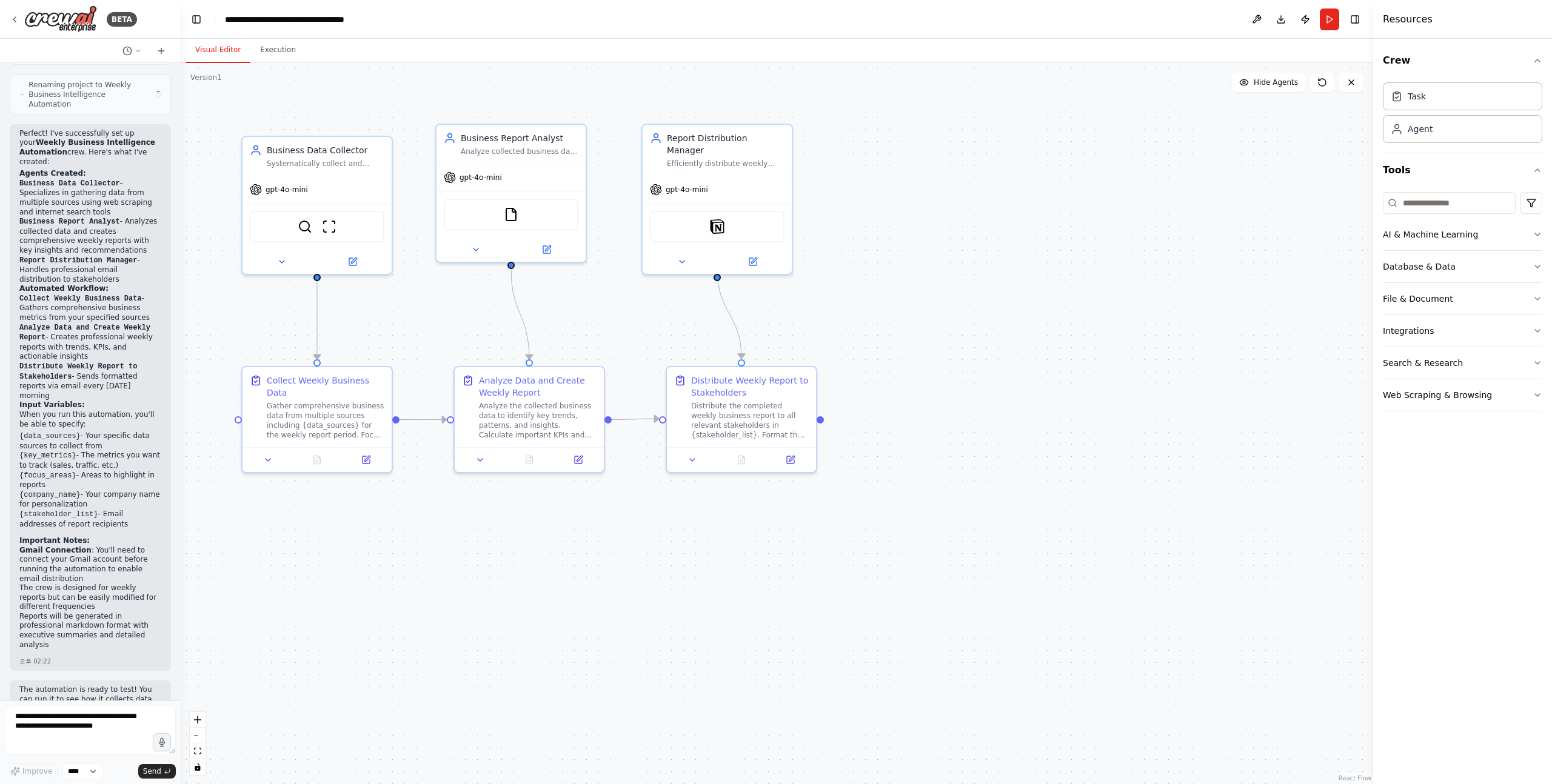
scroll to position [1231, 0]
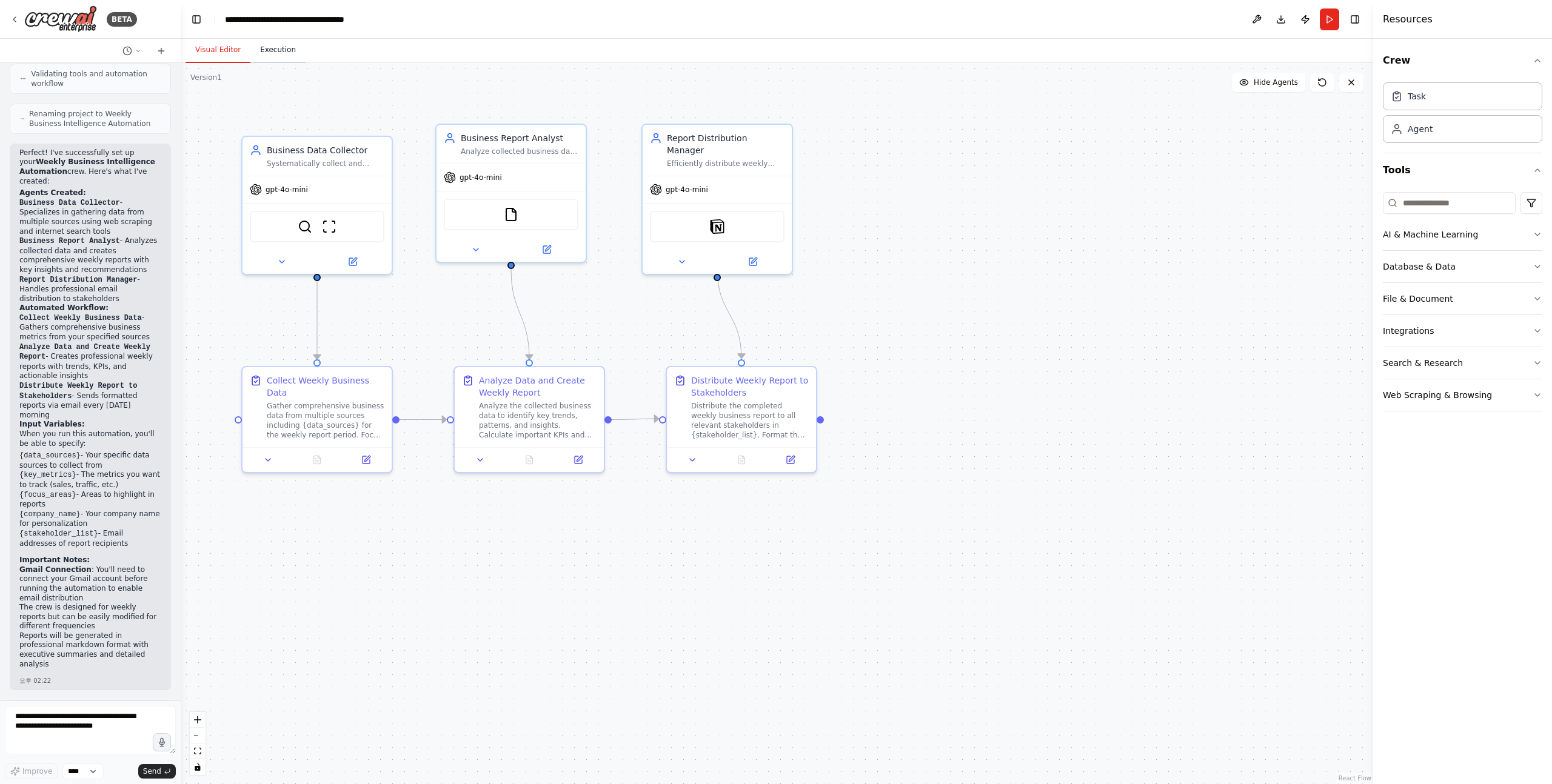
click at [283, 44] on button "Execution" at bounding box center [277, 50] width 55 height 25
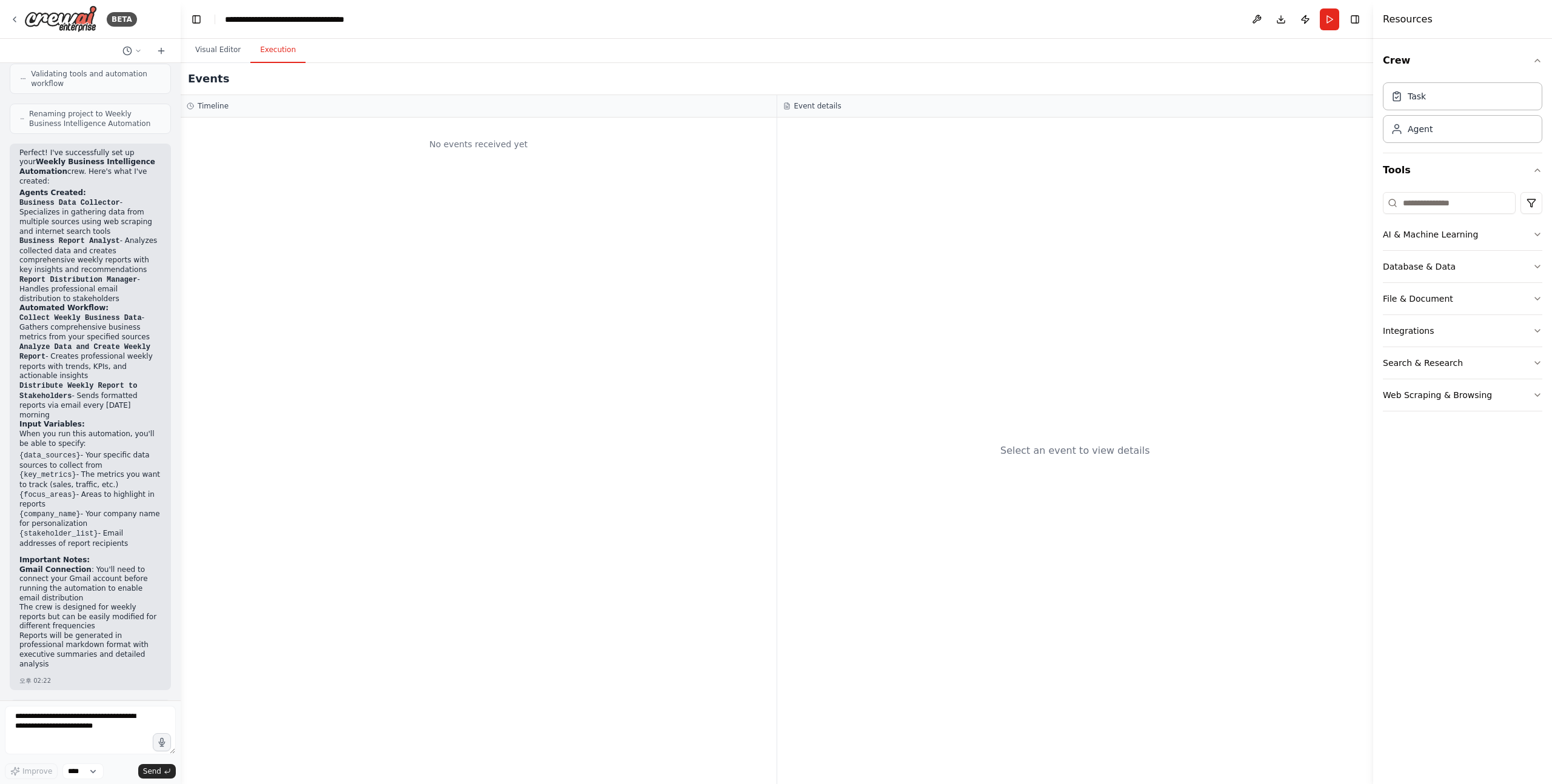
click at [777, 293] on div "Select an event to view details" at bounding box center [1075, 450] width 597 height 666
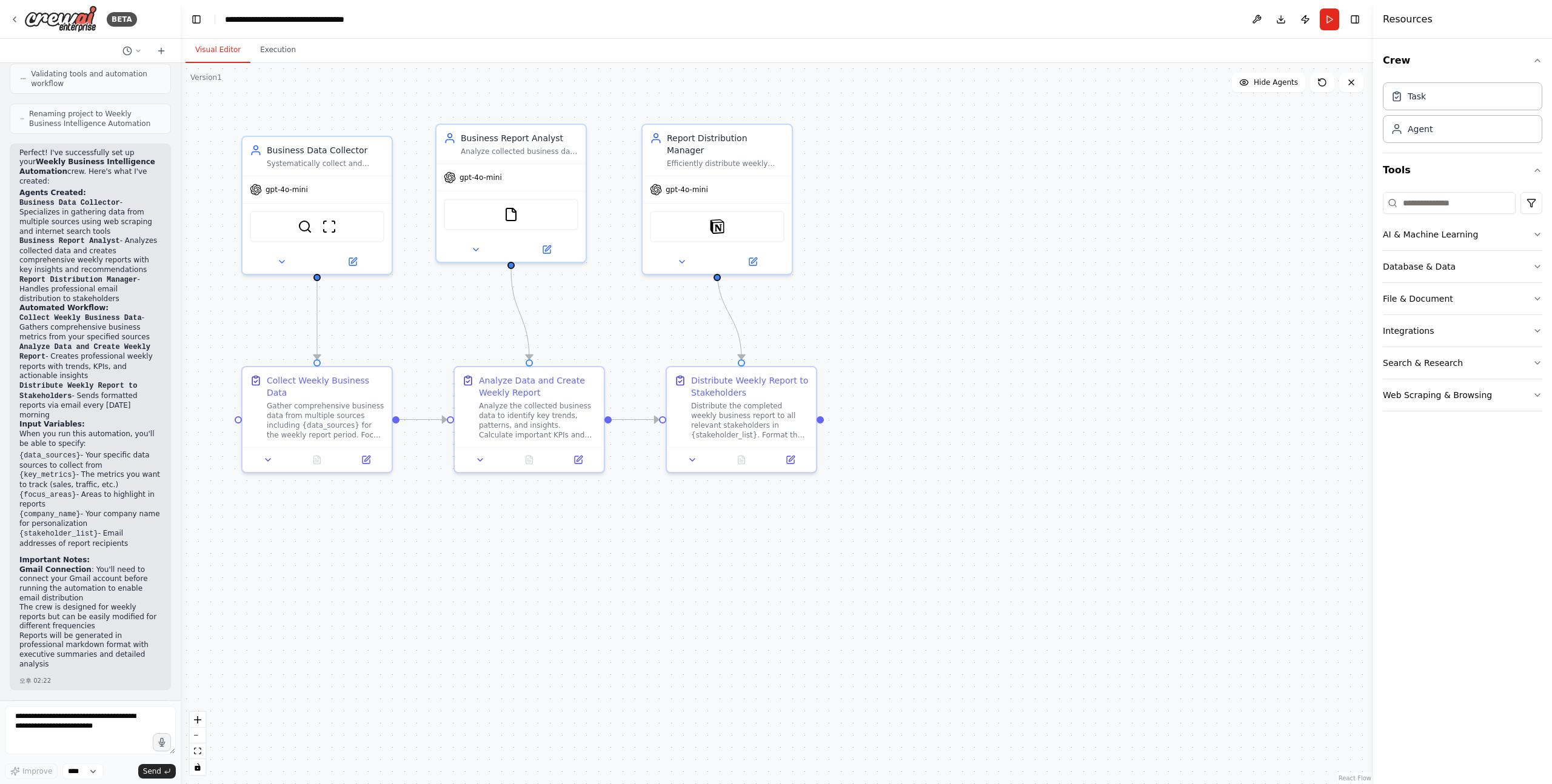
click at [227, 44] on button "Visual Editor" at bounding box center [218, 50] width 65 height 25
click at [979, 364] on div ".deletable-edge-delete-btn { width: 20px; height: 20px; border: 0px solid #ffff…" at bounding box center [777, 423] width 1192 height 721
drag, startPoint x: 779, startPoint y: 181, endPoint x: 810, endPoint y: 196, distance: 34.4
click at [810, 196] on div "gpt-4o-mini" at bounding box center [753, 199] width 149 height 26
click at [876, 255] on div ".deletable-edge-delete-btn { width: 20px; height: 20px; border: 0px solid #ffff…" at bounding box center [777, 423] width 1192 height 721
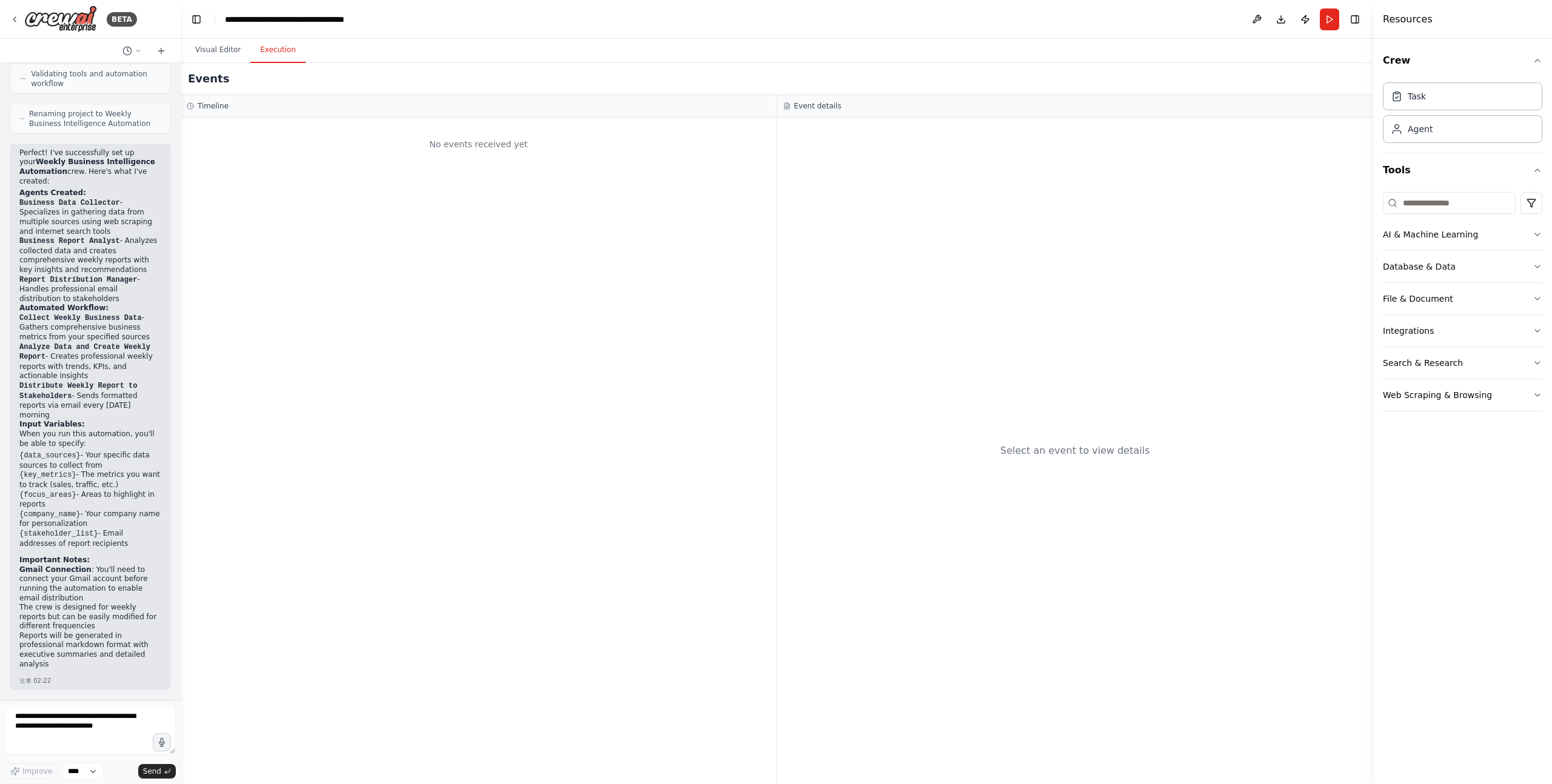
click at [298, 50] on button "Execution" at bounding box center [277, 50] width 55 height 25
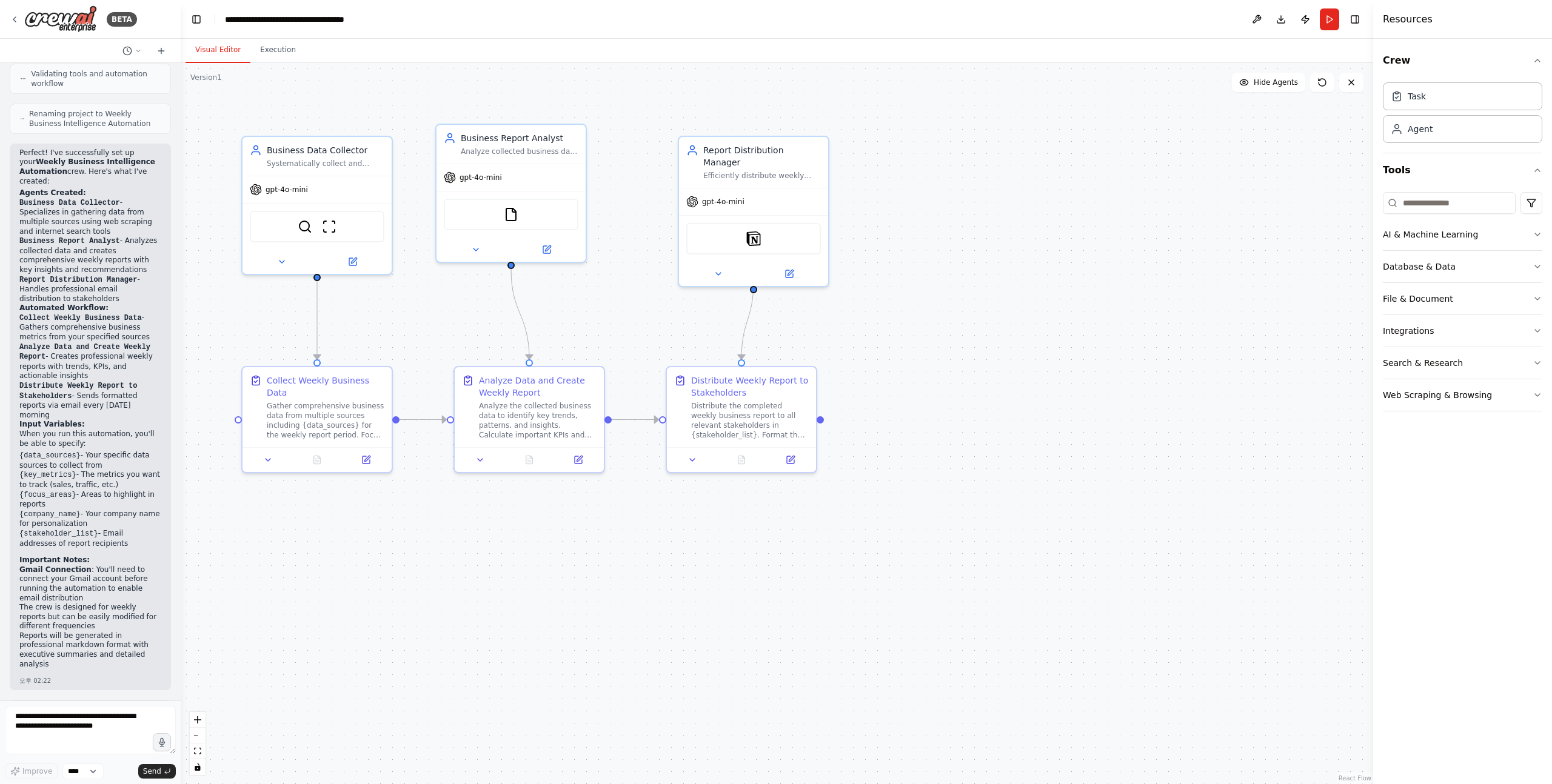
click at [223, 52] on button "Visual Editor" at bounding box center [218, 50] width 65 height 25
click at [918, 441] on div ".deletable-edge-delete-btn { width: 20px; height: 20px; border: 0px solid #ffff…" at bounding box center [777, 423] width 1192 height 721
click at [77, 20] on img at bounding box center [61, 19] width 73 height 27
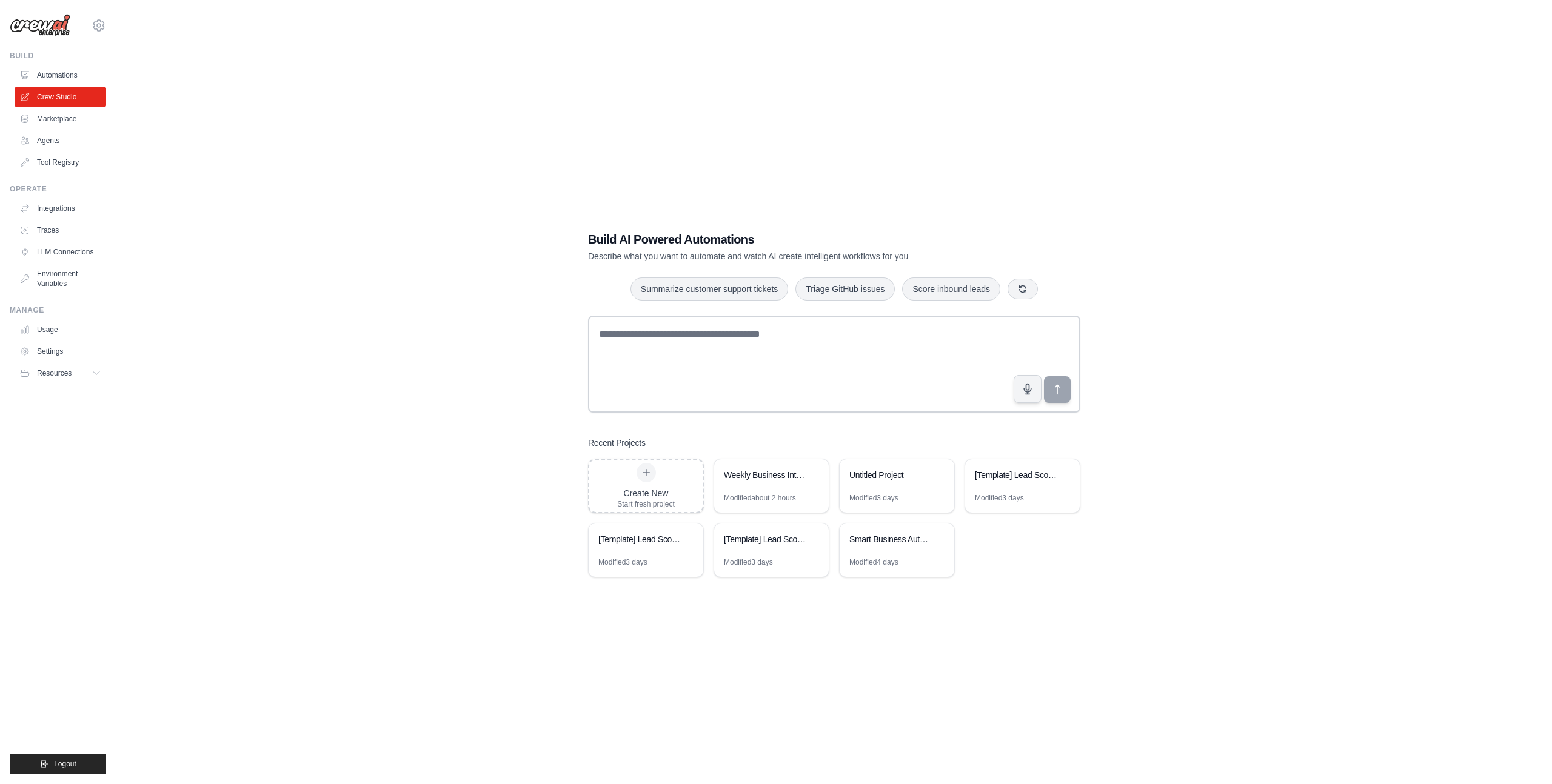
click at [426, 514] on div "Build AI Powered Automations Describe what you want to automate and watch AI cr…" at bounding box center [834, 404] width 1397 height 784
click at [270, 488] on div "Build AI Powered Automations Describe what you want to automate and watch AI cr…" at bounding box center [834, 404] width 1397 height 784
click at [39, 221] on link "Traces" at bounding box center [61, 230] width 92 height 20
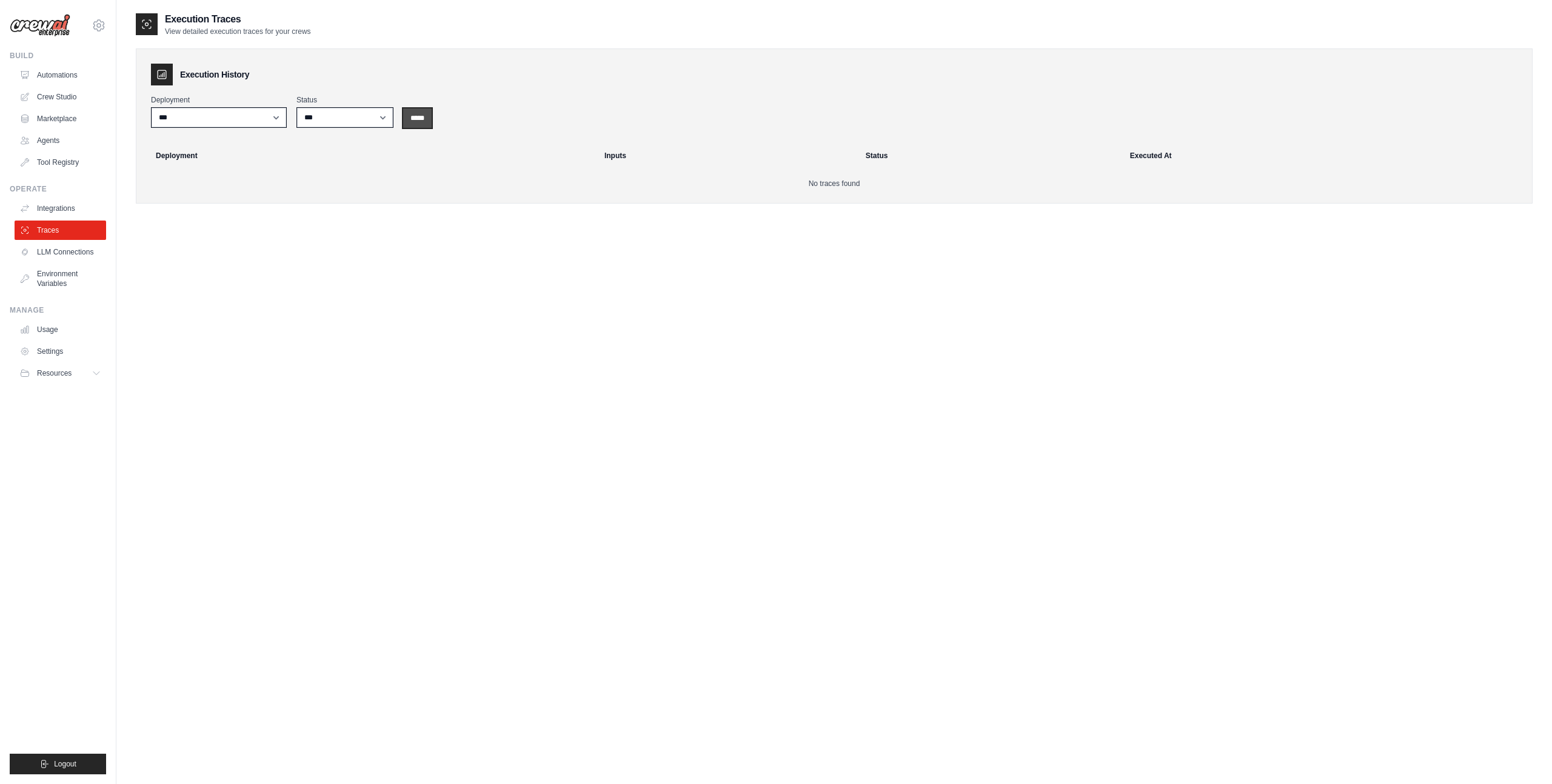
click at [419, 121] on input "*****" at bounding box center [417, 118] width 29 height 20
click at [268, 118] on select "***" at bounding box center [219, 118] width 136 height 20
click at [151, 107] on select "***" at bounding box center [219, 118] width 136 height 20
click at [308, 255] on div "Execution Traces View detailed execution traces for your crews Execution Histor…" at bounding box center [834, 404] width 1397 height 784
click at [169, 197] on div "Execution History Deployment *** Status *** ********* ******* ***** ***** Deplo…" at bounding box center [834, 126] width 1397 height 155
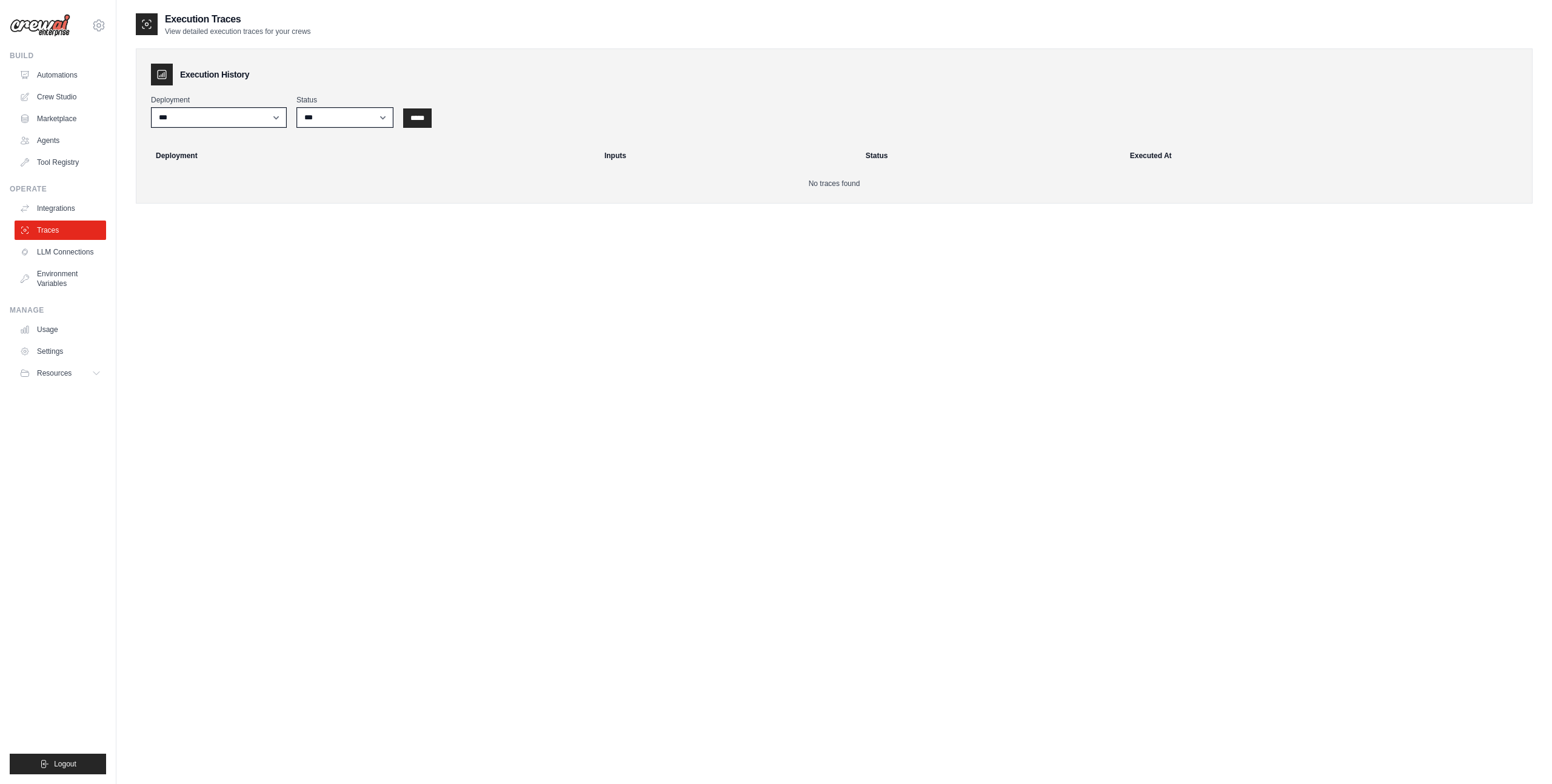
click at [175, 270] on div "Execution Traces View detailed execution traces for your crews Execution Histor…" at bounding box center [834, 404] width 1397 height 784
click at [44, 333] on link "Usage" at bounding box center [61, 329] width 92 height 20
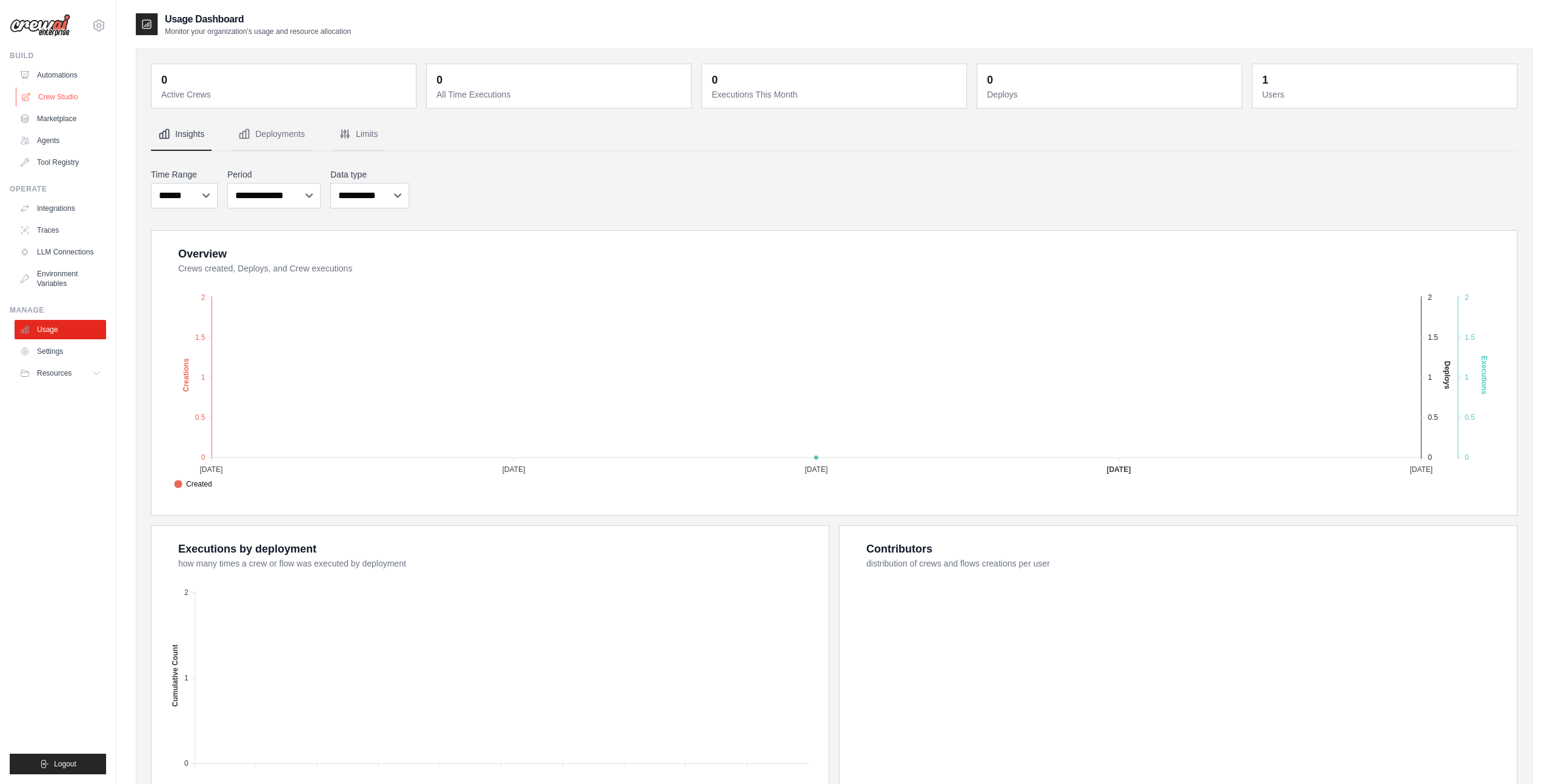
click at [64, 97] on link "Crew Studio" at bounding box center [61, 96] width 92 height 20
click at [78, 210] on link "Integrations" at bounding box center [61, 209] width 92 height 20
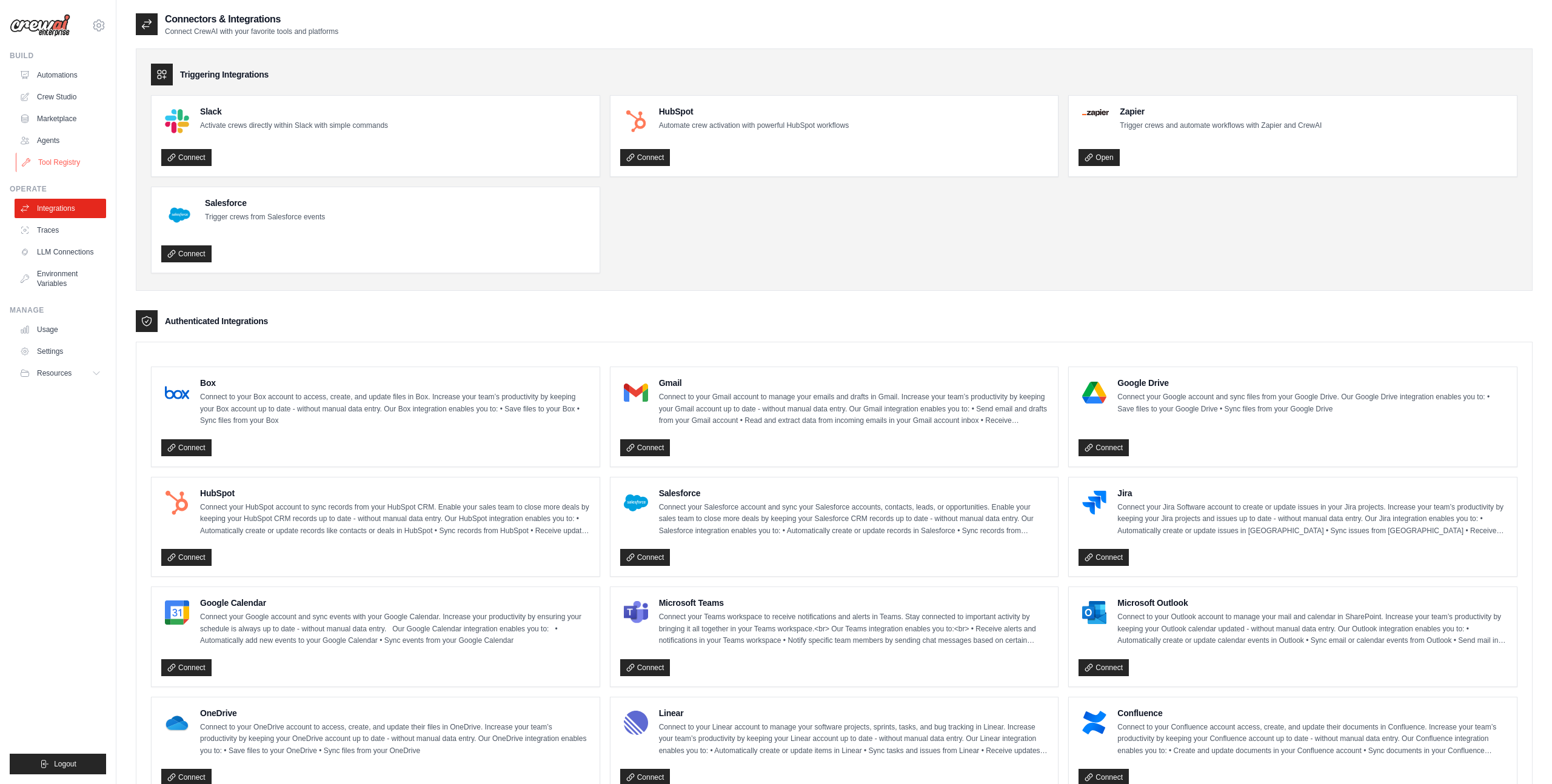
click at [74, 158] on link "Tool Registry" at bounding box center [61, 162] width 92 height 20
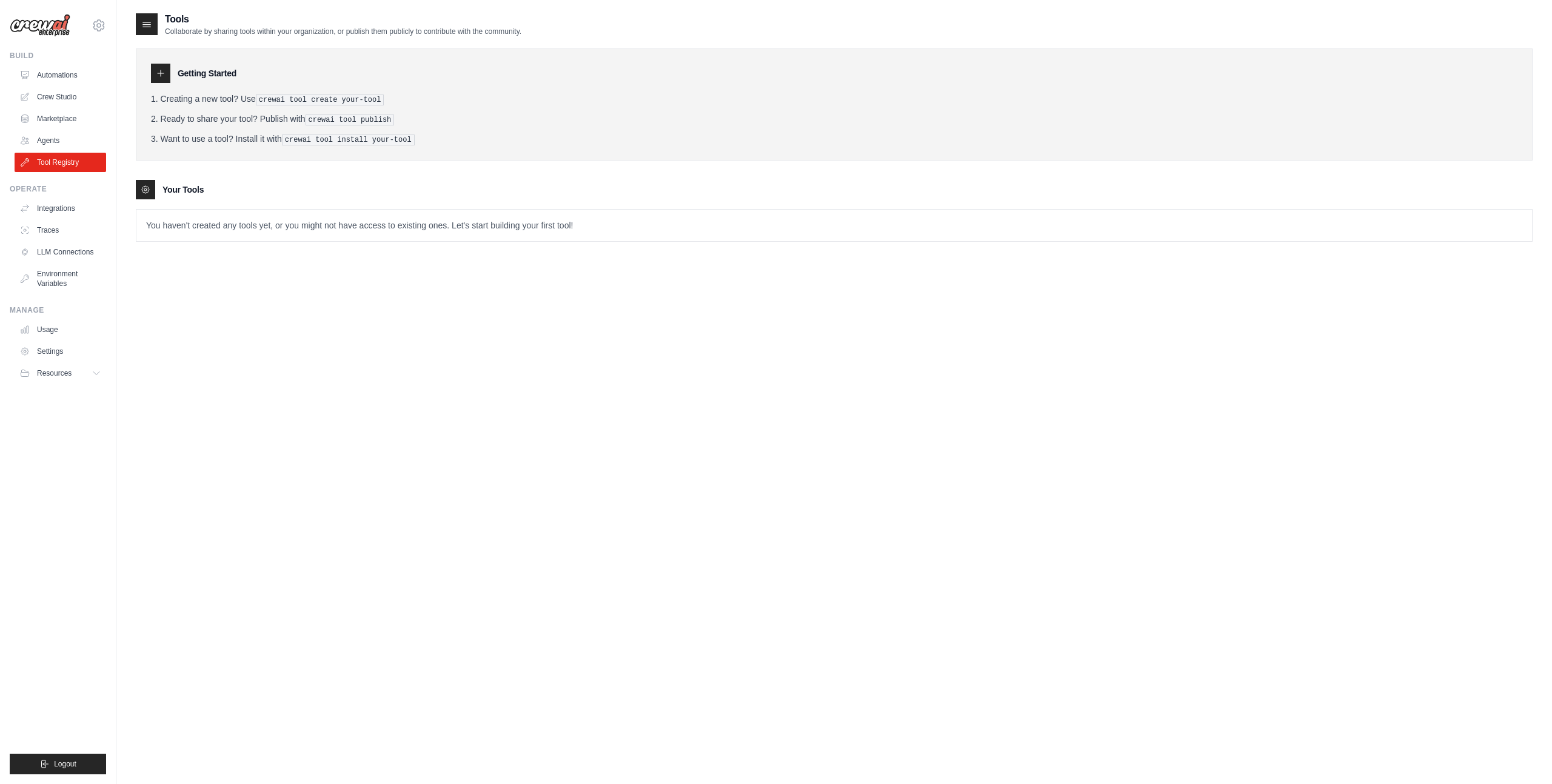
click at [73, 189] on div "Operate" at bounding box center [58, 189] width 97 height 10
click at [77, 136] on link "Agents" at bounding box center [61, 141] width 92 height 20
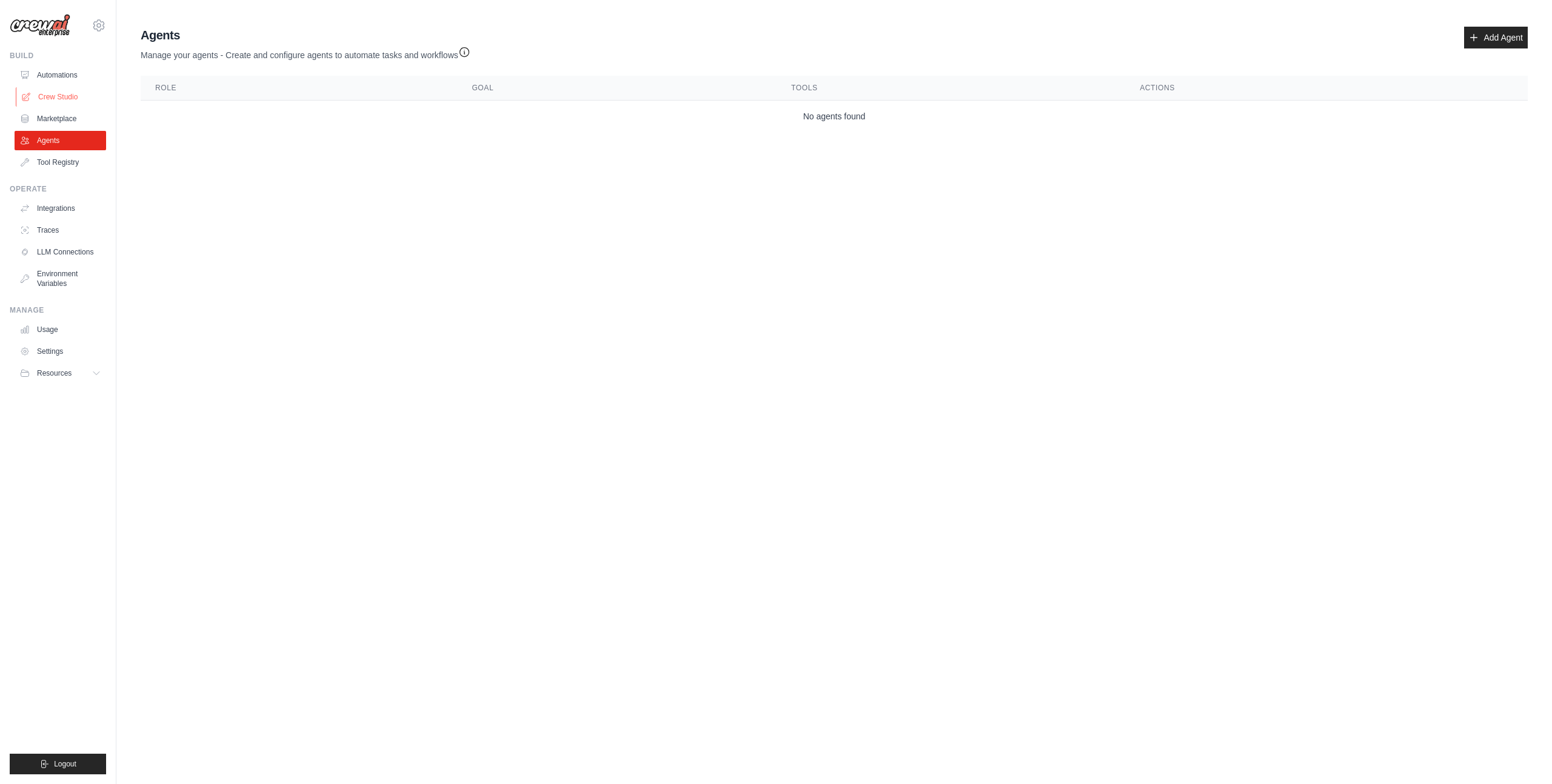
click at [74, 89] on link "Crew Studio" at bounding box center [61, 96] width 92 height 20
click at [59, 164] on link "Tool Registry" at bounding box center [61, 162] width 92 height 20
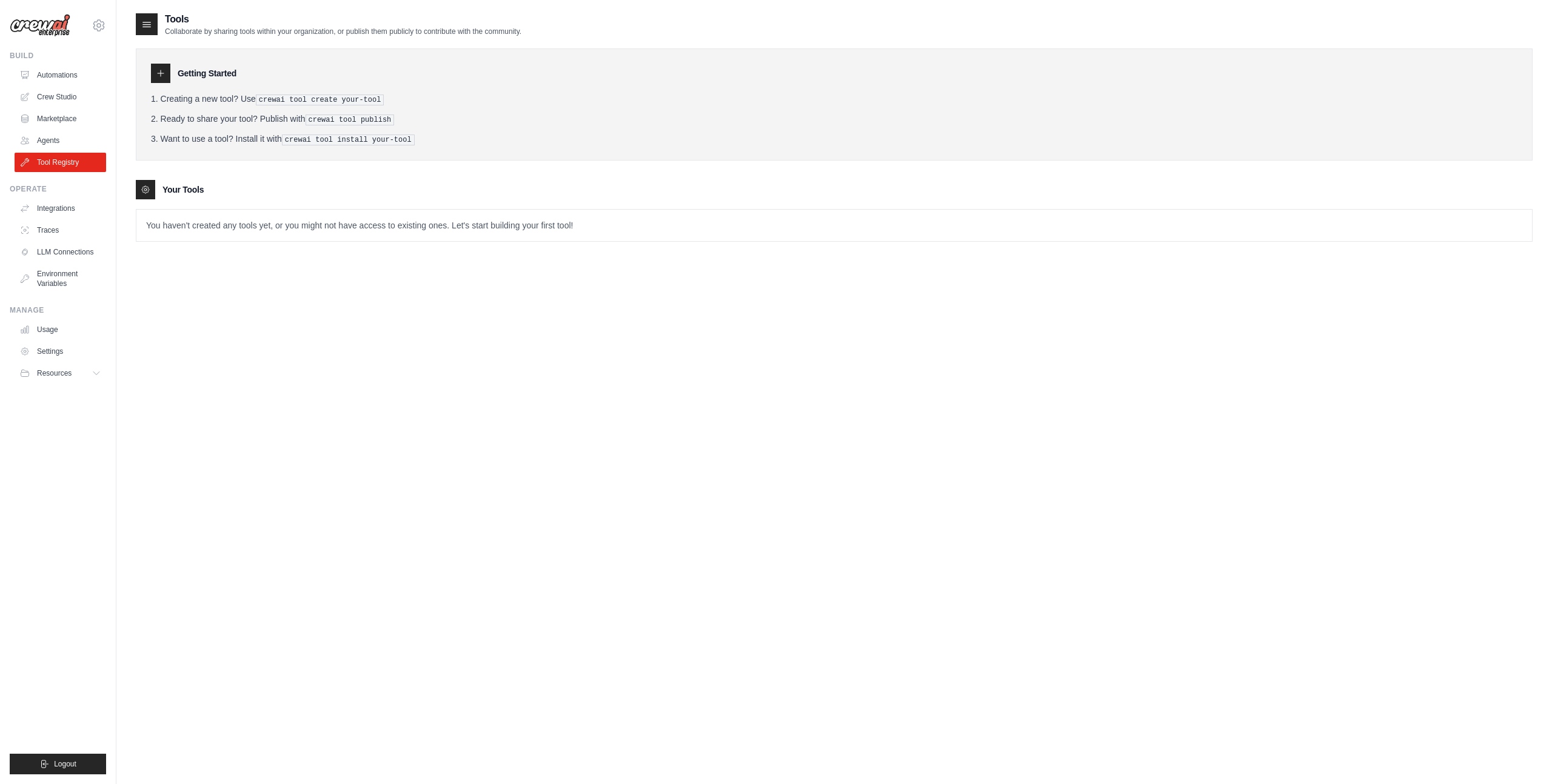
drag, startPoint x: 232, startPoint y: 90, endPoint x: 378, endPoint y: 192, distance: 178.1
click at [378, 192] on div "Getting Started Creating a new tool? Use crewai tool create your-tool Ready to …" at bounding box center [834, 139] width 1397 height 205
click at [378, 192] on div "Your Tools" at bounding box center [834, 190] width 1397 height 20
drag, startPoint x: 295, startPoint y: 218, endPoint x: 576, endPoint y: 230, distance: 281.3
click at [576, 229] on p "You haven't created any tools yet, or you might not have access to existing one…" at bounding box center [834, 226] width 1396 height 31
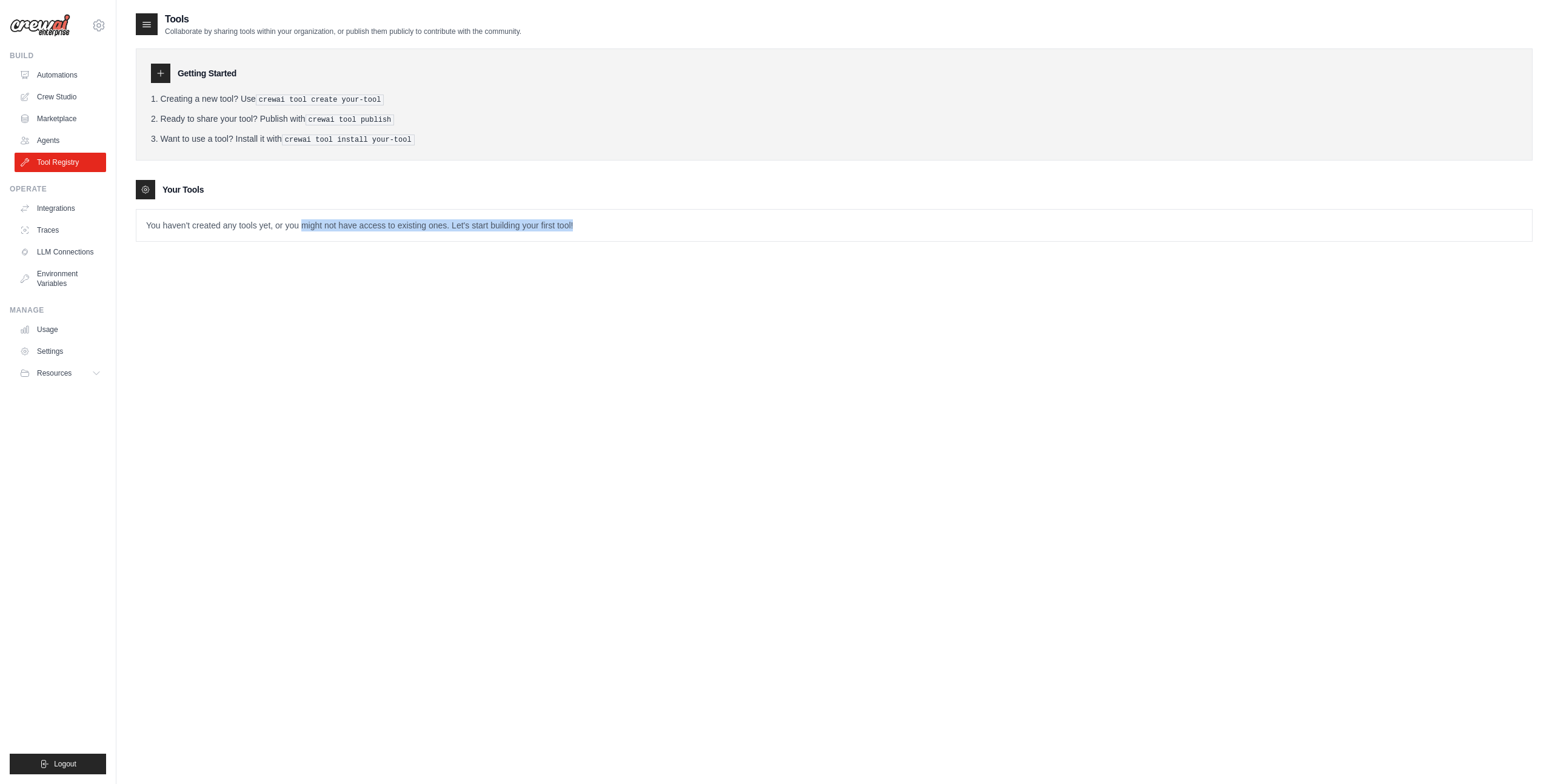
click at [576, 230] on p "You haven't created any tools yet, or you might not have access to existing one…" at bounding box center [834, 226] width 1396 height 31
drag, startPoint x: 576, startPoint y: 230, endPoint x: 339, endPoint y: 221, distance: 237.2
click at [339, 221] on p "You haven't created any tools yet, or you might not have access to existing one…" at bounding box center [834, 226] width 1396 height 31
click at [330, 120] on pre "crewai tool publish" at bounding box center [350, 120] width 89 height 11
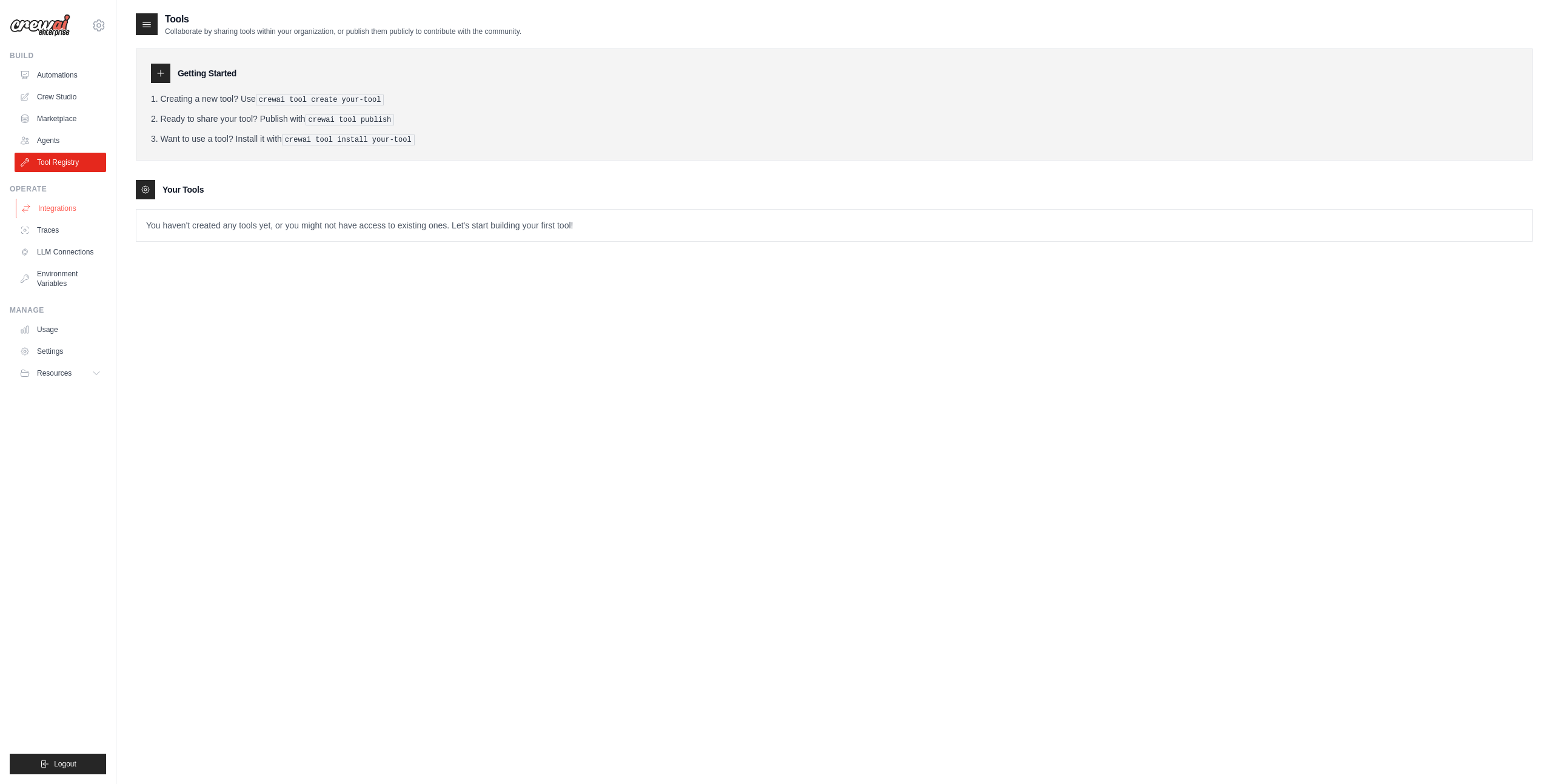
click at [50, 208] on link "Integrations" at bounding box center [61, 209] width 92 height 20
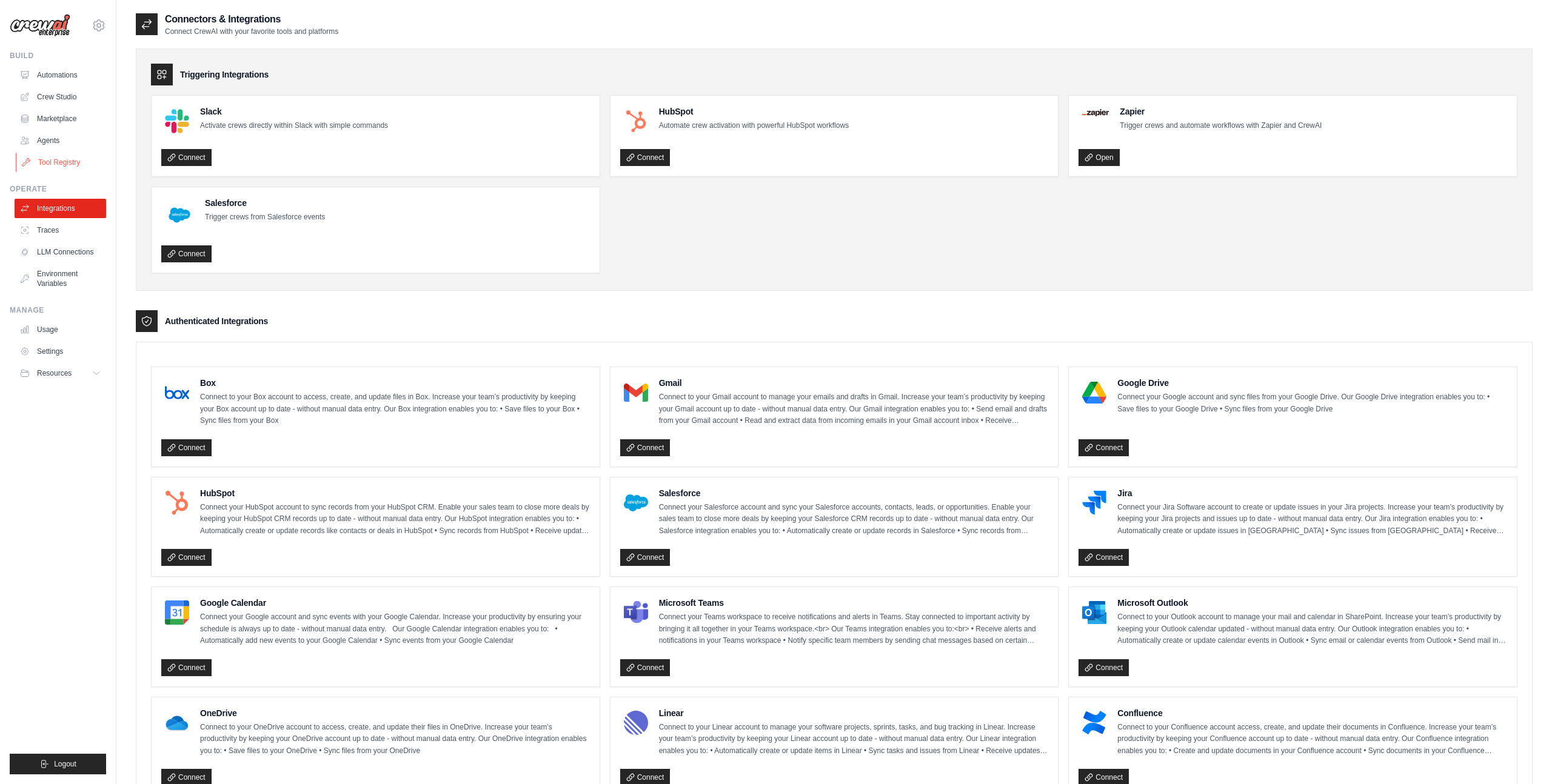
click at [64, 163] on link "Tool Registry" at bounding box center [61, 162] width 92 height 20
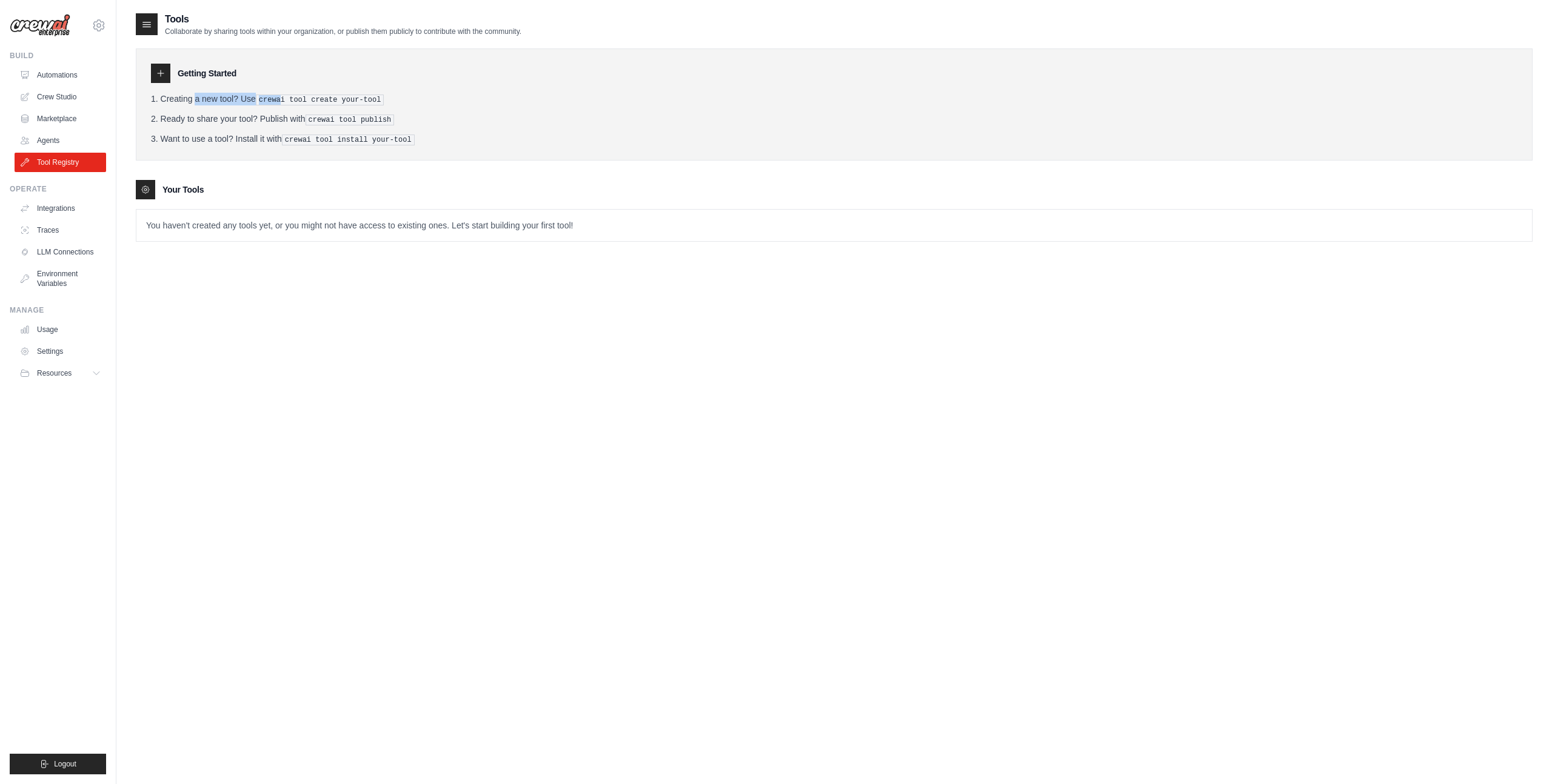
drag, startPoint x: 217, startPoint y: 90, endPoint x: 275, endPoint y: 98, distance: 58.5
click at [275, 98] on div "Getting Started Creating a new tool? Use crewai tool create your-tool Ready to …" at bounding box center [834, 104] width 1397 height 112
click at [220, 132] on li "Want to use a tool? Install it with crewai tool install your-tool" at bounding box center [834, 139] width 1366 height 13
drag, startPoint x: 296, startPoint y: 103, endPoint x: 333, endPoint y: 109, distance: 37.5
click at [333, 109] on ol "Creating a new tool? Use crewai tool create your-tool Ready to share your tool?…" at bounding box center [834, 119] width 1366 height 53
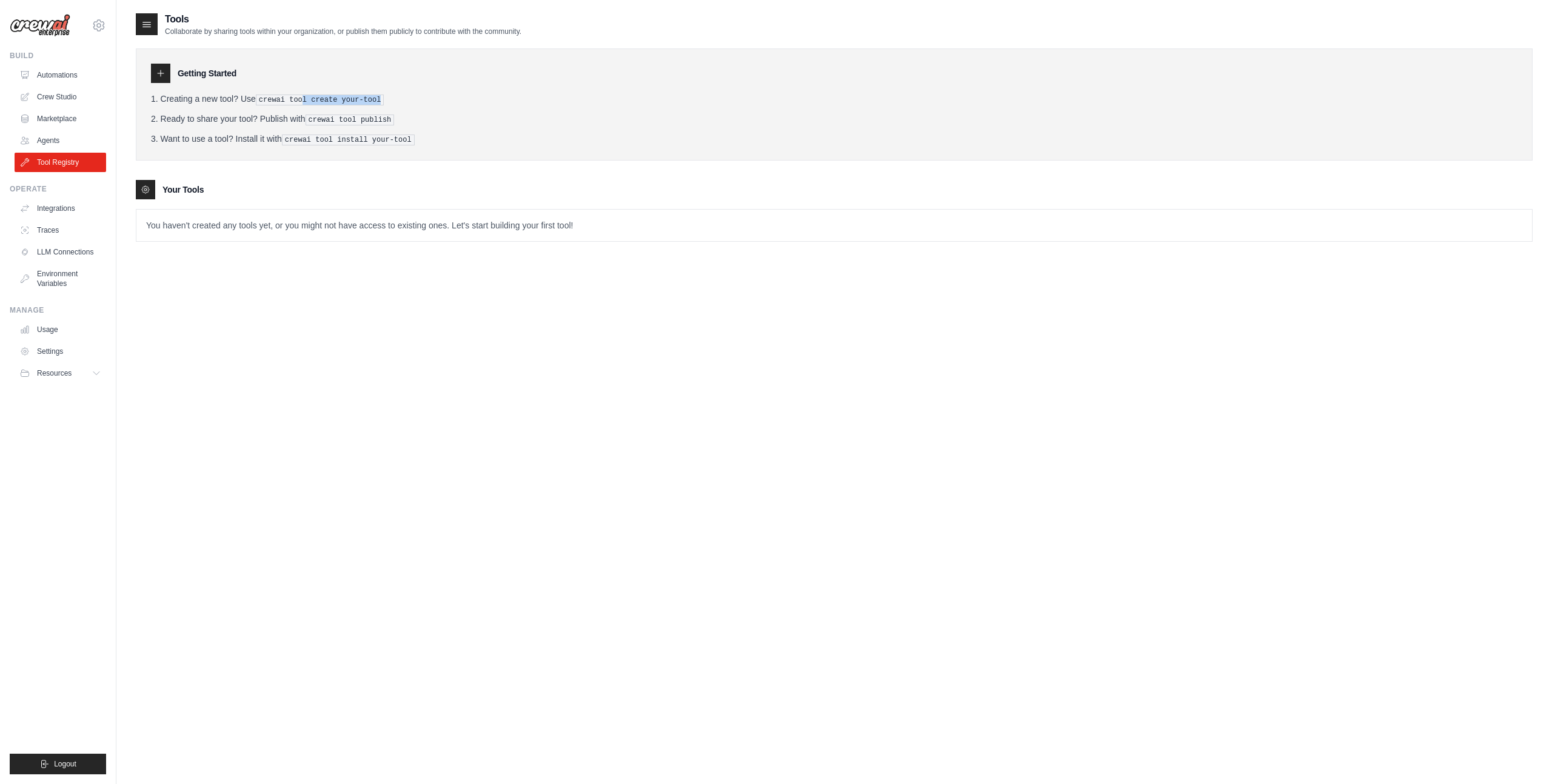
click at [333, 109] on ol "Creating a new tool? Use crewai tool create your-tool Ready to share your tool?…" at bounding box center [834, 119] width 1366 height 53
drag, startPoint x: 330, startPoint y: 113, endPoint x: 375, endPoint y: 122, distance: 45.9
click at [375, 122] on pre "crewai tool publish" at bounding box center [350, 120] width 89 height 11
drag, startPoint x: 306, startPoint y: 135, endPoint x: 396, endPoint y: 137, distance: 90.0
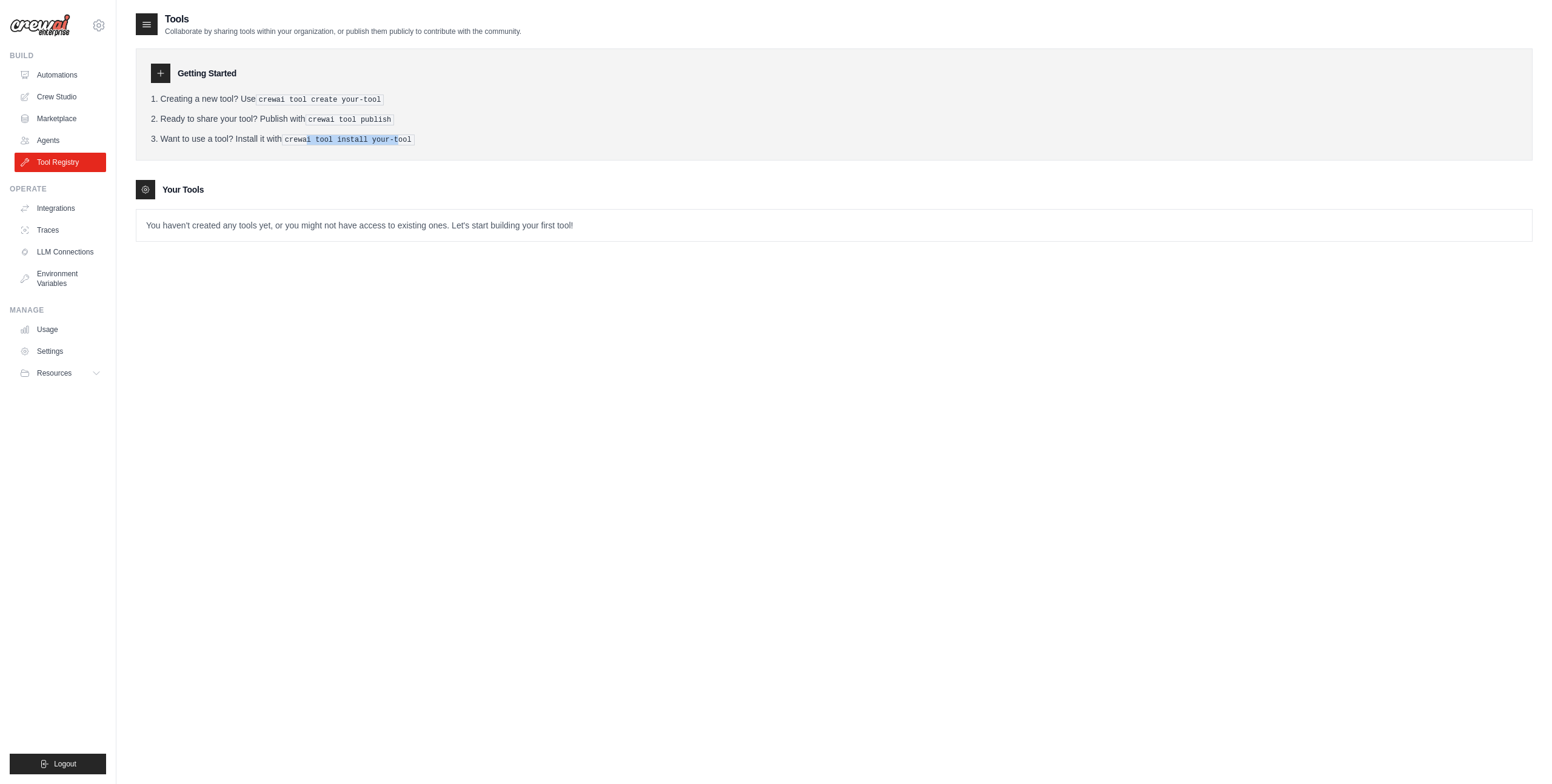
click at [396, 137] on pre "crewai tool install your-tool" at bounding box center [348, 140] width 133 height 11
click at [67, 92] on link "Crew Studio" at bounding box center [61, 96] width 92 height 20
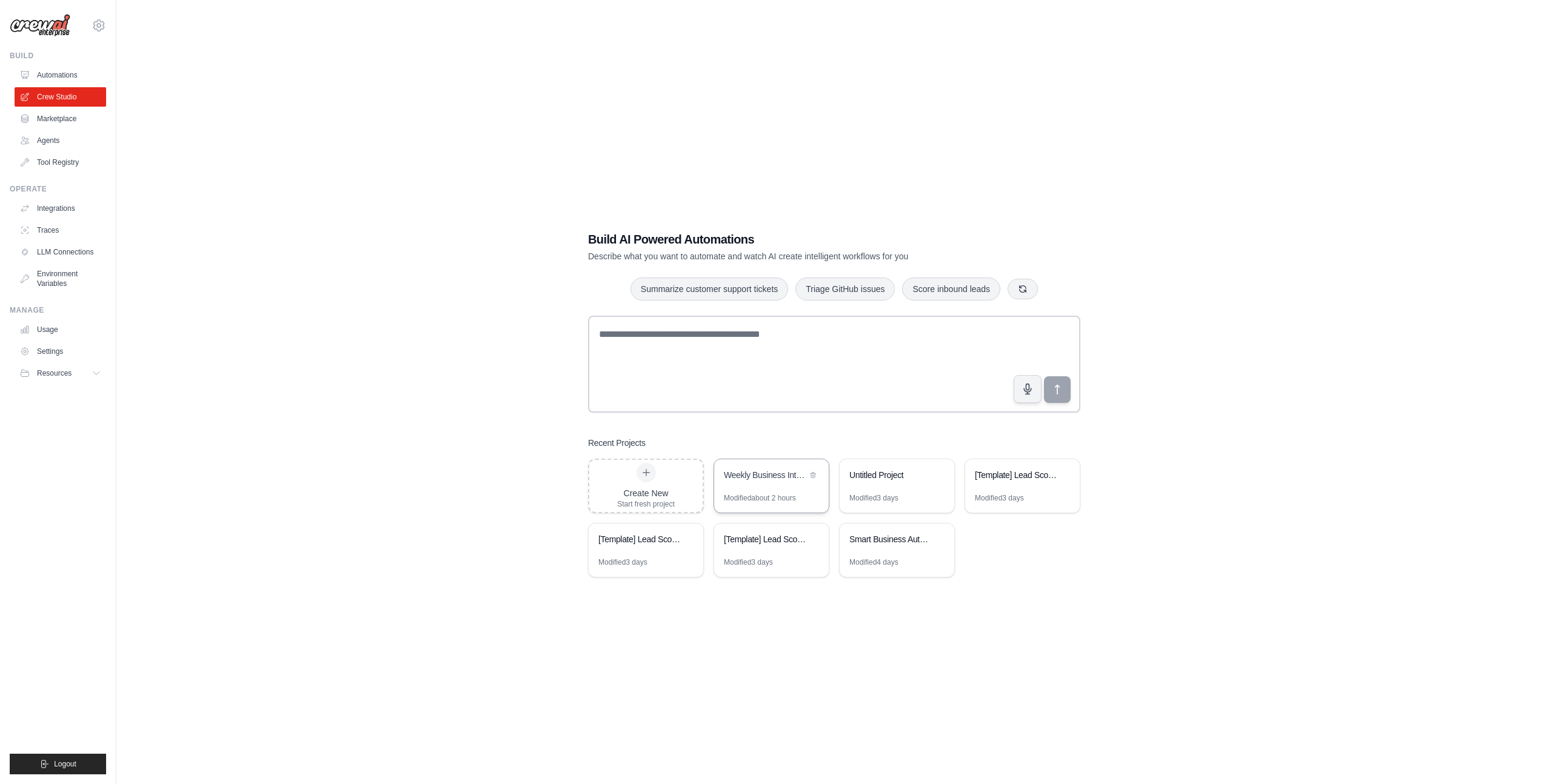
click at [756, 498] on div "Modified about 2 hours" at bounding box center [760, 498] width 72 height 10
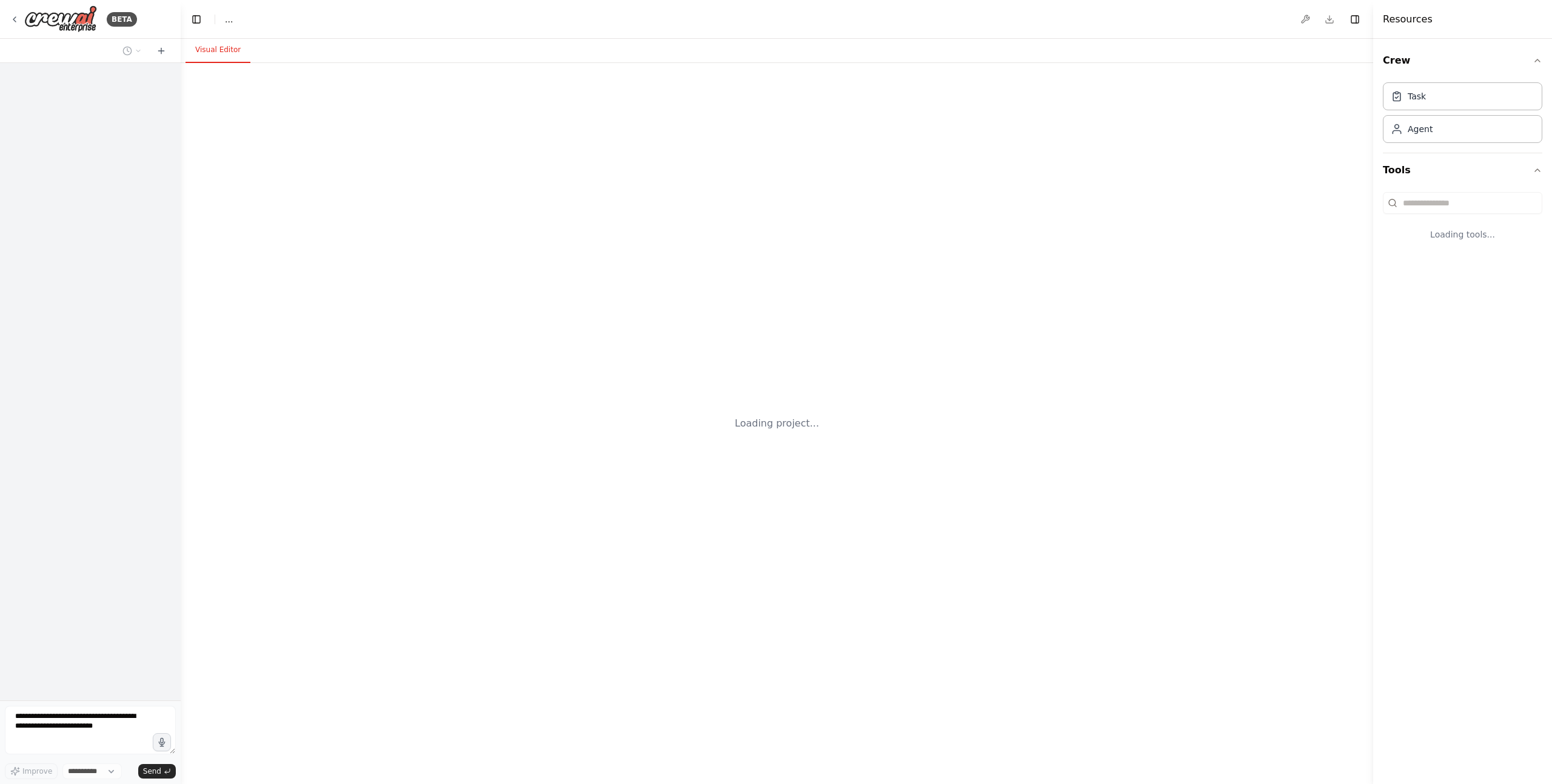
select select "****"
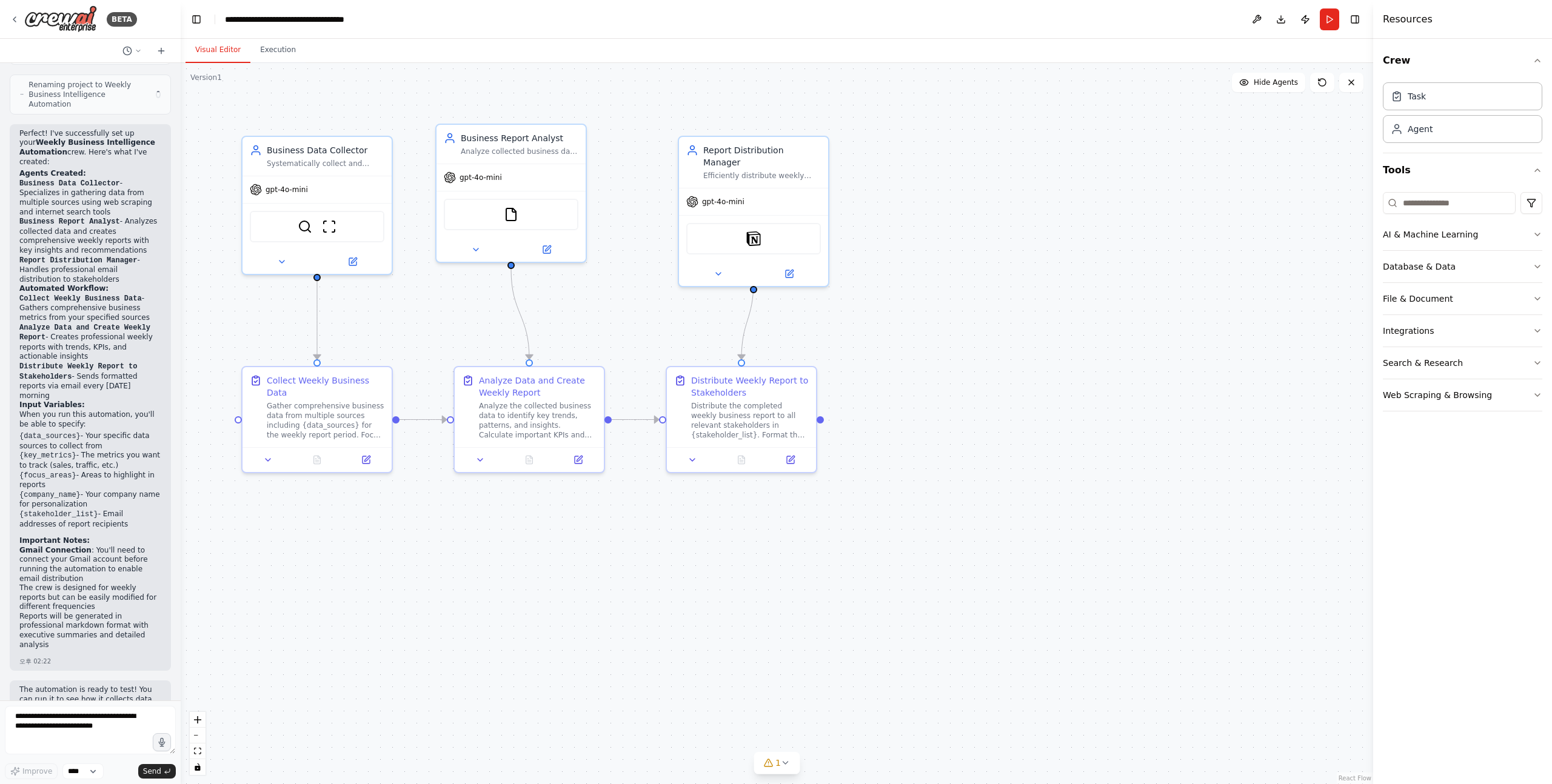
scroll to position [1231, 0]
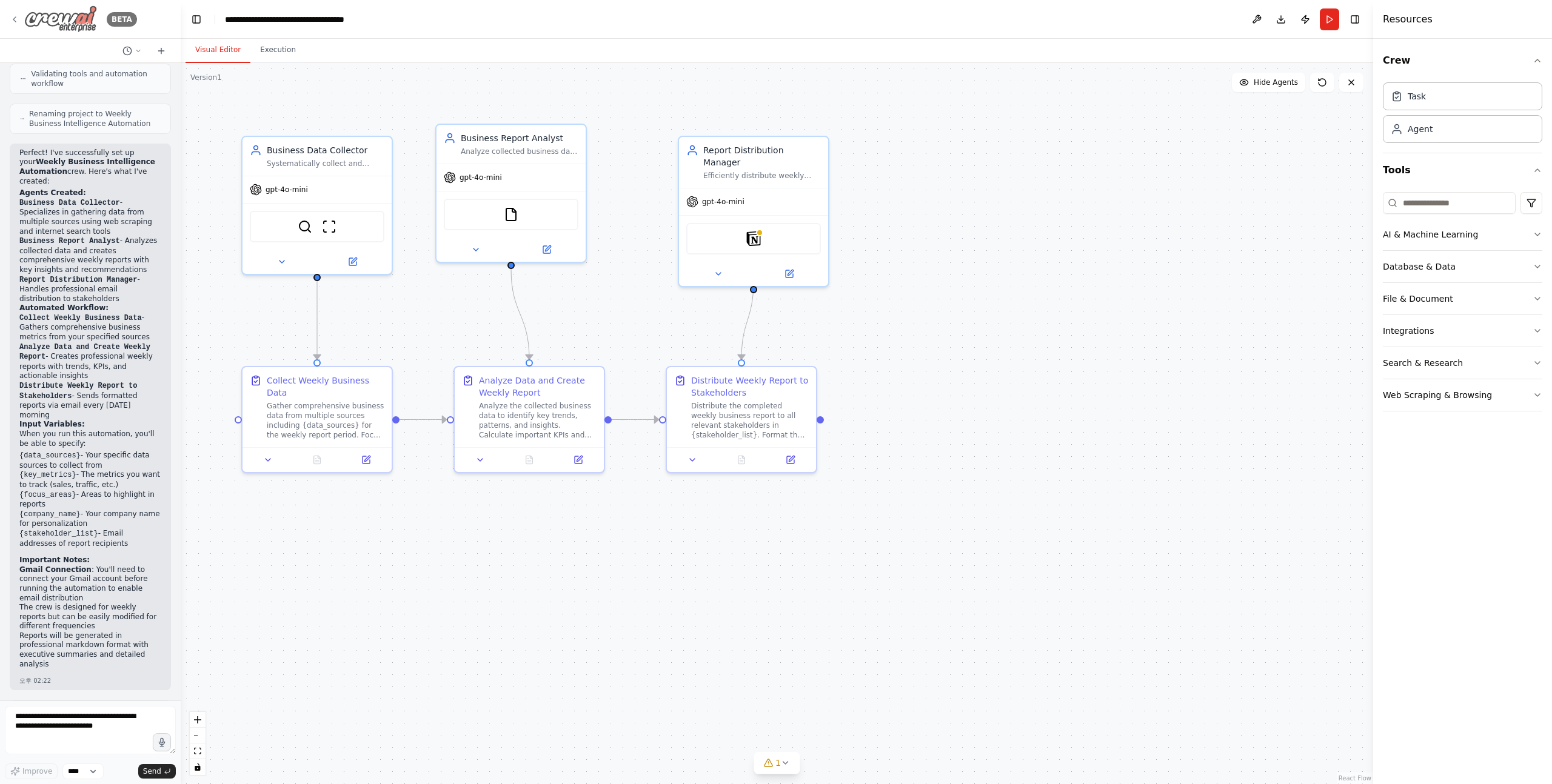
click at [70, 20] on img at bounding box center [61, 19] width 73 height 27
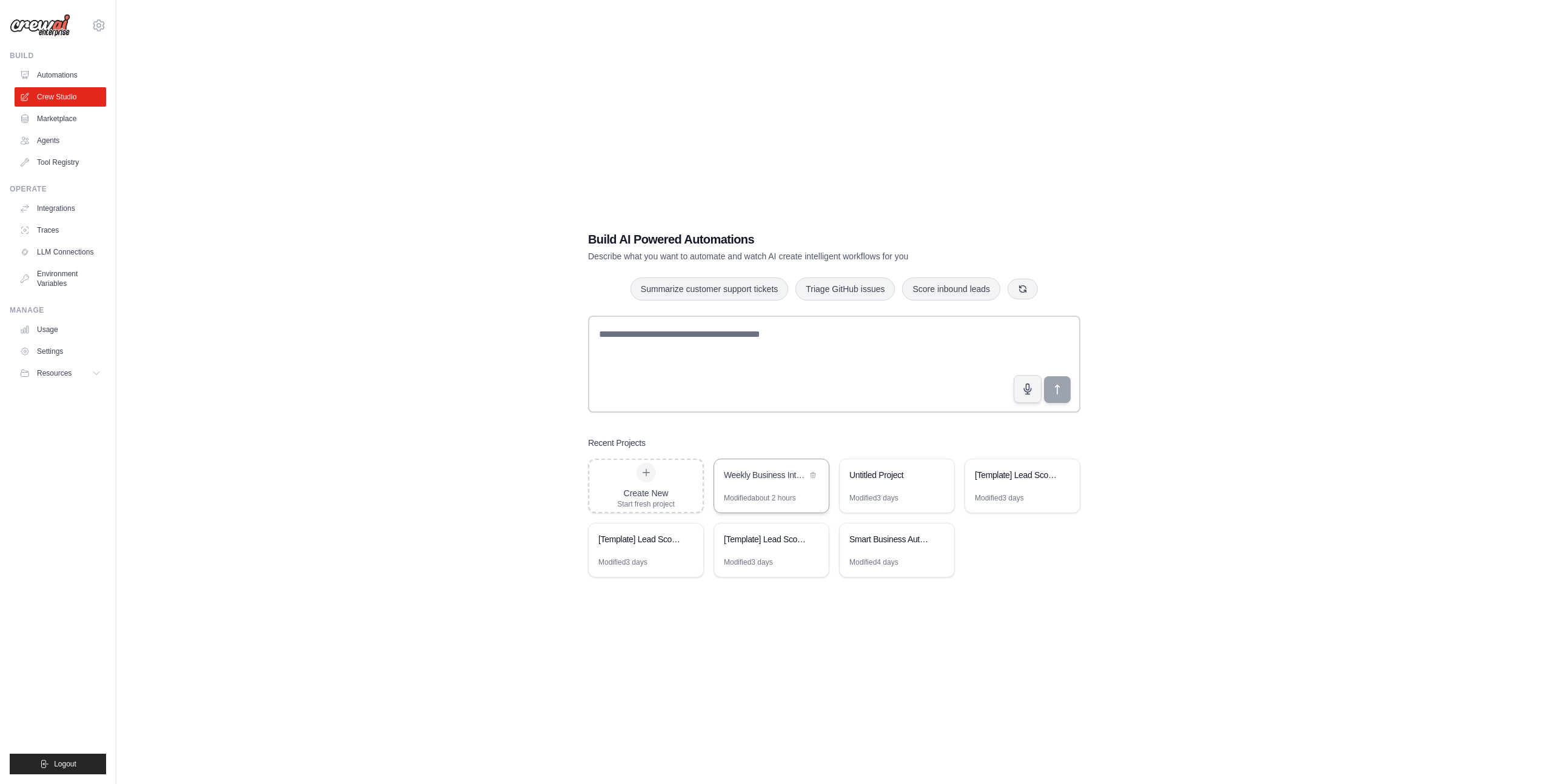
click at [770, 493] on div "Modified about 2 hours" at bounding box center [760, 498] width 72 height 10
click at [592, 344] on textarea at bounding box center [834, 364] width 492 height 97
click at [574, 257] on div "Build AI Powered Automations Describe what you want to automate and watch AI cr…" at bounding box center [834, 404] width 521 height 385
drag, startPoint x: 606, startPoint y: 240, endPoint x: 699, endPoint y: 245, distance: 93.1
click at [699, 245] on h1 "Build AI Powered Automations" at bounding box center [791, 239] width 407 height 17
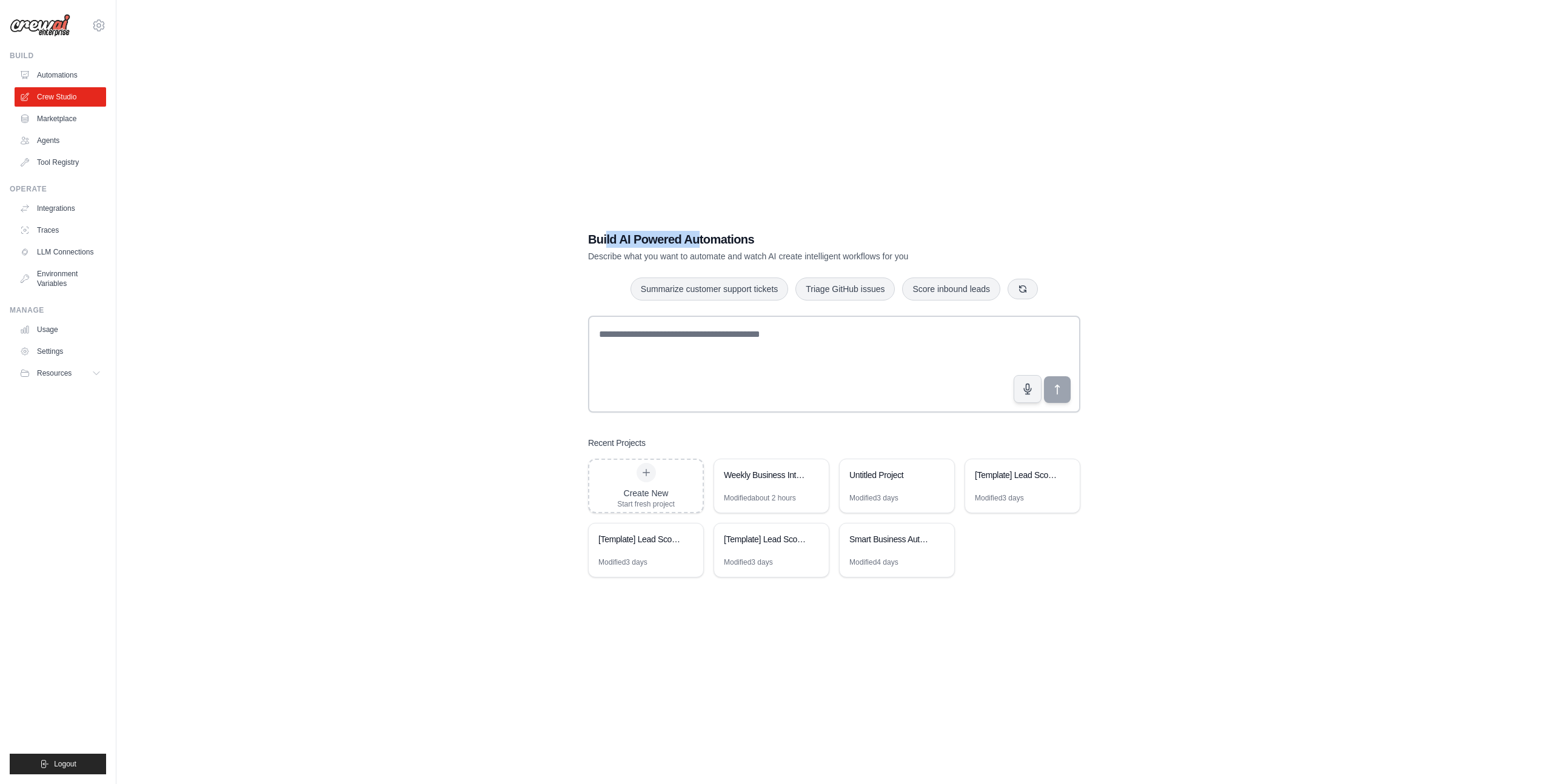
click at [699, 245] on h1 "Build AI Powered Automations" at bounding box center [791, 239] width 407 height 17
click at [103, 375] on button "Resources" at bounding box center [61, 373] width 92 height 20
click at [58, 409] on span "GitHub" at bounding box center [54, 413] width 22 height 10
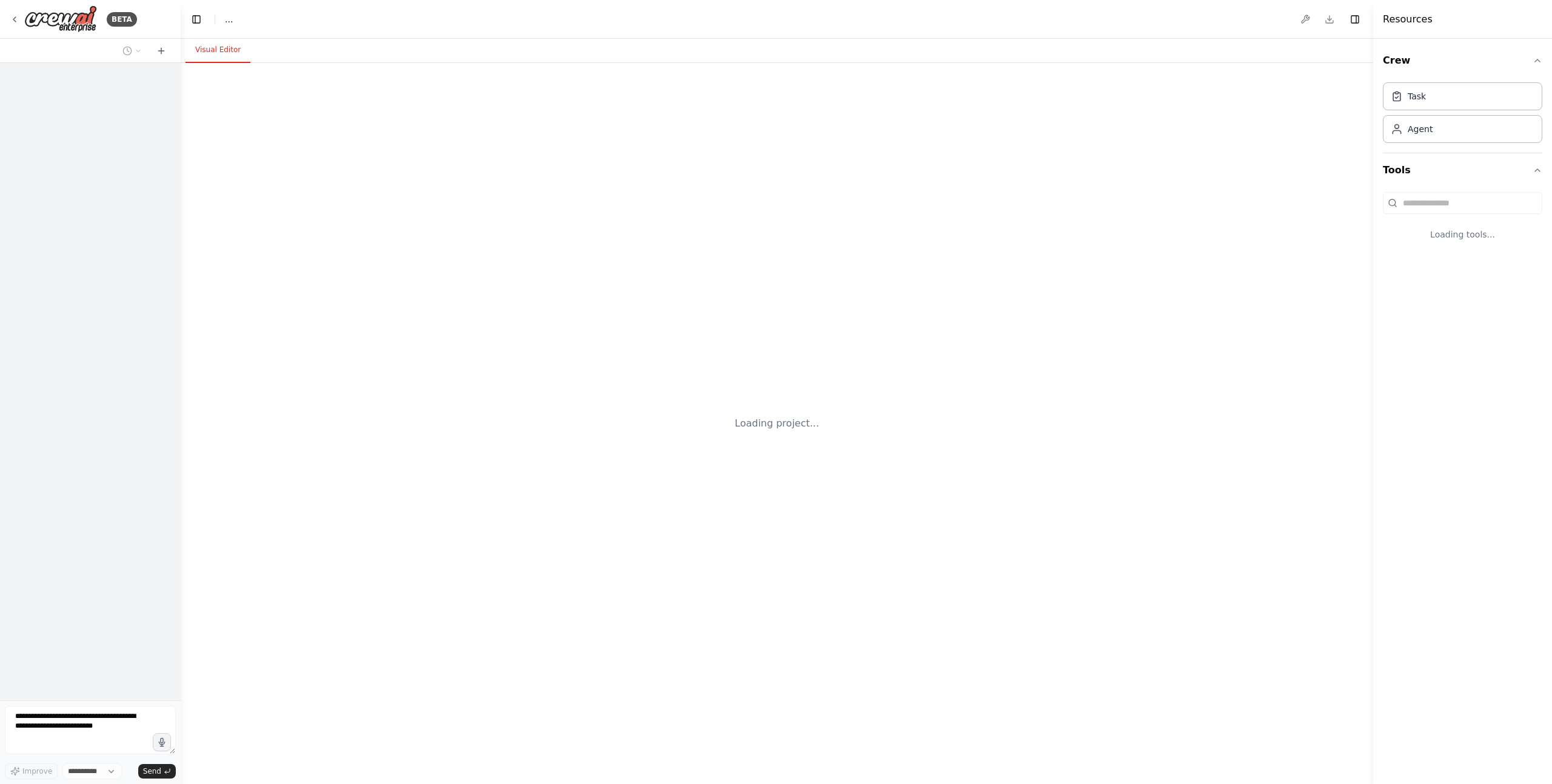
select select "****"
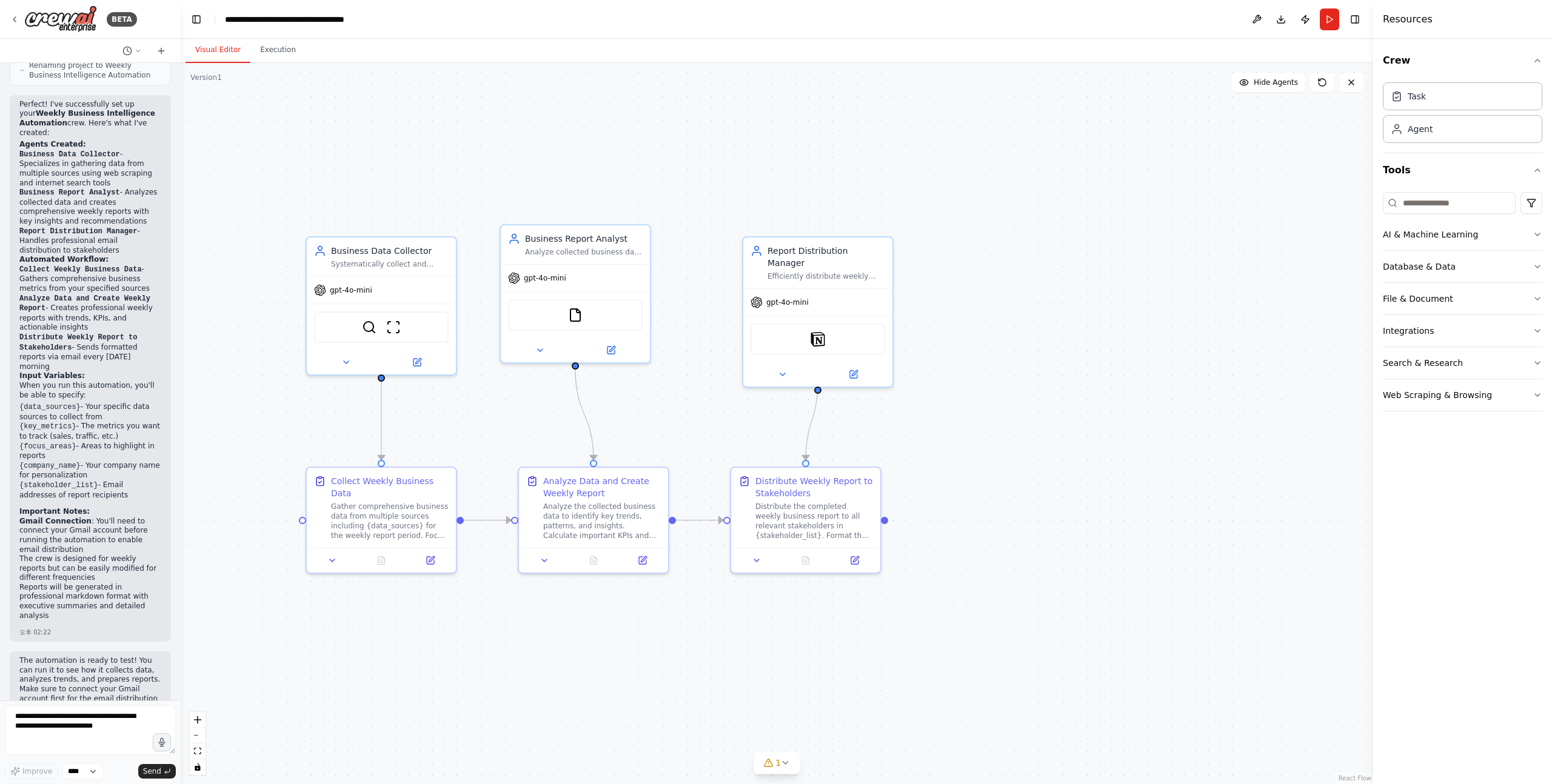
scroll to position [1231, 0]
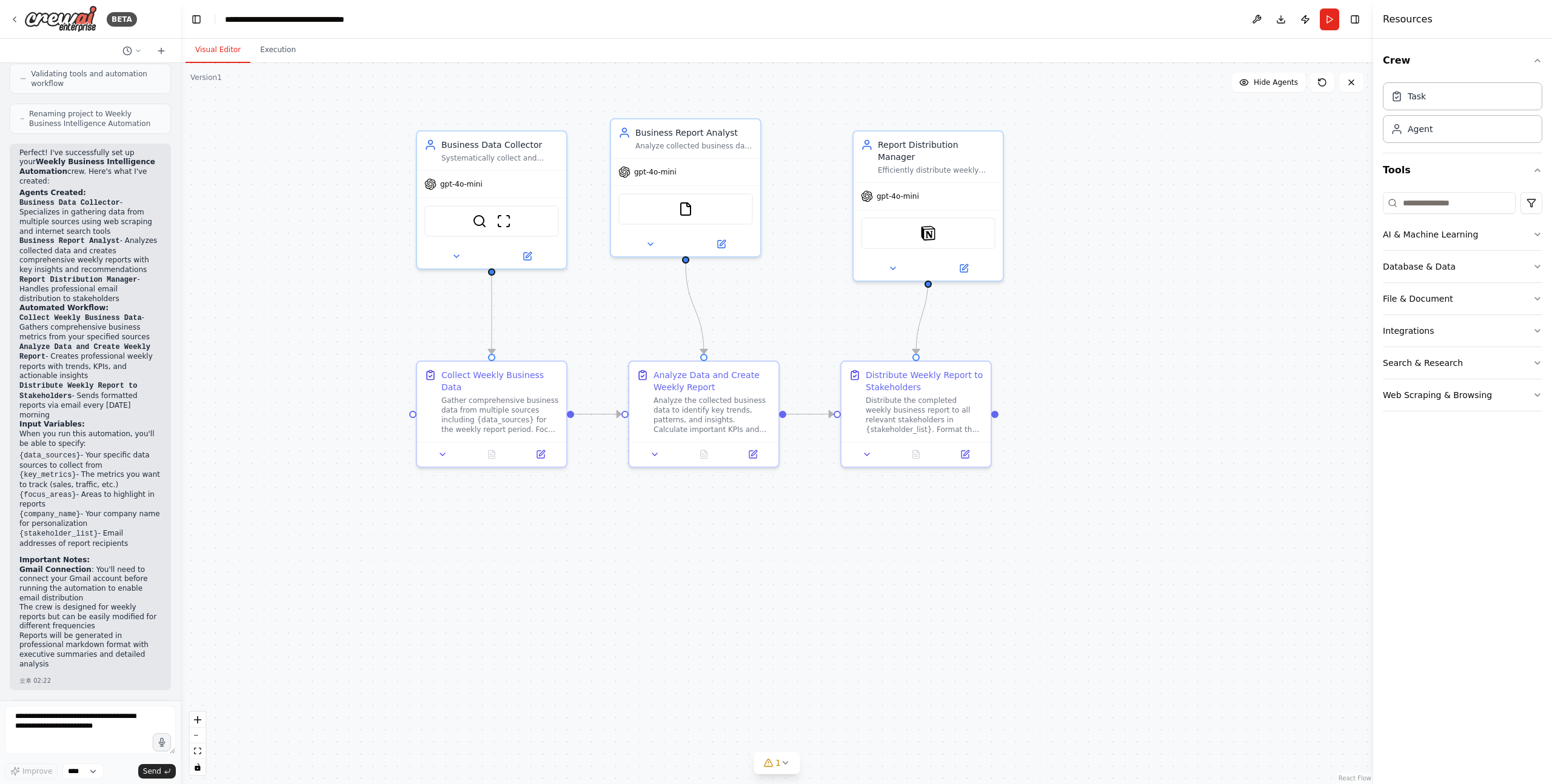
drag, startPoint x: 223, startPoint y: 118, endPoint x: 399, endPoint y: 112, distance: 176.1
click at [399, 112] on div ".deletable-edge-delete-btn { width: 20px; height: 20px; border: 0px solid #ffff…" at bounding box center [777, 423] width 1192 height 721
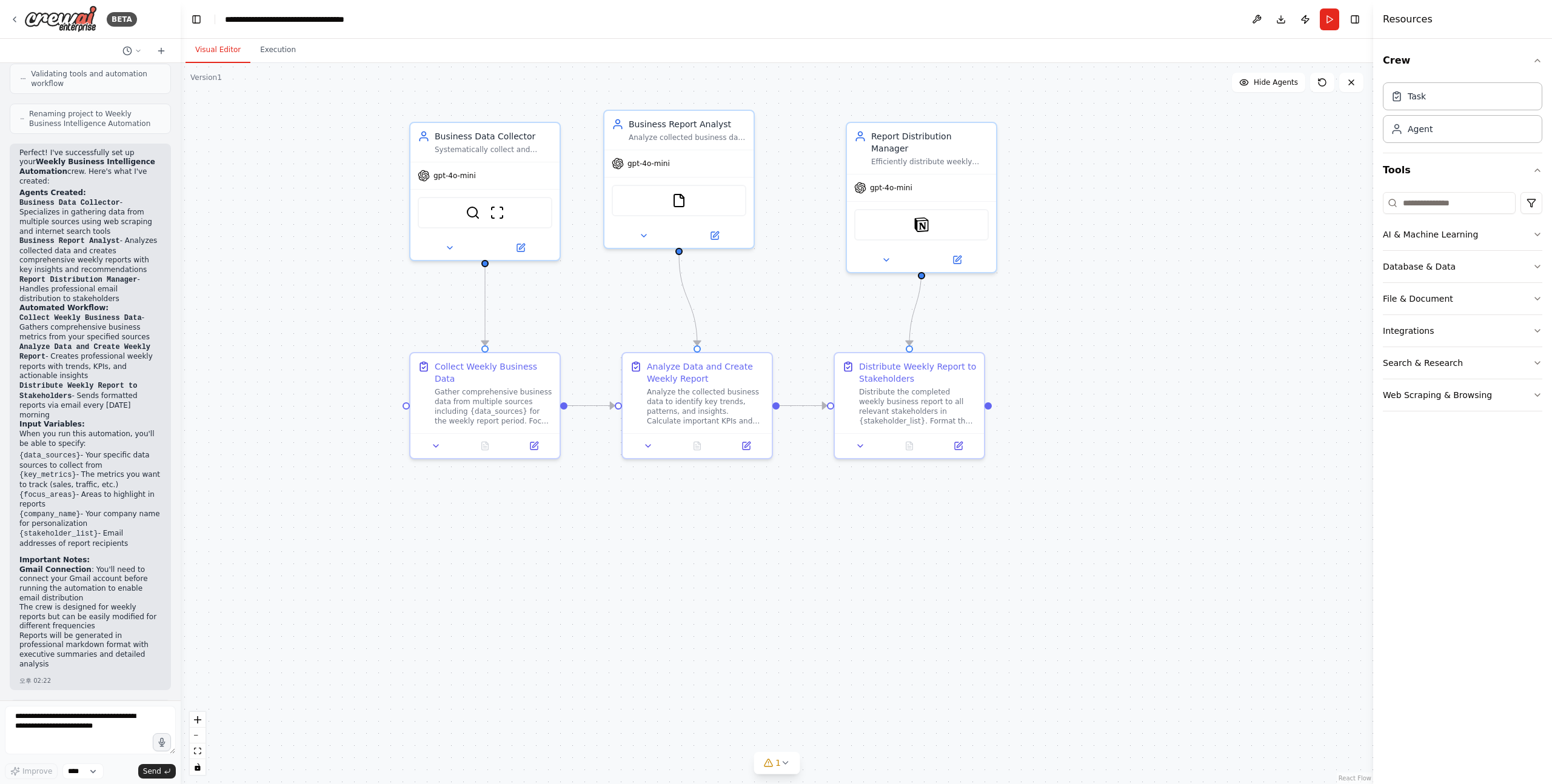
drag, startPoint x: 784, startPoint y: 545, endPoint x: 777, endPoint y: 535, distance: 12.2
click at [777, 535] on div ".deletable-edge-delete-btn { width: 20px; height: 20px; border: 0px solid #ffff…" at bounding box center [777, 423] width 1192 height 721
click at [78, 8] on img at bounding box center [61, 19] width 73 height 27
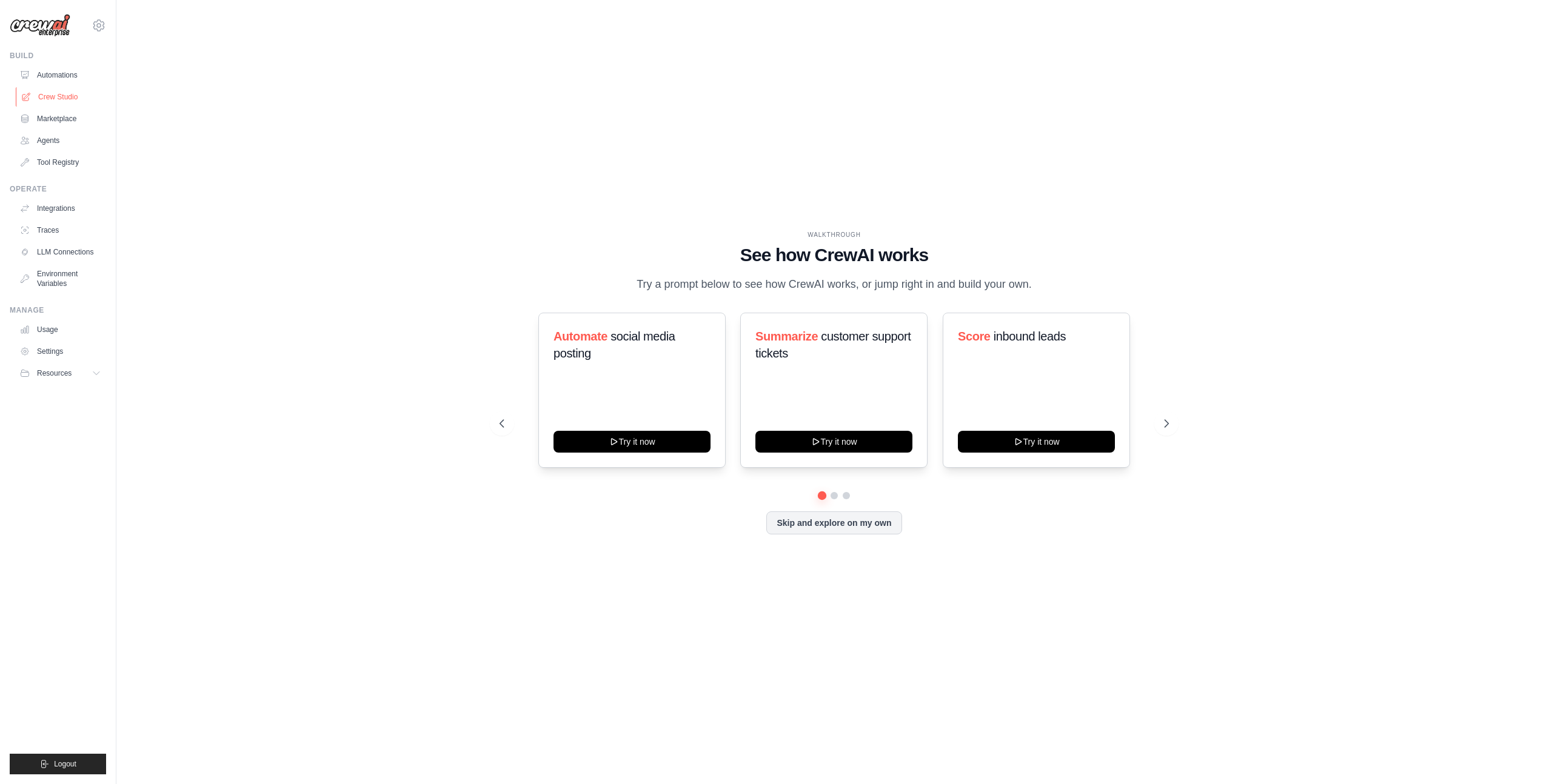
click at [55, 95] on link "Crew Studio" at bounding box center [61, 96] width 92 height 20
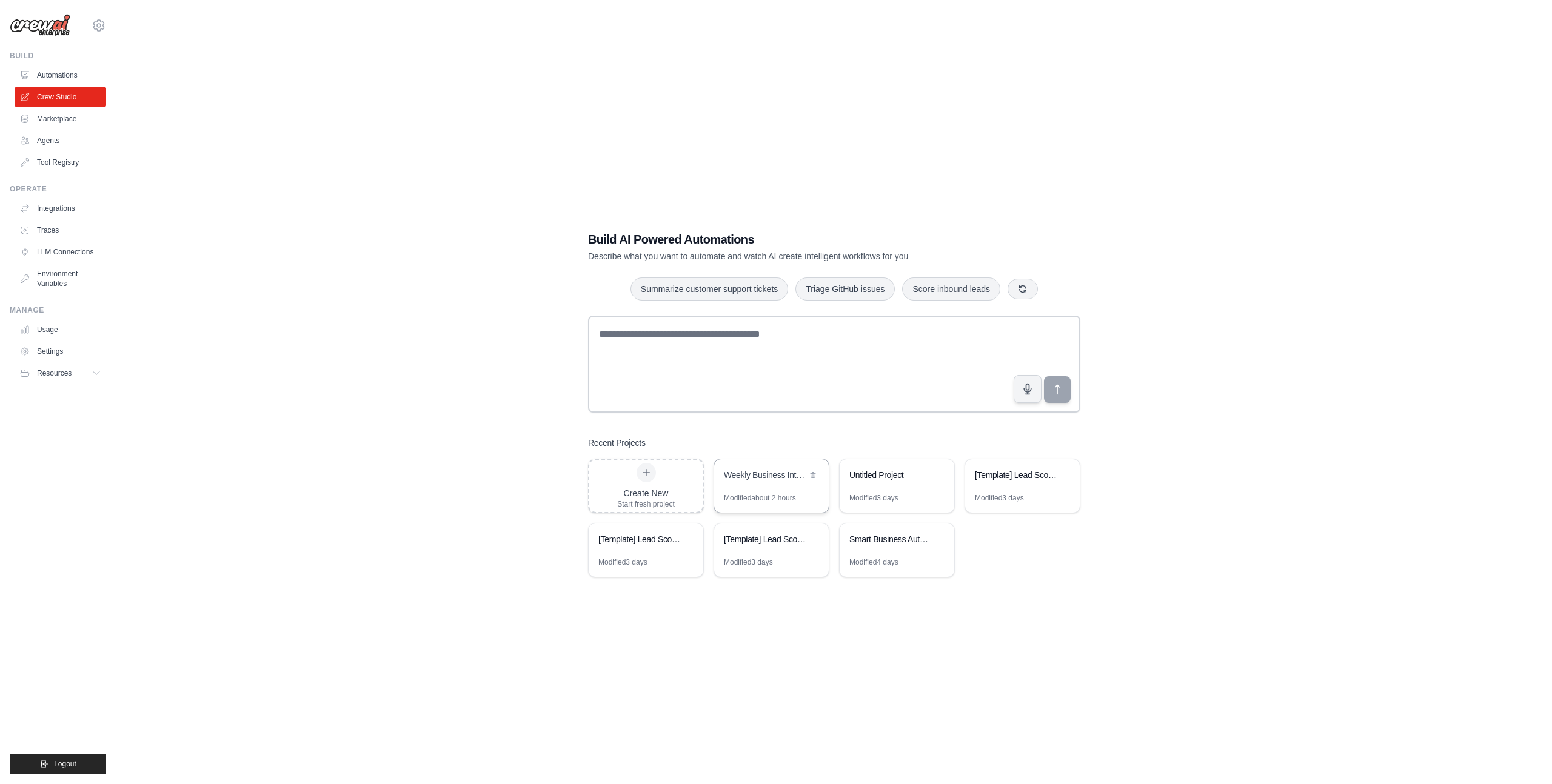
click at [753, 489] on div "Weekly Business Intelligence Automation" at bounding box center [772, 476] width 115 height 34
click at [50, 77] on link "Automations" at bounding box center [61, 75] width 92 height 20
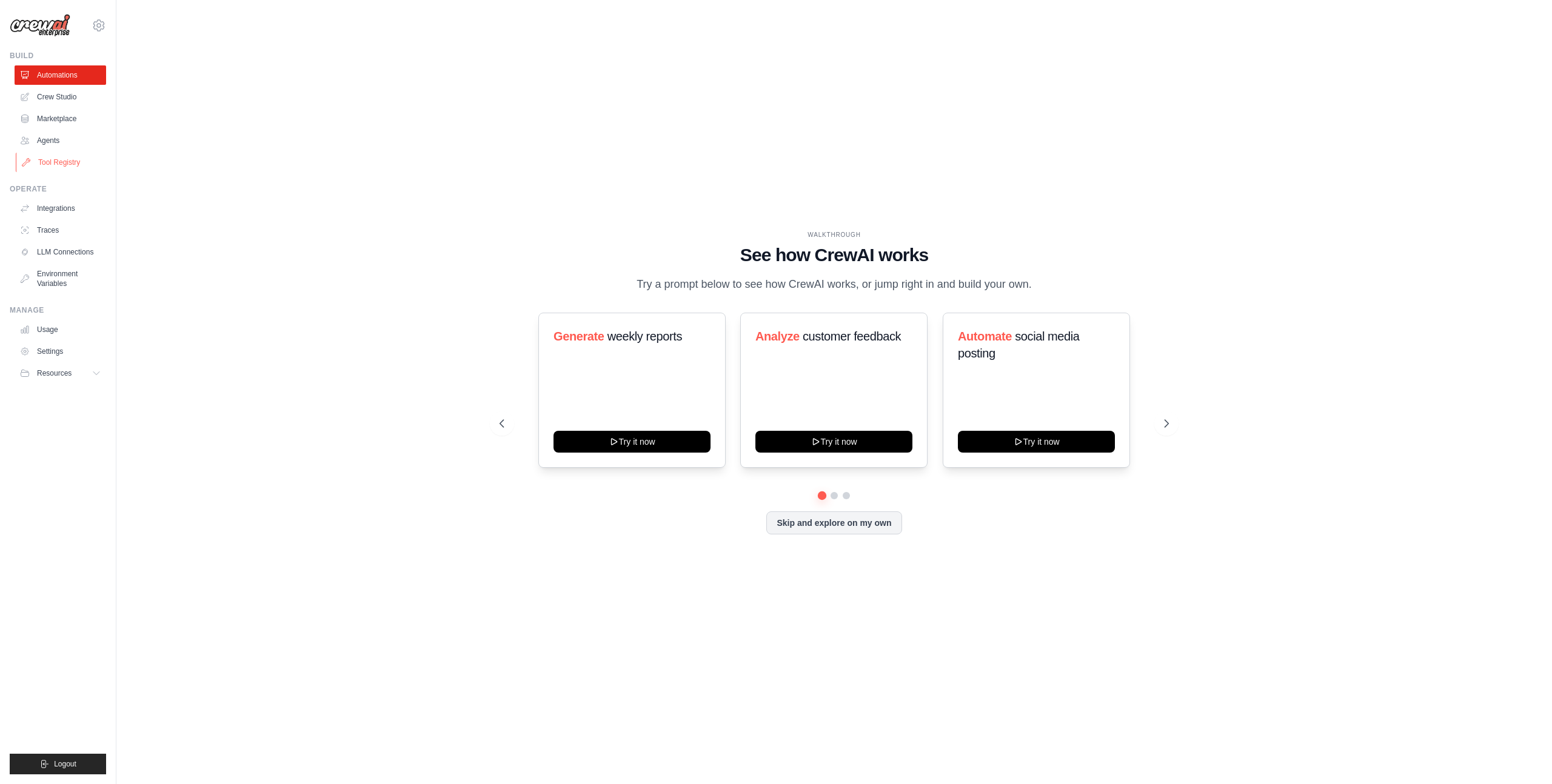
click at [61, 162] on link "Tool Registry" at bounding box center [61, 162] width 92 height 20
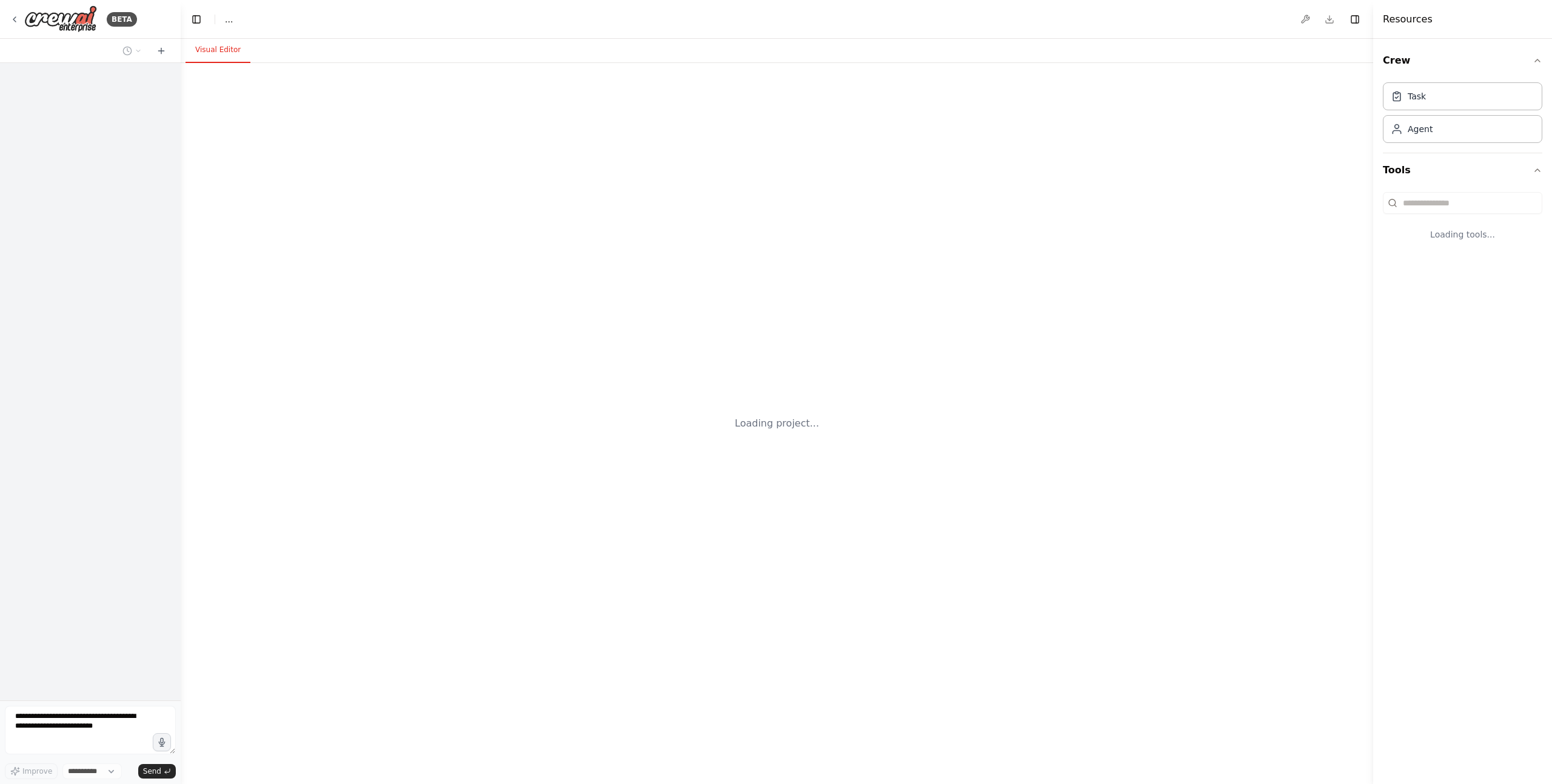
select select "****"
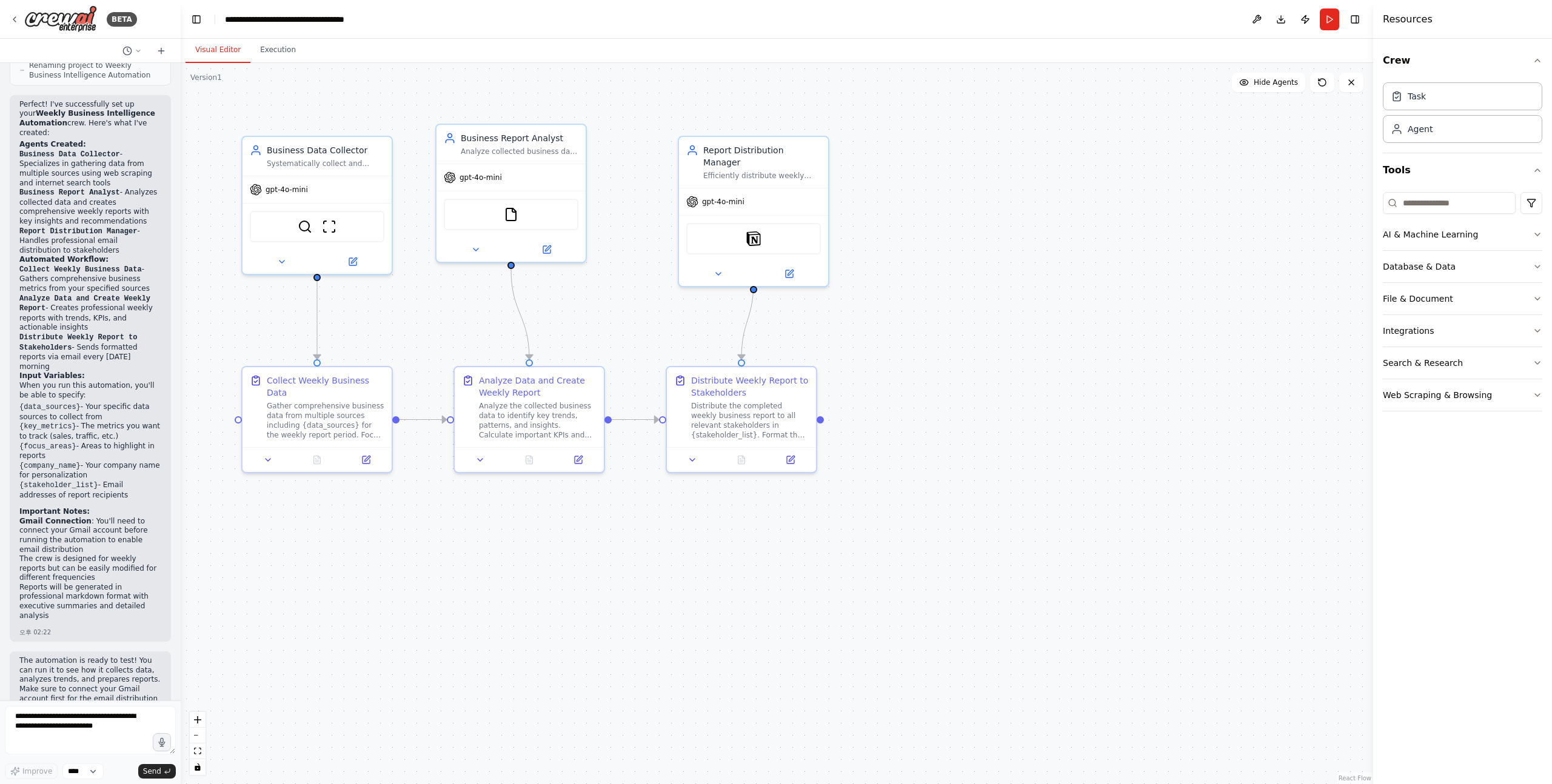
scroll to position [1231, 0]
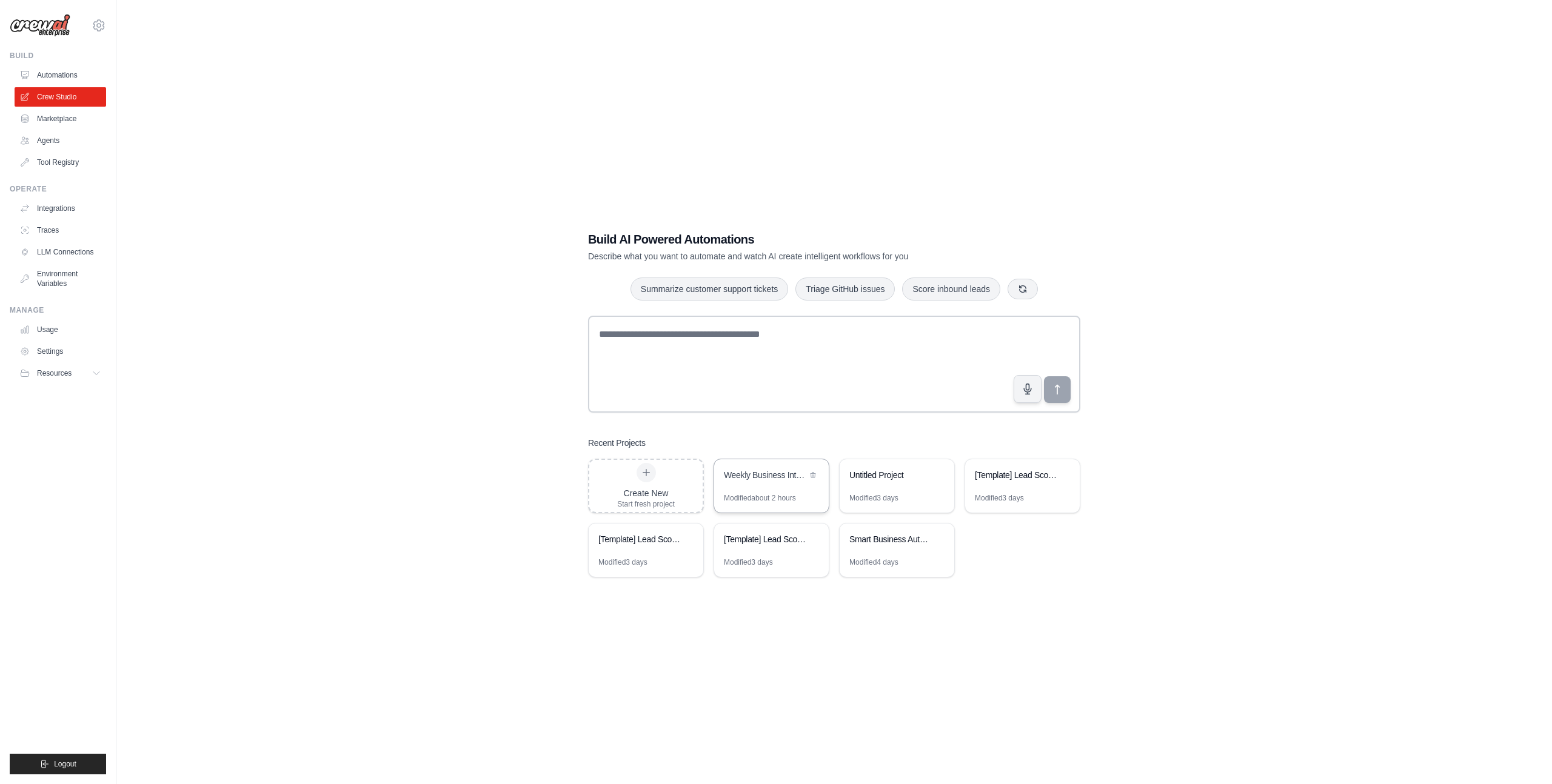
click at [775, 504] on div "Modified about 2 hours" at bounding box center [772, 503] width 115 height 20
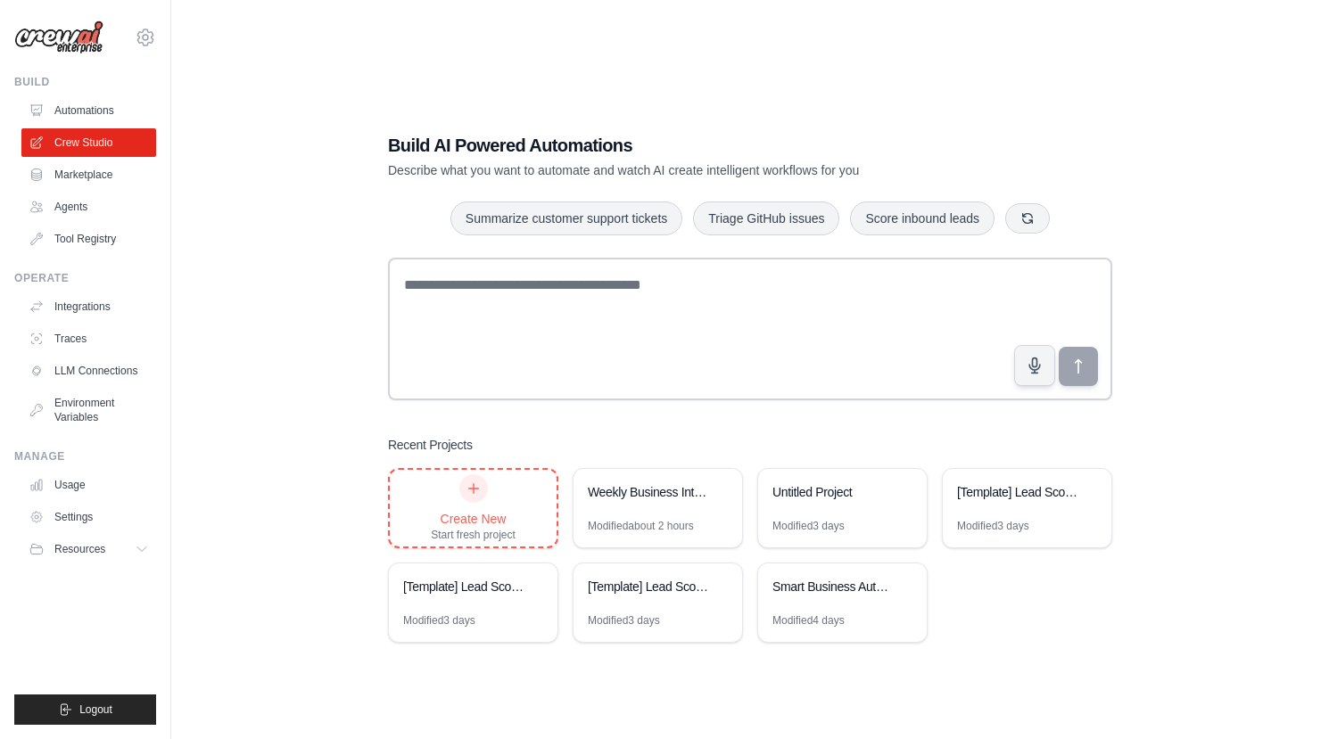
click at [483, 515] on div "Create New" at bounding box center [473, 519] width 85 height 18
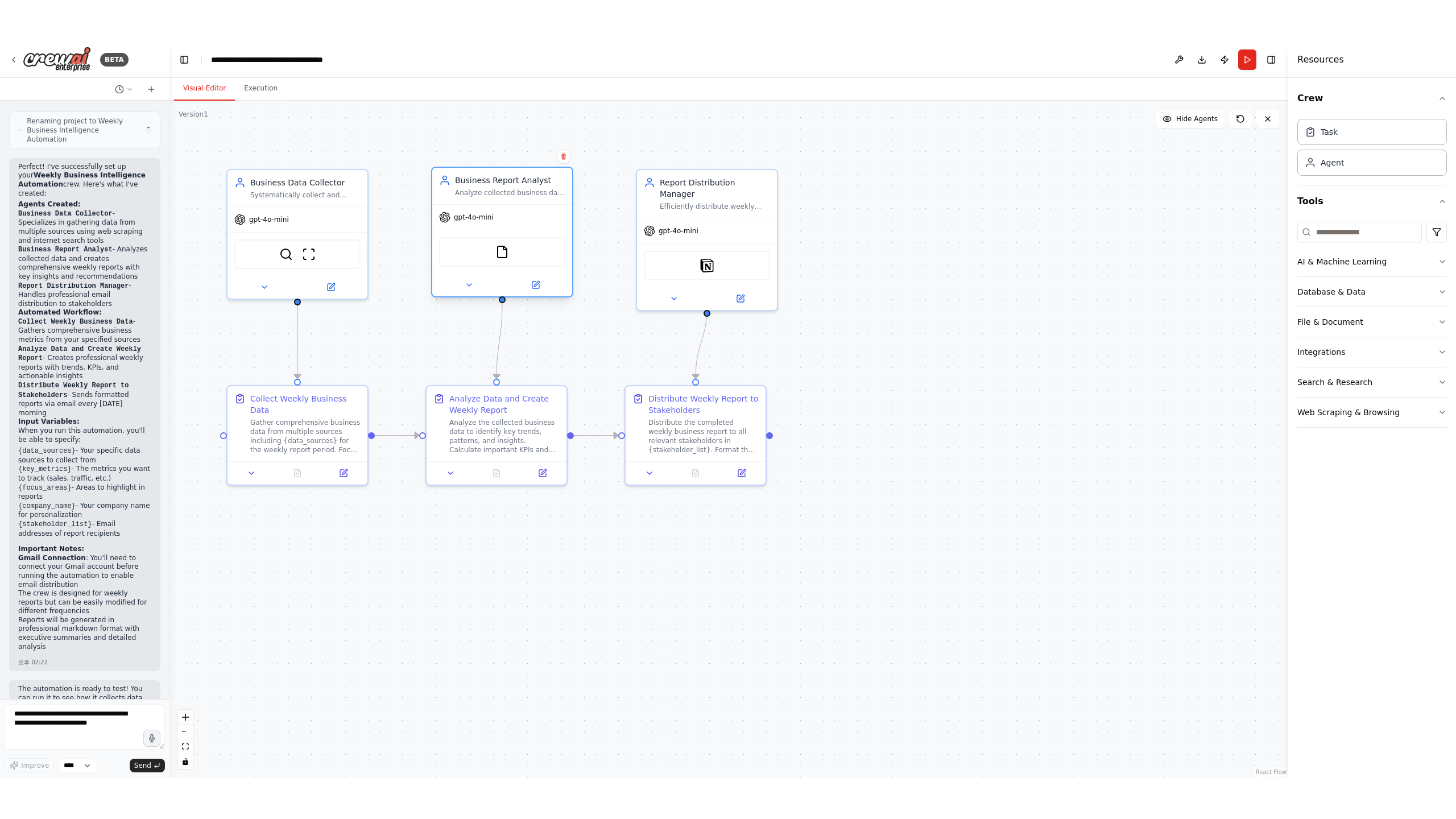
scroll to position [1156, 0]
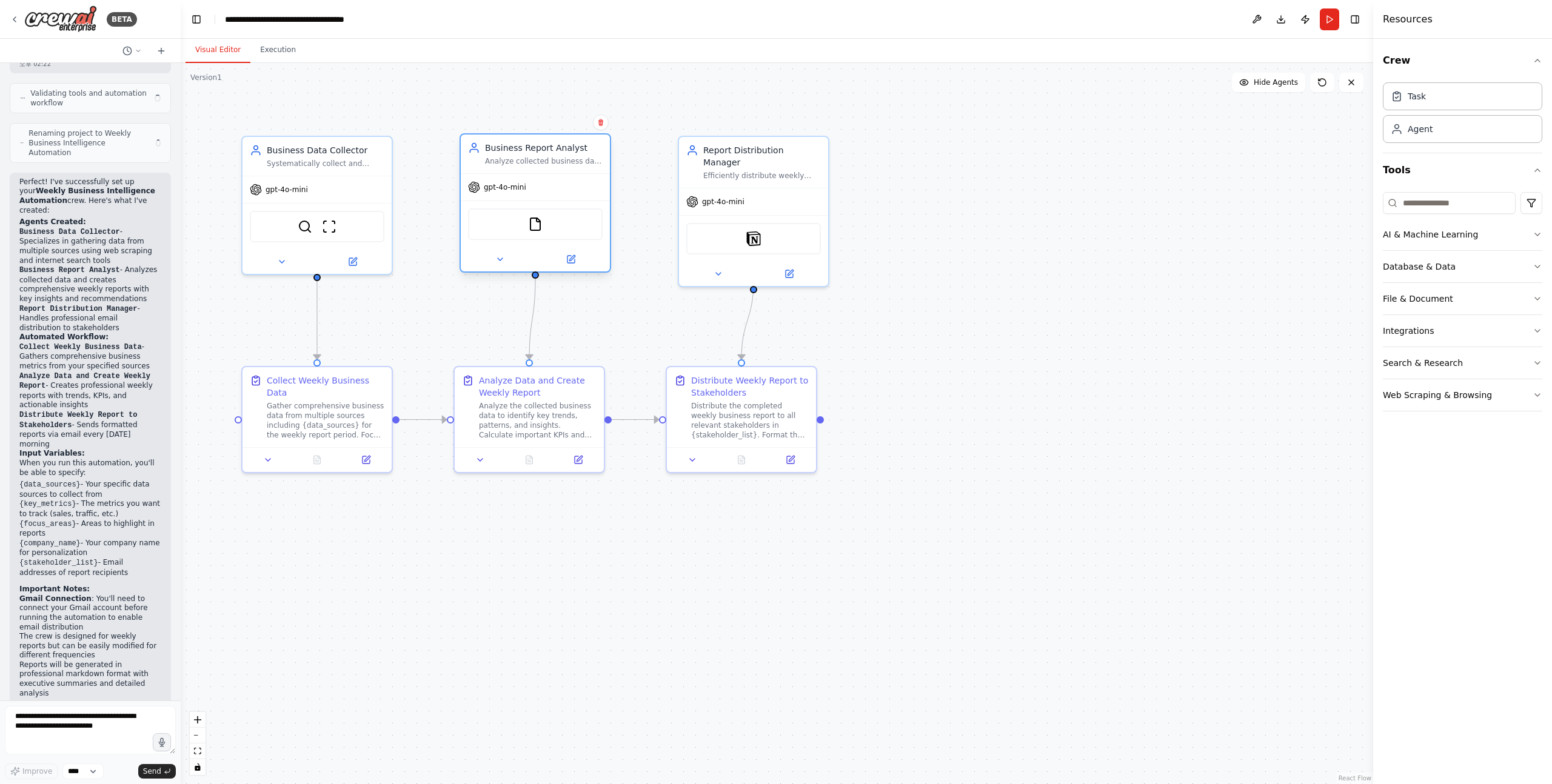
drag, startPoint x: 547, startPoint y: 164, endPoint x: 568, endPoint y: 177, distance: 24.7
click at [568, 177] on div "gpt-4o-mini" at bounding box center [535, 187] width 149 height 26
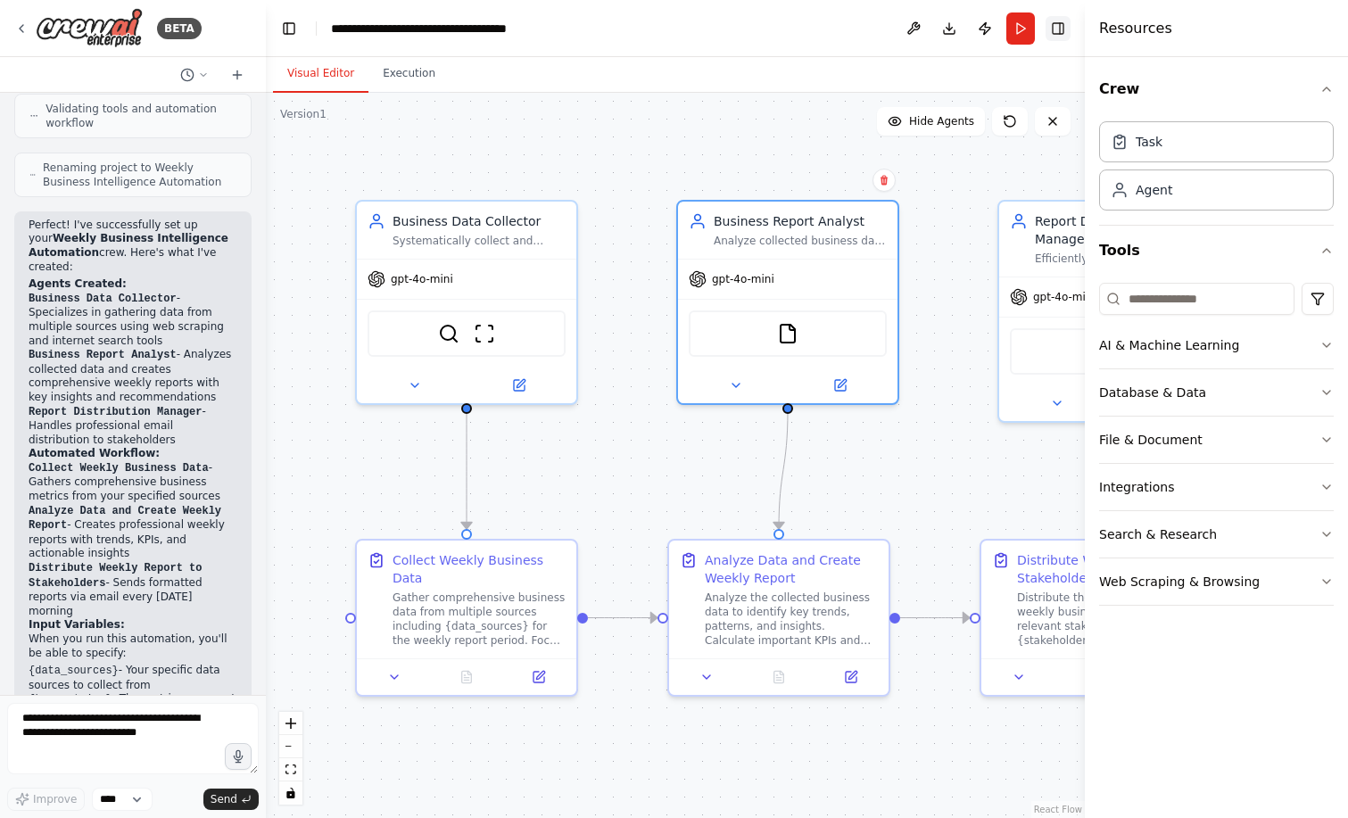
click at [1056, 30] on button "Toggle Right Sidebar" at bounding box center [1057, 28] width 25 height 25
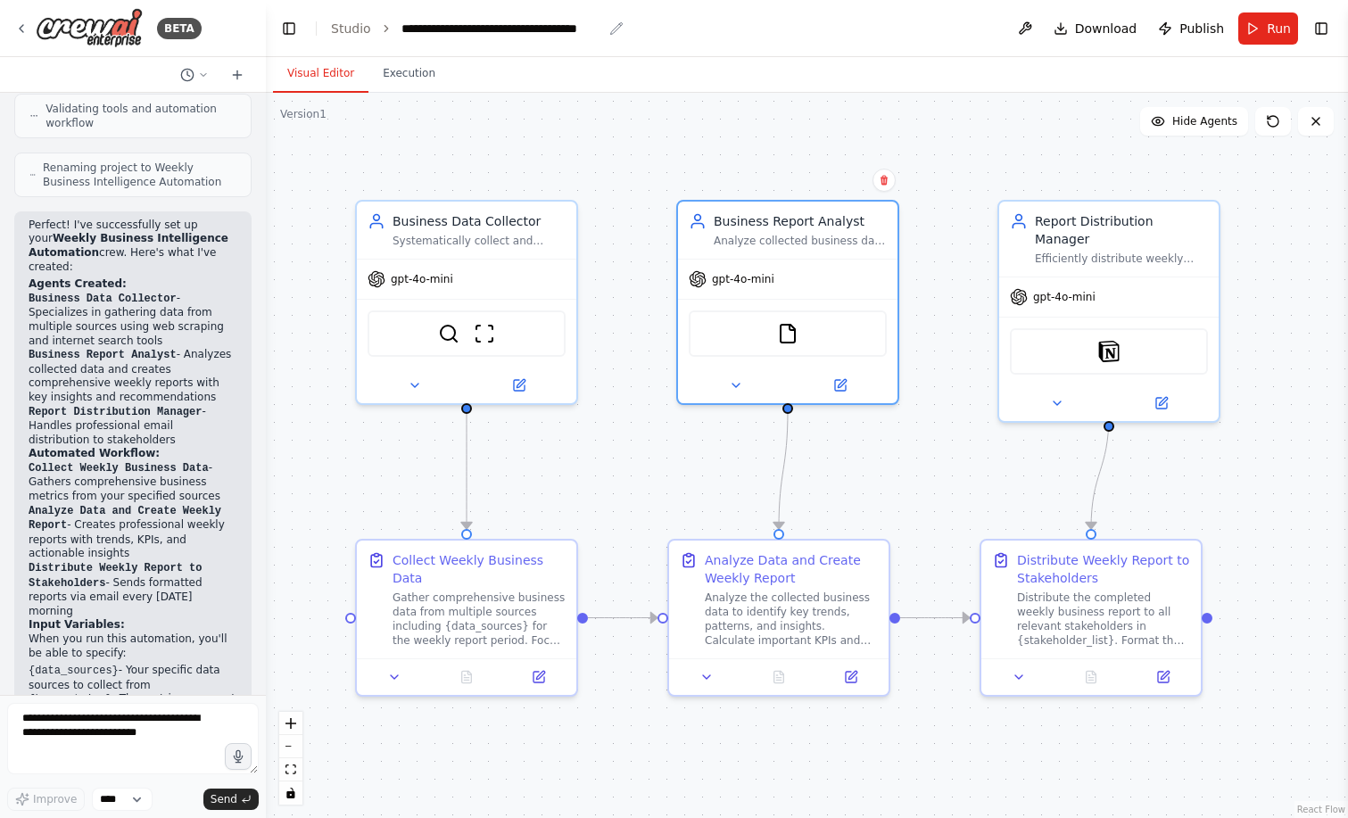
click at [564, 27] on div "**********" at bounding box center [501, 29] width 201 height 18
drag, startPoint x: 638, startPoint y: 32, endPoint x: 405, endPoint y: 31, distance: 232.8
click at [404, 31] on div "**********" at bounding box center [521, 29] width 241 height 18
copy div "**********"
drag, startPoint x: 398, startPoint y: 28, endPoint x: 681, endPoint y: 26, distance: 282.8
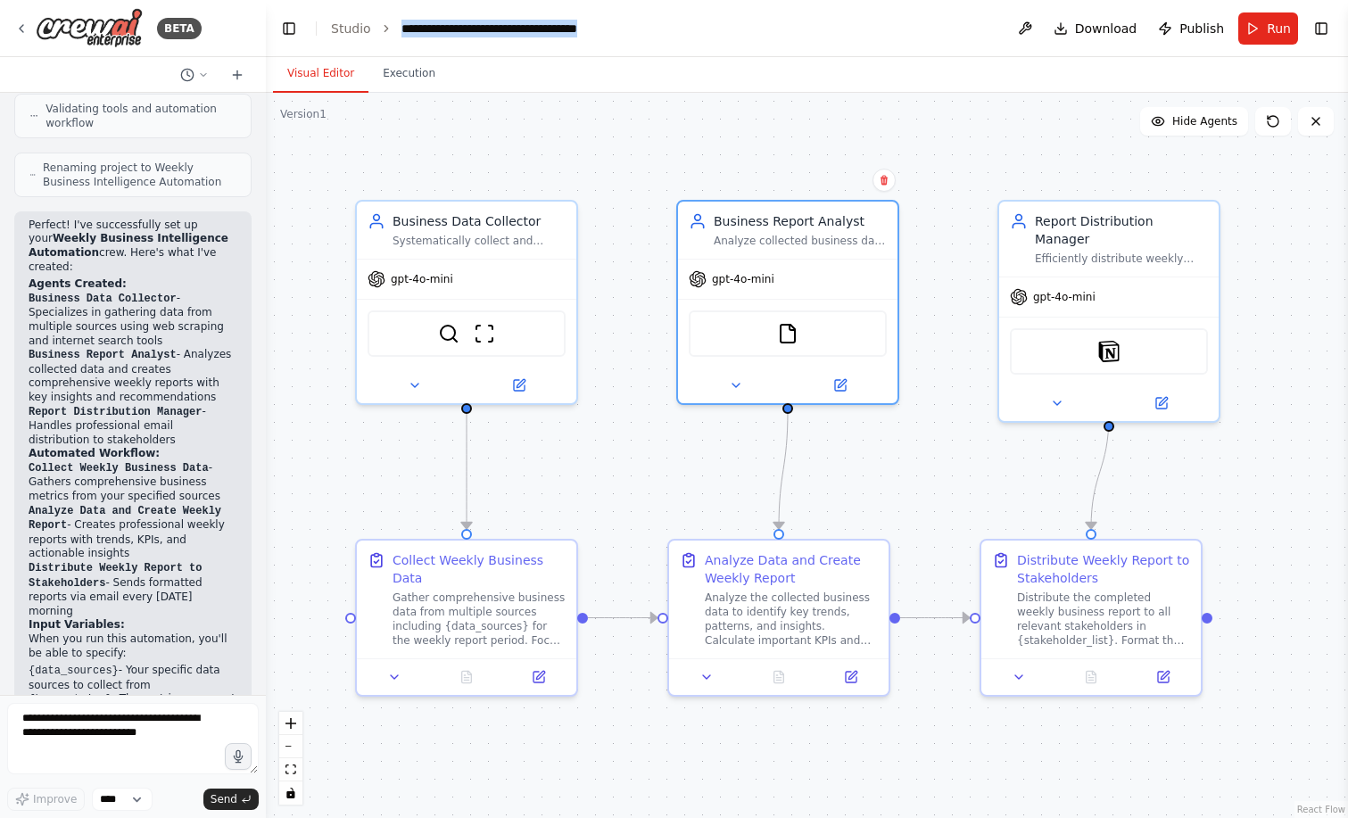
click at [681, 26] on header "**********" at bounding box center [807, 28] width 1082 height 57
copy div "**********"
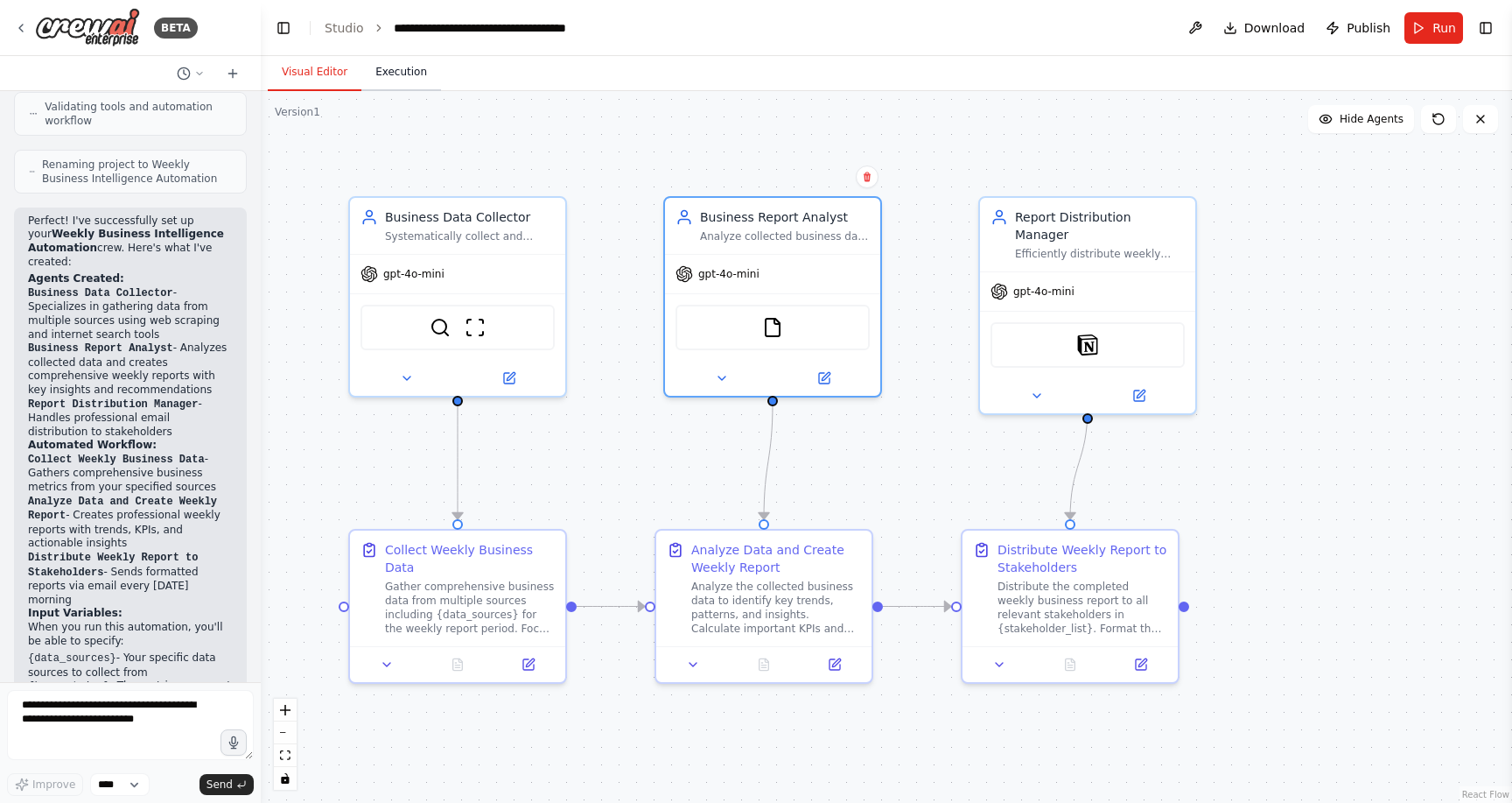
click at [397, 71] on button "Execution" at bounding box center [400, 72] width 79 height 36
click at [325, 77] on button "Visual Editor" at bounding box center [314, 72] width 93 height 36
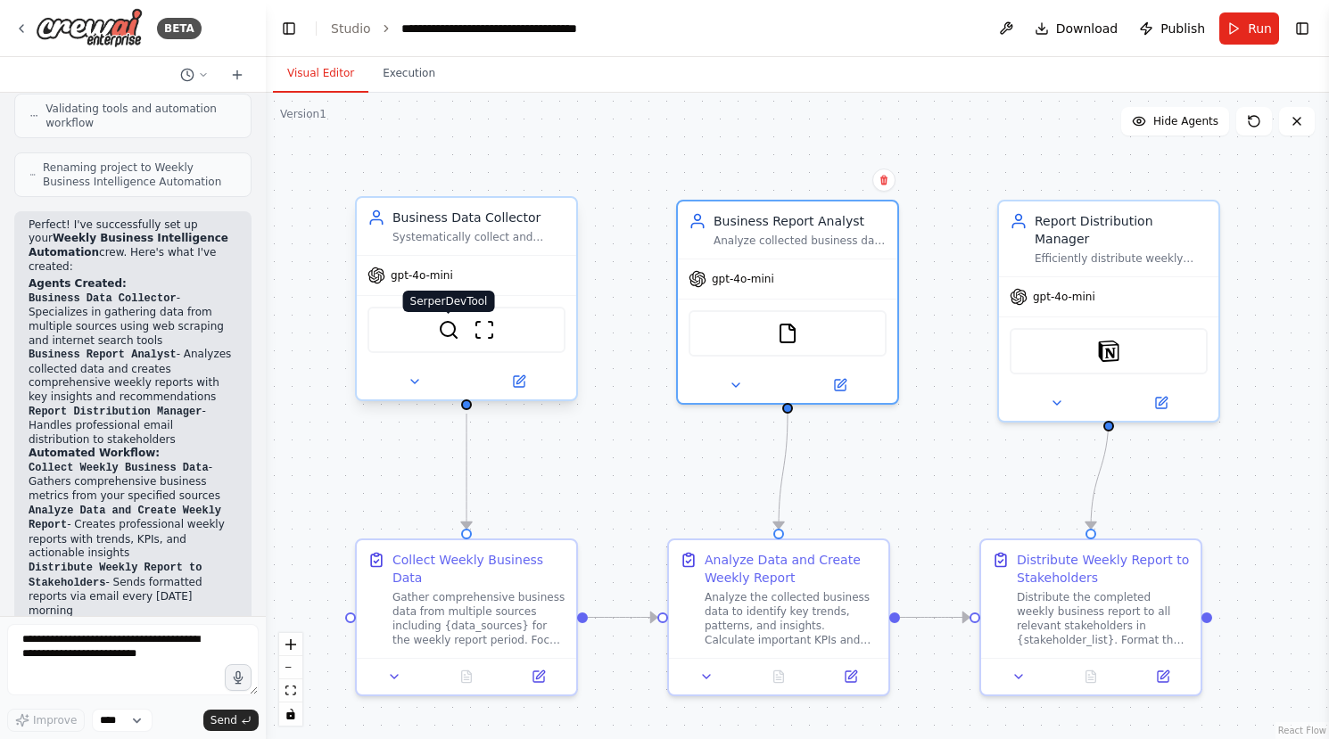
click at [454, 339] on img at bounding box center [448, 329] width 21 height 21
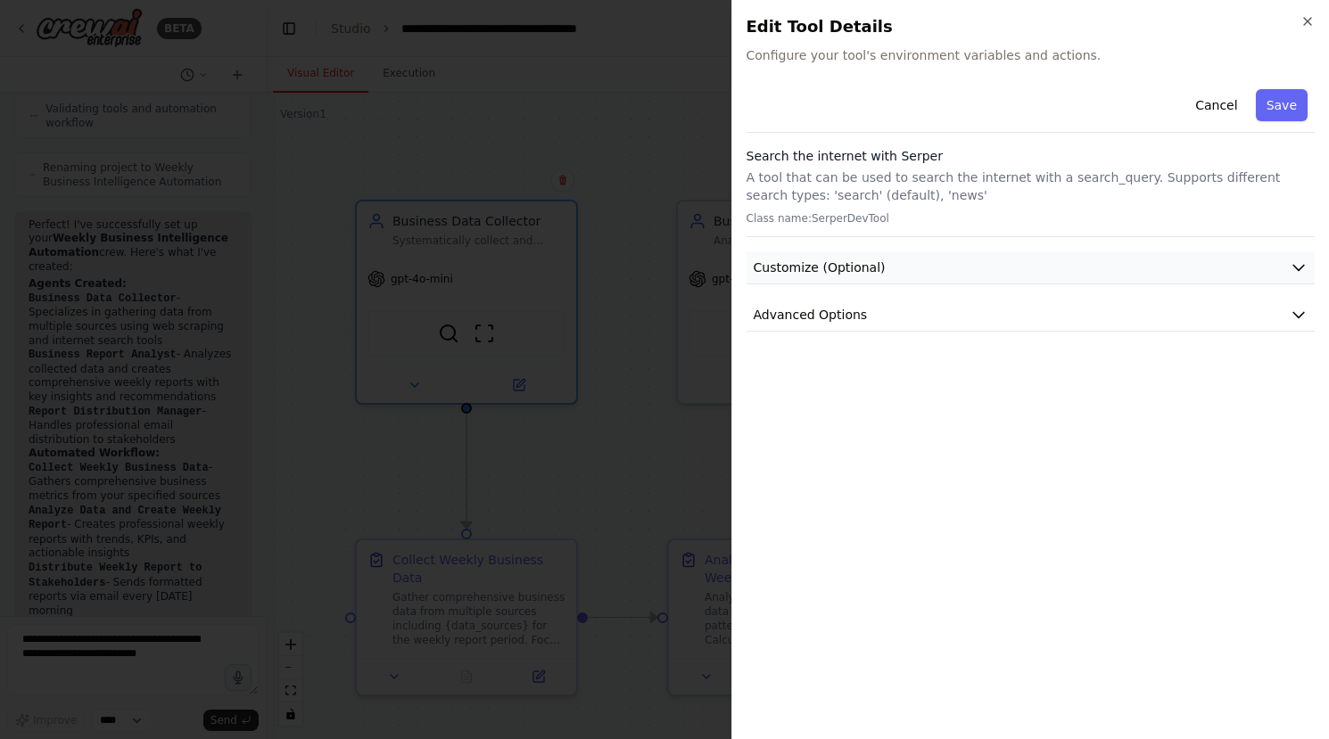
click at [972, 252] on button "Customize (Optional)" at bounding box center [1031, 268] width 569 height 33
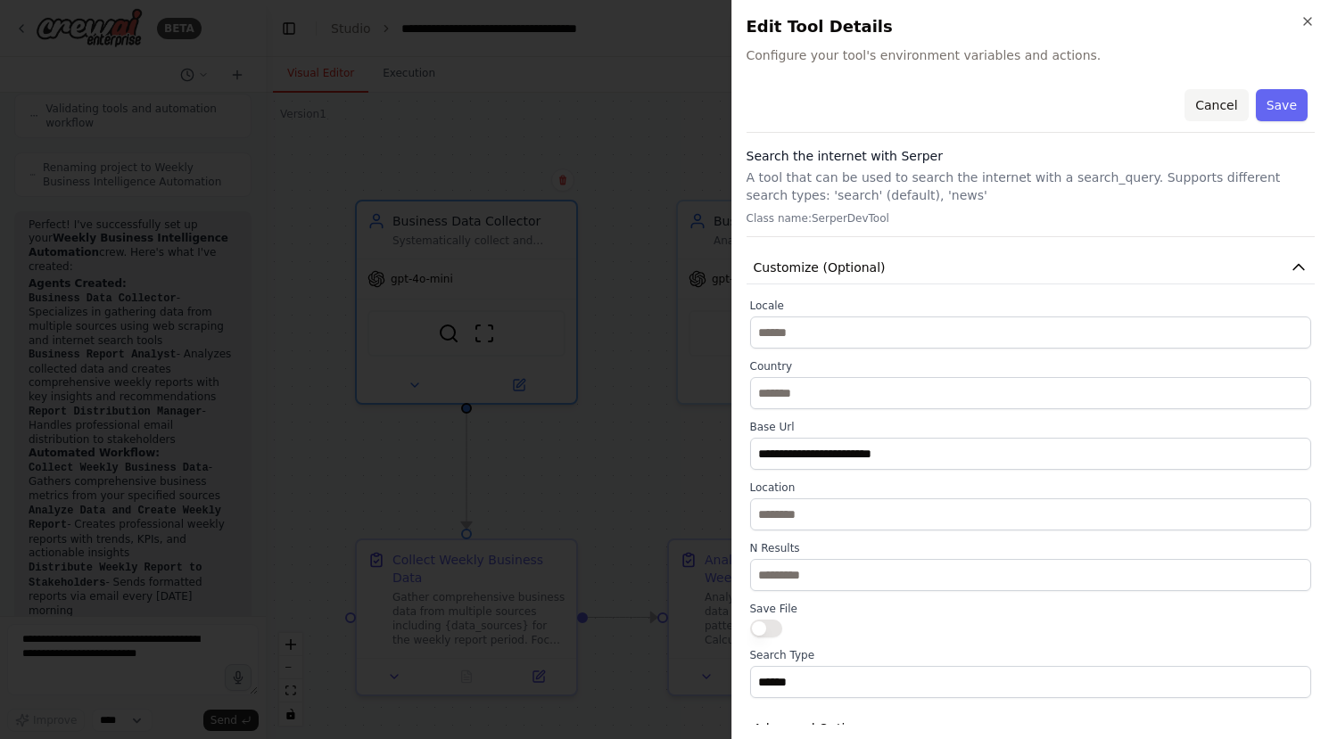
click at [1206, 103] on button "Cancel" at bounding box center [1215, 105] width 63 height 32
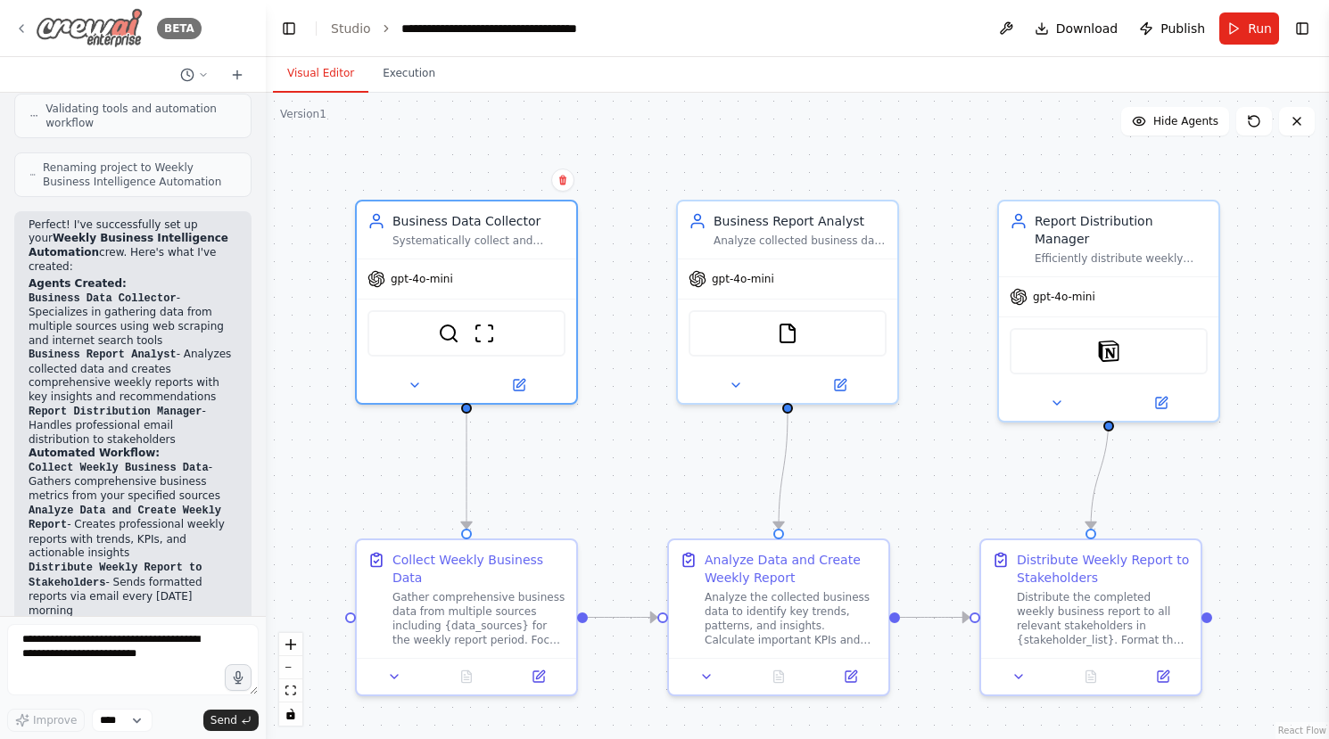
click at [111, 35] on img at bounding box center [89, 28] width 107 height 40
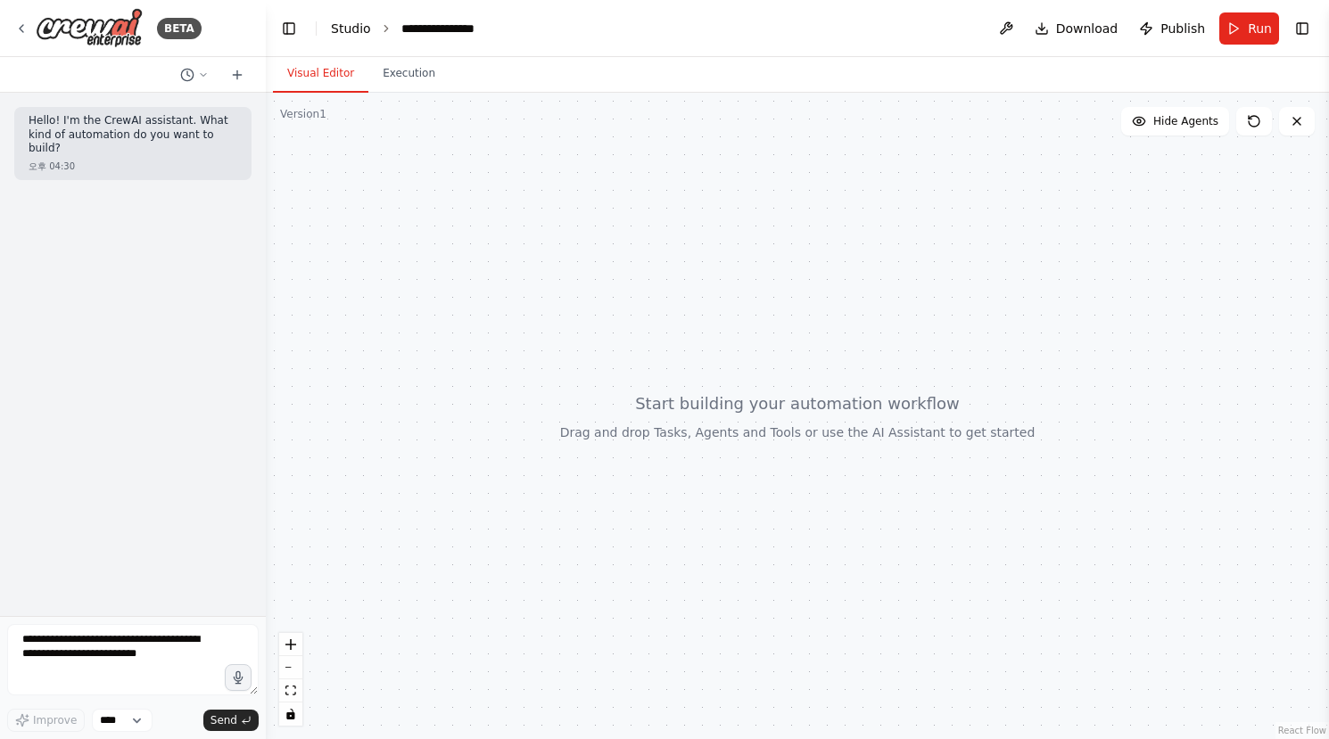
click at [364, 34] on link "Studio" at bounding box center [351, 28] width 40 height 14
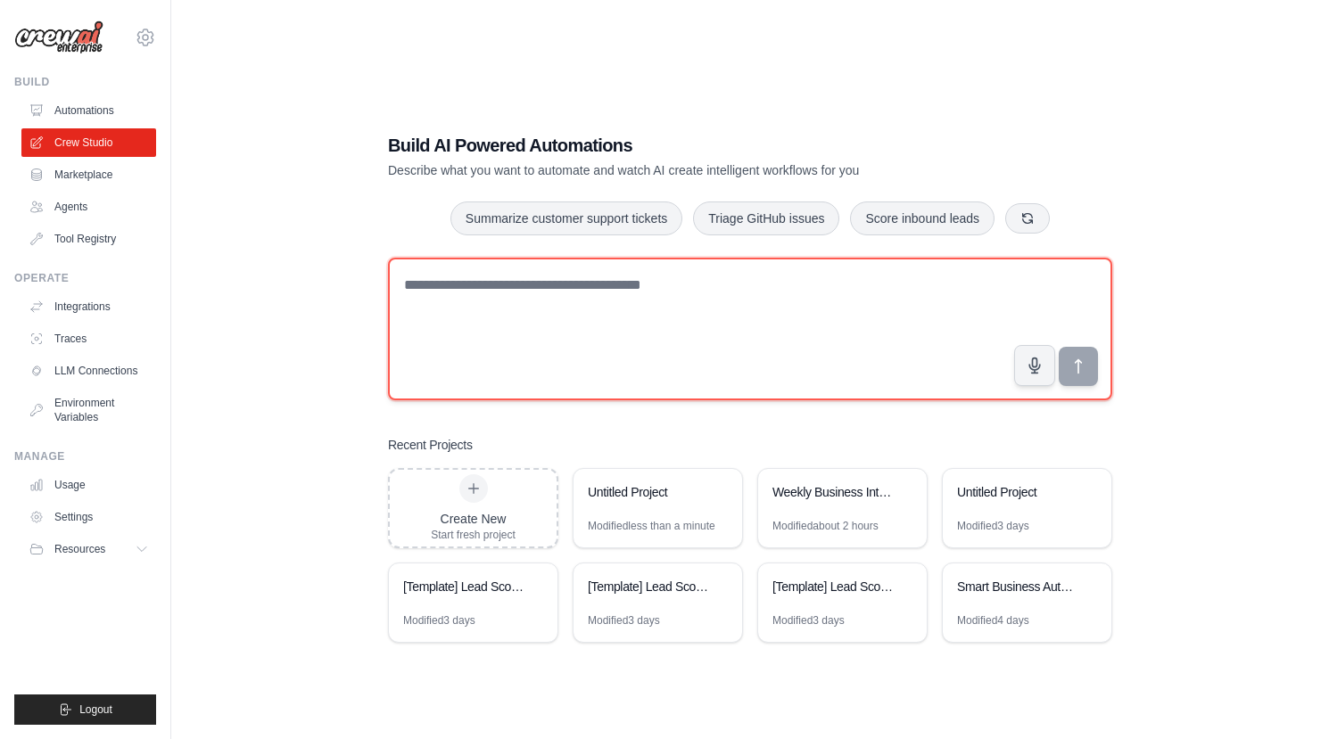
click at [577, 307] on textarea at bounding box center [750, 329] width 724 height 143
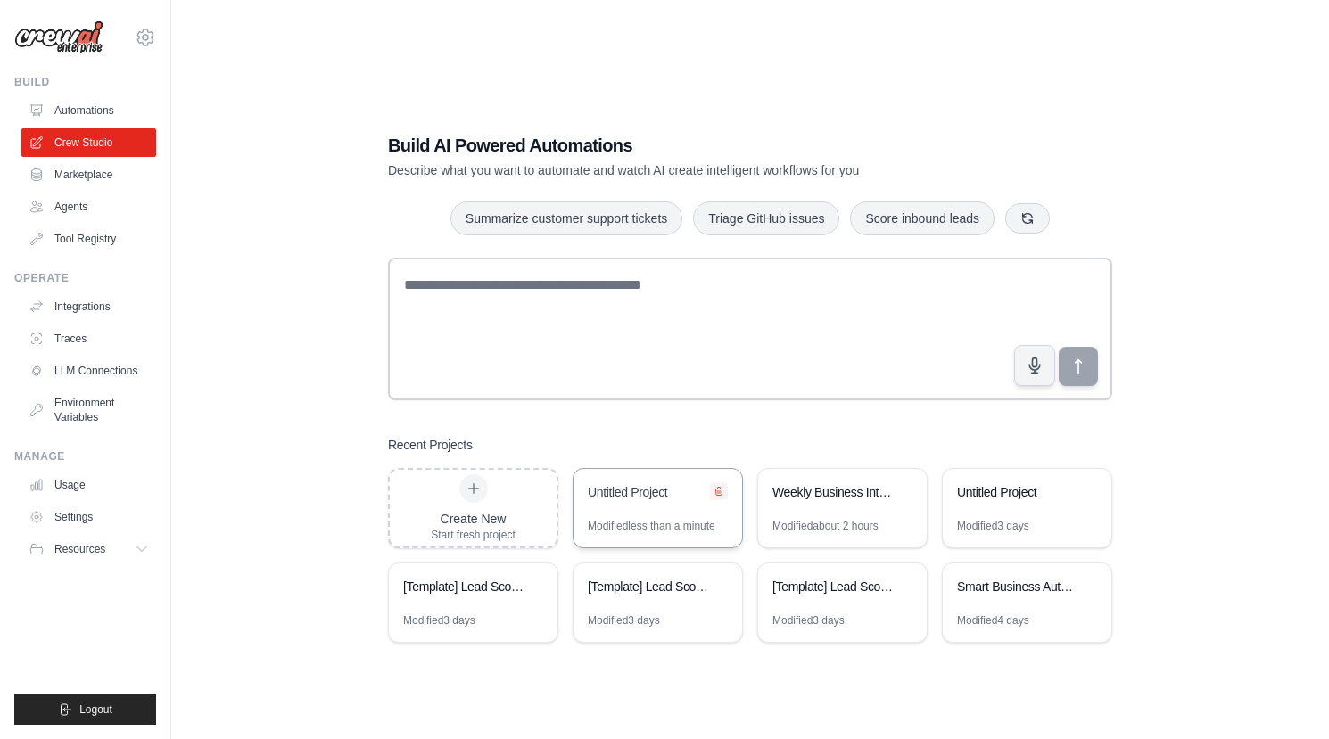
click at [719, 494] on icon at bounding box center [719, 491] width 11 height 11
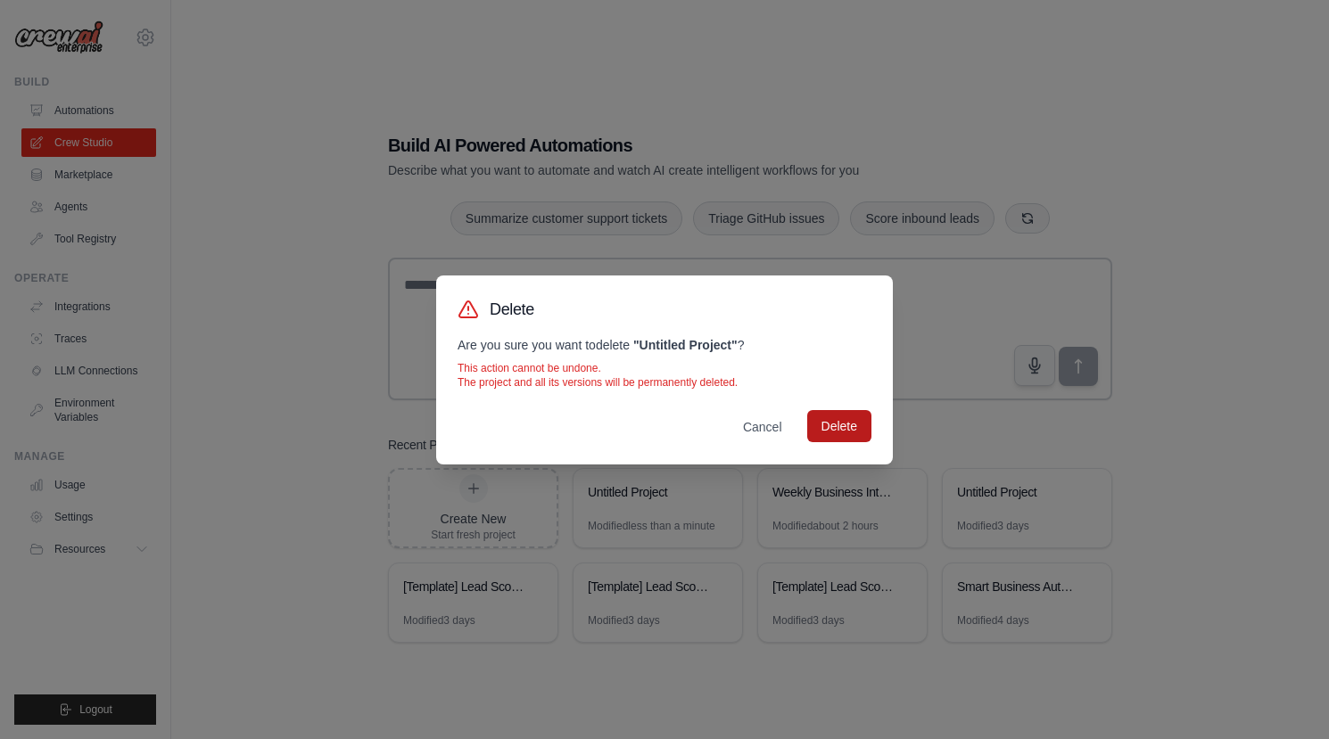
click at [826, 424] on button "Delete" at bounding box center [839, 426] width 64 height 32
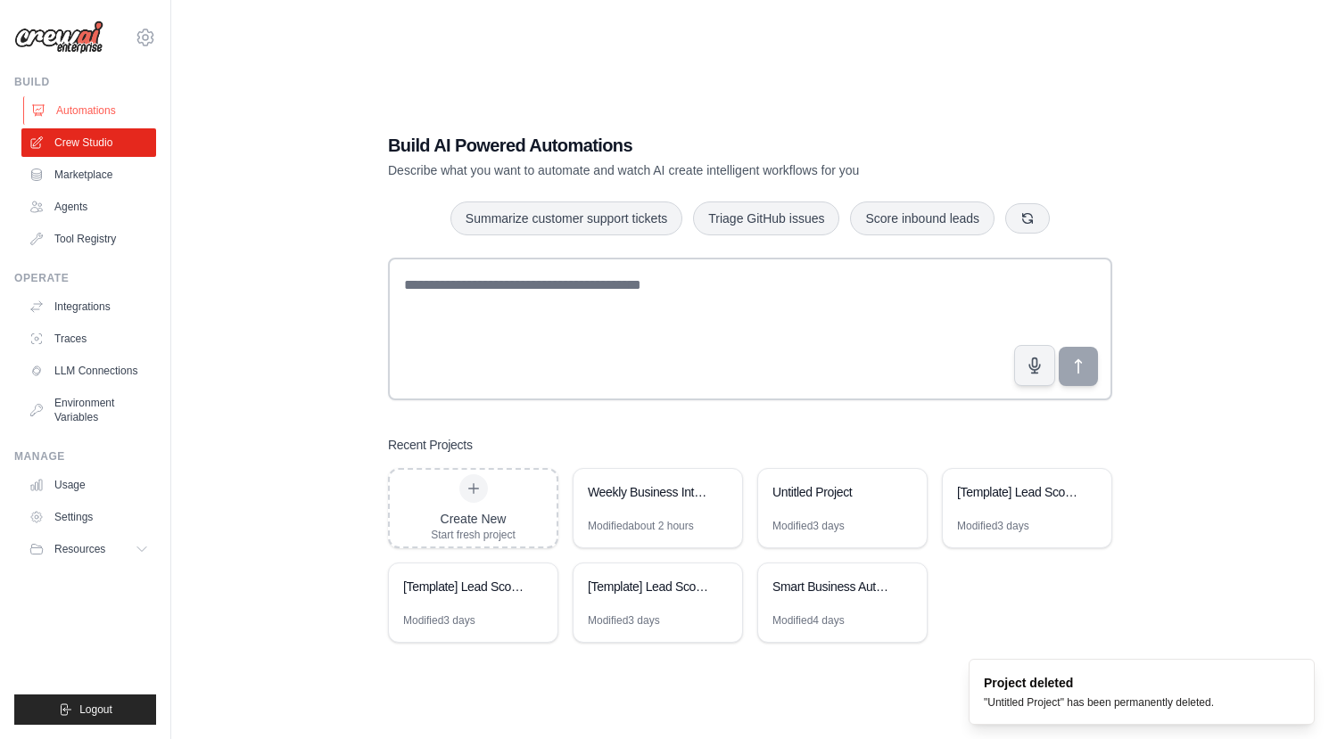
click at [93, 120] on link "Automations" at bounding box center [90, 110] width 135 height 29
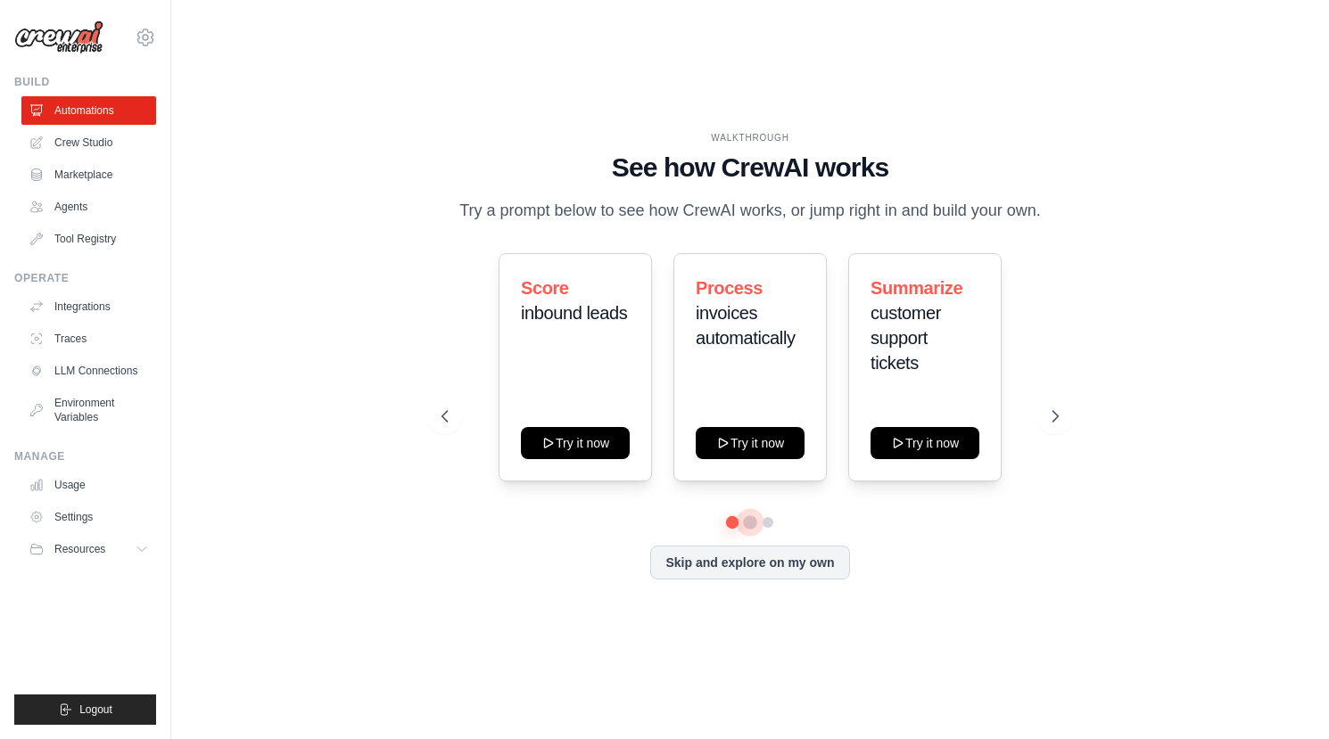
click at [749, 524] on button at bounding box center [750, 523] width 14 height 14
click at [773, 517] on button at bounding box center [768, 523] width 14 height 14
click at [747, 522] on button at bounding box center [750, 522] width 12 height 12
click at [728, 520] on button at bounding box center [732, 522] width 12 height 12
click at [1053, 417] on icon at bounding box center [1057, 417] width 18 height 18
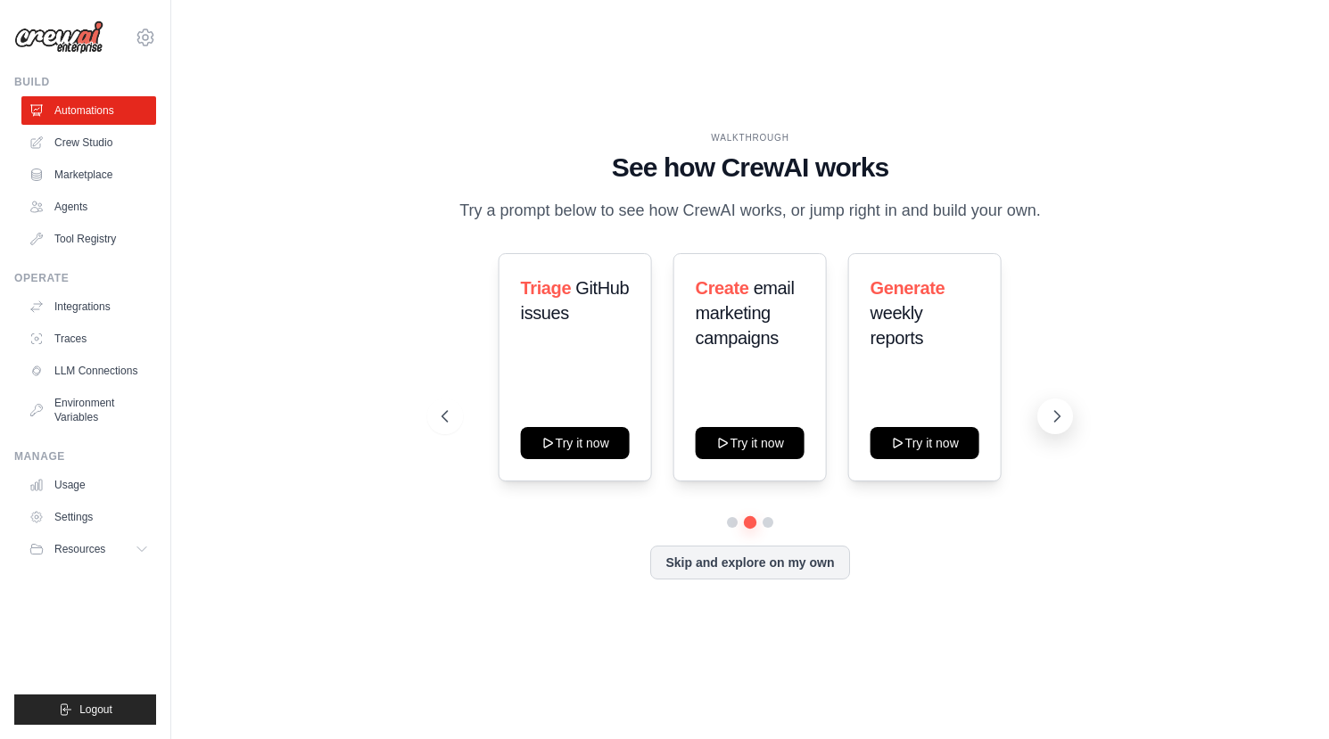
click at [1053, 417] on icon at bounding box center [1057, 417] width 18 height 18
drag, startPoint x: 1053, startPoint y: 417, endPoint x: 1131, endPoint y: 329, distance: 116.9
click at [1131, 329] on div "WALKTHROUGH See how [PERSON_NAME] works Try a prompt below to see how [PERSON_N…" at bounding box center [750, 370] width 1101 height 704
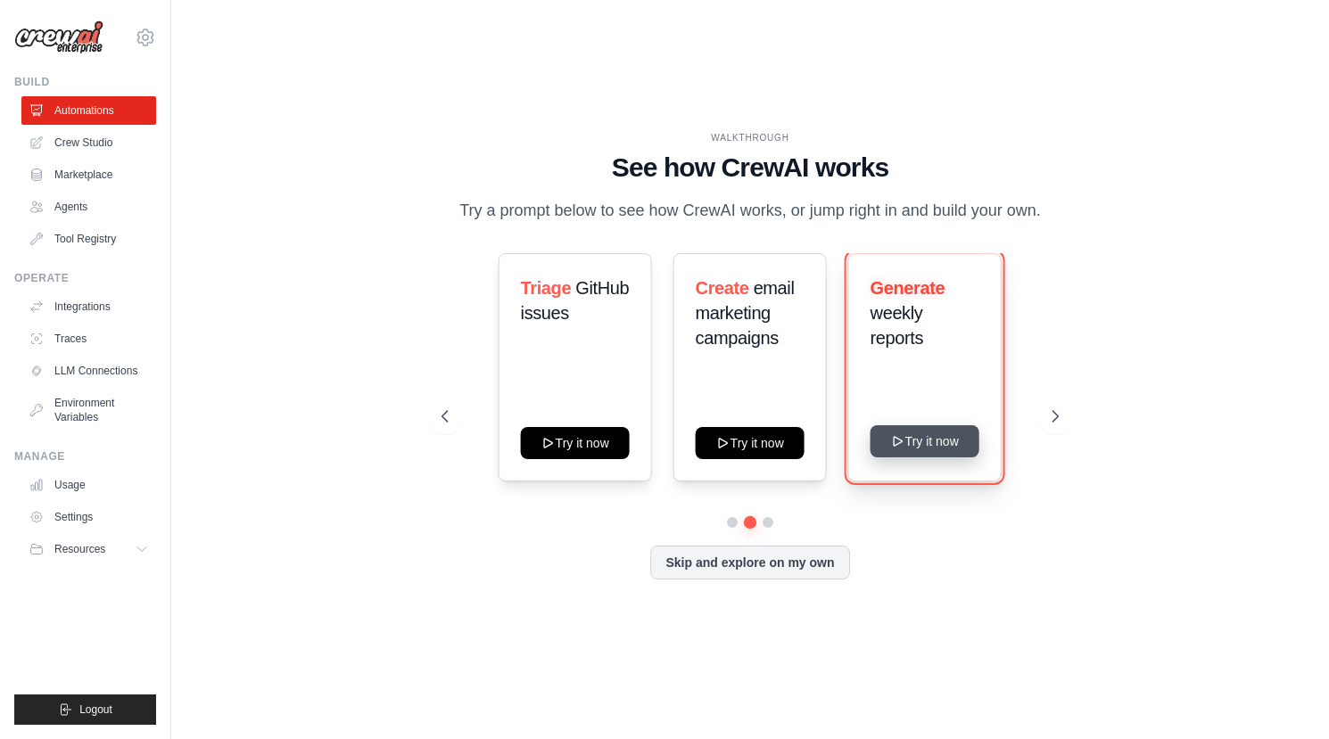
click at [943, 442] on button "Try it now" at bounding box center [925, 441] width 109 height 32
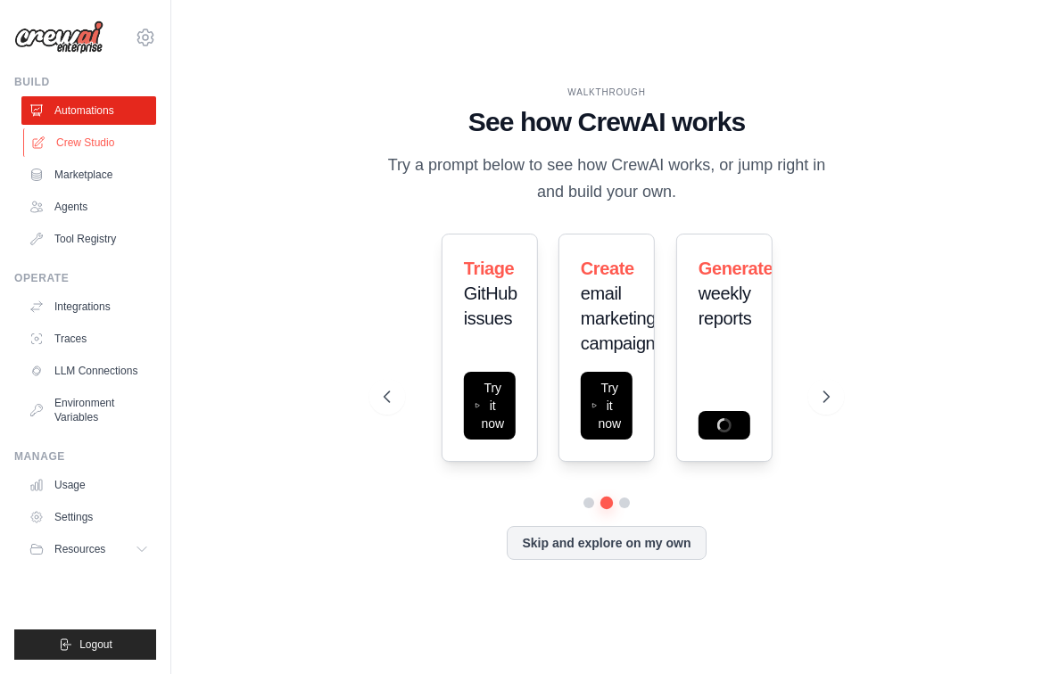
click at [78, 139] on link "Crew Studio" at bounding box center [90, 142] width 135 height 29
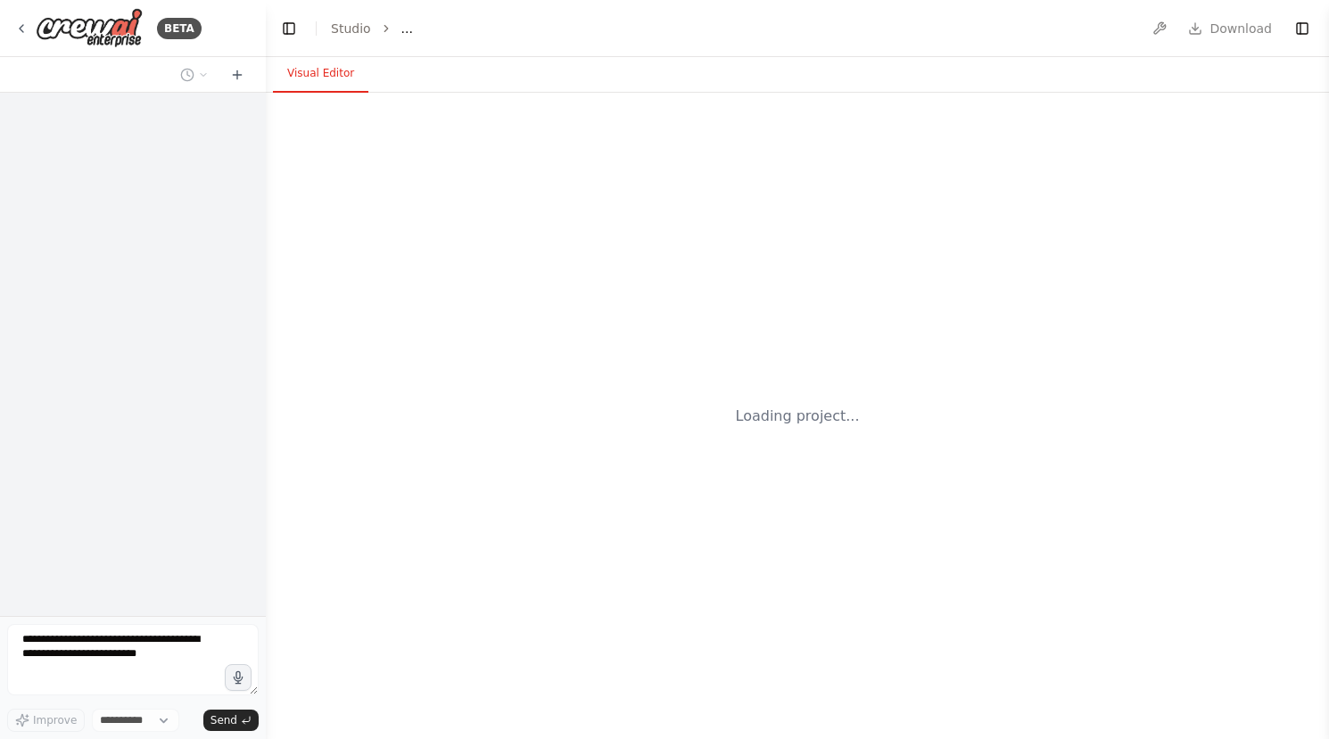
select select "****"
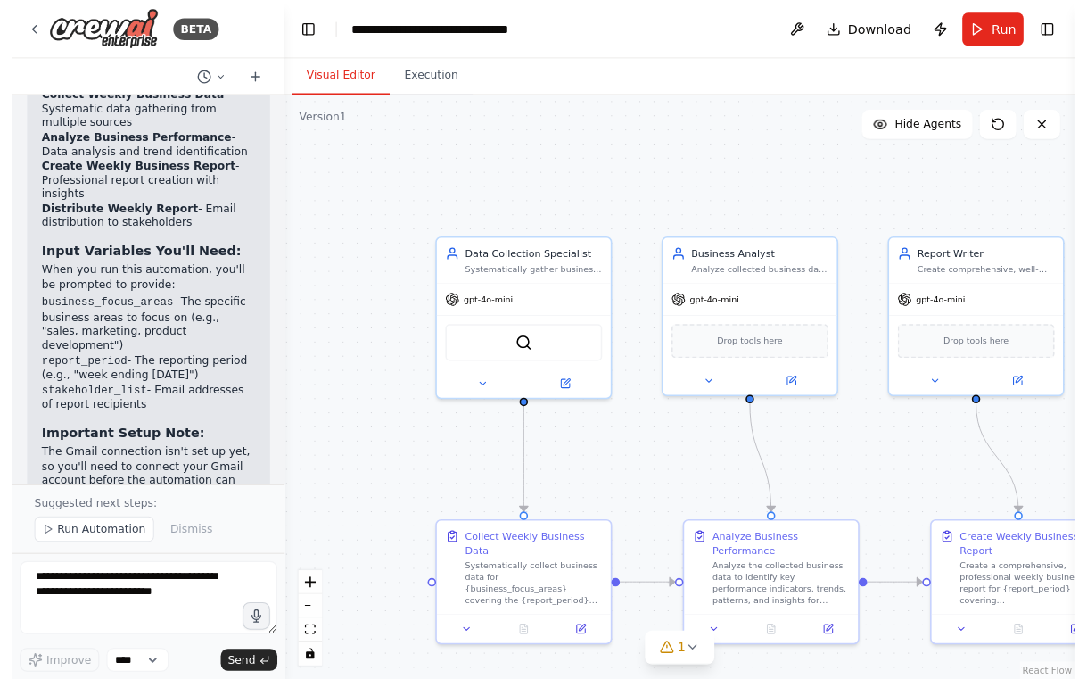
scroll to position [1893, 0]
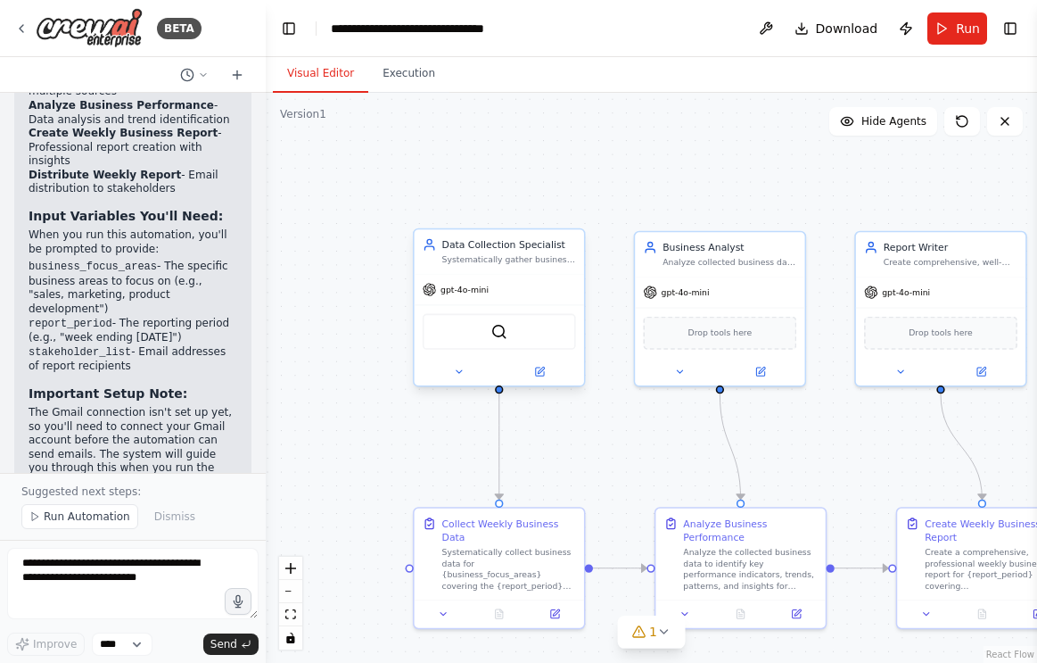
click at [507, 247] on div "Data Collection Specialist" at bounding box center [509, 243] width 134 height 13
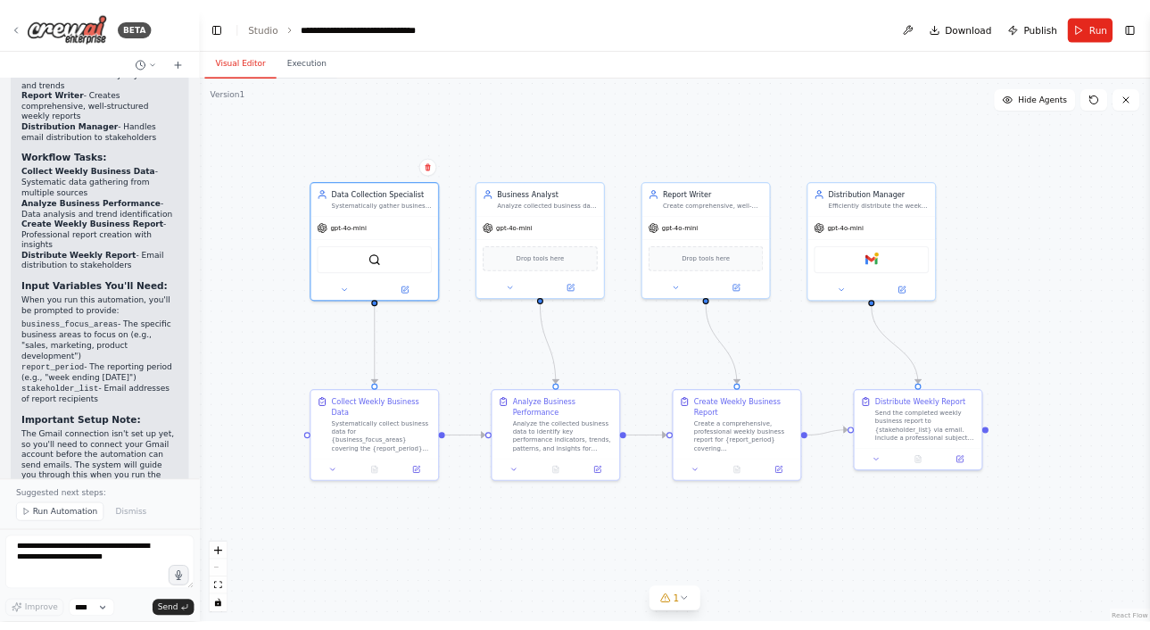
scroll to position [1738, 0]
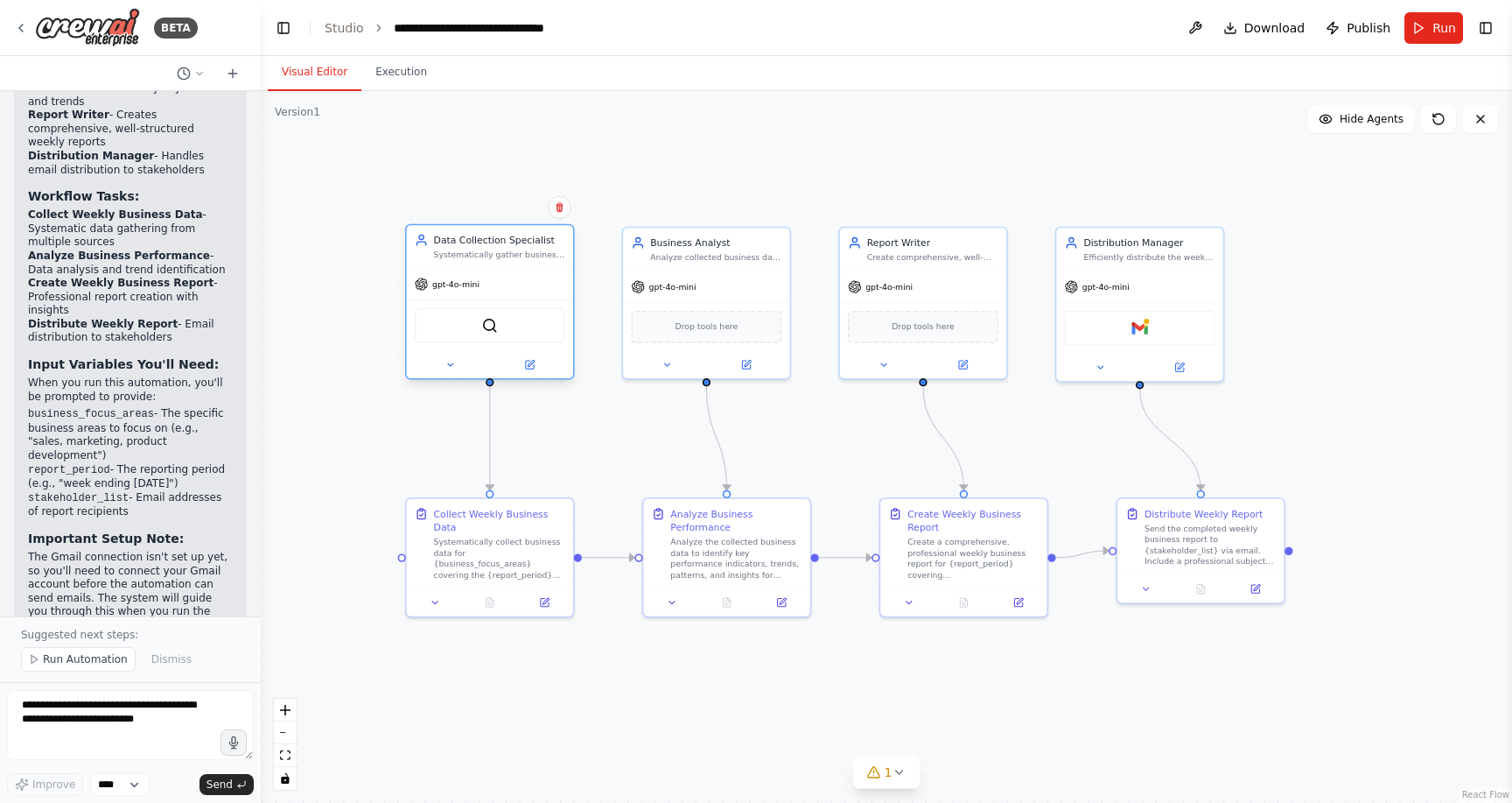
click at [494, 311] on div "SerperDevTool" at bounding box center [490, 326] width 150 height 35
click at [494, 340] on div "SerperDevTool" at bounding box center [490, 326] width 150 height 35
click at [489, 336] on div "SerperDevTool" at bounding box center [490, 326] width 150 height 35
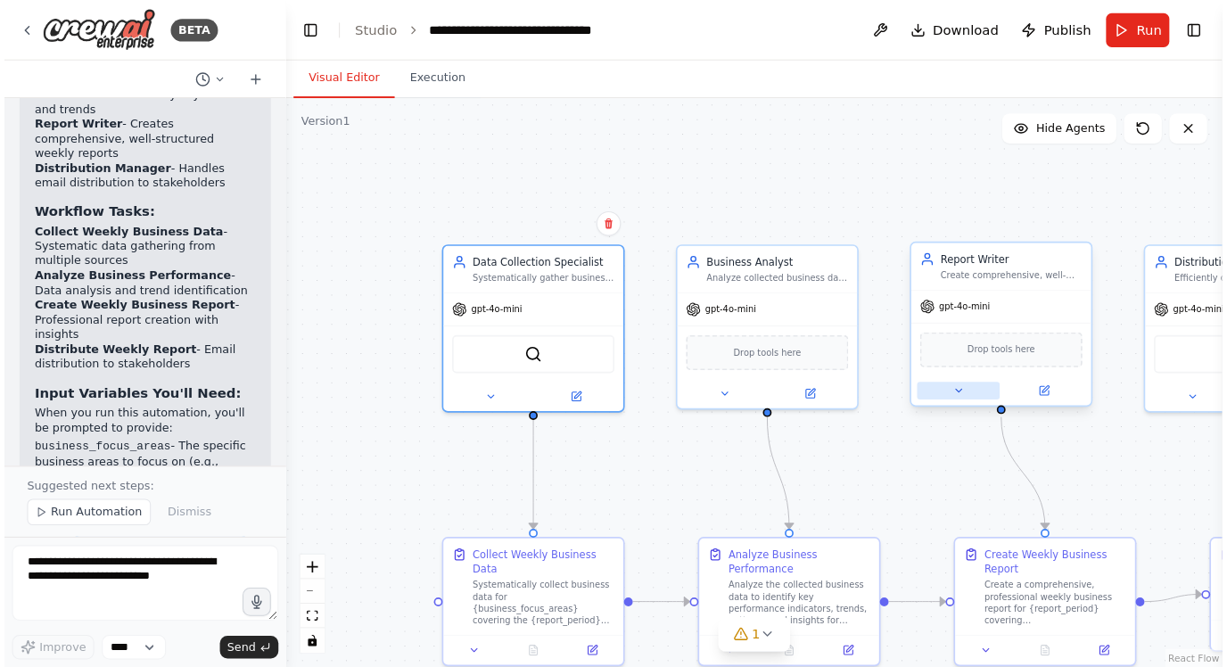
scroll to position [1893, 0]
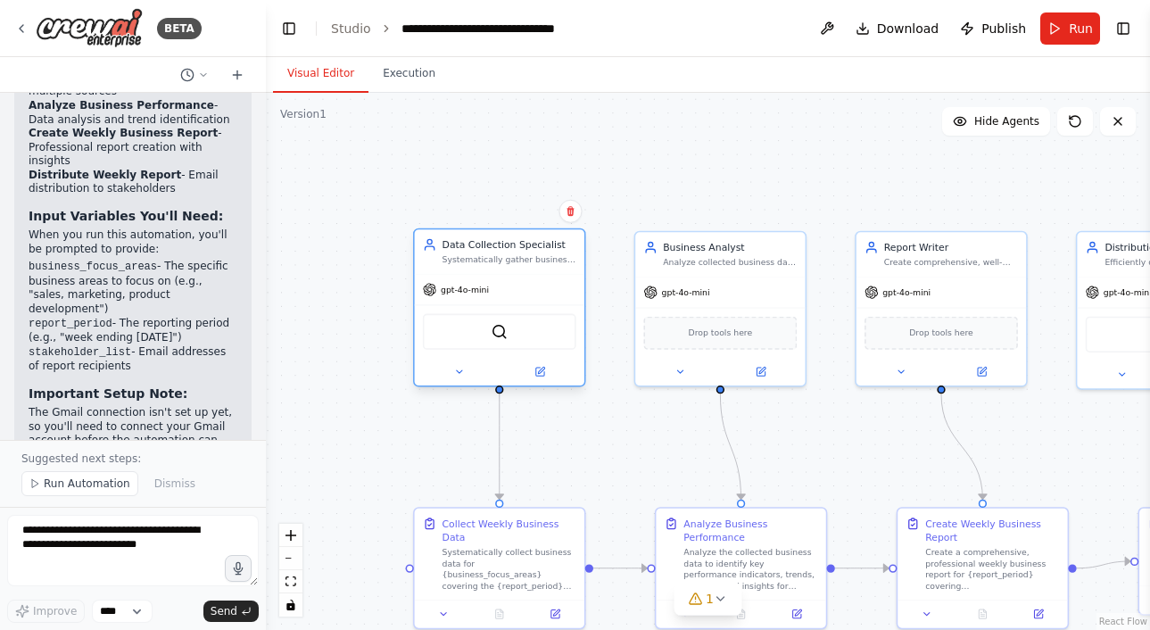
click at [508, 332] on div "SerperDevTool" at bounding box center [499, 332] width 153 height 36
click at [502, 332] on img at bounding box center [499, 331] width 17 height 17
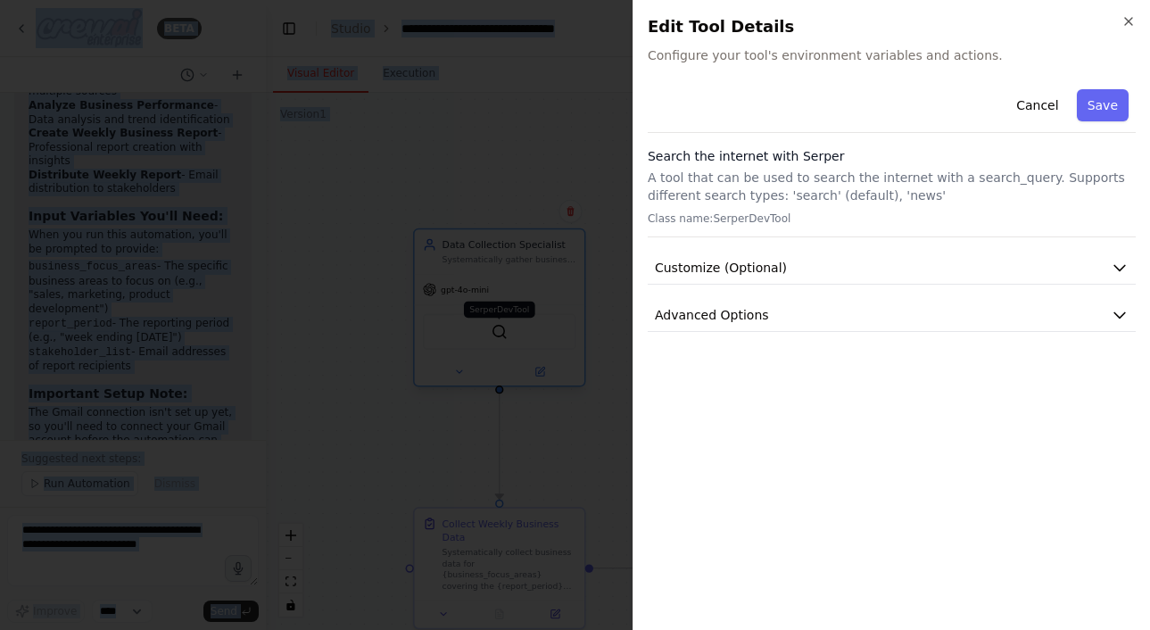
click at [502, 332] on div at bounding box center [575, 315] width 1150 height 630
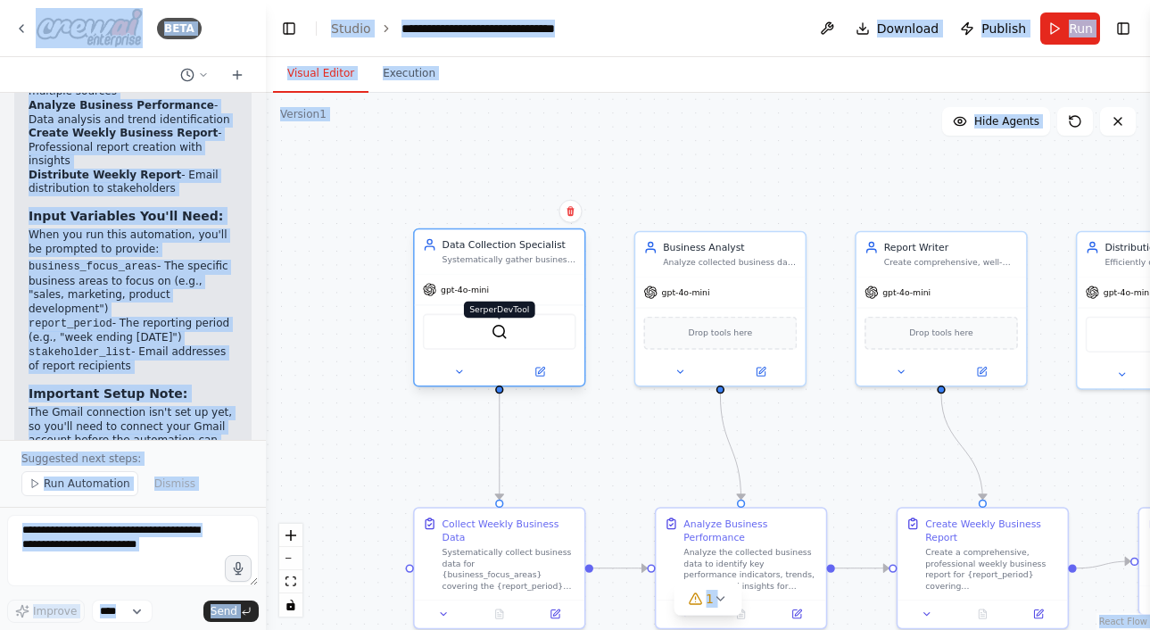
click at [502, 332] on img at bounding box center [499, 331] width 17 height 17
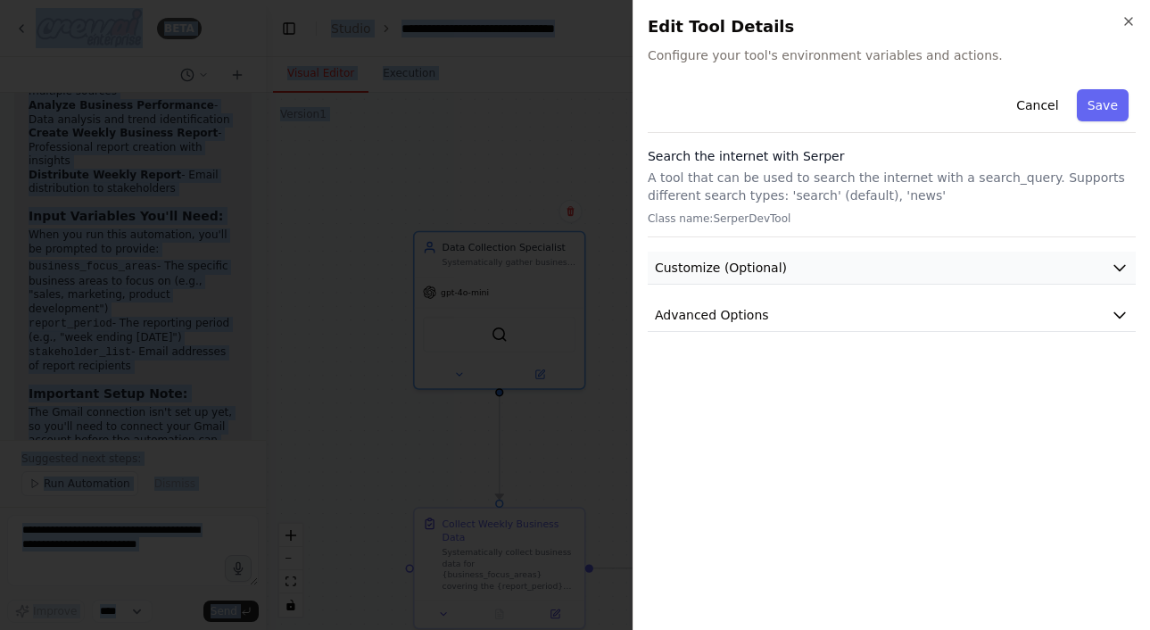
click at [841, 265] on button "Customize (Optional)" at bounding box center [892, 268] width 488 height 33
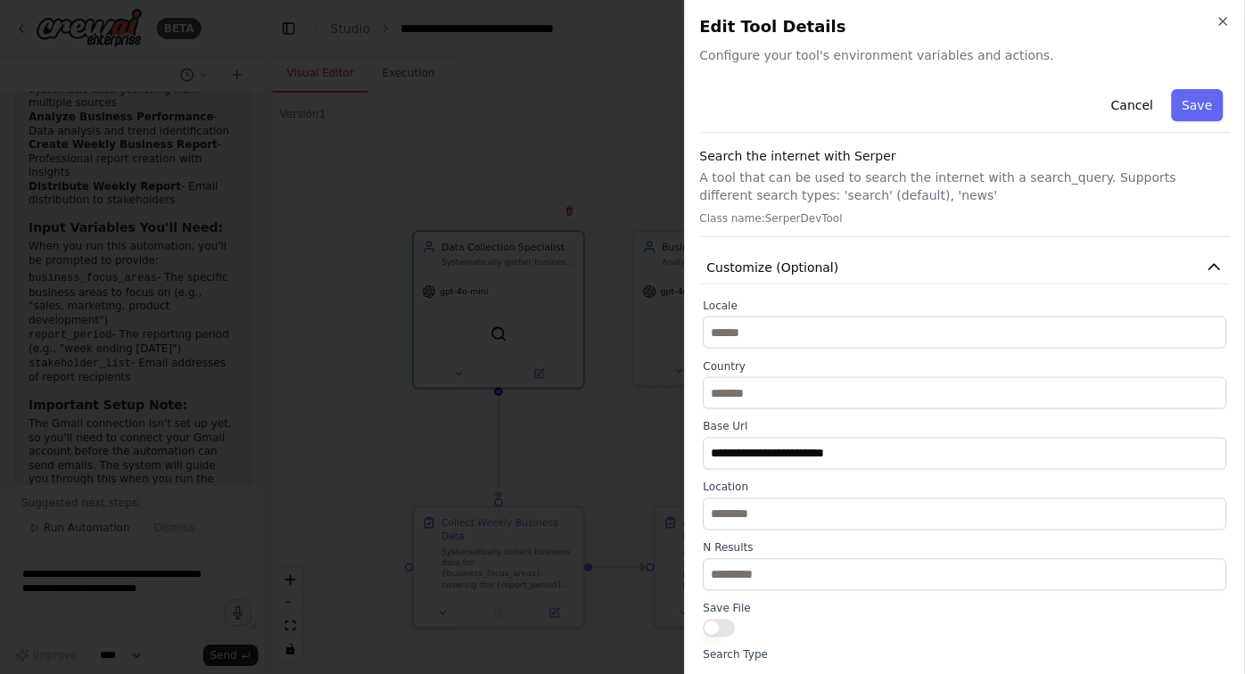
scroll to position [1881, 0]
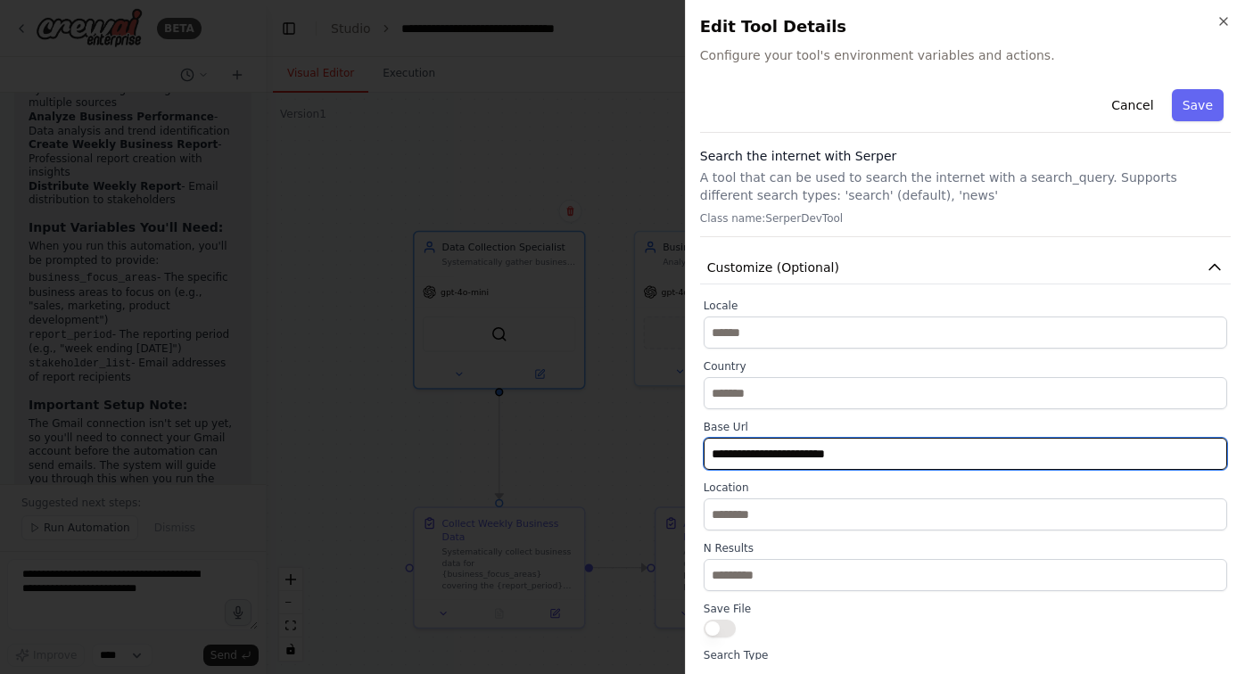
drag, startPoint x: 881, startPoint y: 455, endPoint x: 659, endPoint y: 447, distance: 222.2
click at [658, 447] on body "BETA Set up a crew that collects data from multiple sources, creates comprehens…" at bounding box center [622, 337] width 1245 height 674
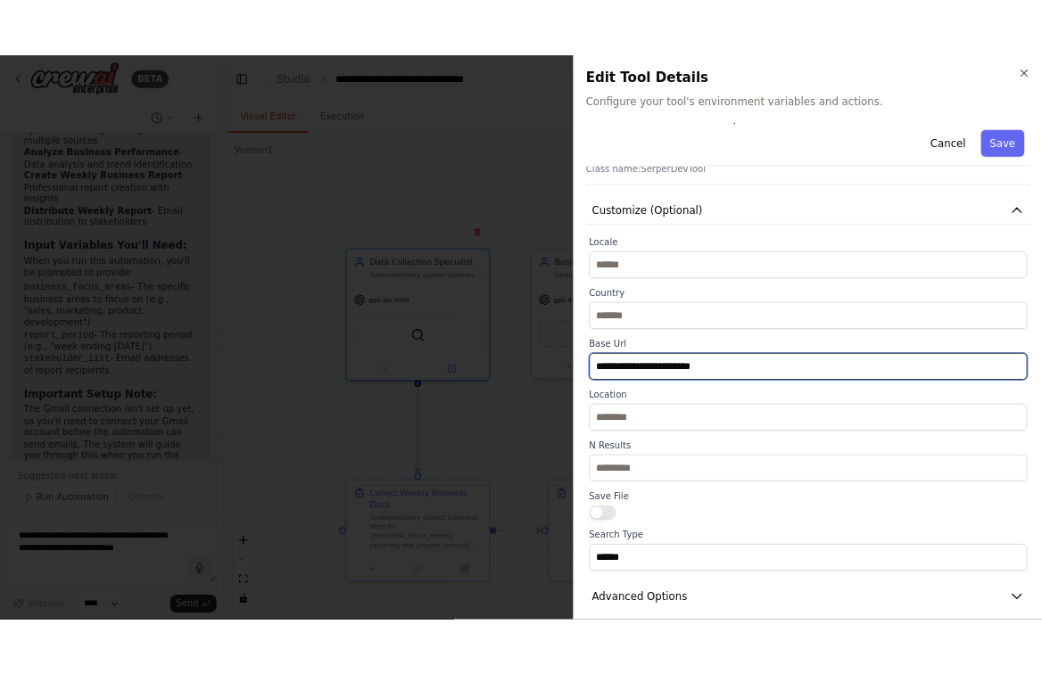
scroll to position [100, 0]
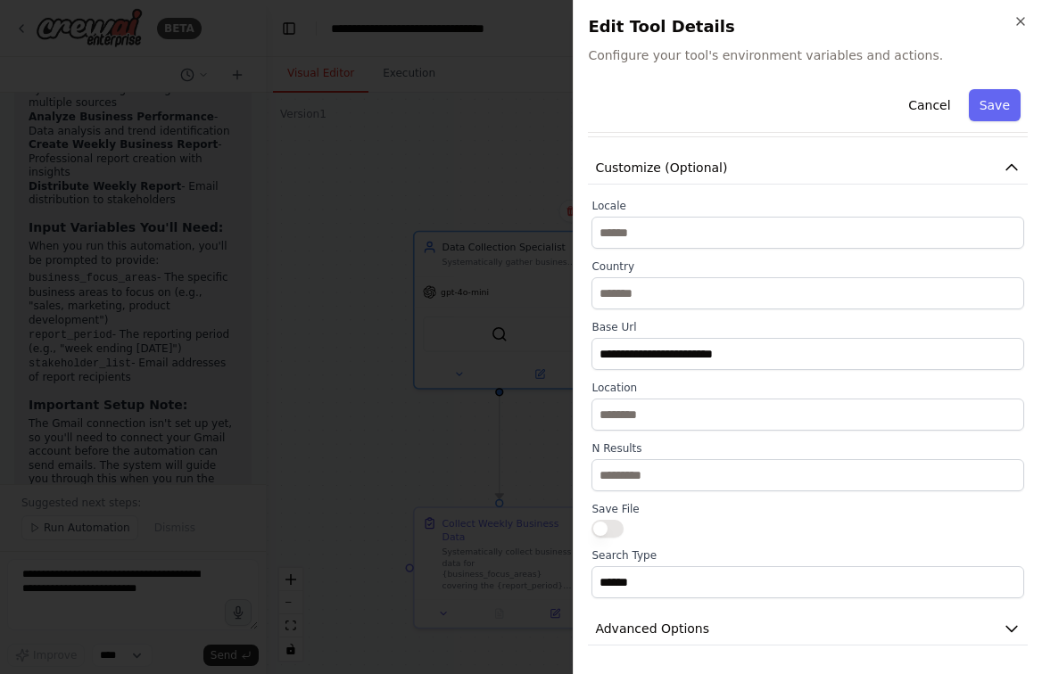
click at [1022, 32] on h2 "Edit Tool Details" at bounding box center [808, 26] width 440 height 25
click at [1019, 21] on icon "button" at bounding box center [1020, 21] width 14 height 14
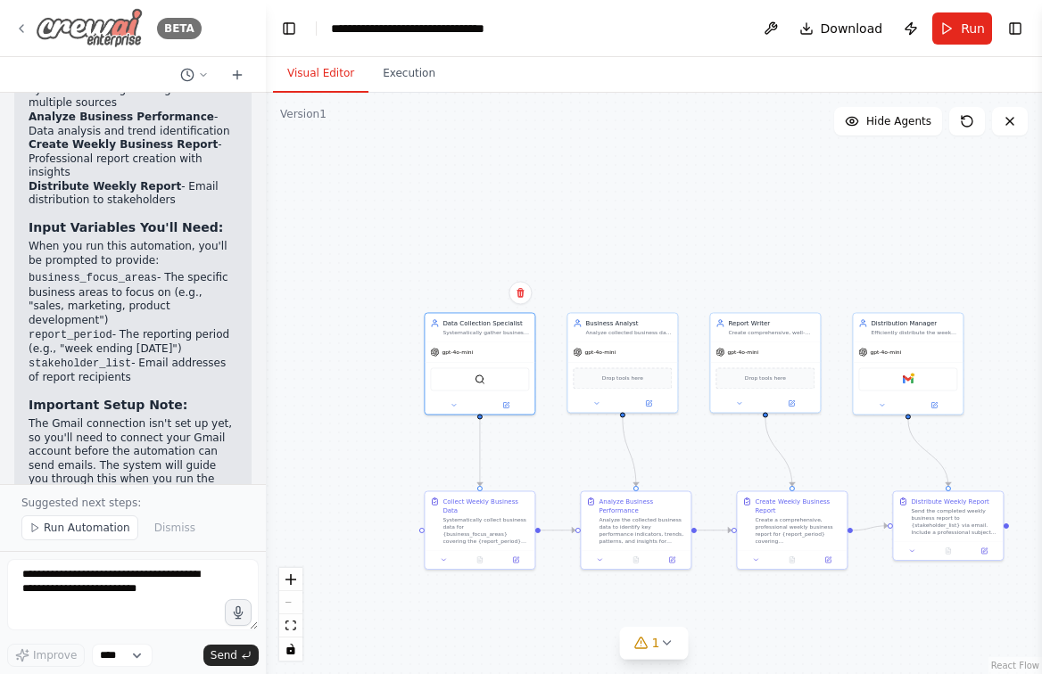
click at [112, 35] on img at bounding box center [89, 28] width 107 height 40
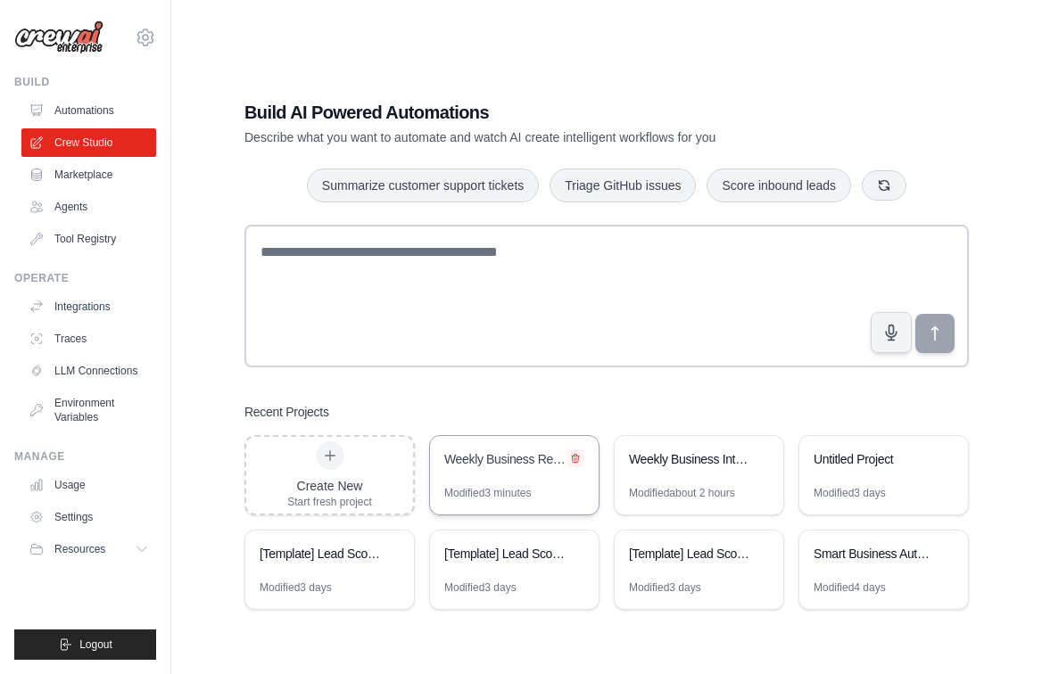
click at [577, 459] on icon at bounding box center [575, 459] width 7 height 8
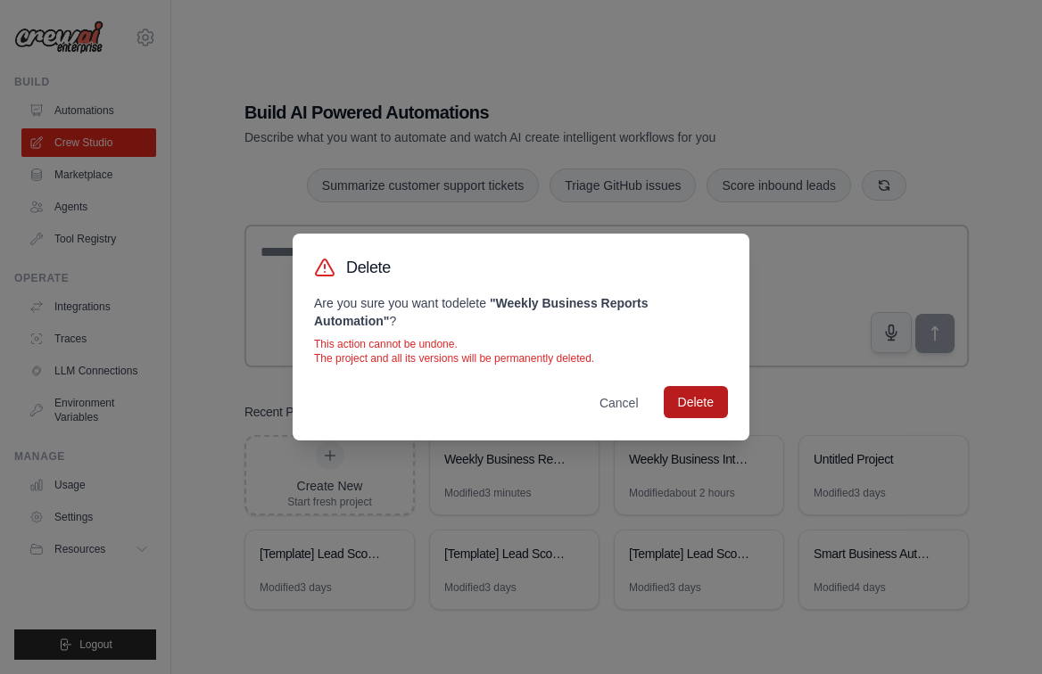
click at [686, 386] on button "Delete" at bounding box center [696, 402] width 64 height 32
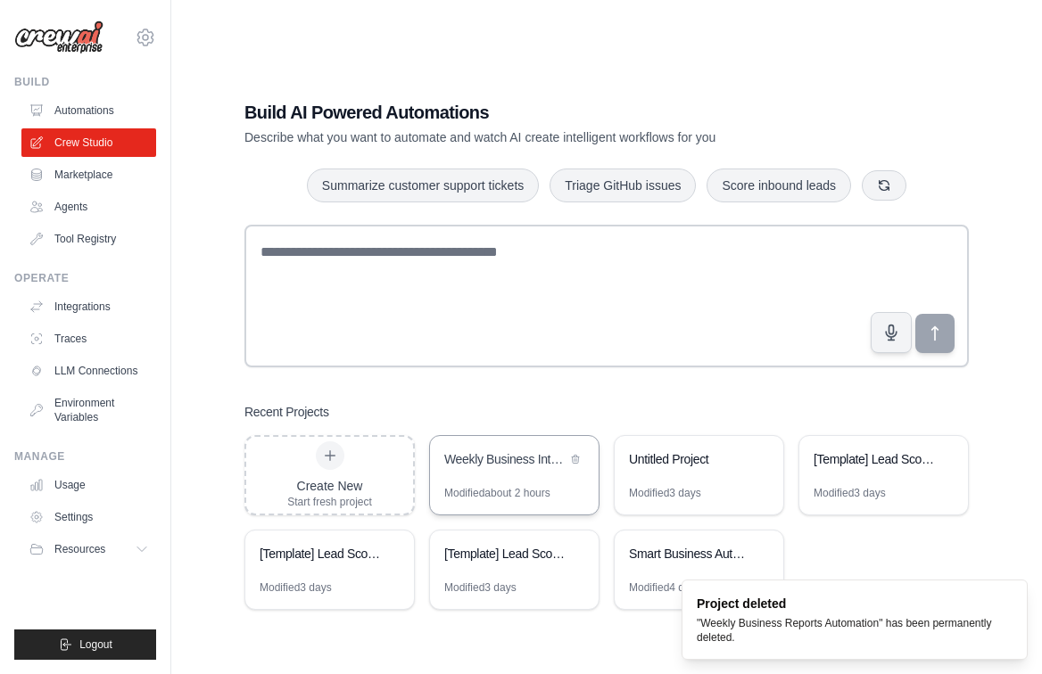
click at [534, 477] on div "Weekly Business Intelligence Automation" at bounding box center [514, 461] width 169 height 50
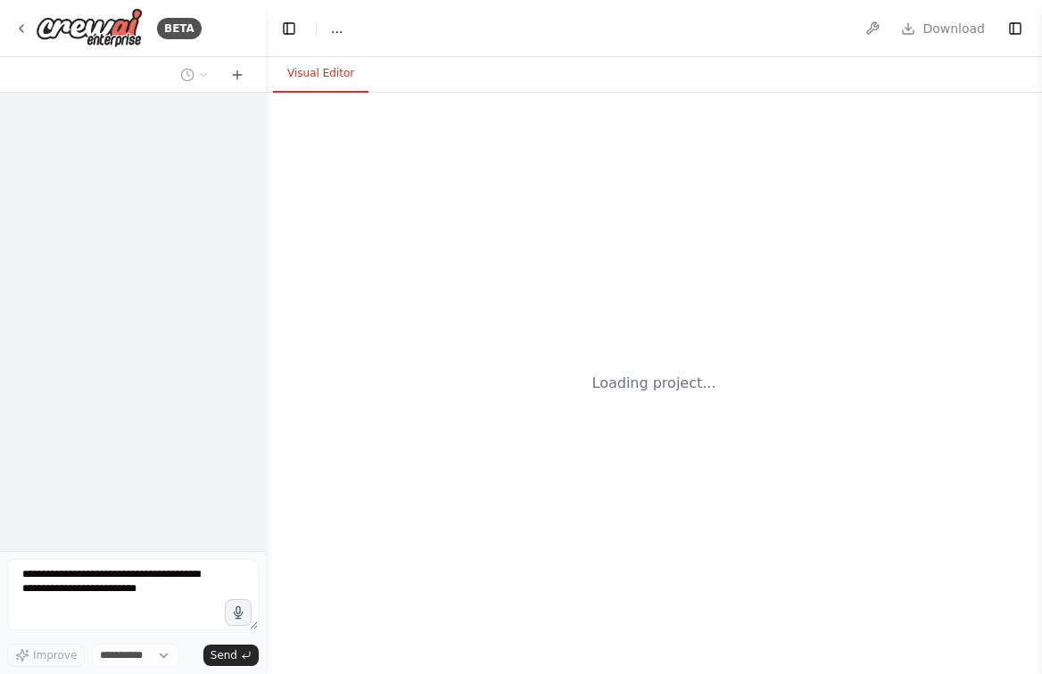
select select "****"
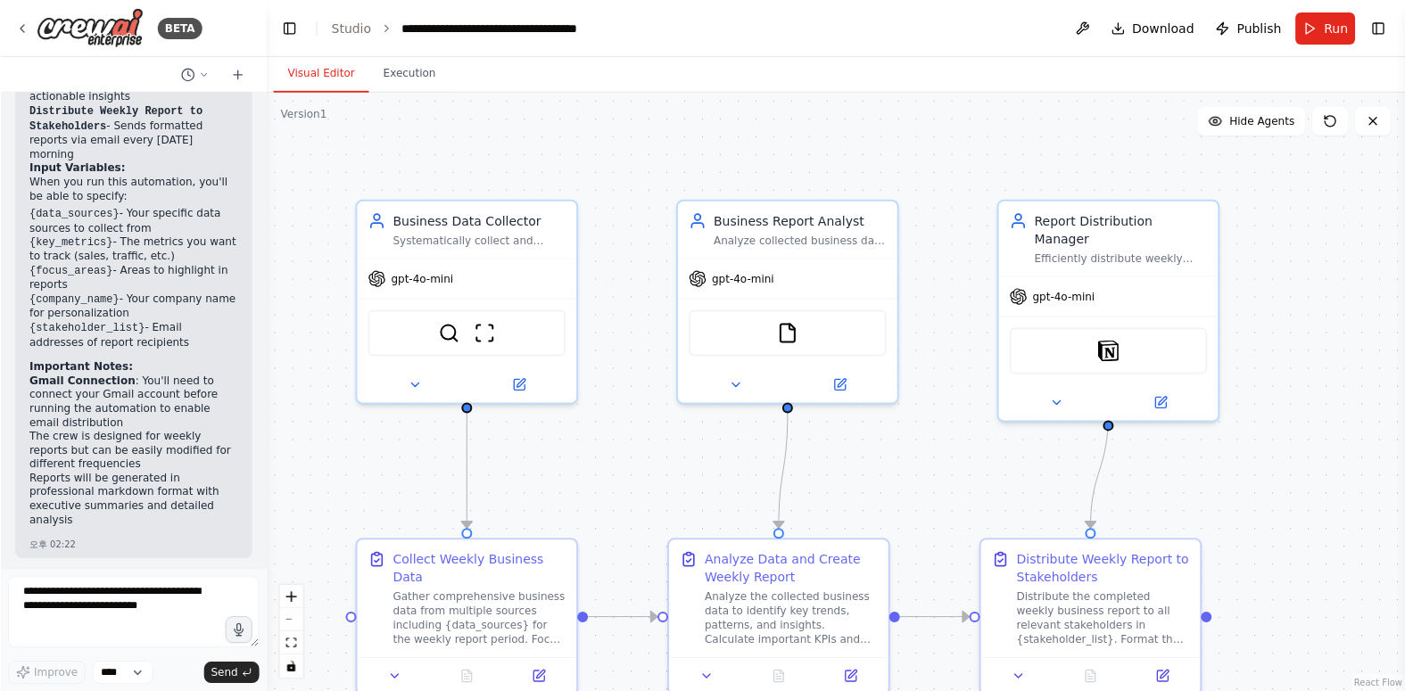
scroll to position [2269, 0]
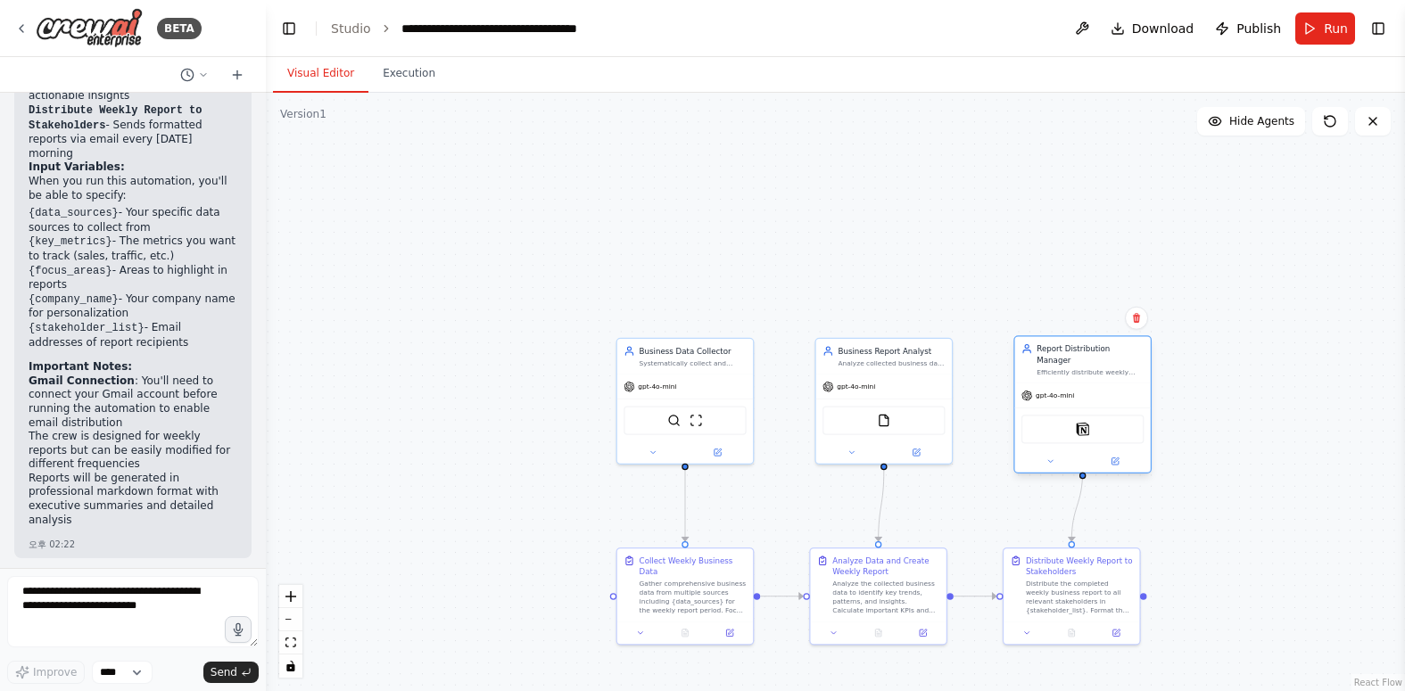
click at [1041, 387] on div "gpt-4o-mini" at bounding box center [1083, 396] width 136 height 24
click at [1041, 425] on div "Notion" at bounding box center [1082, 429] width 122 height 29
click at [1041, 423] on div "Notion" at bounding box center [1082, 429] width 122 height 29
click at [1041, 417] on div "Notion" at bounding box center [1082, 429] width 122 height 29
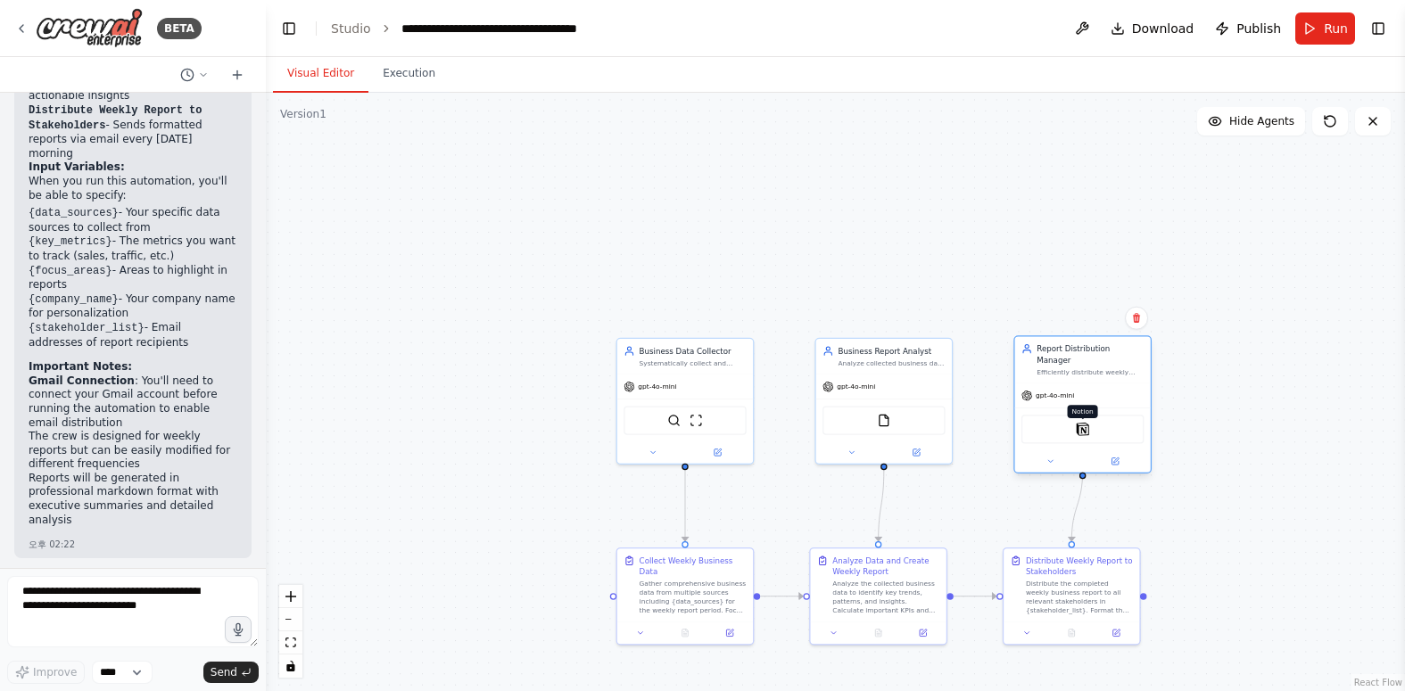
click at [1041, 423] on img at bounding box center [1082, 429] width 13 height 13
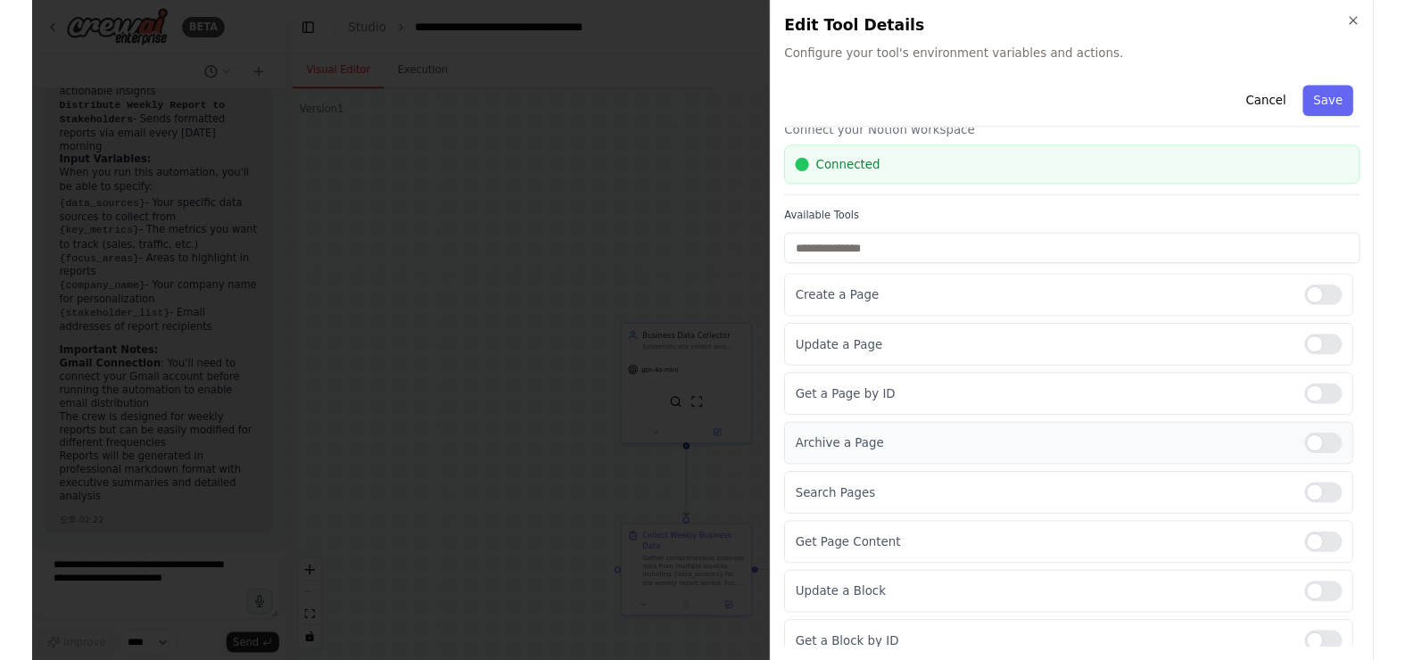
scroll to position [57, 0]
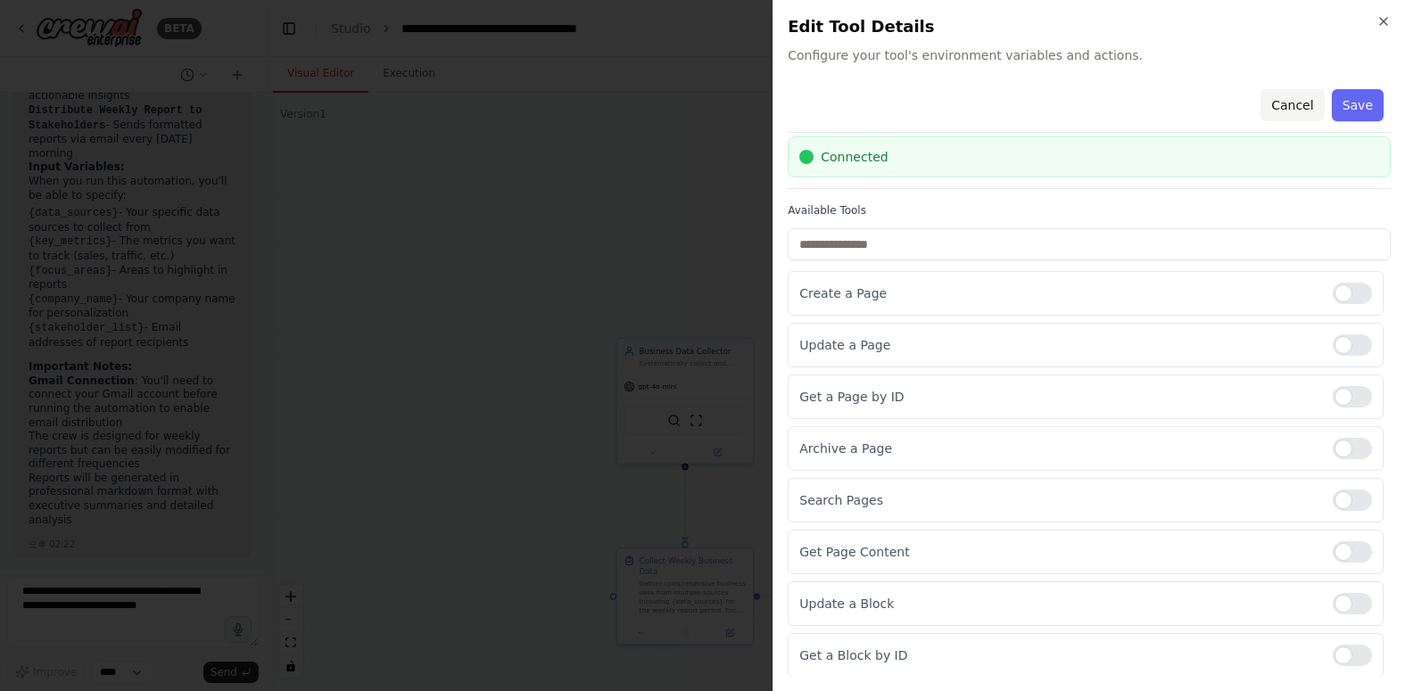
click at [1041, 103] on button "Cancel" at bounding box center [1291, 105] width 63 height 32
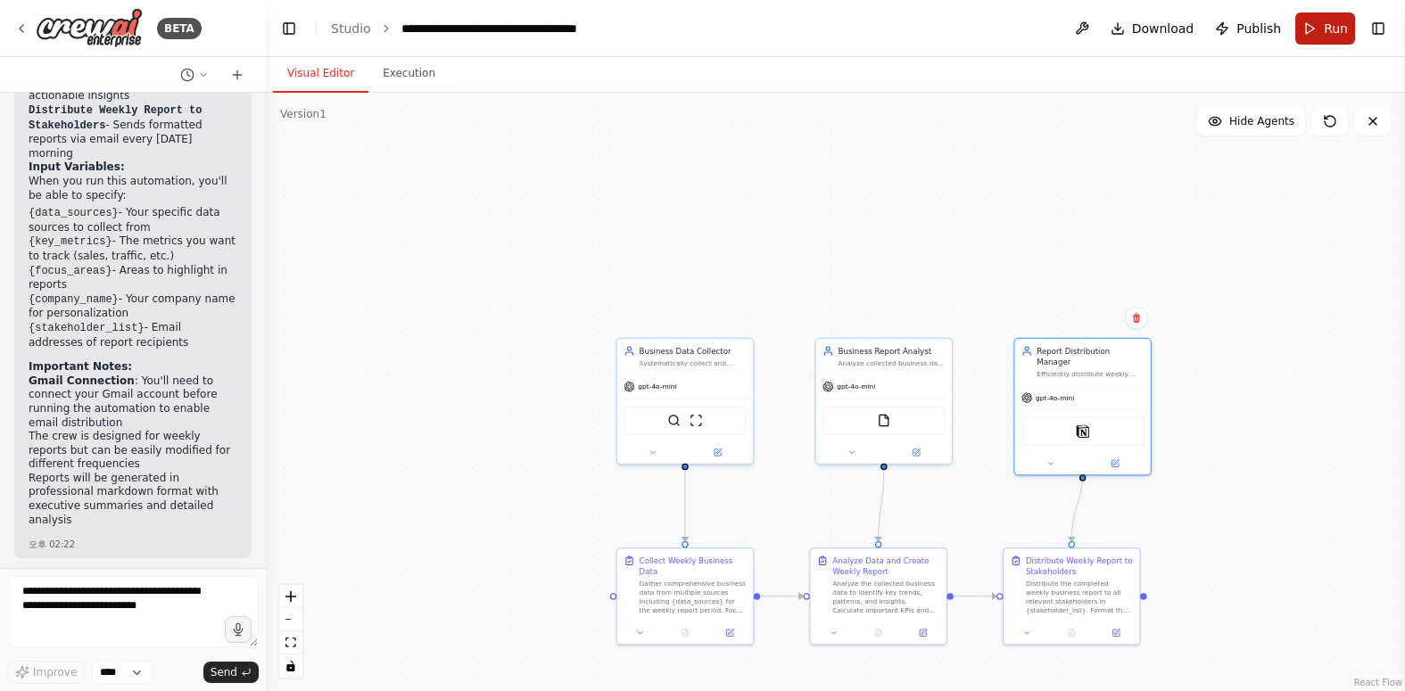
click at [1041, 32] on button "Run" at bounding box center [1325, 28] width 60 height 32
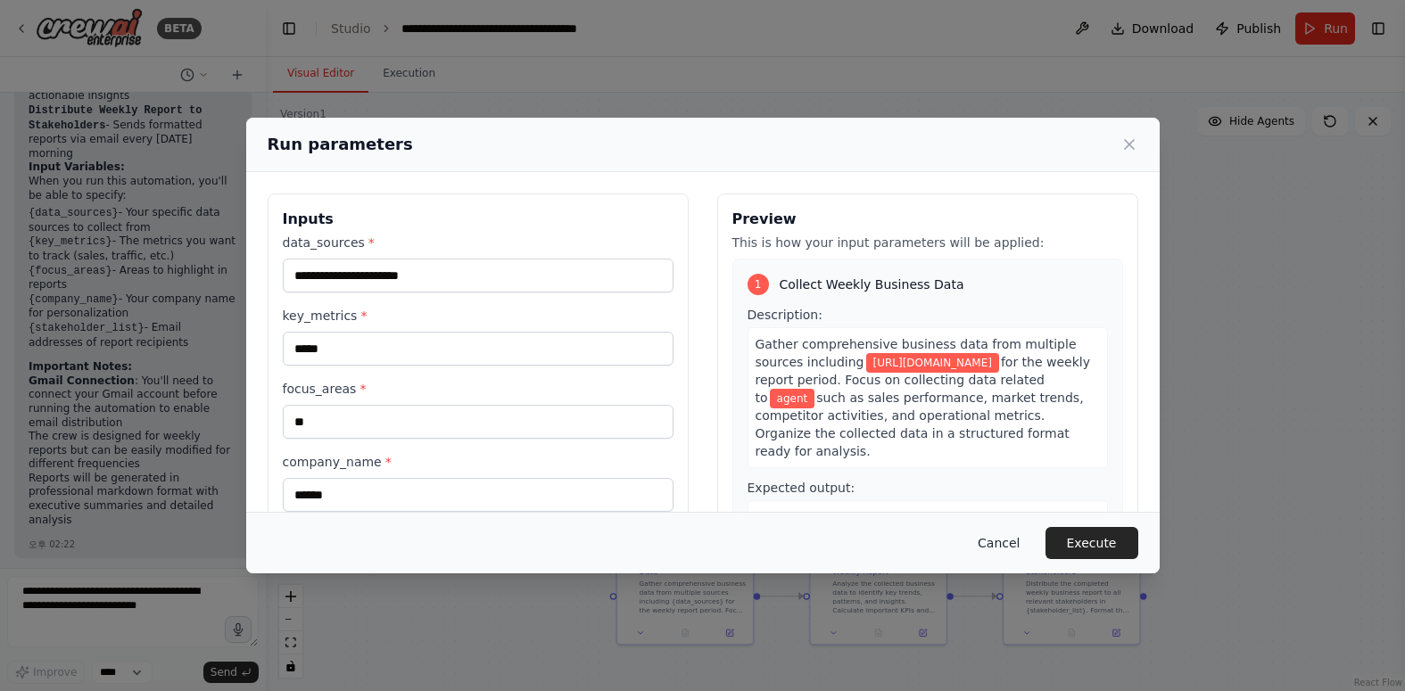
click at [1004, 541] on button "Cancel" at bounding box center [998, 543] width 70 height 32
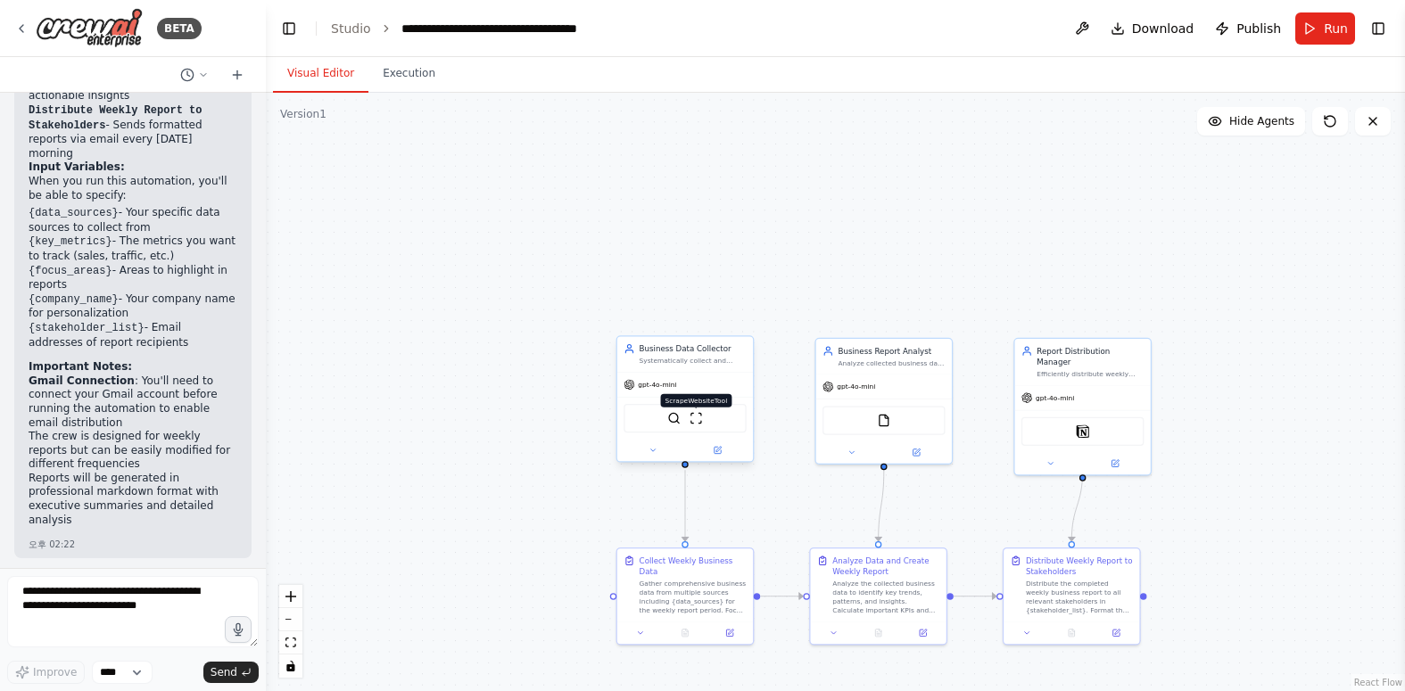
click at [690, 422] on img at bounding box center [695, 418] width 13 height 13
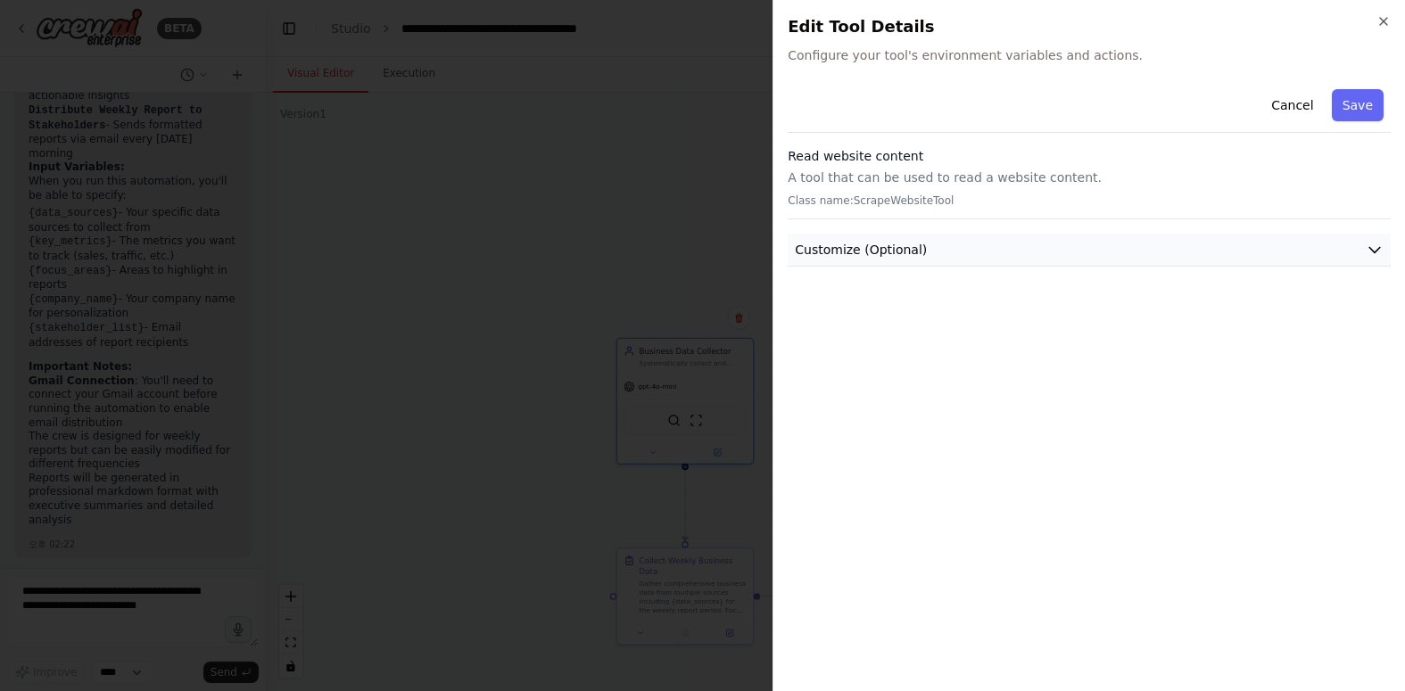
click at [896, 243] on span "Customize (Optional)" at bounding box center [861, 250] width 132 height 18
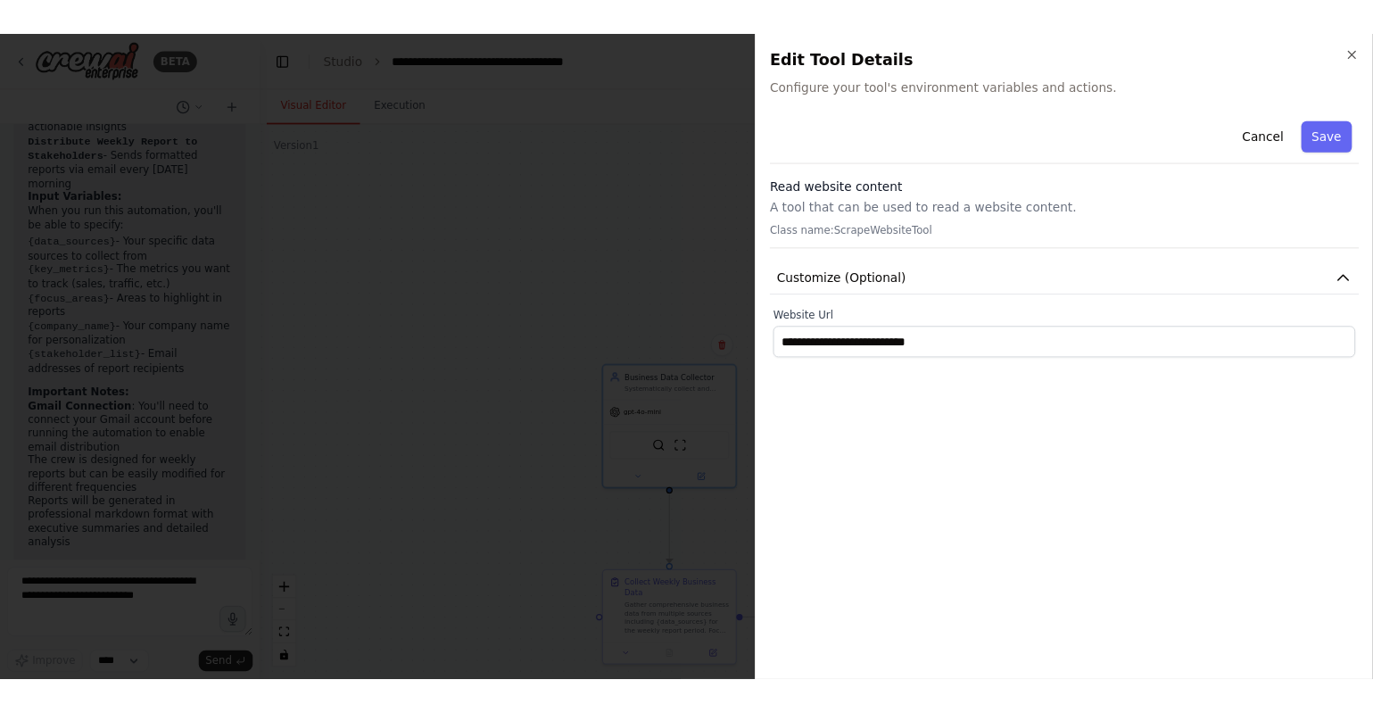
scroll to position [2286, 0]
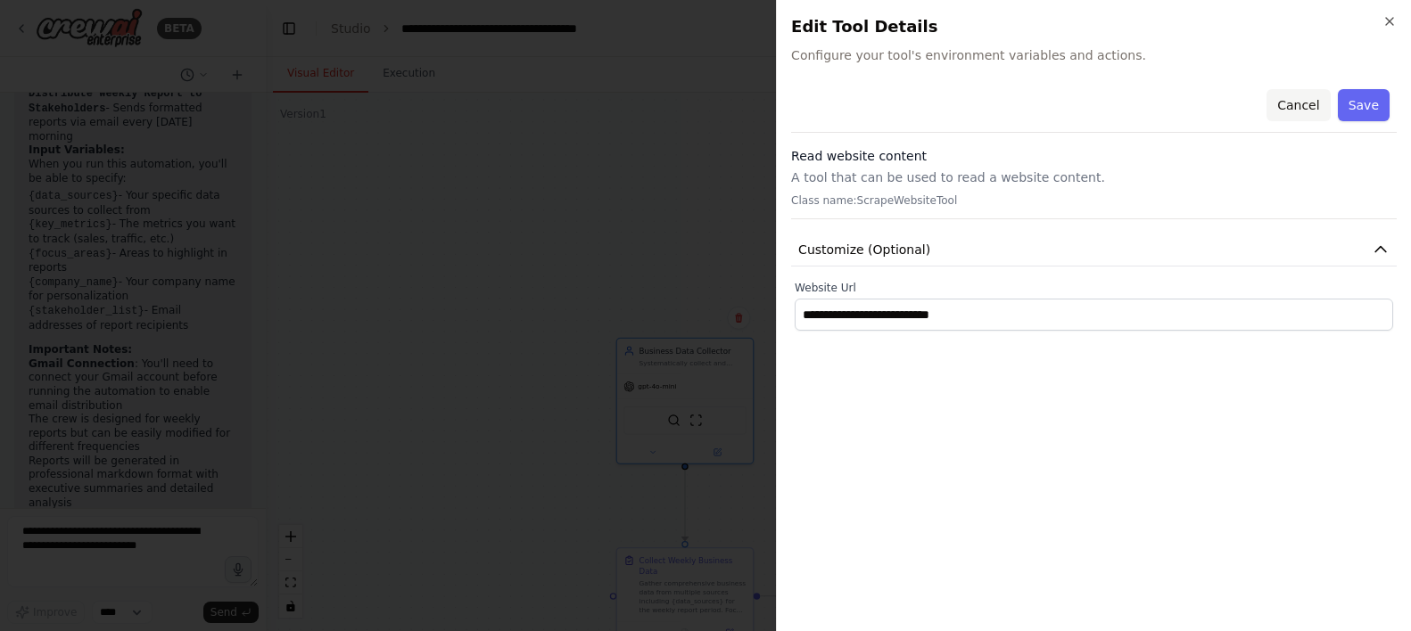
click at [1041, 107] on button "Cancel" at bounding box center [1298, 105] width 63 height 32
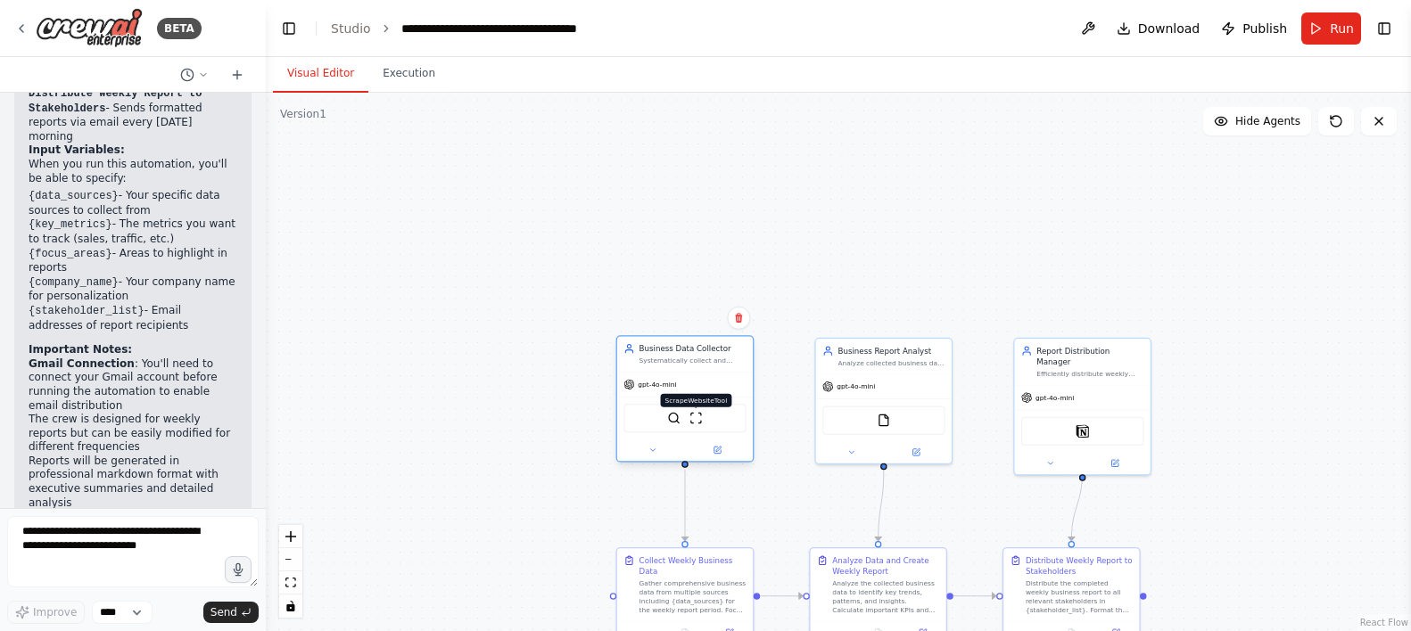
click at [697, 422] on img at bounding box center [695, 418] width 13 height 13
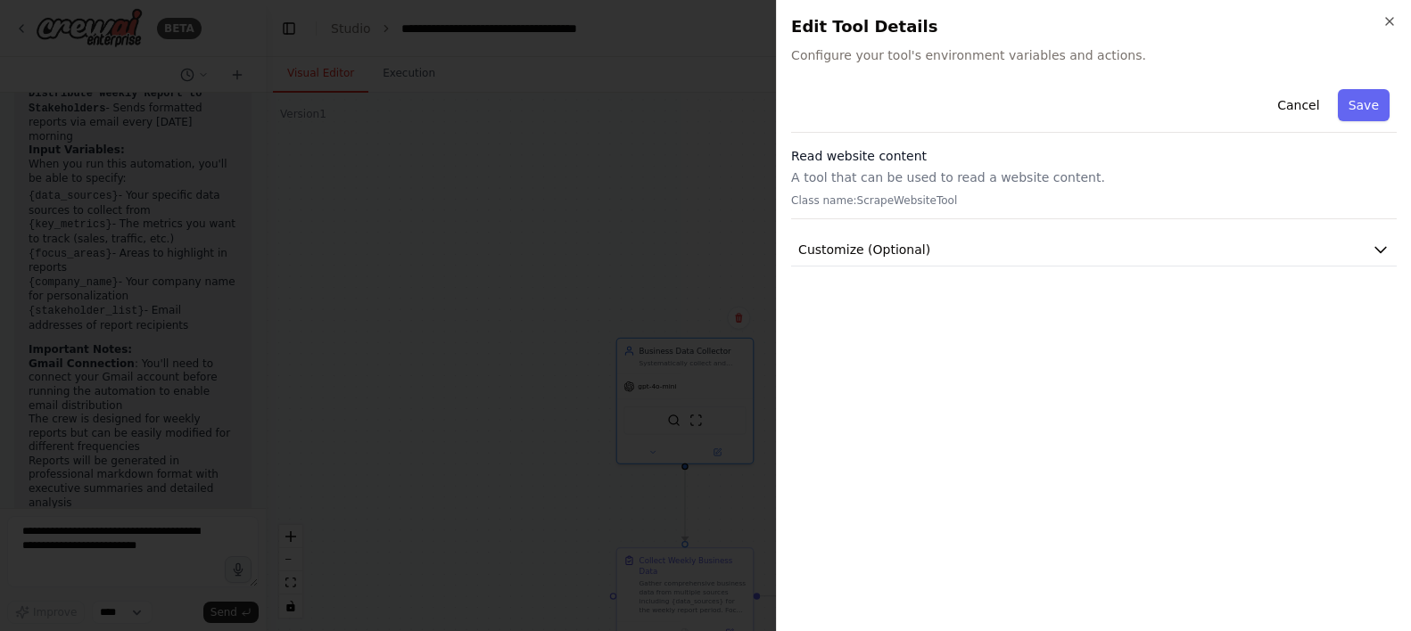
click at [966, 226] on div "Cancel Save Read website content A tool that can be used to read a website cont…" at bounding box center [1094, 174] width 606 height 185
click at [966, 229] on div "Cancel Save Read website content A tool that can be used to read a website cont…" at bounding box center [1094, 174] width 606 height 185
click at [966, 231] on div "Cancel Save Read website content A tool that can be used to read a website cont…" at bounding box center [1094, 174] width 606 height 185
click at [916, 260] on button "Customize (Optional)" at bounding box center [1094, 250] width 606 height 33
click at [1041, 27] on icon "button" at bounding box center [1390, 21] width 14 height 14
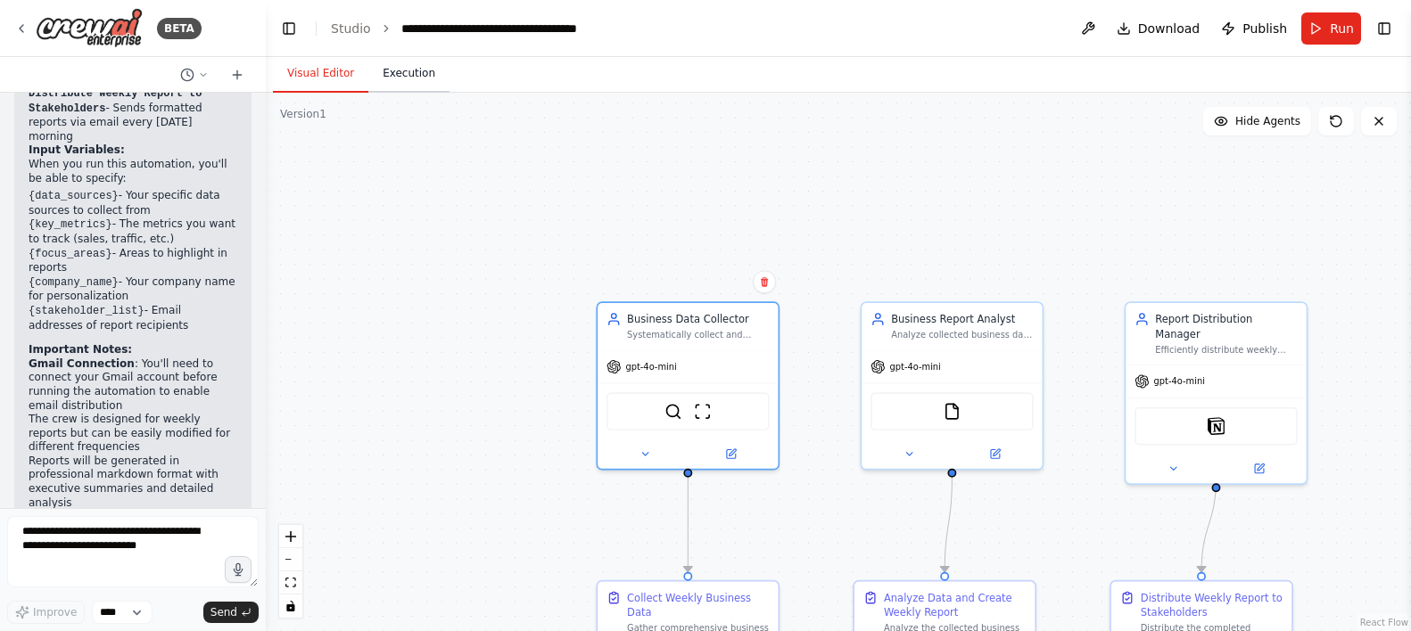
click at [423, 70] on button "Execution" at bounding box center [408, 73] width 81 height 37
click at [323, 84] on button "Visual Editor" at bounding box center [320, 73] width 95 height 37
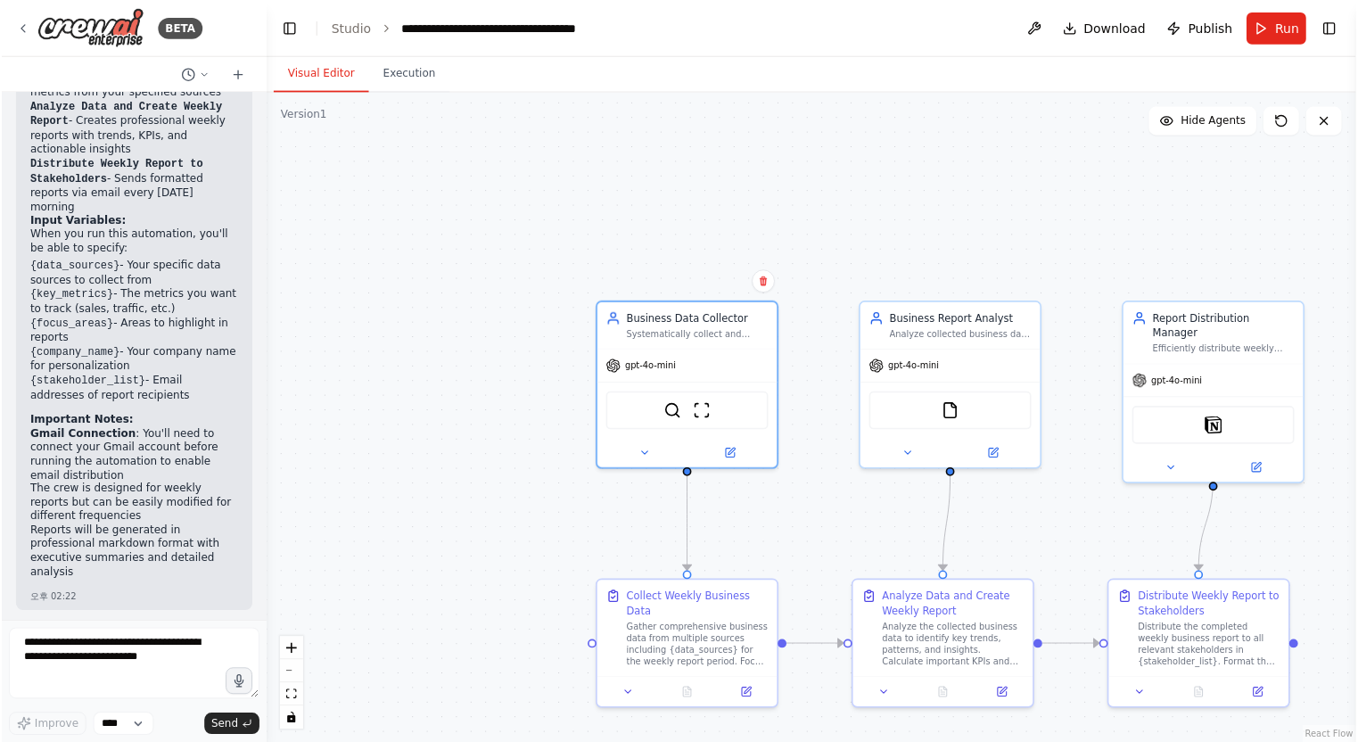
scroll to position [2218, 0]
click at [648, 454] on icon at bounding box center [646, 452] width 12 height 12
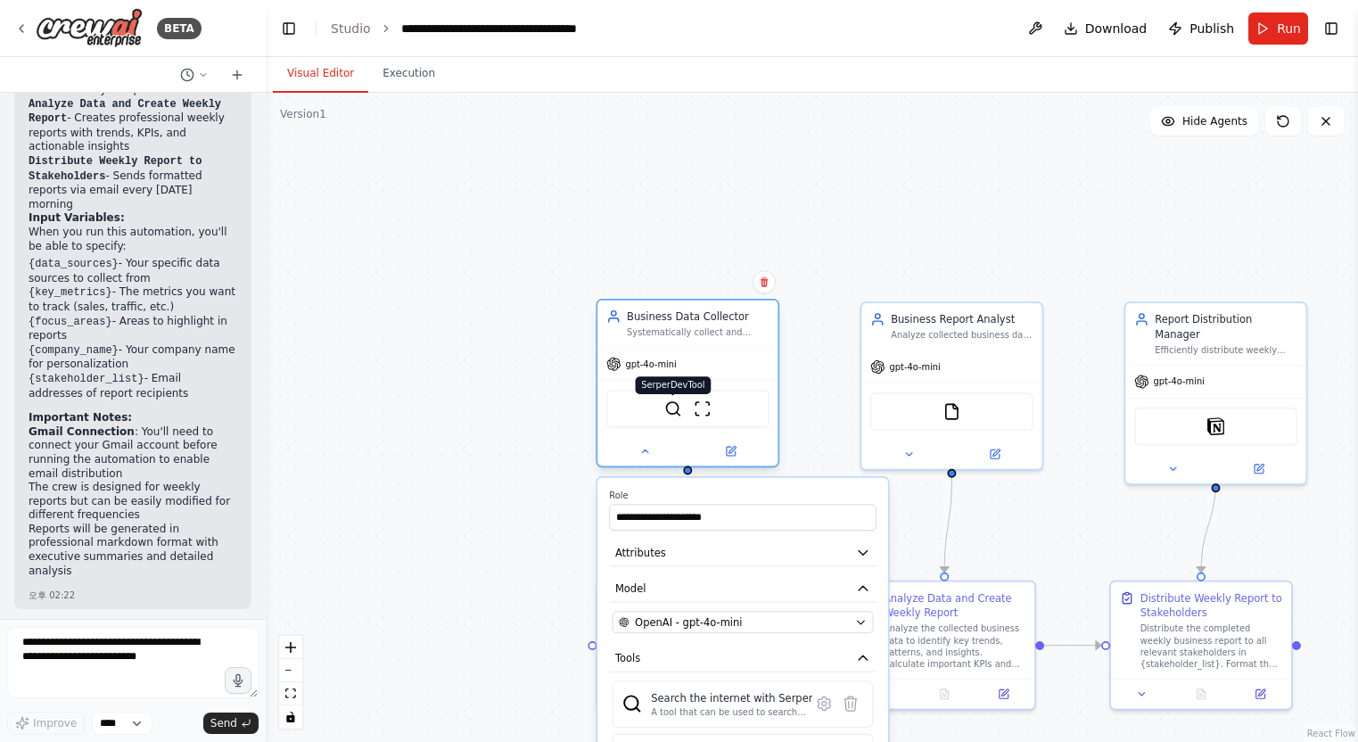
click at [673, 412] on img at bounding box center [673, 409] width 18 height 18
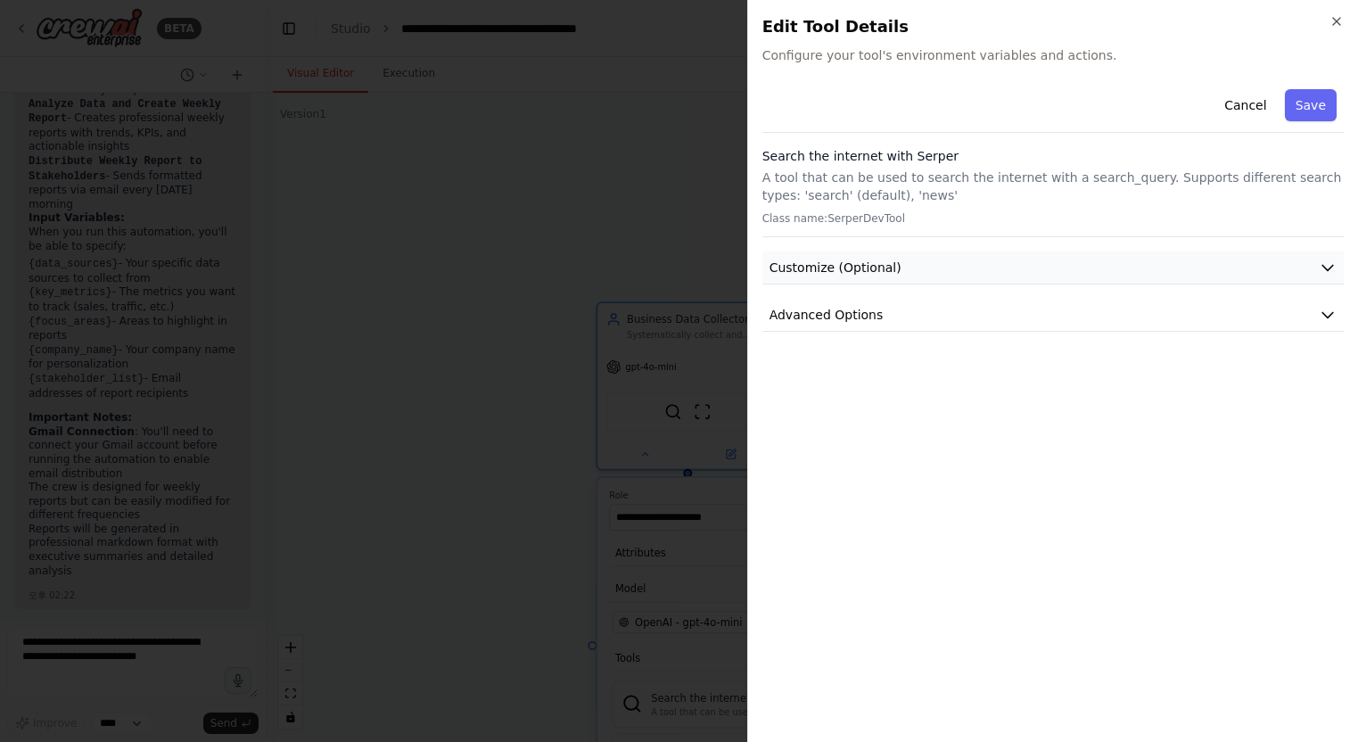
click at [954, 267] on button "Customize (Optional)" at bounding box center [1054, 268] width 582 height 33
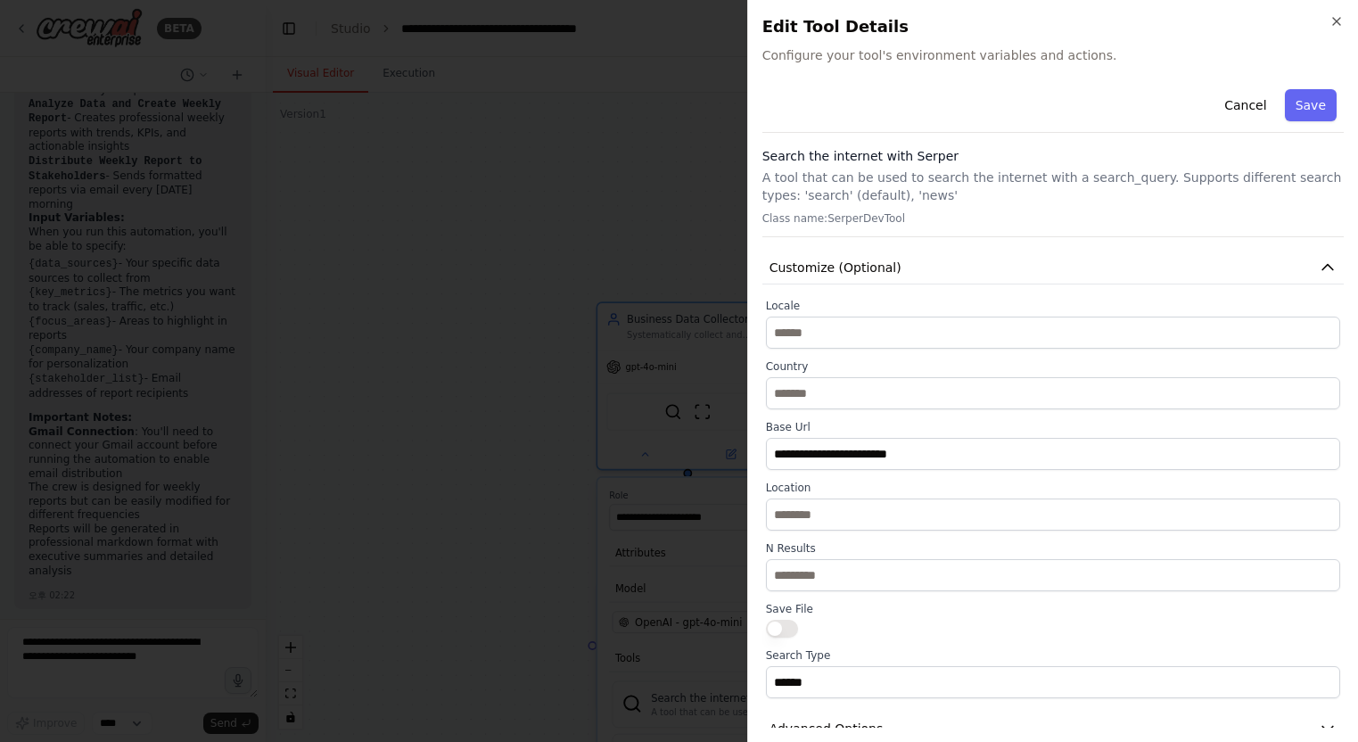
scroll to position [32, 0]
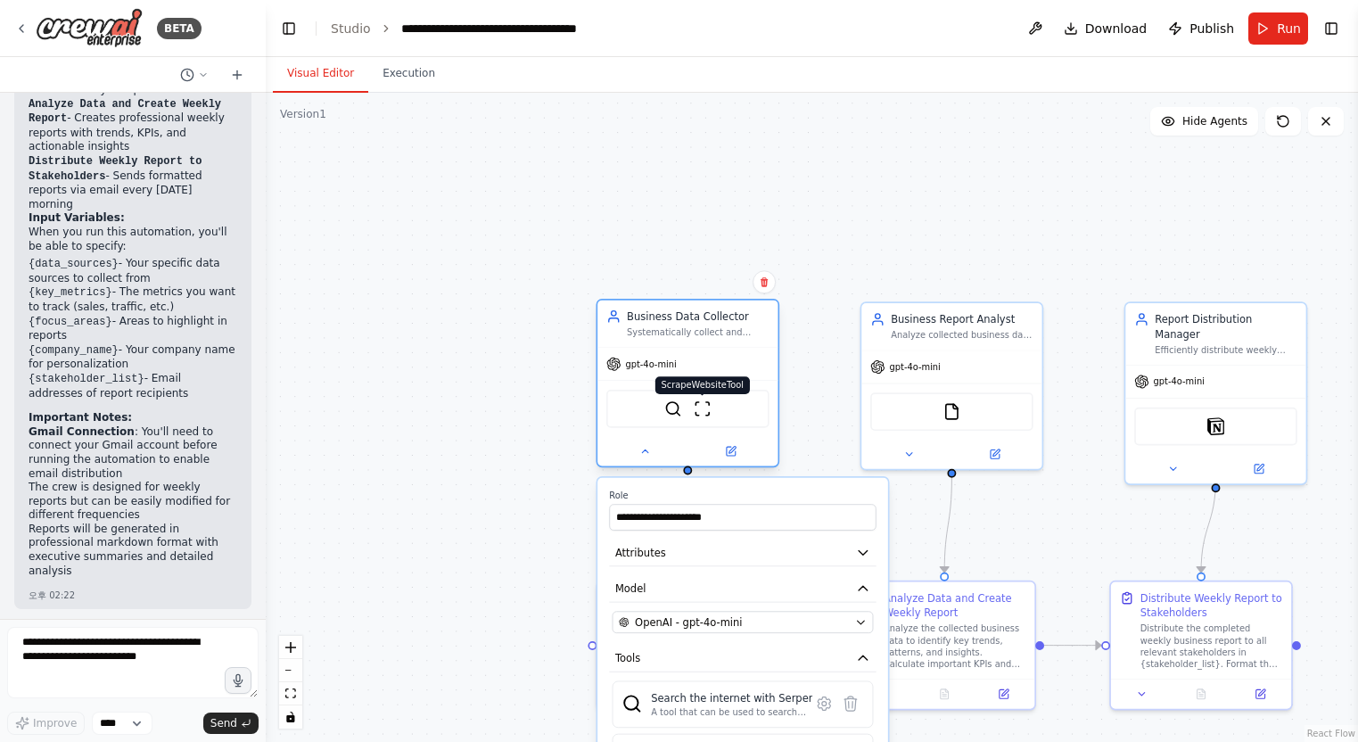
click at [706, 417] on img at bounding box center [703, 409] width 18 height 18
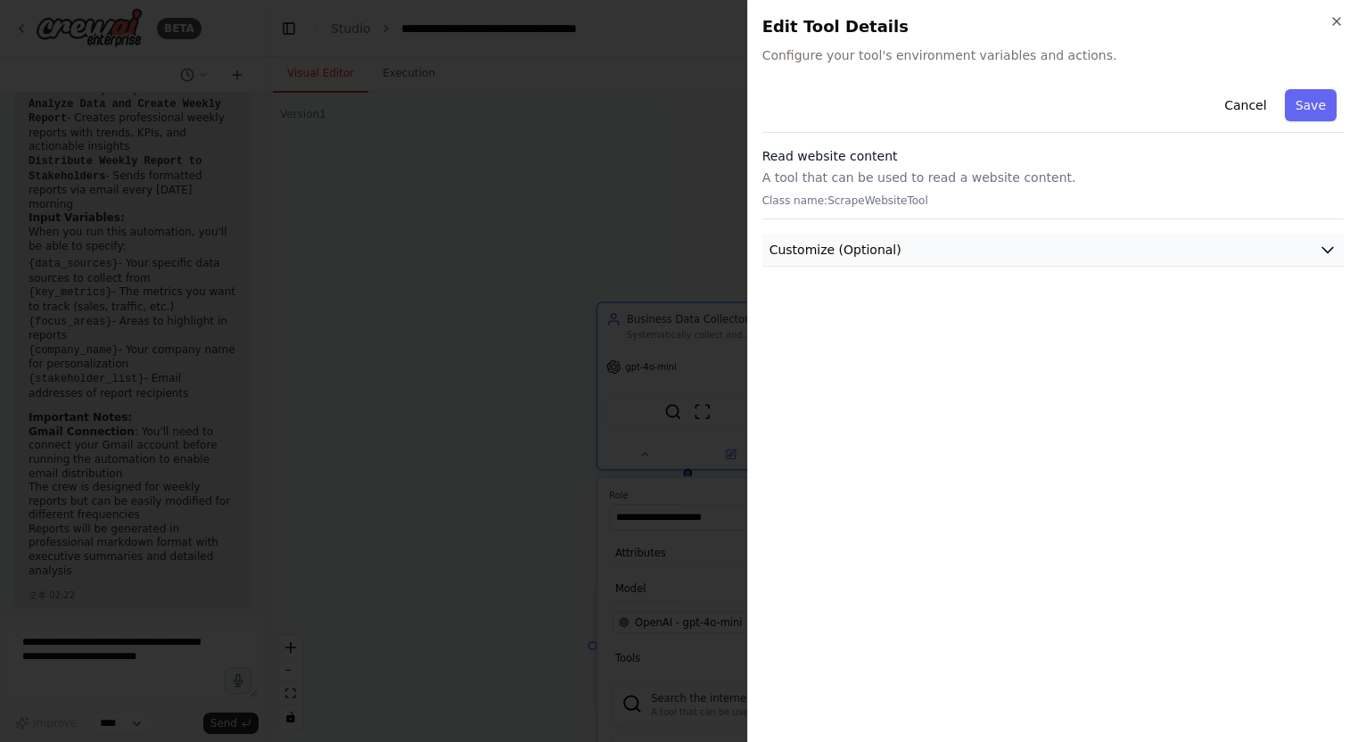
click at [910, 234] on button "Customize (Optional)" at bounding box center [1054, 250] width 582 height 33
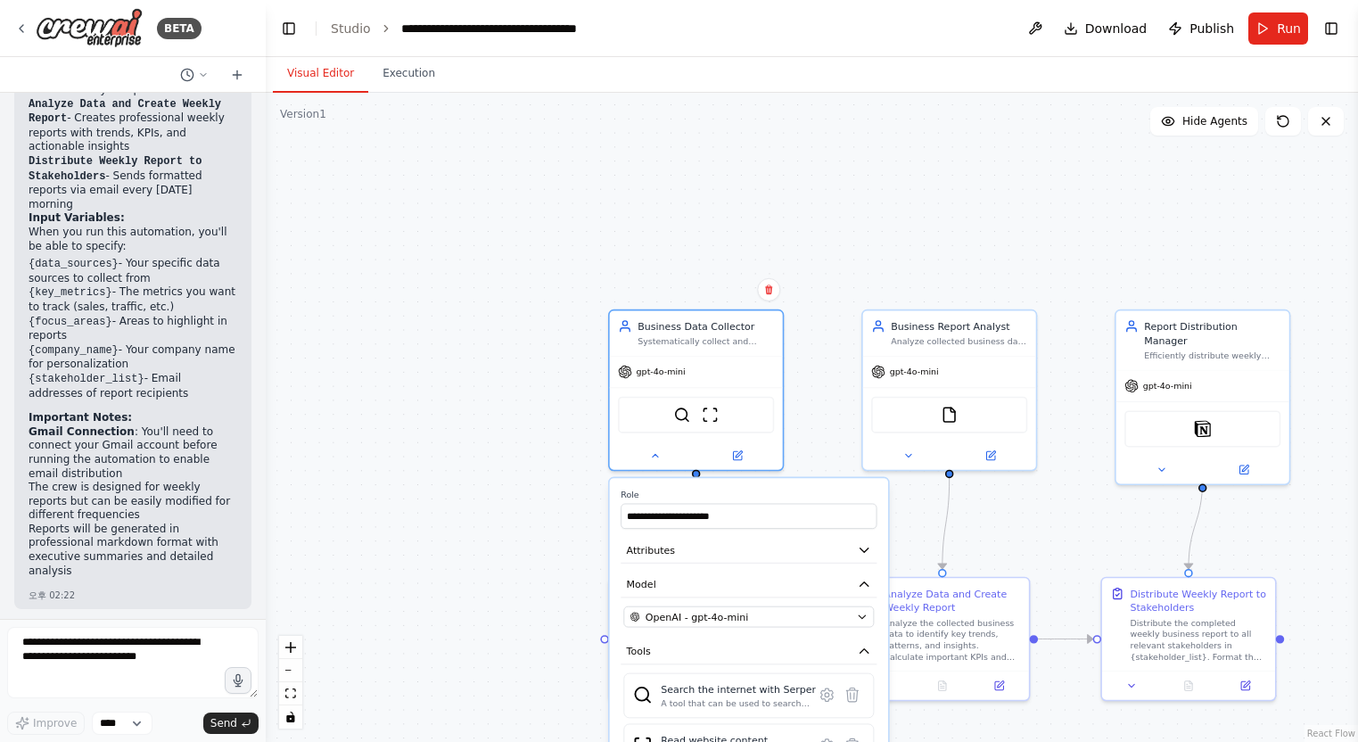
click at [422, 482] on div ".deletable-edge-delete-btn { width: 20px; height: 20px; border: 0px solid #ffff…" at bounding box center [812, 417] width 1093 height 649
click at [1022, 213] on div ".deletable-edge-delete-btn { width: 20px; height: 20px; border: 0px solid #ffff…" at bounding box center [812, 417] width 1093 height 649
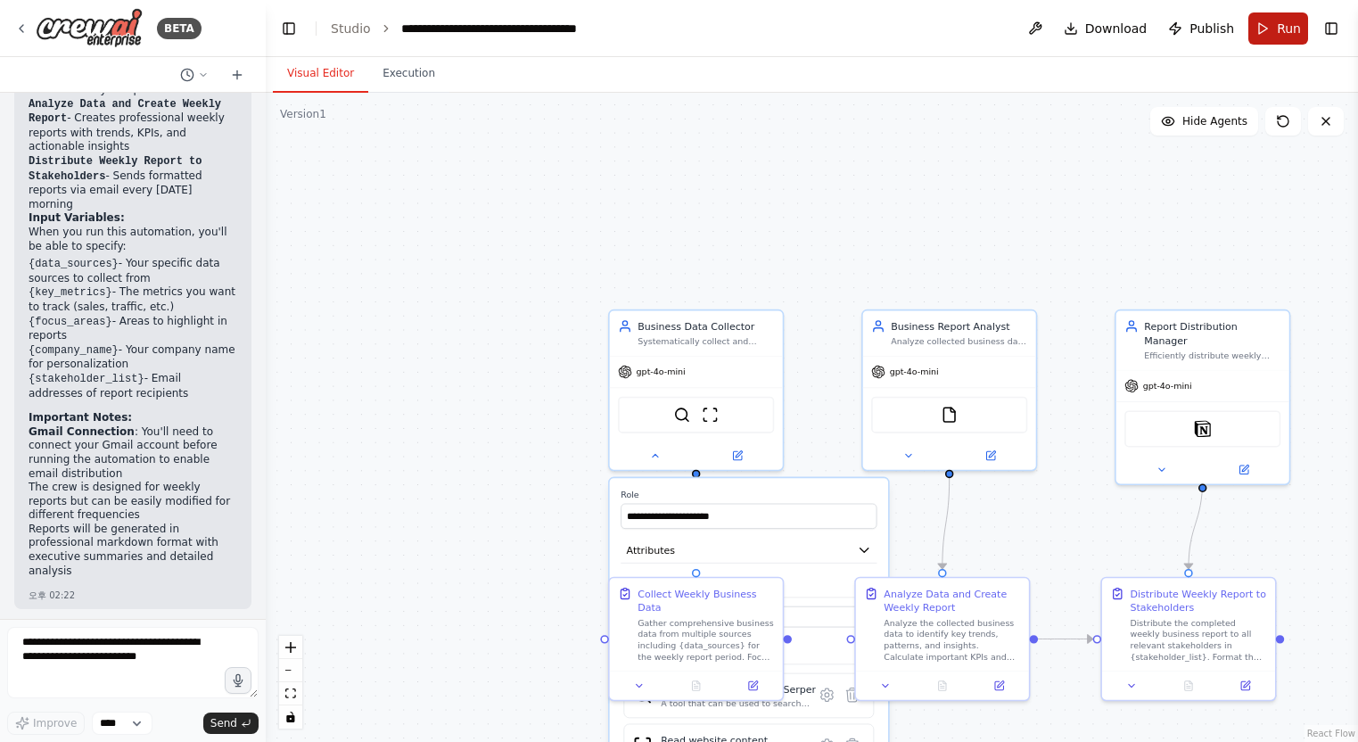
click at [1041, 29] on button "Run" at bounding box center [1279, 28] width 60 height 32
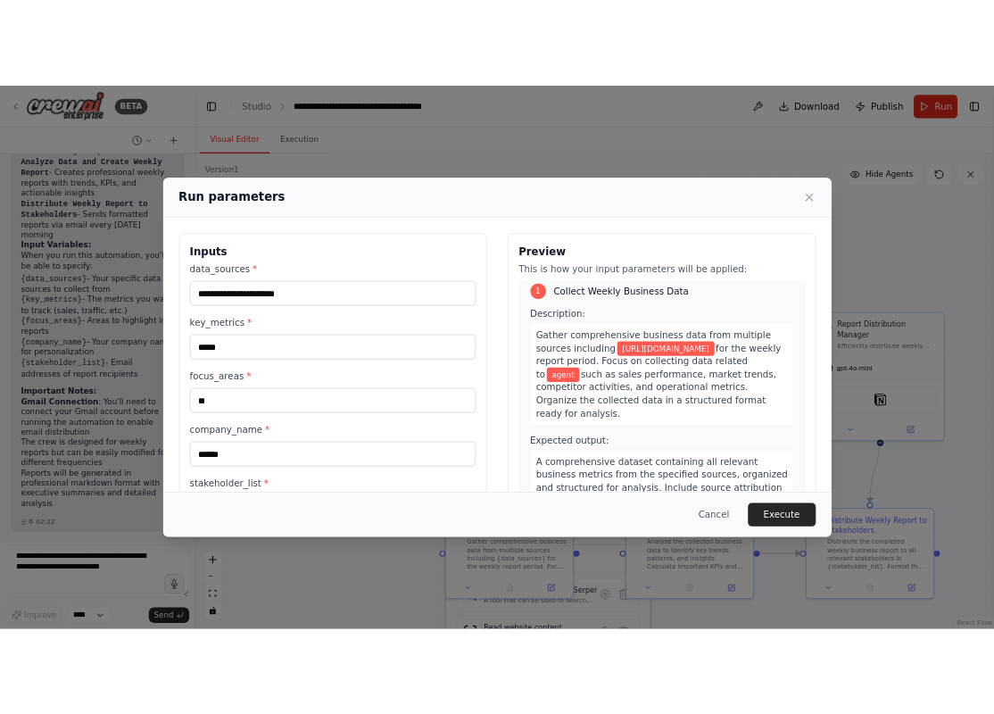
scroll to position [10, 0]
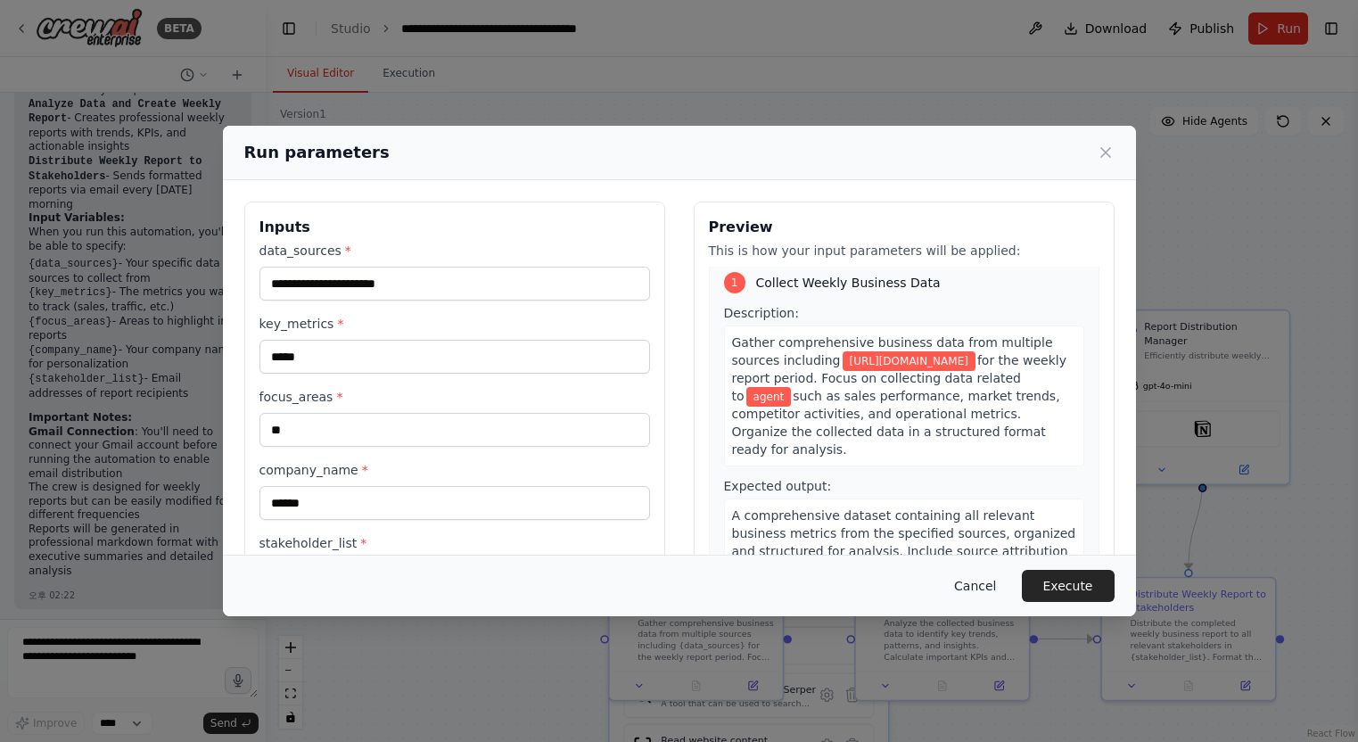
click at [977, 585] on button "Cancel" at bounding box center [975, 586] width 70 height 32
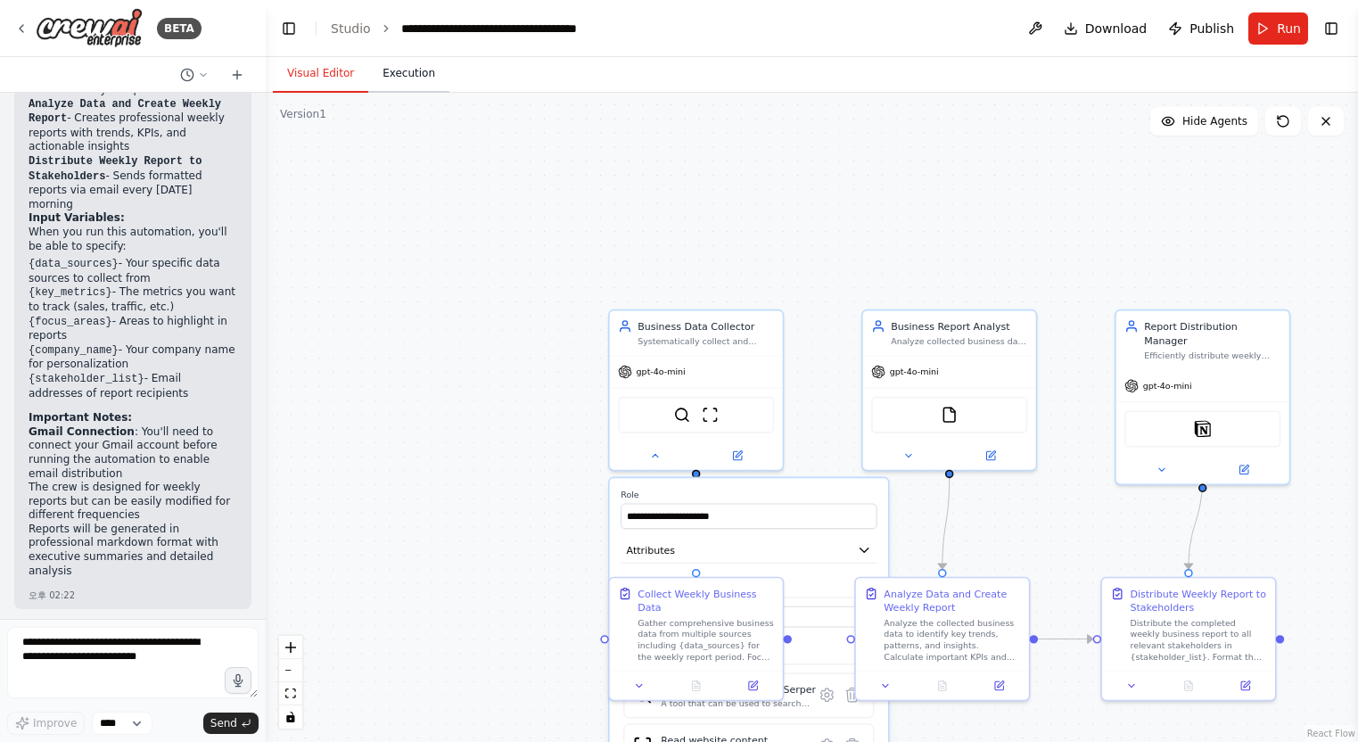
click at [415, 76] on button "Execution" at bounding box center [408, 73] width 81 height 37
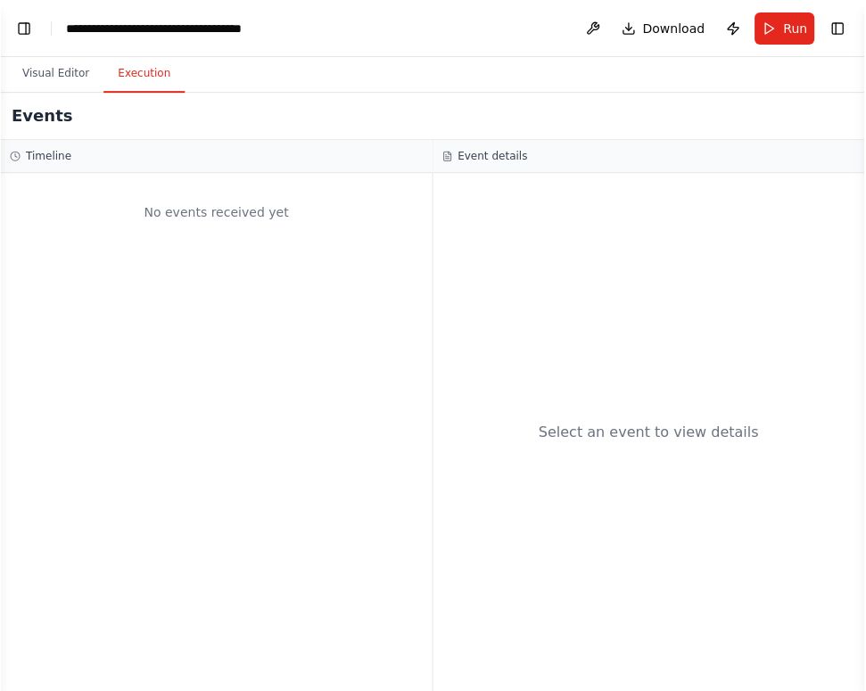
scroll to position [2269, 0]
click at [214, 194] on div "No events received yet" at bounding box center [216, 212] width 415 height 61
click at [214, 209] on div "No events received yet" at bounding box center [216, 212] width 415 height 61
click at [277, 428] on div "No events received yet" at bounding box center [216, 432] width 433 height 518
